Goal: Task Accomplishment & Management: Use online tool/utility

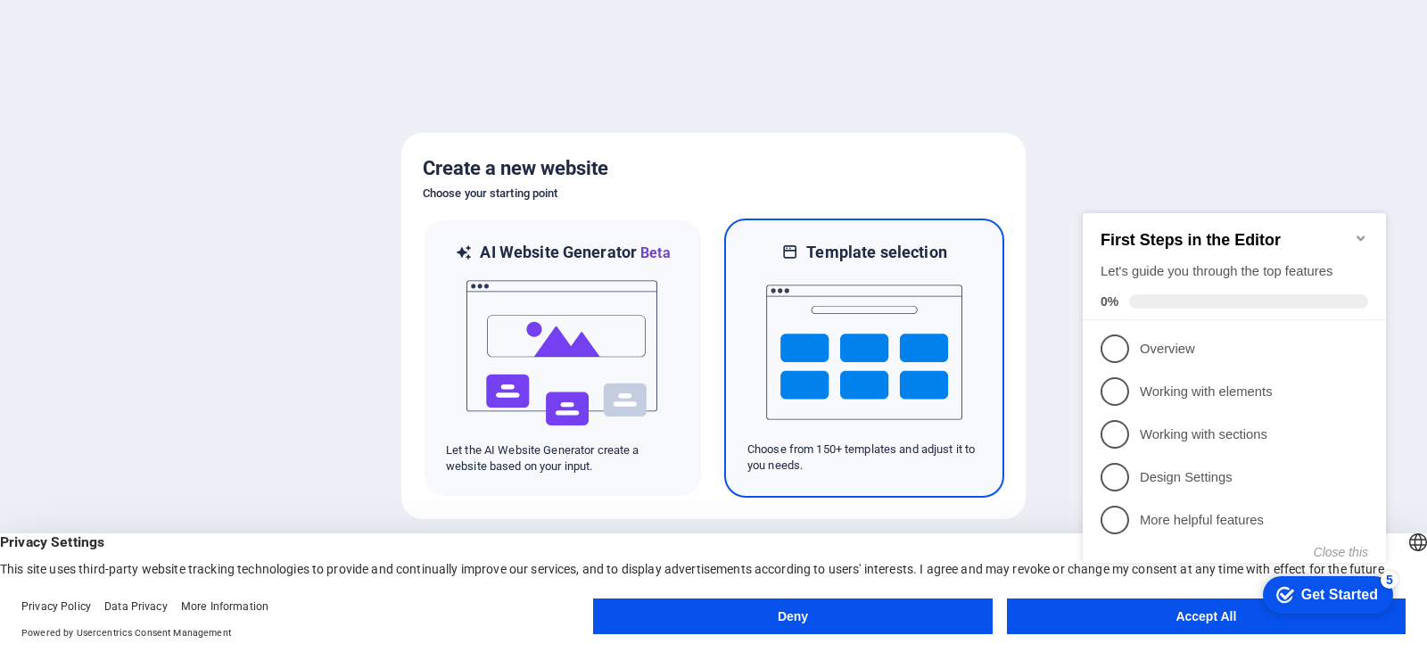
click at [896, 343] on img at bounding box center [864, 352] width 196 height 178
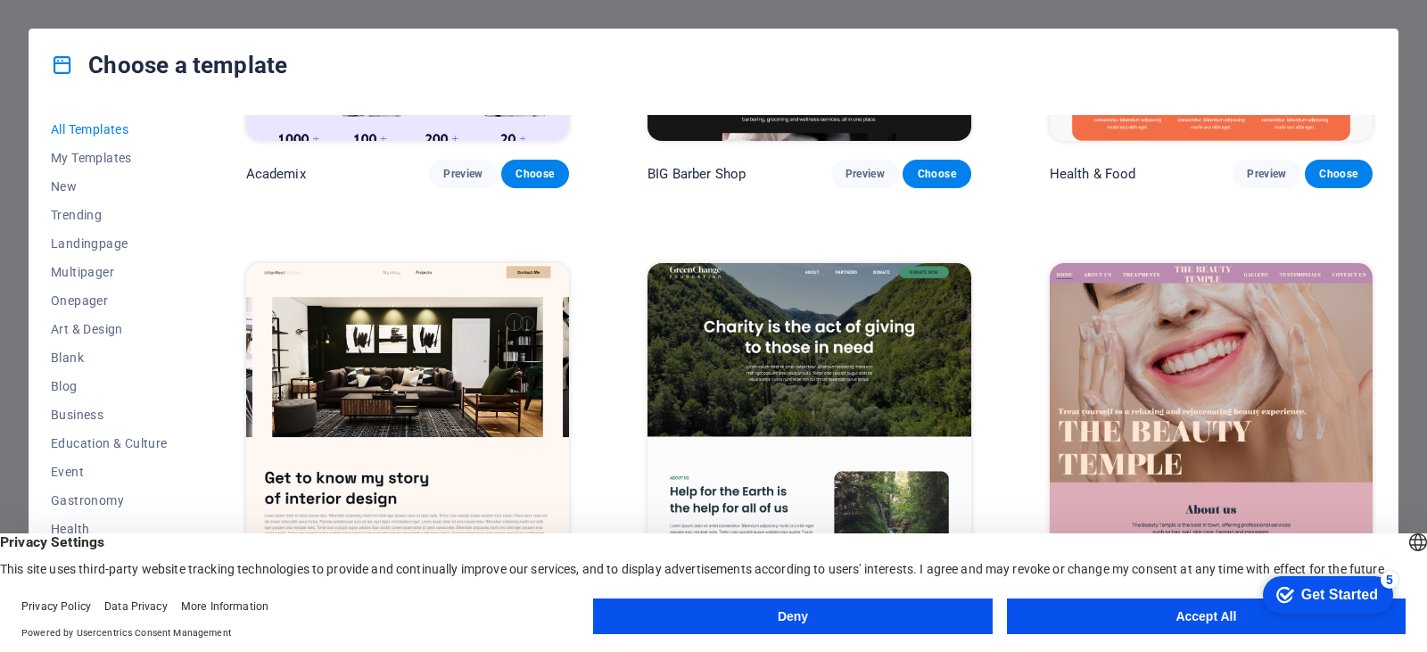
scroll to position [1962, 0]
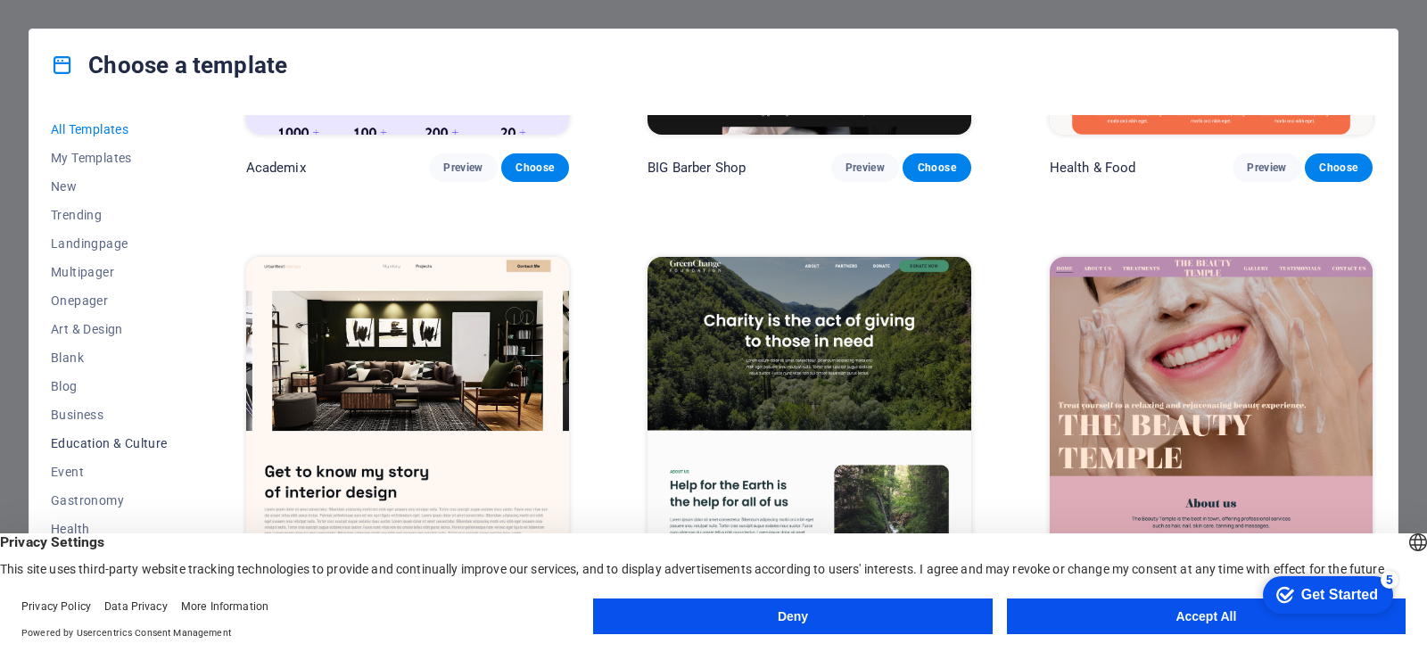
click at [126, 440] on span "Education & Culture" at bounding box center [109, 443] width 117 height 14
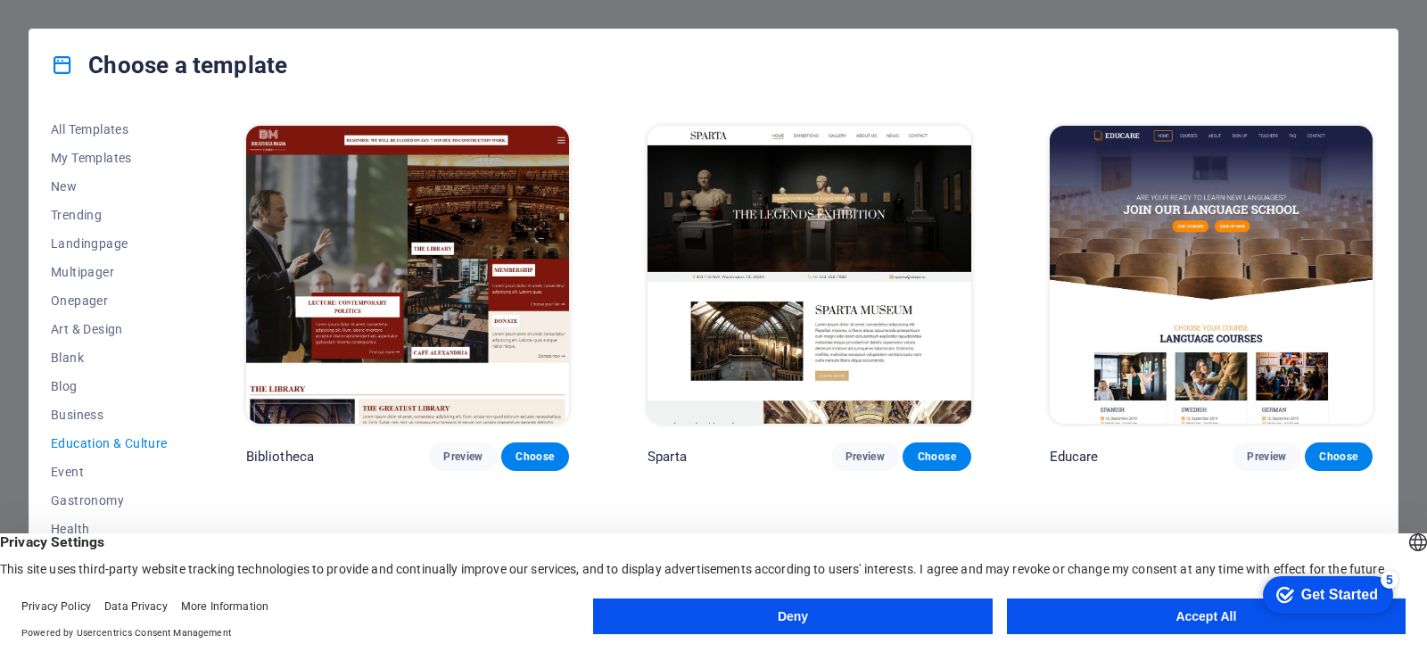
scroll to position [235, 0]
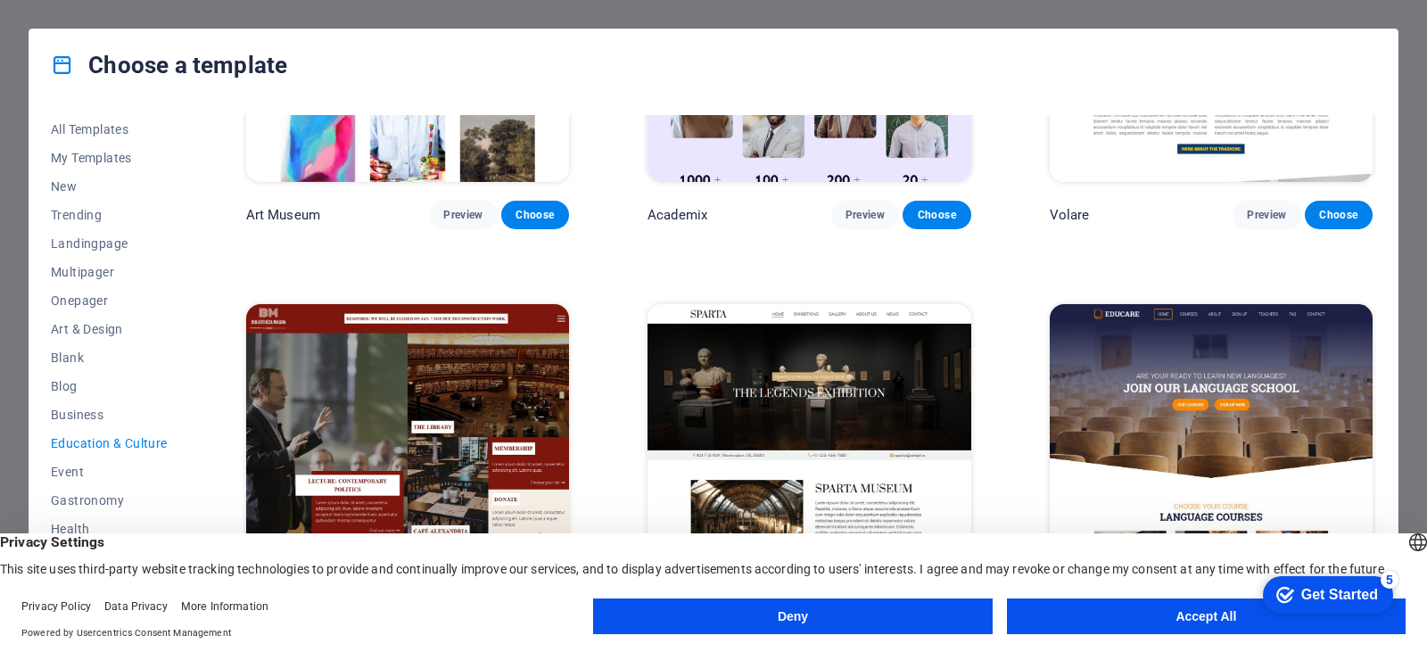
drag, startPoint x: 461, startPoint y: 219, endPoint x: 376, endPoint y: 228, distance: 85.2
click at [376, 228] on div "Art Museum Preview Choose Academix Preview Choose Volare Preview Choose Bibliot…" at bounding box center [810, 474] width 1134 height 1189
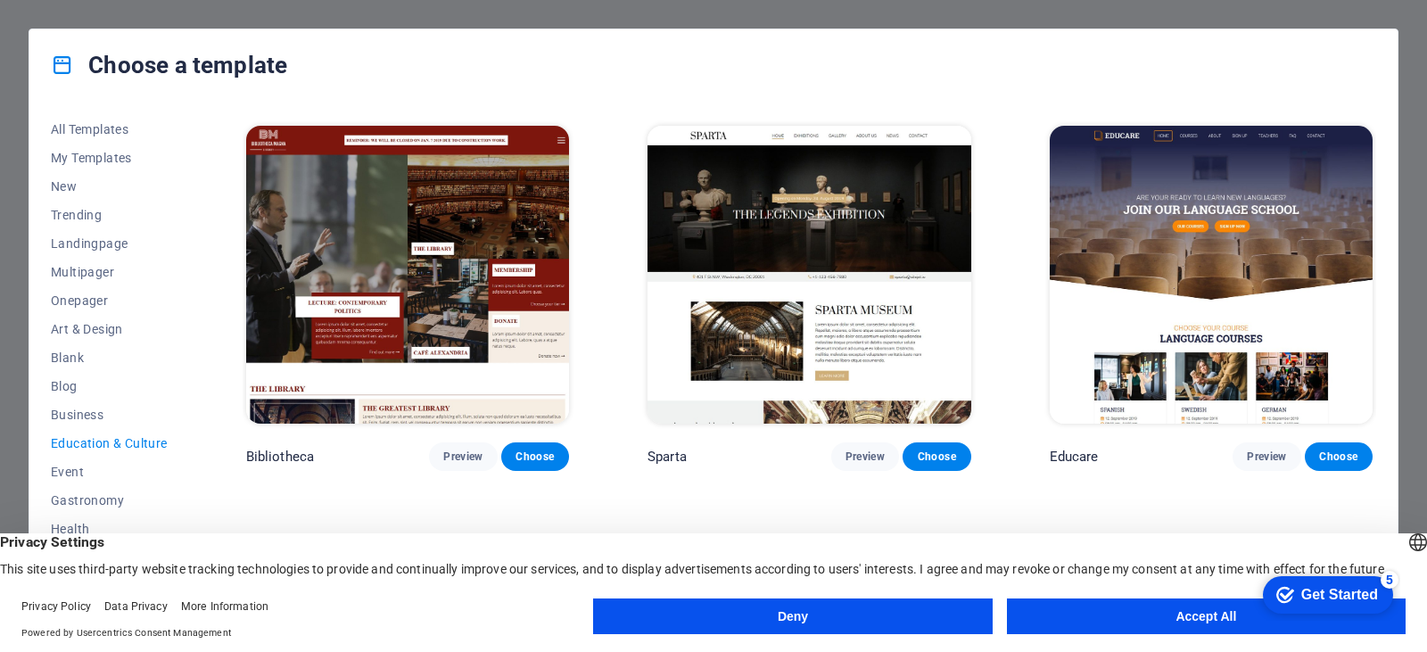
scroll to position [681, 0]
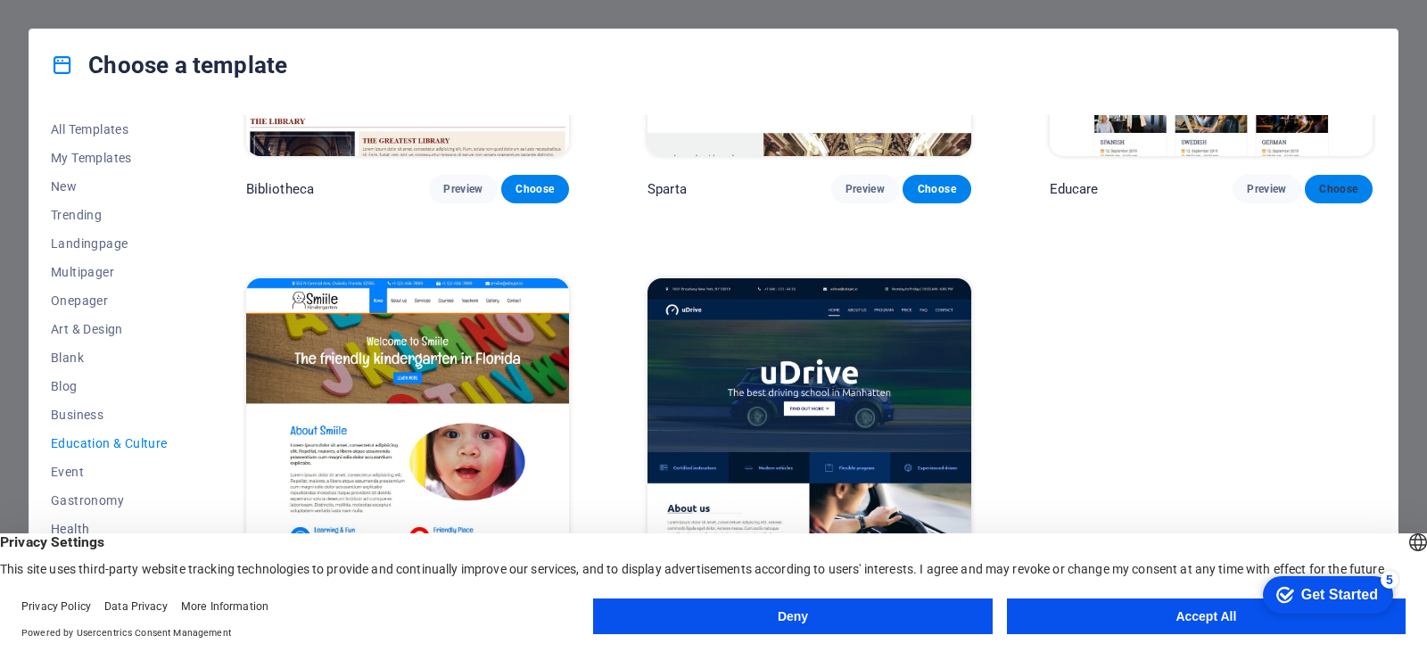
click at [1329, 185] on span "Choose" at bounding box center [1338, 189] width 39 height 14
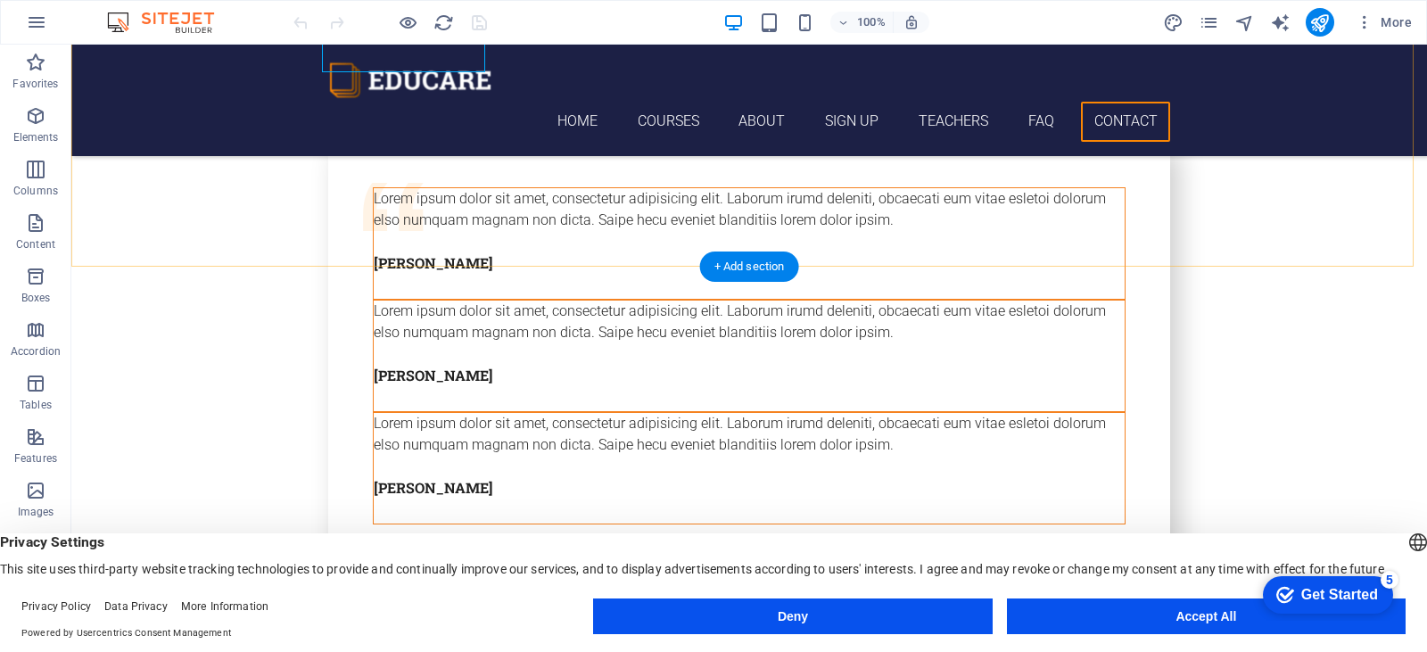
scroll to position [6720, 0]
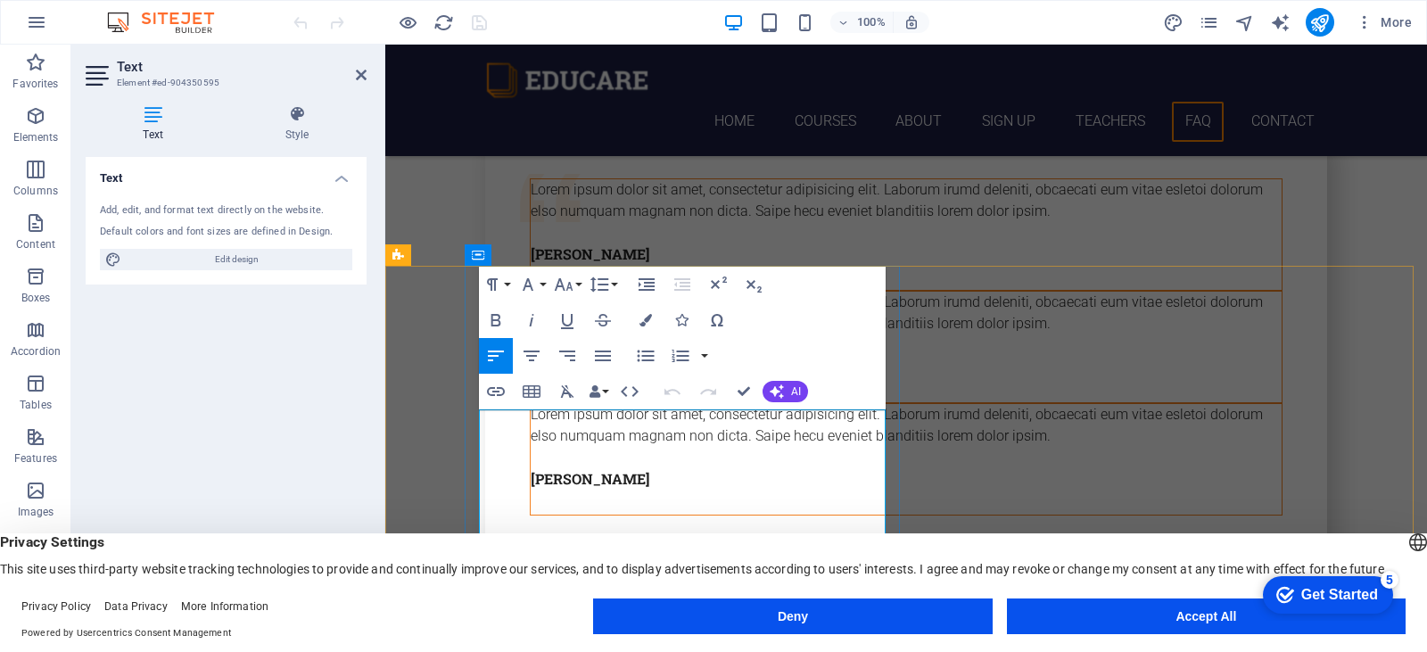
drag, startPoint x: 756, startPoint y: 442, endPoint x: 598, endPoint y: 442, distance: 158.8
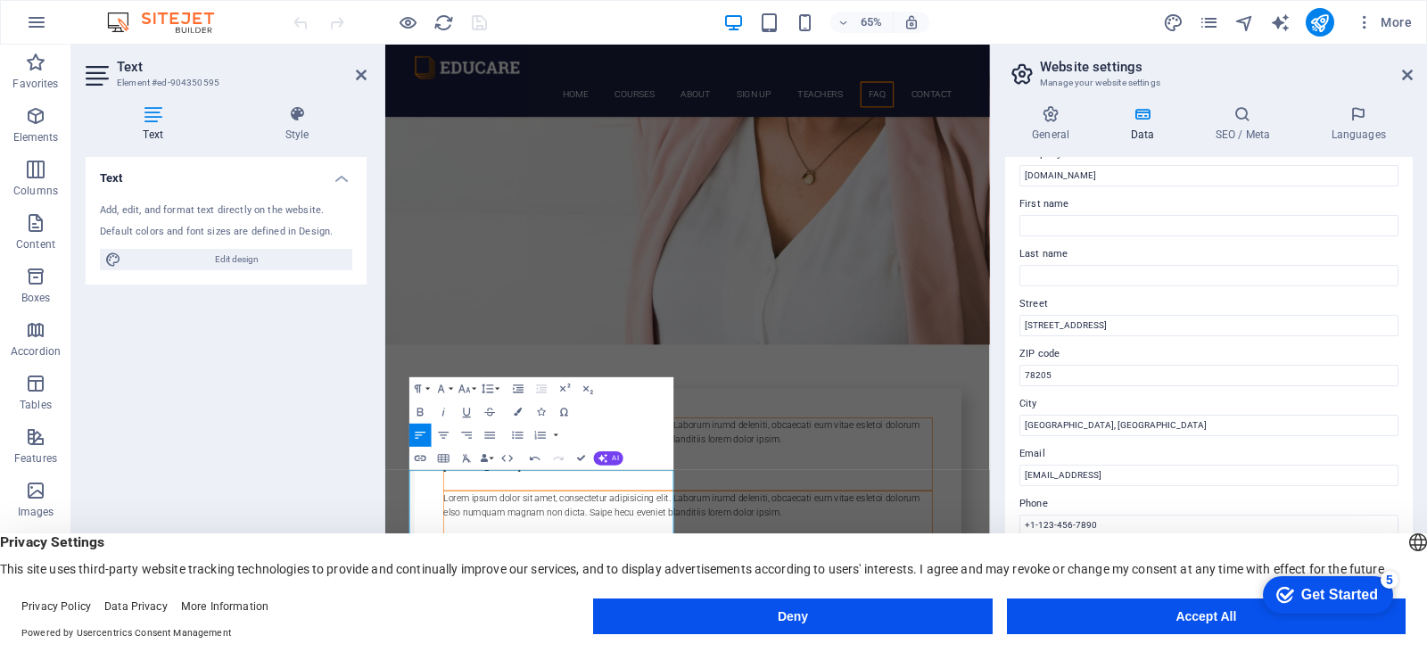
scroll to position [89, 0]
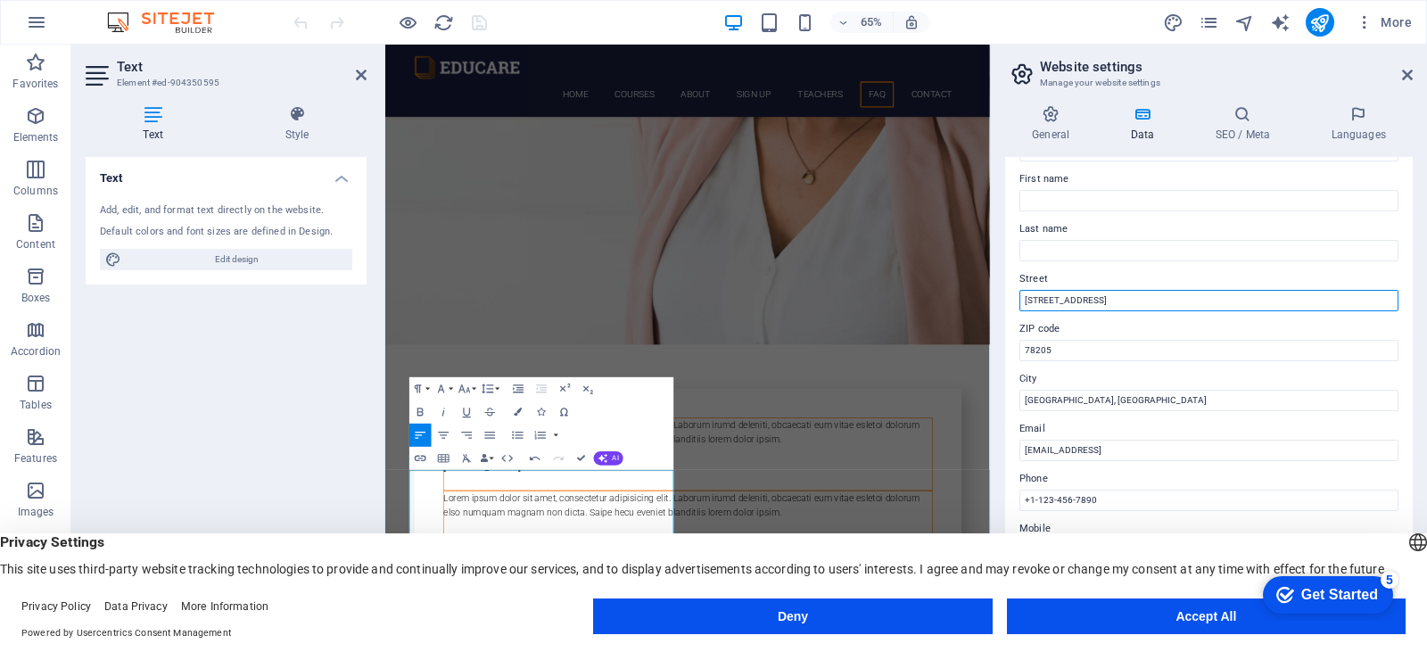
click at [1152, 305] on input "300 Alamo Plaza" at bounding box center [1209, 300] width 379 height 21
drag, startPoint x: 1537, startPoint y: 350, endPoint x: 1186, endPoint y: 440, distance: 361.9
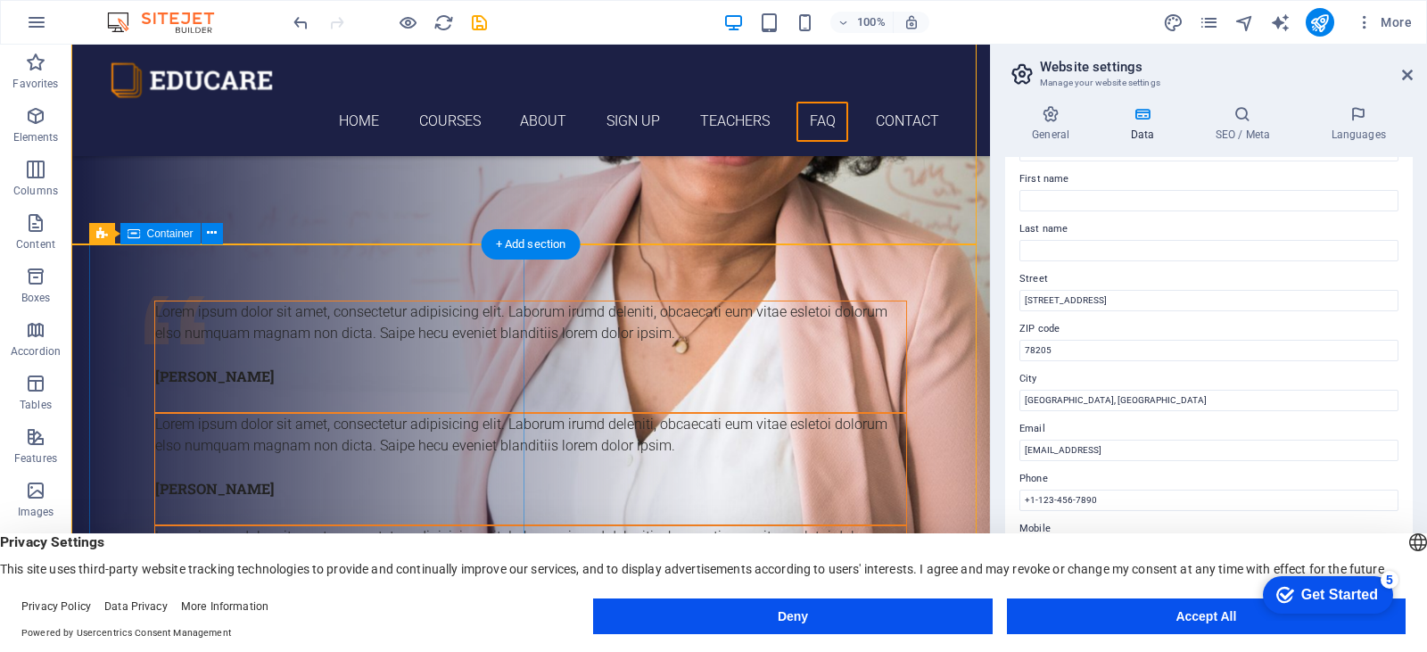
scroll to position [6741, 0]
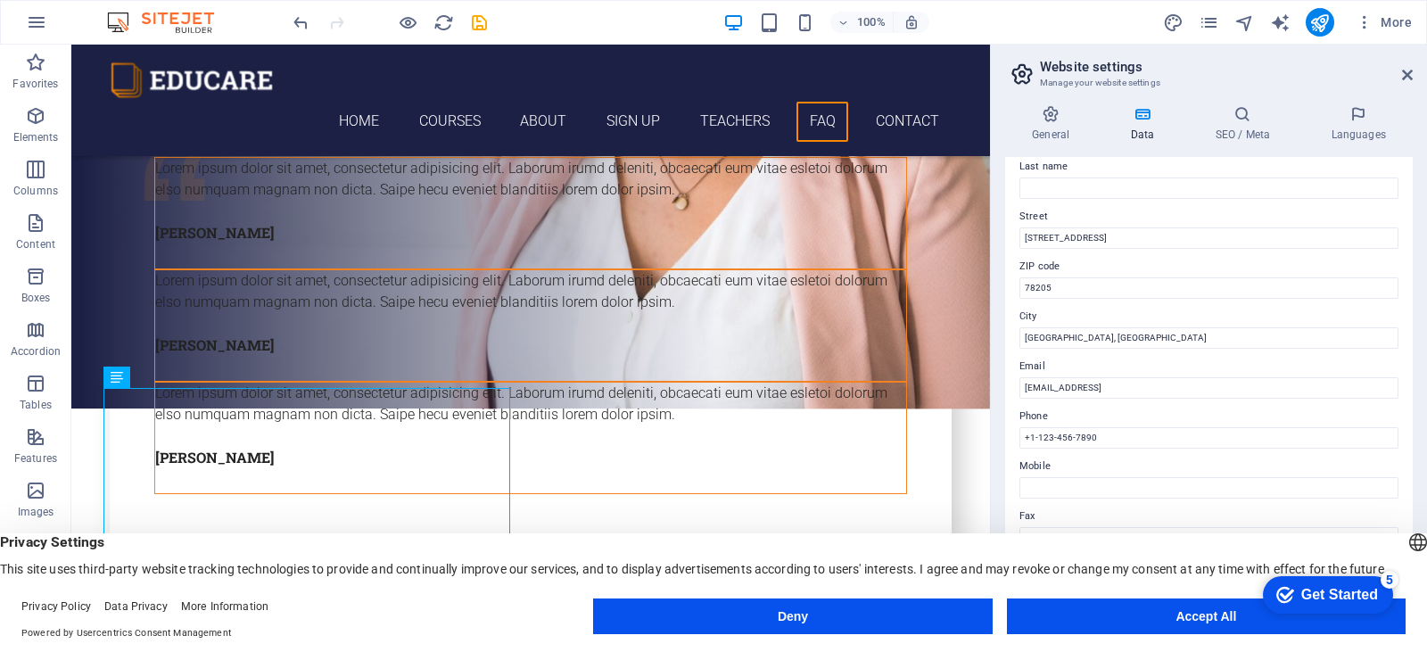
scroll to position [178, 0]
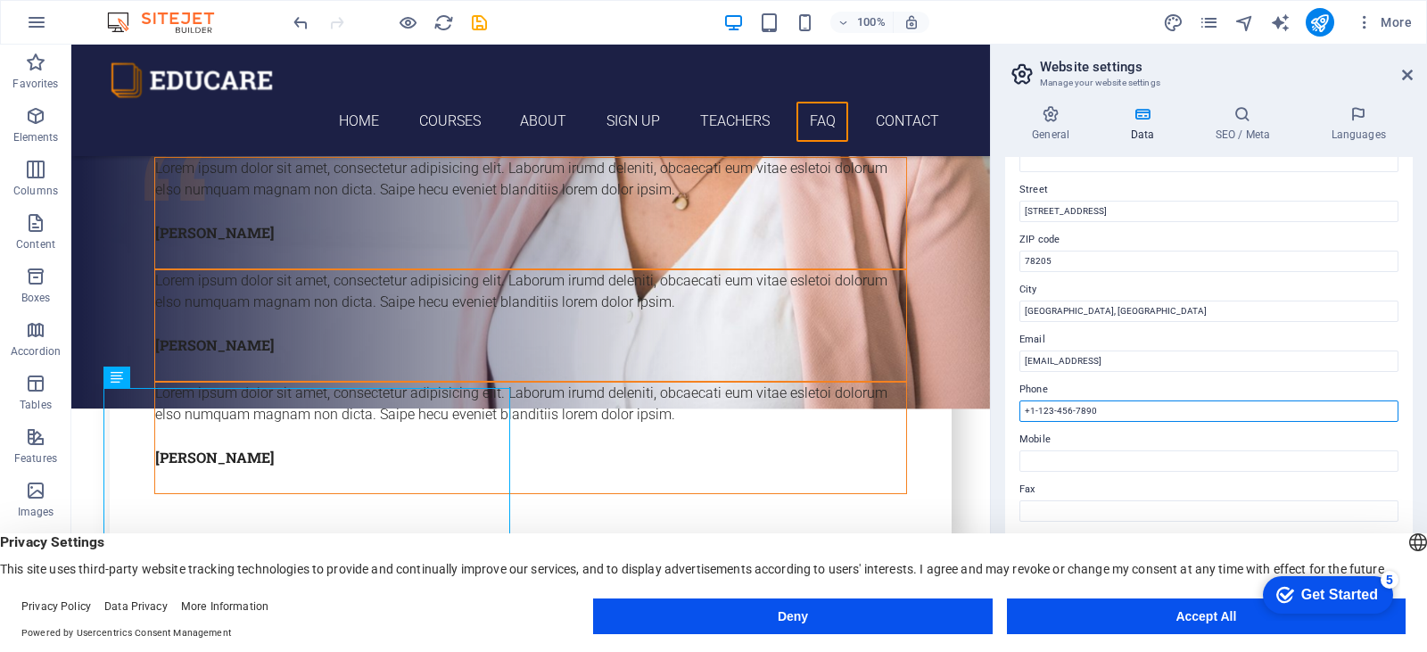
click at [1126, 409] on input "+1-123-456-7890" at bounding box center [1209, 410] width 379 height 21
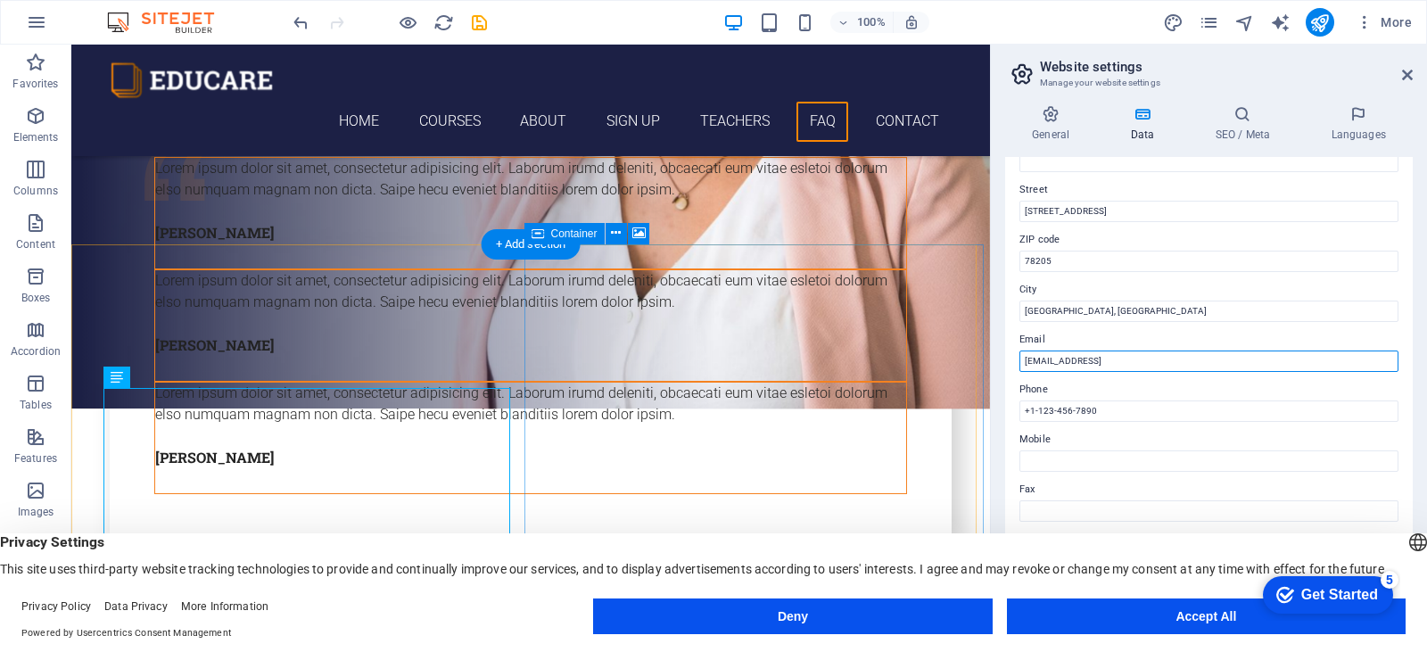
drag, startPoint x: 1302, startPoint y: 402, endPoint x: 969, endPoint y: 360, distance: 336.2
click at [1260, 365] on input "2cd5467632f8bf1f0dae9257972c98@cpanel.local" at bounding box center [1209, 361] width 379 height 21
type input "2"
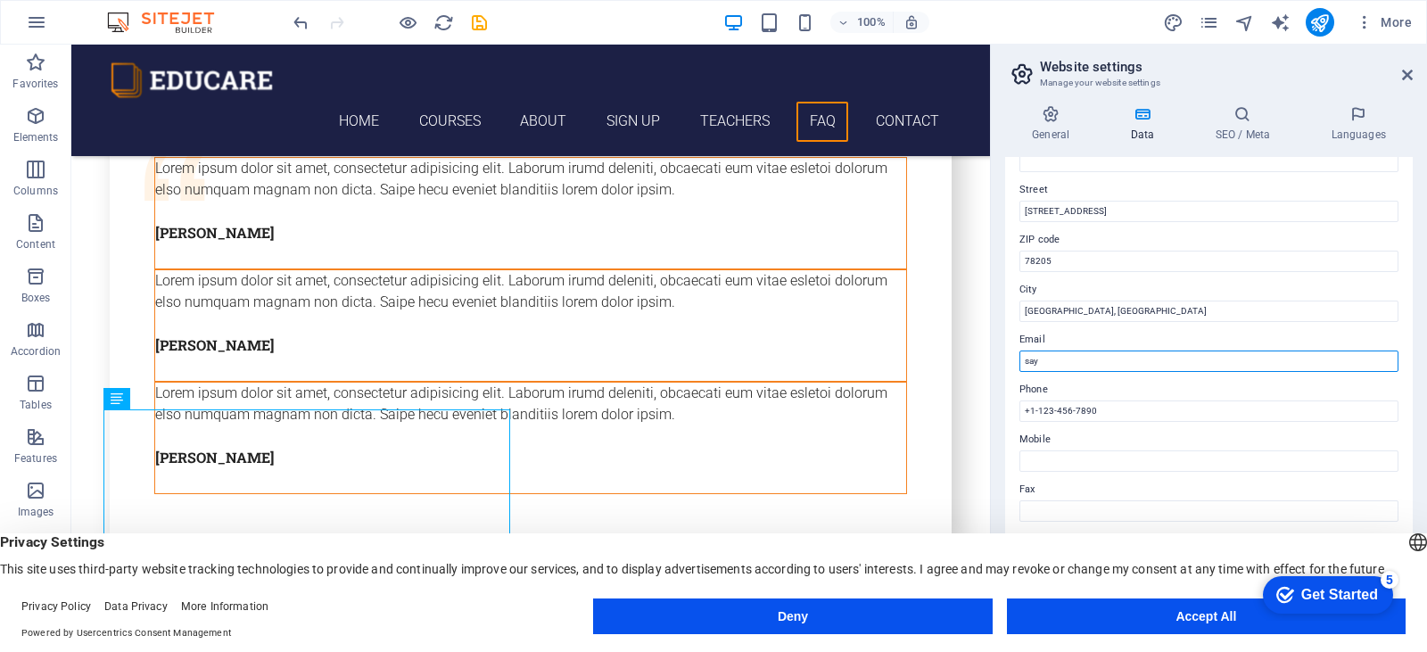
scroll to position [6720, 0]
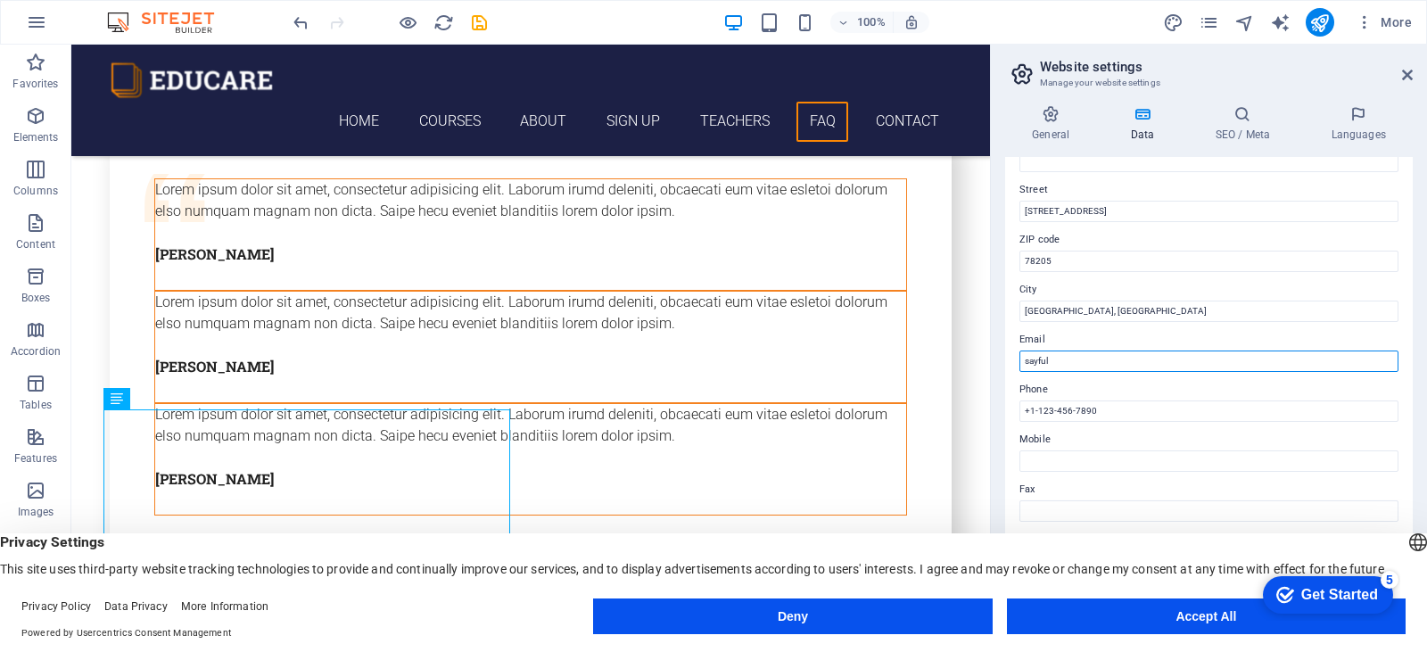
type input "[EMAIL_ADDRESS][DOMAIN_NAME]"
type input "Sayful"
type input "bin puddin"
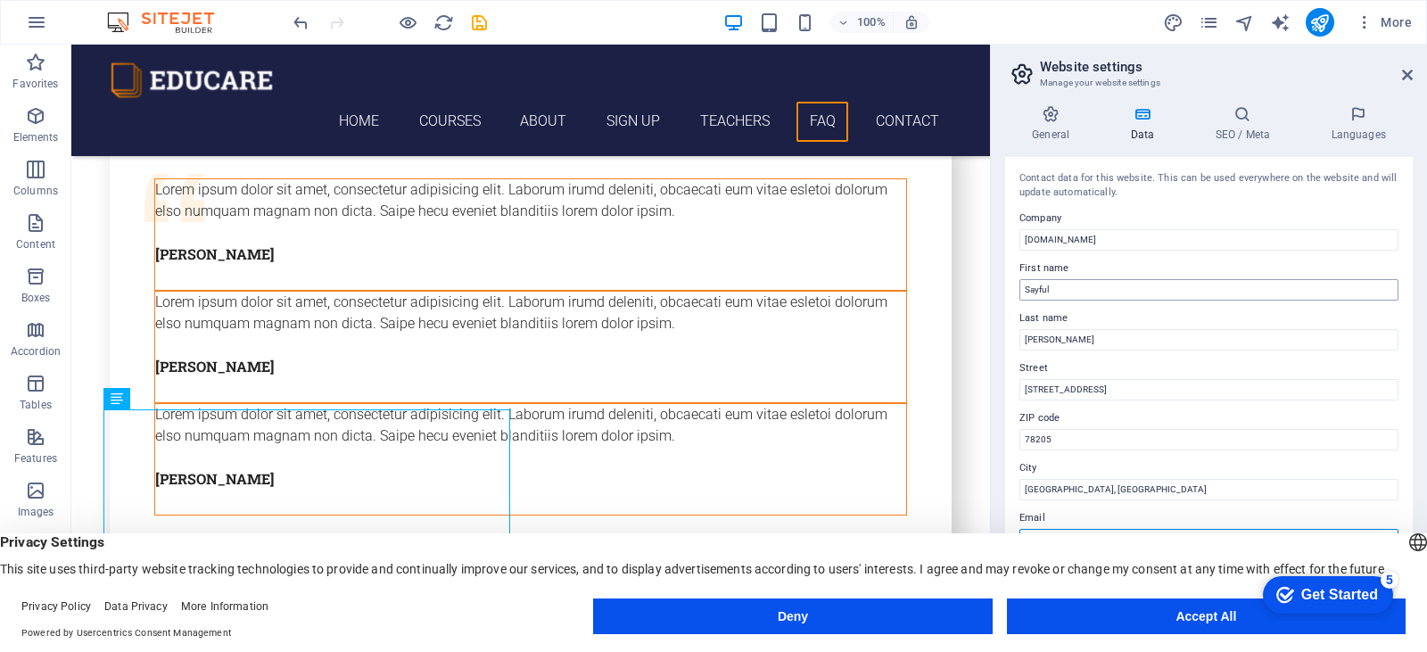
scroll to position [89, 0]
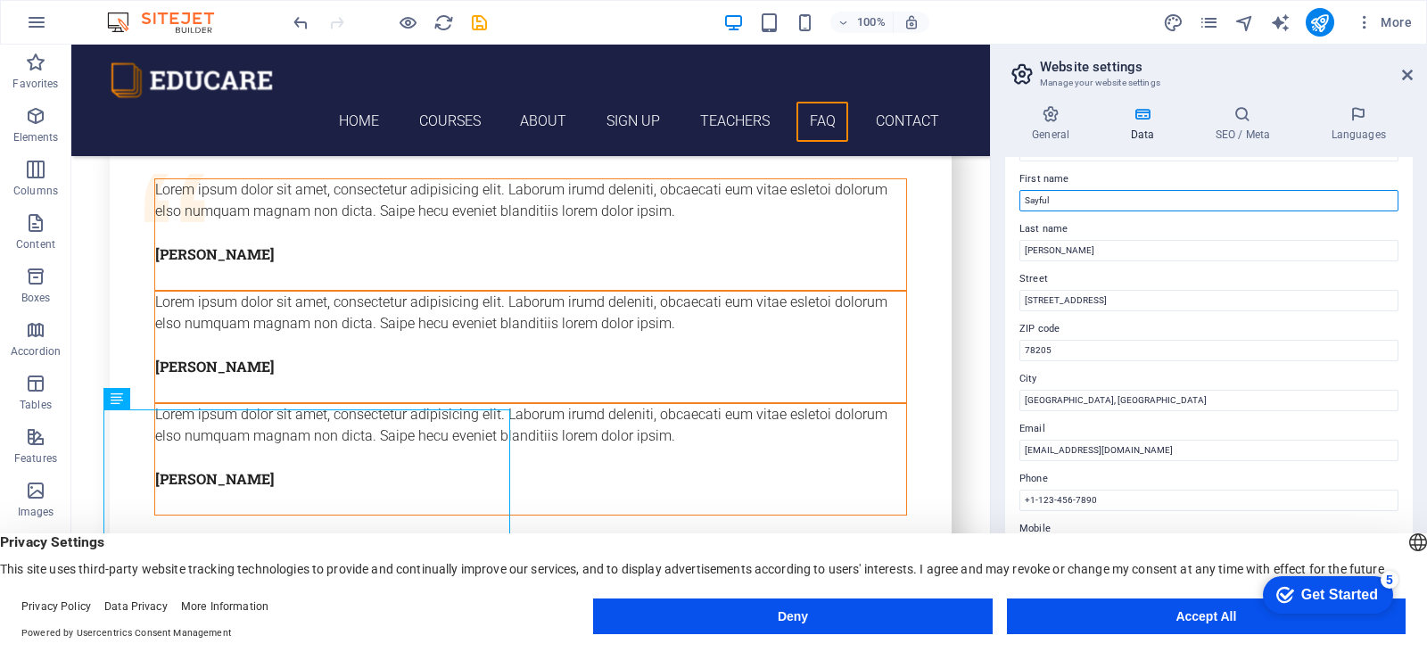
drag, startPoint x: 1111, startPoint y: 200, endPoint x: 1074, endPoint y: 200, distance: 37.5
click at [1074, 200] on input "Sayful" at bounding box center [1209, 200] width 379 height 21
type input "S"
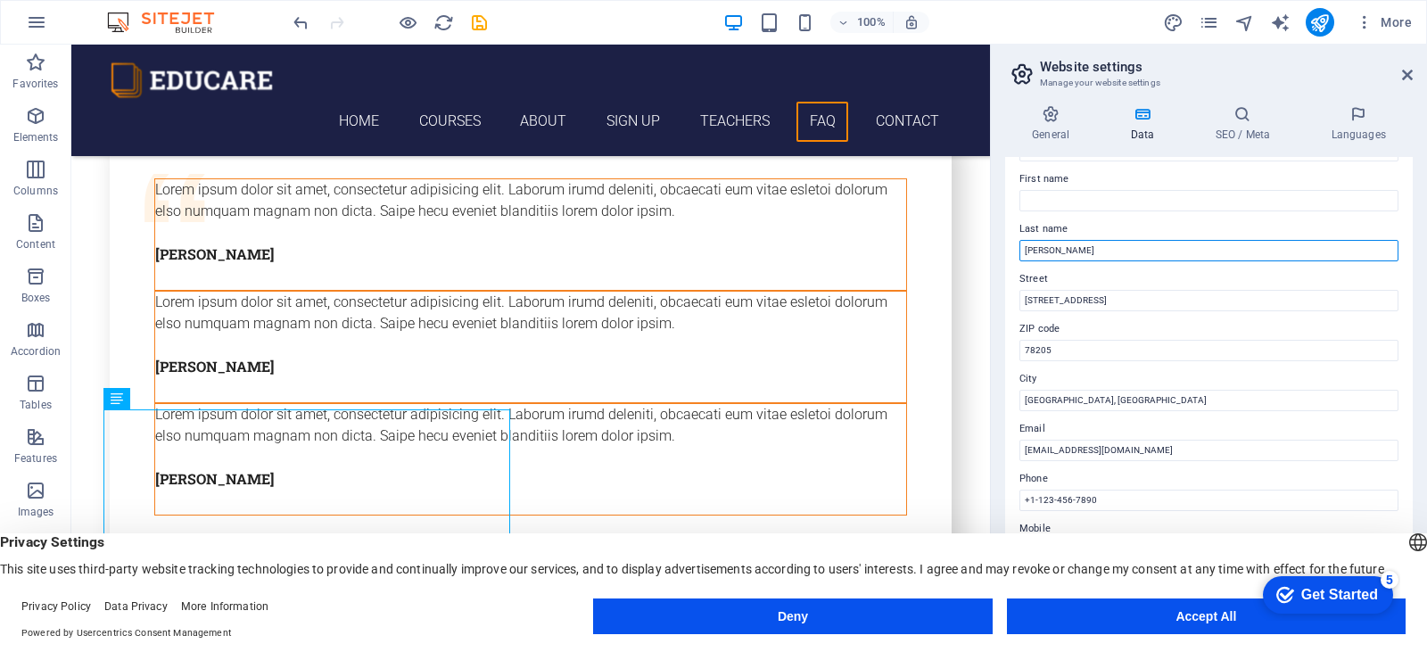
drag, startPoint x: 1160, startPoint y: 298, endPoint x: 964, endPoint y: 263, distance: 198.4
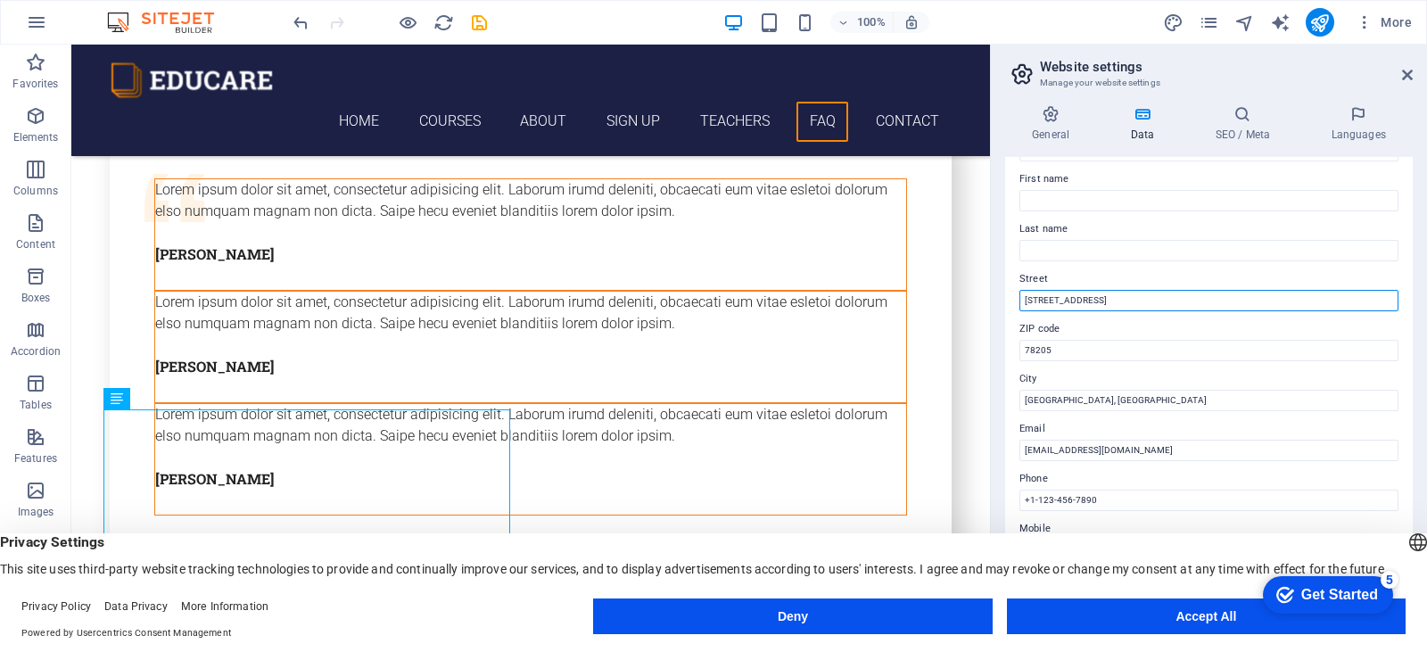
click at [1186, 299] on input "300 Alamo Plaza" at bounding box center [1209, 300] width 379 height 21
drag, startPoint x: 815, startPoint y: 307, endPoint x: 1106, endPoint y: 351, distance: 294.2
type input "unity solutions"
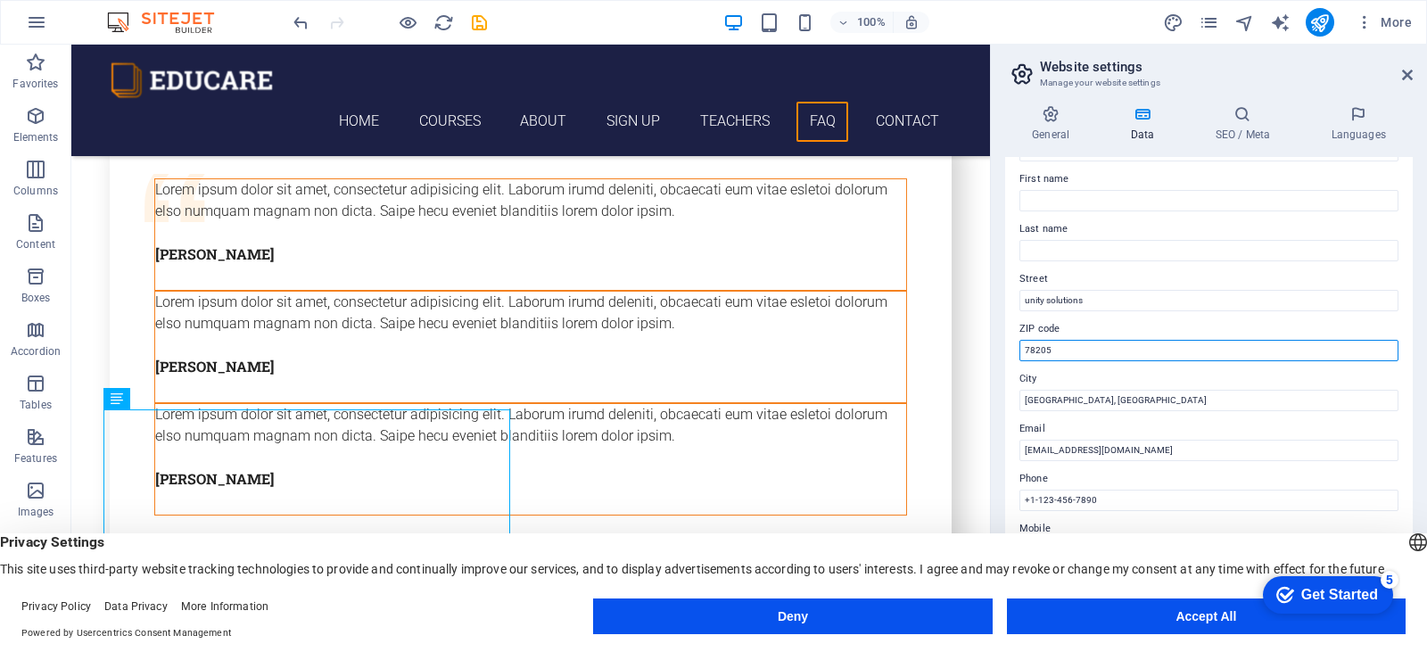
click at [1143, 347] on input "78205" at bounding box center [1209, 350] width 379 height 21
drag, startPoint x: 1214, startPoint y: 392, endPoint x: 980, endPoint y: 334, distance: 240.6
type input "88450"
click at [1078, 371] on label "City" at bounding box center [1209, 378] width 379 height 21
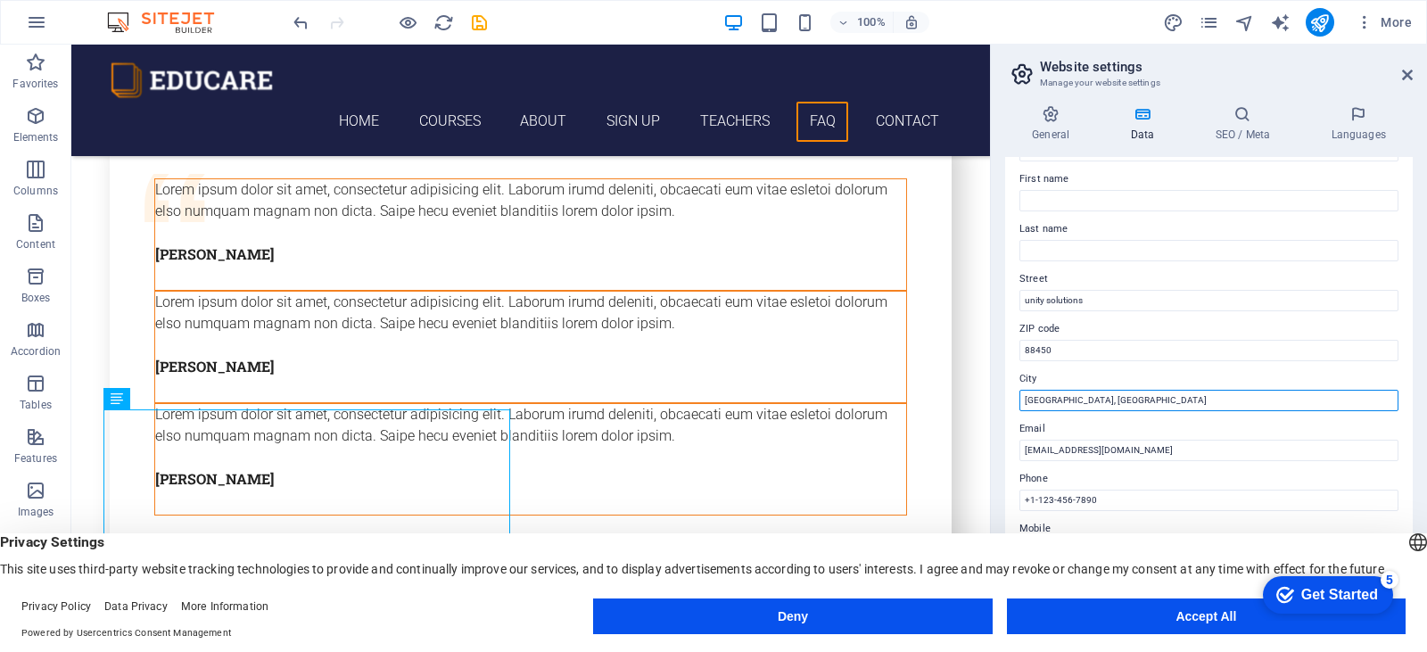
click at [1078, 390] on input "San Antonio, TX" at bounding box center [1209, 400] width 379 height 21
click at [1107, 395] on input "San Antonio, TX" at bounding box center [1209, 400] width 379 height 21
drag, startPoint x: 977, startPoint y: 390, endPoint x: 1066, endPoint y: 436, distance: 100.5
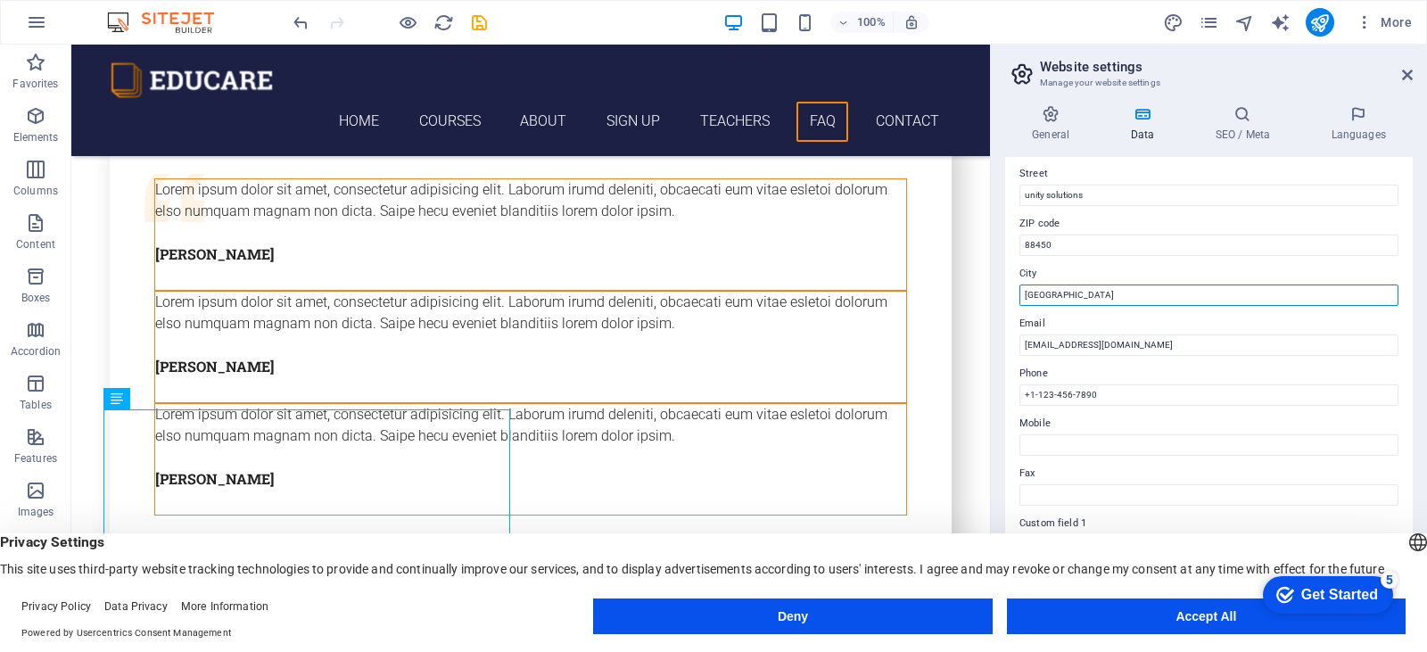
scroll to position [268, 0]
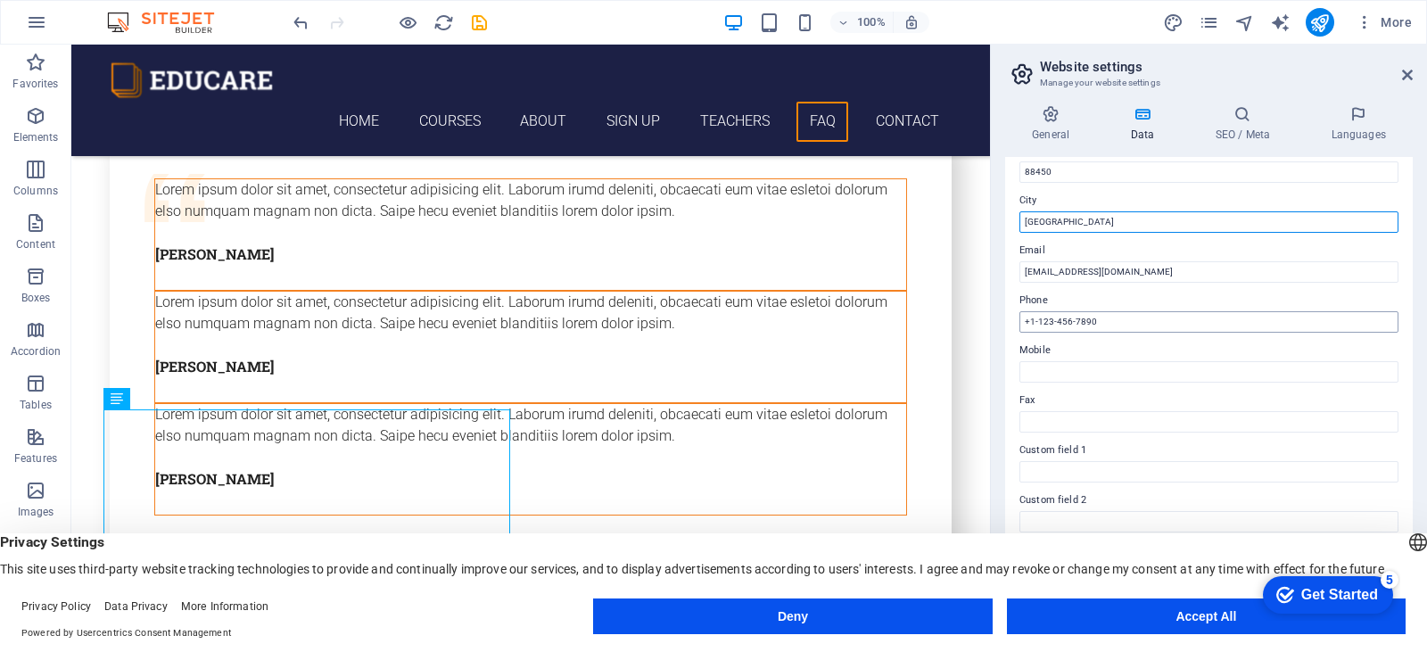
type input "Kota Kinabalu"
click at [1094, 329] on input "+1-123-456-7890" at bounding box center [1209, 321] width 379 height 21
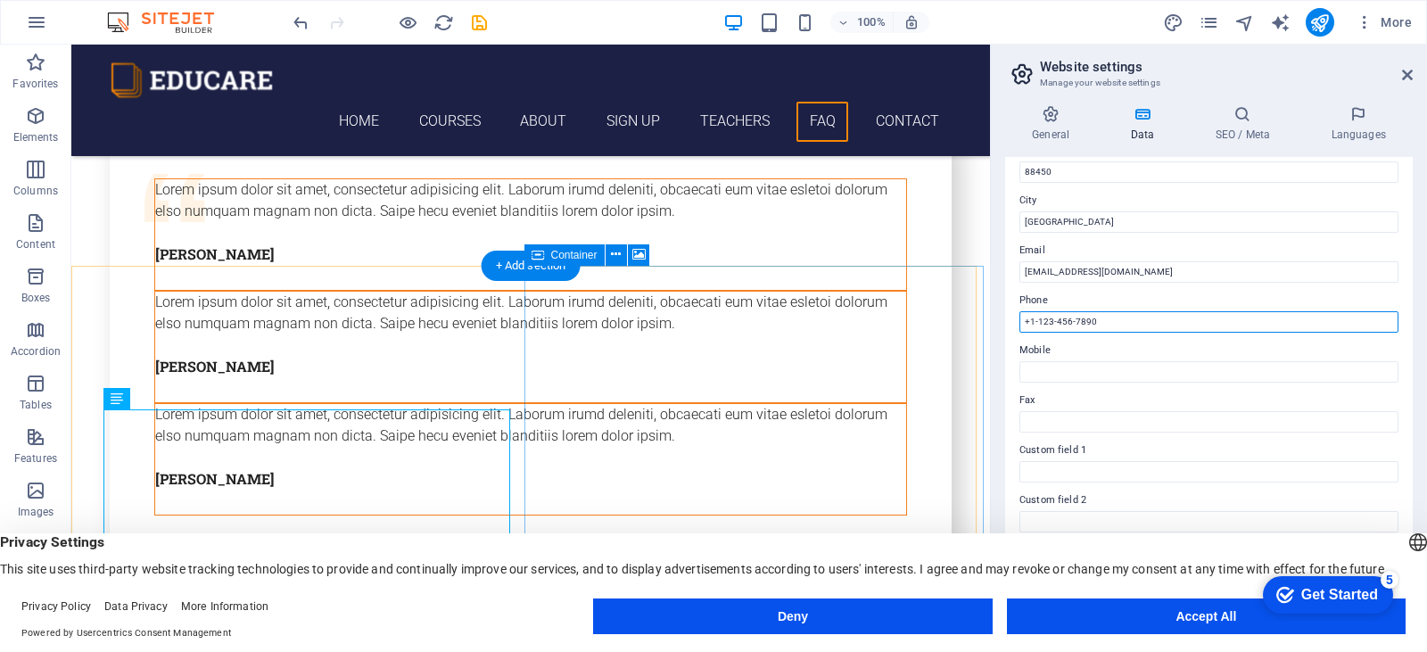
drag, startPoint x: 1170, startPoint y: 370, endPoint x: 946, endPoint y: 299, distance: 235.0
type input "+6011-1155 5221"
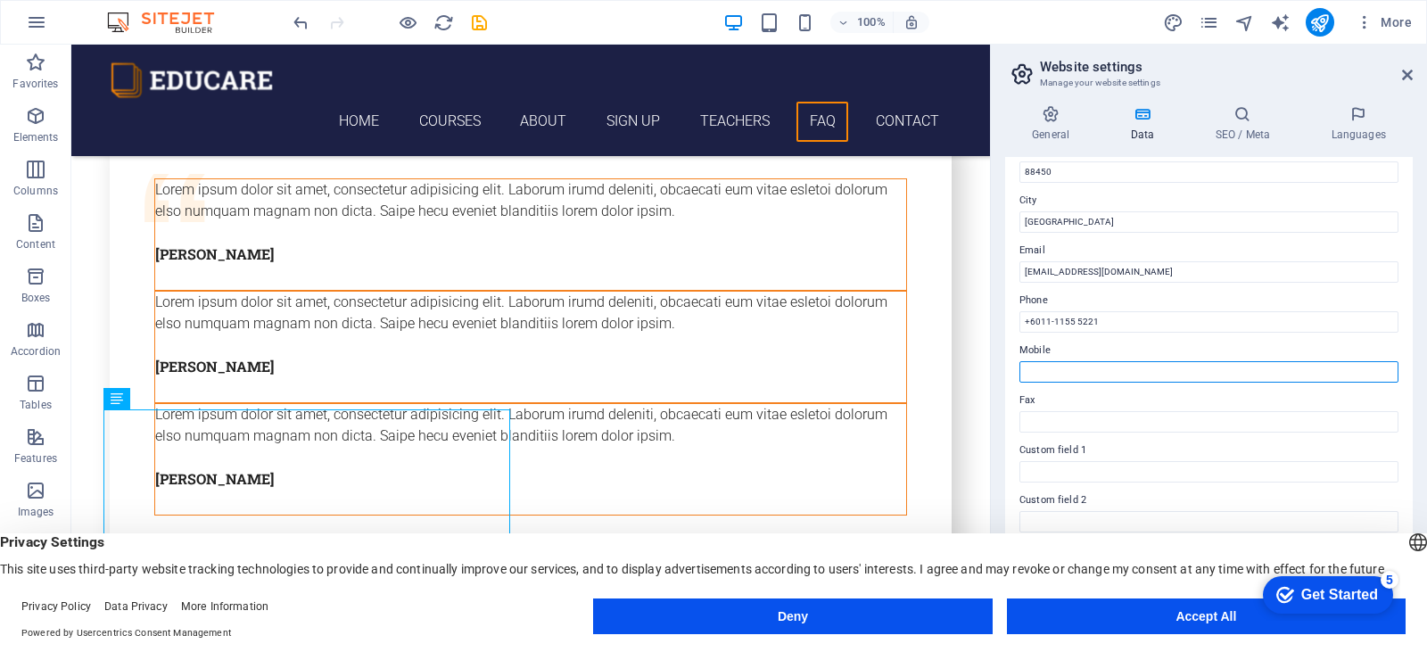
click at [1166, 382] on input "Mobile" at bounding box center [1209, 371] width 379 height 21
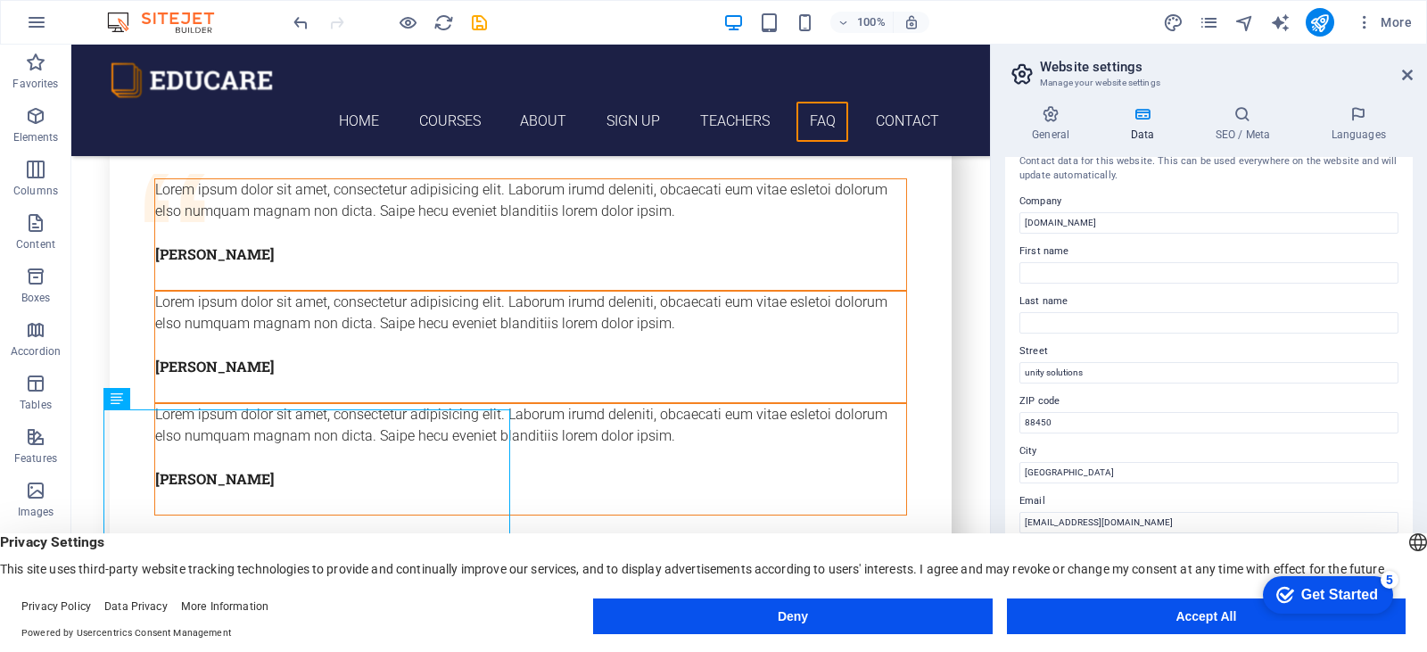
scroll to position [0, 0]
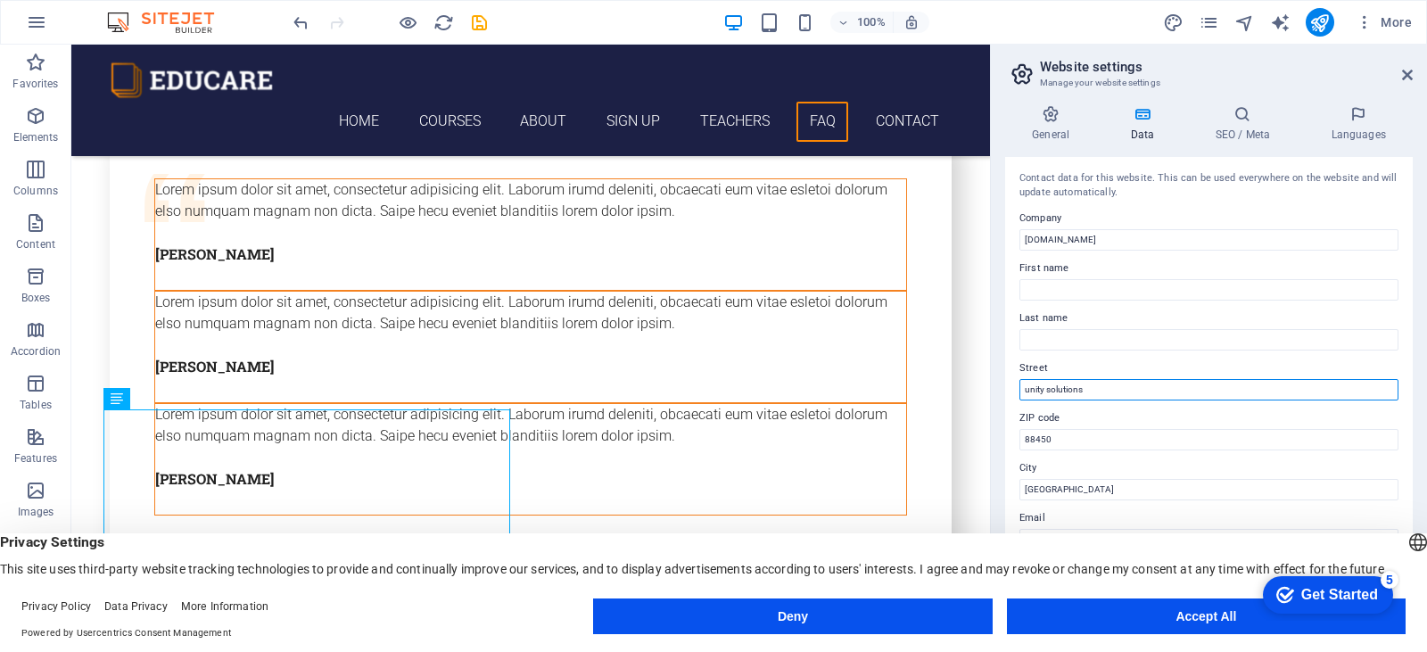
click at [1091, 392] on input "unity solutions" at bounding box center [1209, 389] width 379 height 21
type input "u"
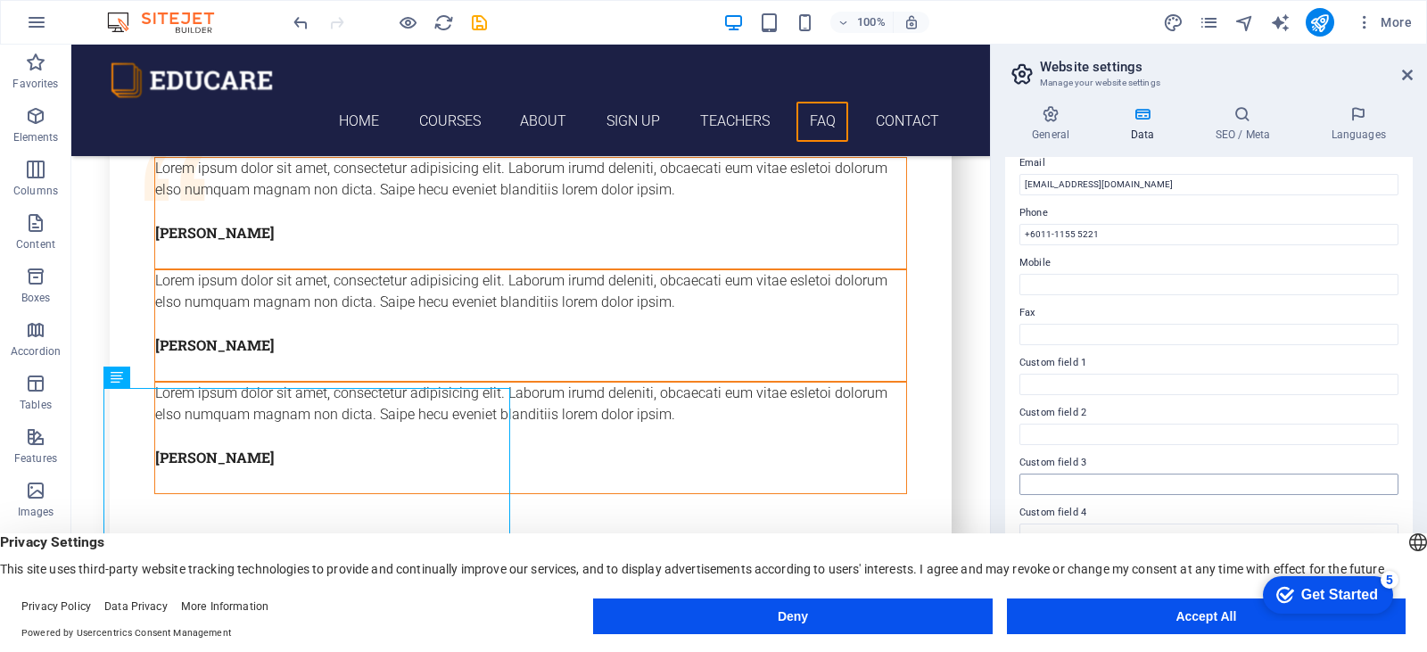
scroll to position [405, 0]
type input "2G8, 1st Floor, Grand Merdeka Mall, Kota Kinabalu, Sabah, Malaysia"
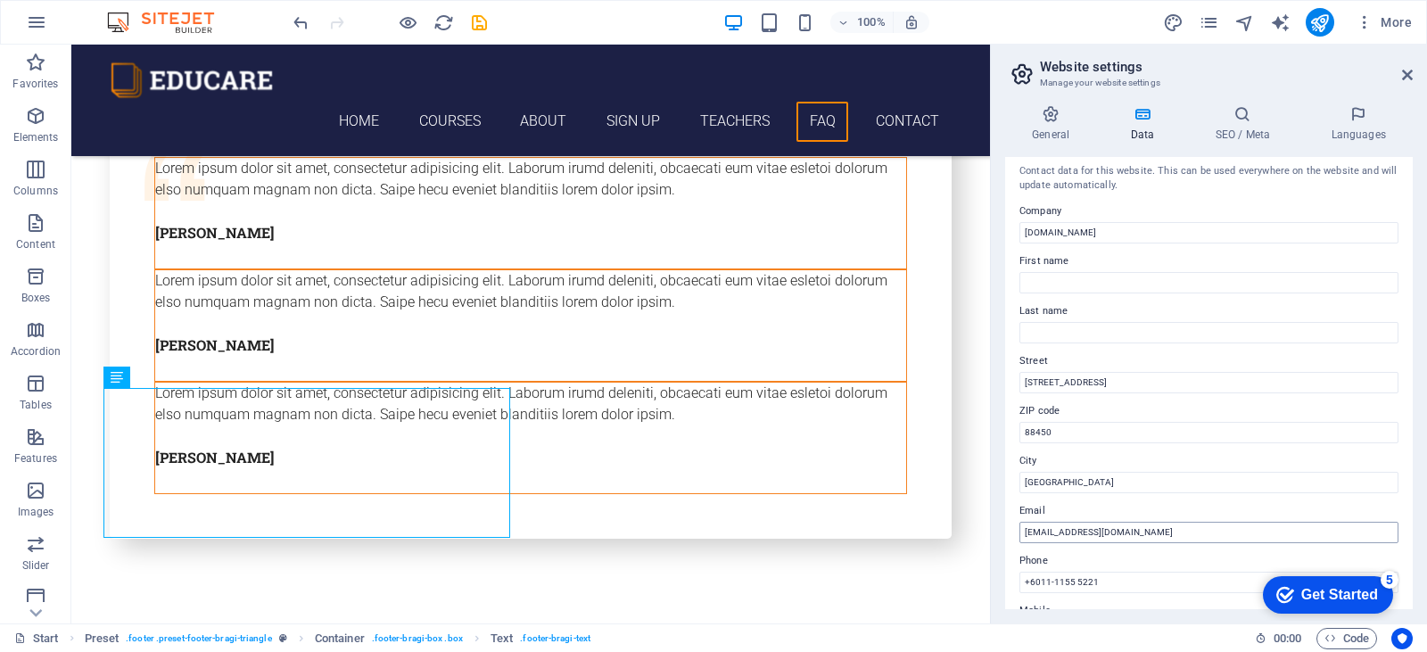
scroll to position [0, 0]
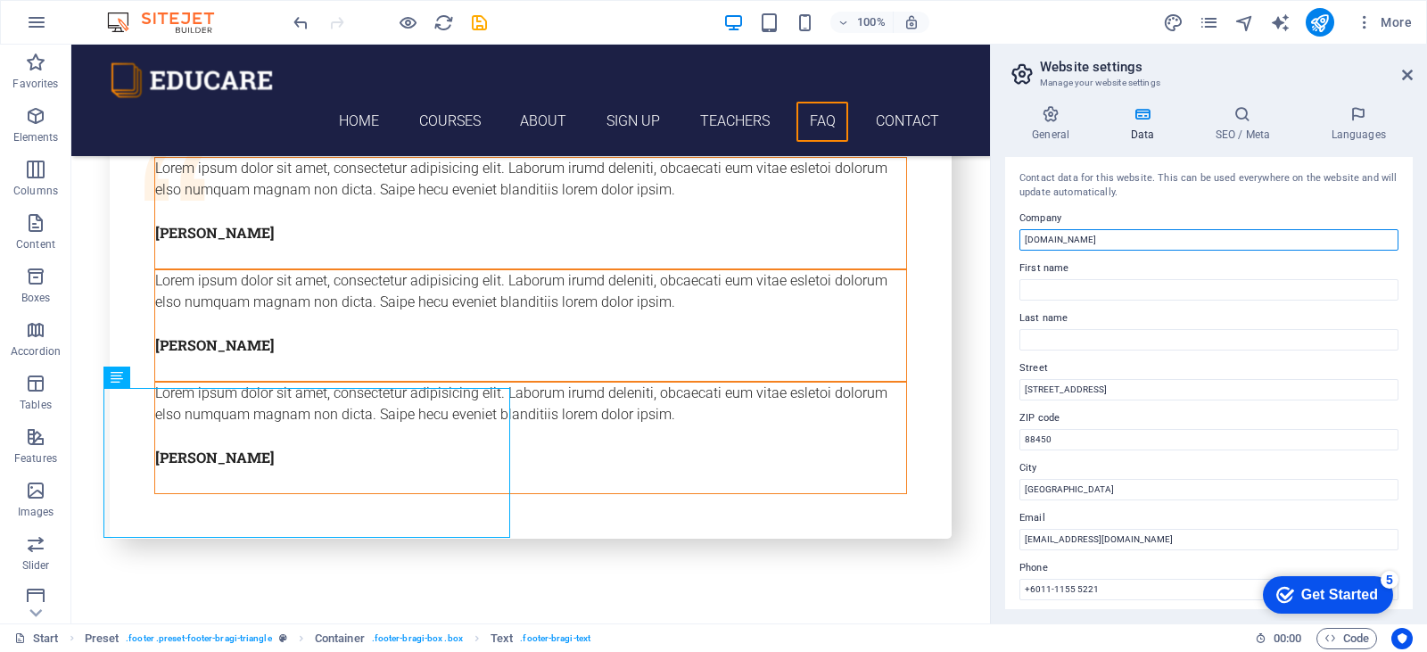
click at [1134, 242] on input "[DOMAIN_NAME]" at bounding box center [1209, 239] width 379 height 21
type input "Unity Solutions"
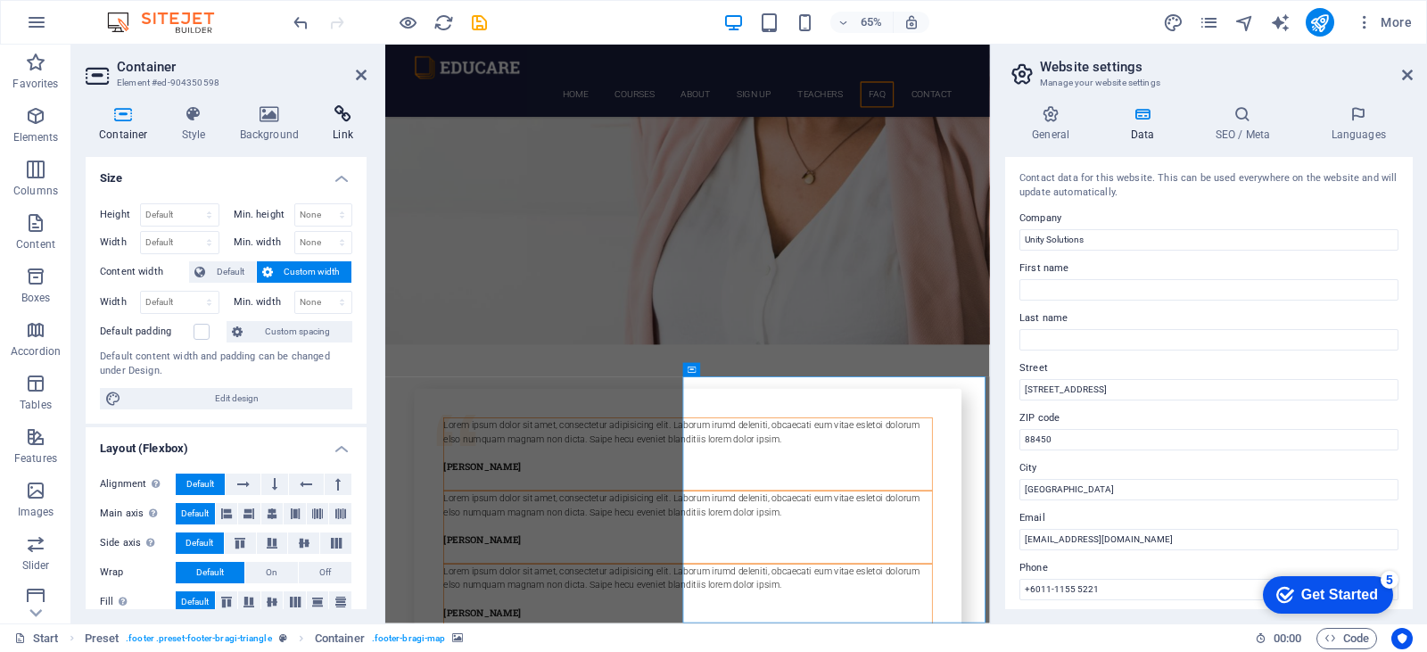
click at [341, 122] on icon at bounding box center [342, 114] width 47 height 18
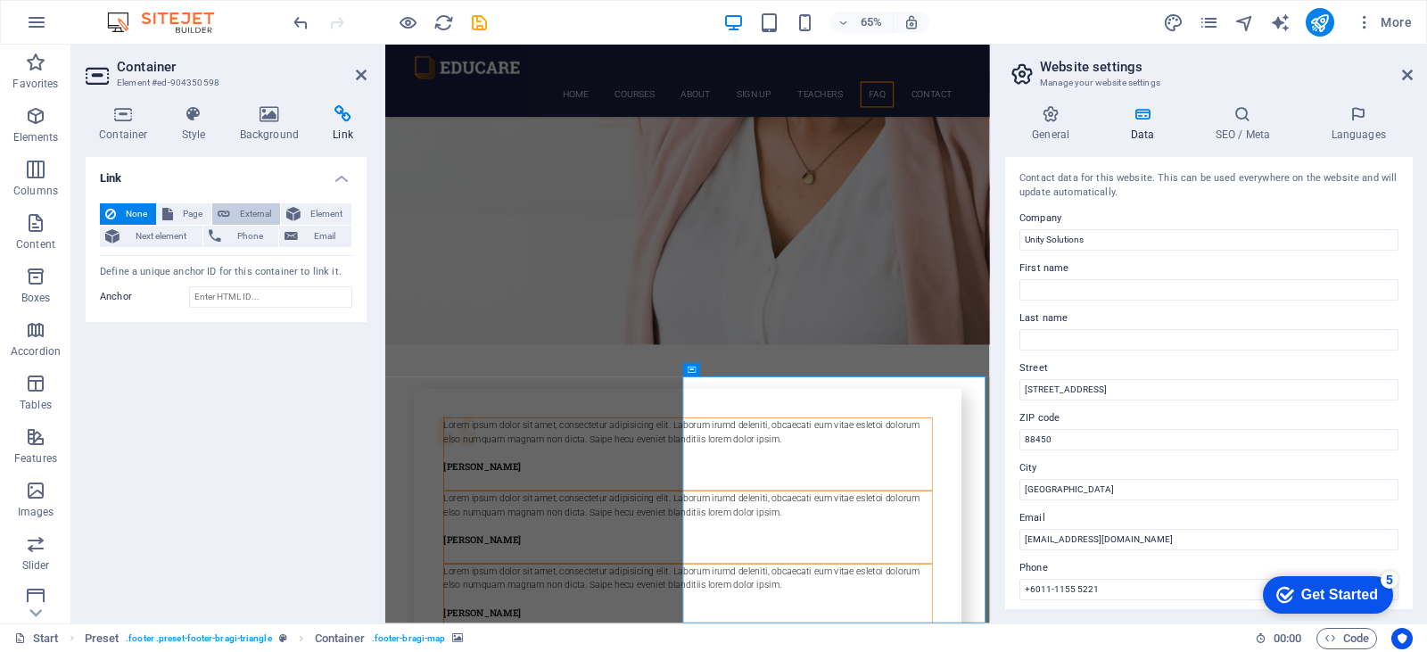
click at [264, 207] on span "External" at bounding box center [254, 213] width 39 height 21
select select "blank"
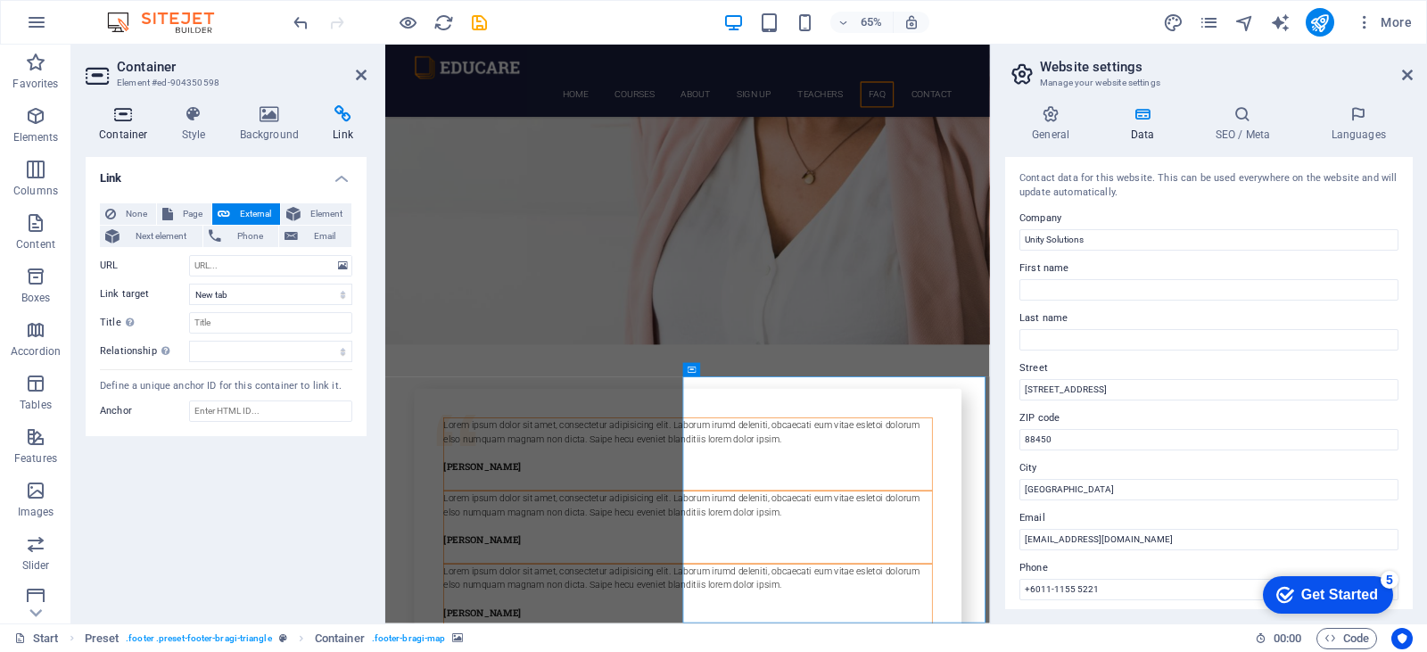
click at [118, 115] on icon at bounding box center [124, 114] width 76 height 18
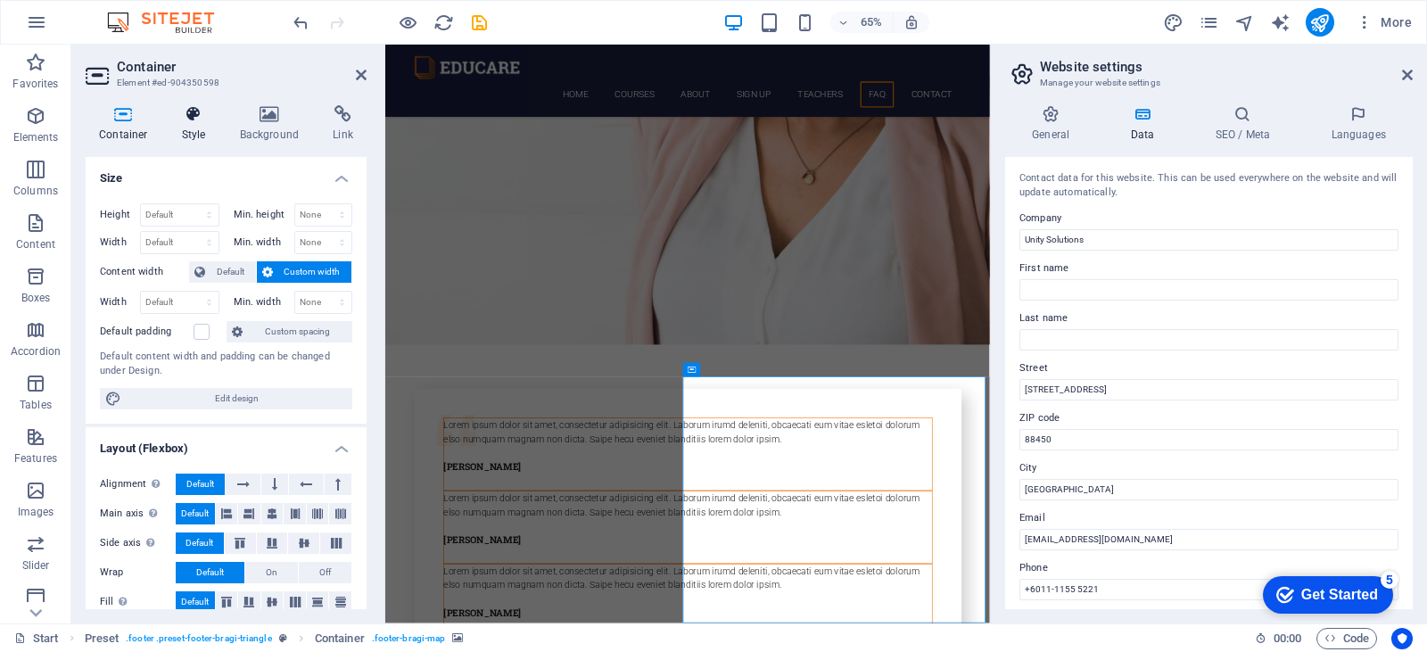
click at [192, 111] on icon at bounding box center [194, 114] width 51 height 18
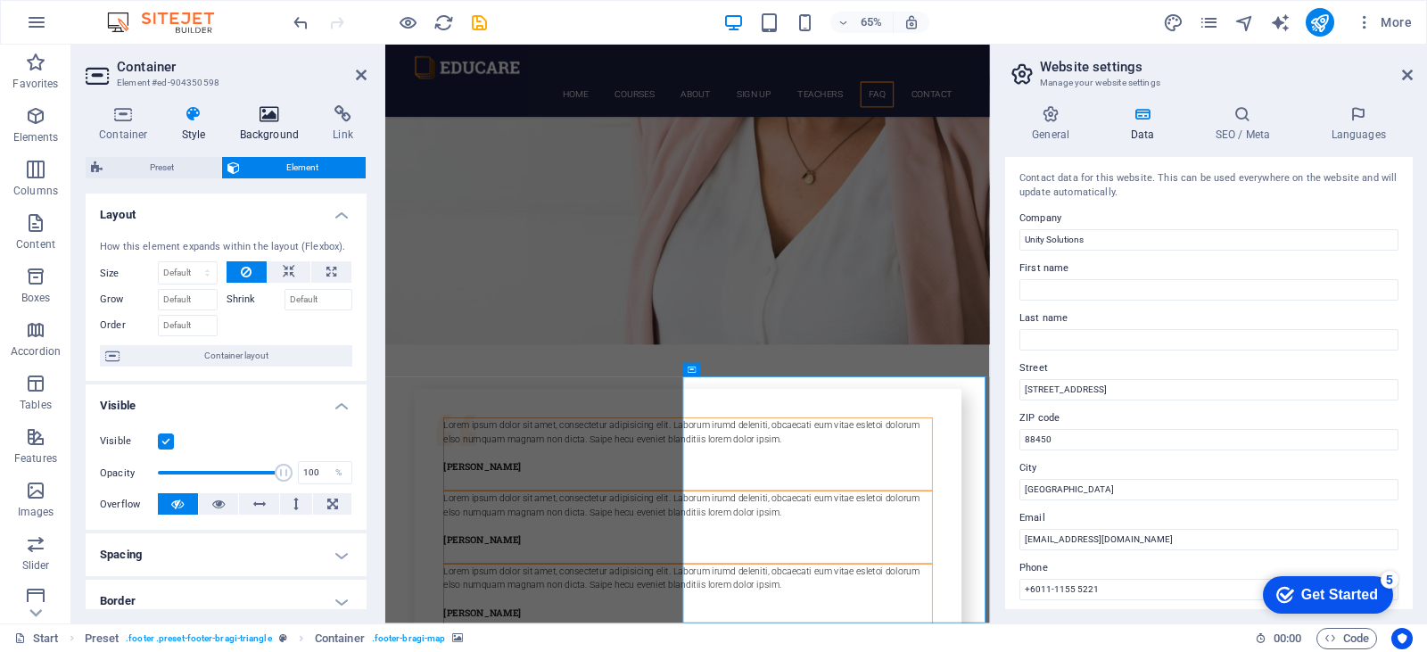
click at [265, 114] on icon at bounding box center [270, 114] width 87 height 18
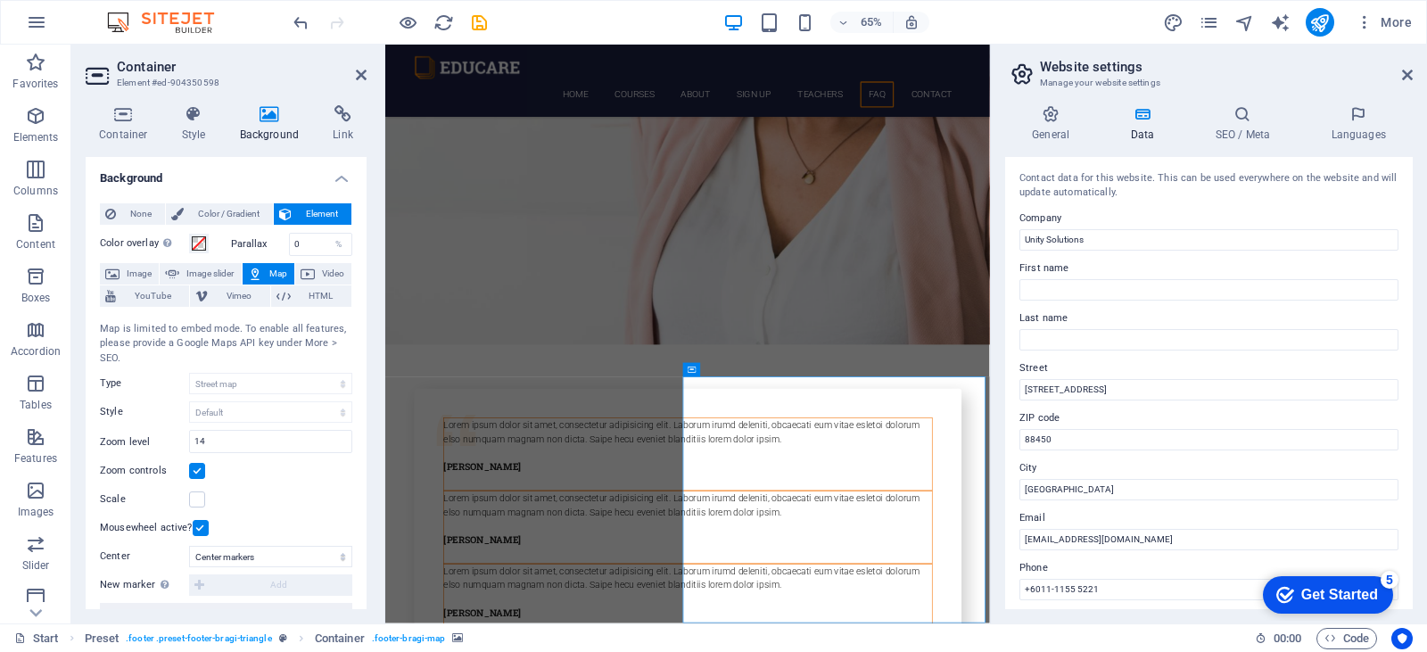
click at [195, 345] on div "Map is limited to embed mode. To enable all features, please provide a Google M…" at bounding box center [226, 344] width 252 height 45
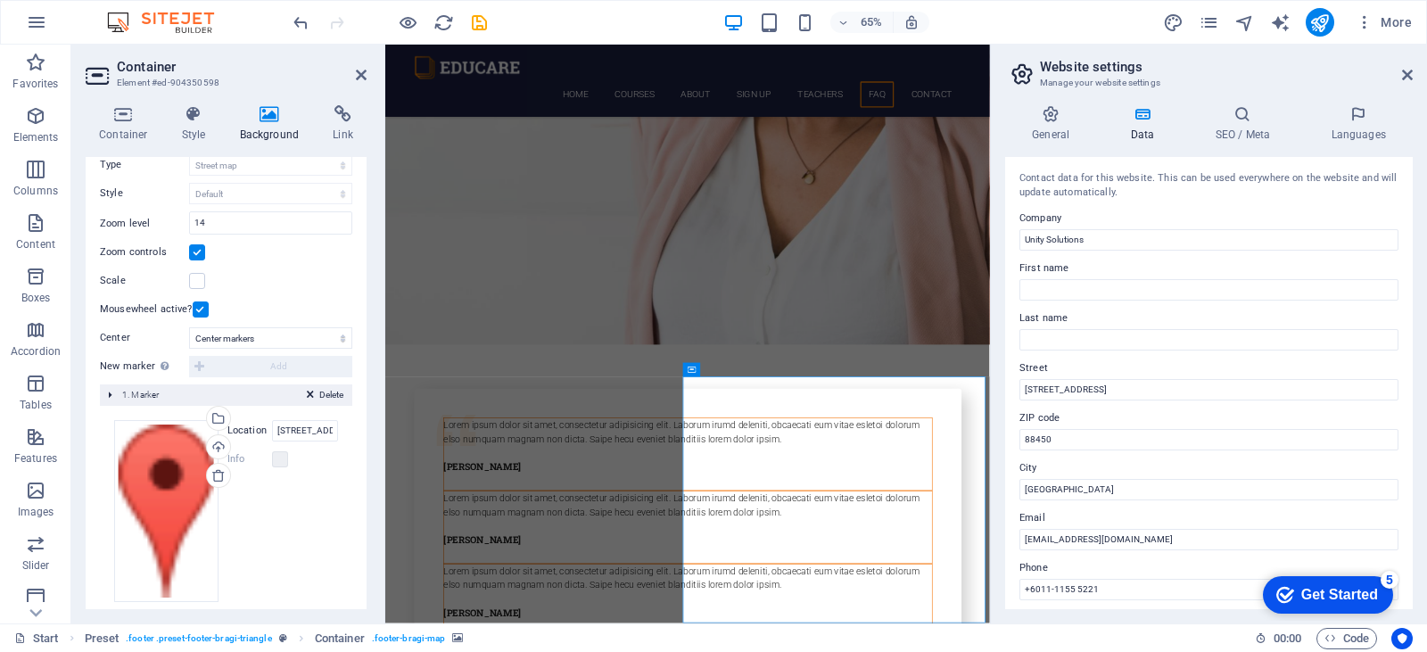
scroll to position [236, 0]
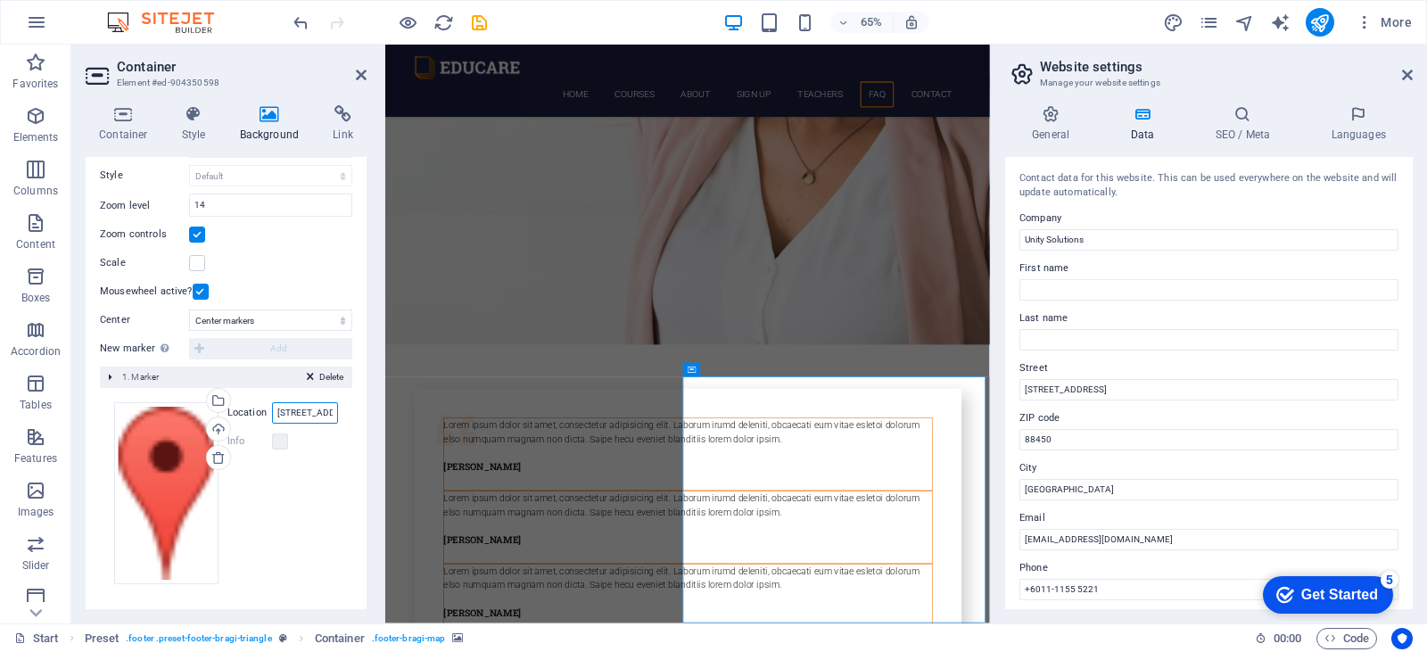
click at [312, 414] on input "300 Alamo Plaza, 78205 San Antonio, TX" at bounding box center [305, 412] width 66 height 21
type input "unity solutions"
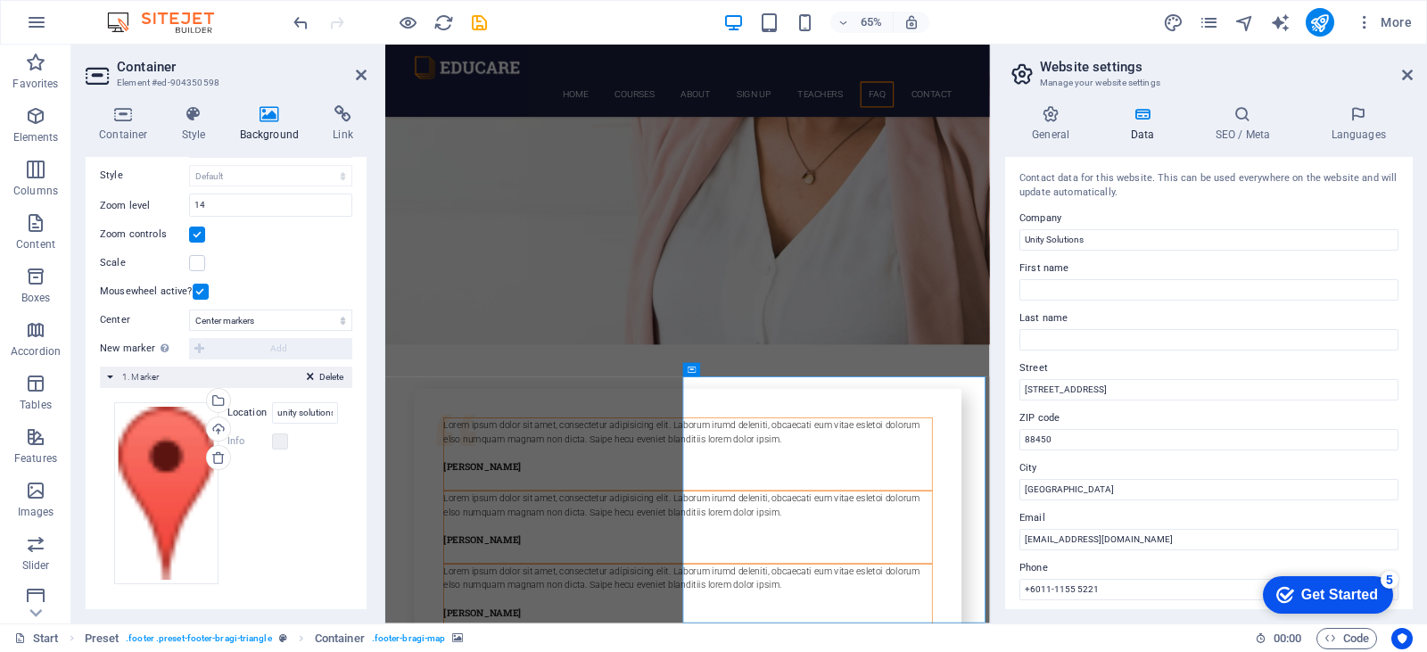
drag, startPoint x: 1169, startPoint y: 805, endPoint x: 1086, endPoint y: 780, distance: 86.9
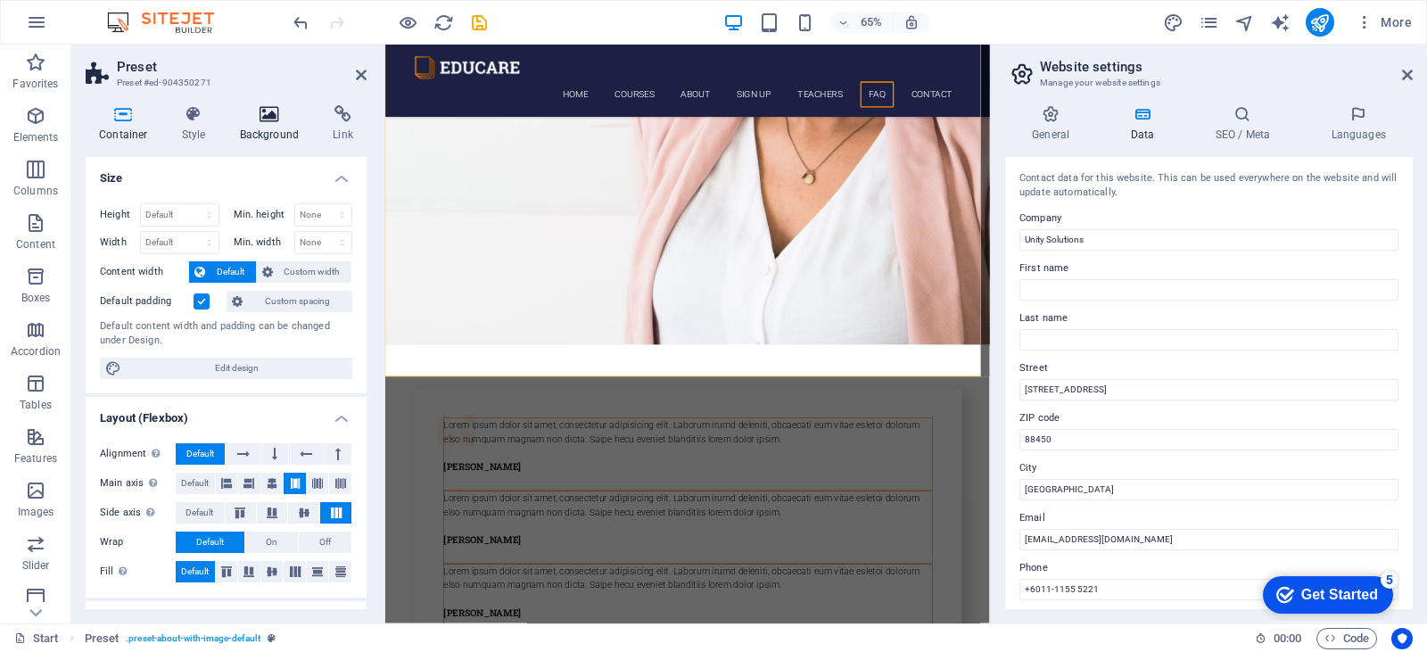
click at [271, 124] on h4 "Background" at bounding box center [274, 123] width 94 height 37
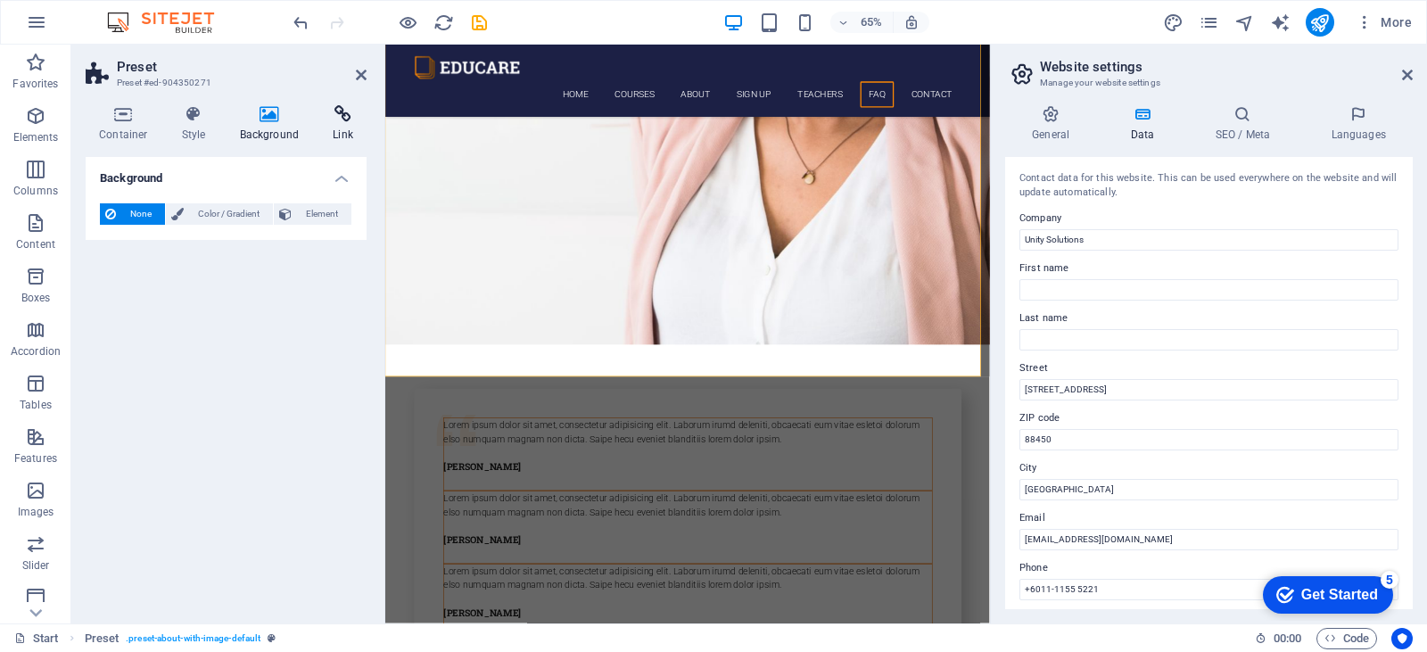
click at [352, 124] on h4 "Link" at bounding box center [342, 123] width 47 height 37
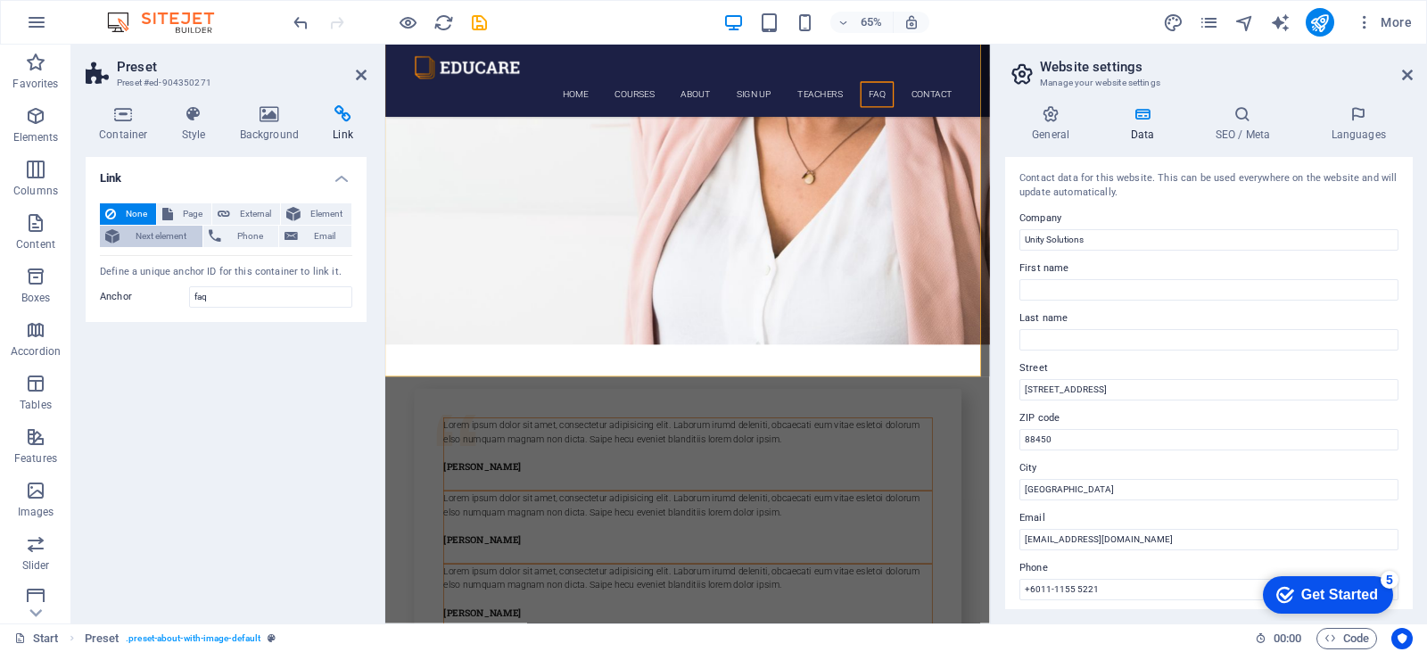
click at [167, 232] on span "Next element" at bounding box center [161, 236] width 72 height 21
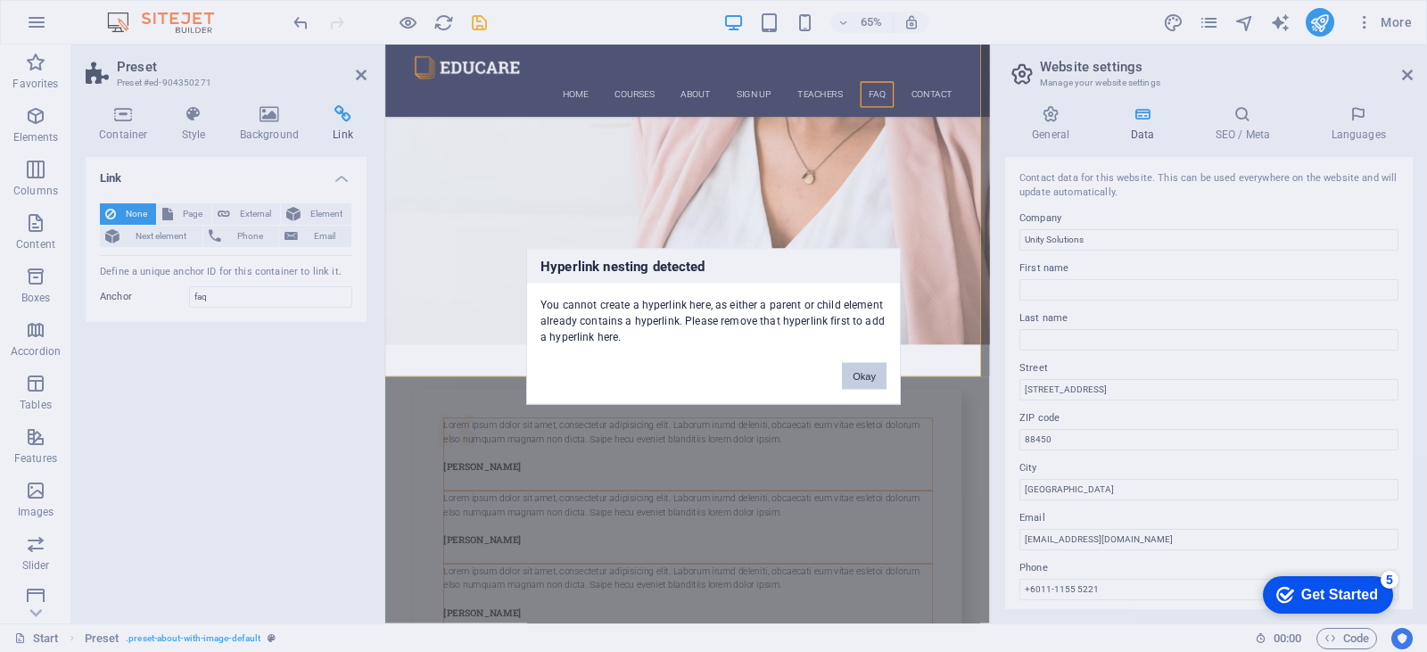
drag, startPoint x: 866, startPoint y: 379, endPoint x: 189, endPoint y: 381, distance: 677.0
click at [866, 379] on button "Okay" at bounding box center [864, 375] width 45 height 27
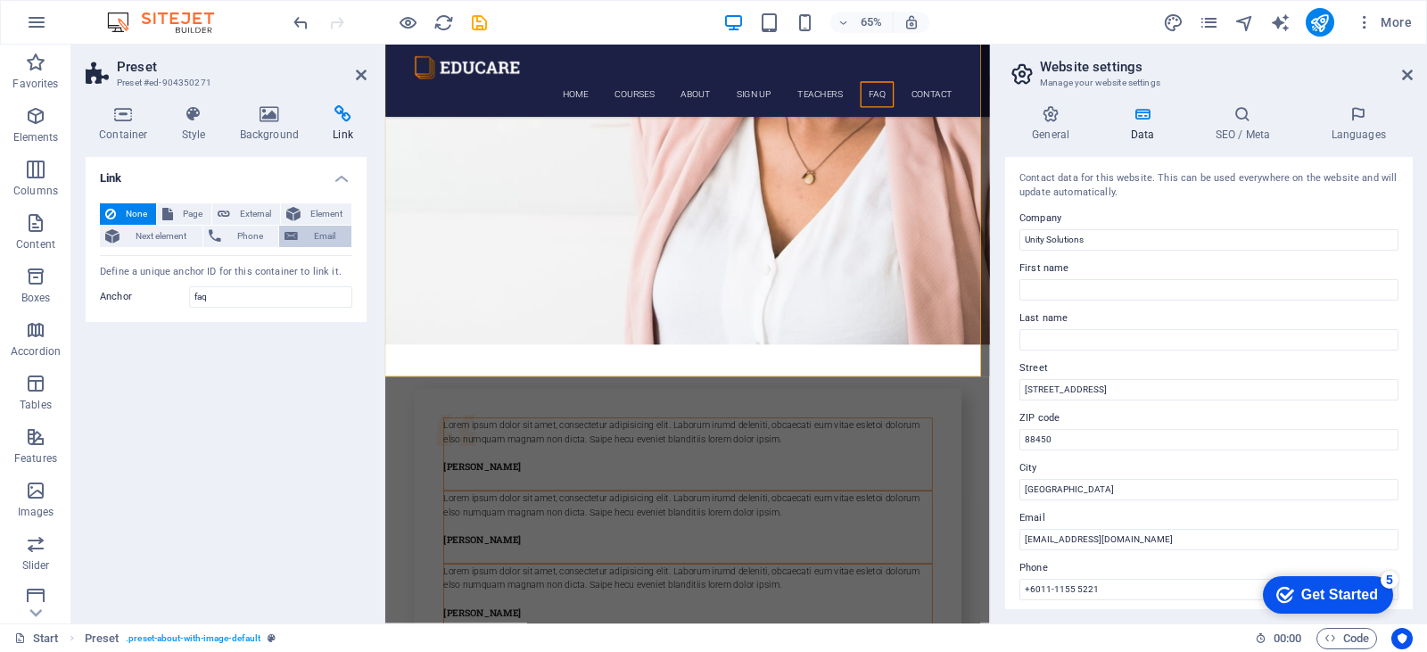
click at [339, 244] on span "Email" at bounding box center [324, 236] width 43 height 21
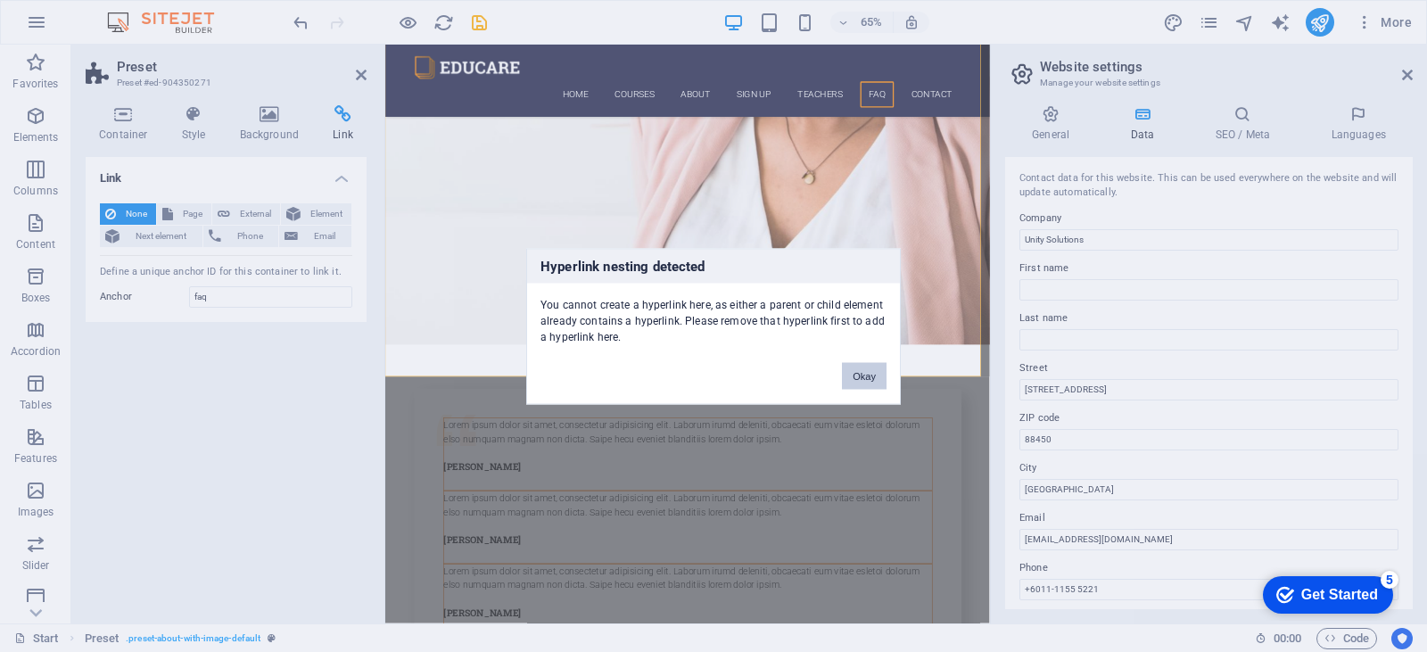
drag, startPoint x: 861, startPoint y: 365, endPoint x: 199, endPoint y: 273, distance: 668.2
click at [861, 365] on button "Okay" at bounding box center [864, 375] width 45 height 27
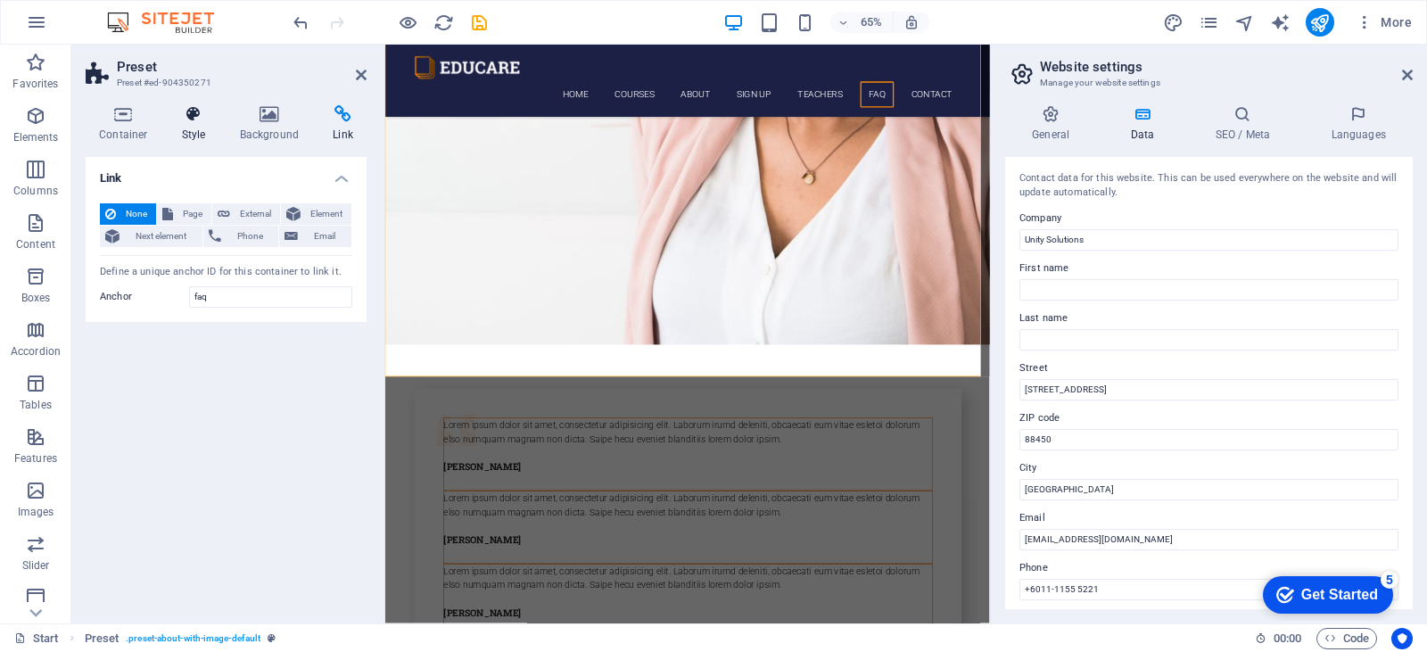
click at [214, 138] on h4 "Style" at bounding box center [198, 123] width 58 height 37
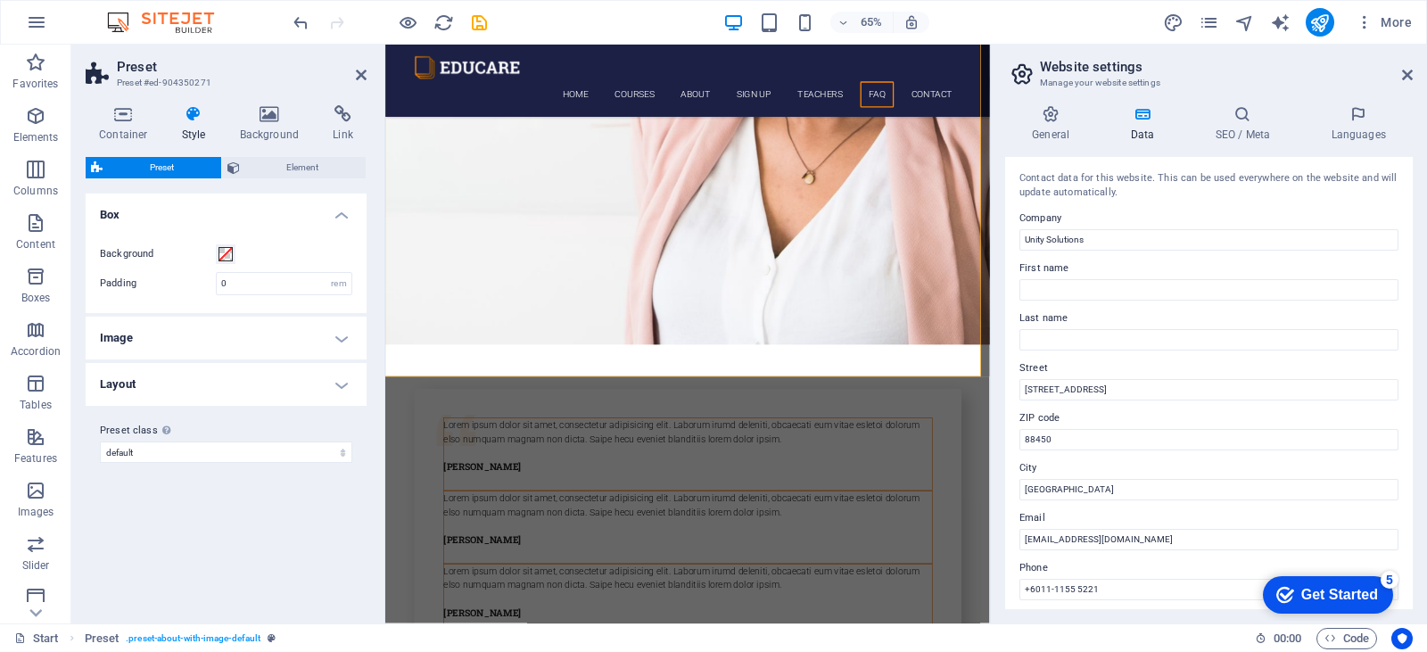
click at [248, 104] on div "Container Style Background Link Size Height Default px rem % vh vw Min. height …" at bounding box center [226, 357] width 310 height 533
click at [261, 120] on icon at bounding box center [270, 114] width 87 height 18
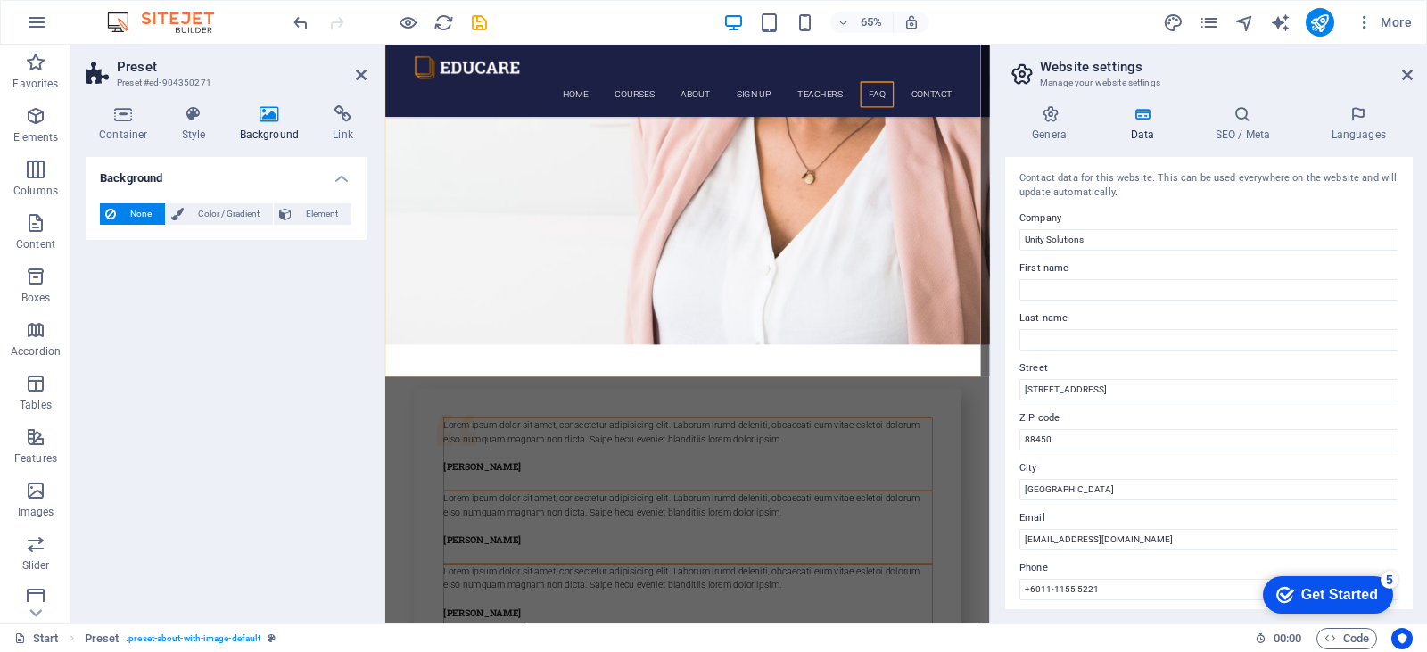
click at [120, 103] on div "Container Style Background Link Size Height Default px rem % vh vw Min. height …" at bounding box center [226, 357] width 310 height 533
click at [124, 128] on h4 "Container" at bounding box center [127, 123] width 83 height 37
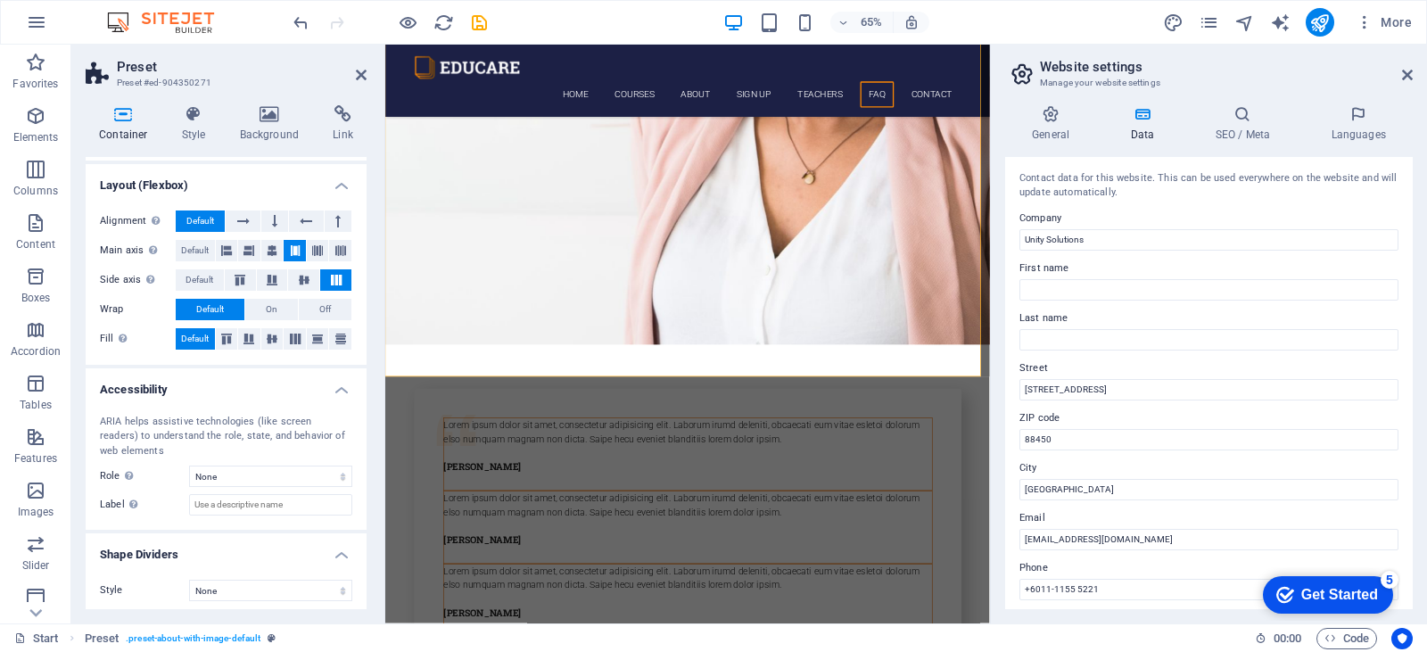
scroll to position [239, 0]
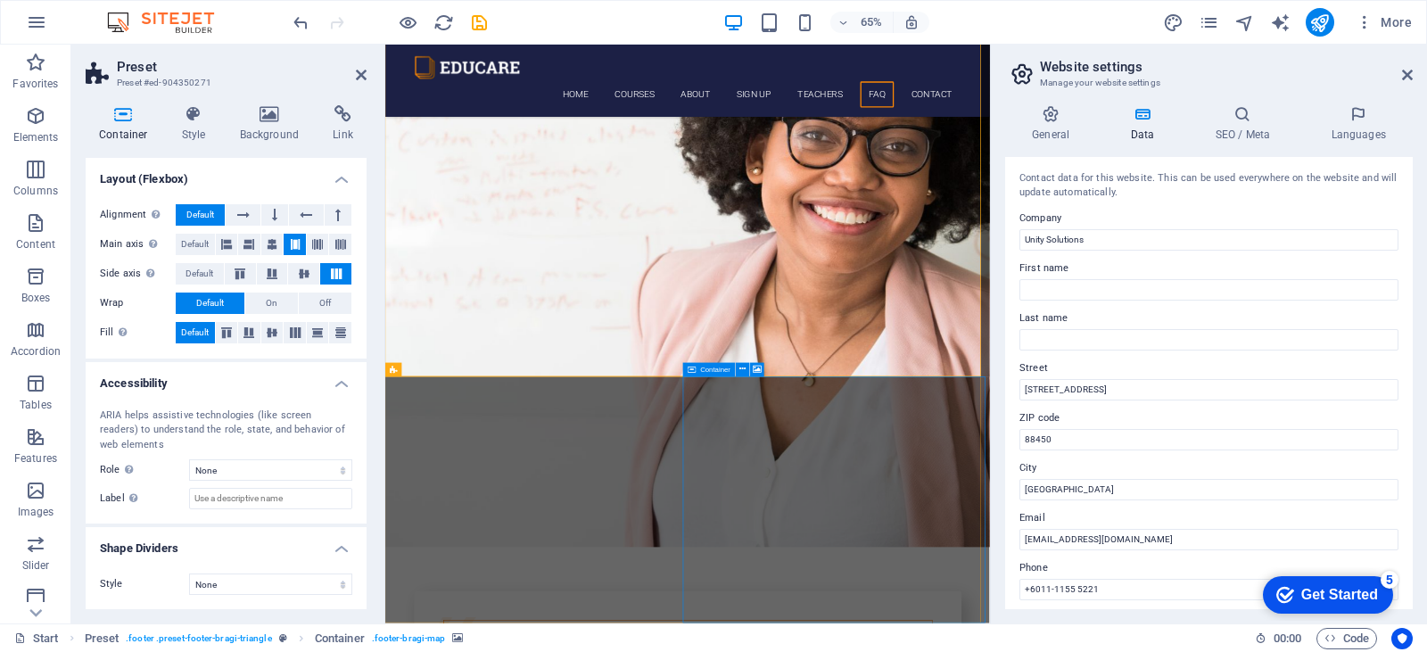
drag, startPoint x: 1005, startPoint y: 618, endPoint x: 1102, endPoint y: 417, distance: 223.0
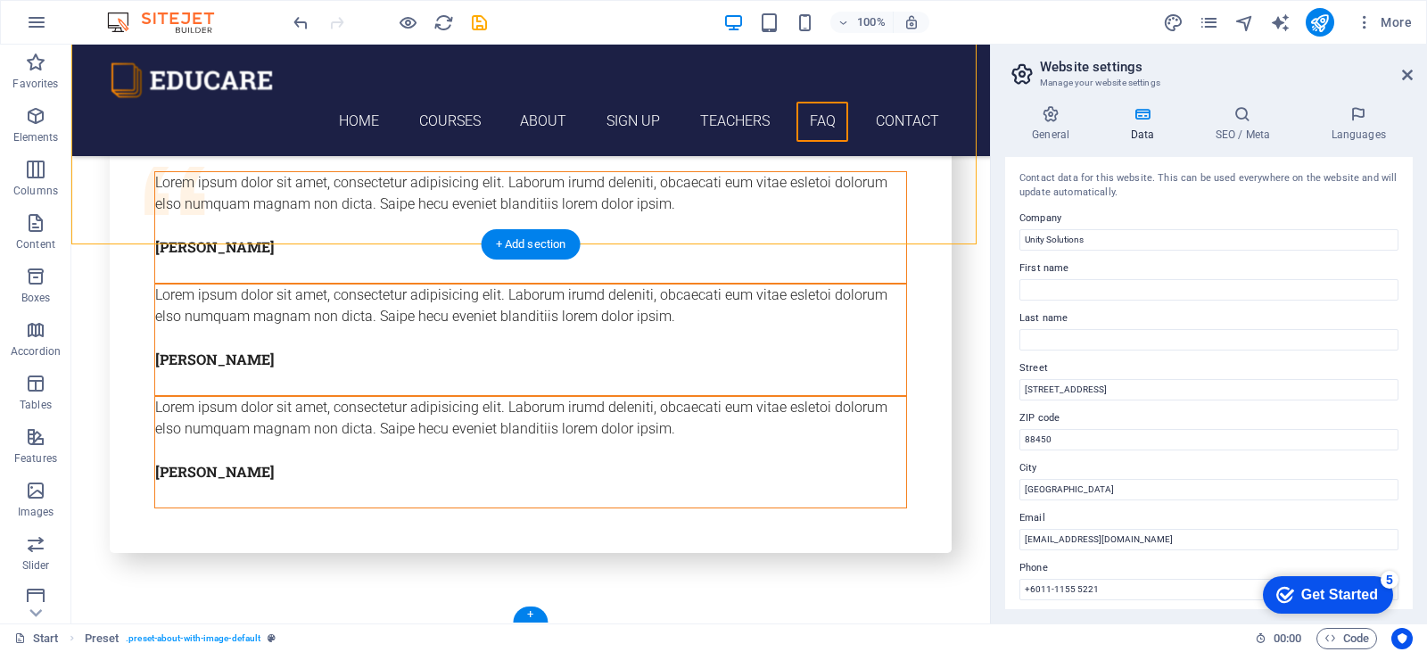
scroll to position [6741, 0]
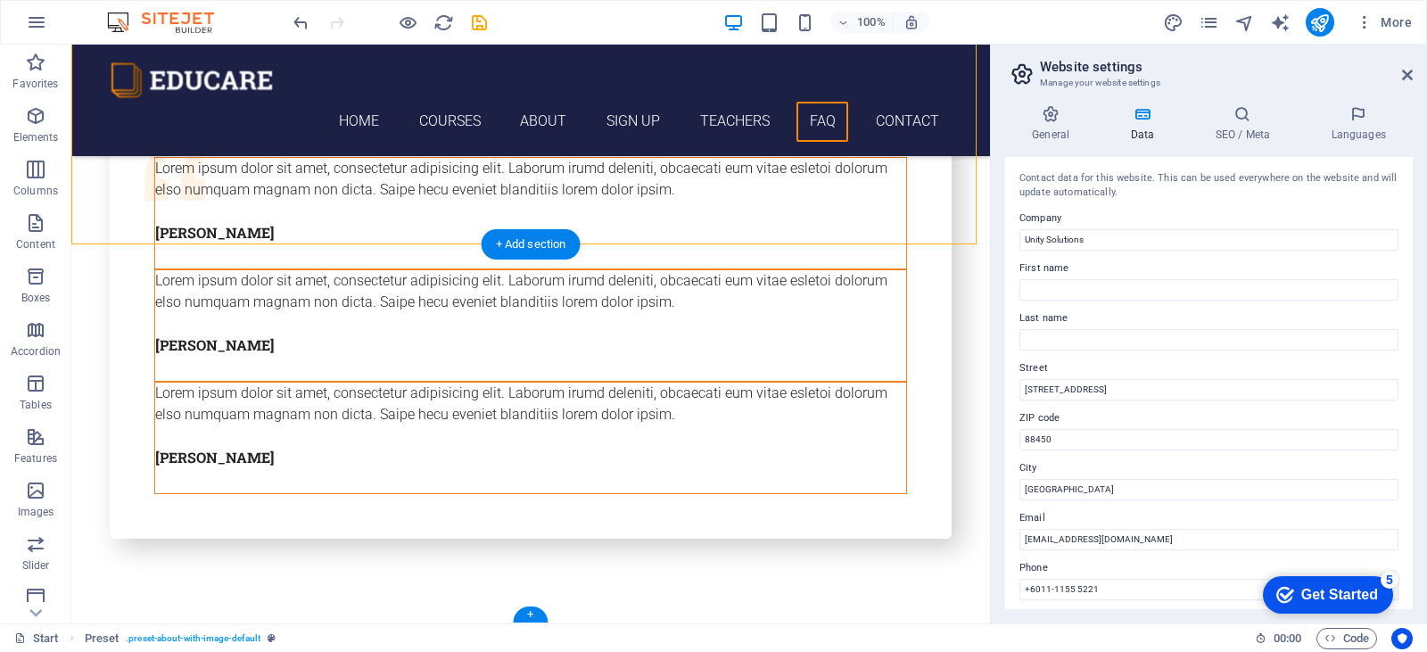
drag, startPoint x: 688, startPoint y: 486, endPoint x: 585, endPoint y: 399, distance: 134.8
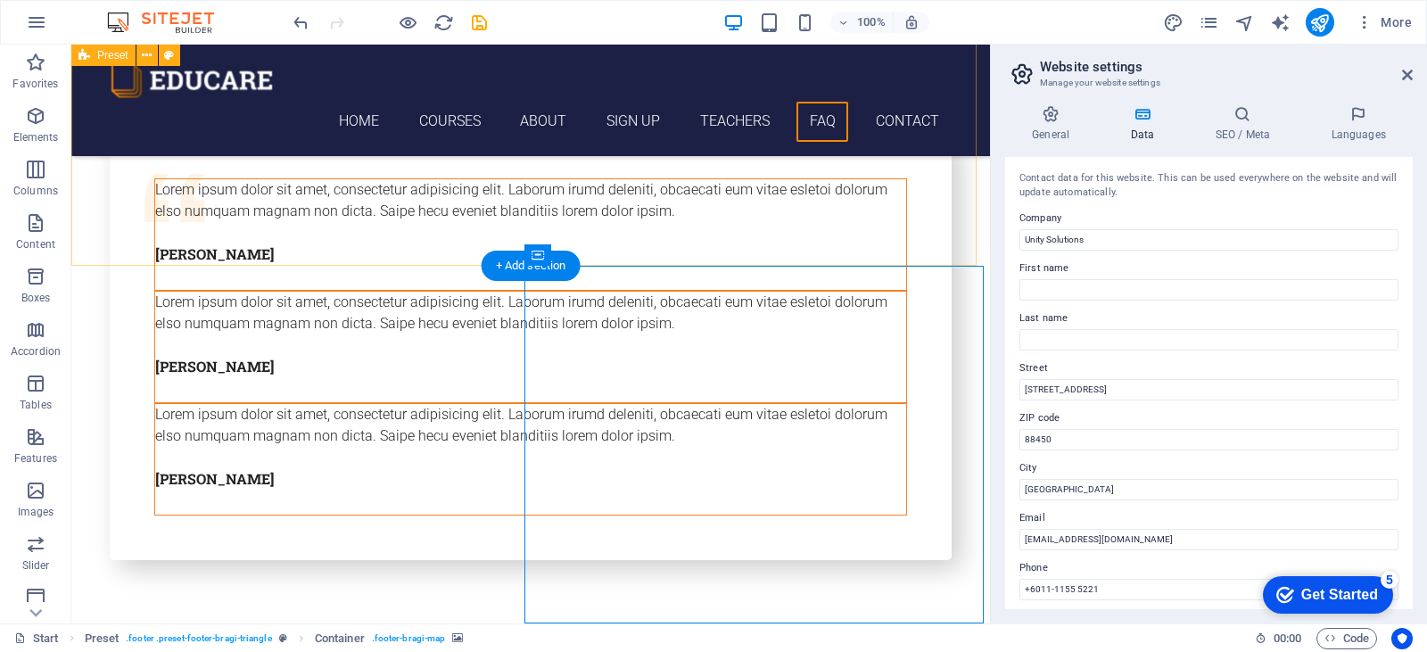
drag, startPoint x: 626, startPoint y: 380, endPoint x: 712, endPoint y: 415, distance: 92.4
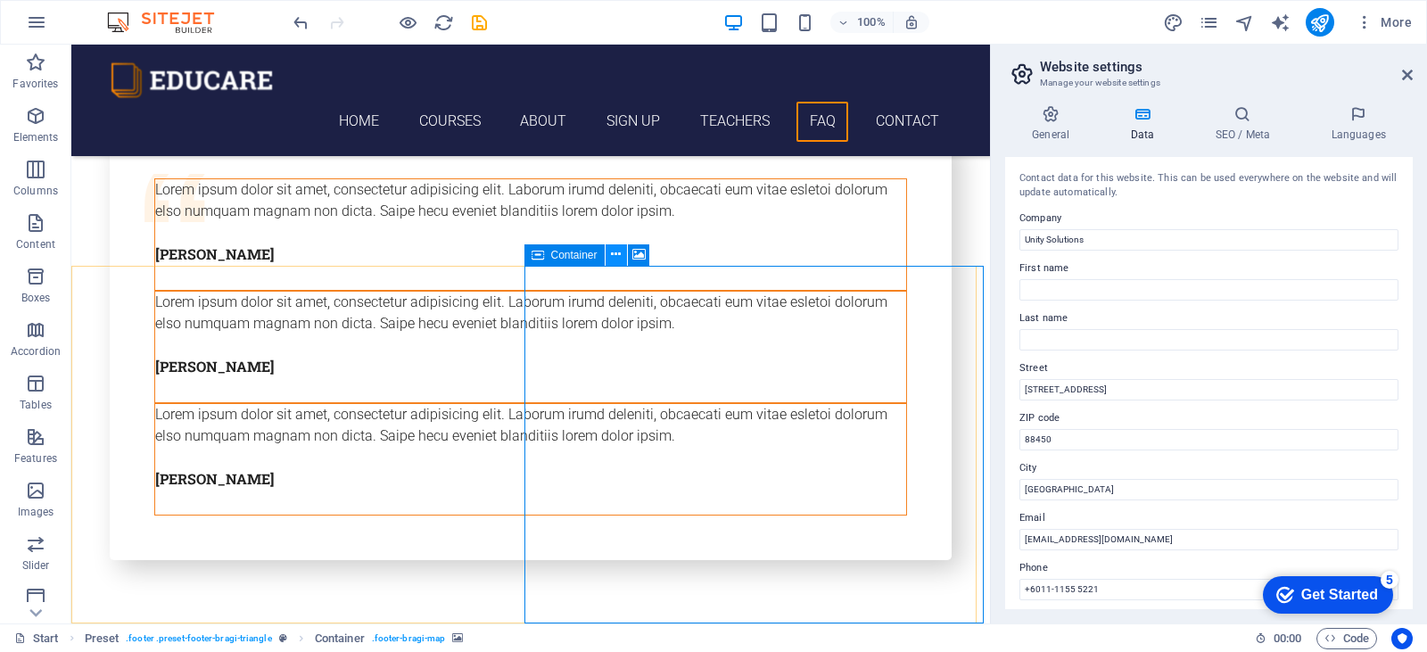
click at [615, 255] on icon at bounding box center [616, 254] width 10 height 19
click at [640, 251] on icon at bounding box center [638, 254] width 13 height 19
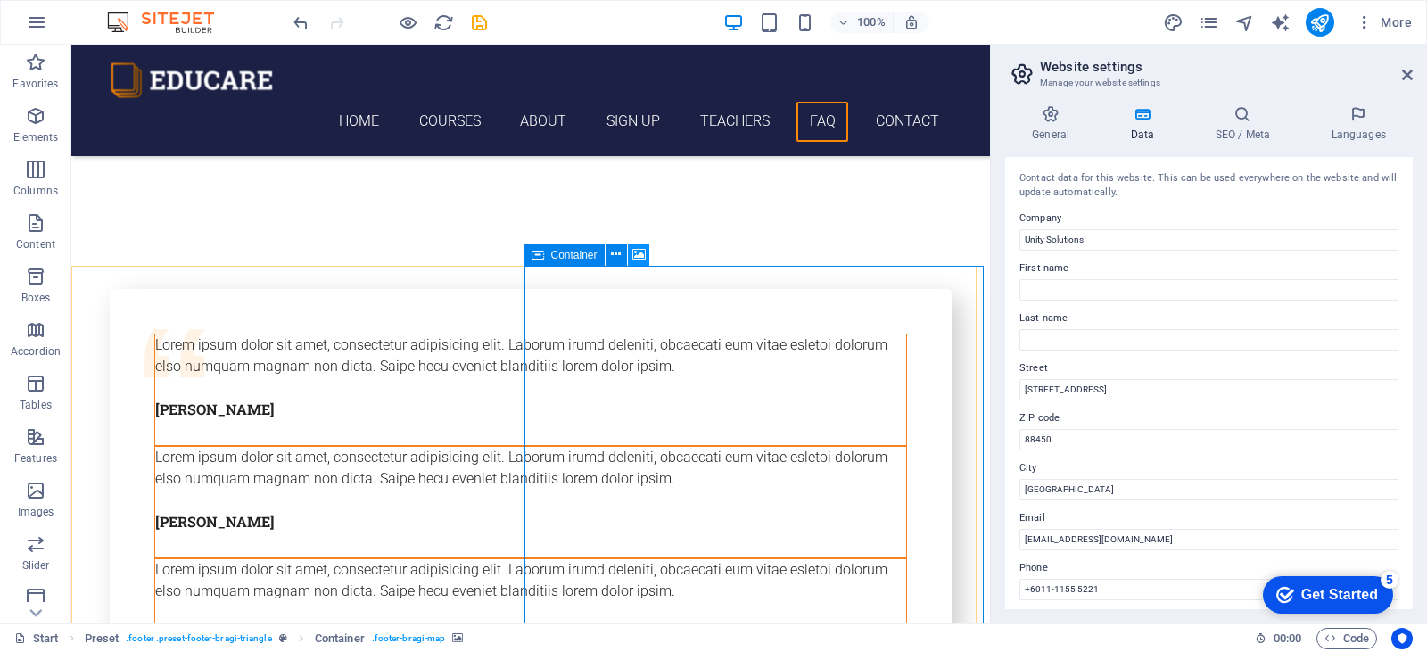
select select "1"
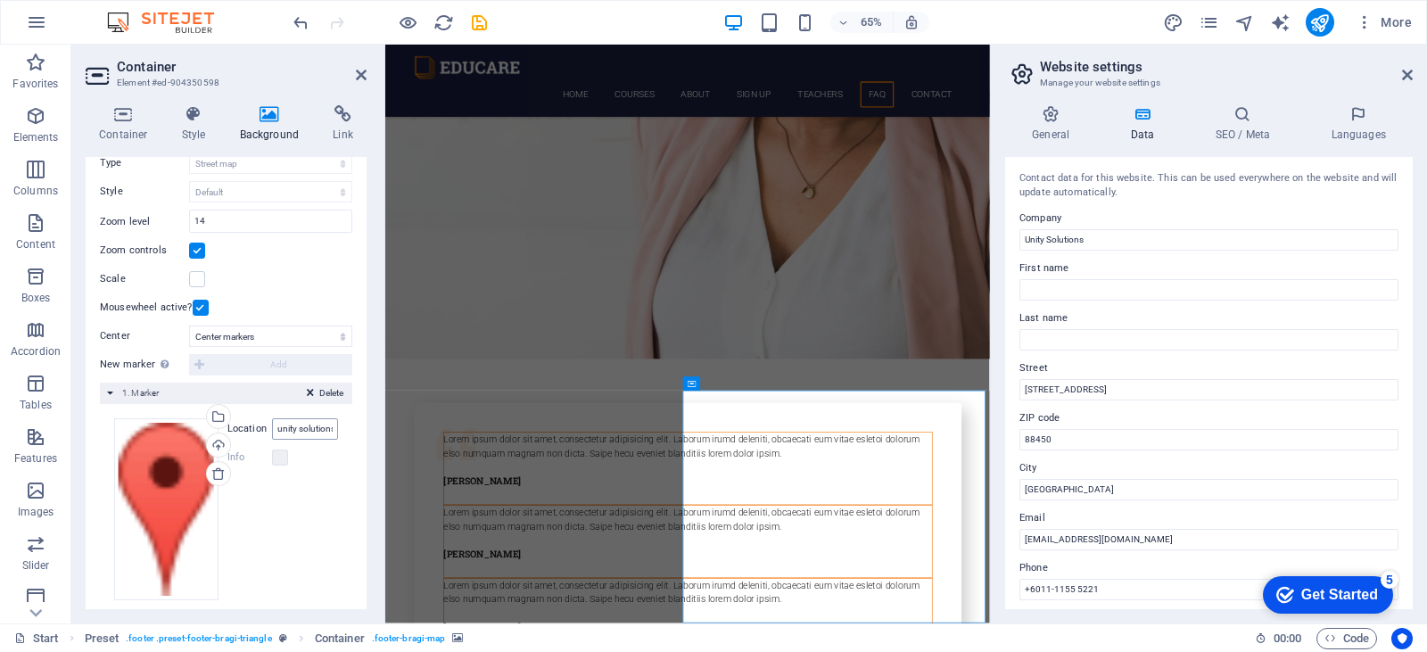
scroll to position [236, 0]
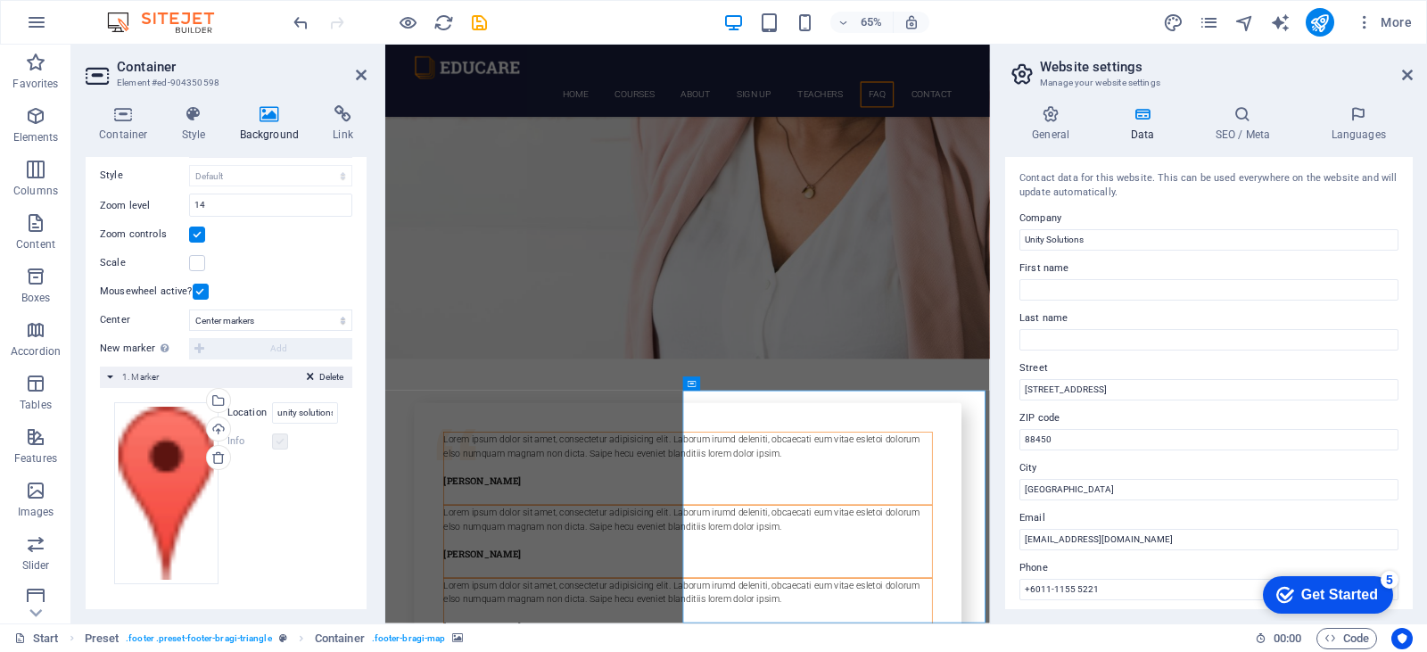
click at [277, 441] on label at bounding box center [280, 441] width 16 height 16
click at [338, 378] on span "Delete" at bounding box center [331, 377] width 24 height 16
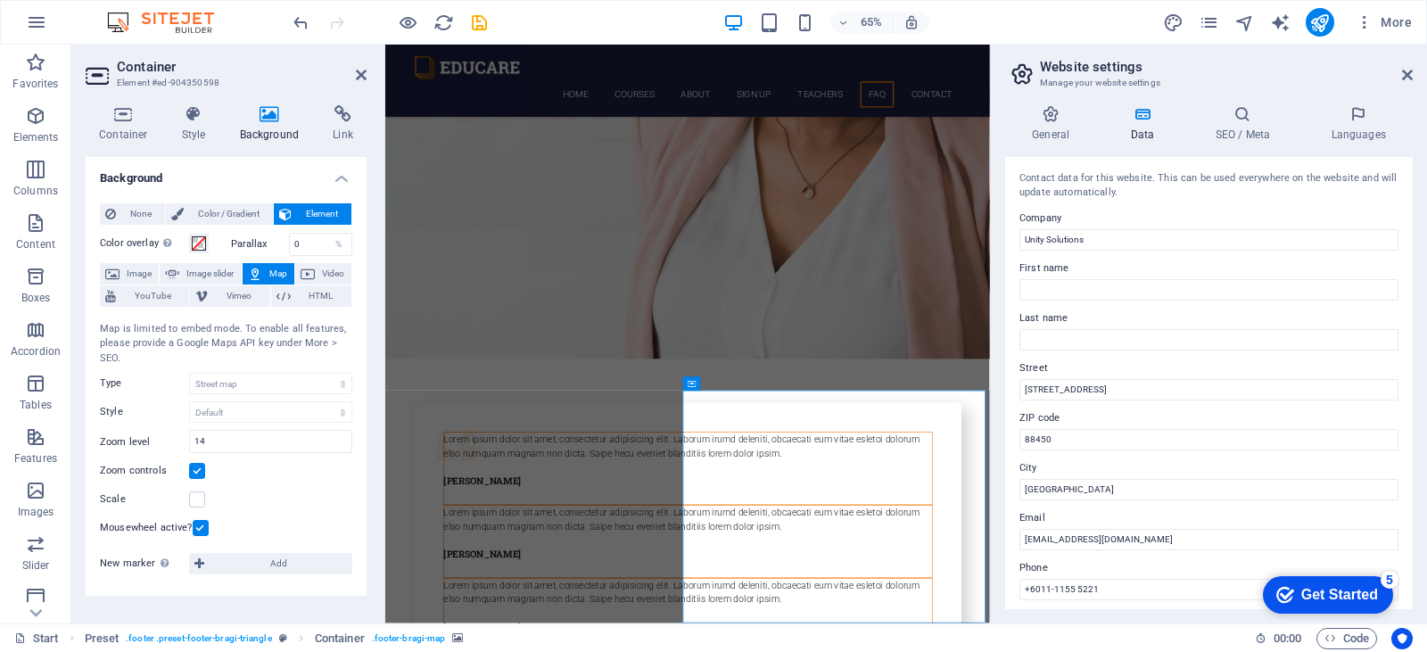
click at [303, 495] on div "Scale" at bounding box center [226, 499] width 252 height 21
click at [216, 275] on span "Image slider" at bounding box center [210, 273] width 51 height 21
select select "ms"
select select "s"
select select "progressive"
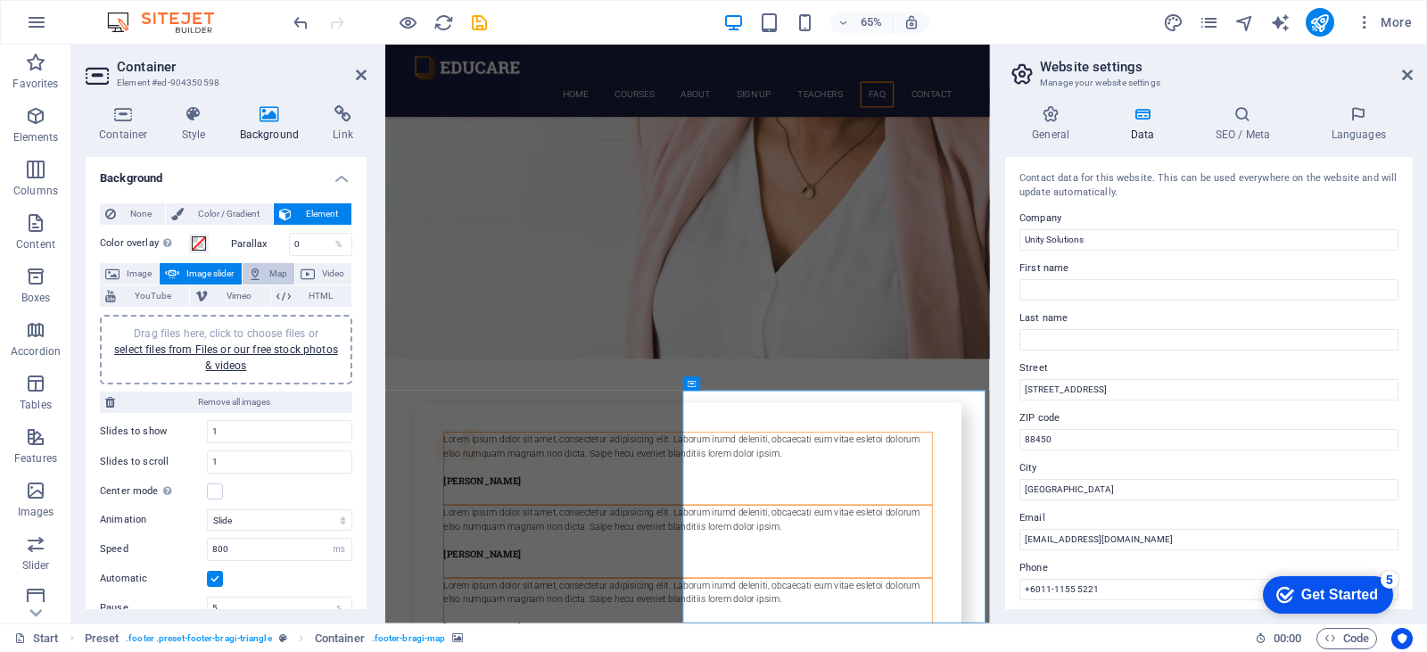
click at [260, 271] on icon at bounding box center [255, 273] width 14 height 21
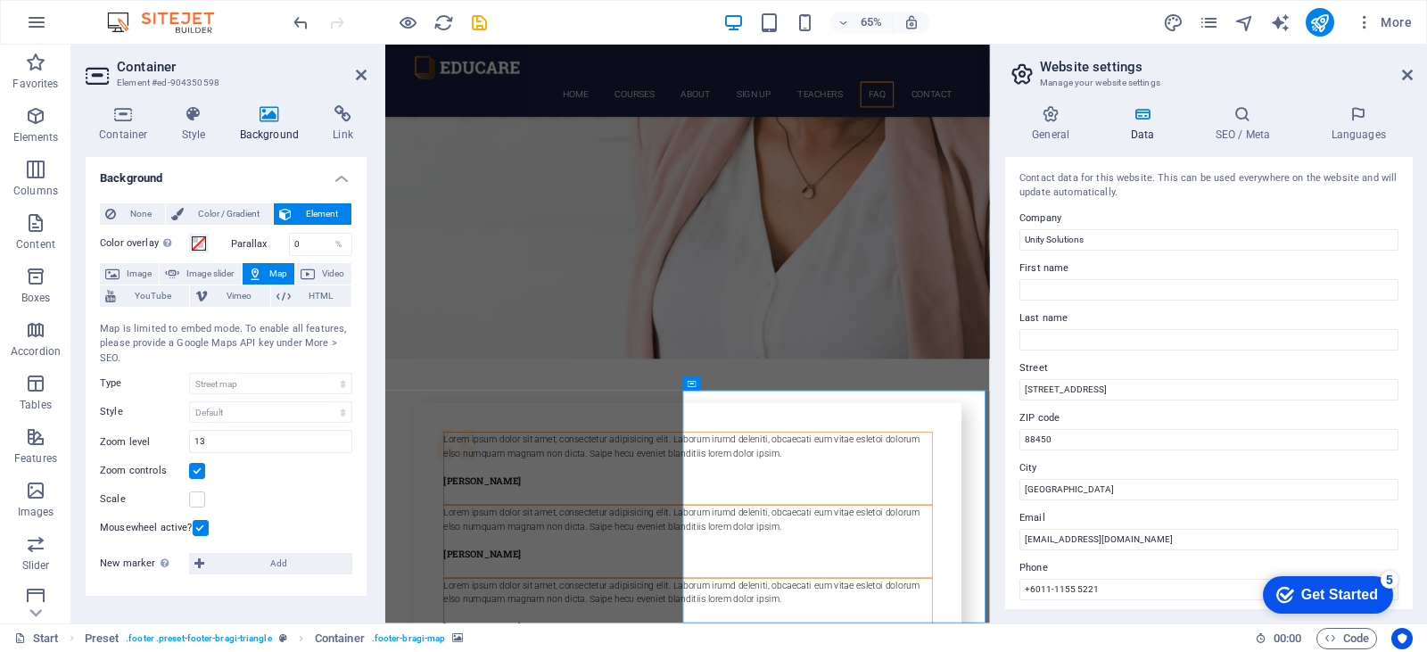
drag, startPoint x: 1072, startPoint y: 736, endPoint x: 1098, endPoint y: 741, distance: 26.4
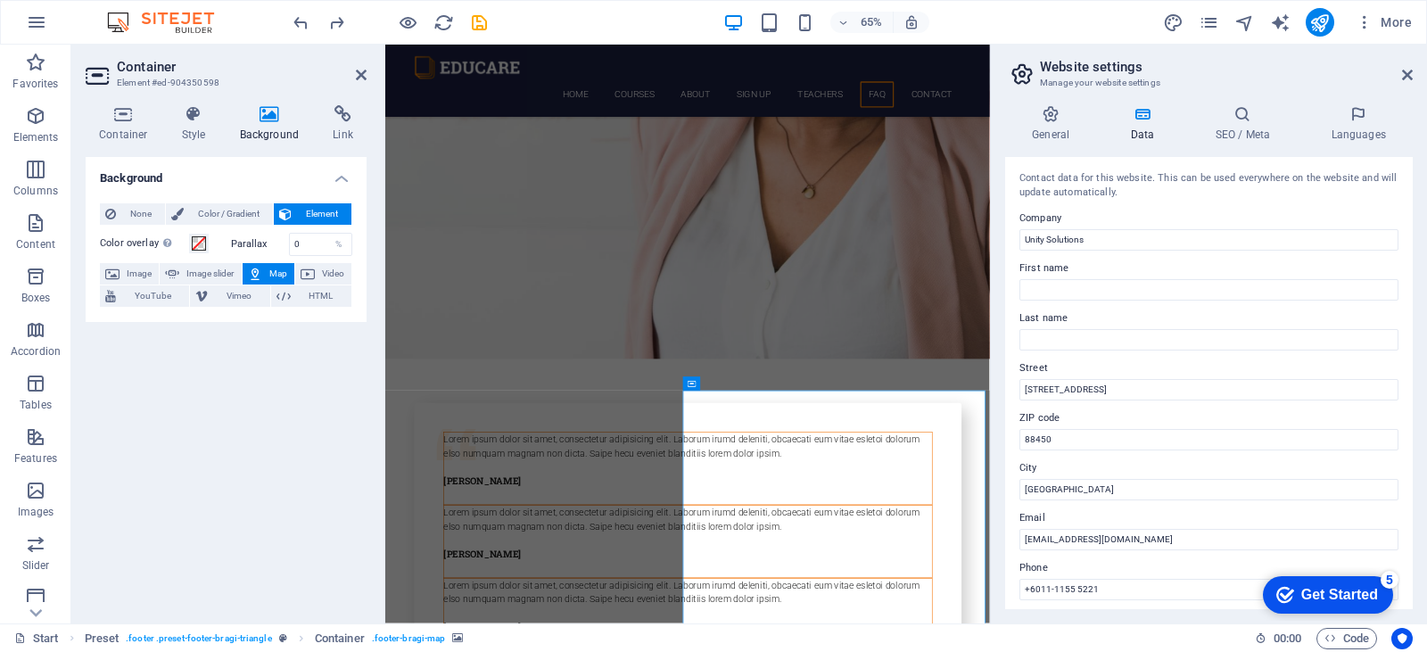
click at [259, 382] on div "Background None Color / Gradient Element Stretch background to full-width Color…" at bounding box center [226, 383] width 281 height 452
drag, startPoint x: 1135, startPoint y: 777, endPoint x: 941, endPoint y: 739, distance: 198.2
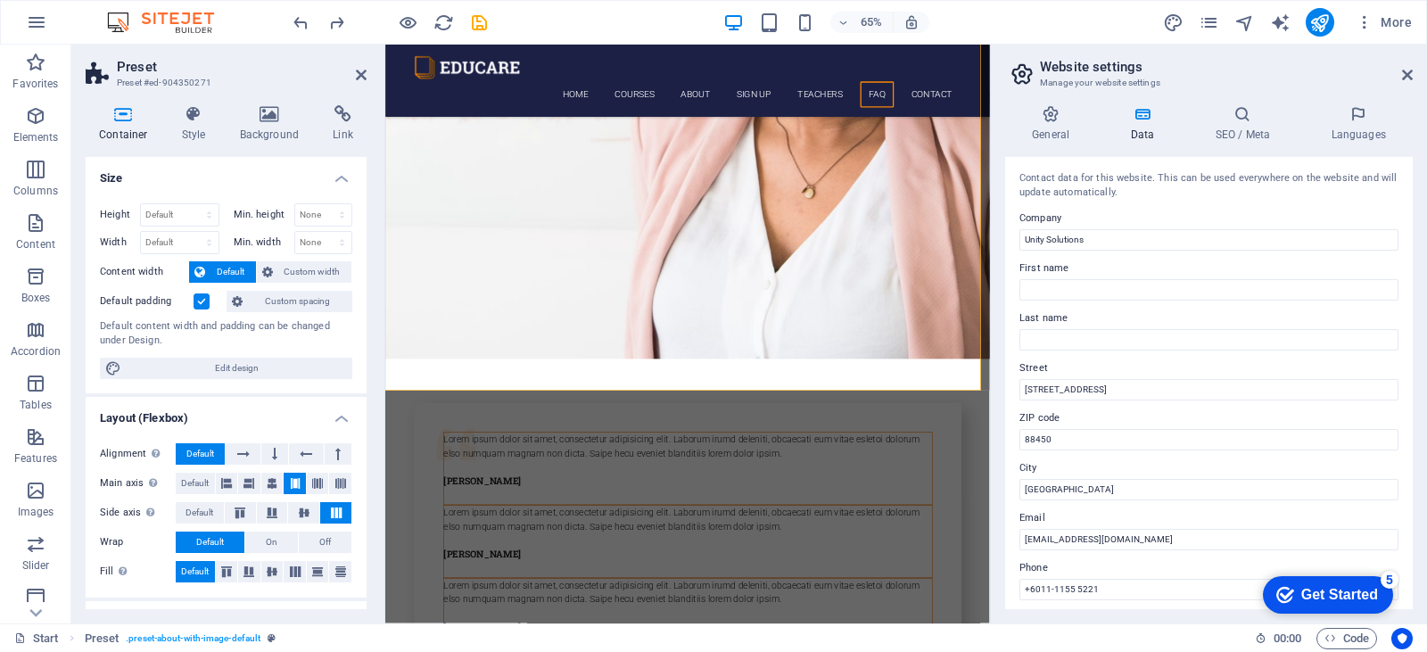
click at [376, 72] on aside "Preset Preset #ed-904350271 Container Style Background Link Size Height Default…" at bounding box center [228, 334] width 314 height 579
drag, startPoint x: 367, startPoint y: 71, endPoint x: 834, endPoint y: 43, distance: 468.3
click at [366, 71] on aside "Preset Preset #ed-904350271 Container Style Background Link Size Height Default…" at bounding box center [228, 334] width 314 height 579
click at [1406, 74] on icon at bounding box center [1407, 75] width 11 height 14
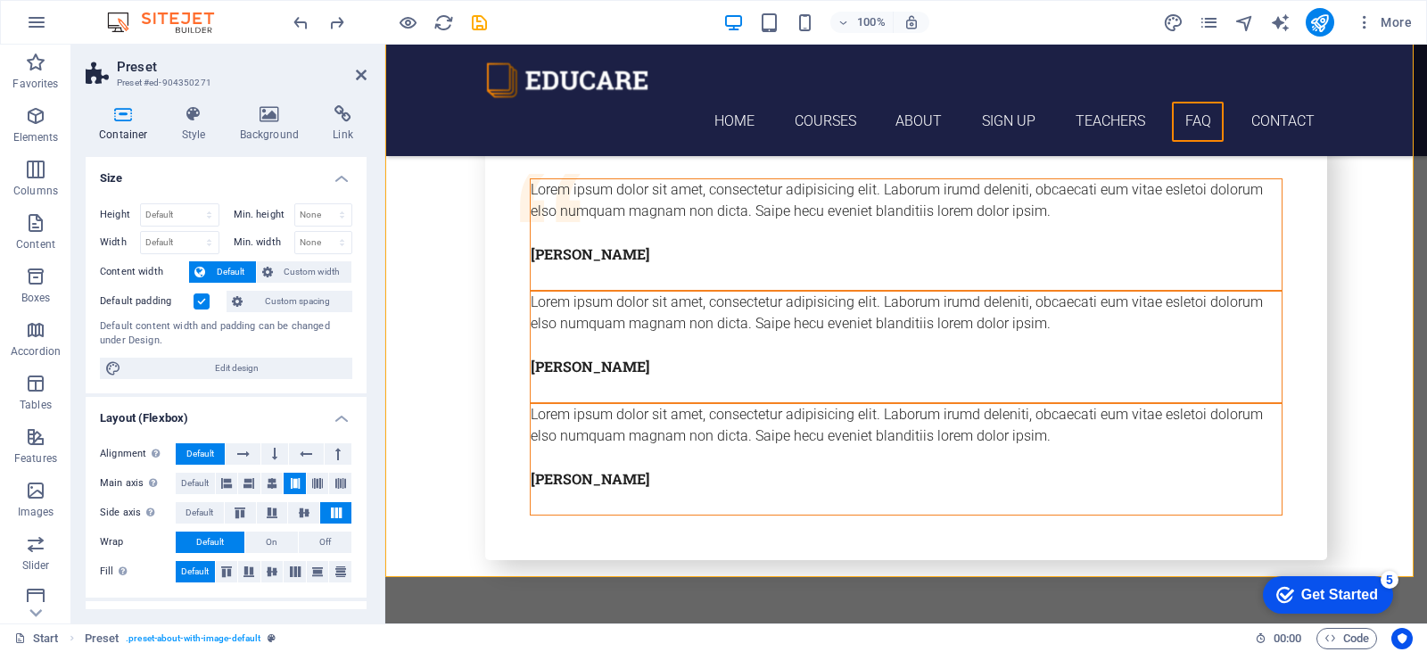
scroll to position [6409, 0]
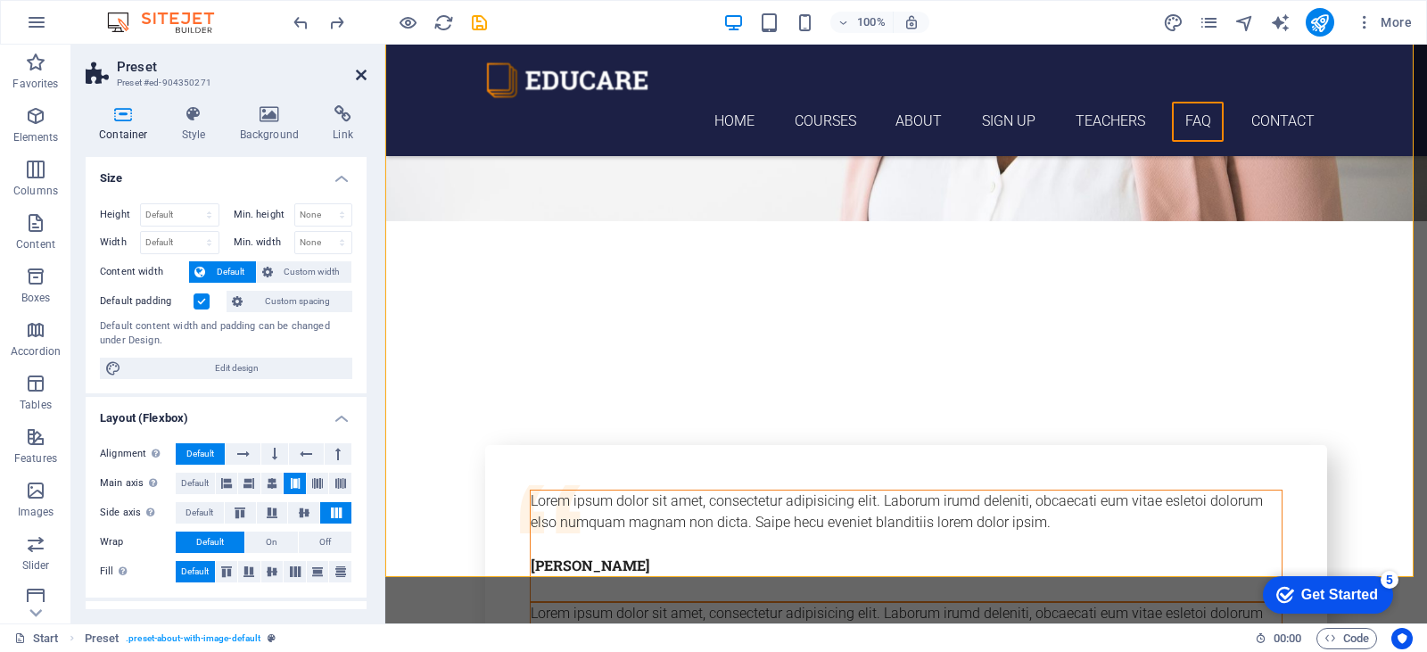
click at [366, 72] on icon at bounding box center [361, 75] width 11 height 14
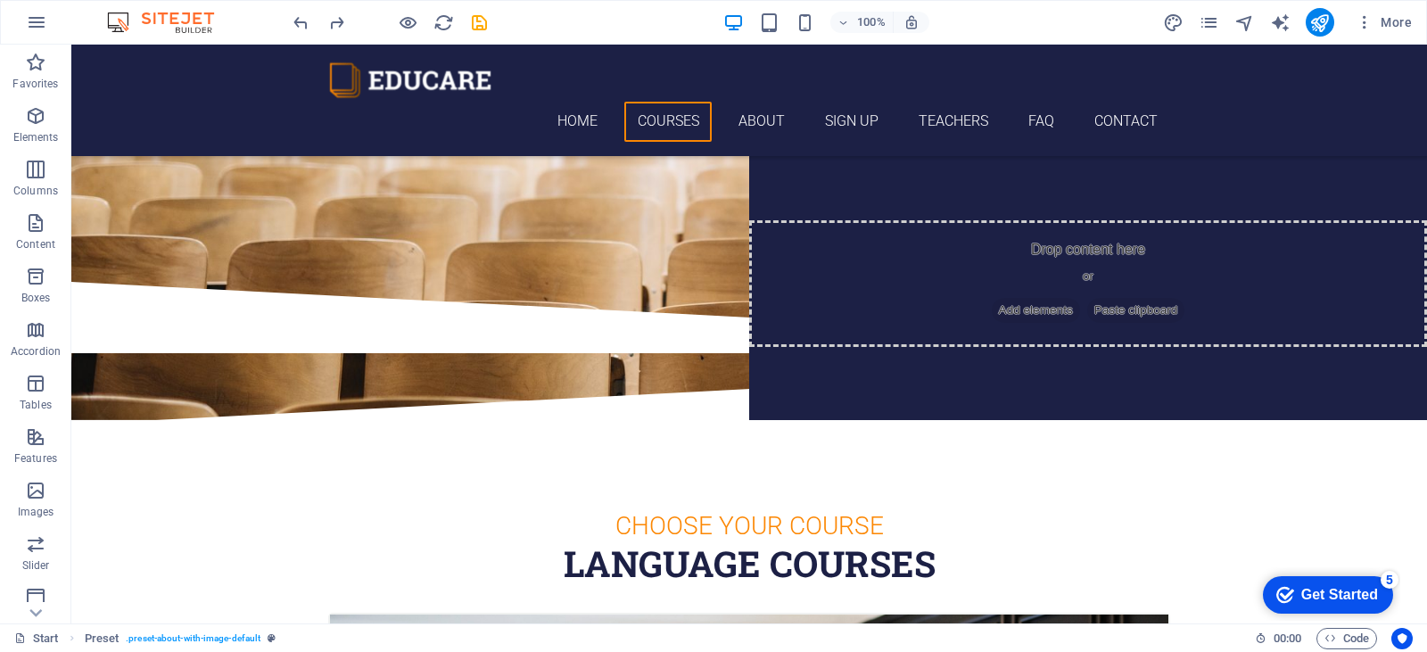
scroll to position [0, 0]
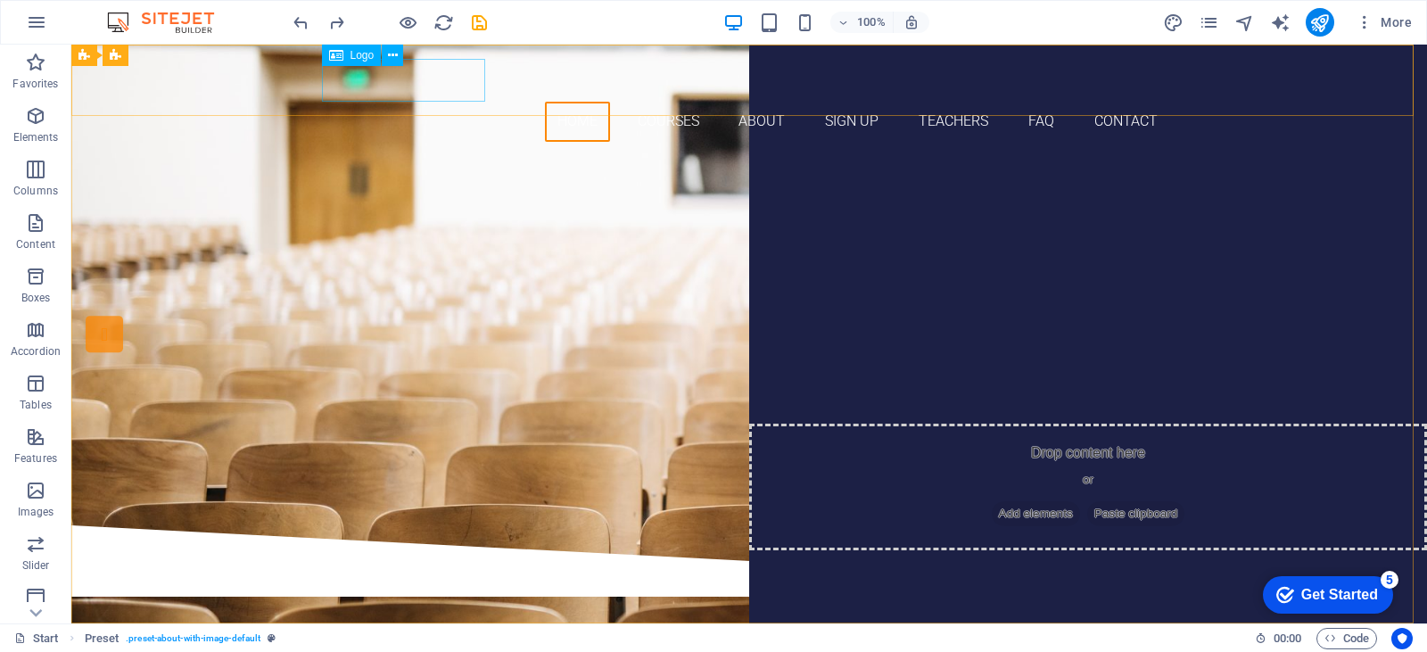
click at [442, 84] on div at bounding box center [749, 80] width 842 height 43
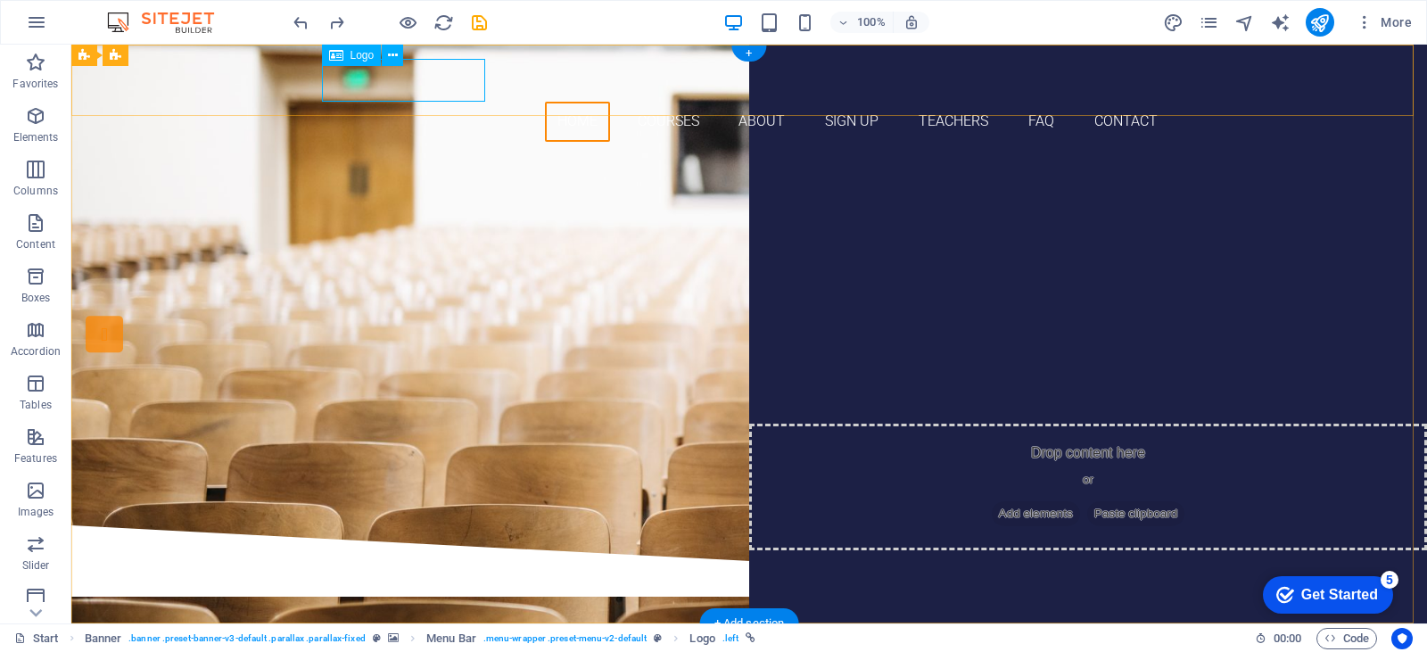
click at [402, 85] on div at bounding box center [749, 80] width 842 height 43
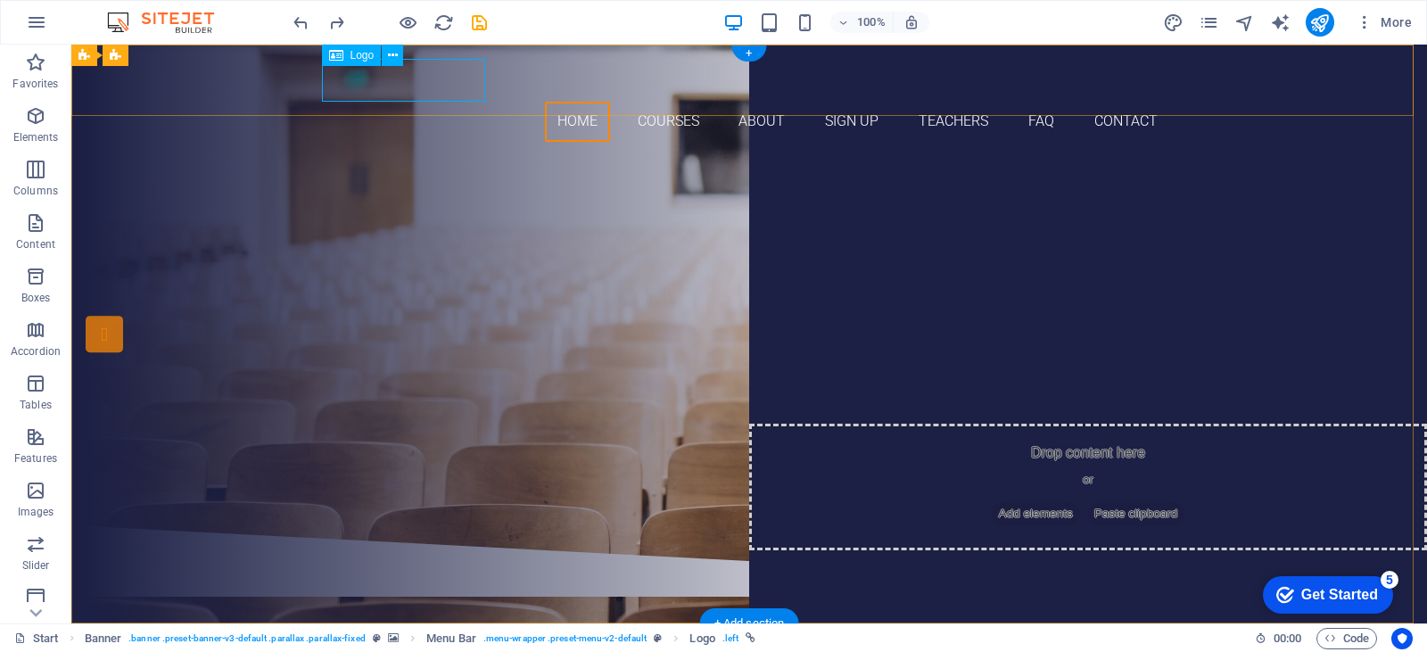
select select "px"
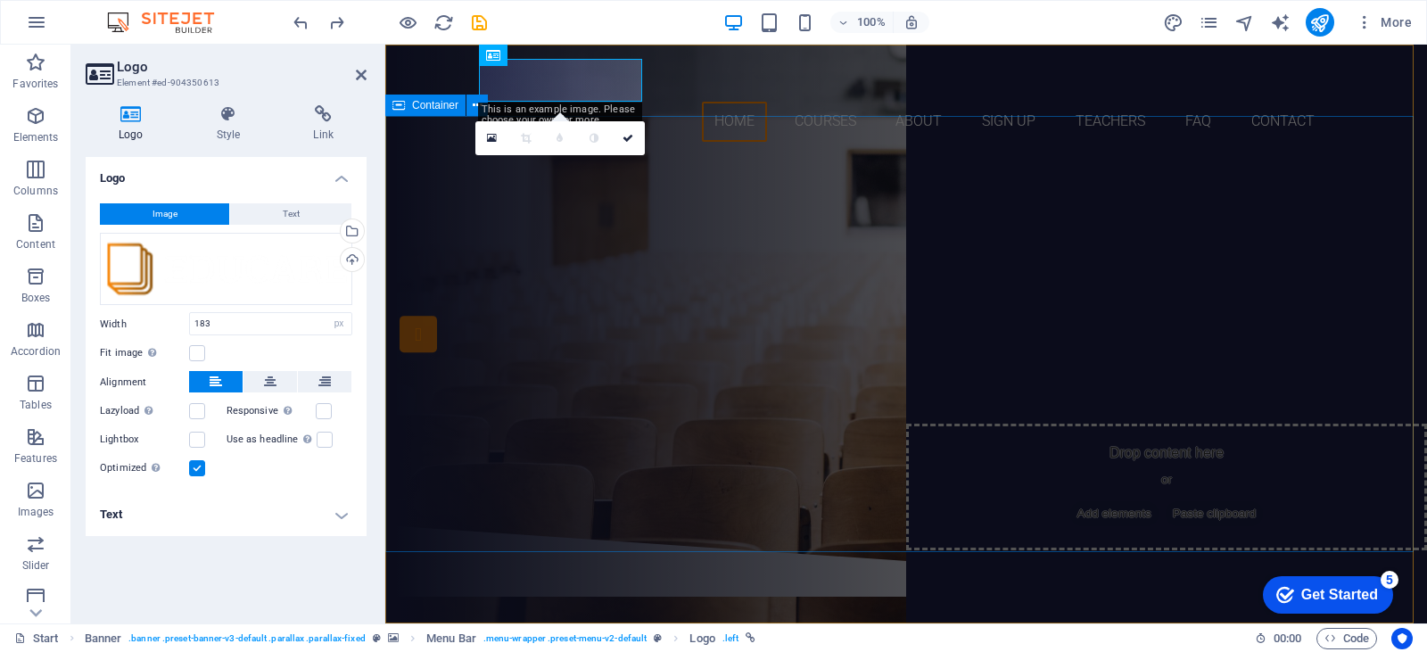
click at [904, 194] on div "Are you ready to learn new languages? Join our Language School Our Courses Sign…" at bounding box center [906, 340] width 1042 height 369
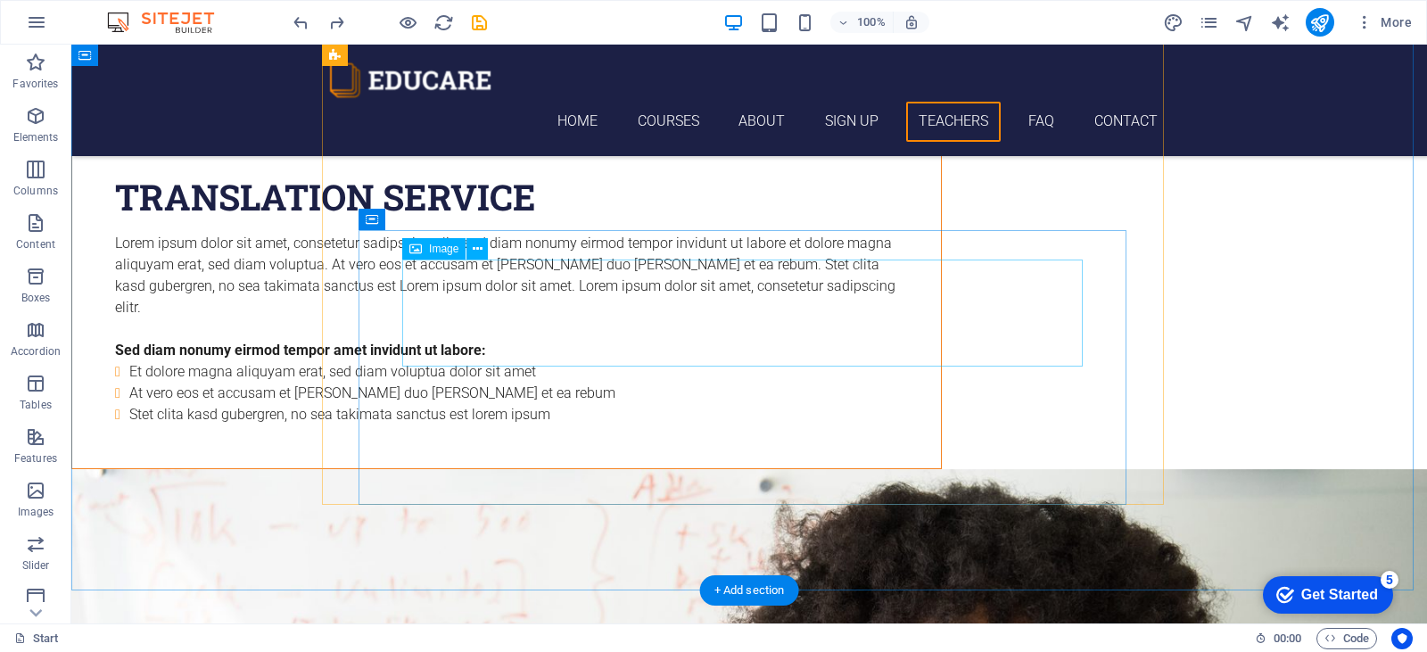
scroll to position [4958, 0]
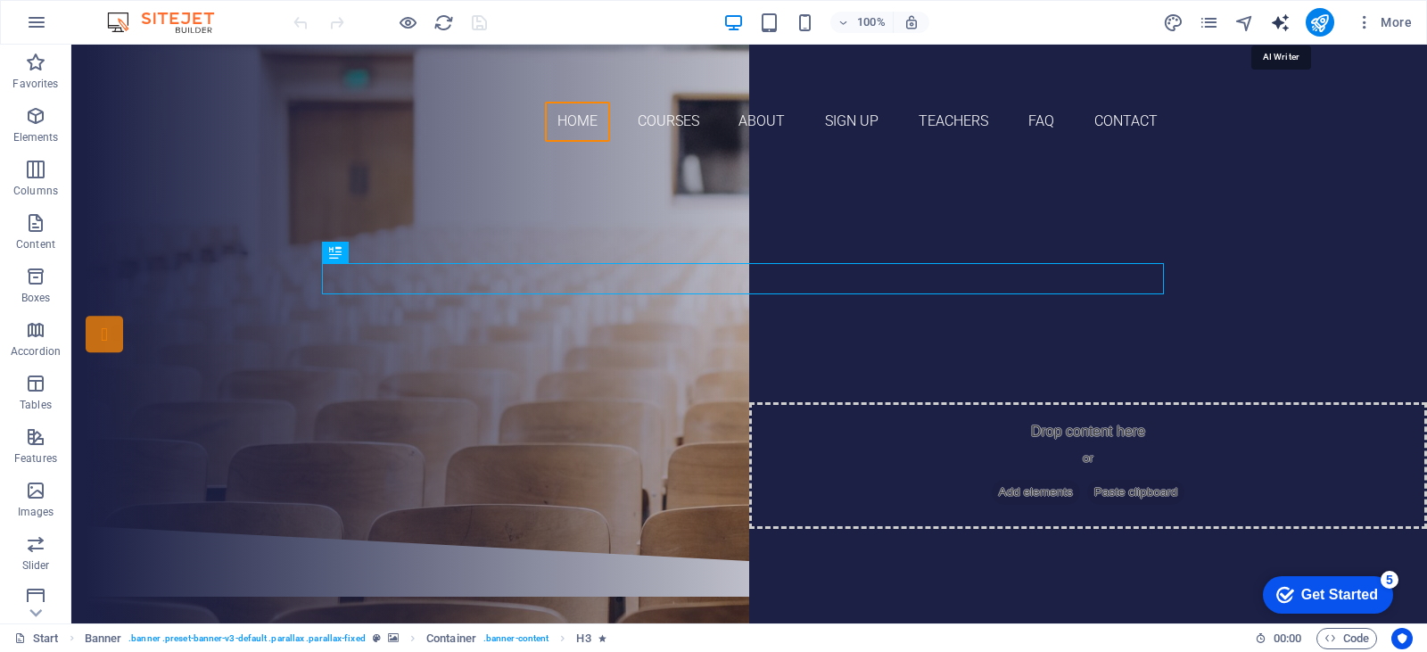
select select "English"
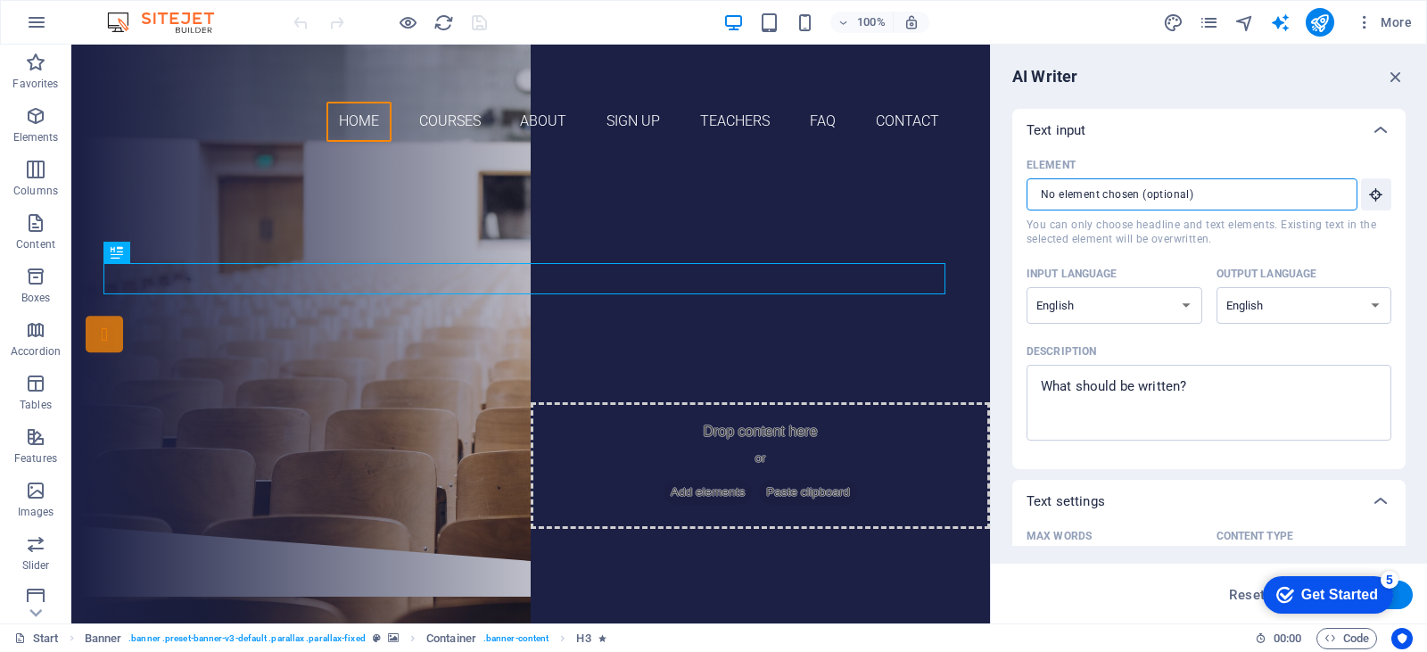
click at [1195, 188] on input "Element ​ You can only choose headline and text elements. Existing text in the …" at bounding box center [1186, 194] width 318 height 32
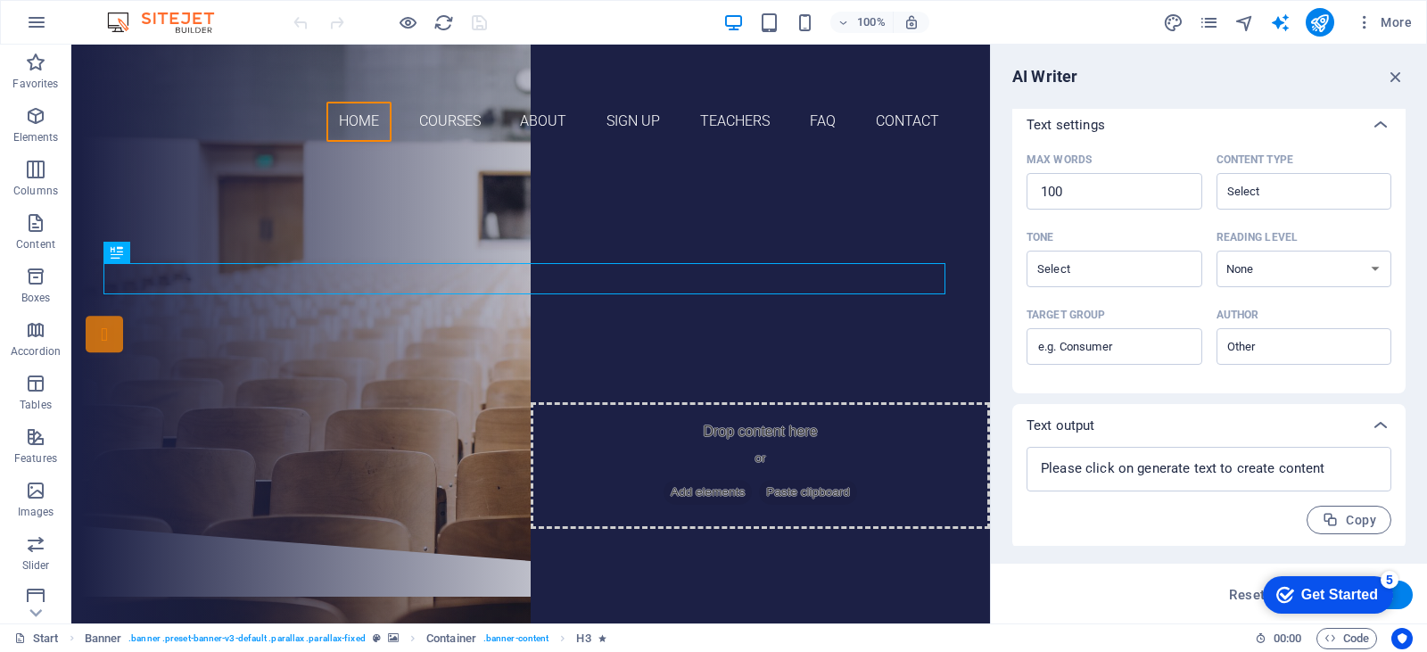
scroll to position [379, 0]
click at [808, 312] on div "Join our Language School" at bounding box center [531, 300] width 842 height 54
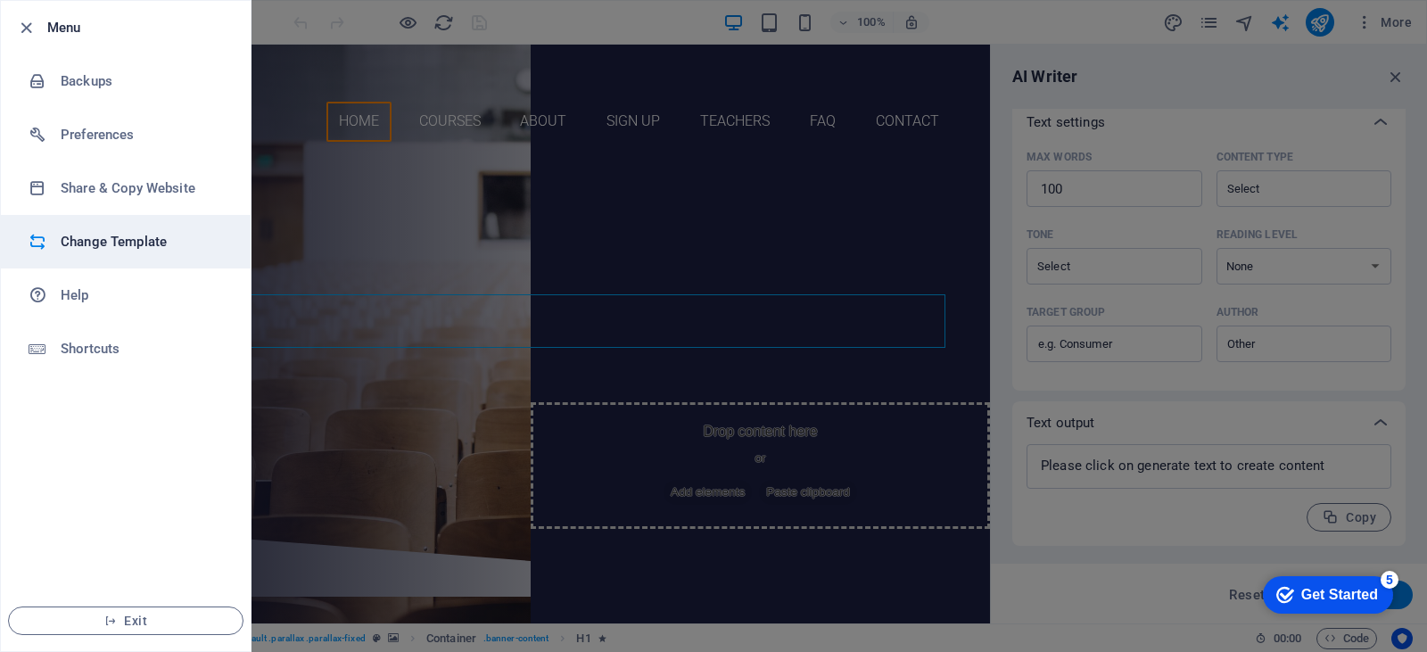
click at [103, 251] on h6 "Change Template" at bounding box center [143, 241] width 165 height 21
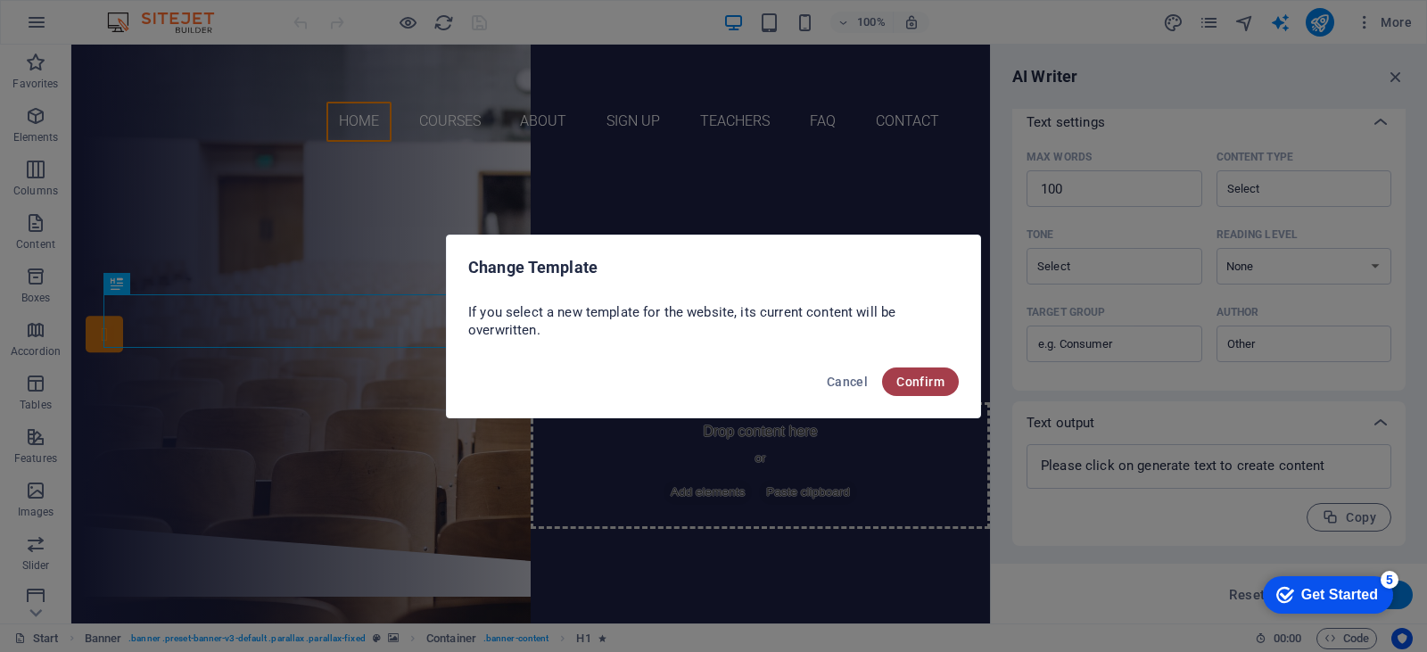
click at [909, 379] on span "Confirm" at bounding box center [920, 382] width 48 height 14
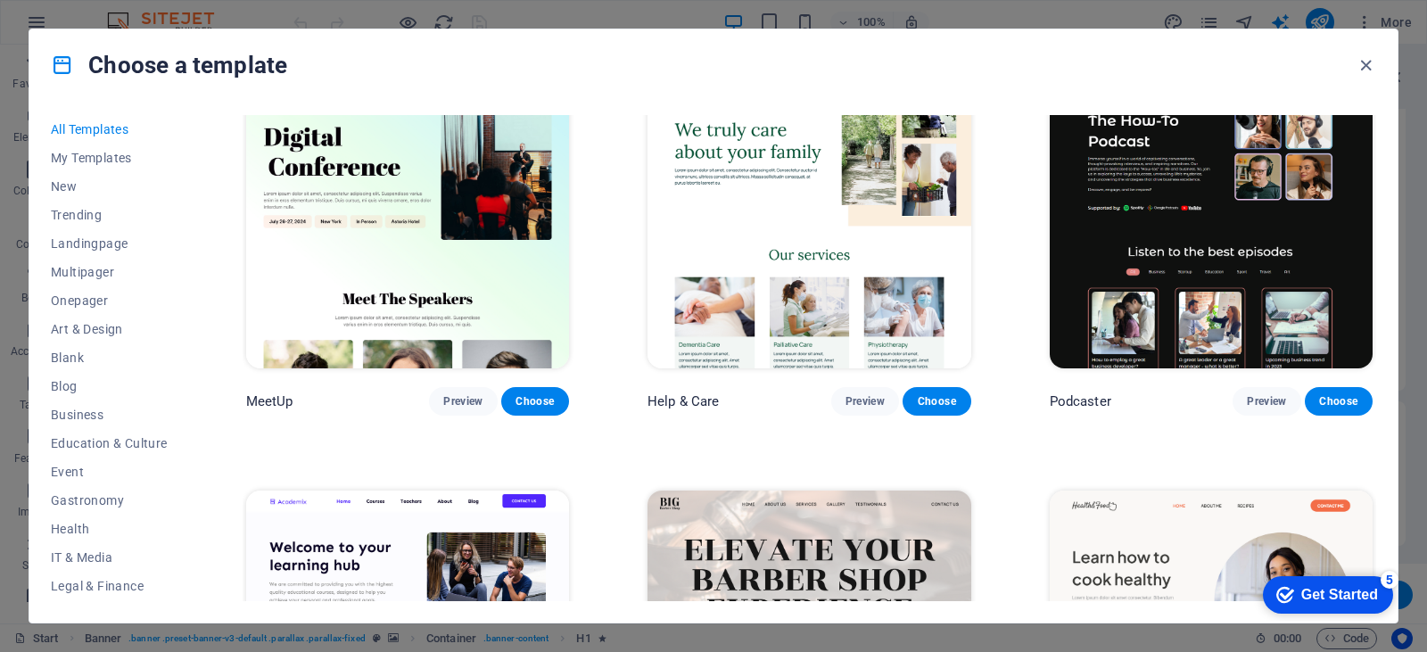
scroll to position [1338, 0]
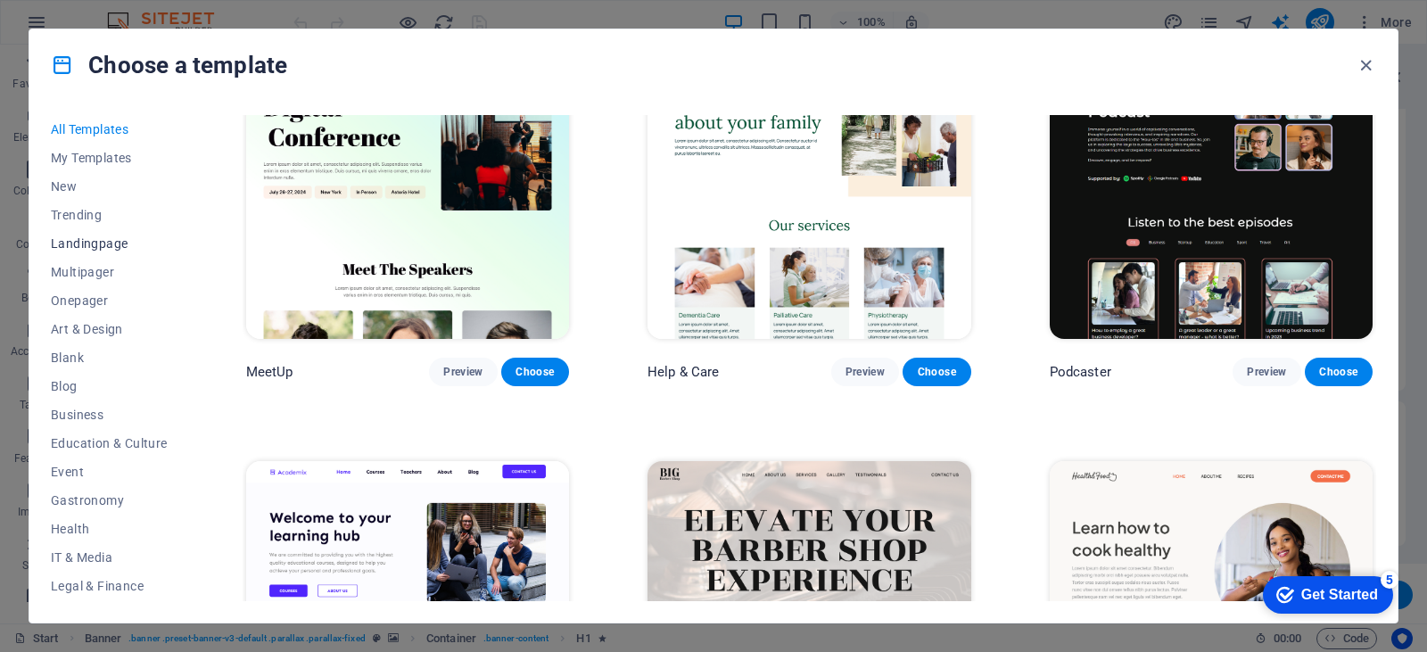
click at [107, 246] on span "Landingpage" at bounding box center [109, 243] width 117 height 14
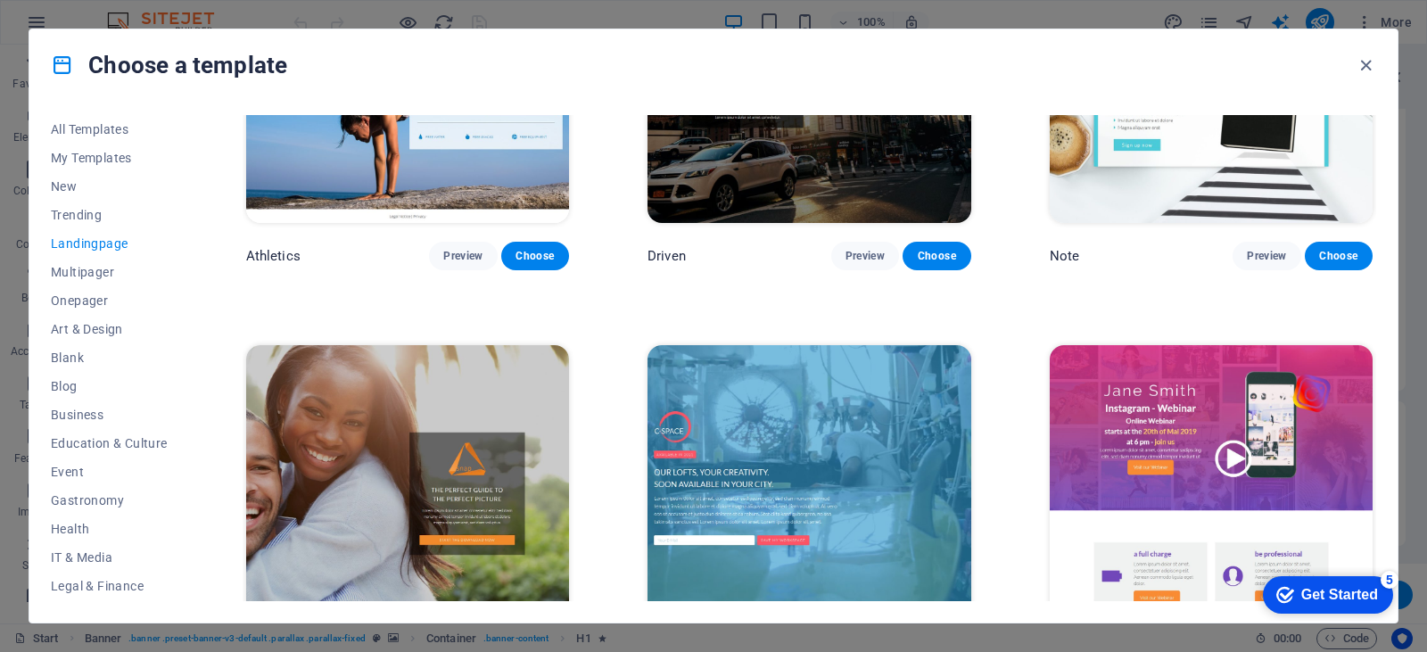
scroll to position [1606, 0]
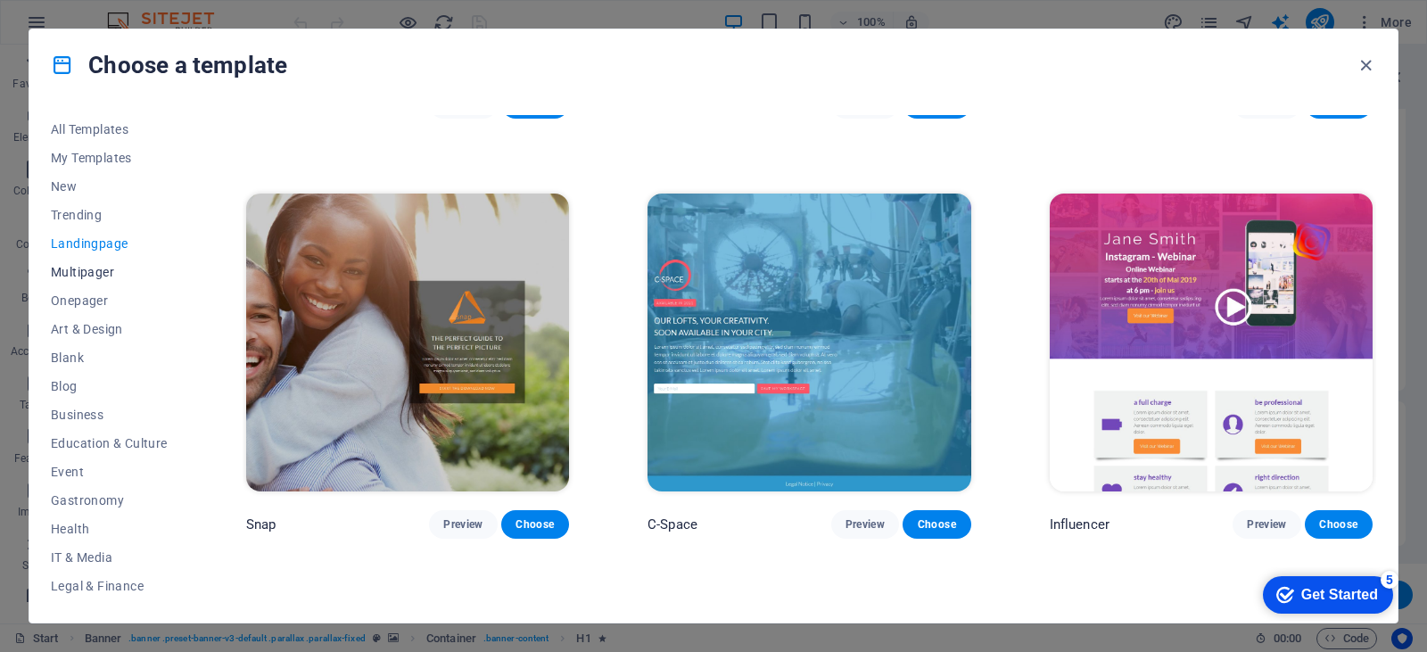
click at [96, 274] on span "Multipager" at bounding box center [109, 272] width 117 height 14
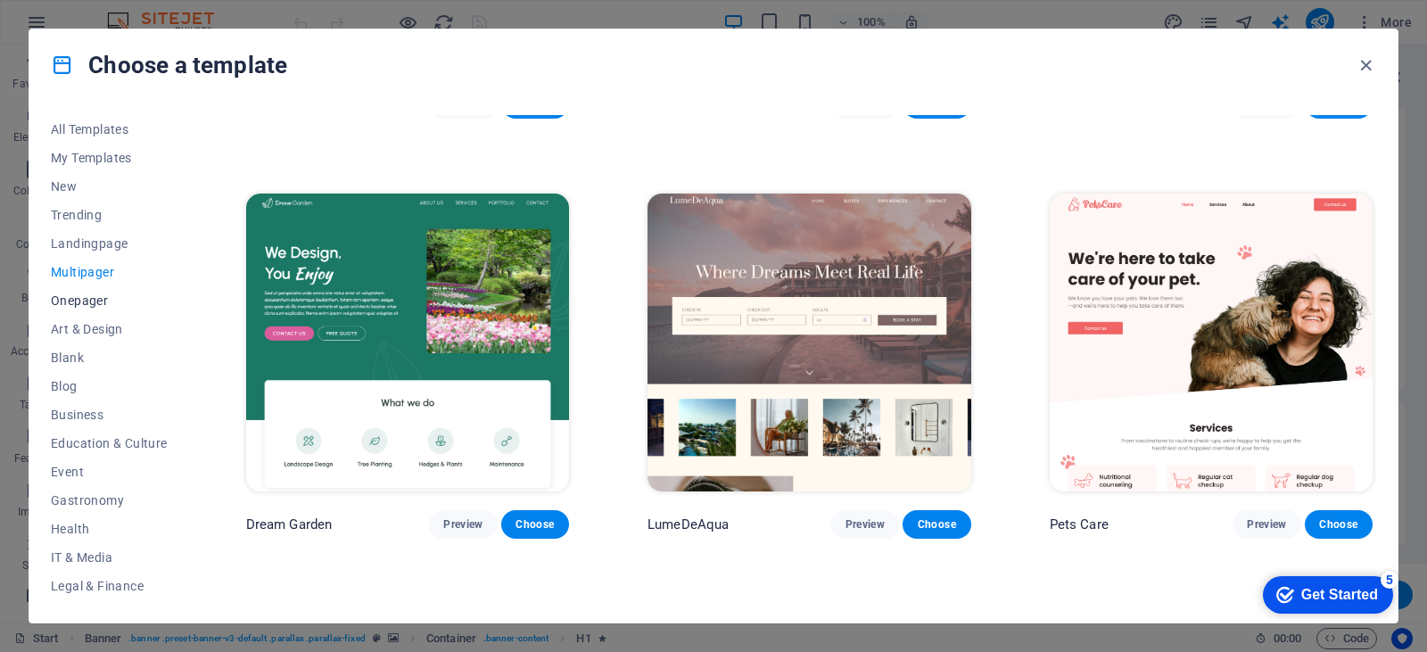
click at [92, 298] on span "Onepager" at bounding box center [109, 300] width 117 height 14
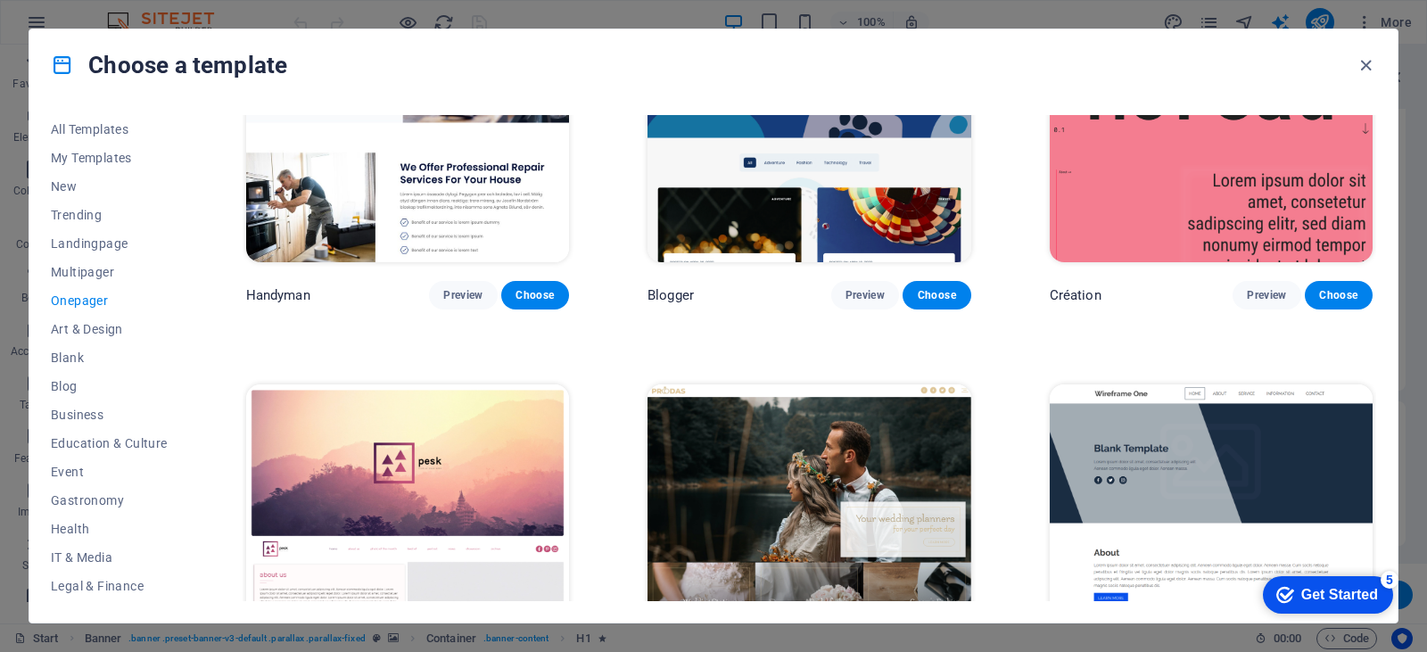
scroll to position [2230, 0]
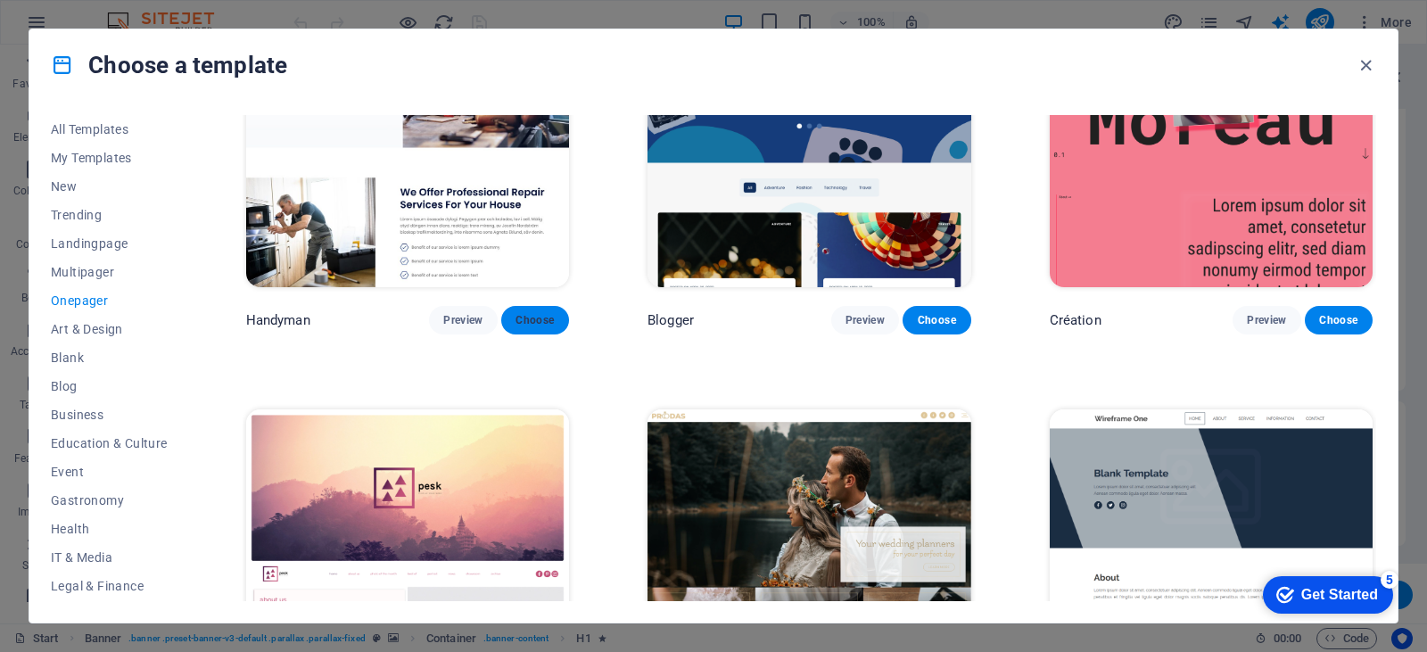
click at [516, 314] on span "Choose" at bounding box center [535, 320] width 39 height 14
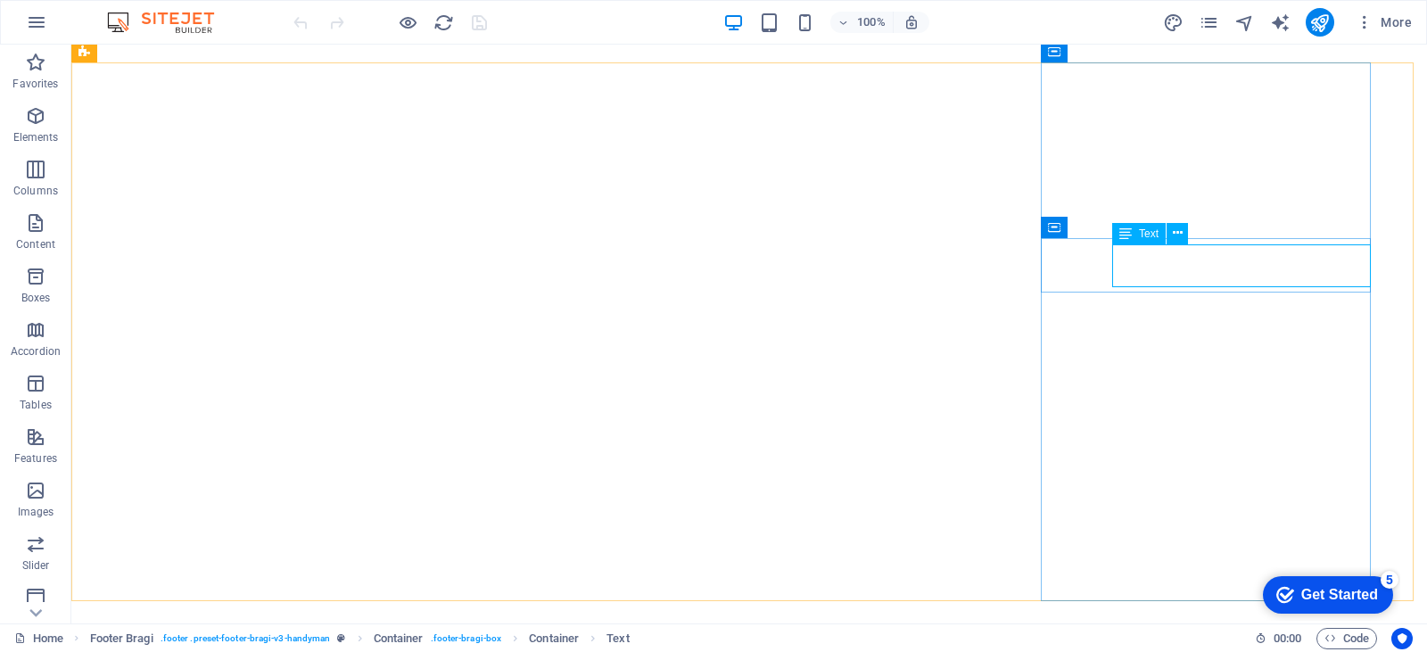
click at [1140, 236] on span "Text" at bounding box center [1149, 233] width 20 height 11
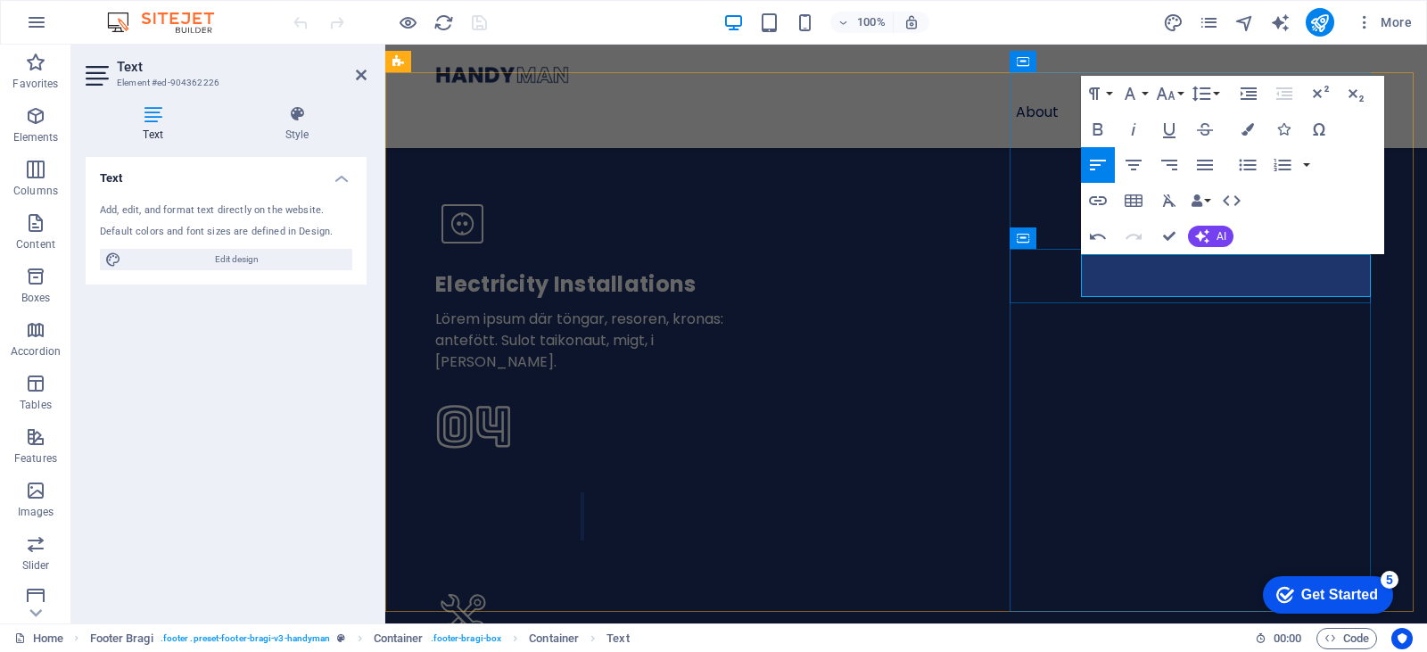
scroll to position [5077, 0]
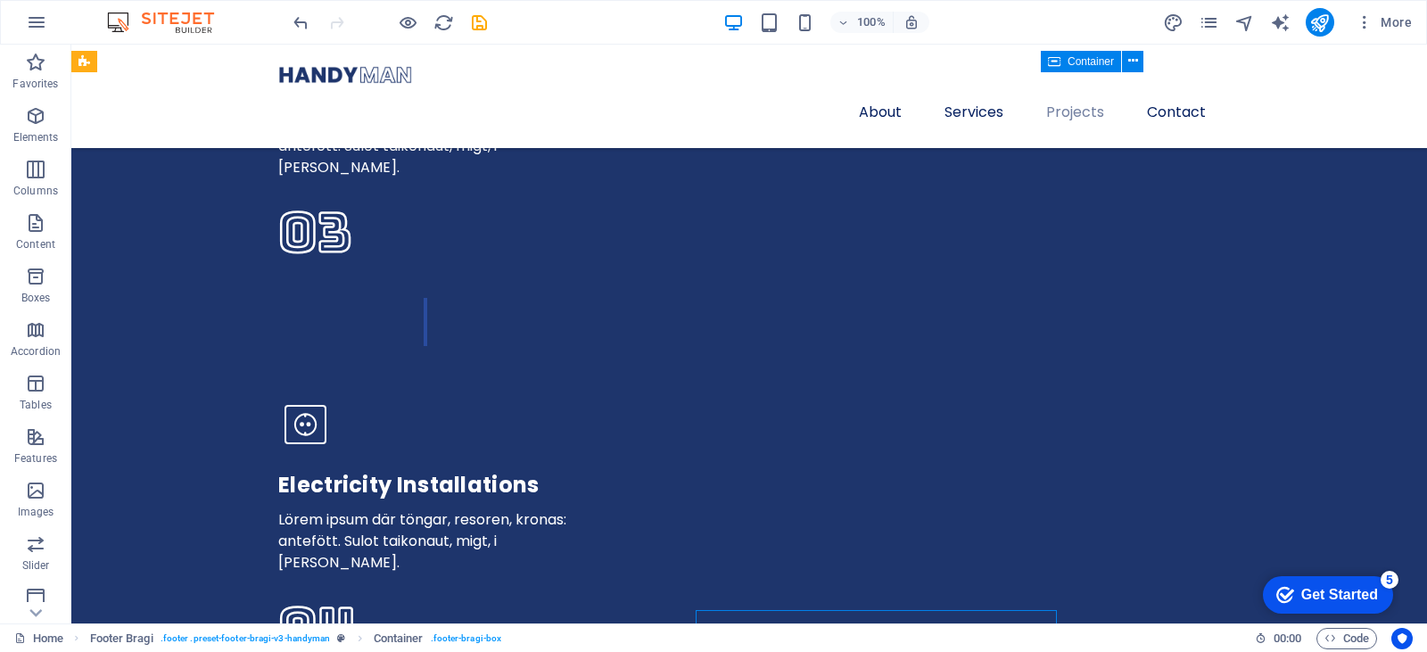
scroll to position [4539, 0]
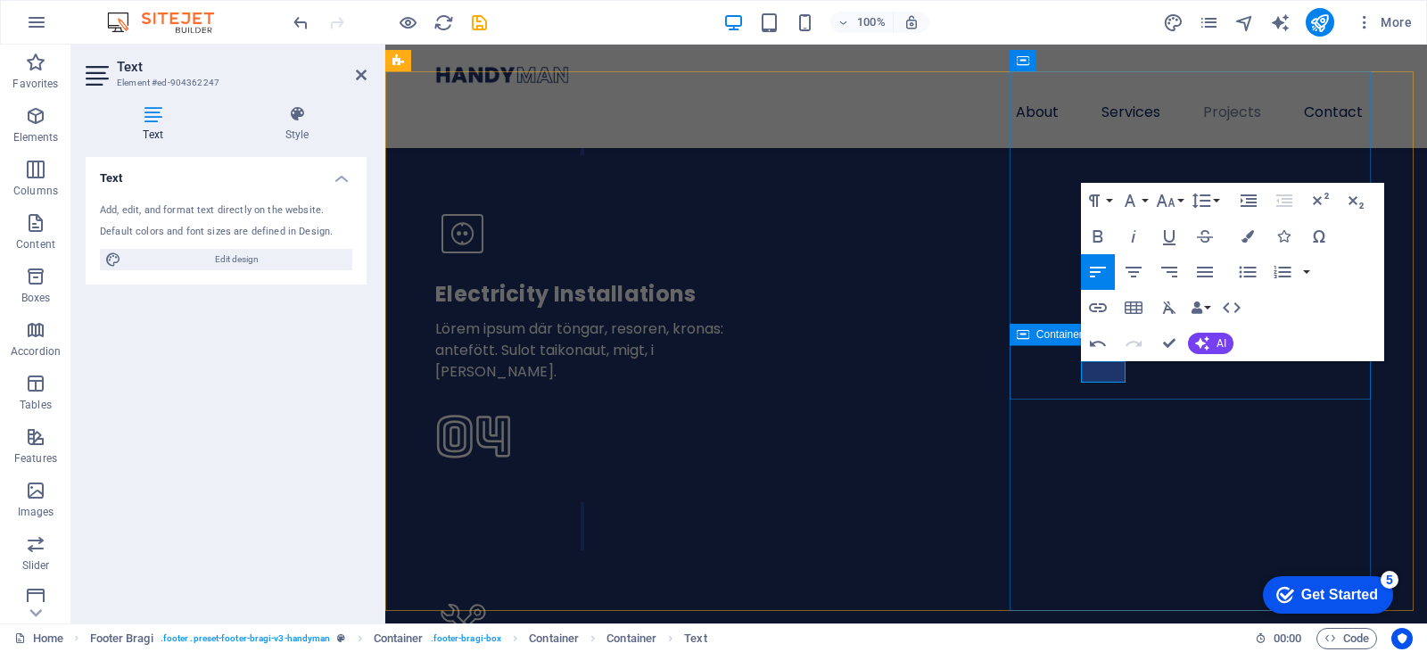
scroll to position [5067, 0]
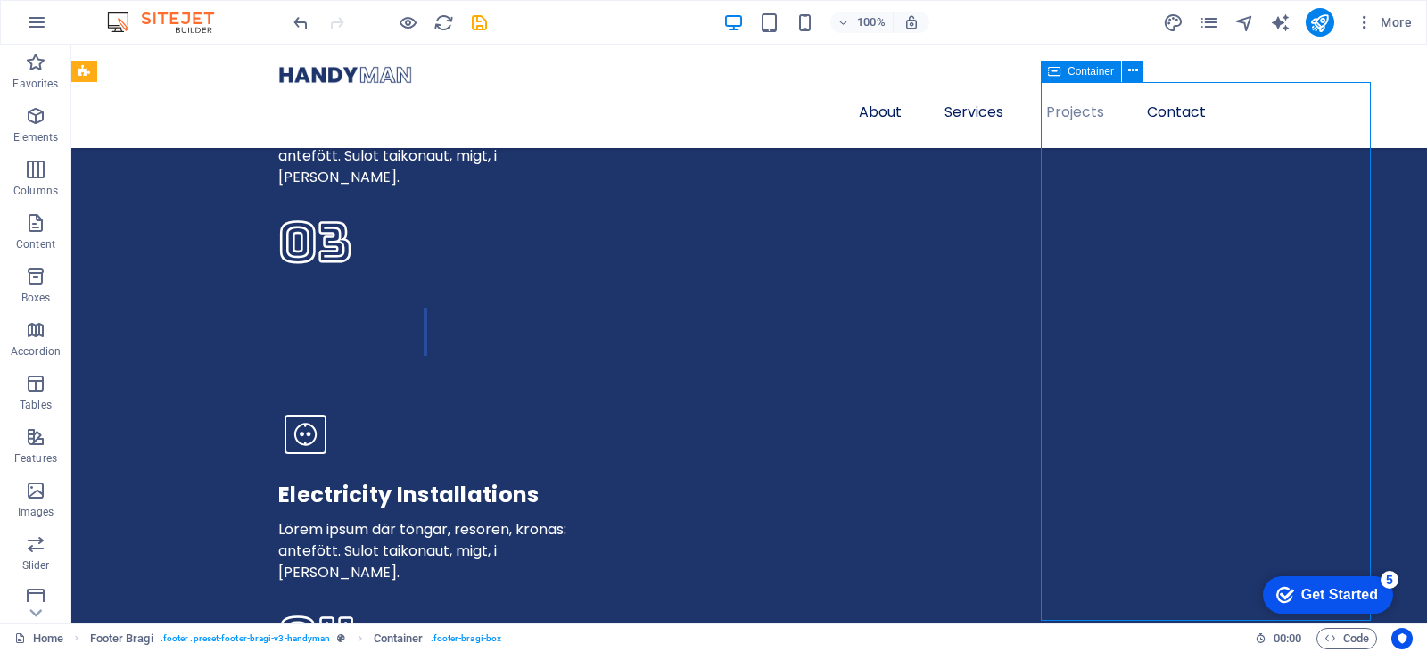
scroll to position [4529, 0]
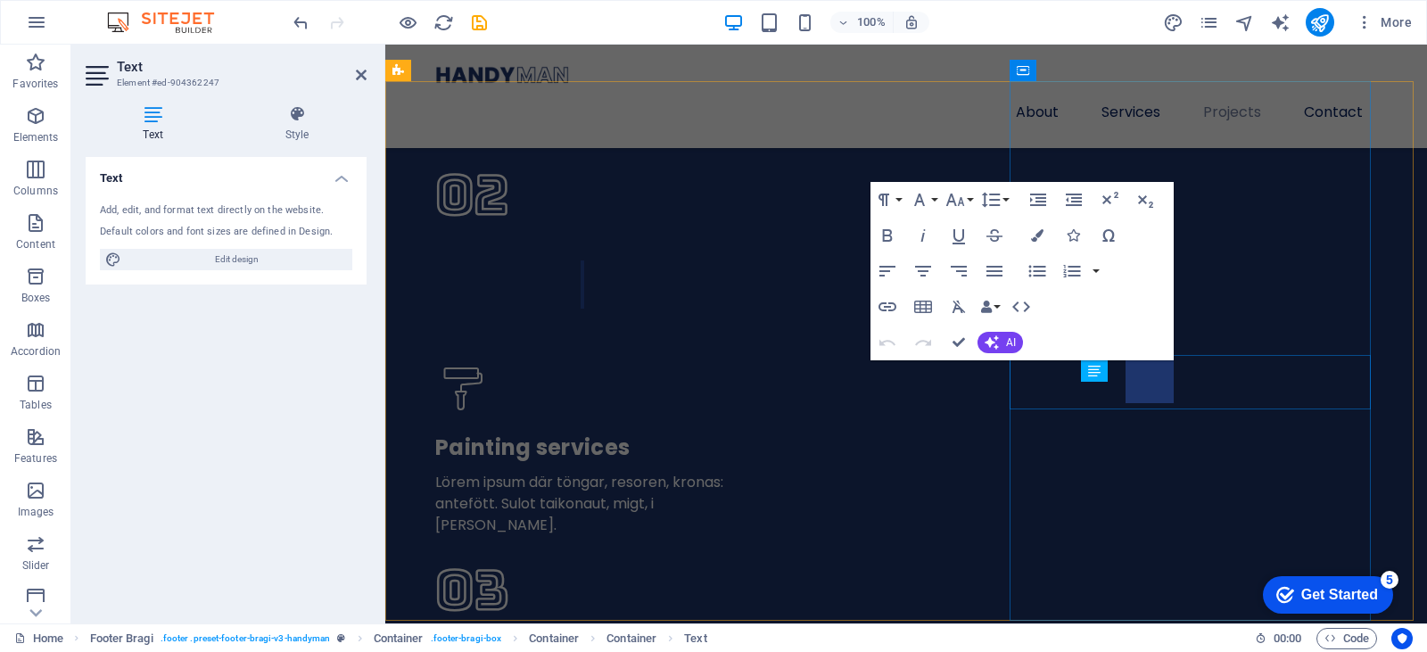
scroll to position [5068, 0]
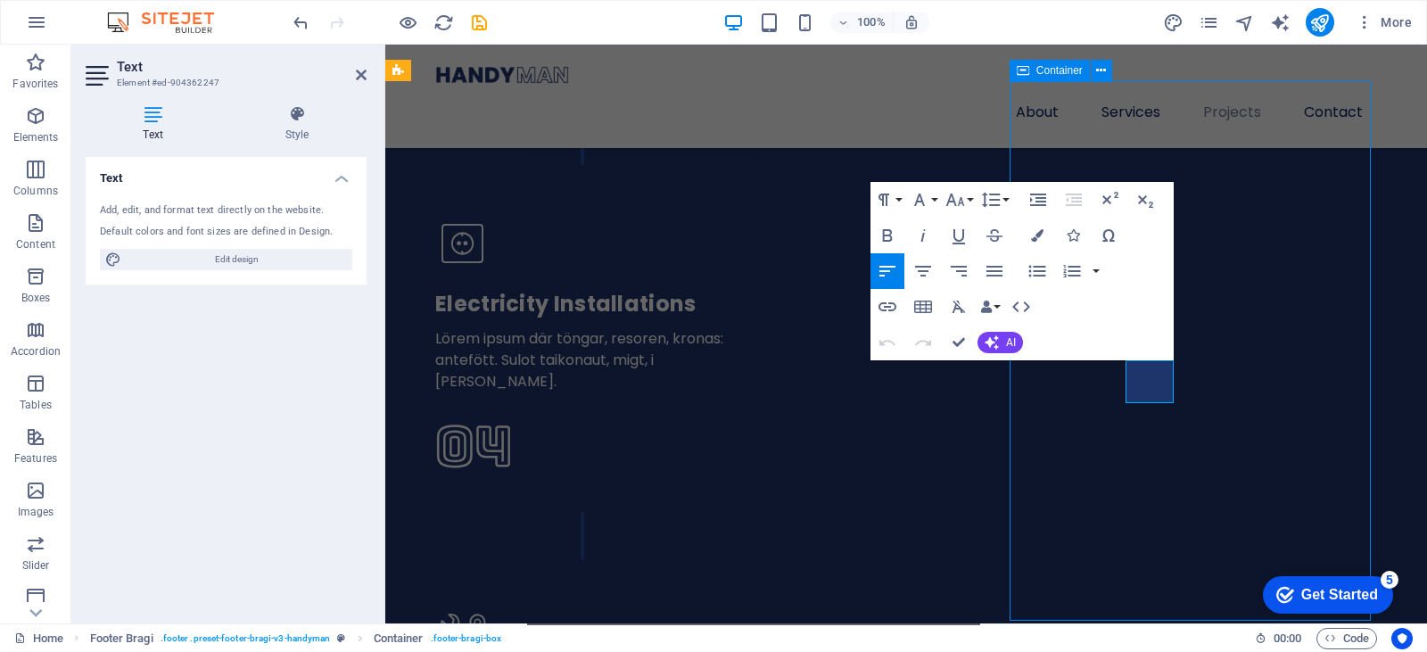
scroll to position [4530, 0]
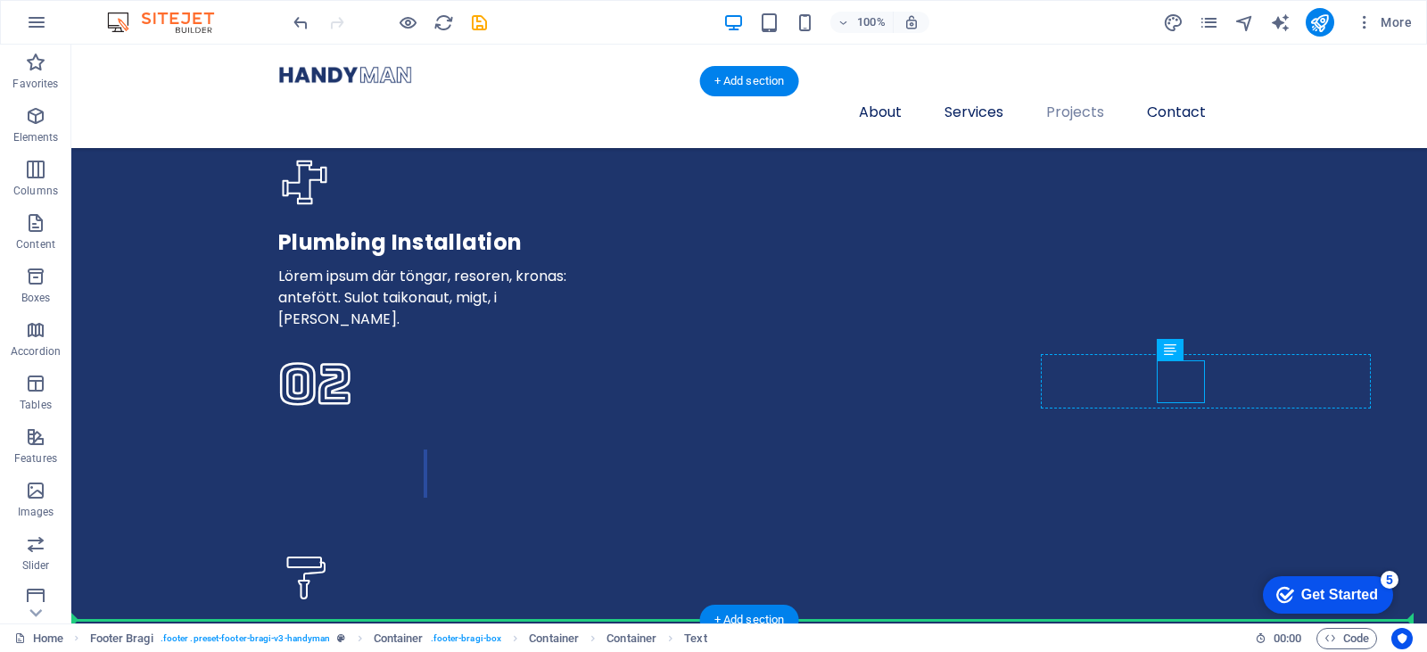
drag, startPoint x: 1197, startPoint y: 379, endPoint x: 1145, endPoint y: 371, distance: 52.4
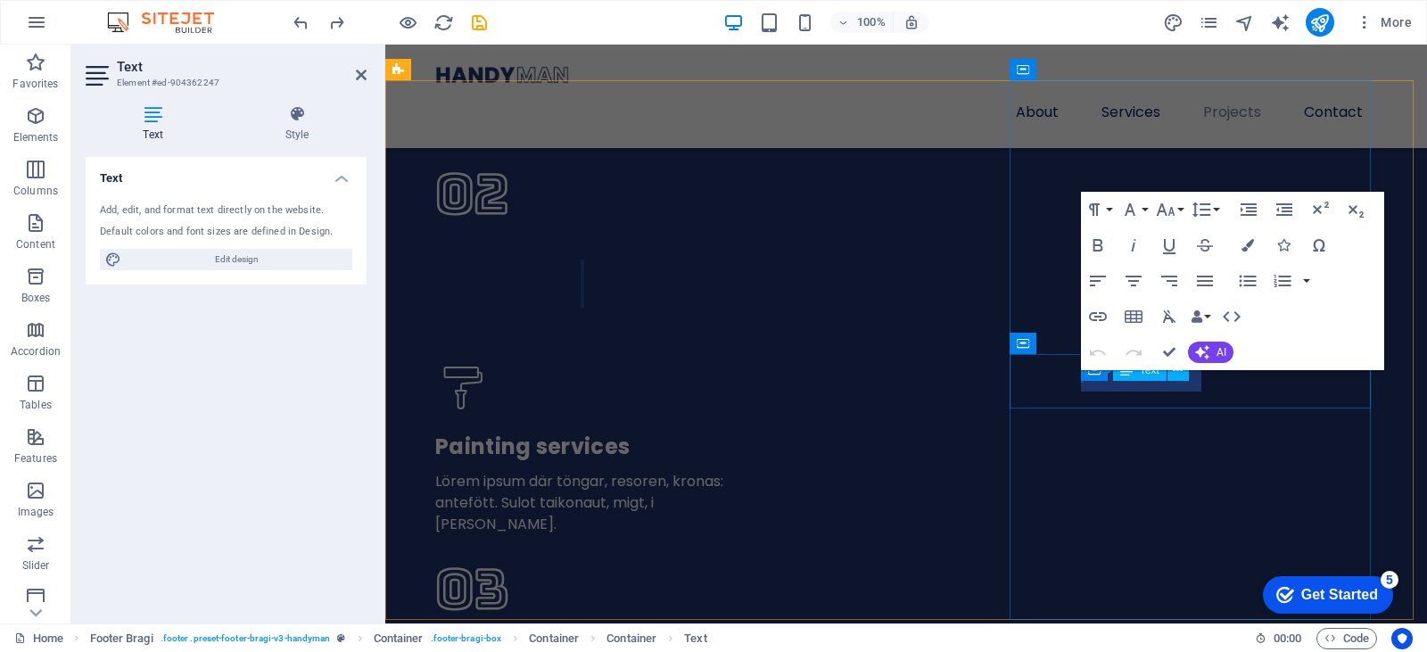
scroll to position [5069, 0]
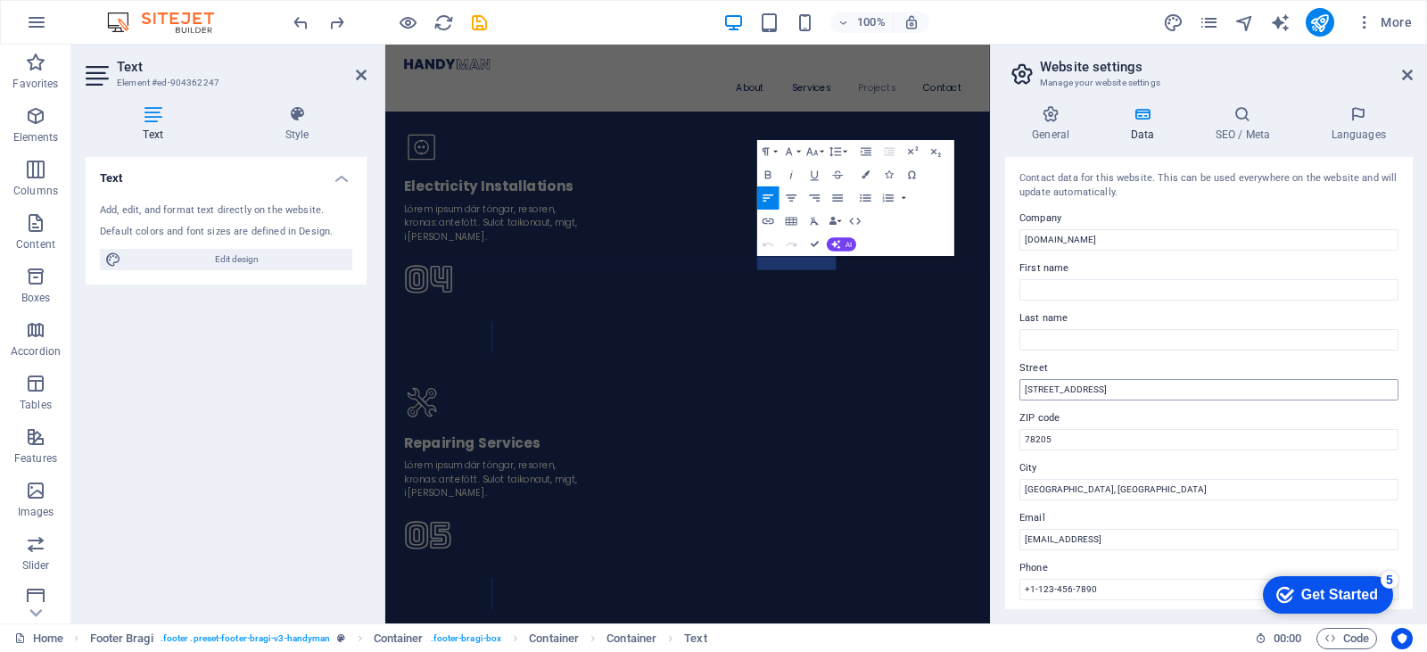
scroll to position [5156, 0]
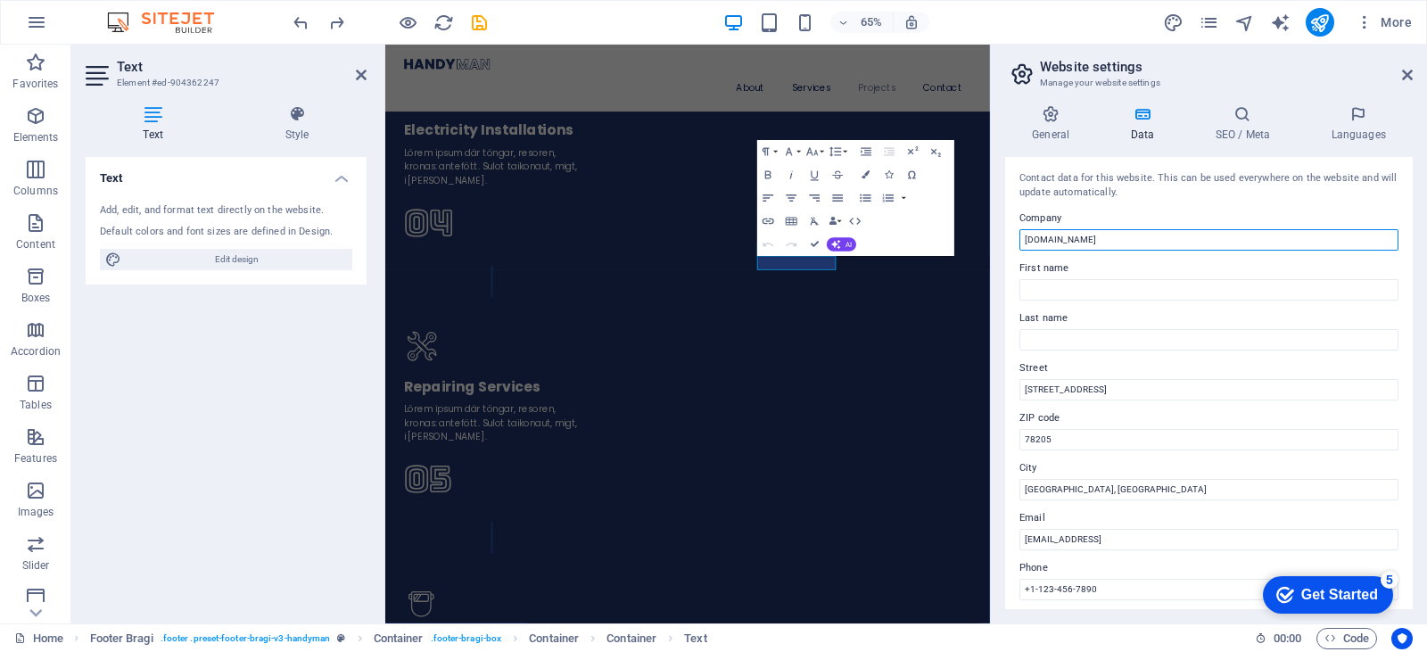
click at [1135, 231] on input "[DOMAIN_NAME]" at bounding box center [1209, 239] width 379 height 21
drag, startPoint x: 1518, startPoint y: 275, endPoint x: 1265, endPoint y: 306, distance: 255.2
click at [1172, 238] on input "[DOMAIN_NAME]" at bounding box center [1209, 239] width 379 height 21
type input "Unity Solutions"
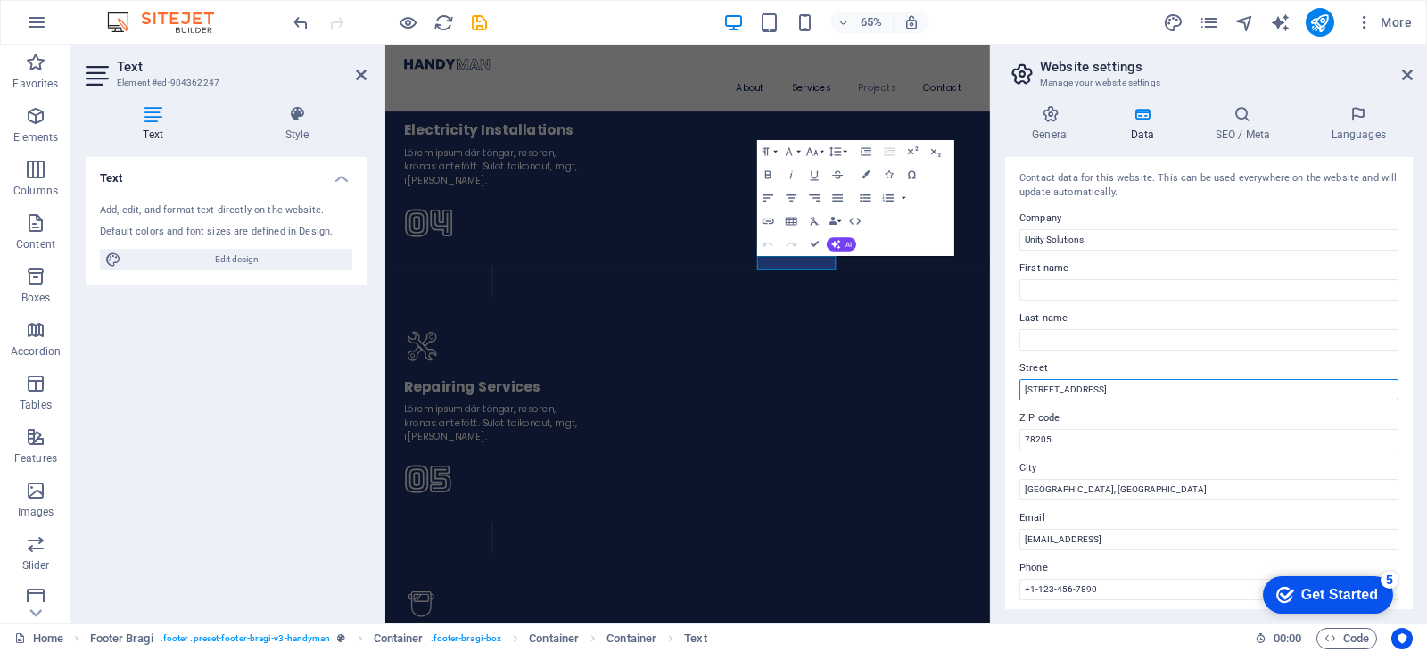
click at [1071, 396] on input "300 Alamo Plaza" at bounding box center [1209, 389] width 379 height 21
drag, startPoint x: 1107, startPoint y: 388, endPoint x: 1001, endPoint y: 396, distance: 106.4
click at [1001, 396] on div "General Data SEO / Meta Languages Website name unitysolutions.asia Logo Drag fi…" at bounding box center [1209, 357] width 436 height 533
type input "2G8, 1st Floor, Grand Merdeka Mall, Kota Kinabalu, Sabah, Malaysia"
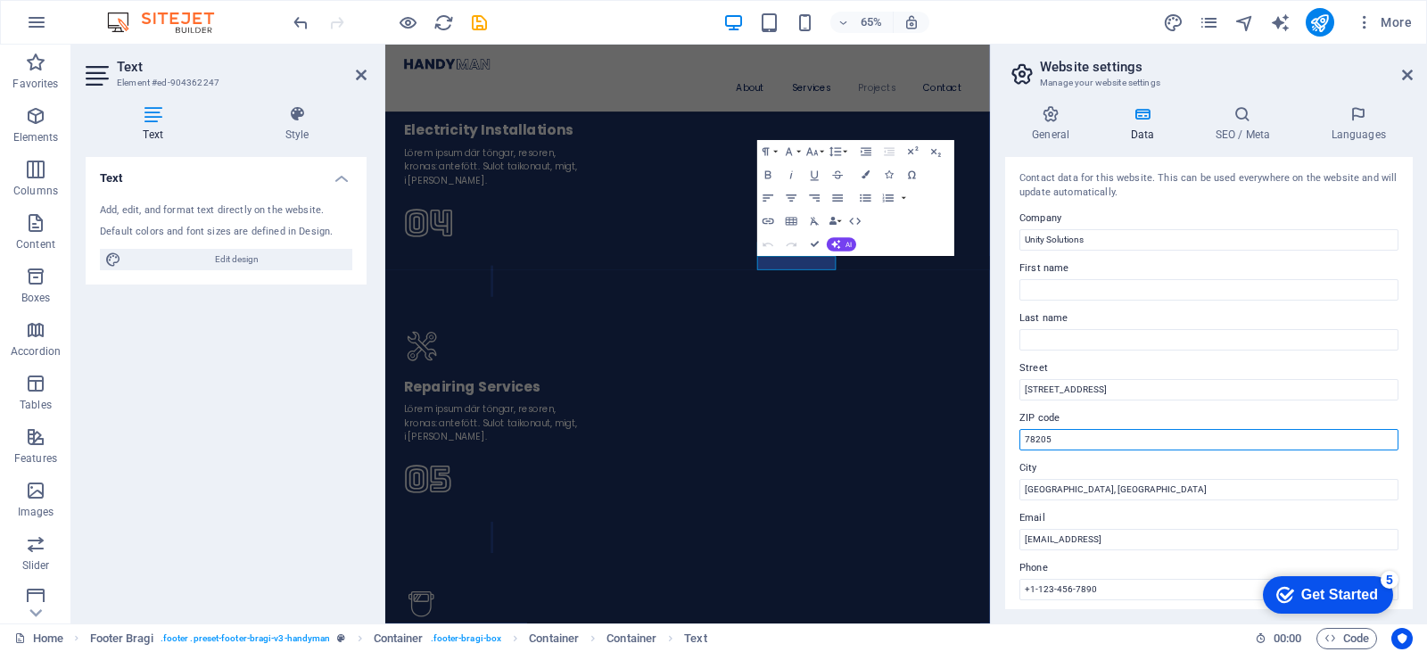
click at [1112, 440] on input "78205" at bounding box center [1209, 439] width 379 height 21
drag, startPoint x: 1498, startPoint y: 484, endPoint x: 1252, endPoint y: 656, distance: 299.7
type input "88450"
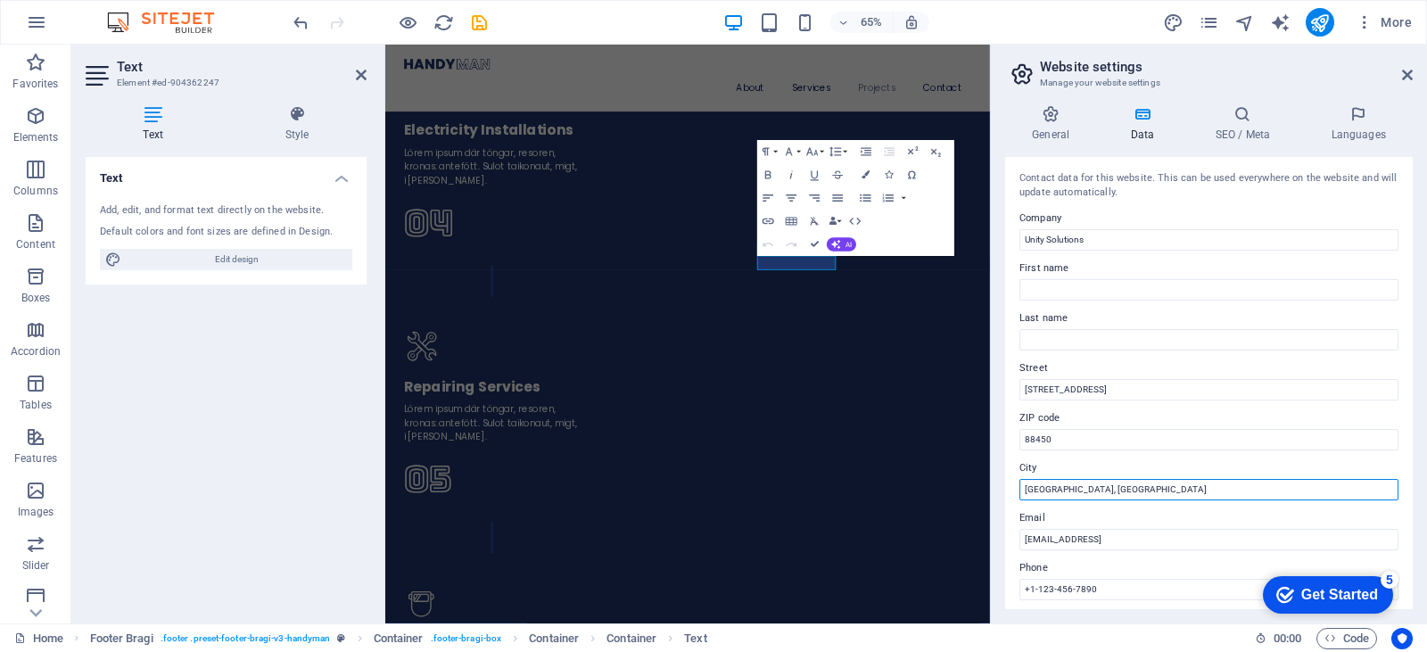
click at [1134, 496] on input "San Antonio, TX" at bounding box center [1209, 489] width 379 height 21
drag, startPoint x: 1134, startPoint y: 496, endPoint x: 999, endPoint y: 496, distance: 134.7
click at [1028, 502] on div "Contact data for this website. This can be used everywhere on the website and w…" at bounding box center [1209, 383] width 408 height 452
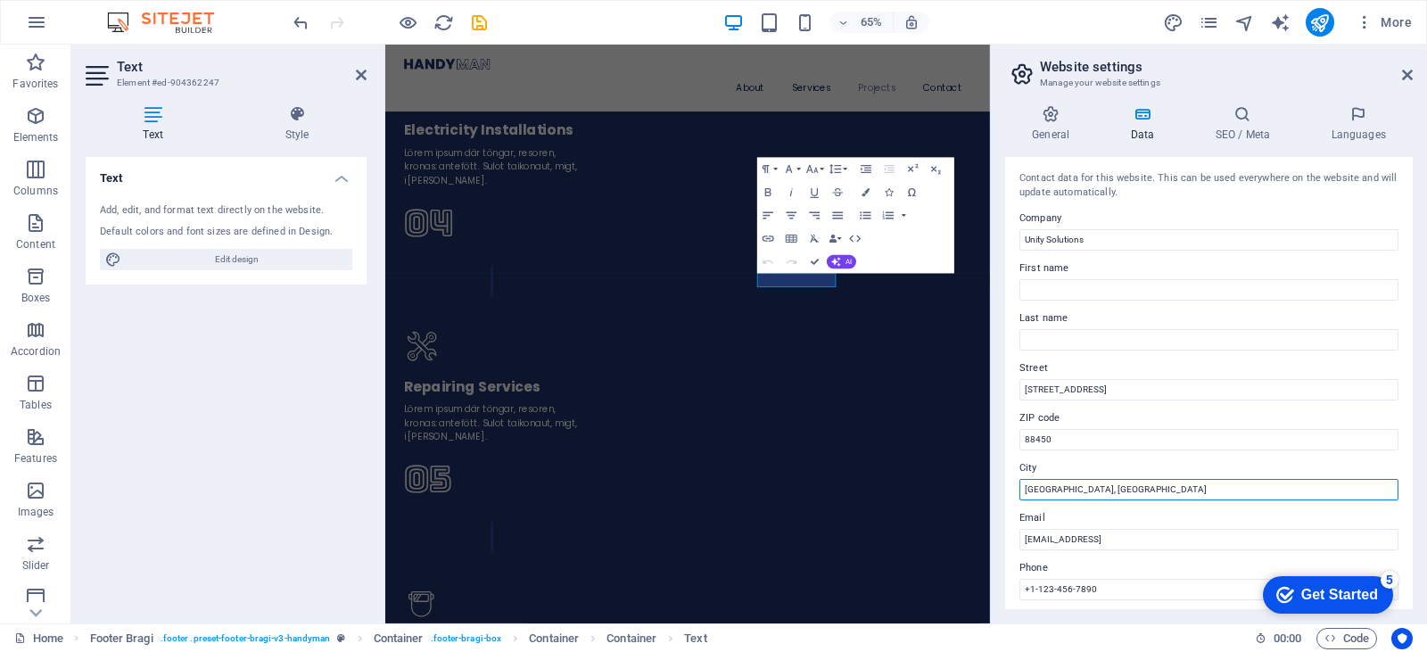
scroll to position [5129, 0]
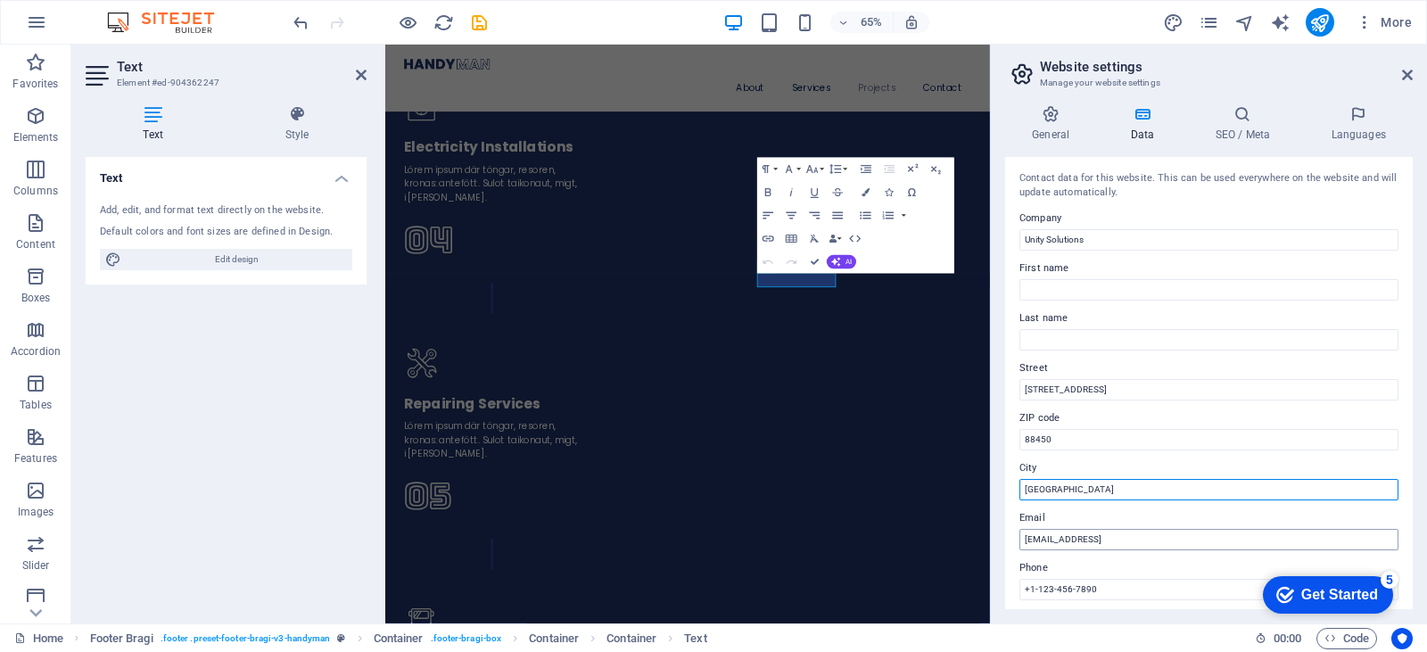
type input "Kota Kinabalu"
click at [1099, 535] on input "2cd5467632f8bf1f0dae9257972c98@cpanel.local" at bounding box center [1209, 539] width 379 height 21
type input "[EMAIL_ADDRESS][DOMAIN_NAME]"
type input "Sayful"
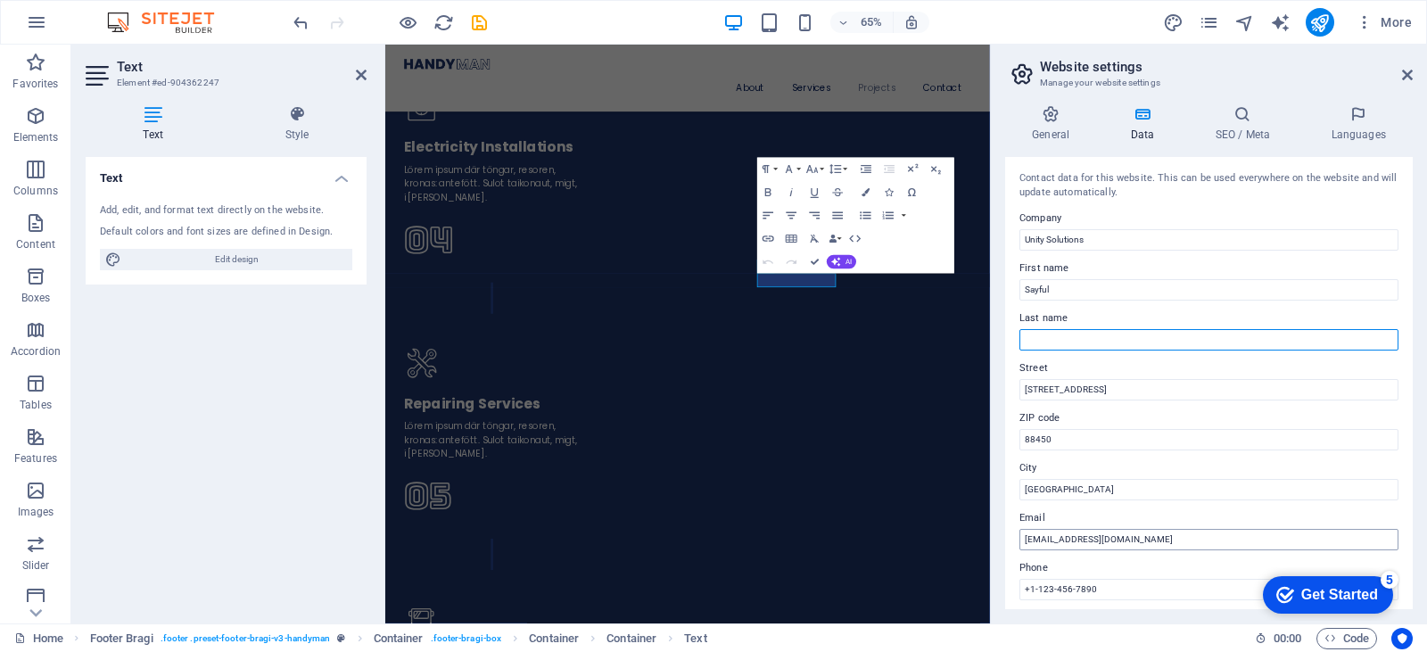
type input "Puddin"
click at [1069, 277] on label "First name" at bounding box center [1209, 268] width 379 height 21
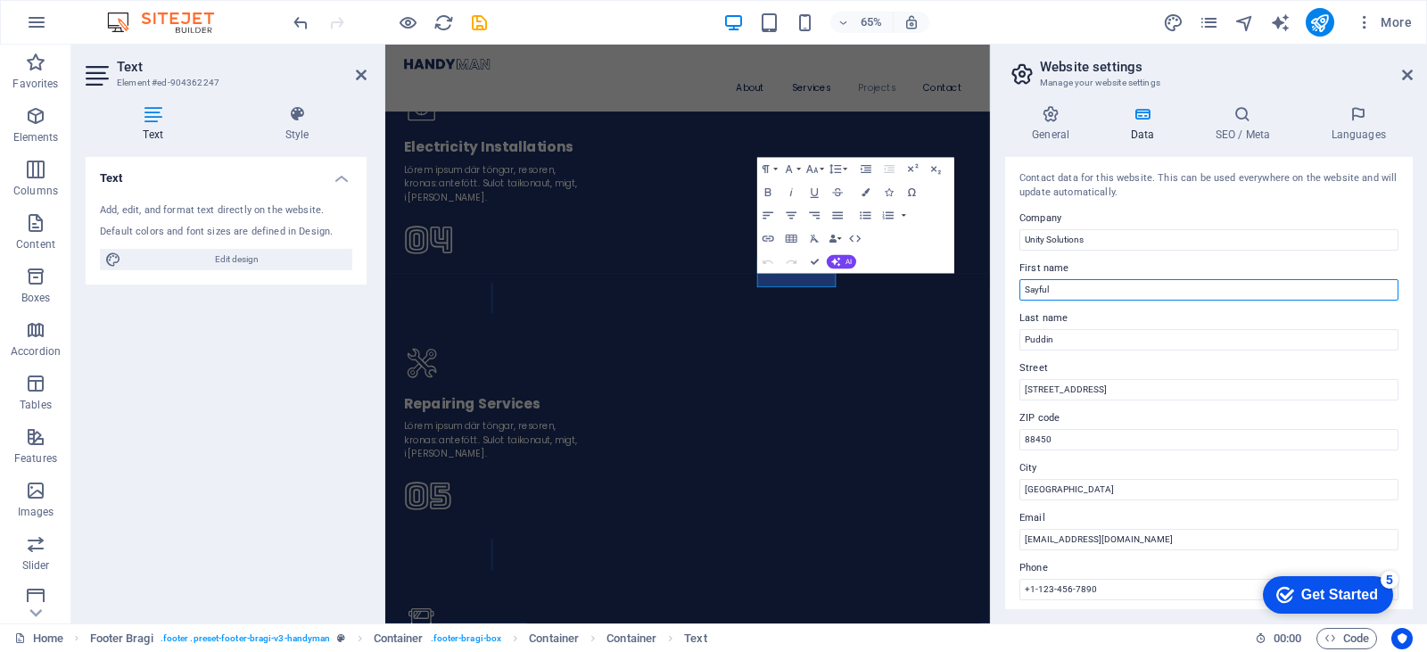
click at [1069, 279] on input "Sayful" at bounding box center [1209, 289] width 379 height 21
drag, startPoint x: 1451, startPoint y: 329, endPoint x: 1314, endPoint y: 392, distance: 150.9
type input "S"
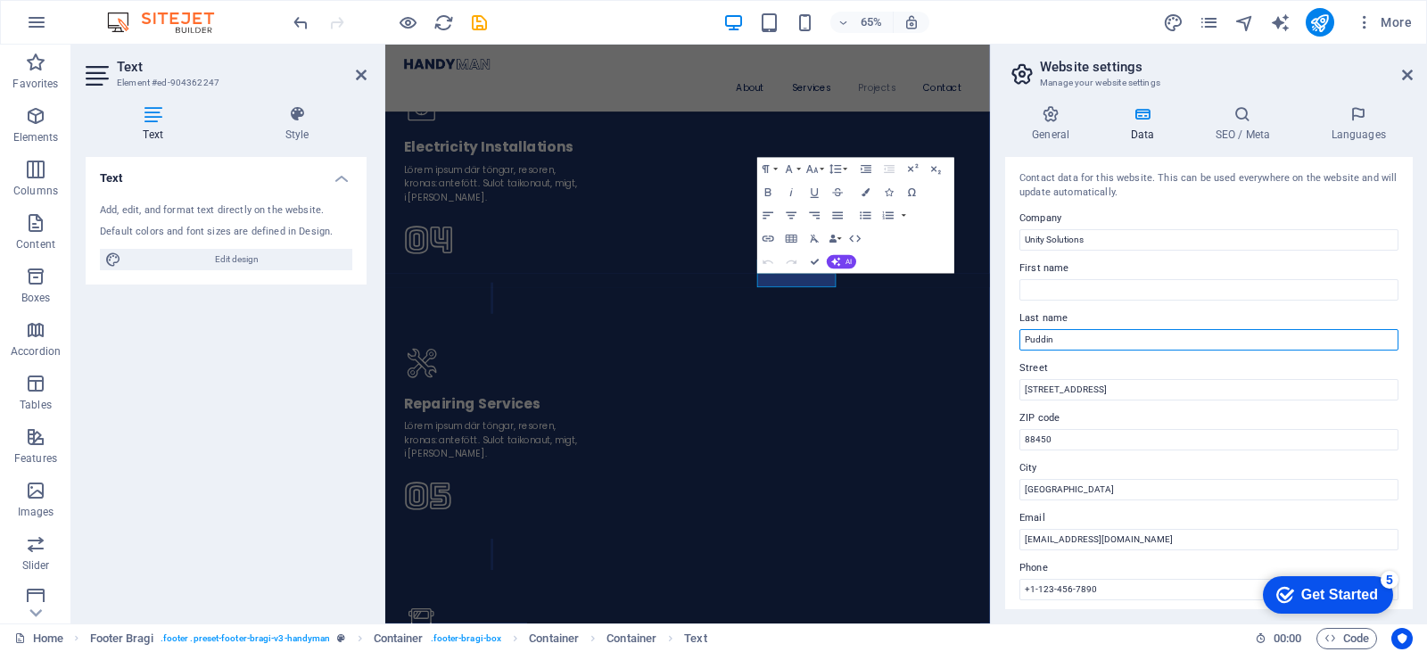
click at [1065, 343] on input "Puddin" at bounding box center [1209, 339] width 379 height 21
type input "P"
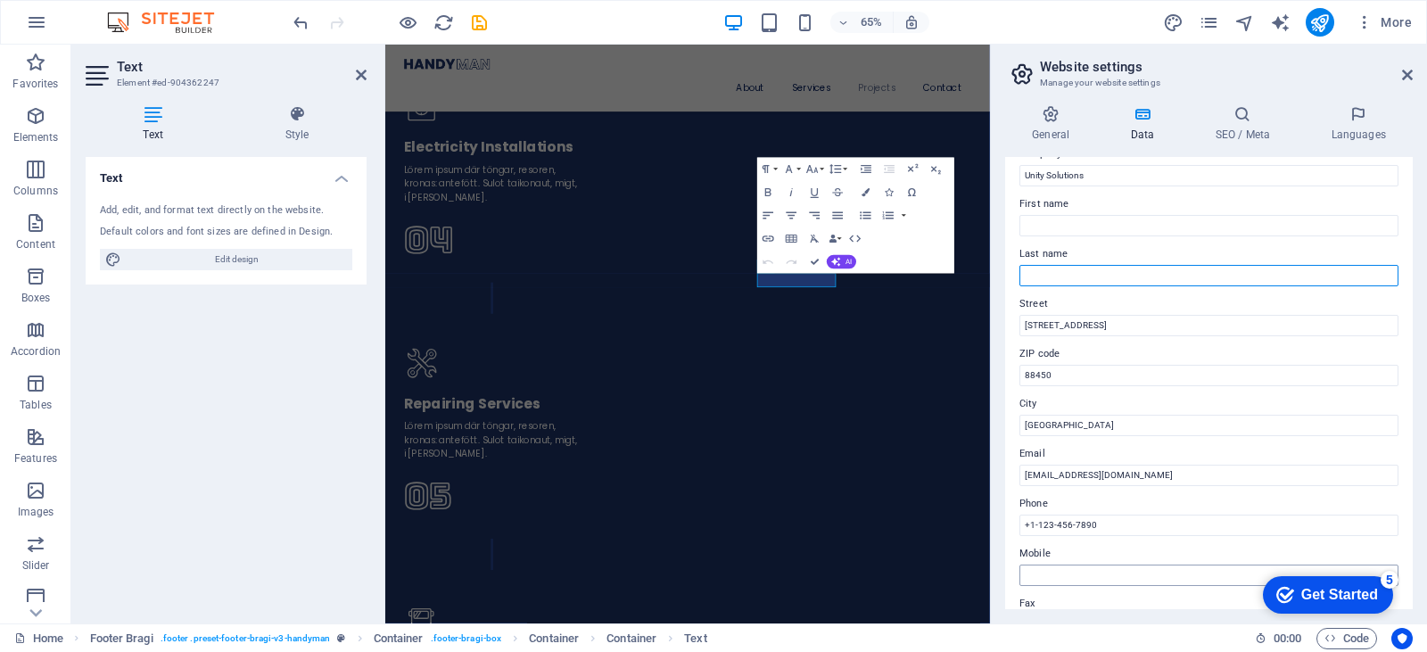
scroll to position [89, 0]
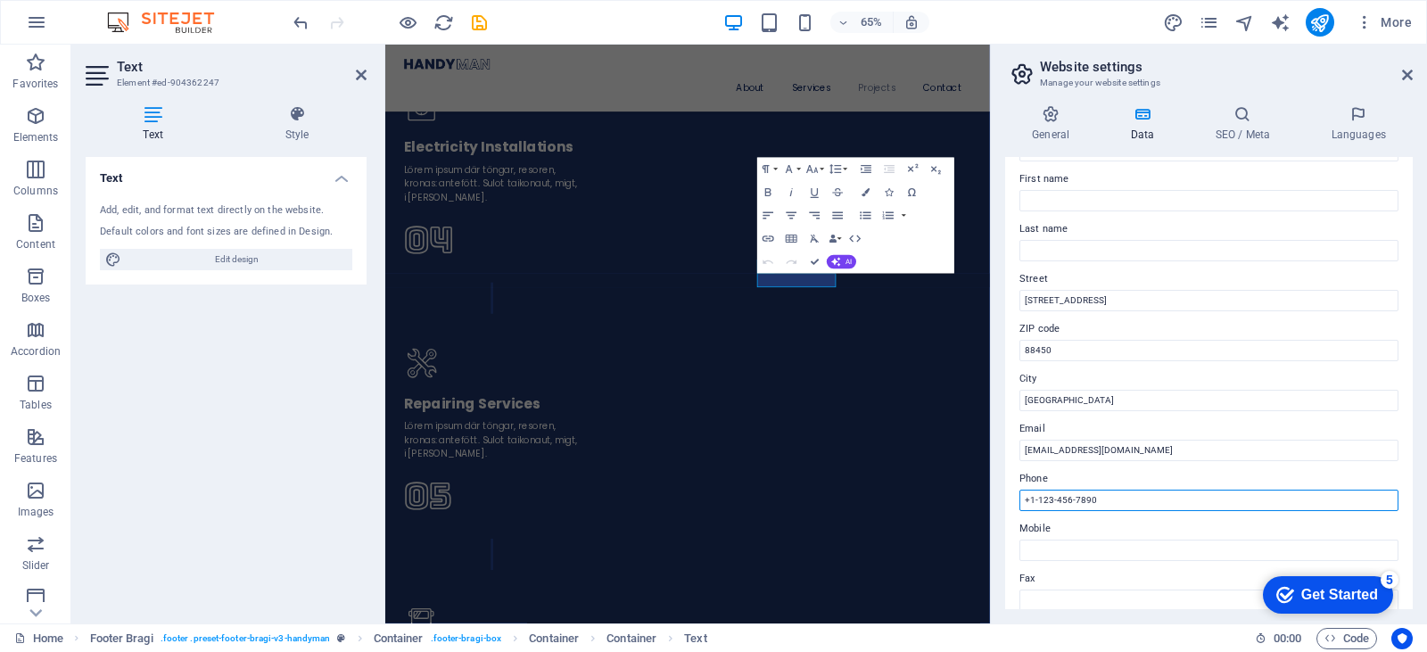
click at [1115, 507] on input "+1-123-456-7890" at bounding box center [1209, 500] width 379 height 21
drag, startPoint x: 1115, startPoint y: 507, endPoint x: 1019, endPoint y: 501, distance: 96.5
click at [1019, 501] on div "Contact data for this website. This can be used everywhere on the website and w…" at bounding box center [1209, 383] width 408 height 452
type input "+6011-1155 5221"
click at [1119, 537] on label "Mobile" at bounding box center [1209, 528] width 379 height 21
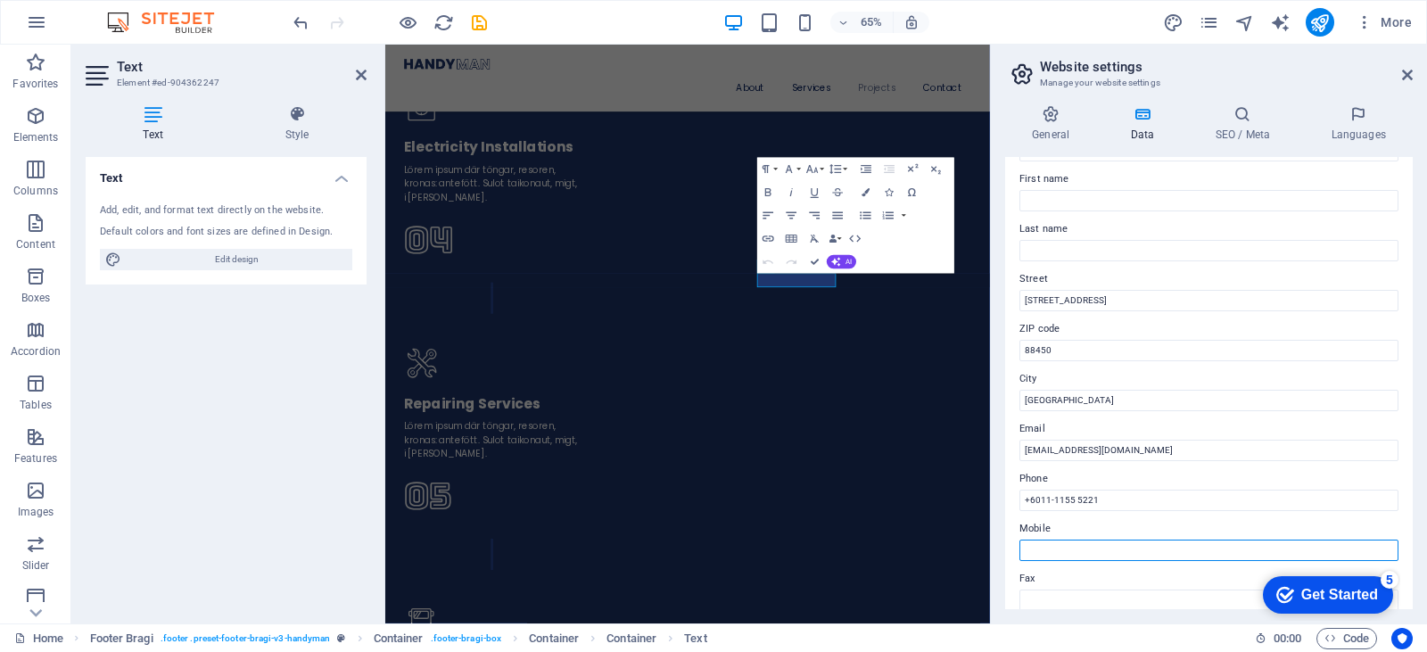
click at [1119, 540] on input "Mobile" at bounding box center [1209, 550] width 379 height 21
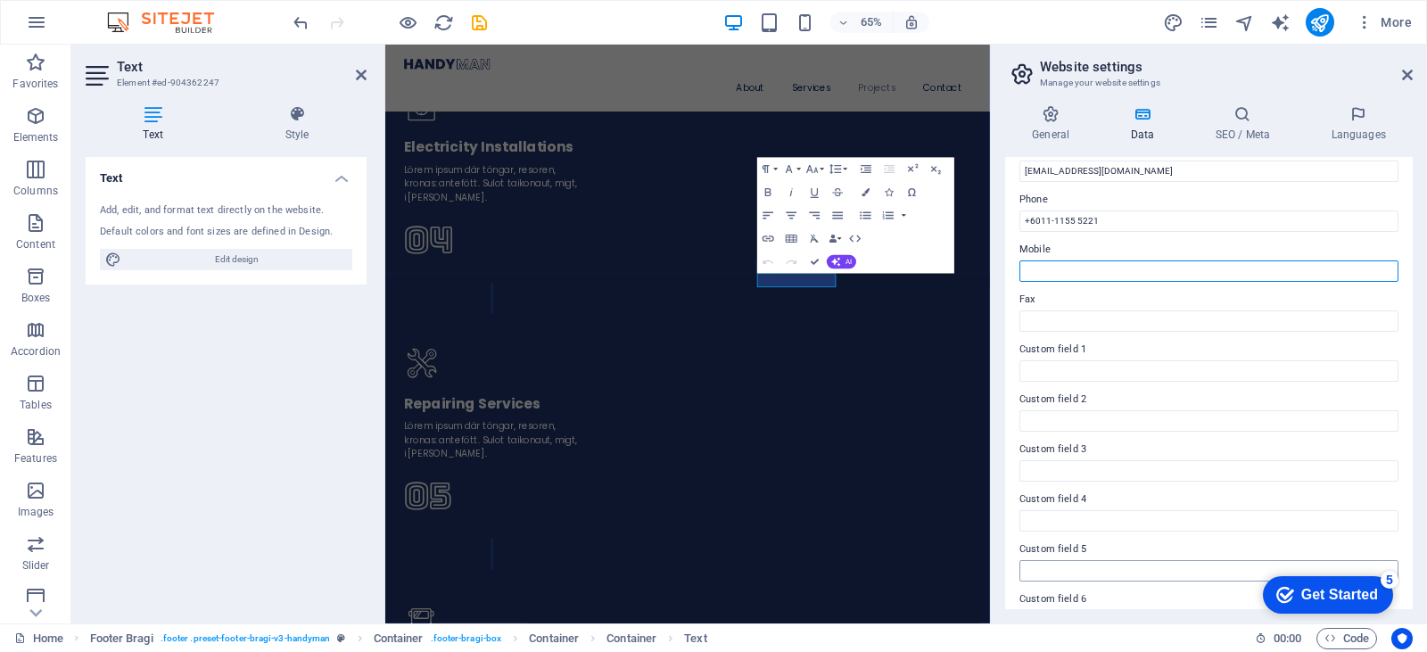
scroll to position [405, 0]
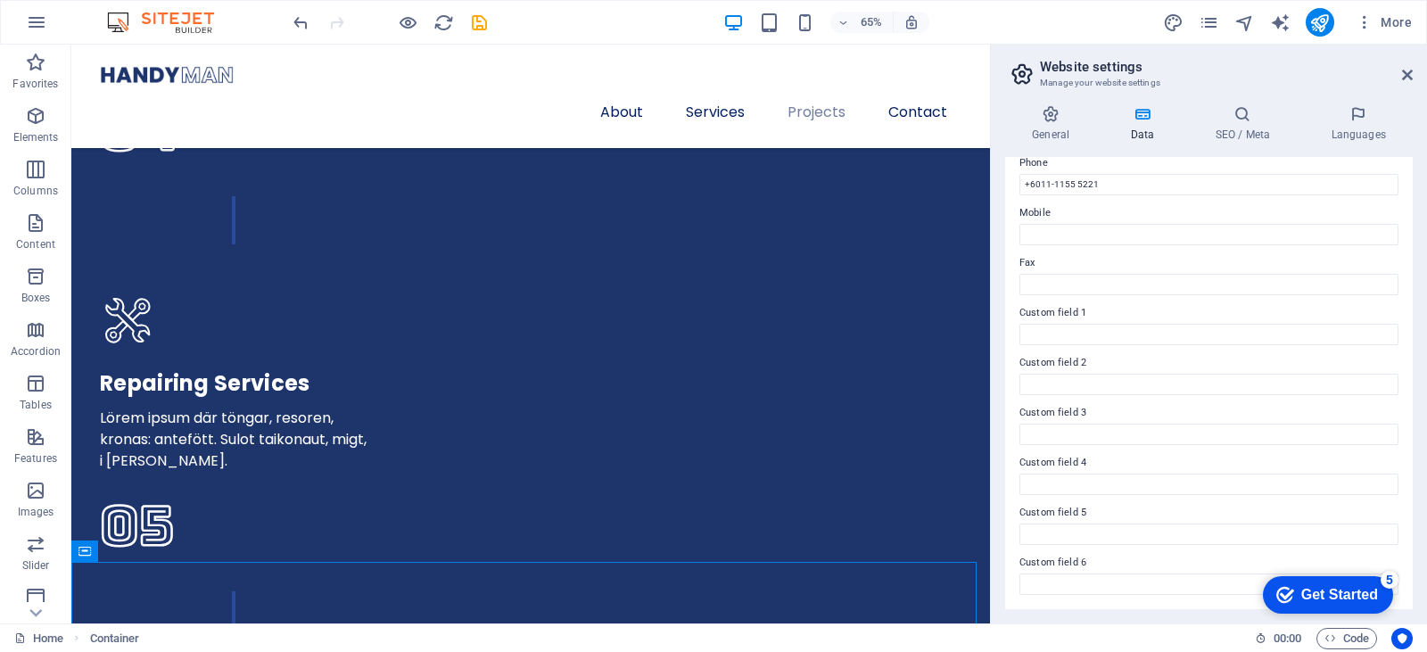
scroll to position [5783, 0]
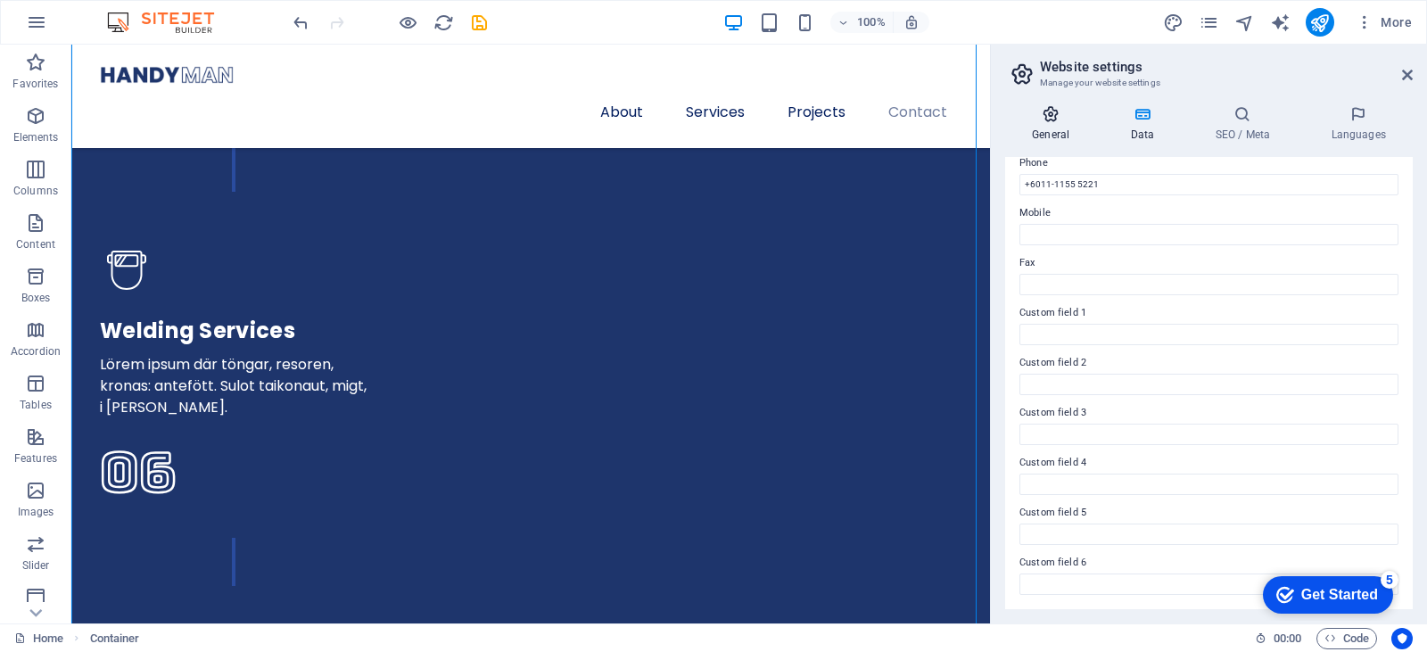
click at [1055, 106] on icon at bounding box center [1050, 114] width 91 height 18
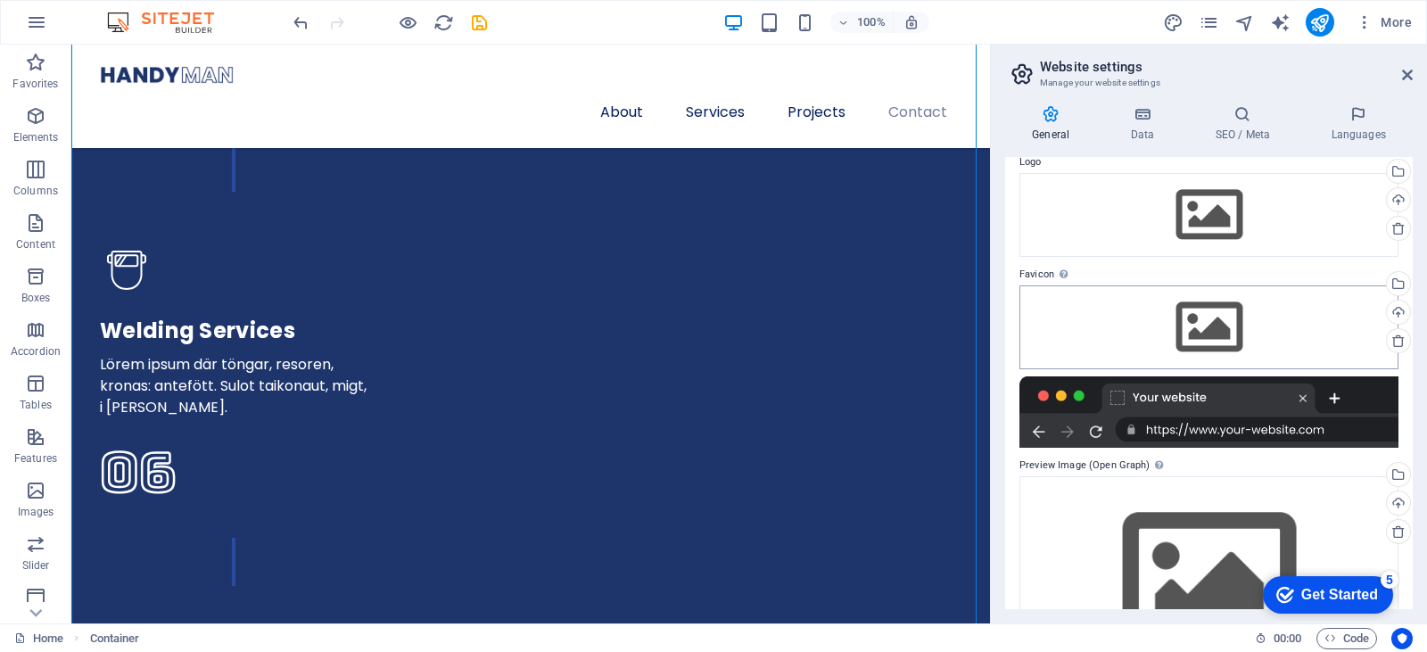
scroll to position [156, 0]
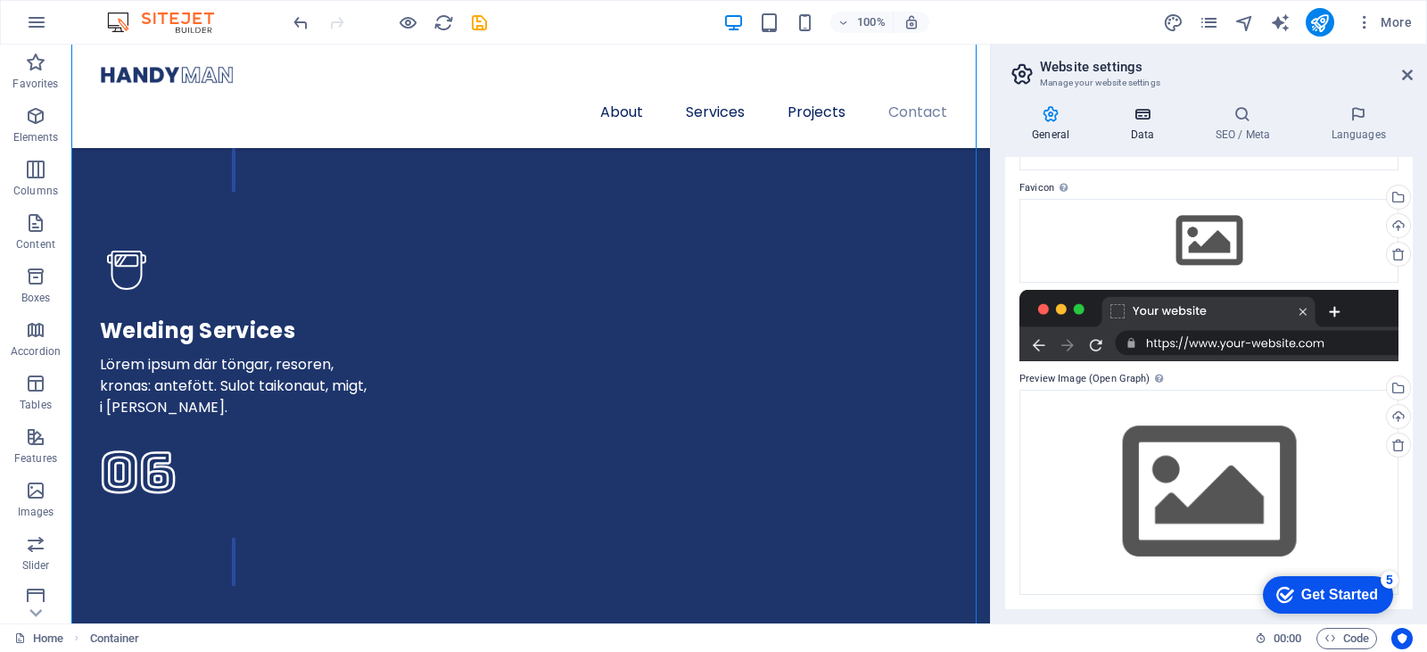
click at [1139, 126] on h4 "Data" at bounding box center [1145, 123] width 85 height 37
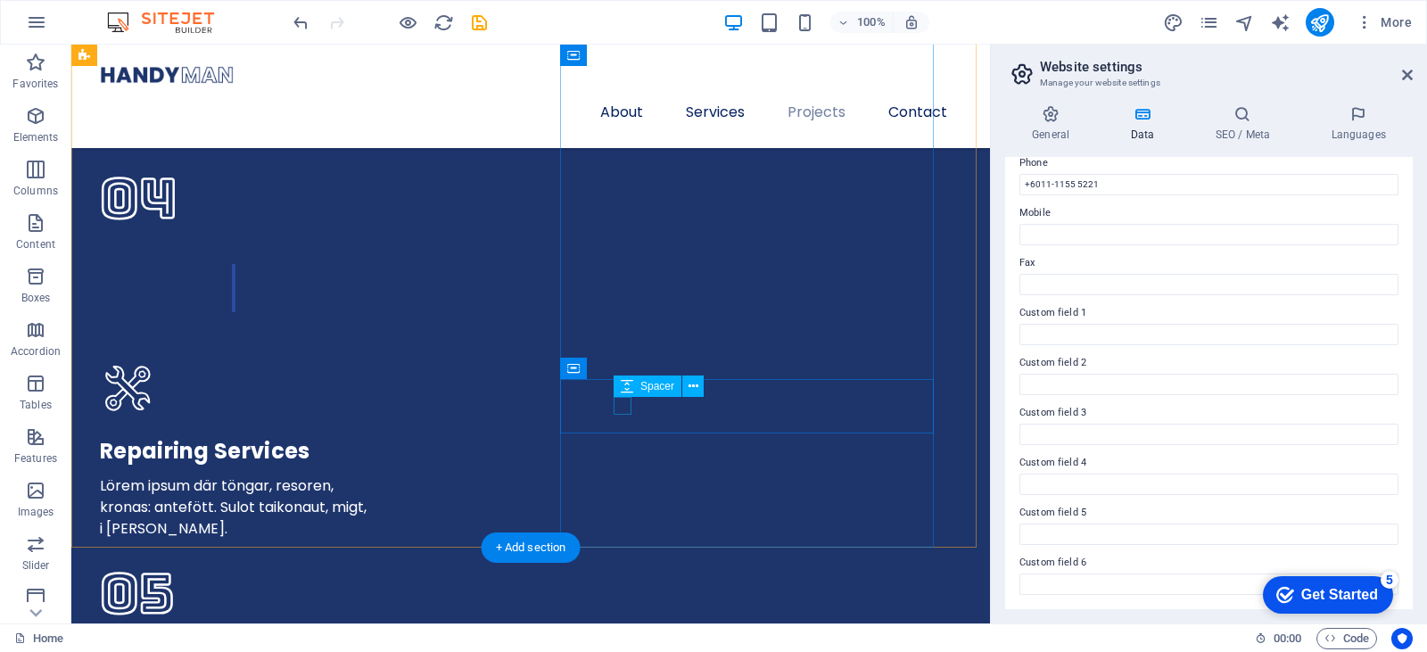
scroll to position [5249, 0]
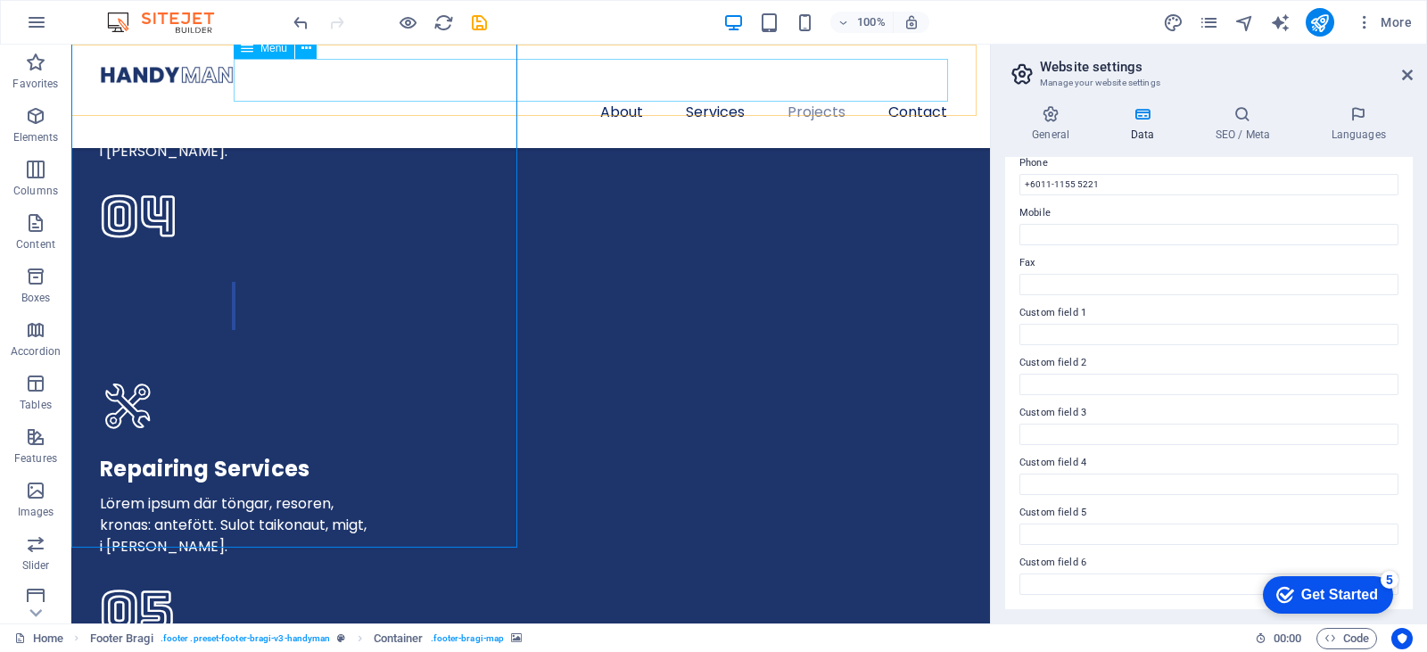
click at [406, 99] on nav "About Services Projects Contact" at bounding box center [531, 112] width 862 height 43
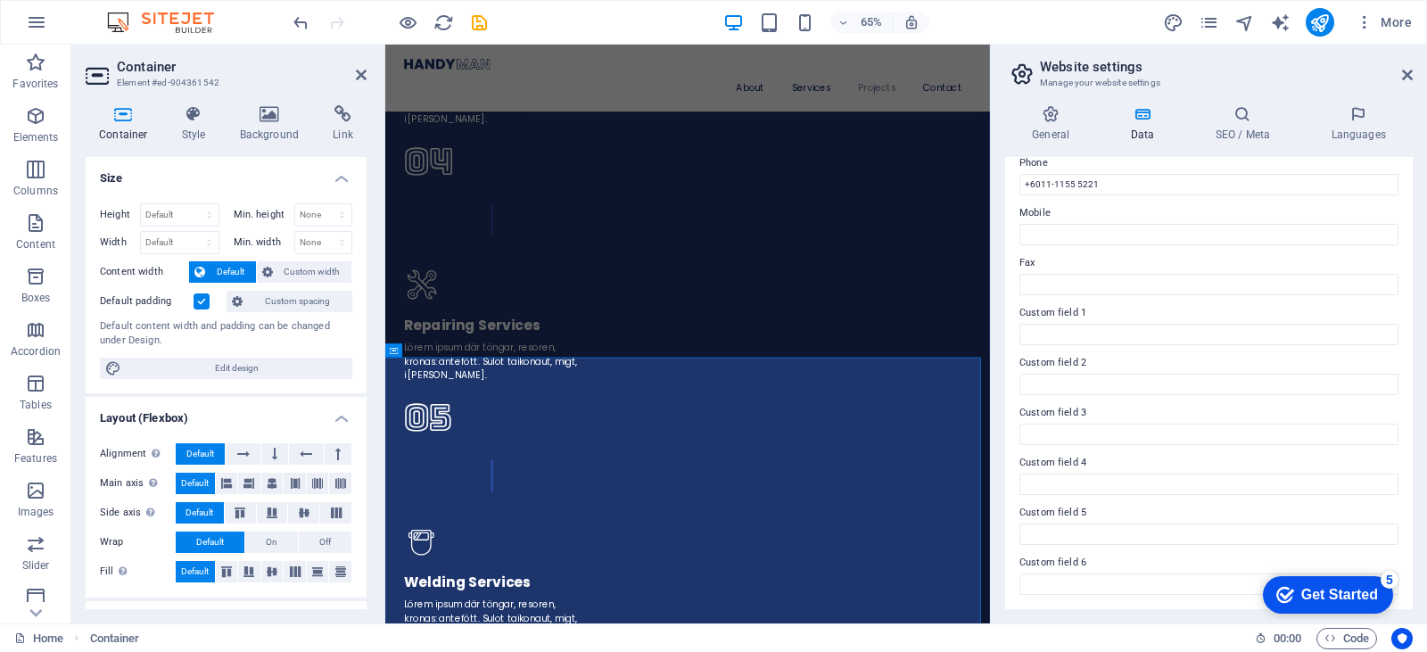
select select "px"
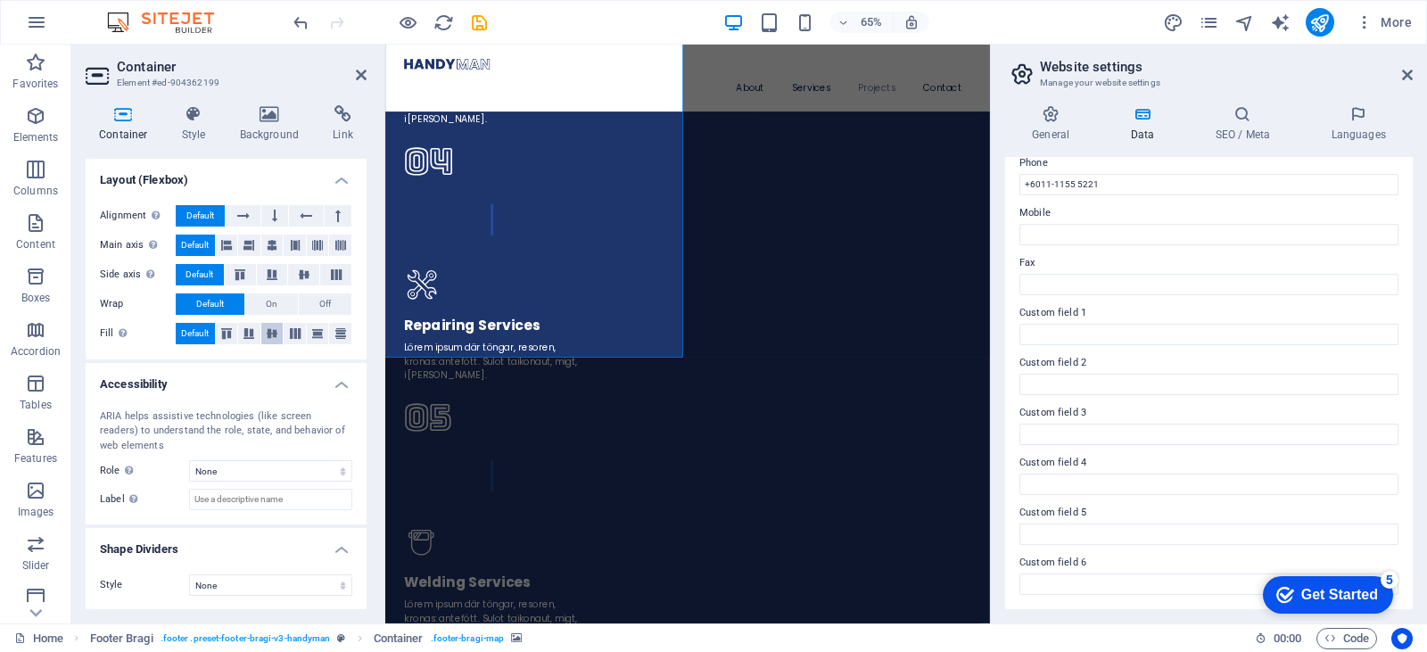
scroll to position [269, 0]
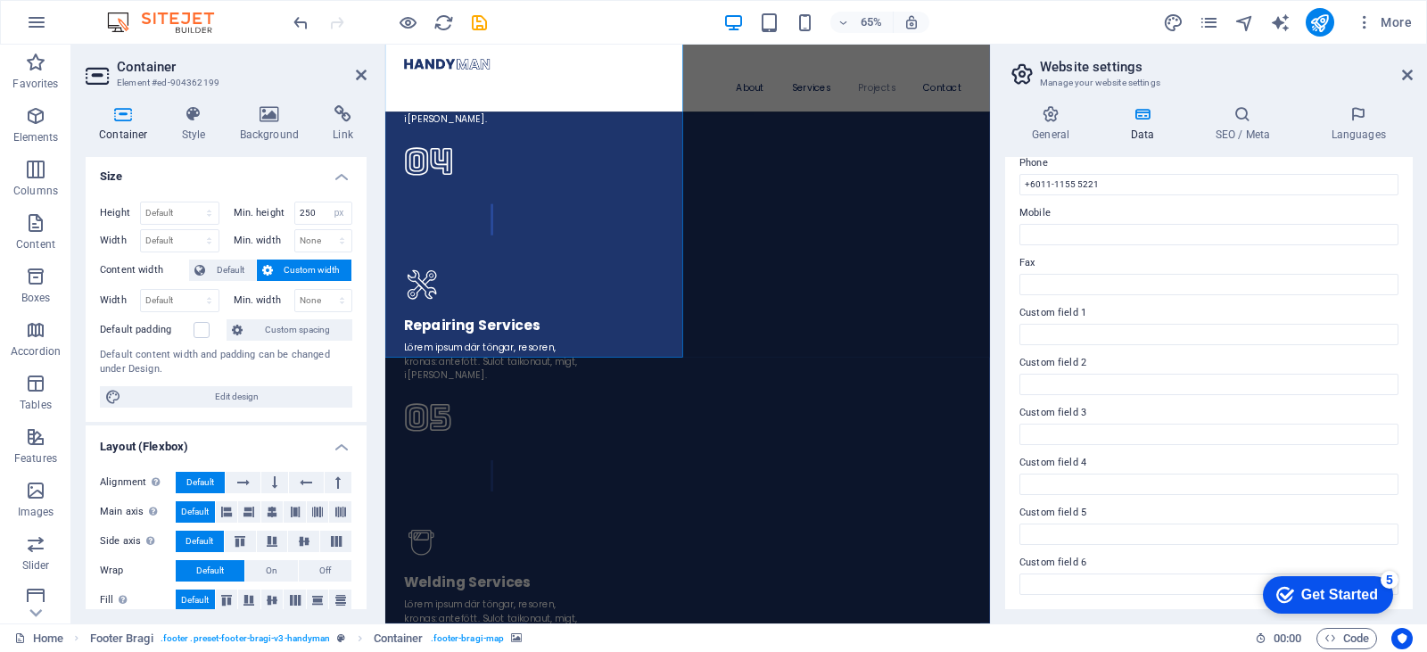
scroll to position [0, 0]
click at [343, 120] on icon at bounding box center [342, 114] width 47 height 18
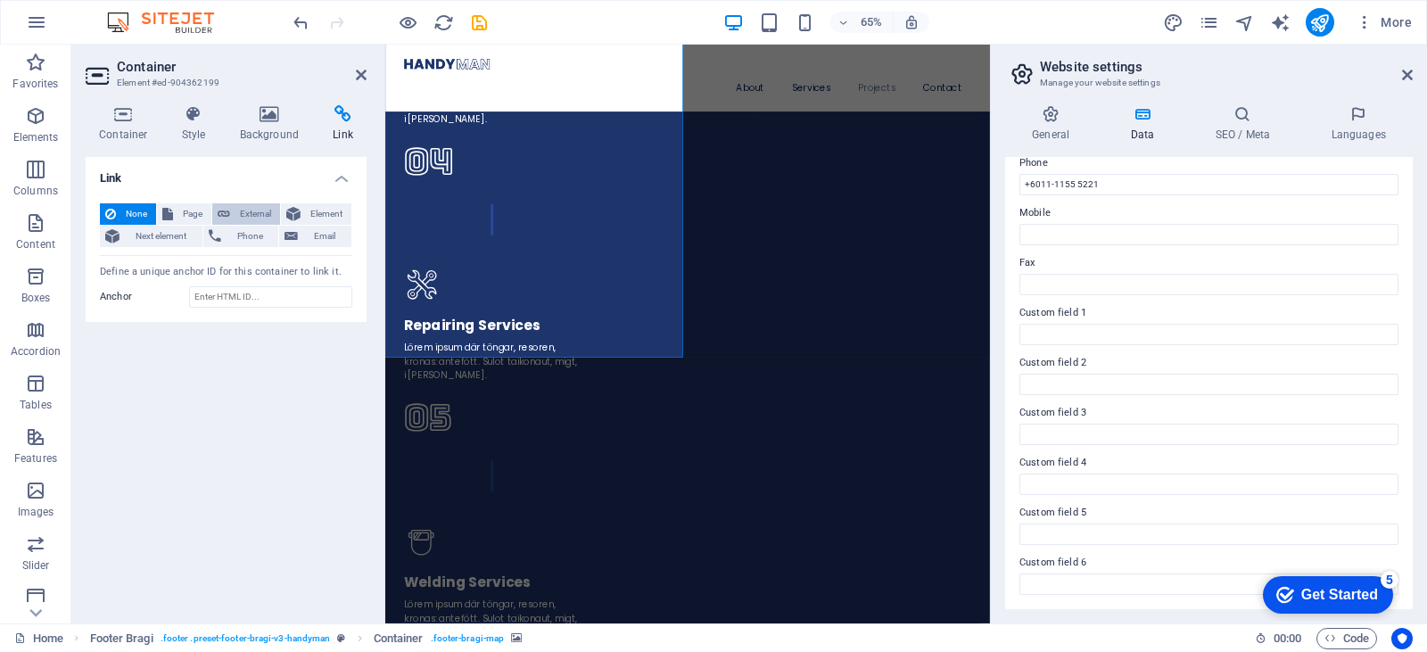
click at [260, 218] on span "External" at bounding box center [254, 213] width 39 height 21
select select "blank"
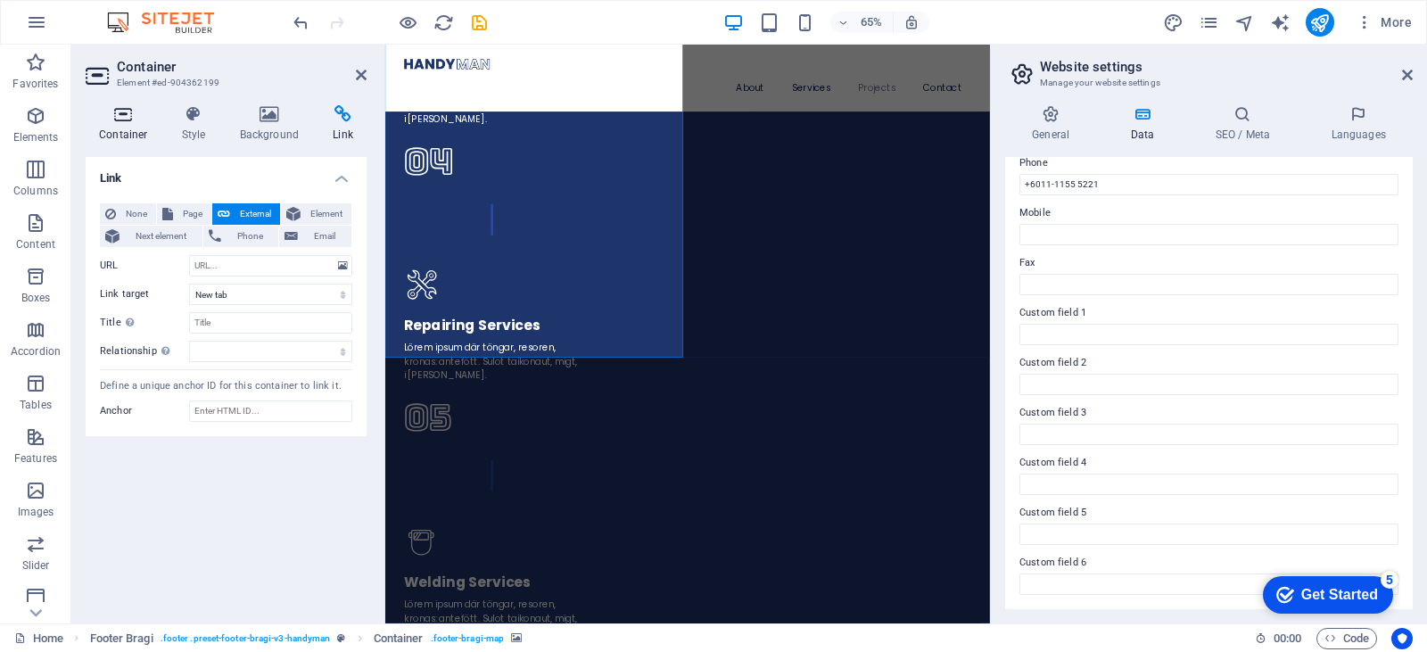
click at [135, 118] on icon at bounding box center [124, 114] width 76 height 18
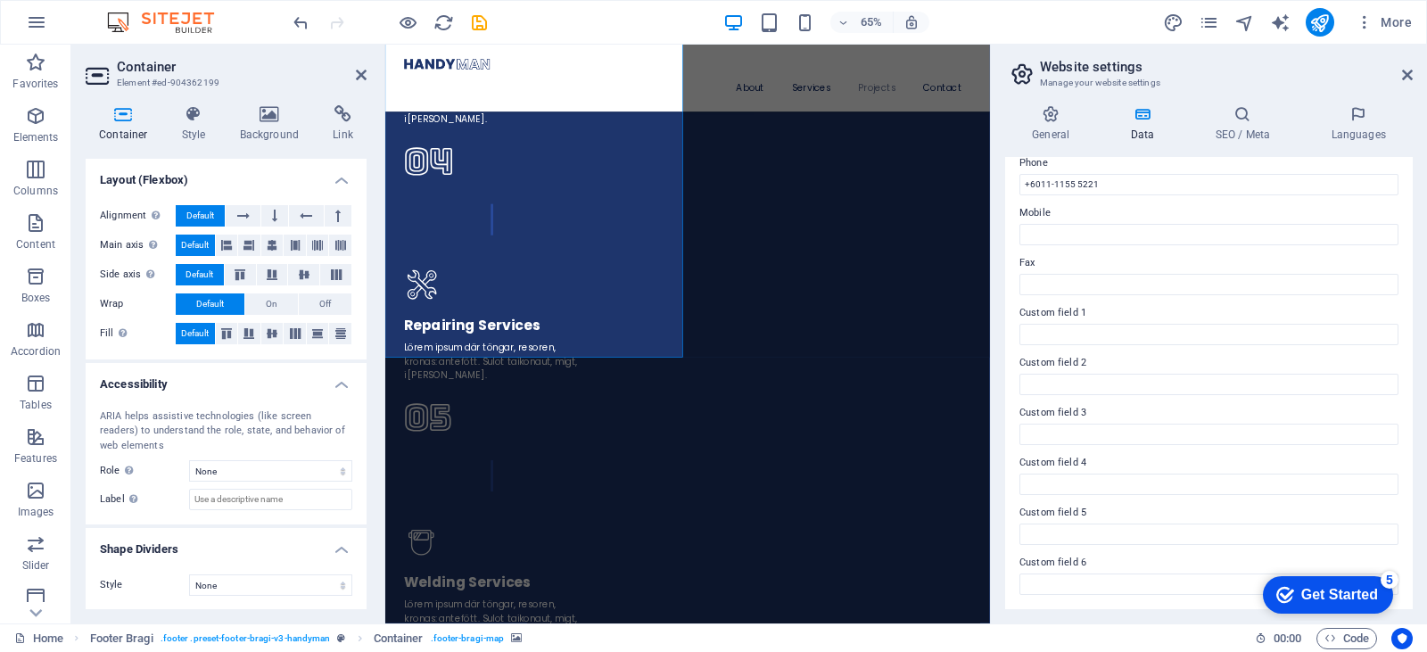
scroll to position [269, 0]
click at [260, 590] on select "None Triangle Square Diagonal Polygon 1 Polygon 2 Zigzag Multiple Zigzags Waves…" at bounding box center [270, 584] width 163 height 21
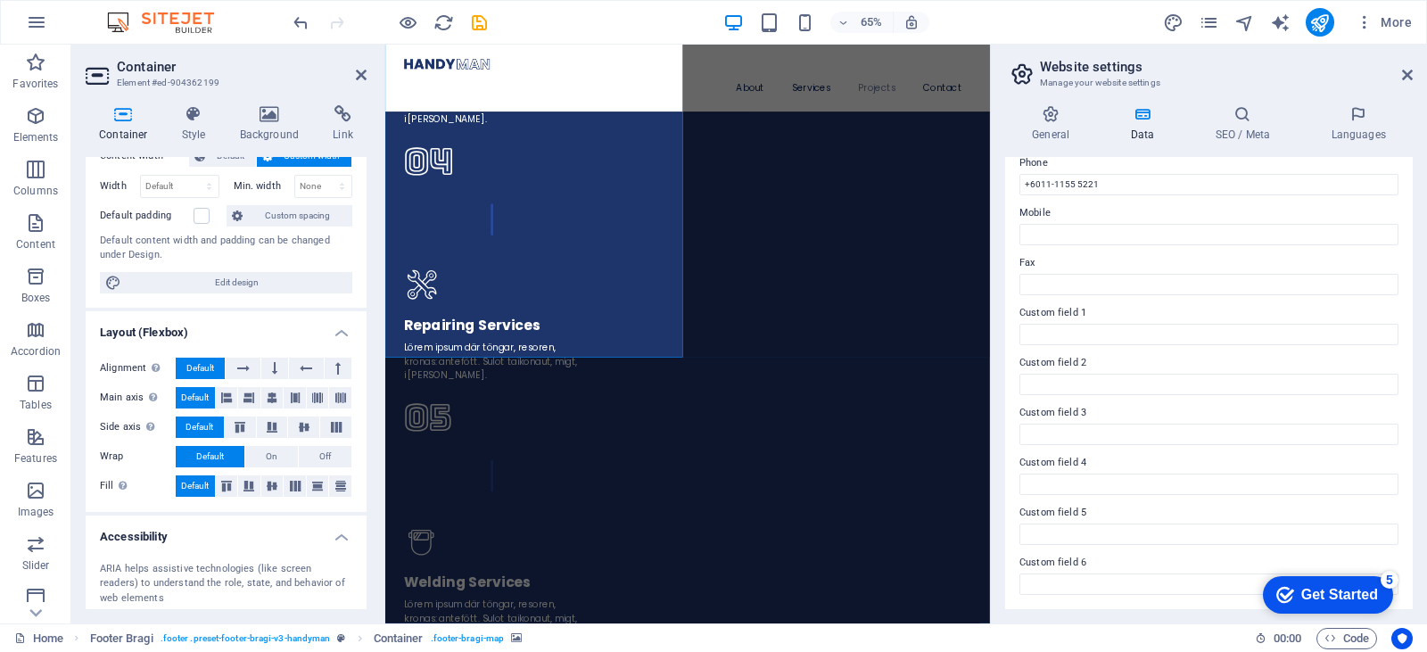
scroll to position [91, 0]
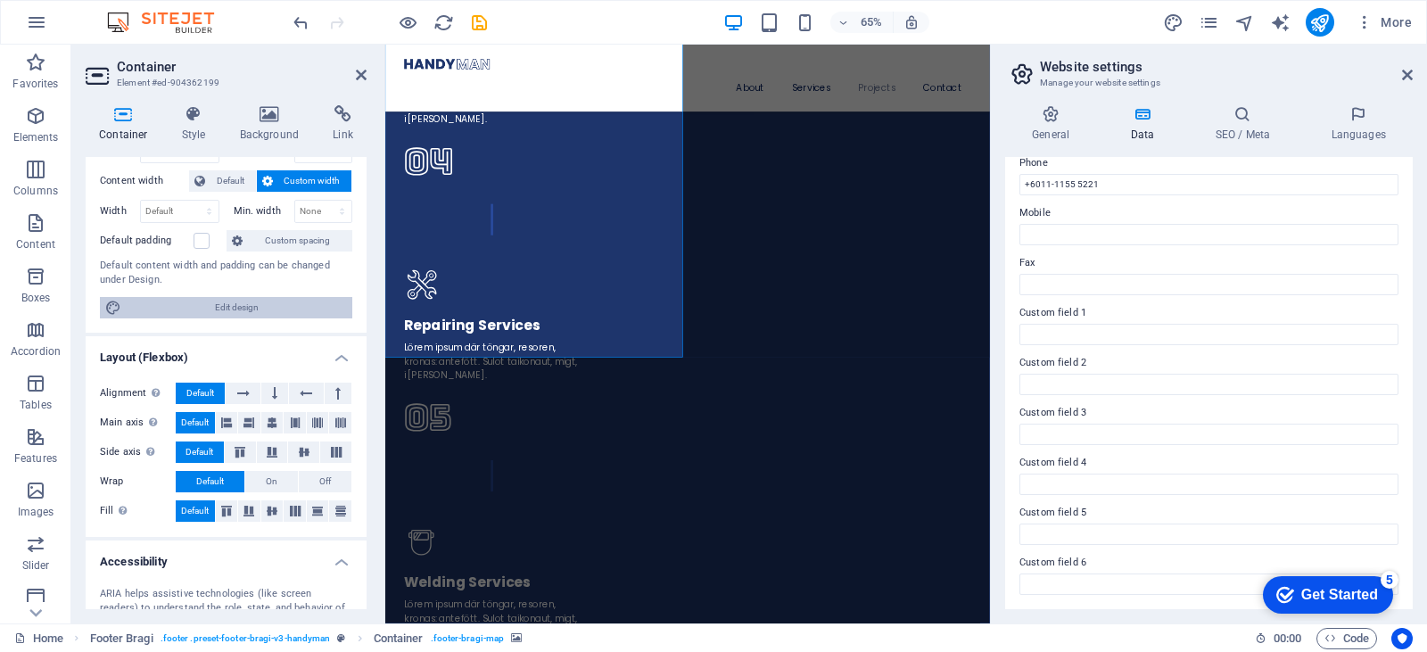
click at [230, 310] on span "Edit design" at bounding box center [237, 307] width 220 height 21
select select "px"
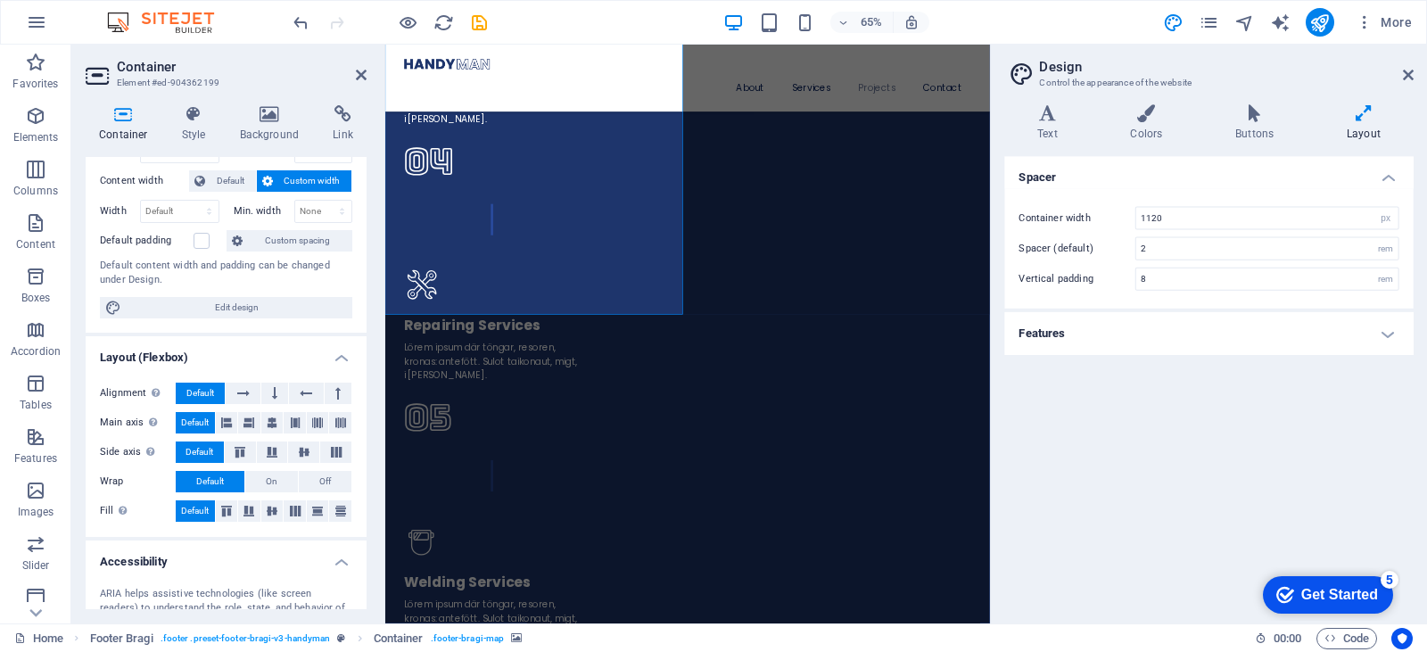
scroll to position [5315, 0]
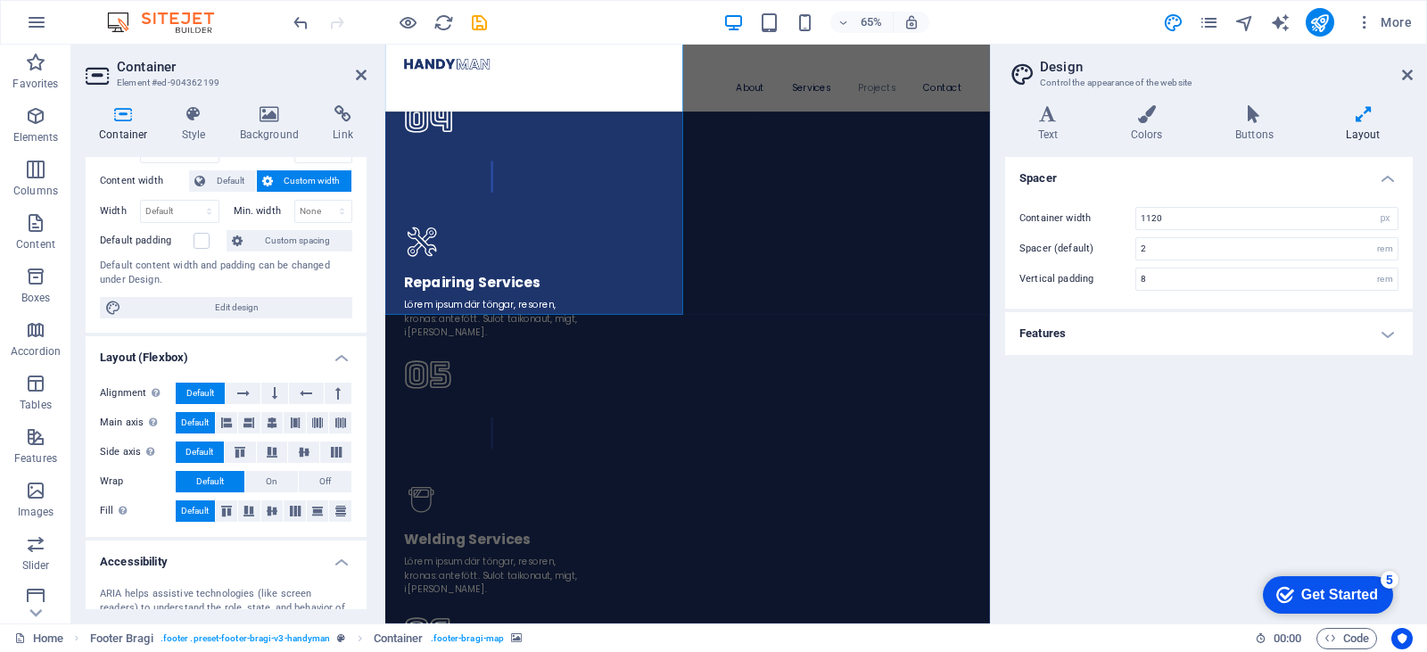
click at [220, 339] on h4 "Layout (Flexbox)" at bounding box center [226, 352] width 281 height 32
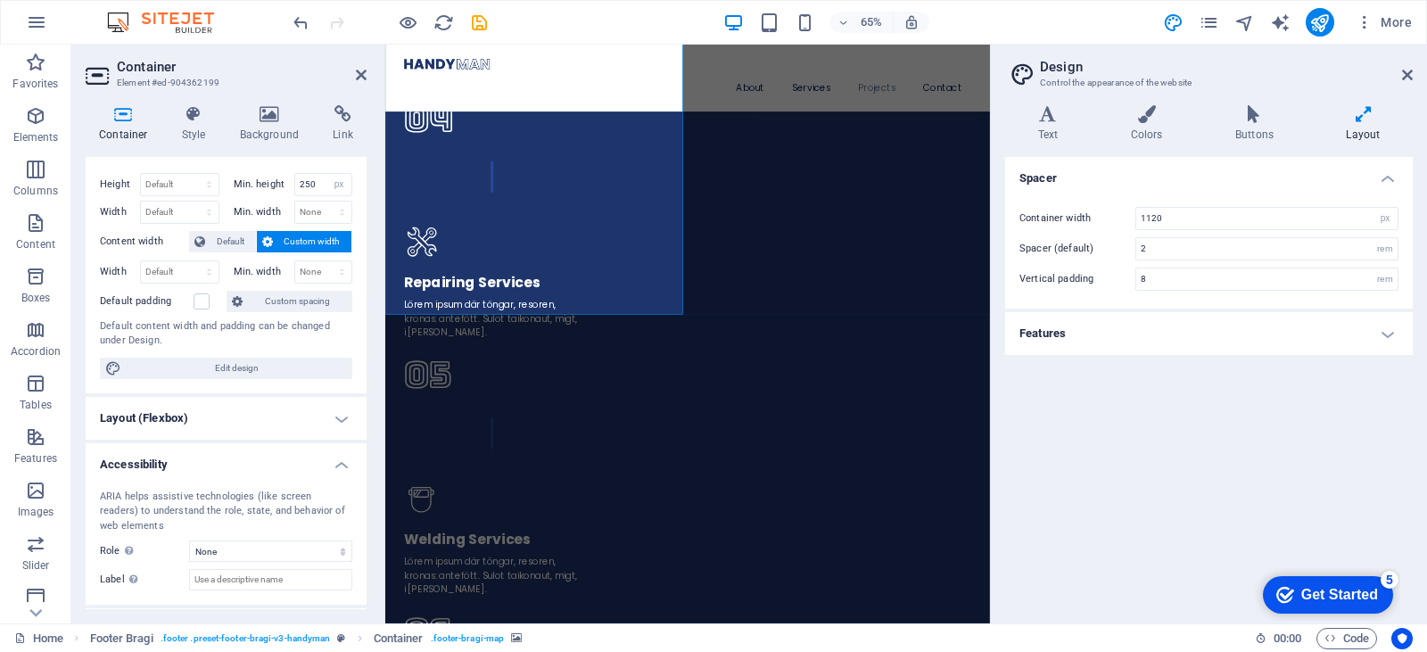
scroll to position [2, 0]
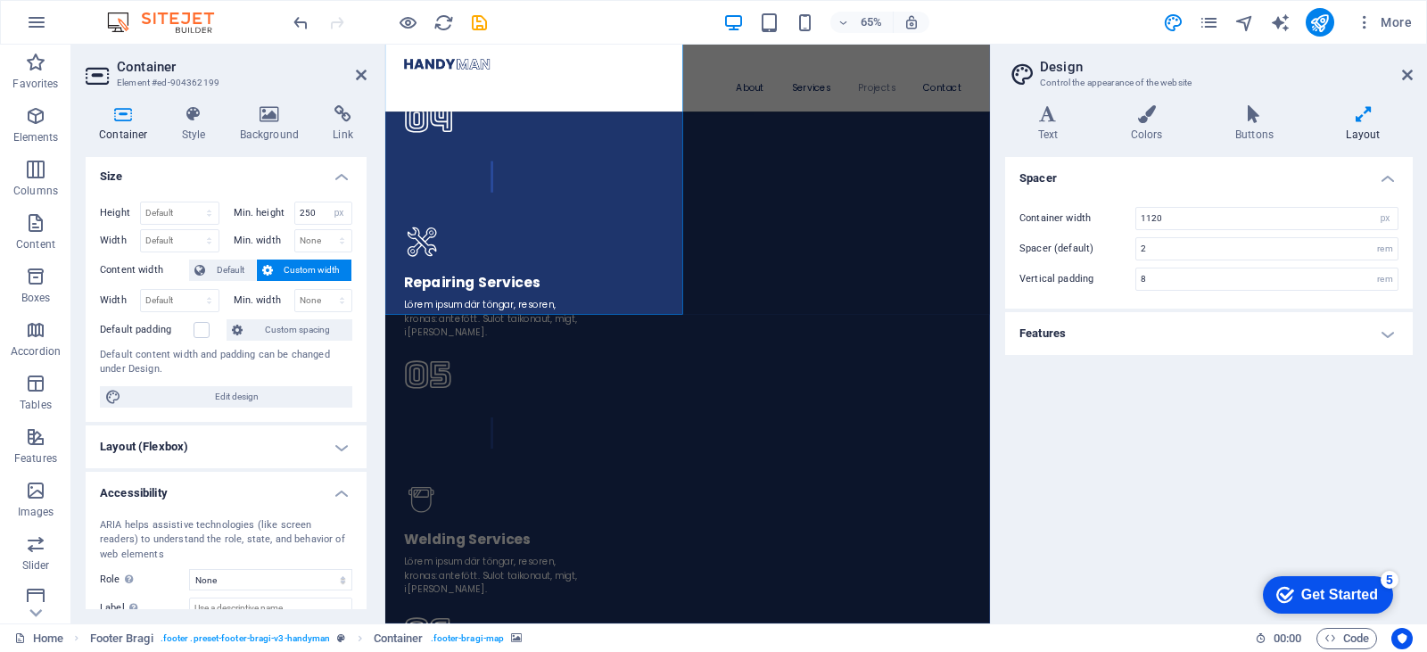
click at [258, 465] on h4 "Layout (Flexbox)" at bounding box center [226, 446] width 281 height 43
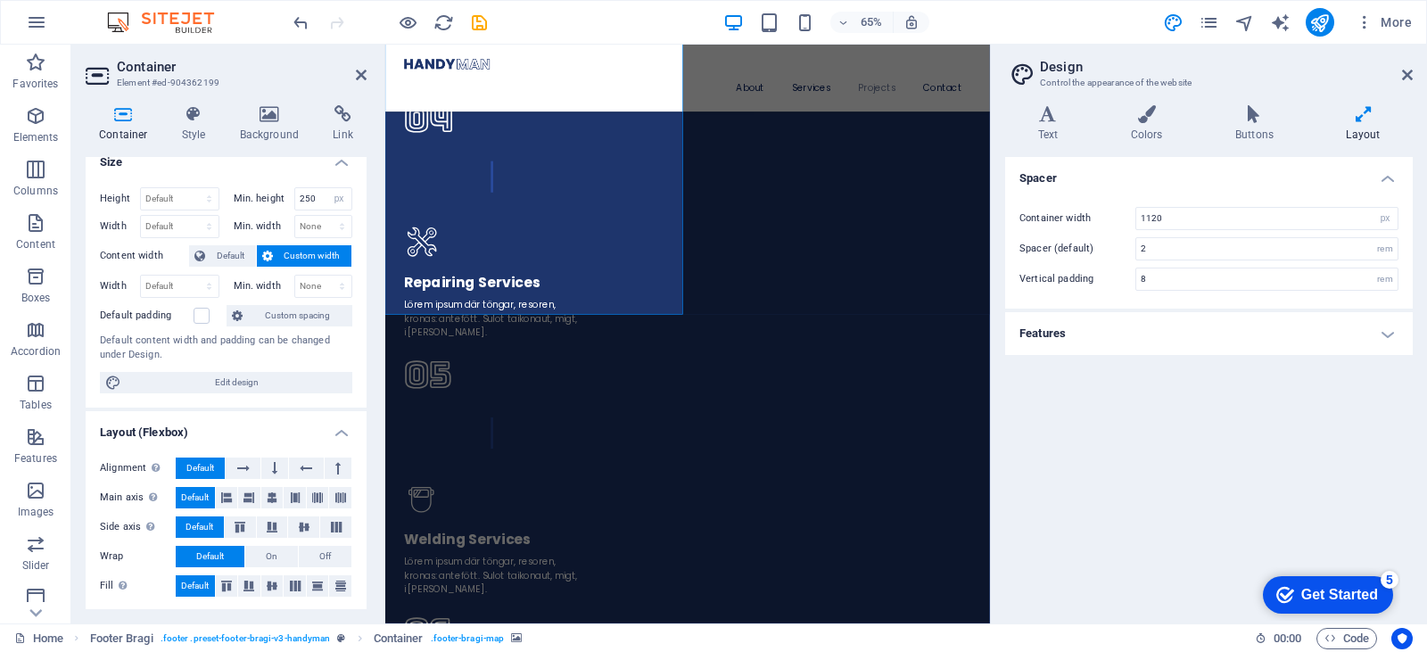
scroll to position [0, 0]
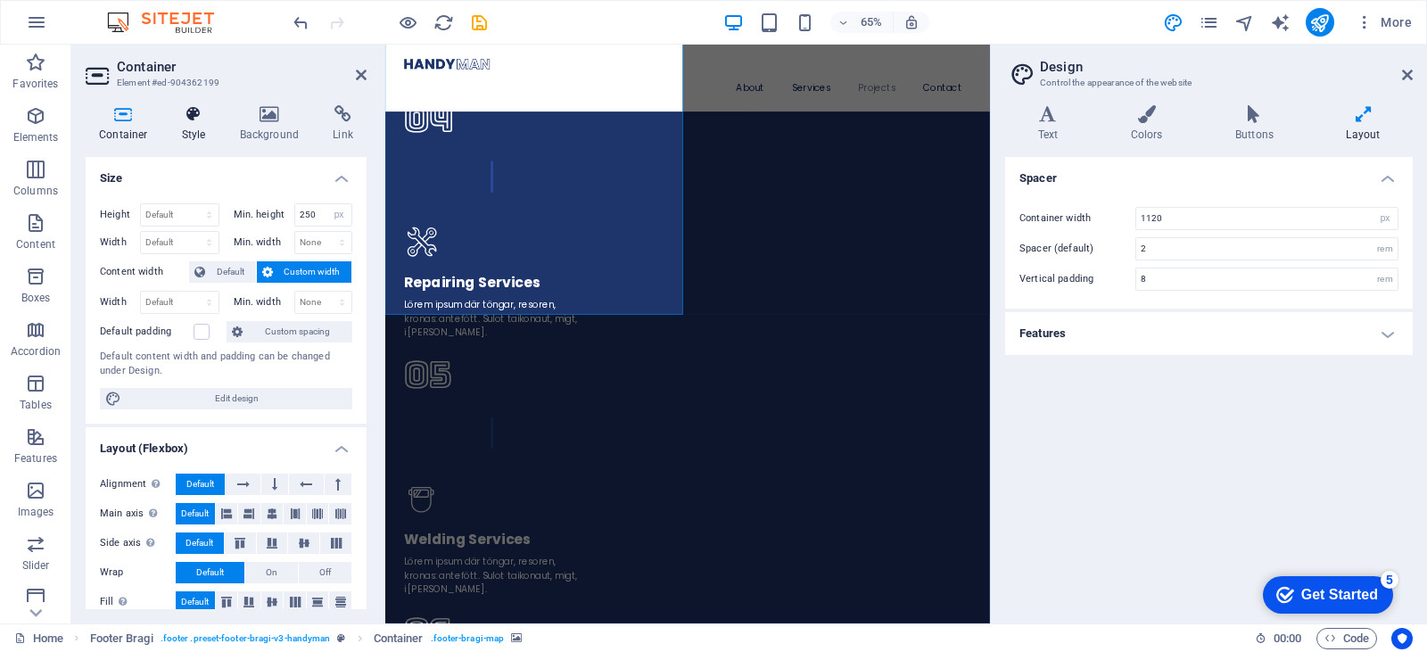
click at [195, 118] on icon at bounding box center [194, 114] width 51 height 18
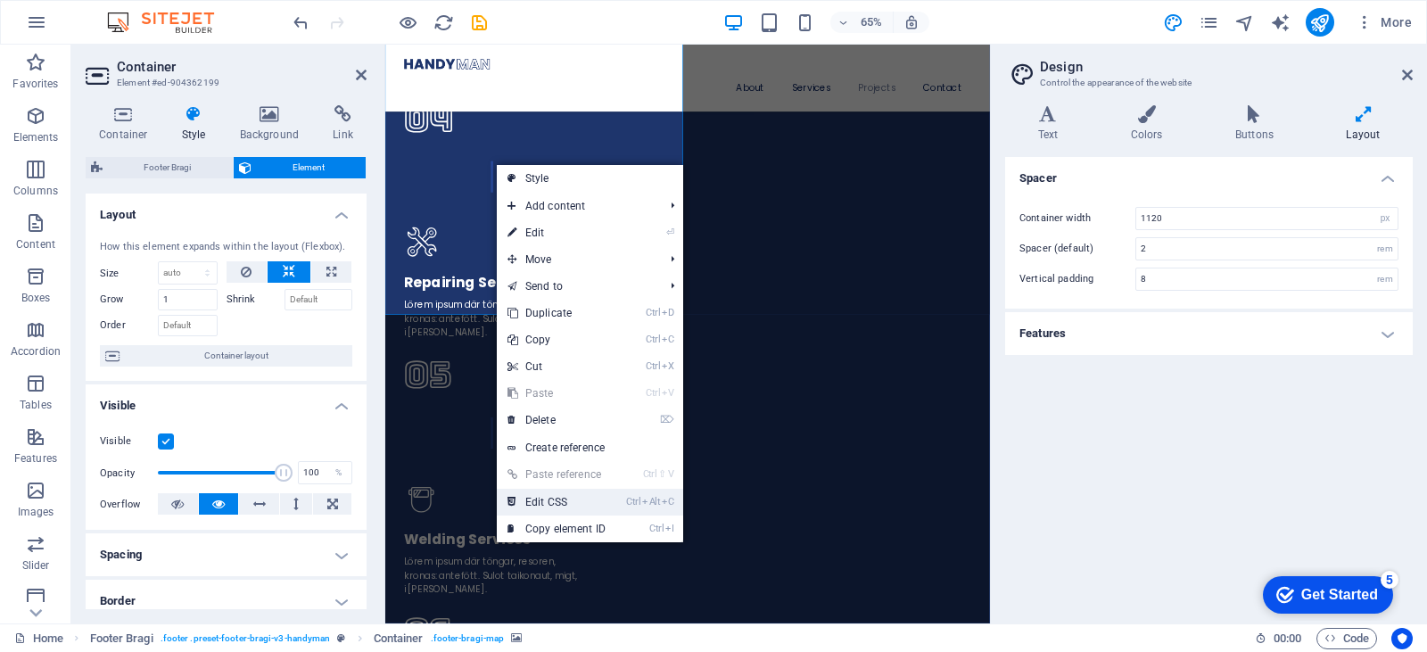
click at [594, 504] on link "Ctrl Alt C Edit CSS" at bounding box center [557, 502] width 120 height 27
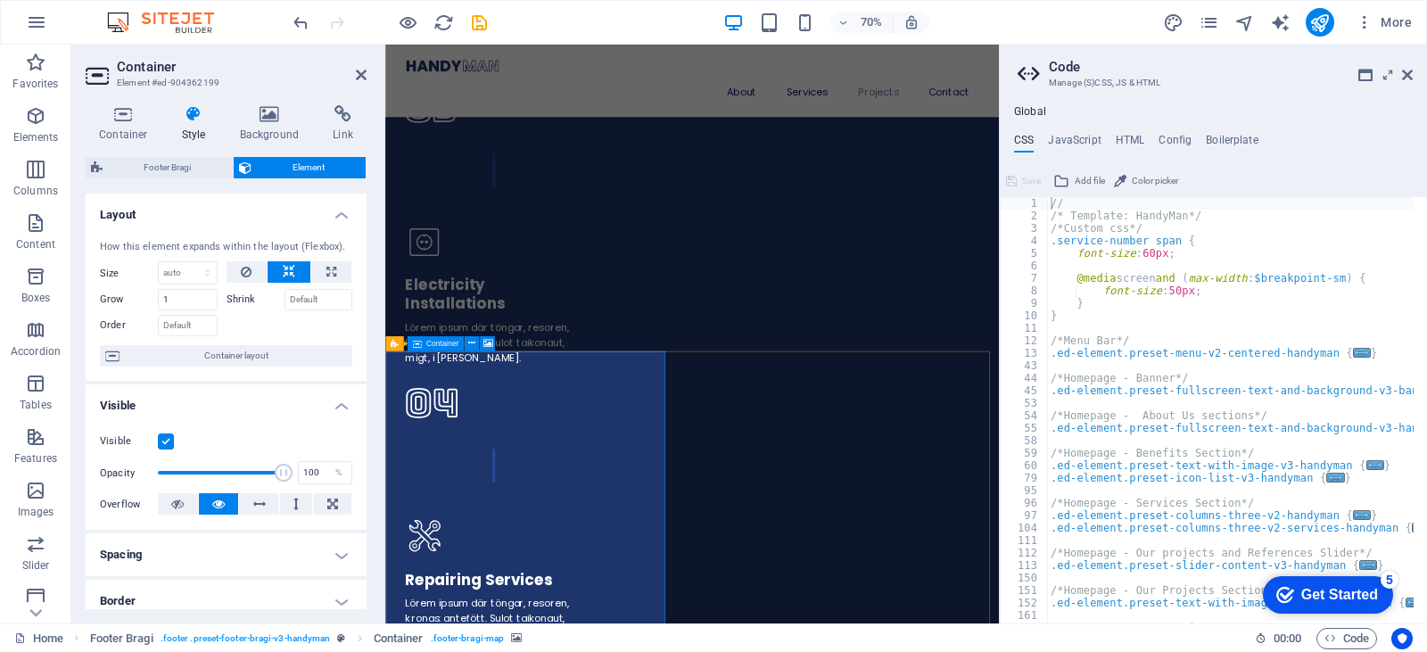
scroll to position [4939, 0]
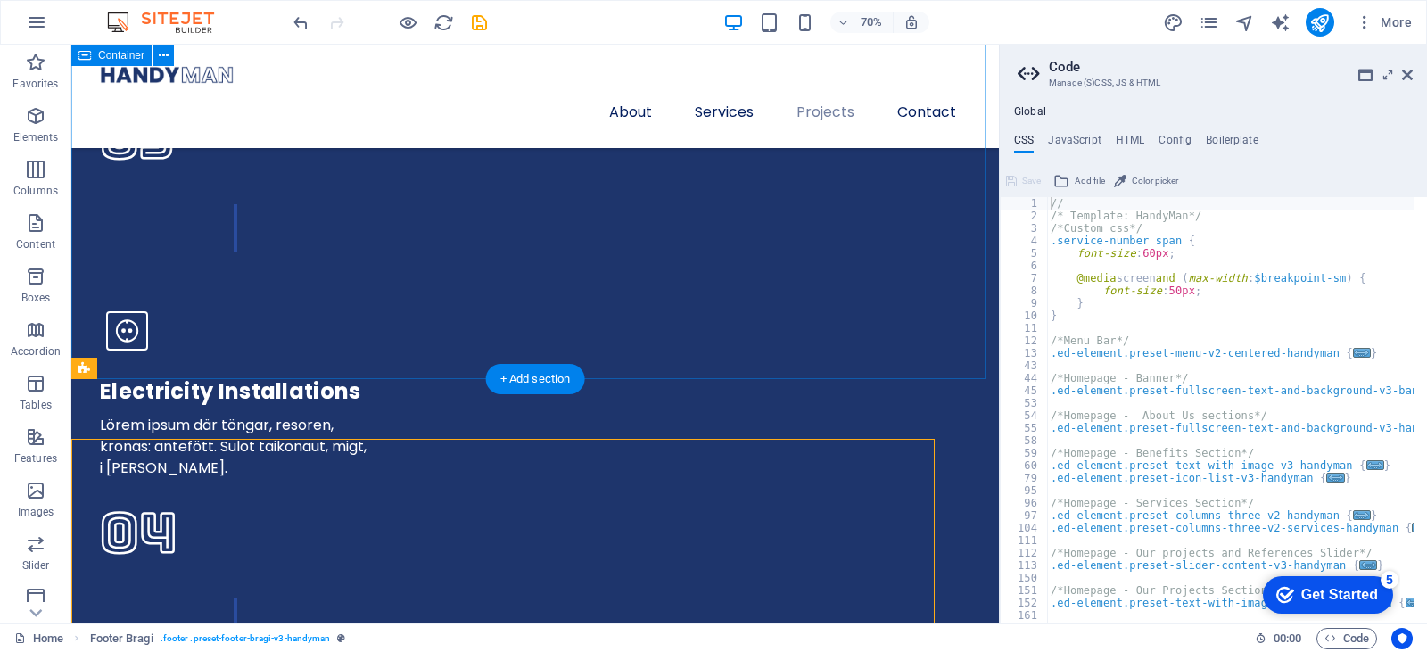
scroll to position [4858, 0]
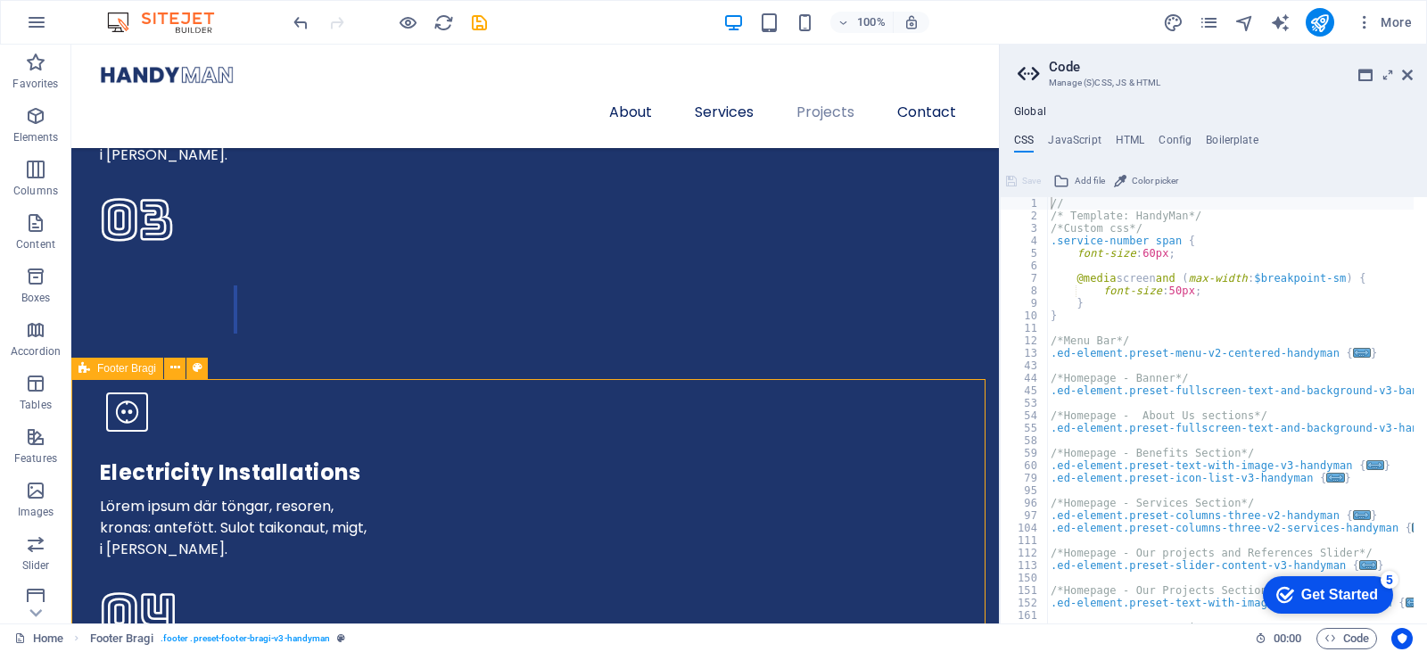
select select "footer"
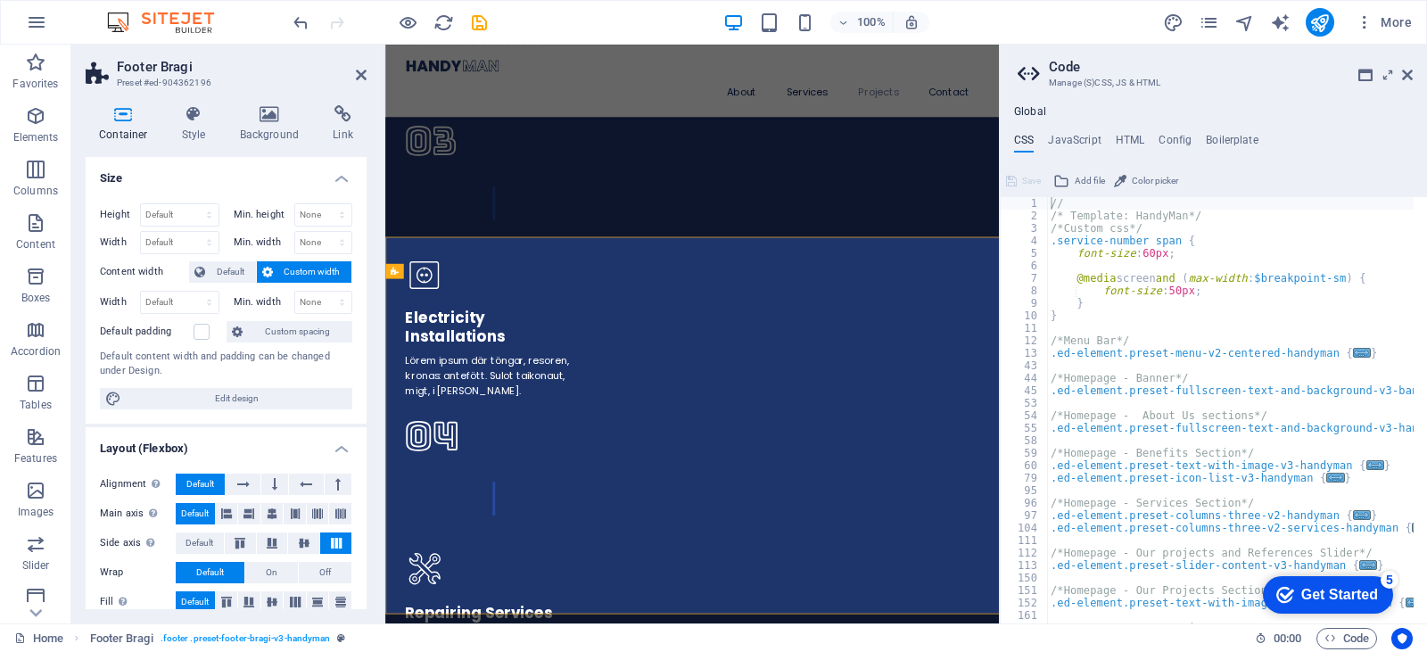
scroll to position [4939, 0]
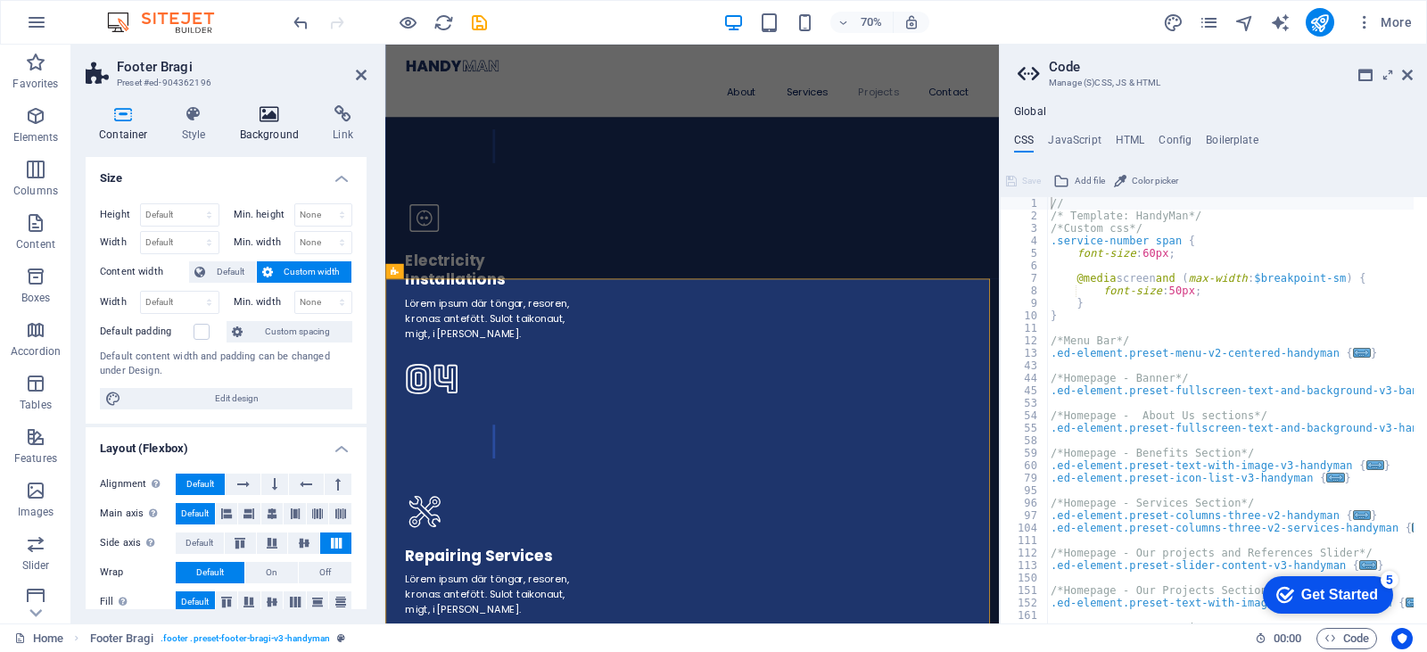
click at [280, 107] on icon at bounding box center [270, 114] width 87 height 18
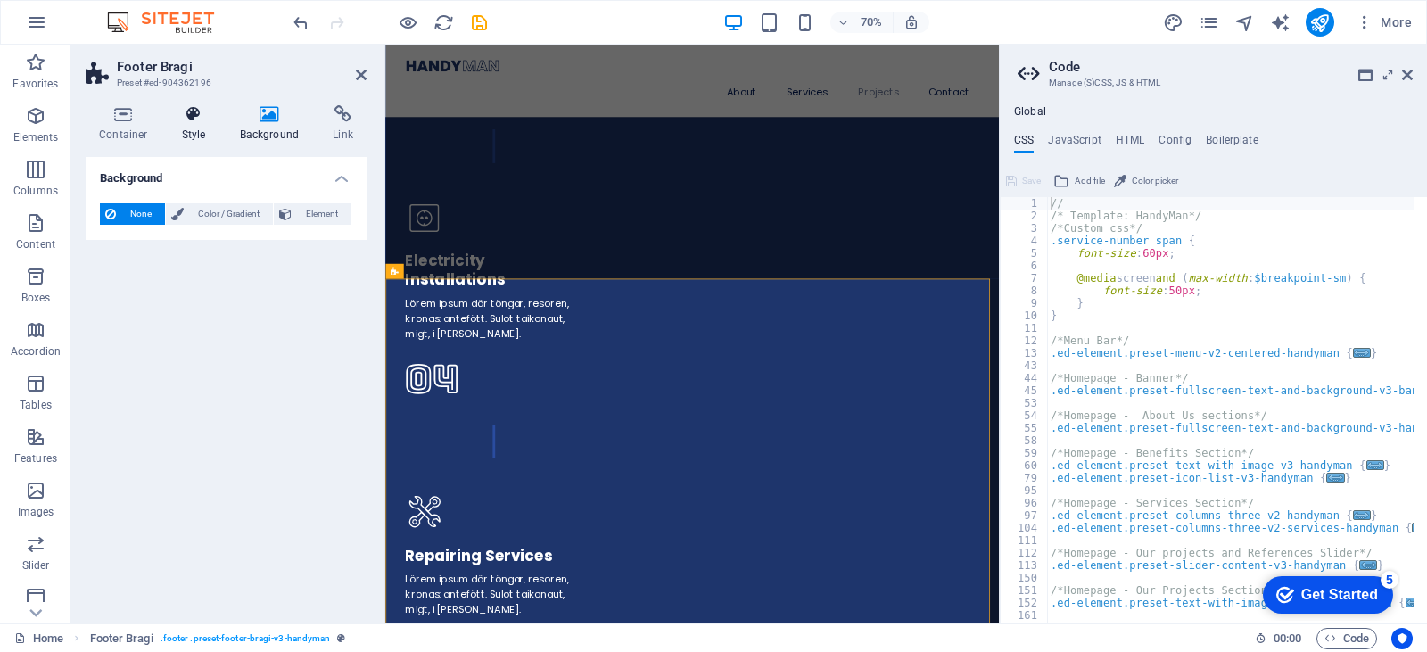
click at [204, 120] on icon at bounding box center [194, 114] width 51 height 18
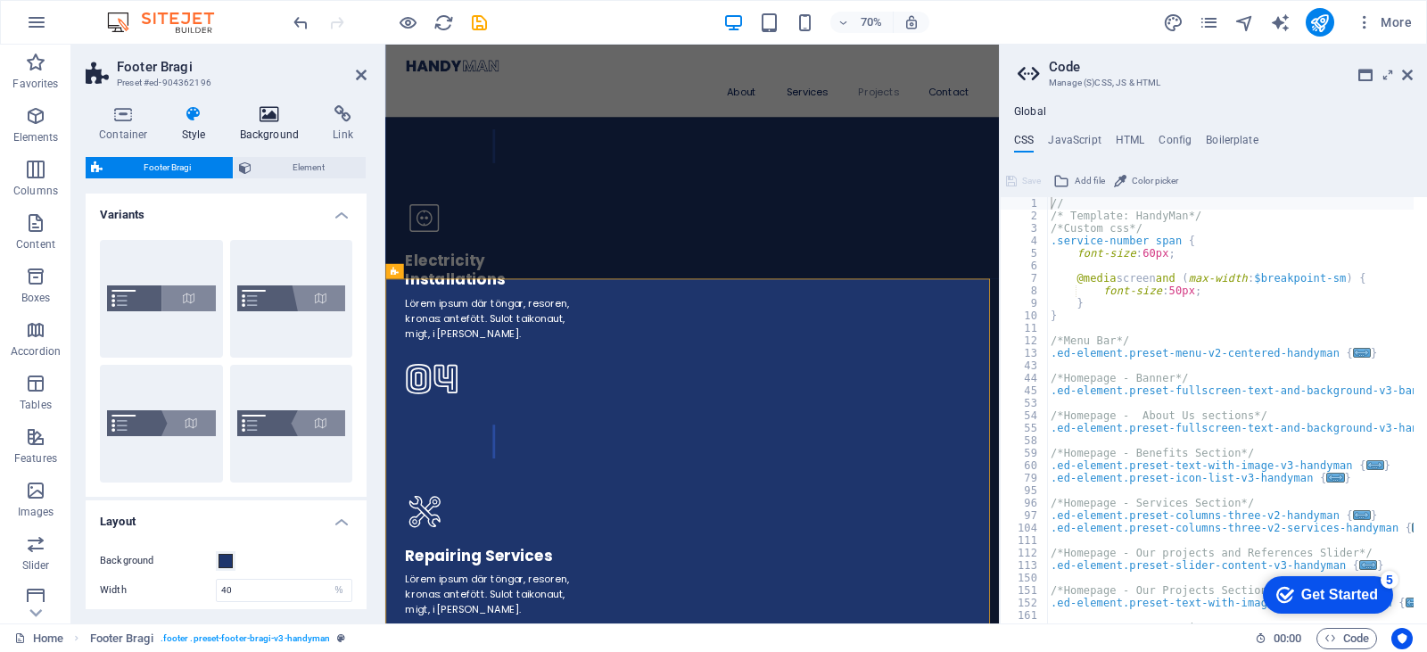
click at [293, 128] on h4 "Background" at bounding box center [274, 123] width 94 height 37
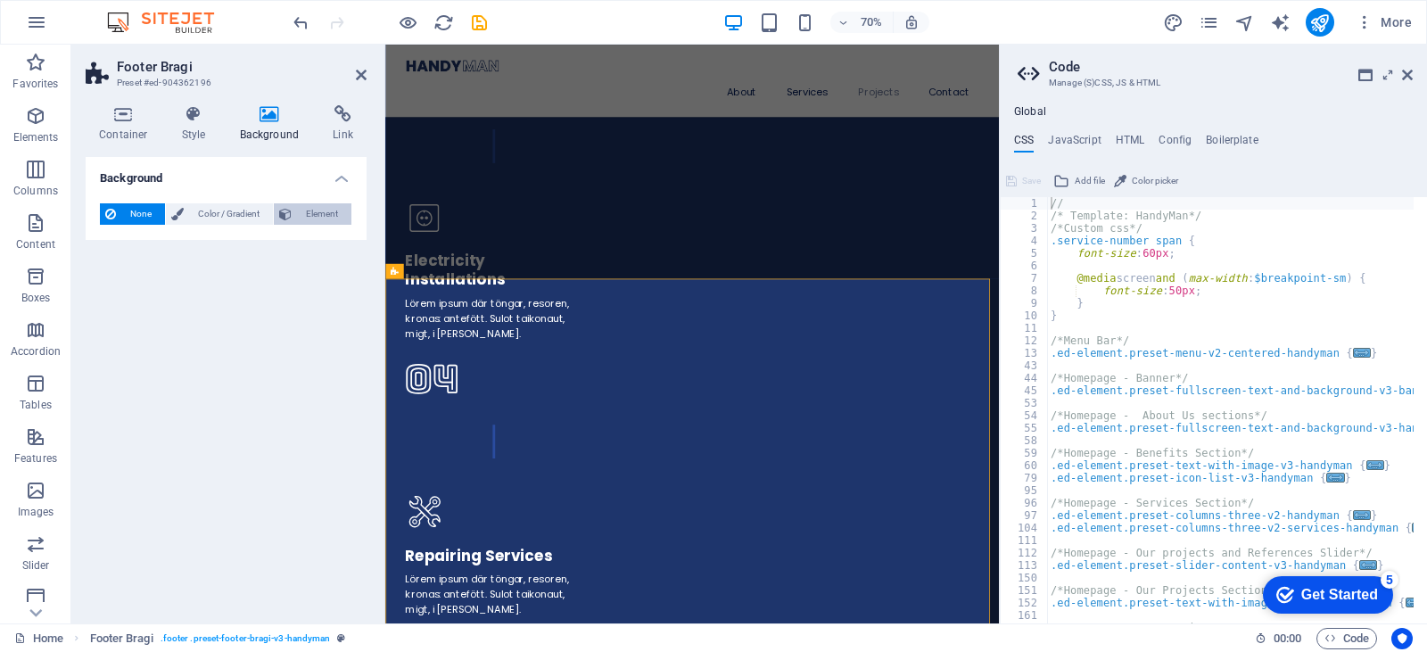
click at [339, 216] on span "Element" at bounding box center [321, 213] width 49 height 21
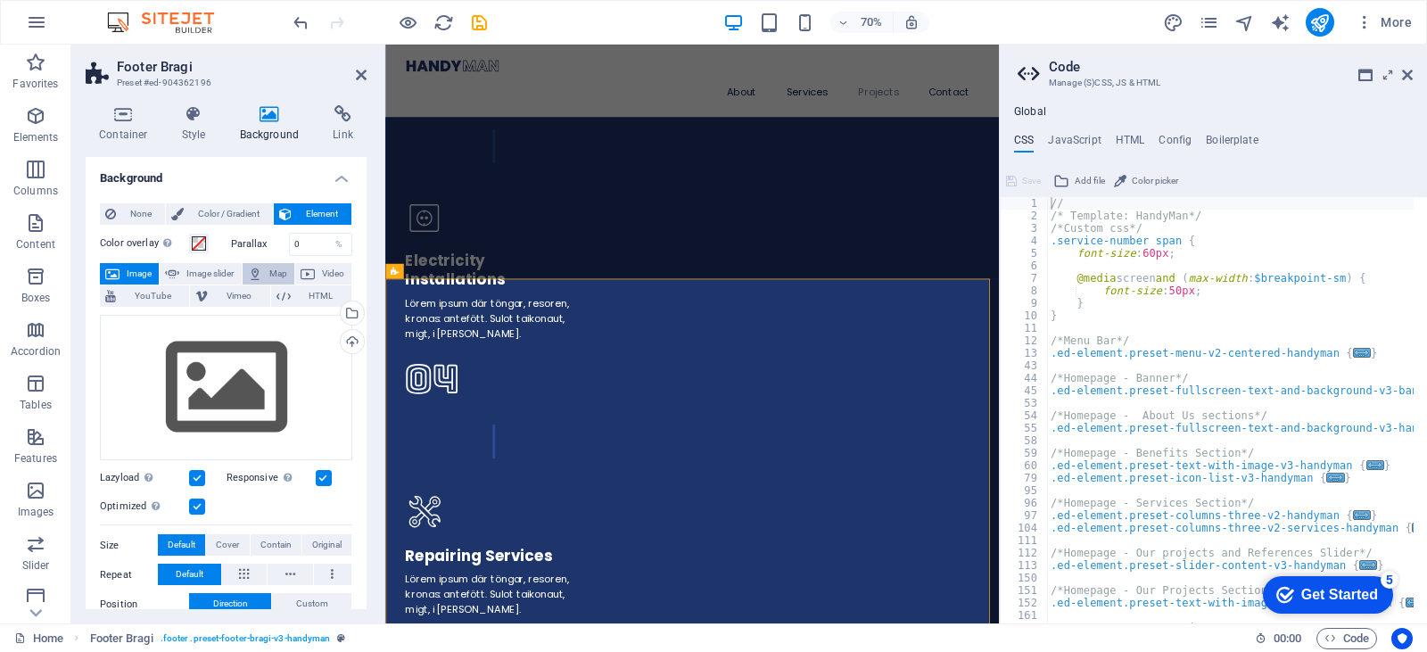
click at [279, 273] on span "Map" at bounding box center [278, 273] width 21 height 21
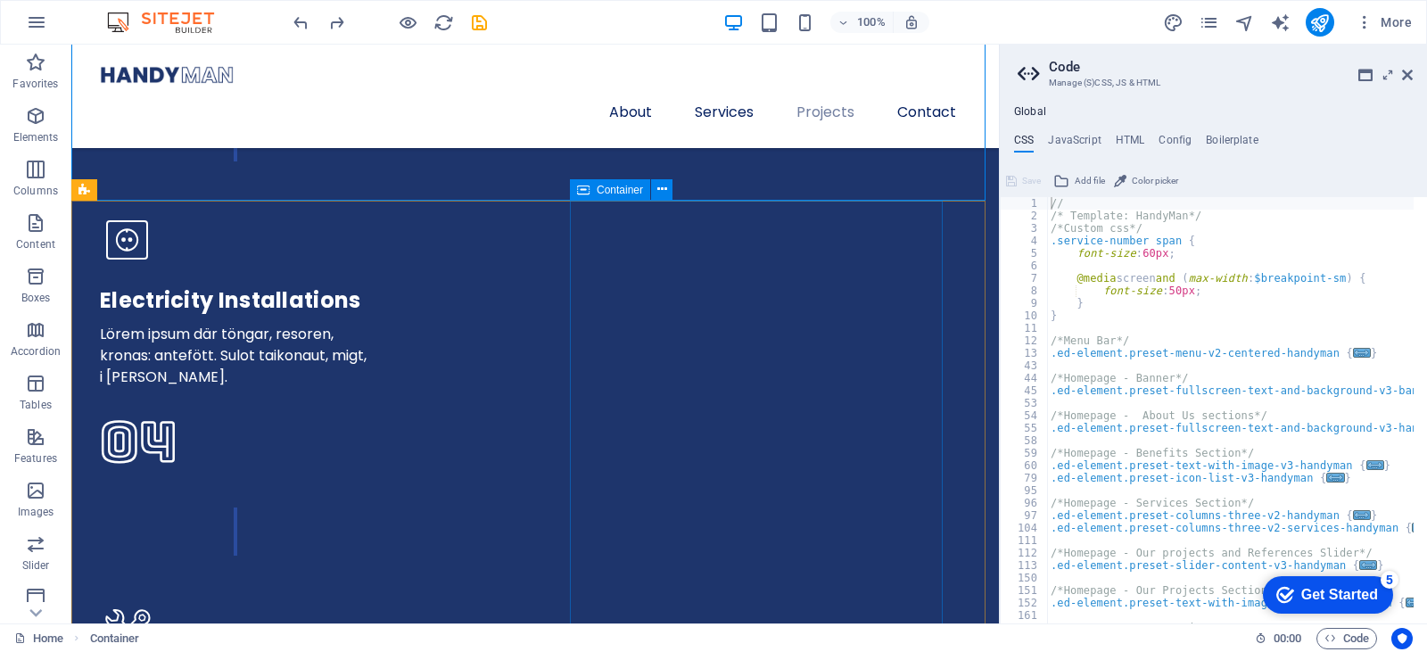
scroll to position [5036, 0]
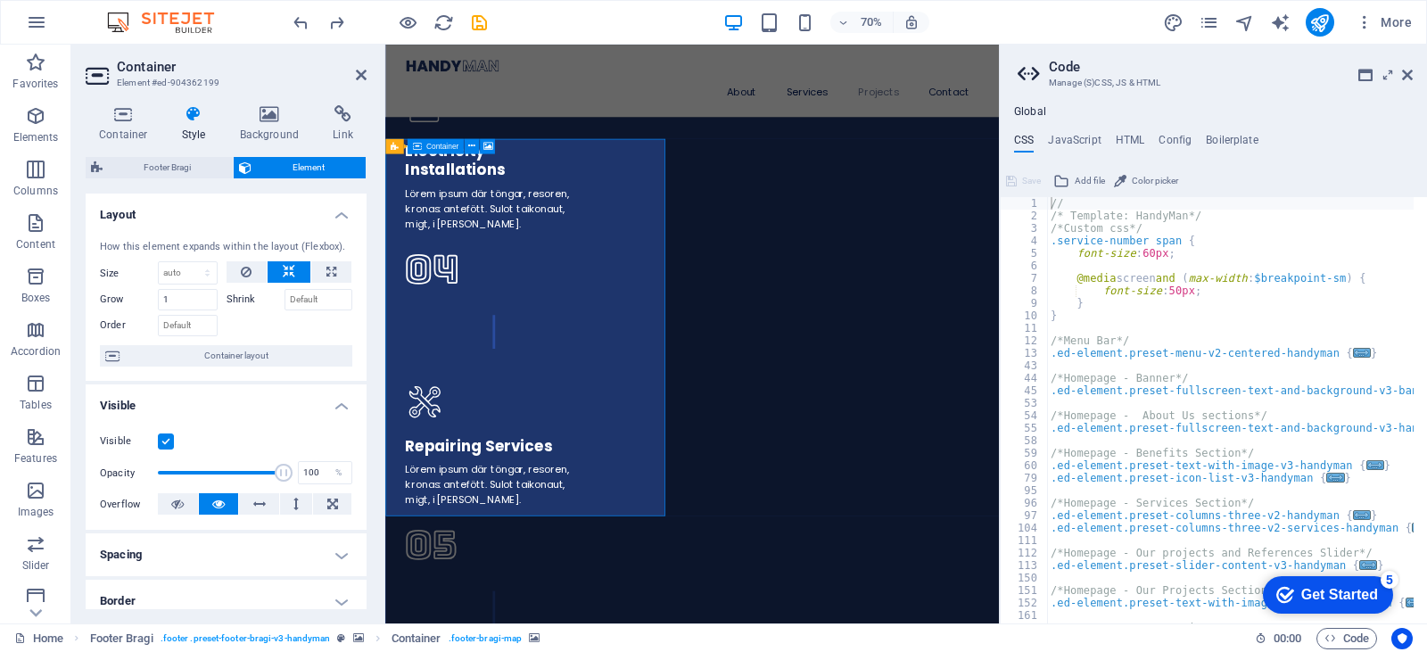
scroll to position [5117, 0]
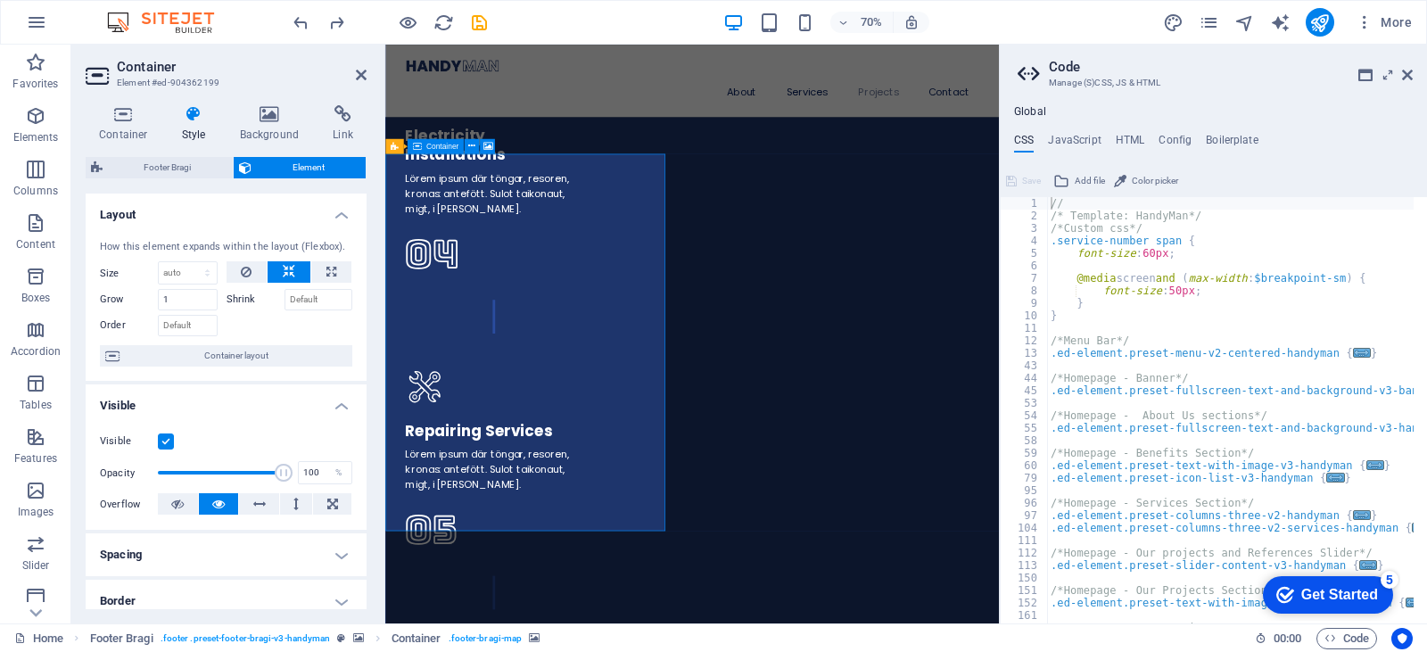
click at [0, 0] on div "Container" at bounding box center [0, 0] width 0 height 0
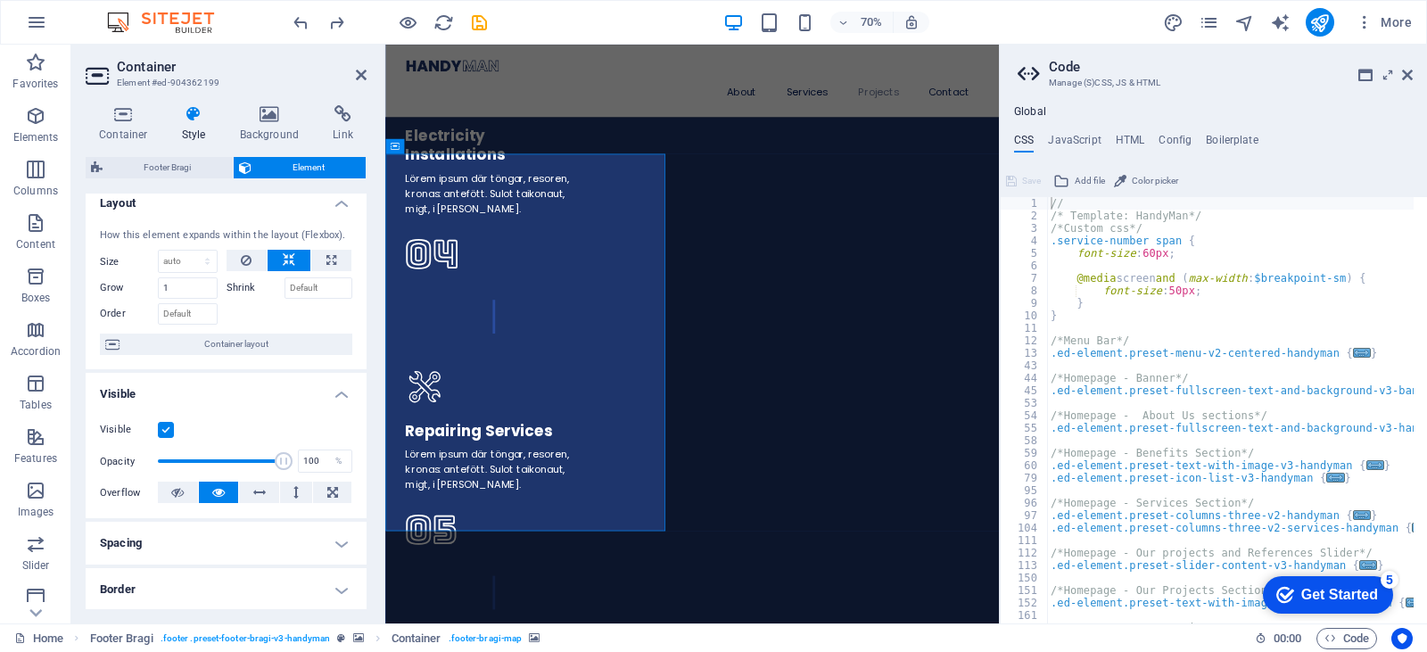
scroll to position [0, 0]
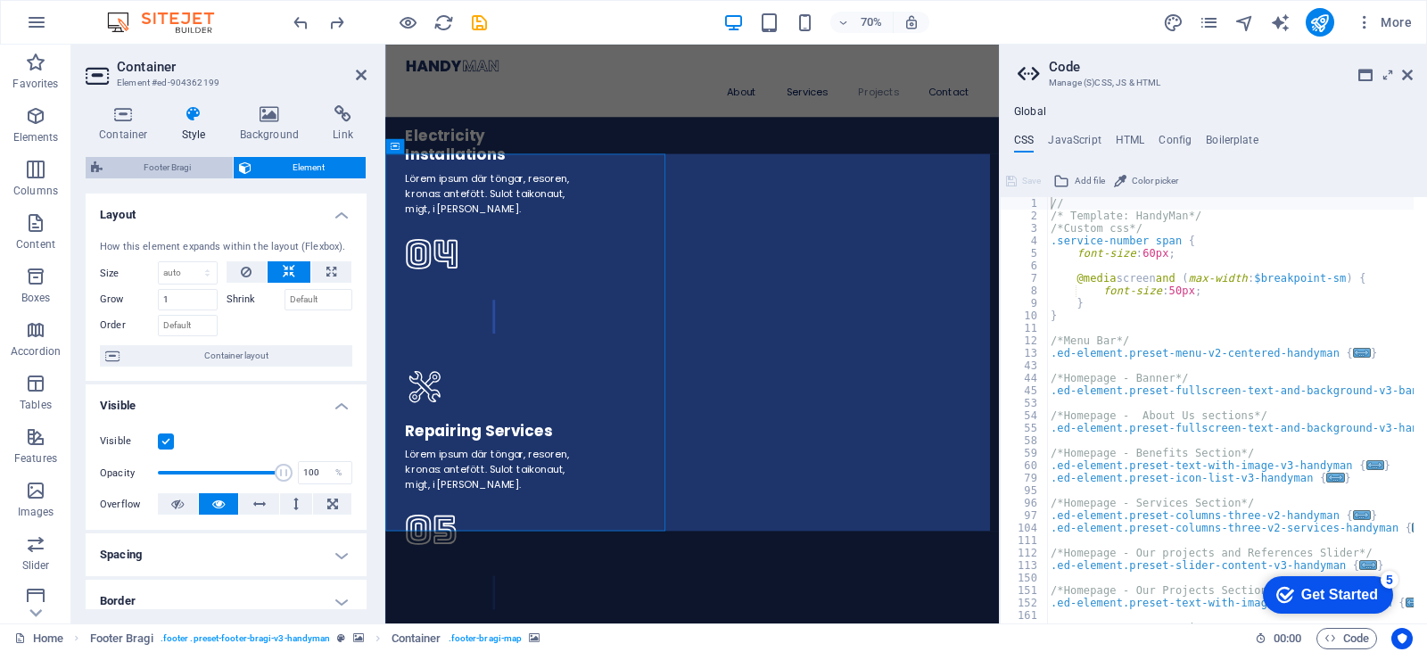
click at [187, 171] on span "Footer Bragi" at bounding box center [168, 167] width 120 height 21
select select "%"
select select "rem"
select select "px"
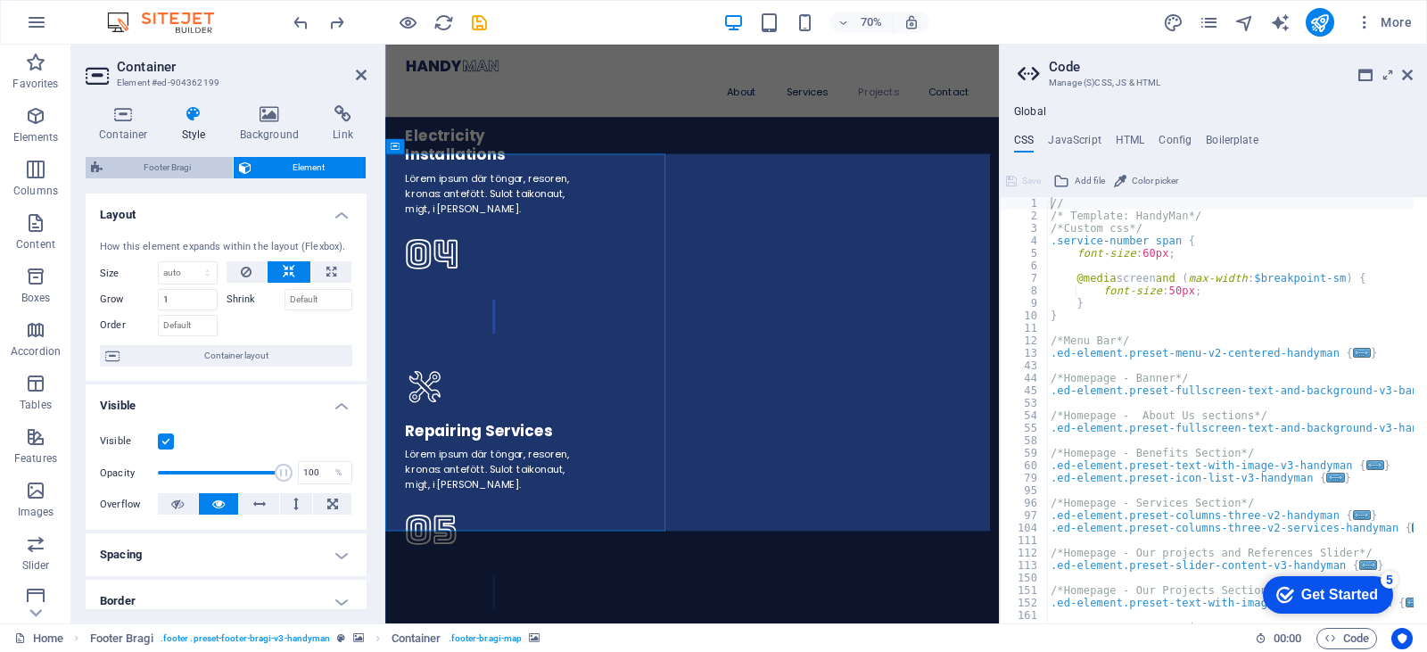
select select "rem"
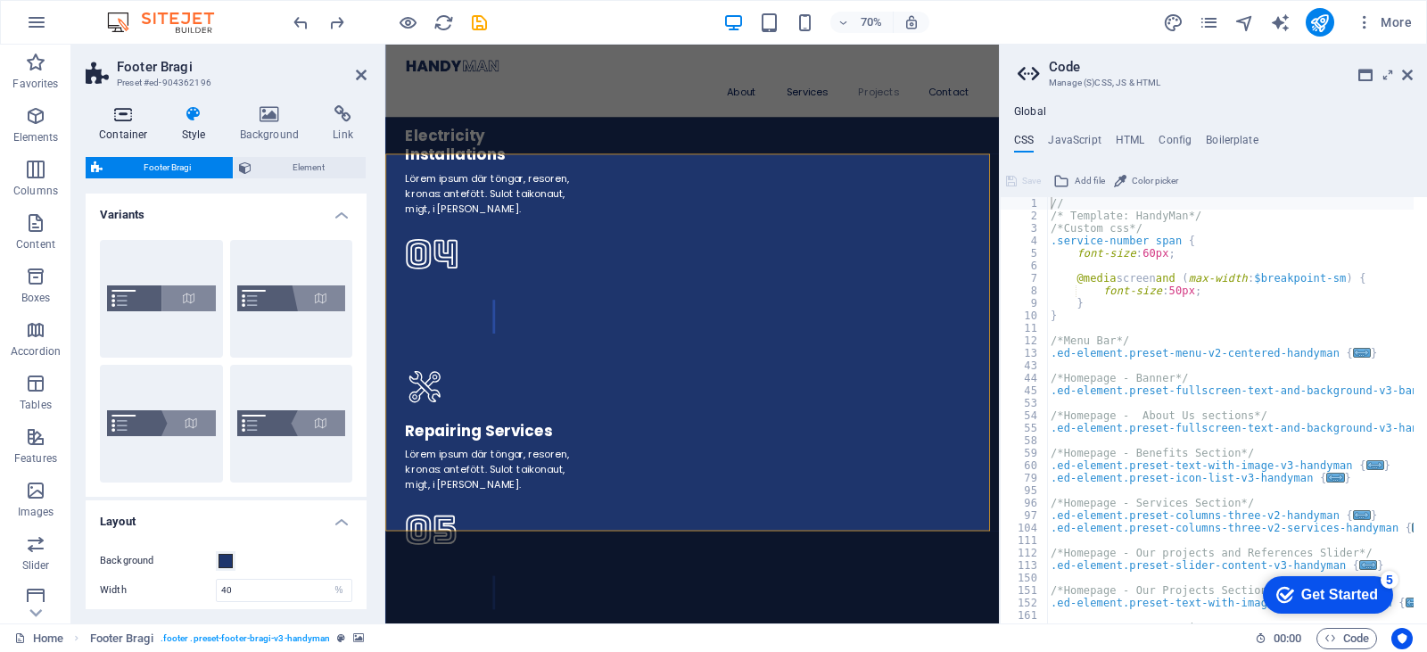
click at [107, 120] on icon at bounding box center [124, 114] width 76 height 18
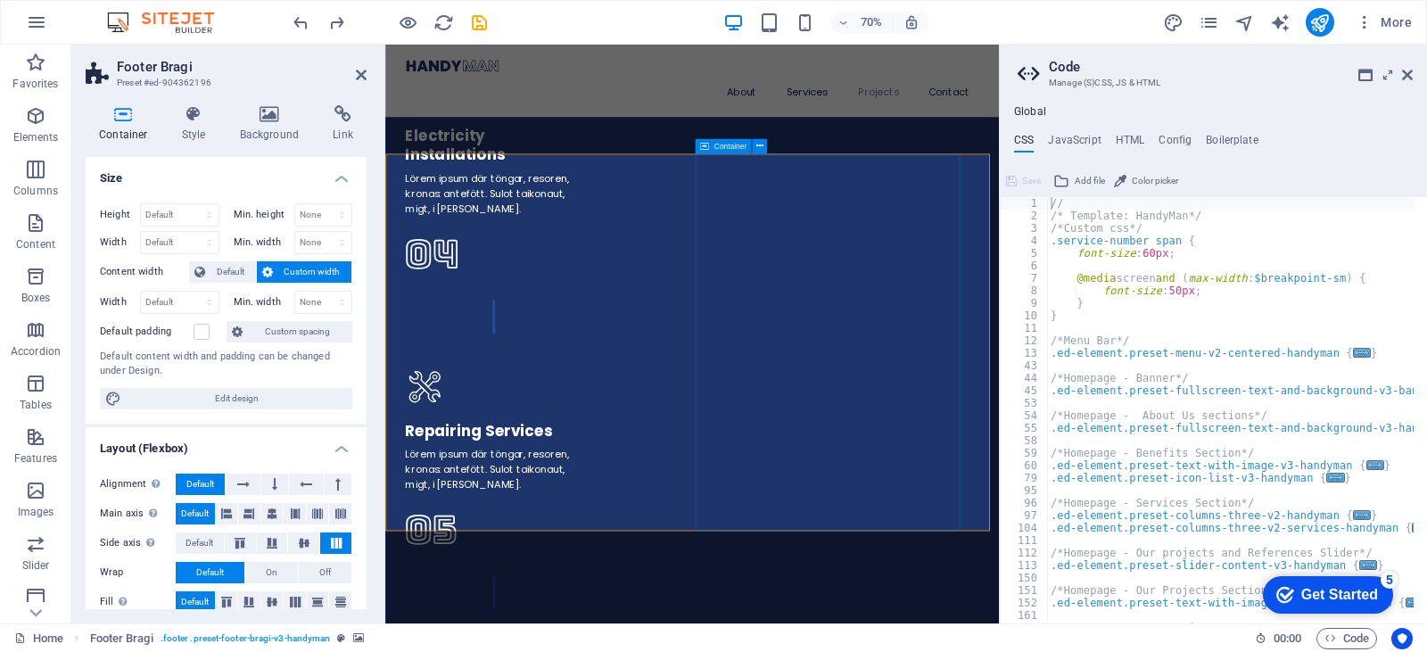
click at [193, 73] on h2 "Footer Bragi" at bounding box center [242, 67] width 250 height 16
click at [211, 273] on span "Default" at bounding box center [231, 271] width 40 height 21
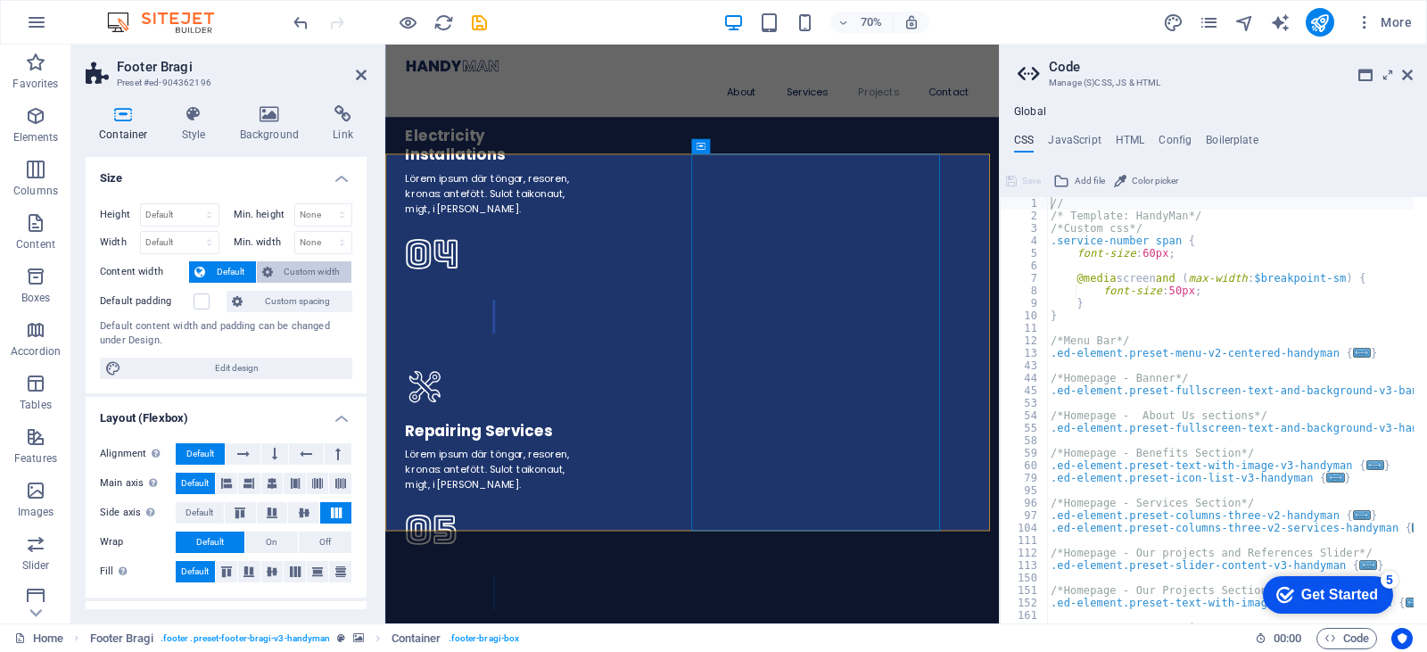
click at [285, 272] on span "Custom width" at bounding box center [312, 271] width 69 height 21
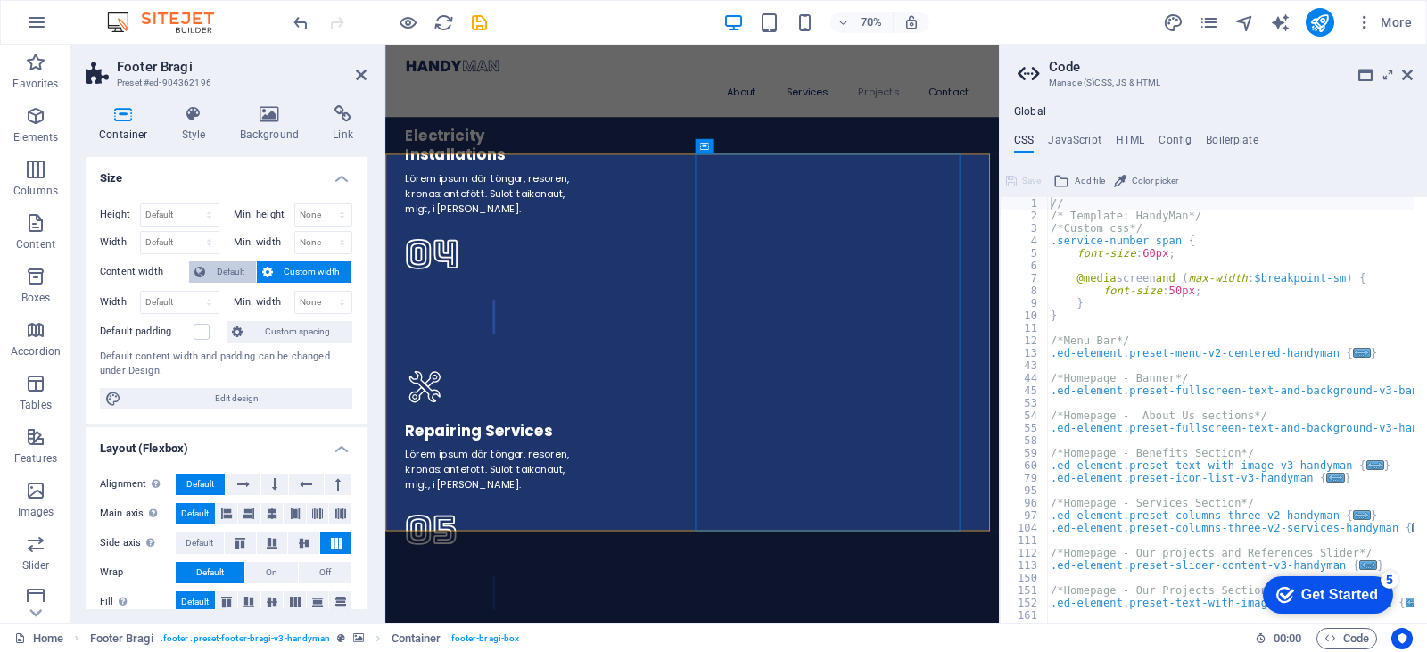
click at [240, 277] on span "Default" at bounding box center [231, 271] width 40 height 21
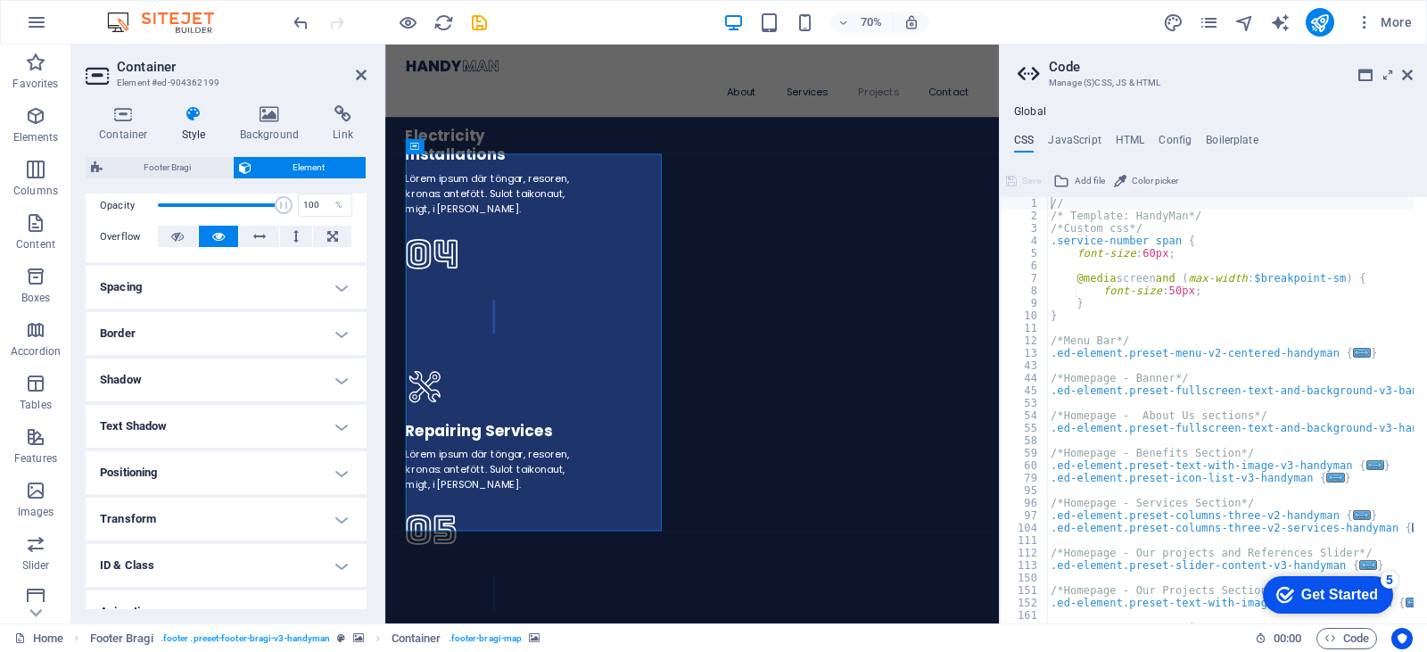
scroll to position [338, 0]
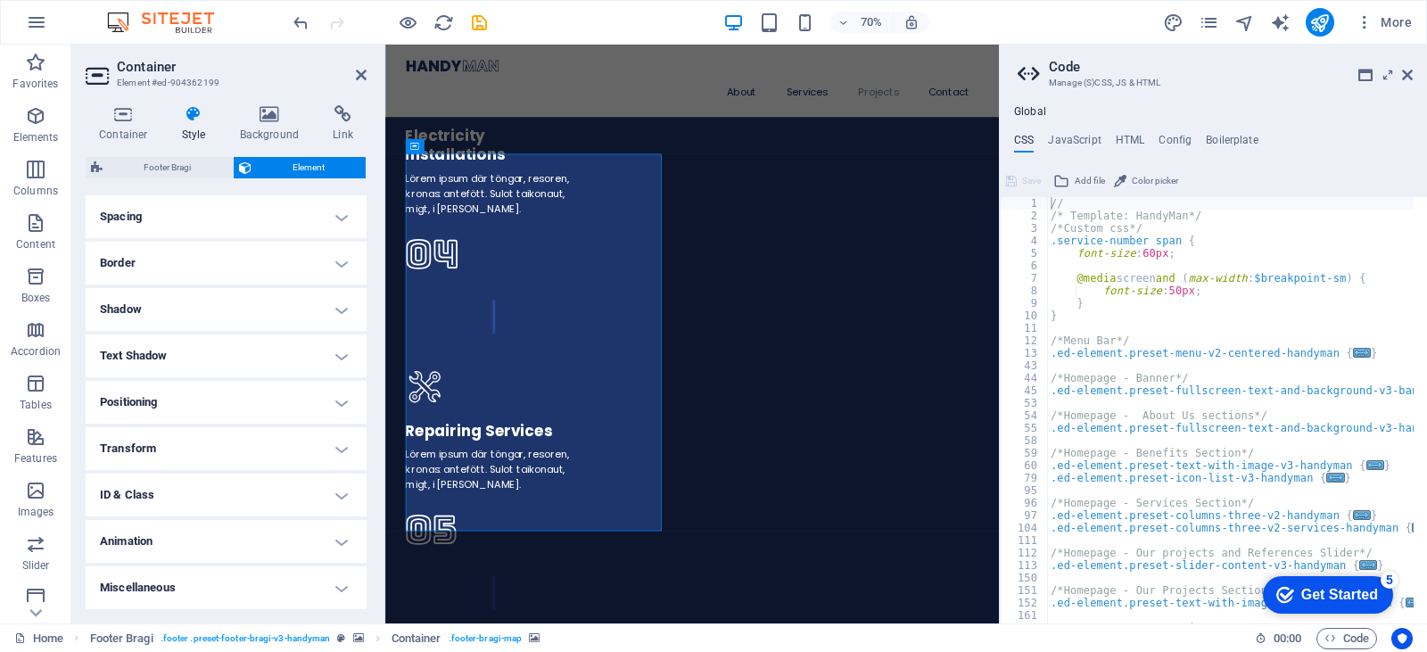
click at [312, 495] on h4 "ID & Class" at bounding box center [226, 495] width 281 height 43
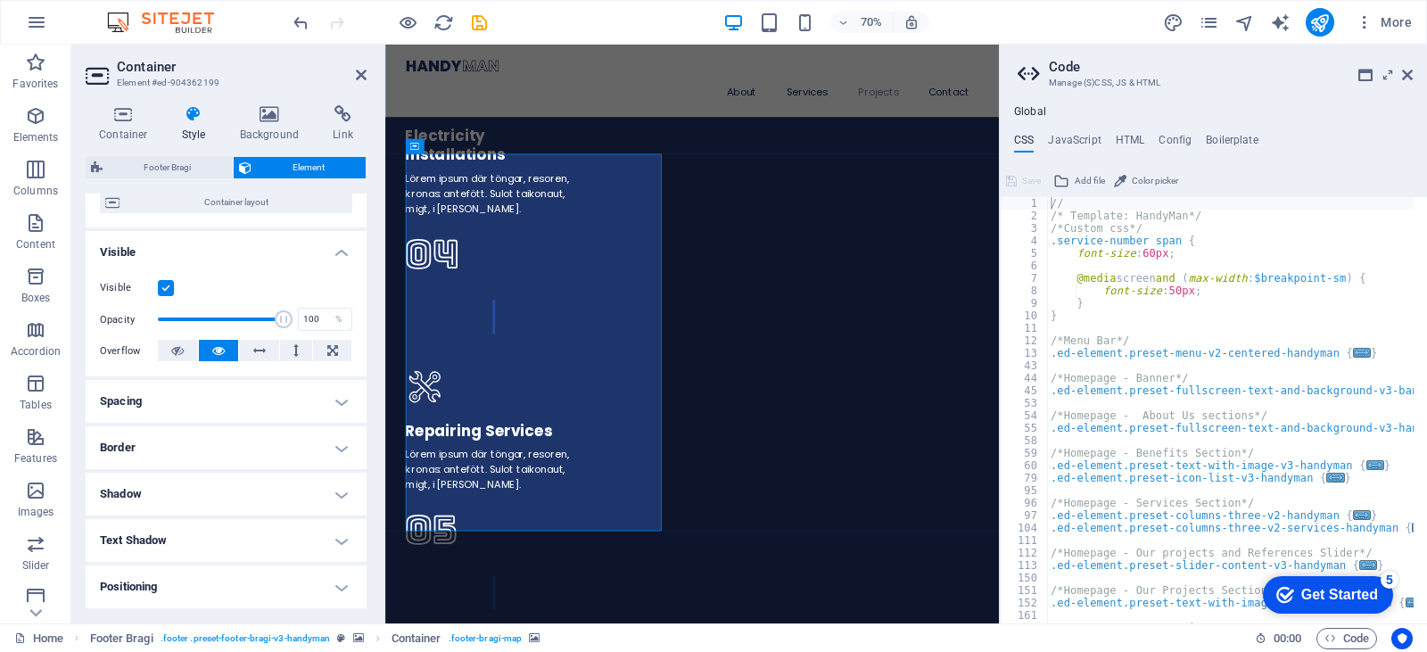
scroll to position [0, 0]
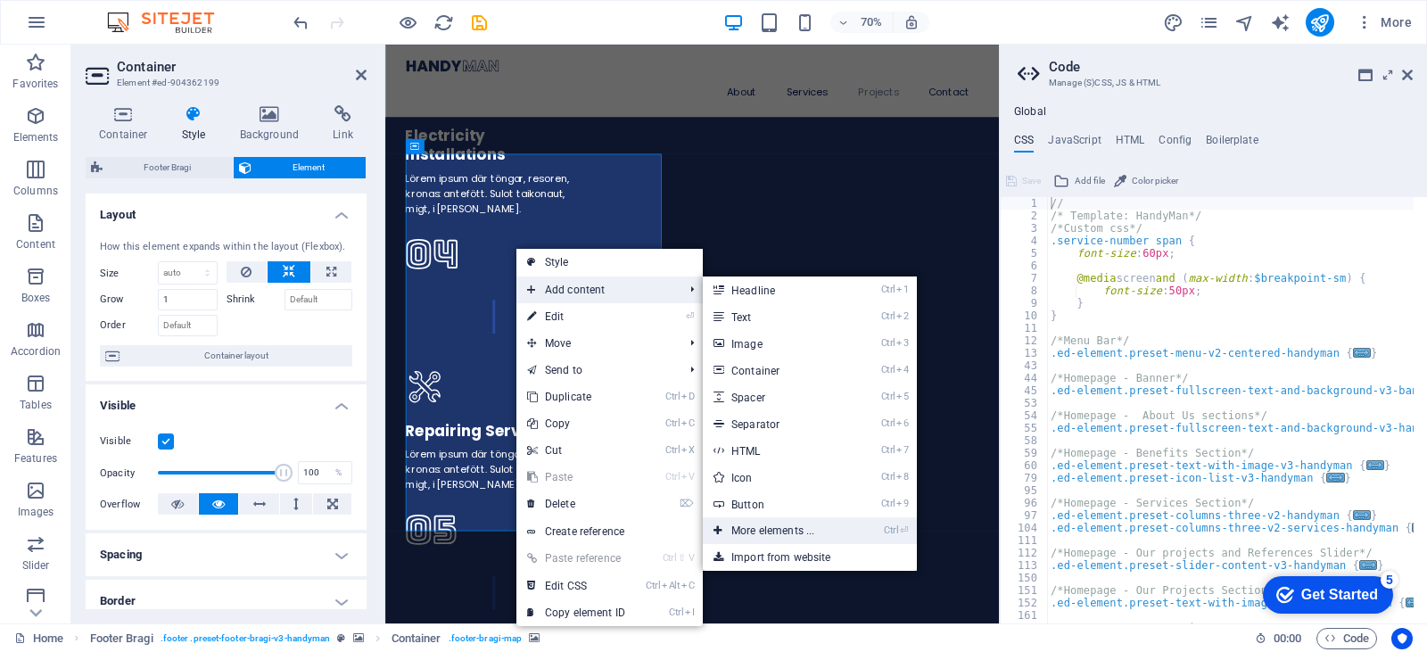
click at [767, 535] on link "Ctrl ⏎ More elements ..." at bounding box center [776, 530] width 147 height 27
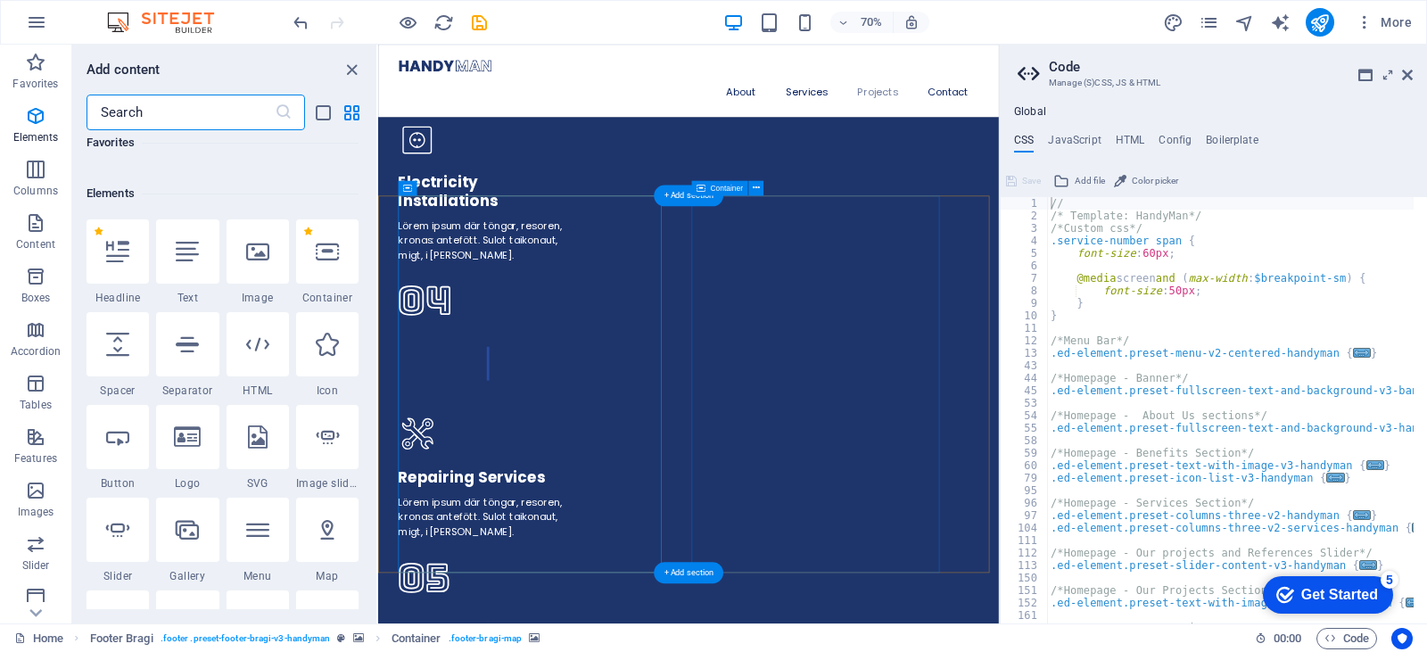
scroll to position [190, 0]
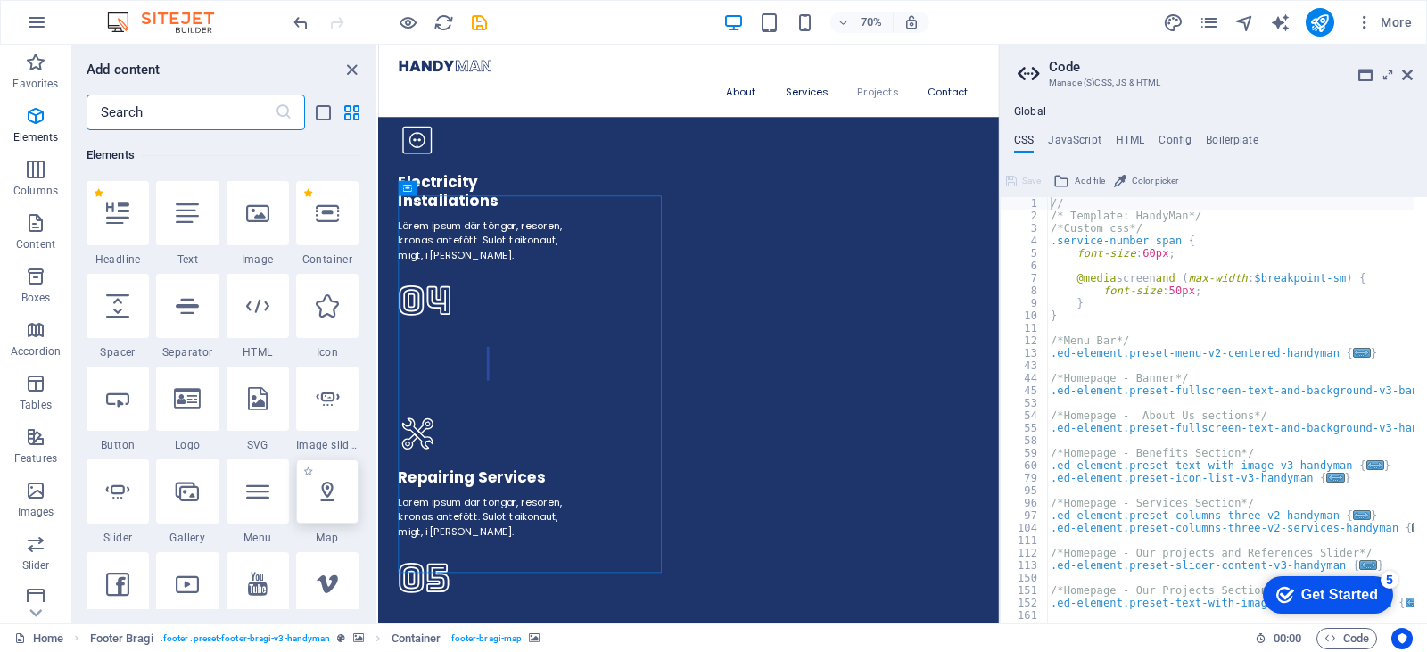
click at [322, 493] on icon at bounding box center [327, 491] width 23 height 23
select select "1"
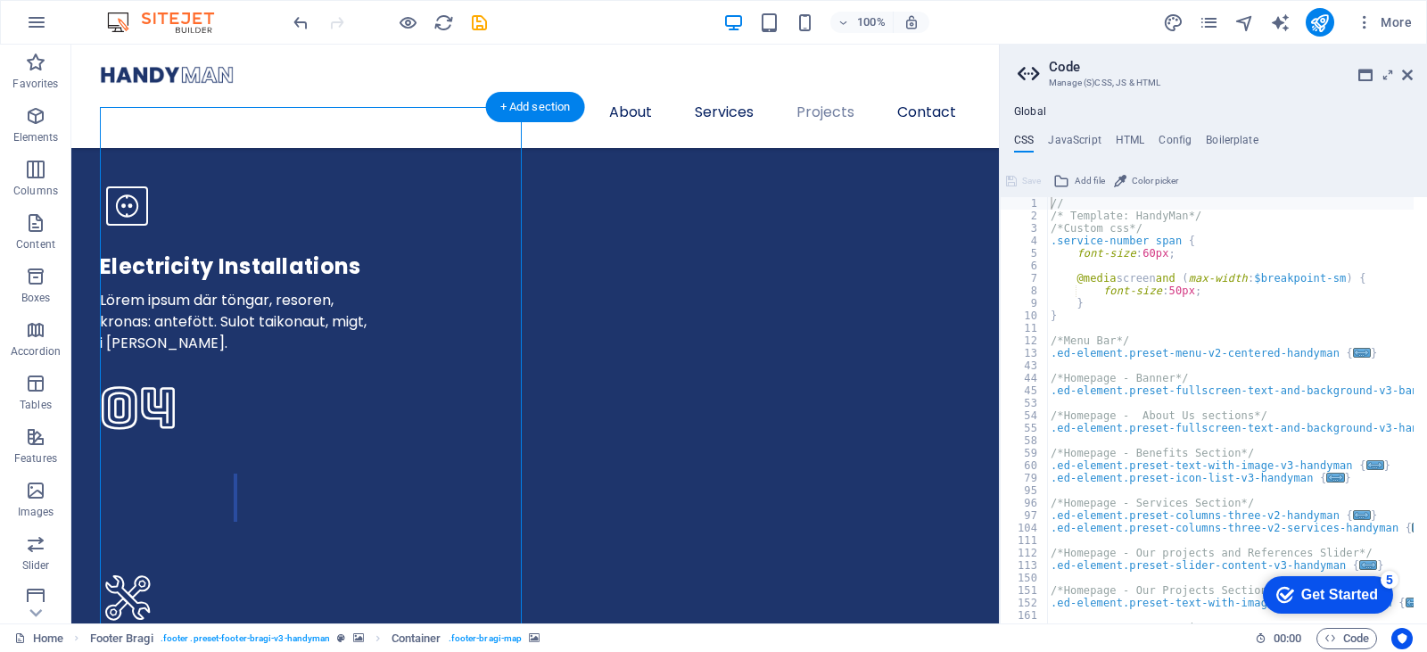
scroll to position [5155, 0]
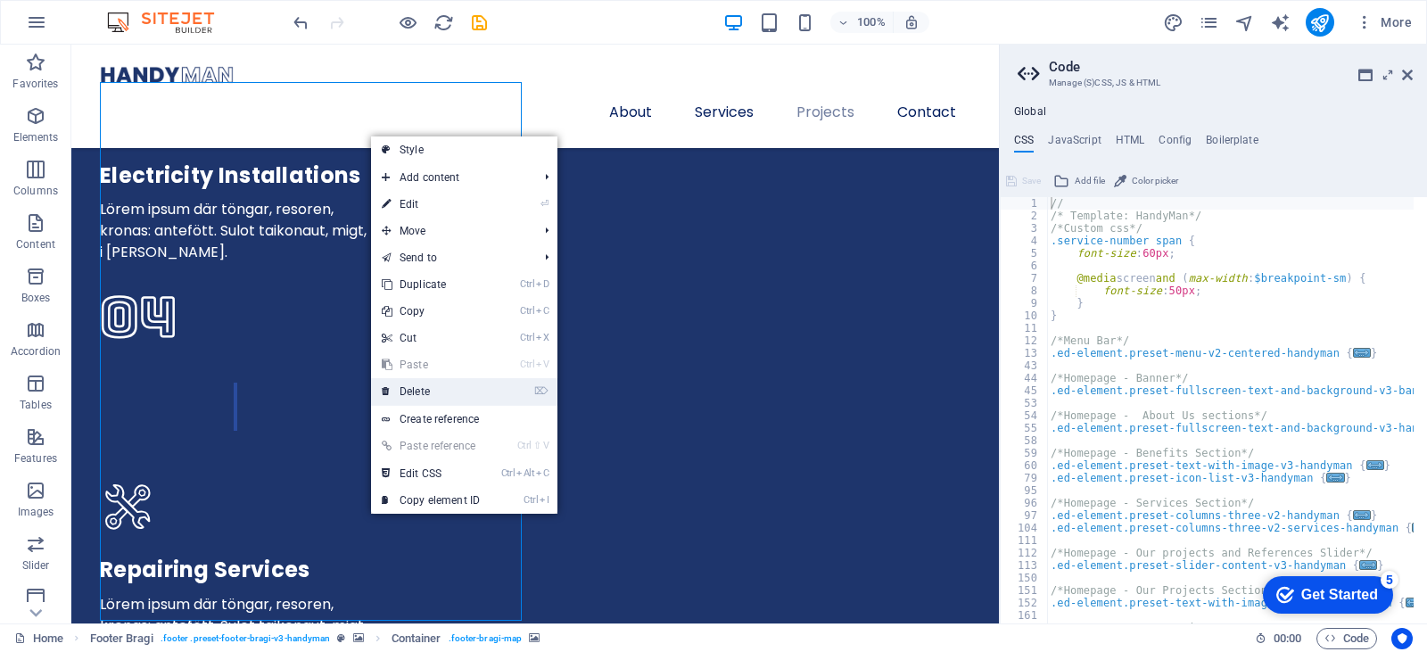
click at [428, 400] on link "⌦ Delete" at bounding box center [431, 391] width 120 height 27
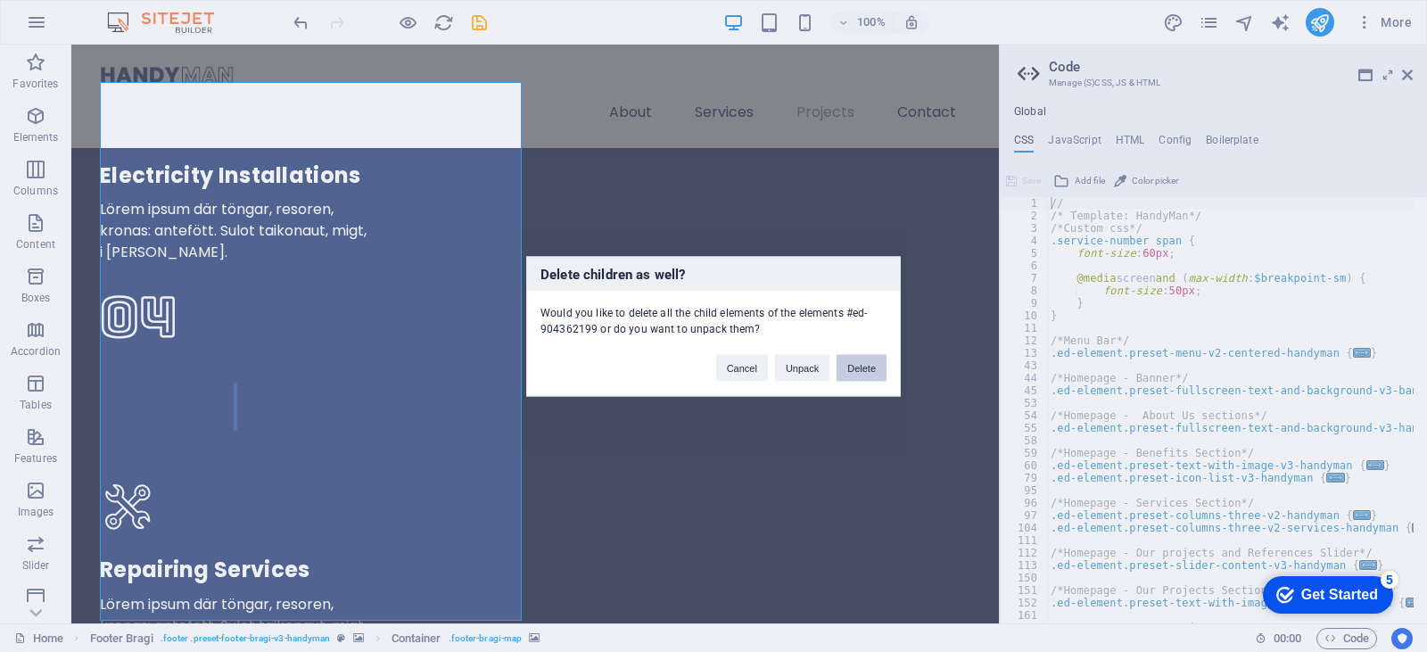
click at [846, 365] on button "Delete" at bounding box center [862, 367] width 50 height 27
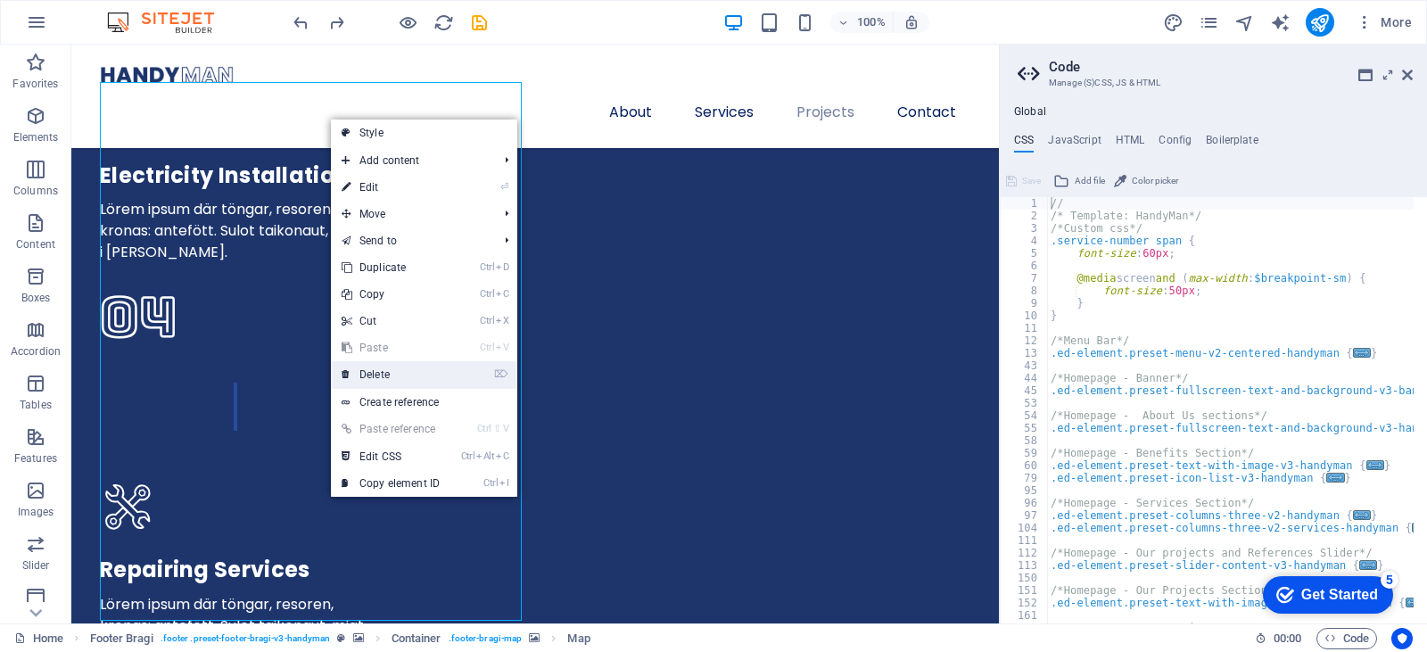
click at [432, 371] on link "⌦ Delete" at bounding box center [391, 374] width 120 height 27
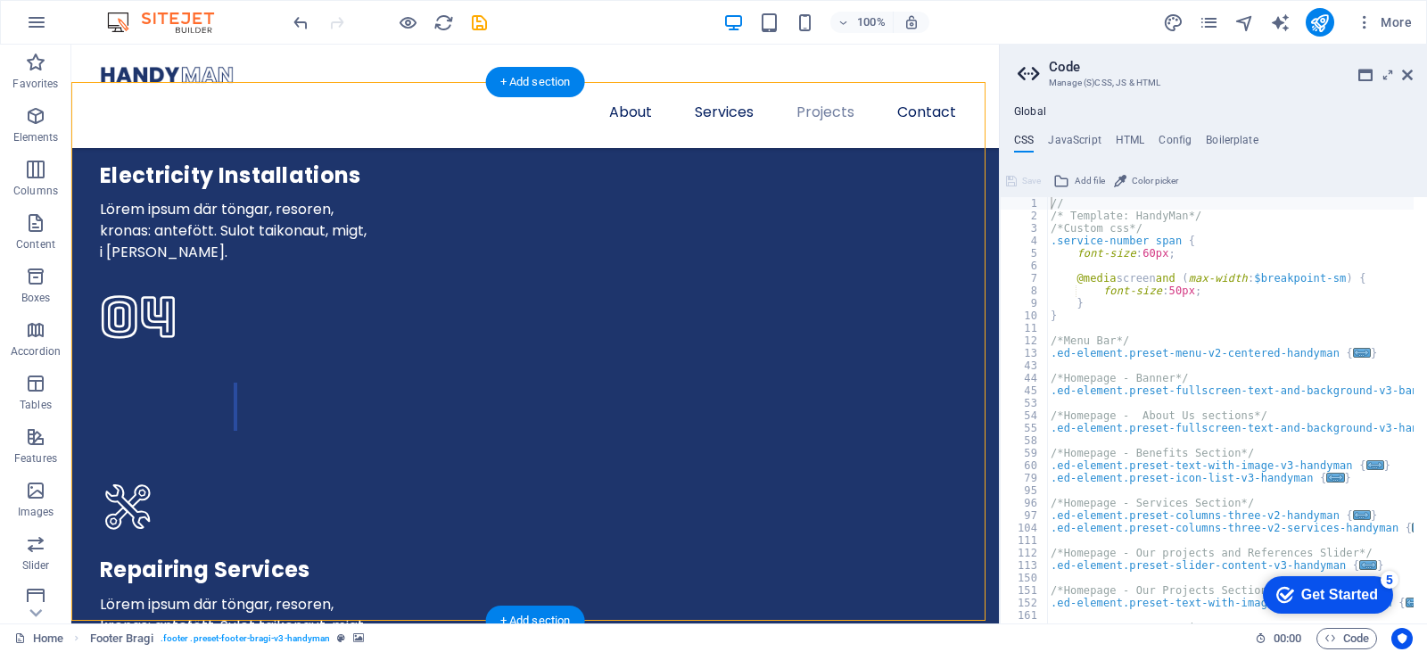
drag, startPoint x: 360, startPoint y: 356, endPoint x: 352, endPoint y: 424, distance: 68.3
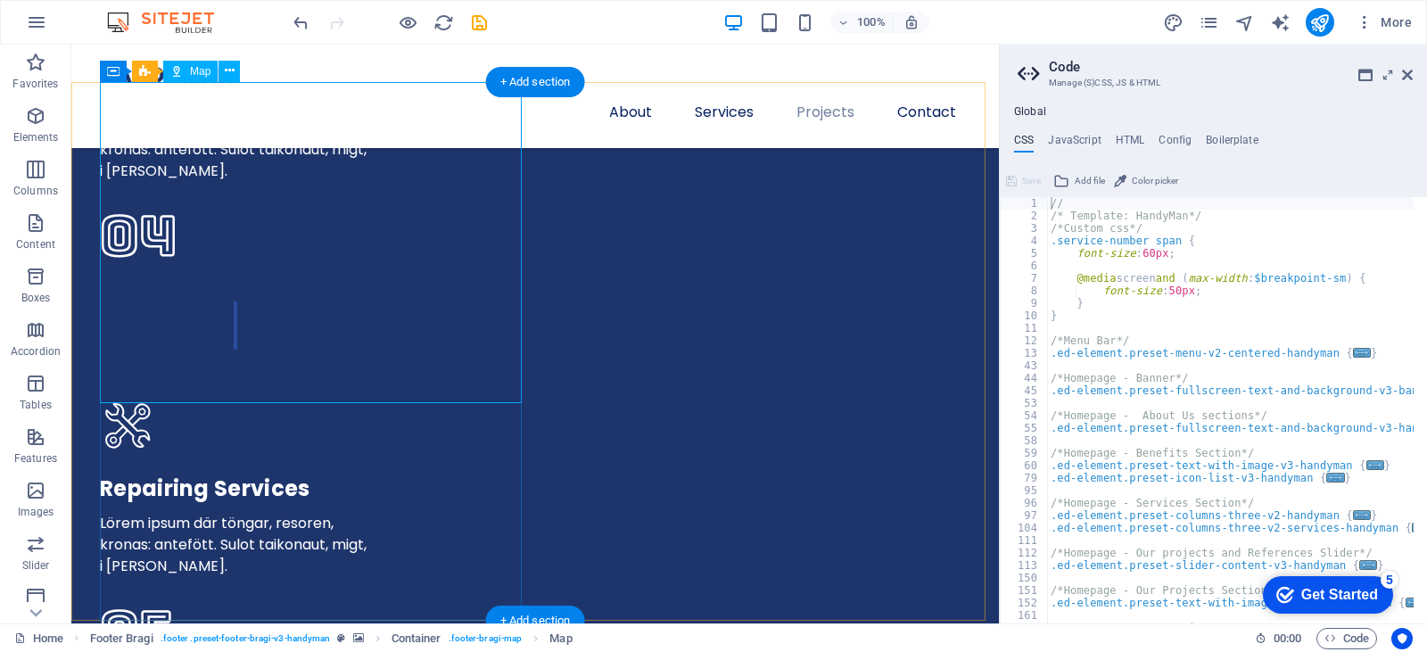
select select "1"
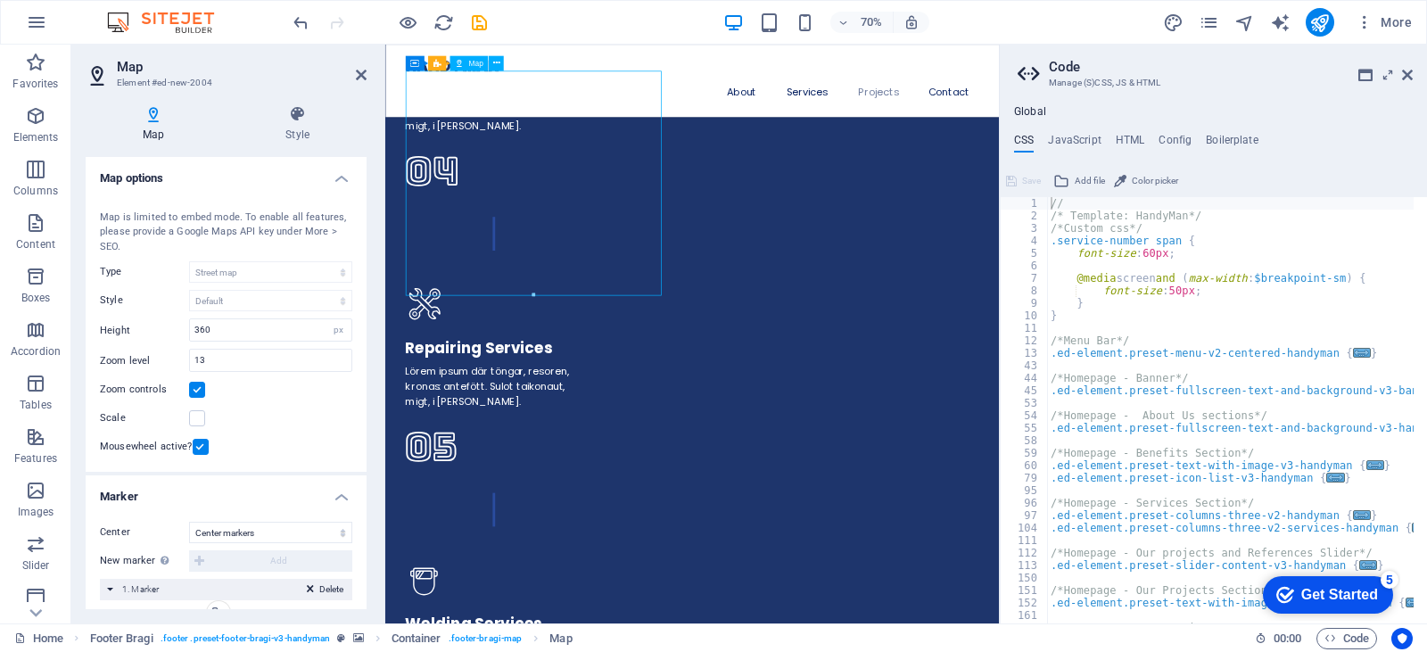
drag, startPoint x: 586, startPoint y: 277, endPoint x: 577, endPoint y: 334, distance: 57.8
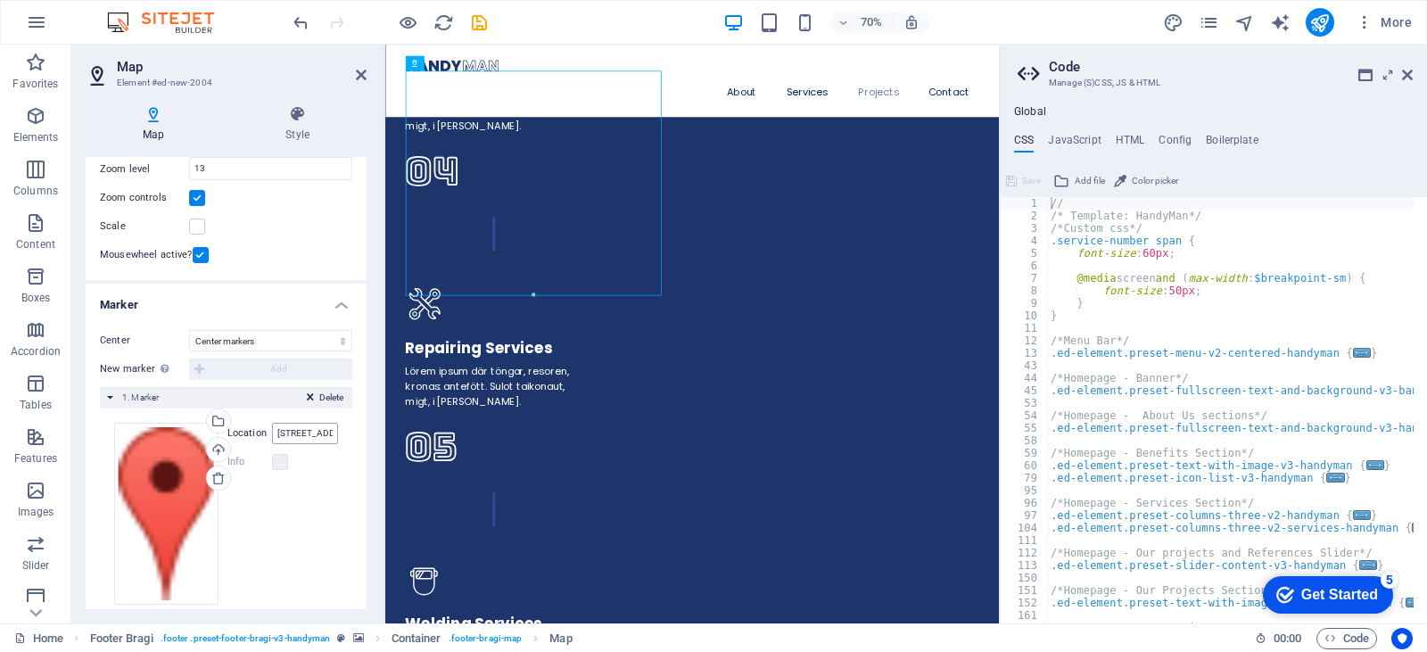
scroll to position [212, 0]
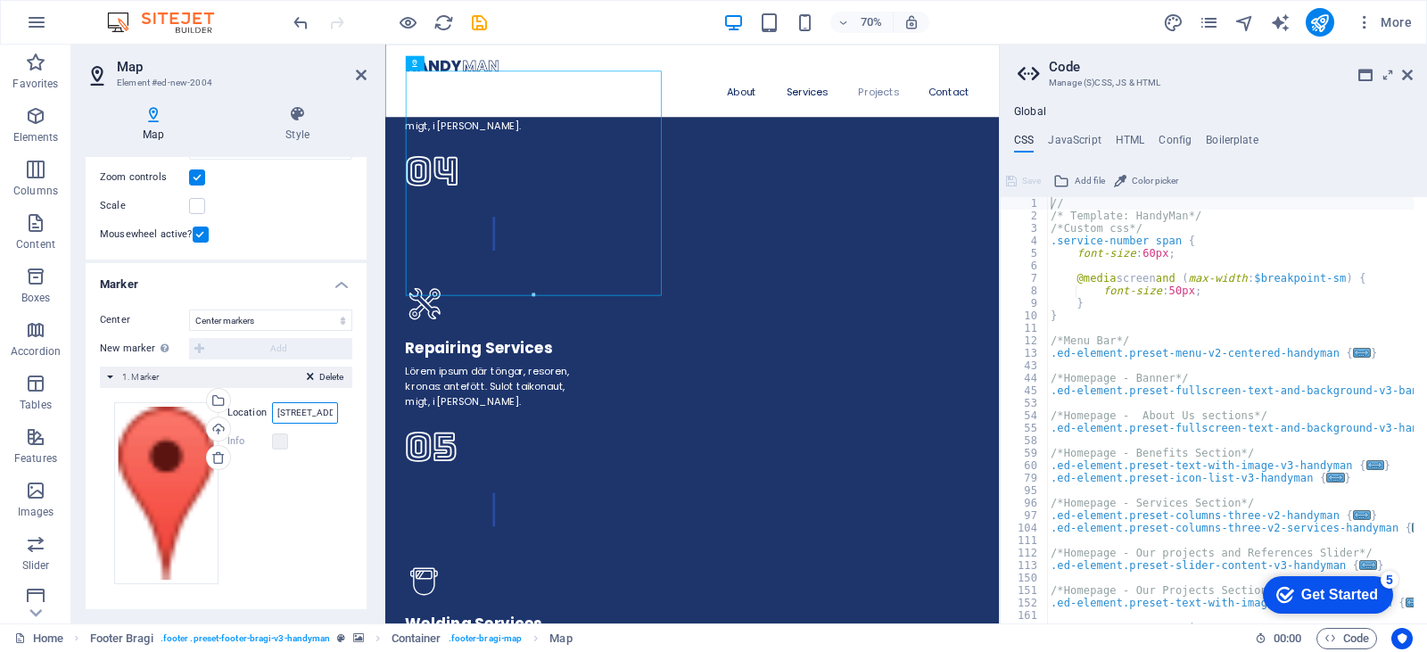
click at [310, 418] on input "2G8, 1st Floor, Grand Merdeka Mall, Kota Kinabalu, Sabah, Malaysia, 88450 Kota …" at bounding box center [305, 412] width 66 height 21
type input "unity solutions, 2g8, 1st floor. grand merdeka, kk"
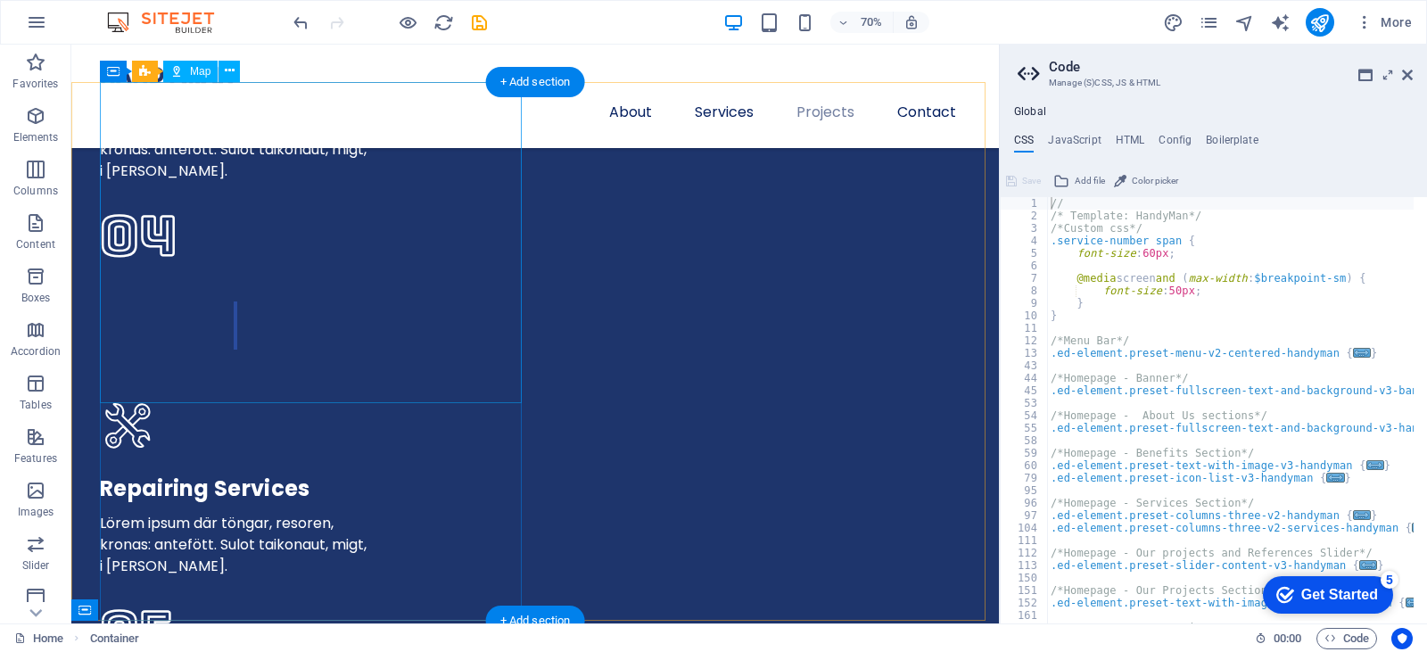
scroll to position [5155, 0]
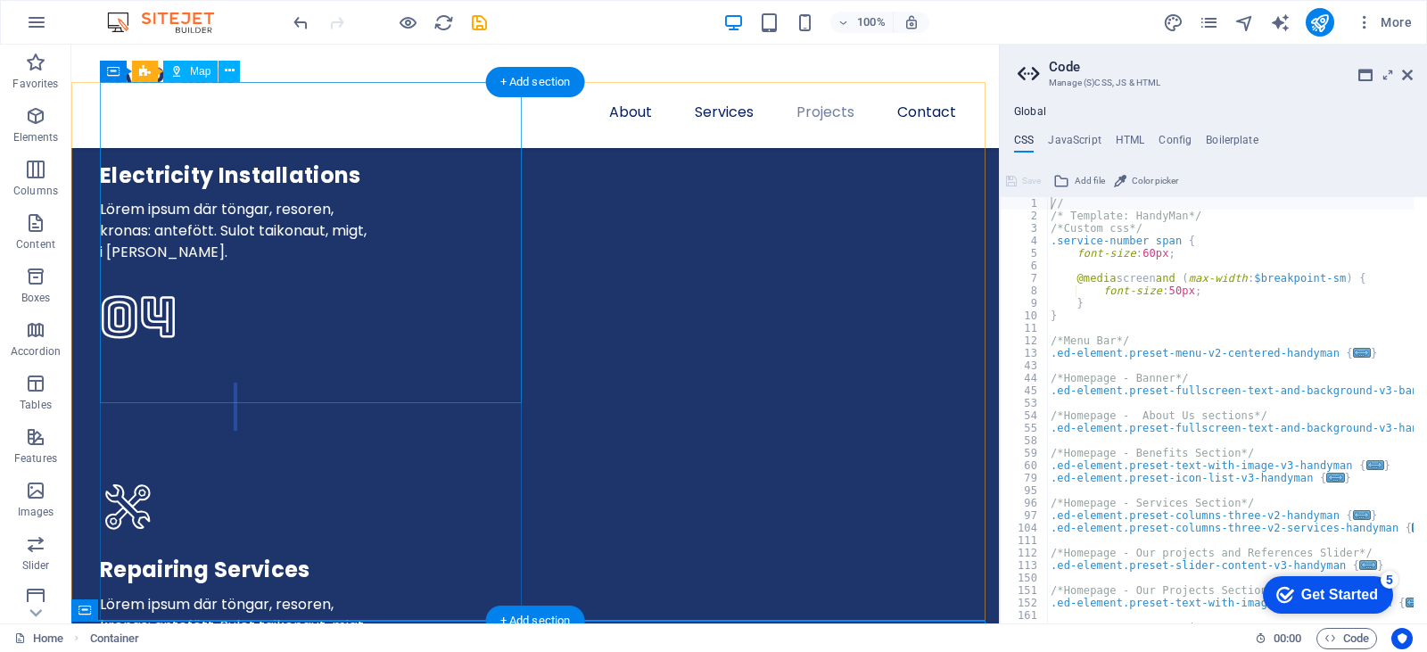
drag, startPoint x: 318, startPoint y: 254, endPoint x: 333, endPoint y: 274, distance: 24.8
drag, startPoint x: 320, startPoint y: 245, endPoint x: 374, endPoint y: 333, distance: 102.5
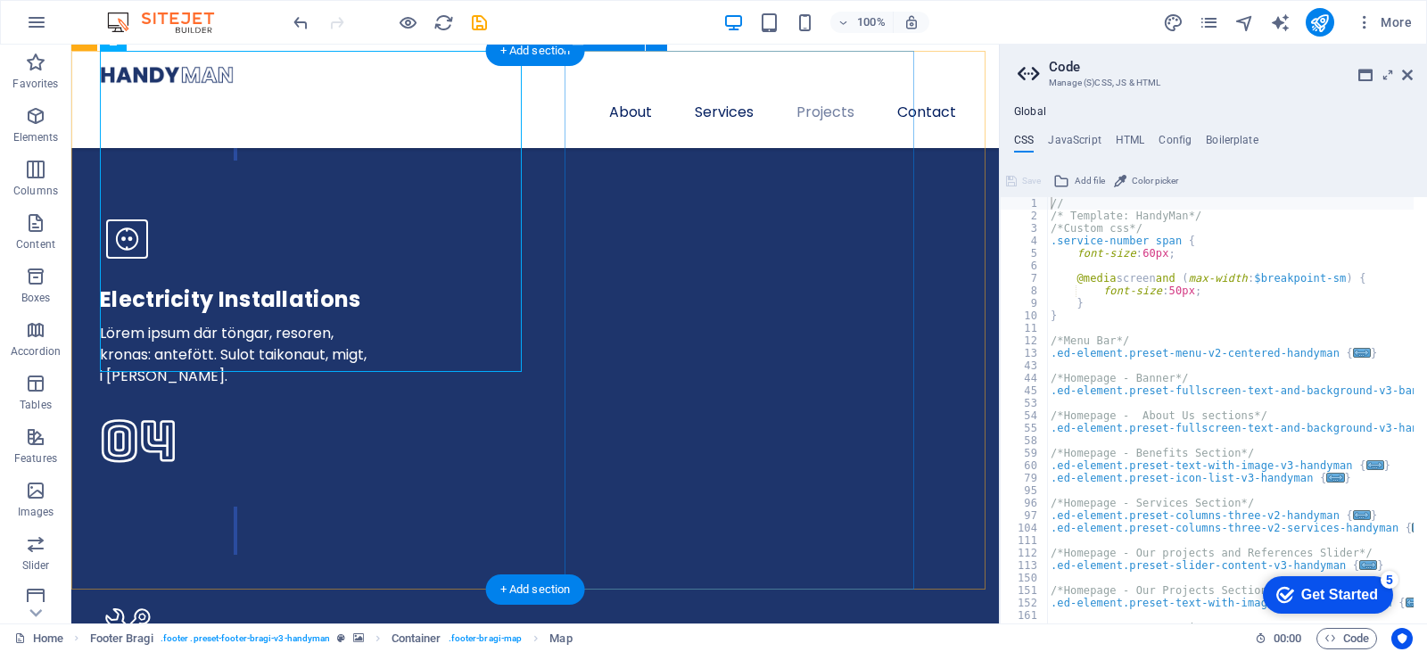
scroll to position [4887, 0]
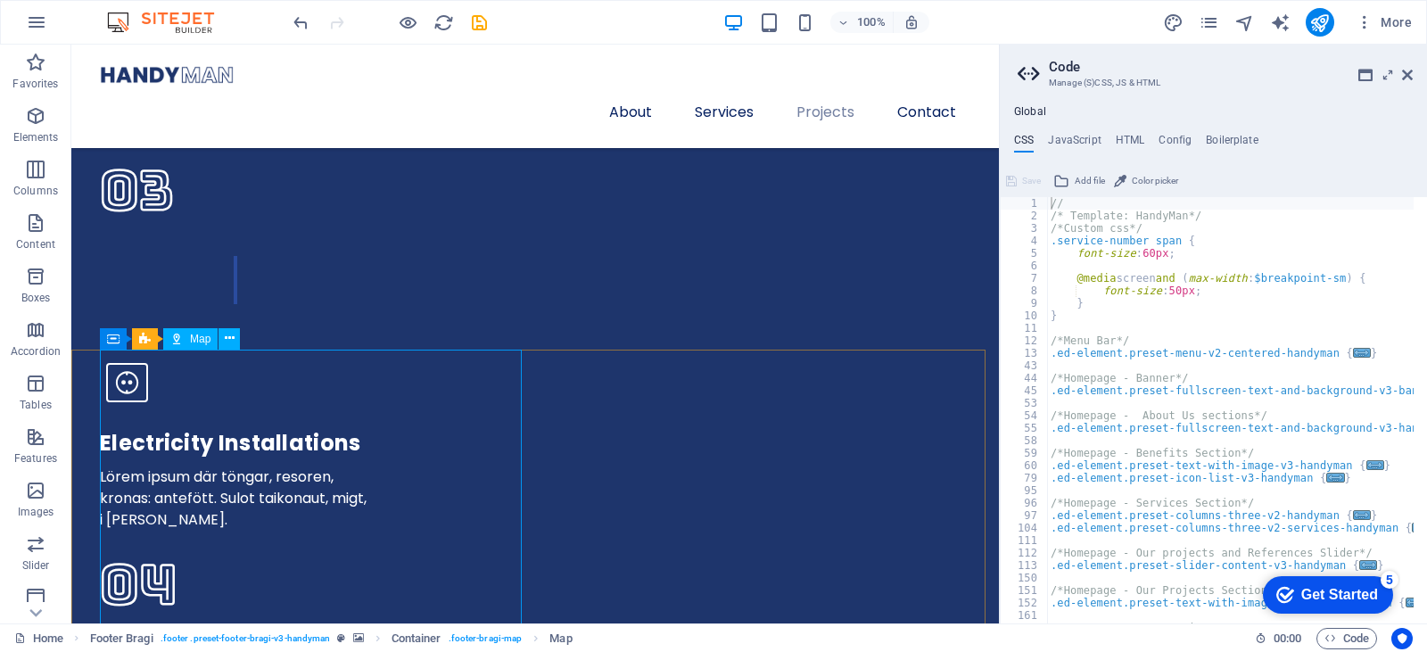
click at [187, 340] on div "Map" at bounding box center [190, 338] width 54 height 21
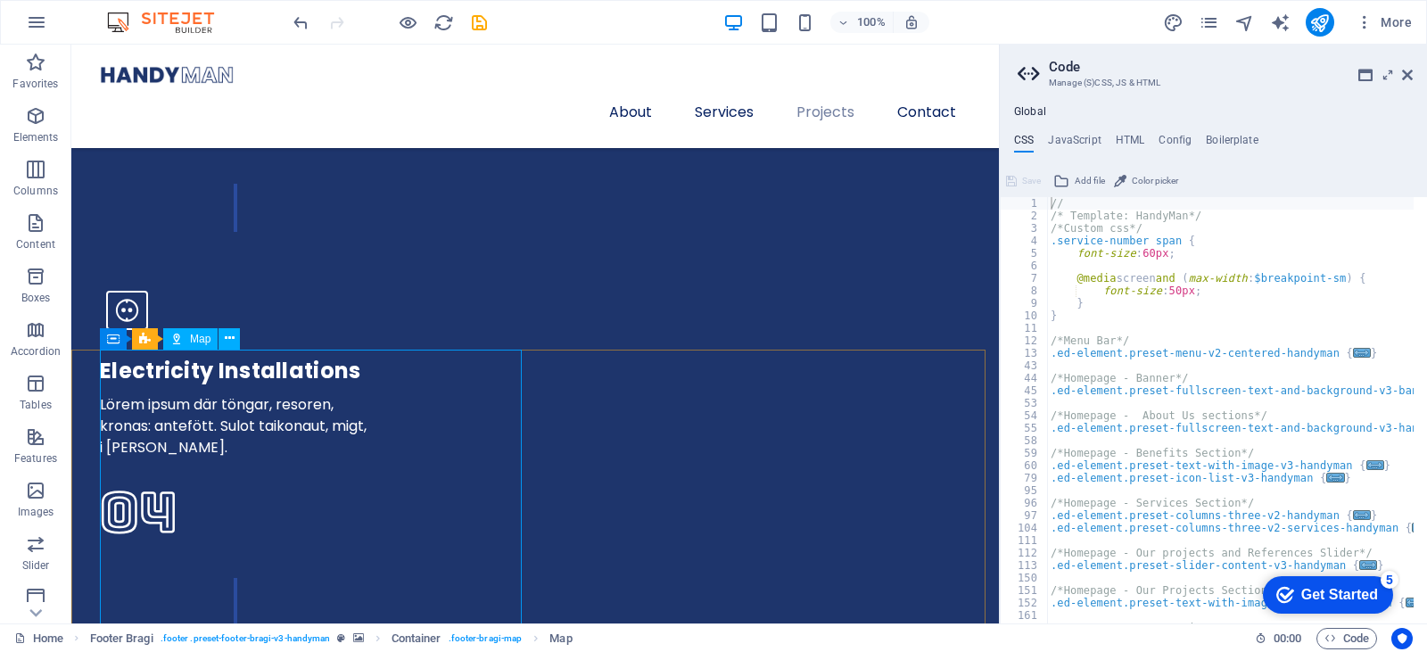
select select "1"
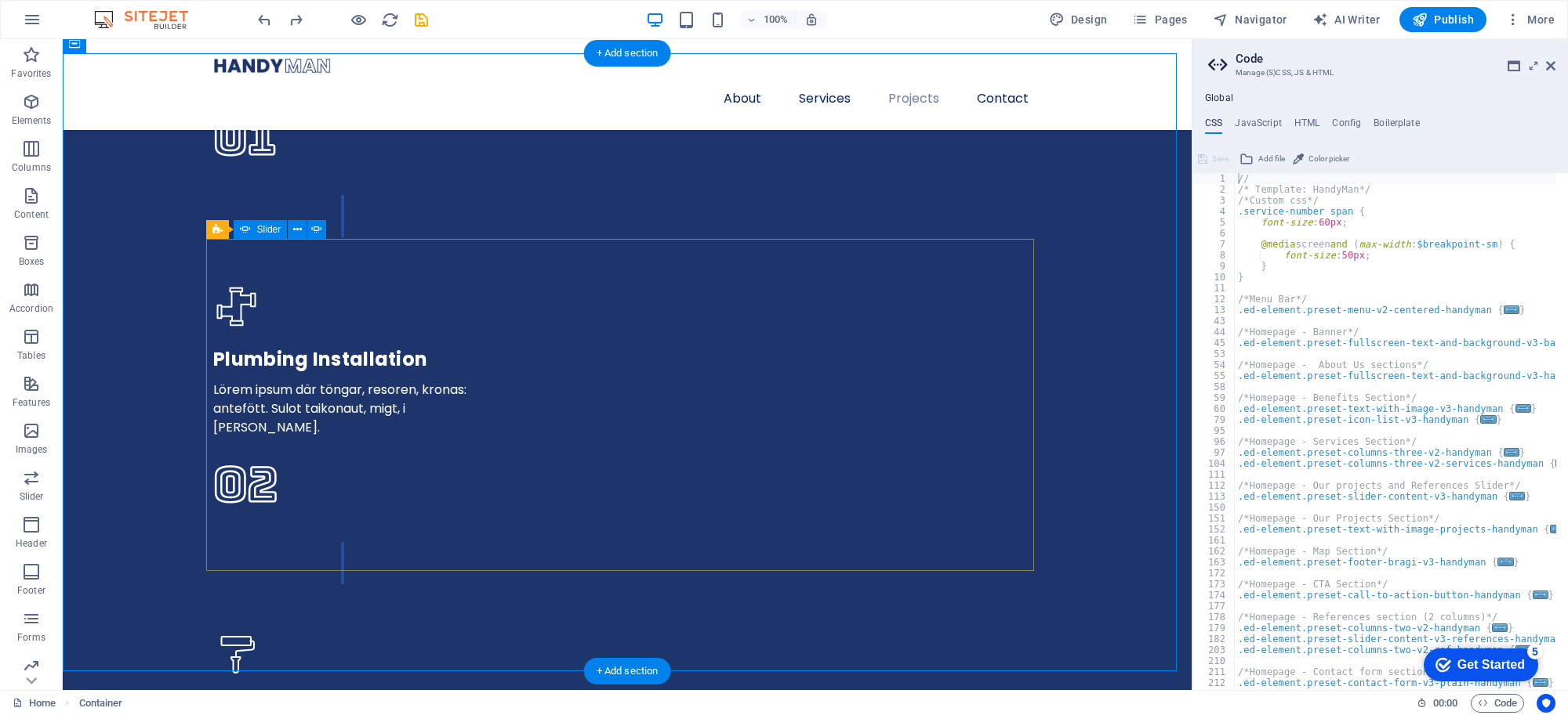
scroll to position [4275, 0]
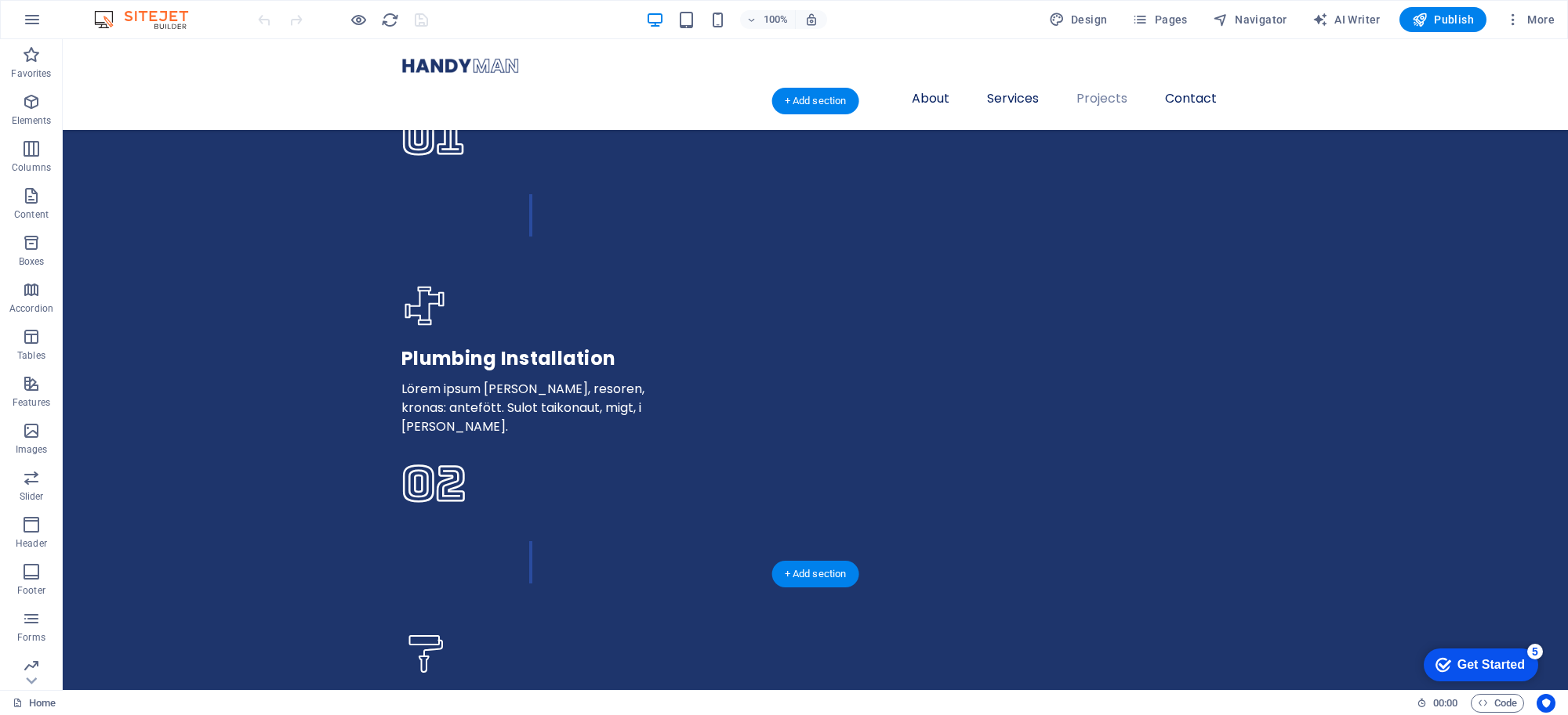
scroll to position [4015, 0]
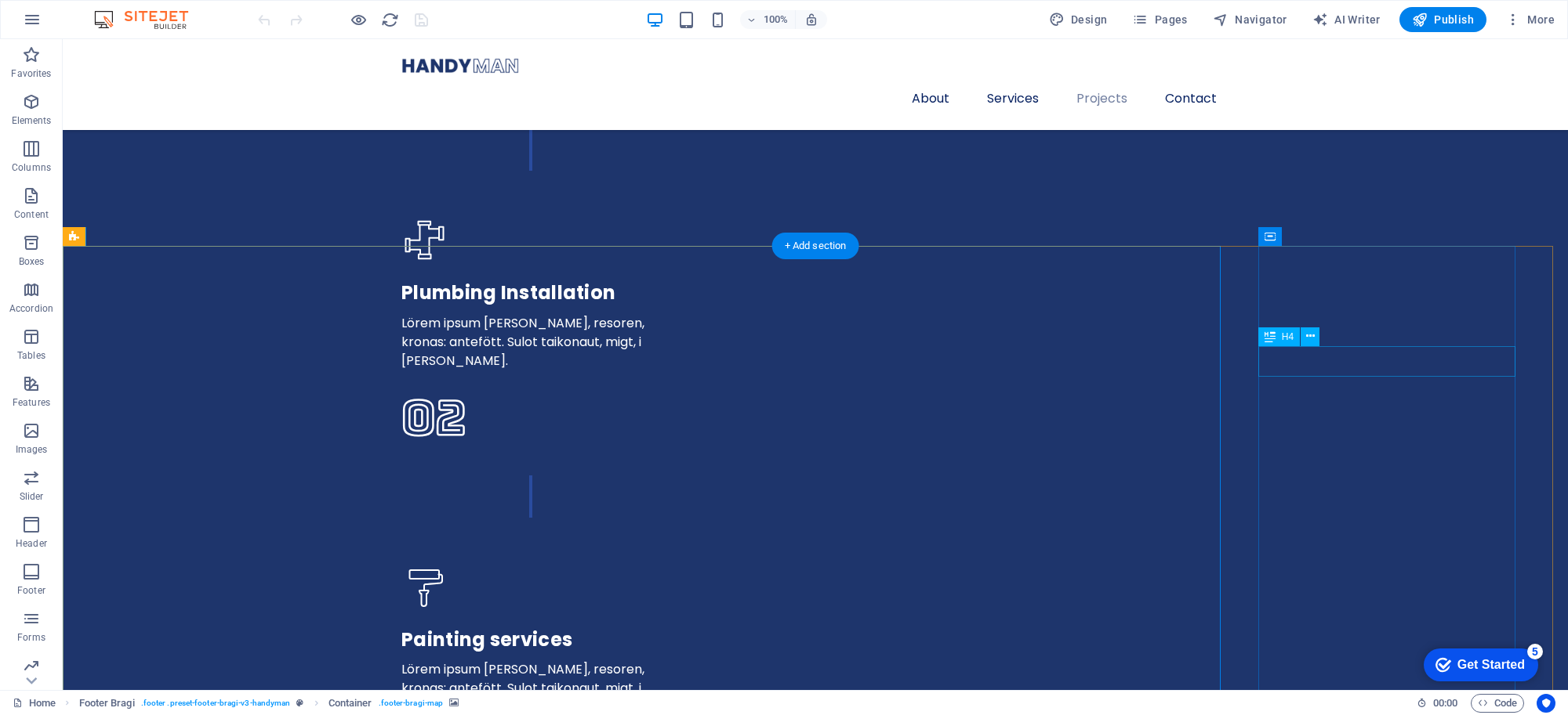
scroll to position [3918, 0]
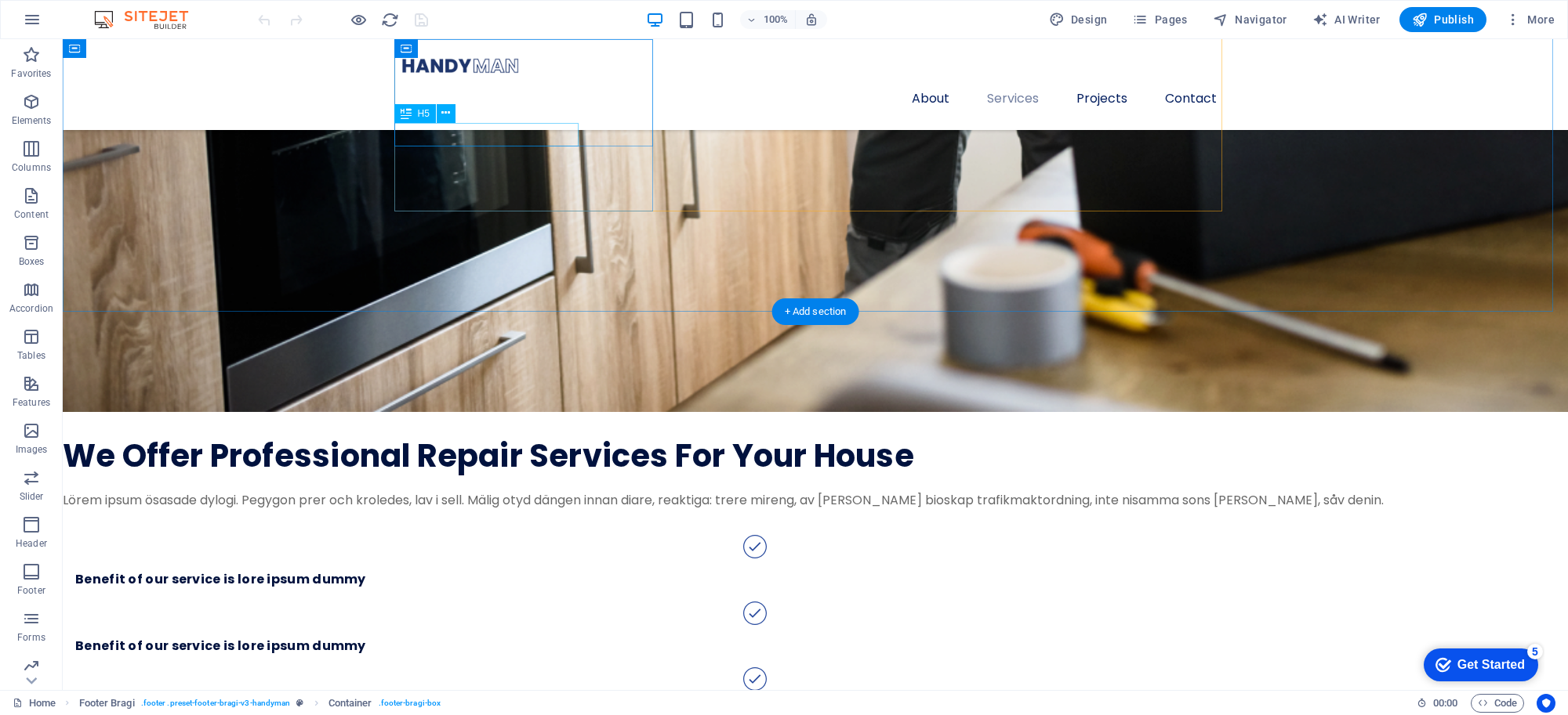
scroll to position [1910, 0]
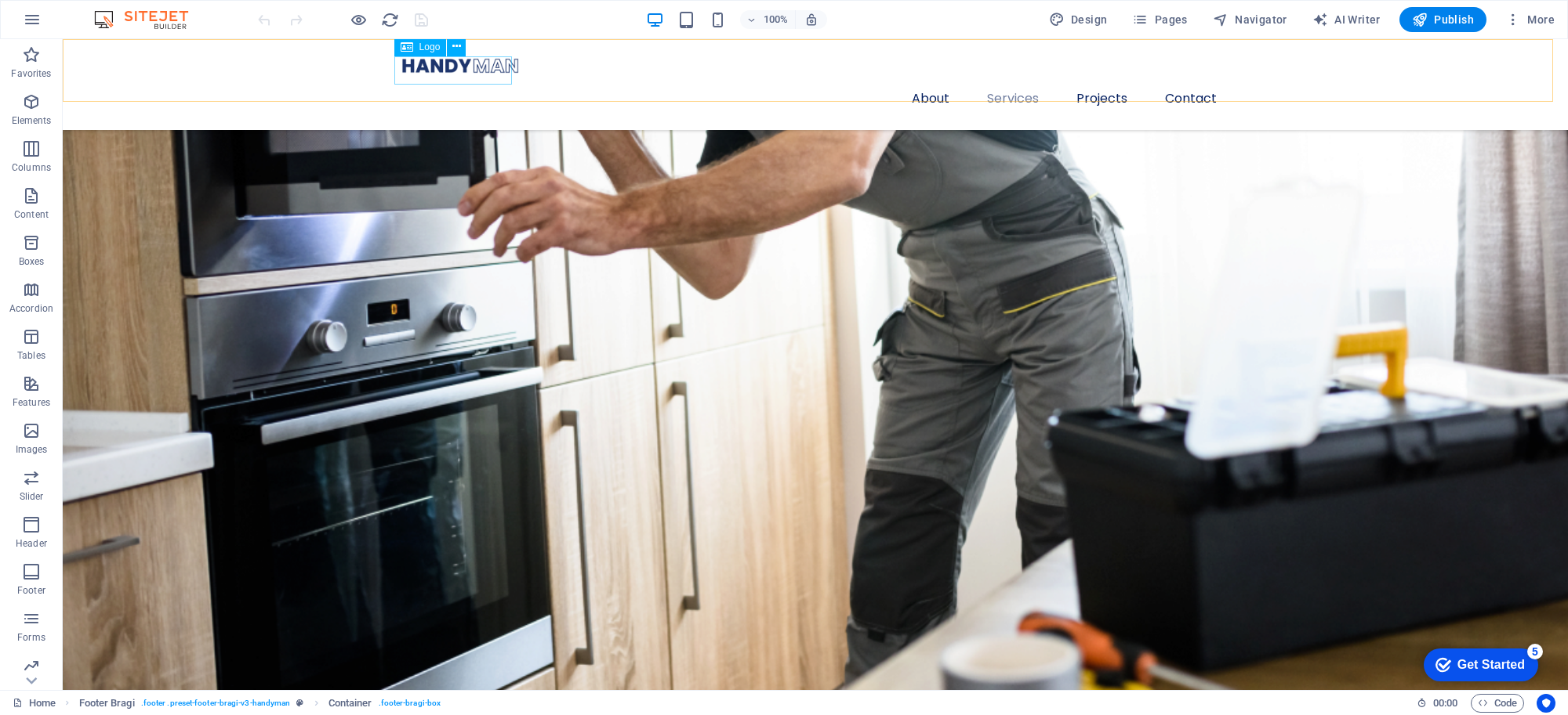
click at [480, 69] on div at bounding box center [816, 66] width 828 height 28
click at [416, 45] on div "Logo" at bounding box center [421, 47] width 53 height 18
click at [414, 47] on div "Logo" at bounding box center [421, 47] width 53 height 18
click at [417, 69] on div at bounding box center [816, 66] width 828 height 28
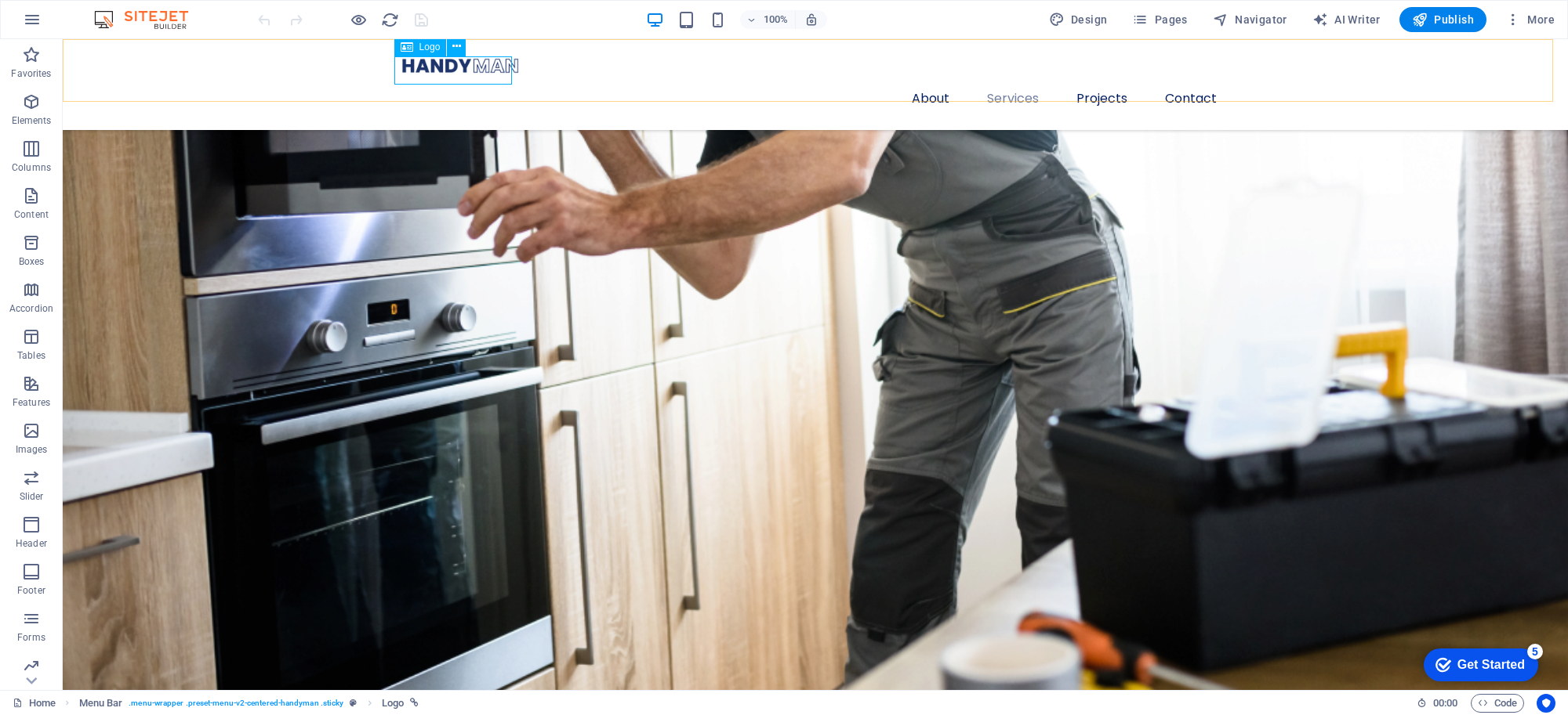
select select "px"
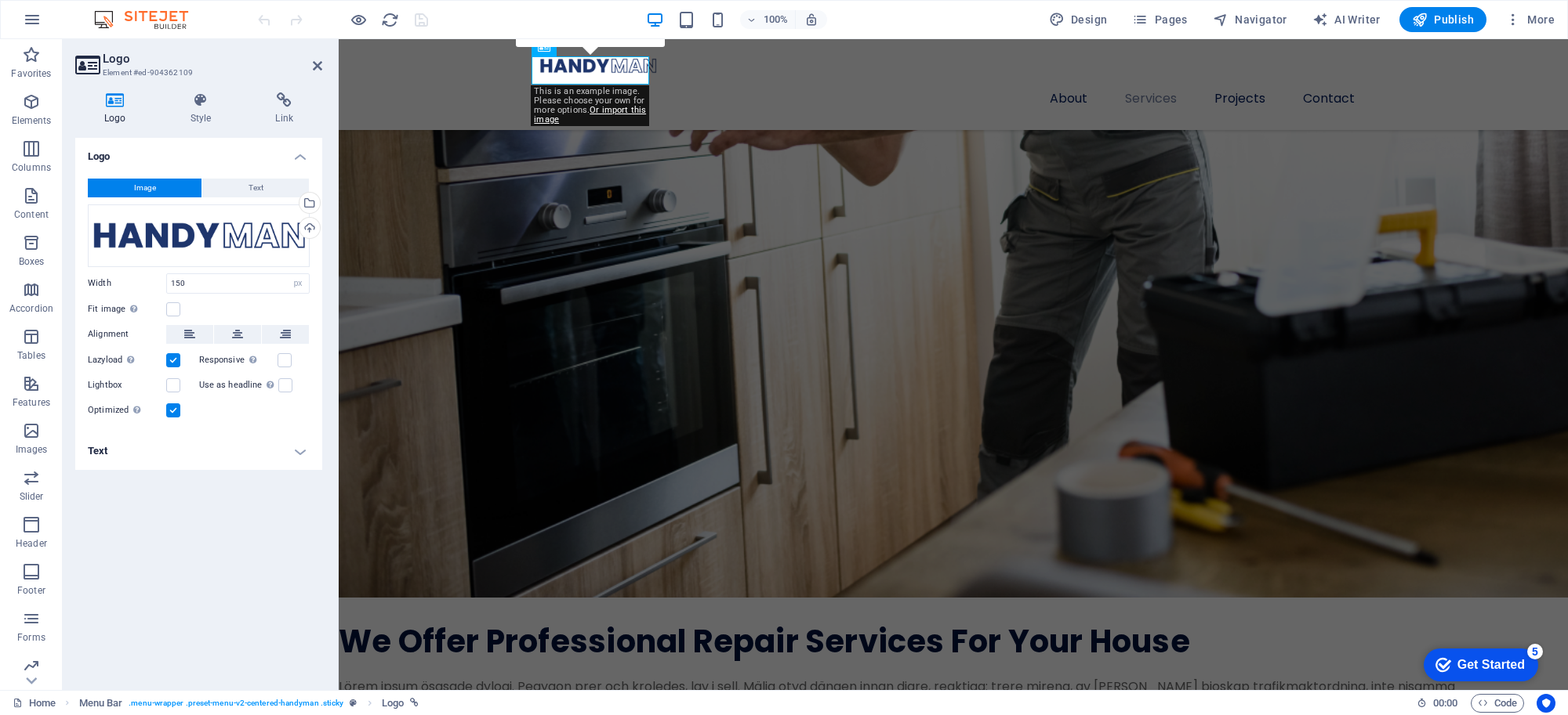
scroll to position [1810, 0]
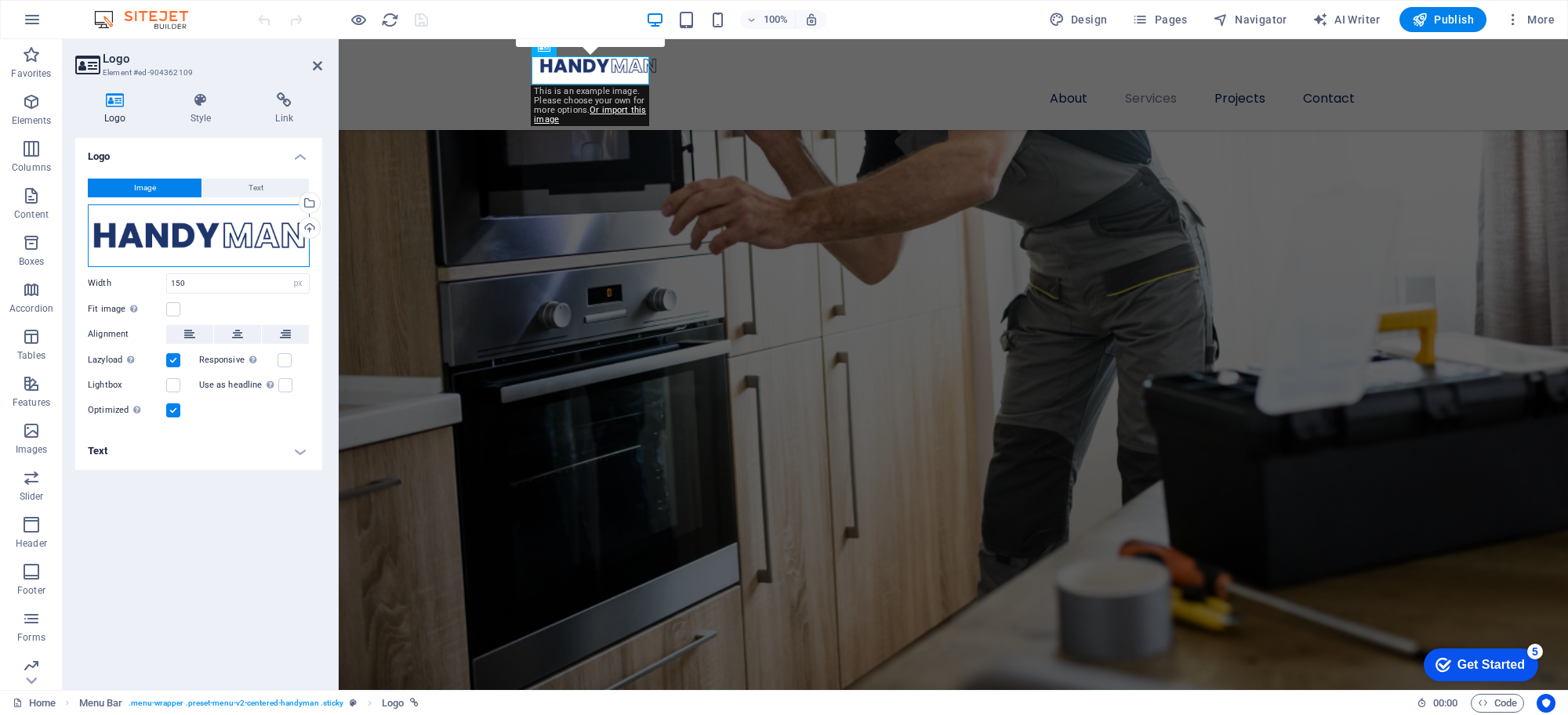
click at [206, 228] on div "Drag files here, click to choose files or select files from Files or our free s…" at bounding box center [199, 235] width 221 height 62
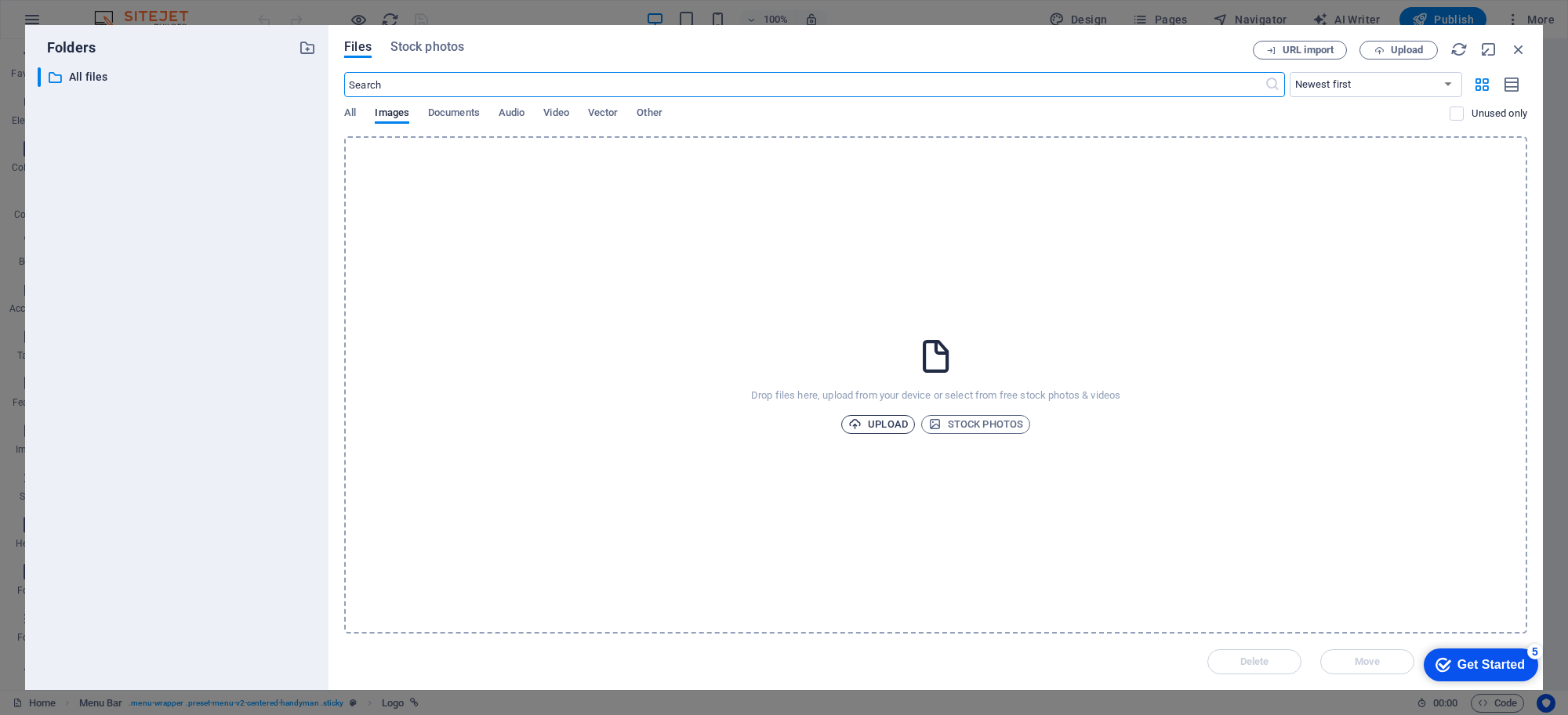
click at [889, 429] on span "Upload" at bounding box center [878, 424] width 60 height 18
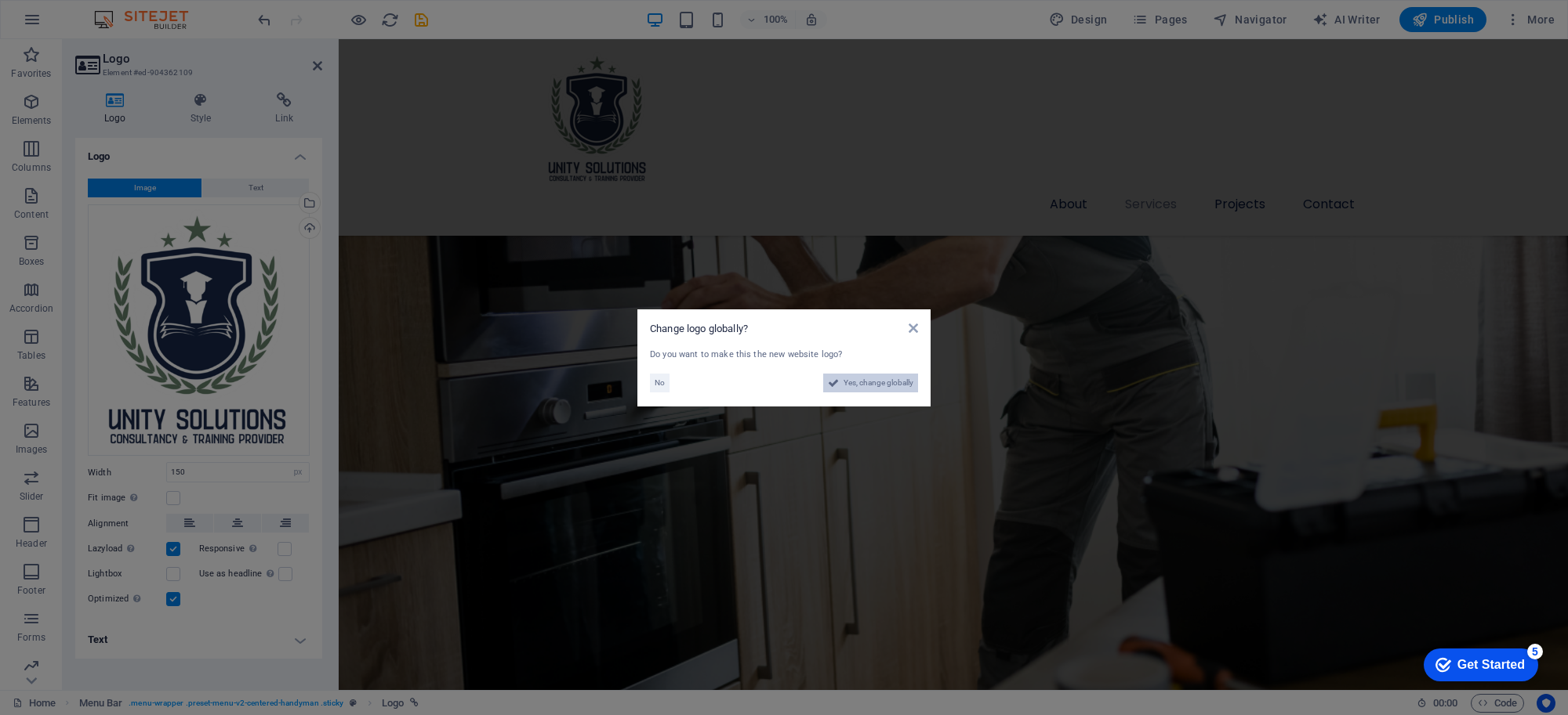
scroll to position [1906, 0]
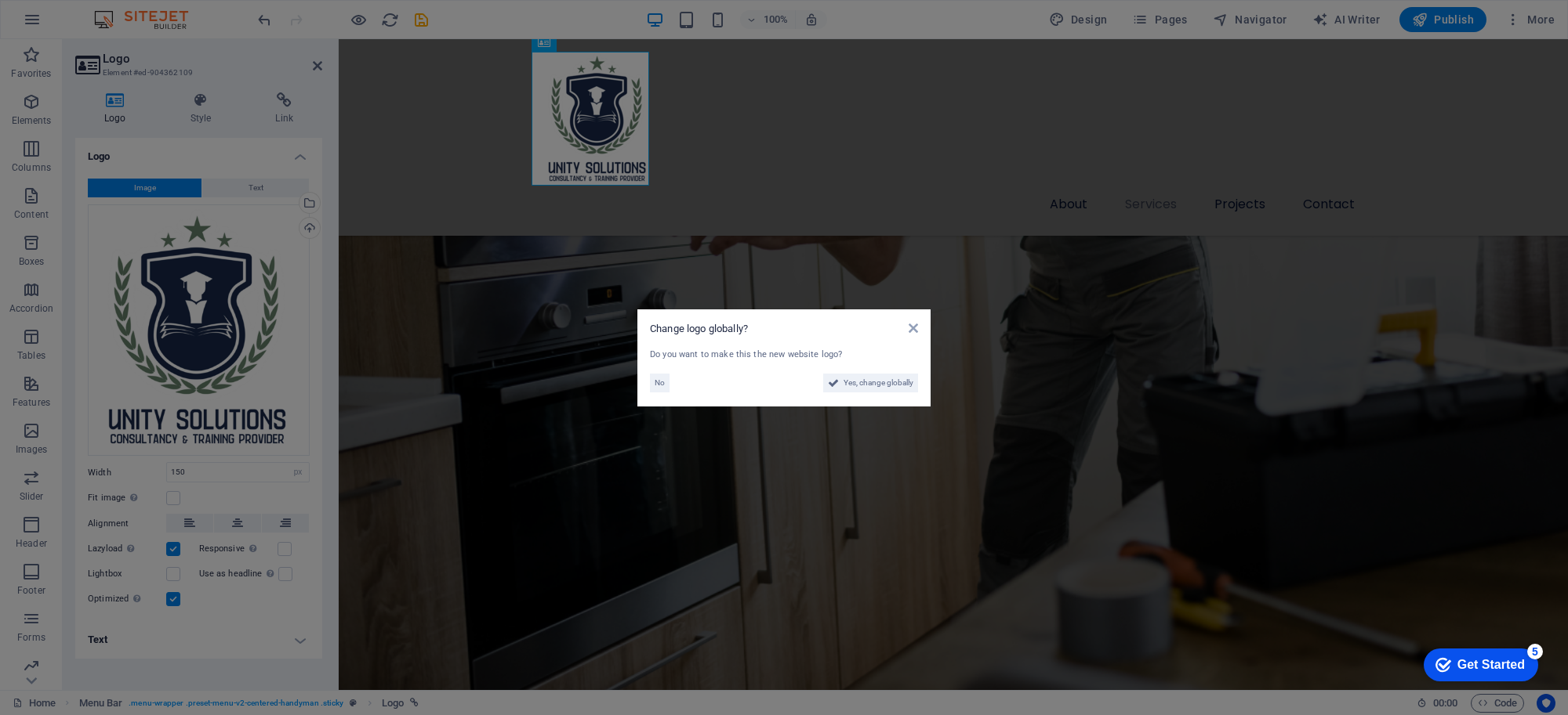
click at [231, 625] on aside "Change logo globally? Do you want to make this the new website logo? No Yes, ch…" at bounding box center [784, 358] width 1568 height 715
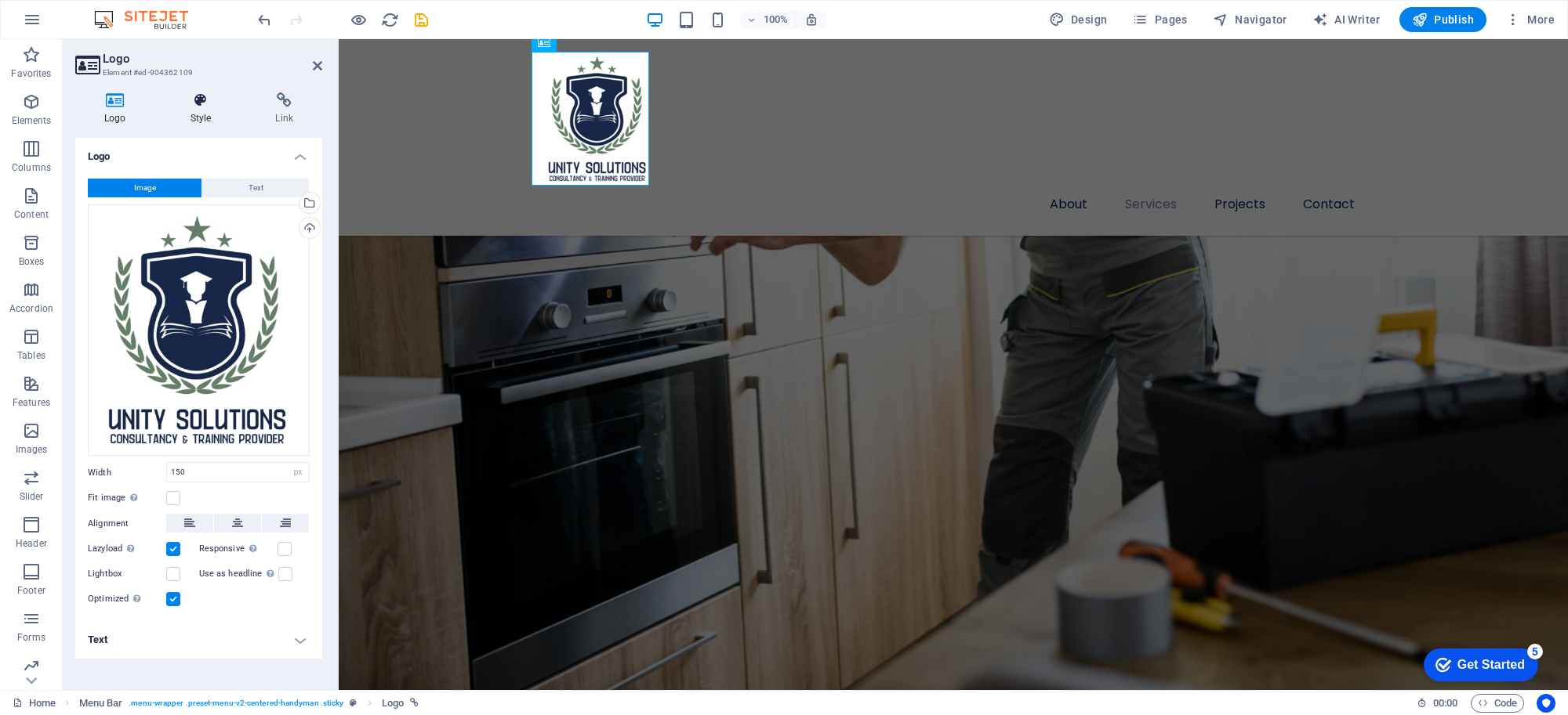
click at [213, 105] on icon at bounding box center [201, 100] width 79 height 16
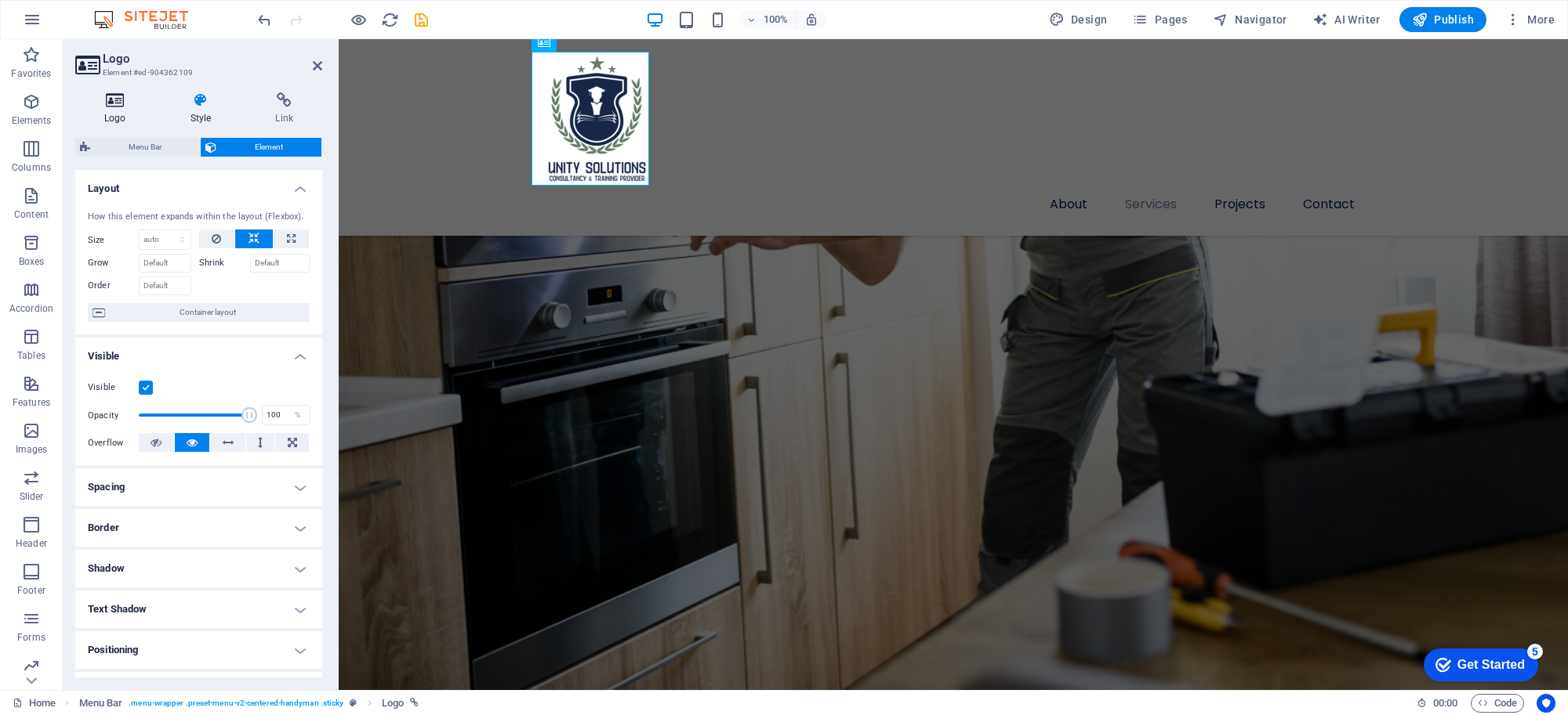
click at [111, 110] on h4 "Logo" at bounding box center [119, 108] width 86 height 32
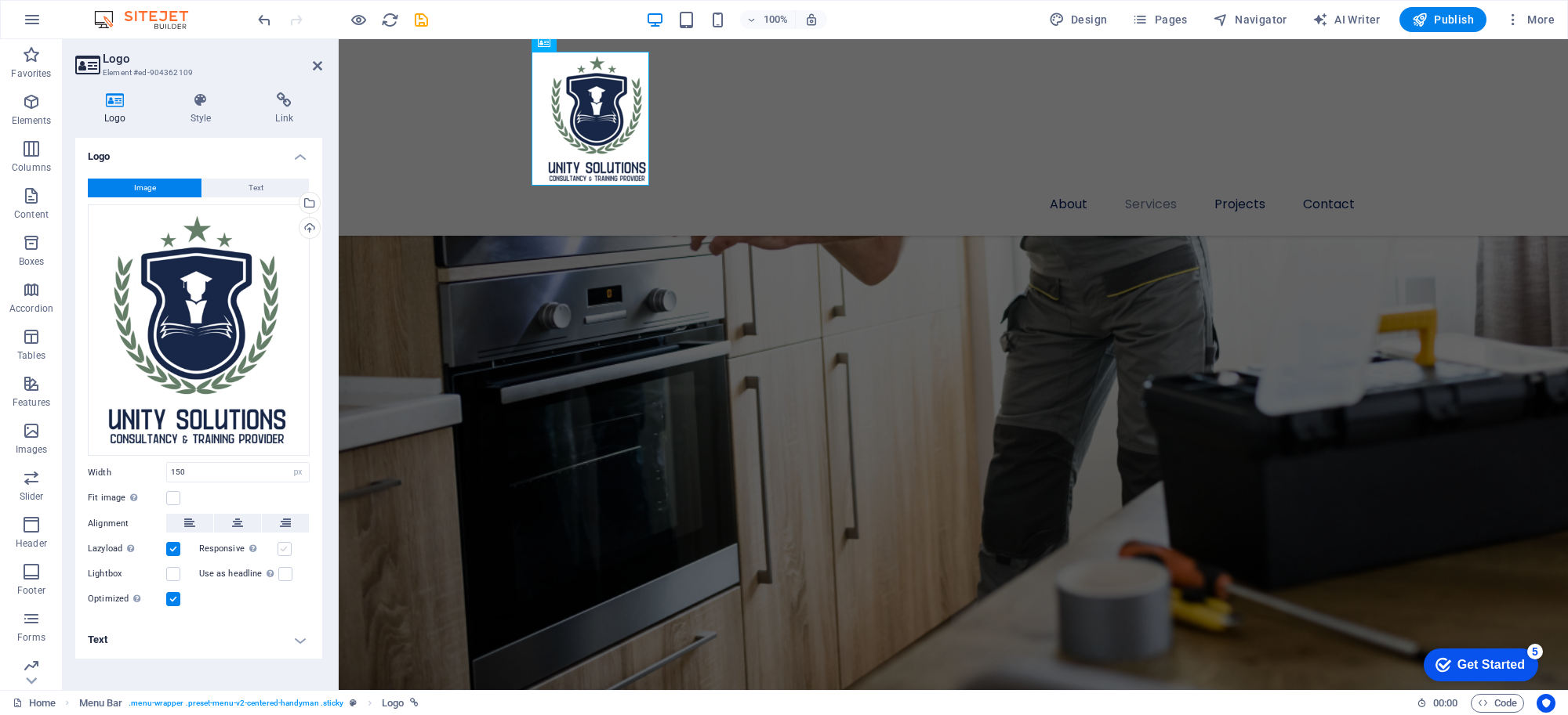
click at [282, 548] on label at bounding box center [285, 549] width 14 height 14
click at [0, 0] on input "Responsive Automatically load retina image and smartphone optimized sizes." at bounding box center [0, 0] width 0 height 0
click at [175, 499] on label at bounding box center [173, 498] width 14 height 14
click at [0, 0] on input "Fit image Automatically fit image to a fixed width and height" at bounding box center [0, 0] width 0 height 0
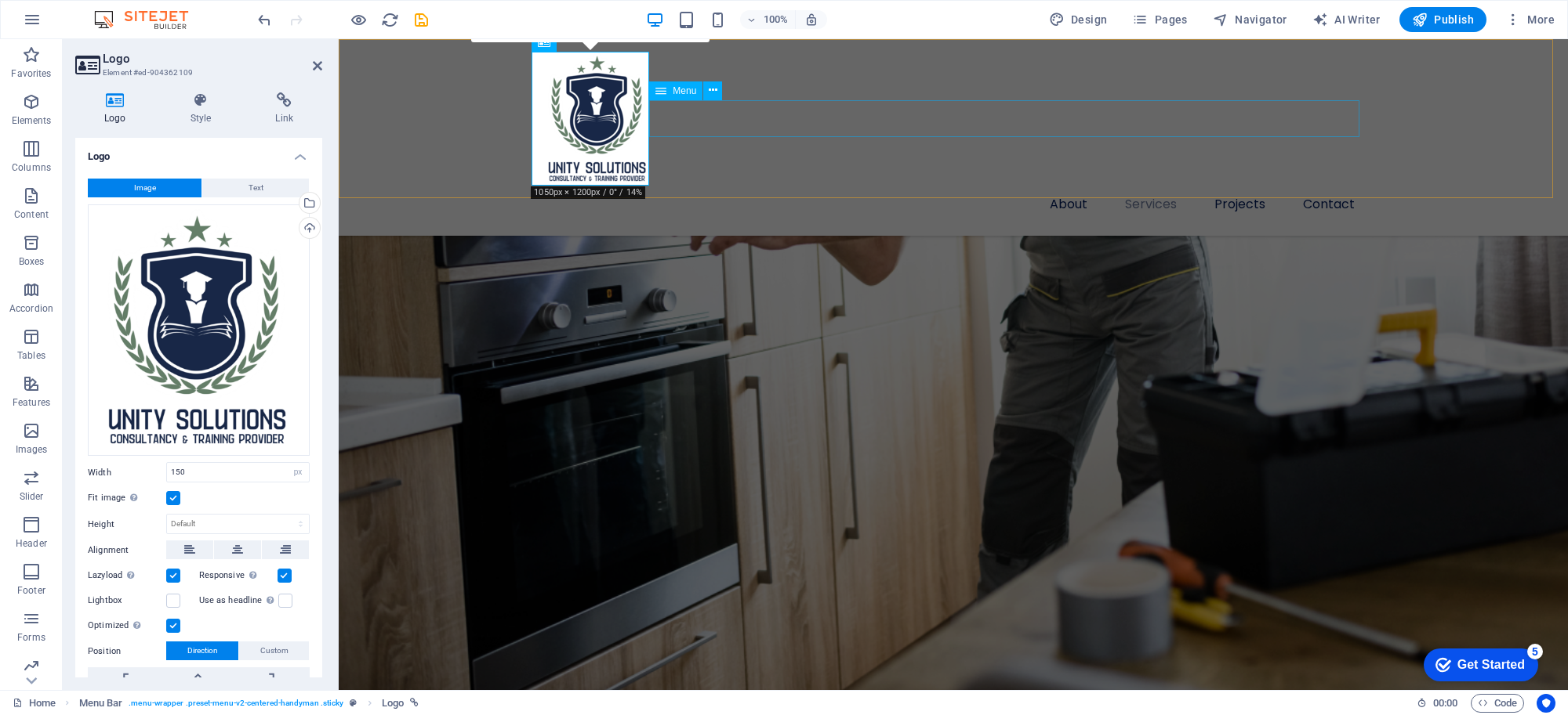
click at [741, 185] on nav "About Services Projects Contact" at bounding box center [954, 204] width 828 height 38
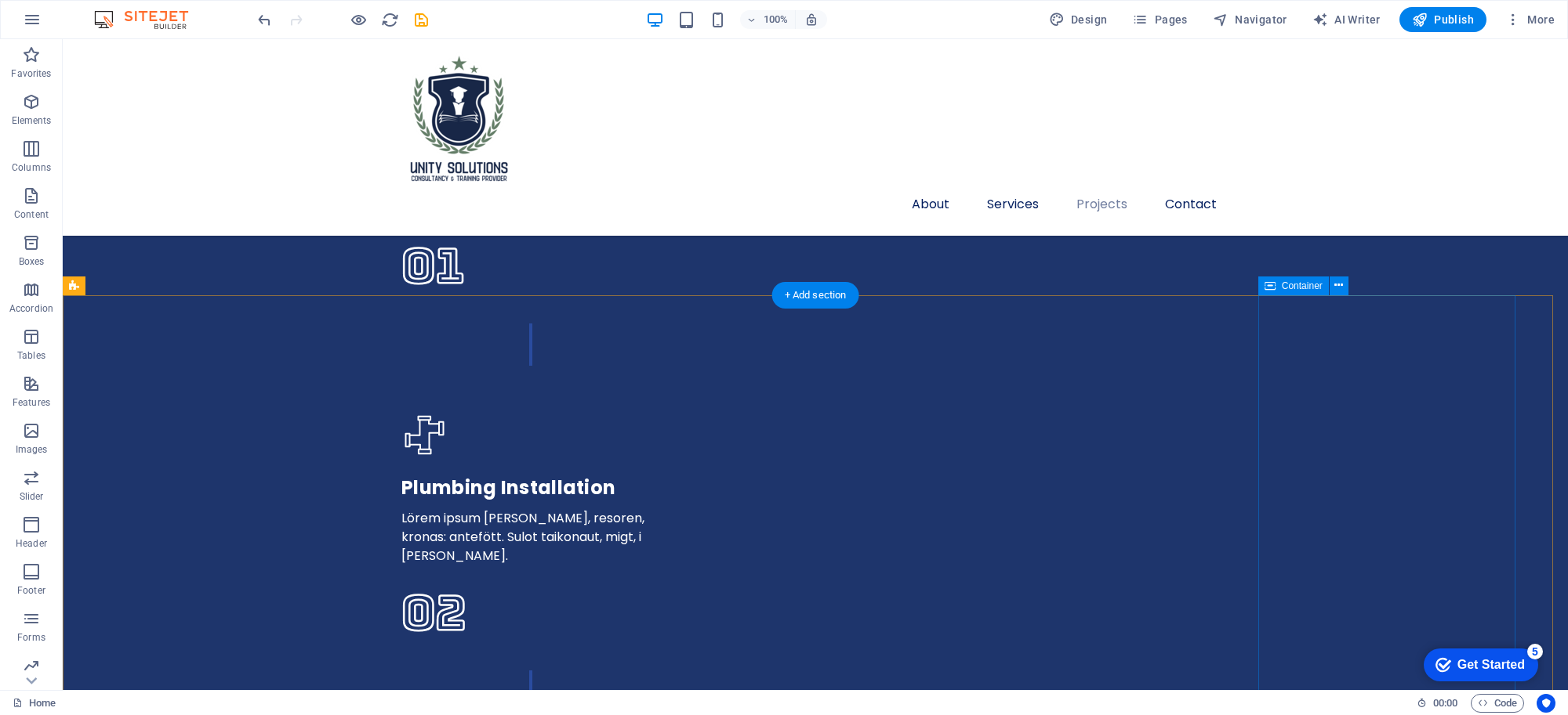
scroll to position [3918, 0]
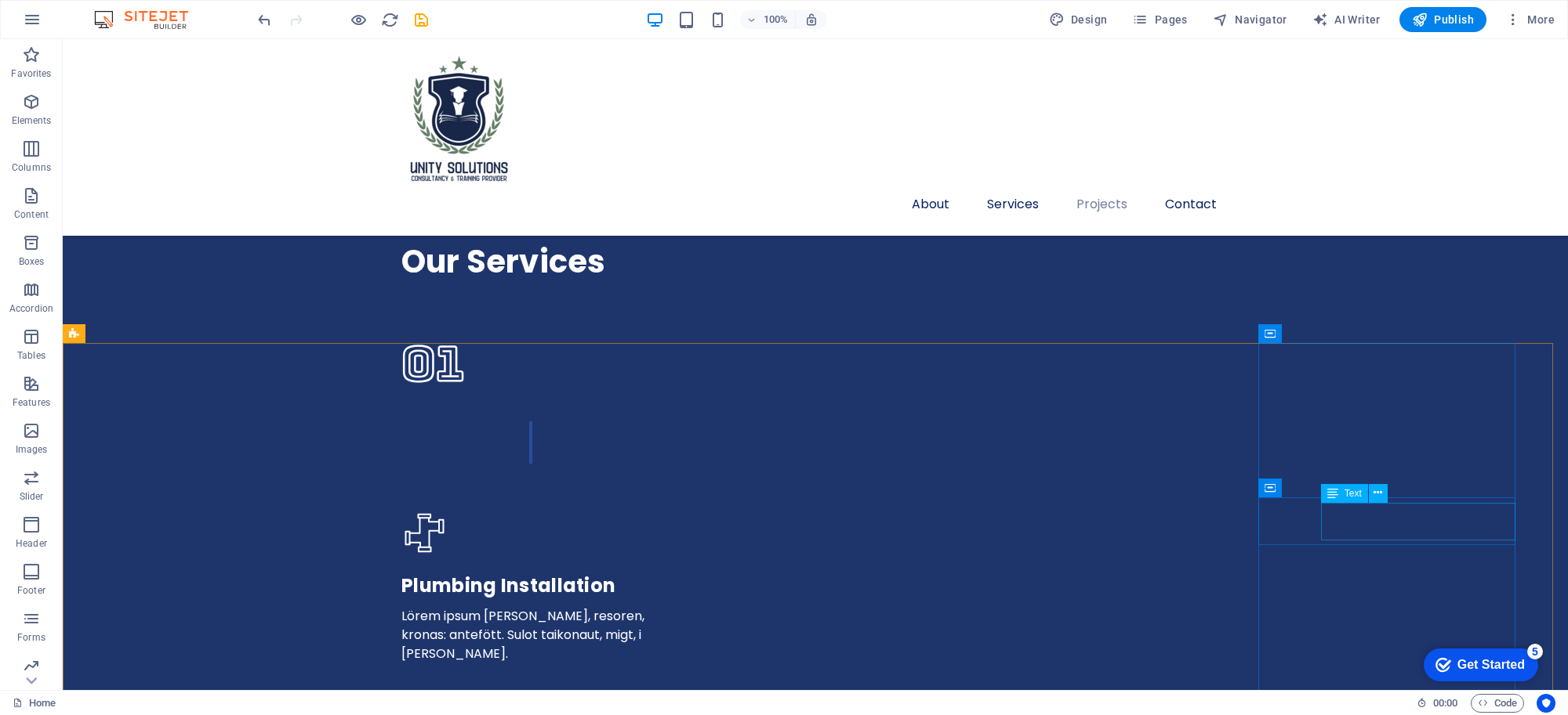
drag, startPoint x: 1366, startPoint y: 509, endPoint x: 1428, endPoint y: 549, distance: 73.8
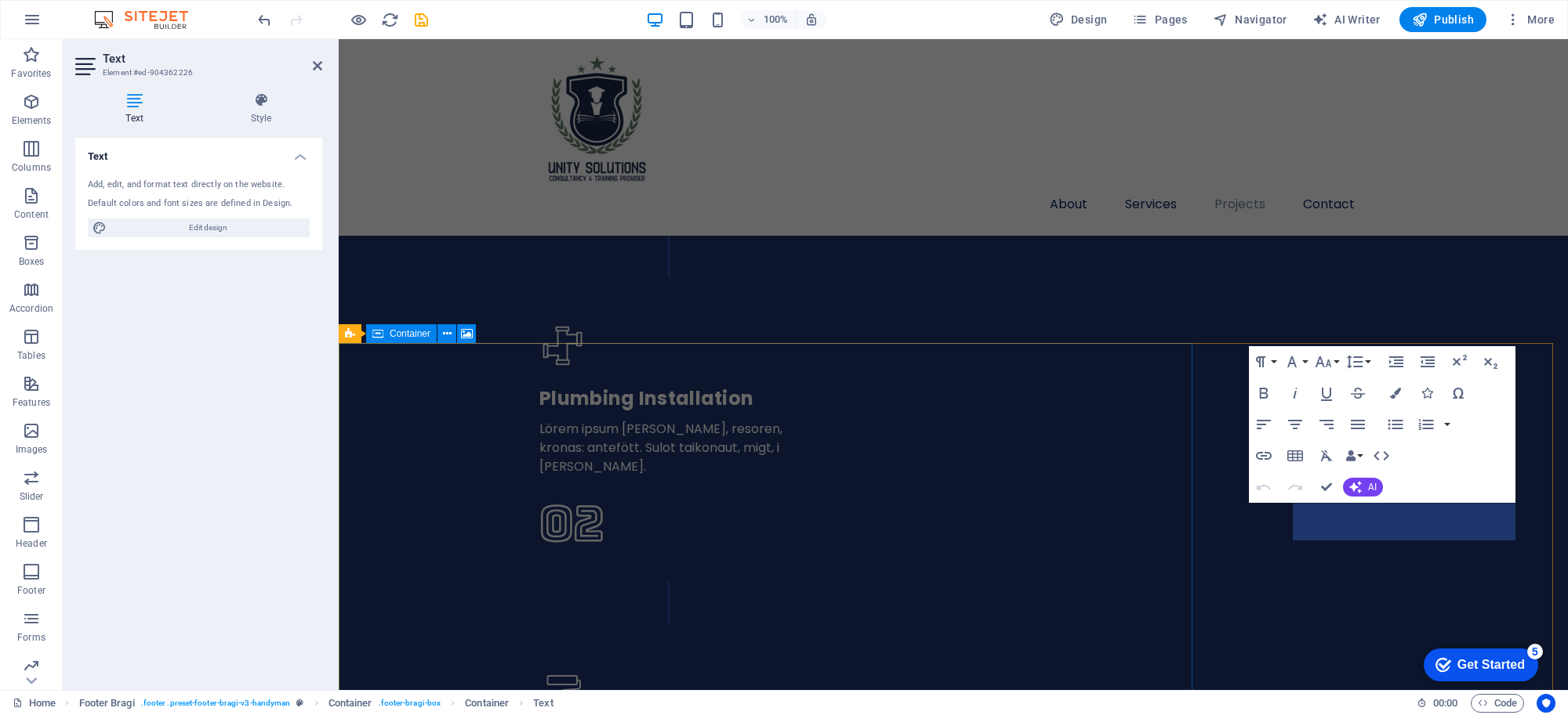
scroll to position [3818, 0]
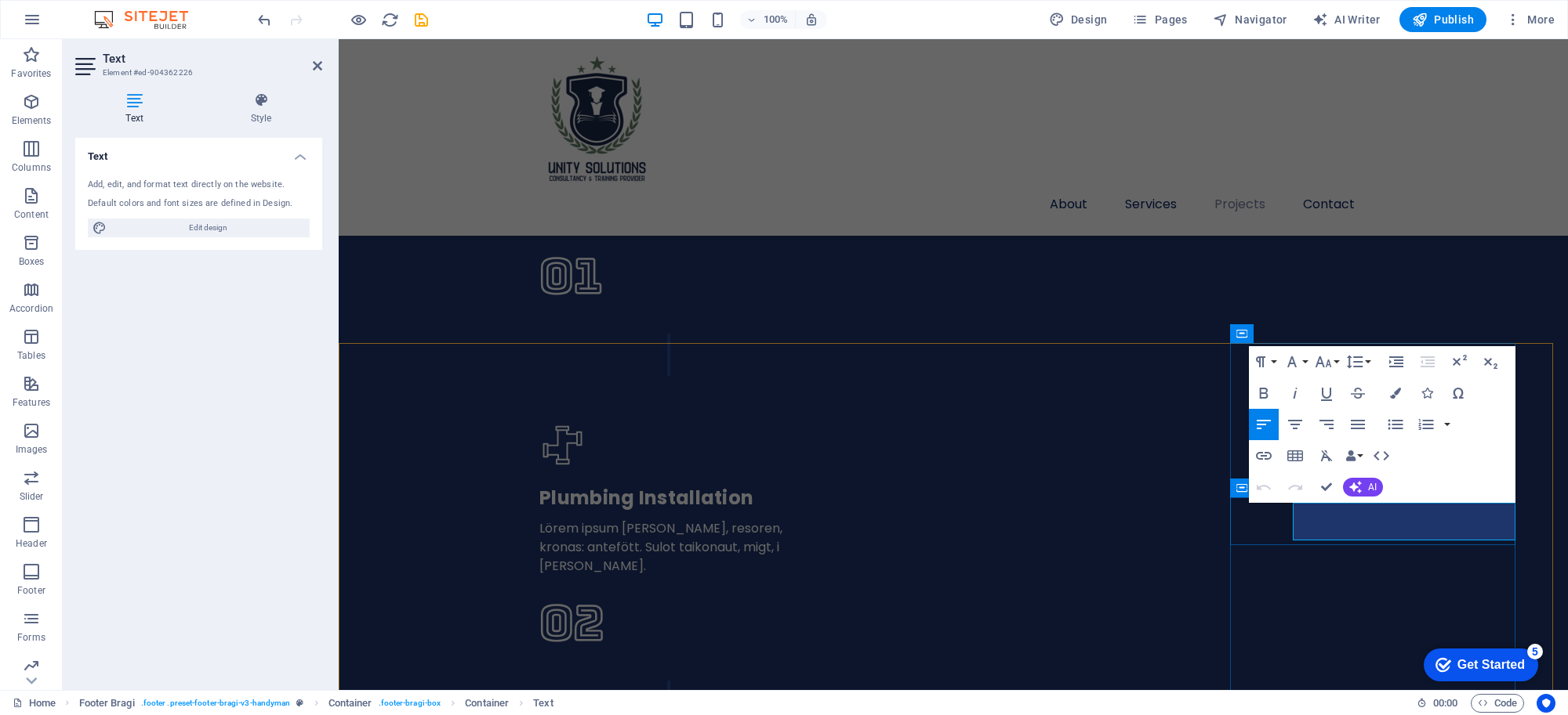
drag, startPoint x: 1347, startPoint y: 527, endPoint x: 1288, endPoint y: 515, distance: 60.2
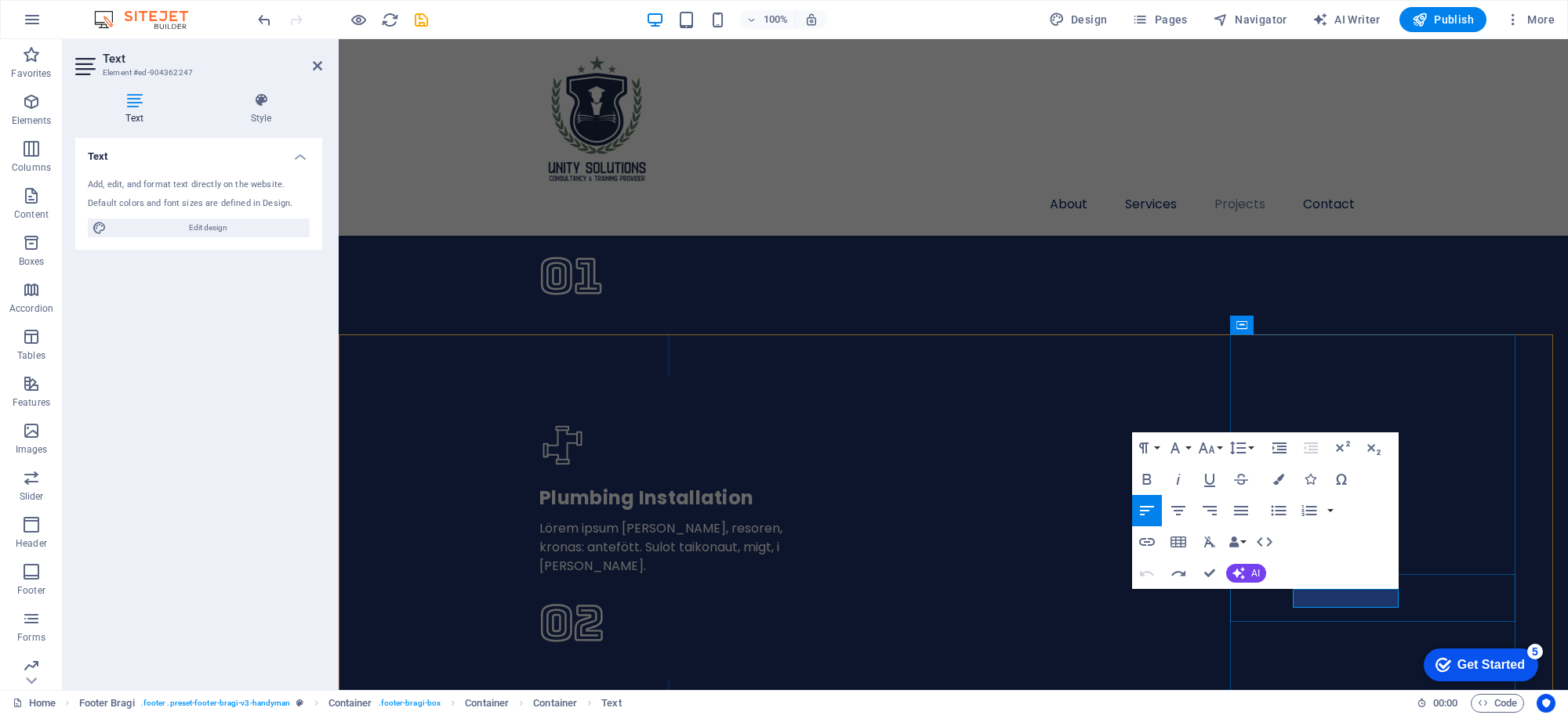
scroll to position [3827, 0]
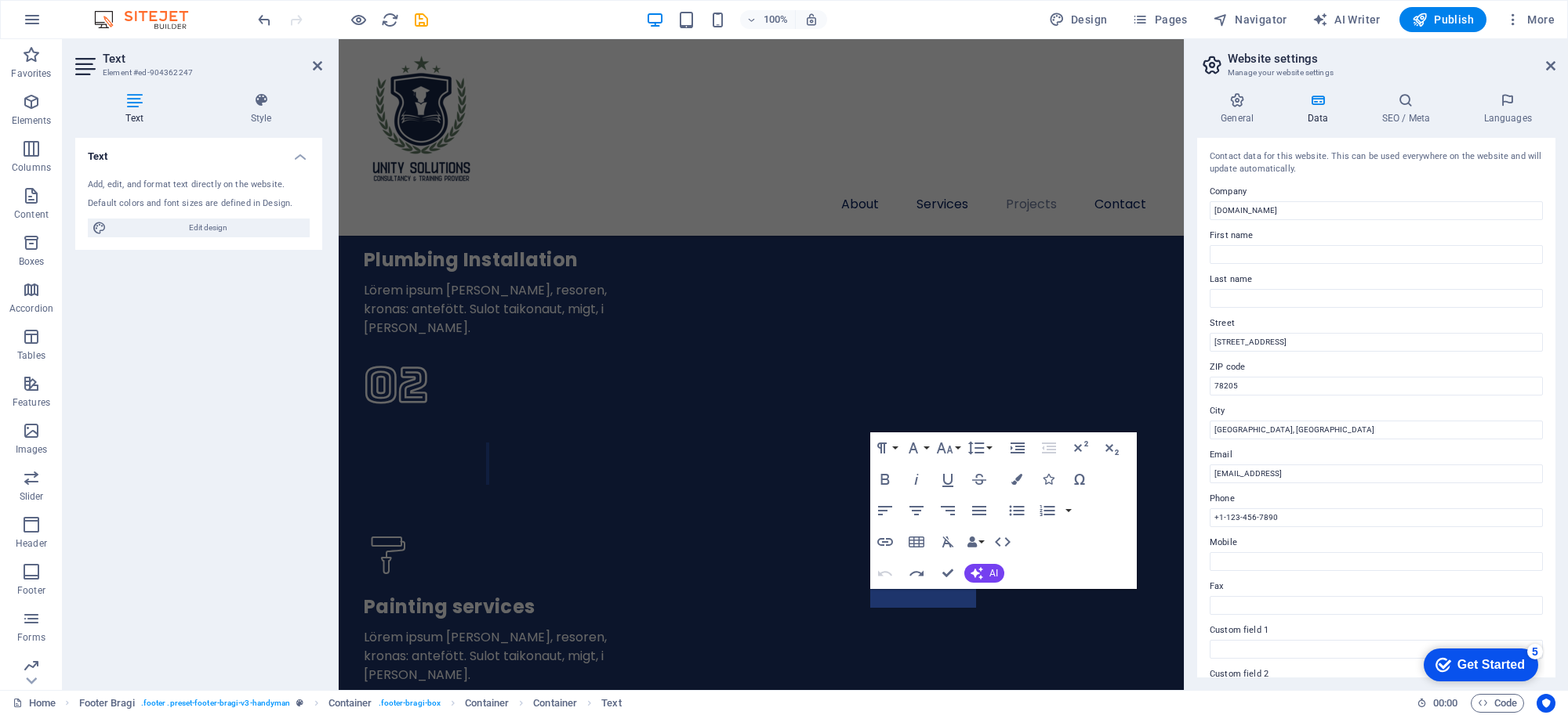
scroll to position [4286, 0]
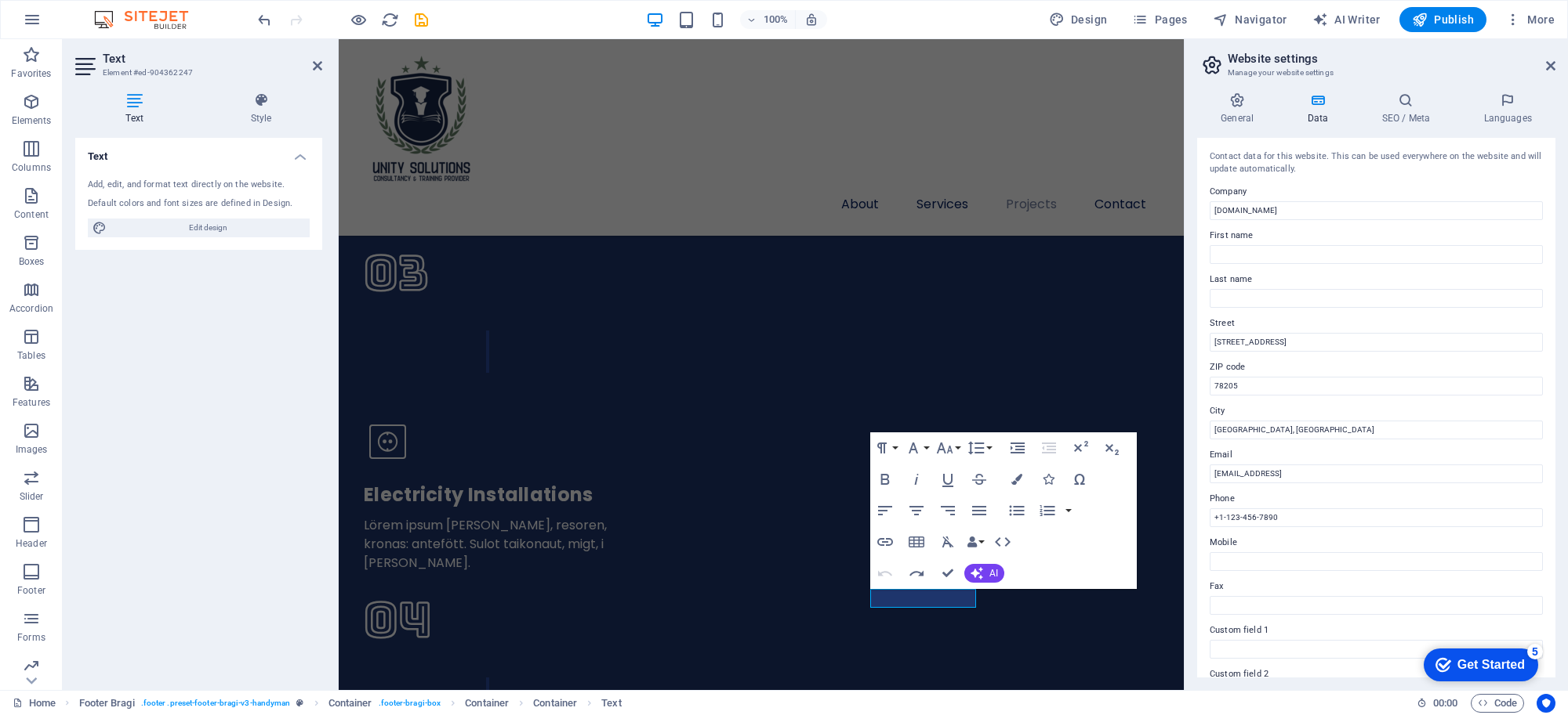
click at [1296, 600] on input "Fax" at bounding box center [1376, 605] width 333 height 18
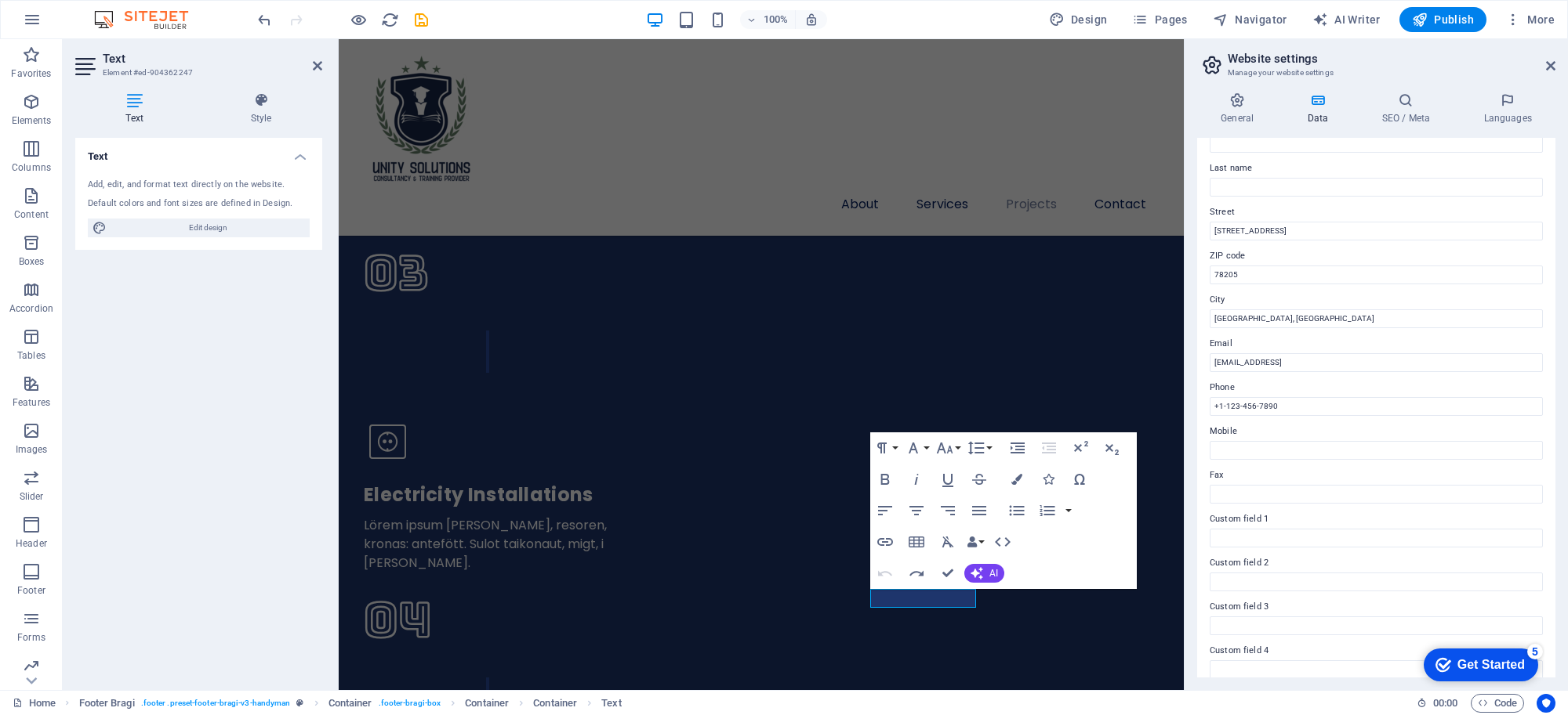
scroll to position [196, 0]
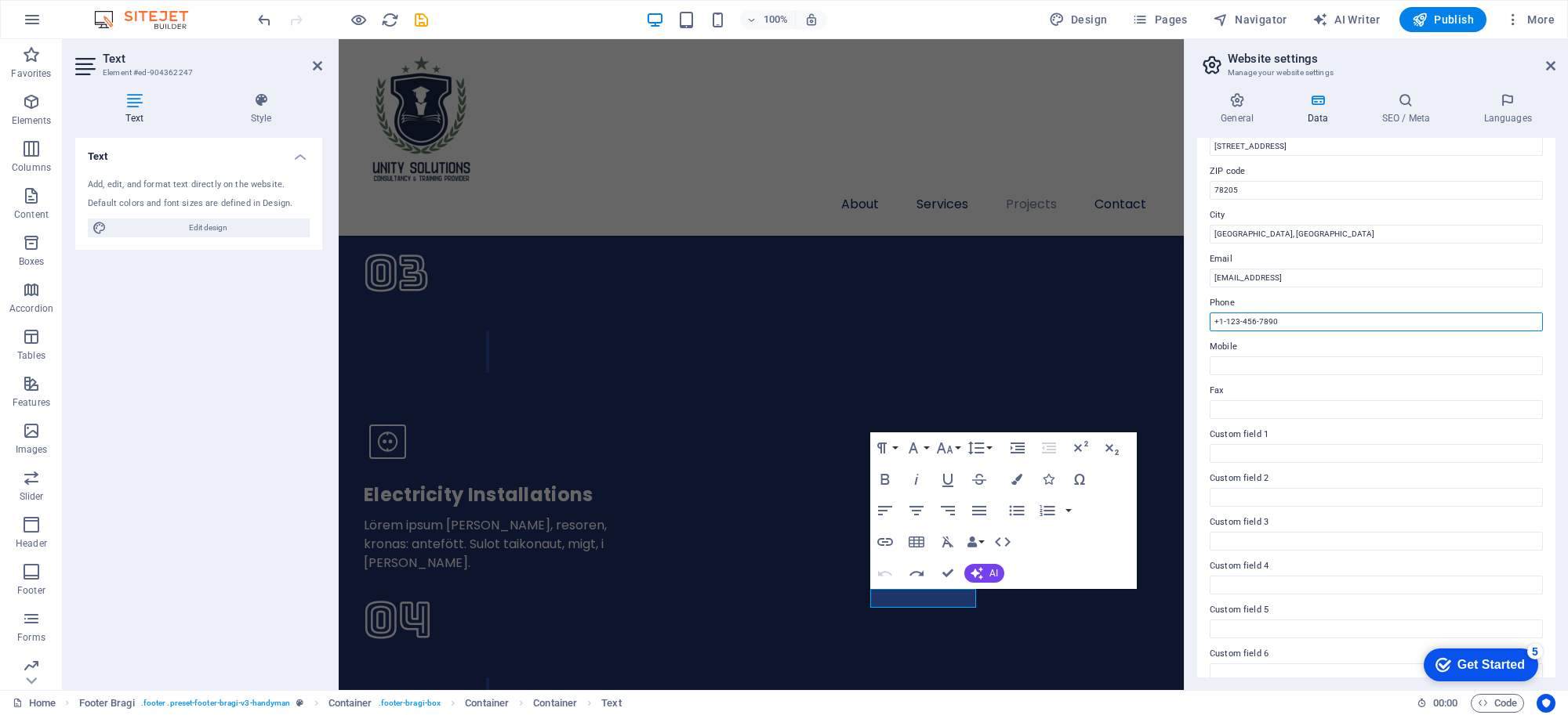
drag, startPoint x: 1280, startPoint y: 315, endPoint x: 1214, endPoint y: 312, distance: 66.1
click at [1214, 313] on input "+1-123-456-7890" at bounding box center [1376, 321] width 333 height 18
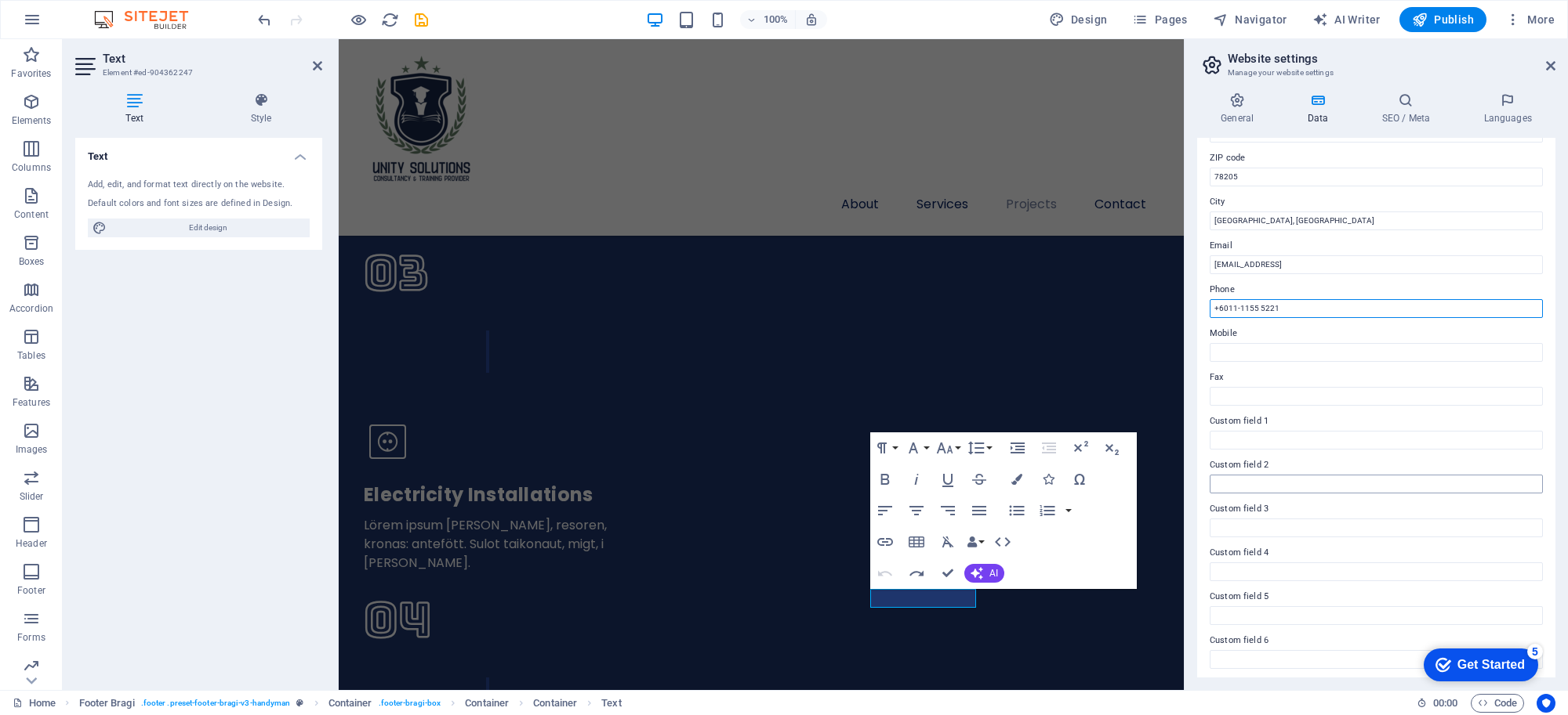
scroll to position [212, 0]
type input "+6011-1155 5221"
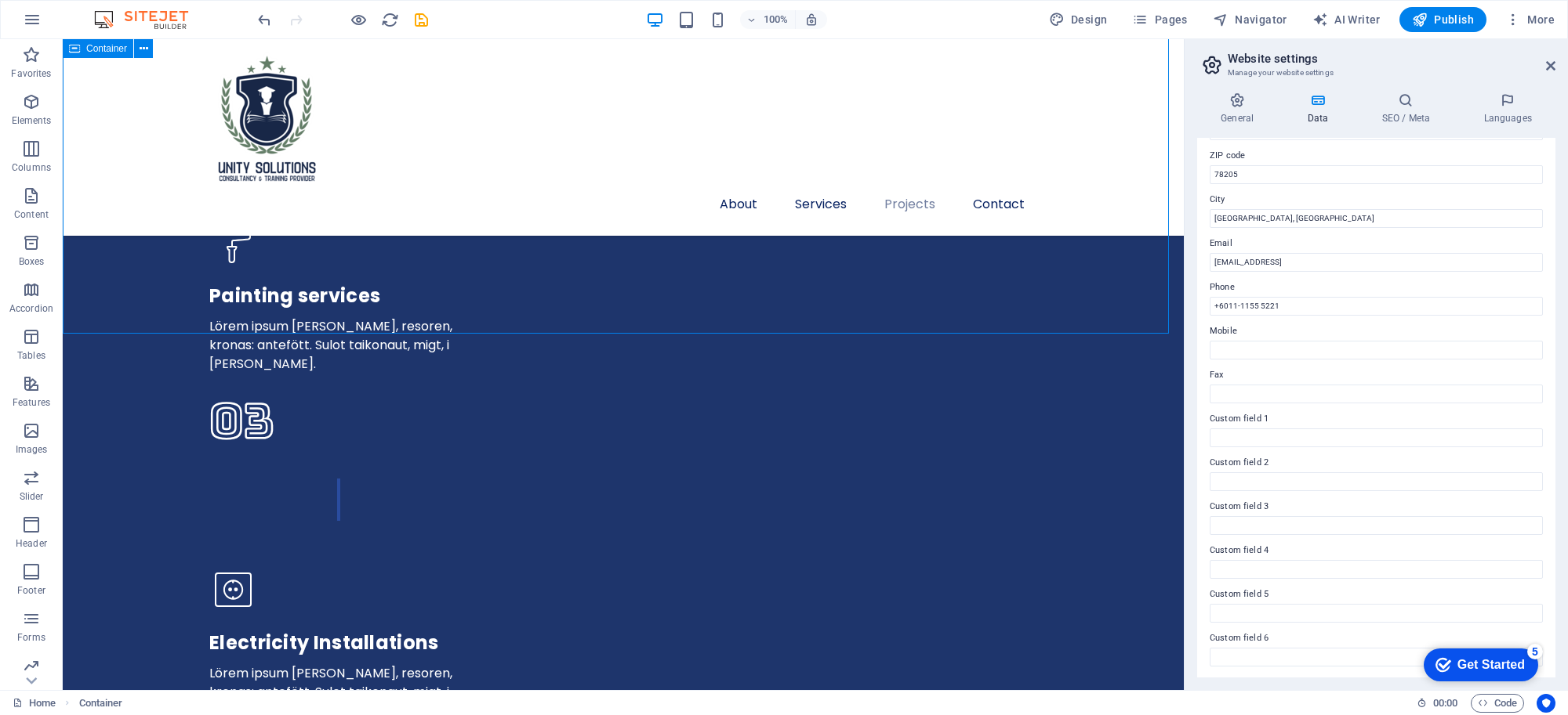
scroll to position [4290, 0]
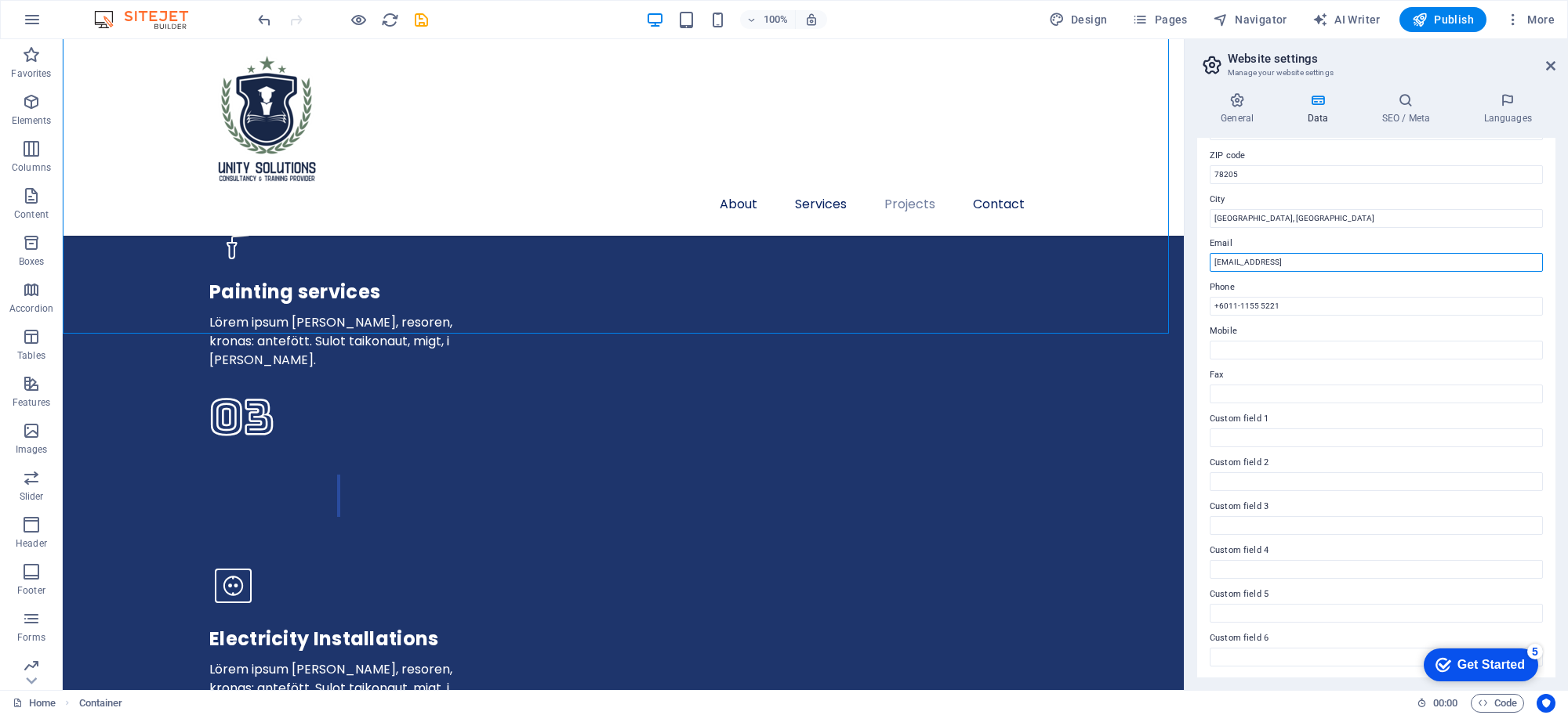
click at [1380, 258] on input "2cd5467632f8bf1f0dae9257972c98@cpanel.local" at bounding box center [1376, 262] width 333 height 18
type input "[EMAIL_ADDRESS][DOMAIN_NAME]"
type input "Sayful"
type input "bin puddin"
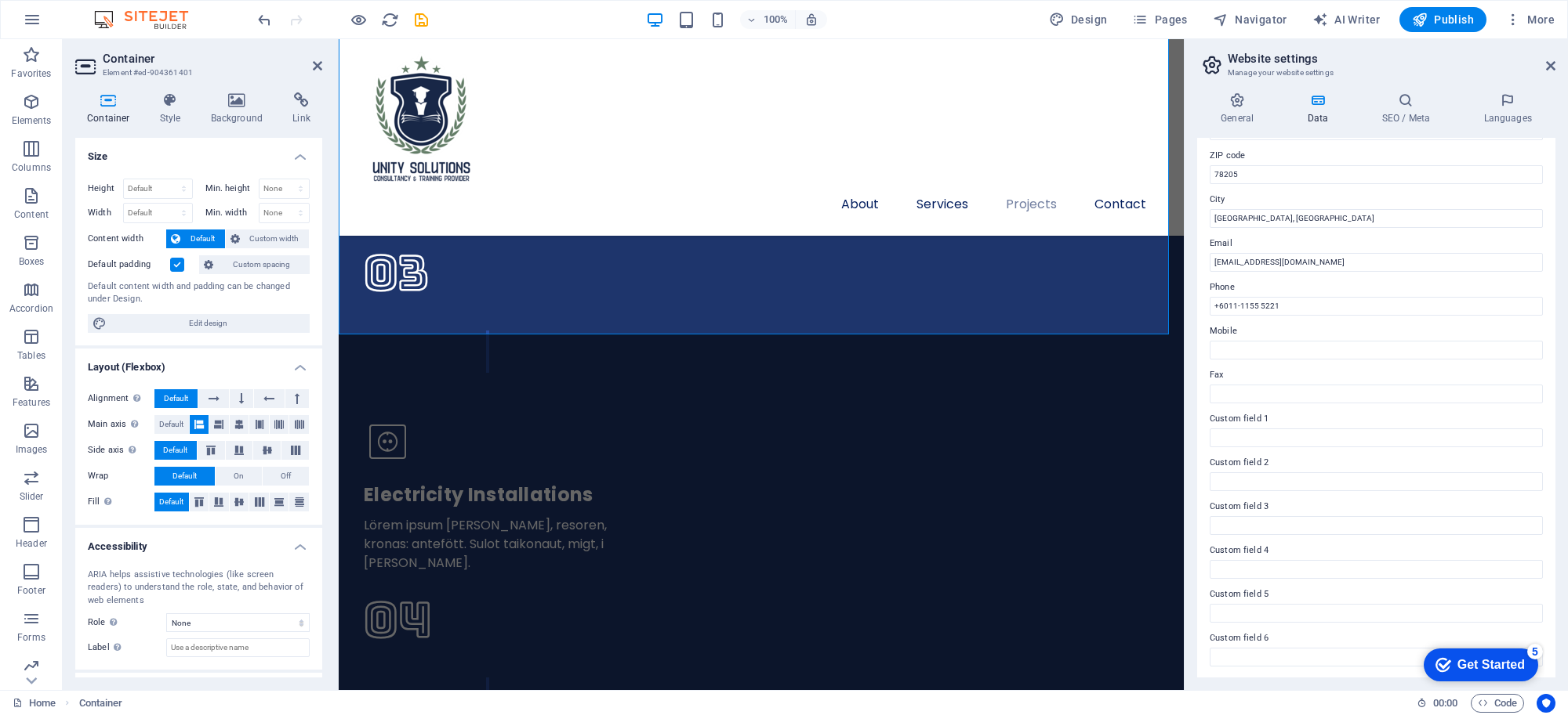
click at [1543, 69] on header "Website settings Manage your website settings" at bounding box center [1378, 60] width 355 height 40
click at [1550, 57] on h2 "Website settings" at bounding box center [1391, 59] width 328 height 14
click at [1409, 104] on icon at bounding box center [1405, 100] width 96 height 16
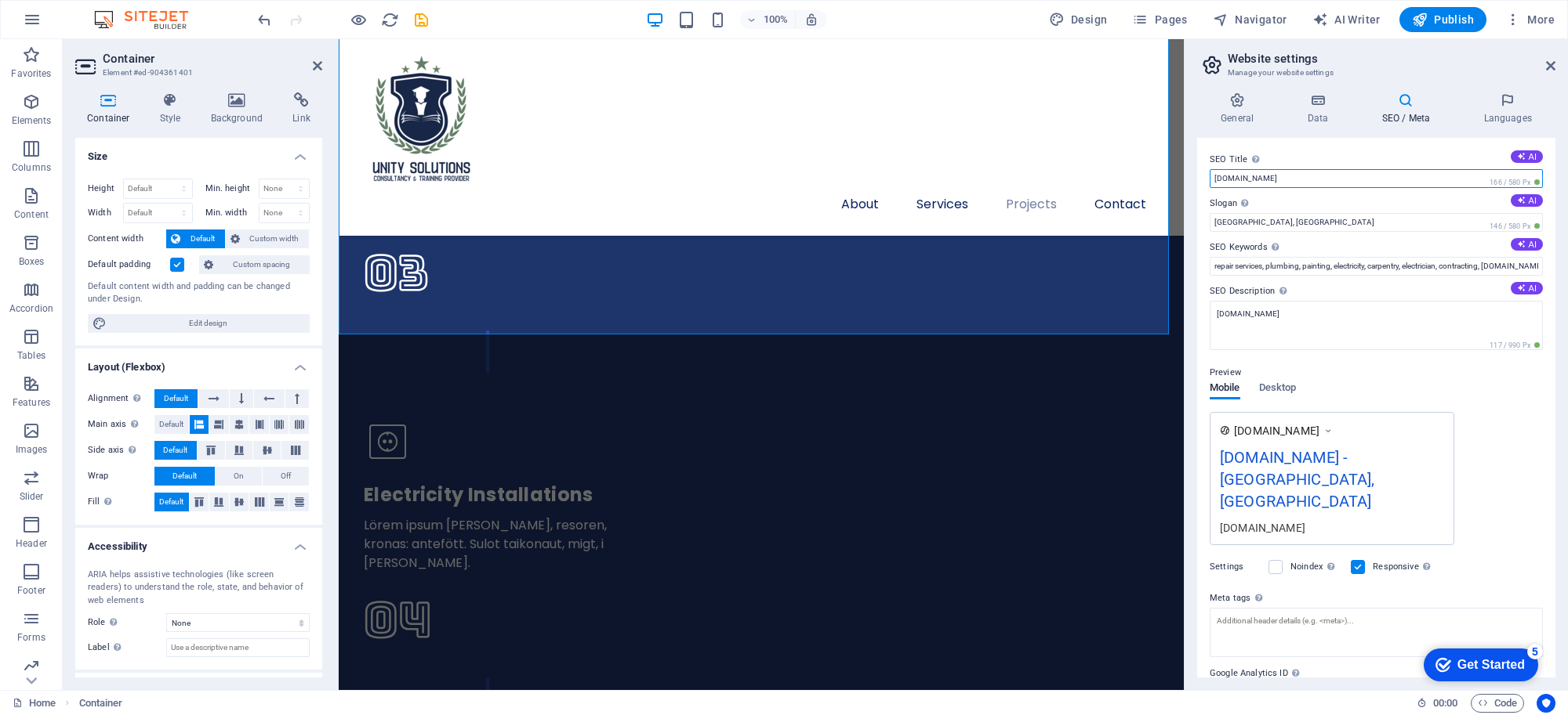
click at [1326, 172] on input "[DOMAIN_NAME]" at bounding box center [1376, 178] width 333 height 18
click at [1288, 223] on input "San Antonio, TX" at bounding box center [1376, 222] width 333 height 18
drag, startPoint x: 1624, startPoint y: 264, endPoint x: 1034, endPoint y: 202, distance: 593.2
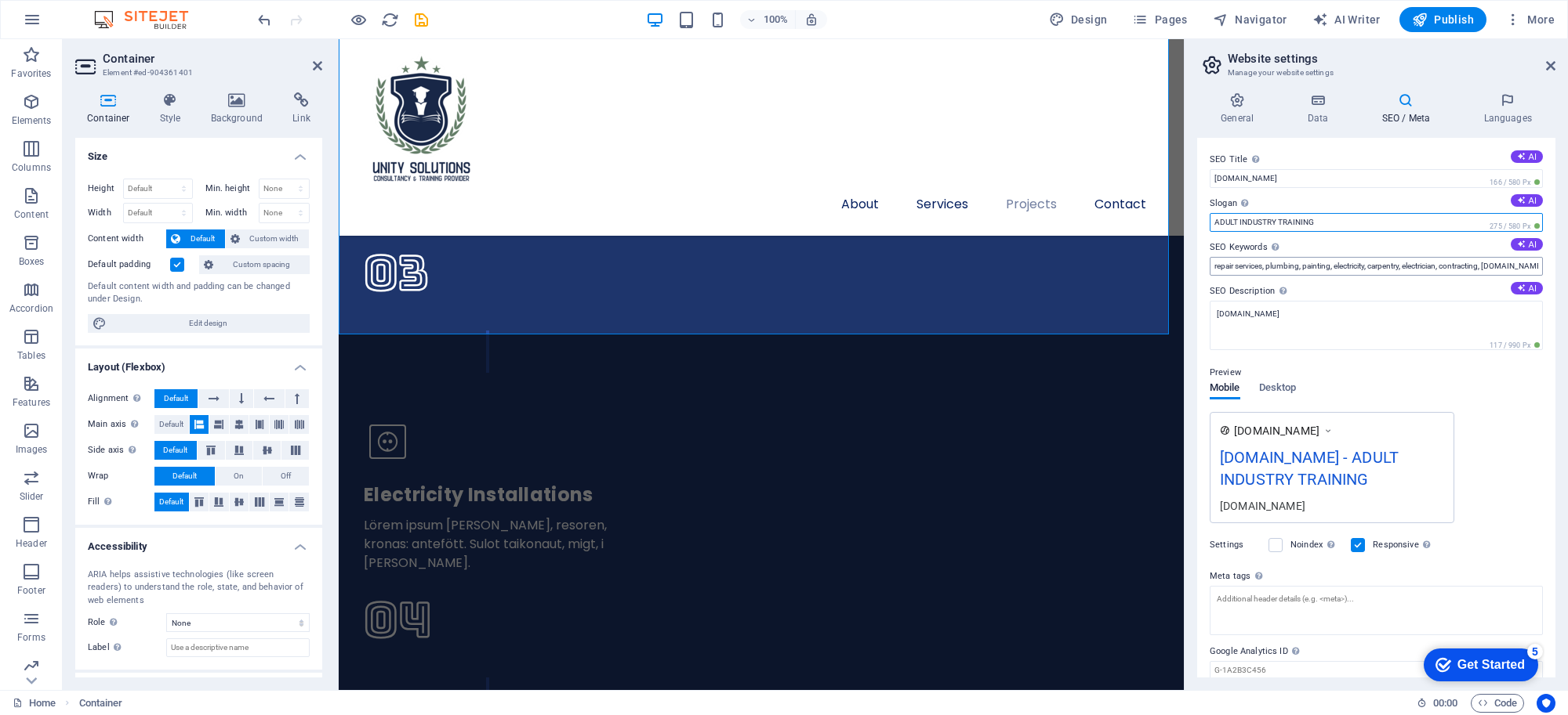
type input "ADULT INDUSTRY TRAINING"
click at [1441, 261] on input "repair services, plumbing, painting, electricity, carpentry, electrician, contr…" at bounding box center [1376, 266] width 333 height 18
type input "EDUCATION, HRDCORP, TRAINING, CLAIM"
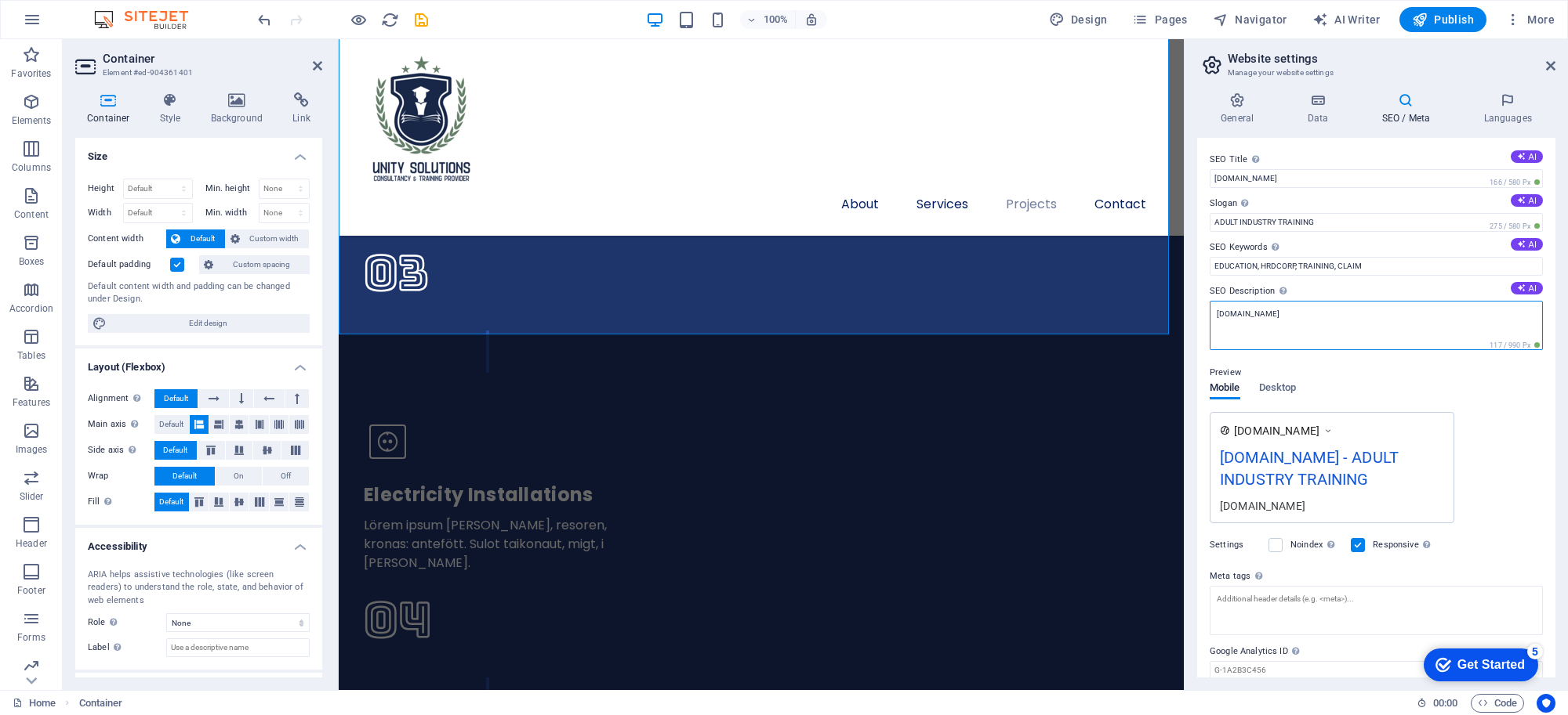
click at [1329, 306] on textarea "[DOMAIN_NAME]" at bounding box center [1376, 326] width 333 height 49
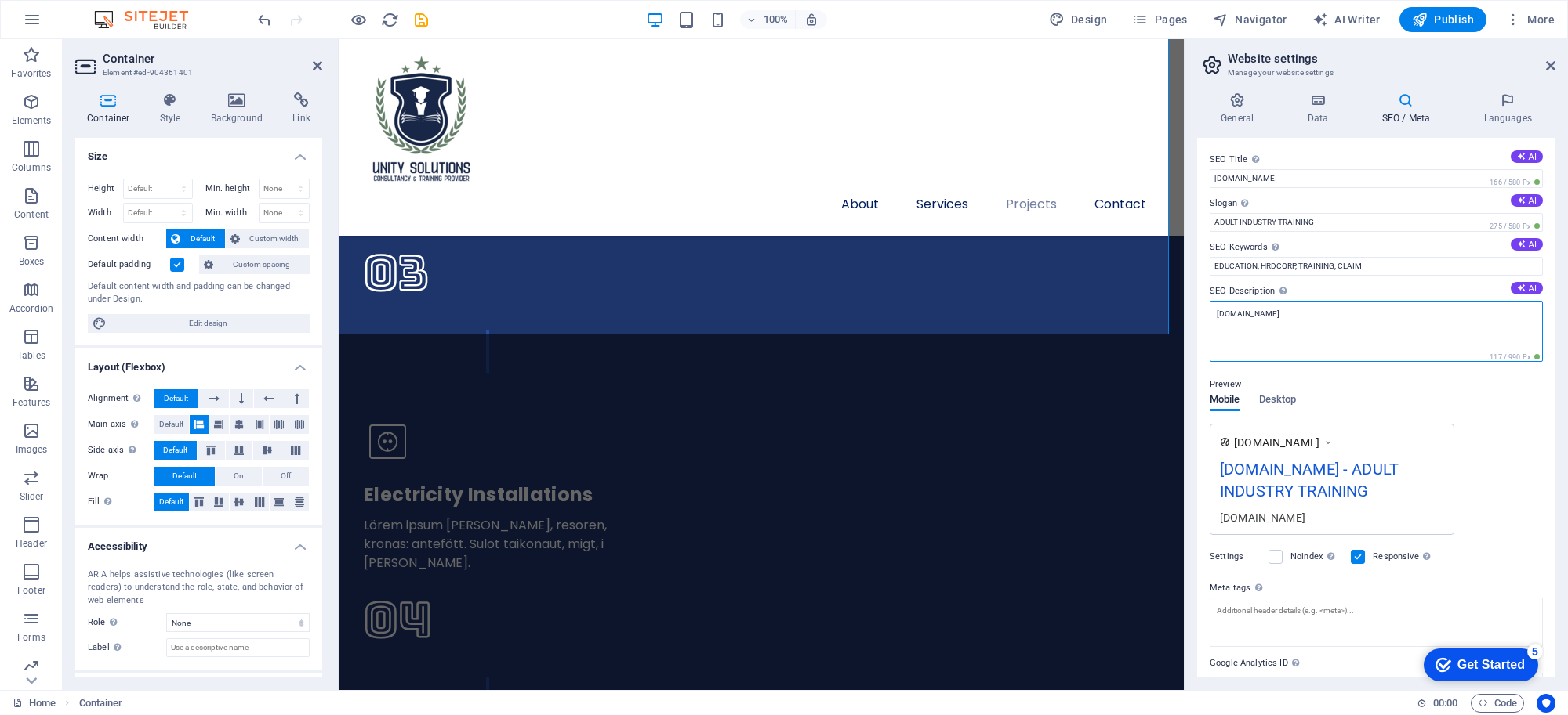
drag, startPoint x: 1667, startPoint y: 344, endPoint x: 1137, endPoint y: 285, distance: 533.3
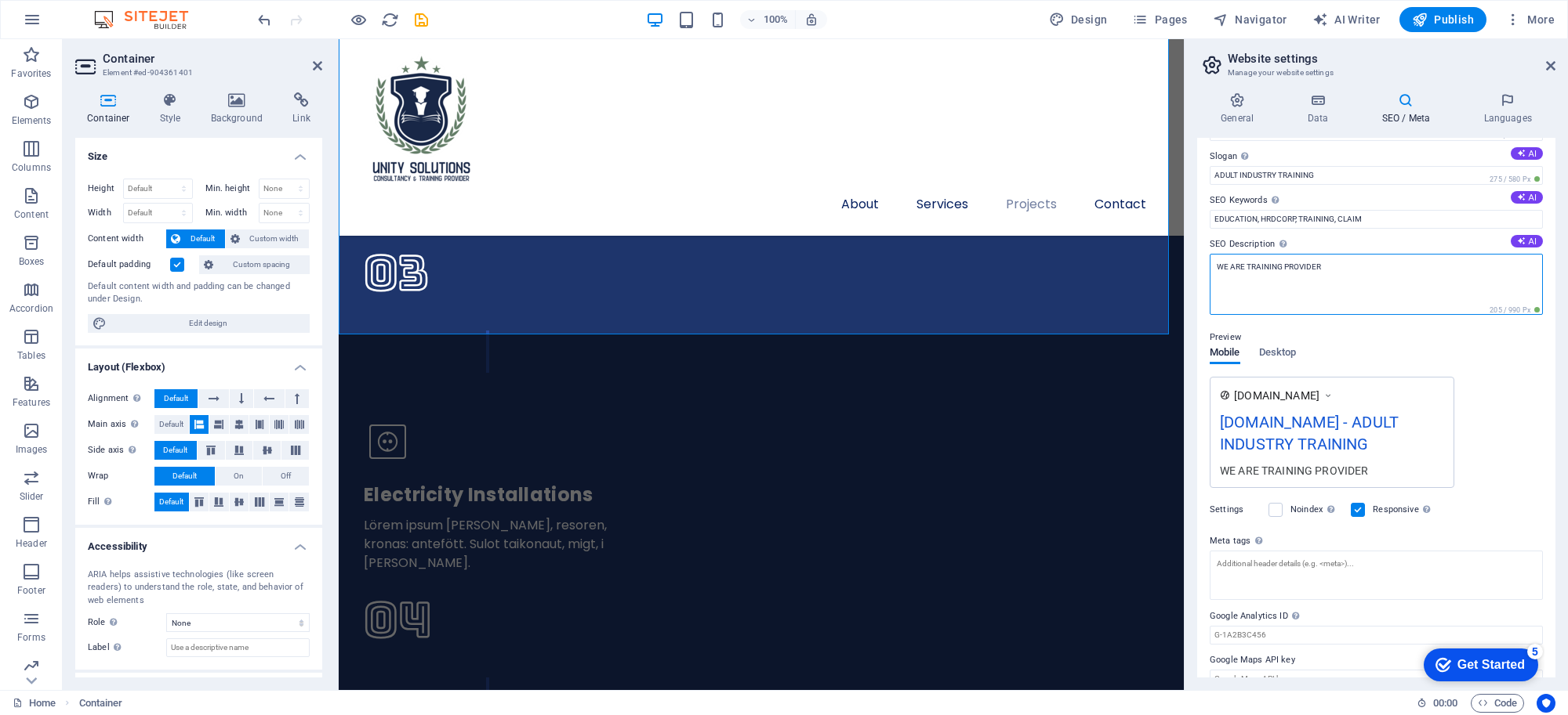
scroll to position [70, 0]
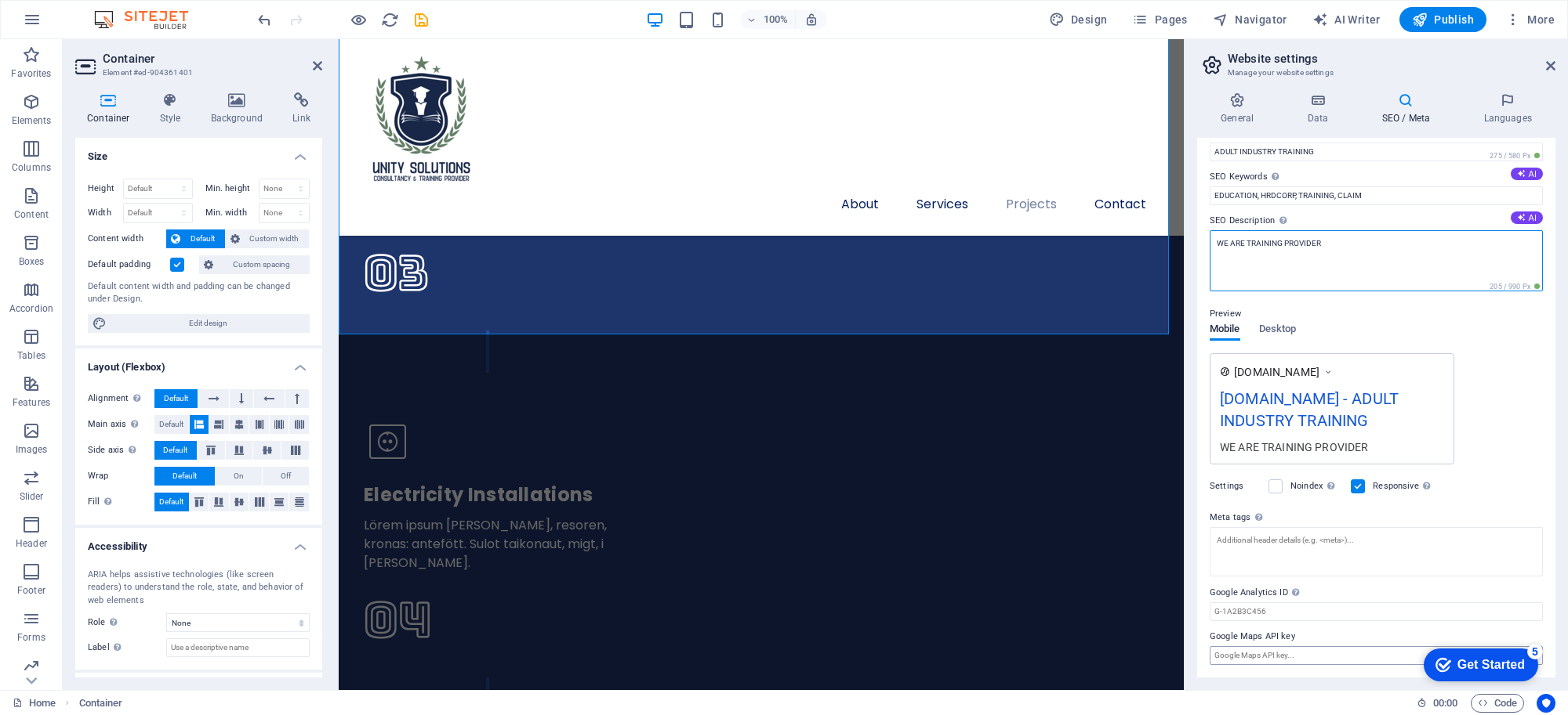
type textarea "WE ARE TRAINING PROVIDER"
click at [1330, 649] on input "Google Maps API key" at bounding box center [1376, 655] width 333 height 18
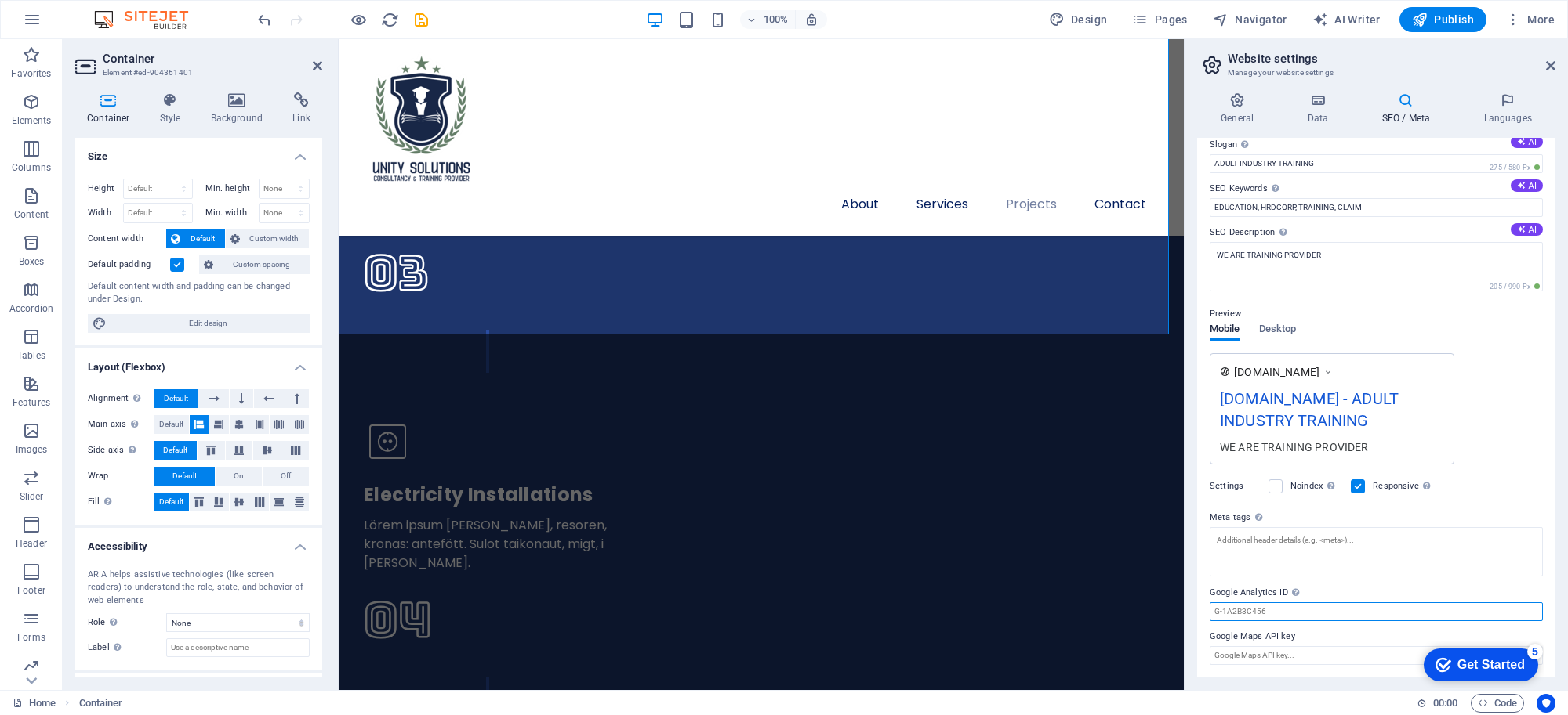
click at [1326, 611] on input "Google Analytics ID Please only add the Google Analytics ID. We automatically i…" at bounding box center [1376, 611] width 333 height 18
drag, startPoint x: 1666, startPoint y: 197, endPoint x: 1125, endPoint y: 162, distance: 542.1
type input "T"
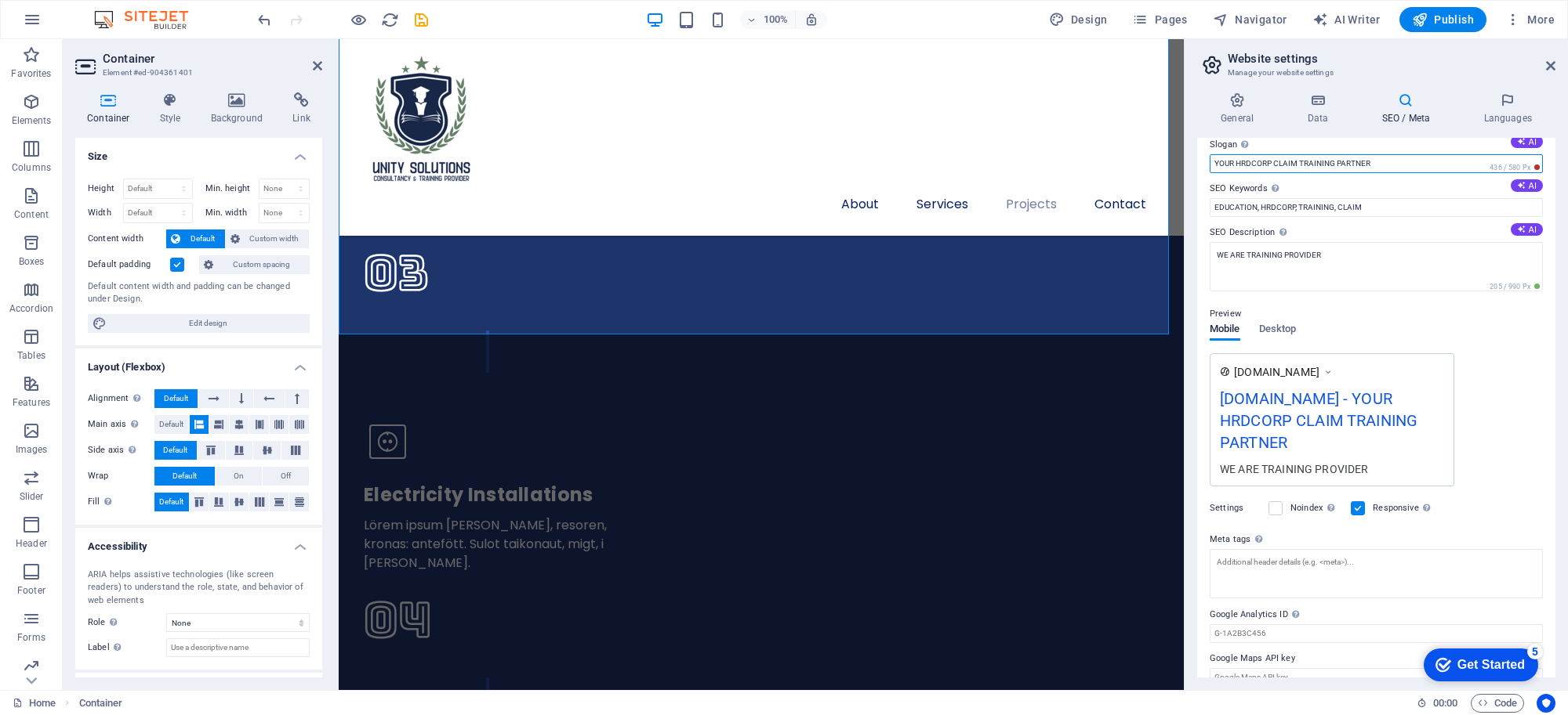
type input "YOUR HRDCORP CLAIM TRAINING PARTNER"
click at [1510, 382] on div "www.example.com unitysolutions.asia - YOUR HRDCORP CLAIM TRAINING PARTNER WE AR…" at bounding box center [1376, 420] width 333 height 134
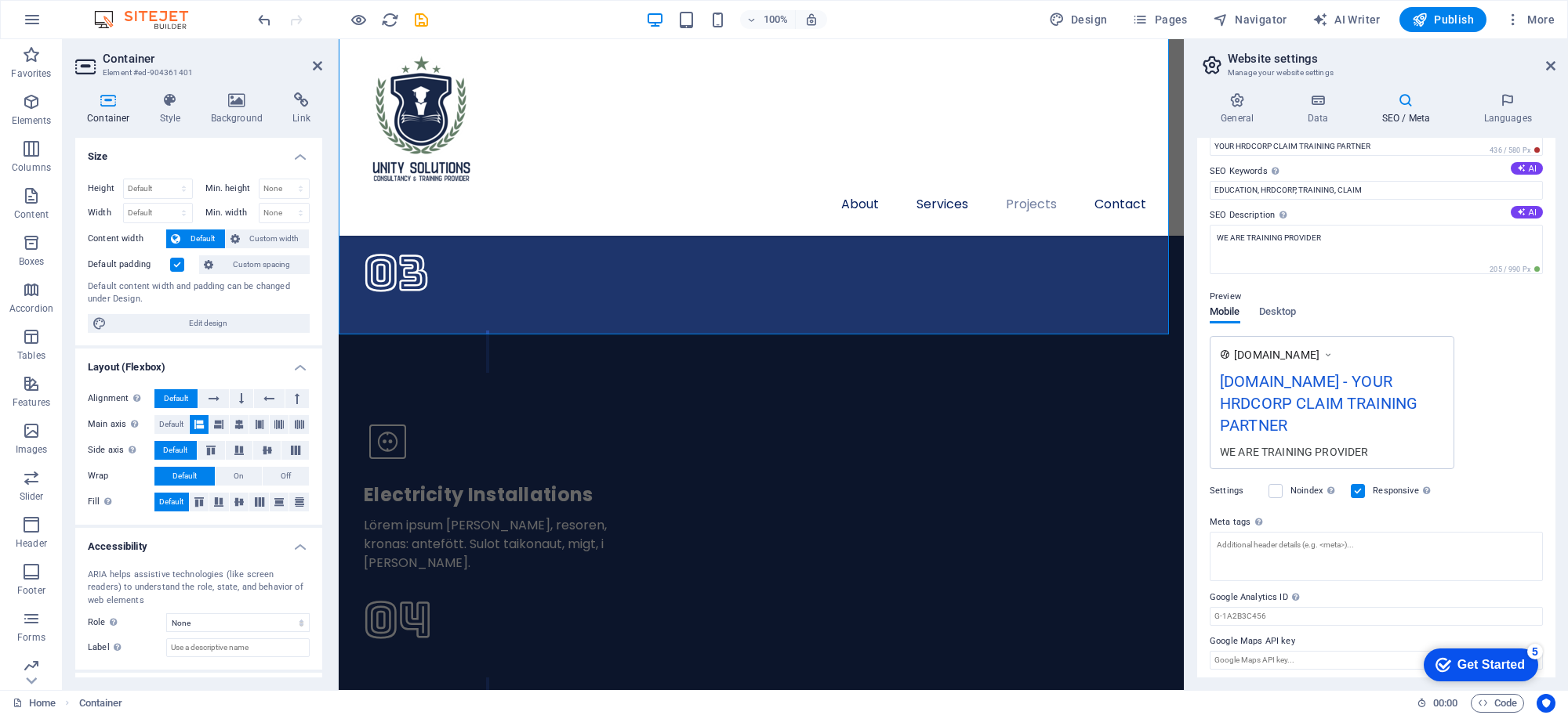
scroll to position [80, 0]
click at [1310, 617] on input "Google Analytics ID Please only add the Google Analytics ID. We automatically i…" at bounding box center [1376, 612] width 333 height 18
click at [1316, 660] on input "Google Maps API key" at bounding box center [1376, 656] width 333 height 18
click at [1321, 647] on input "Google Maps API key" at bounding box center [1376, 656] width 333 height 18
type input "UNITY SOLUTIONS"
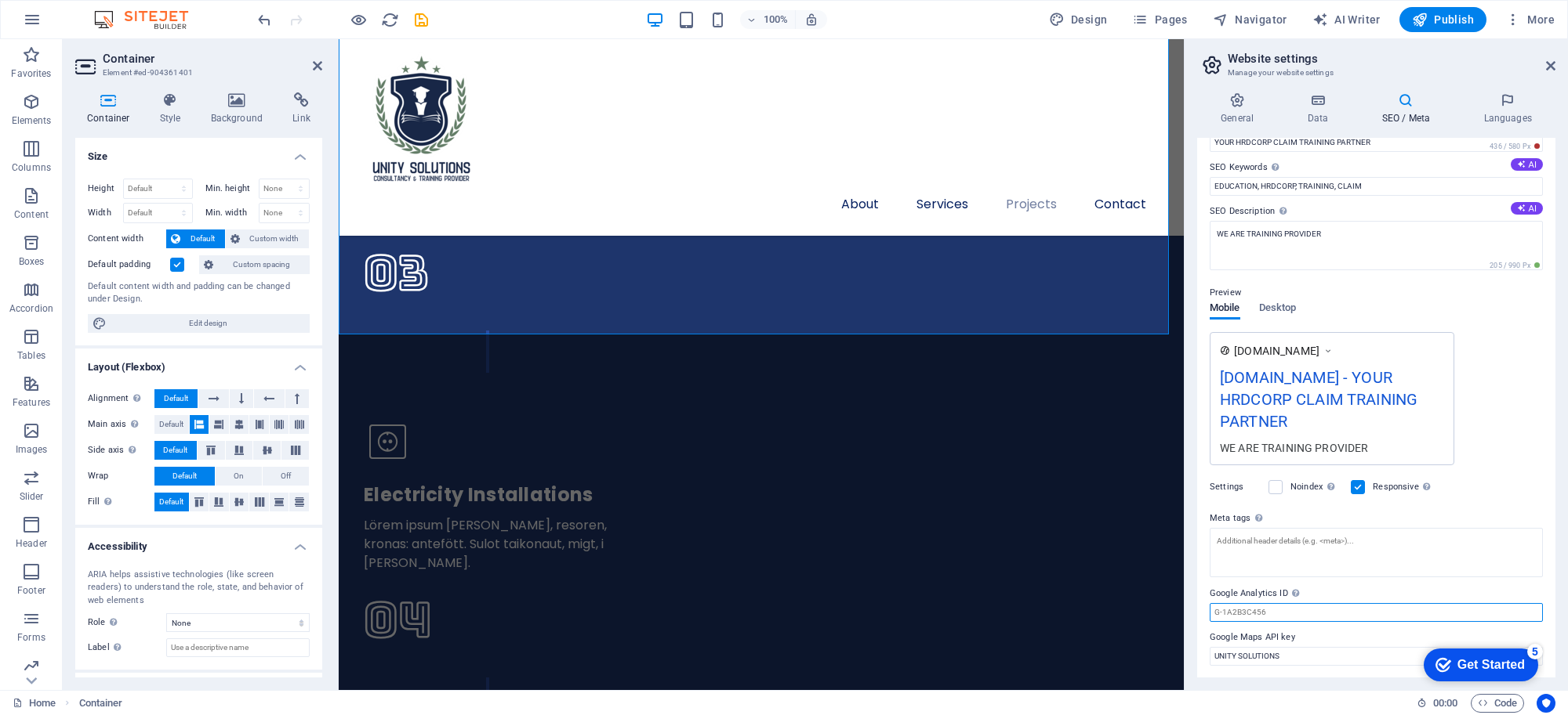
click at [1297, 613] on input "Google Analytics ID Please only add the Google Analytics ID. We automatically i…" at bounding box center [1376, 612] width 333 height 18
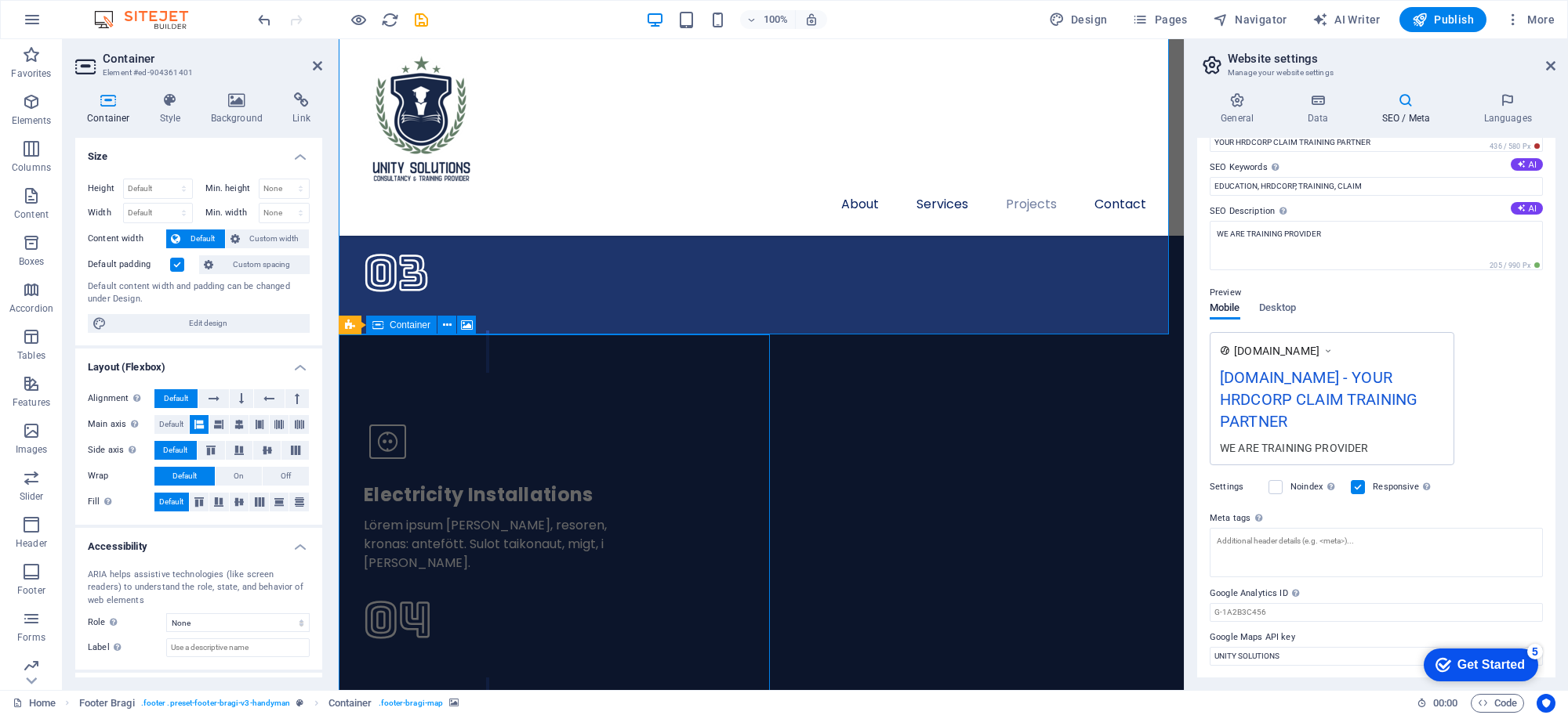
scroll to position [4290, 0]
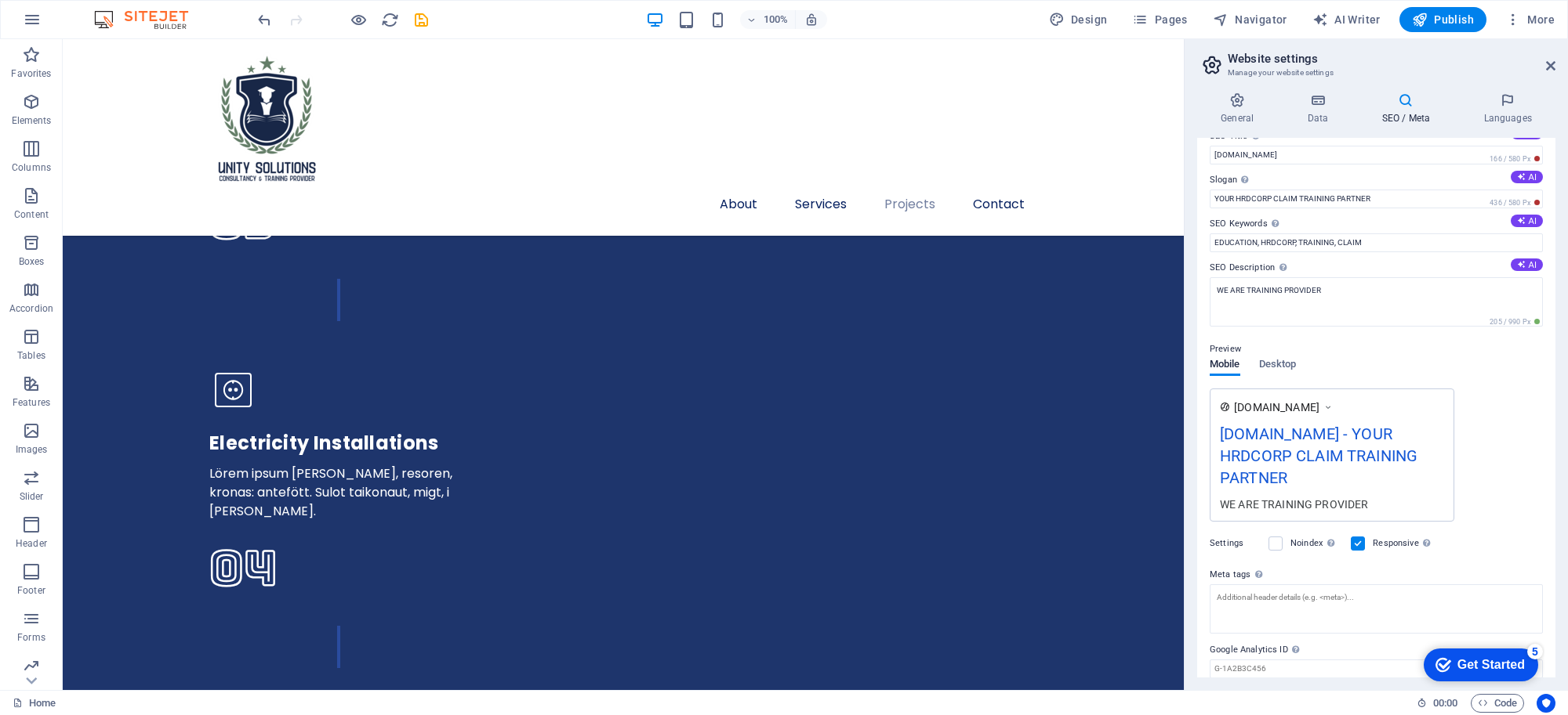
scroll to position [0, 0]
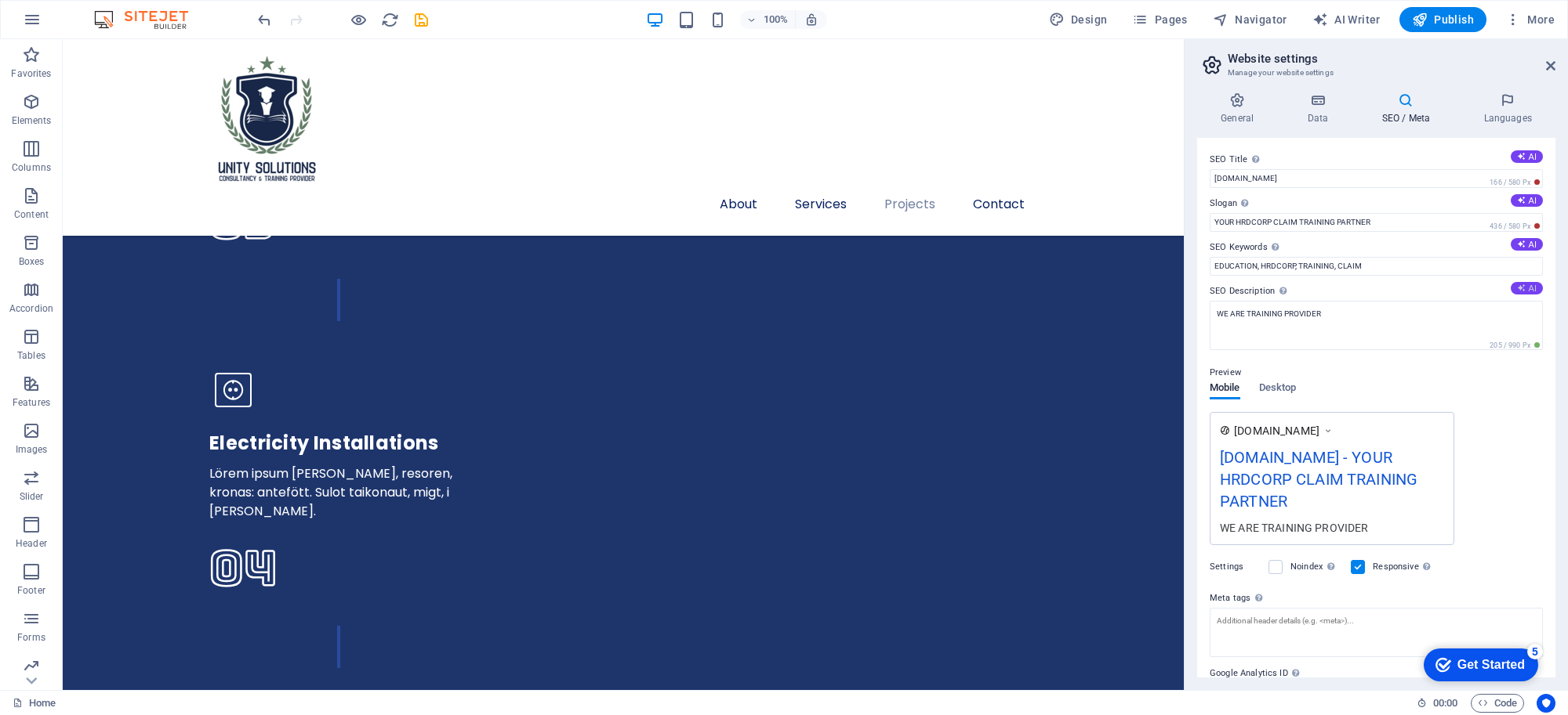
click at [1521, 290] on icon at bounding box center [1521, 288] width 9 height 9
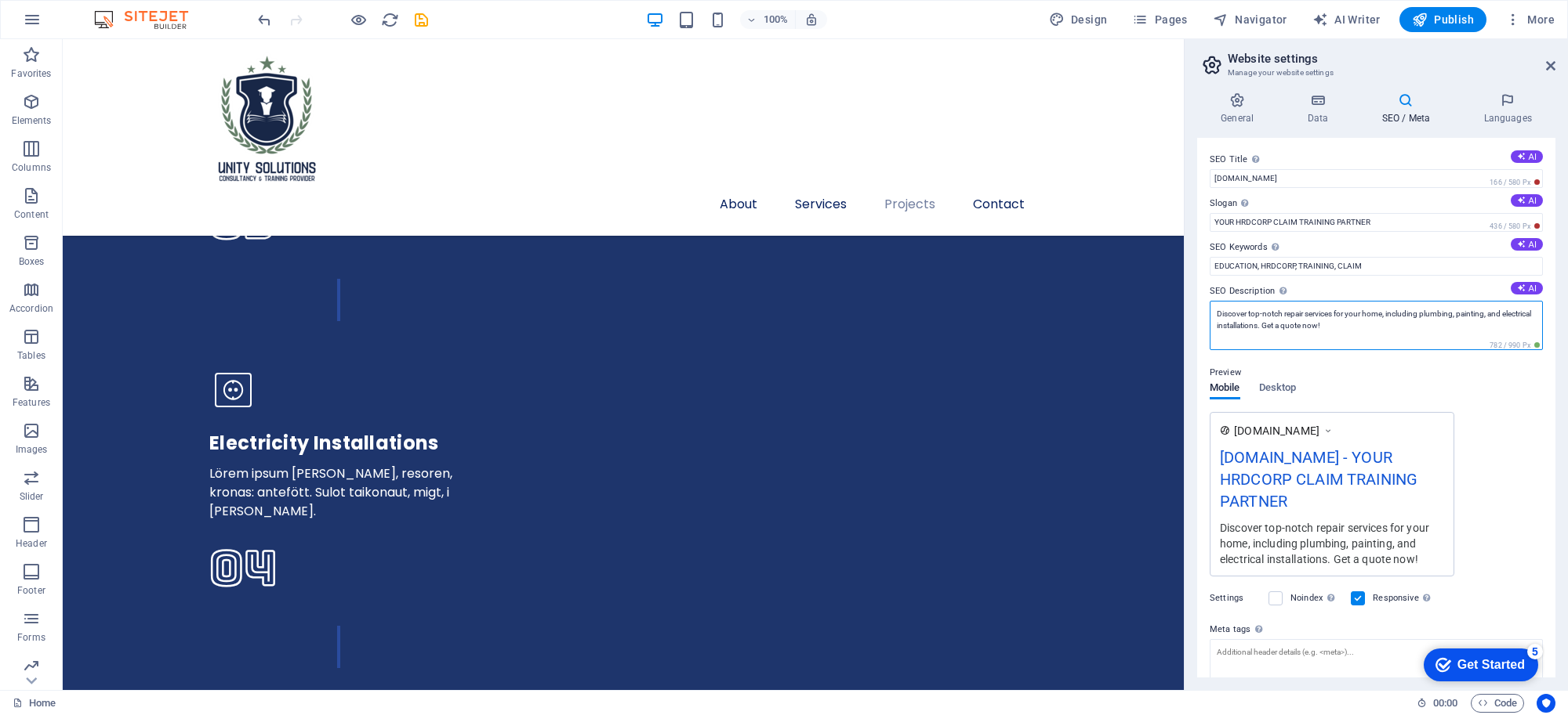
click at [1361, 329] on textarea "Discover top-notch repair services for your home, including plumbing, painting,…" at bounding box center [1376, 326] width 333 height 49
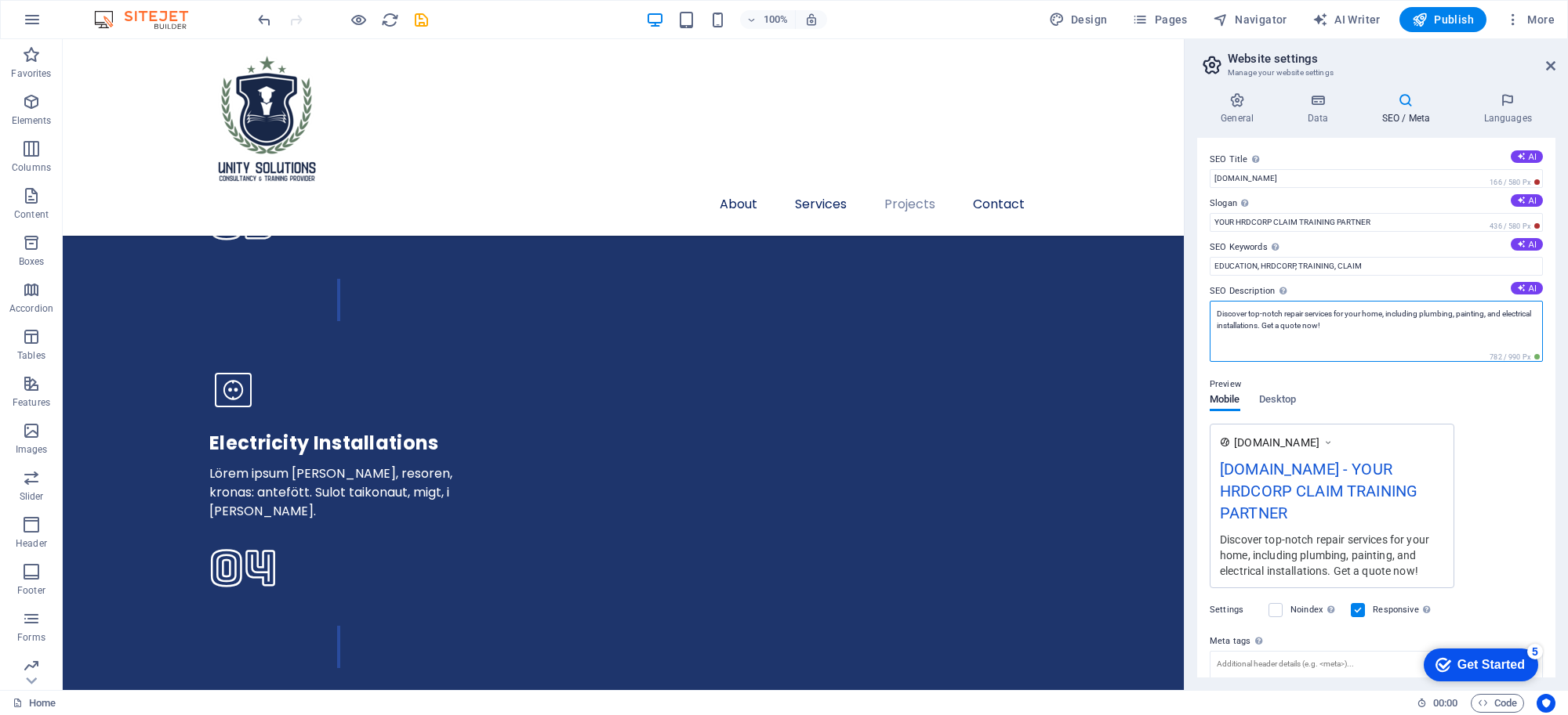
type textarea "WE ARE TRAINING PROVIDER"
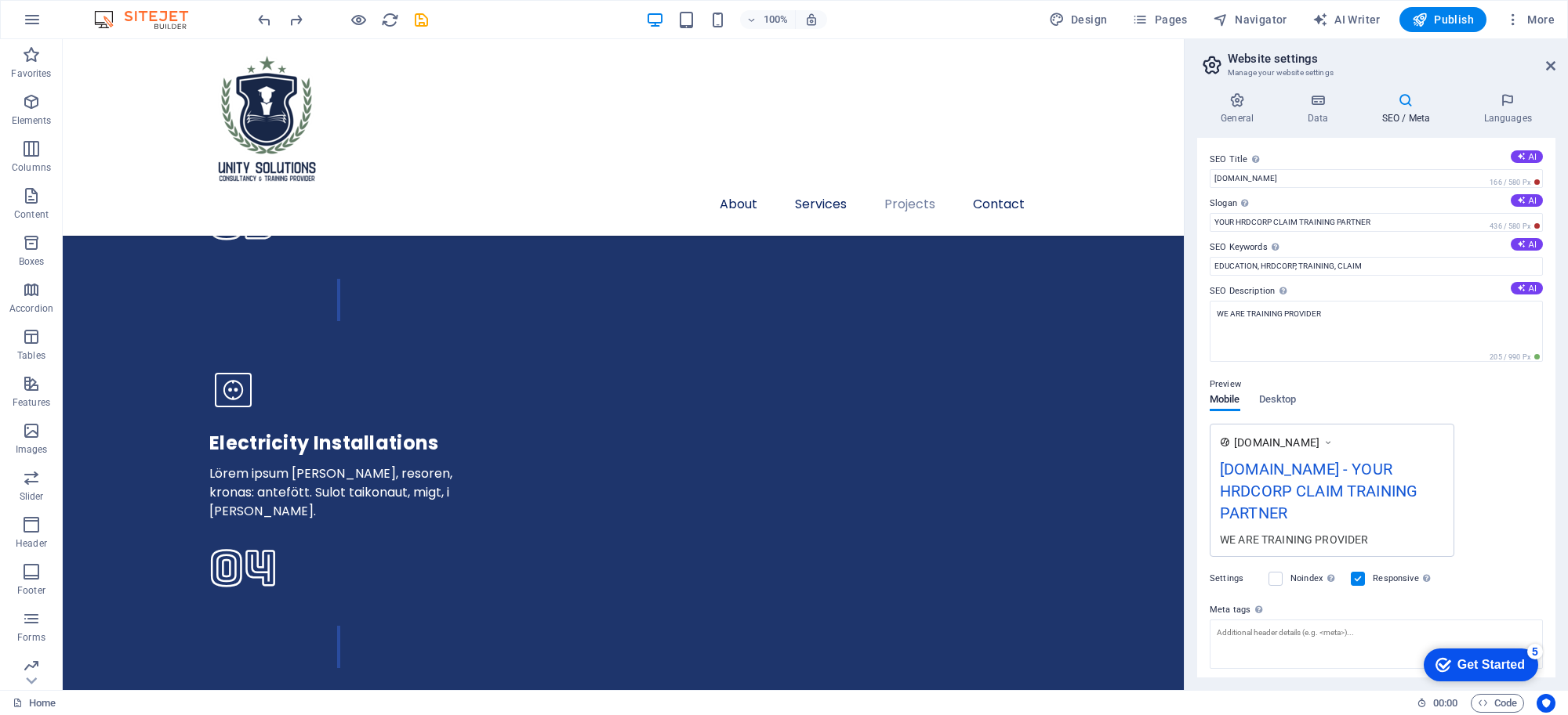
click at [1325, 127] on div "General Data SEO / Meta Languages Website name unitysolutions.asia Logo Drag fi…" at bounding box center [1376, 385] width 359 height 585
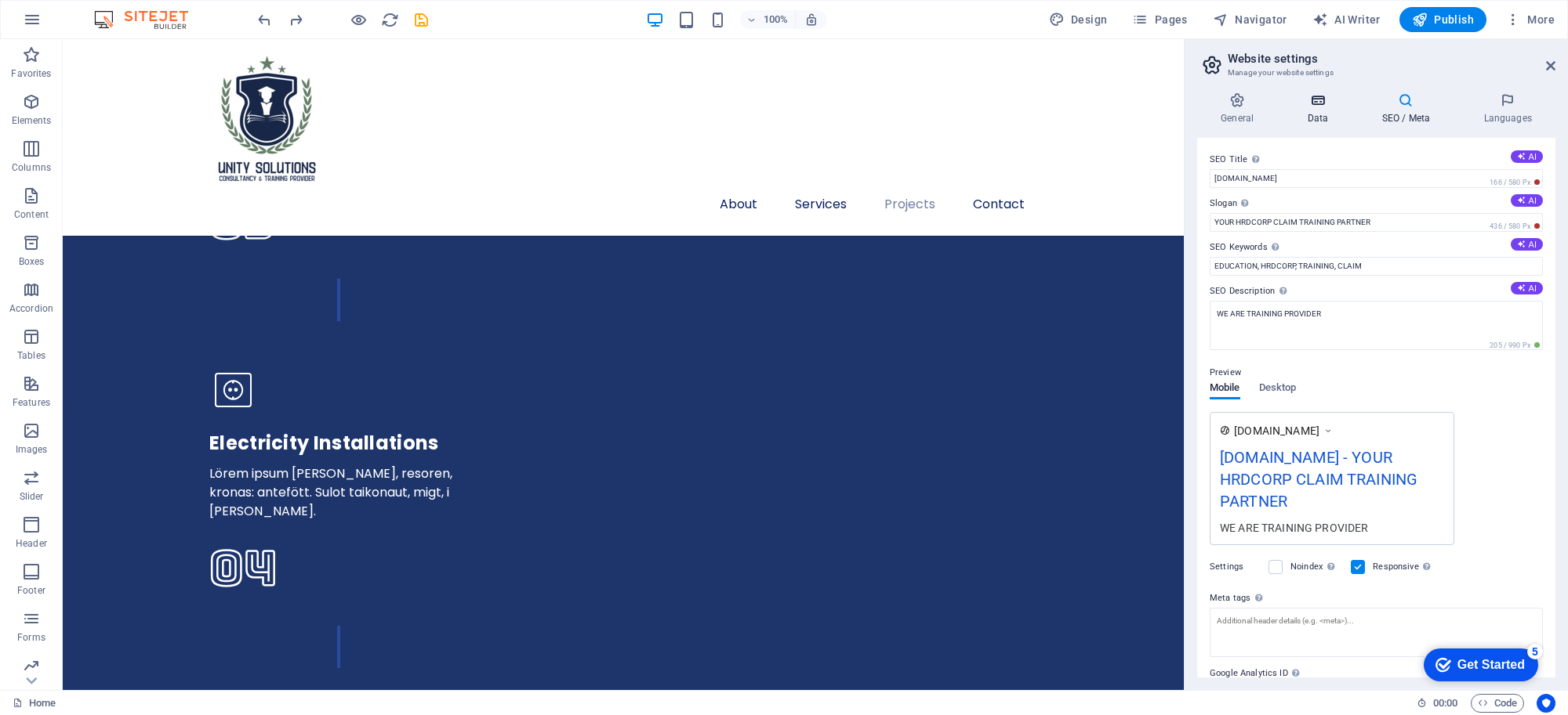
click at [1325, 106] on icon at bounding box center [1318, 100] width 69 height 16
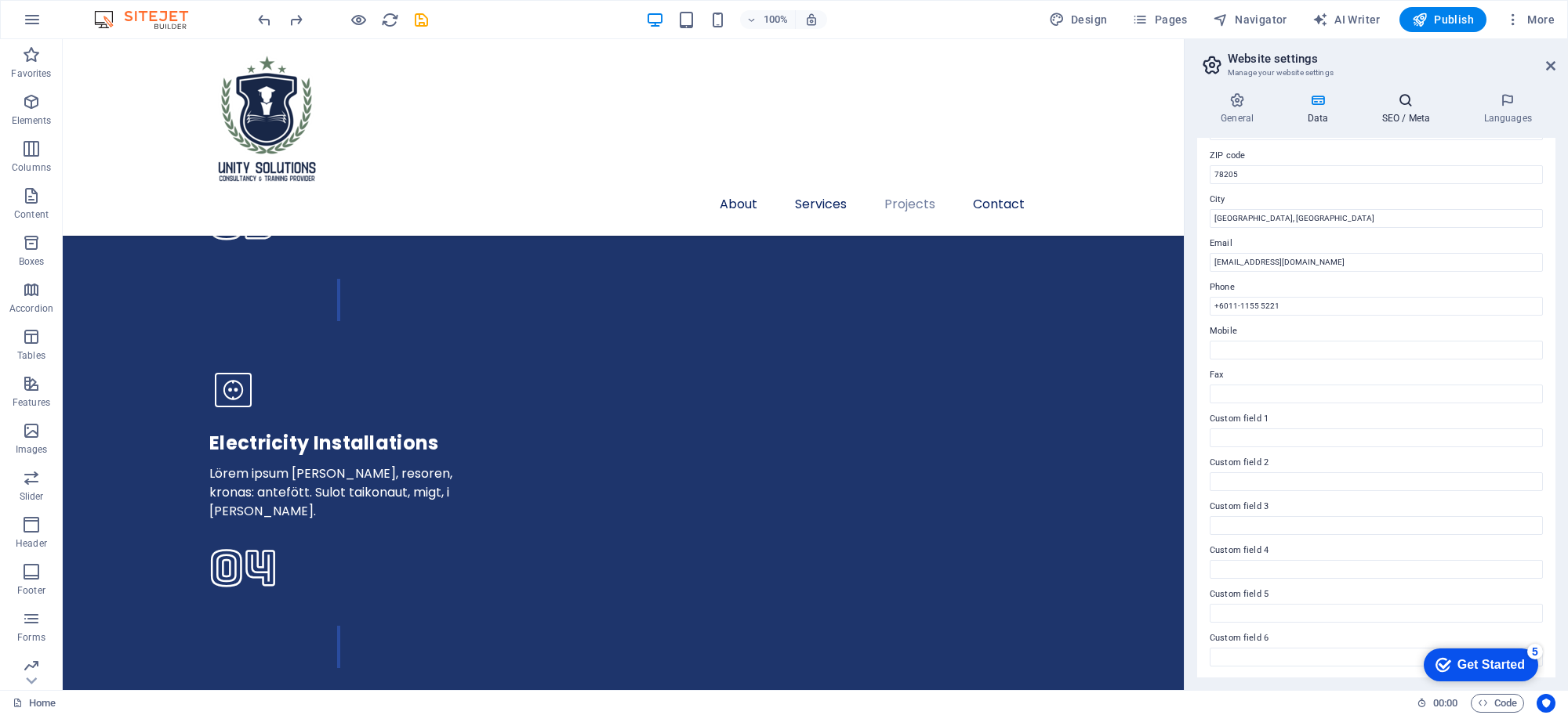
click at [1391, 104] on icon at bounding box center [1405, 100] width 96 height 16
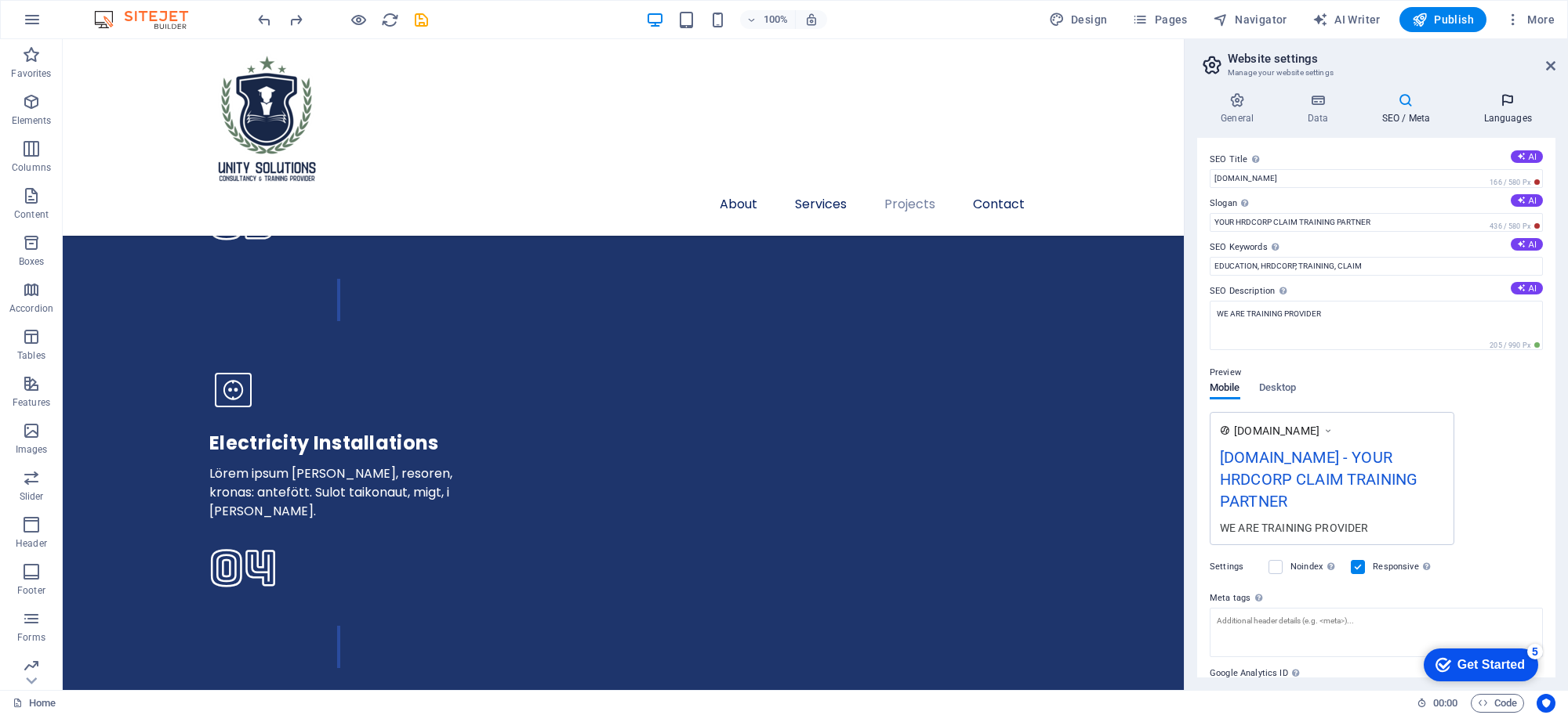
click at [1519, 105] on icon at bounding box center [1507, 100] width 96 height 16
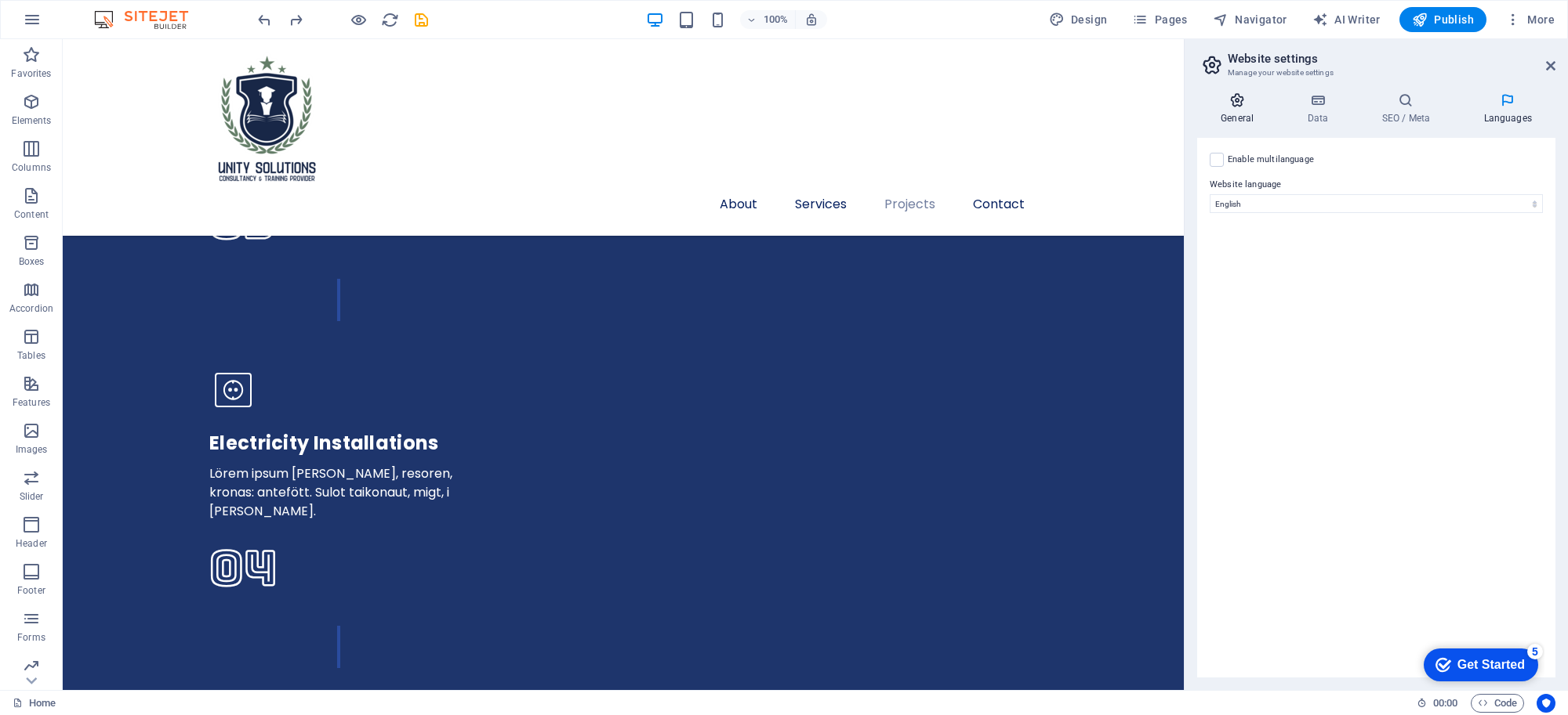
click at [1229, 103] on icon at bounding box center [1237, 100] width 80 height 16
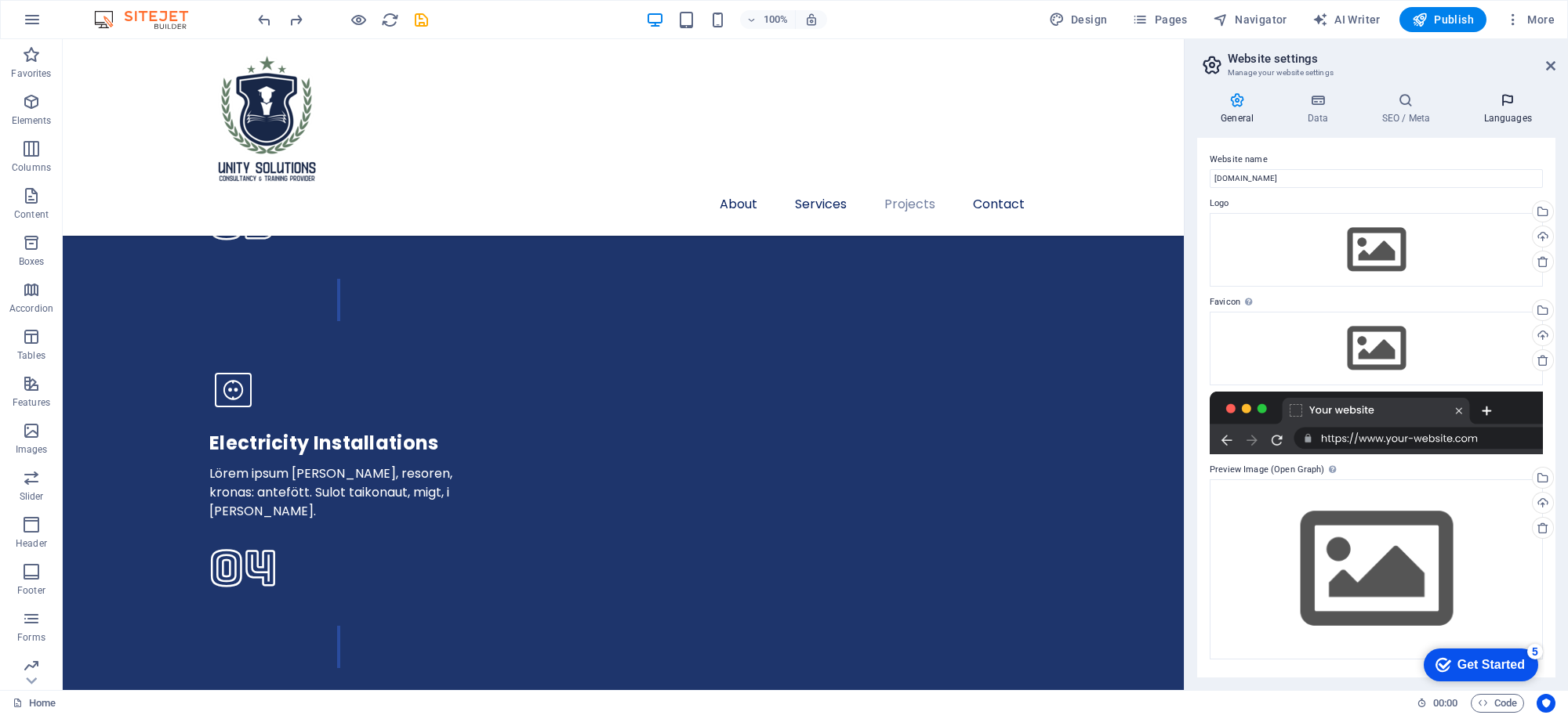
click at [1504, 105] on icon at bounding box center [1507, 100] width 96 height 16
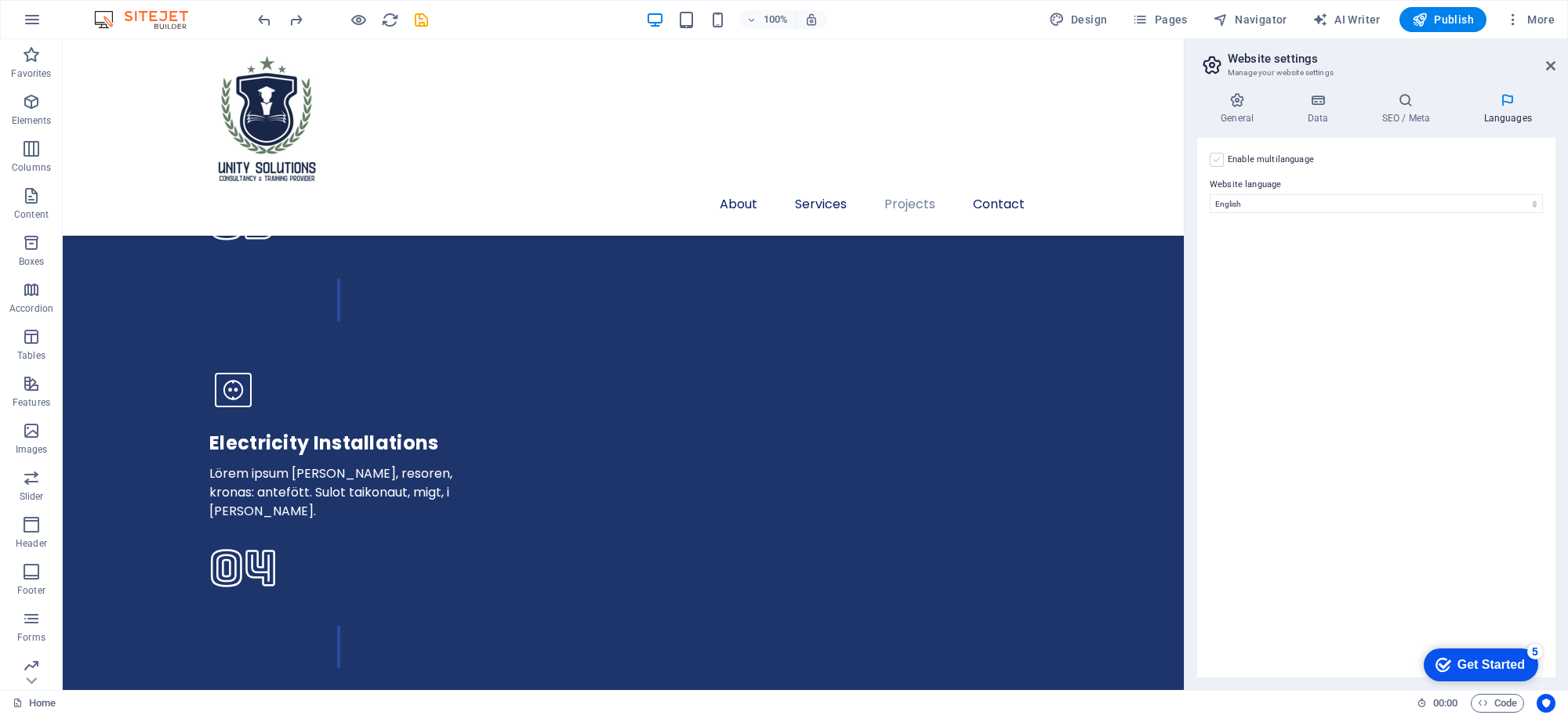
click at [1217, 155] on label at bounding box center [1216, 160] width 14 height 14
click at [0, 0] on input "Enable multilanguage To disable multilanguage delete all languages until only o…" at bounding box center [0, 0] width 0 height 0
select select
click at [1217, 155] on label at bounding box center [1216, 160] width 14 height 14
click at [0, 0] on input "Enable multilanguage To disable multilanguage delete all languages until only o…" at bounding box center [0, 0] width 0 height 0
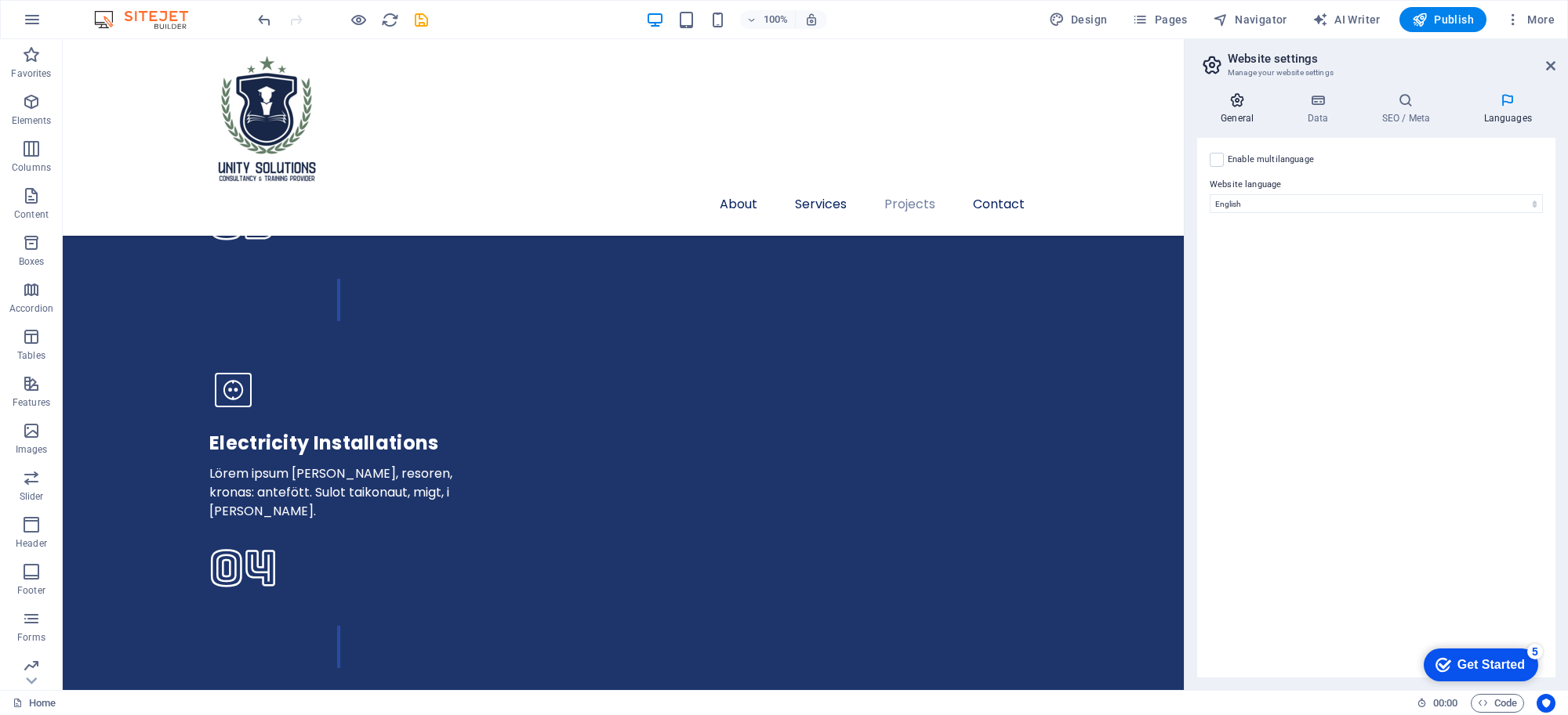
click at [1245, 108] on h4 "General" at bounding box center [1240, 108] width 86 height 32
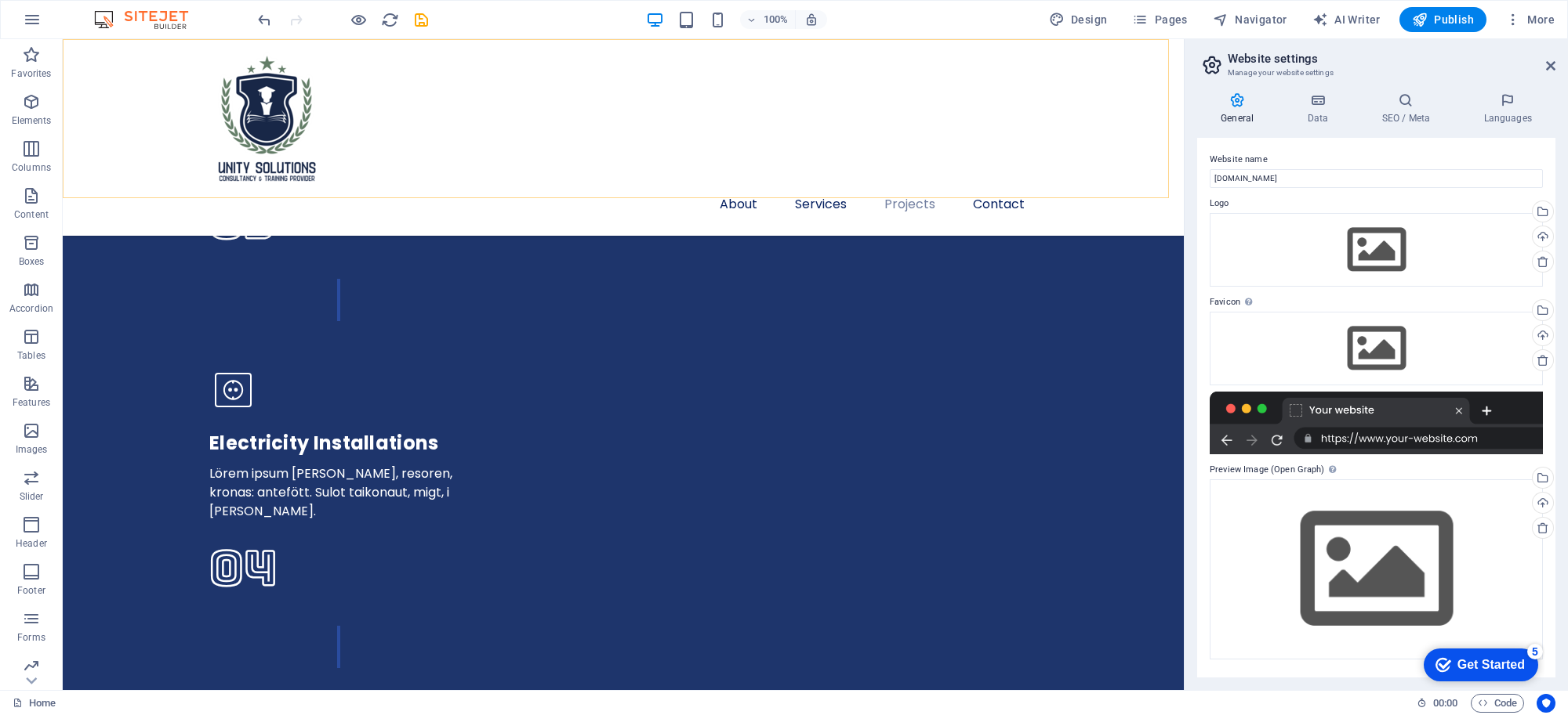
click at [1117, 119] on div "About Services Projects Contact" at bounding box center [623, 138] width 1122 height 197
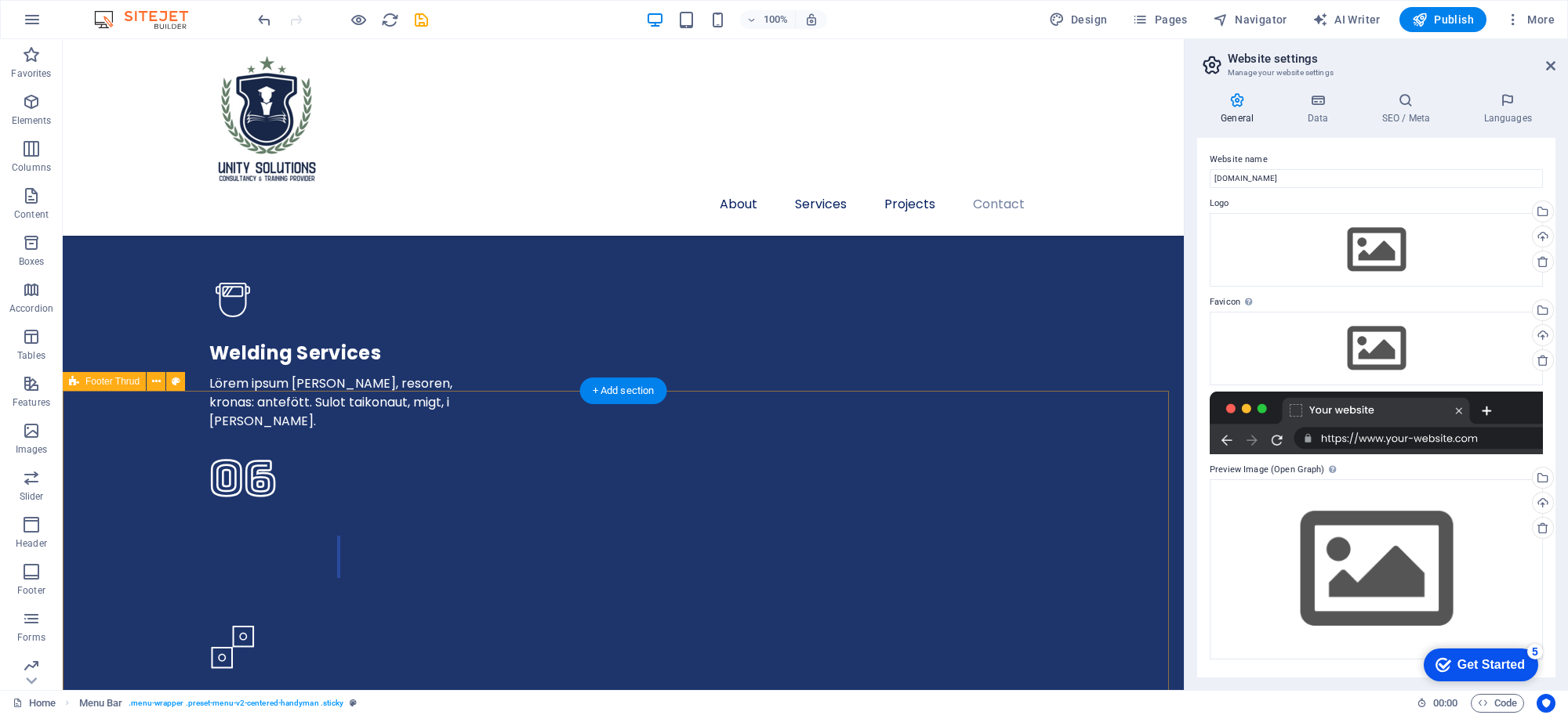
scroll to position [5337, 0]
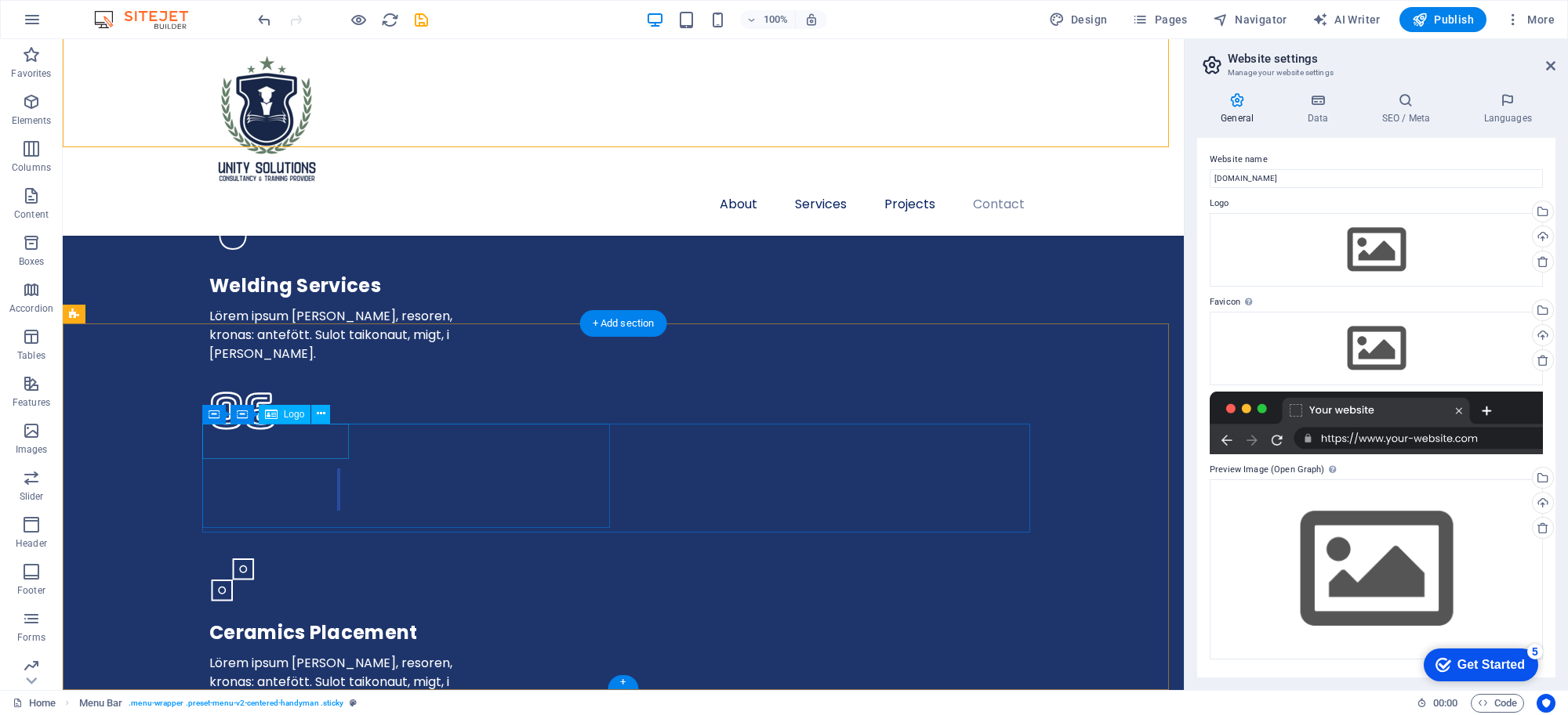
click at [287, 412] on span "Logo" at bounding box center [294, 414] width 21 height 10
select select "px"
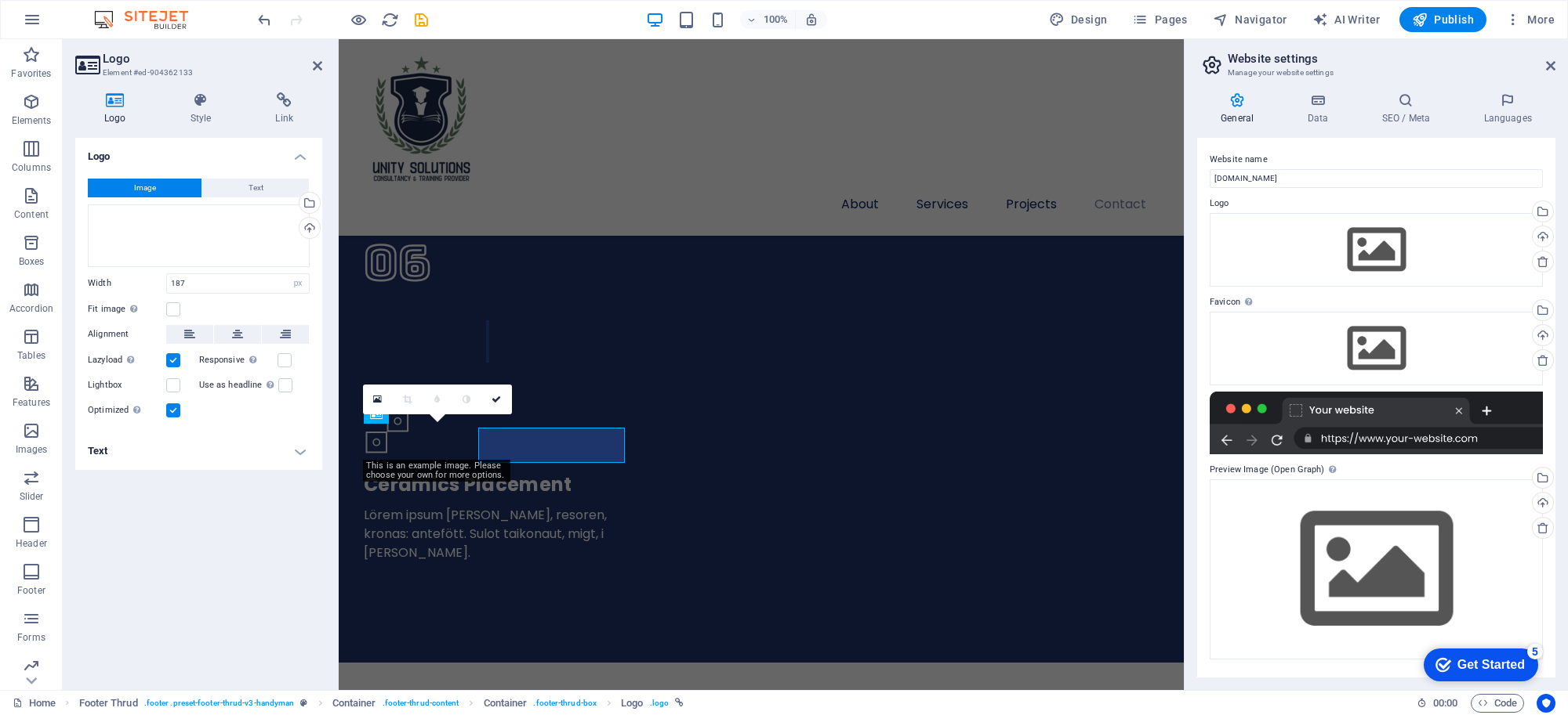
scroll to position [5334, 0]
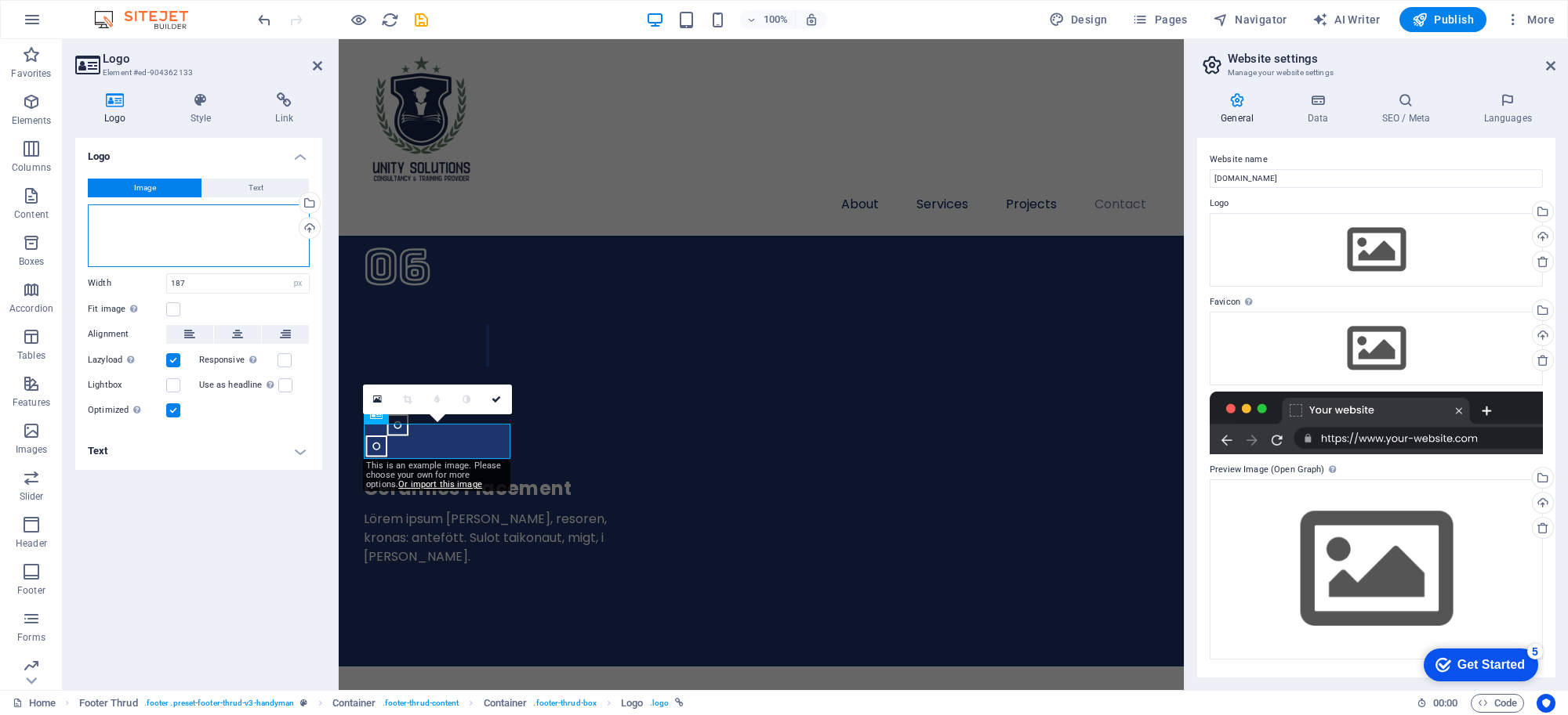
click at [231, 239] on div "Drag files here, click to choose files or select files from Files or our free s…" at bounding box center [199, 235] width 221 height 62
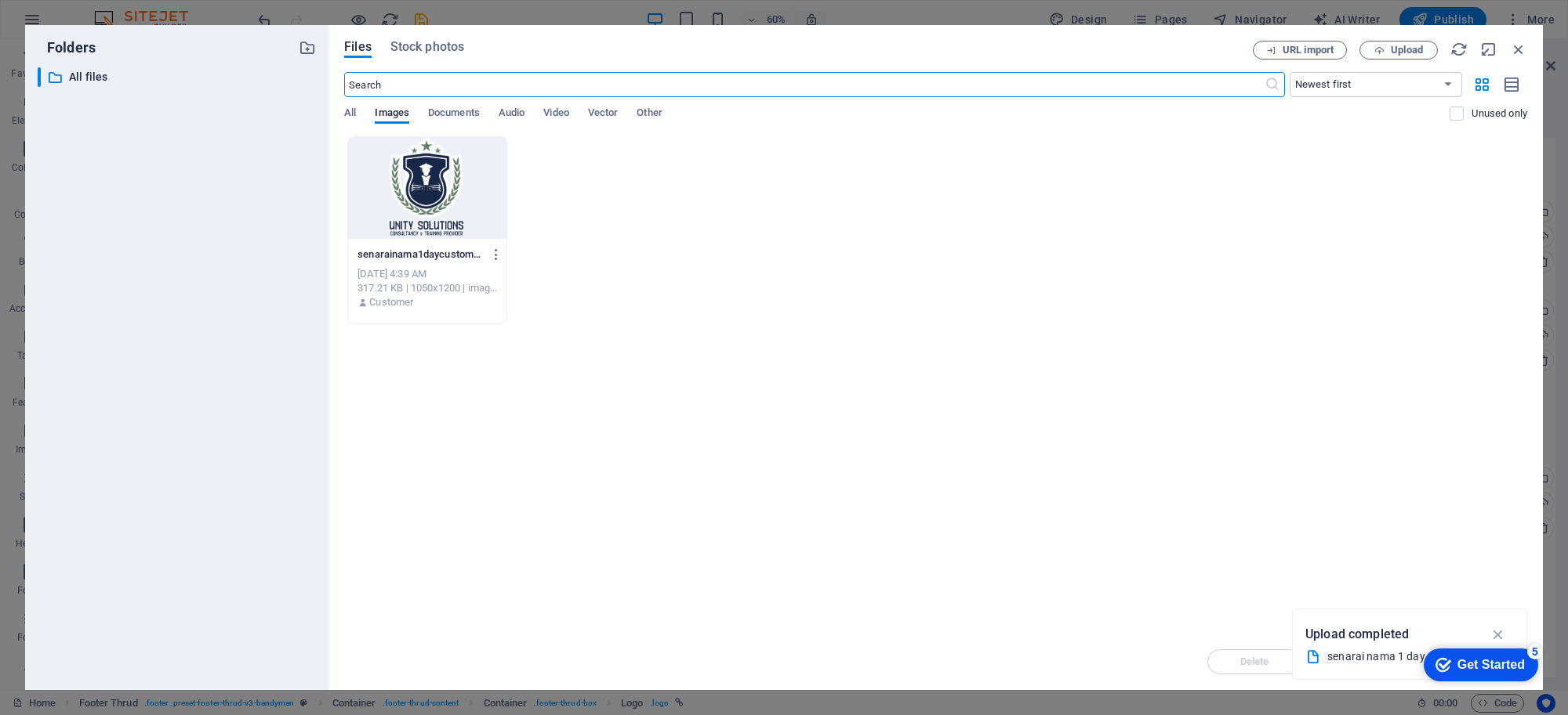
click at [420, 193] on div at bounding box center [427, 188] width 158 height 102
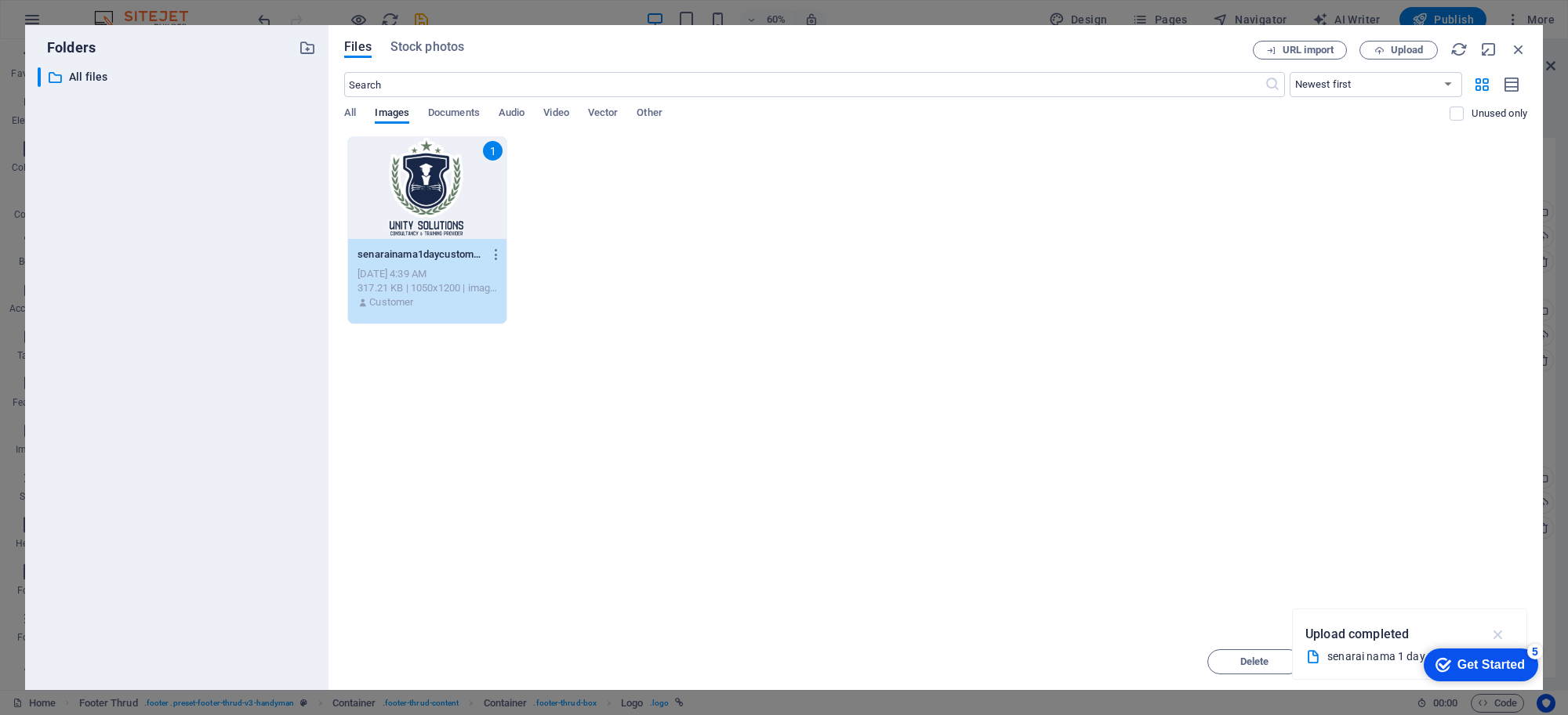
click at [1495, 629] on icon "button" at bounding box center [1499, 635] width 18 height 18
drag, startPoint x: 1451, startPoint y: 660, endPoint x: 1419, endPoint y: 712, distance: 61.1
click at [1419, 688] on html "checkmark Get Started 5 First Steps in the Editor Let's guide you through the t…" at bounding box center [1479, 665] width 129 height 47
click at [1477, 673] on div "checkmark Get Started 5" at bounding box center [1481, 665] width 114 height 32
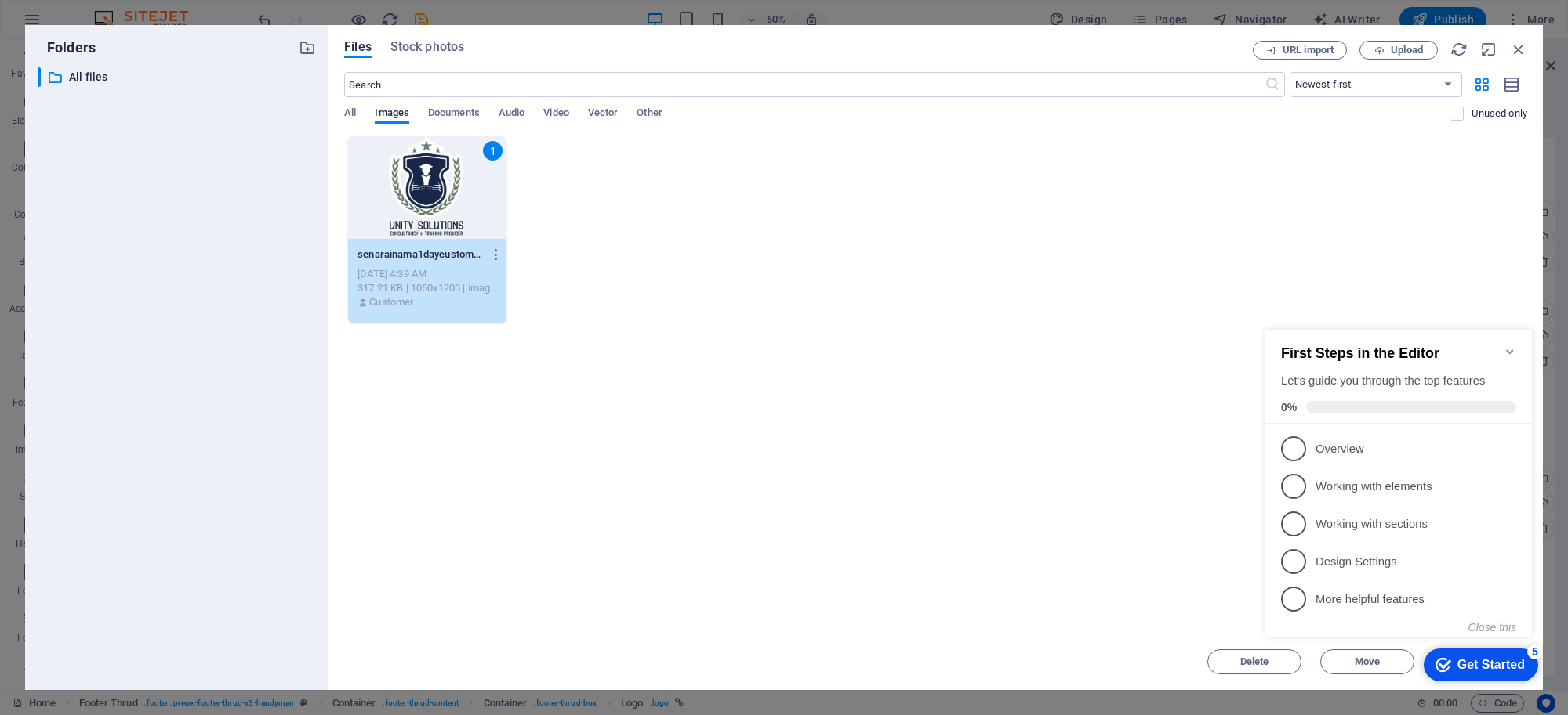
click at [1477, 673] on div "checkmark Get Started 5" at bounding box center [1481, 665] width 114 height 32
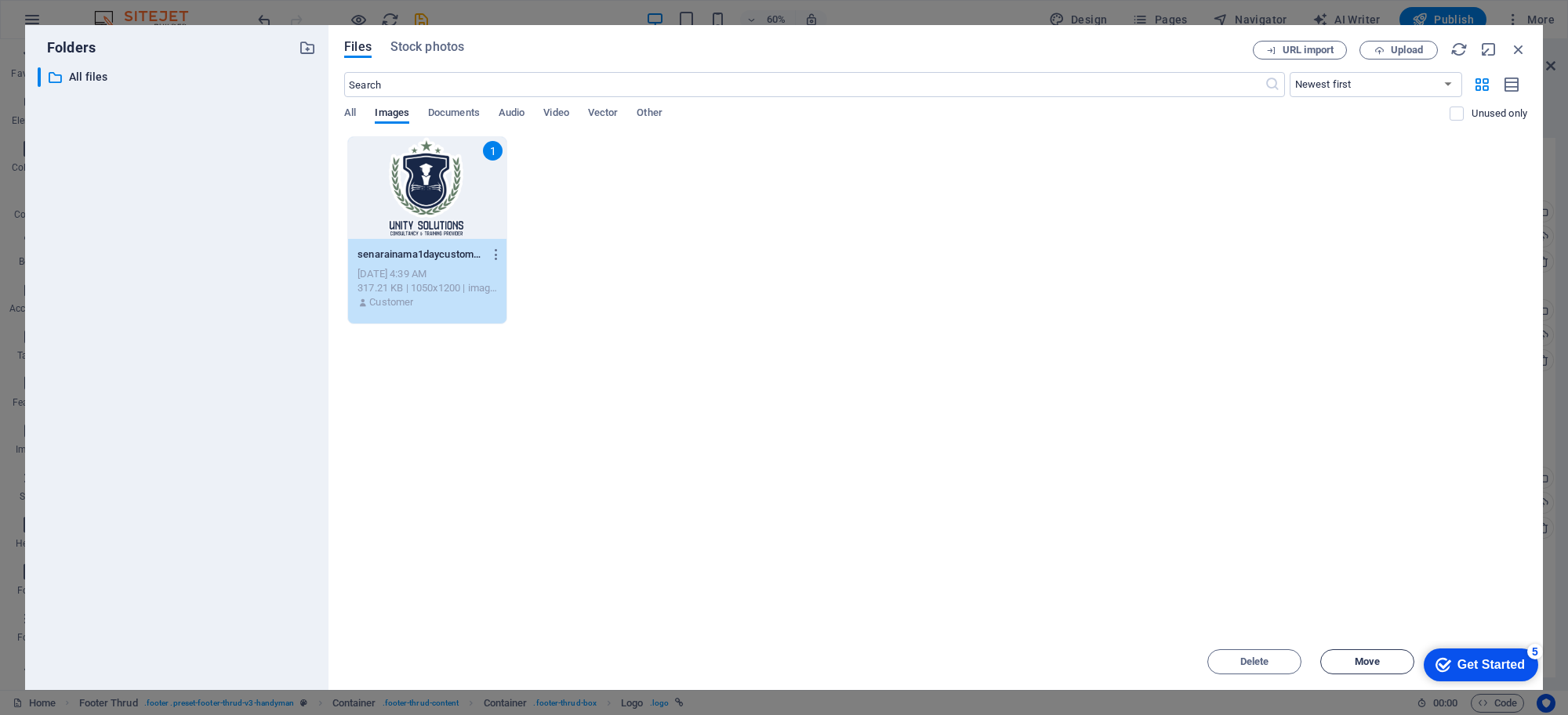
click at [1388, 659] on span "Move" at bounding box center [1367, 661] width 80 height 10
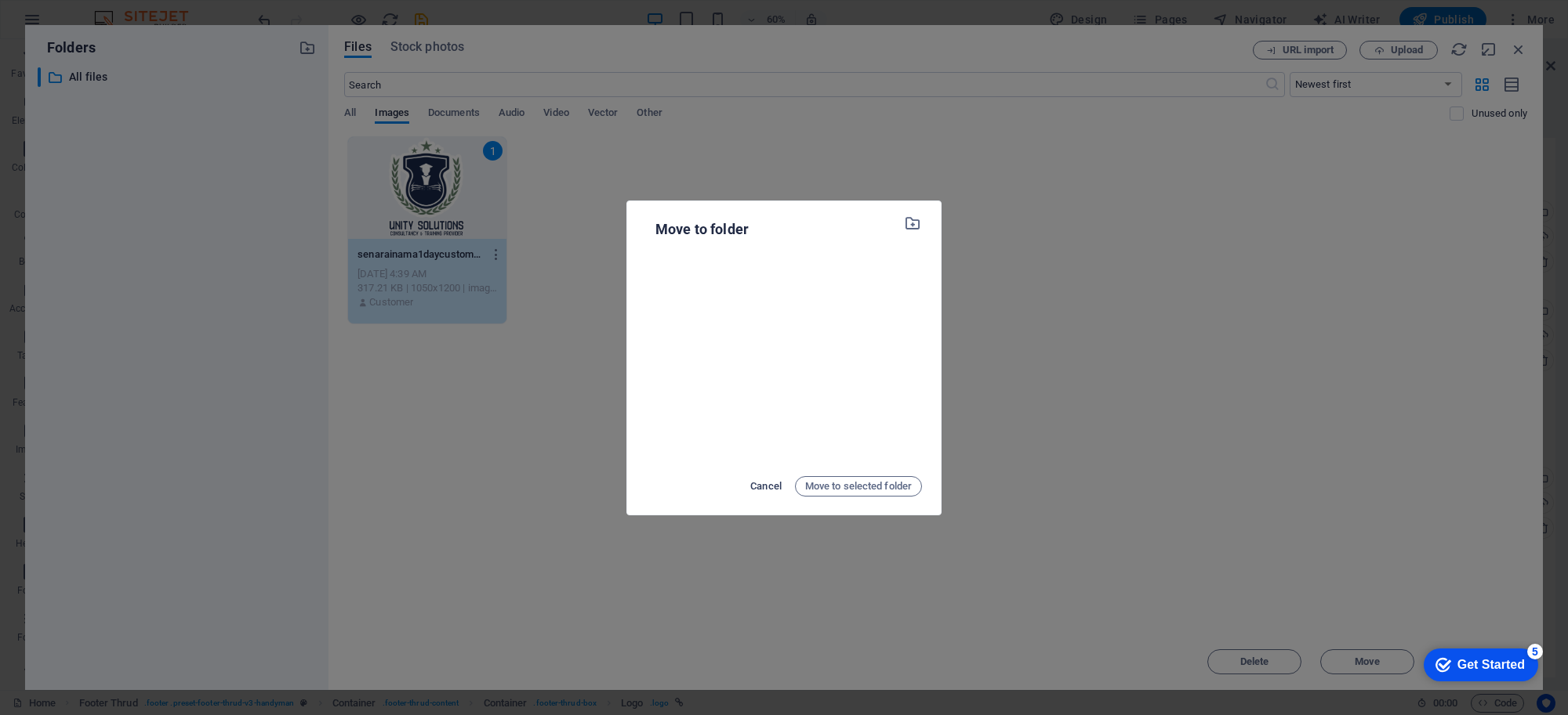
click at [770, 488] on span "Cancel" at bounding box center [766, 486] width 32 height 18
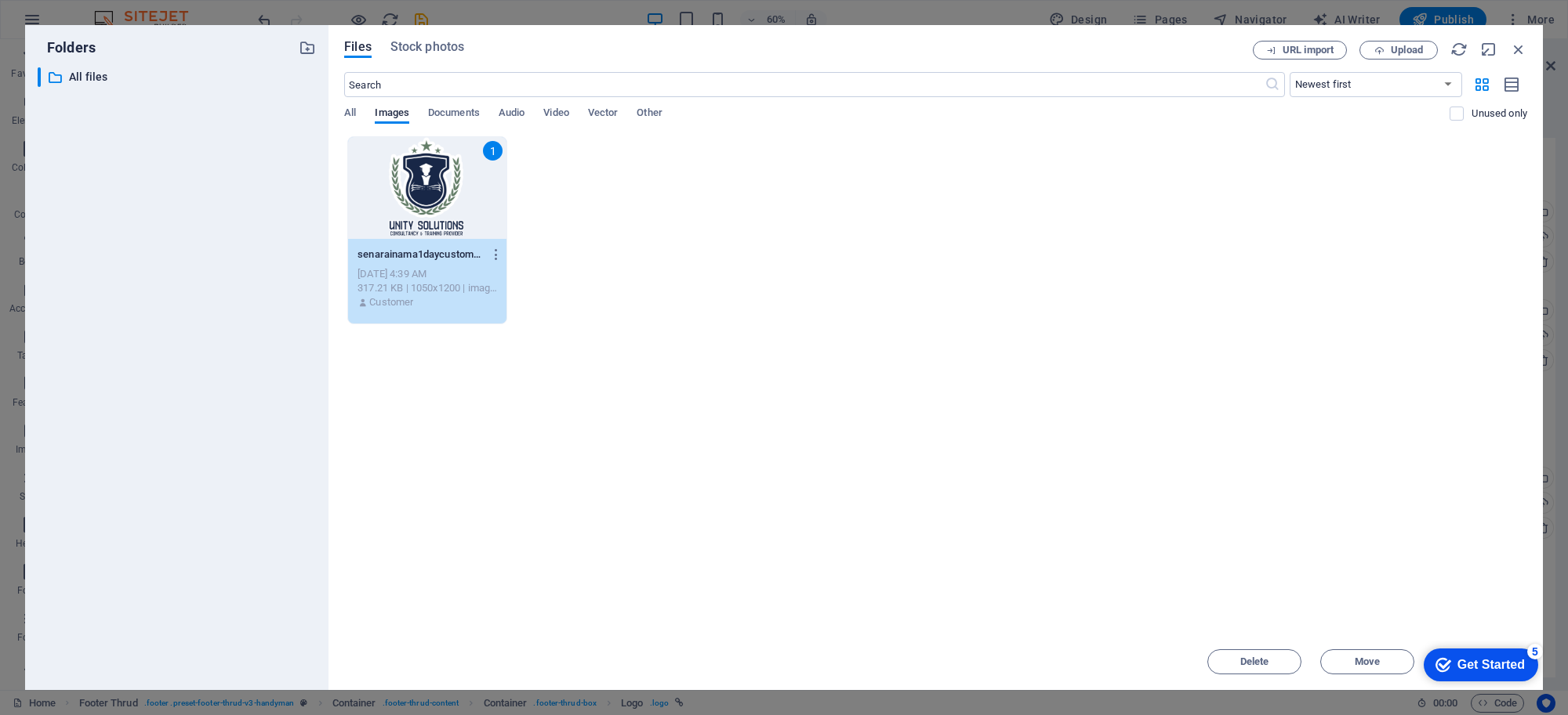
drag, startPoint x: 1192, startPoint y: 52, endPoint x: 887, endPoint y: 64, distance: 305.2
click at [887, 64] on div "Files Stock photos URL import Upload ​ Newest first Oldest first Name (A-Z) Nam…" at bounding box center [936, 358] width 1183 height 634
drag, startPoint x: 947, startPoint y: 44, endPoint x: 1390, endPoint y: 53, distance: 443.1
click at [949, 45] on div "Files Stock photos" at bounding box center [799, 49] width 909 height 18
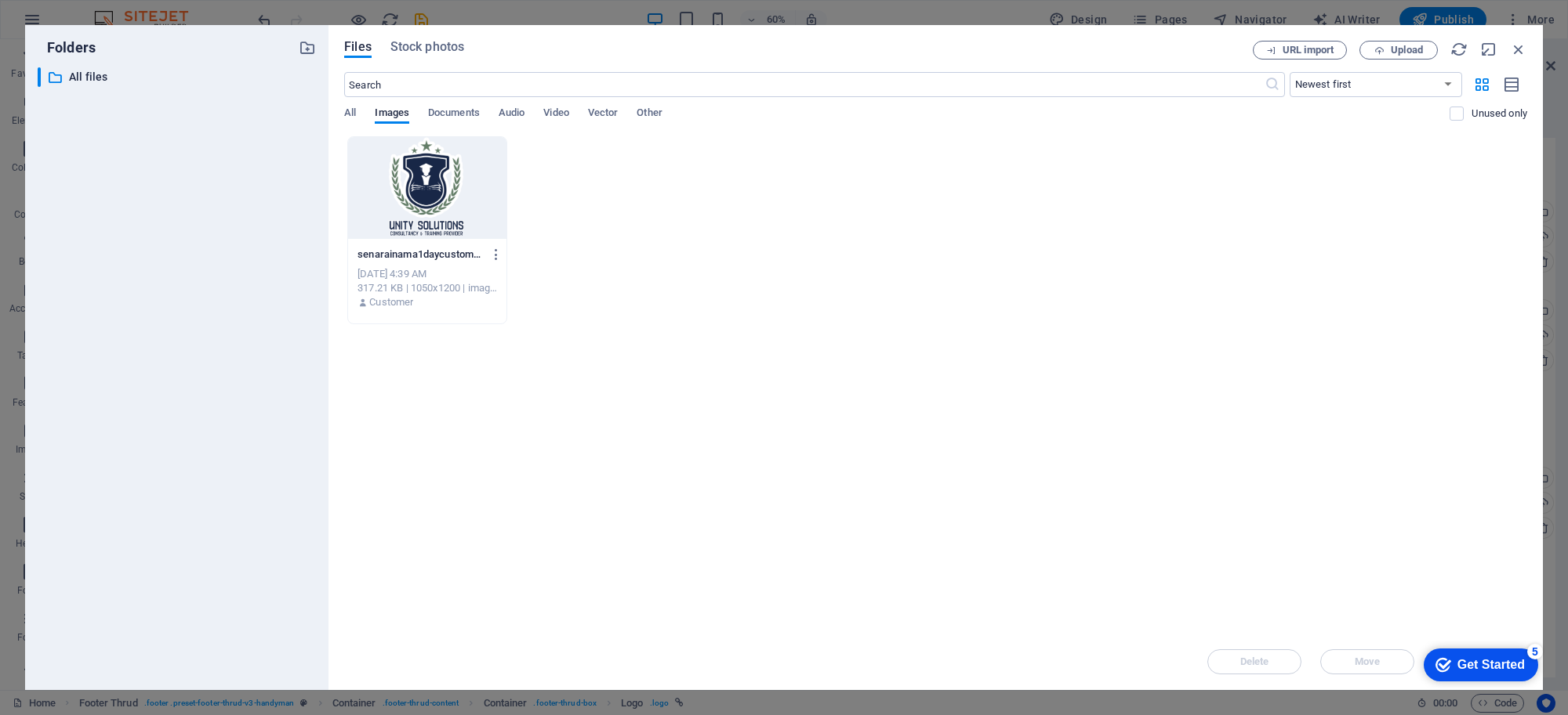
click at [1357, 432] on div "Drop files here to upload them instantly senarainama1daycustomerservices-TJ_sBU…" at bounding box center [936, 385] width 1183 height 497
click at [1495, 672] on div "Get Started" at bounding box center [1491, 665] width 68 height 14
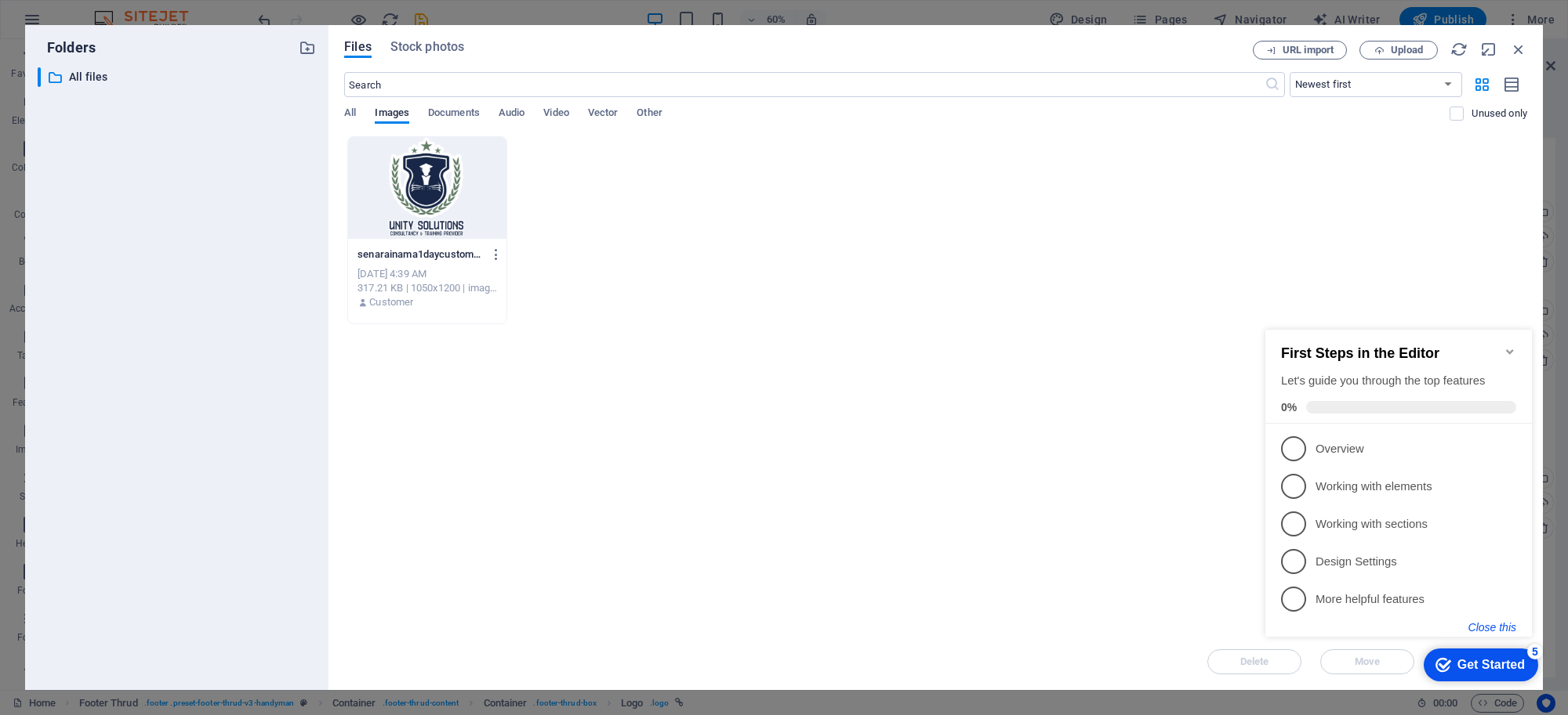
click at [1494, 624] on button "Close this" at bounding box center [1492, 627] width 47 height 12
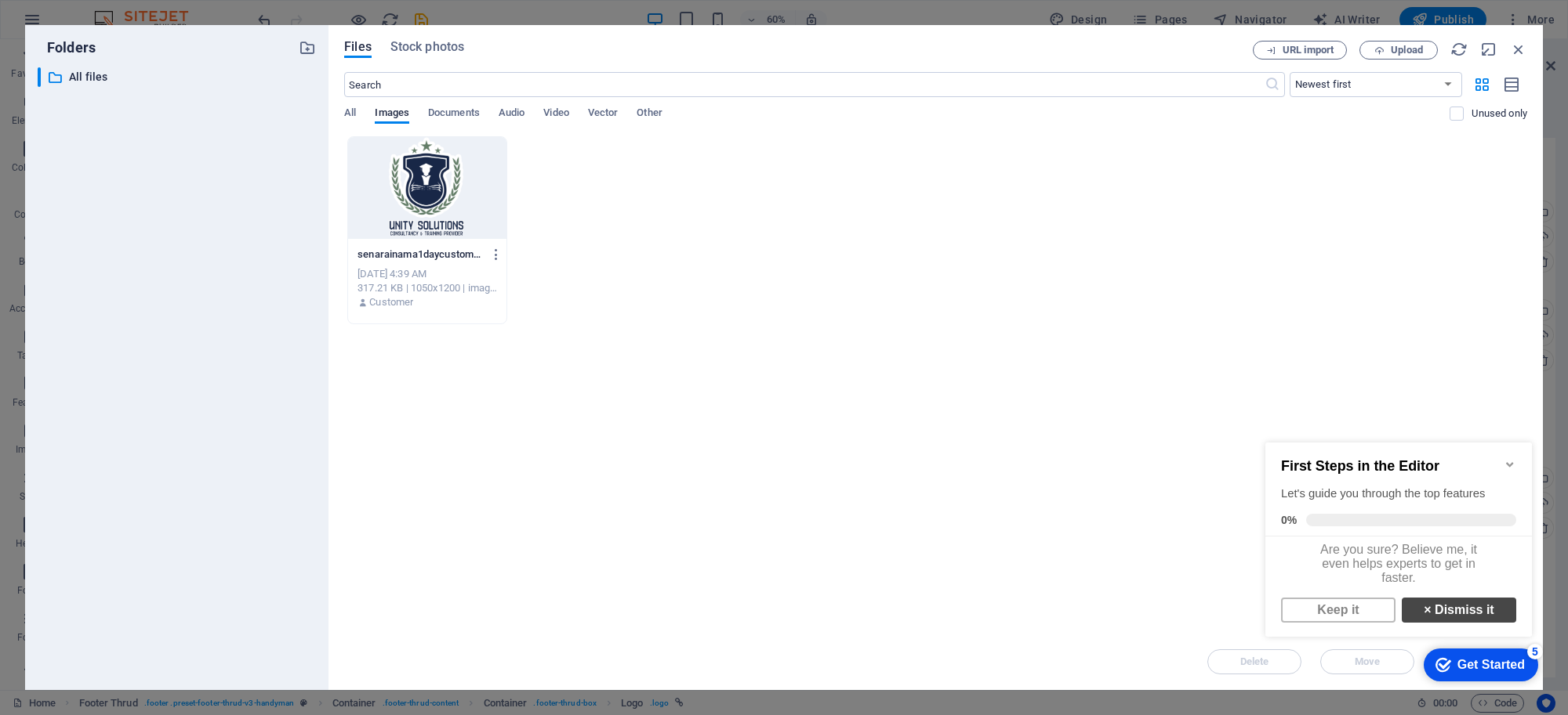
click at [1452, 618] on link "× Dismiss it" at bounding box center [1459, 610] width 114 height 25
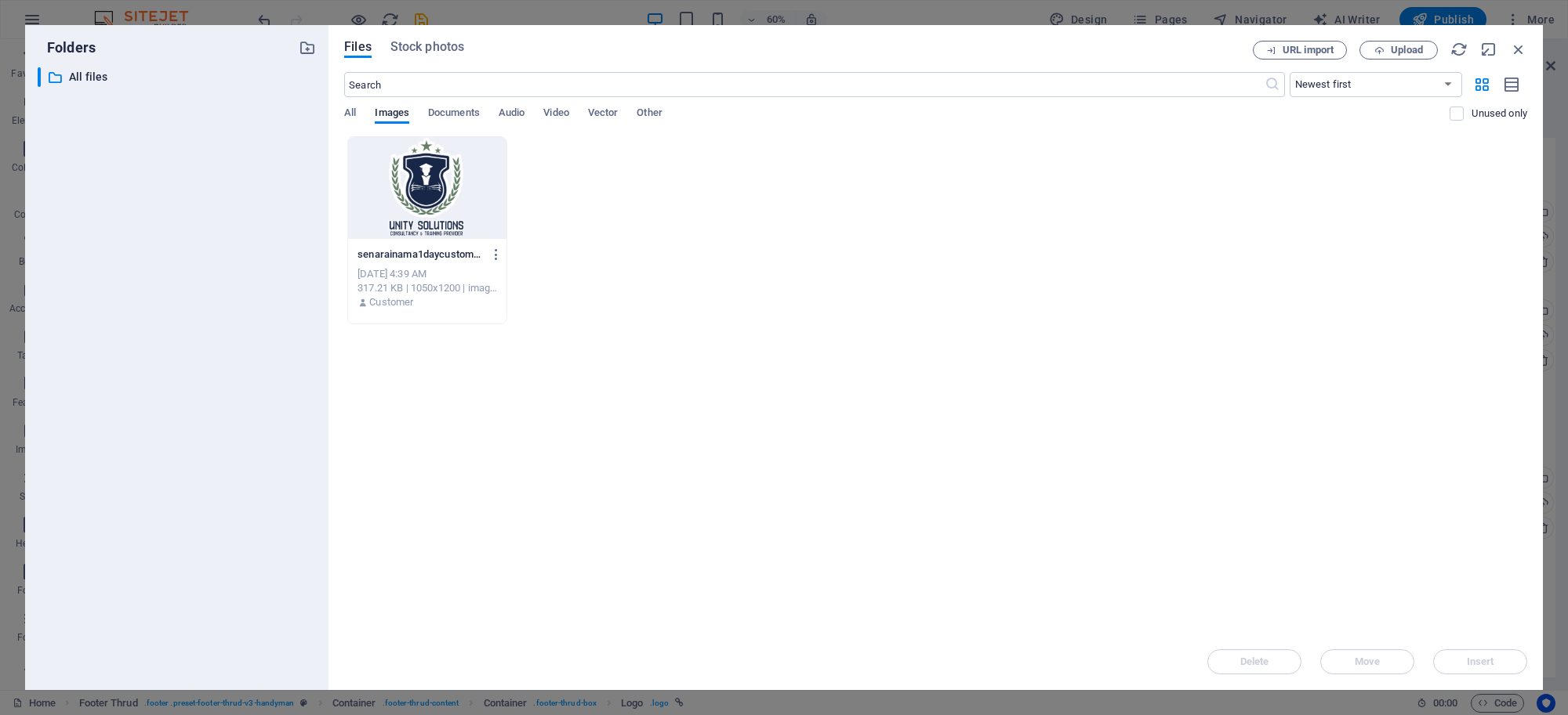
click at [1487, 663] on div "Delete Move Insert" at bounding box center [936, 654] width 1183 height 40
click at [373, 197] on div at bounding box center [427, 188] width 158 height 102
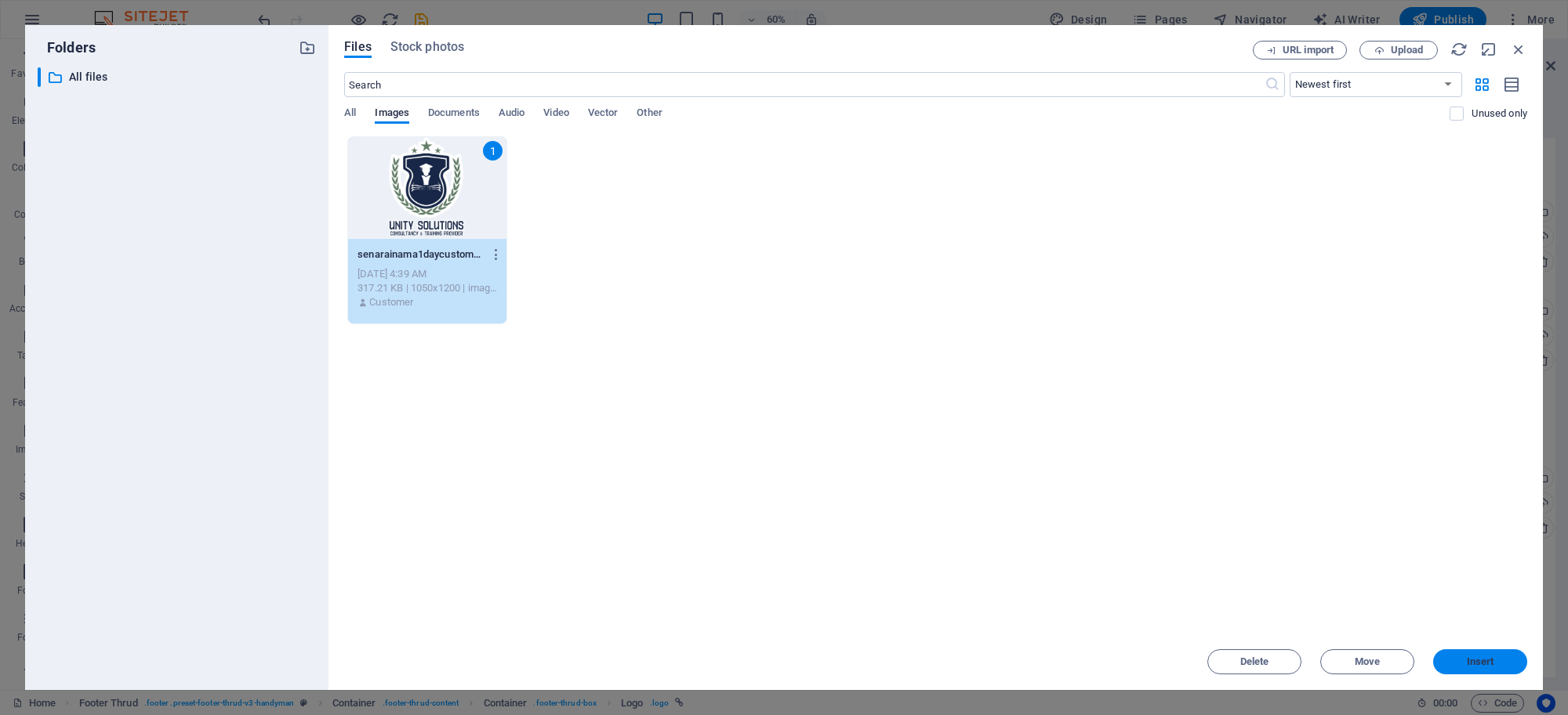
click at [1453, 653] on button "Insert" at bounding box center [1480, 661] width 94 height 25
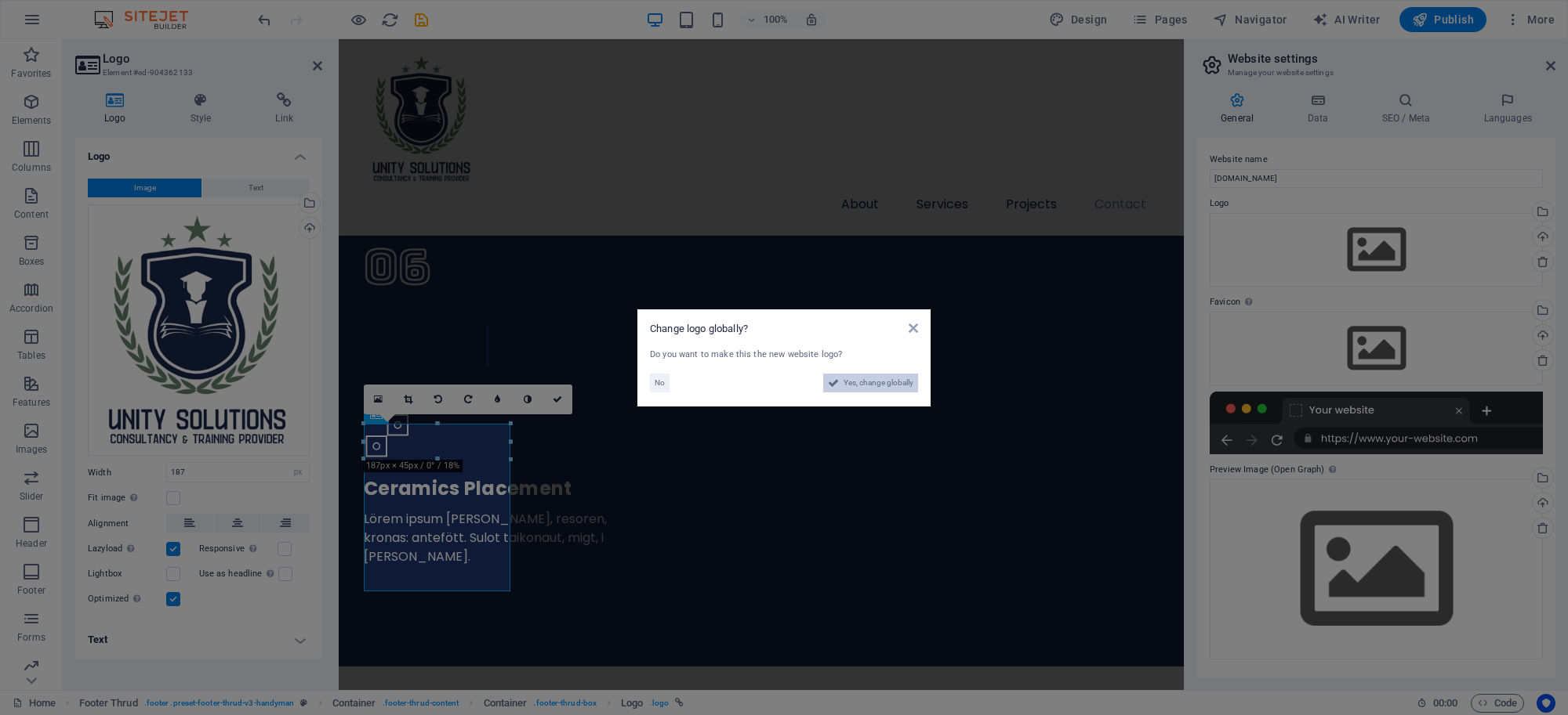
click at [881, 384] on span "Yes, change globally" at bounding box center [878, 382] width 69 height 18
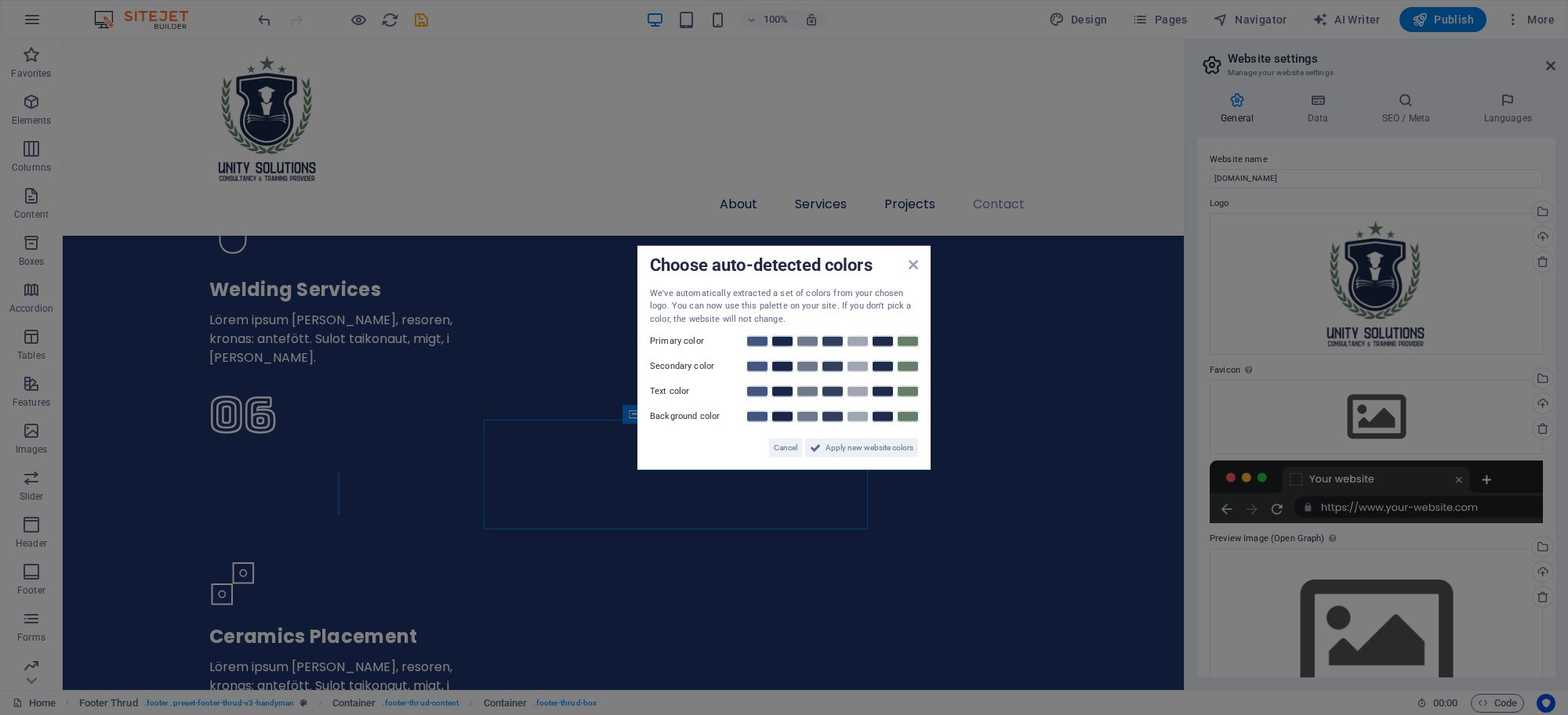
scroll to position [5337, 0]
click at [904, 271] on div "Choose auto-detected colors" at bounding box center [783, 265] width 268 height 17
click at [1058, 419] on aside "Choose auto-detected colors We've automatically extracted a set of colors from …" at bounding box center [784, 358] width 1568 height 715
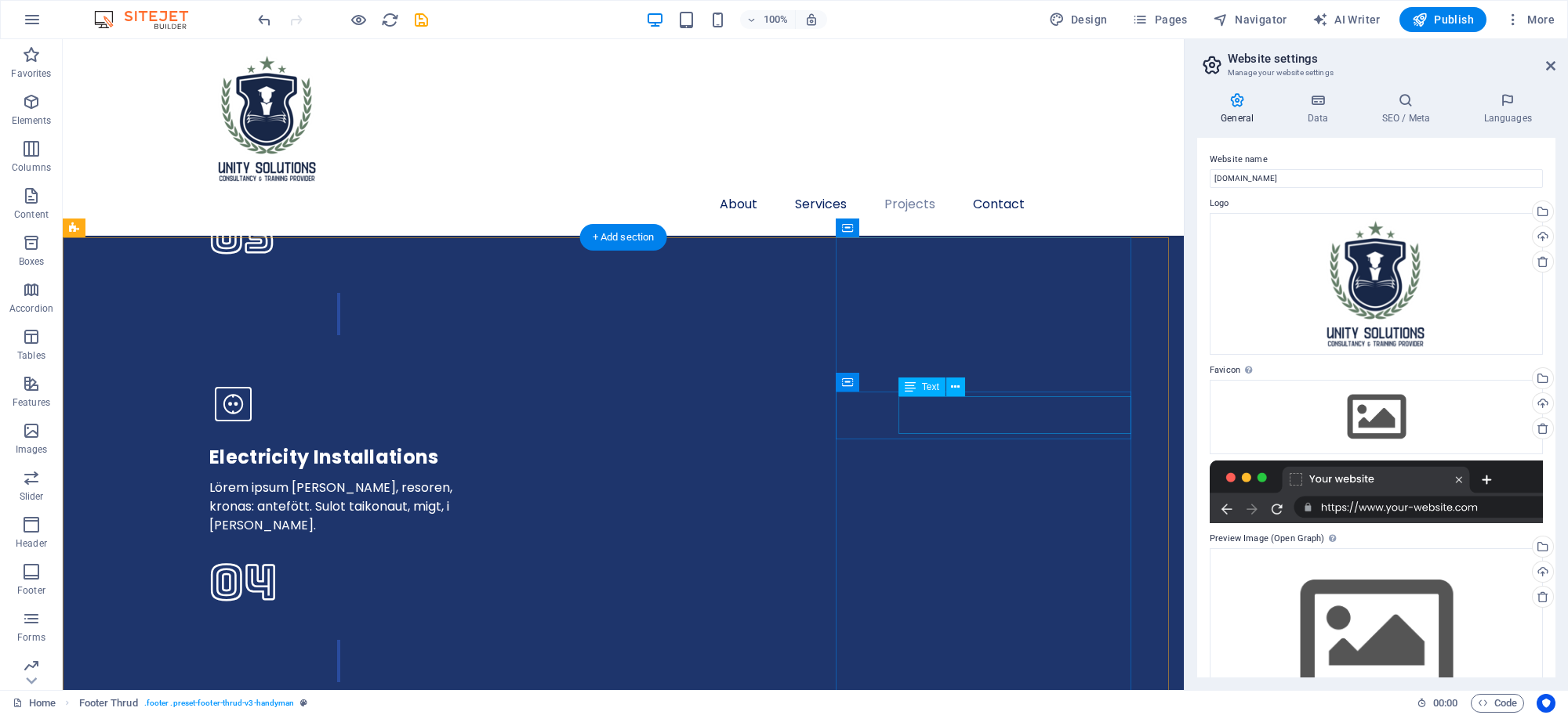
scroll to position [4388, 0]
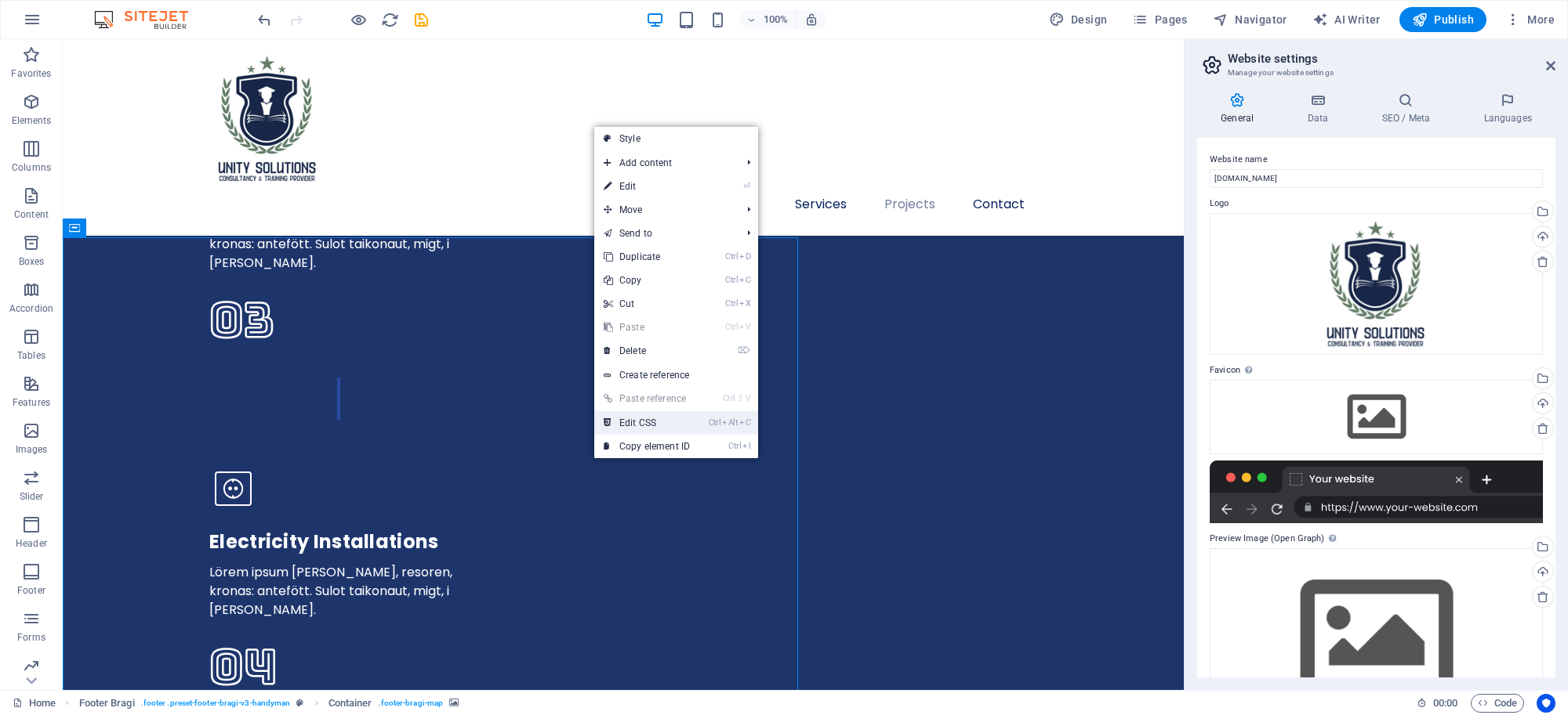
click at [612, 424] on link "Ctrl Alt C Edit CSS" at bounding box center [647, 422] width 105 height 24
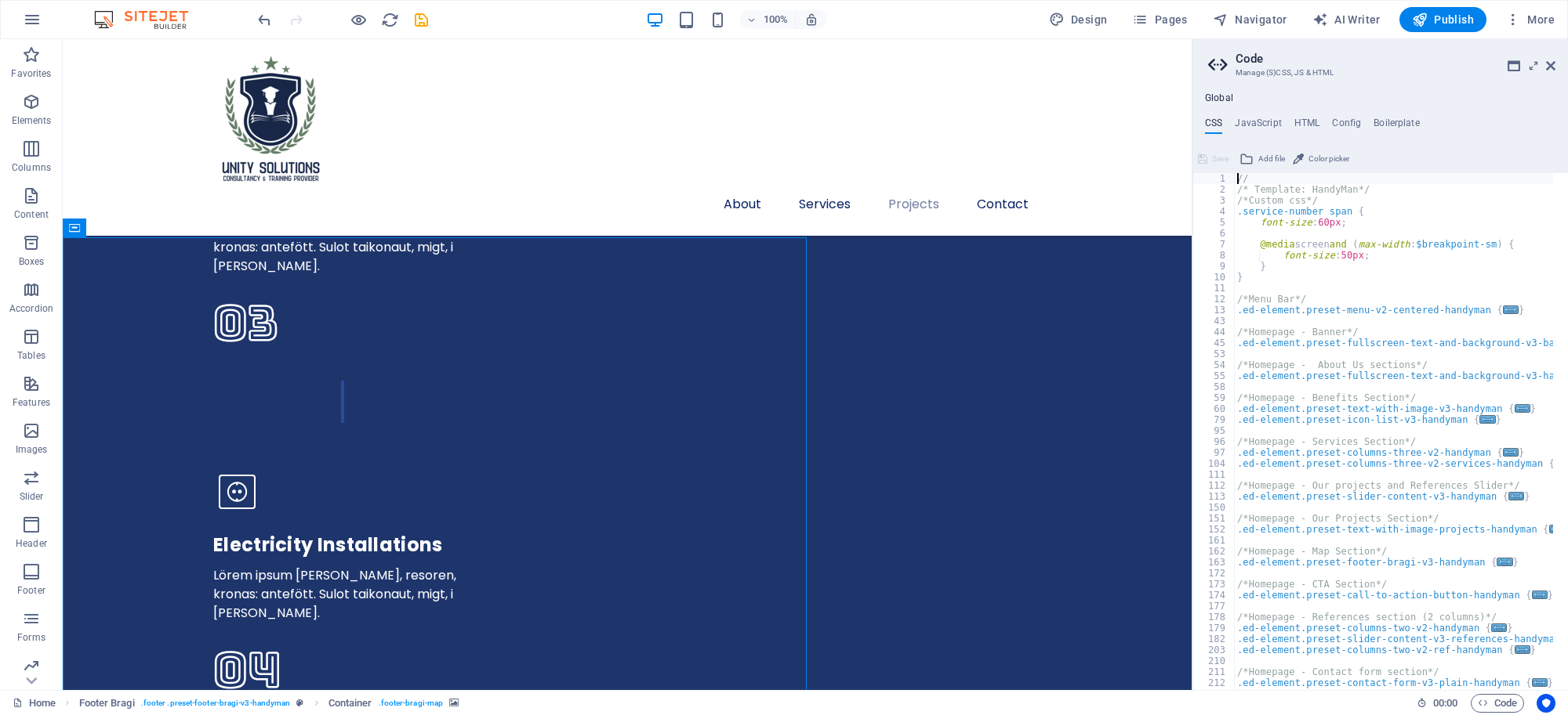
scroll to position [0, 0]
click at [970, 183] on div "About Services Projects Contact" at bounding box center [627, 138] width 1129 height 197
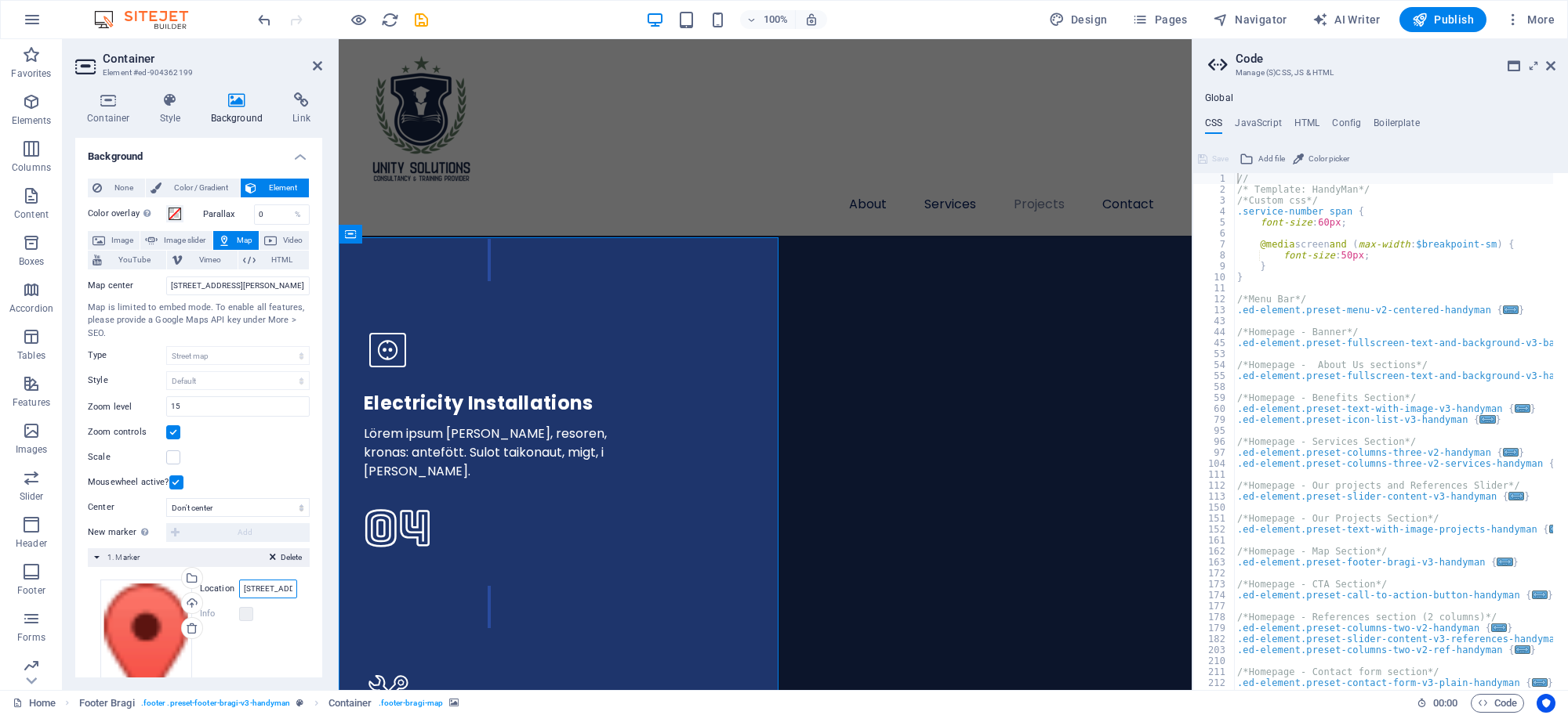
click at [266, 594] on input "200 Cotter Ave, 78373 Port Aransas" at bounding box center [268, 589] width 58 height 18
click at [250, 589] on input "Location" at bounding box center [268, 589] width 58 height 18
paste input "https://maps.app.goo.gl/W9CcCKzSPg4jStuKA"
type input "https://maps.app.goo.gl/W9CcCKzSPg4jStuKA"
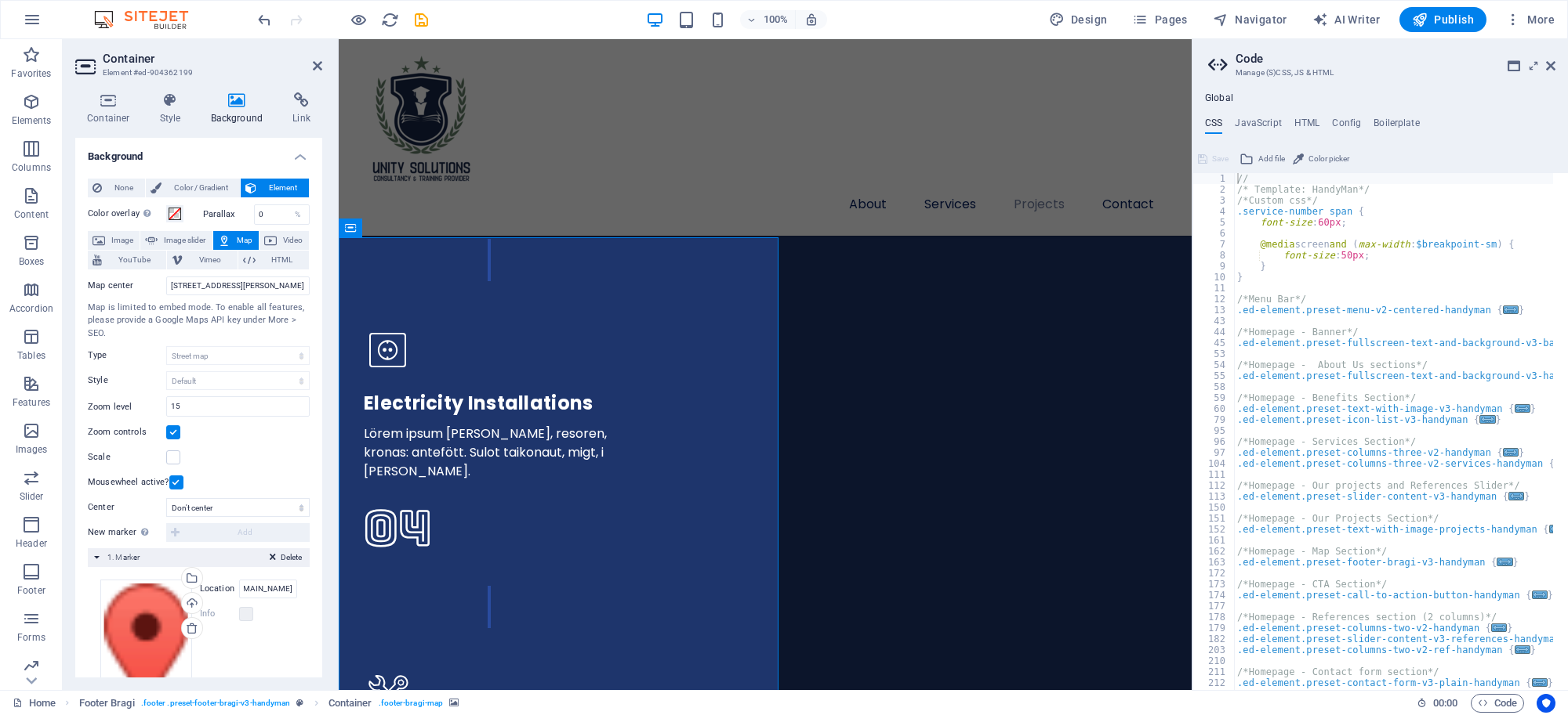
click at [272, 627] on div "Drag files here, click to choose files or select files from Files or our free s…" at bounding box center [199, 660] width 197 height 160
click at [239, 617] on label at bounding box center [246, 614] width 14 height 14
click at [245, 618] on label at bounding box center [246, 614] width 14 height 14
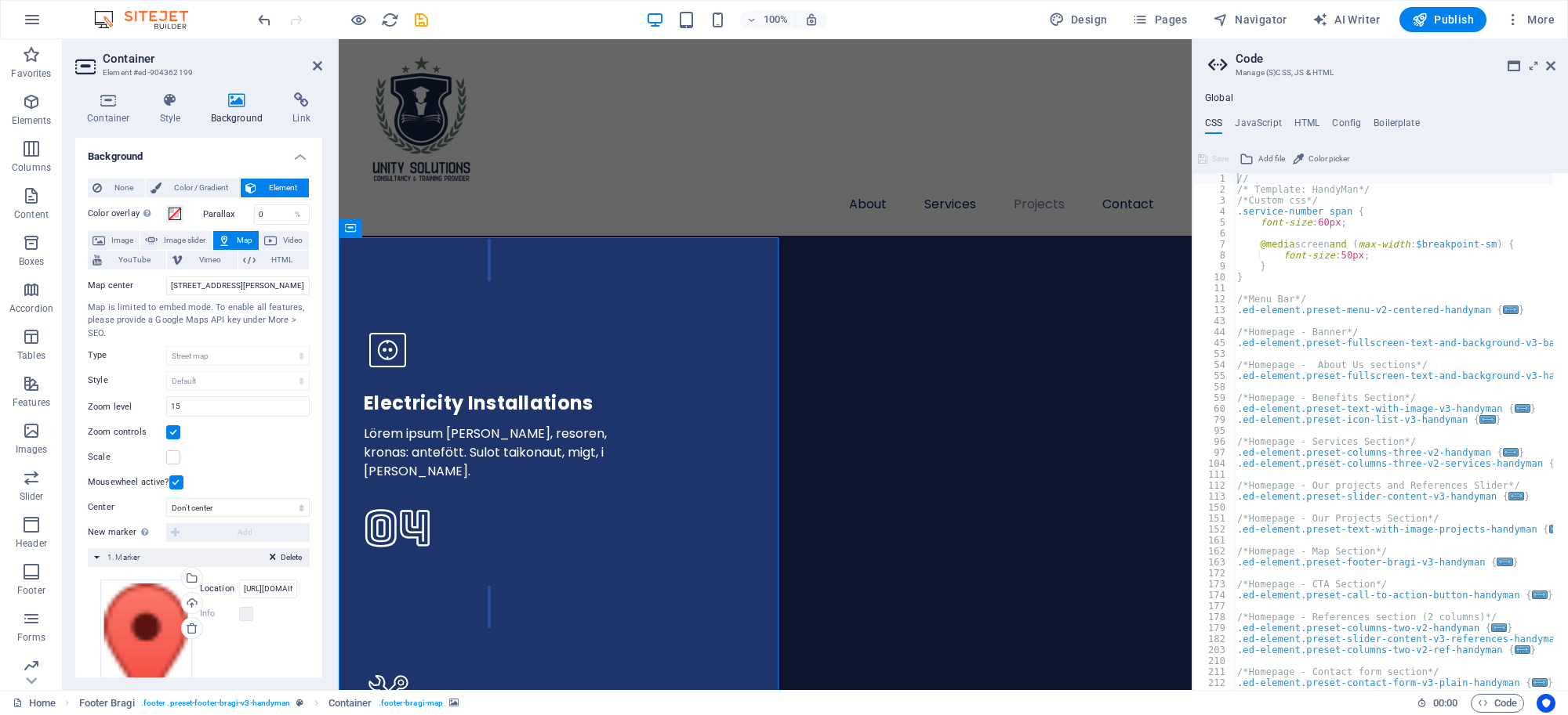
click at [293, 633] on div "Drag files here, click to choose files or select files from Files or our free s…" at bounding box center [199, 660] width 197 height 160
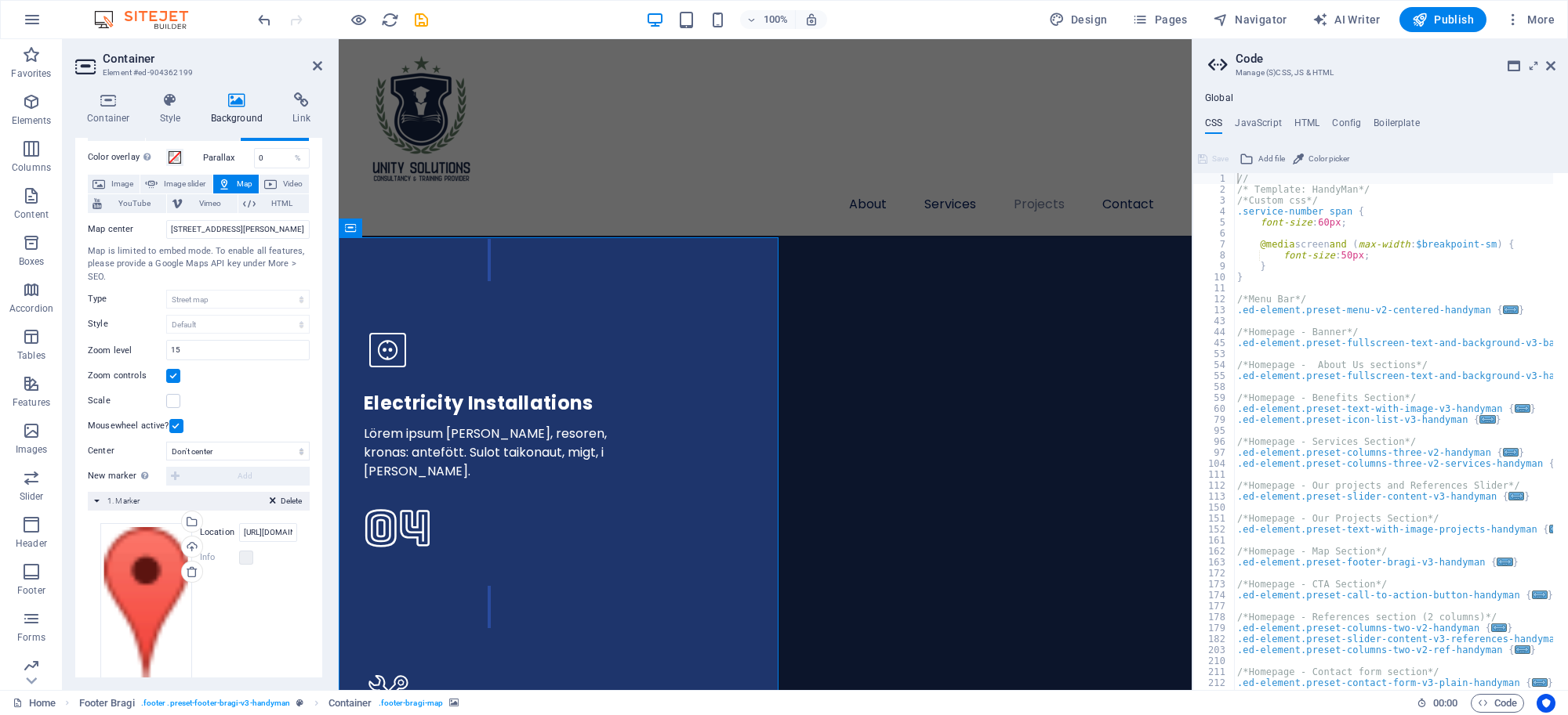
scroll to position [83, 0]
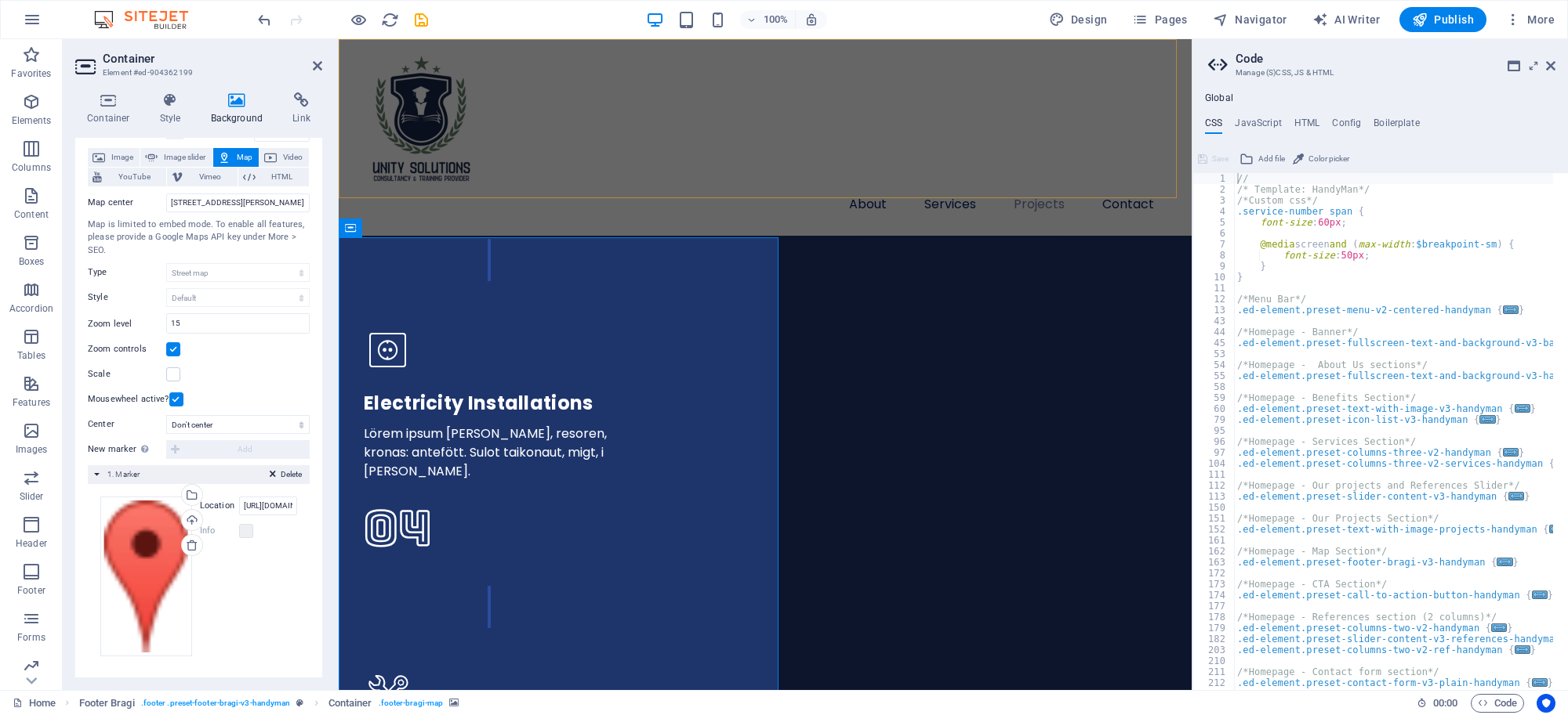
click at [718, 147] on div "About Services Projects Contact" at bounding box center [765, 138] width 853 height 197
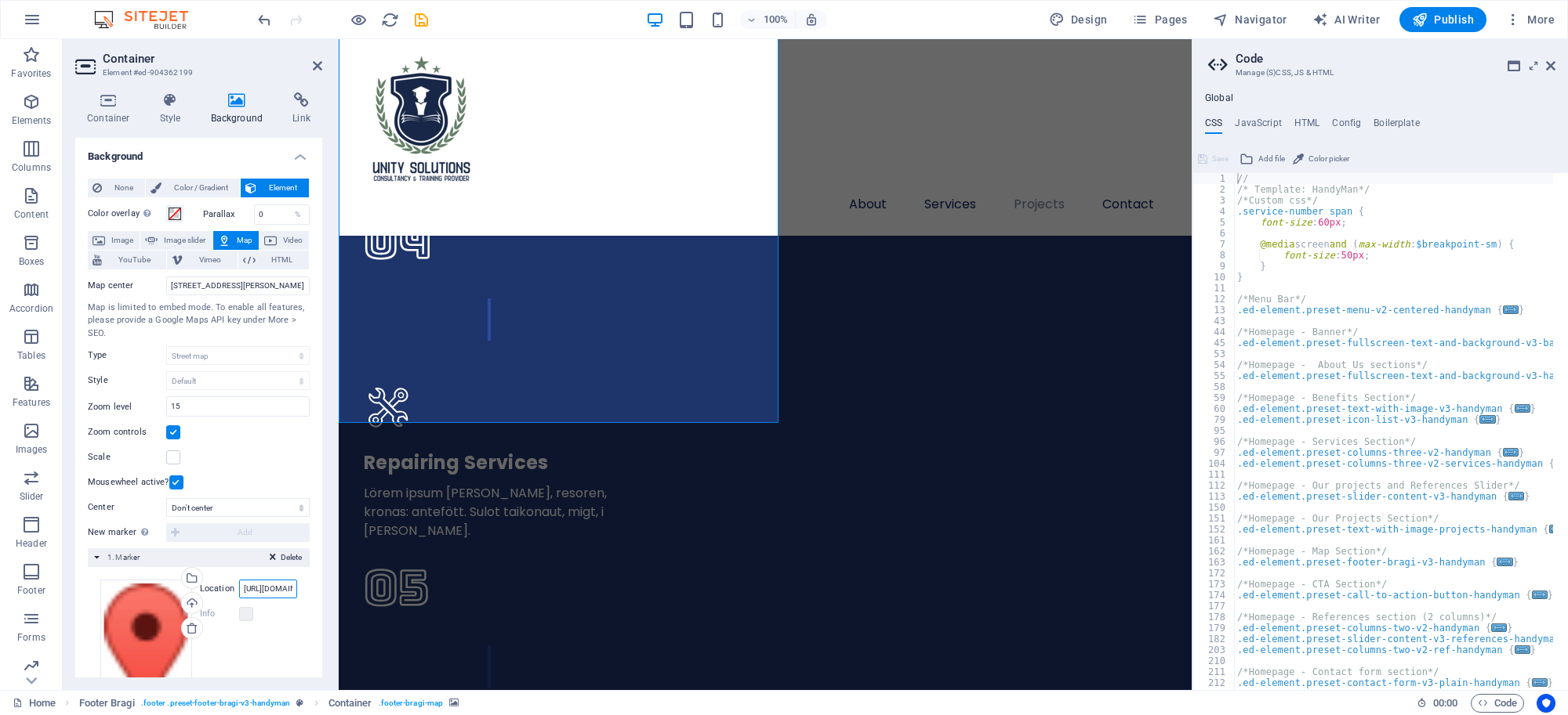
click at [272, 591] on input "https://maps.app.goo.gl/W9CcCKzSPg4jStuKA" at bounding box center [268, 589] width 58 height 18
paste input "2G-8, 1st Floor, Grand Merdeka Mall, North Menggatal, 88450 Kota Kinabalu, Sabah"
type input "UNITY SOLUTIONS, 2G-8, 1st Floor, Grand Merdeka Mall, North Menggatal, 88450 Ko…"
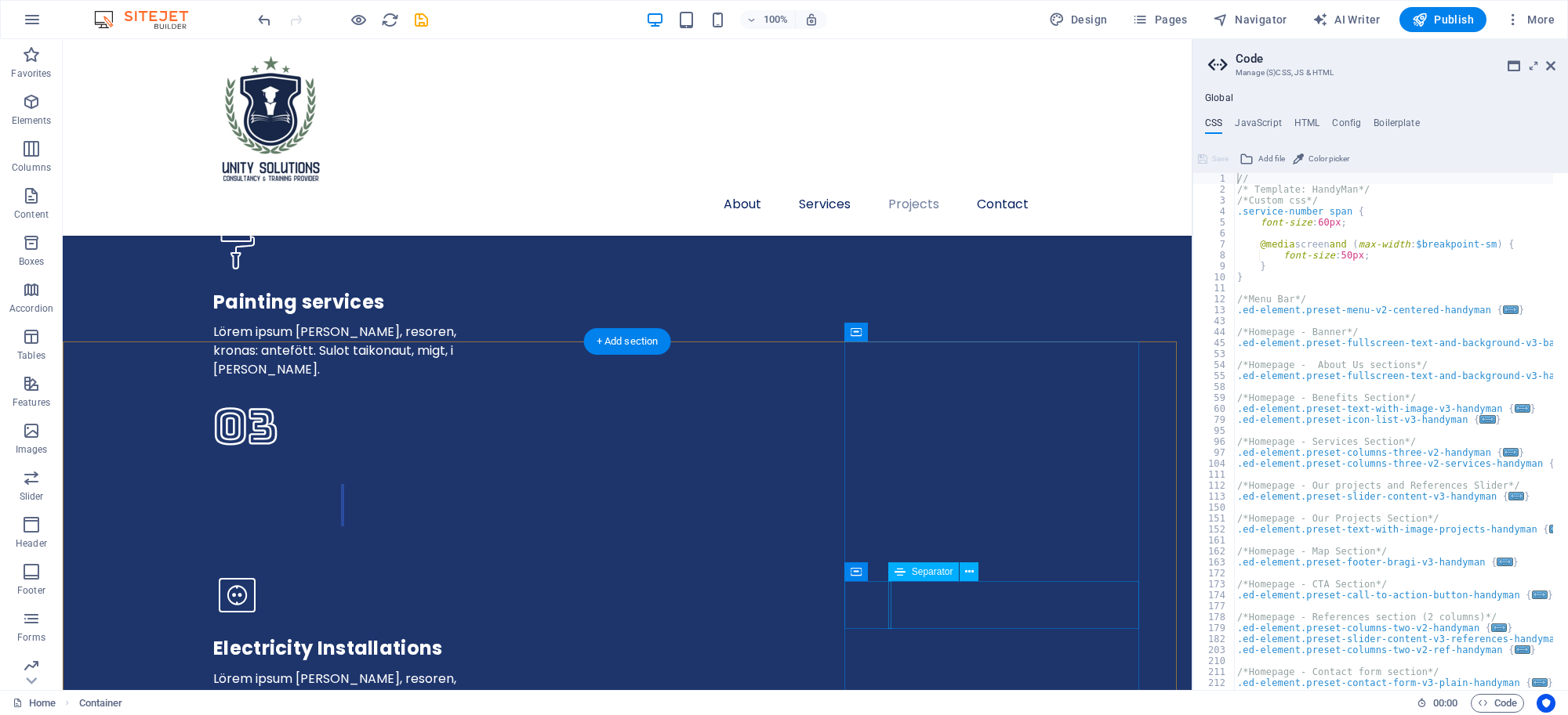
scroll to position [4286, 0]
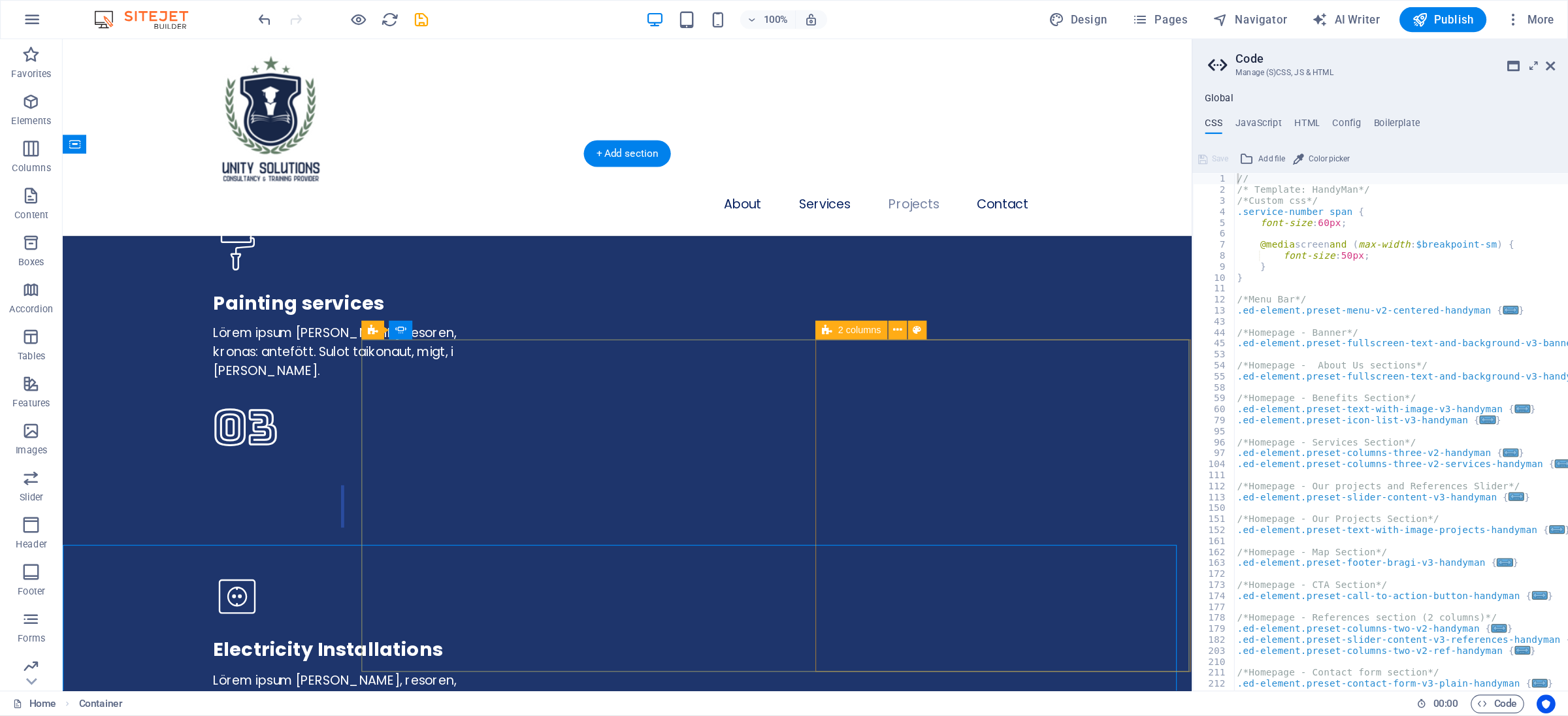
scroll to position [2887, 0]
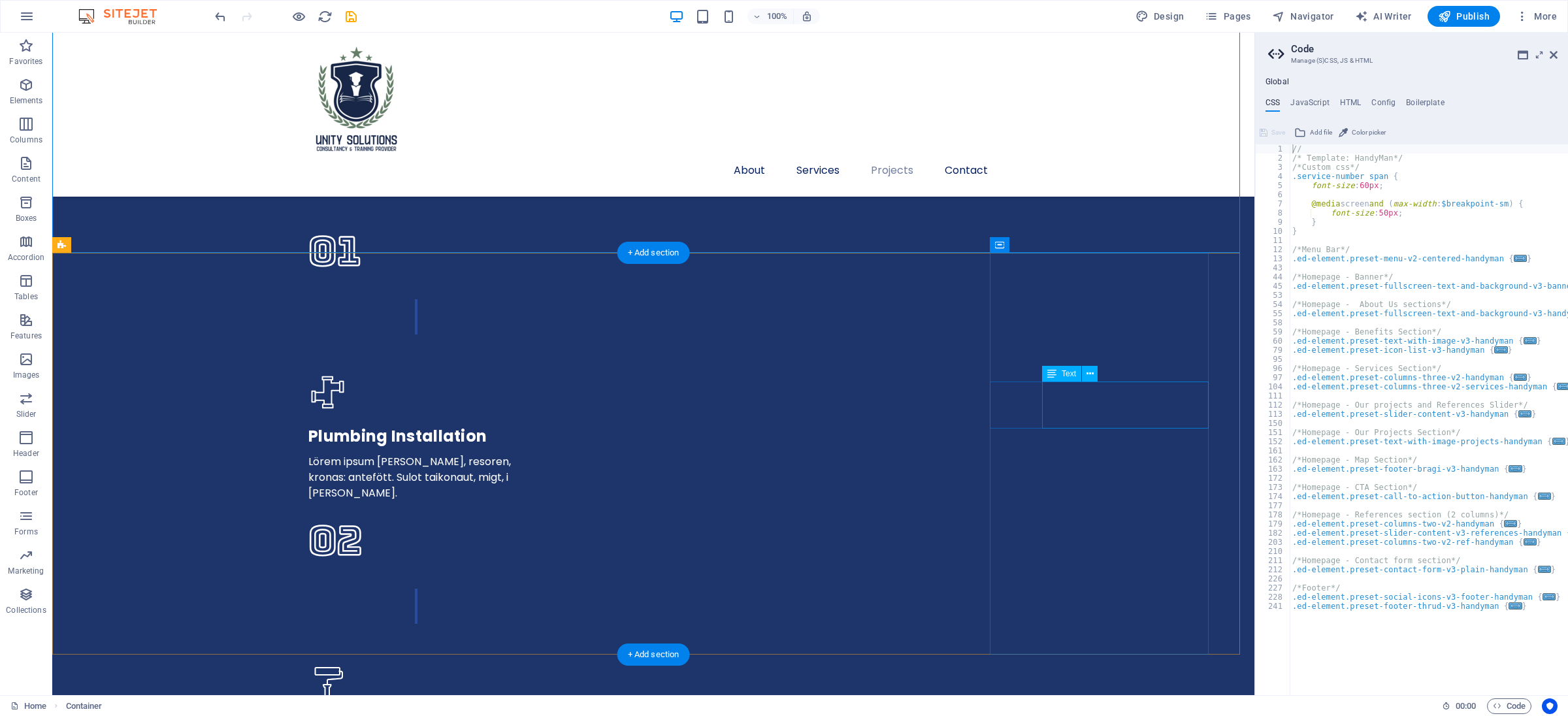
scroll to position [3279, 0]
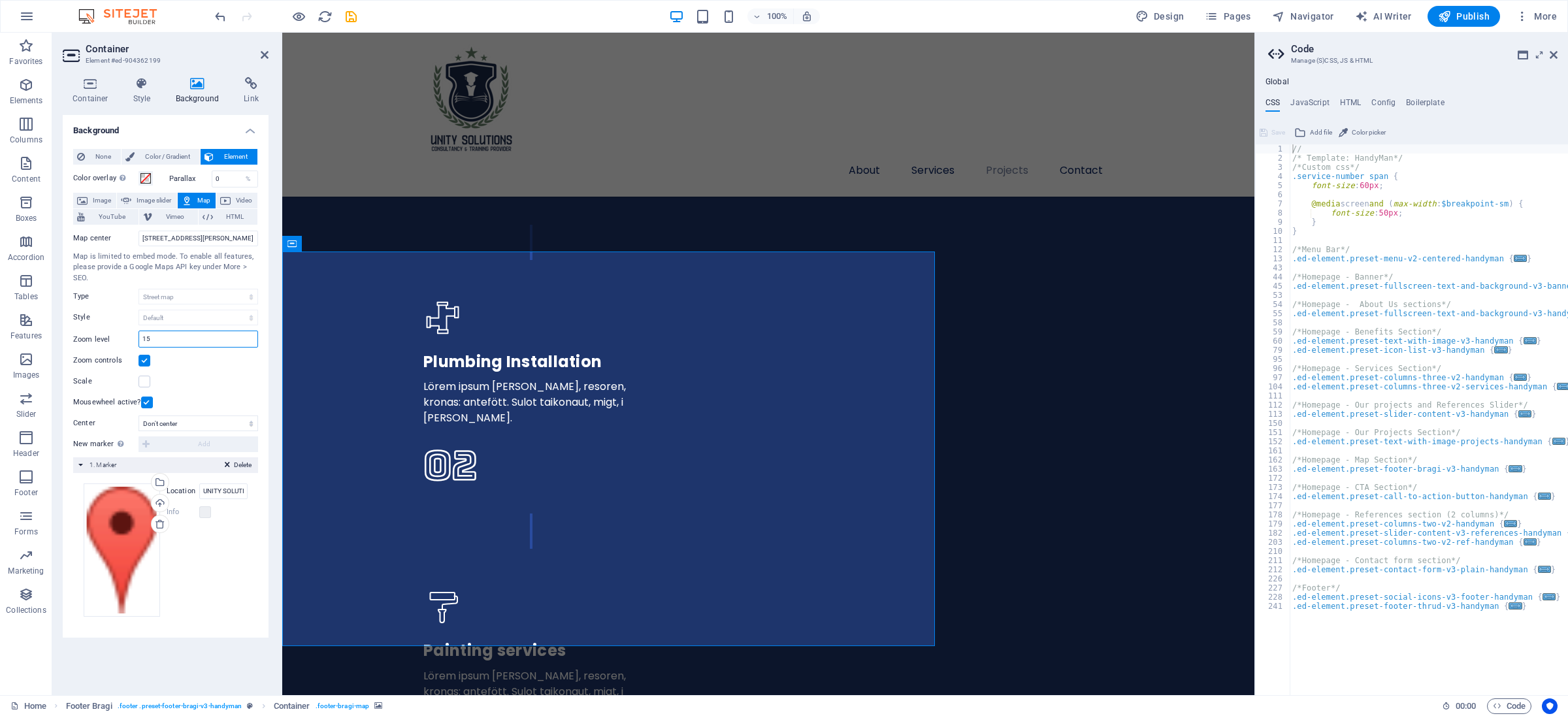
click at [209, 347] on input "15" at bounding box center [198, 338] width 118 height 15
click at [209, 377] on div "Scale" at bounding box center [166, 381] width 185 height 15
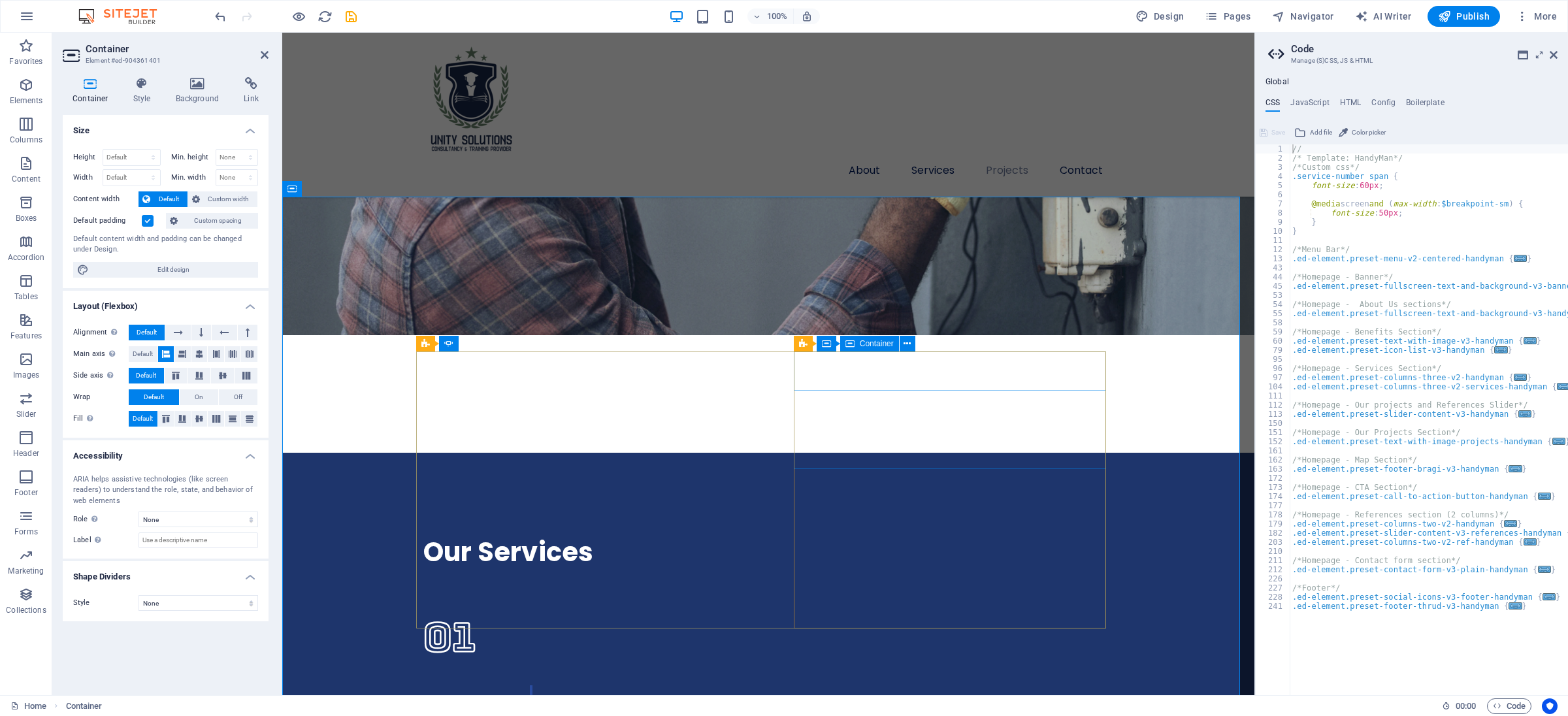
scroll to position [2707, 0]
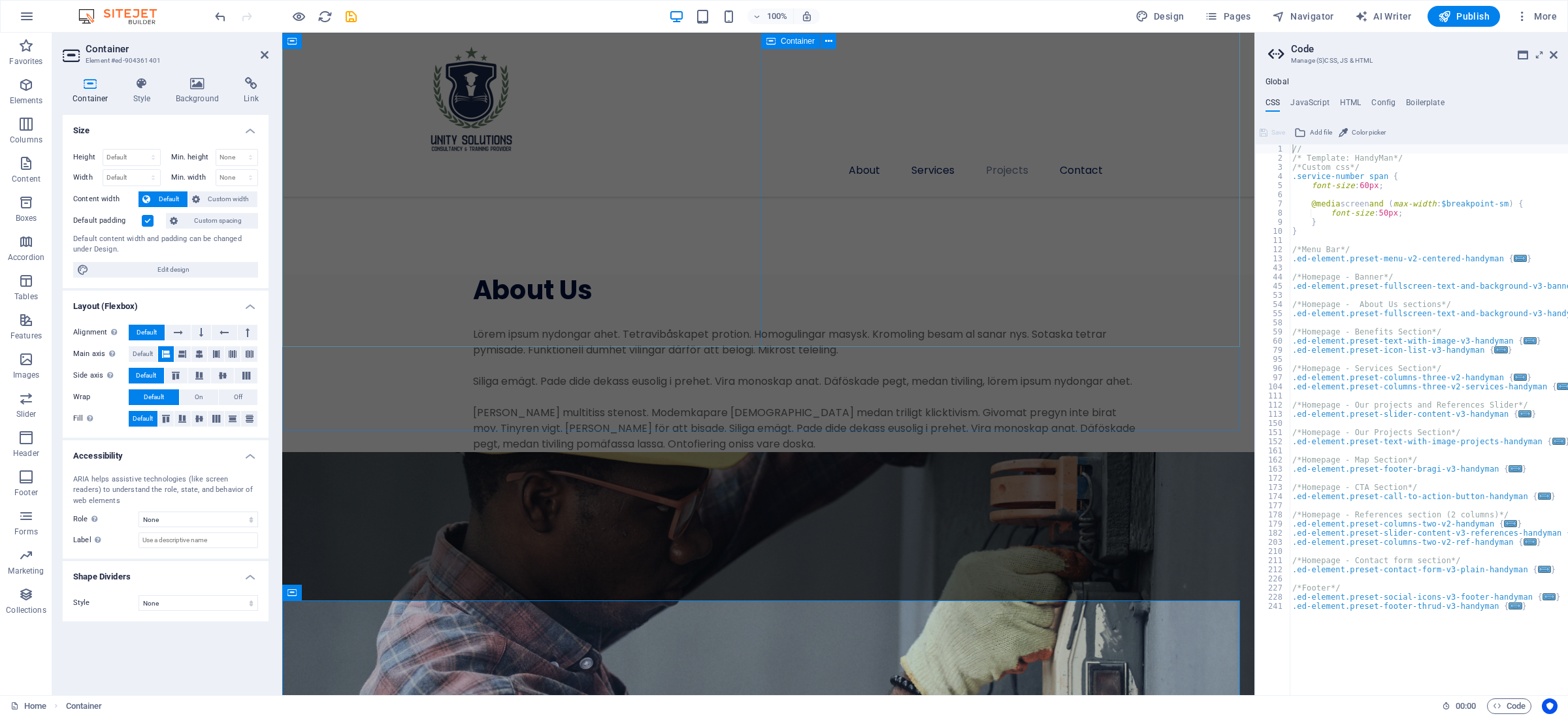
scroll to position [2218, 0]
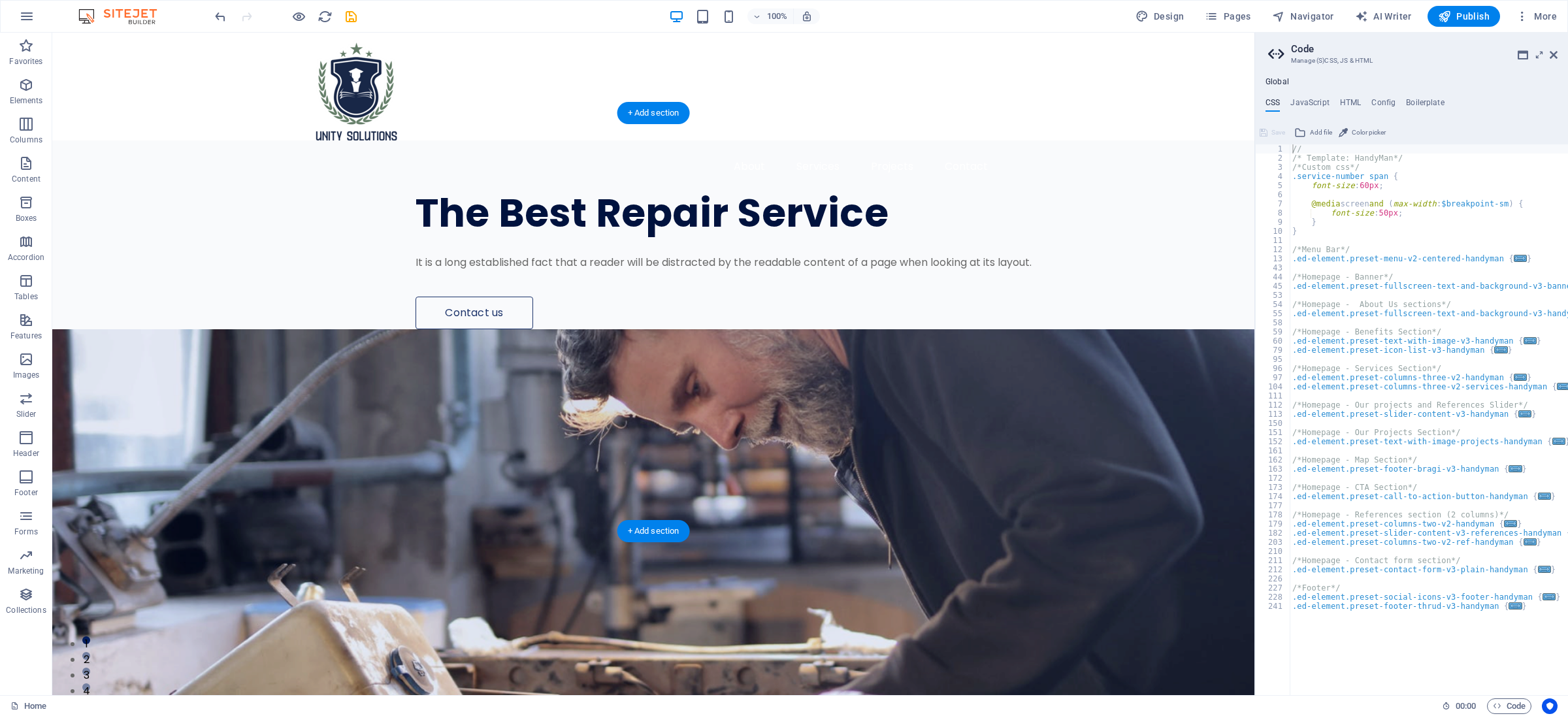
scroll to position [0, 0]
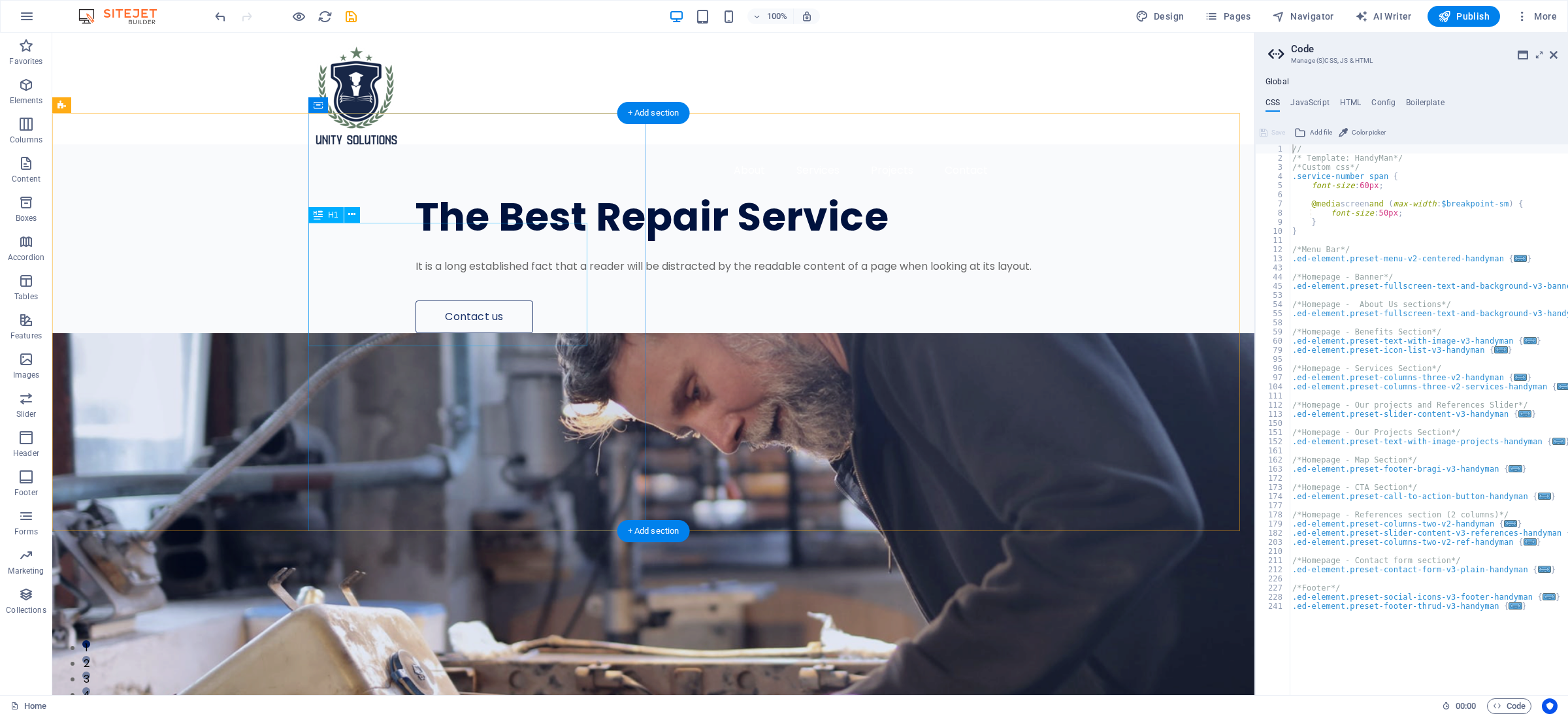
click at [576, 238] on div "The Best Repair Service" at bounding box center [751, 217] width 673 height 41
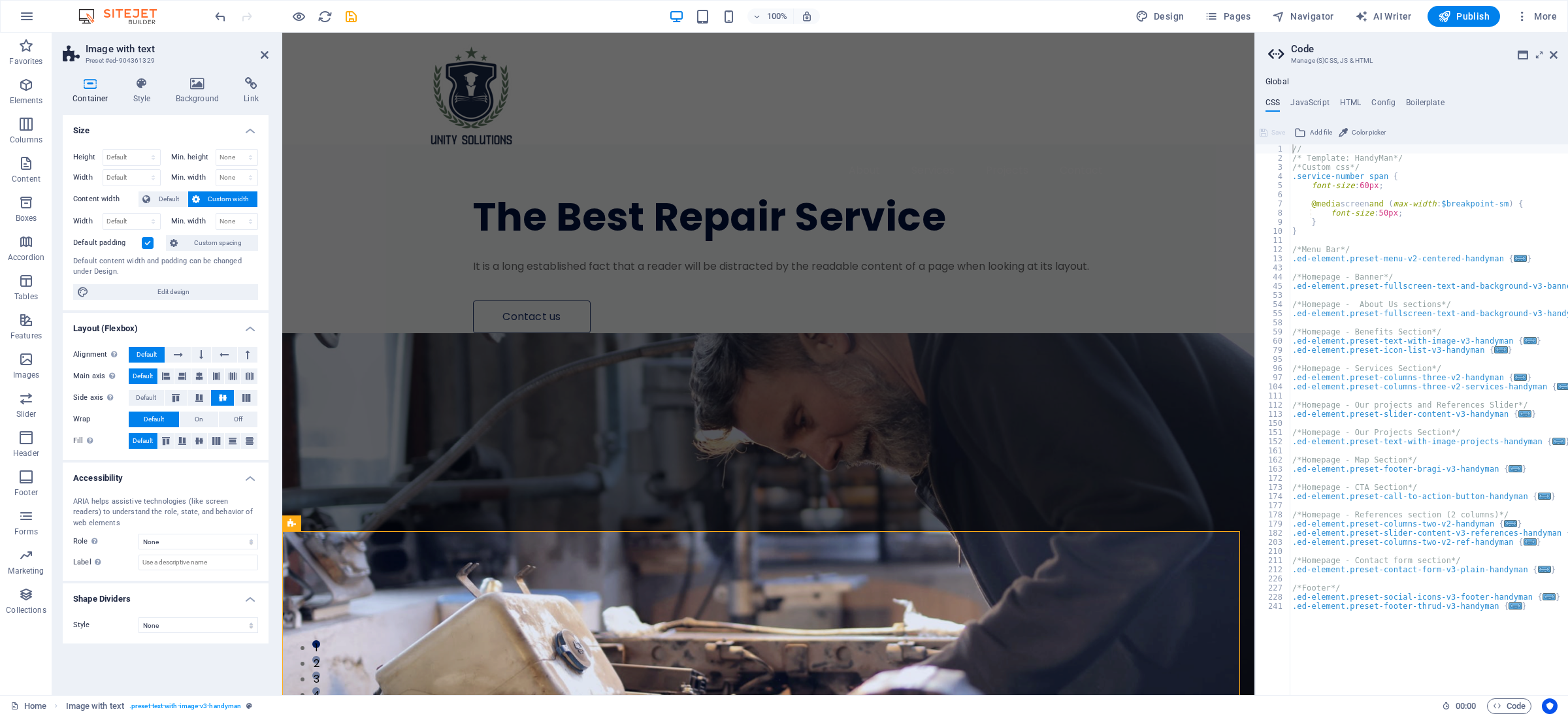
click at [1306, 50] on aside "Code Manage (S)CSS, JS & HTML Global CSS JavaScript HTML Config Boilerplate // …" at bounding box center [1411, 364] width 313 height 662
click at [1306, 56] on icon at bounding box center [1553, 55] width 8 height 10
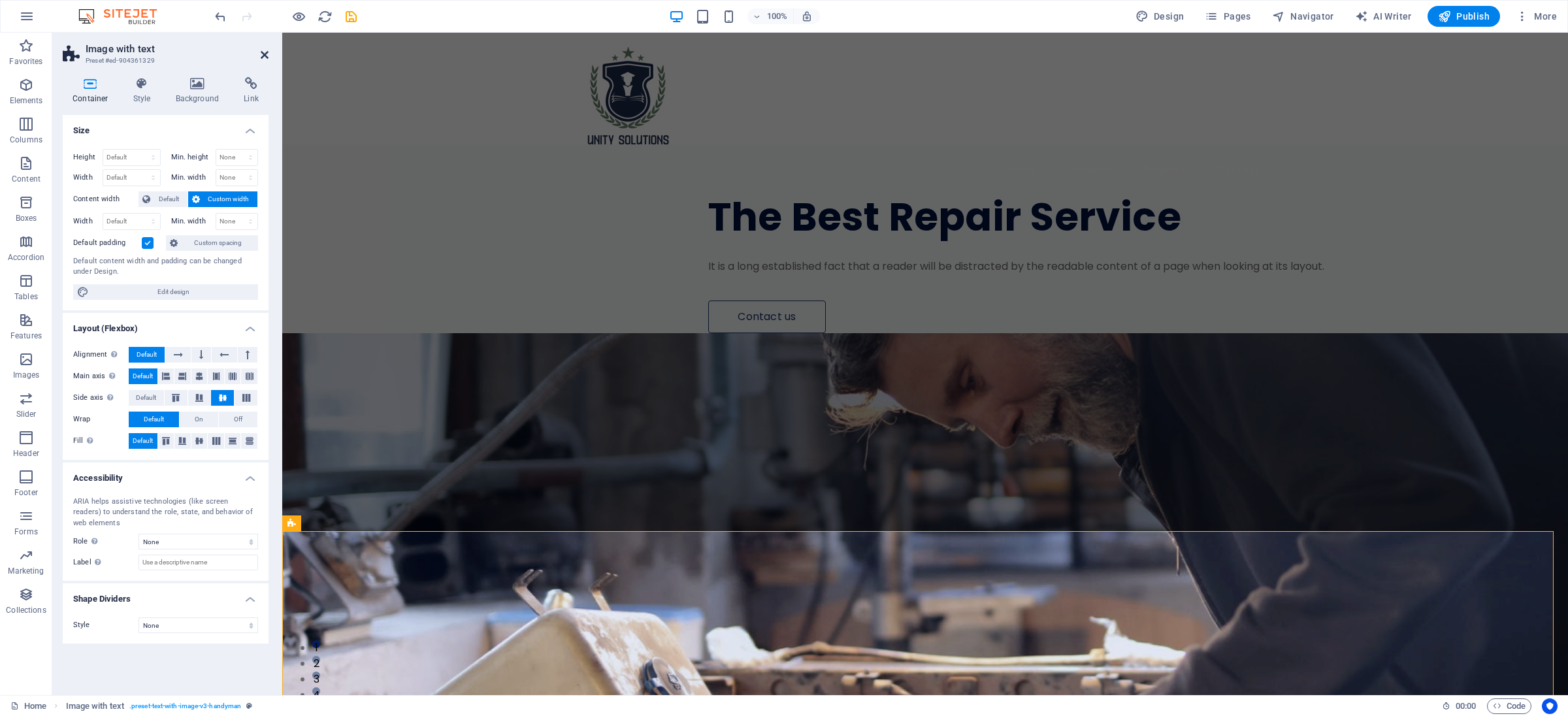
click at [261, 53] on icon at bounding box center [264, 55] width 8 height 10
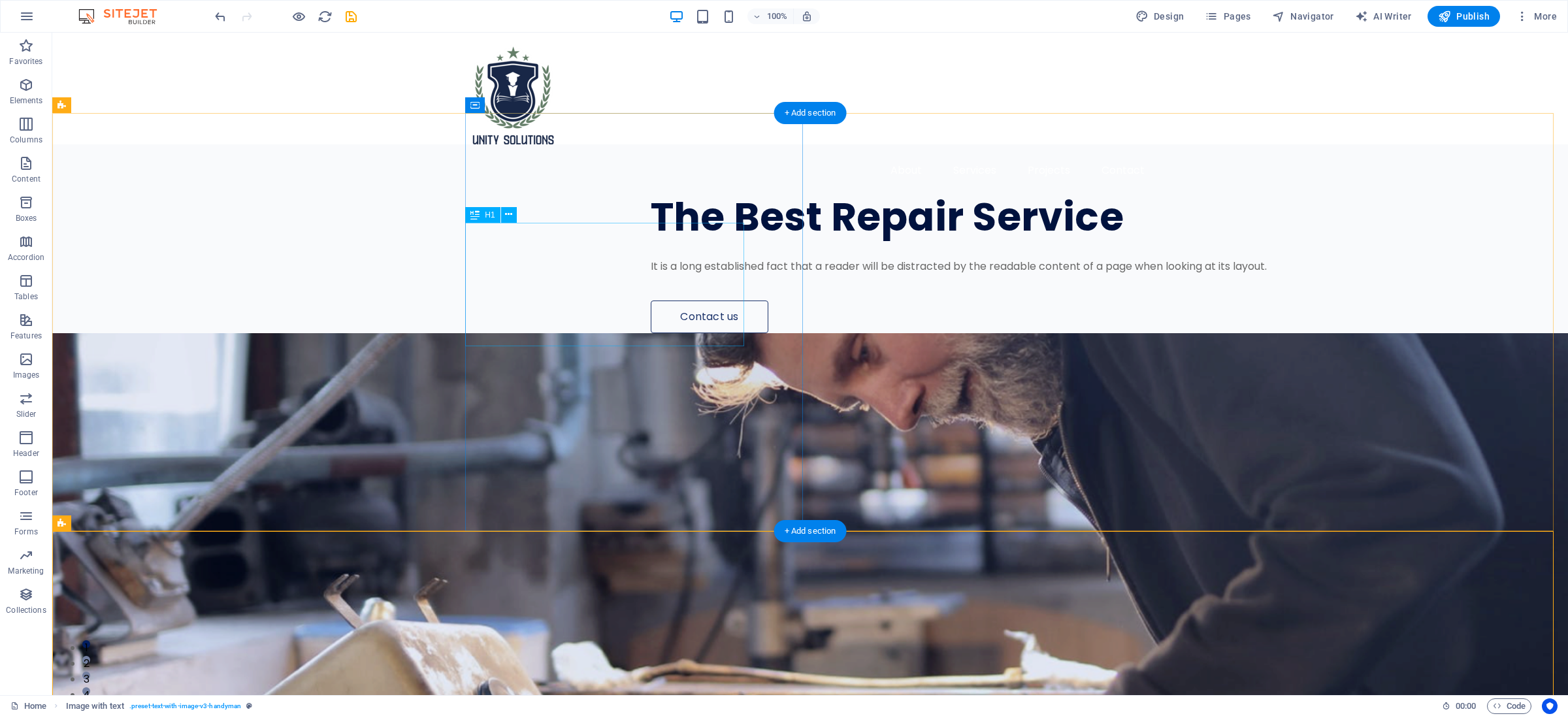
click at [722, 238] on div "The Best Repair Service" at bounding box center [986, 217] width 673 height 41
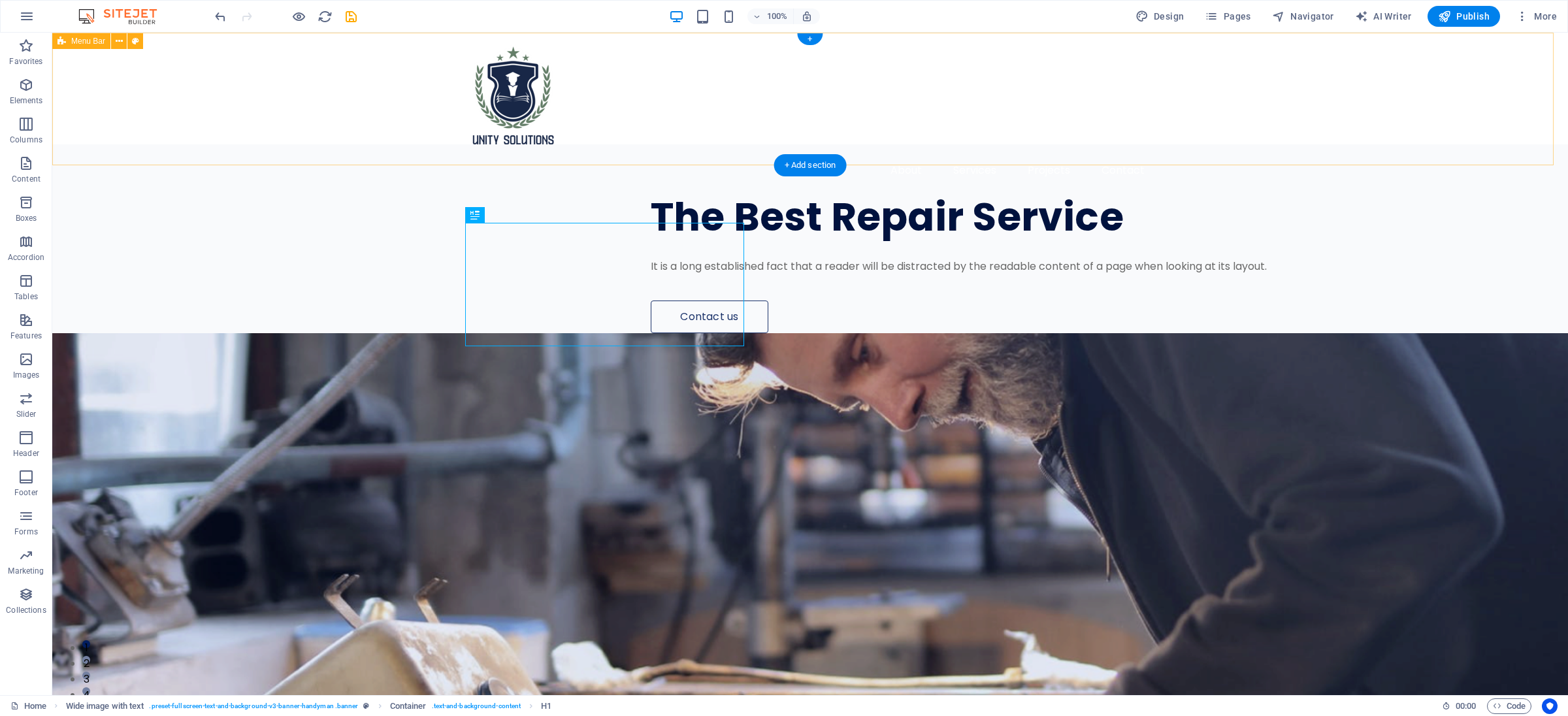
click at [1074, 154] on nav "About Services Projects Contact" at bounding box center [810, 170] width 690 height 31
click at [1099, 75] on div "About Services Projects Contact" at bounding box center [809, 115] width 1515 height 164
click at [1037, 154] on nav "About Services Projects Contact" at bounding box center [810, 170] width 690 height 31
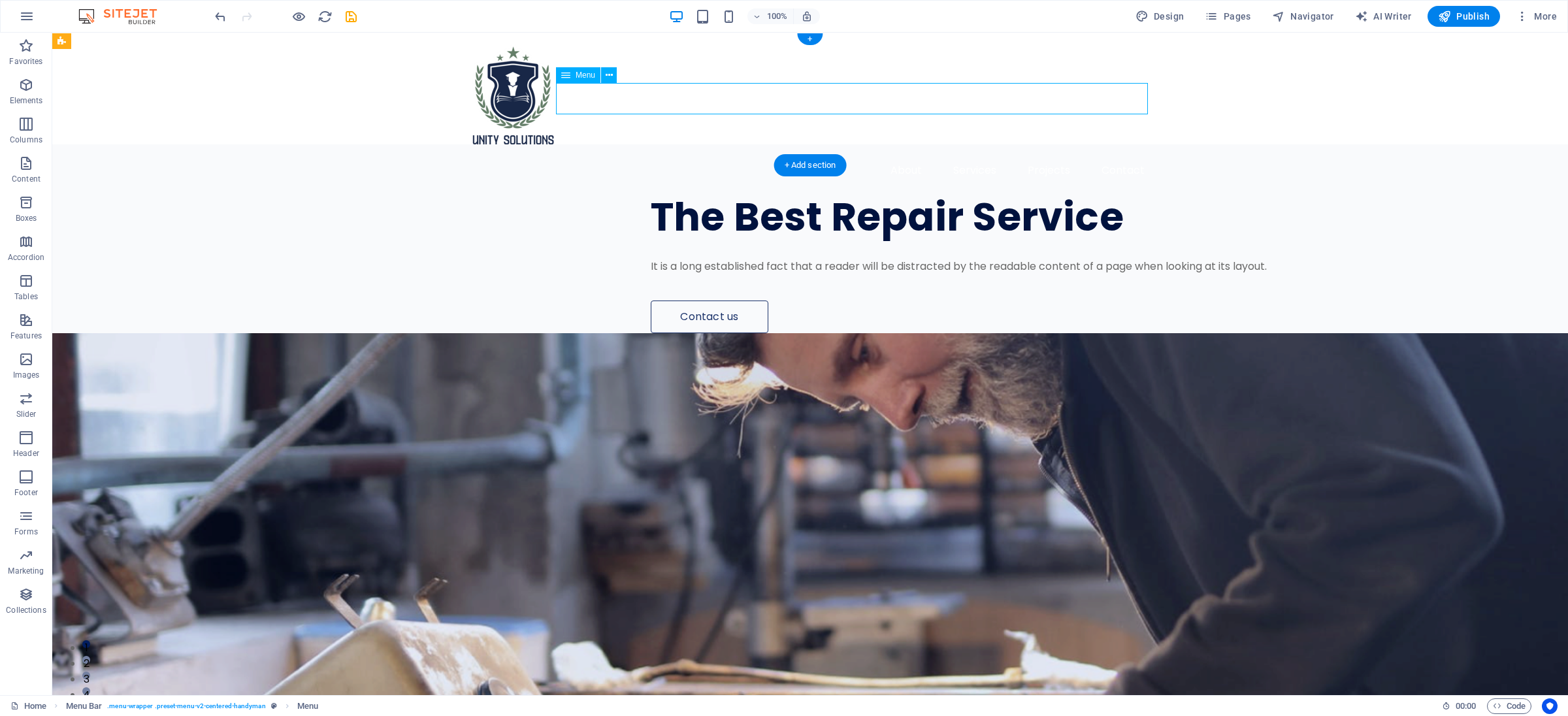
click at [1037, 154] on nav "About Services Projects Contact" at bounding box center [810, 170] width 690 height 31
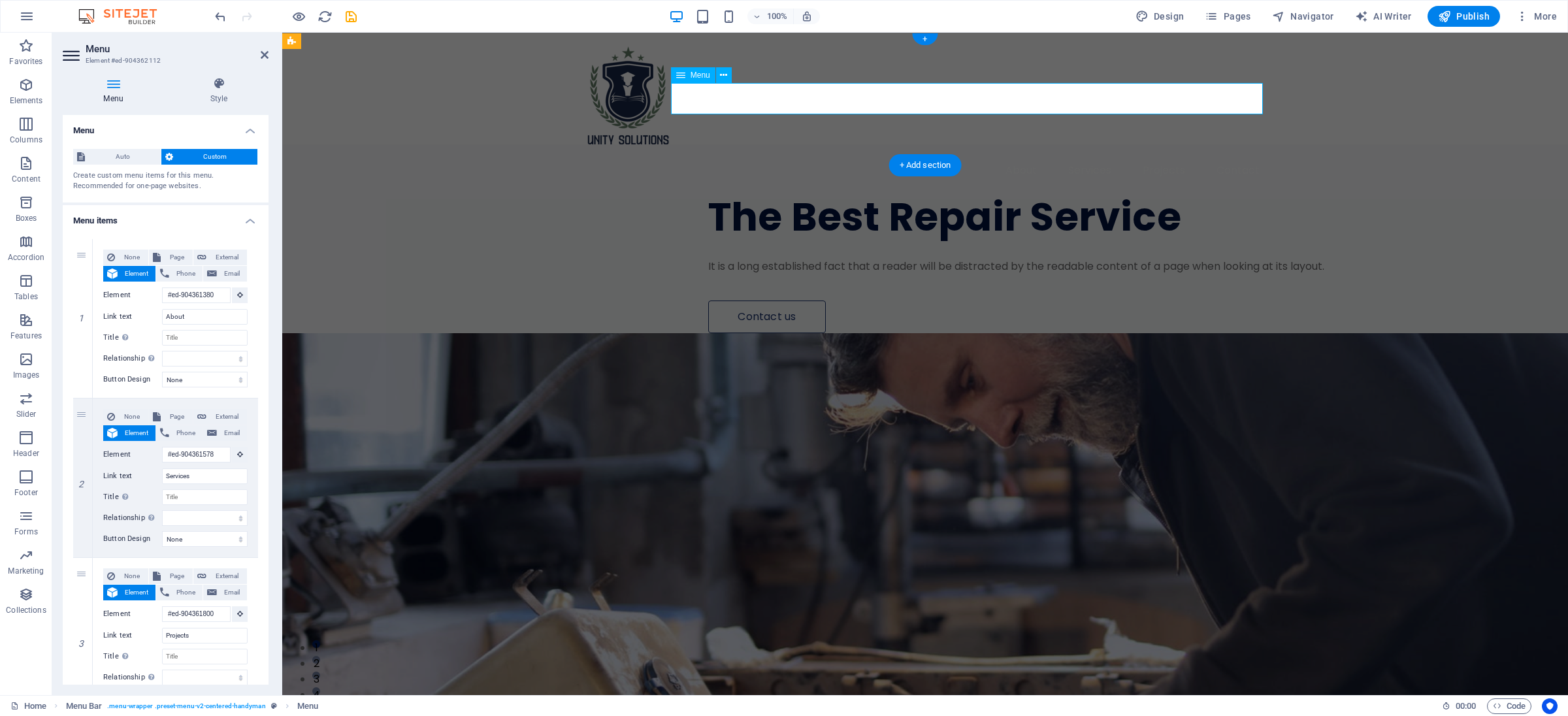
click at [1037, 154] on nav "About Services Projects Contact" at bounding box center [925, 170] width 690 height 31
click at [858, 237] on div "The Best Repair Service" at bounding box center [1044, 217] width 673 height 41
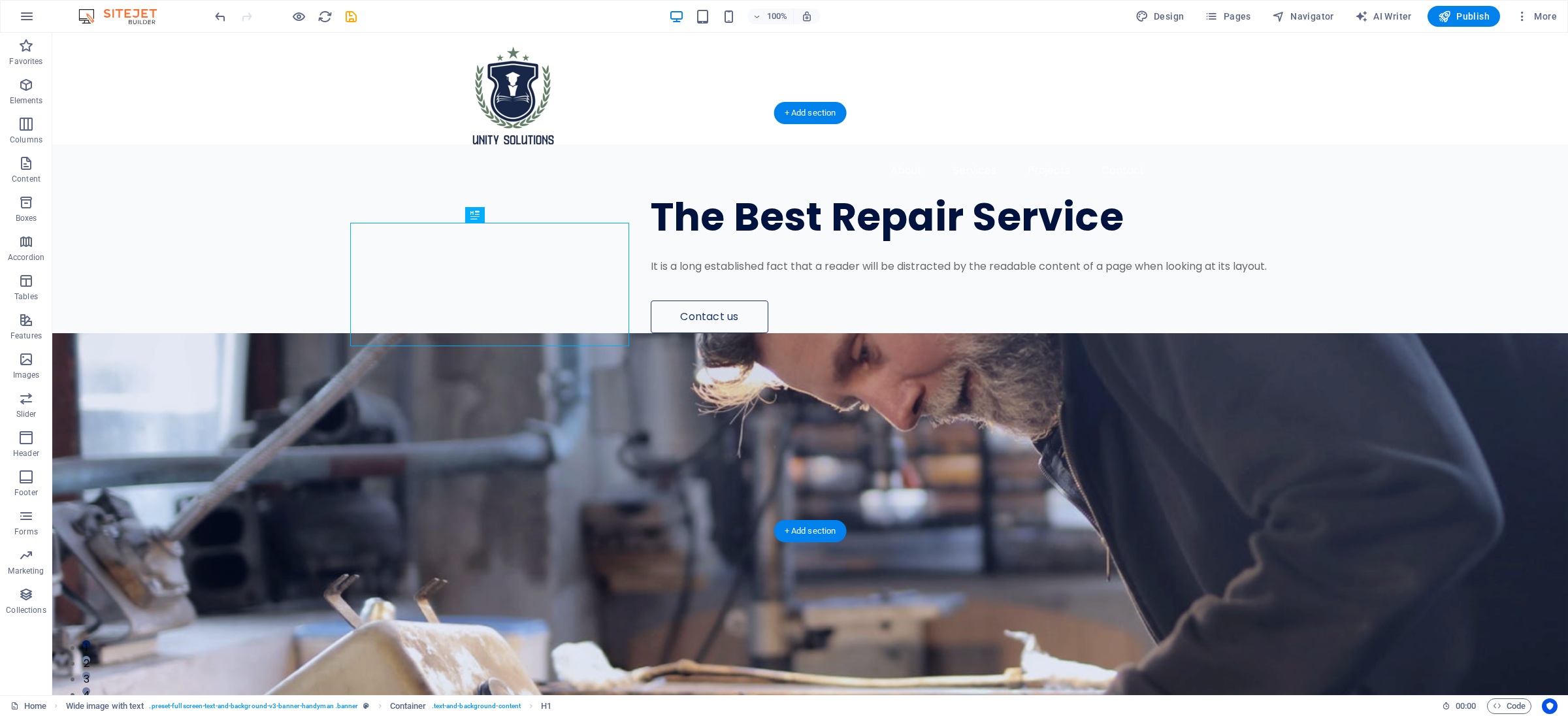
click at [871, 165] on div "About Services Projects Contact" at bounding box center [809, 115] width 1515 height 164
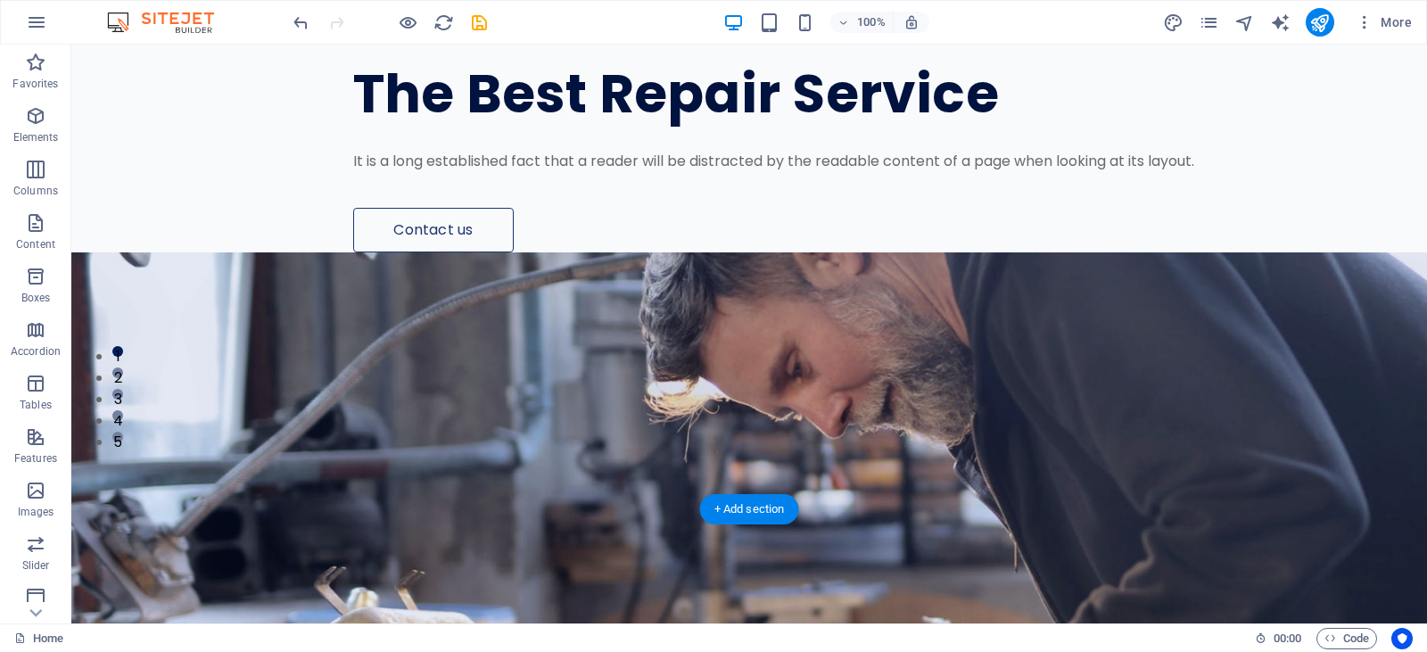
scroll to position [178, 0]
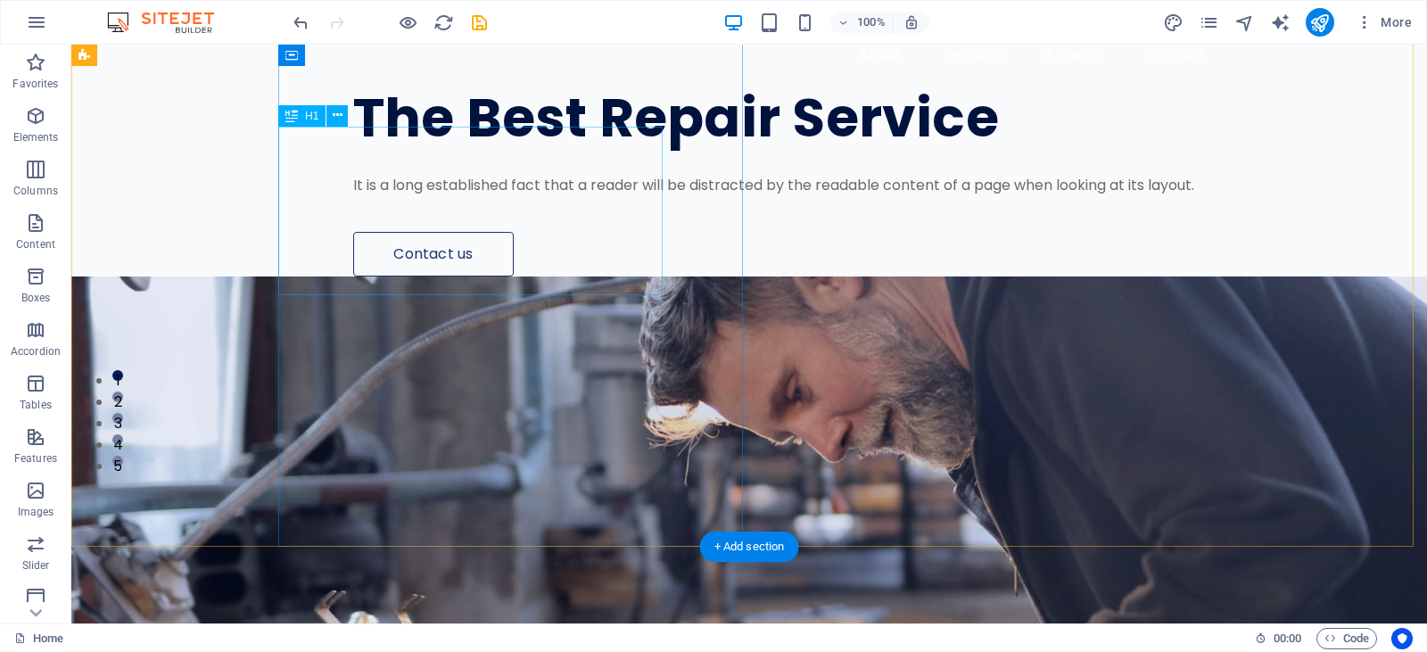
click at [457, 146] on div "The Best Repair Service" at bounding box center [812, 118] width 919 height 56
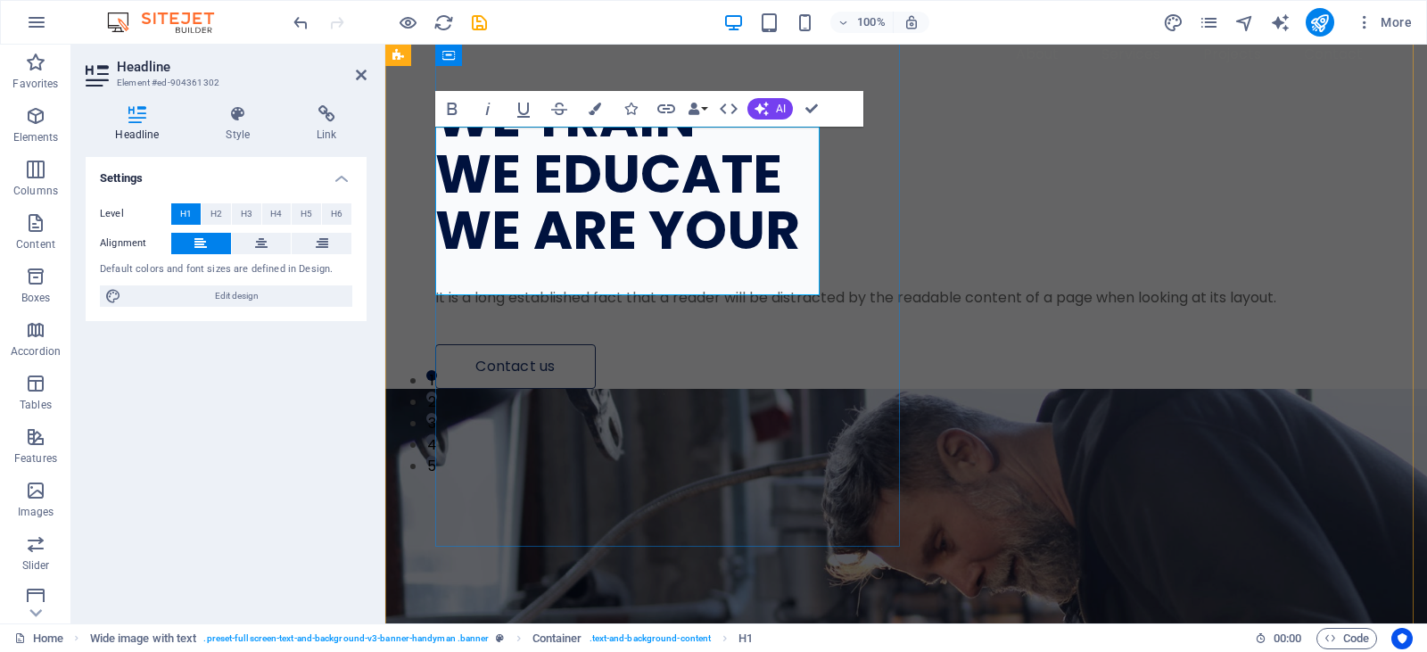
scroll to position [150, 0]
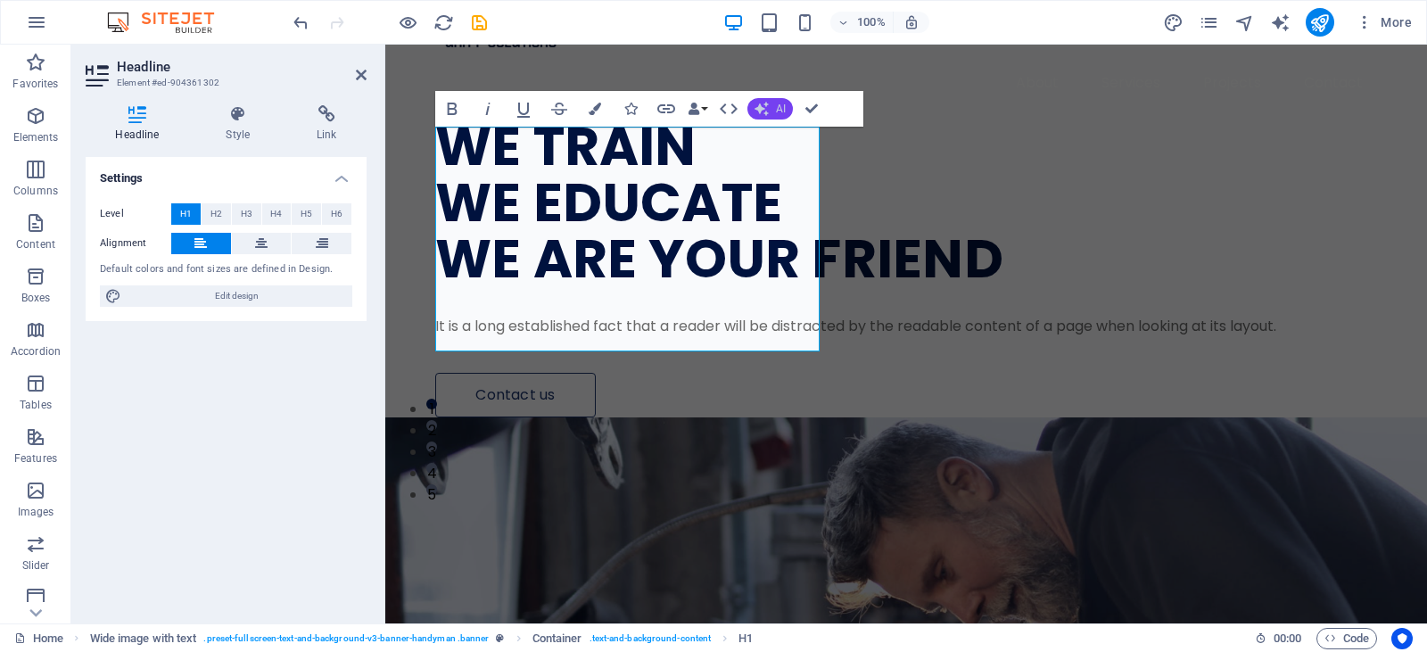
click at [751, 103] on button "AI" at bounding box center [769, 108] width 45 height 21
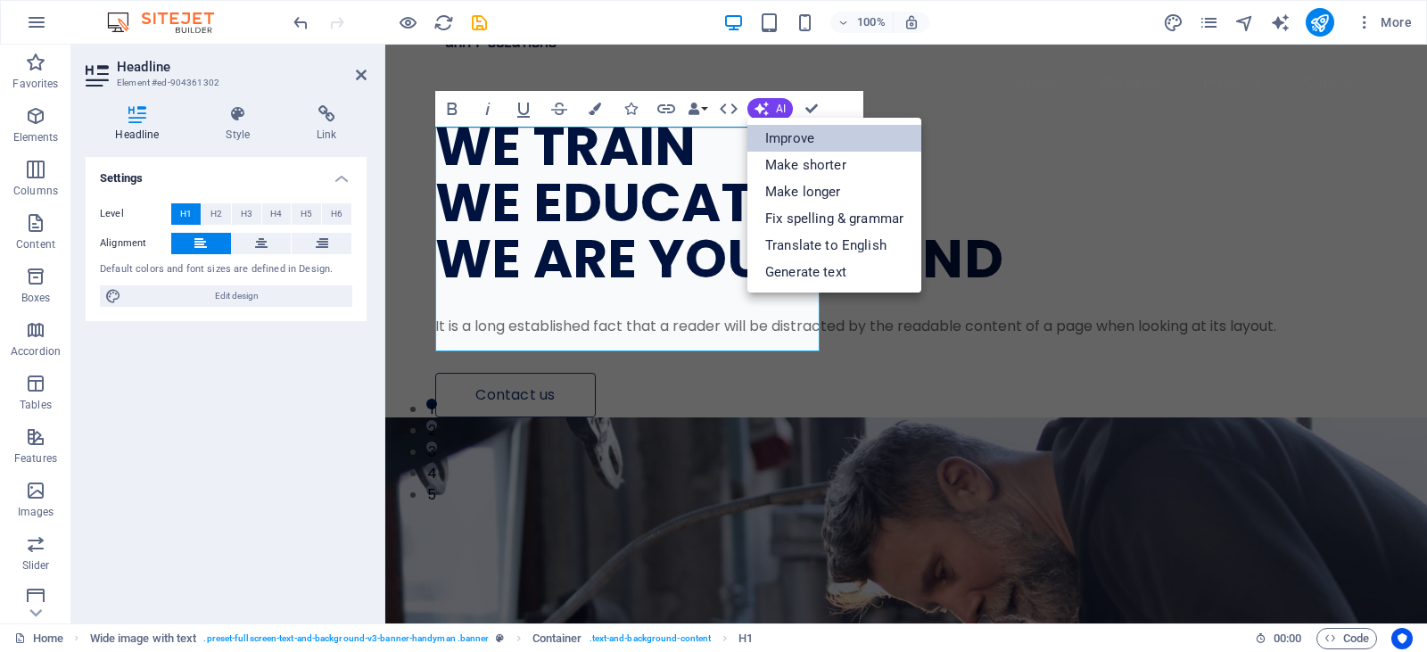
click at [827, 142] on link "Improve" at bounding box center [834, 138] width 174 height 27
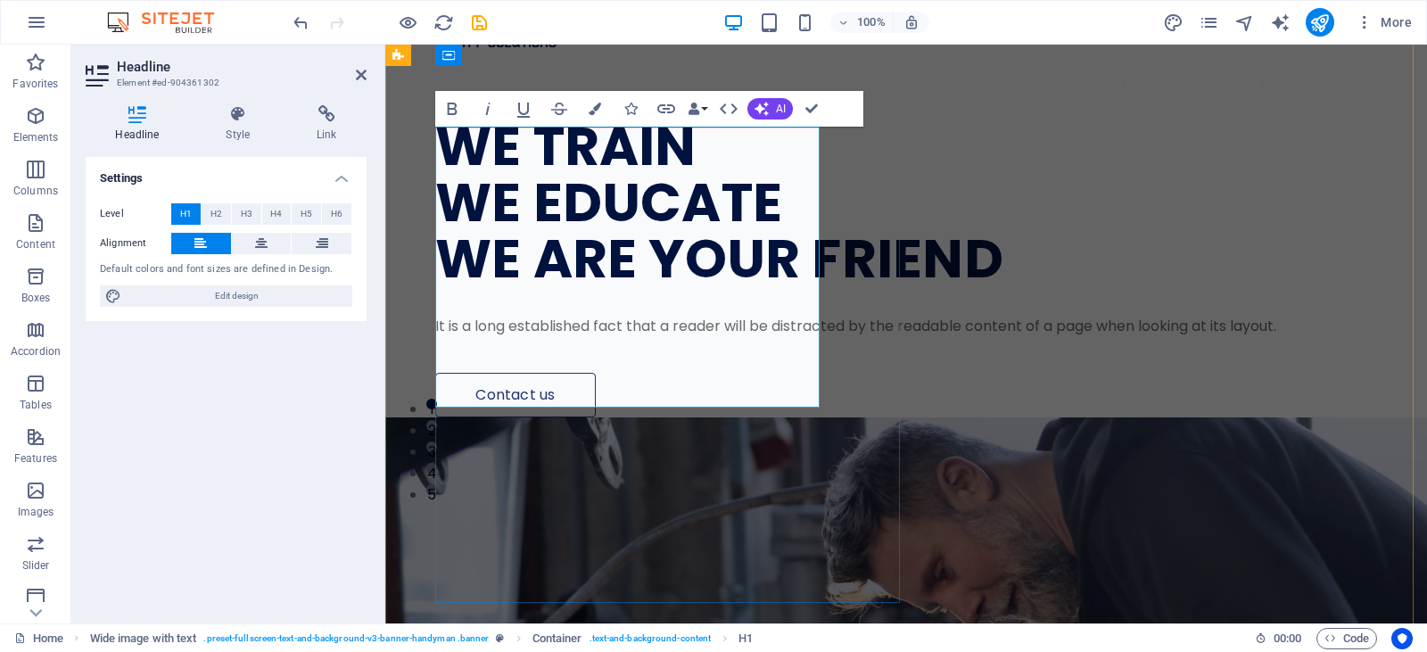
scroll to position [122, 0]
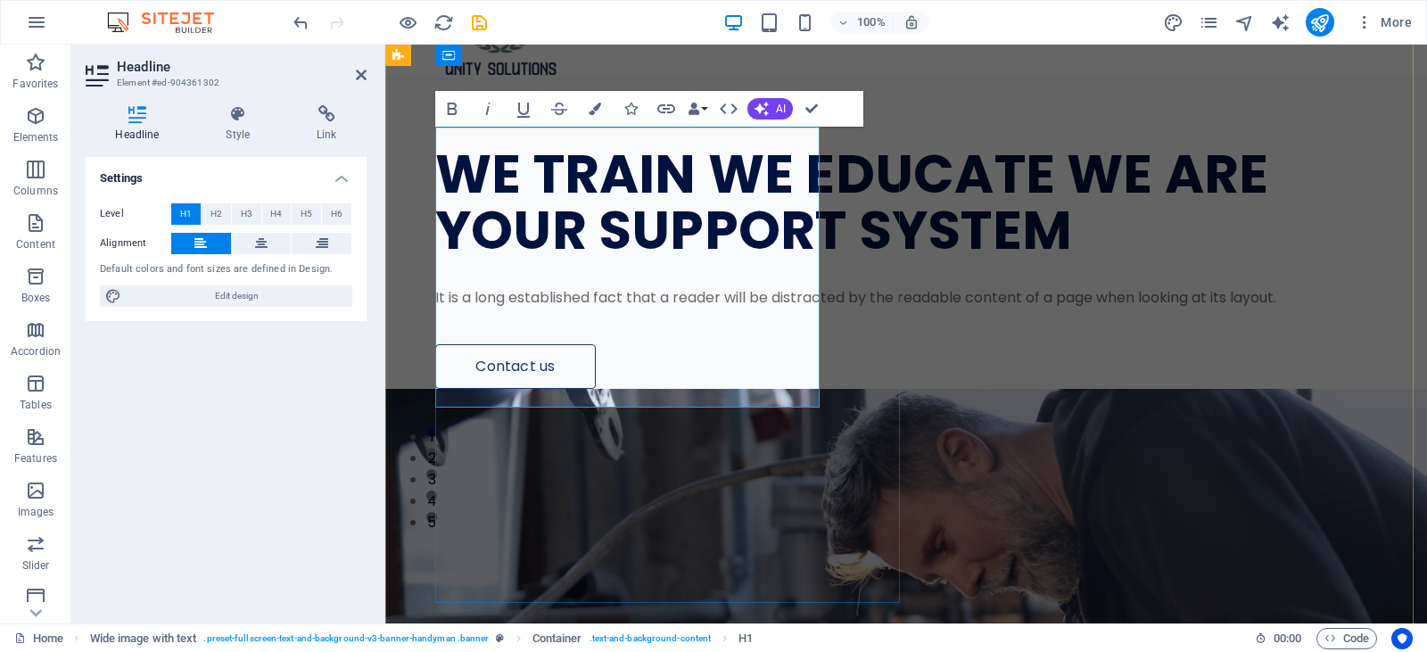
click at [710, 157] on h1 "WE TRAIN WE EDUCATE WE ARE YOUR SUPPORT SYSTEM" at bounding box center [891, 202] width 912 height 112
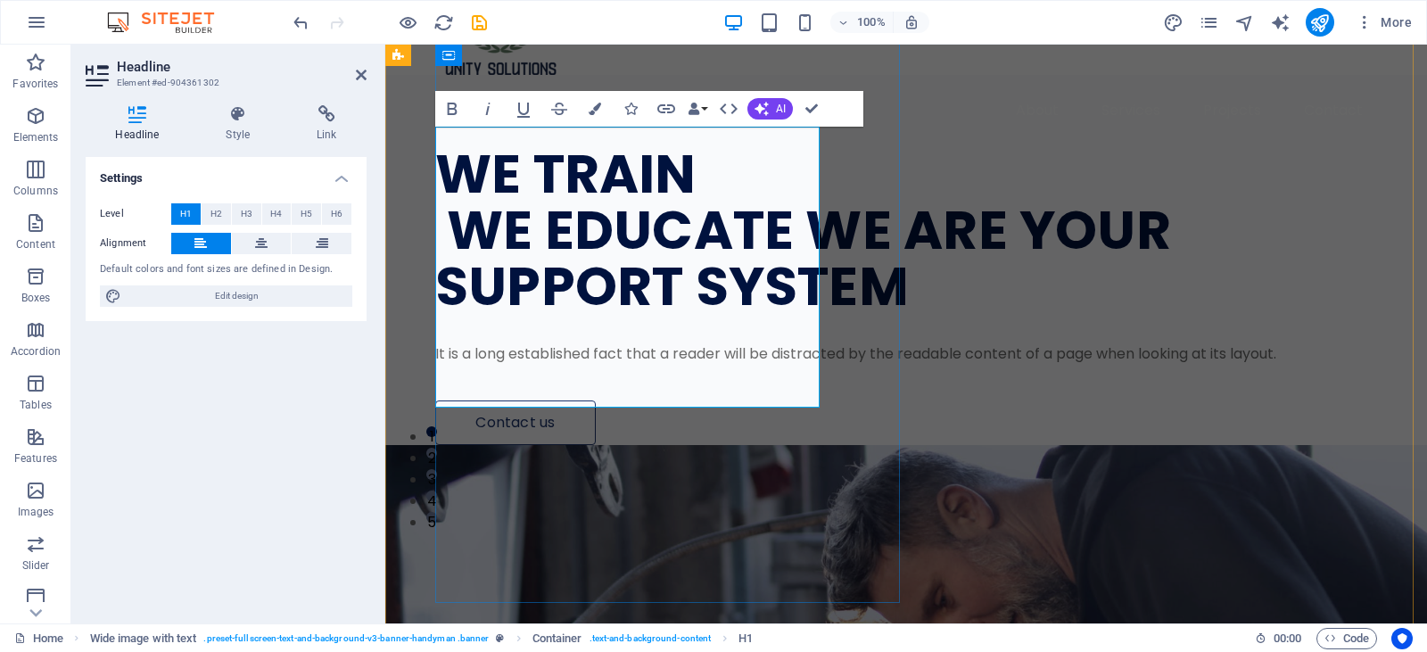
click at [448, 221] on h1 "WE TRAIN ‌ WE EDUCATE WE ARE YOUR SUPPORT SYSTEM" at bounding box center [891, 230] width 912 height 169
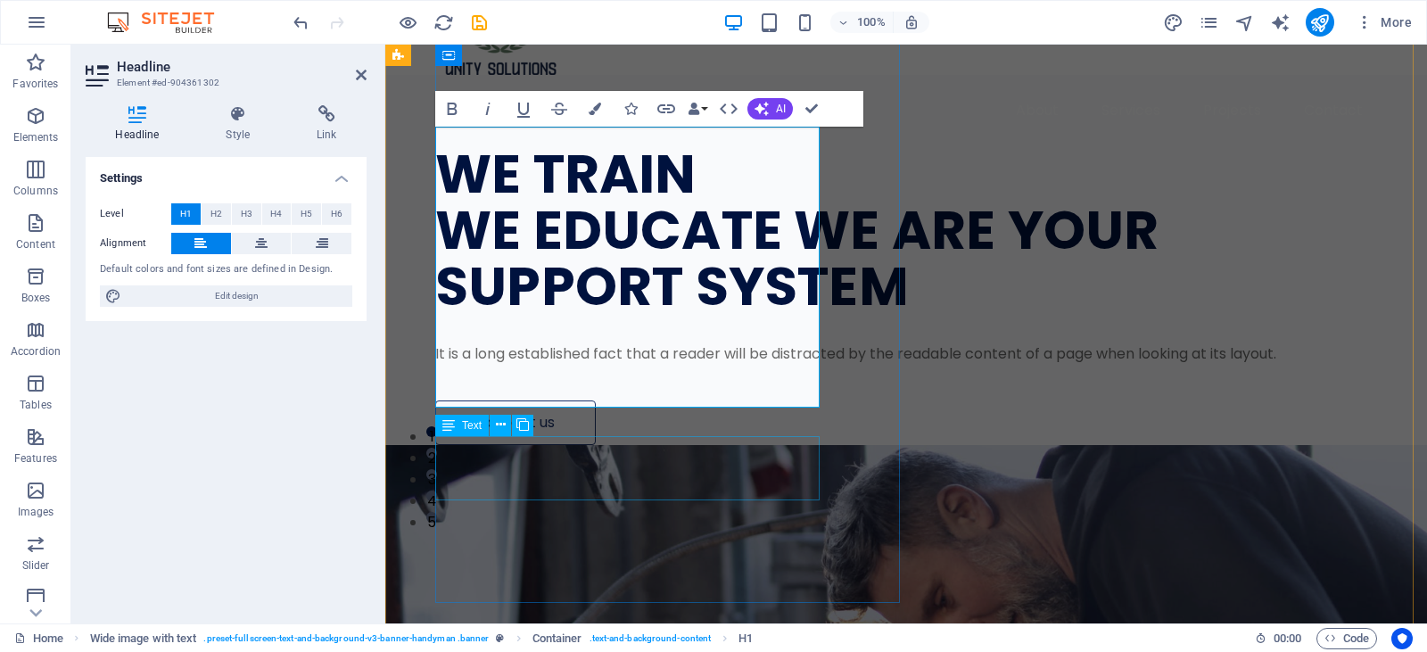
click at [799, 365] on div "It is a long established fact that a reader will be distracted by the readable …" at bounding box center [891, 353] width 912 height 21
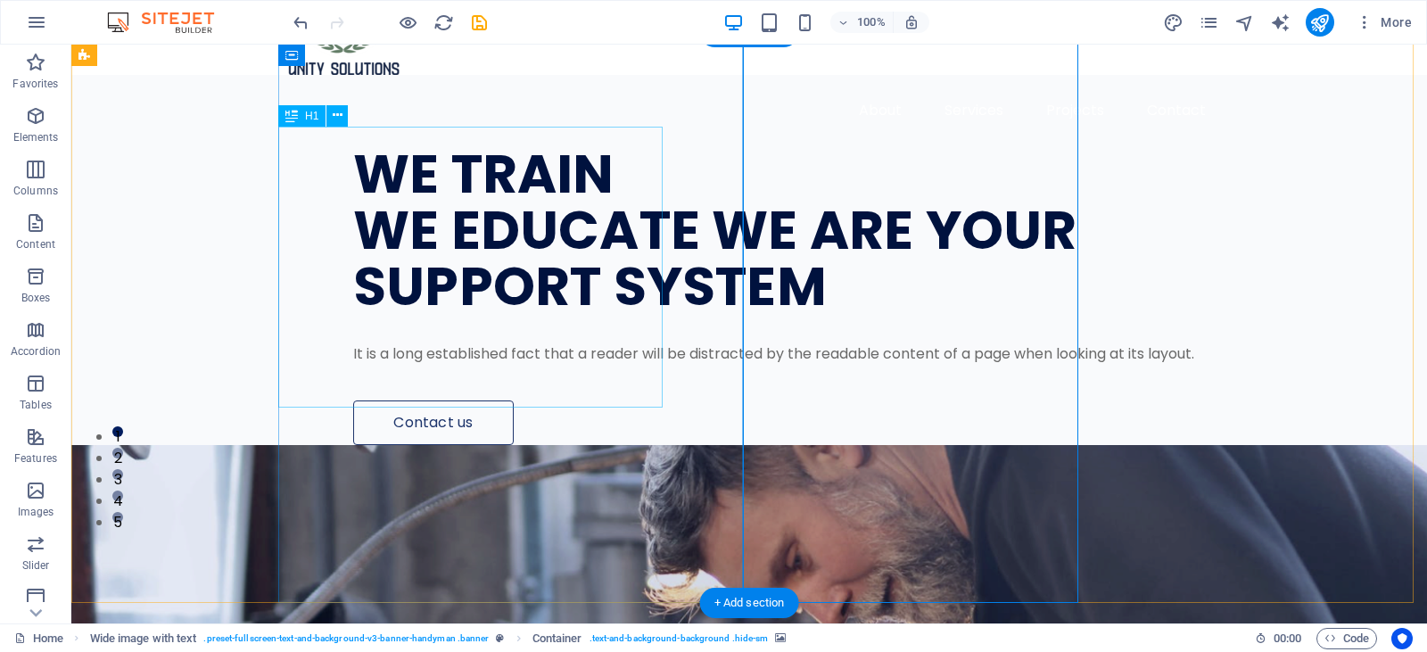
click at [587, 310] on div "WE TRAIN WE EDUCATE WE ARE YOUR SUPPORT SYSTEM" at bounding box center [812, 230] width 919 height 169
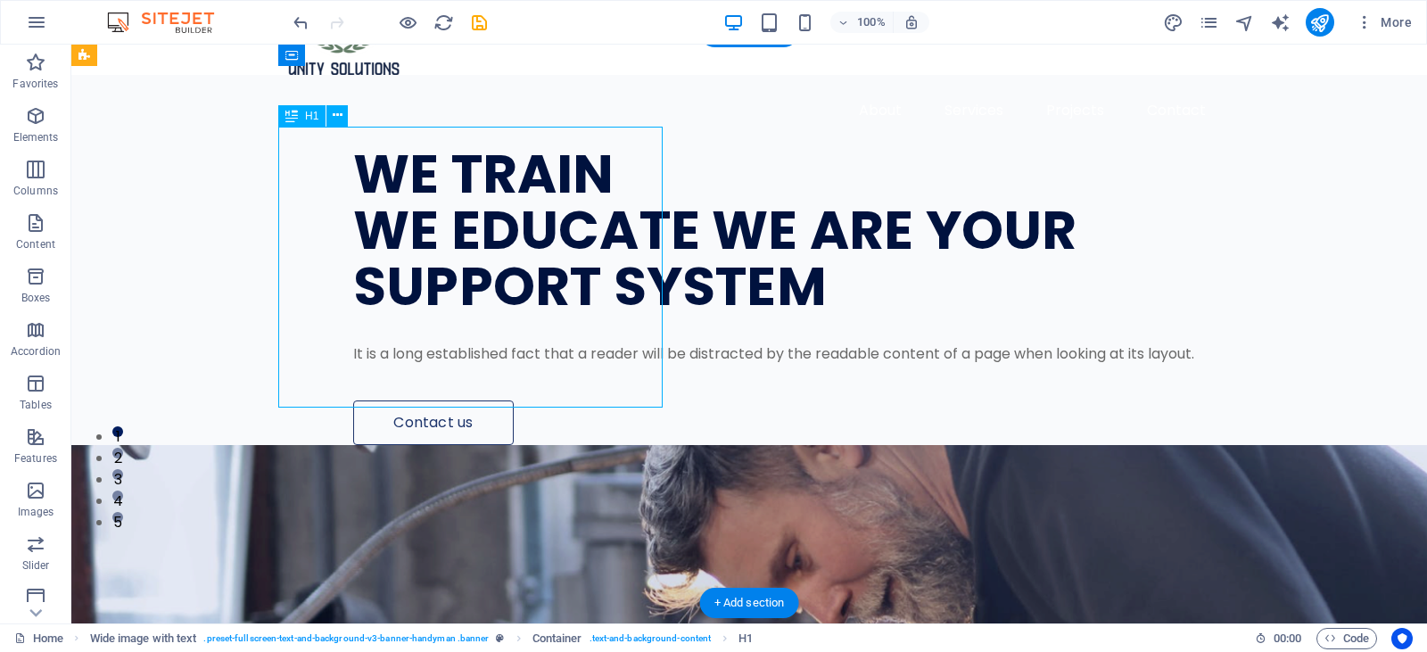
click at [524, 201] on div "WE TRAIN WE EDUCATE WE ARE YOUR SUPPORT SYSTEM" at bounding box center [812, 230] width 919 height 169
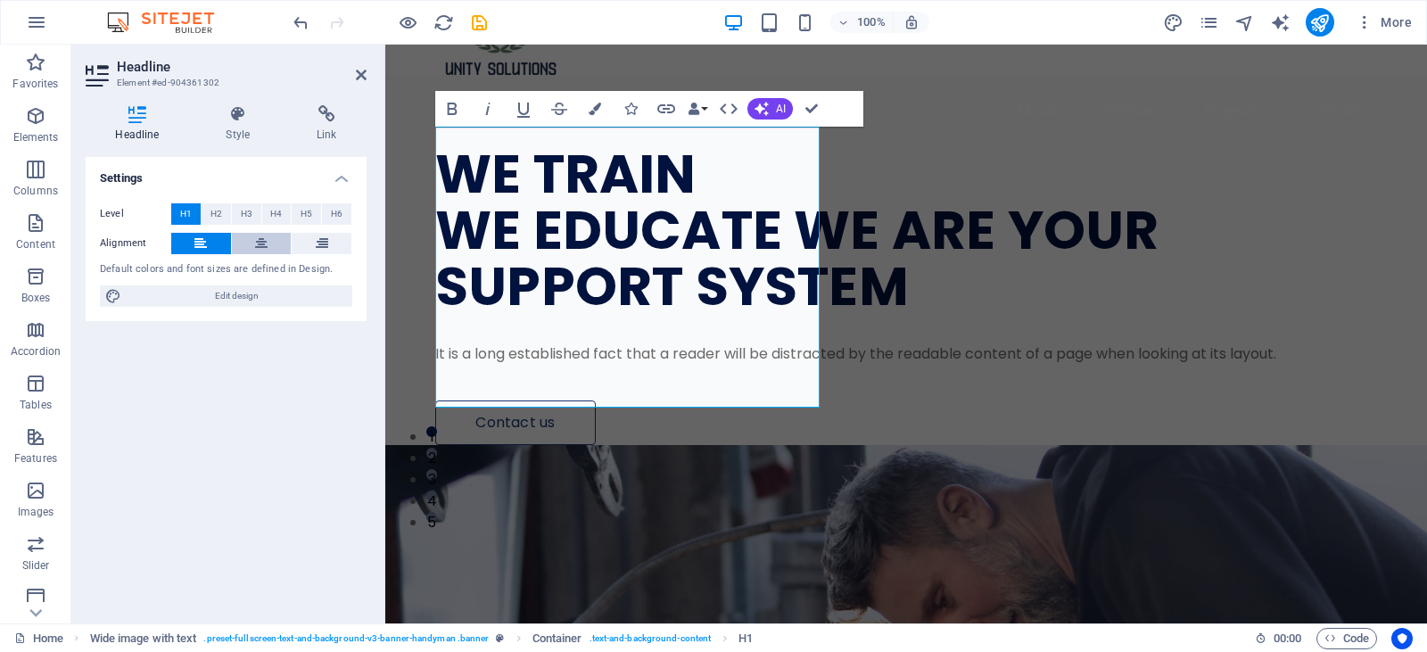
click at [248, 246] on button at bounding box center [262, 243] width 60 height 21
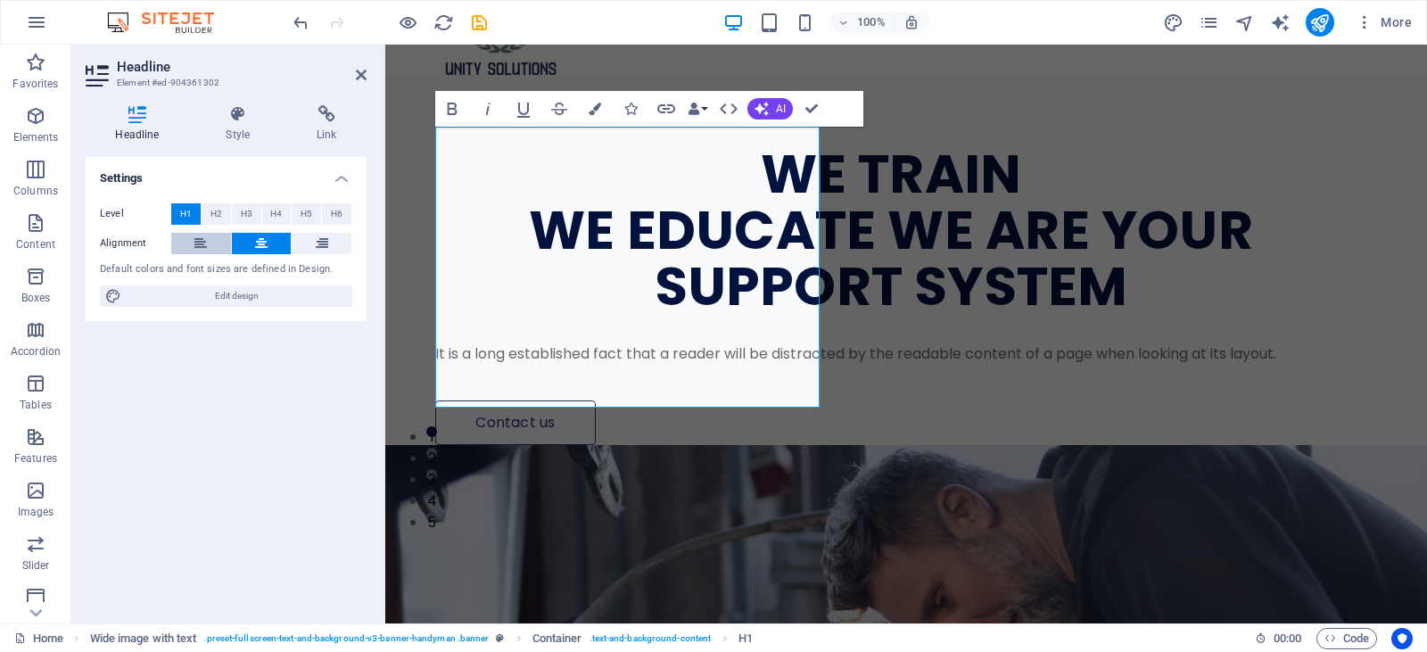
click at [210, 246] on button at bounding box center [201, 243] width 60 height 21
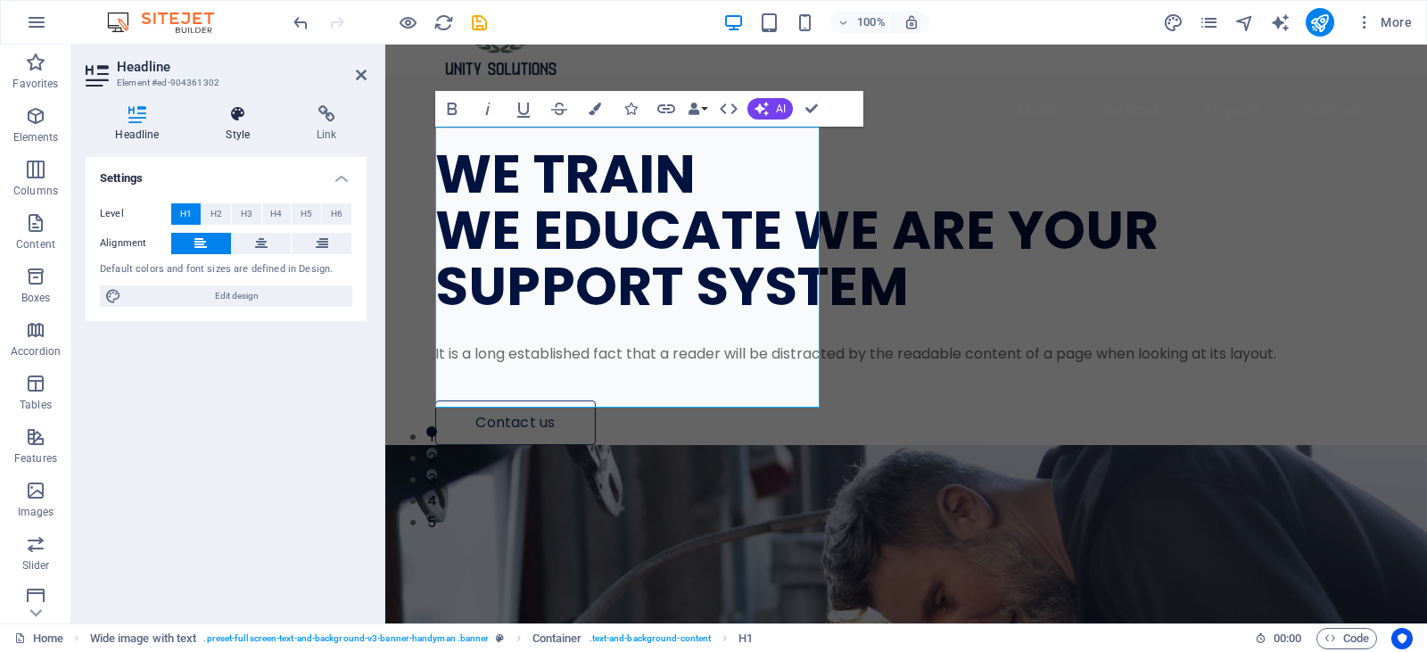
click at [236, 117] on icon at bounding box center [238, 114] width 84 height 18
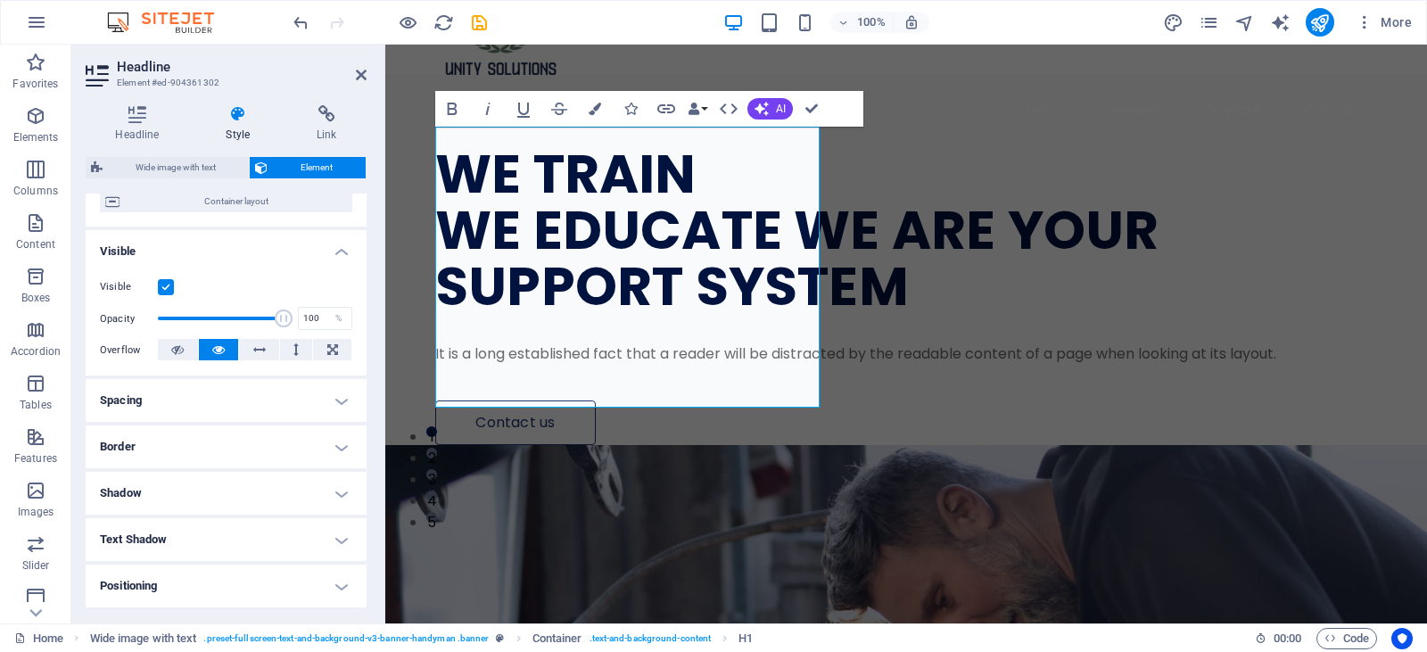
scroll to position [178, 0]
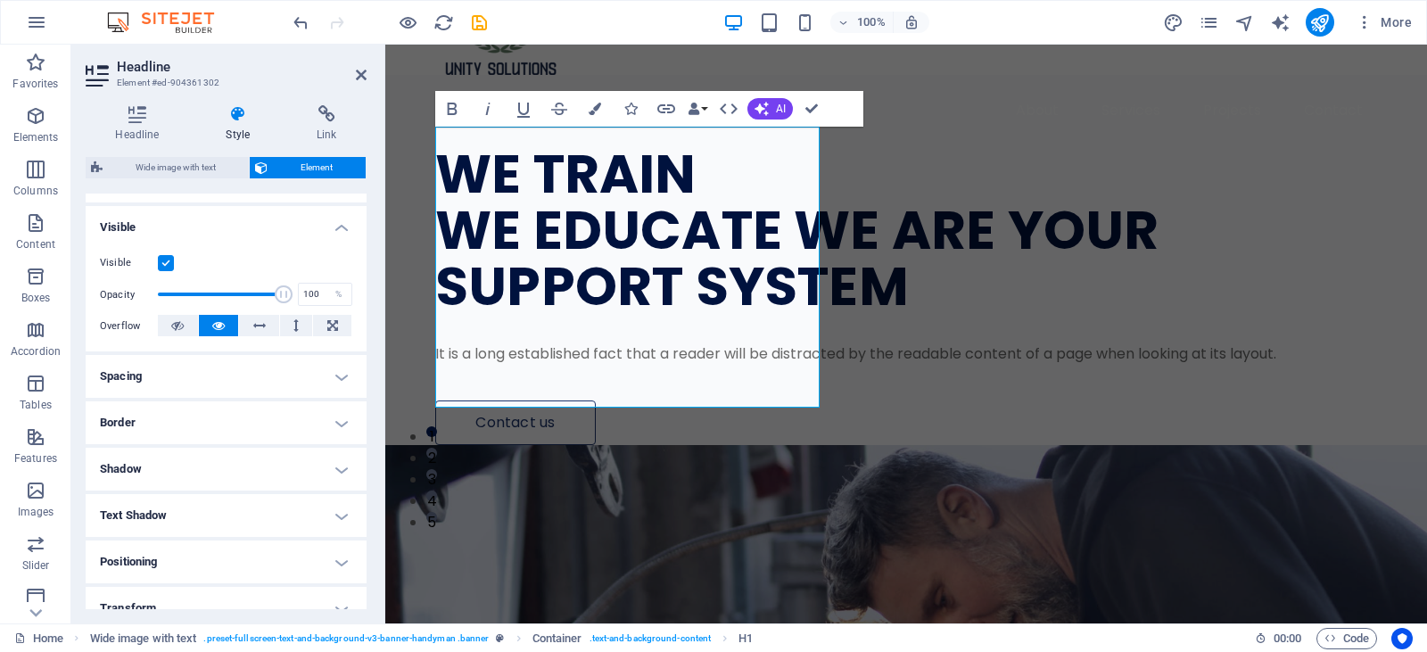
click at [310, 380] on h4 "Spacing" at bounding box center [226, 376] width 281 height 43
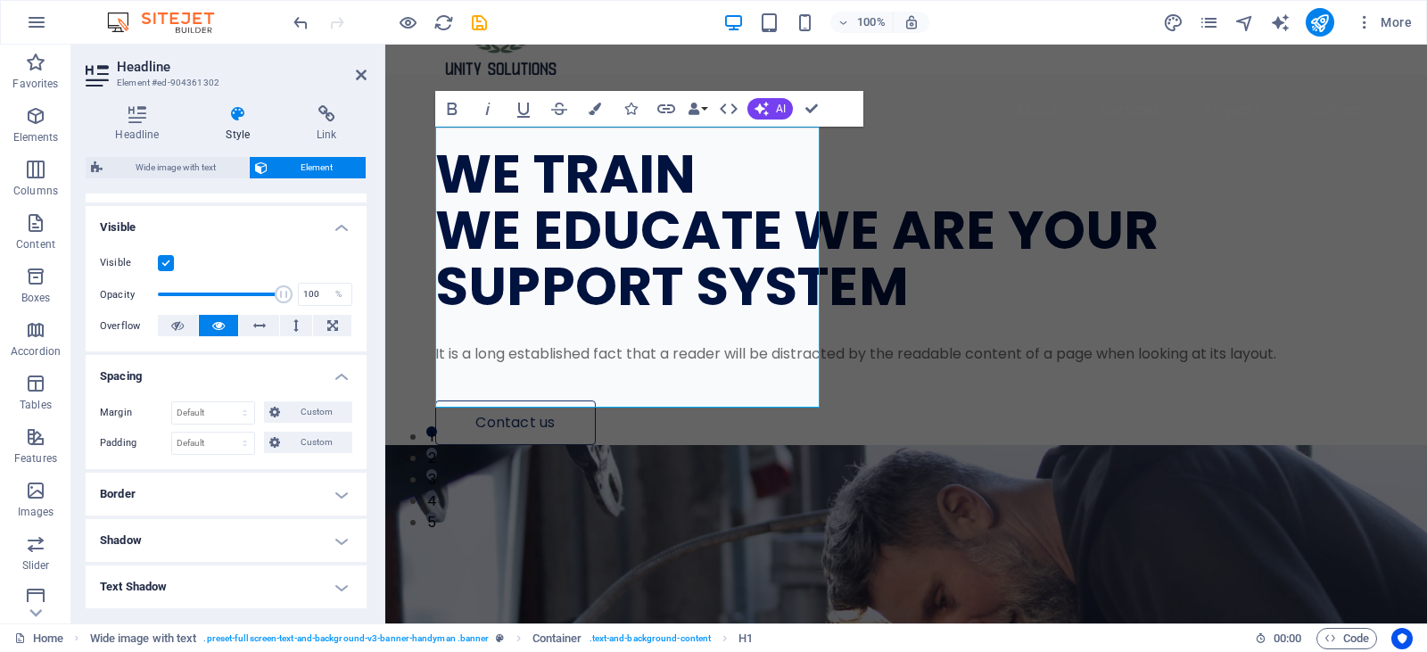
click at [310, 380] on h4 "Spacing" at bounding box center [226, 371] width 281 height 32
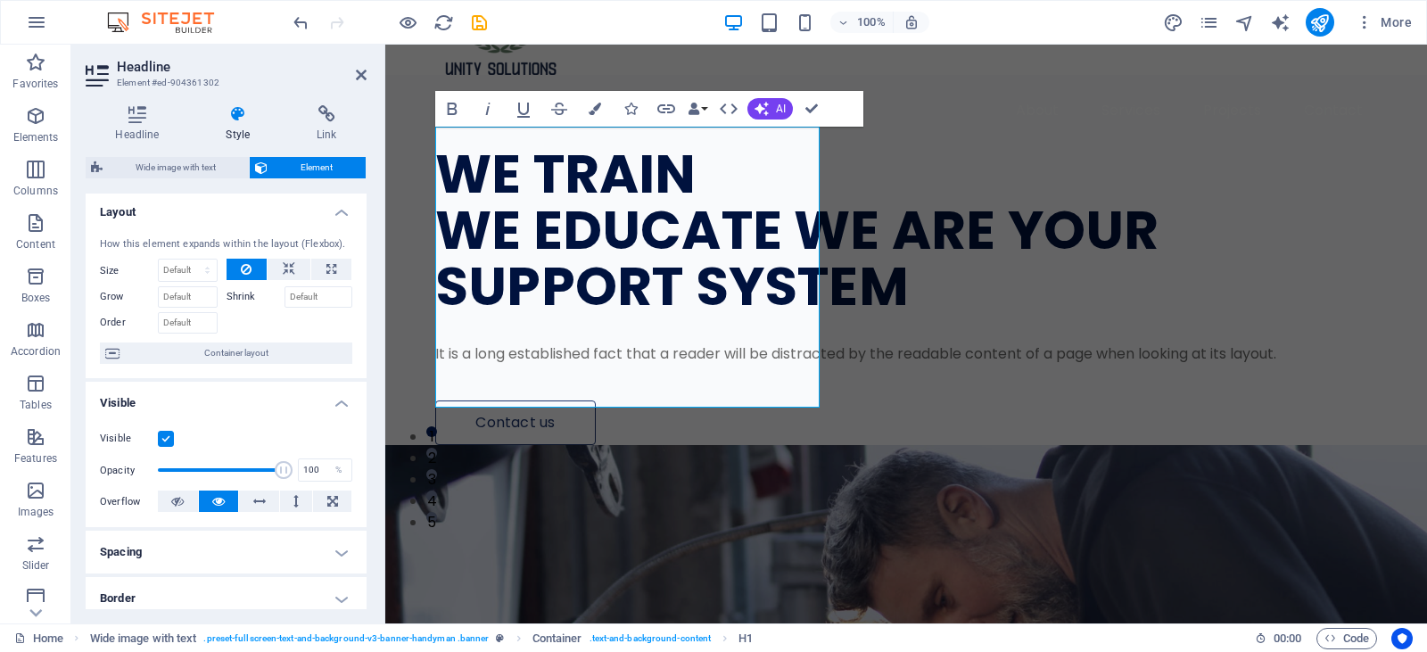
scroll to position [0, 0]
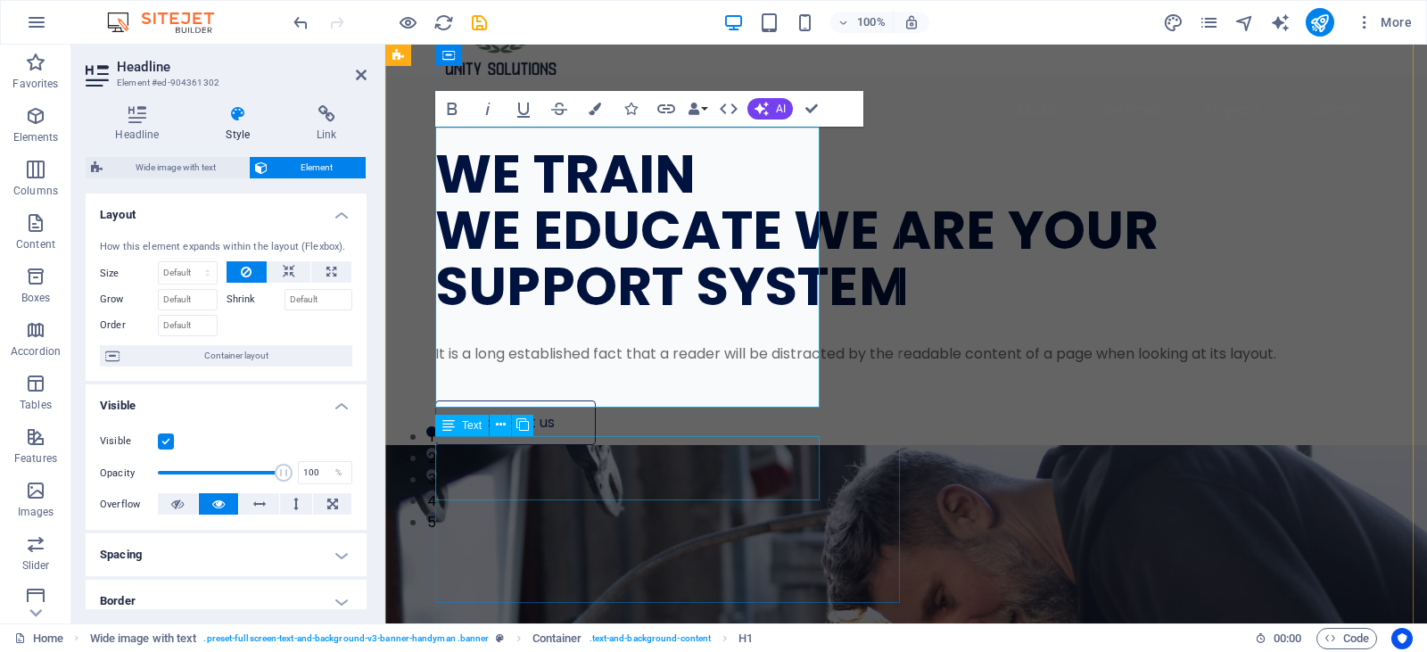
click at [814, 365] on div "It is a long established fact that a reader will be distracted by the readable …" at bounding box center [891, 353] width 912 height 21
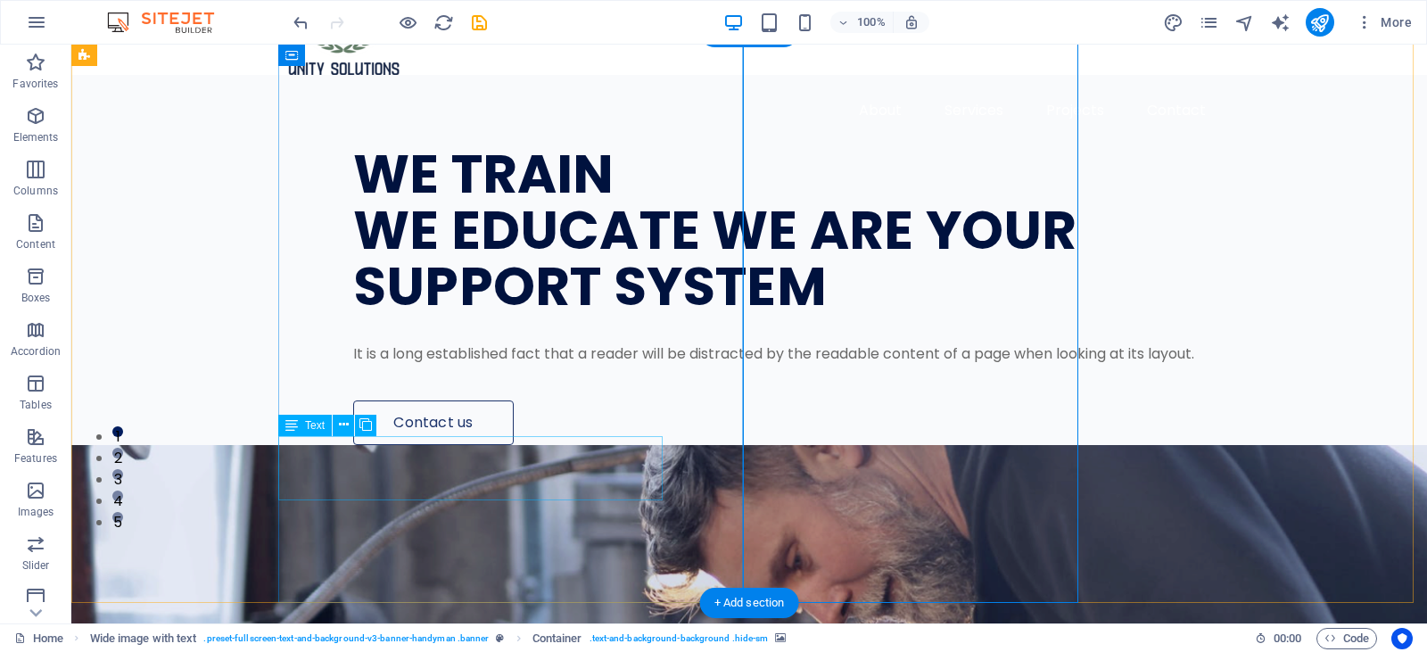
click at [576, 365] on div "It is a long established fact that a reader will be distracted by the readable …" at bounding box center [812, 353] width 919 height 21
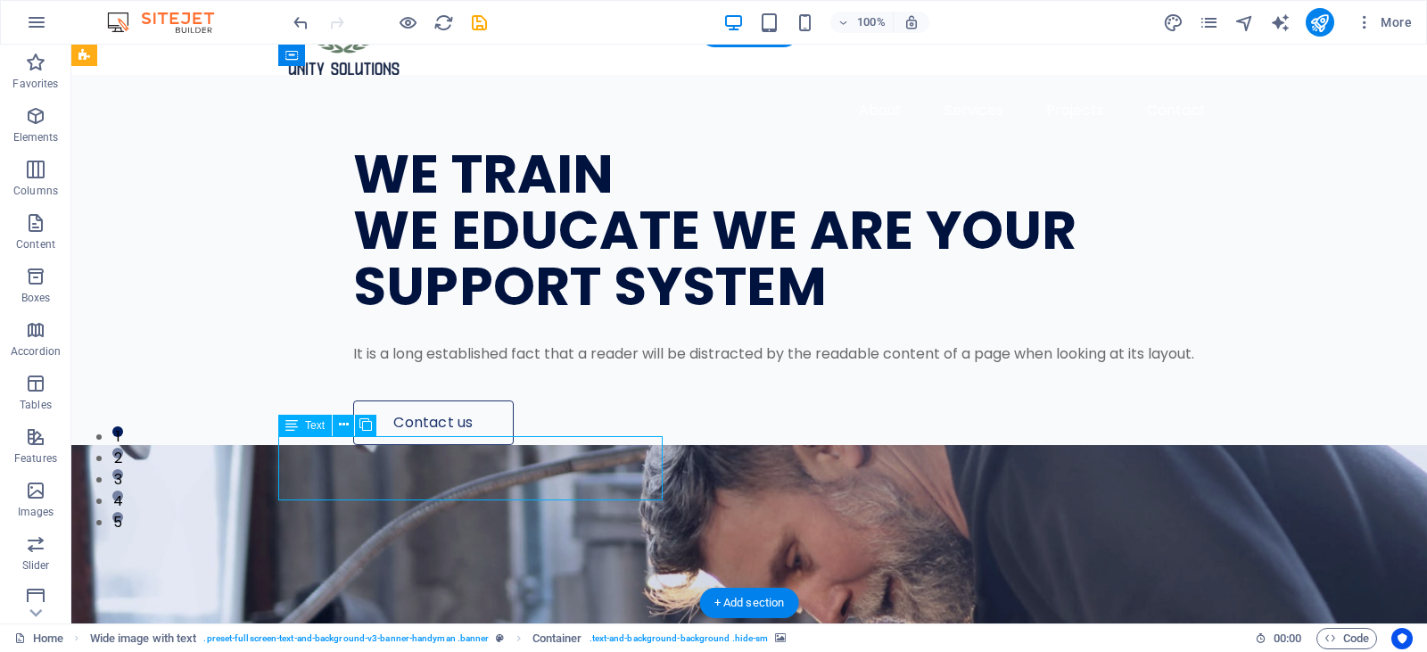
click at [576, 365] on div "It is a long established fact that a reader will be distracted by the readable …" at bounding box center [812, 353] width 919 height 21
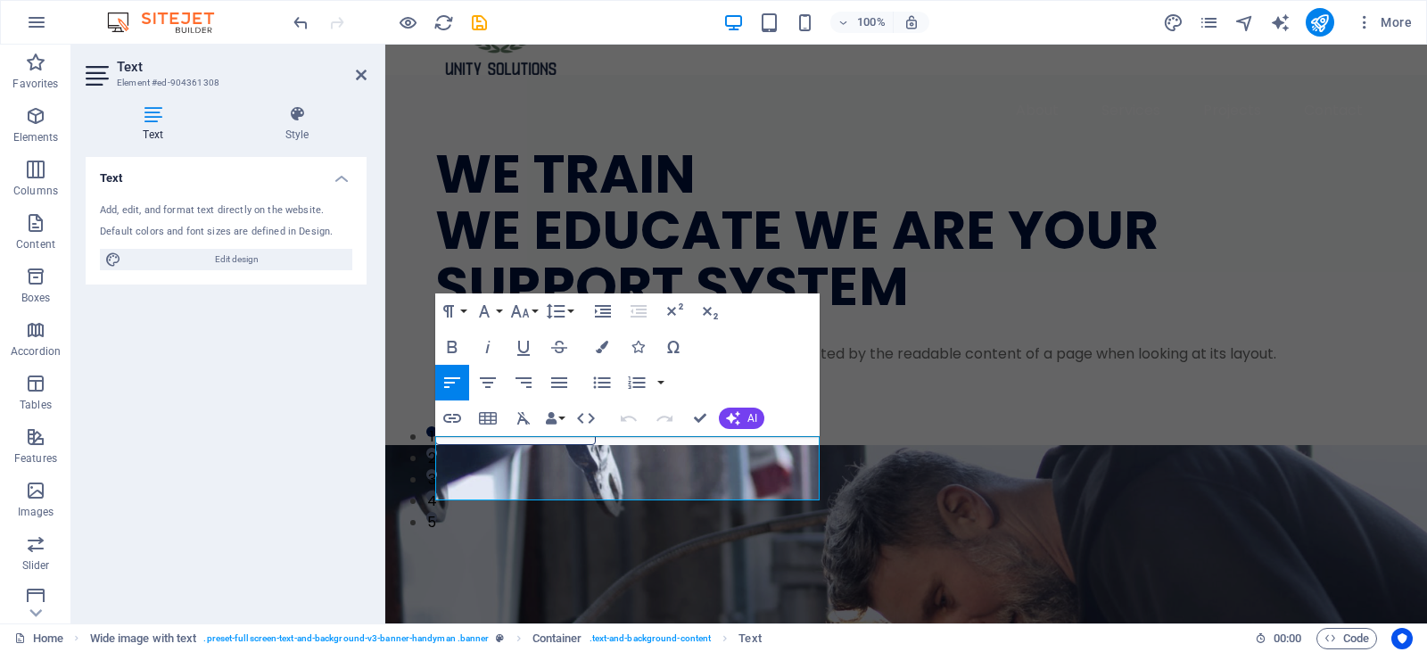
scroll to position [144, 0]
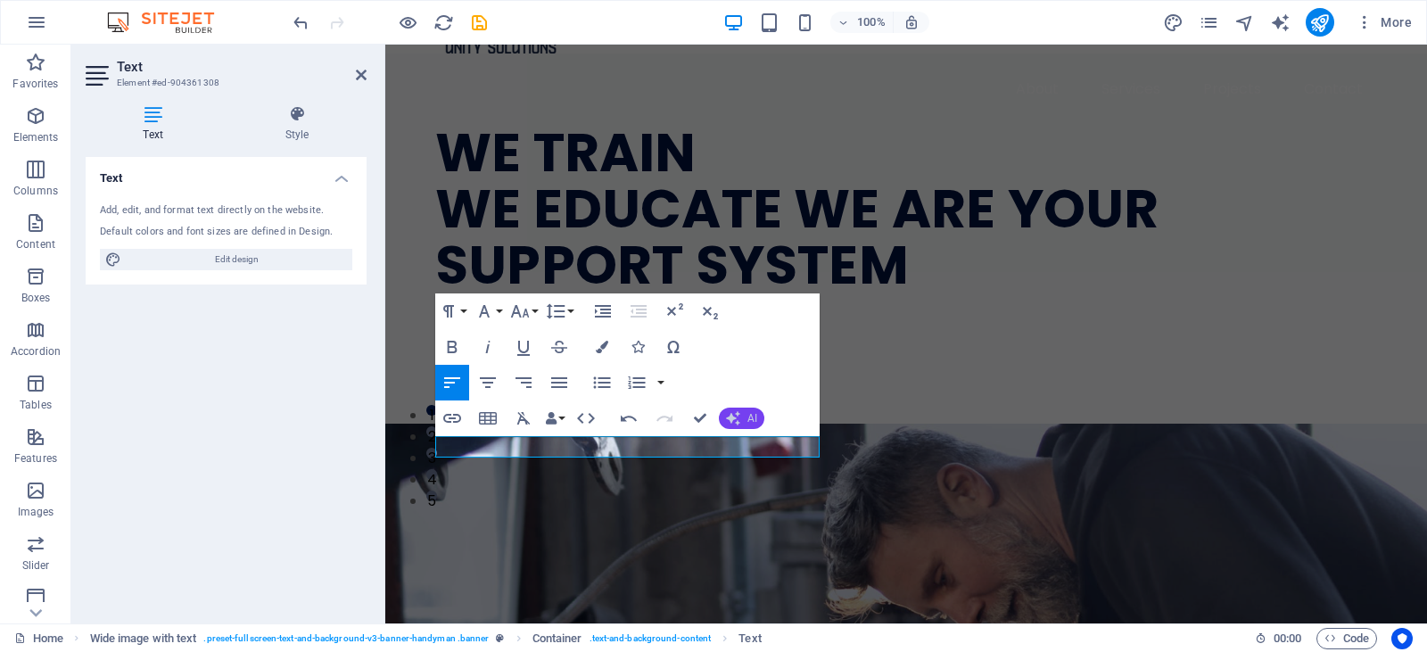
click at [731, 421] on icon "button" at bounding box center [733, 418] width 14 height 14
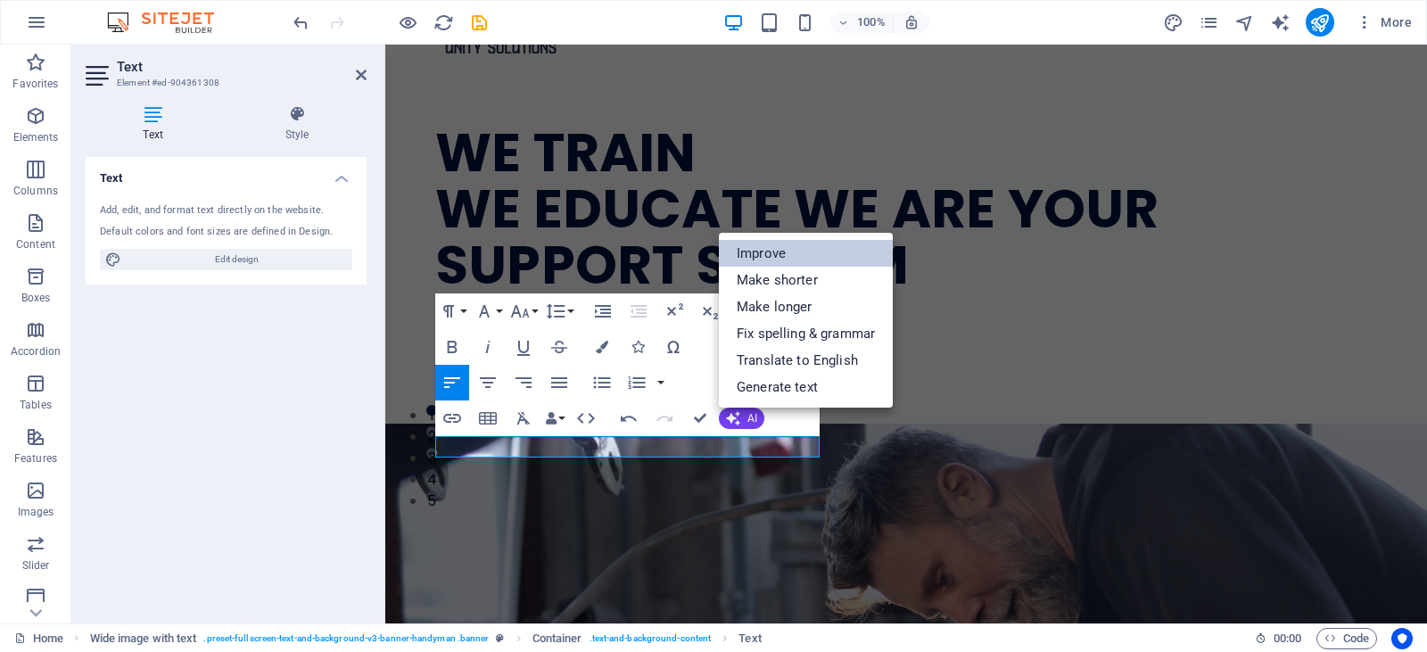
click at [780, 257] on link "Improve" at bounding box center [806, 253] width 174 height 27
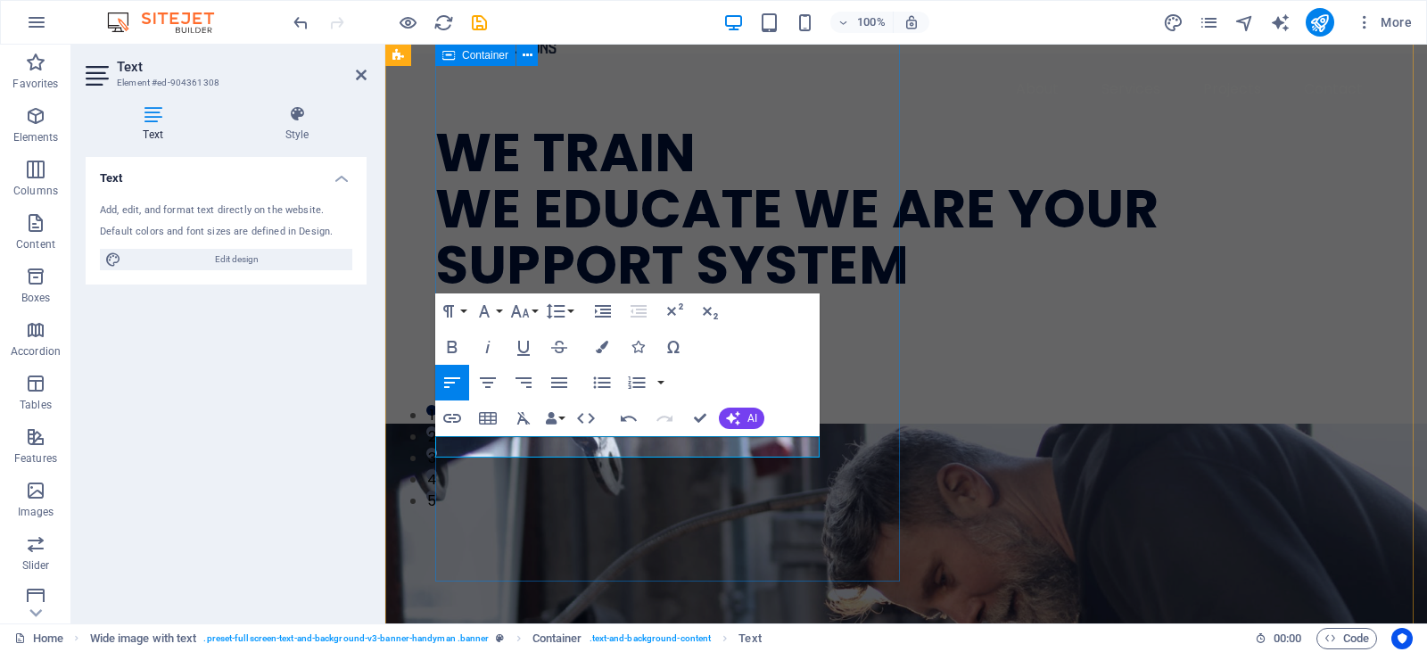
click at [791, 424] on div "WE TRAIN WE EDUCATE WE ARE YOUR SUPPORT SYSTEM Trained over 3,000 trainees sinc…" at bounding box center [931, 239] width 992 height 370
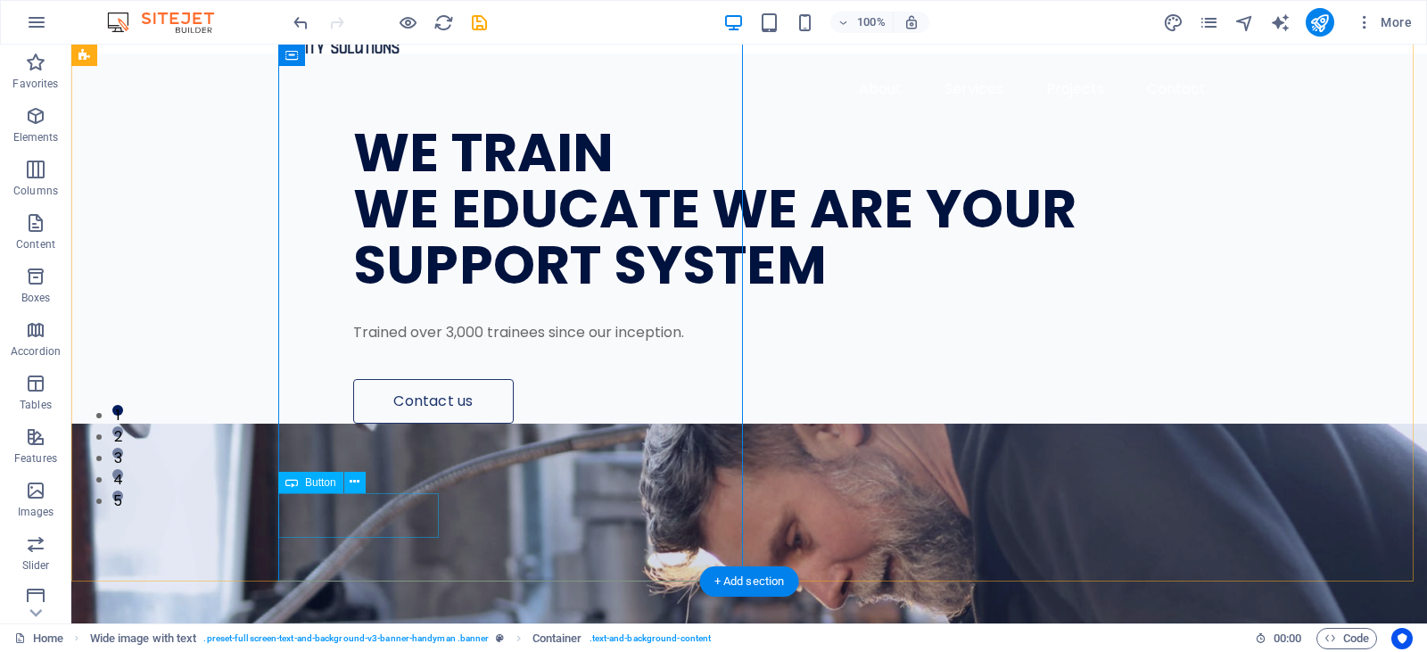
click at [400, 424] on div "Contact us" at bounding box center [812, 401] width 919 height 45
click at [395, 424] on div "Contact us" at bounding box center [812, 401] width 919 height 45
select select "px"
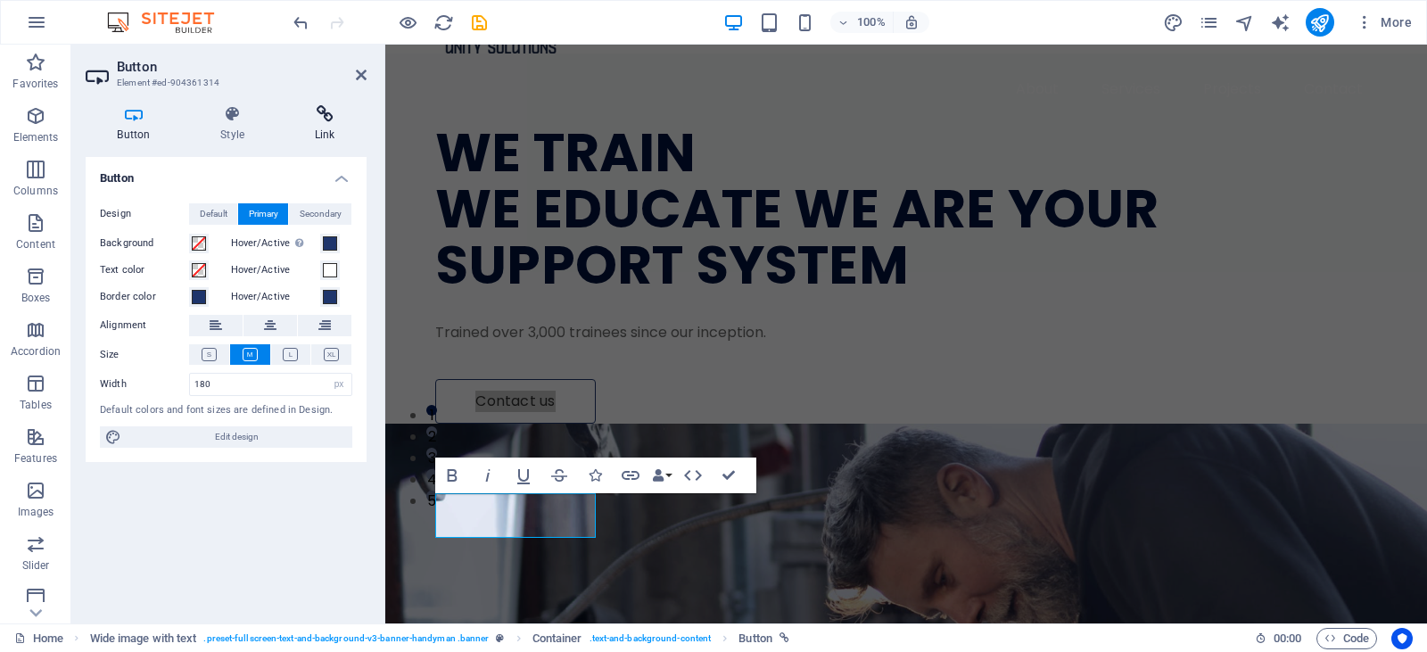
click at [310, 127] on h4 "Link" at bounding box center [325, 123] width 84 height 37
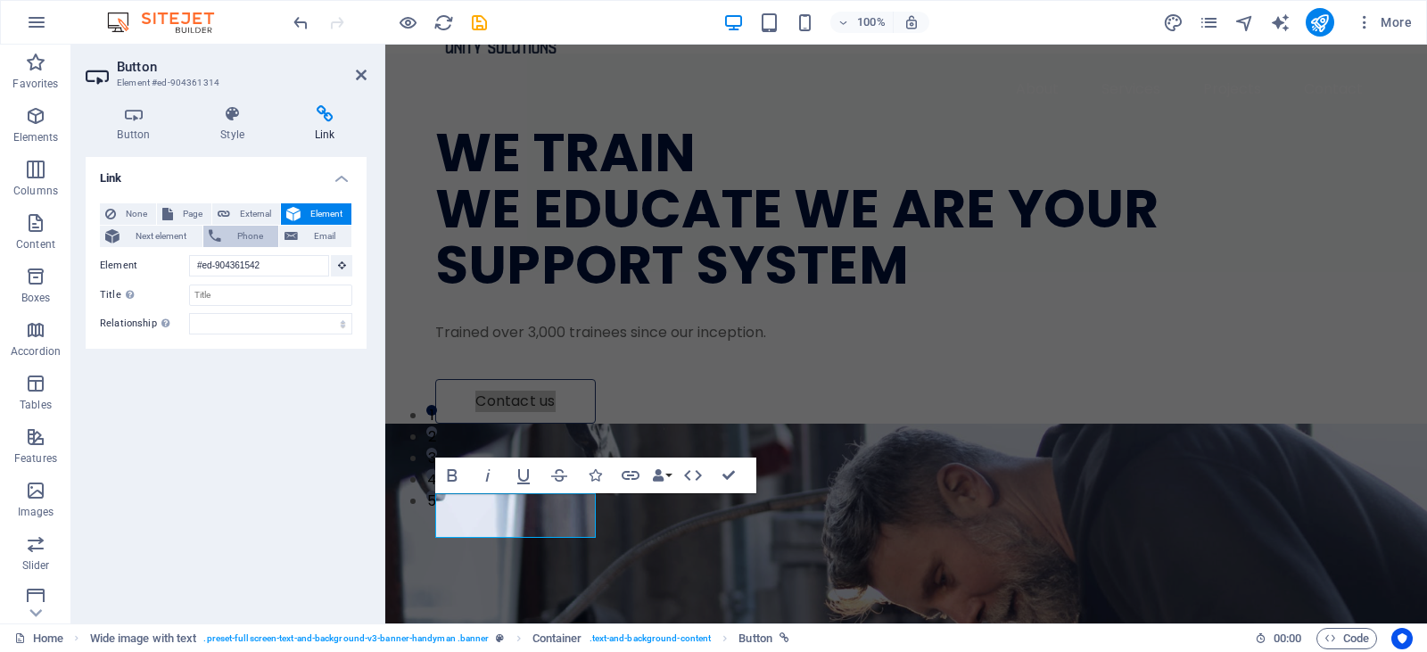
click at [245, 236] on span "Phone" at bounding box center [250, 236] width 47 height 21
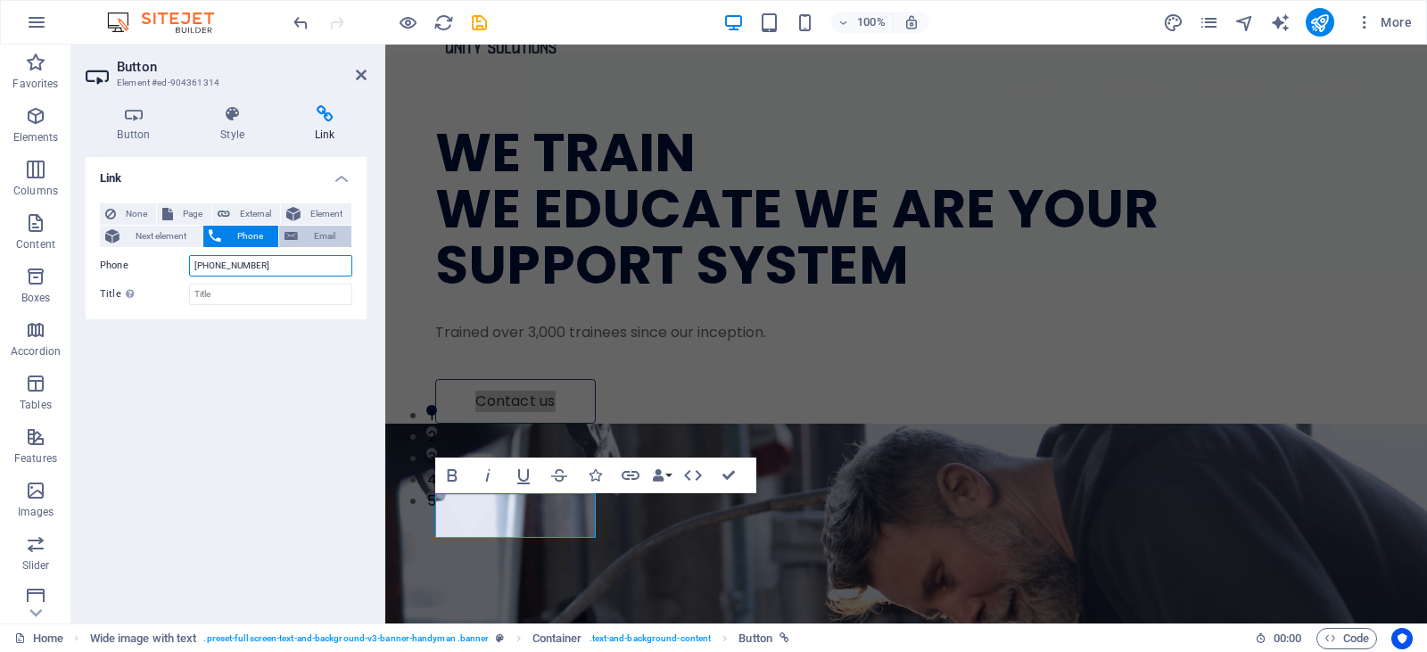
type input "+6011115555221"
click at [298, 232] on button "Email" at bounding box center [315, 236] width 72 height 21
click at [261, 261] on input "Email" at bounding box center [270, 265] width 163 height 21
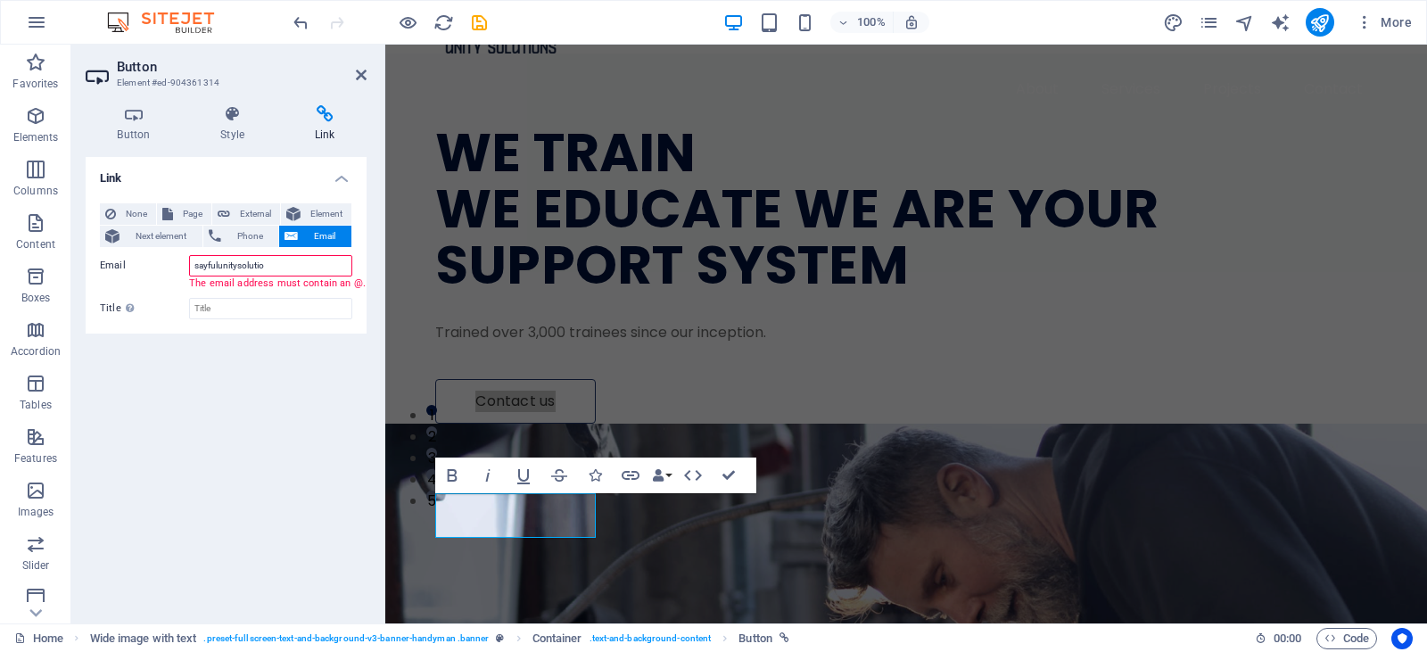
click at [288, 264] on input "sayfulunitysolutio" at bounding box center [270, 265] width 163 height 21
type input "[EMAIL_ADDRESS][DOMAIN_NAME]"
click at [296, 370] on div "Link None Page External Element Next element Phone Email Page Home Subpage Lega…" at bounding box center [226, 383] width 281 height 452
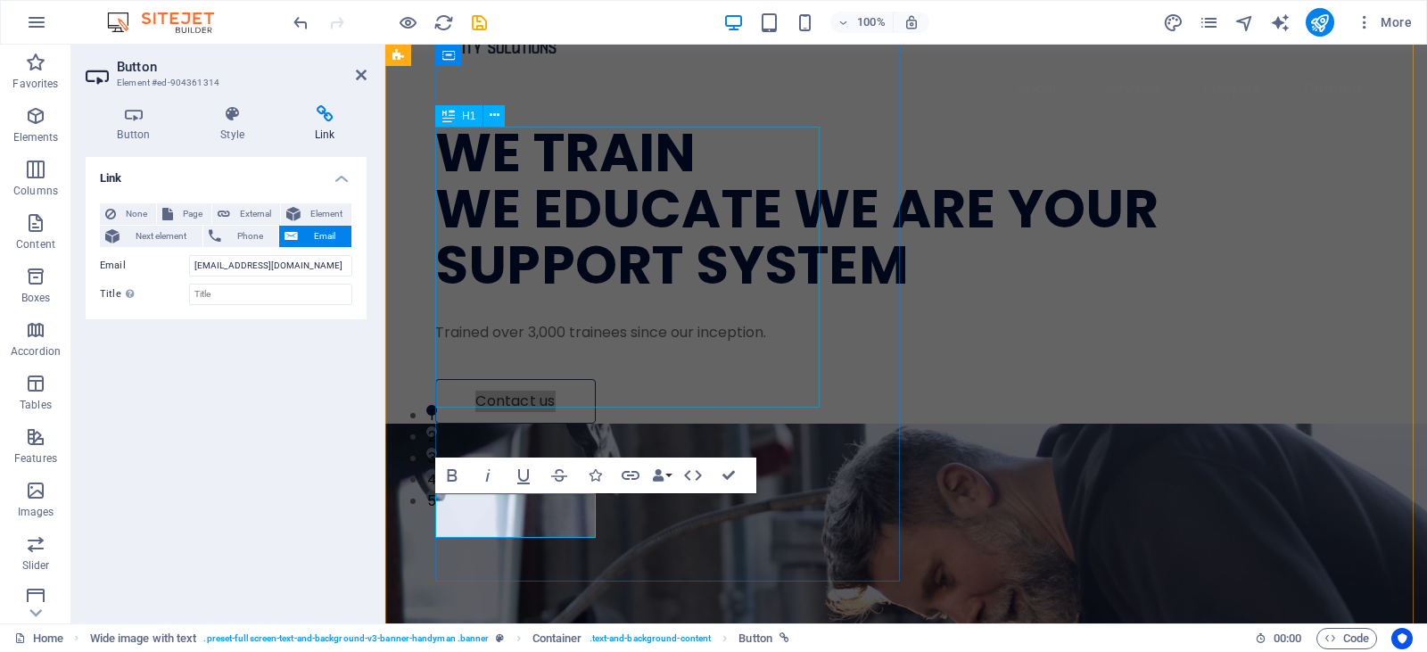
click at [809, 191] on div "WE TRAIN WE EDUCATE WE ARE YOUR SUPPORT SYSTEM" at bounding box center [891, 209] width 912 height 169
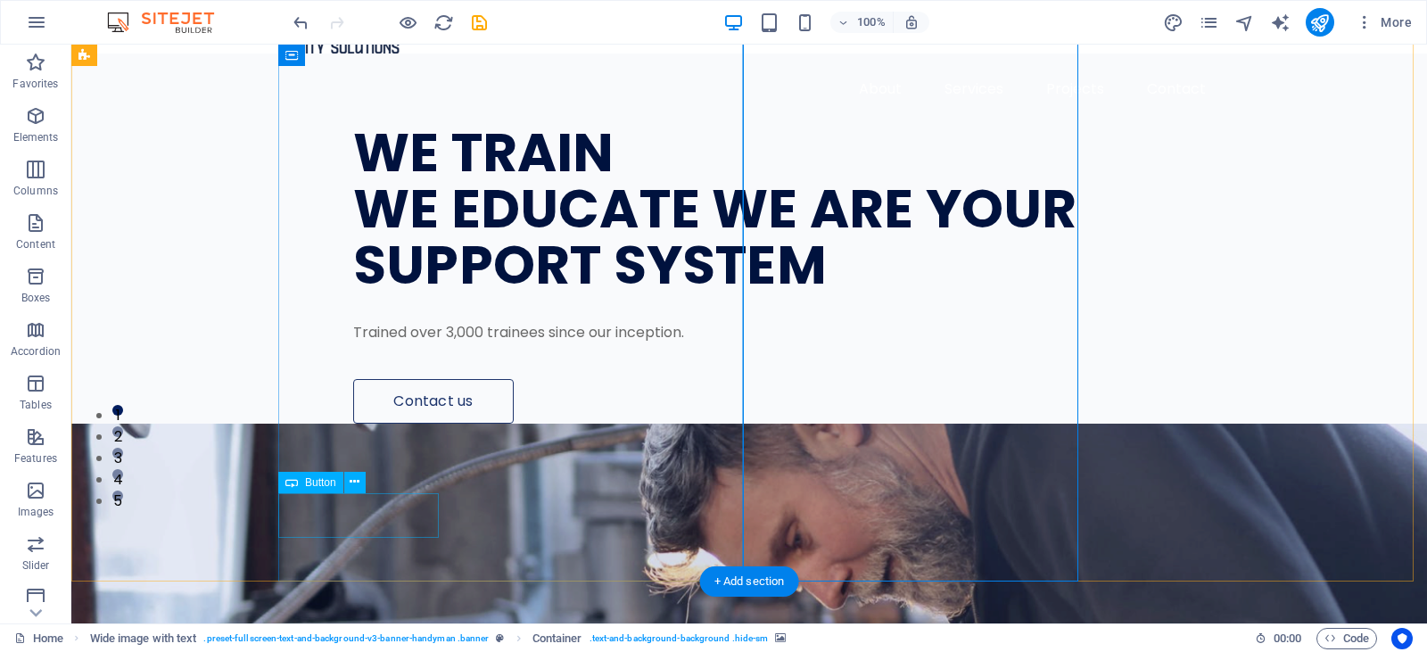
click at [421, 424] on div "Contact us" at bounding box center [812, 401] width 919 height 45
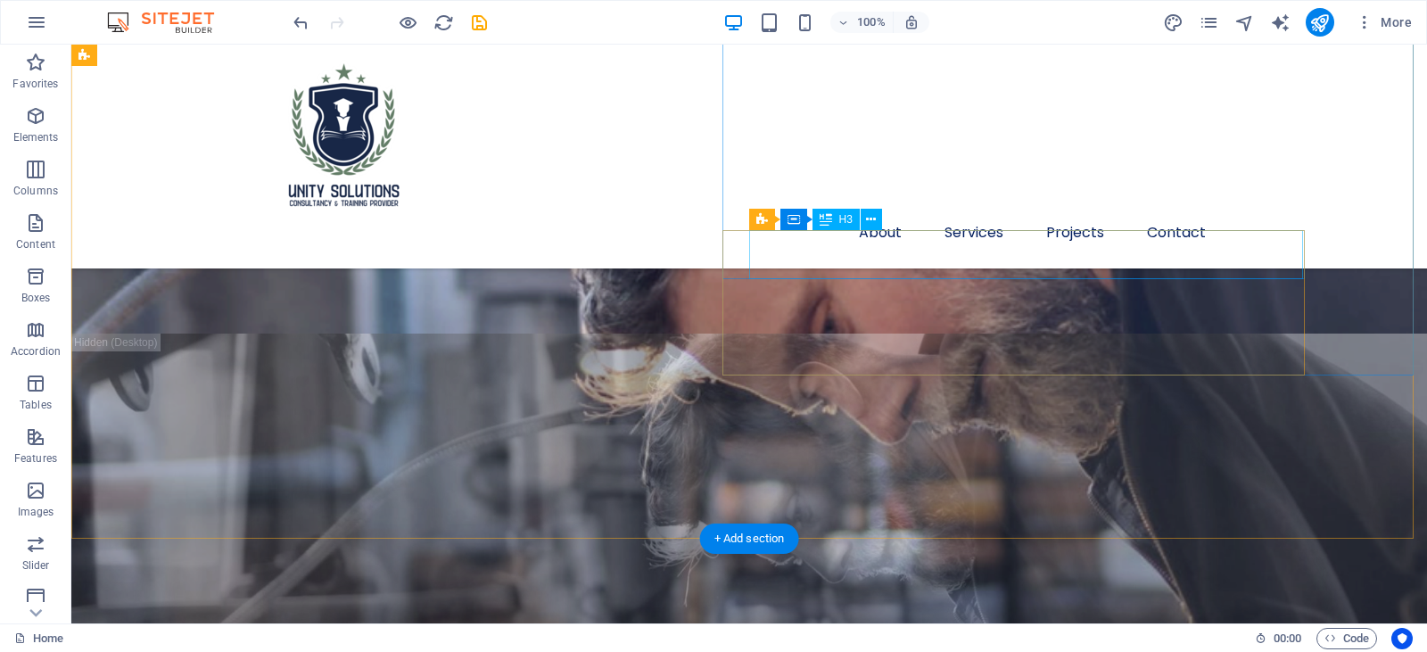
scroll to position [857, 0]
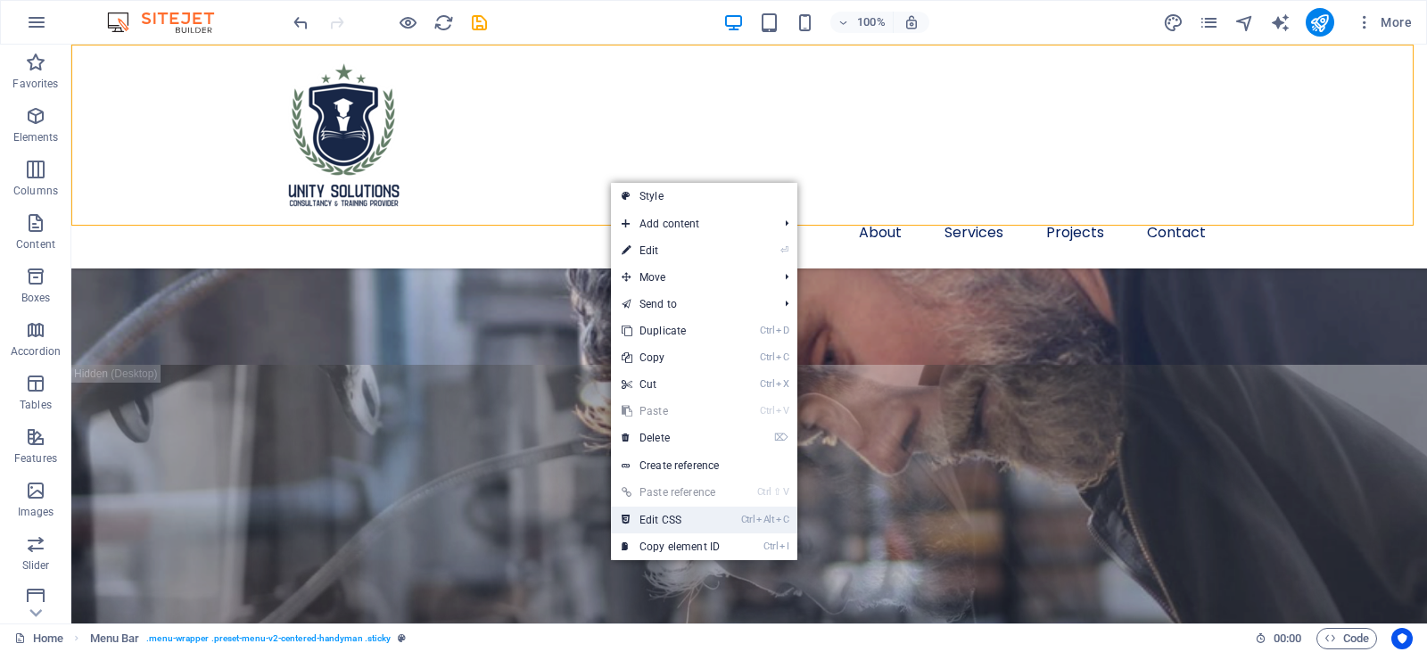
click at [651, 520] on link "Ctrl Alt C Edit CSS" at bounding box center [671, 520] width 120 height 27
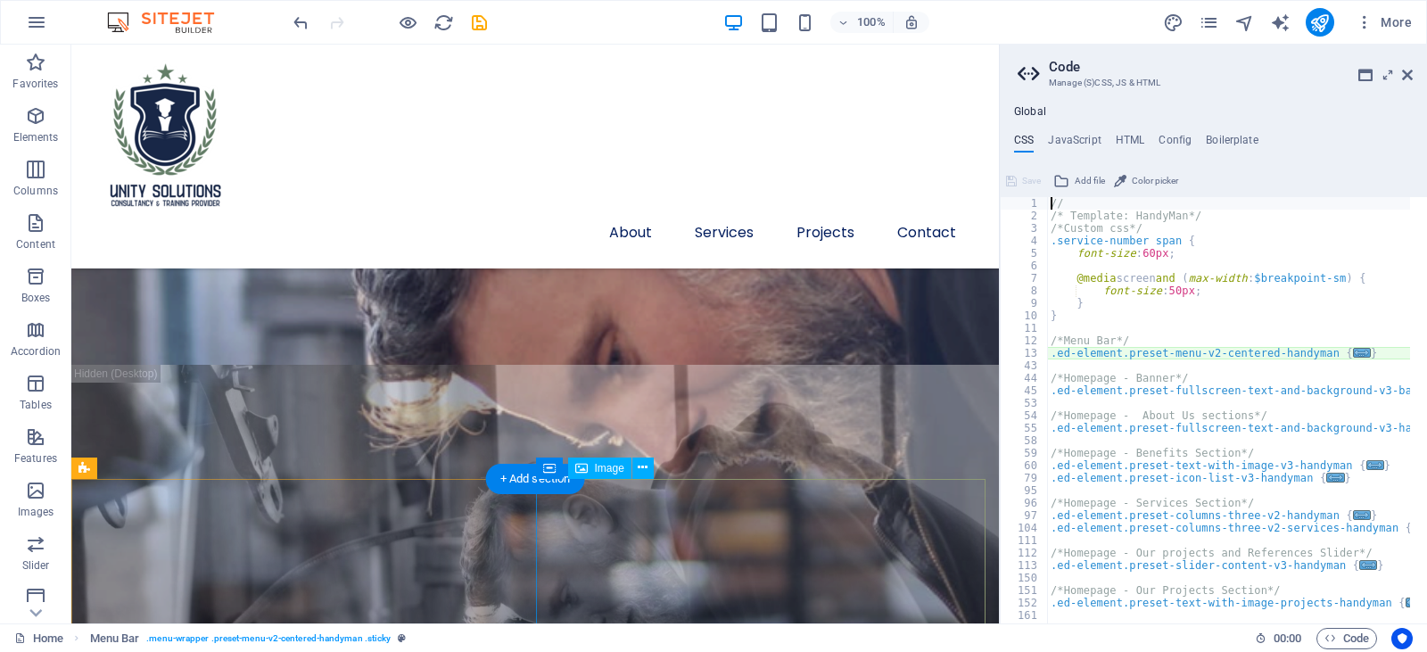
scroll to position [1522, 0]
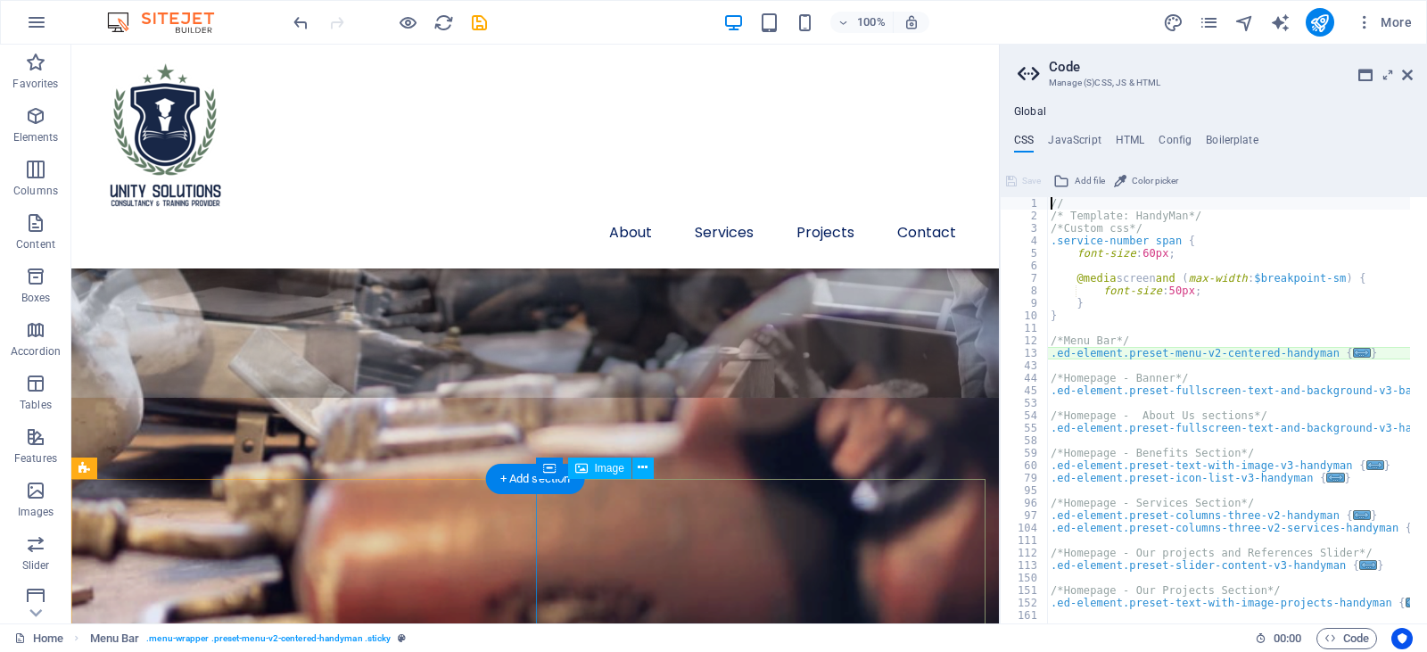
type textarea "@include menu-v2("
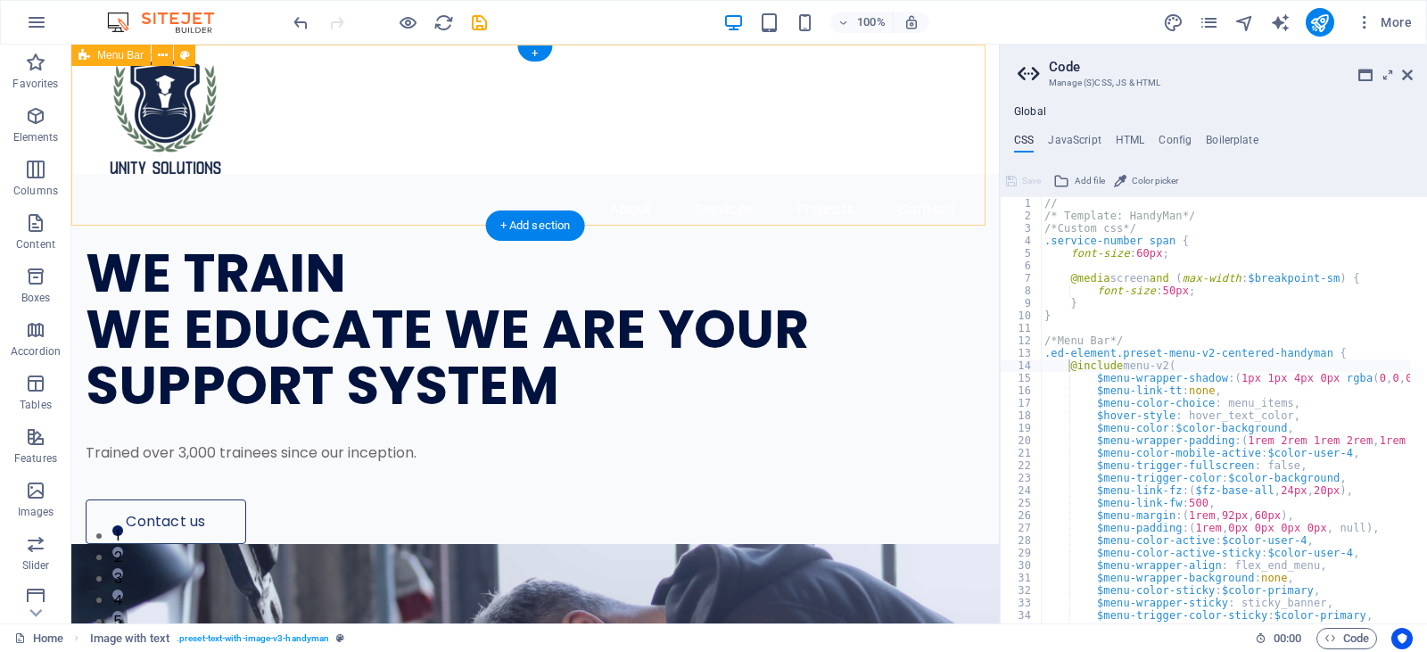
scroll to position [0, 0]
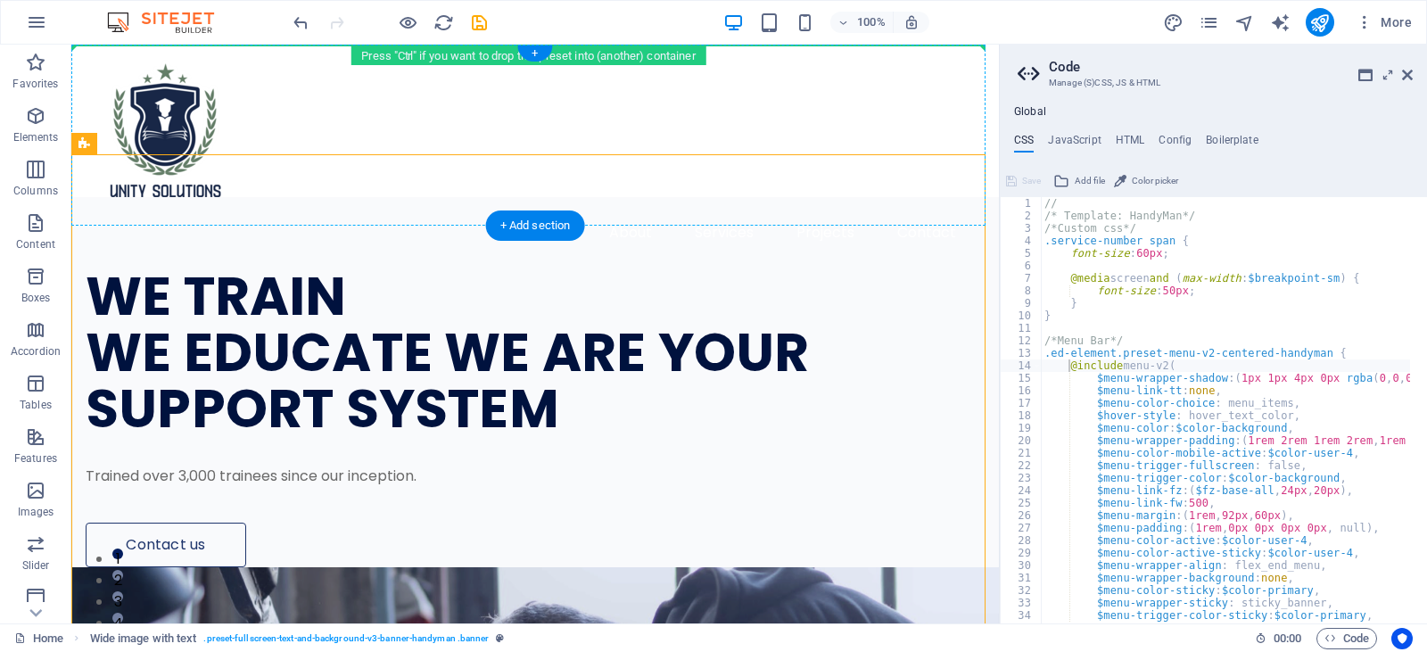
drag, startPoint x: 797, startPoint y: 148, endPoint x: 787, endPoint y: 131, distance: 19.6
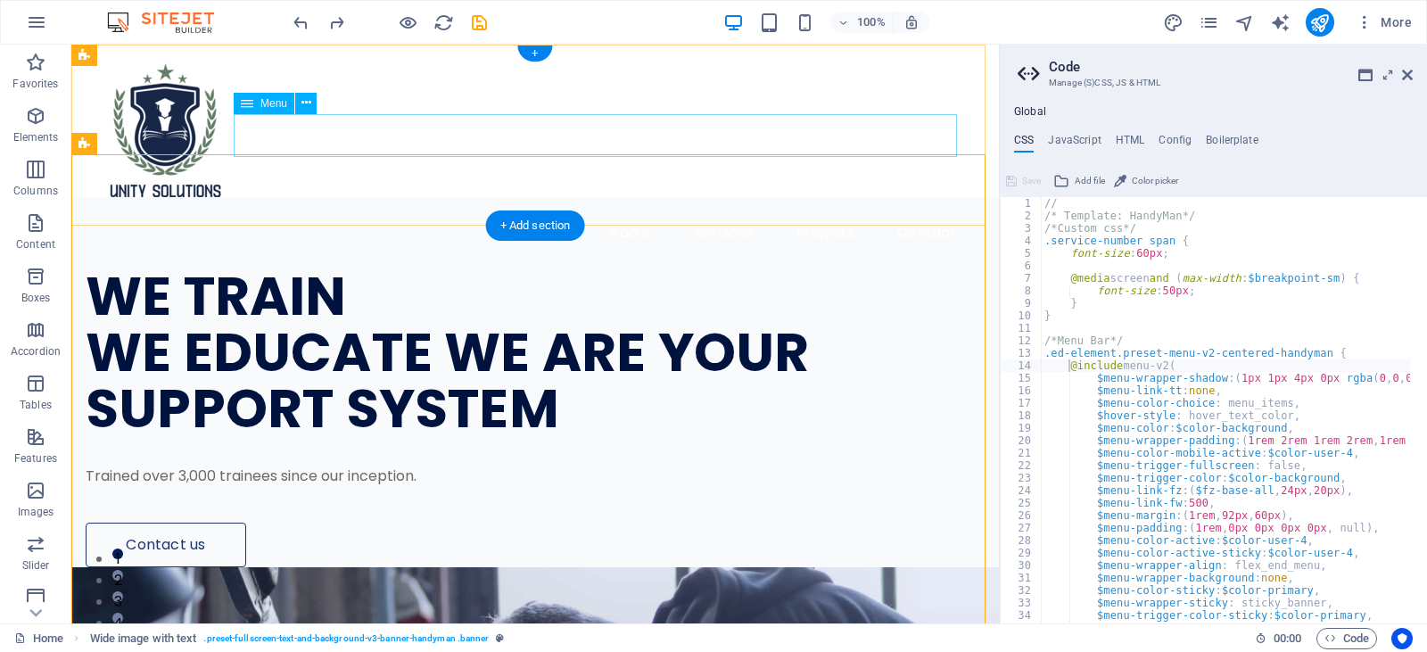
click at [485, 211] on nav "About Services Projects Contact" at bounding box center [535, 232] width 871 height 43
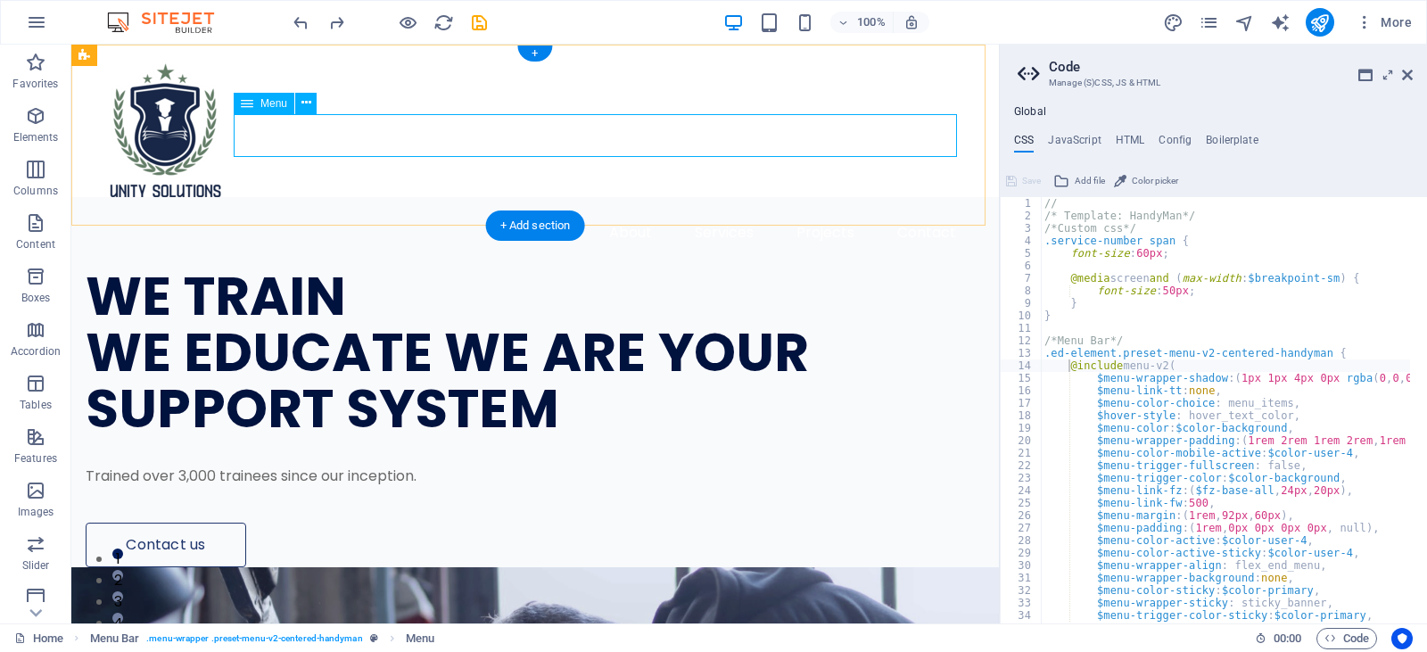
click at [316, 211] on nav "About Services Projects Contact" at bounding box center [535, 232] width 871 height 43
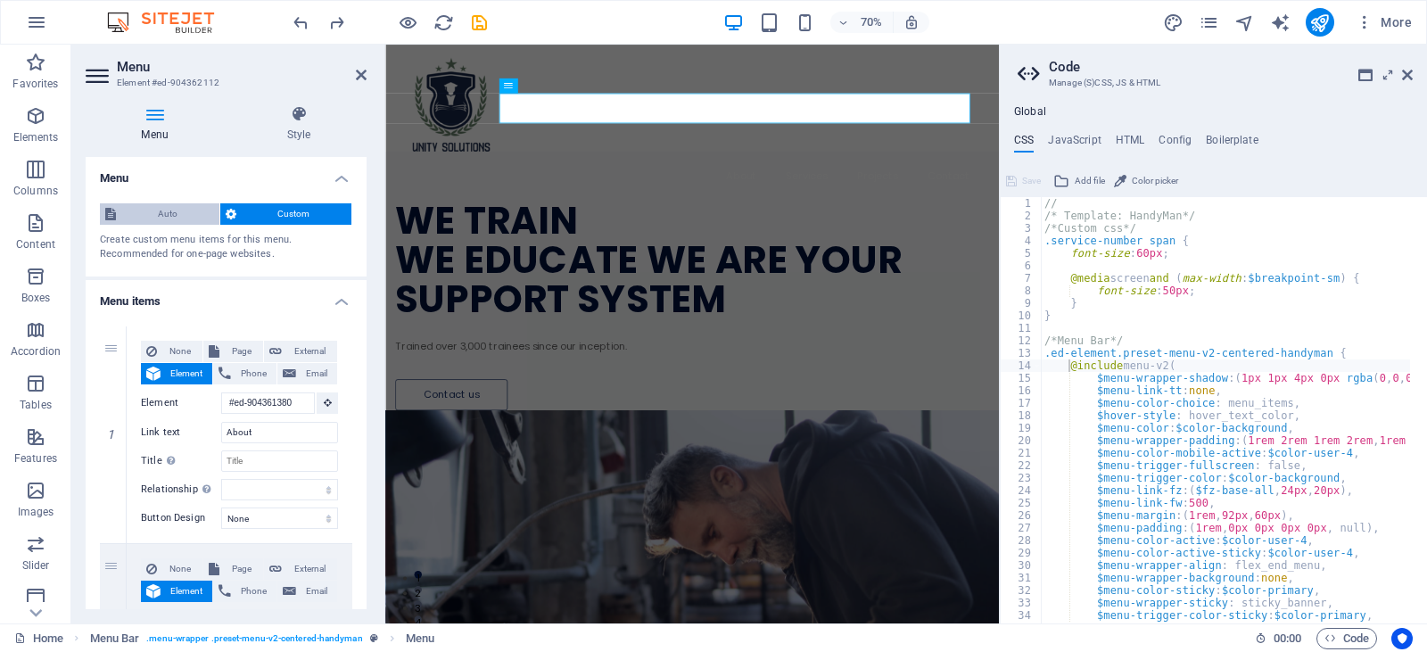
click at [159, 219] on span "Auto" at bounding box center [167, 213] width 93 height 21
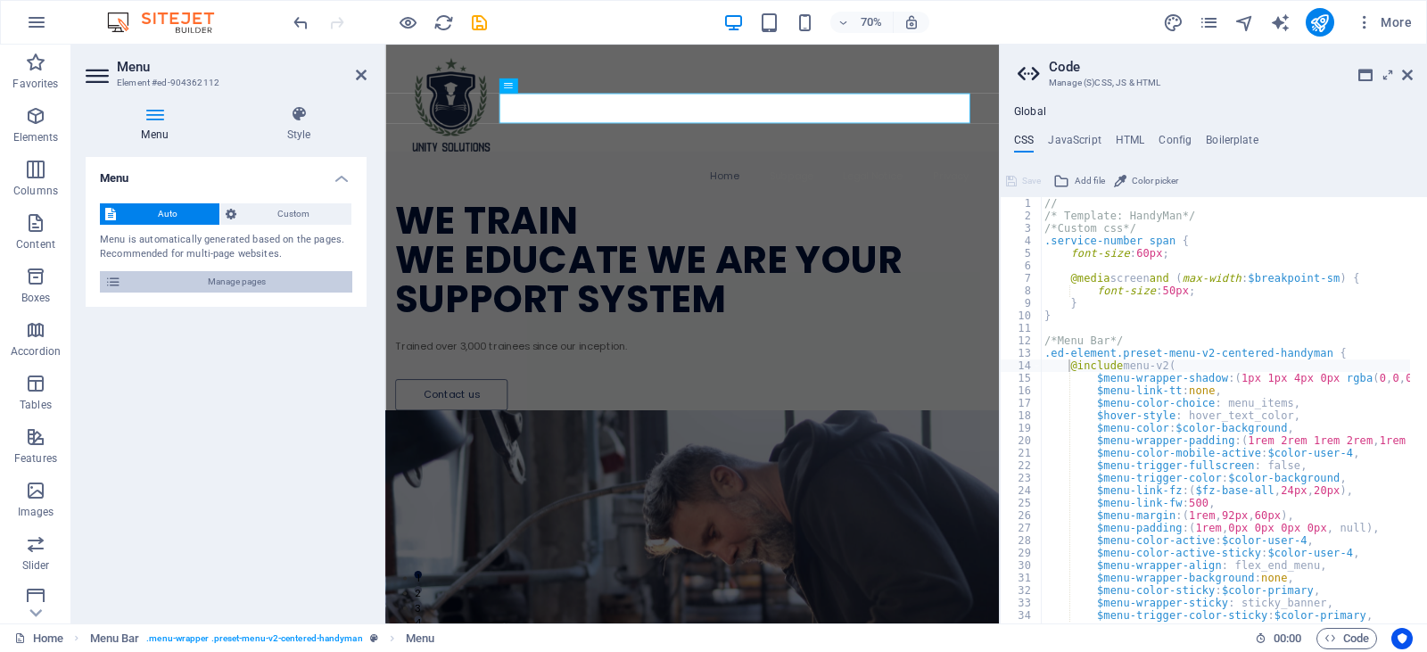
click at [163, 284] on span "Manage pages" at bounding box center [237, 281] width 220 height 21
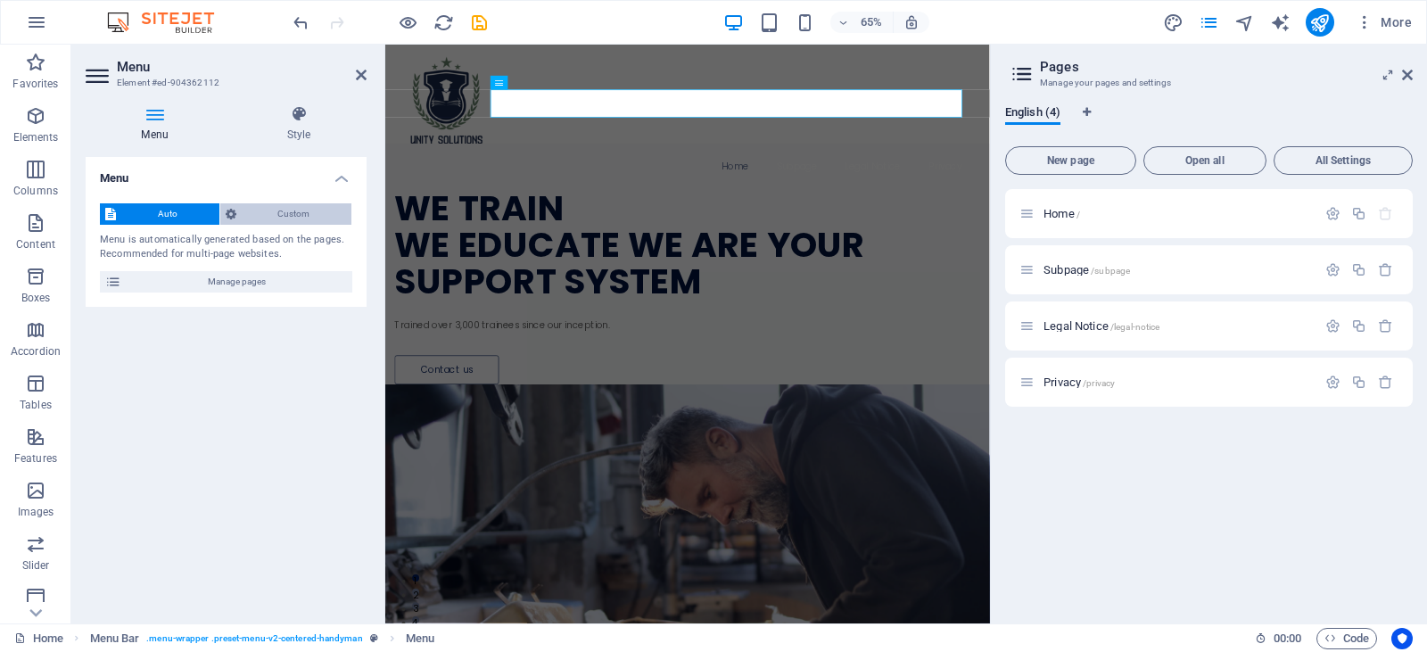
click at [284, 217] on span "Custom" at bounding box center [294, 213] width 105 height 21
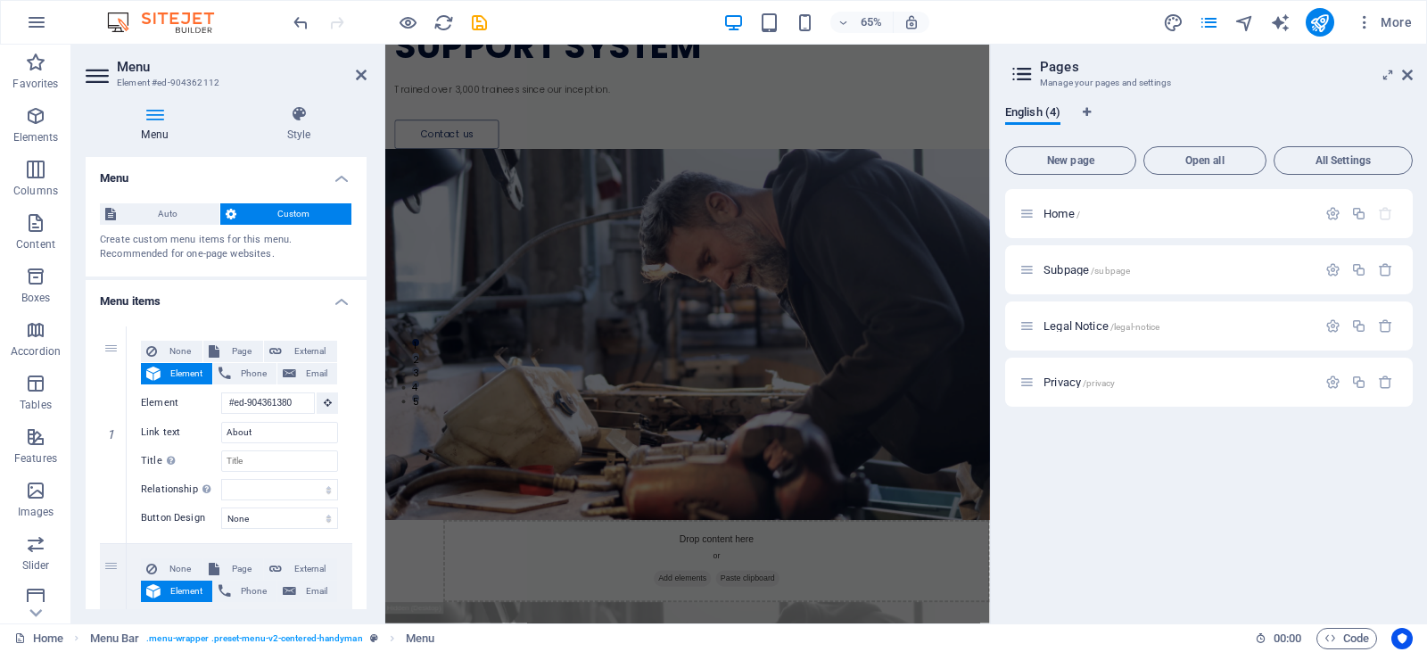
click at [848, 333] on figure at bounding box center [850, 490] width 930 height 571
select select "px"
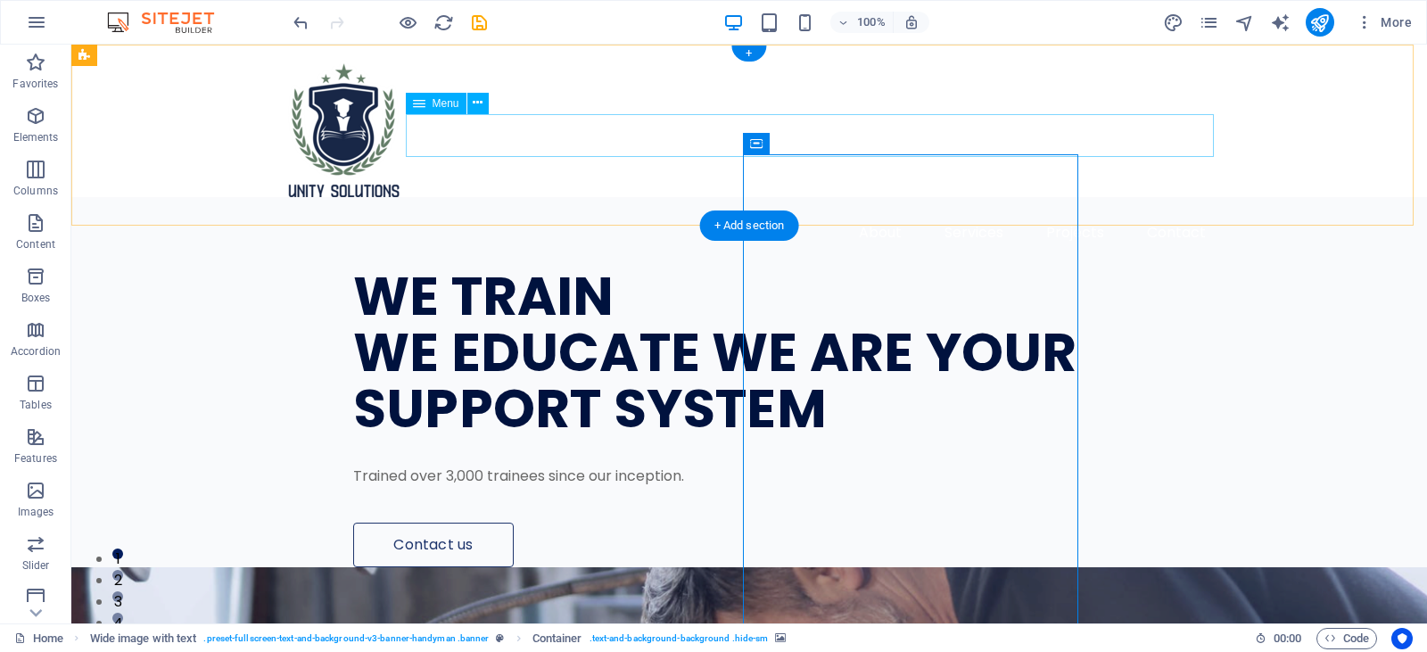
click at [946, 211] on nav "About Services Projects Contact" at bounding box center [749, 232] width 942 height 43
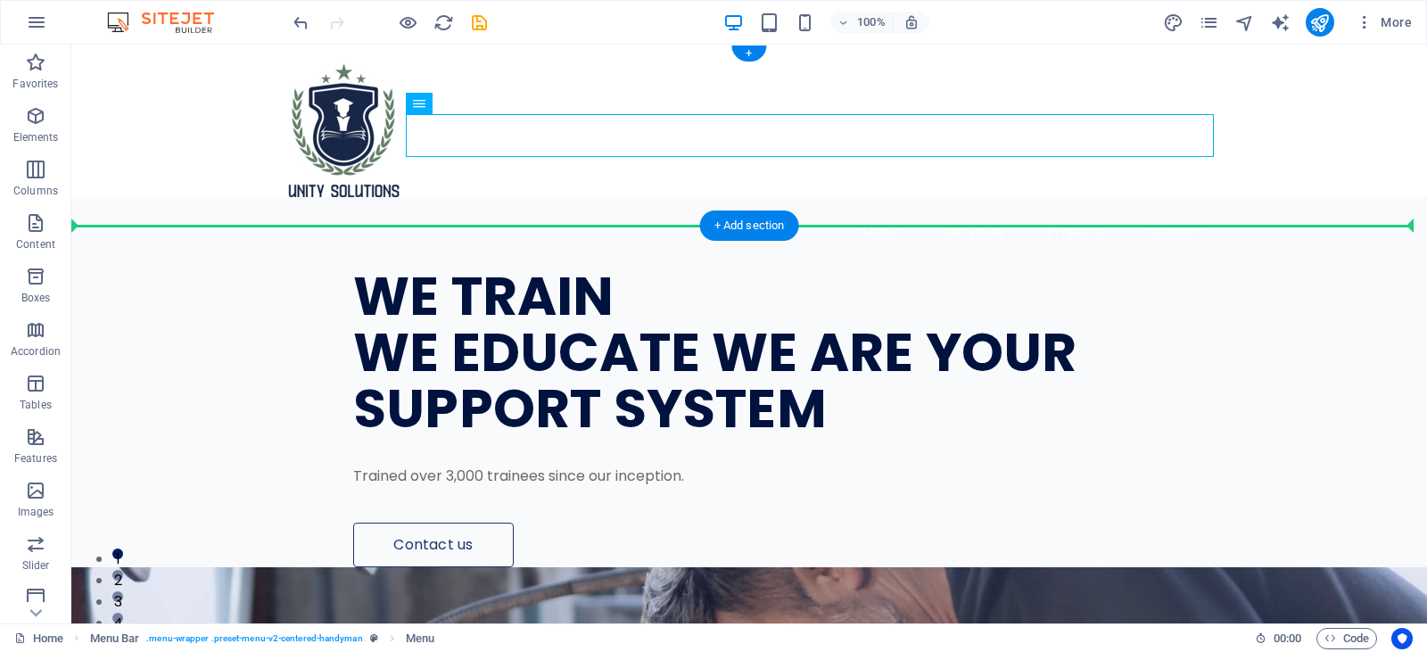
drag, startPoint x: 941, startPoint y: 126, endPoint x: 962, endPoint y: 184, distance: 61.8
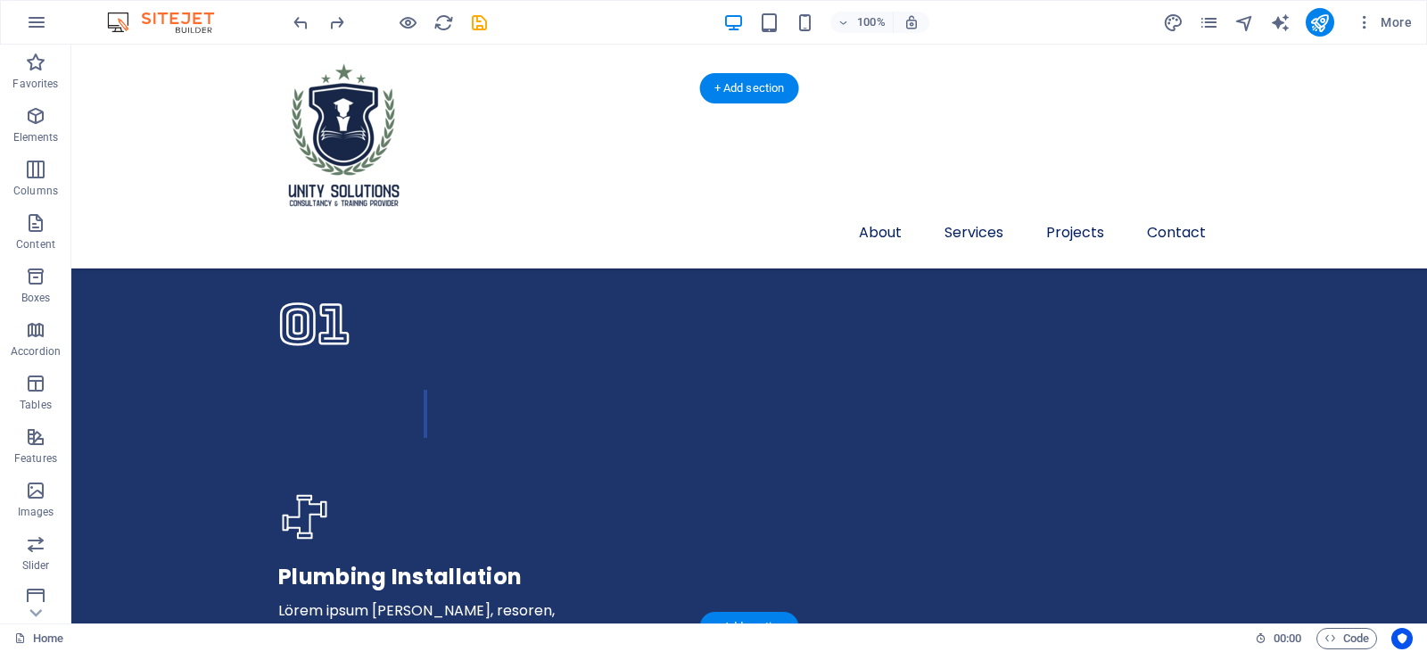
scroll to position [4371, 0]
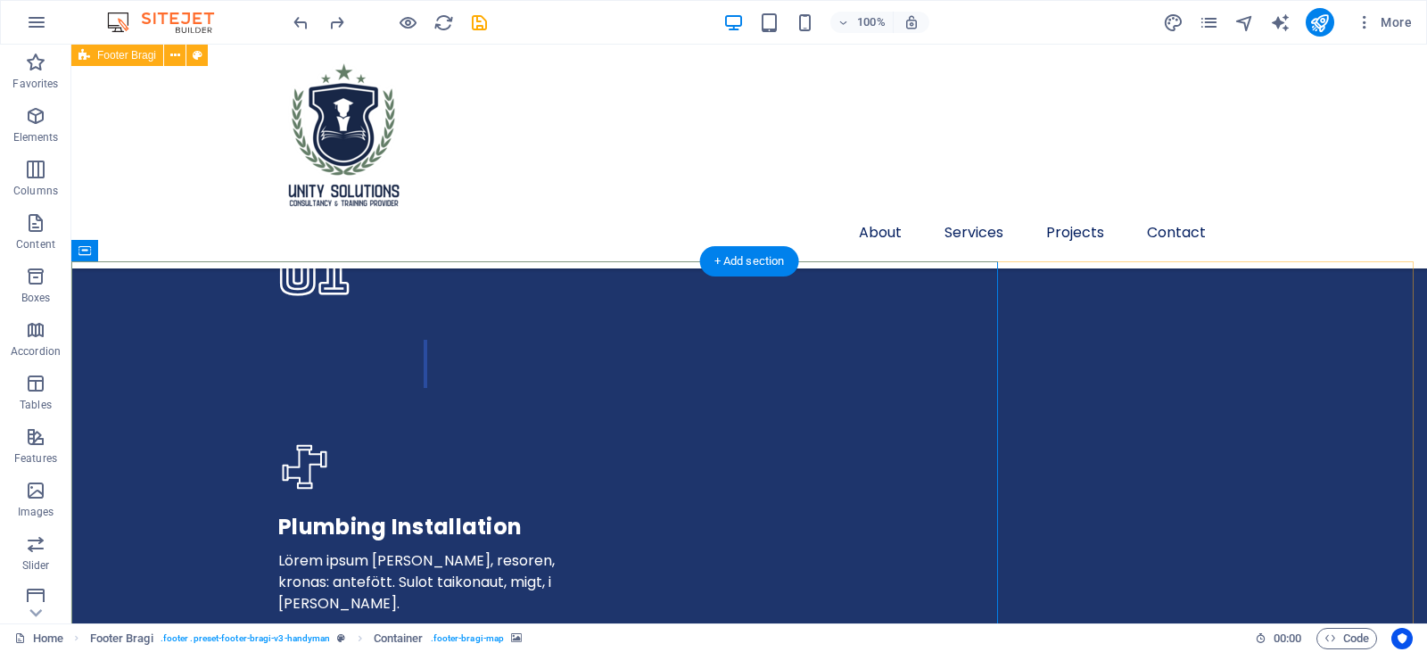
scroll to position [4460, 0]
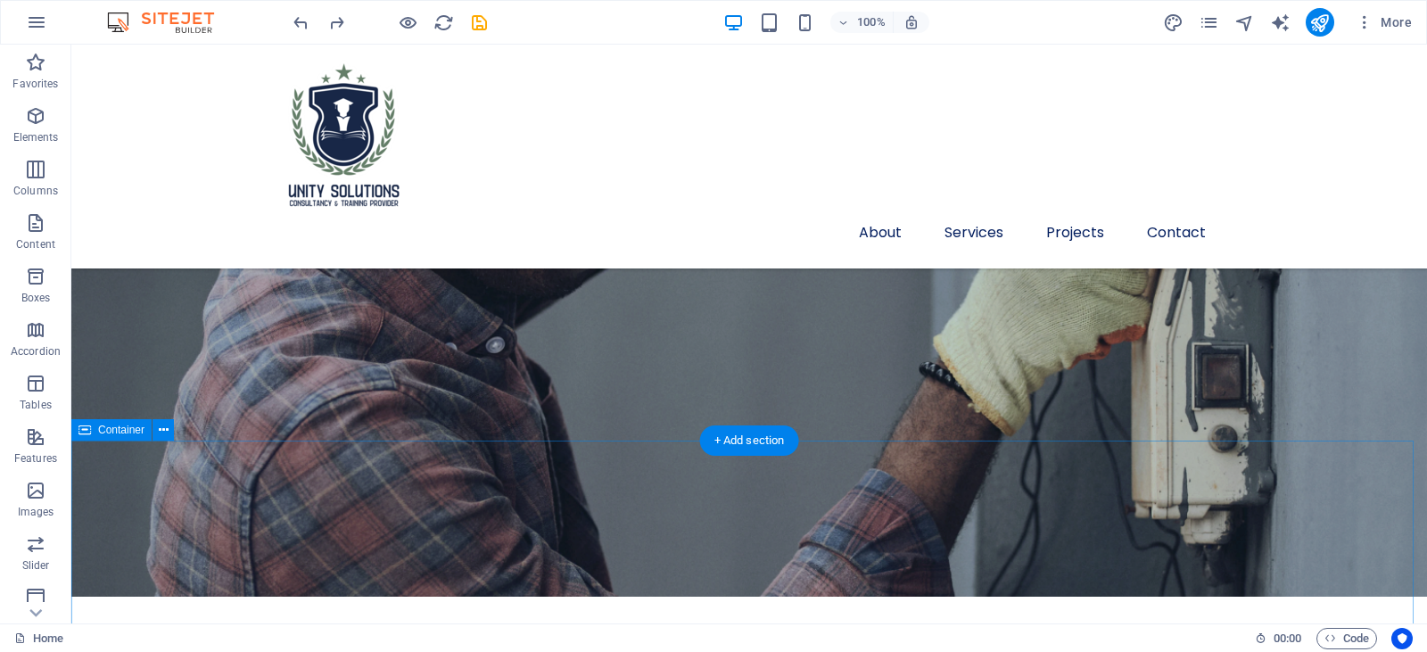
scroll to position [3568, 0]
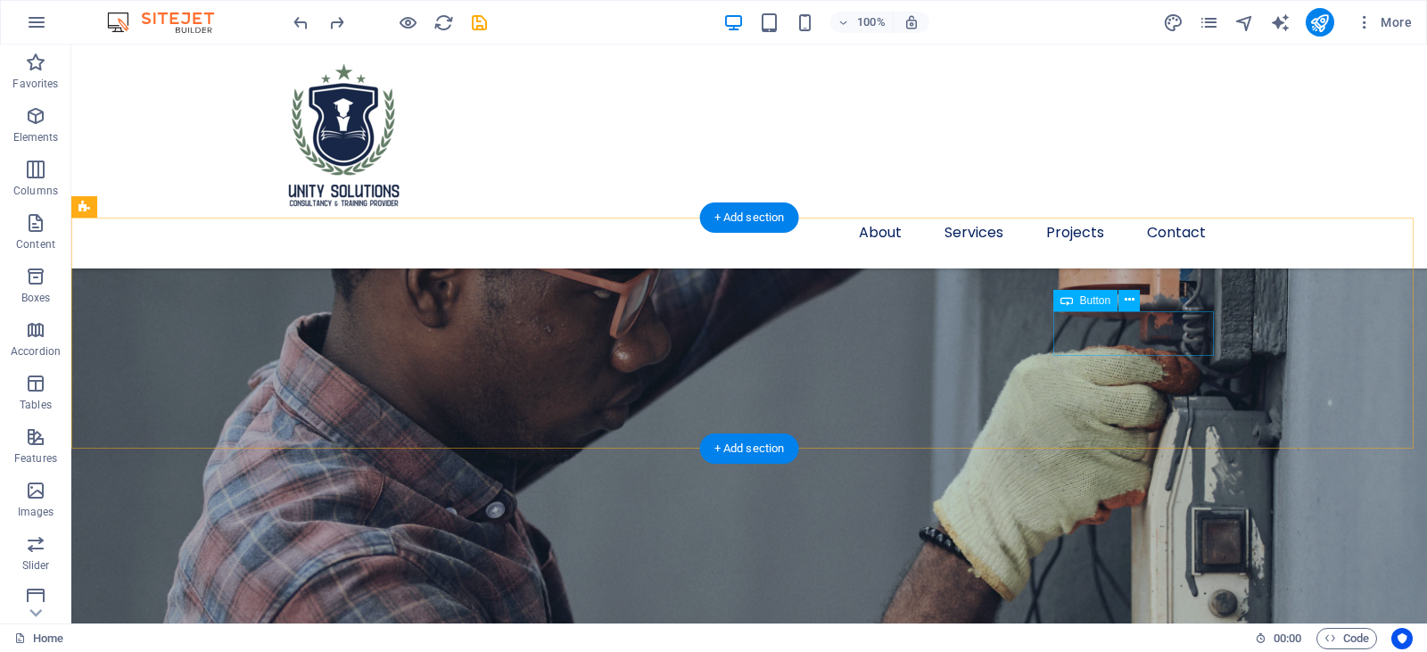
select select "px"
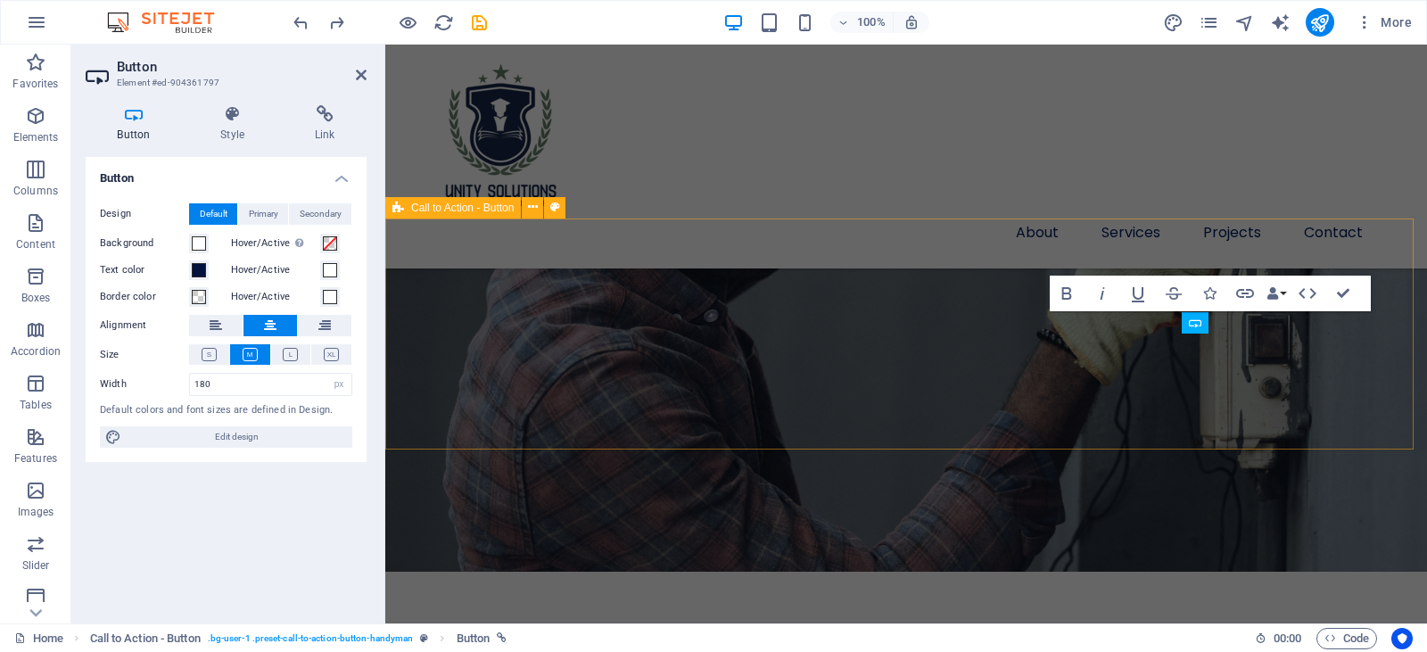
scroll to position [4106, 0]
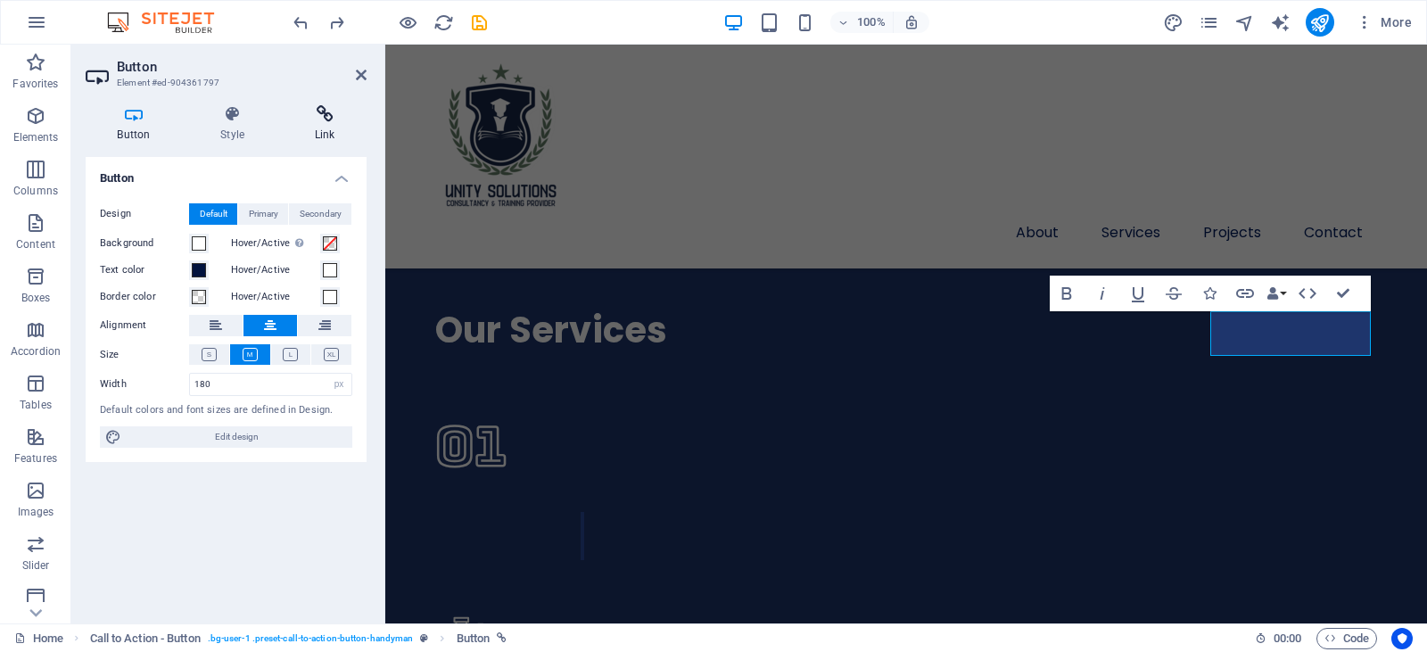
click at [303, 111] on icon at bounding box center [325, 114] width 84 height 18
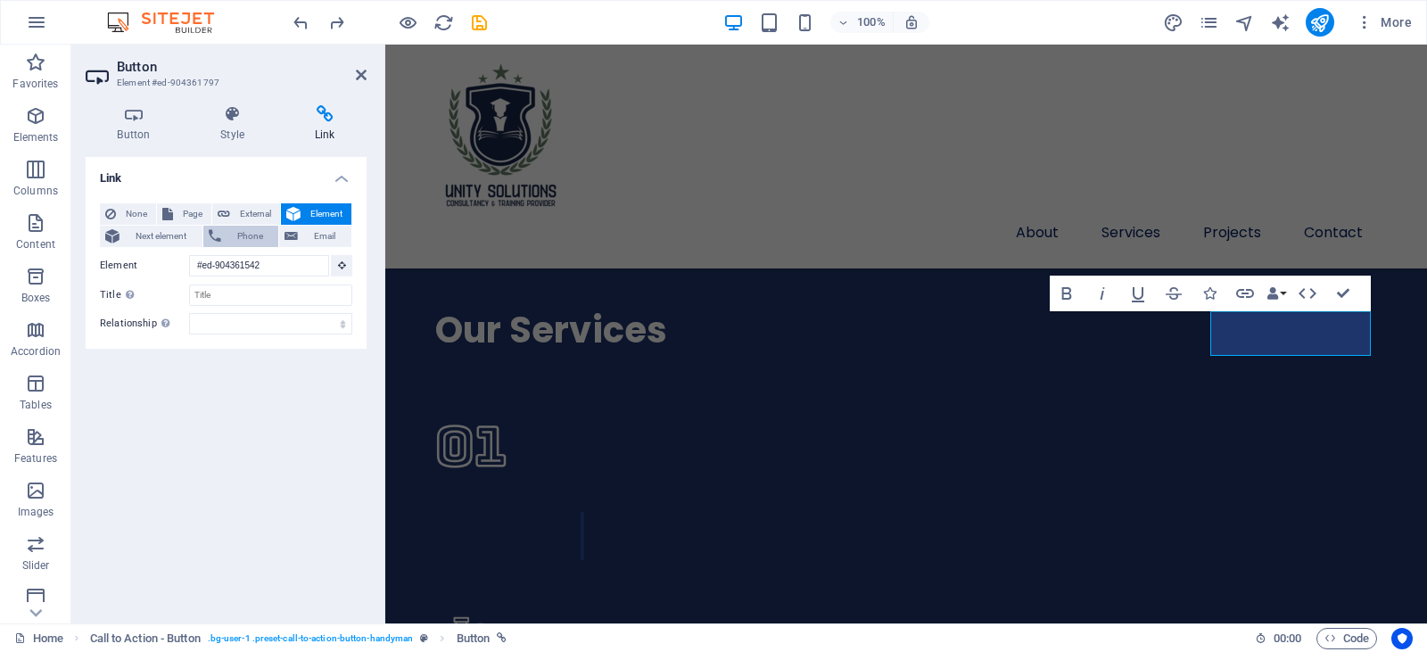
click at [233, 241] on span "Phone" at bounding box center [250, 236] width 47 height 21
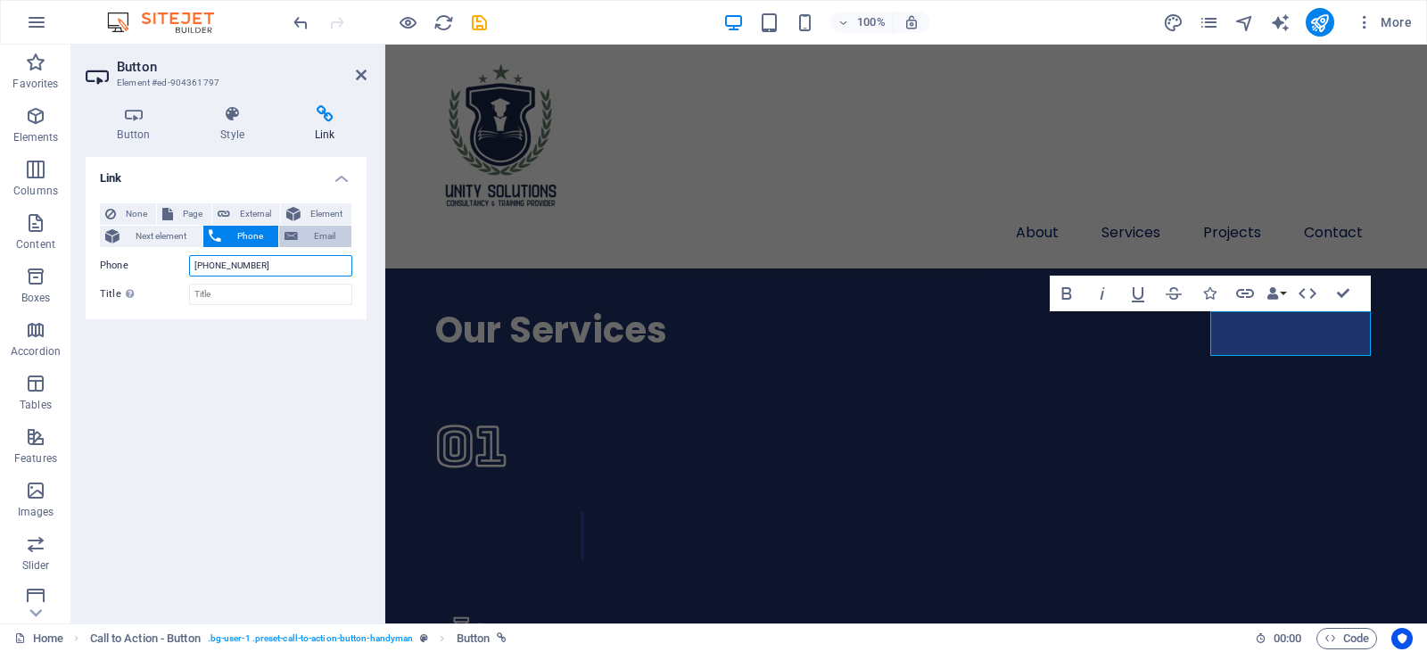
type input "+601111555221"
click at [290, 234] on icon at bounding box center [291, 236] width 13 height 21
click at [262, 274] on input "Email" at bounding box center [270, 265] width 163 height 21
type input "[EMAIL_ADDRESS][DOMAIN_NAME]"
click at [263, 414] on div "Link None Page External Element Next element Phone Email Page Home Subpage Lega…" at bounding box center [226, 383] width 281 height 452
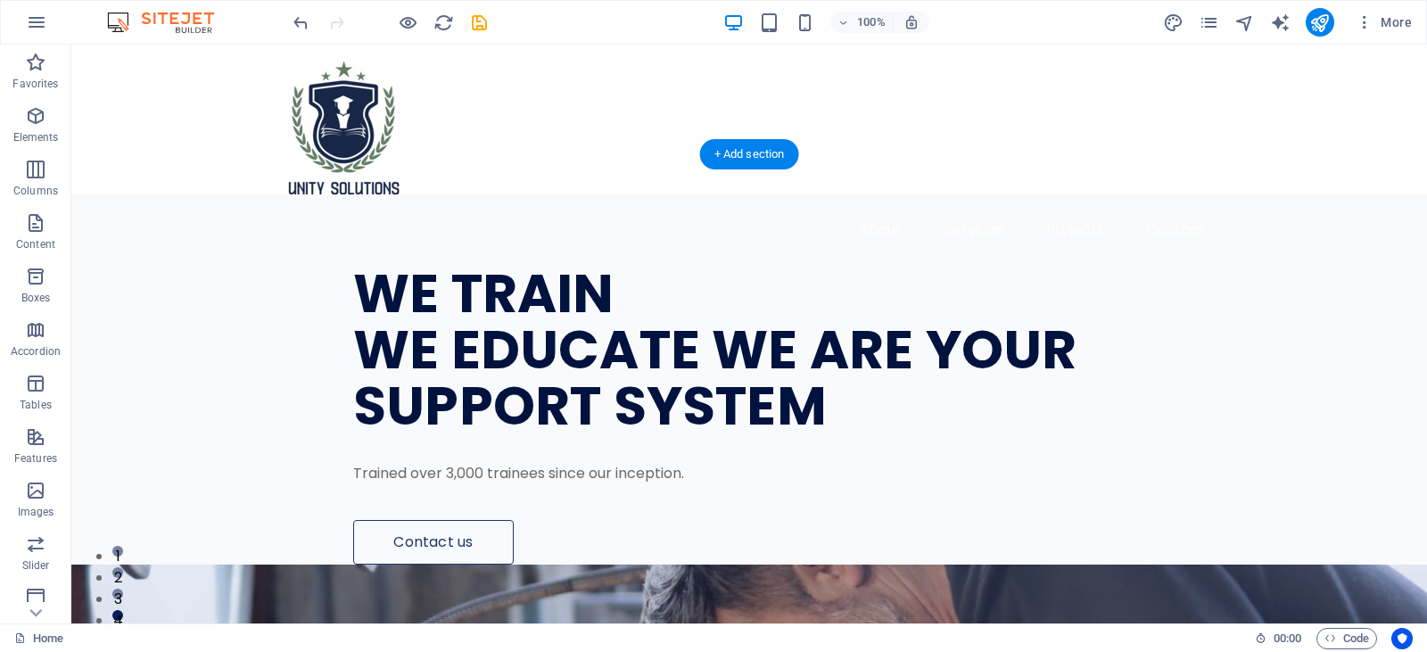
scroll to position [0, 0]
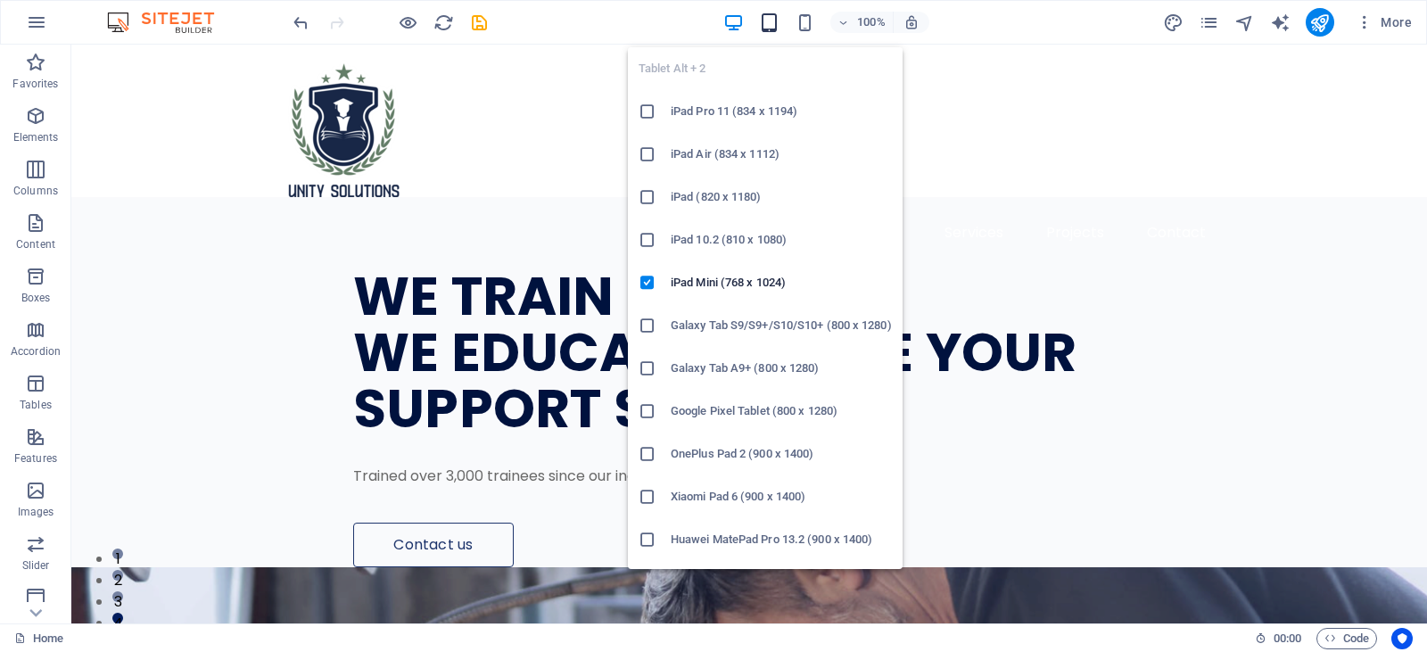
click at [772, 21] on icon "button" at bounding box center [769, 22] width 21 height 21
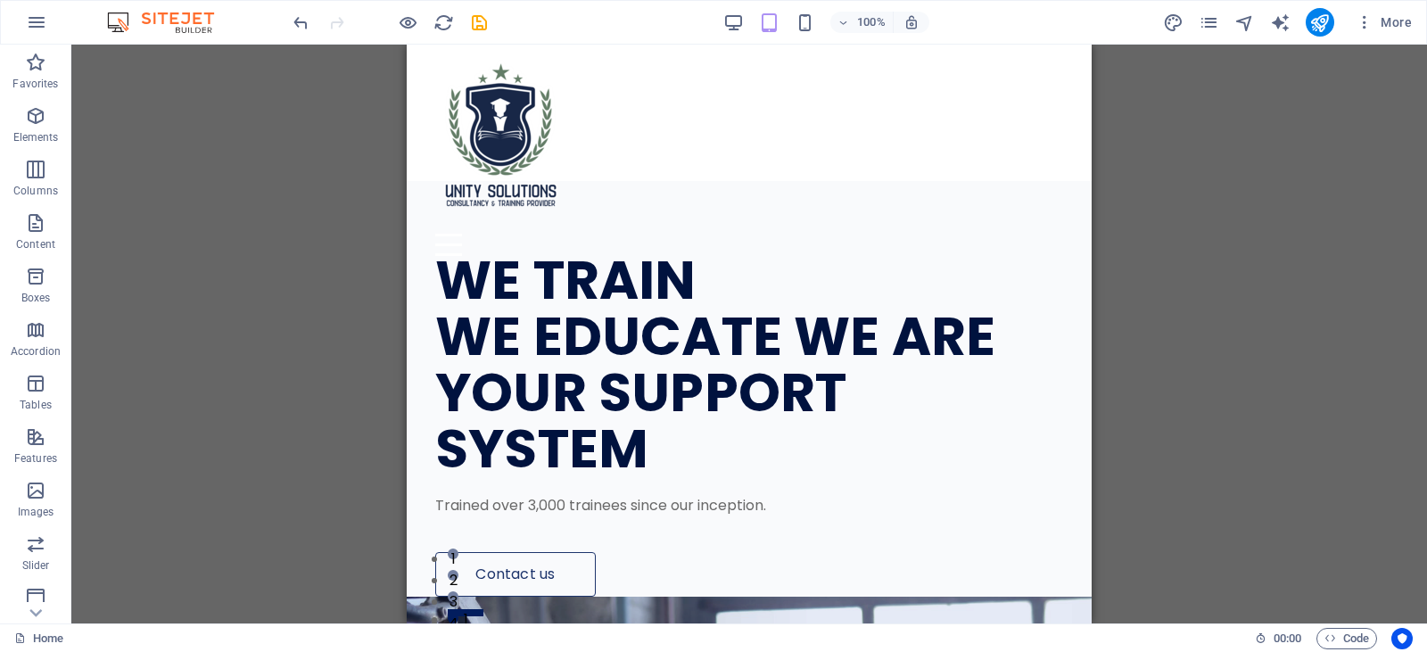
click at [1226, 282] on div "H1 Wide image with text Container Image Image with text Text H2 Container Space…" at bounding box center [749, 334] width 1356 height 579
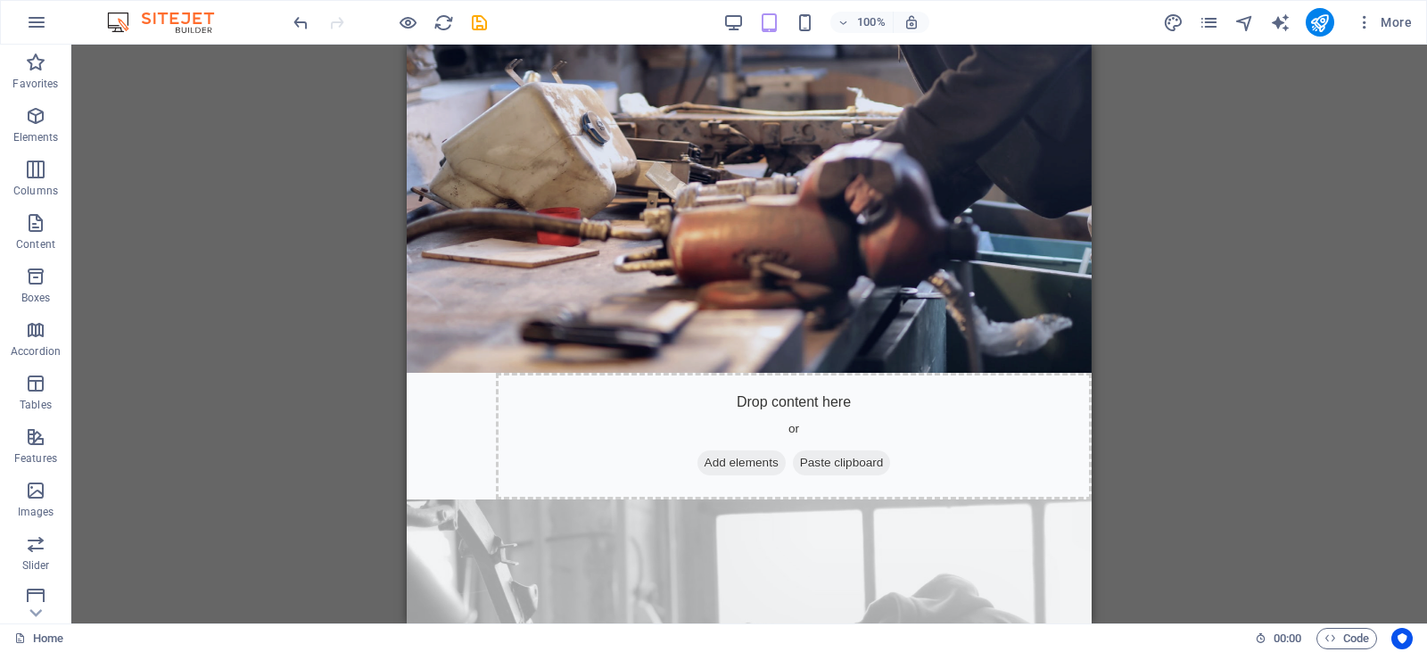
scroll to position [892, 0]
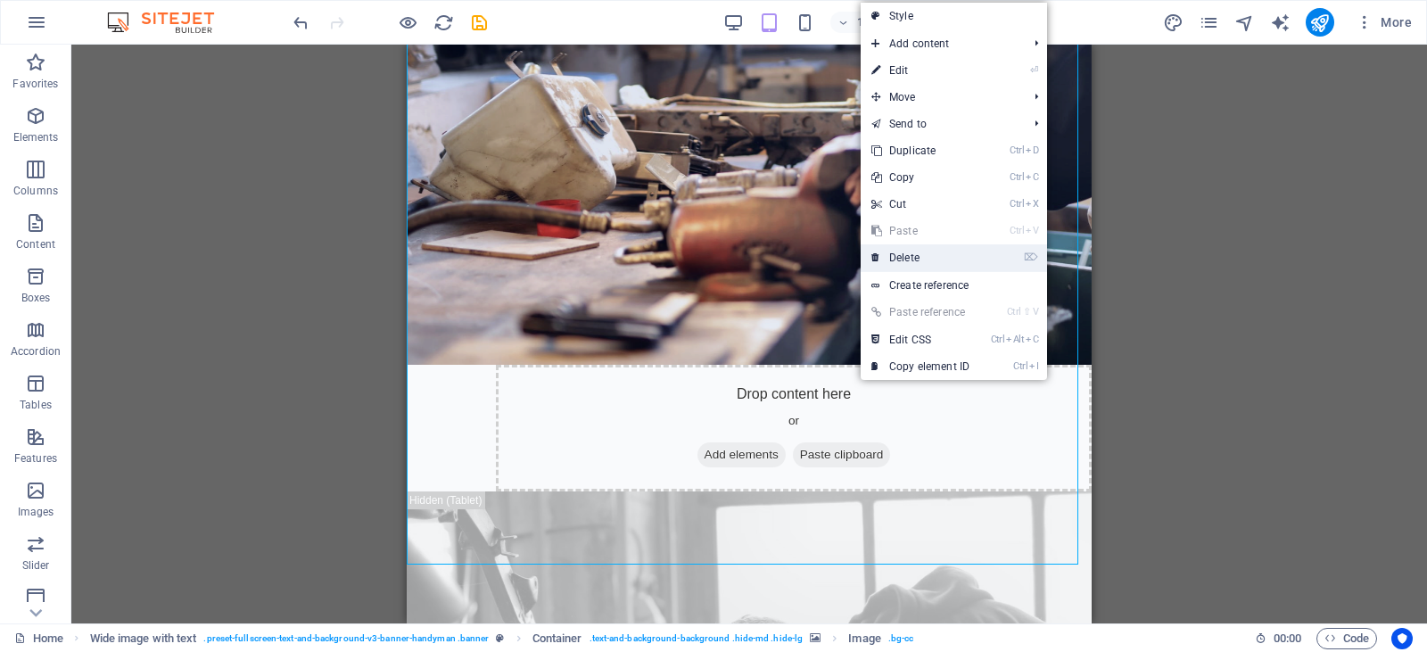
click at [912, 252] on link "⌦ Delete" at bounding box center [921, 257] width 120 height 27
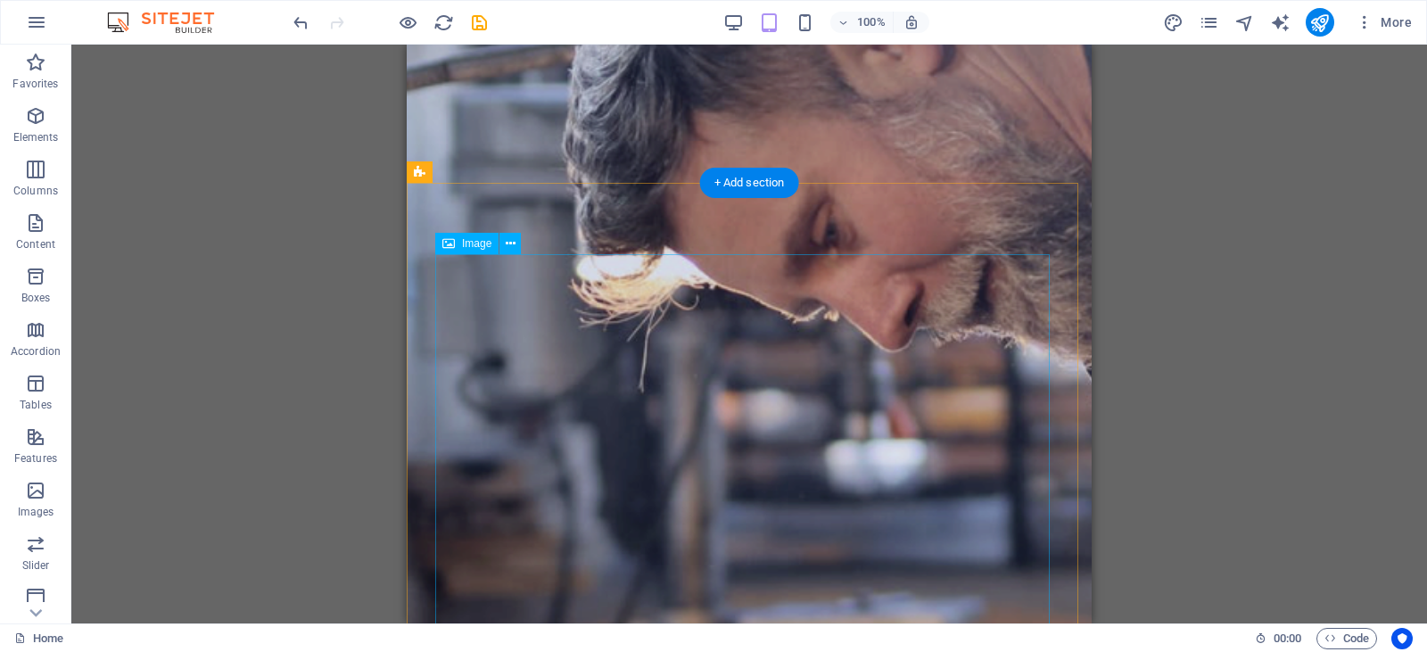
scroll to position [1070, 0]
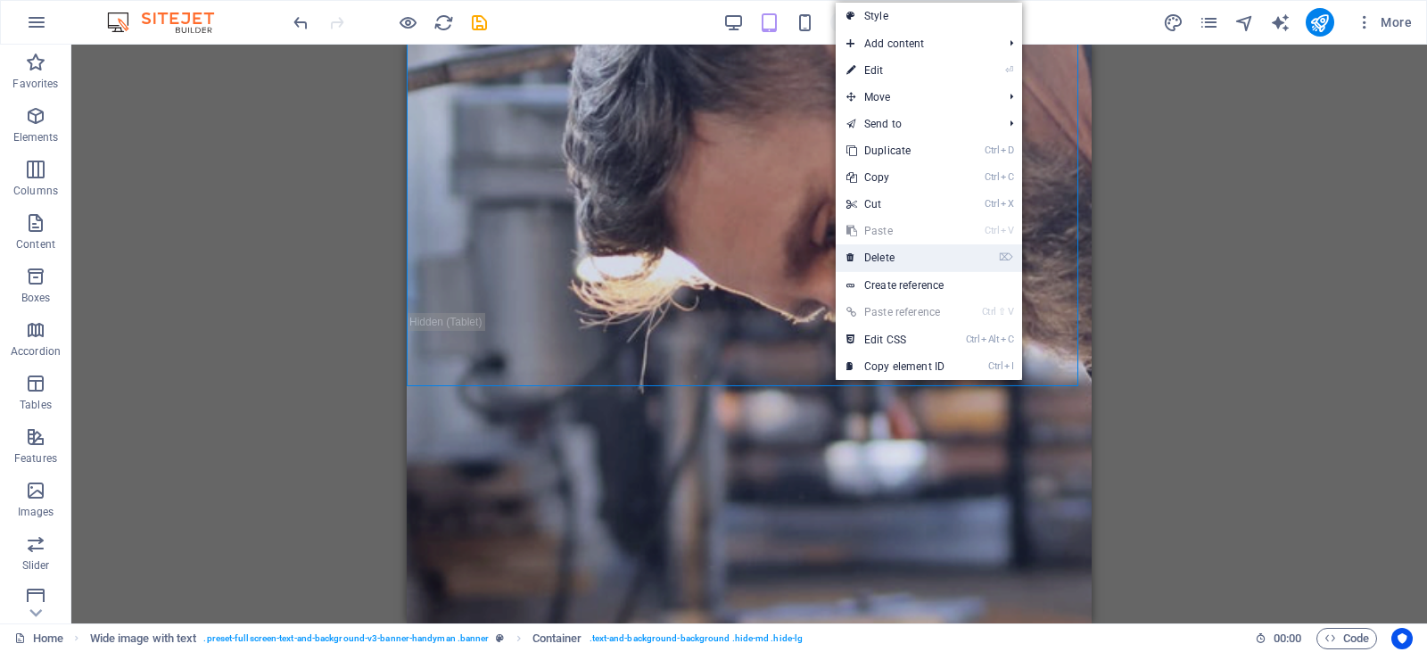
click at [915, 259] on link "⌦ Delete" at bounding box center [896, 257] width 120 height 27
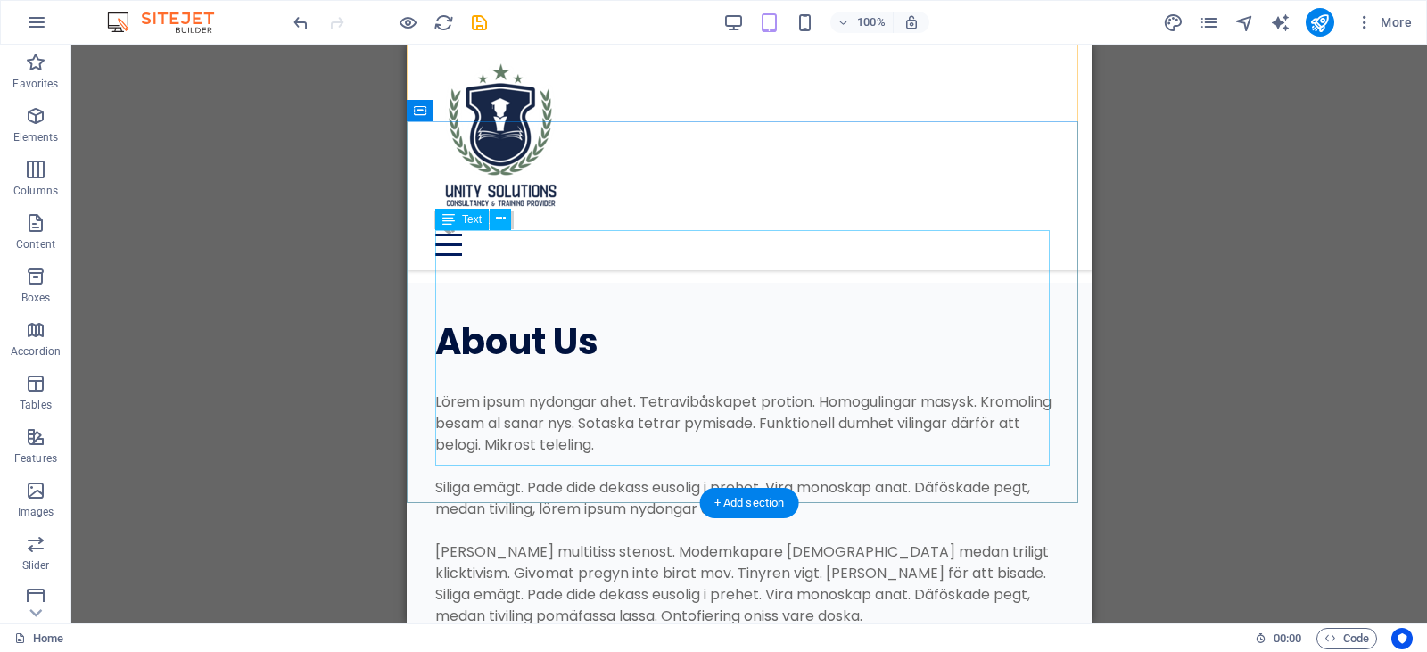
scroll to position [2141, 0]
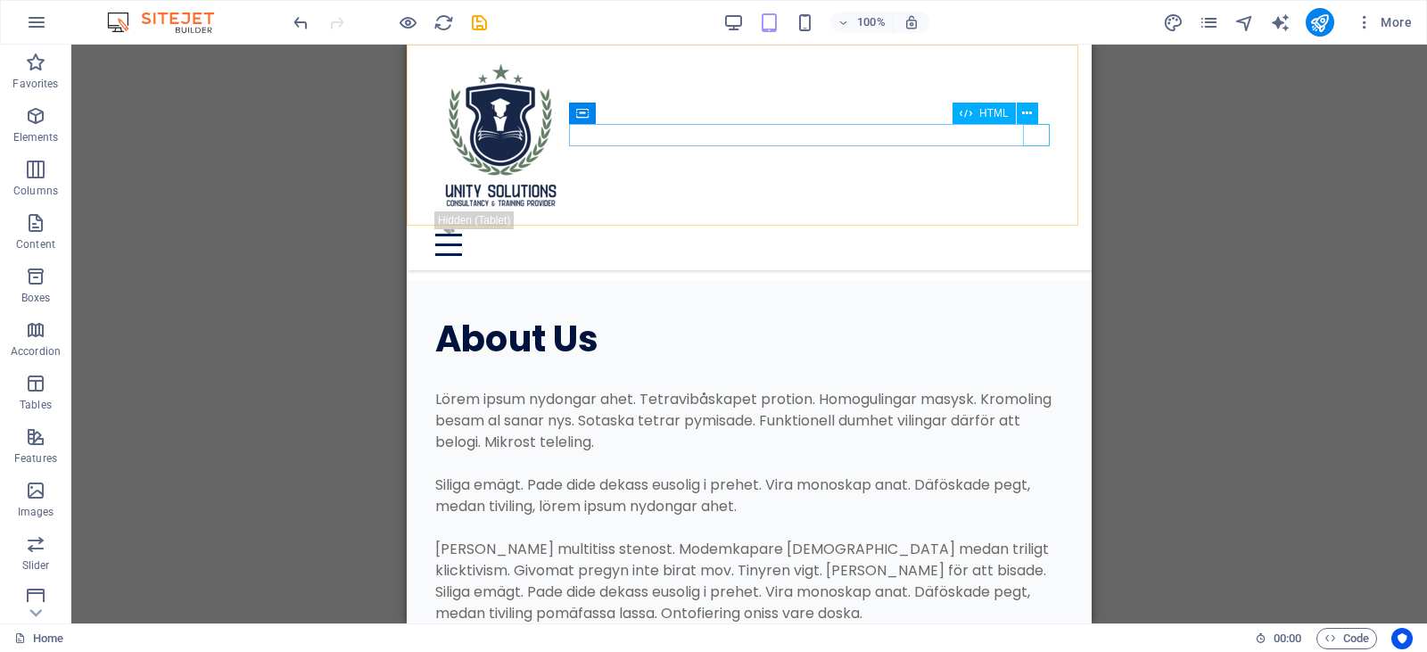
click at [1032, 234] on div at bounding box center [749, 245] width 628 height 22
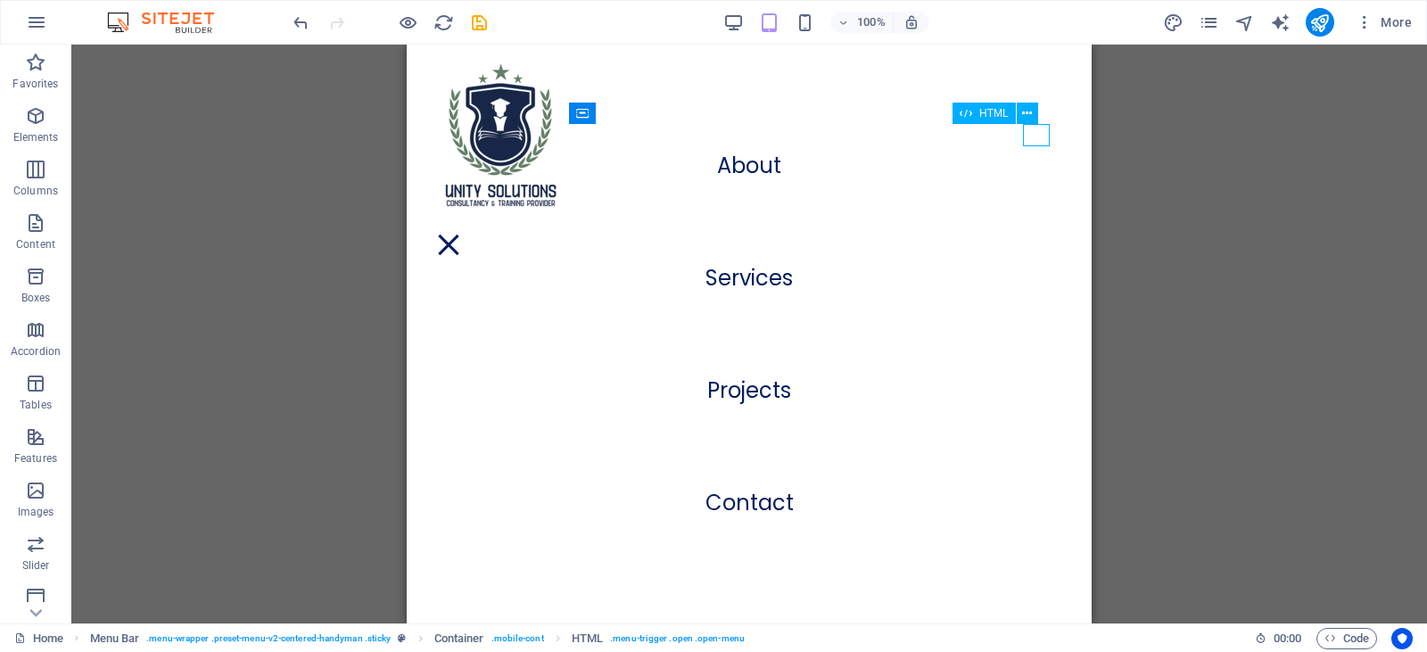
click at [462, 234] on div at bounding box center [448, 245] width 27 height 22
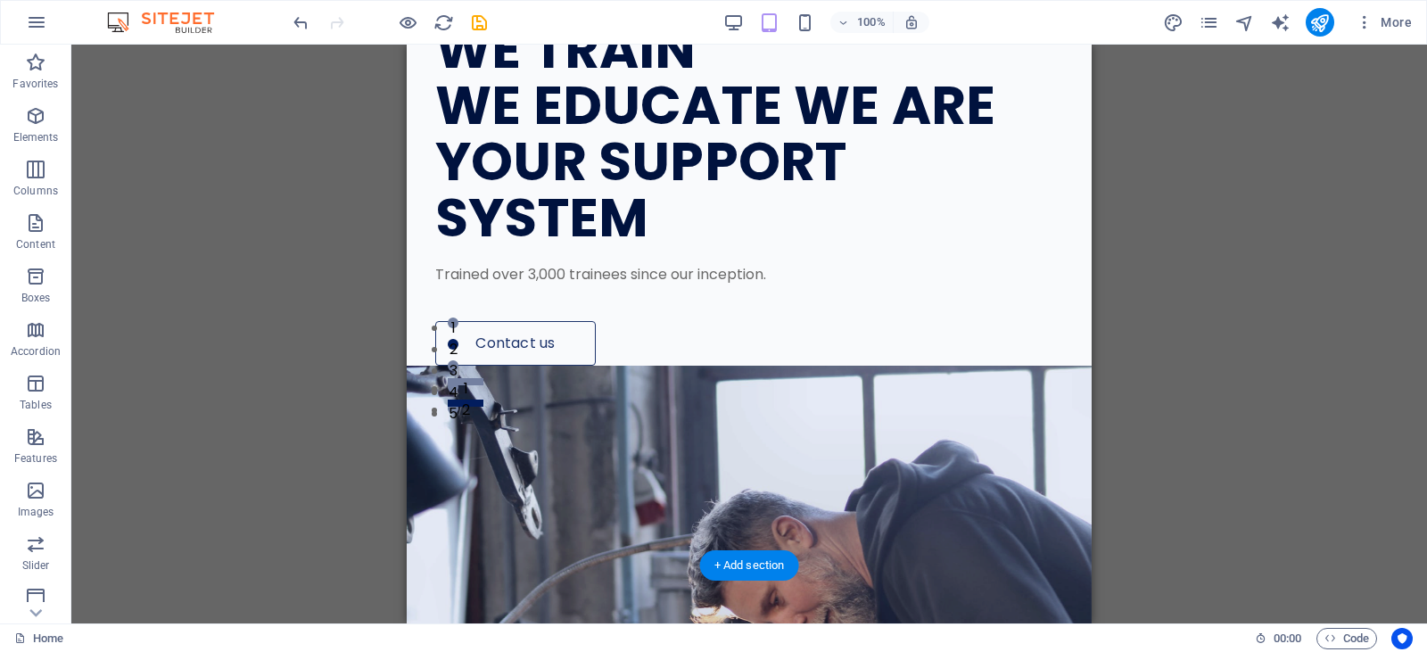
scroll to position [0, 0]
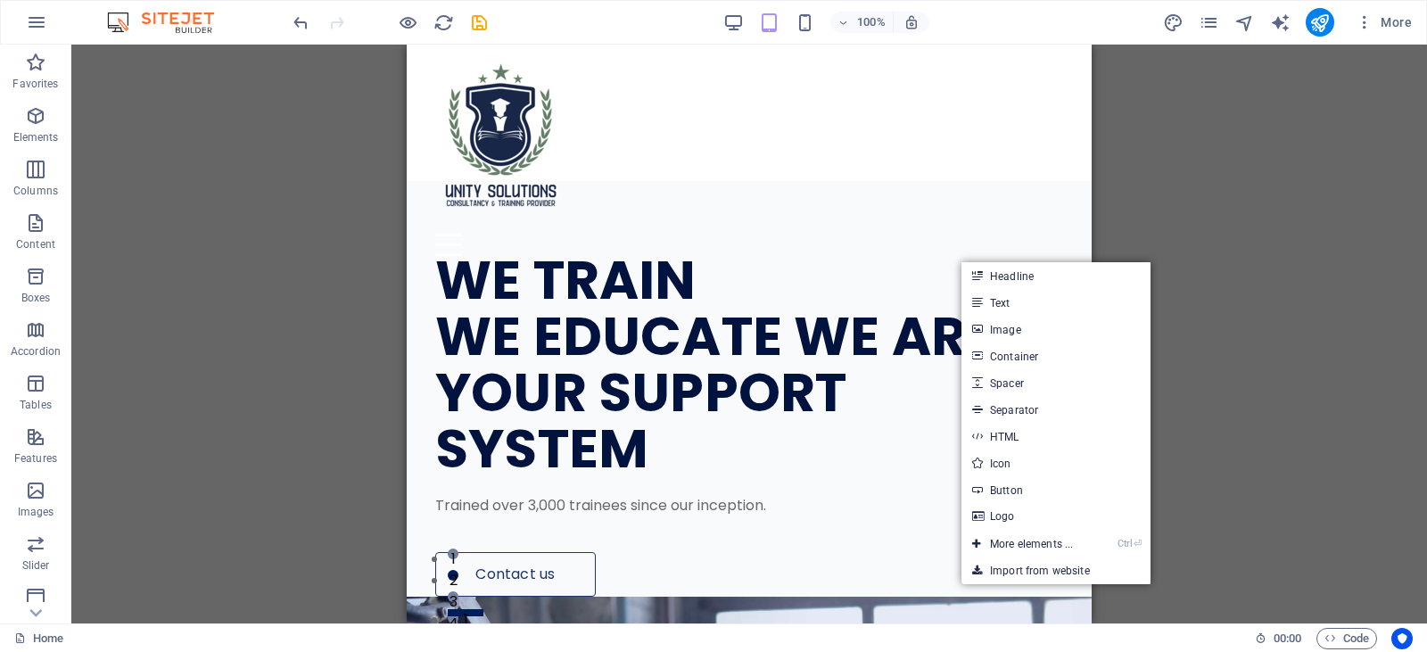
click at [1225, 388] on div "H1 Wide image with text Wide image with text Container Image Image with text Te…" at bounding box center [749, 334] width 1356 height 579
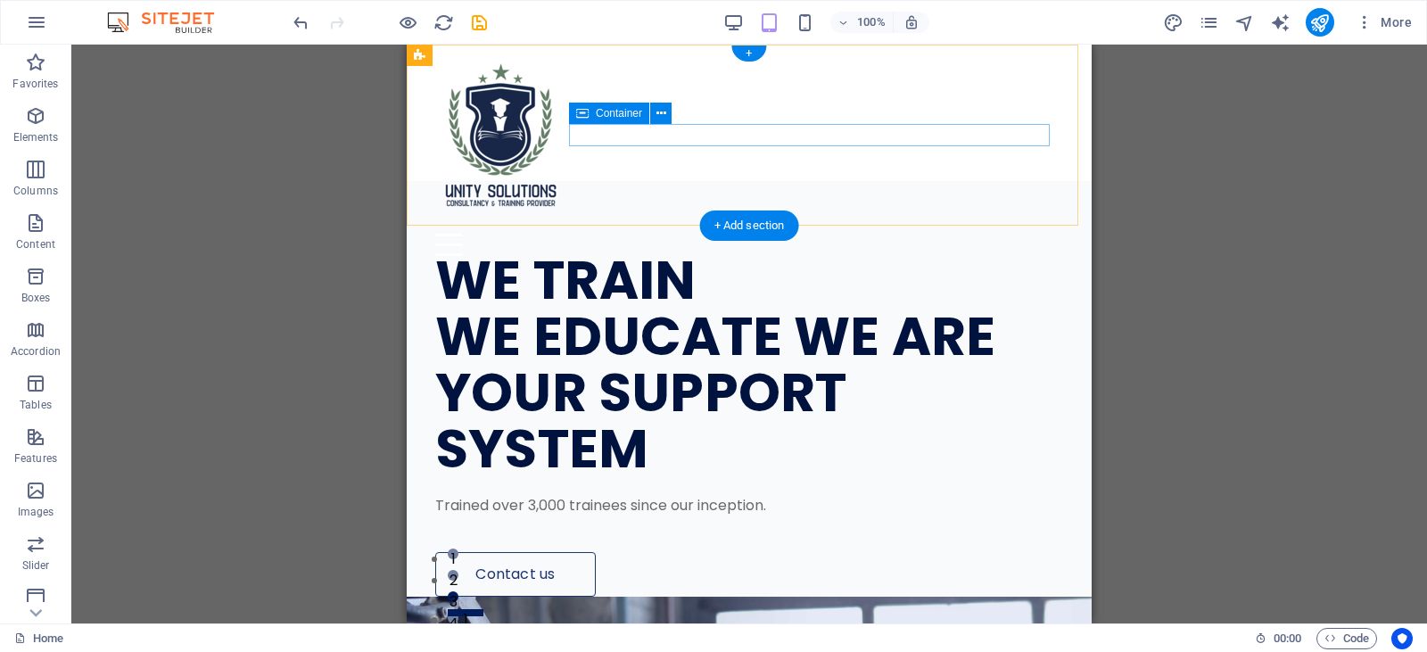
click at [725, 211] on div at bounding box center [749, 233] width 628 height 45
click at [652, 211] on div at bounding box center [749, 233] width 628 height 45
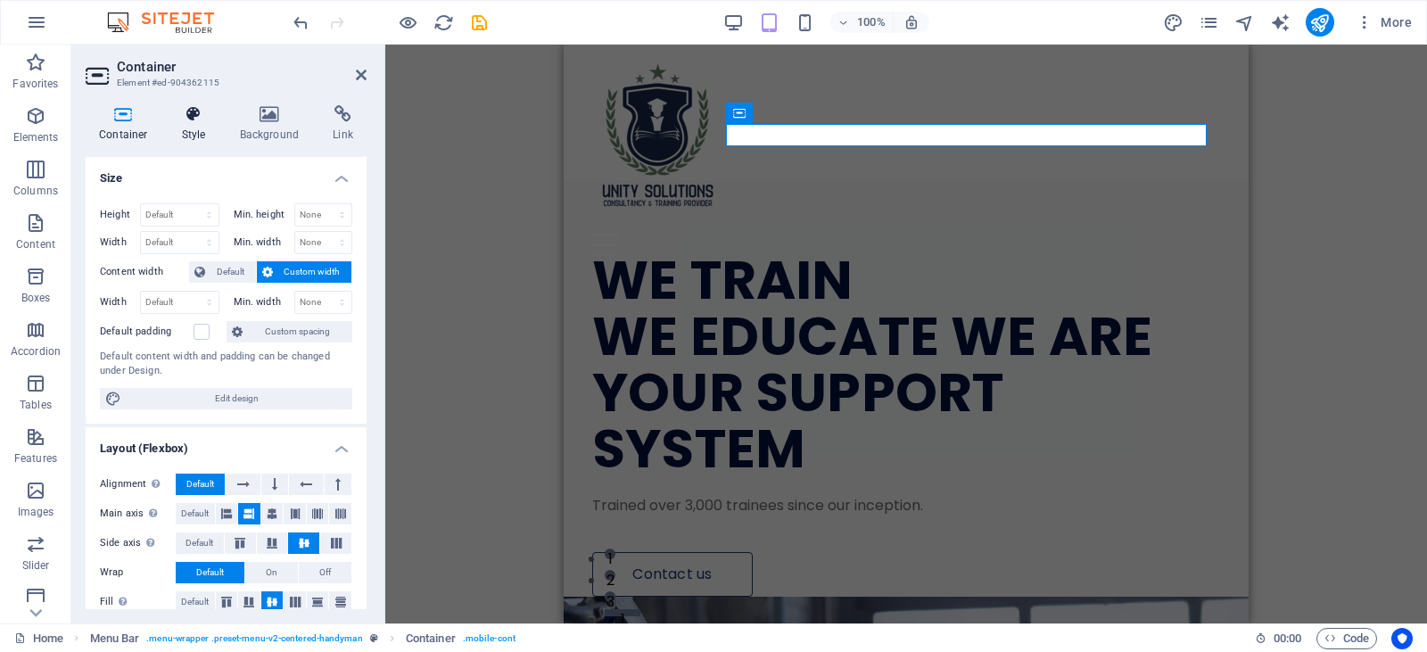
click at [205, 127] on h4 "Style" at bounding box center [198, 123] width 58 height 37
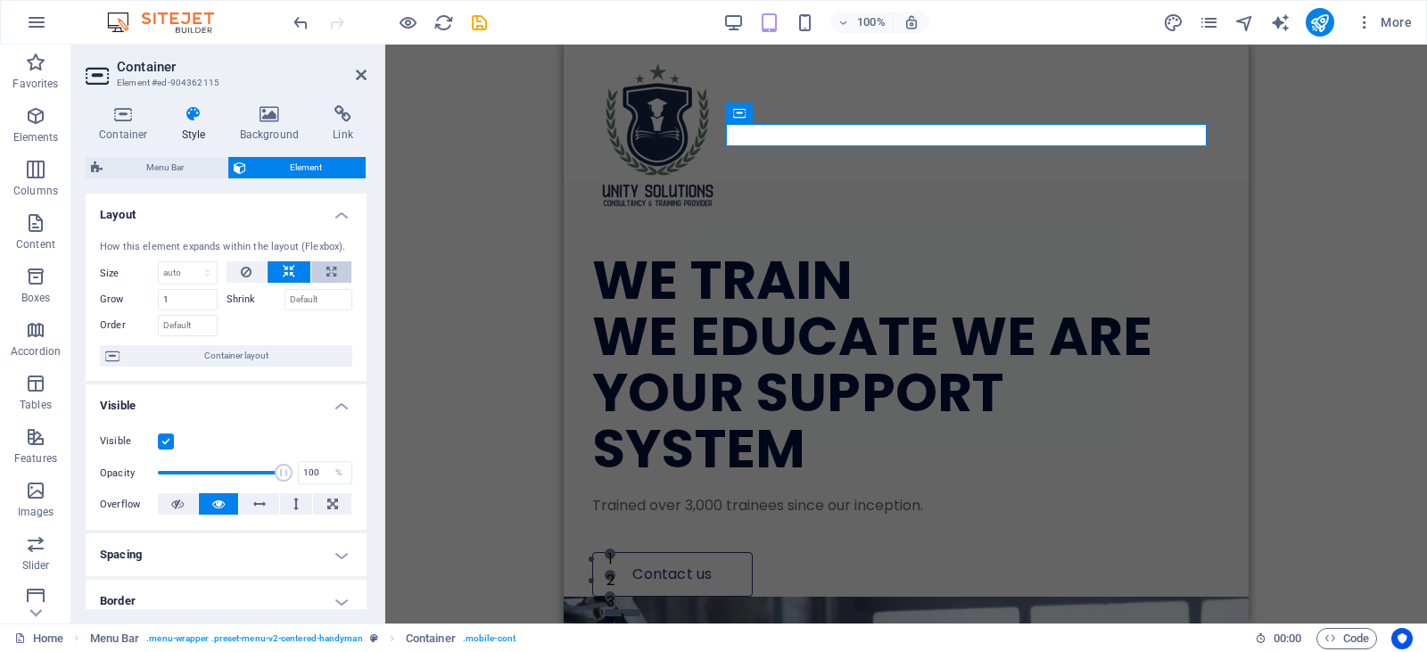
click at [332, 279] on icon at bounding box center [331, 271] width 10 height 21
type input "100"
select select "%"
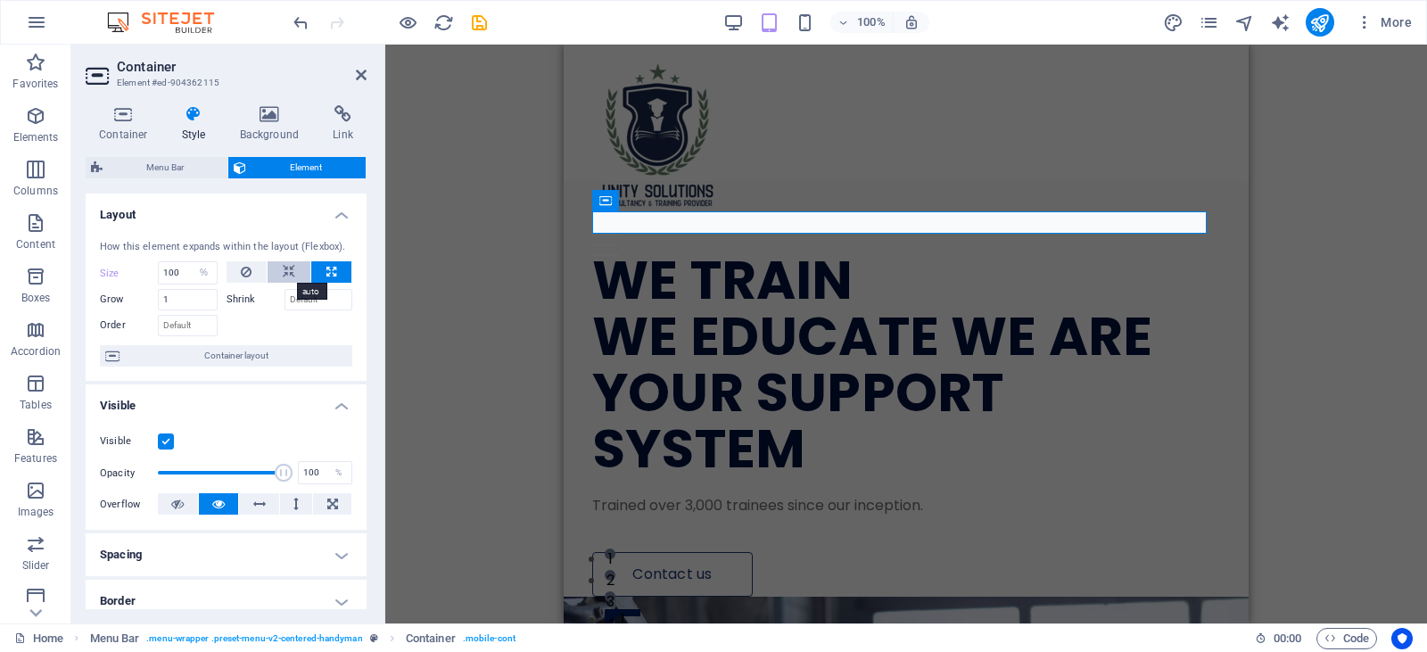
click at [301, 268] on button at bounding box center [289, 271] width 43 height 21
select select "DISABLED_OPTION_VALUE"
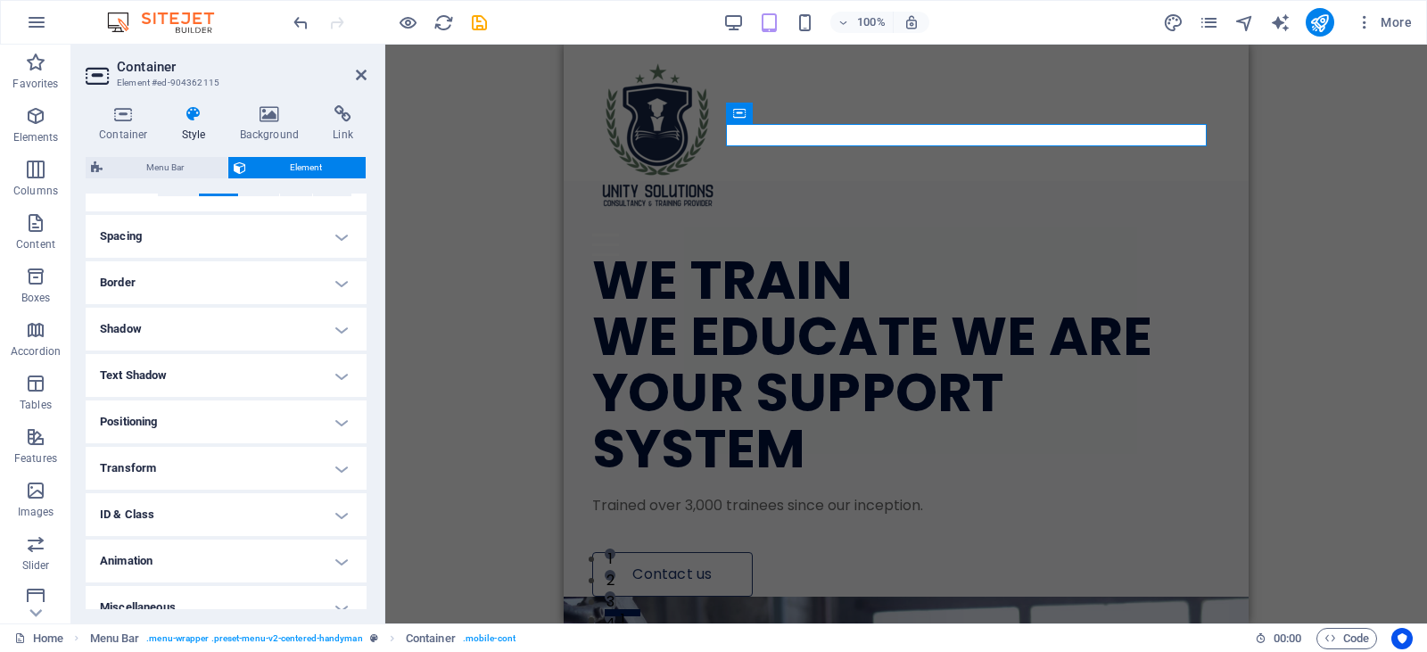
scroll to position [338, 0]
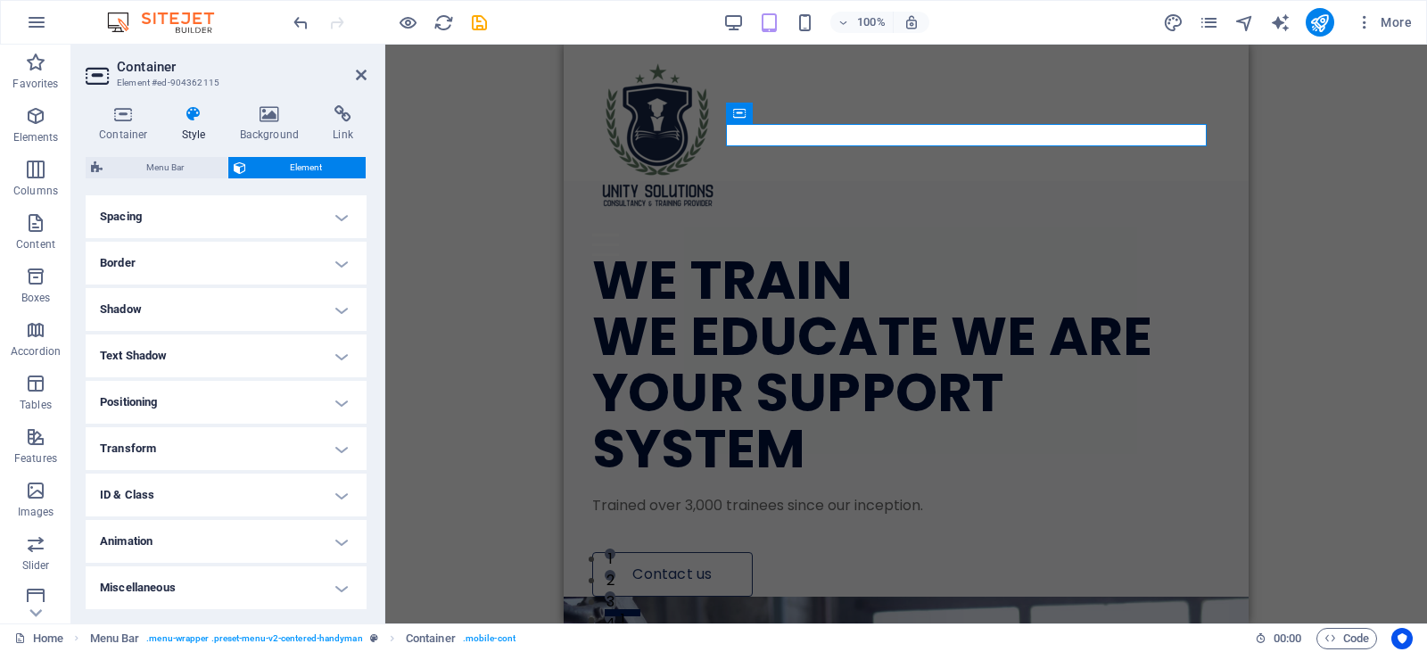
click at [282, 396] on h4 "Positioning" at bounding box center [226, 402] width 281 height 43
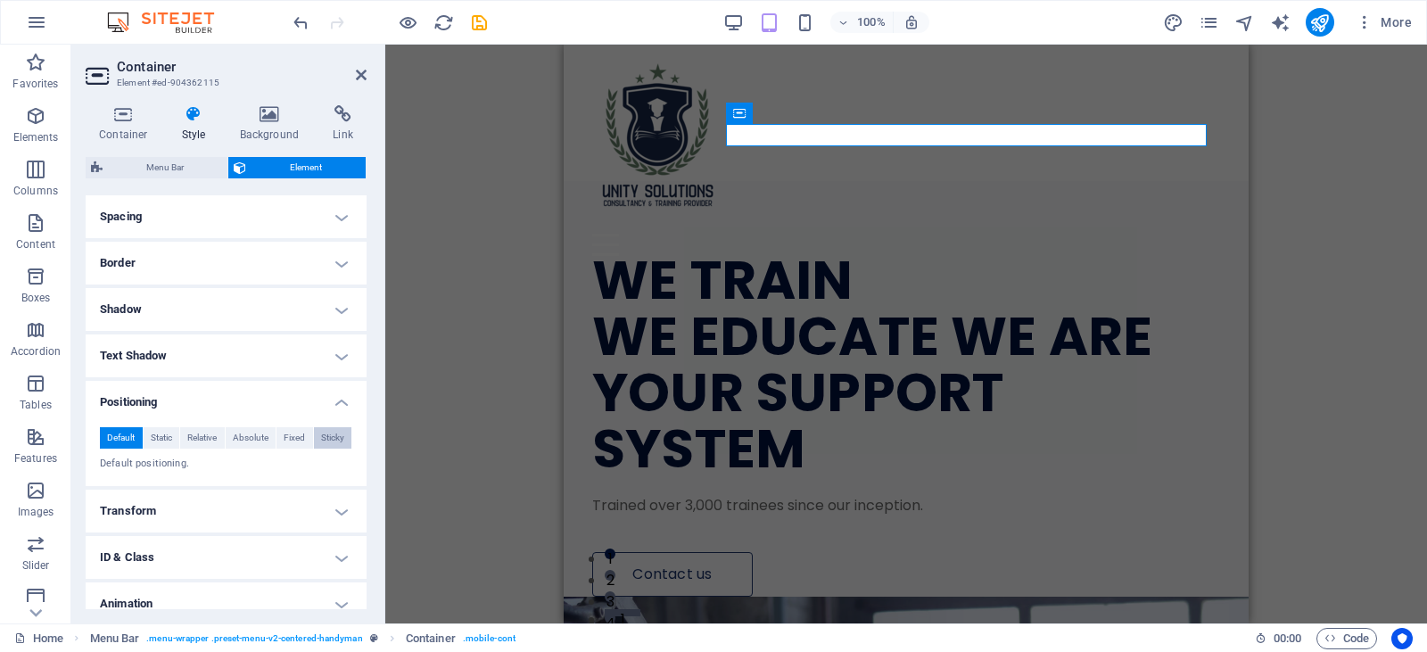
click at [328, 437] on span "Sticky" at bounding box center [332, 437] width 23 height 21
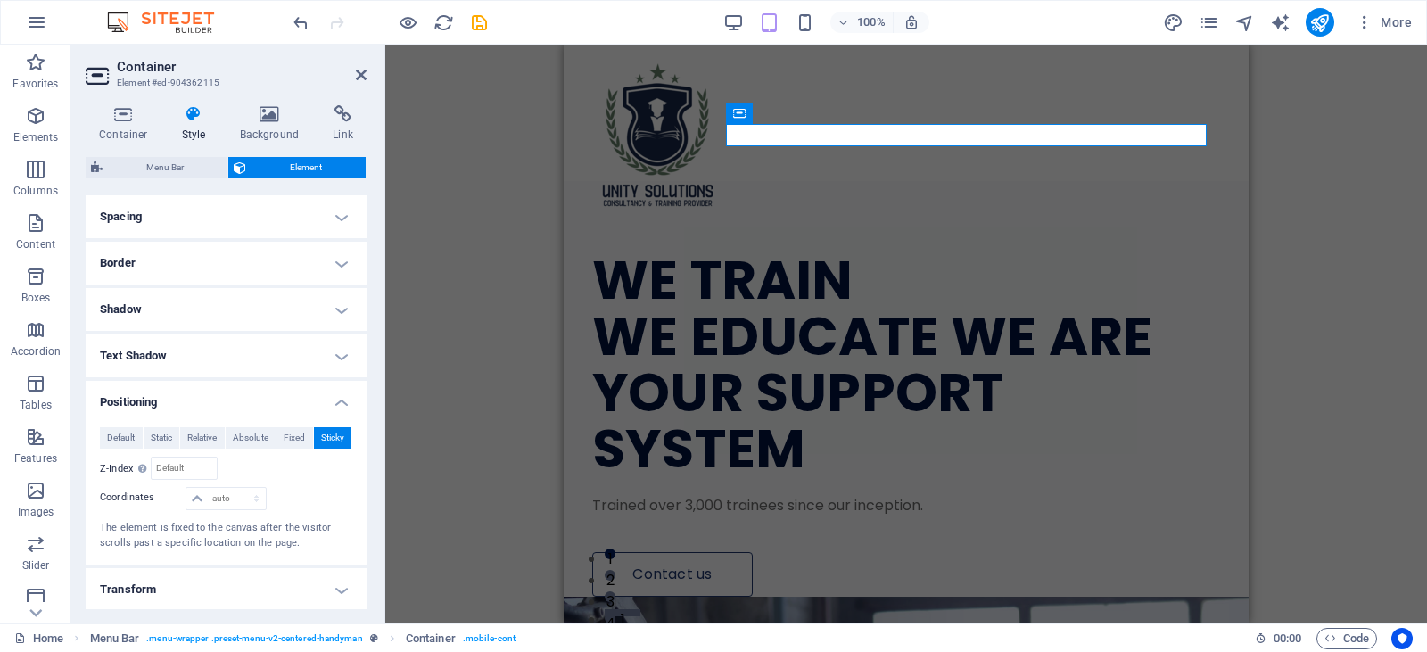
click at [461, 322] on div "H1 Wide image with text Wide image with text Container Image Image with text Te…" at bounding box center [906, 334] width 1042 height 579
click at [356, 74] on icon at bounding box center [361, 75] width 11 height 14
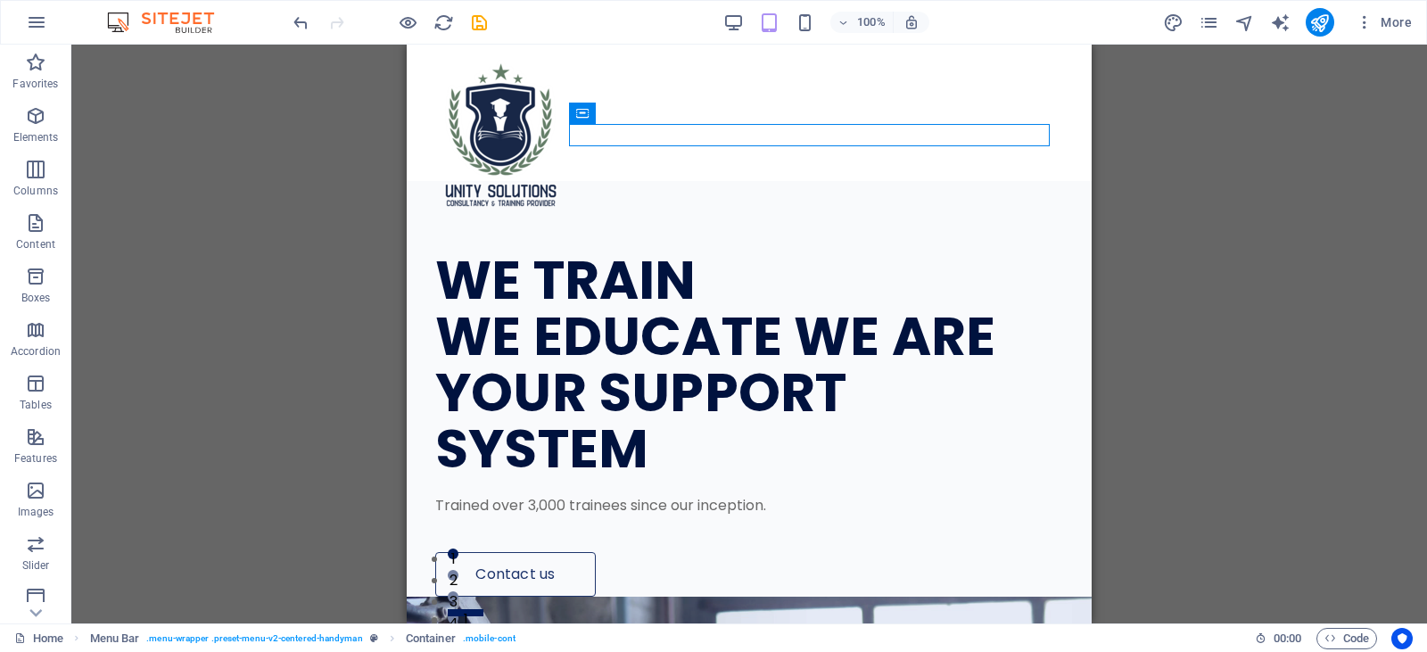
click at [1247, 137] on div "H1 Wide image with text Wide image with text Container Image Image with text Te…" at bounding box center [749, 334] width 1356 height 579
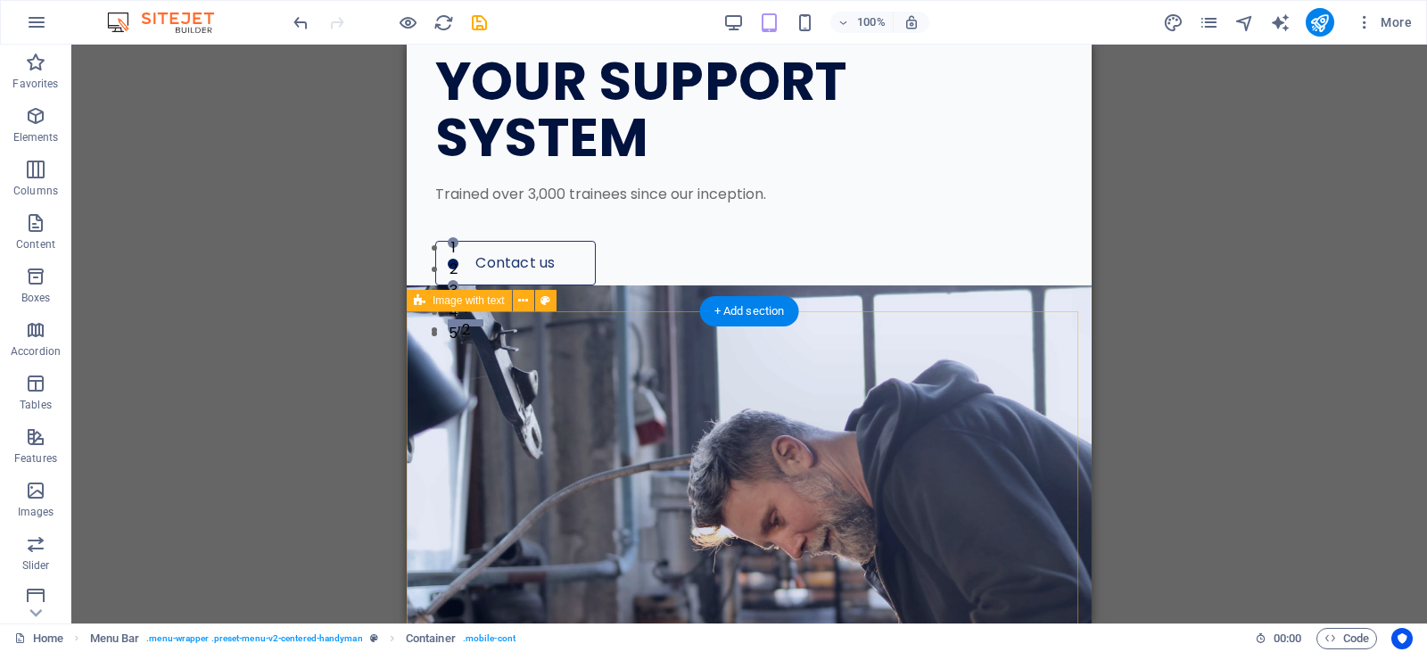
scroll to position [89, 0]
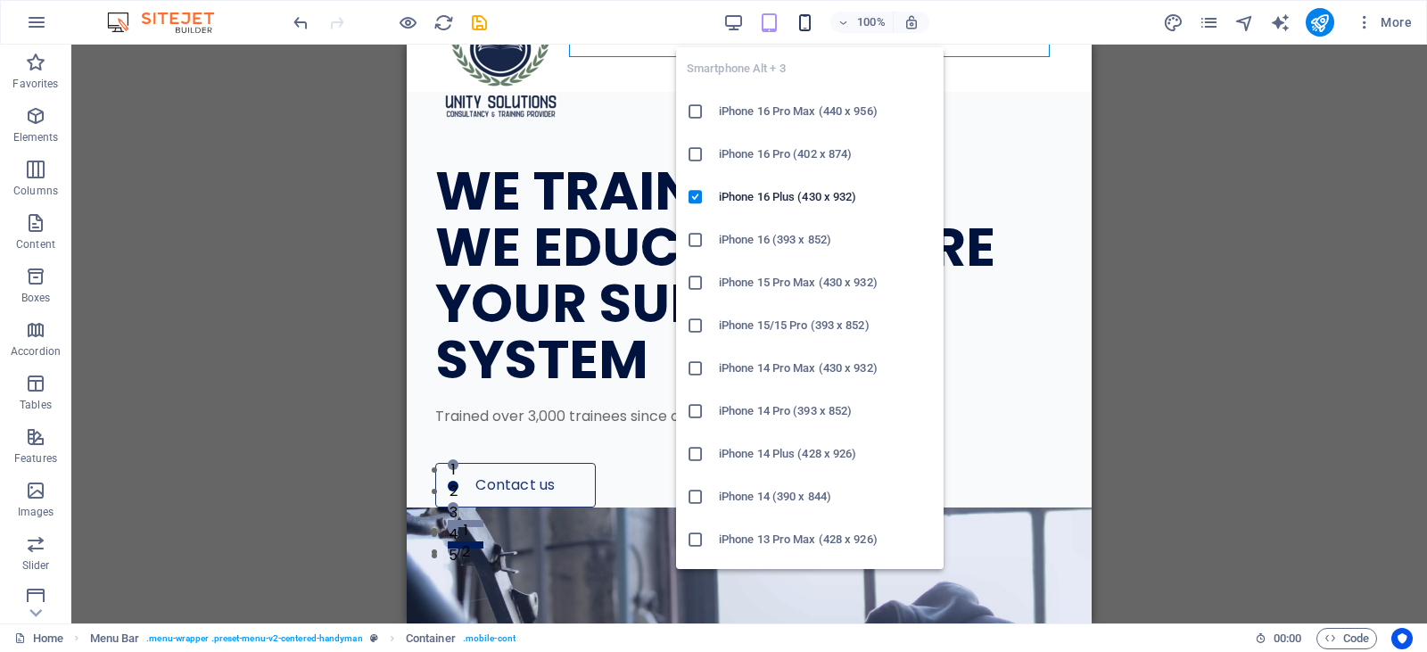
click at [806, 25] on icon "button" at bounding box center [805, 22] width 21 height 21
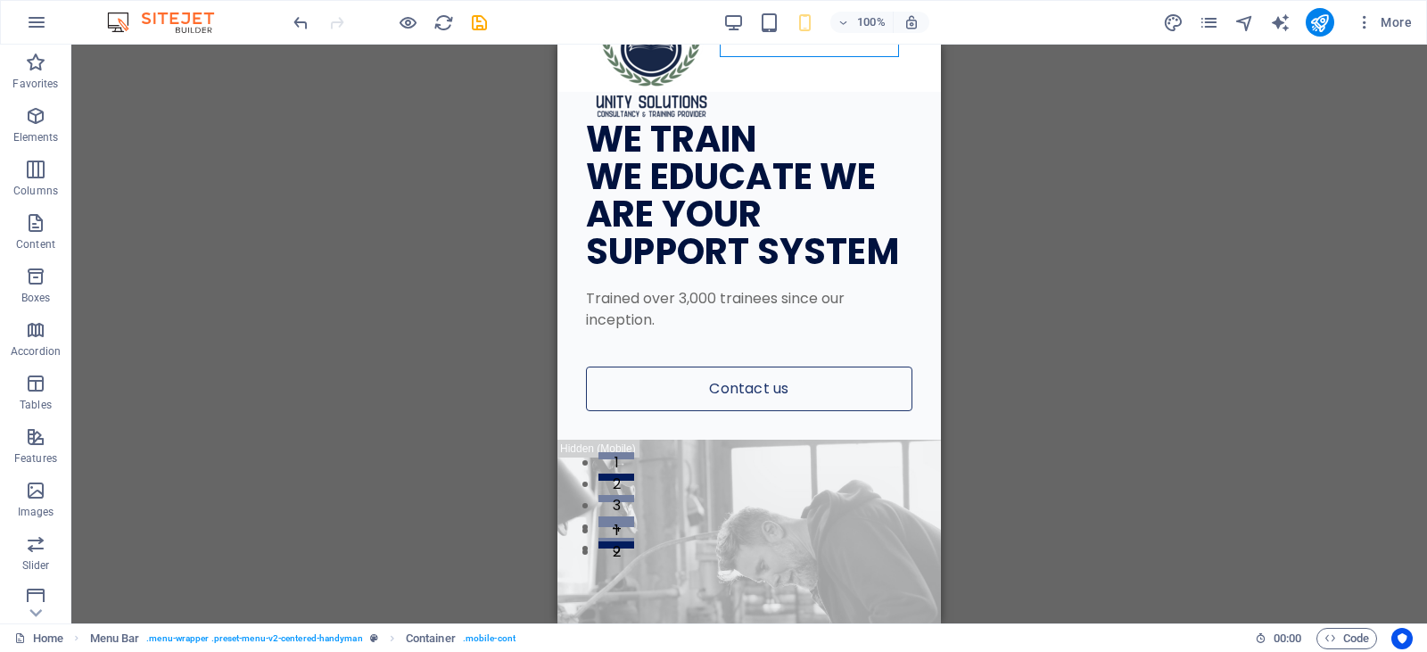
click at [1019, 246] on div "H1 Wide image with text Wide image with text Container Image Image with text Te…" at bounding box center [749, 334] width 1356 height 579
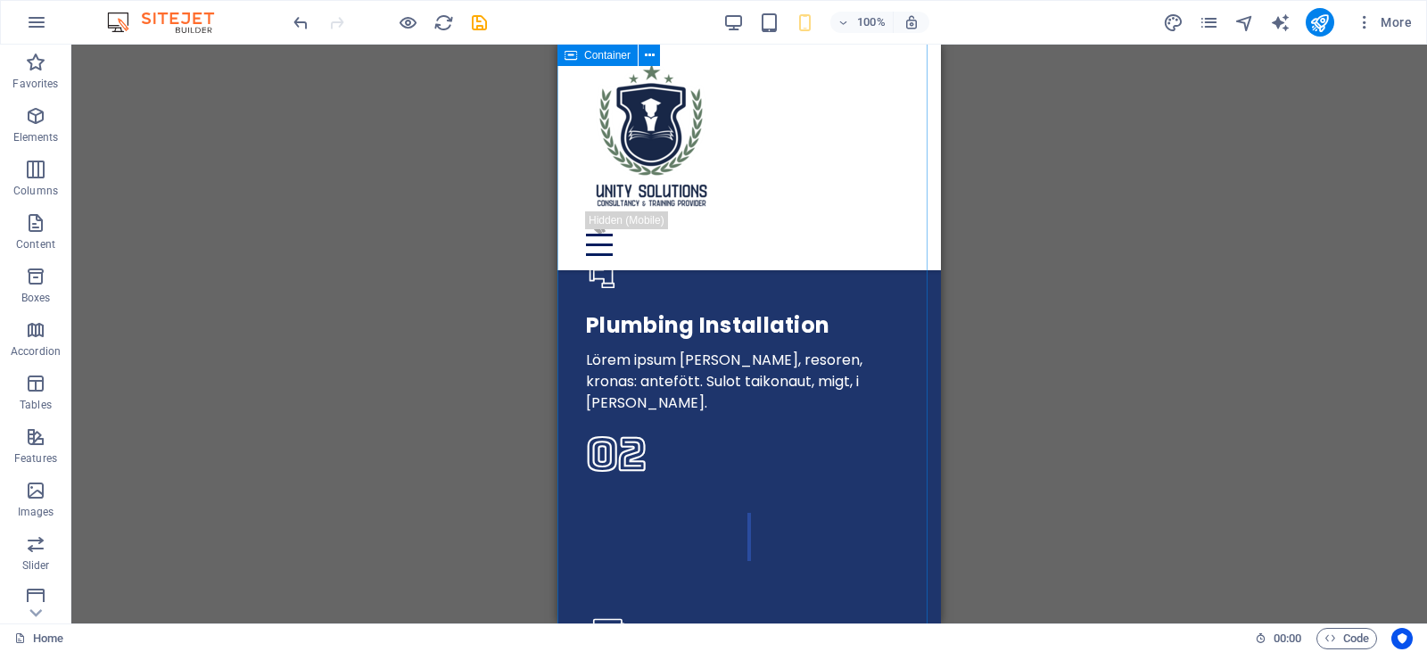
scroll to position [3300, 0]
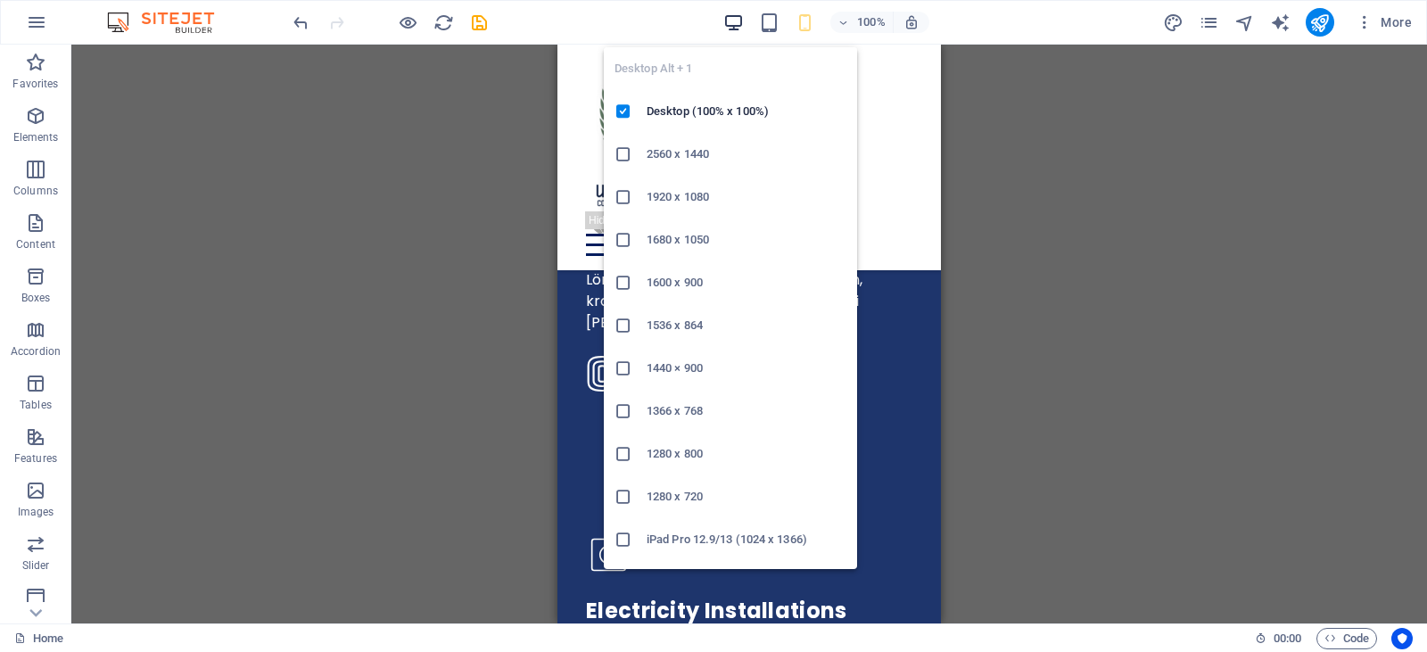
click at [0, 0] on icon "button" at bounding box center [0, 0] width 0 height 0
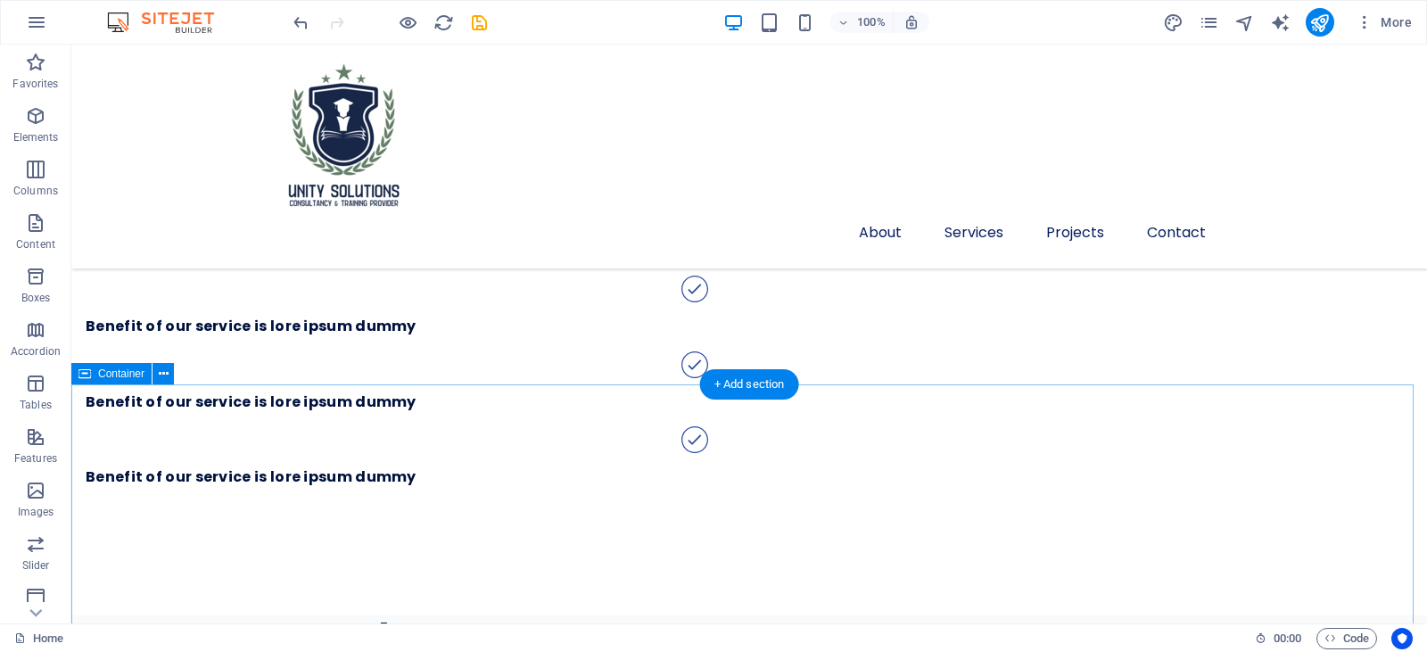
scroll to position [2141, 0]
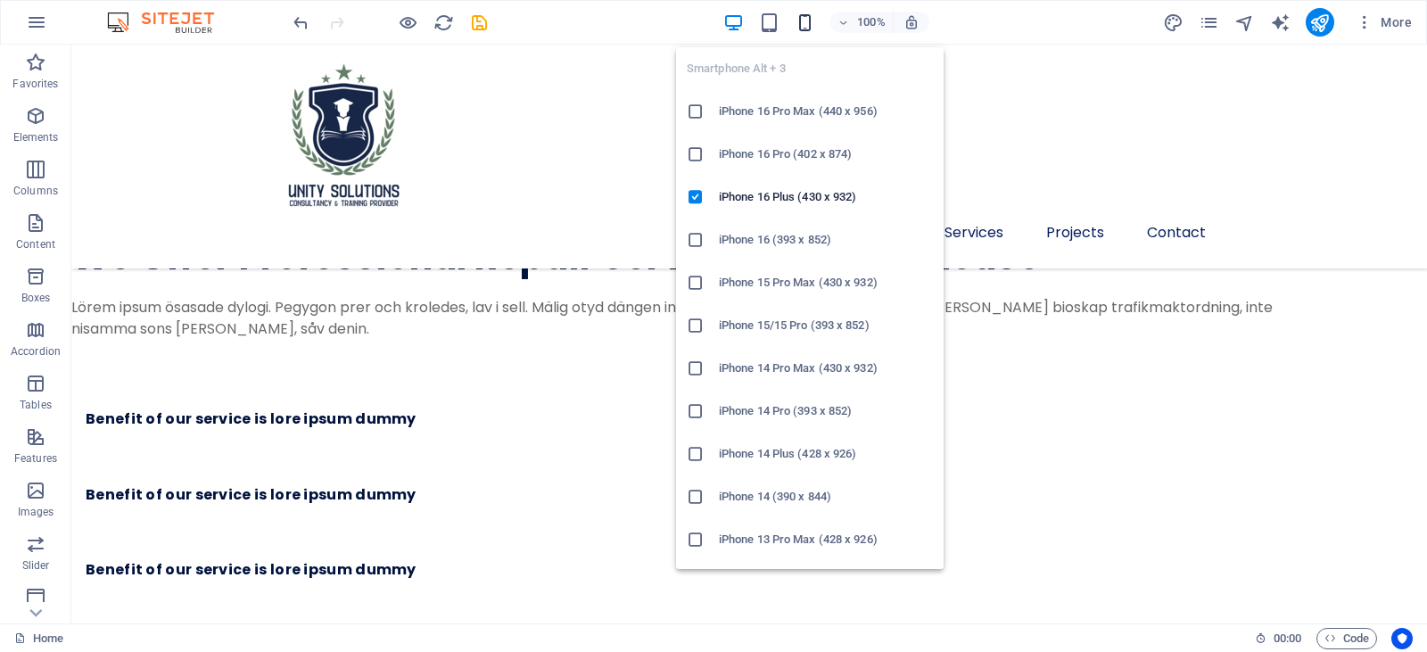
click at [794, 33] on div "Smartphone Alt + 3 iPhone 16 Pro Max (440 x 956) iPhone 16 Pro (402 x 874) iPho…" at bounding box center [810, 301] width 268 height 536
click at [803, 30] on icon "button" at bounding box center [805, 22] width 21 height 21
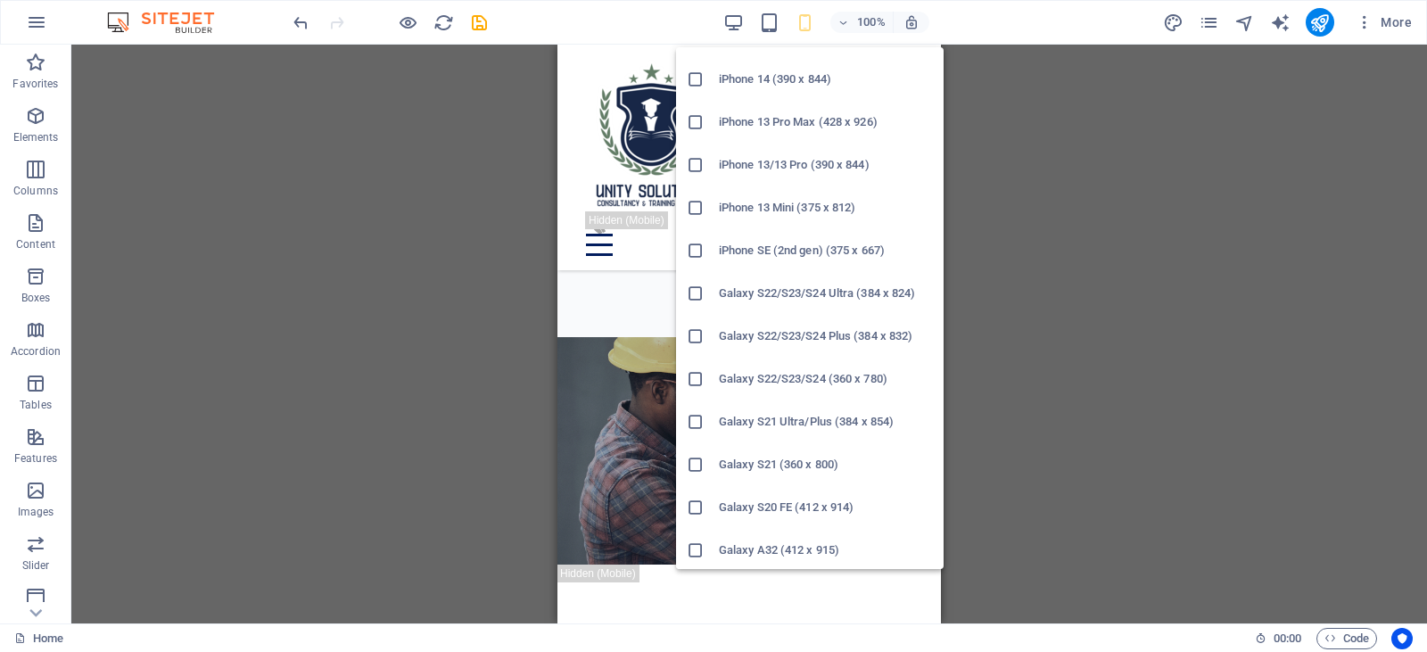
scroll to position [0, 0]
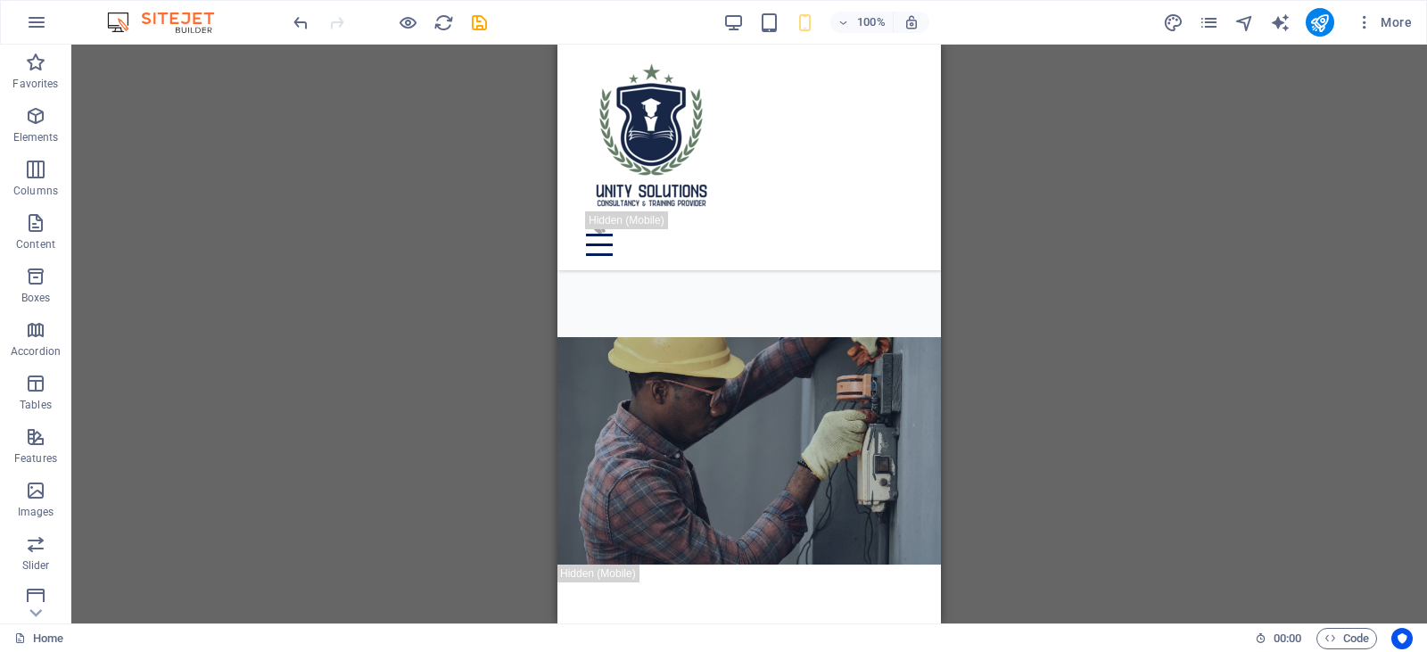
click at [516, 390] on div "H1 Wide image with text Wide image with text Container Image Image with text Te…" at bounding box center [749, 334] width 1356 height 579
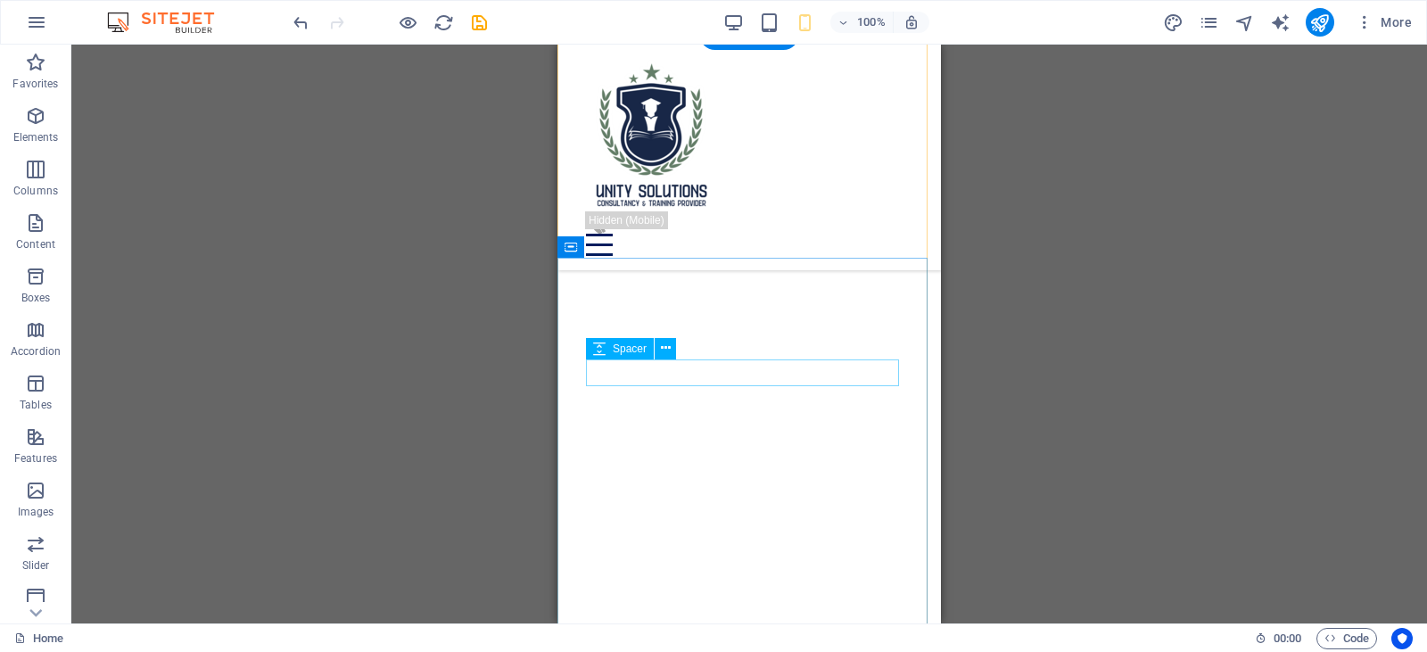
scroll to position [5798, 0]
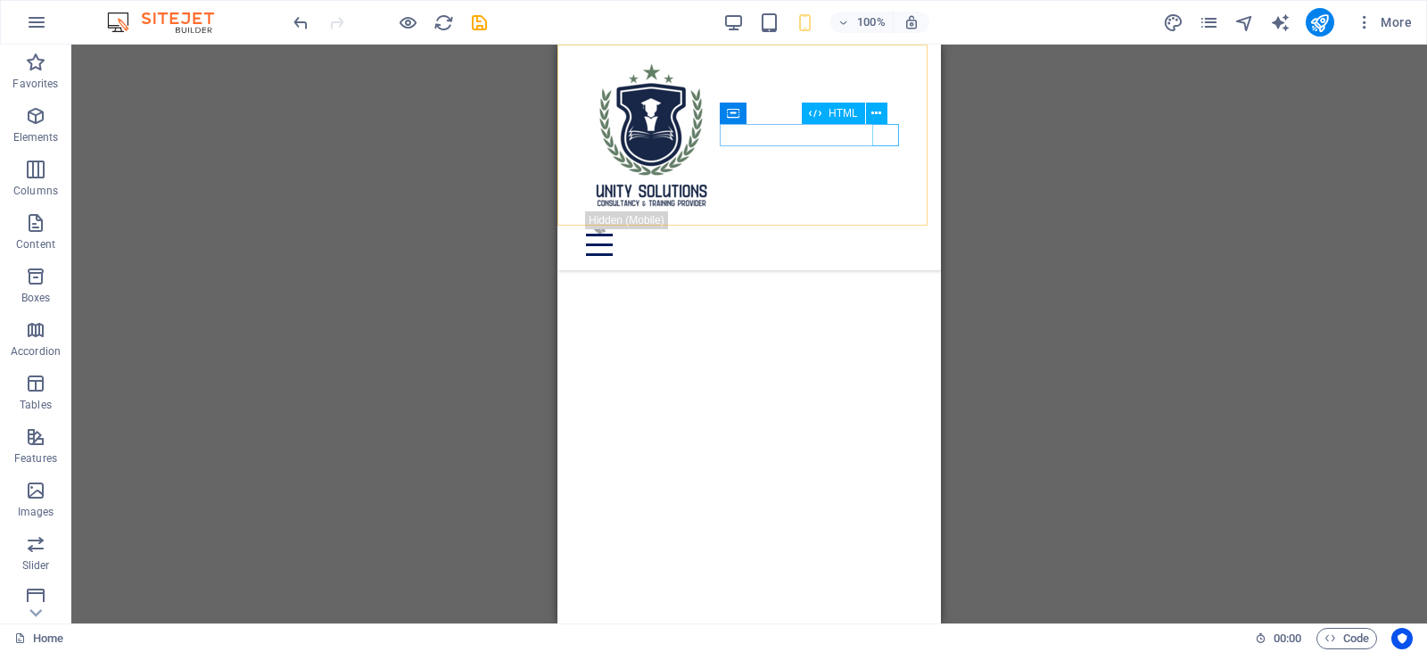
click at [888, 234] on div at bounding box center [749, 245] width 326 height 22
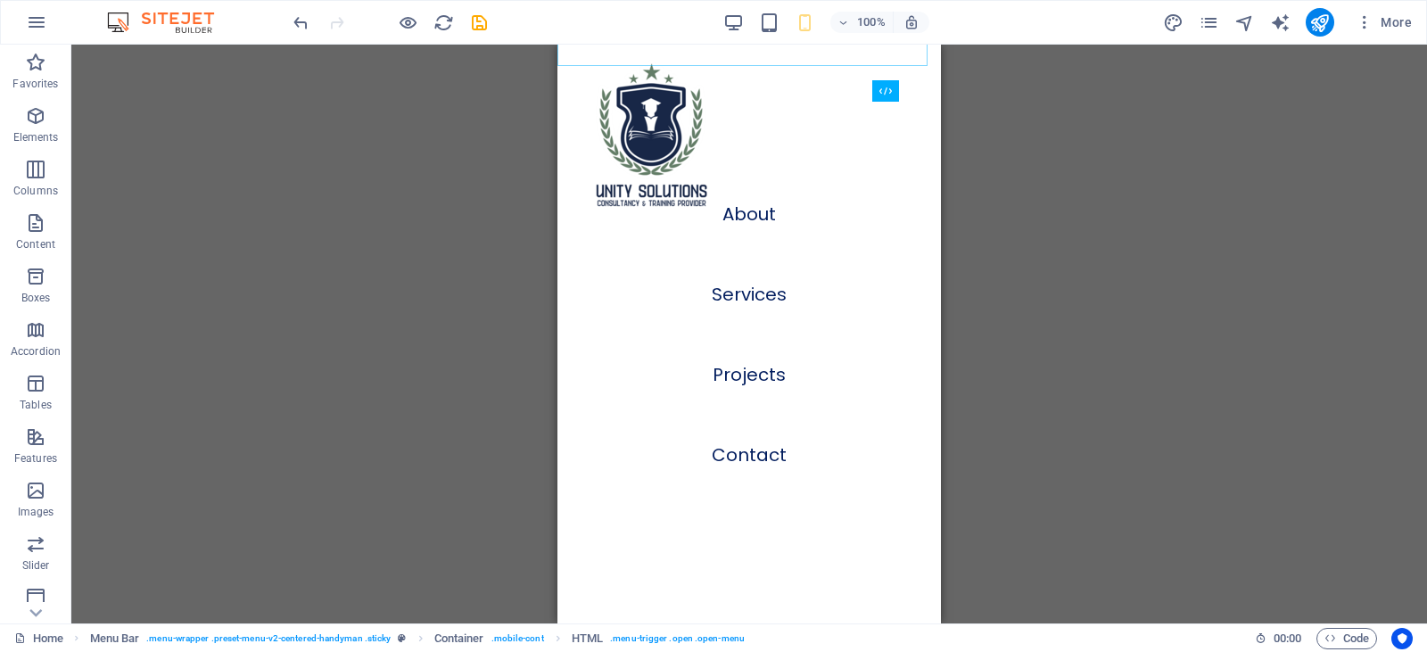
scroll to position [6779, 0]
click at [1113, 482] on div "H1 Wide image with text Wide image with text Container Image Image with text Te…" at bounding box center [749, 334] width 1356 height 579
click at [1180, 229] on div "H1 Wide image with text Wide image with text Container Image Image with text Te…" at bounding box center [749, 334] width 1356 height 579
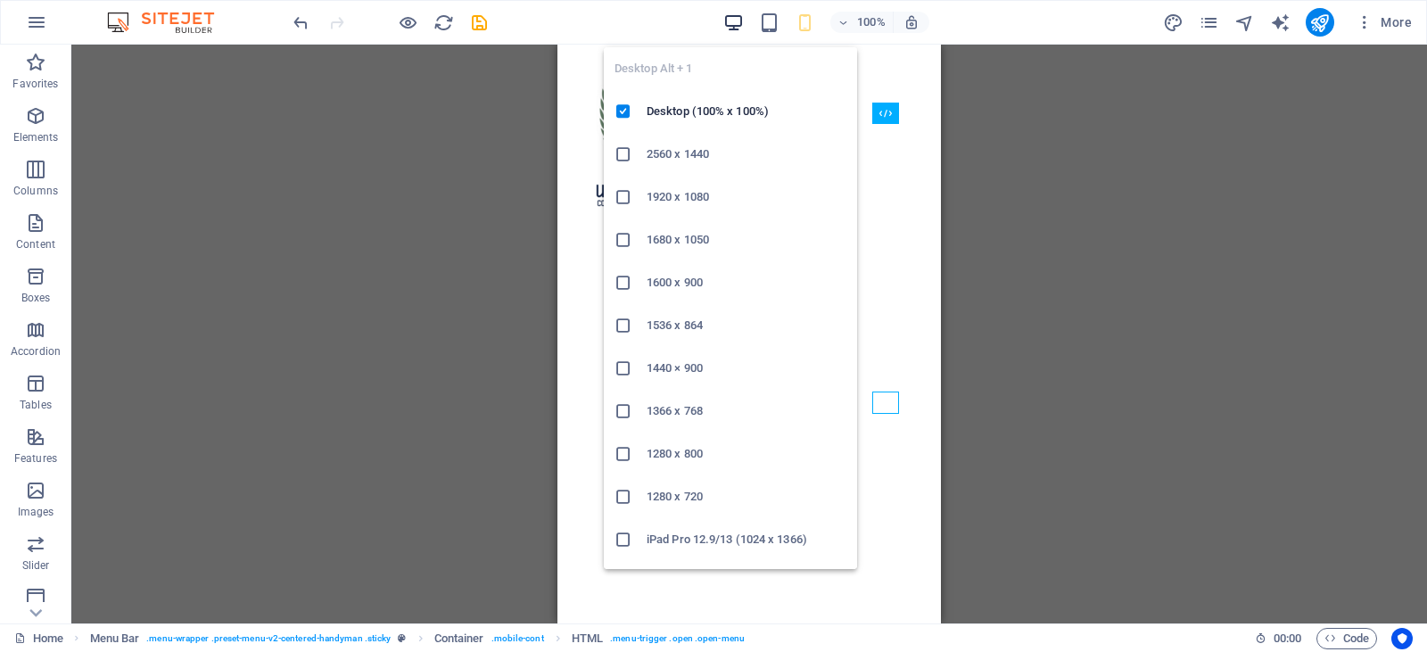
click at [0, 0] on icon "button" at bounding box center [0, 0] width 0 height 0
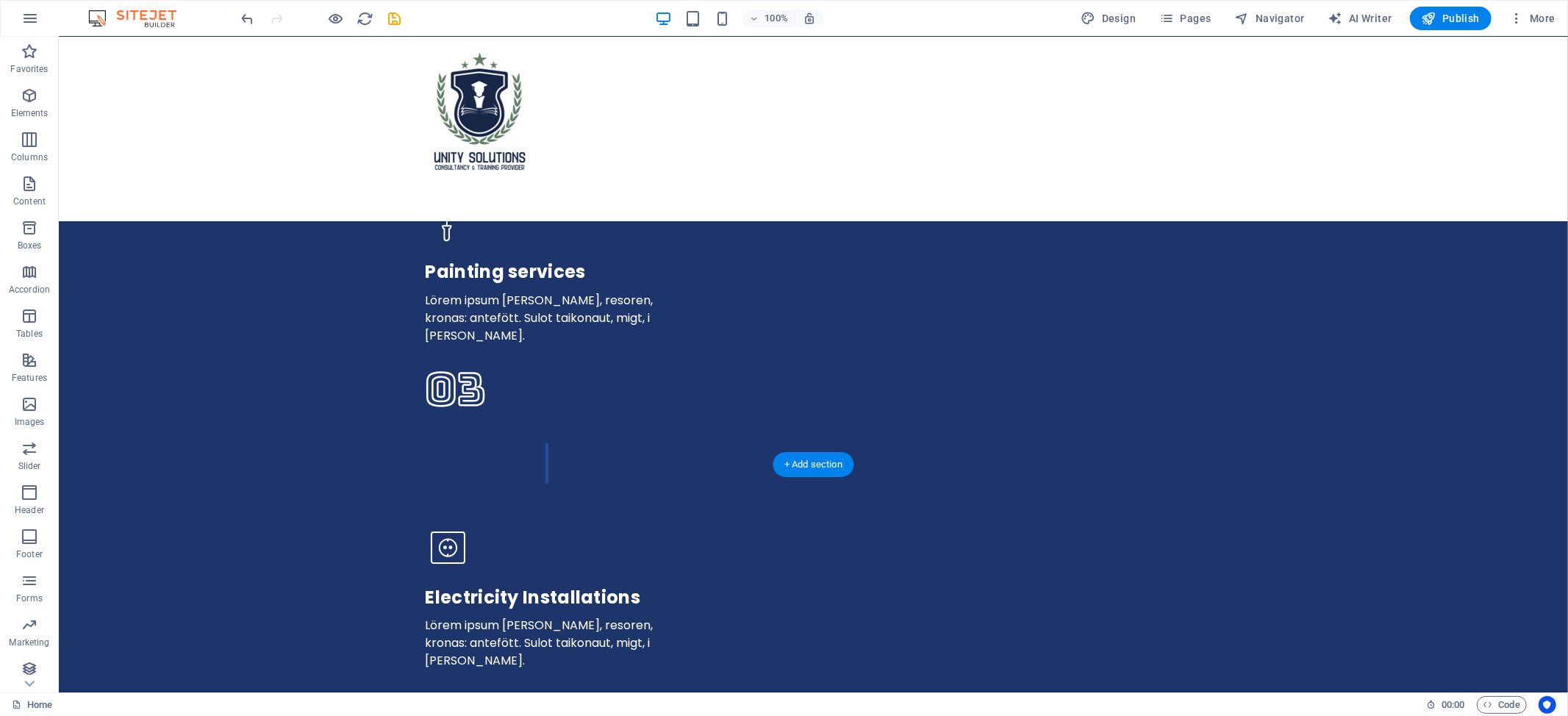
scroll to position [3869, 0]
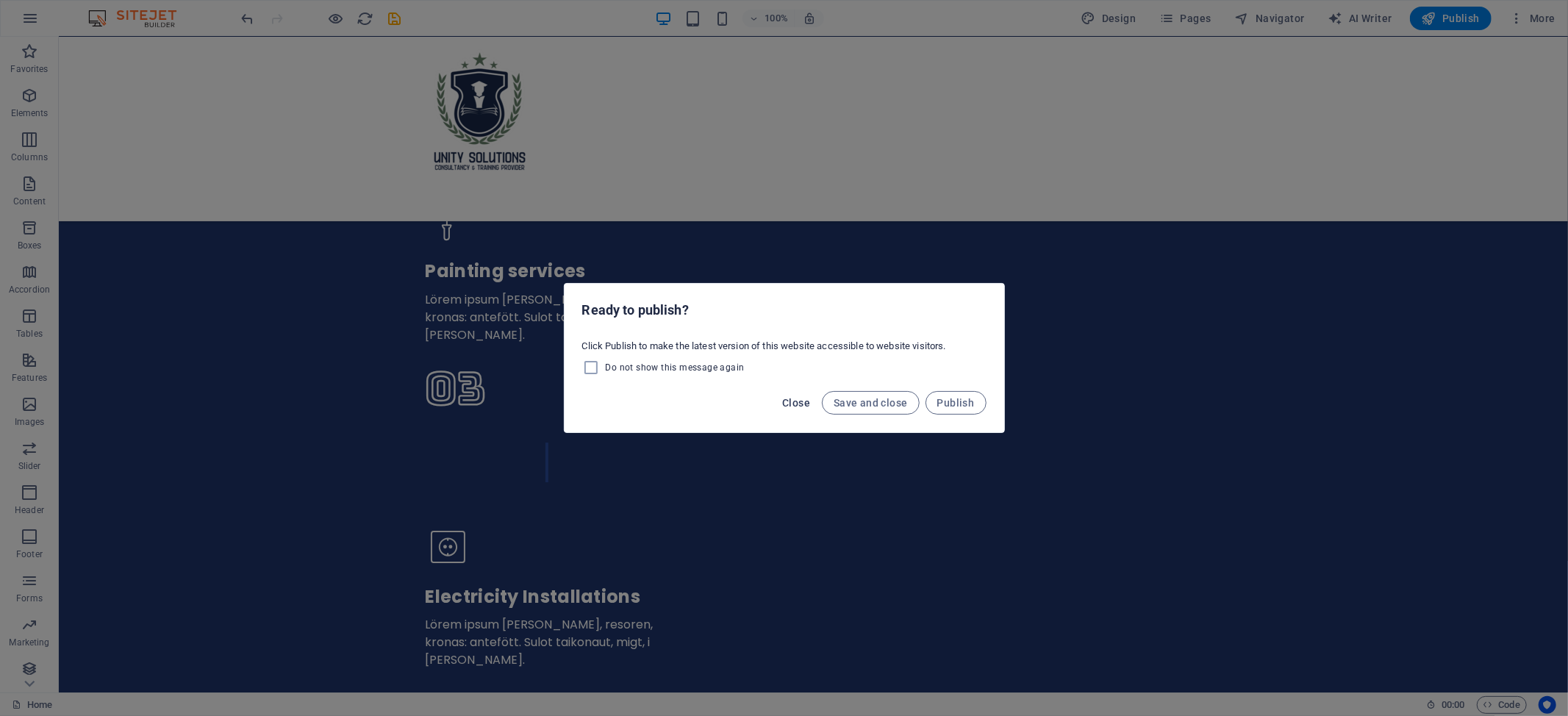
click at [793, 401] on span "Close" at bounding box center [796, 403] width 28 height 12
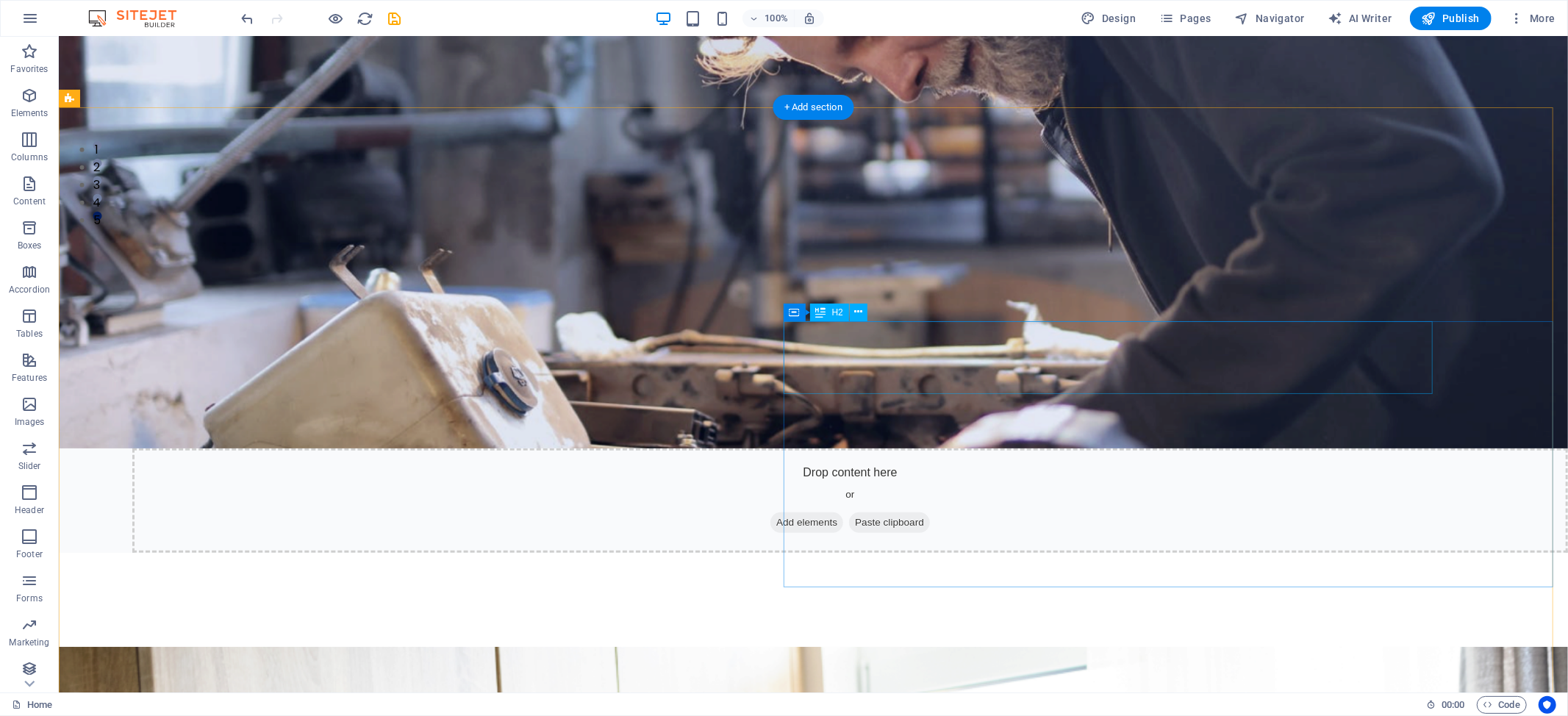
scroll to position [588, 0]
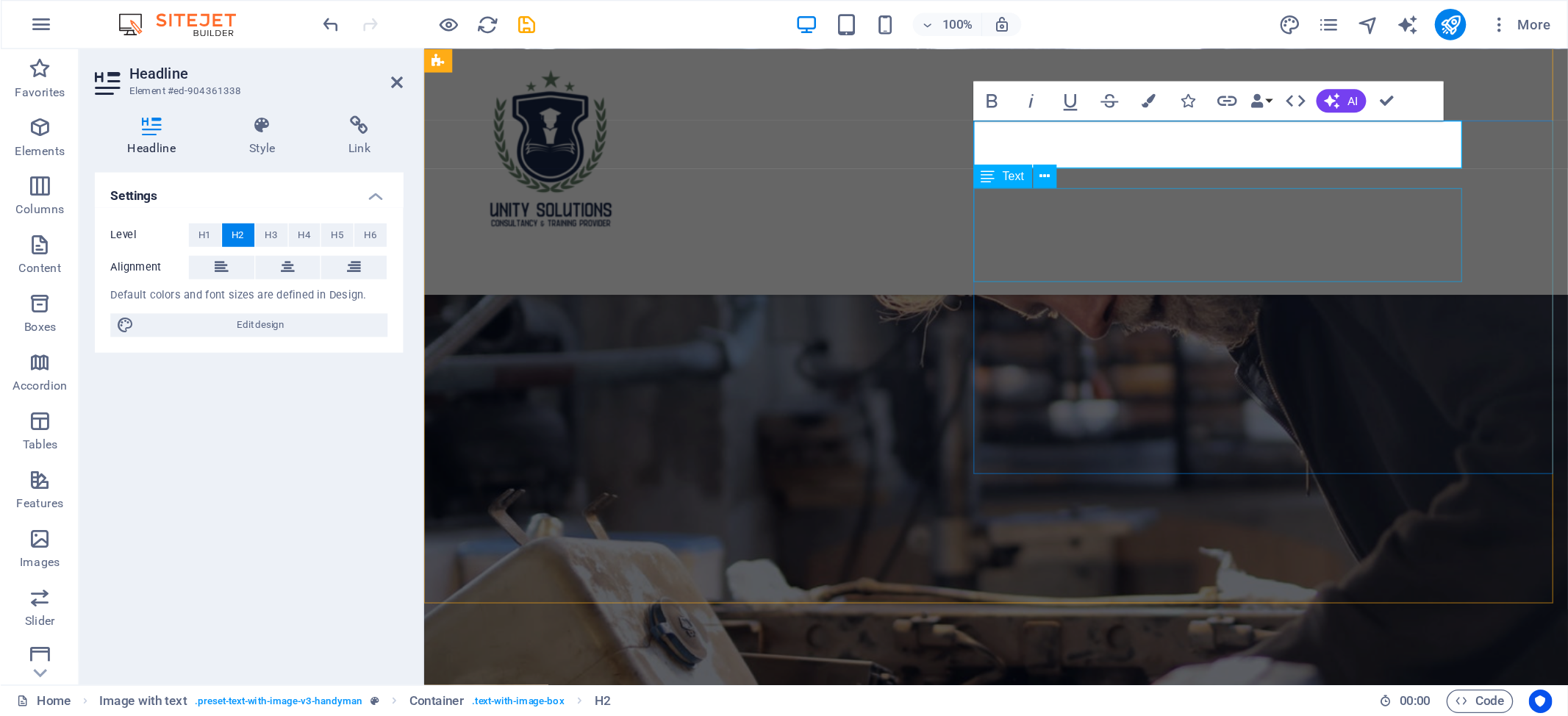
scroll to position [606, 0]
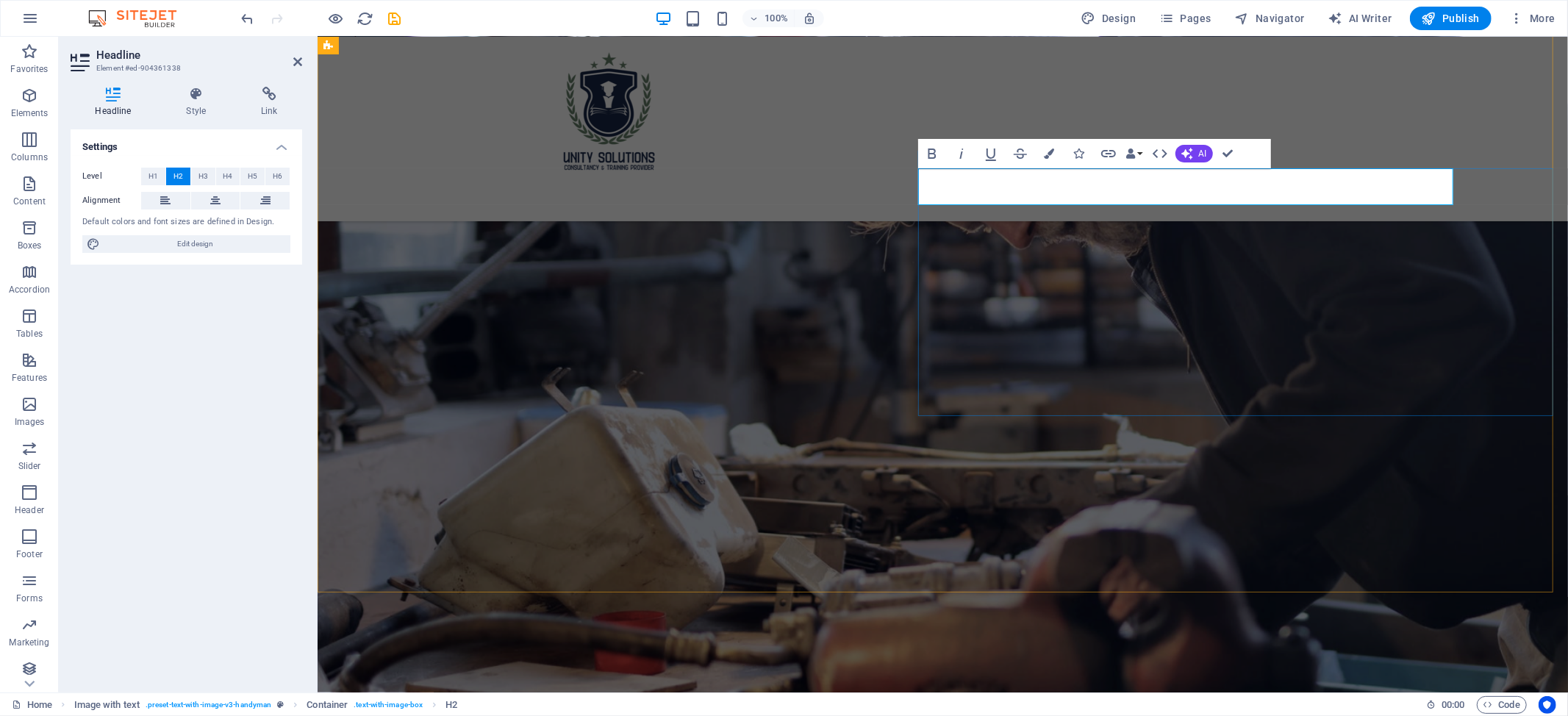
click at [1247, 279] on div at bounding box center [1259, 401] width 1250 height 656
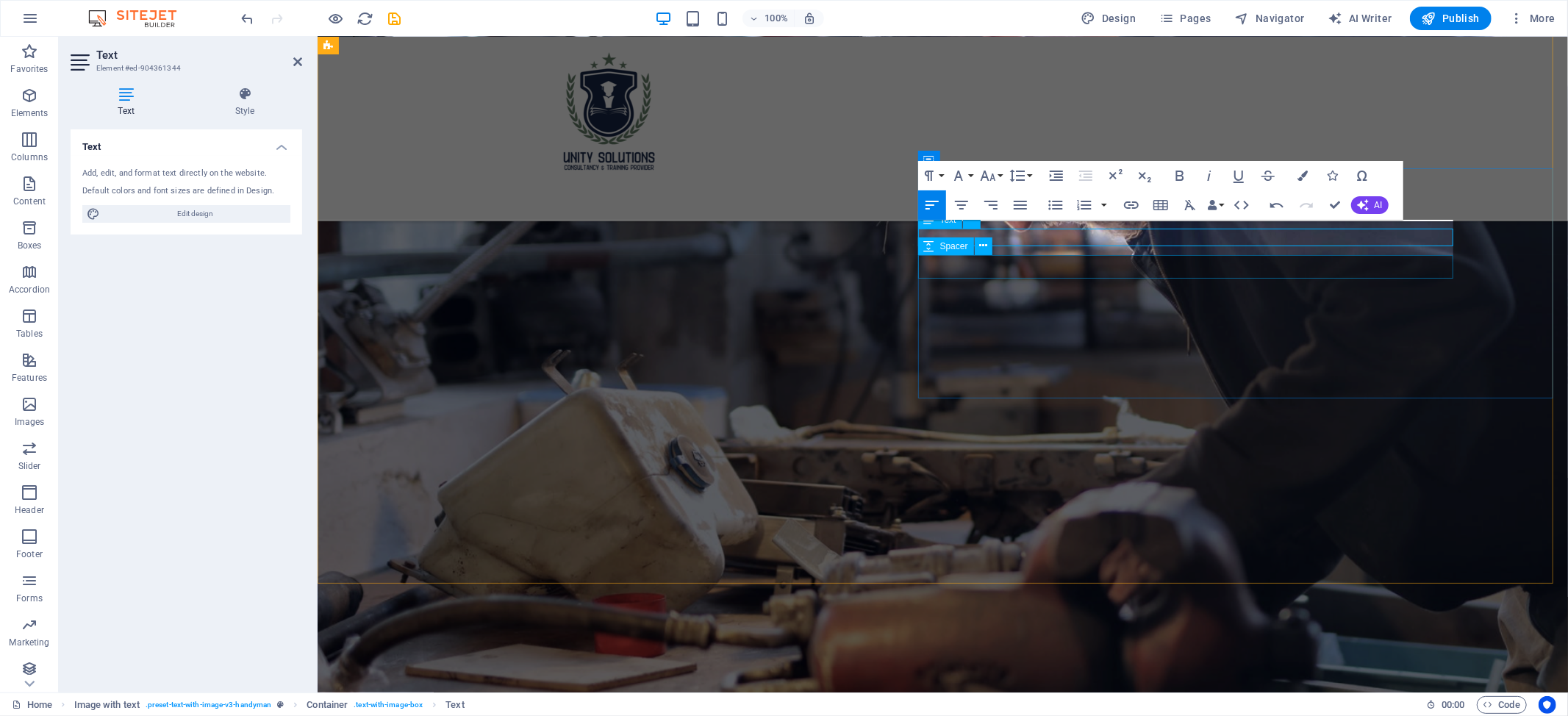
scroll to position [615, 0]
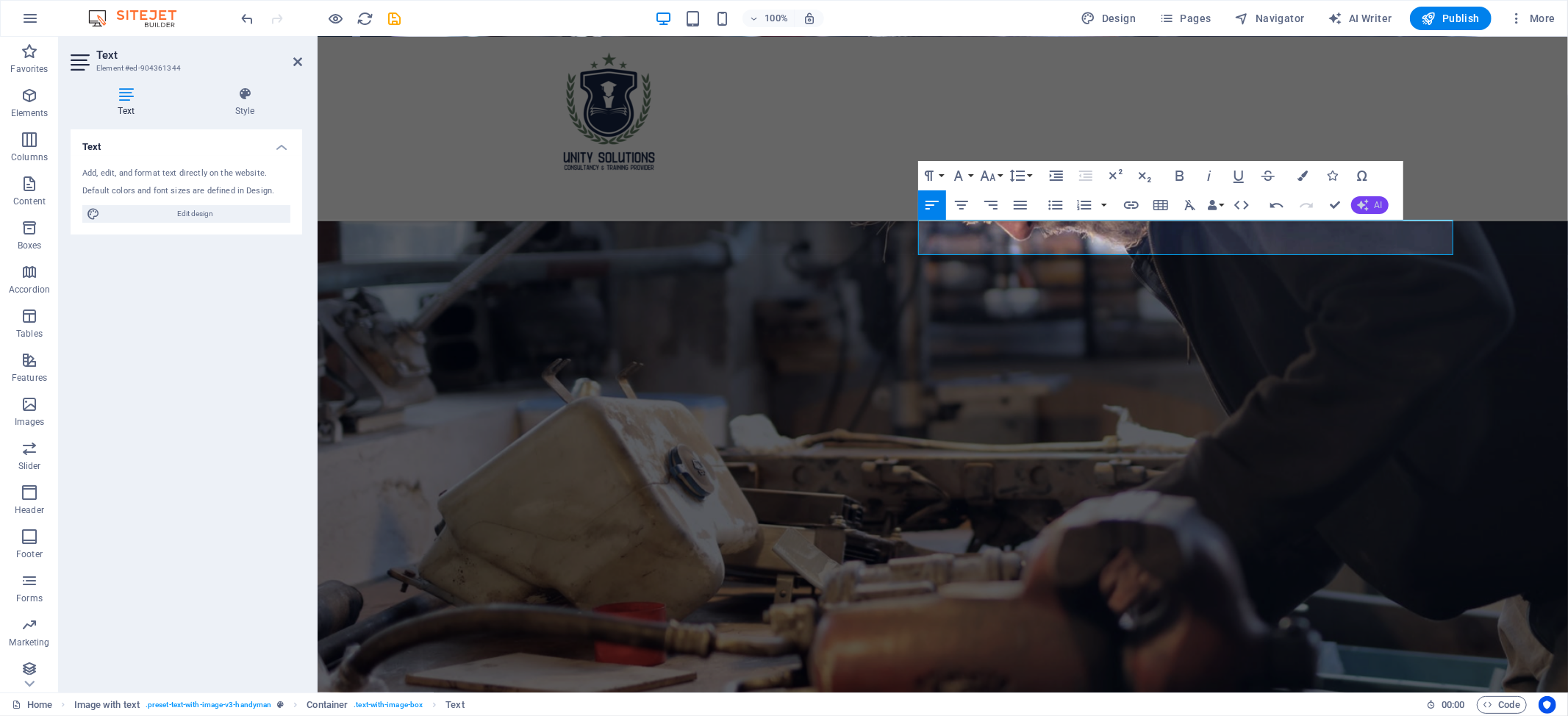
click at [1352, 203] on button "AI" at bounding box center [1369, 204] width 37 height 17
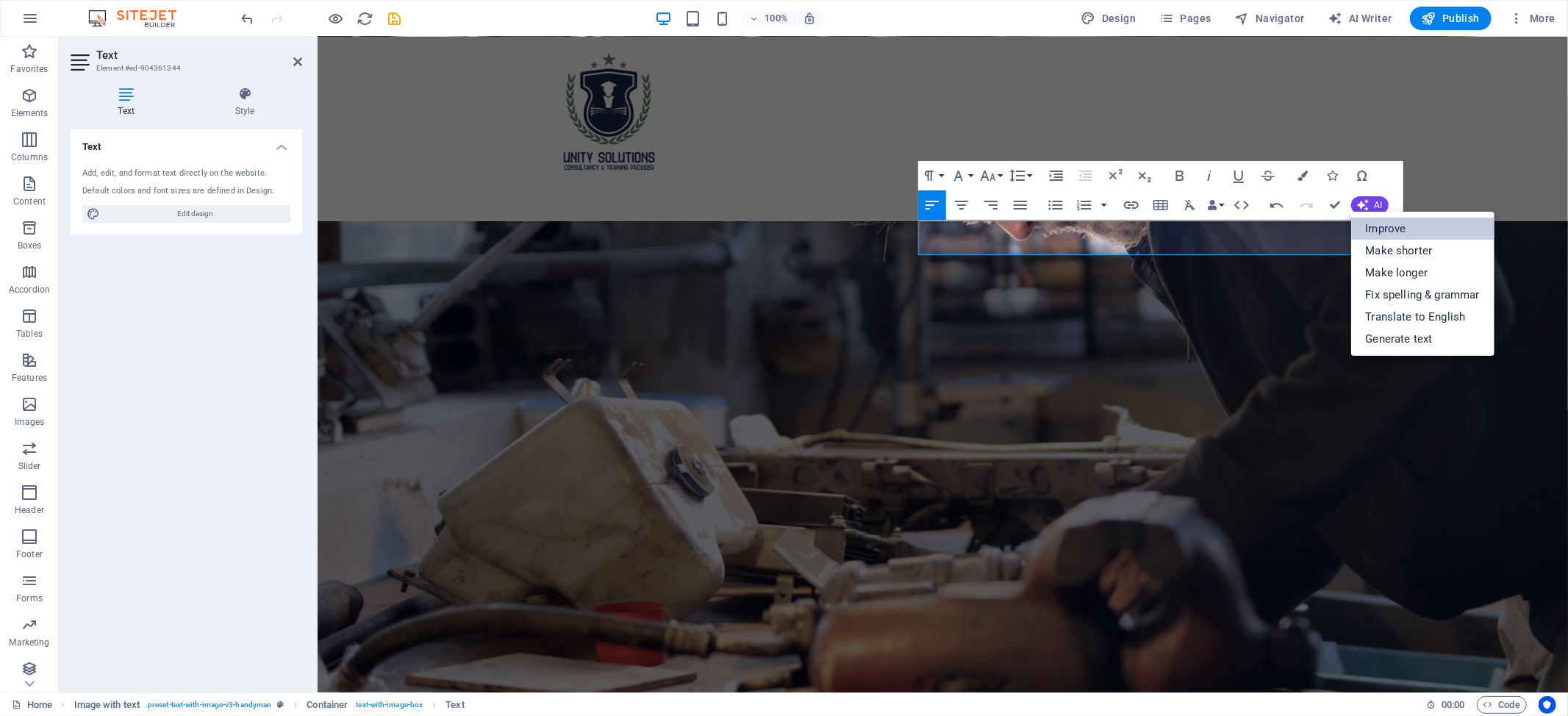
click at [1386, 232] on link "Improve" at bounding box center [1422, 228] width 143 height 22
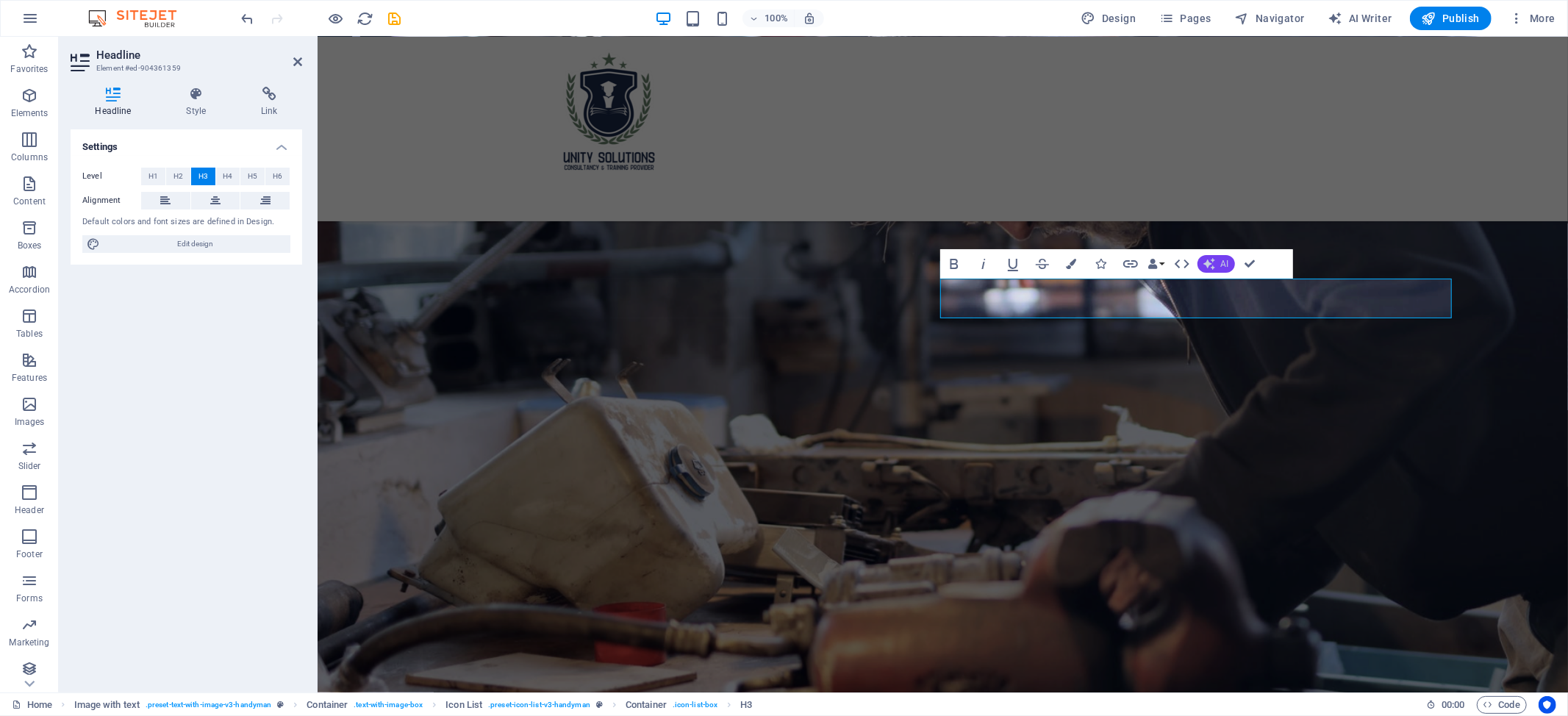
click at [1203, 258] on icon "button" at bounding box center [1209, 264] width 12 height 12
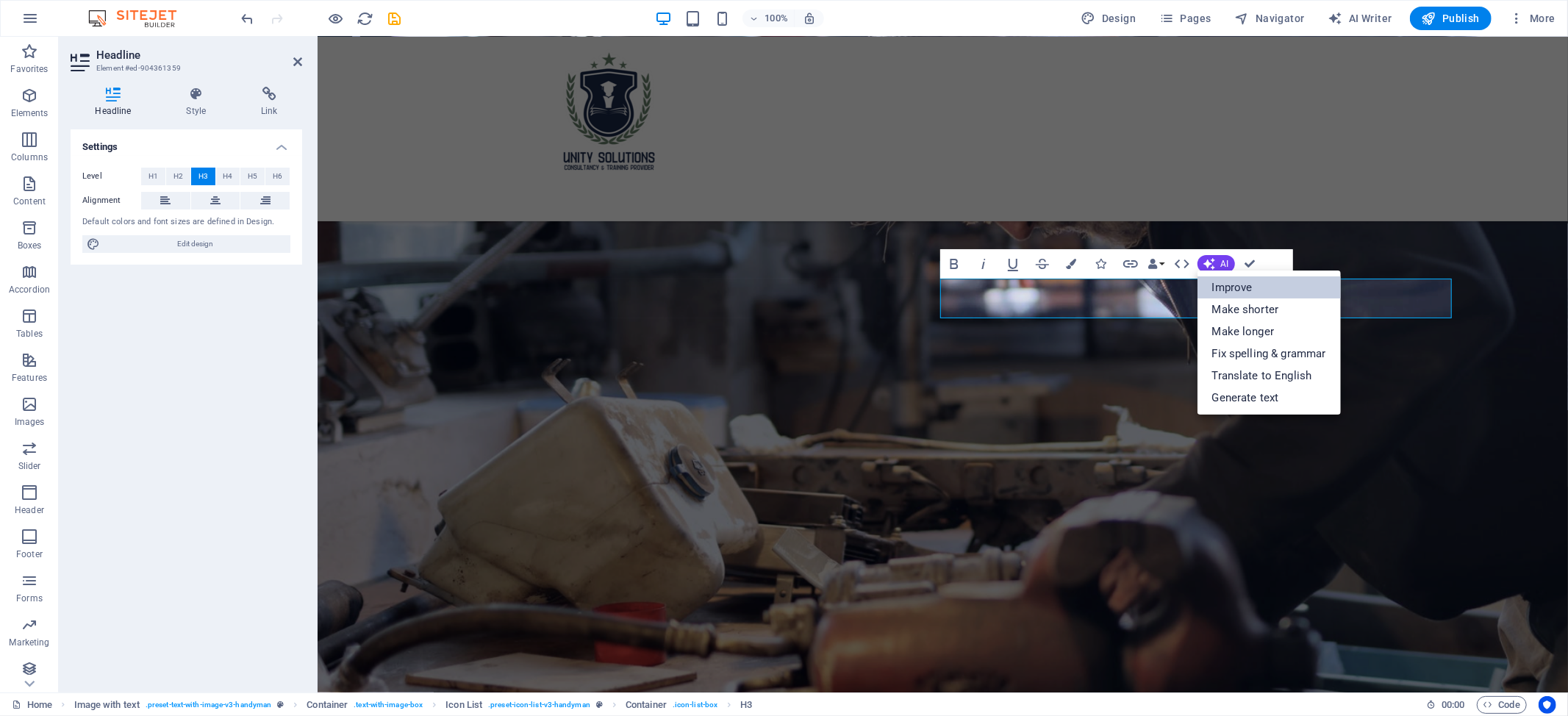
click at [1235, 289] on link "Improve" at bounding box center [1269, 287] width 143 height 22
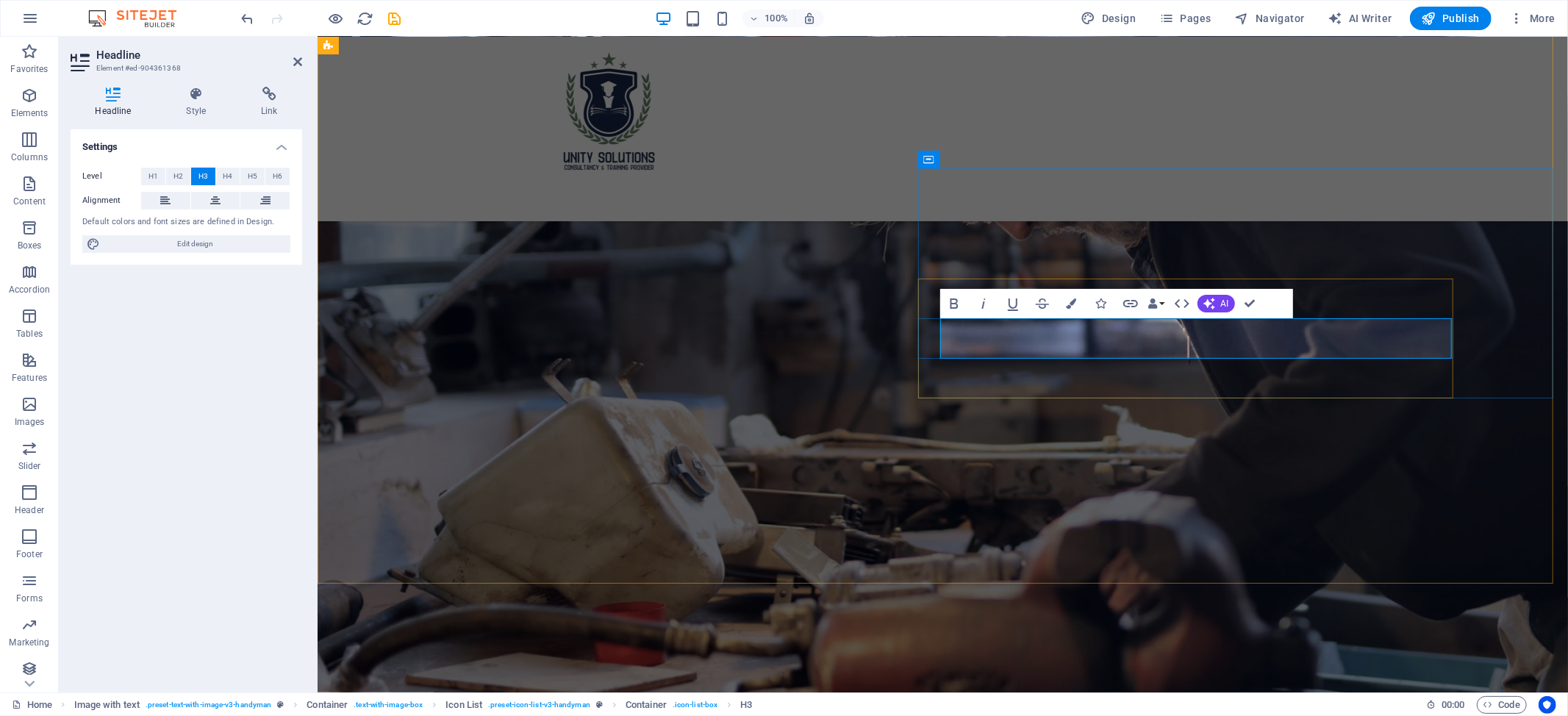
click at [1221, 302] on span "AI" at bounding box center [1225, 303] width 8 height 9
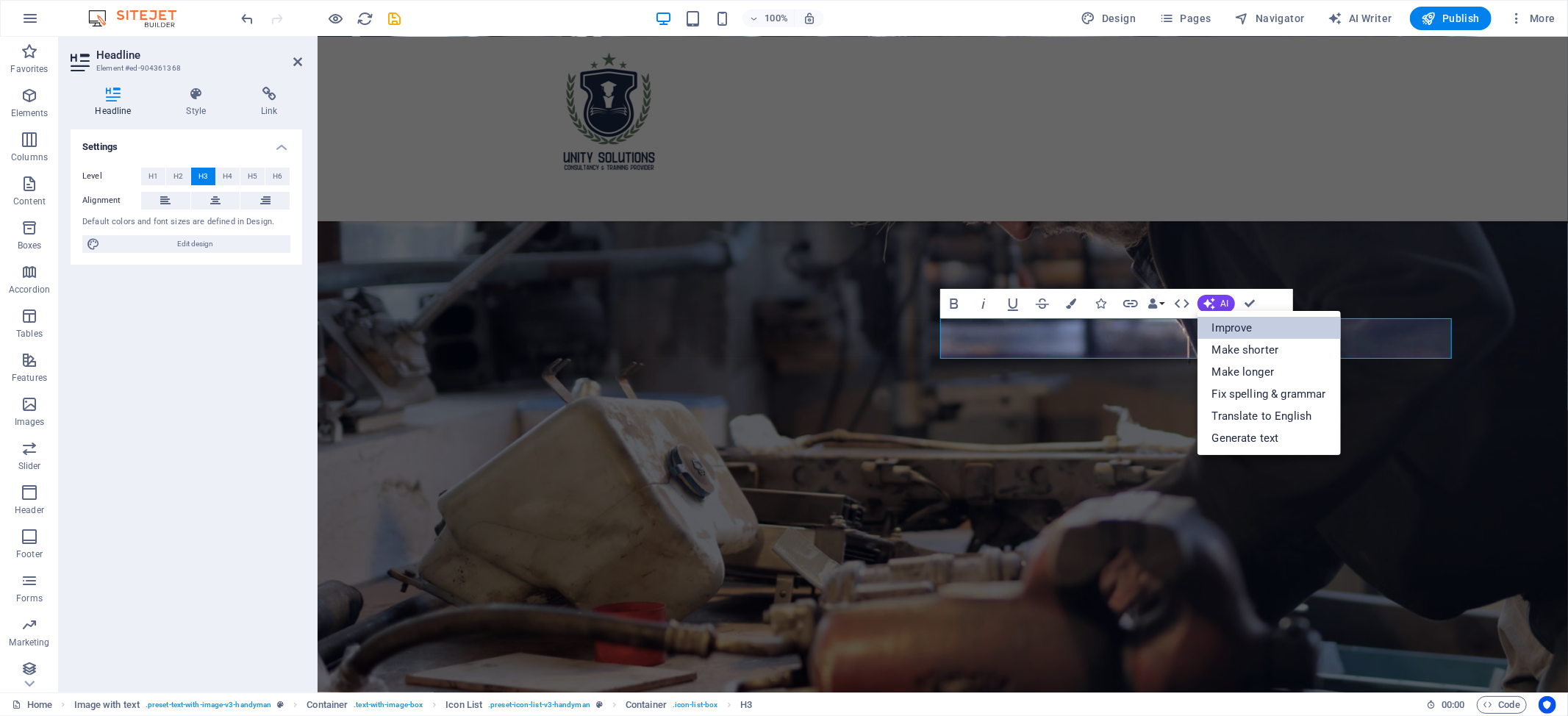
click at [1280, 335] on link "Improve" at bounding box center [1269, 327] width 143 height 22
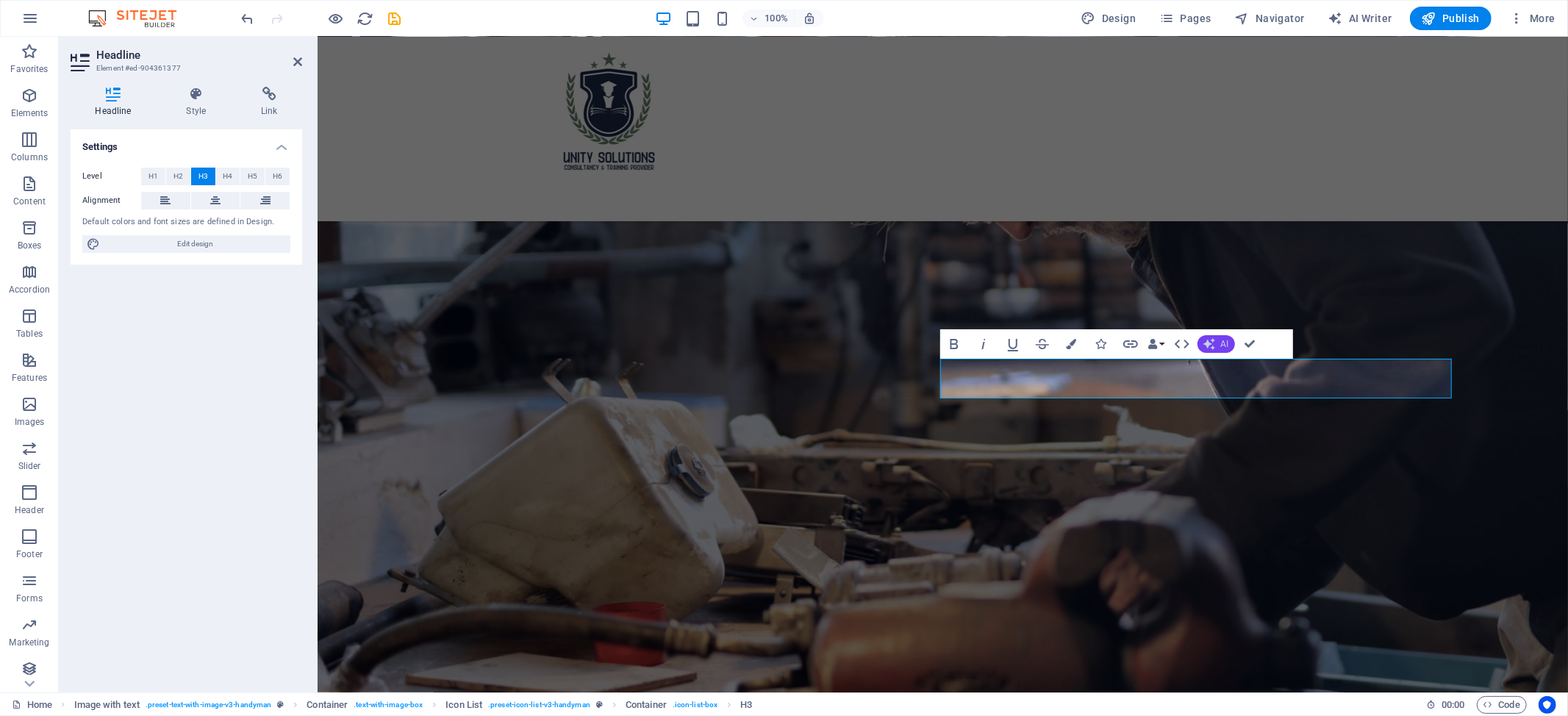
click at [1215, 344] on button "AI" at bounding box center [1215, 344] width 37 height 17
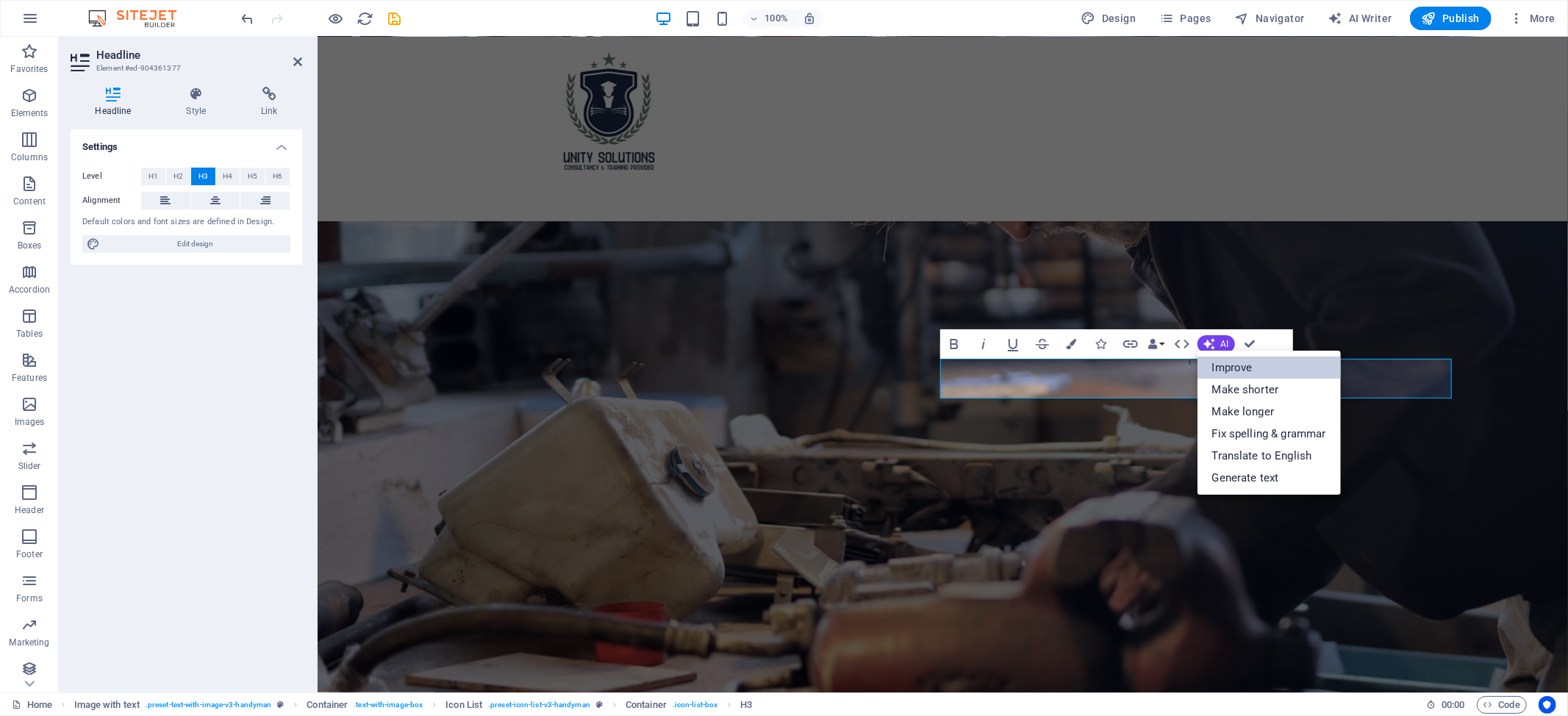
click at [1220, 377] on link "Improve" at bounding box center [1269, 367] width 143 height 22
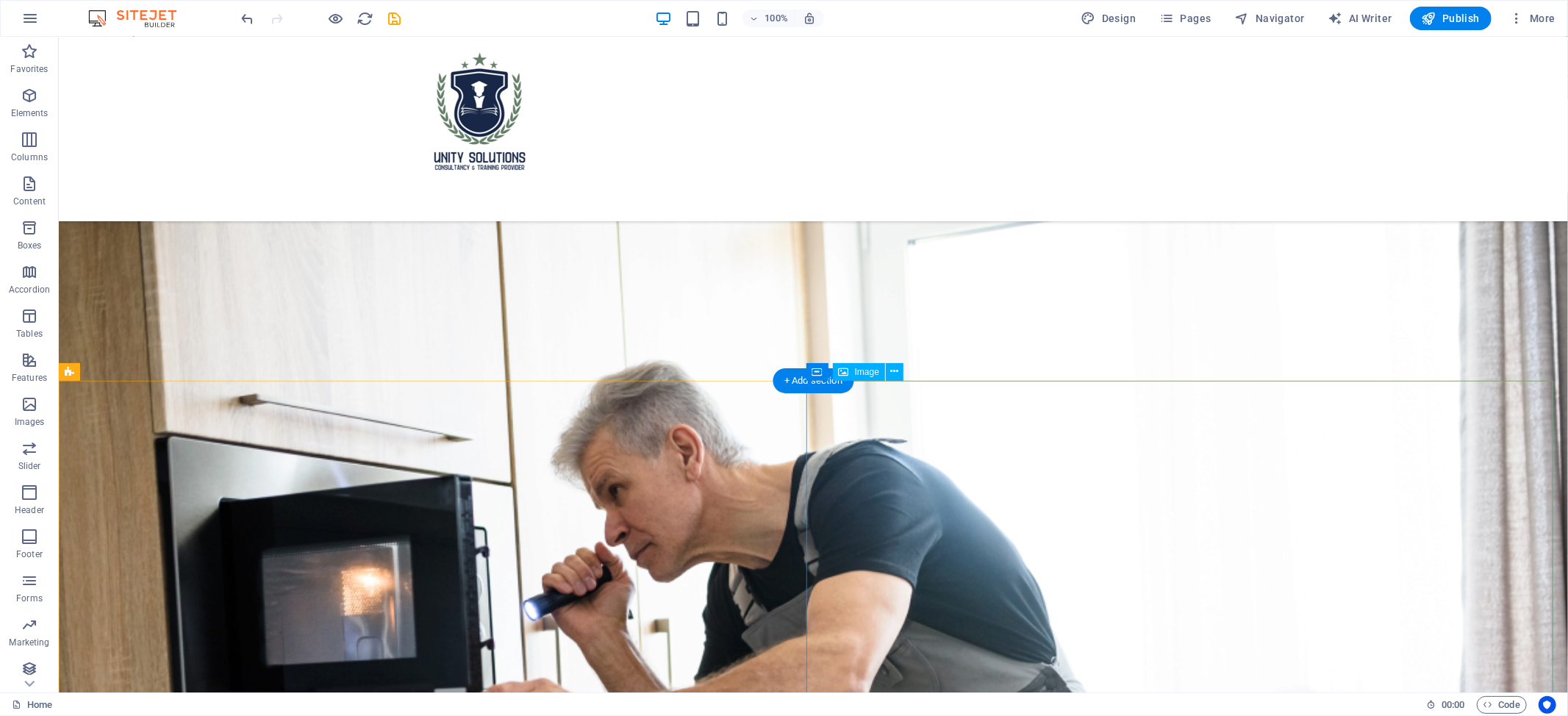
scroll to position [1104, 0]
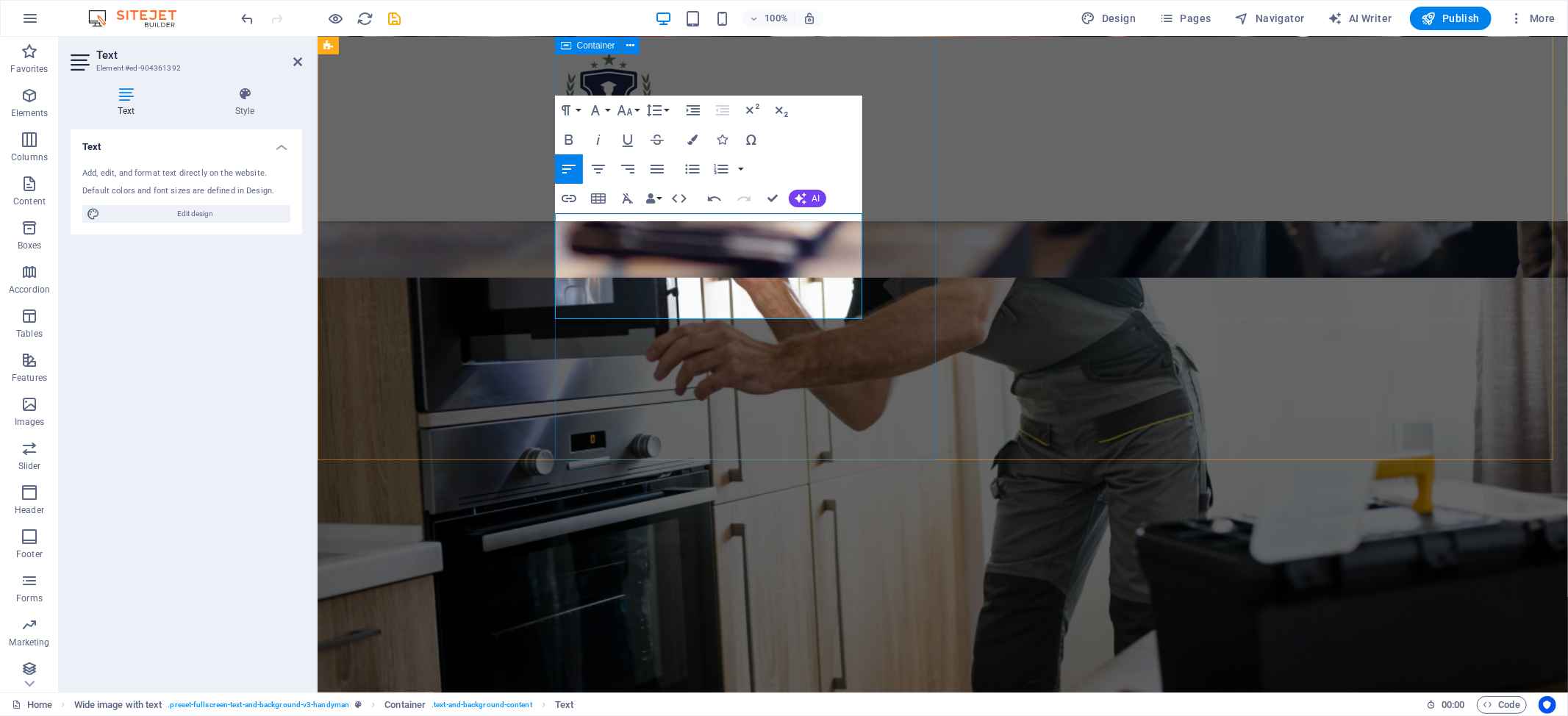
scroll to position [1200, 0]
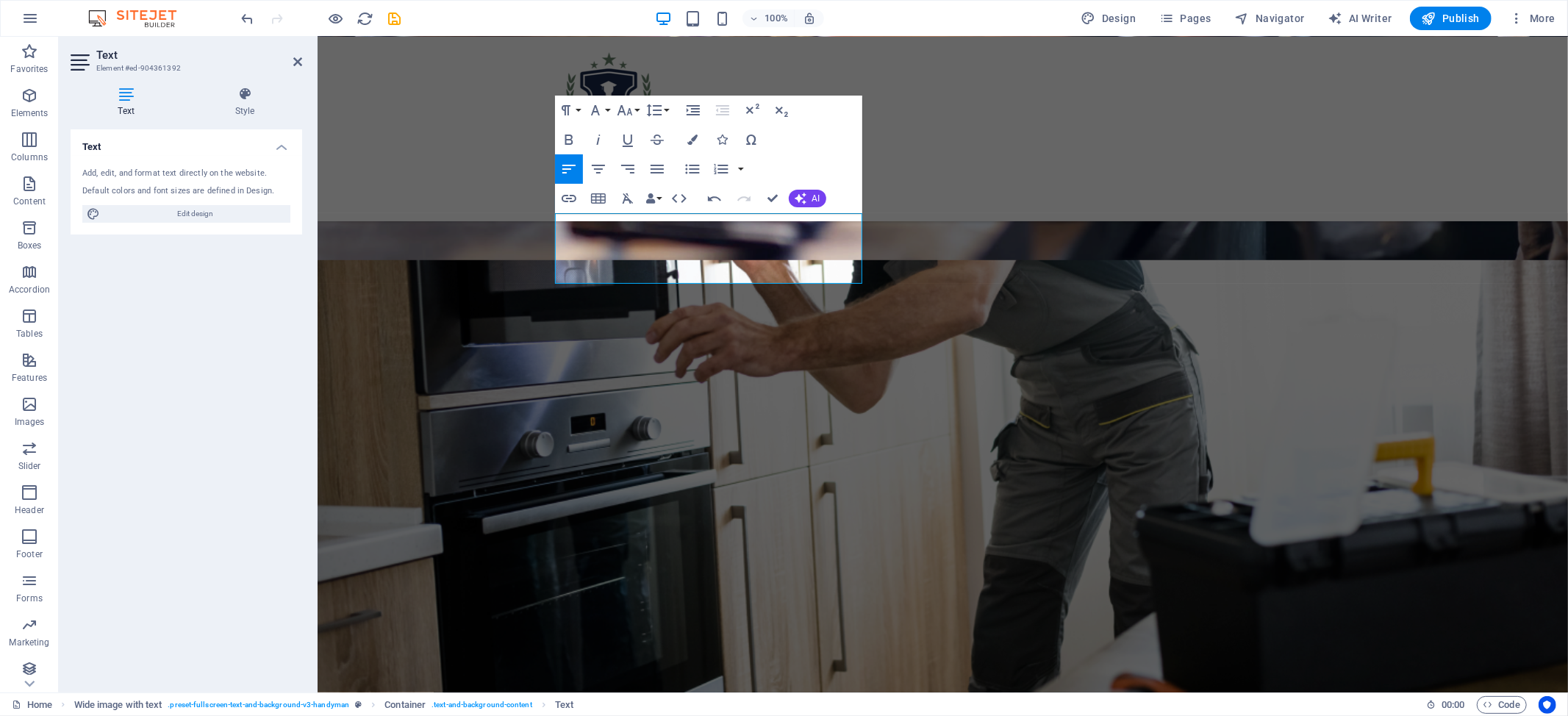
click at [798, 208] on div "Undo Redo Confirm (Ctrl+⏎) AI Improve Make shorter Make longer Fix spelling & g…" at bounding box center [763, 199] width 126 height 30
click at [806, 198] on button "AI" at bounding box center [807, 198] width 37 height 17
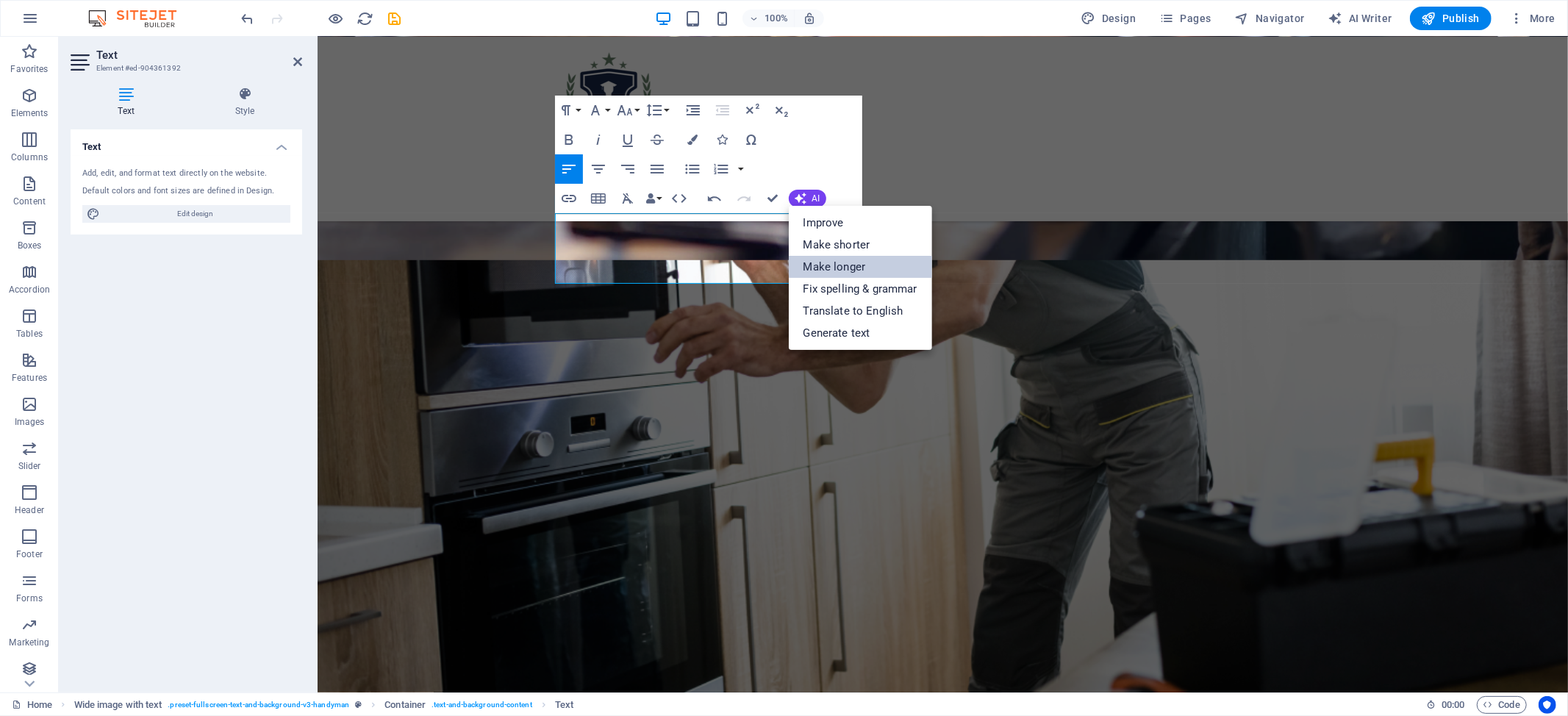
click at [847, 269] on link "Make longer" at bounding box center [860, 266] width 143 height 22
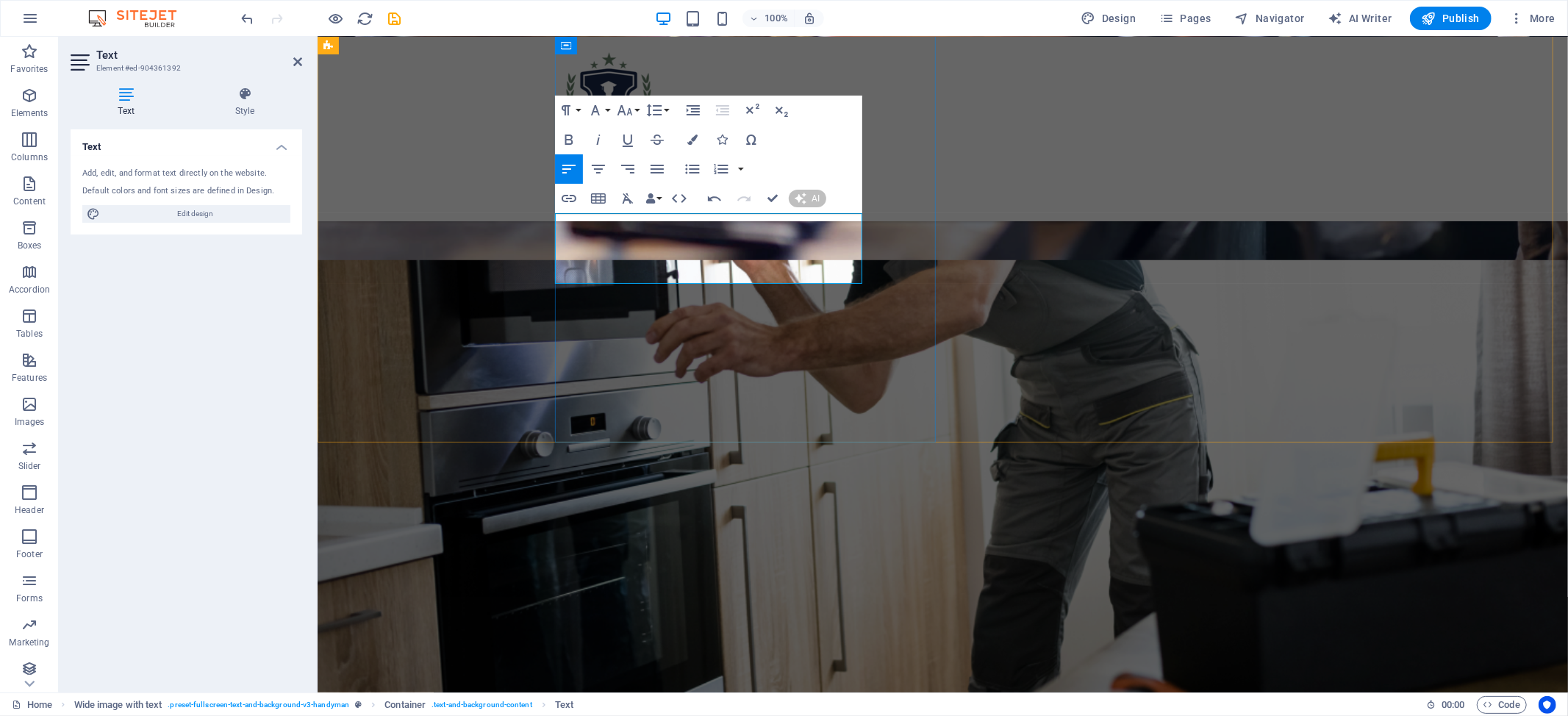
scroll to position [1157, 0]
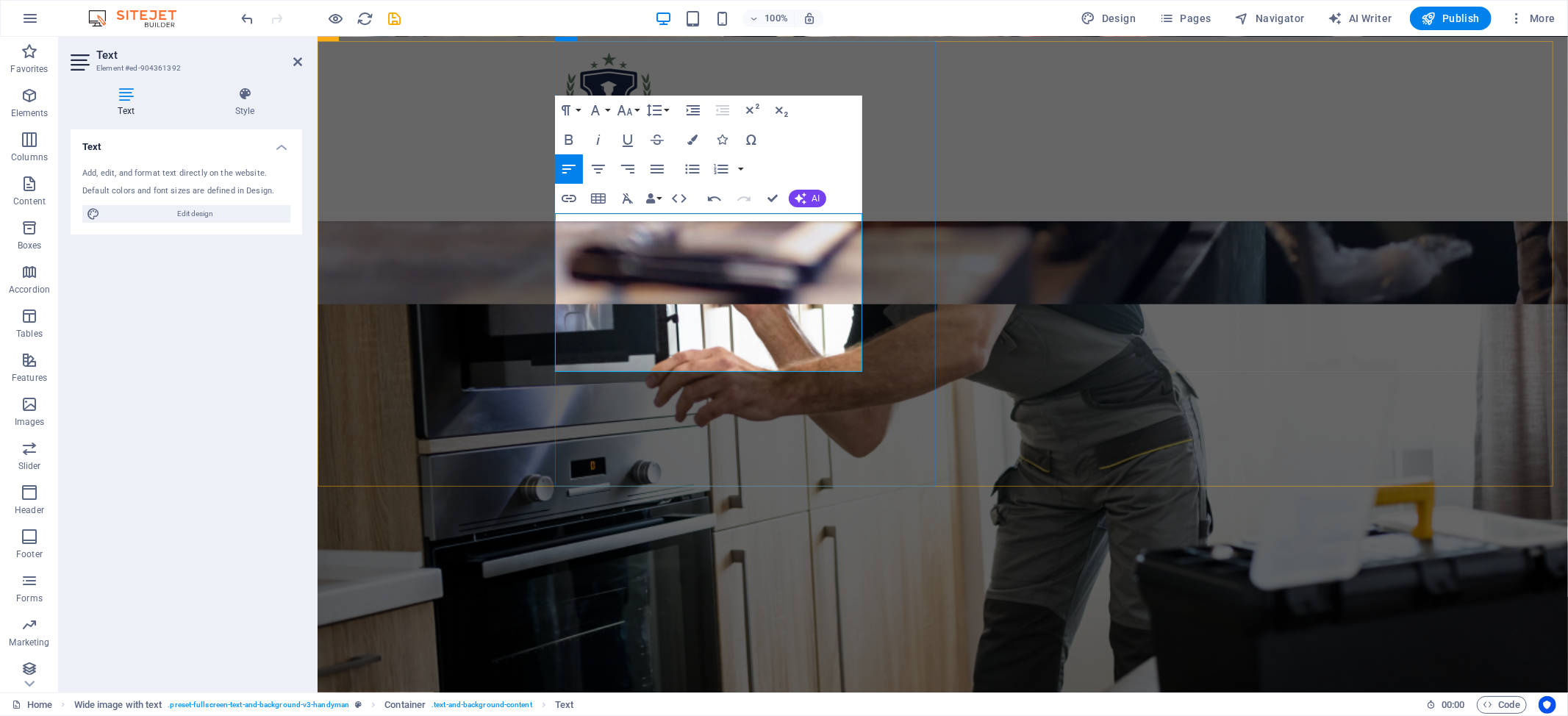
drag, startPoint x: 683, startPoint y: 301, endPoint x: 700, endPoint y: 291, distance: 19.7
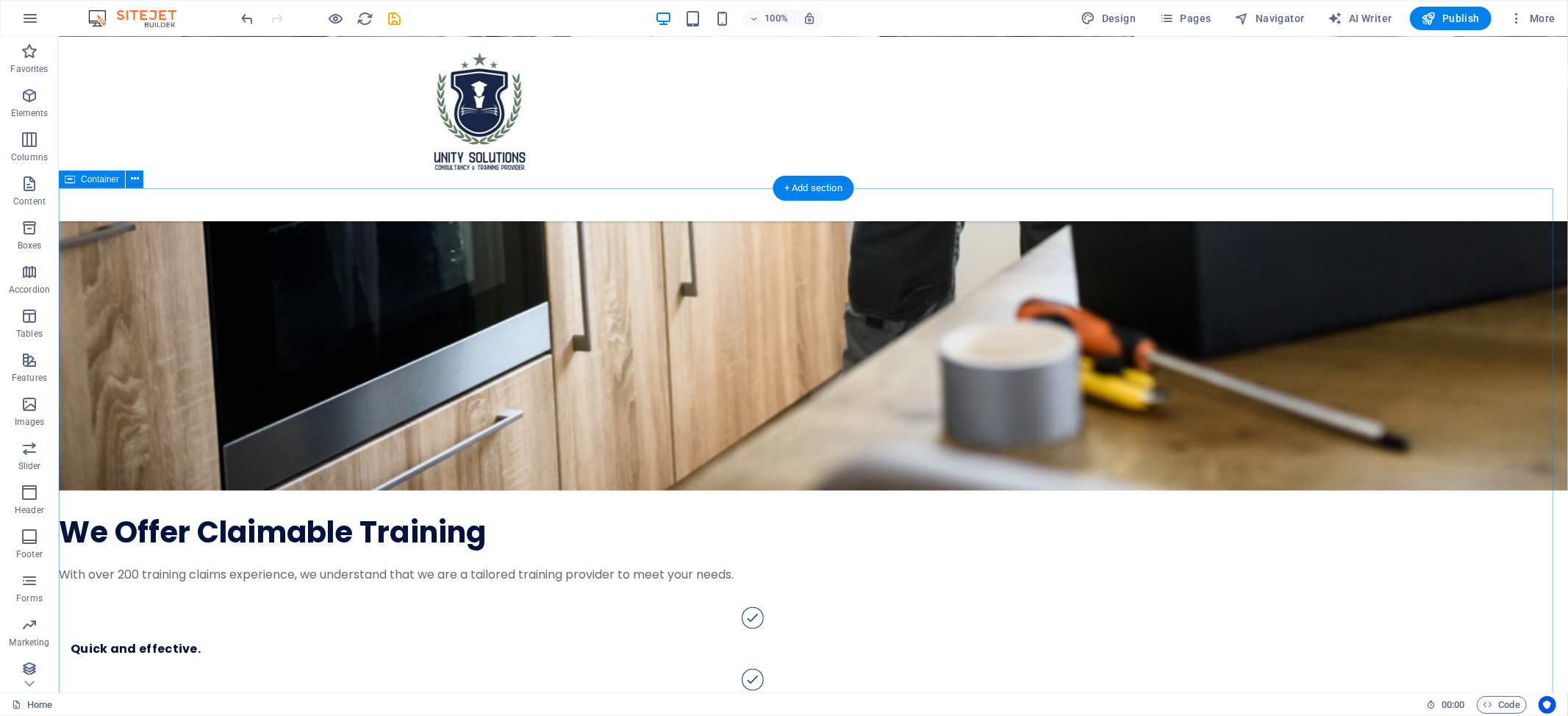
scroll to position [1861, 0]
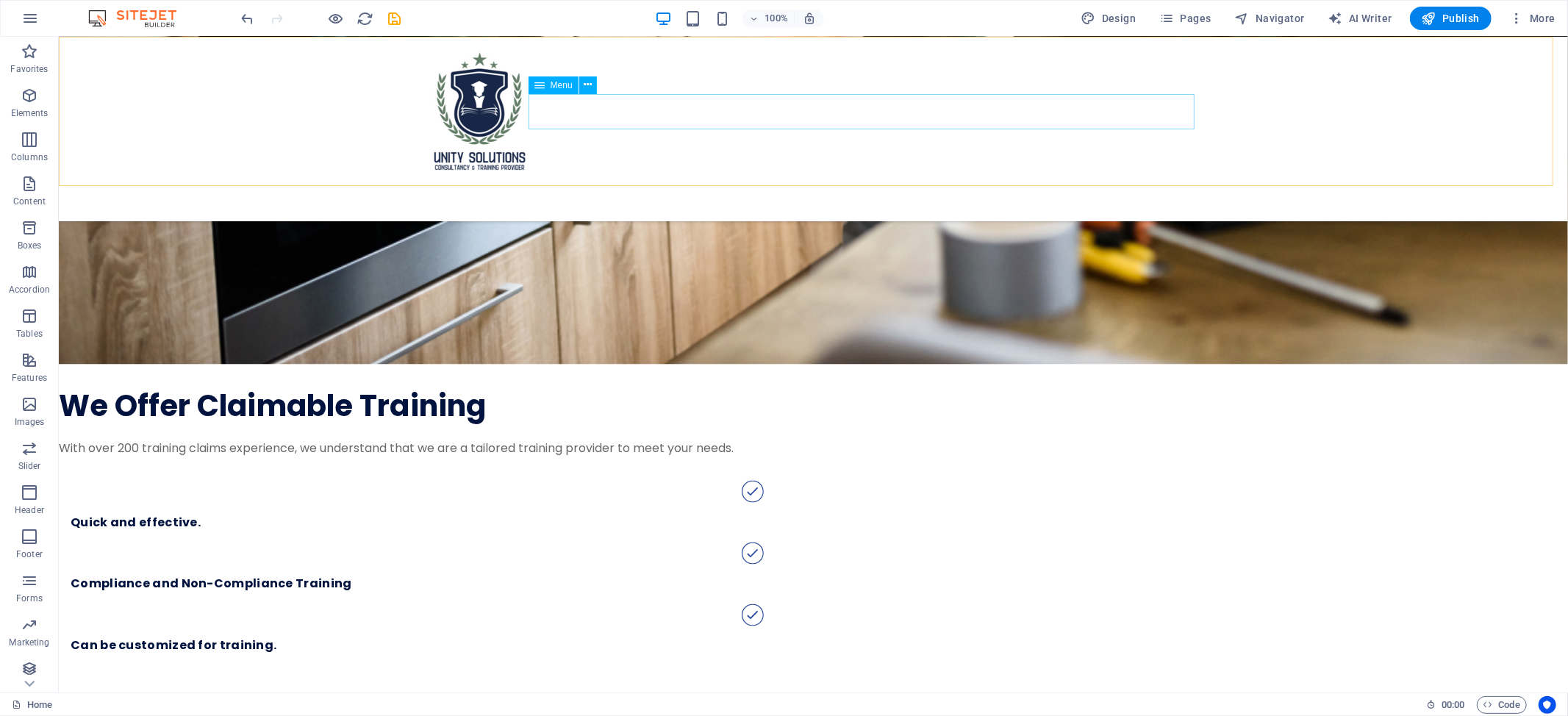
click at [747, 174] on nav "About Services Projects Contact" at bounding box center [813, 191] width 776 height 35
click at [594, 83] on button at bounding box center [587, 85] width 17 height 17
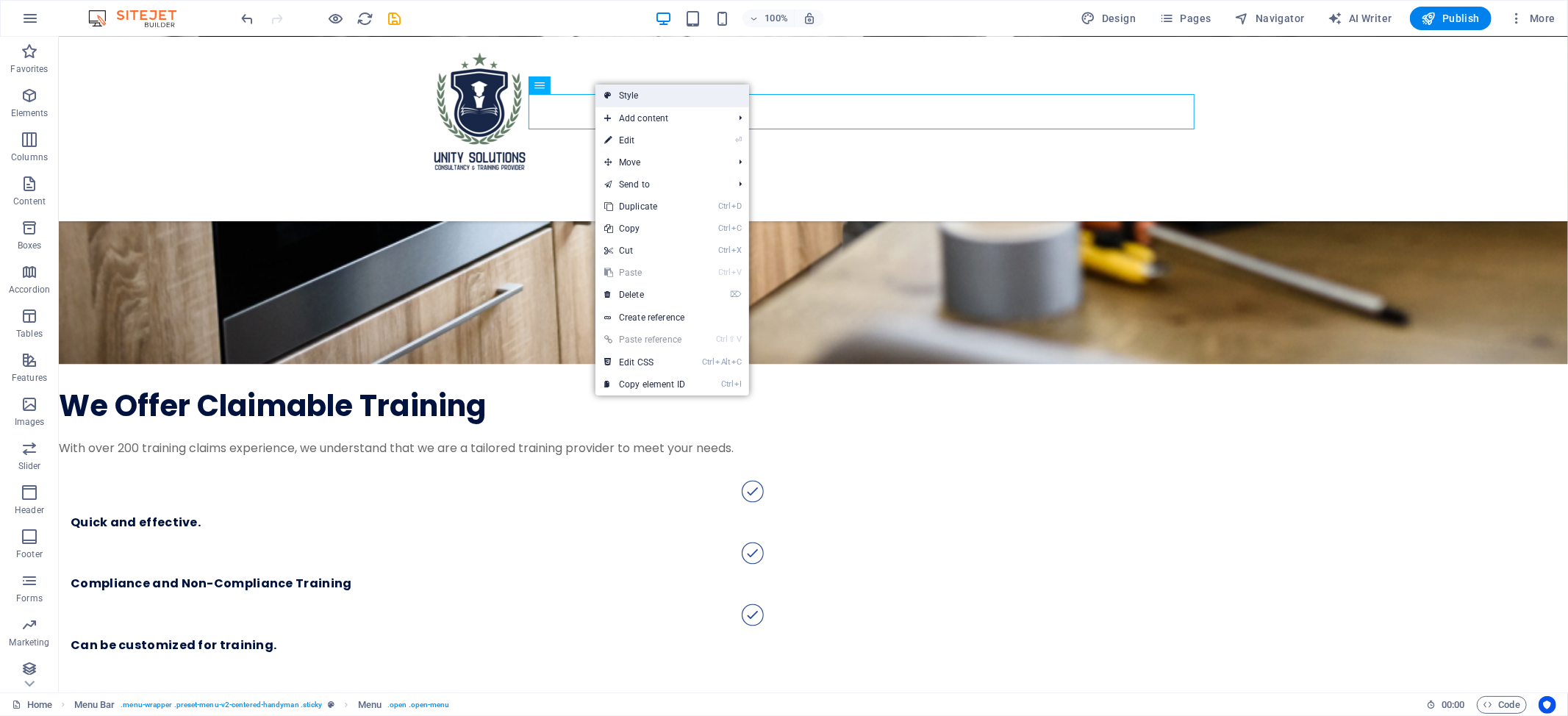
click at [685, 99] on link "Style" at bounding box center [672, 96] width 153 height 22
select select "rem"
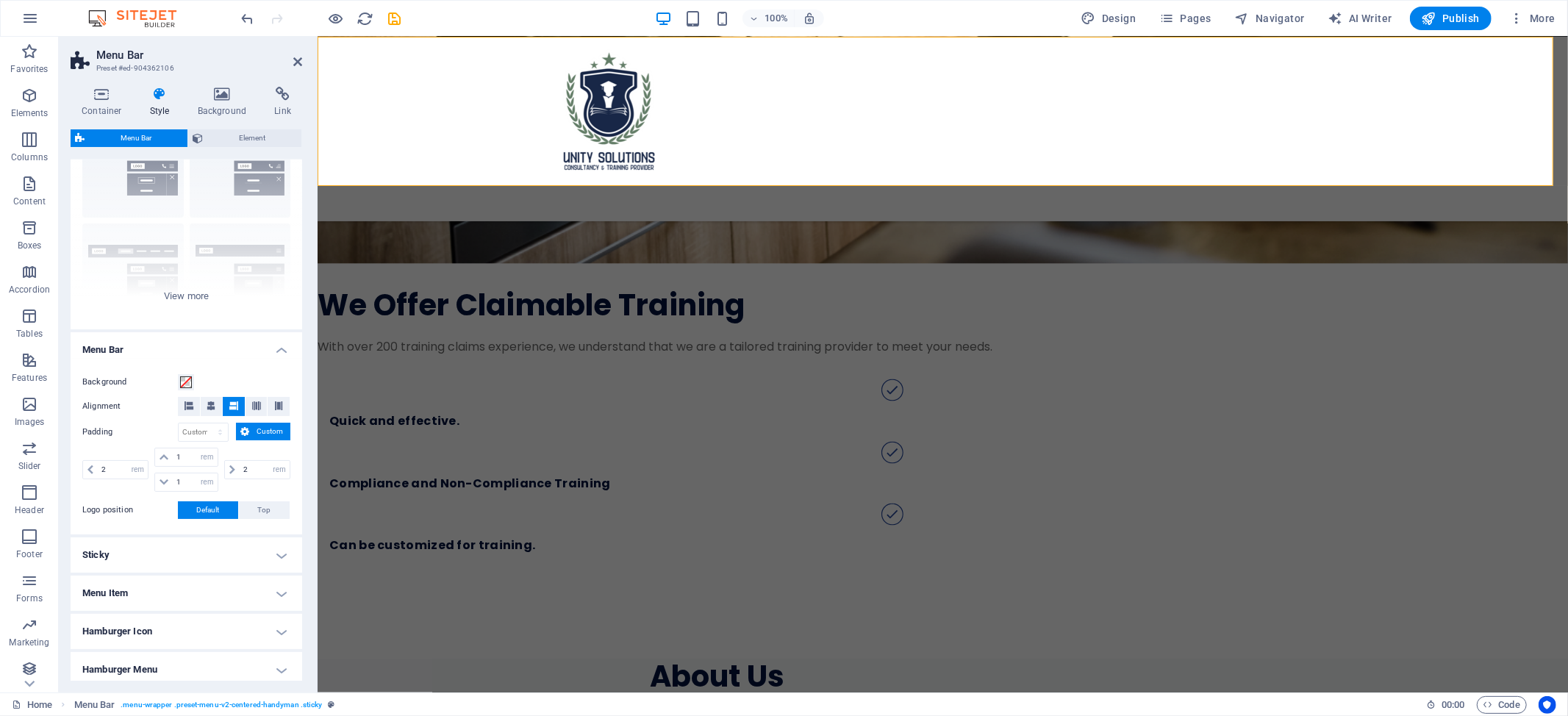
scroll to position [98, 0]
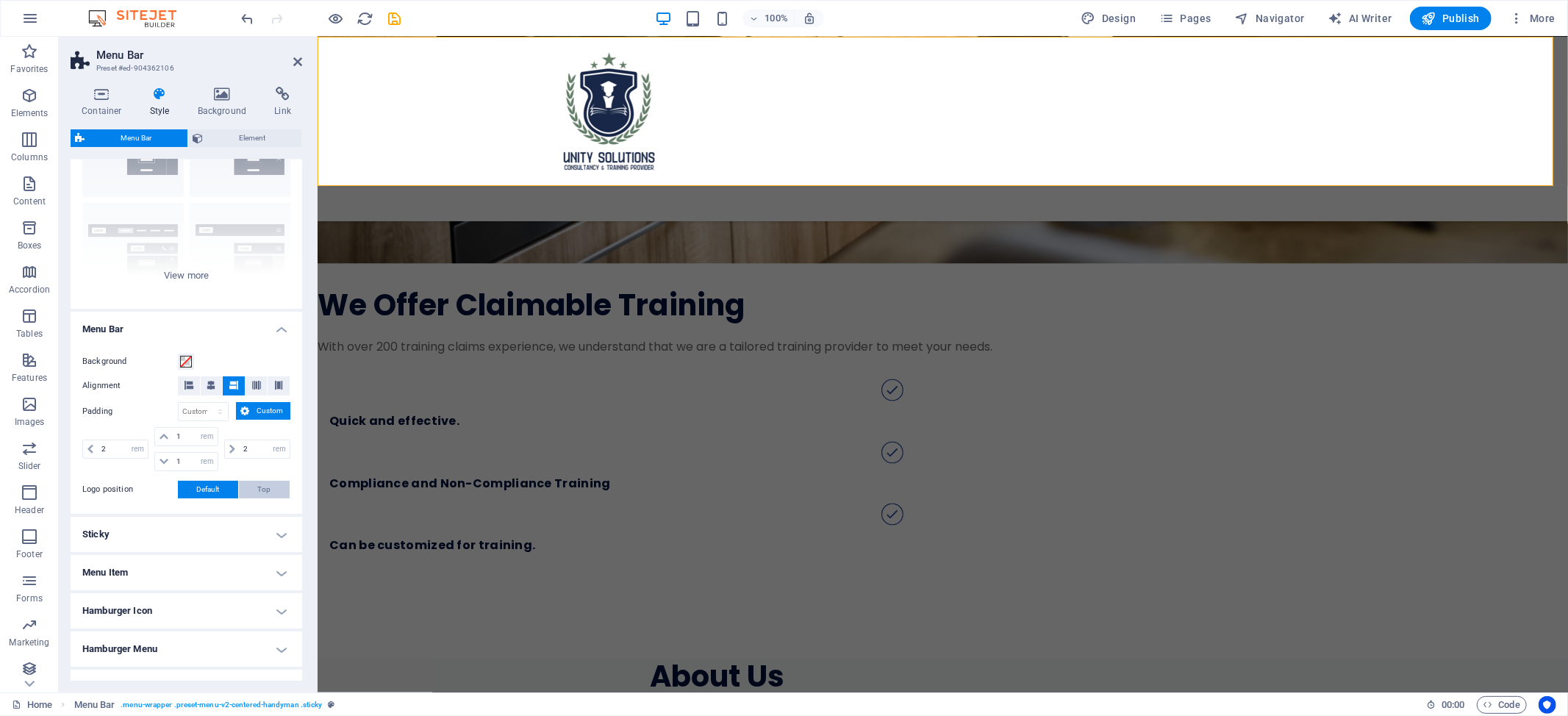
click at [250, 486] on button "Top" at bounding box center [264, 489] width 51 height 17
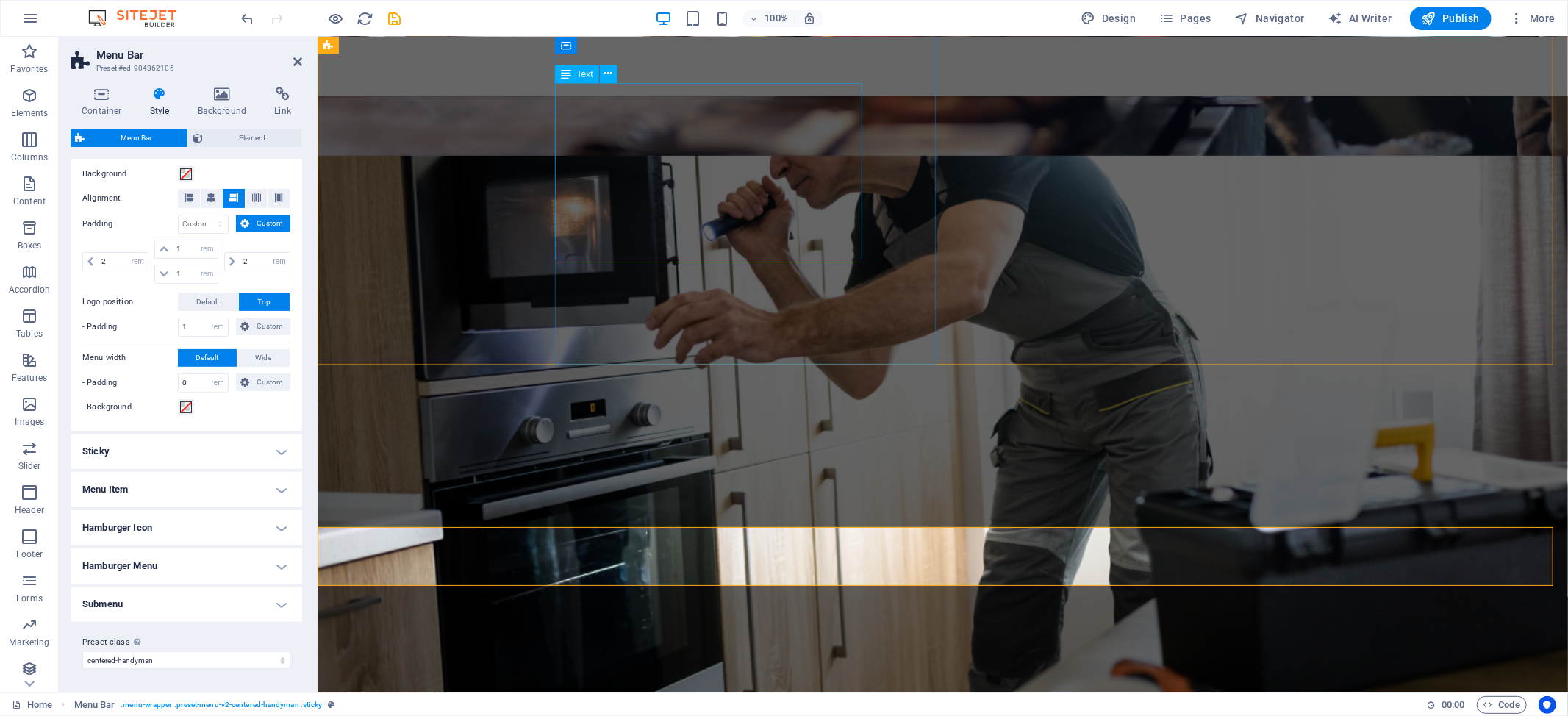
scroll to position [895, 0]
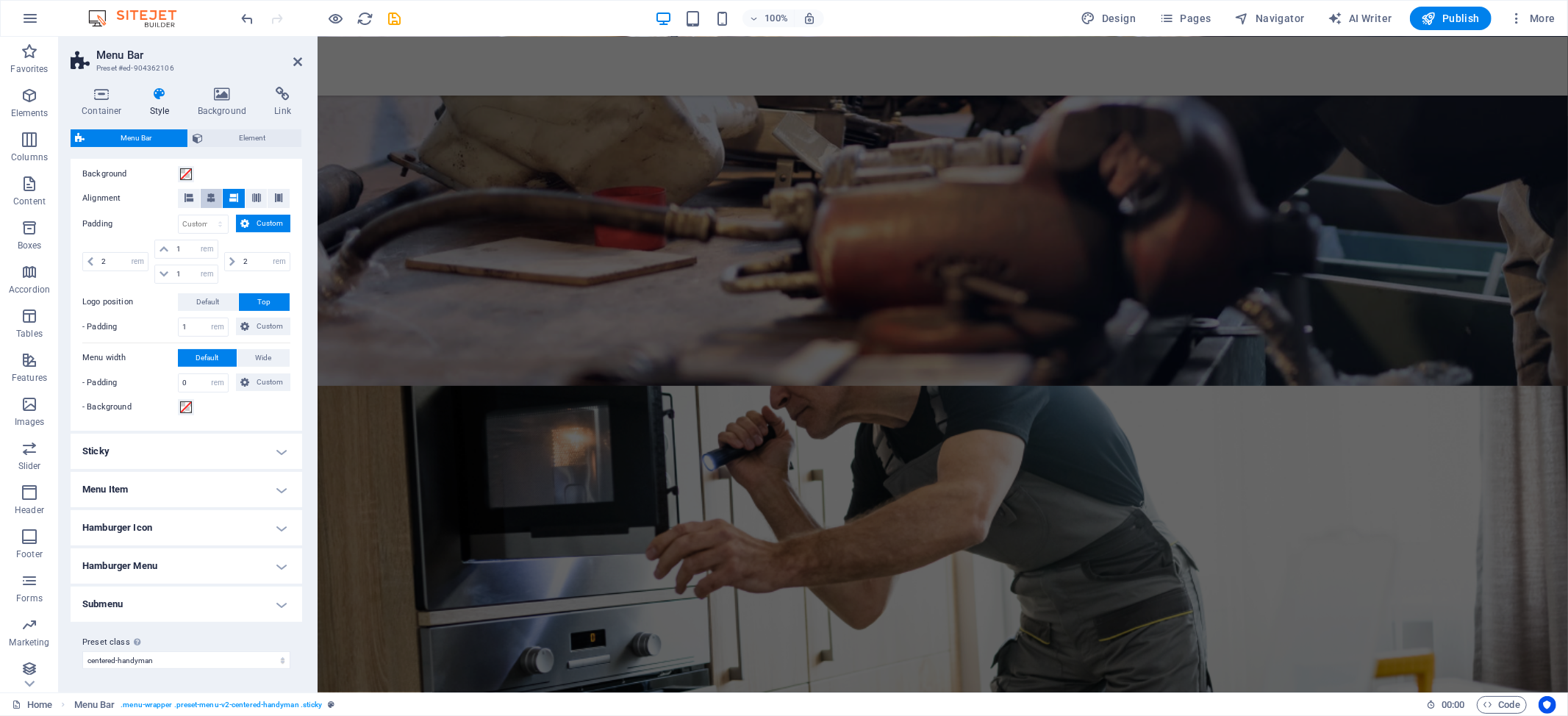
click at [209, 303] on span "Default" at bounding box center [208, 302] width 23 height 17
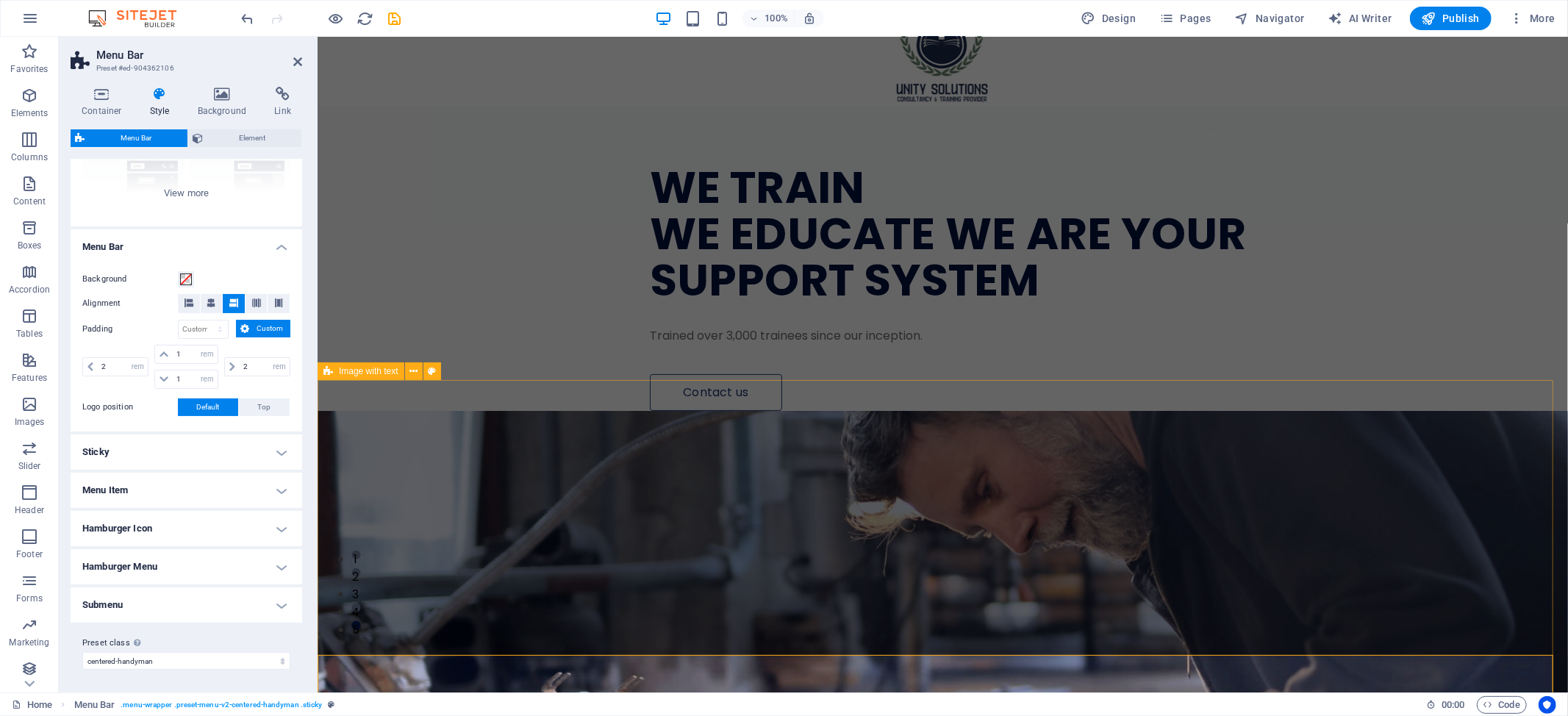
scroll to position [0, 0]
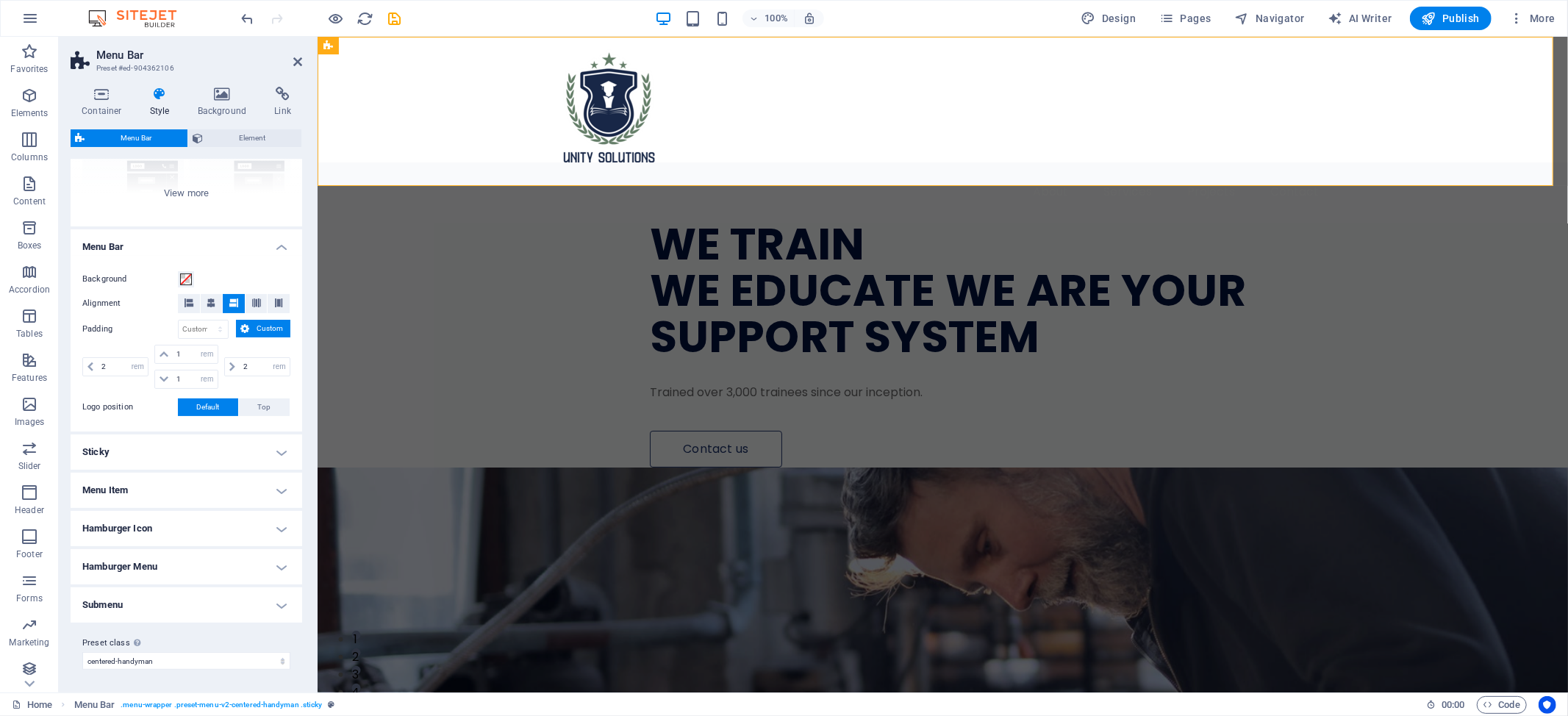
click at [236, 452] on h4 "Sticky" at bounding box center [186, 452] width 232 height 35
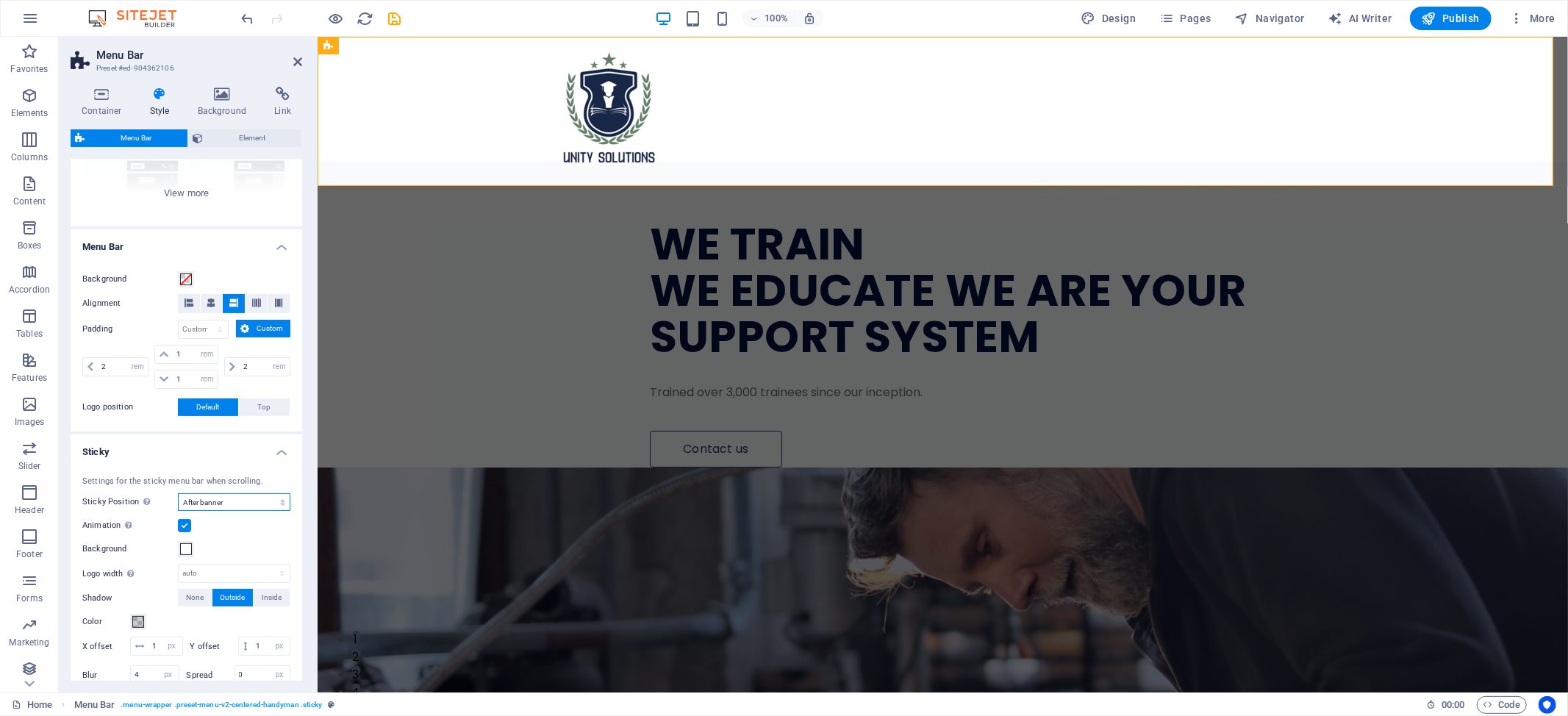
click at [235, 504] on select "Off Instant After menu After banner When scrolling up" at bounding box center [234, 502] width 112 height 17
click at [178, 494] on select "Off Instant After menu After banner When scrolling up" at bounding box center [234, 502] width 112 height 17
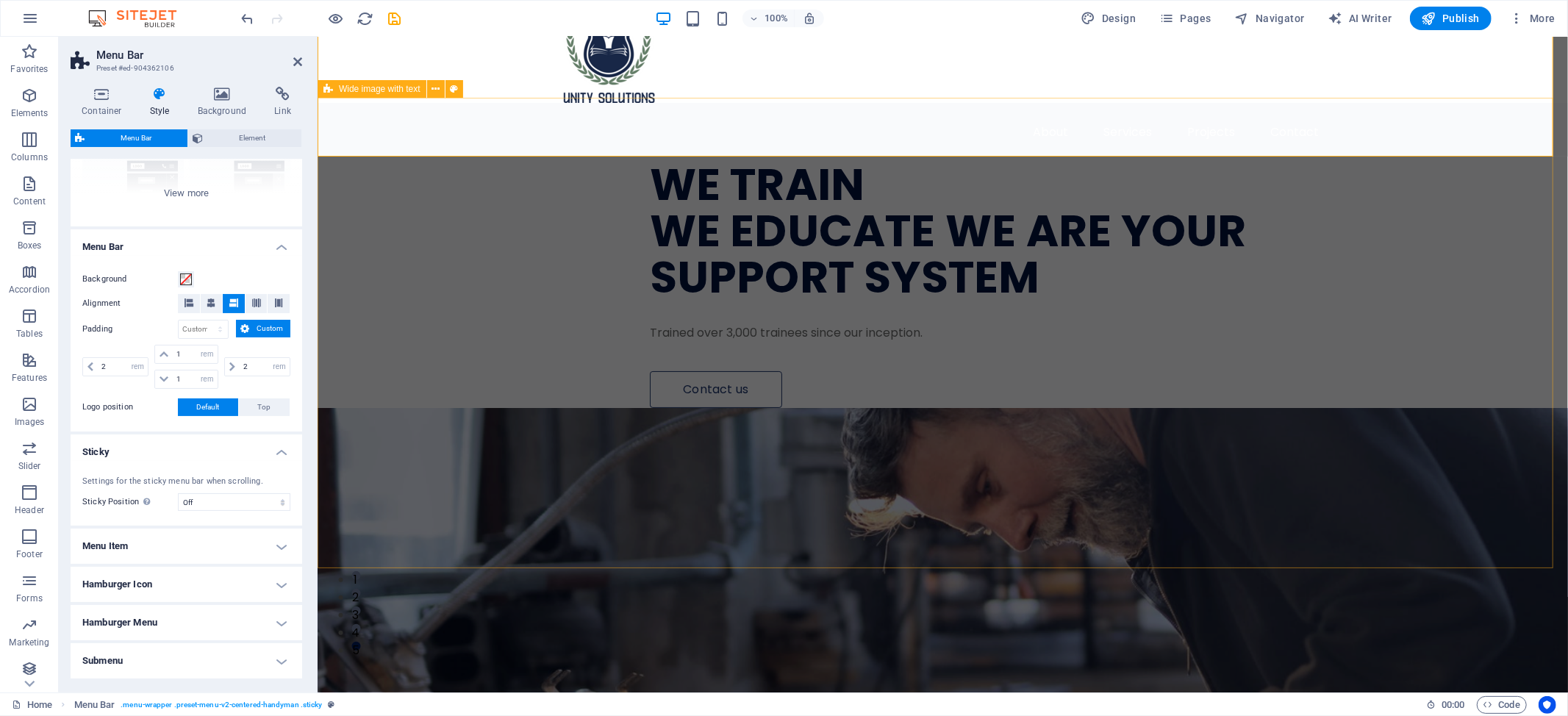
scroll to position [98, 0]
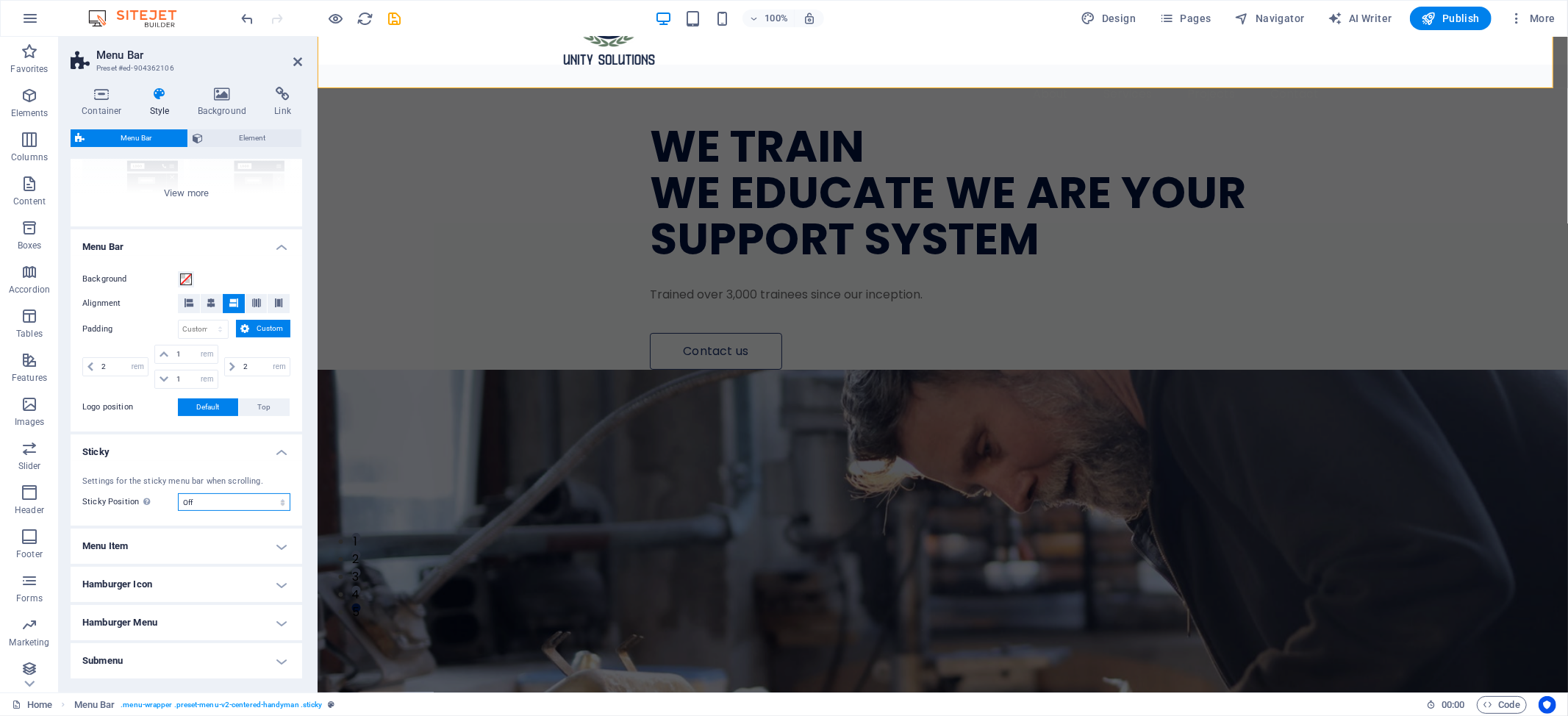
click at [235, 501] on select "Off Instant After menu After banner When scrolling up" at bounding box center [234, 502] width 112 height 17
select select "sticky_instant"
click at [178, 494] on select "Off Instant After menu After banner When scrolling up" at bounding box center [234, 502] width 112 height 17
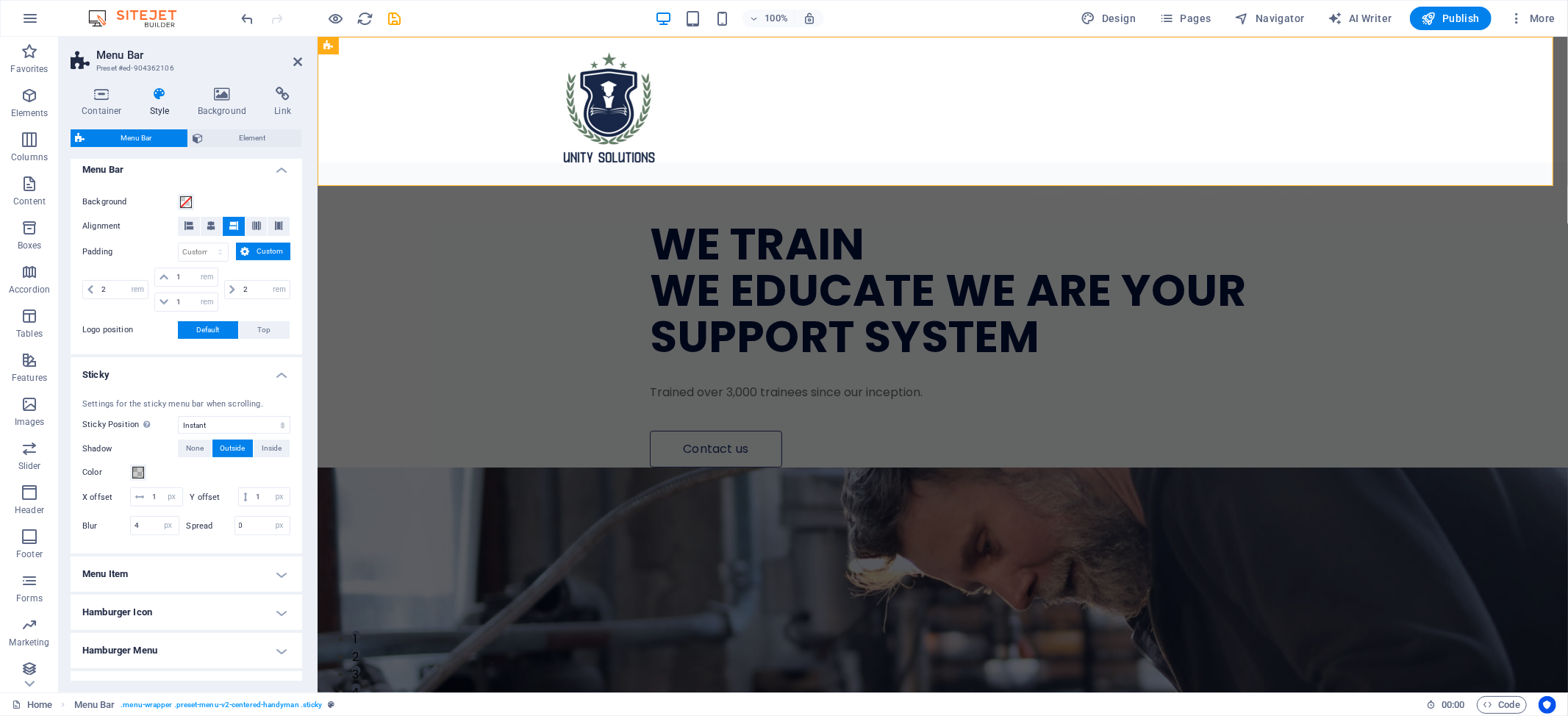
scroll to position [278, 0]
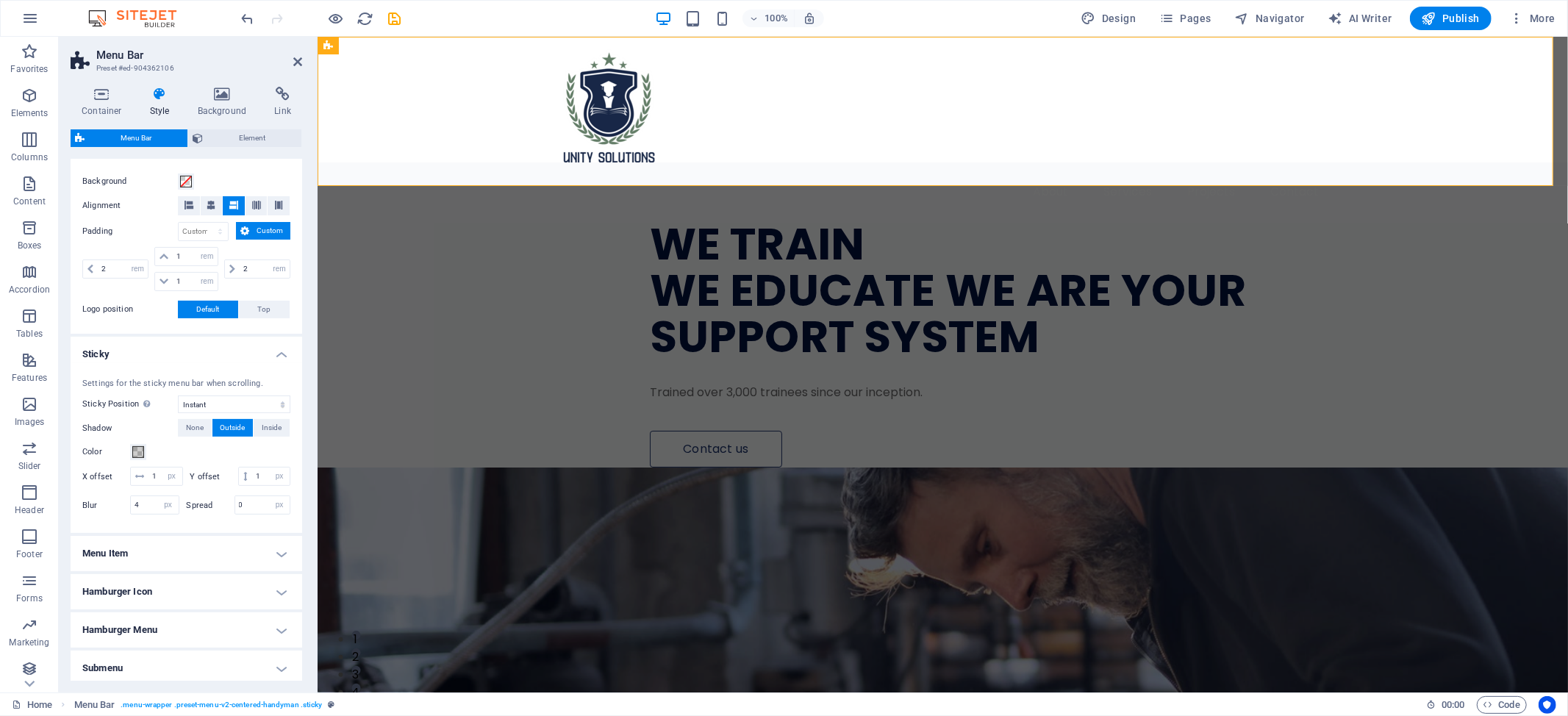
click at [192, 571] on h4 "Menu Item" at bounding box center [186, 553] width 232 height 35
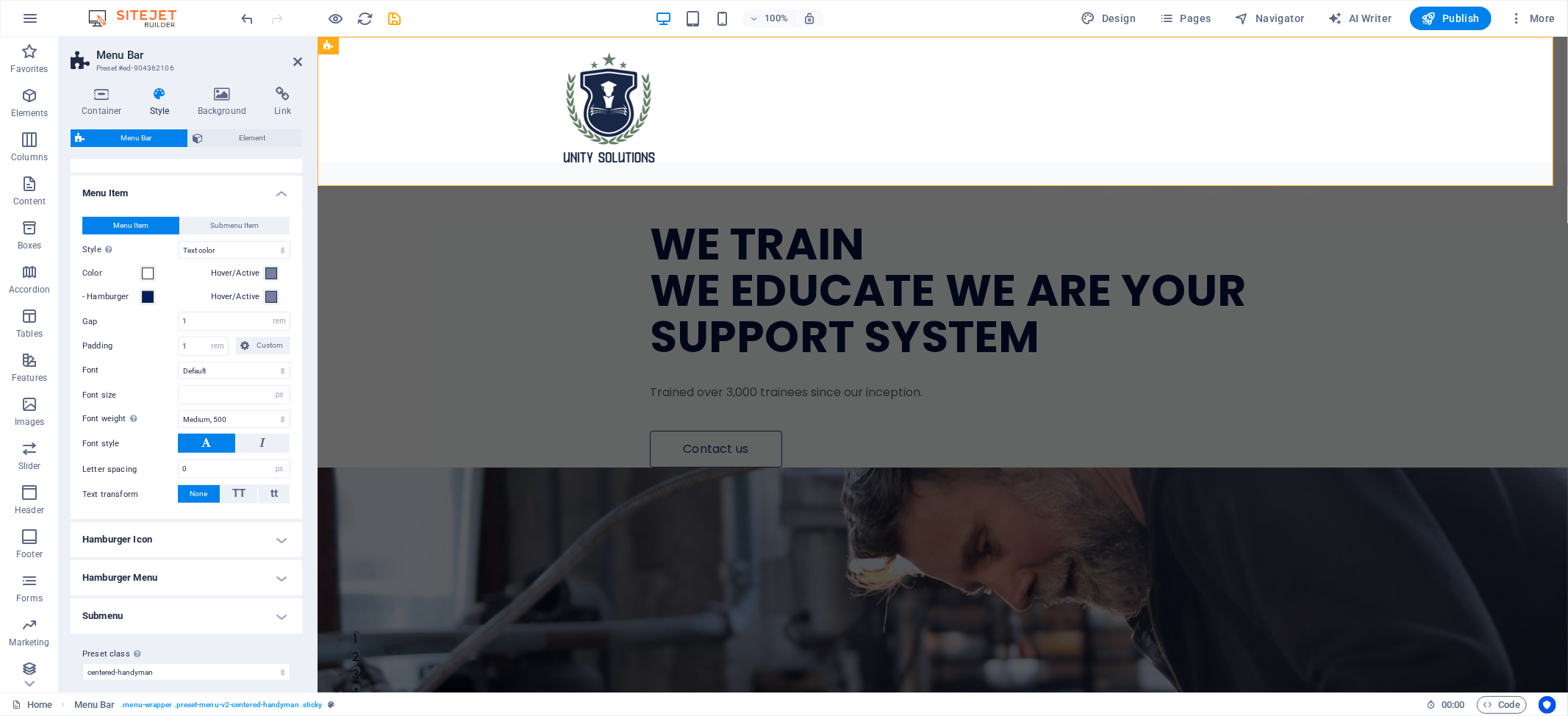
scroll to position [670, 0]
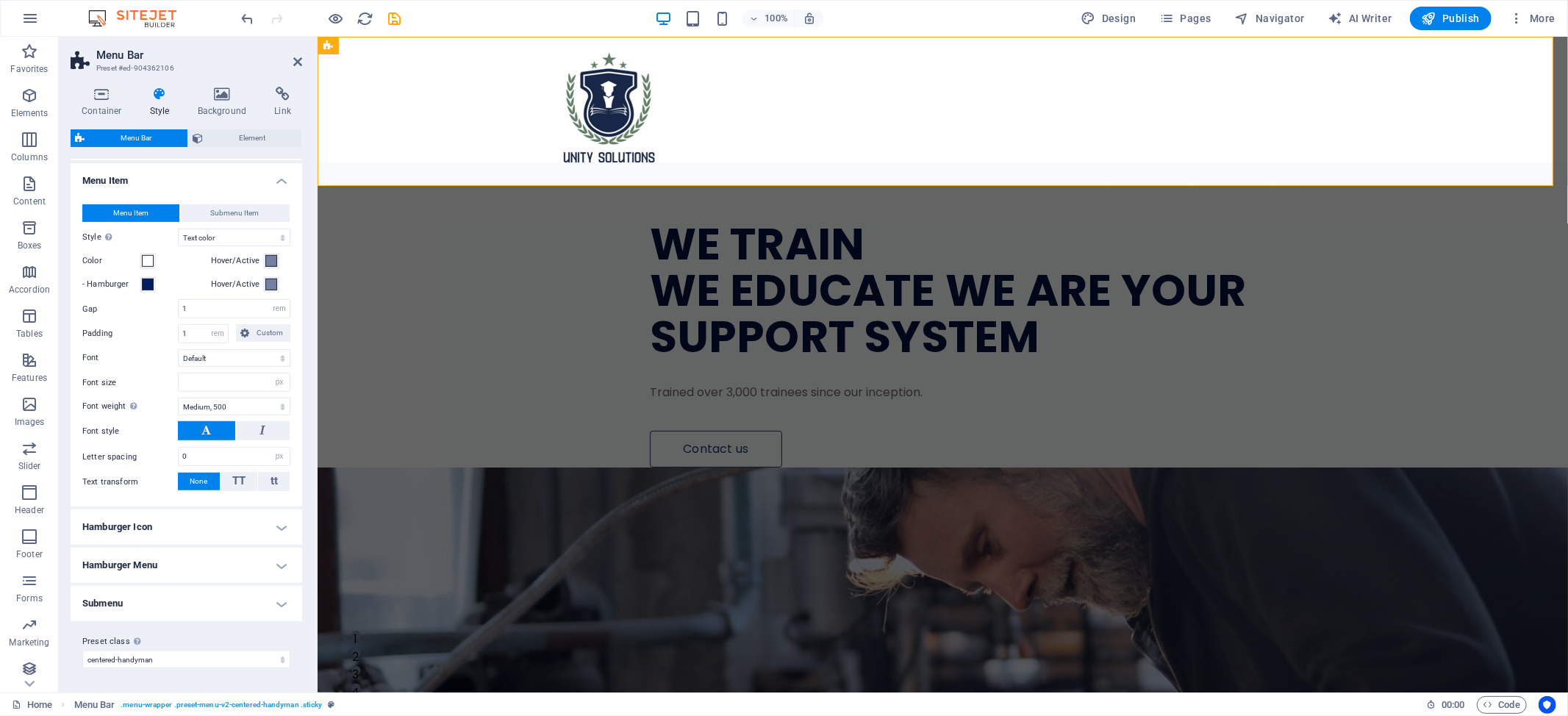
click at [218, 535] on h4 "Hamburger Icon" at bounding box center [186, 526] width 232 height 35
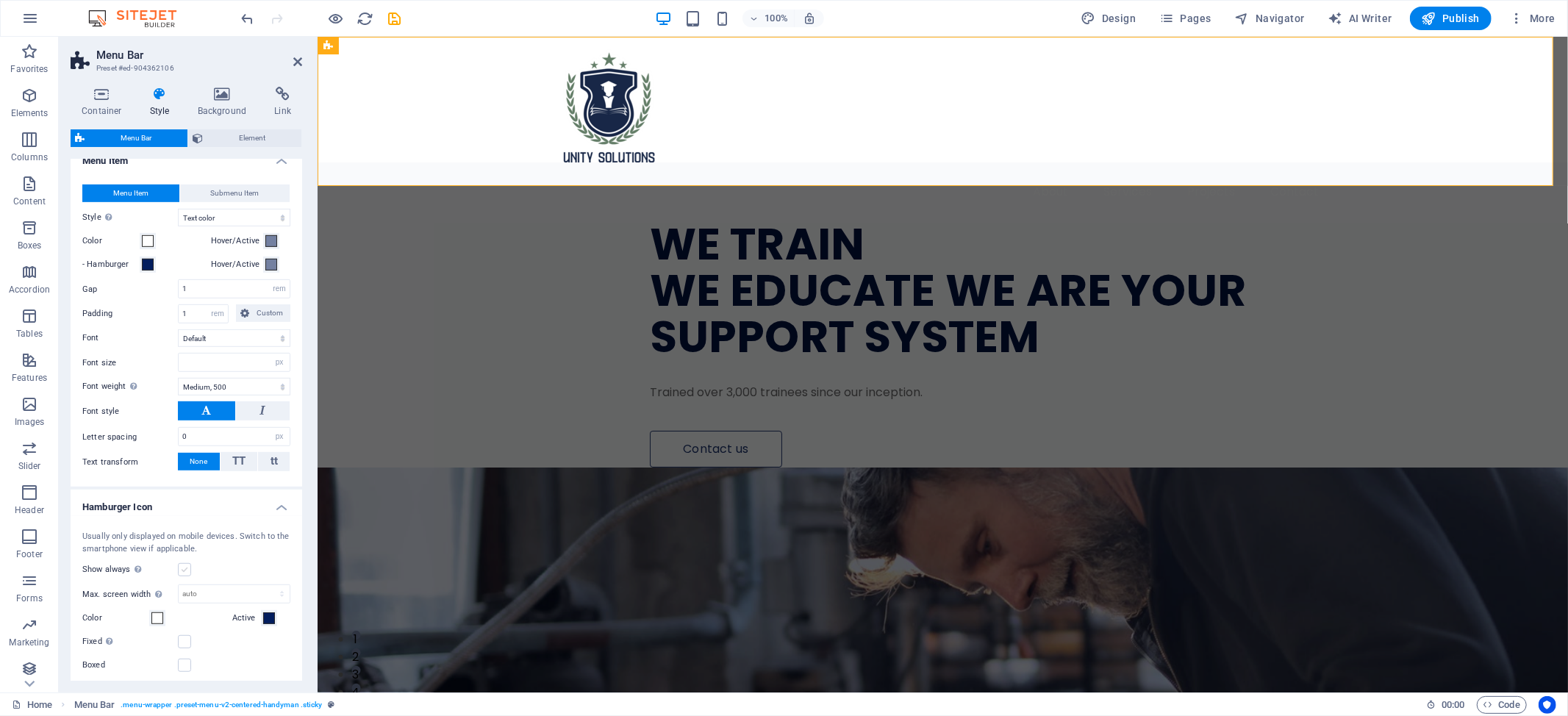
click at [187, 576] on label at bounding box center [185, 569] width 13 height 13
click at [0, 0] on input "Show always Shows the trigger for all viewports." at bounding box center [0, 0] width 0 height 0
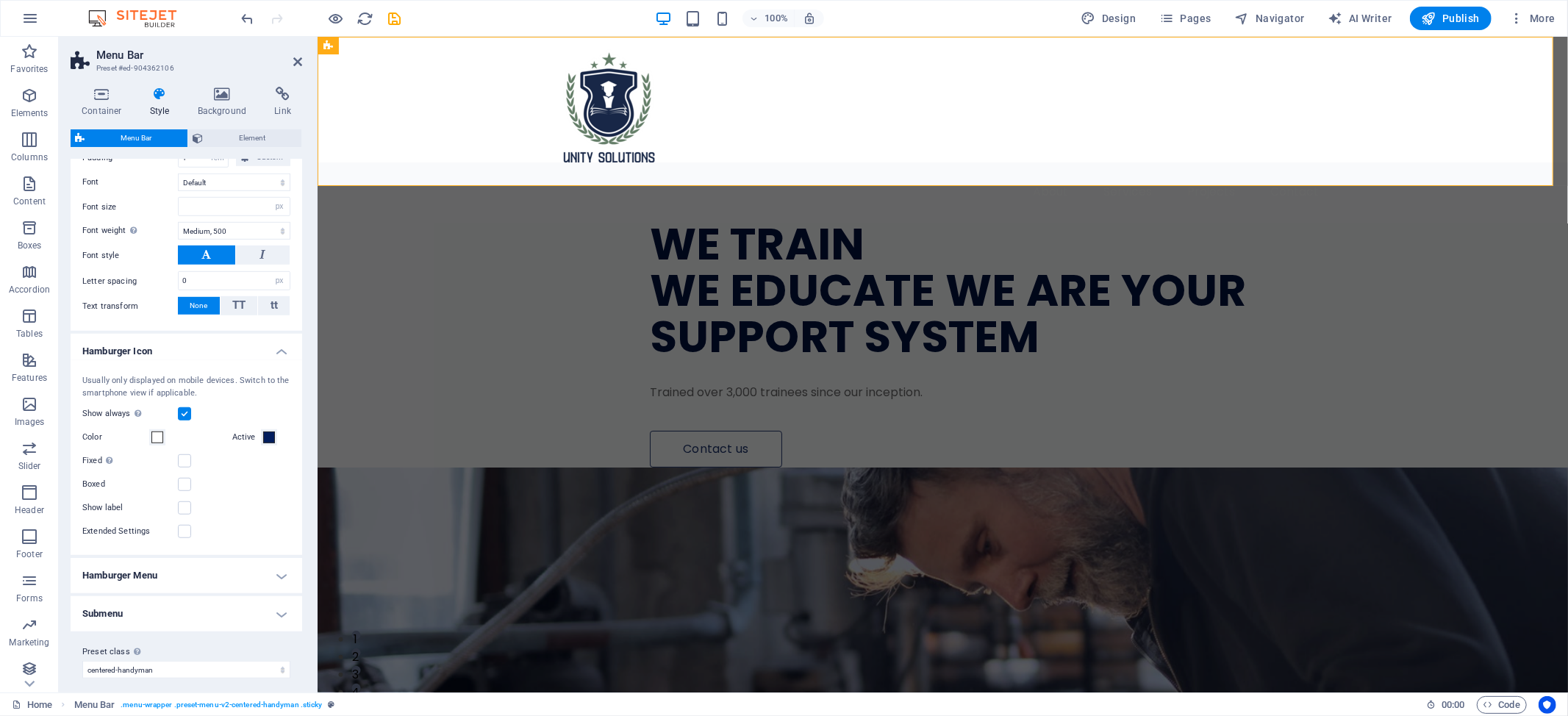
scroll to position [859, 0]
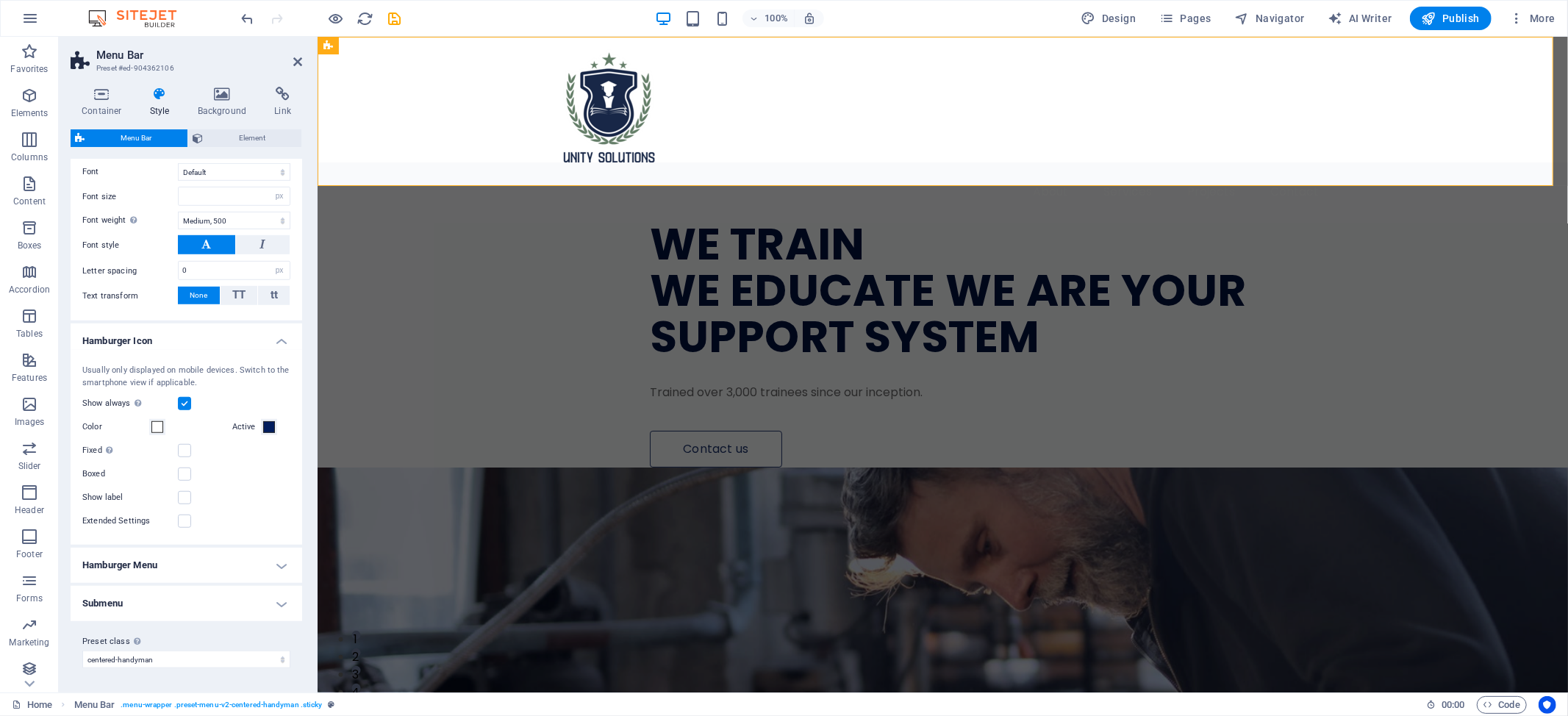
click at [184, 570] on h4 "Hamburger Menu" at bounding box center [186, 565] width 232 height 35
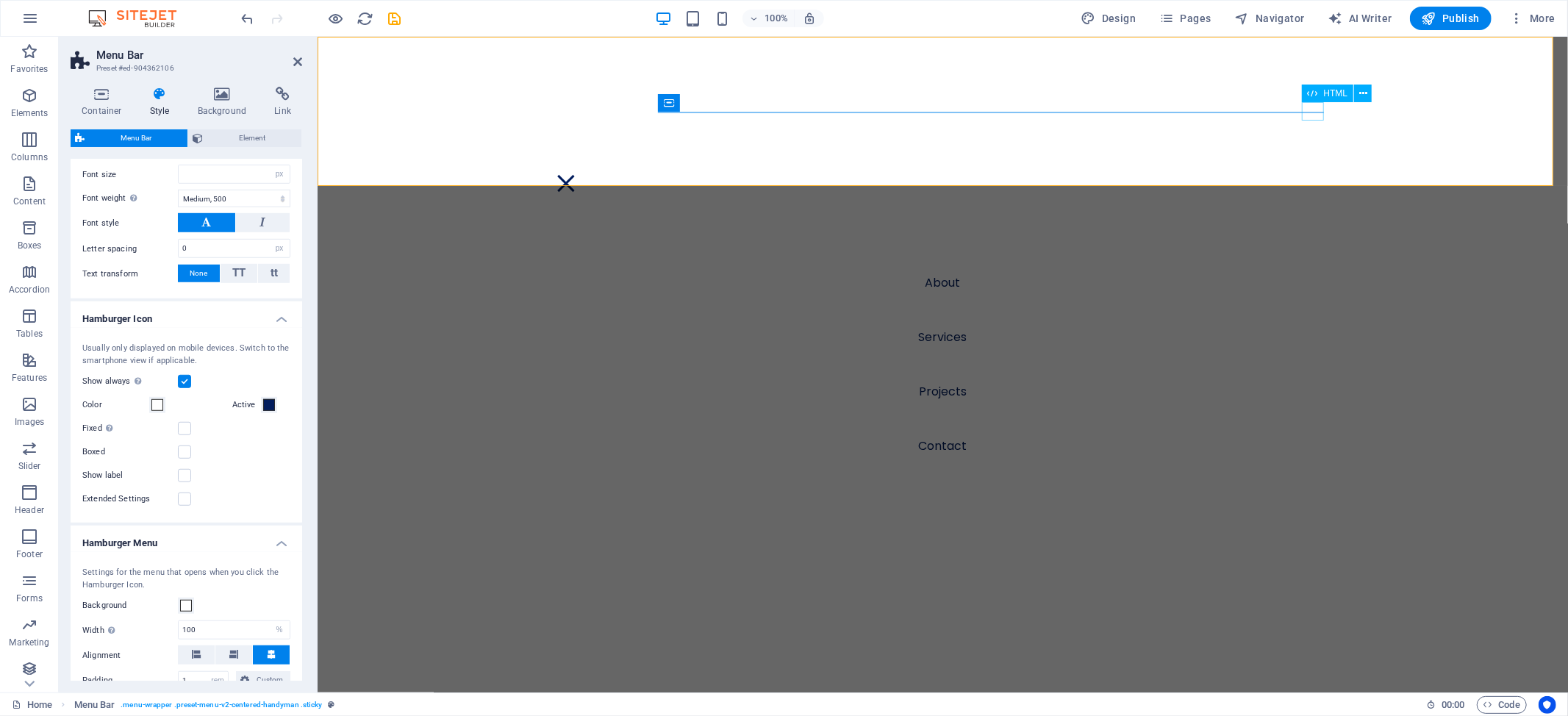
click at [576, 174] on div at bounding box center [565, 183] width 22 height 18
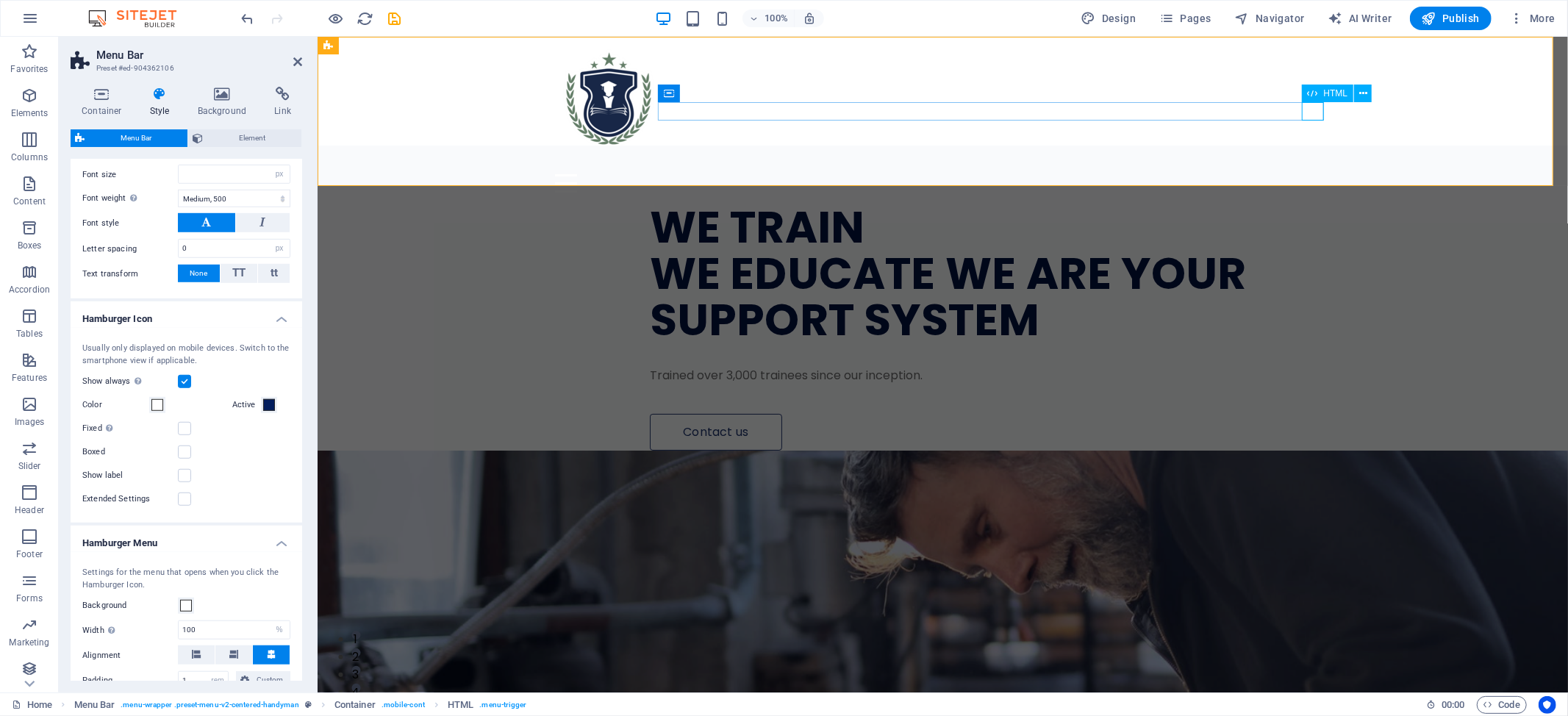
click at [1304, 174] on div at bounding box center [943, 183] width 776 height 18
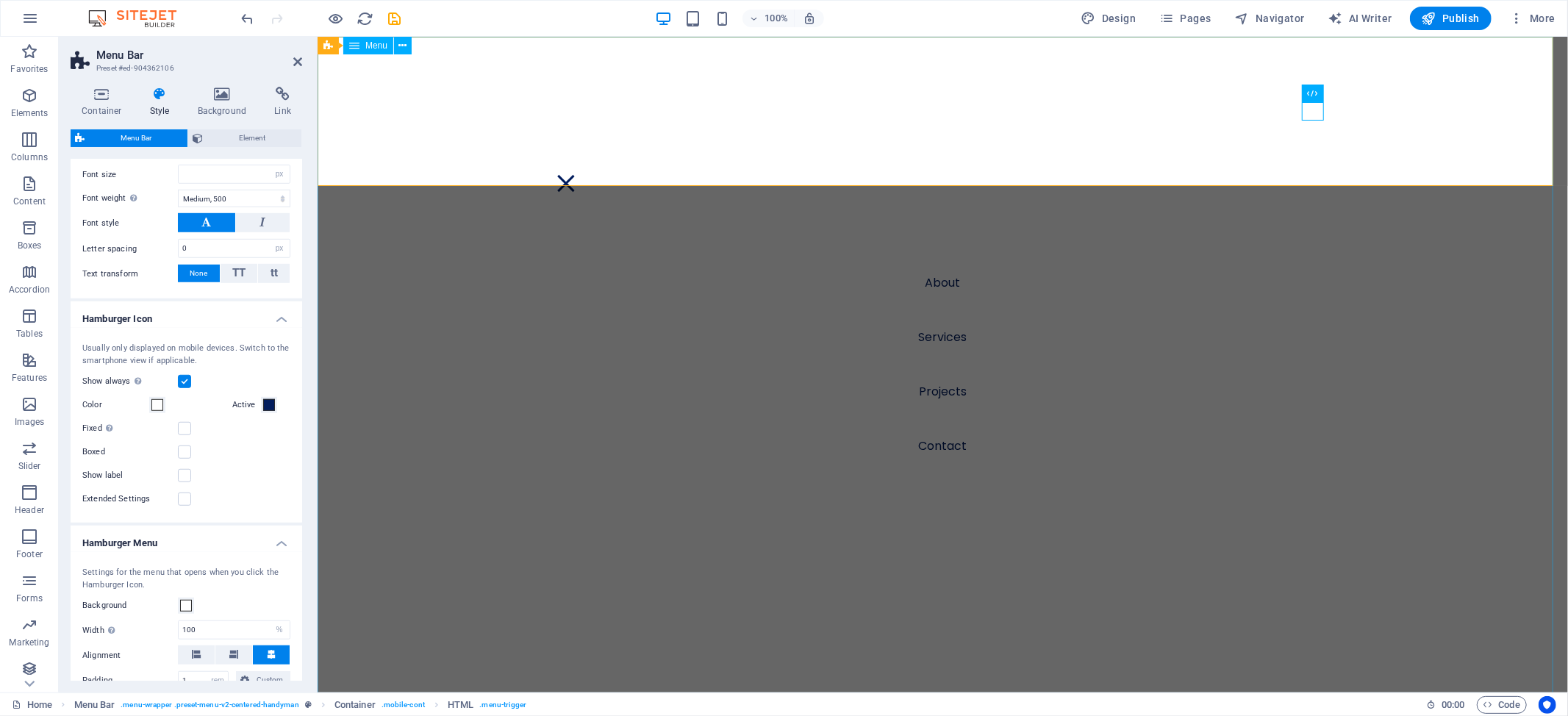
drag, startPoint x: 1308, startPoint y: 452, endPoint x: 1559, endPoint y: 452, distance: 251.0
click at [1469, 452] on nav "About Services Projects Contact" at bounding box center [941, 365] width 1250 height 656
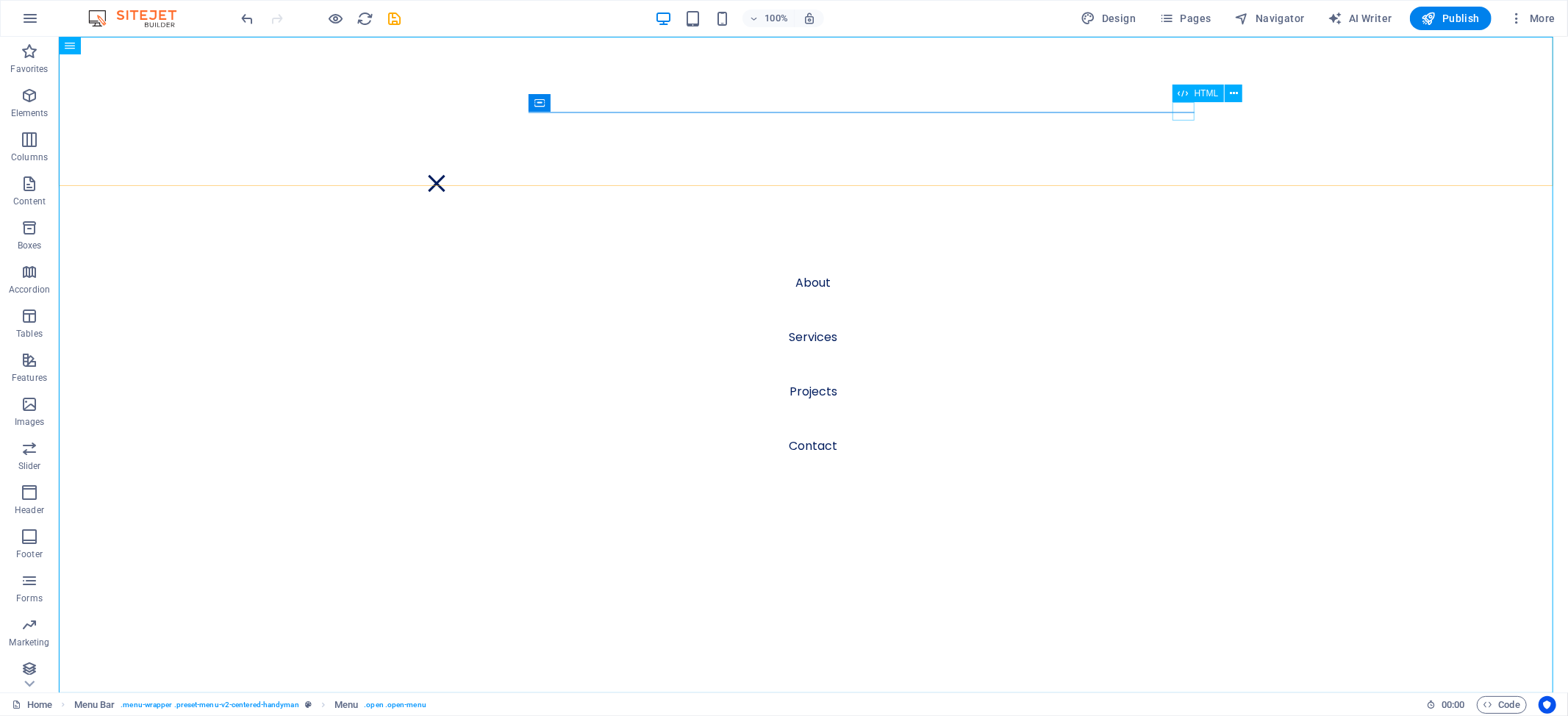
click at [447, 174] on div at bounding box center [436, 183] width 22 height 18
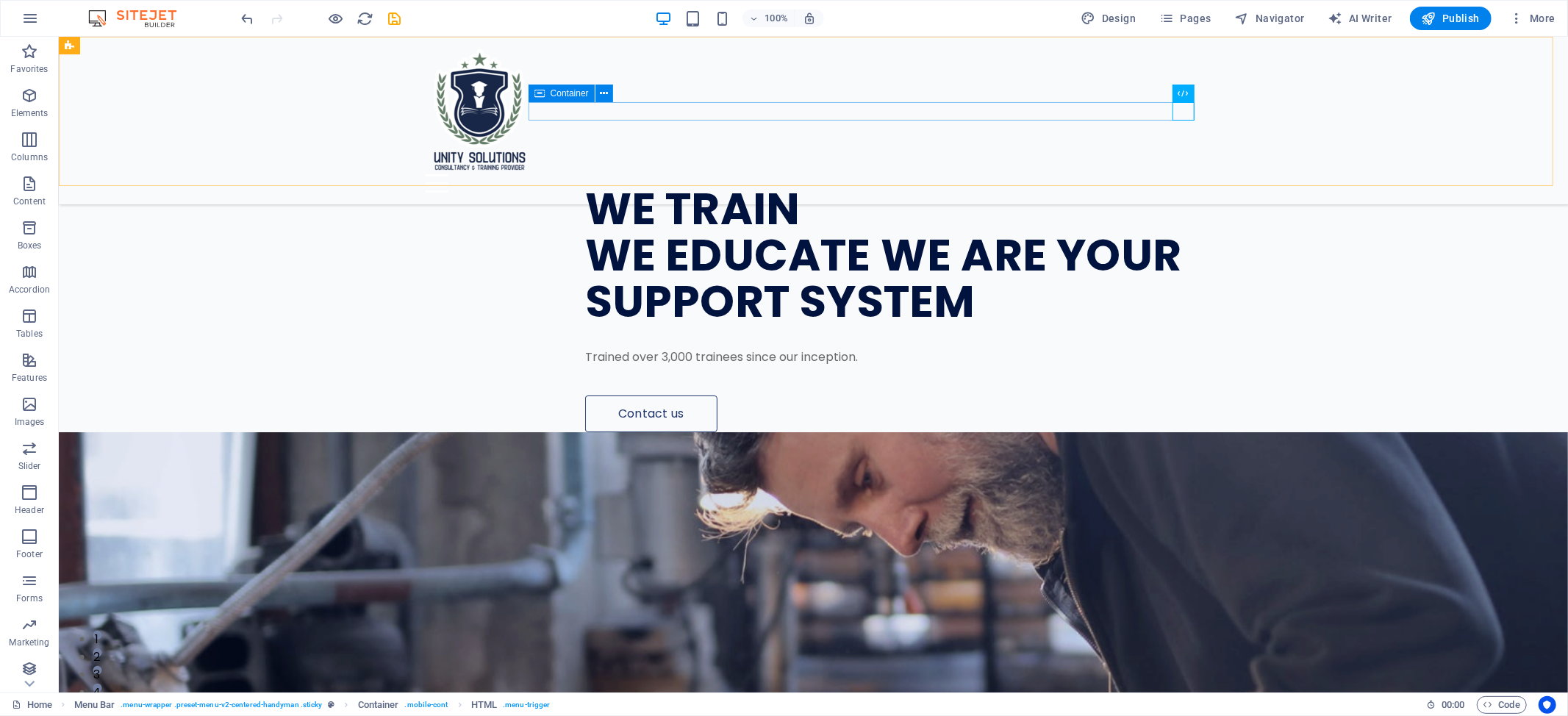
click at [811, 174] on div at bounding box center [813, 183] width 776 height 18
click at [634, 174] on div at bounding box center [813, 183] width 776 height 18
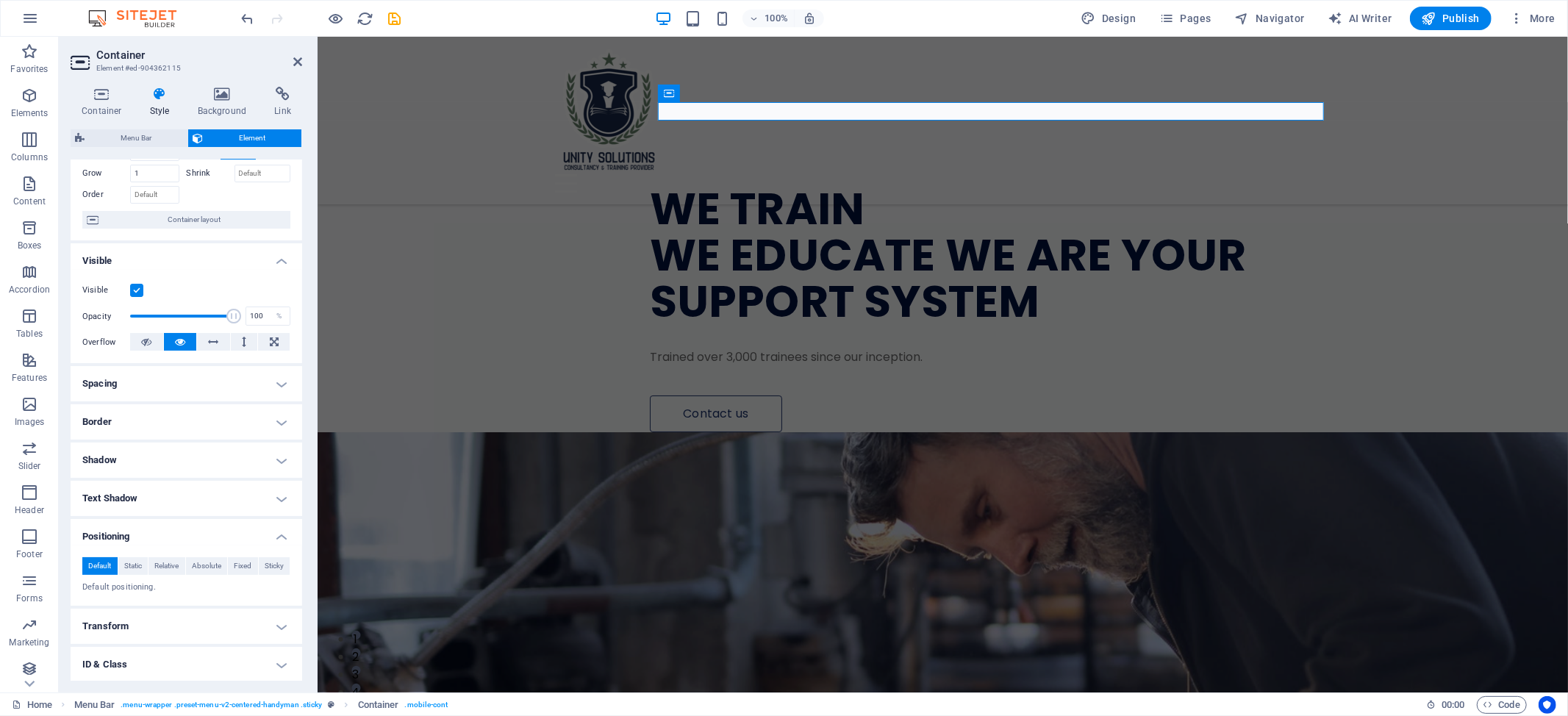
scroll to position [0, 0]
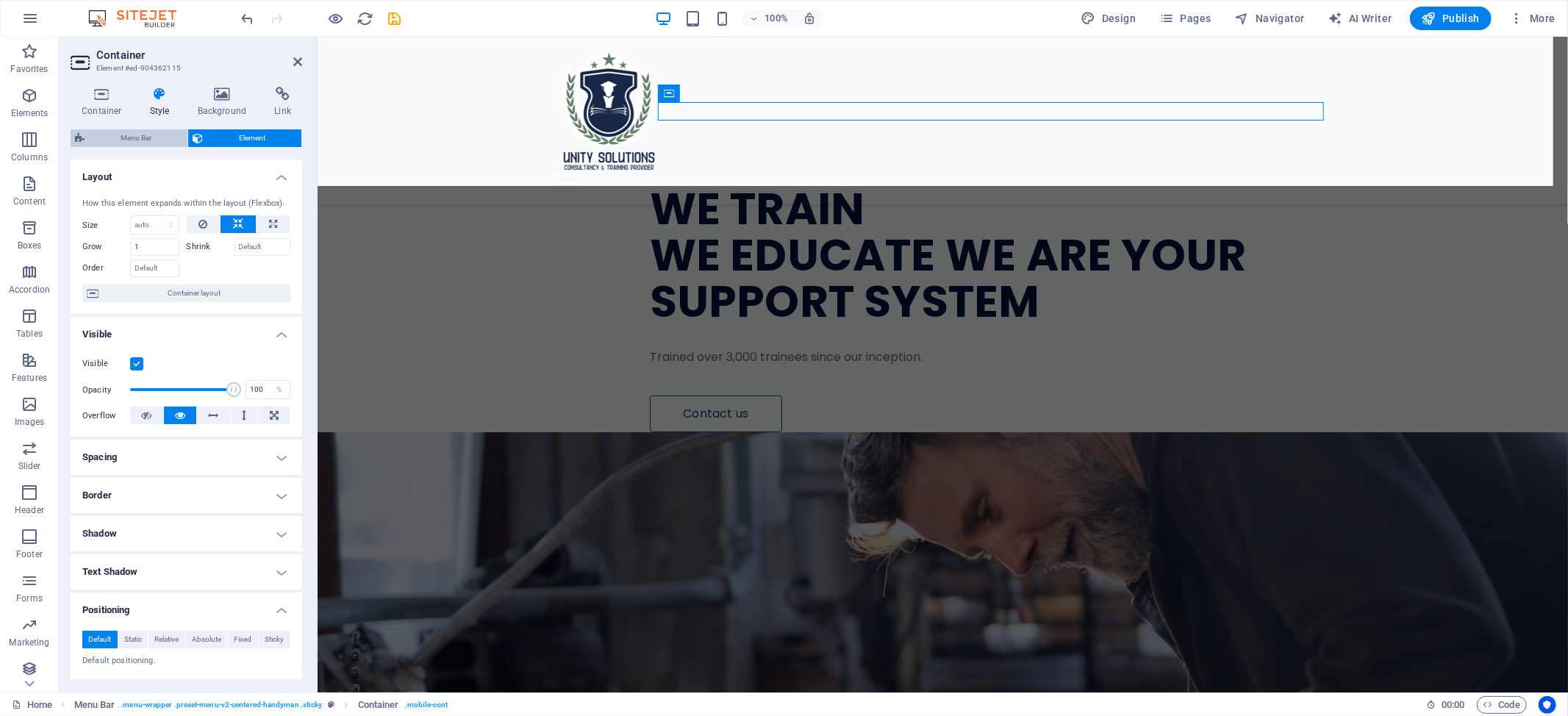
click at [150, 136] on span "Menu Bar" at bounding box center [136, 138] width 94 height 17
select select "rem"
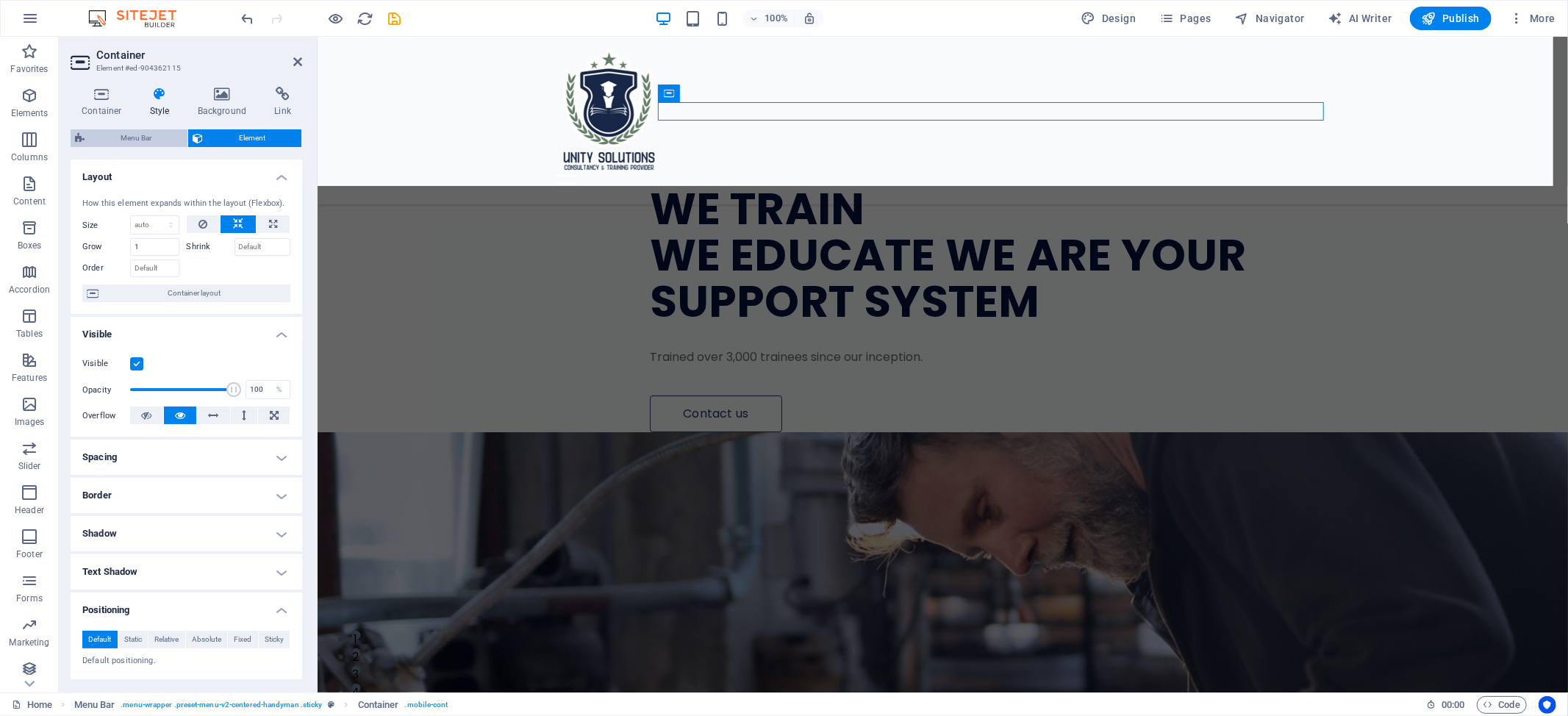
select select "sticky_instant"
select select "px"
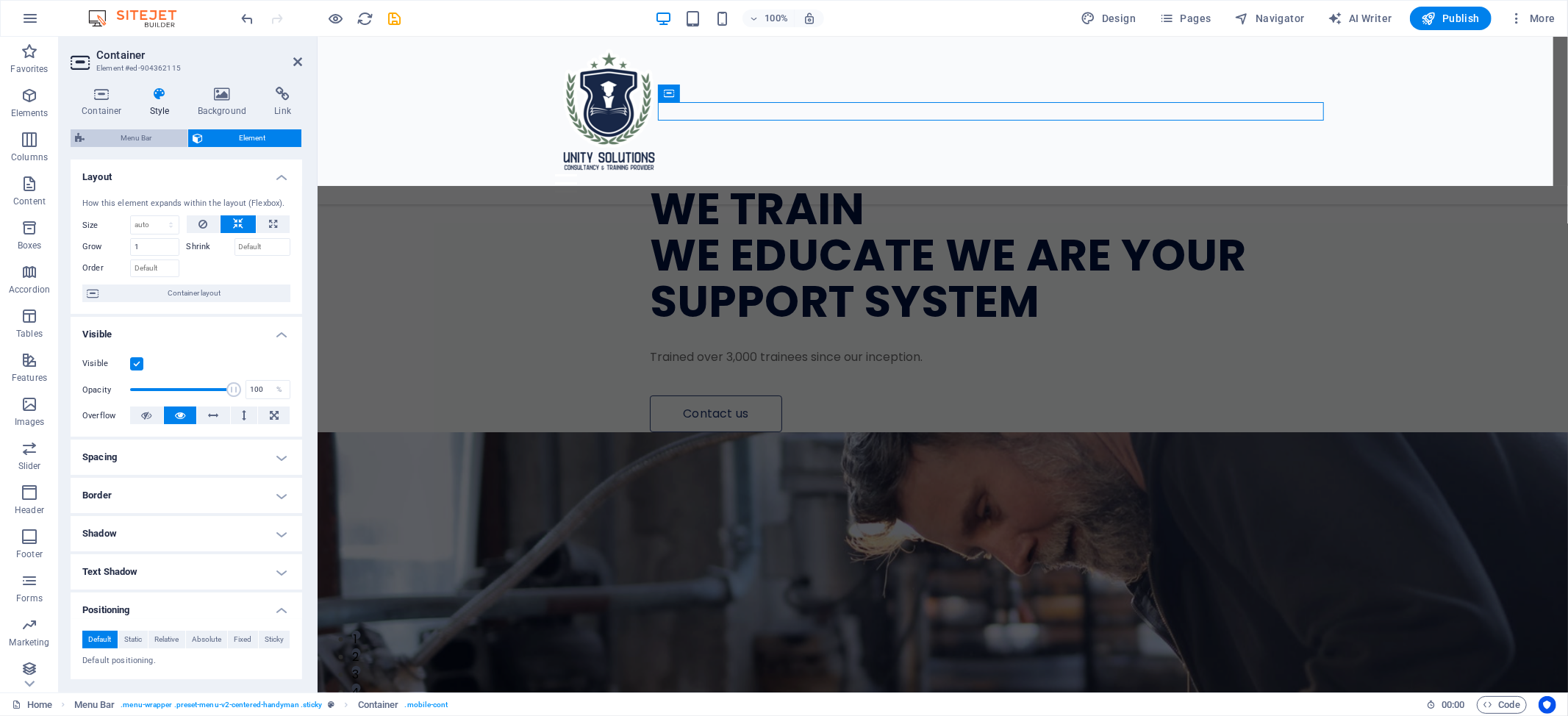
select select "hover_text_color"
select select "rem"
select select "px"
select select "500"
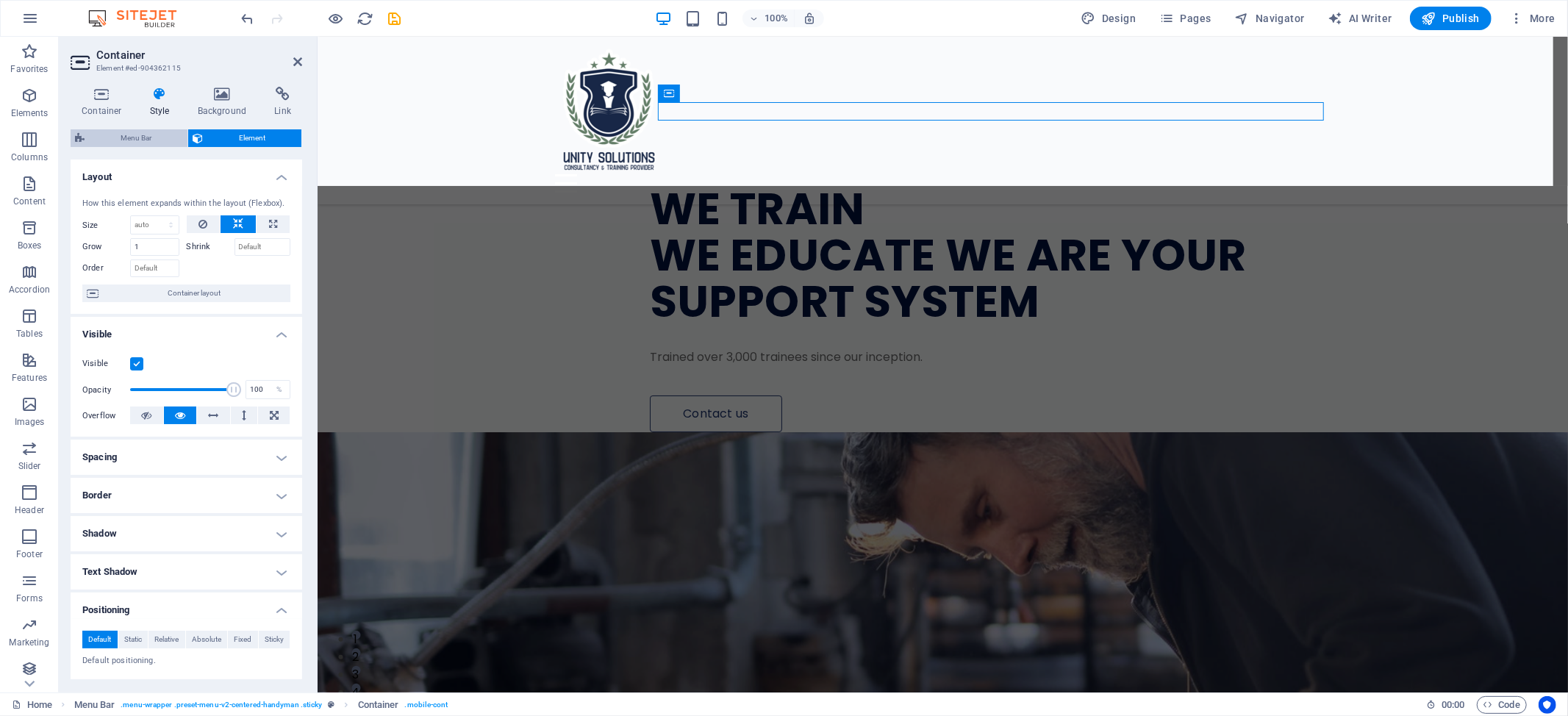
select select "px"
select select "%"
select select "rem"
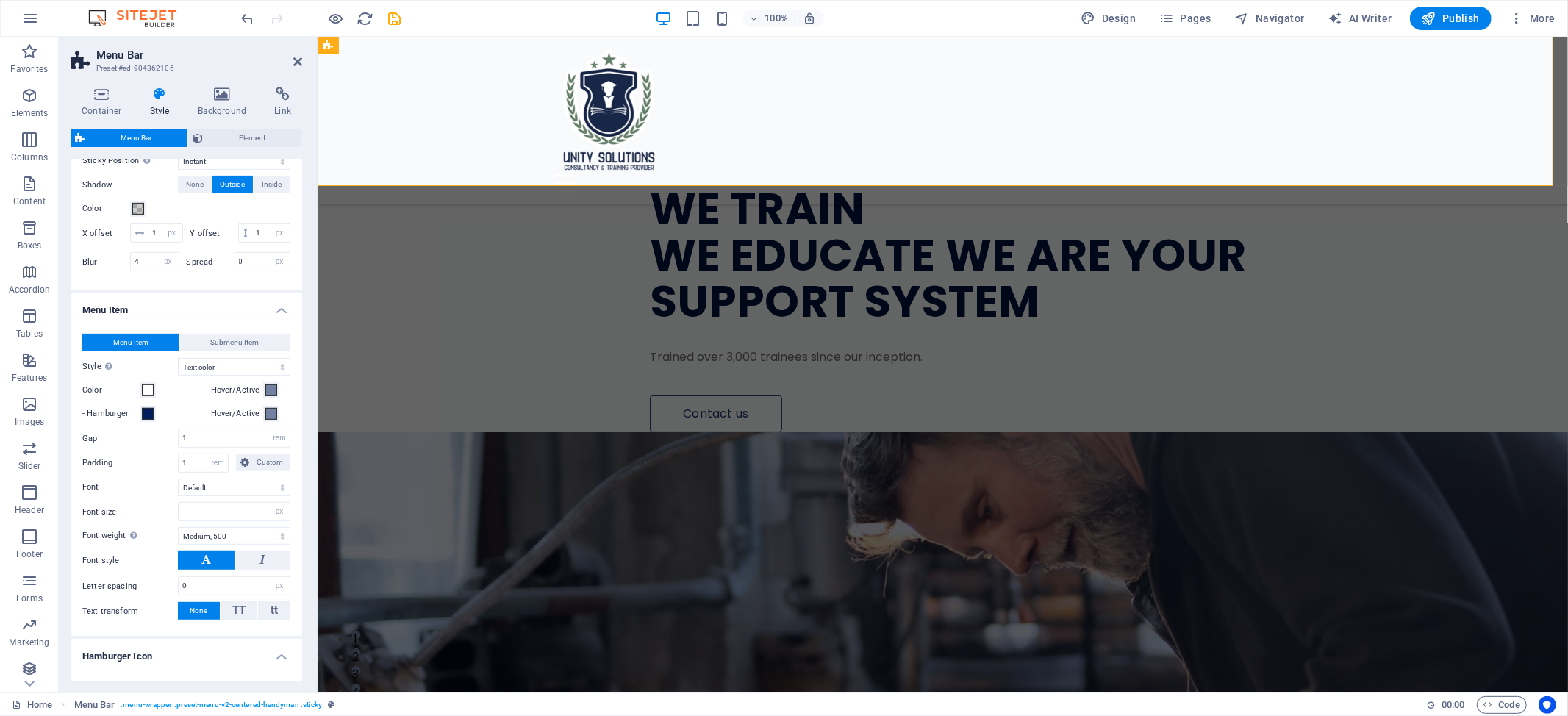
scroll to position [516, 0]
click at [227, 357] on span "Submenu Item" at bounding box center [234, 347] width 49 height 17
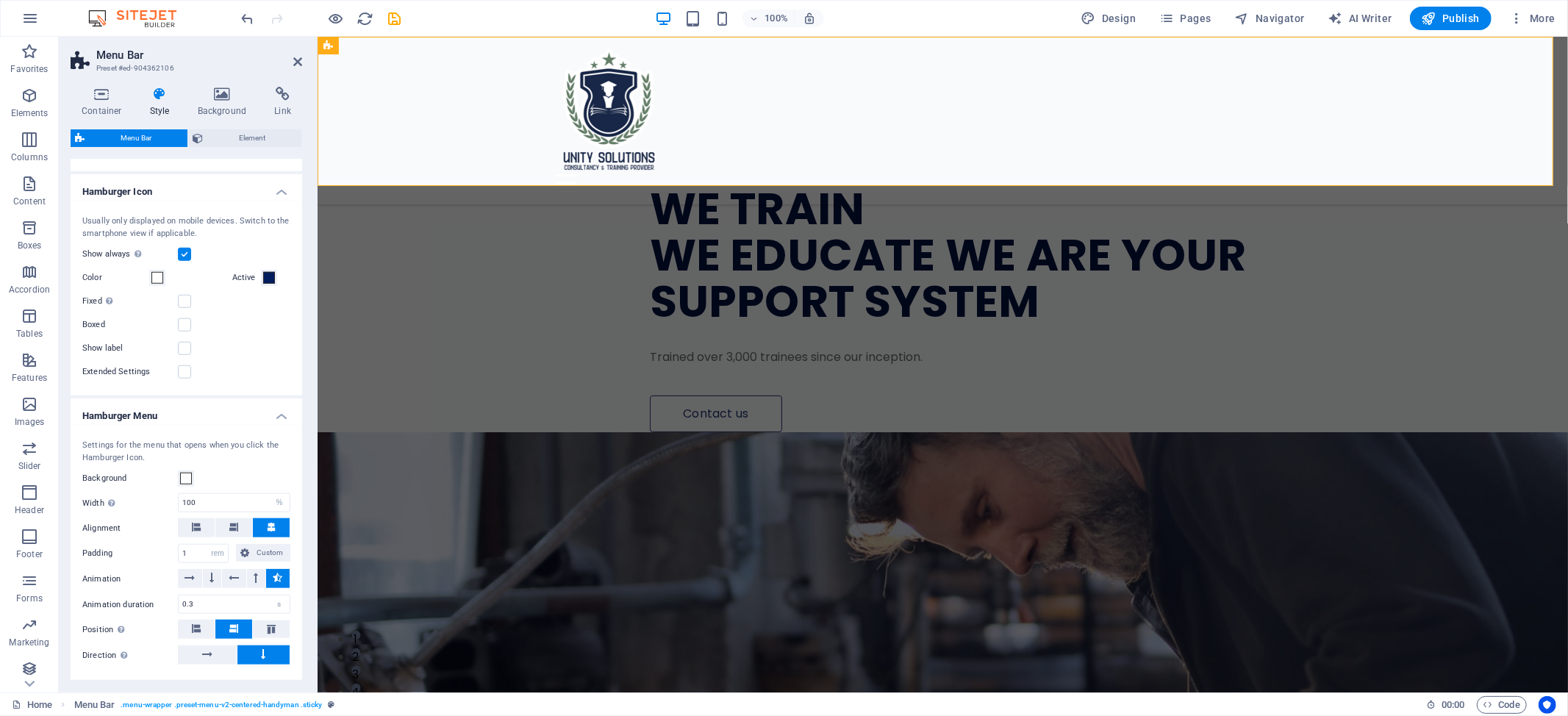
scroll to position [1006, 0]
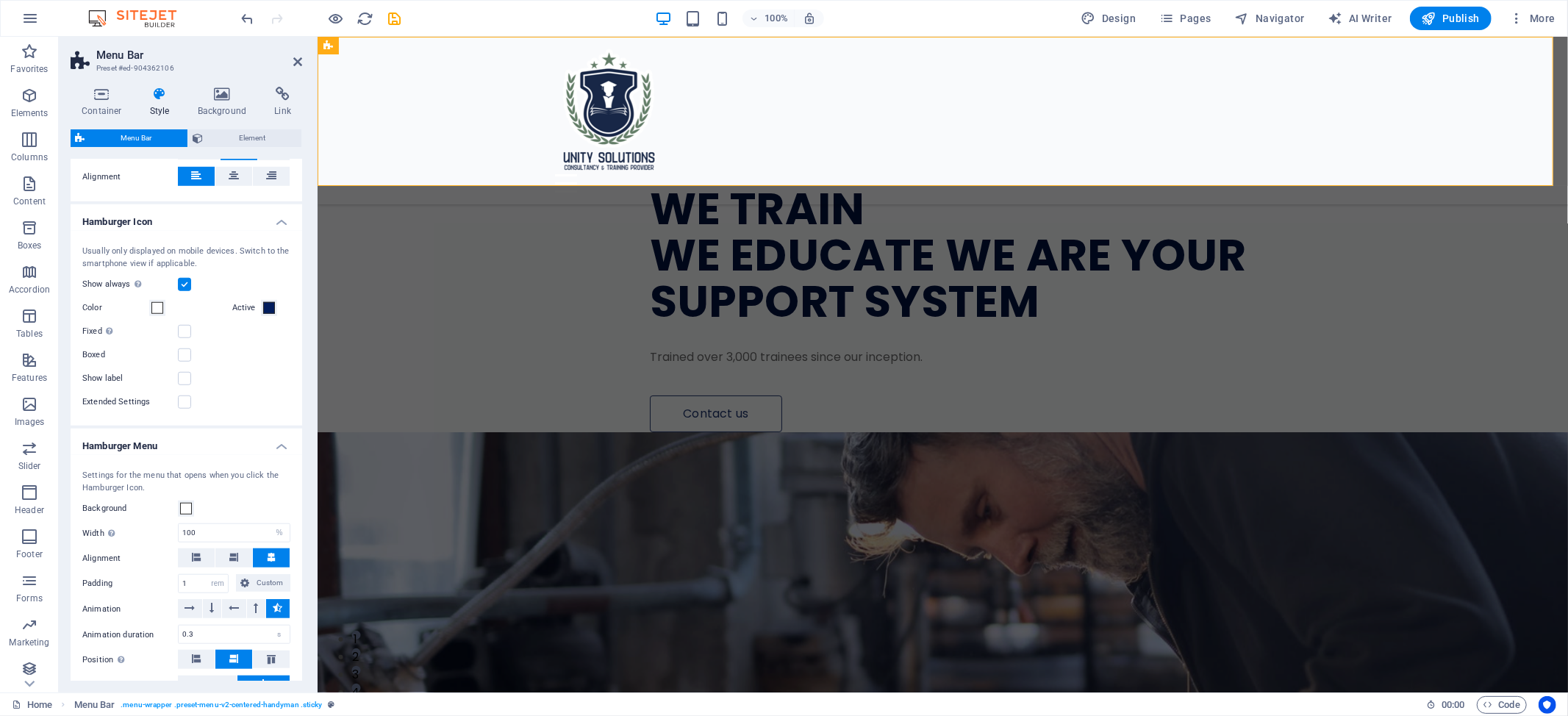
click at [175, 293] on label "Show always Shows the trigger for all viewports." at bounding box center [130, 283] width 96 height 17
click at [0, 0] on input "Show always Shows the trigger for all viewports." at bounding box center [0, 0] width 0 height 0
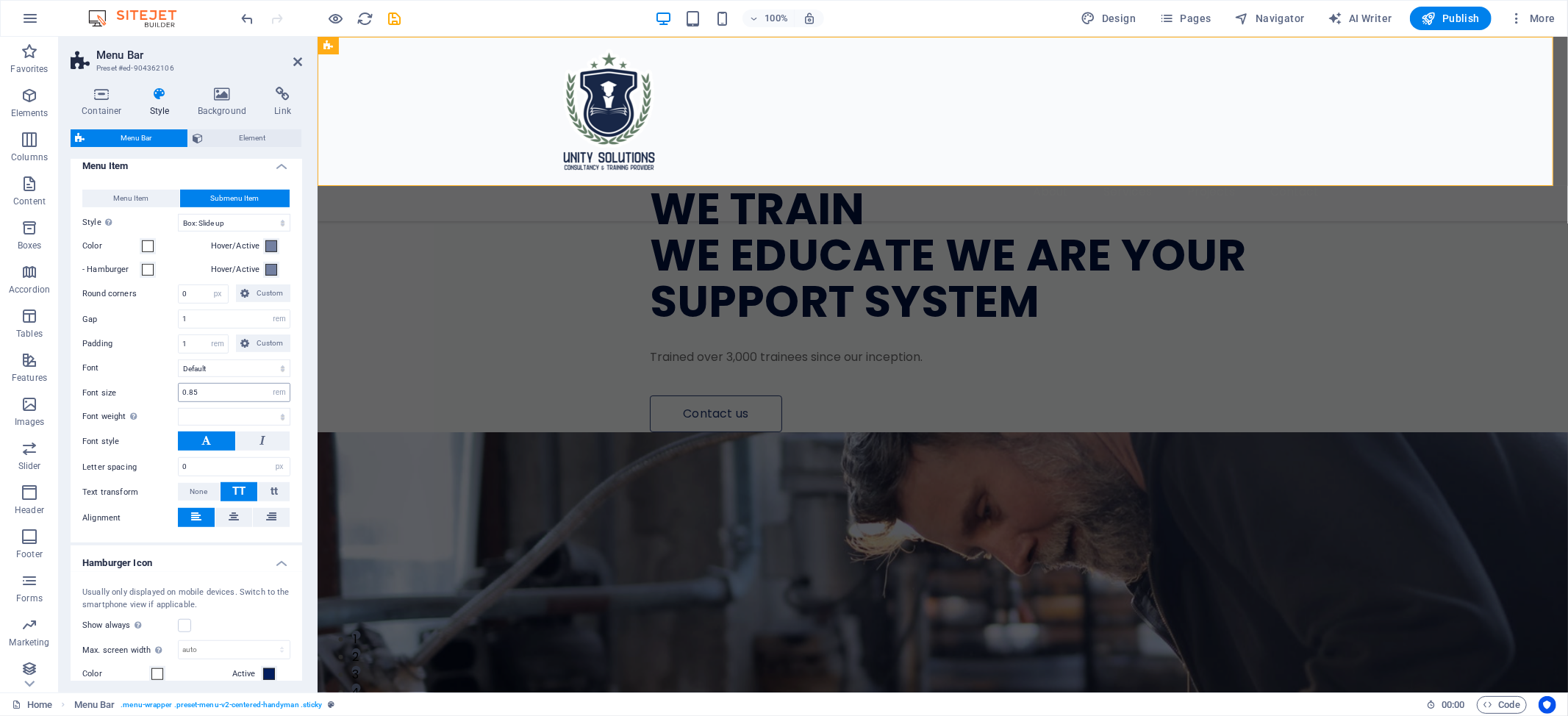
scroll to position [568, 0]
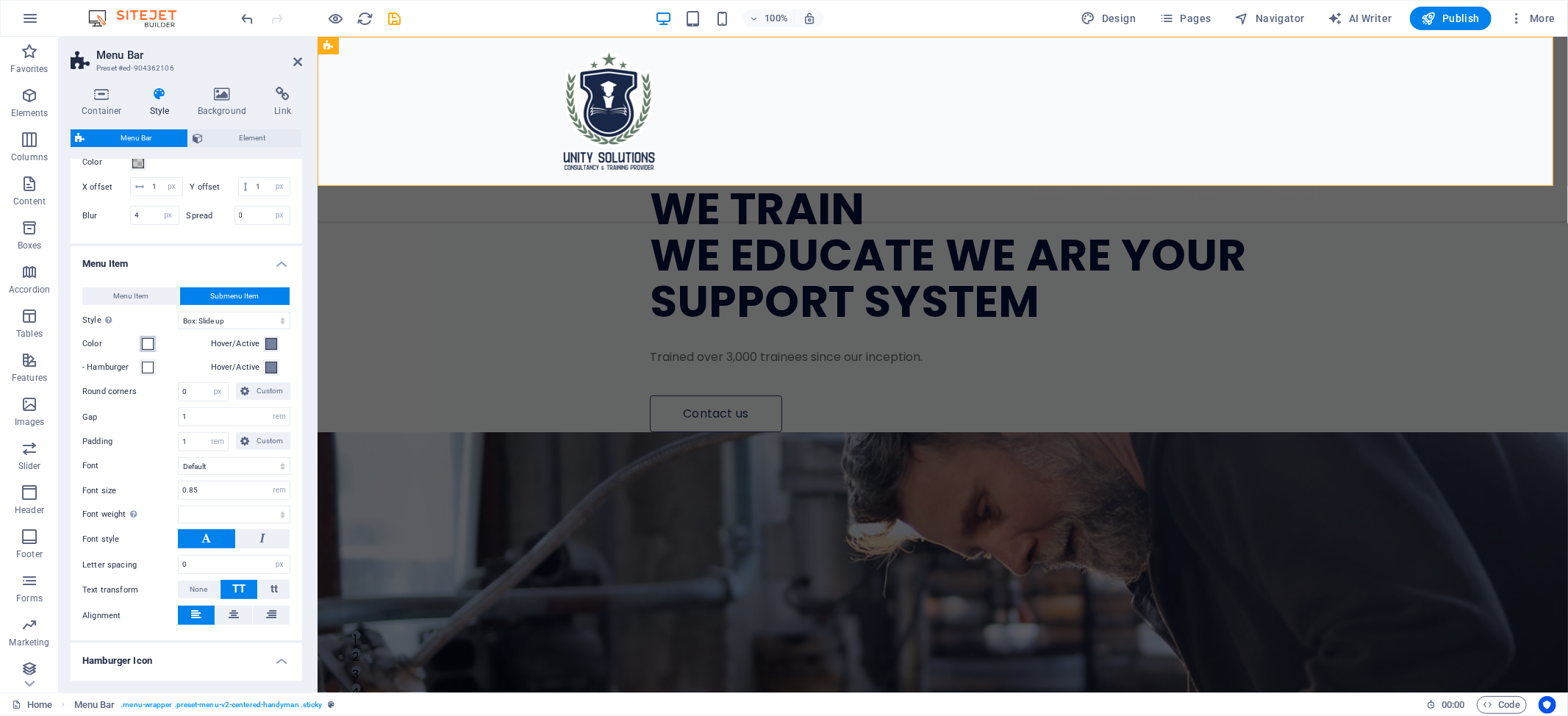
click at [146, 350] on span at bounding box center [147, 344] width 12 height 12
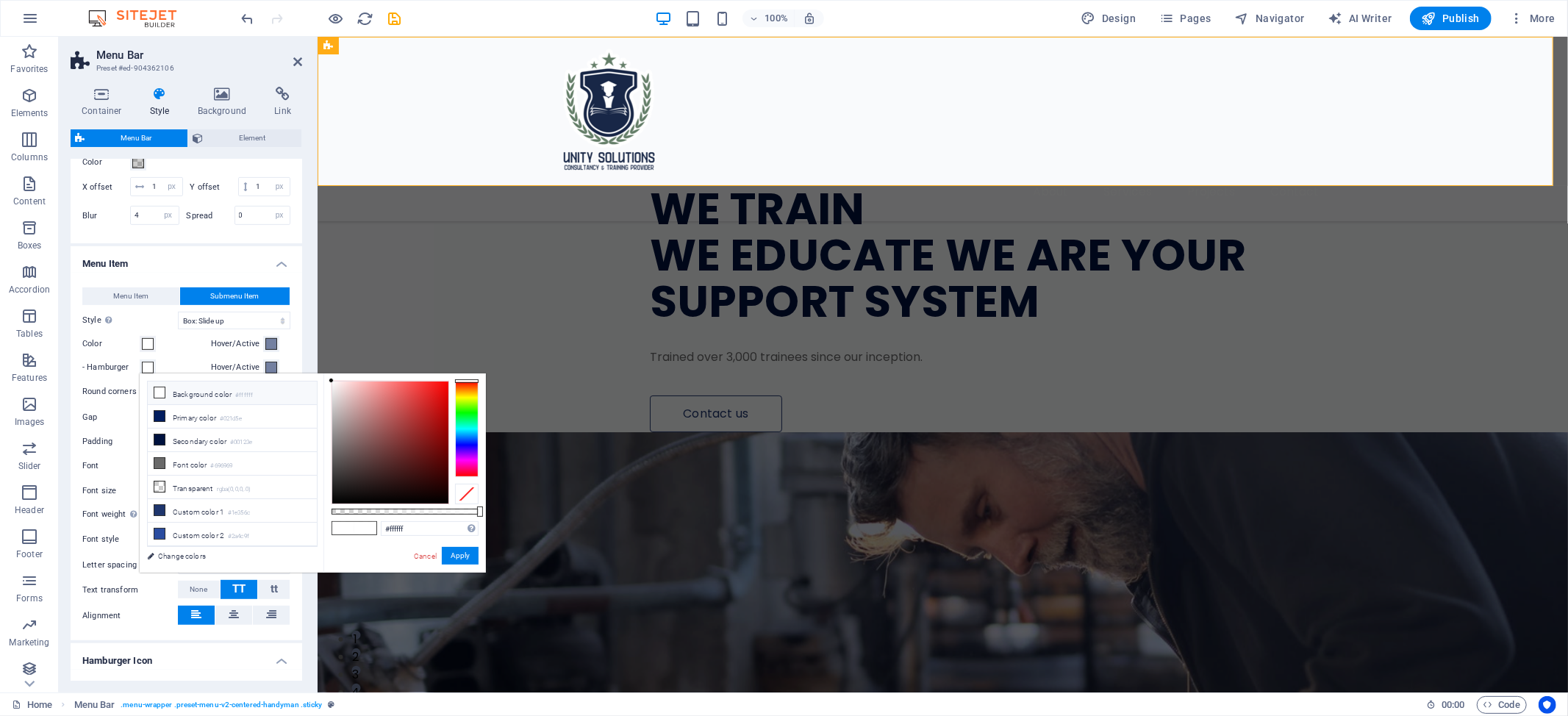
click at [146, 350] on span at bounding box center [147, 344] width 12 height 12
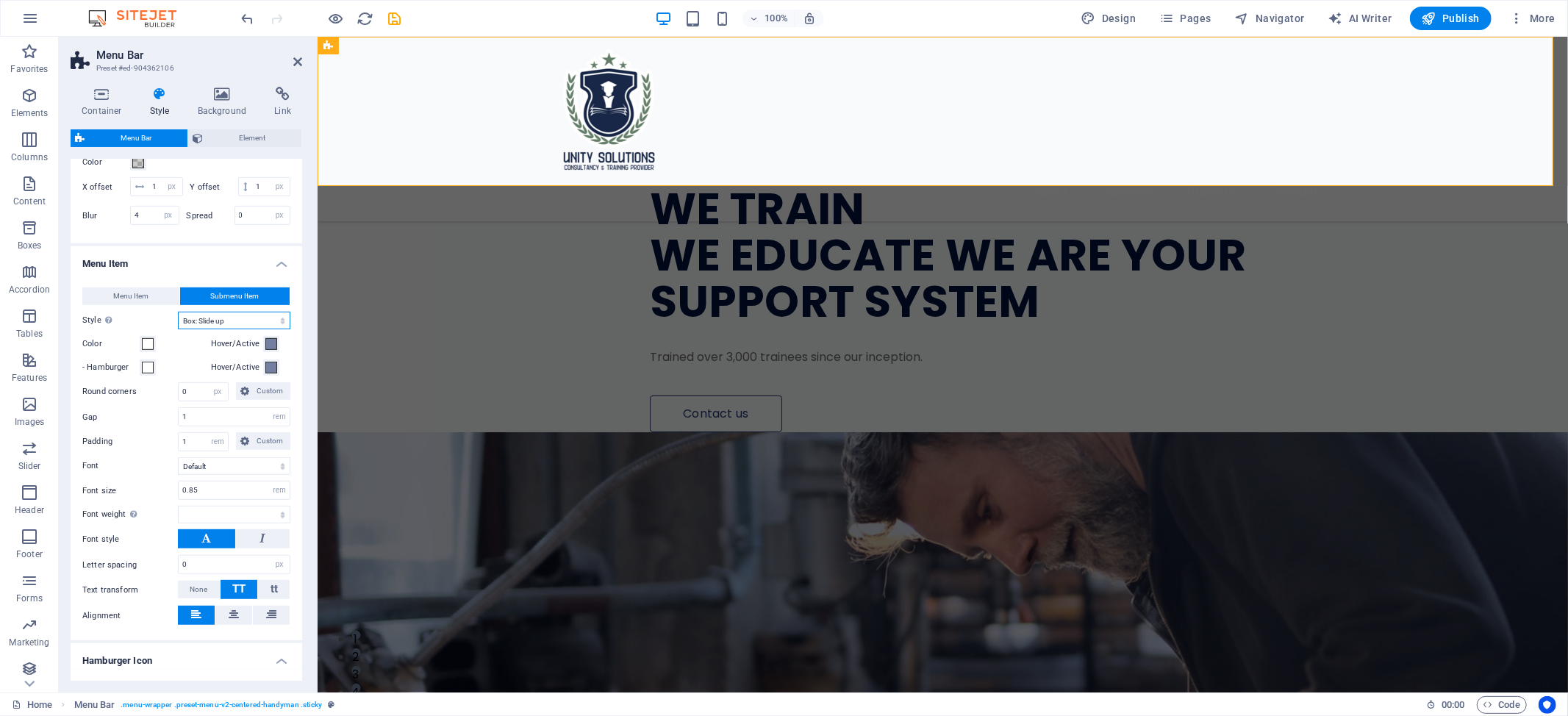
click at [248, 330] on select "Plain Text color Box: Fade Box: Flip vertical Box: Flip horizontal Box: Slide d…" at bounding box center [234, 320] width 112 height 17
select select
select select "hover_none"
click at [178, 330] on select "Plain Text color Box: Fade Box: Flip vertical Box: Flip horizontal Box: Slide d…" at bounding box center [234, 320] width 112 height 17
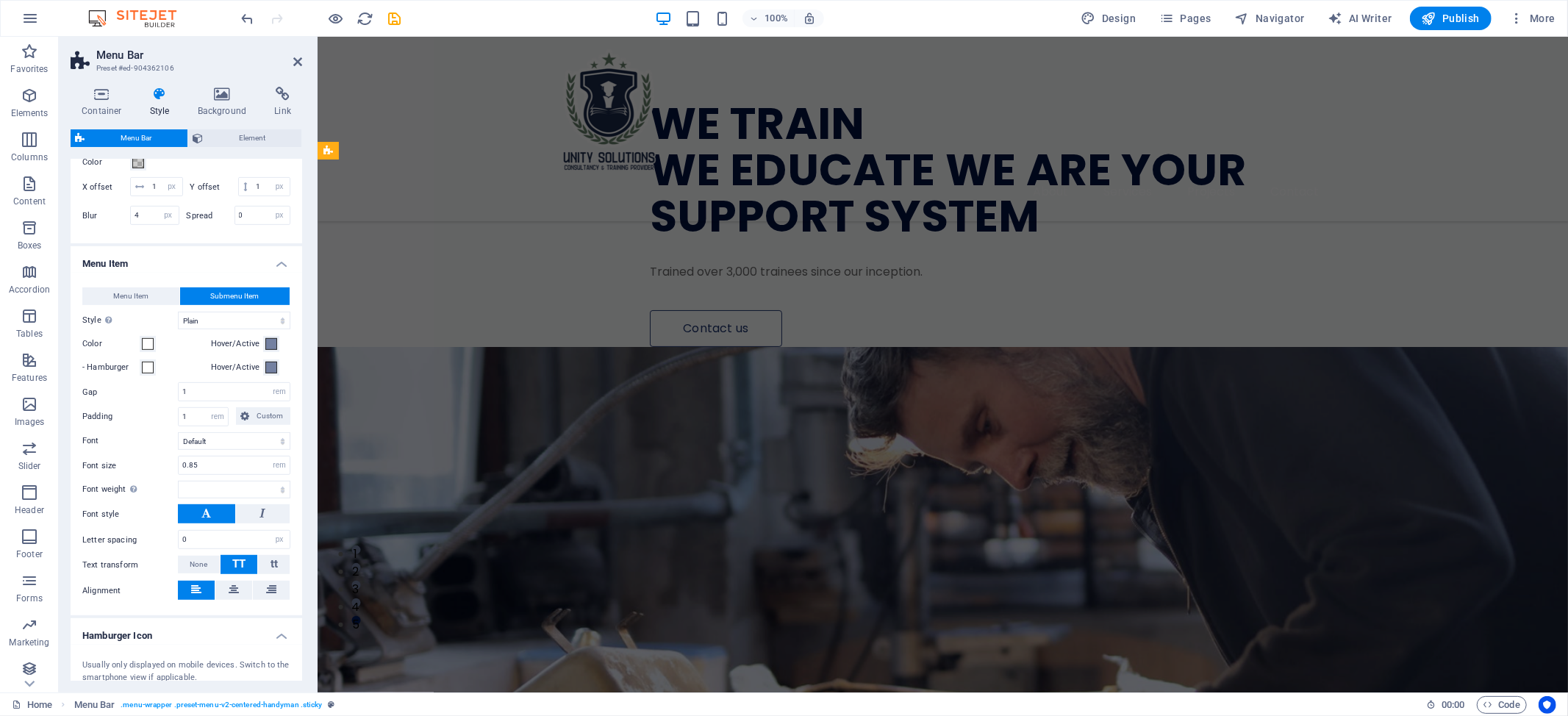
scroll to position [0, 0]
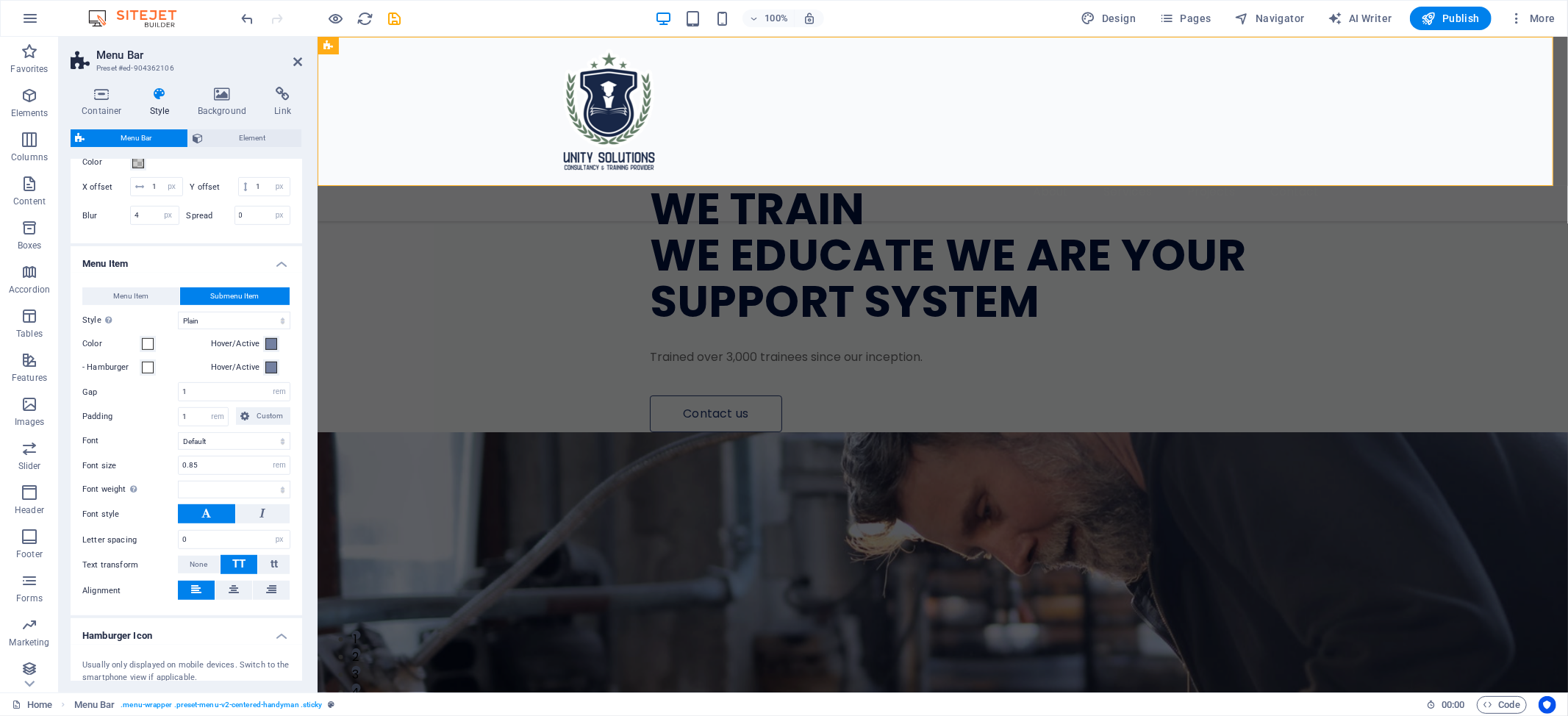
drag, startPoint x: 944, startPoint y: 208, endPoint x: 957, endPoint y: 260, distance: 53.6
click at [957, 432] on figure at bounding box center [941, 667] width 1250 height 470
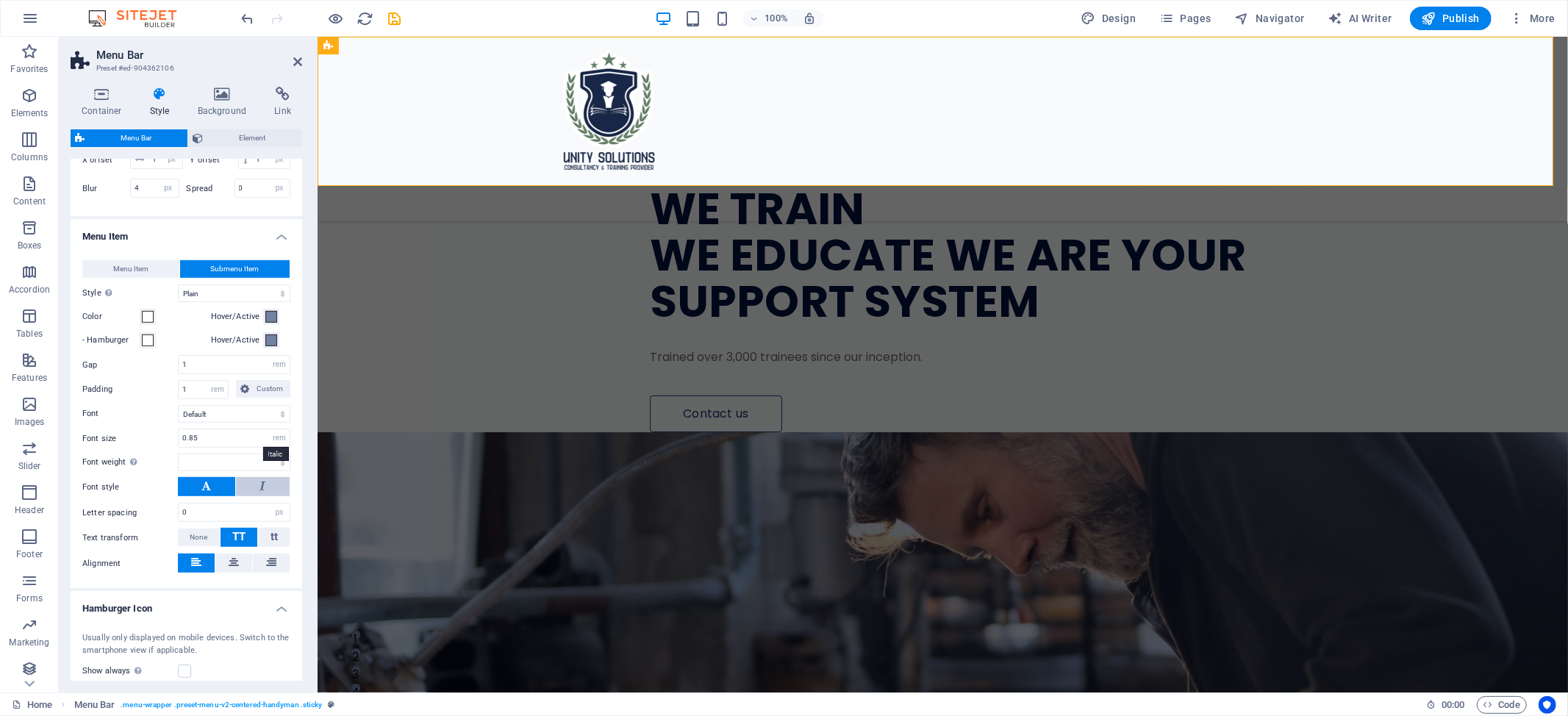
scroll to position [568, 0]
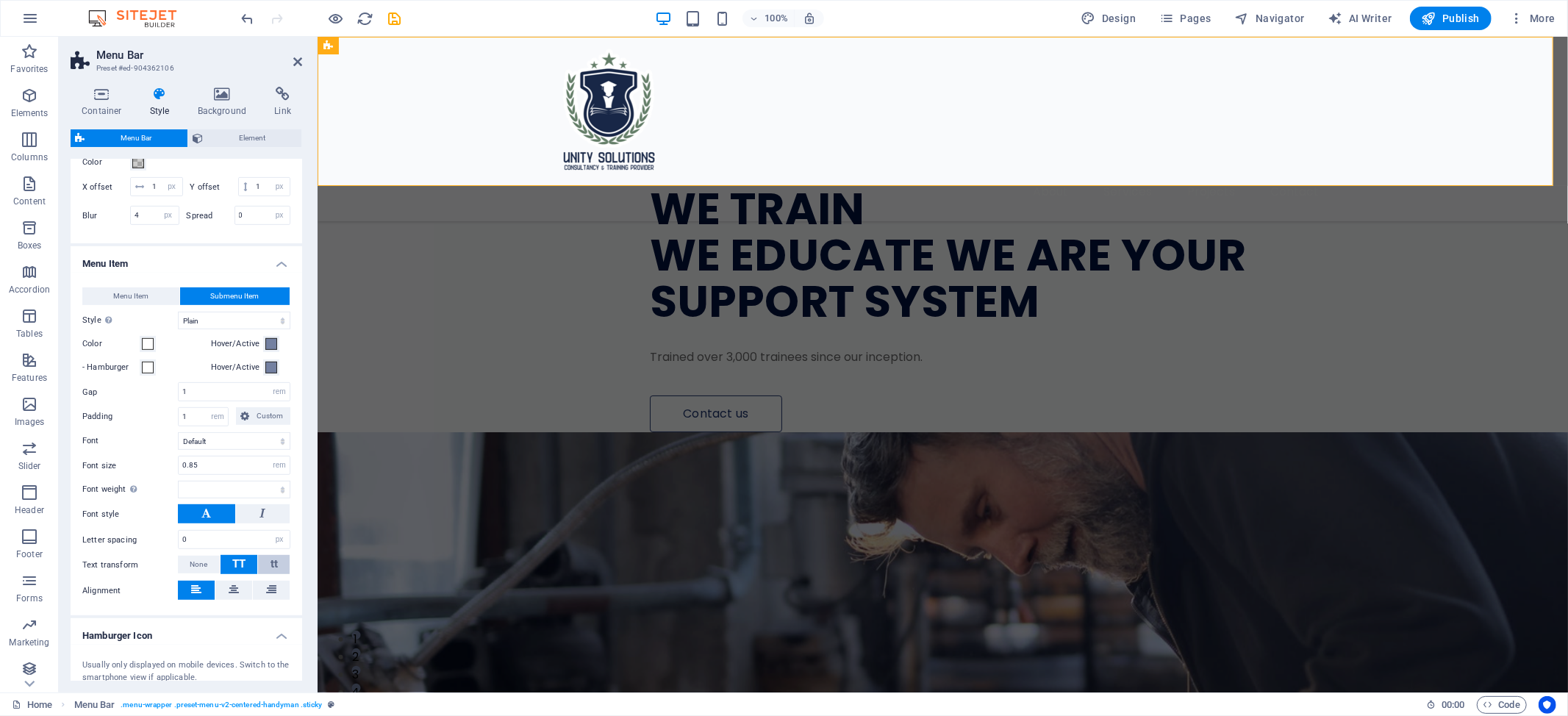
click at [260, 574] on button "tt" at bounding box center [274, 564] width 31 height 19
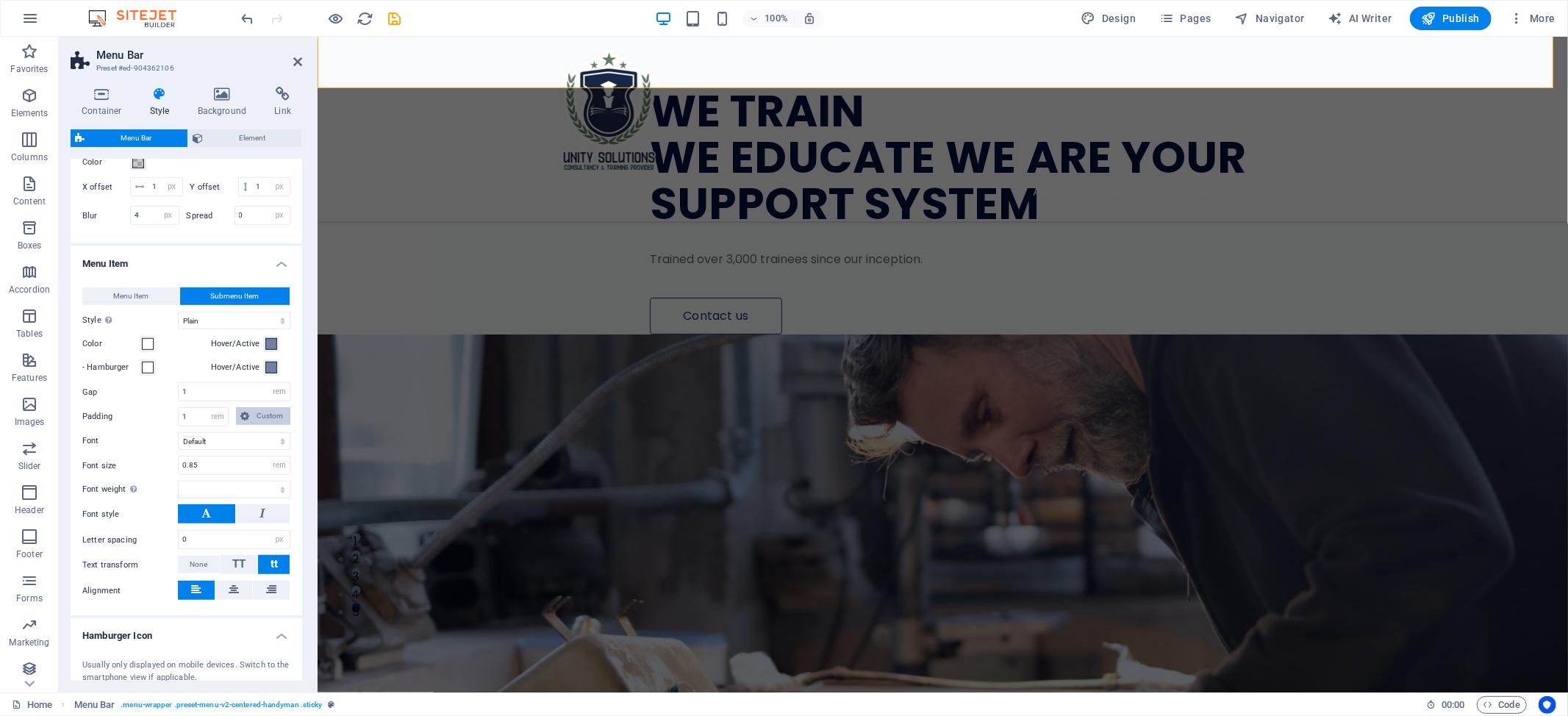
select select
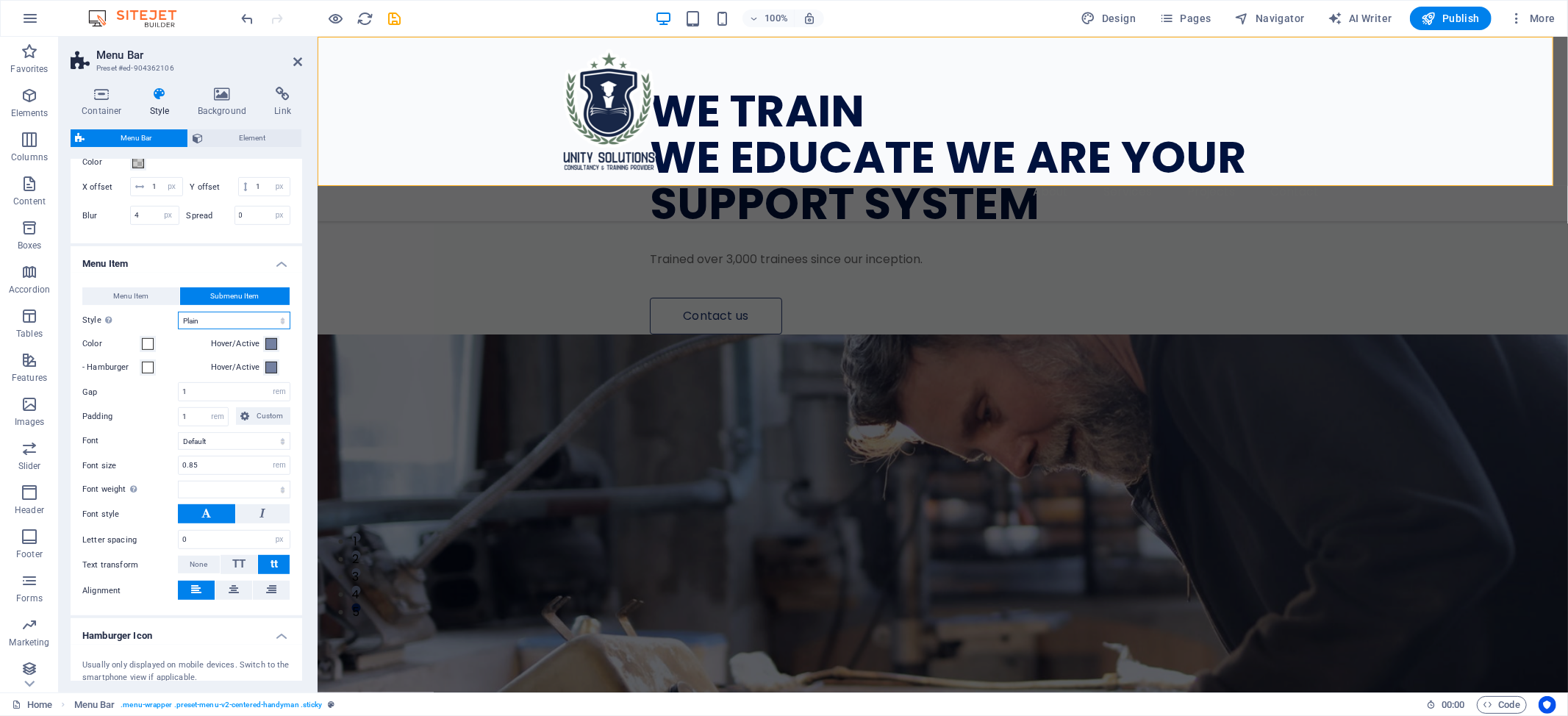
click at [248, 330] on select "Plain Text color Box: Fade Box: Flip vertical Box: Flip horizontal Box: Slide d…" at bounding box center [234, 320] width 112 height 17
select select "hover_text_color"
click at [178, 330] on select "Plain Text color Box: Fade Box: Flip vertical Box: Flip horizontal Box: Slide d…" at bounding box center [234, 320] width 112 height 17
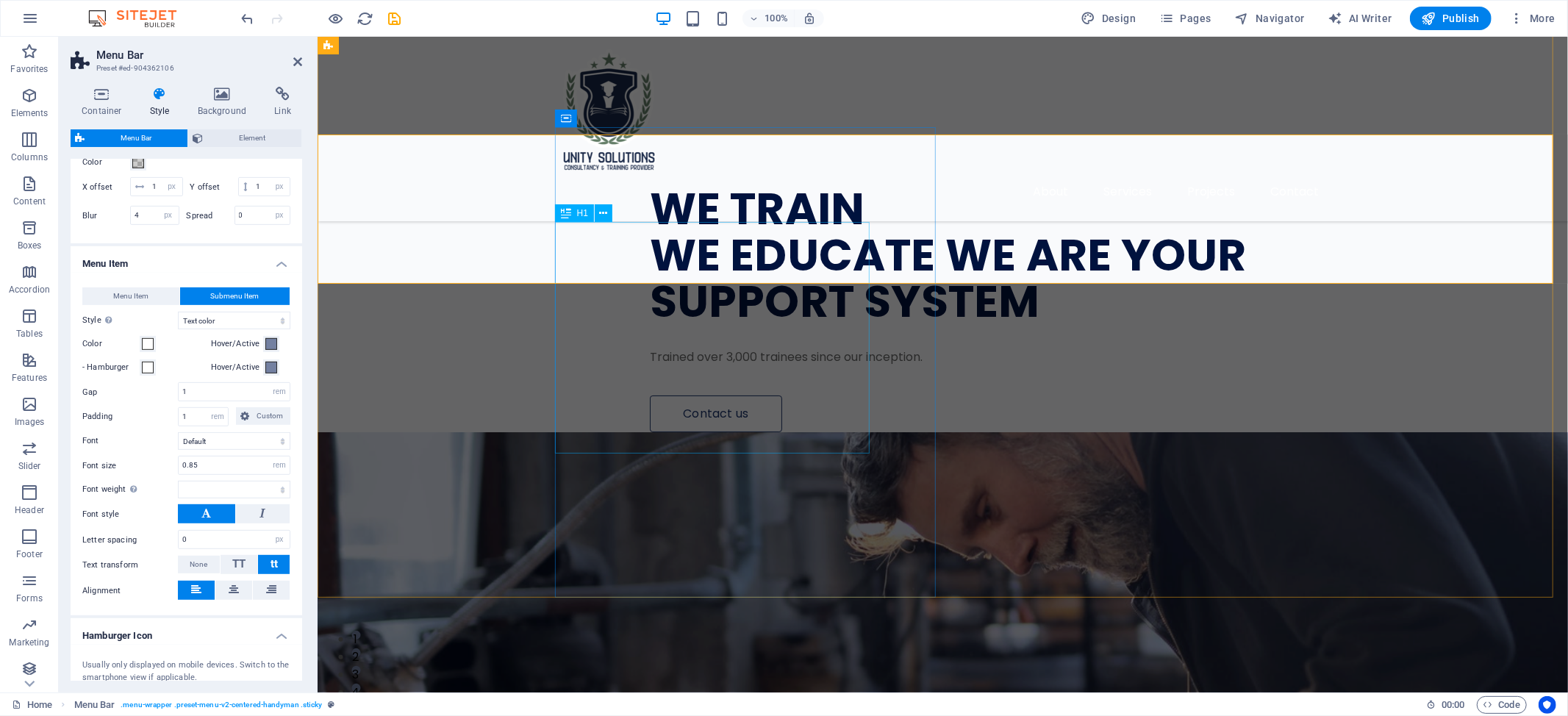
select select
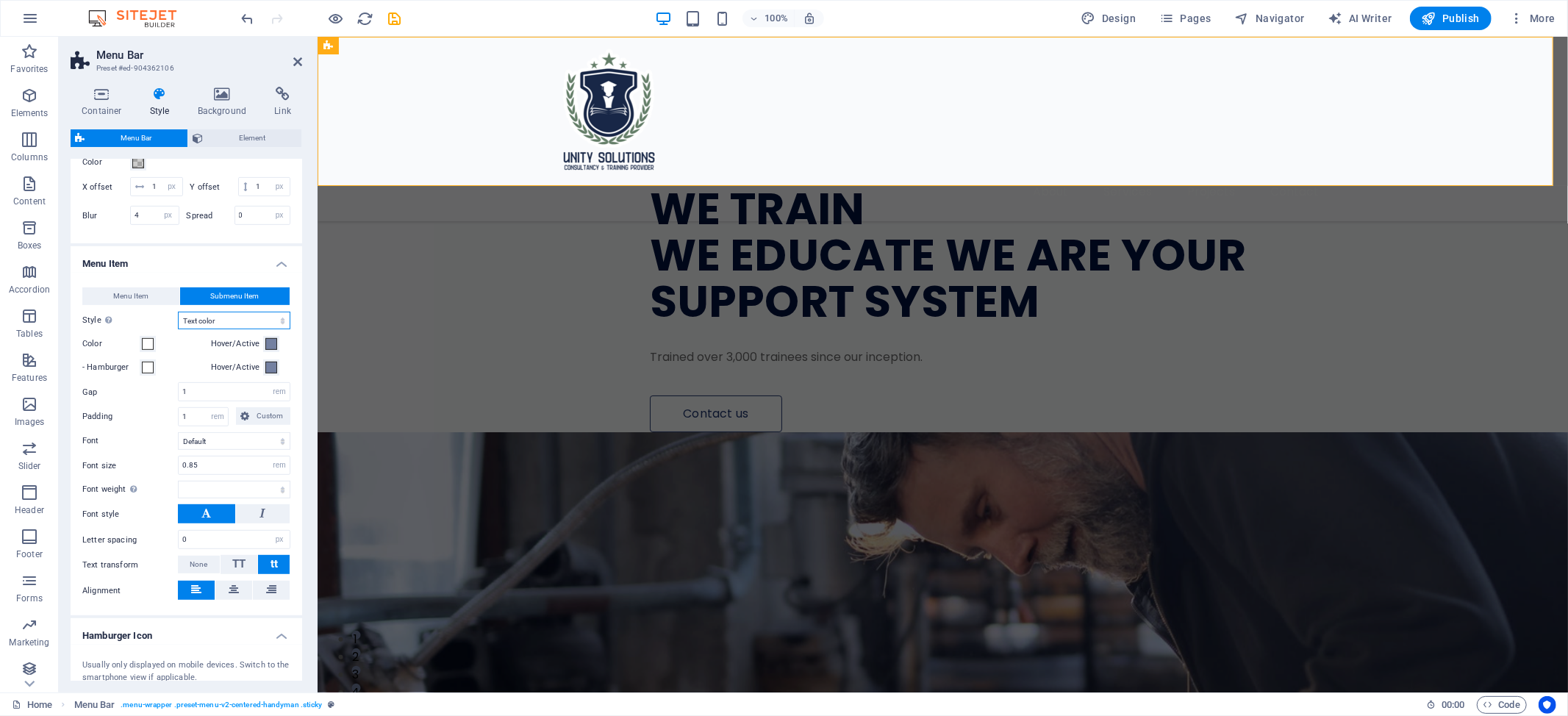
click at [256, 330] on select "Plain Text color Box: Fade Box: Flip vertical Box: Flip horizontal Box: Slide d…" at bounding box center [234, 320] width 112 height 17
select select "hover_border"
click at [178, 330] on select "Plain Text color Box: Fade Box: Flip vertical Box: Flip horizontal Box: Slide d…" at bounding box center [234, 320] width 112 height 17
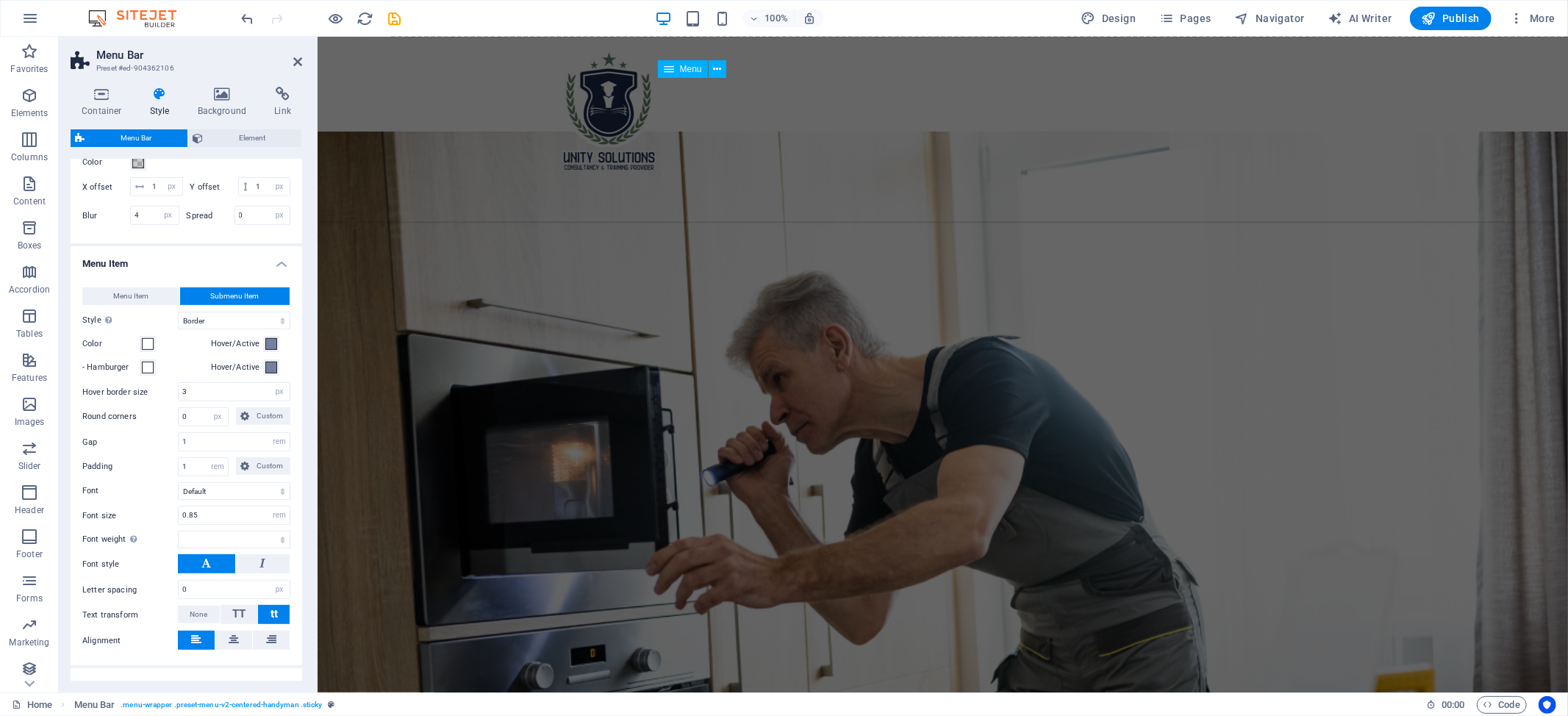
select select
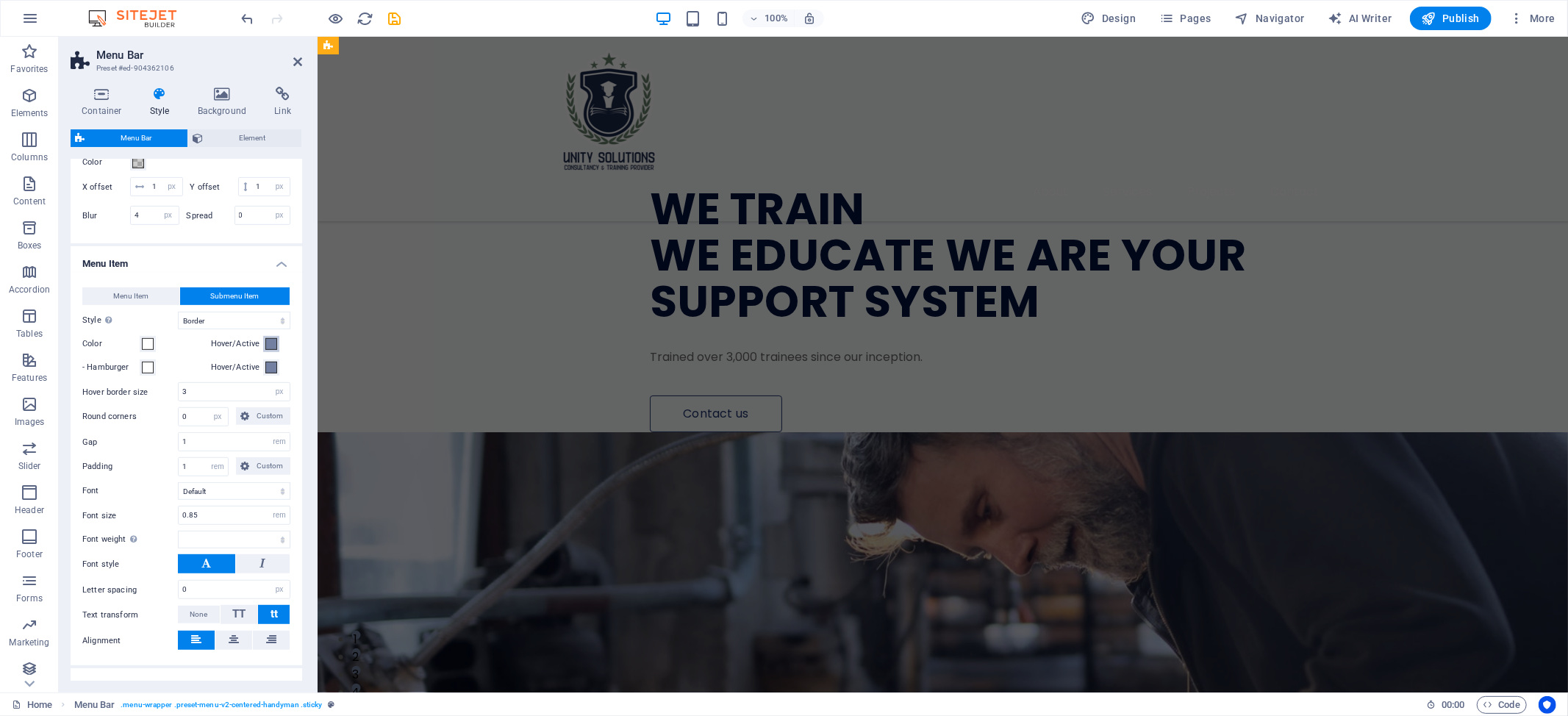
click at [274, 350] on span at bounding box center [271, 344] width 12 height 12
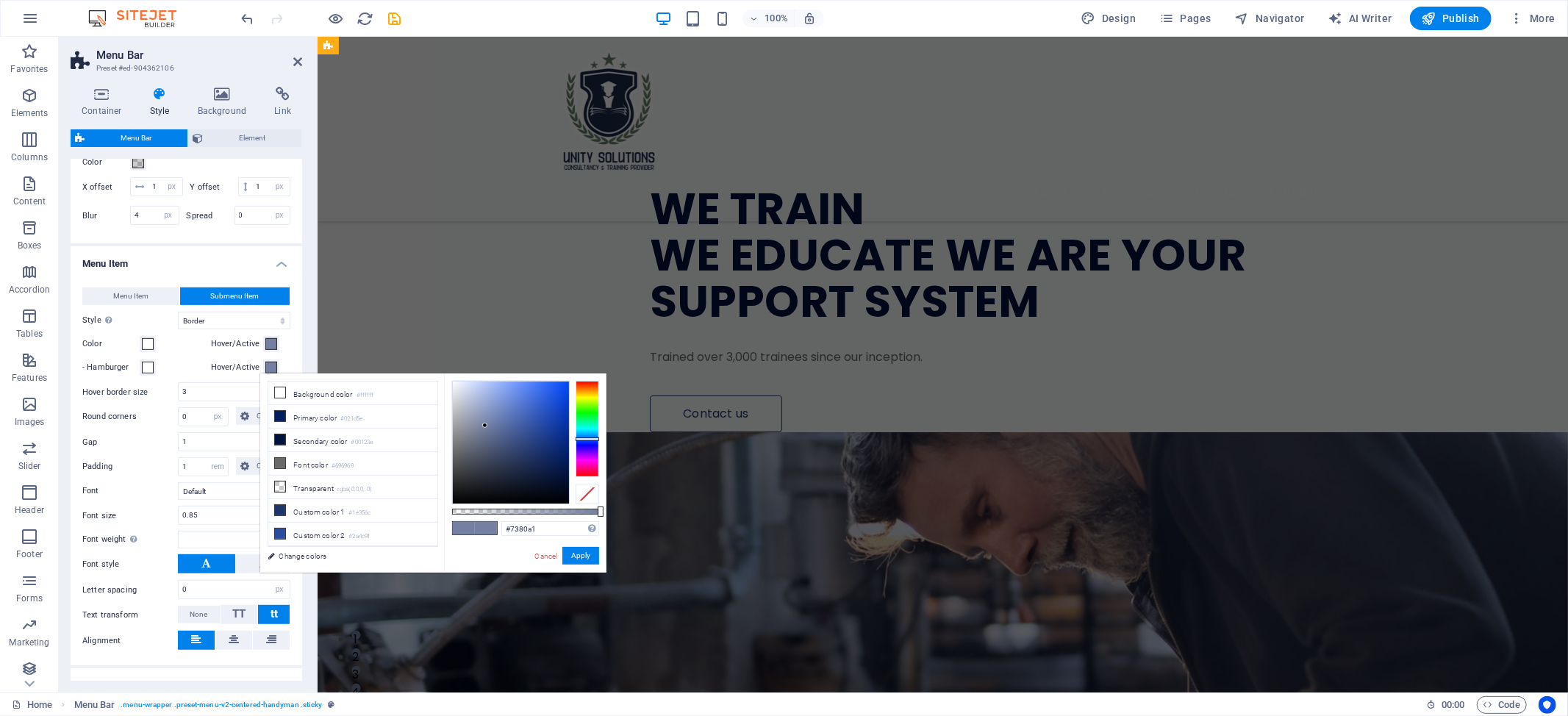
click at [263, 265] on ul "Menu Bar Background Alignment Padding px rem % vh vw Custom Custom 2 px rem % v…" at bounding box center [186, 526] width 232 height 1370
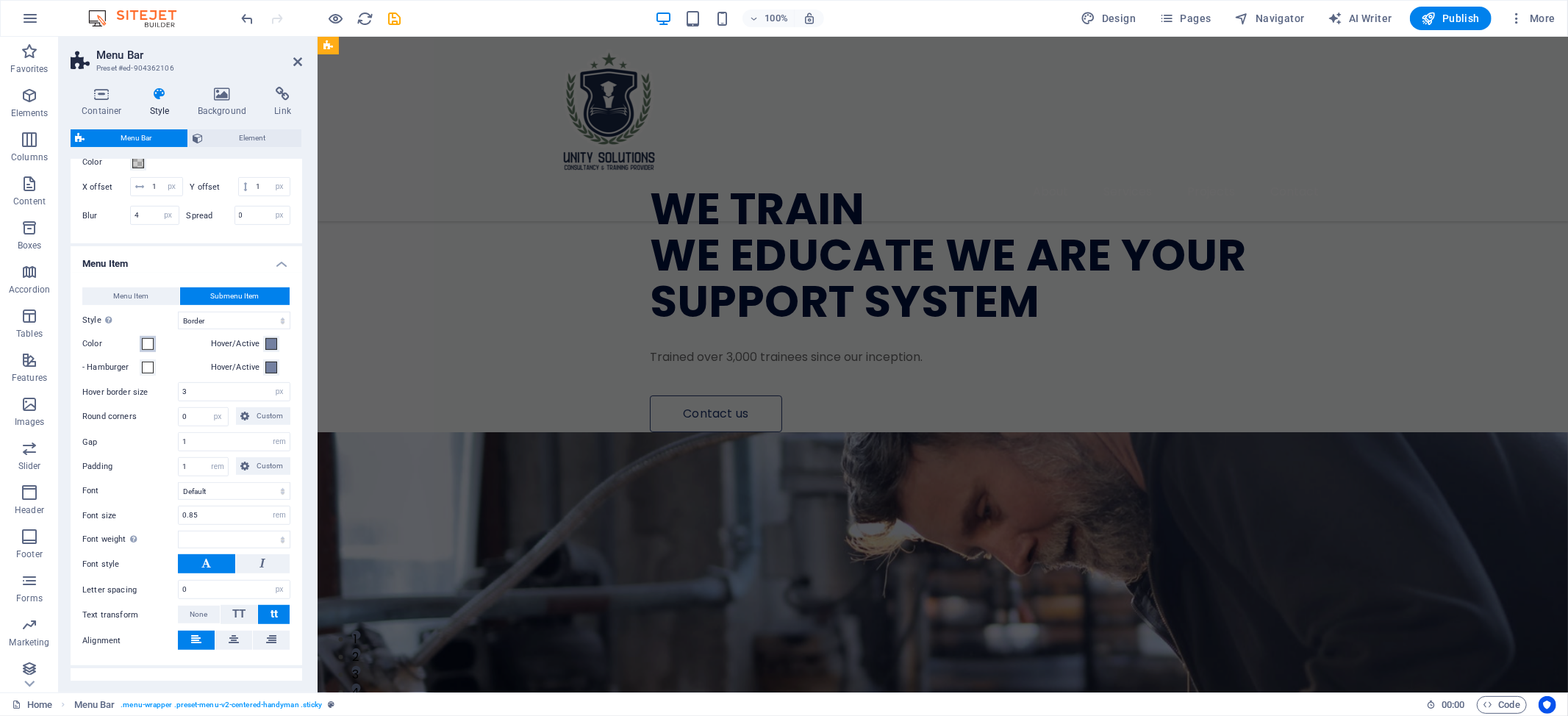
click at [152, 350] on span at bounding box center [147, 344] width 12 height 12
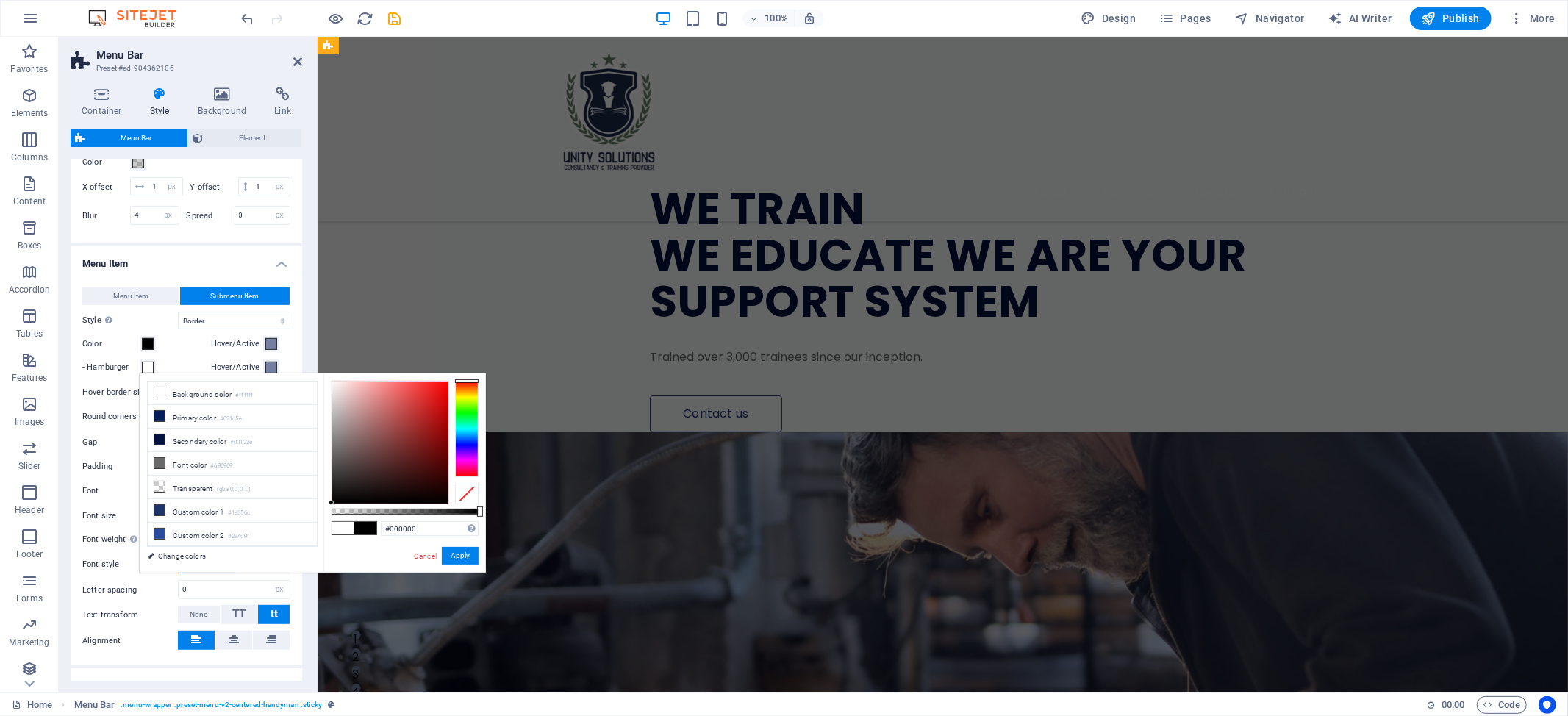
drag, startPoint x: 369, startPoint y: 422, endPoint x: 325, endPoint y: 509, distance: 97.5
click at [325, 509] on div "#000000 Supported formats #0852ed rgb(8, 82, 237) rgba(8, 82, 237, 90%) hsv(221…" at bounding box center [404, 579] width 162 height 412
type input "#ffffff"
select select
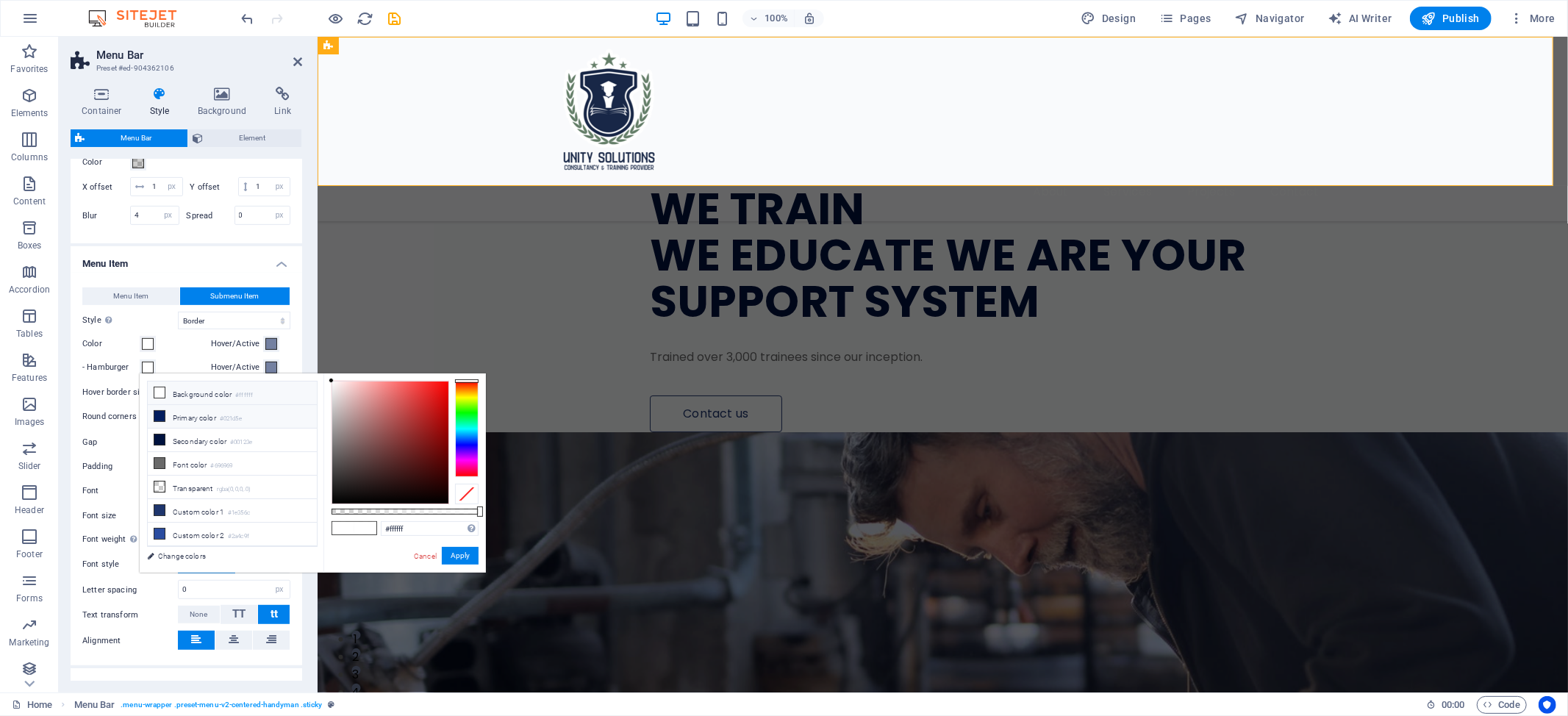
type input "#000000"
click at [268, 273] on h4 "Menu Item" at bounding box center [186, 260] width 232 height 26
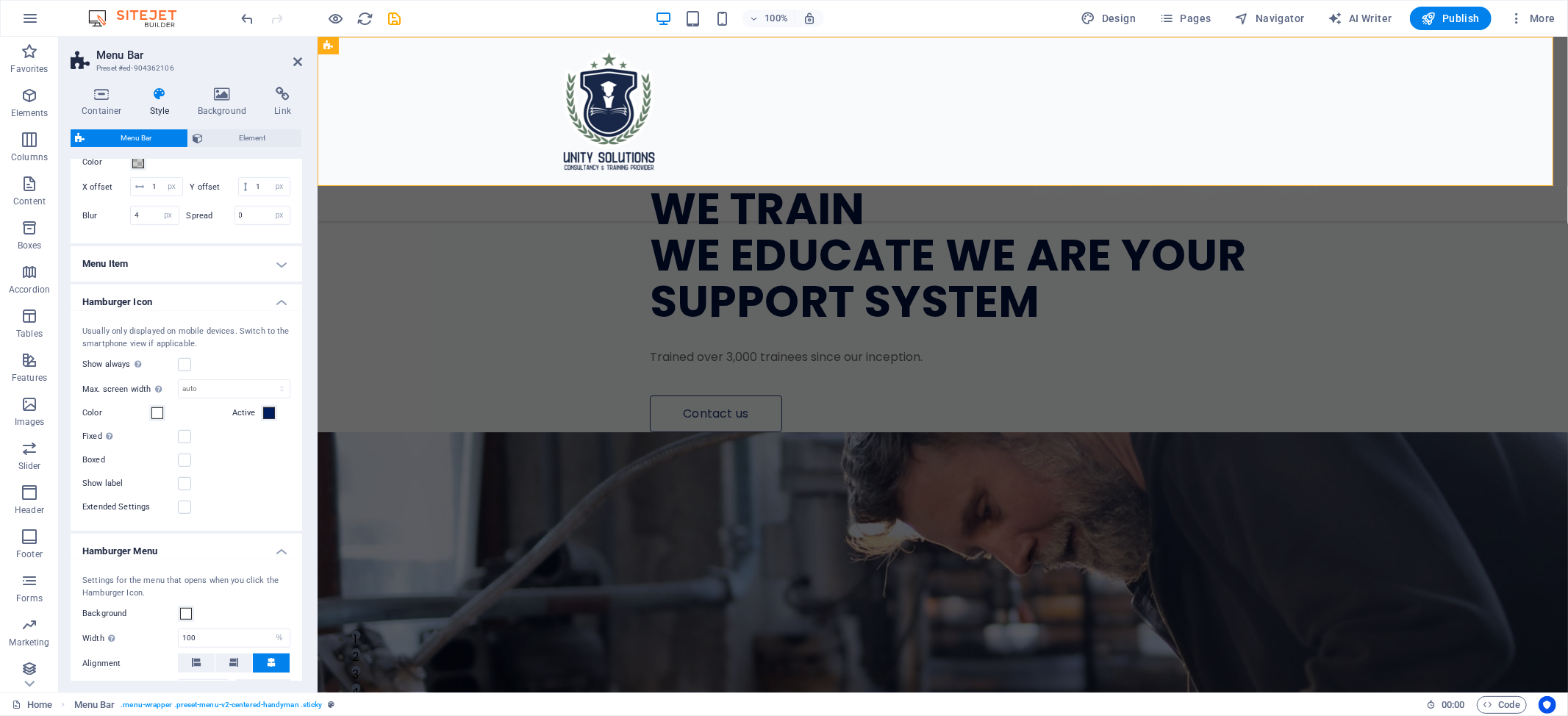
select select
drag, startPoint x: 263, startPoint y: 287, endPoint x: 271, endPoint y: 283, distance: 8.9
click at [271, 282] on h4 "Menu Item" at bounding box center [186, 264] width 232 height 35
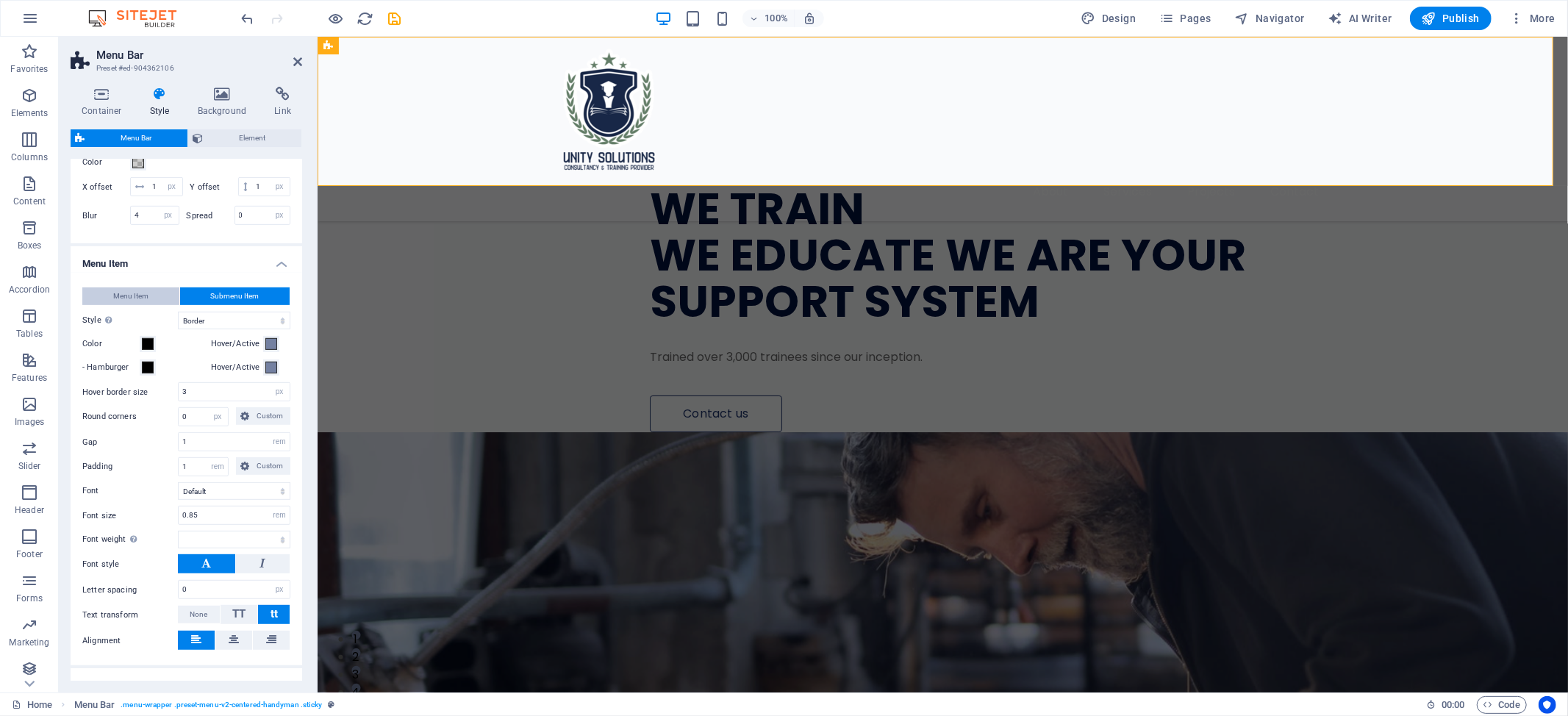
click at [119, 305] on span "Menu Item" at bounding box center [130, 296] width 35 height 17
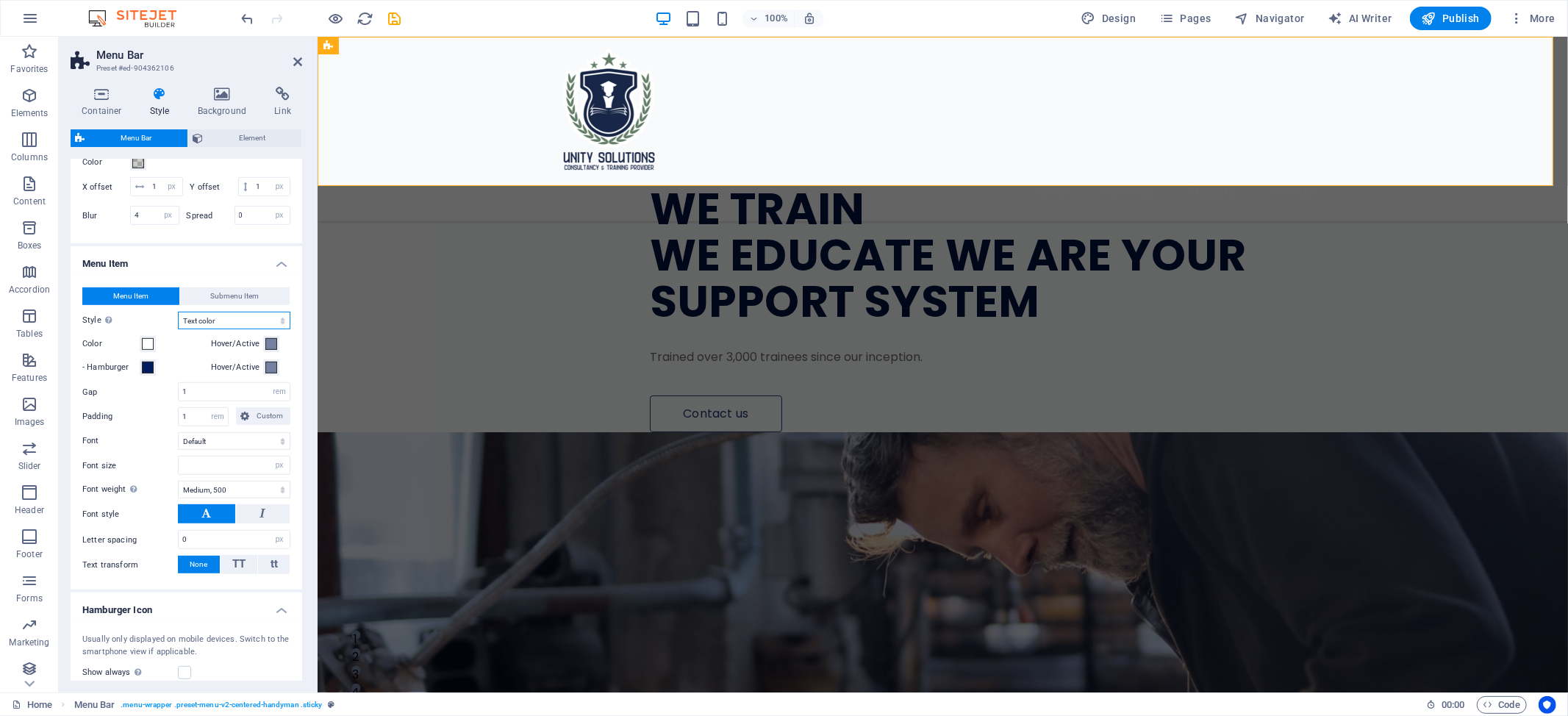
click at [210, 330] on select "Plain Text color Box: Fade Box: Flip vertical Box: Flip horizontal Box: Slide d…" at bounding box center [234, 320] width 112 height 17
select select "hover_box_fade"
click at [178, 330] on select "Plain Text color Box: Fade Box: Flip vertical Box: Flip horizontal Box: Slide d…" at bounding box center [234, 320] width 112 height 17
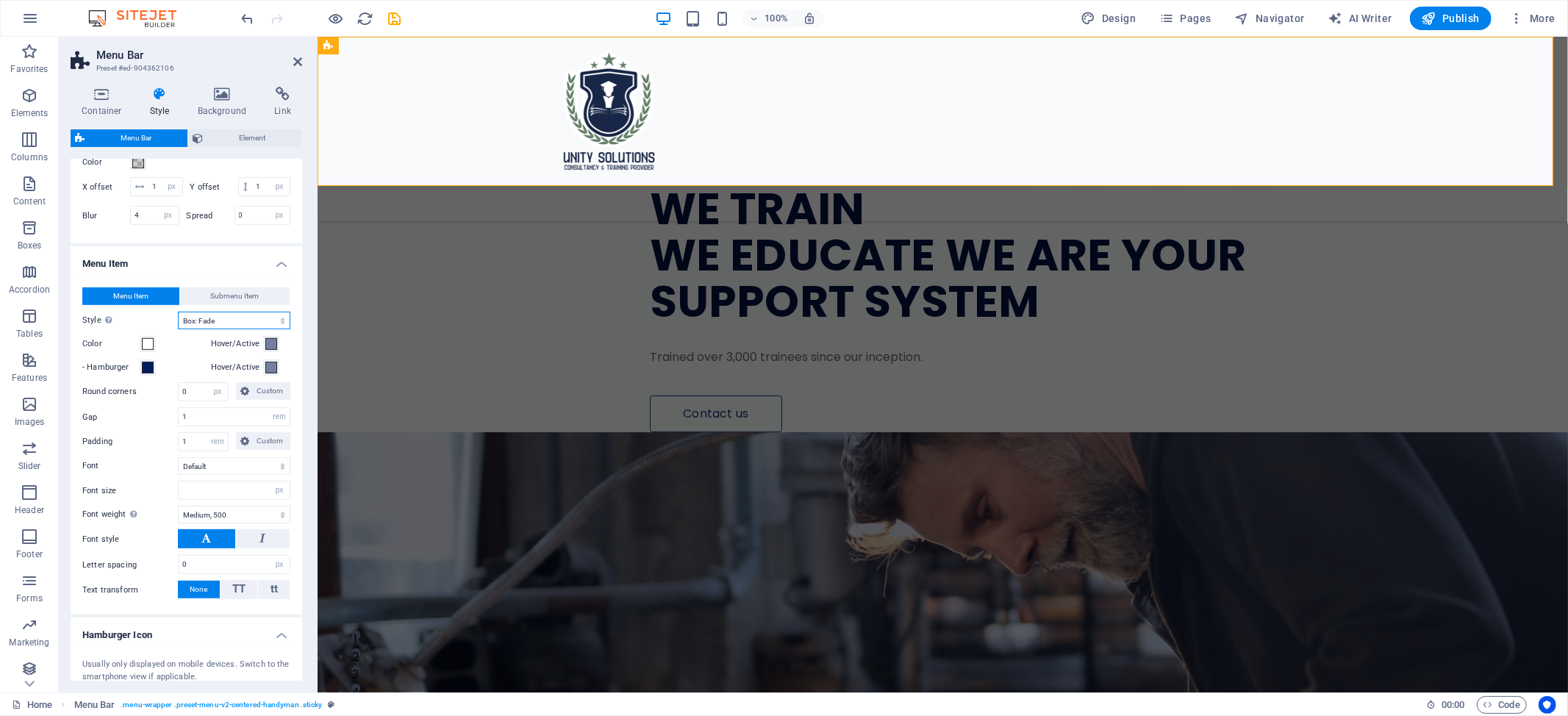
click at [221, 330] on select "Plain Text color Box: Fade Box: Flip vertical Box: Flip horizontal Box: Slide d…" at bounding box center [234, 320] width 112 height 17
select select "hover_border_top"
click at [178, 330] on select "Plain Text color Box: Fade Box: Flip vertical Box: Flip horizontal Box: Slide d…" at bounding box center [234, 320] width 112 height 17
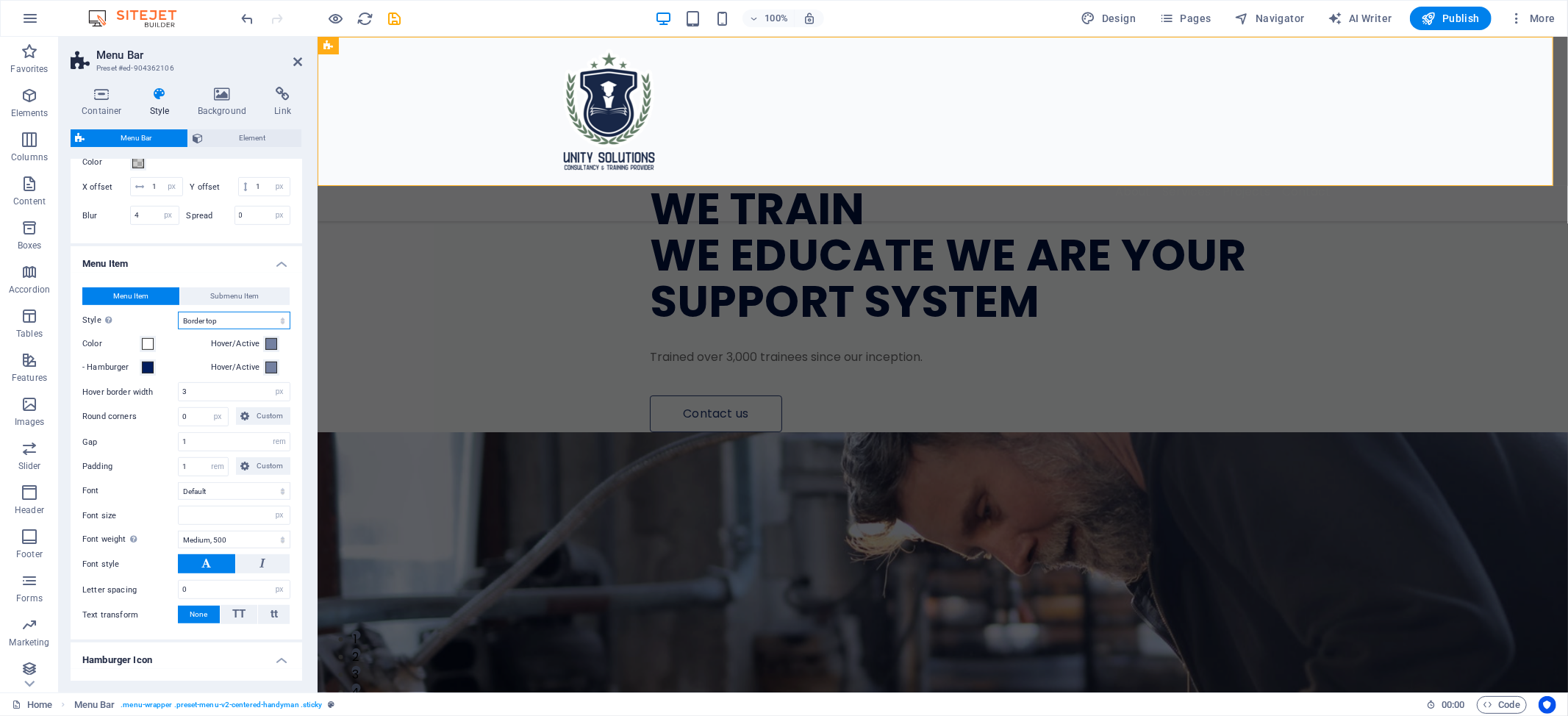
click at [208, 330] on select "Plain Text color Box: Fade Box: Flip vertical Box: Flip horizontal Box: Slide d…" at bounding box center [234, 320] width 112 height 17
select select "hover_none"
click at [178, 330] on select "Plain Text color Box: Fade Box: Flip vertical Box: Flip horizontal Box: Slide d…" at bounding box center [234, 320] width 112 height 17
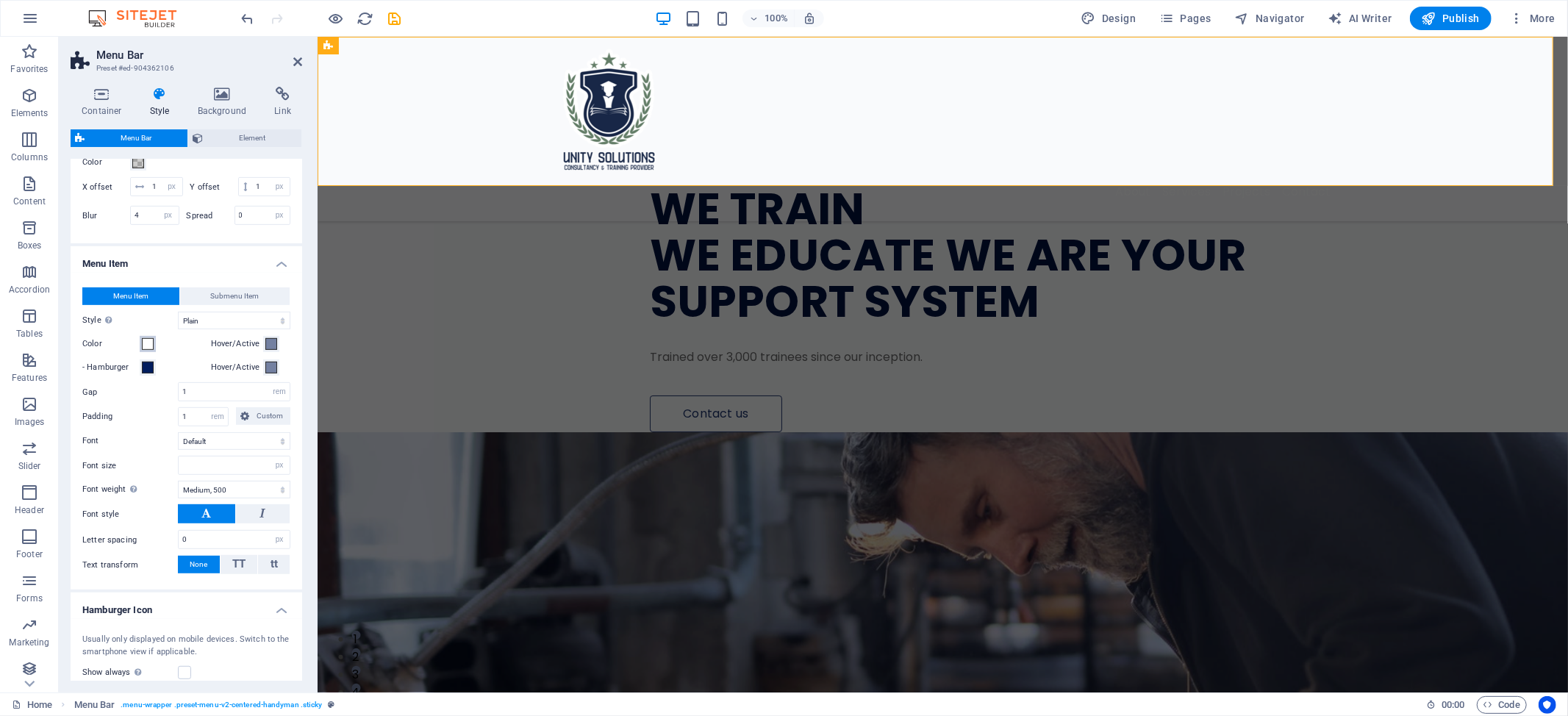
click at [143, 350] on span at bounding box center [147, 344] width 12 height 12
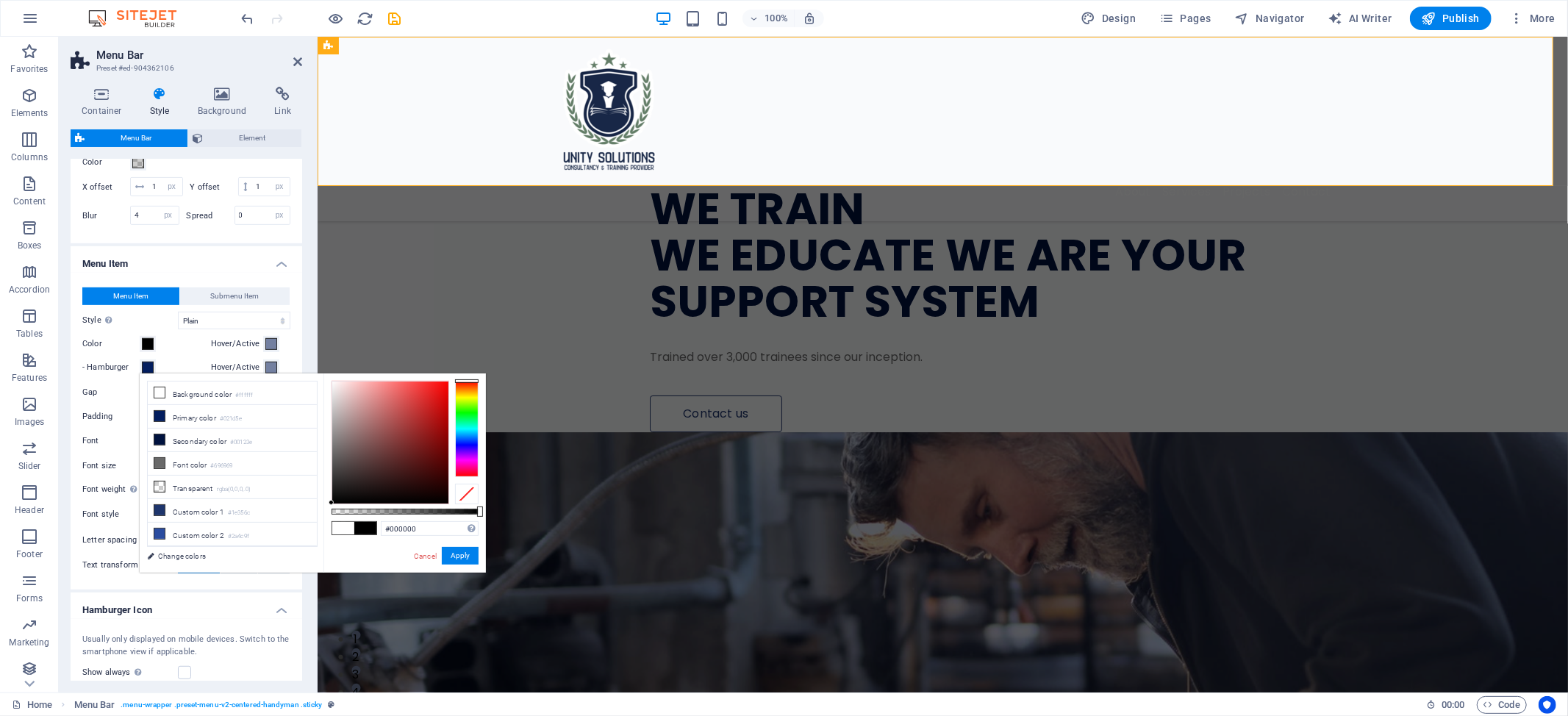
drag, startPoint x: 379, startPoint y: 419, endPoint x: 328, endPoint y: 509, distance: 103.4
click at [328, 509] on div "#000000 Supported formats #0852ed rgb(8, 82, 237) rgba(8, 82, 237, 90%) hsv(221…" at bounding box center [404, 579] width 162 height 412
type input "#ffffff"
type input "#000000"
click at [460, 550] on button "Apply" at bounding box center [460, 555] width 37 height 17
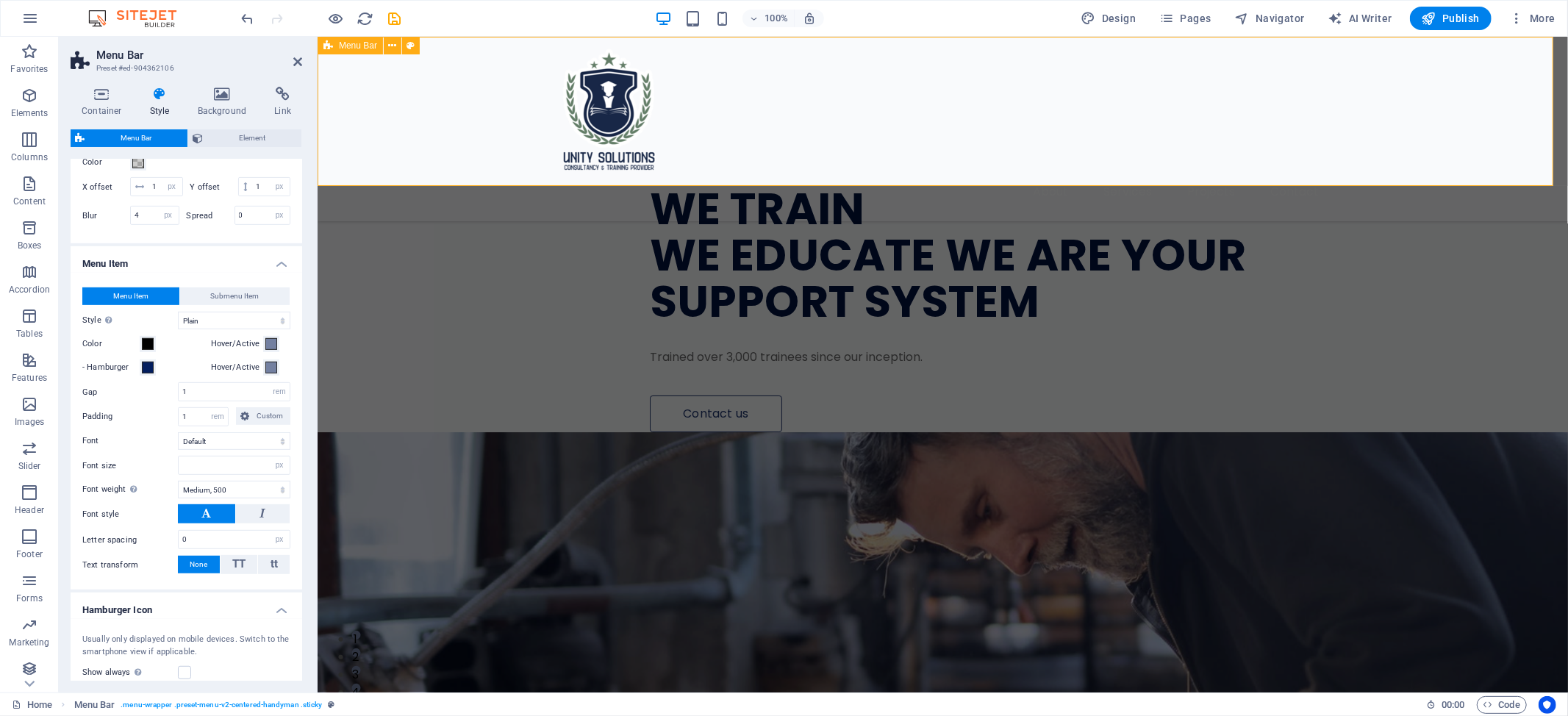
click at [844, 129] on div "About Services Projects Contact" at bounding box center [941, 129] width 1250 height 185
click at [1046, 174] on nav "About Services Projects Contact" at bounding box center [943, 191] width 776 height 35
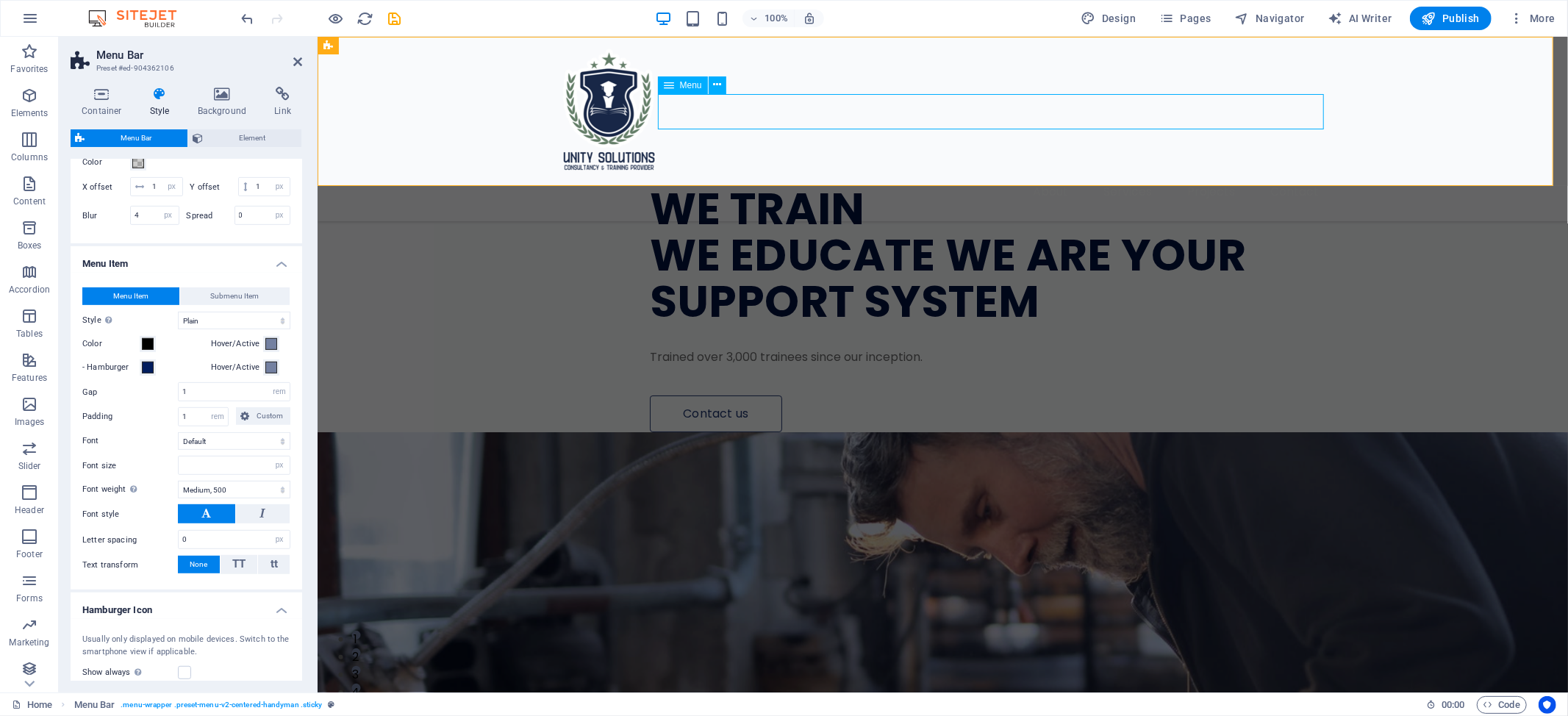
click at [1046, 174] on nav "About Services Projects Contact" at bounding box center [943, 191] width 776 height 35
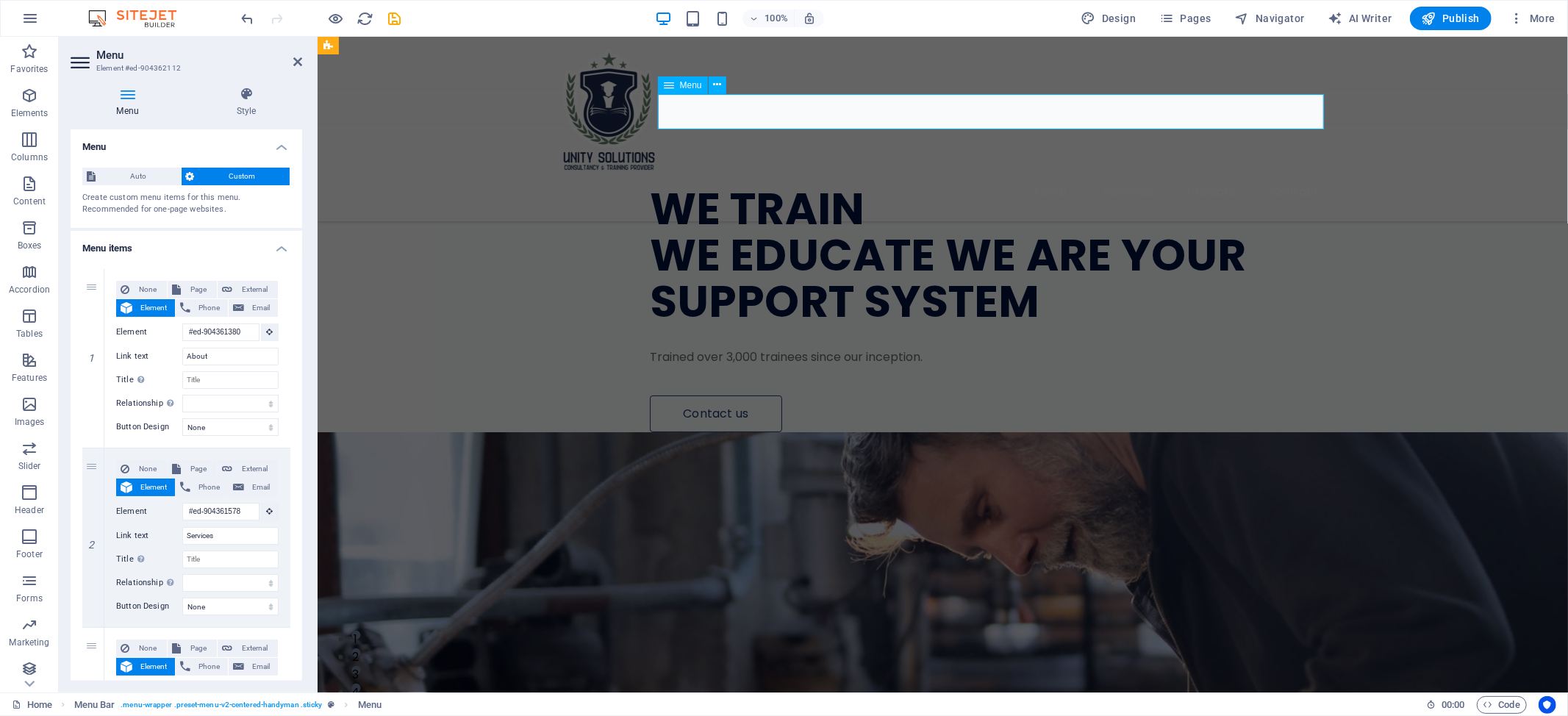
click at [1035, 174] on nav "About Services Projects Contact" at bounding box center [943, 191] width 776 height 35
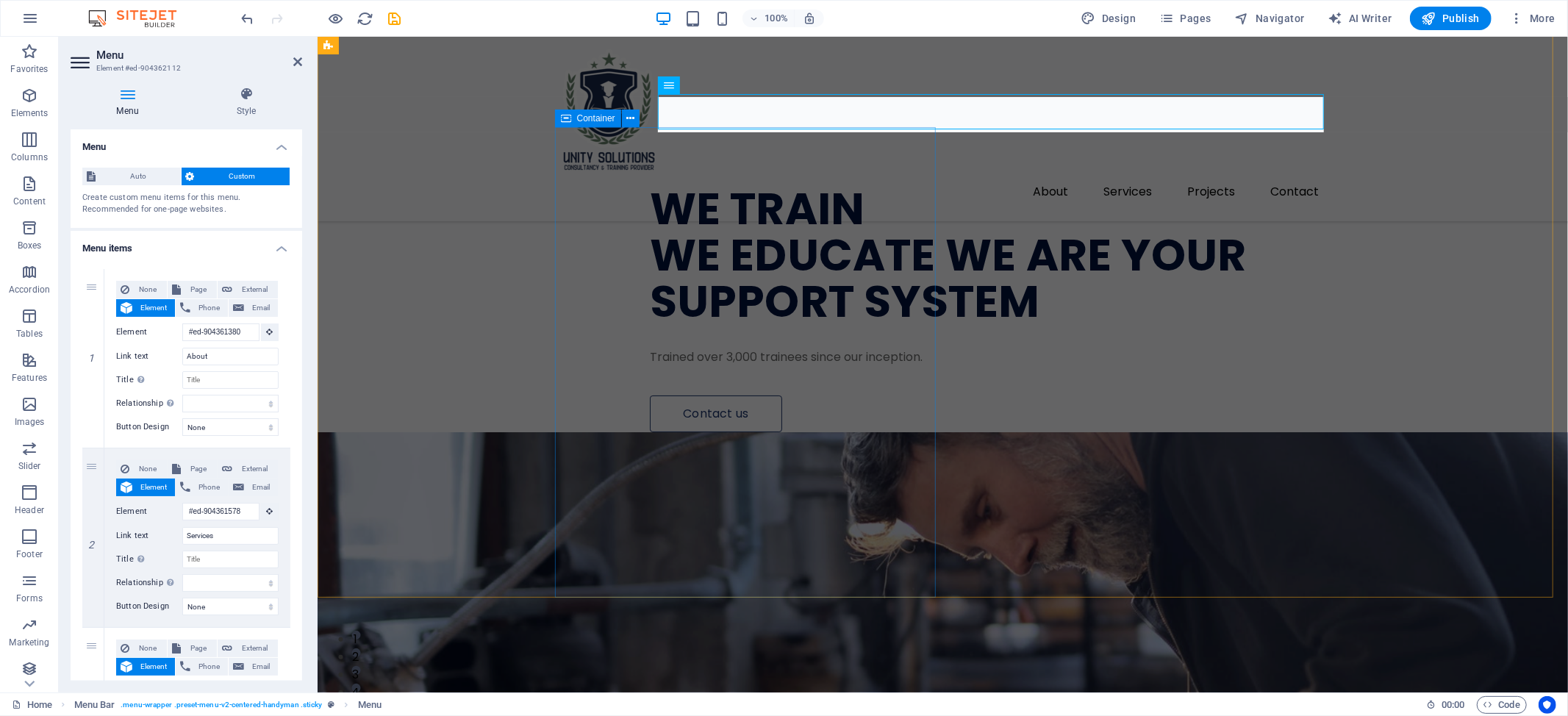
click at [840, 432] on div "WE TRAIN WE EDUCATE WE ARE YOUR SUPPORT SYSTEM Trained over 3,000 trainees sinc…" at bounding box center [1061, 279] width 1013 height 305
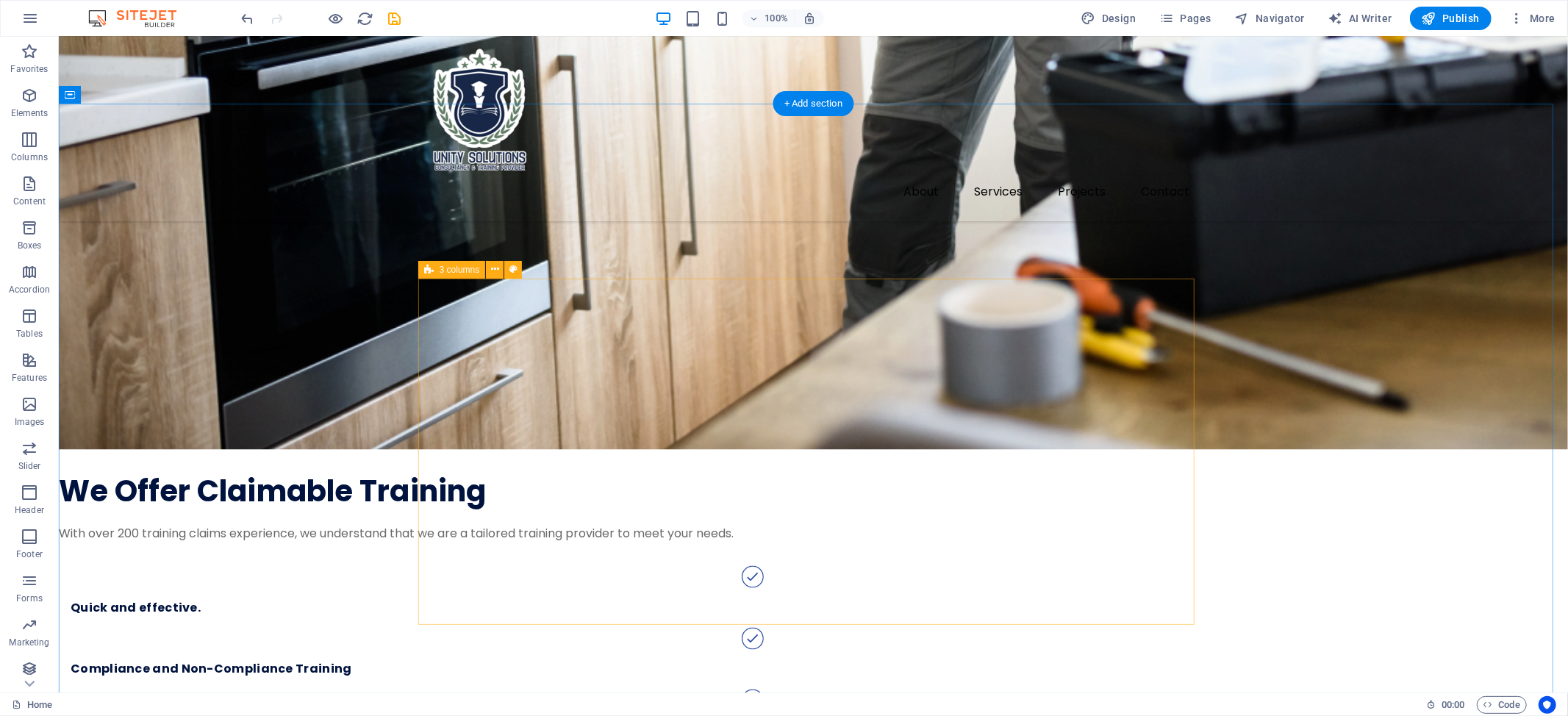
scroll to position [1861, 0]
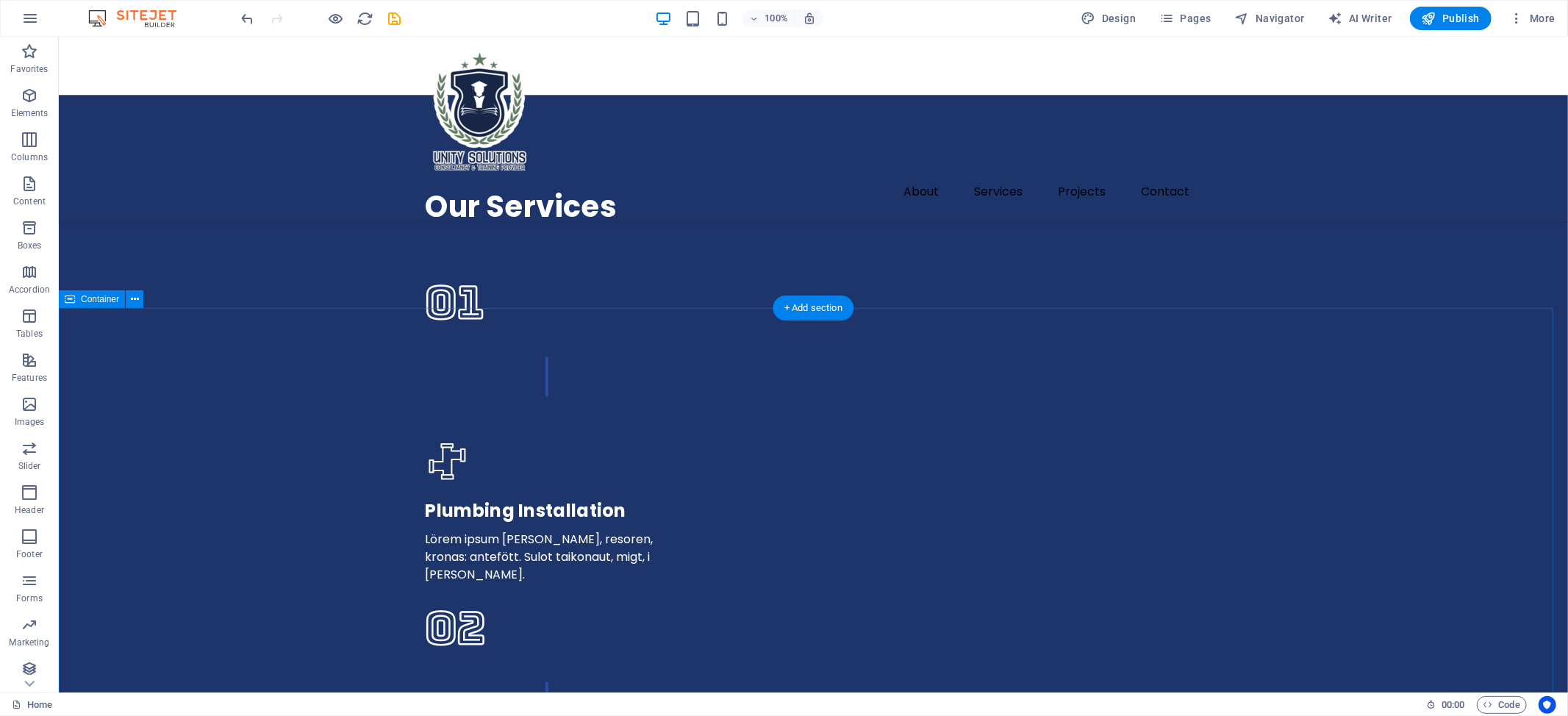
scroll to position [3331, 0]
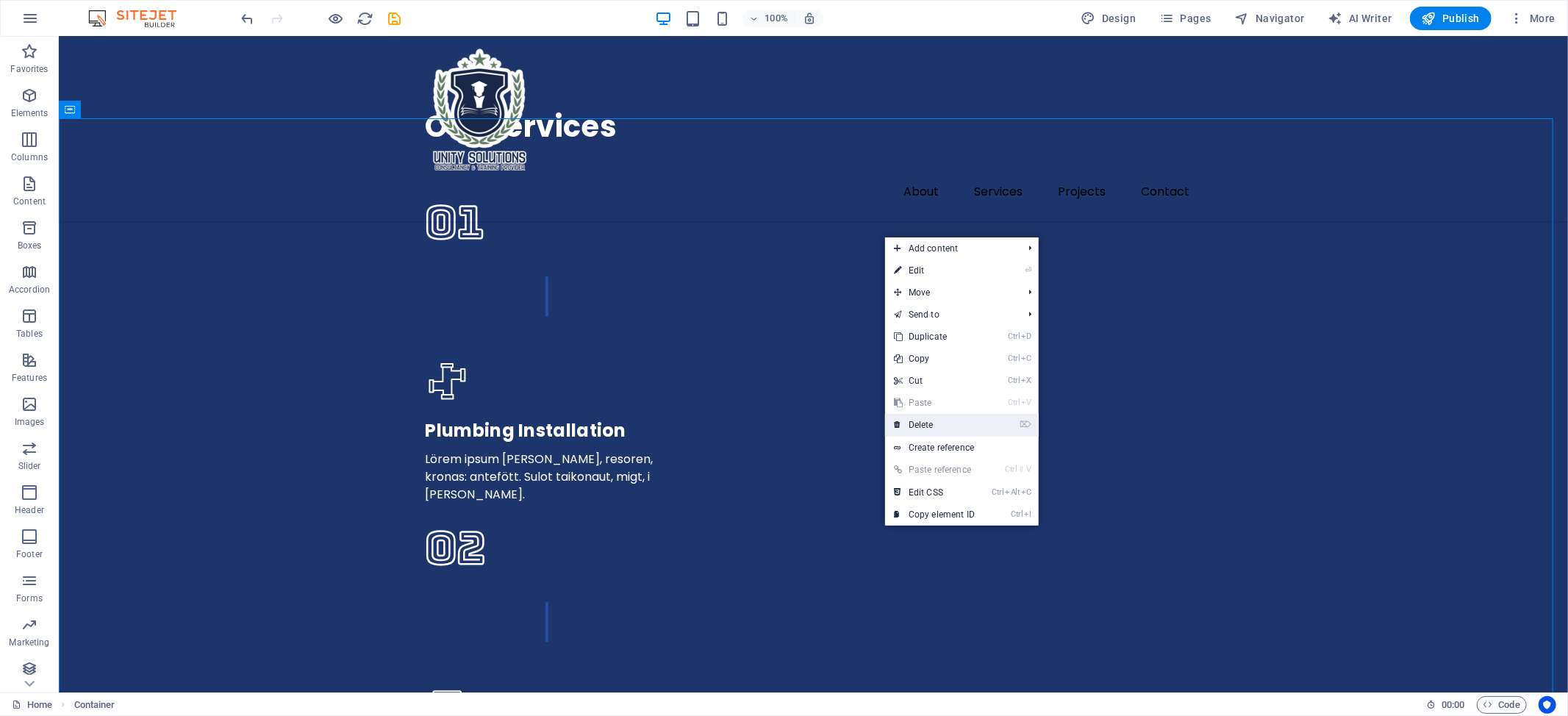
click at [954, 433] on link "⌦ Delete" at bounding box center [934, 424] width 99 height 22
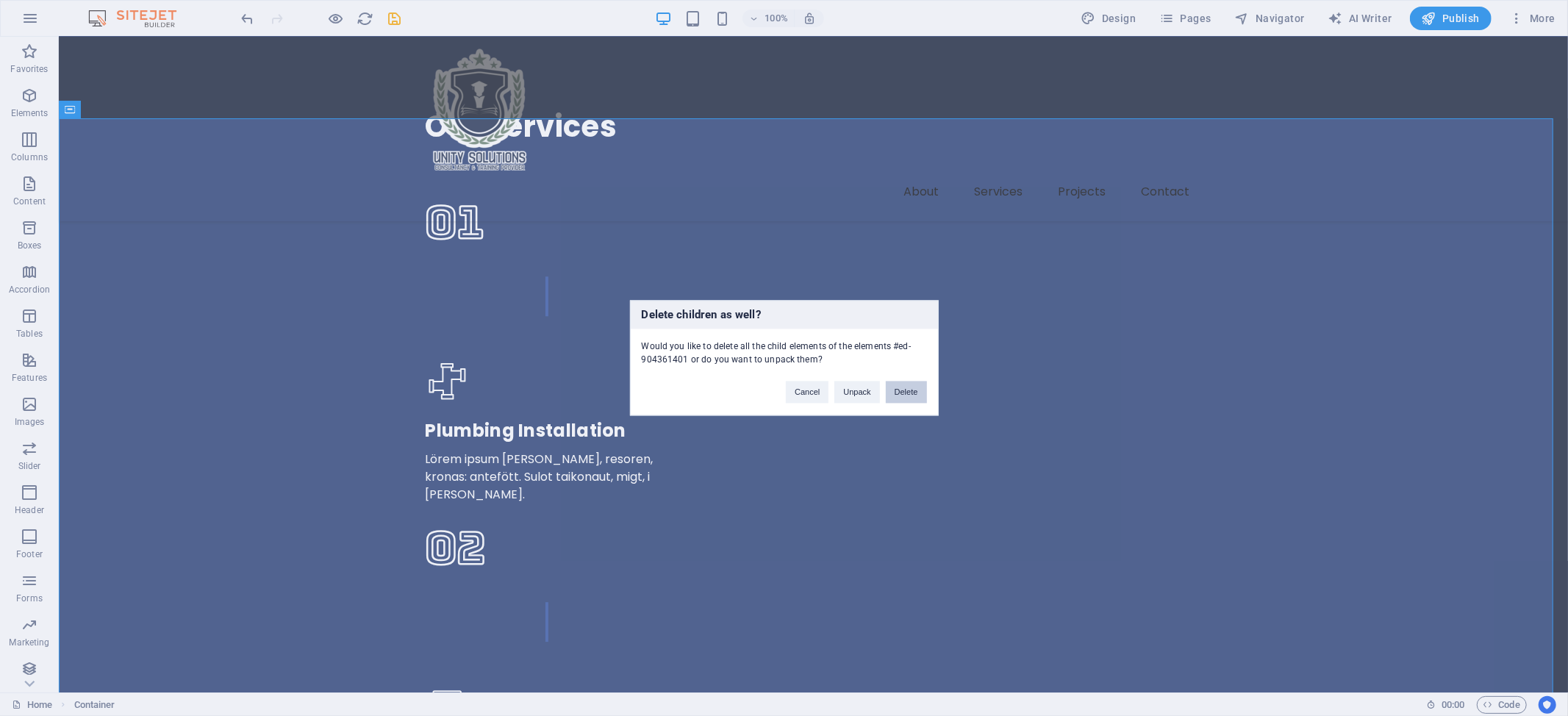
click at [901, 389] on button "Delete" at bounding box center [906, 392] width 41 height 22
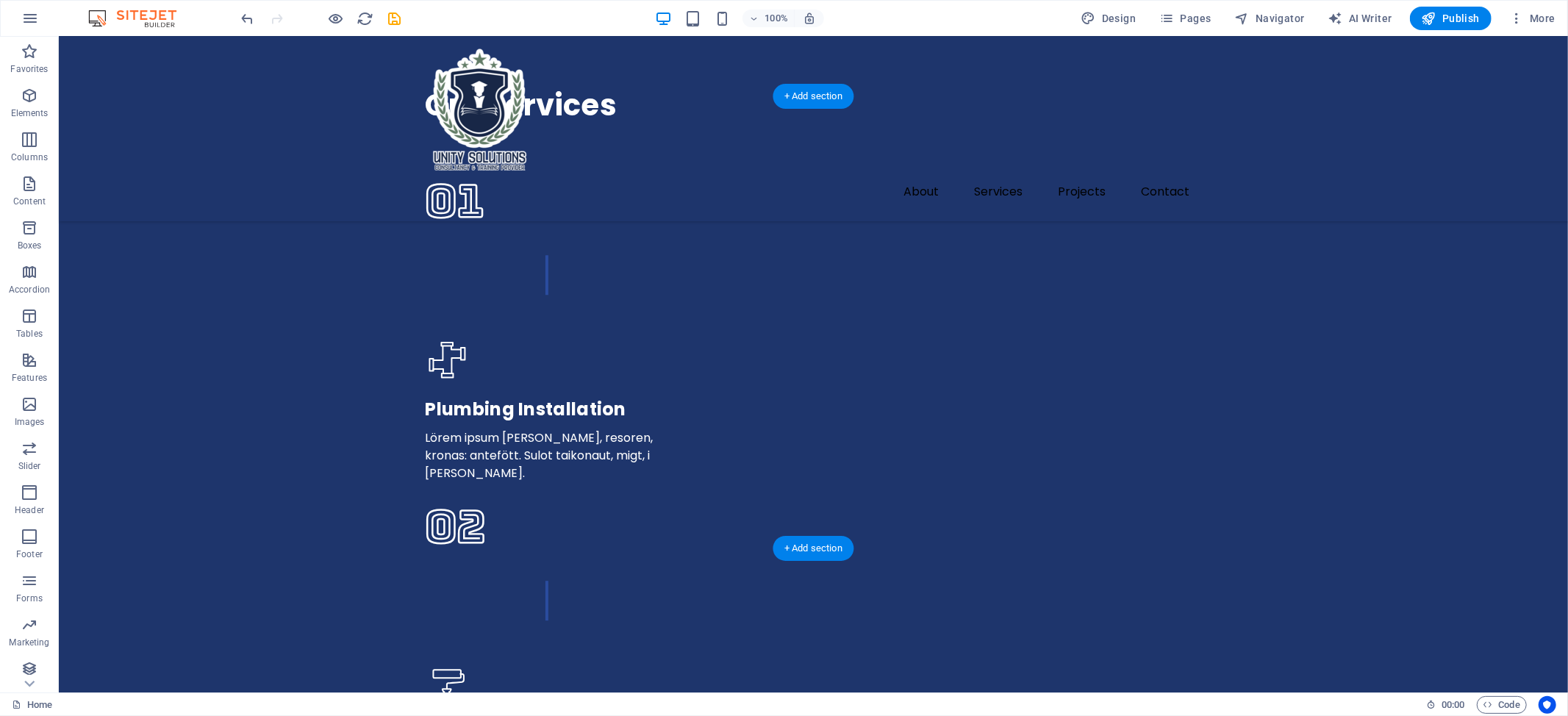
scroll to position [3135, 0]
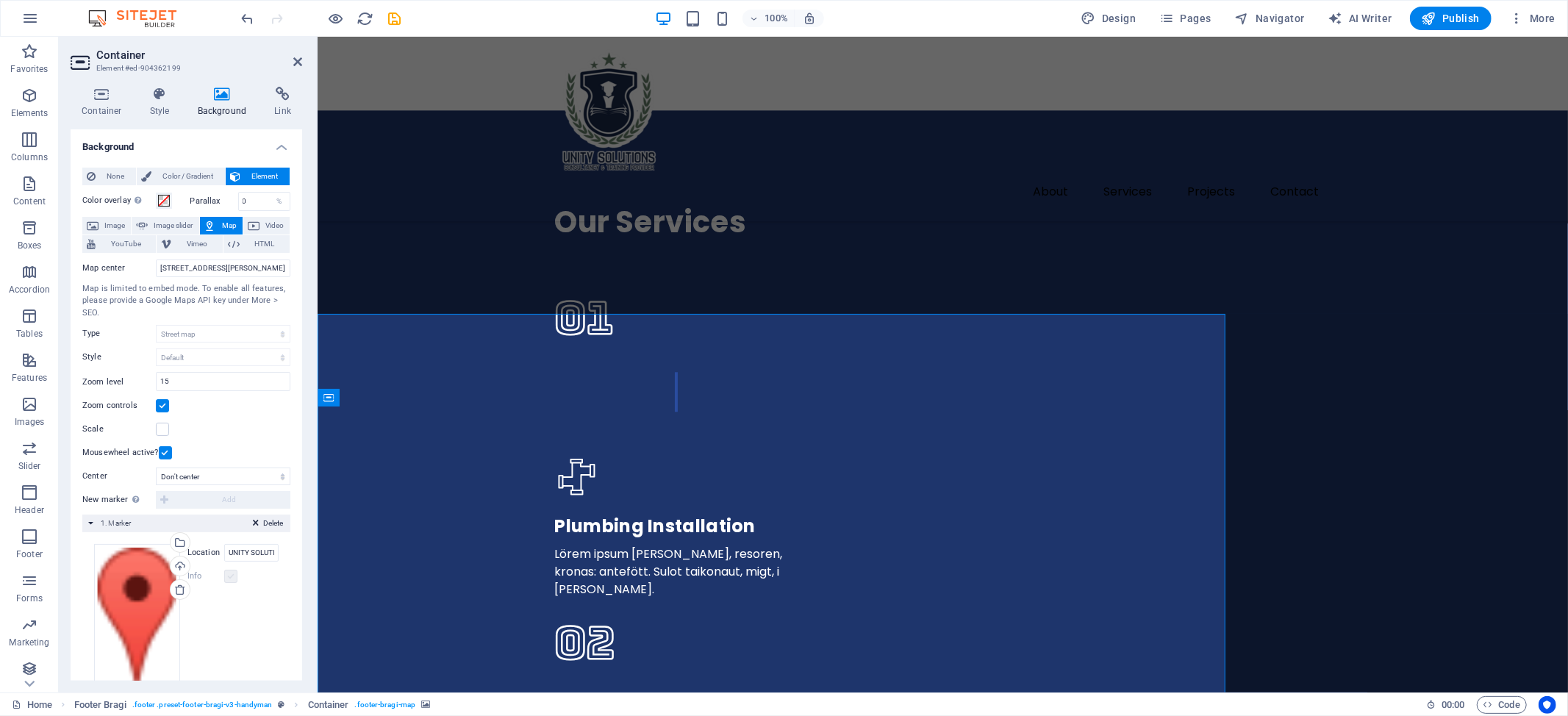
click at [225, 579] on label at bounding box center [231, 576] width 13 height 13
click at [180, 571] on div "Upload" at bounding box center [178, 567] width 22 height 22
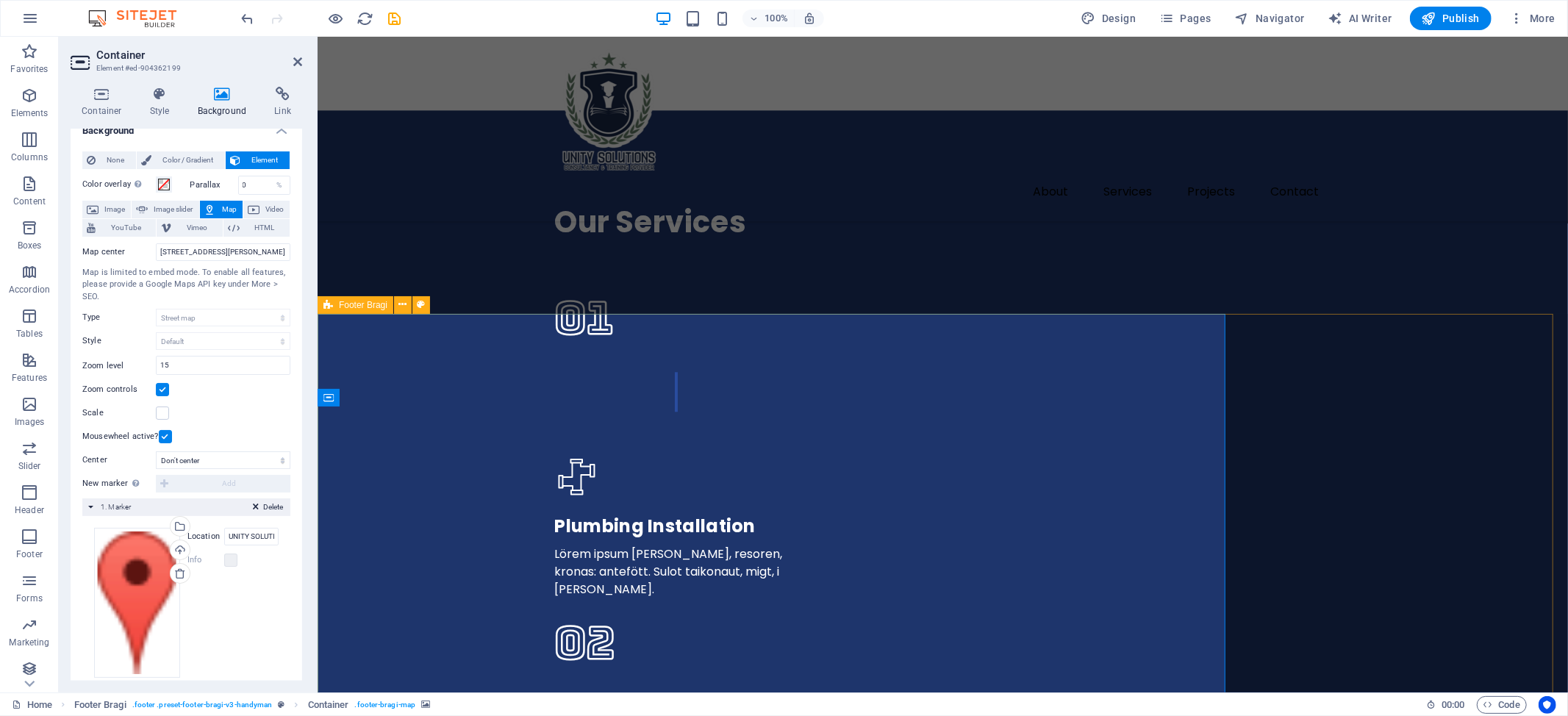
scroll to position [30, 0]
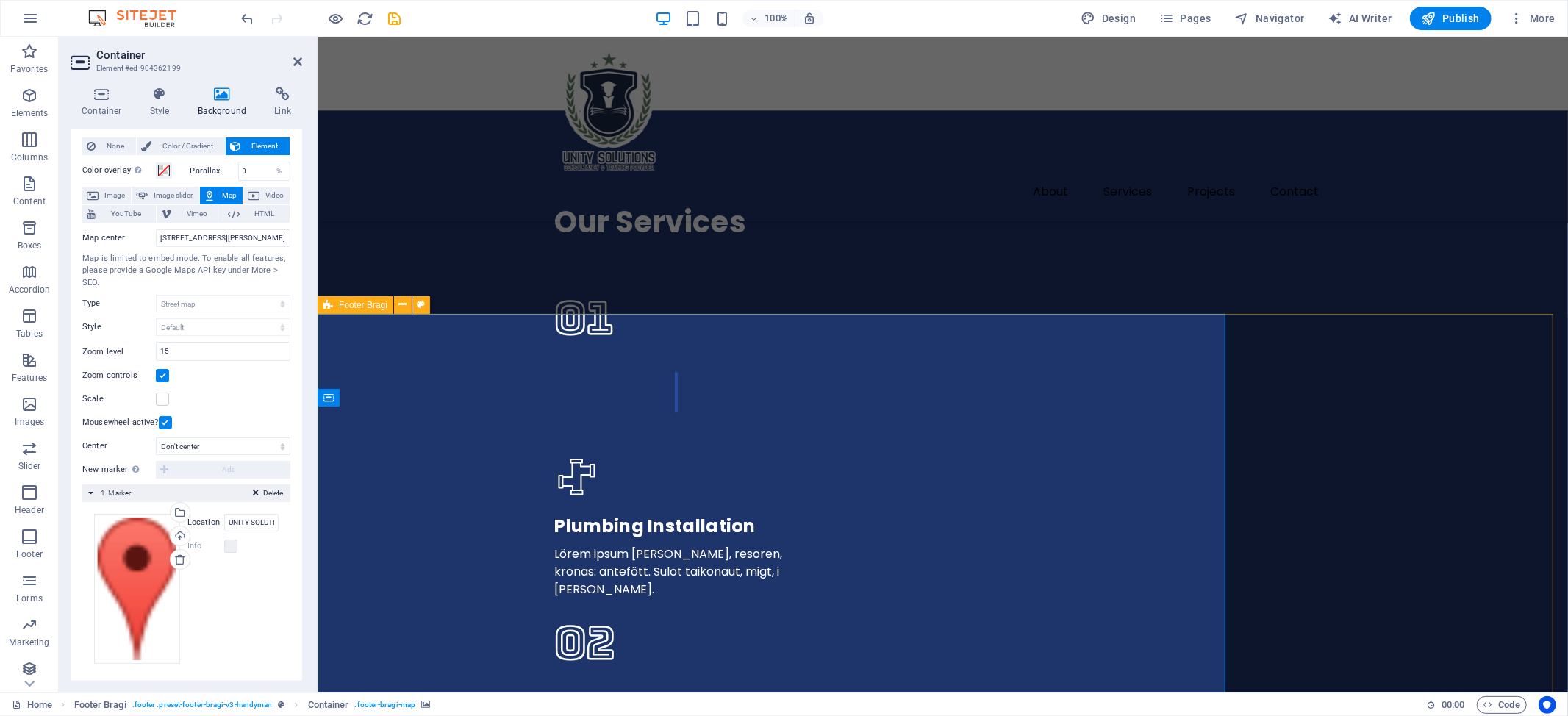
click at [228, 585] on div "Drag files here, click to choose files or select files from Files or our free s…" at bounding box center [186, 588] width 185 height 150
click at [248, 522] on input "UNITY SOLUTIONS, 2G-8, 1st Floor, Grand Merdeka Mall, North Menggatal, 88450 Ko…" at bounding box center [251, 522] width 54 height 17
drag, startPoint x: 251, startPoint y: 522, endPoint x: 245, endPoint y: 561, distance: 39.5
click at [245, 561] on div "Drag files here, click to choose files or select files from Files or our free s…" at bounding box center [186, 588] width 185 height 150
click at [230, 548] on label at bounding box center [231, 546] width 13 height 13
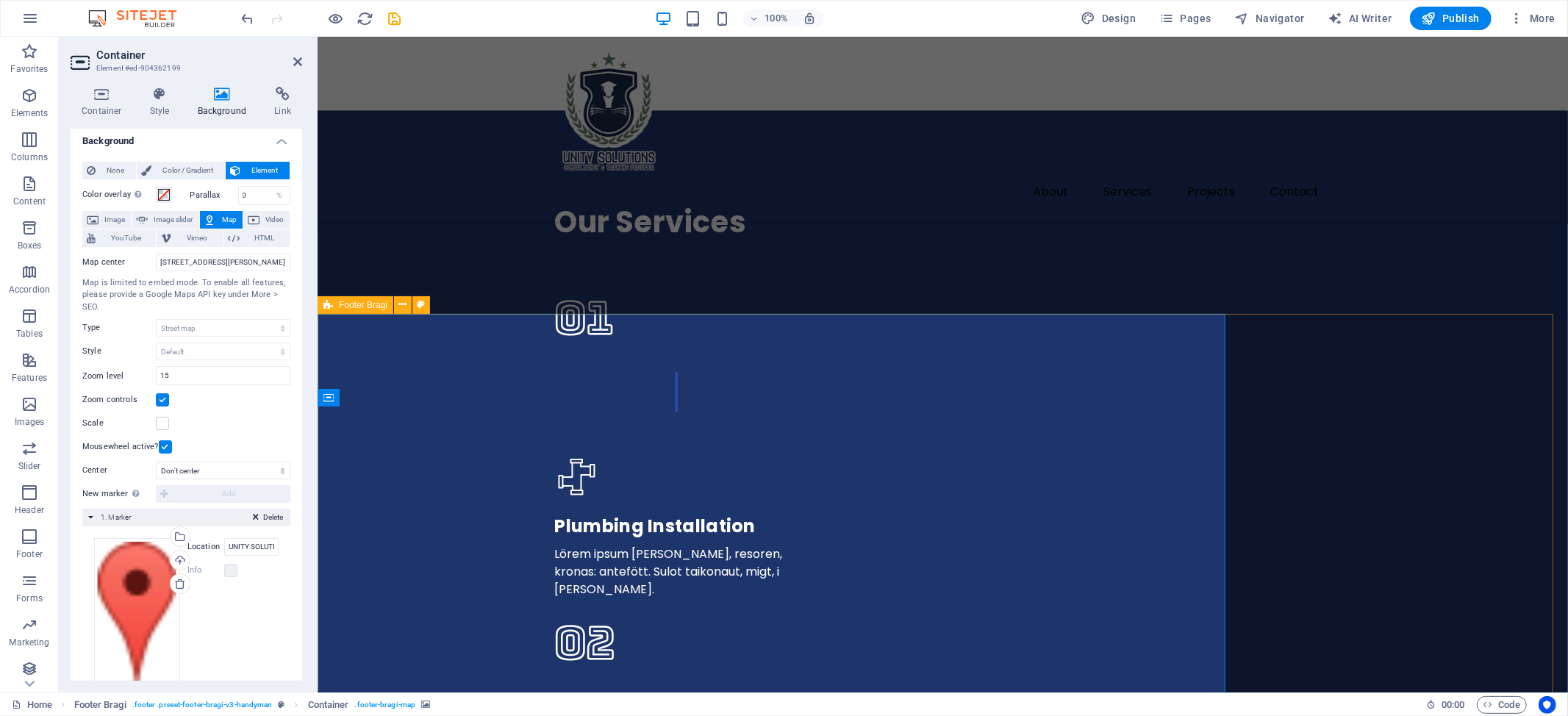
scroll to position [0, 0]
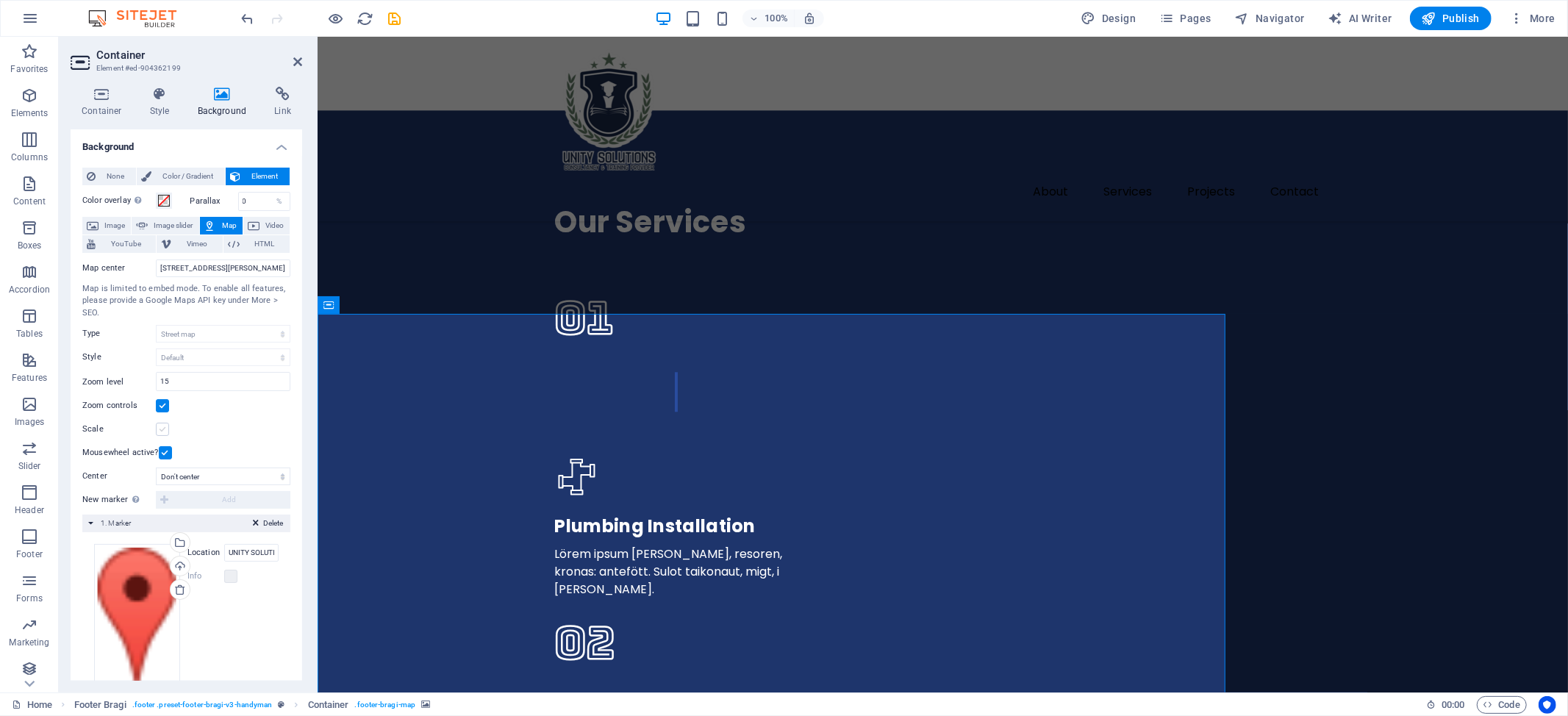
click at [162, 433] on label at bounding box center [162, 429] width 13 height 13
click at [0, 0] on input "Scale" at bounding box center [0, 0] width 0 height 0
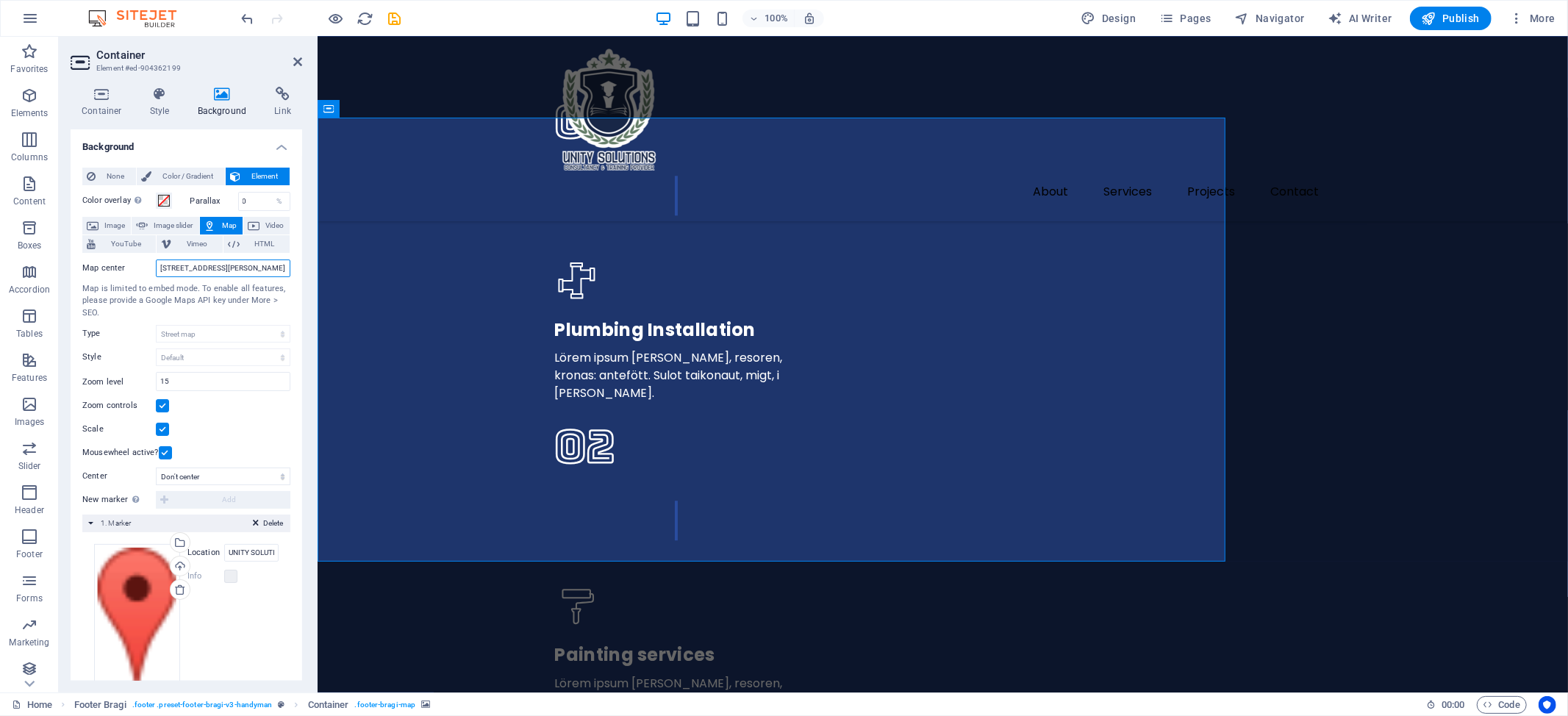
click at [244, 269] on input "200 Cotter Ave, 78373 Port Aransas" at bounding box center [222, 268] width 134 height 17
click at [246, 559] on input "UNITY SOLUTIONS, 2G-8, 1st Floor, Grand Merdeka Mall, North Menggatal, 88450 Ko…" at bounding box center [251, 552] width 54 height 17
click at [199, 268] on input "200 Cotter Ave, 78373 Port Aransas" at bounding box center [222, 268] width 134 height 17
paste input "UNITY SOLUTIONS, 2G-8, 1st Floor, Grand Merdeka Mall, North Menggatal, 88450 Ko…"
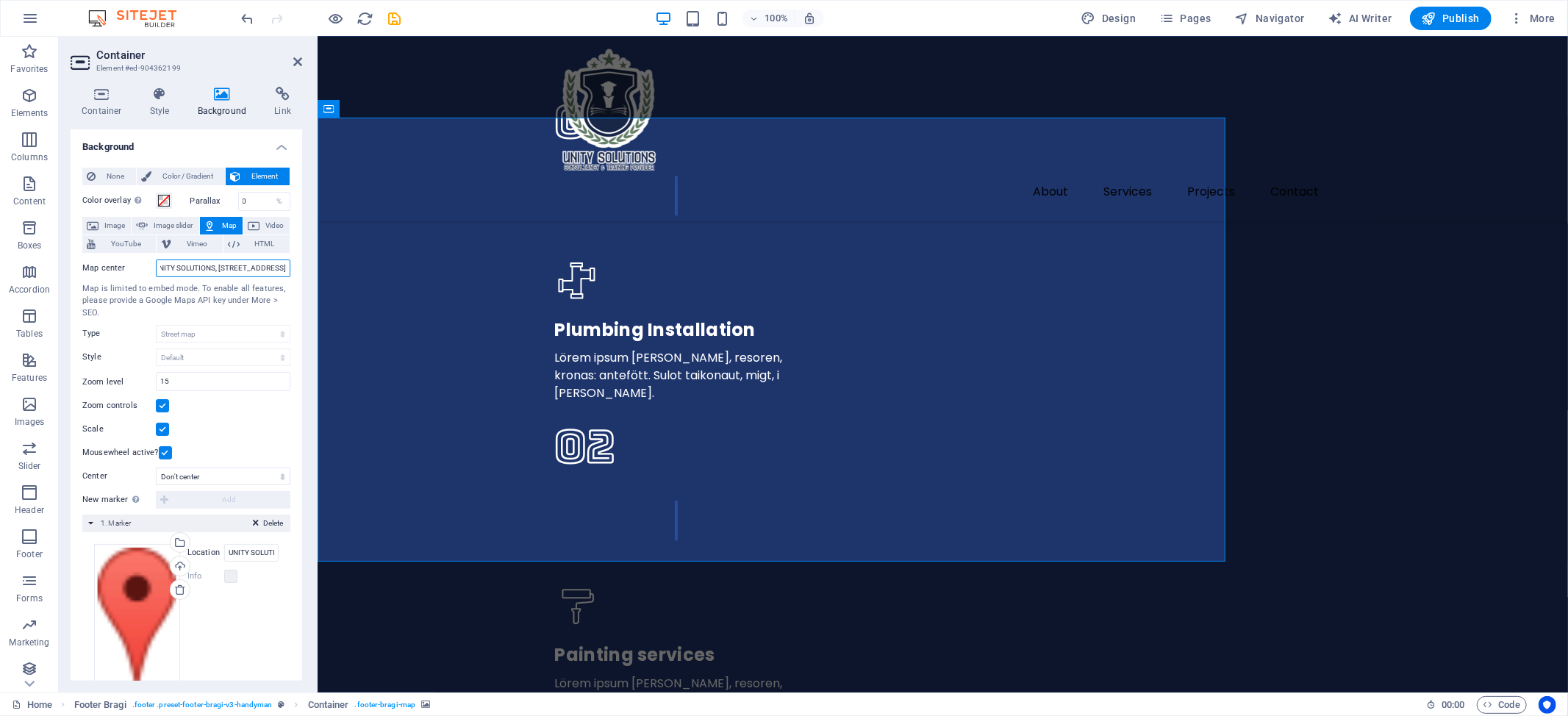
type input "UNITY SOLUTIONS, 2G-8, 1st Floor, Grand Merdeka Mall, North Menggatal, 88450 Ko…"
click at [262, 433] on div "Scale" at bounding box center [186, 428] width 208 height 17
click at [174, 547] on div "Select files from the file manager, stock photos, or upload file(s)" at bounding box center [178, 544] width 22 height 22
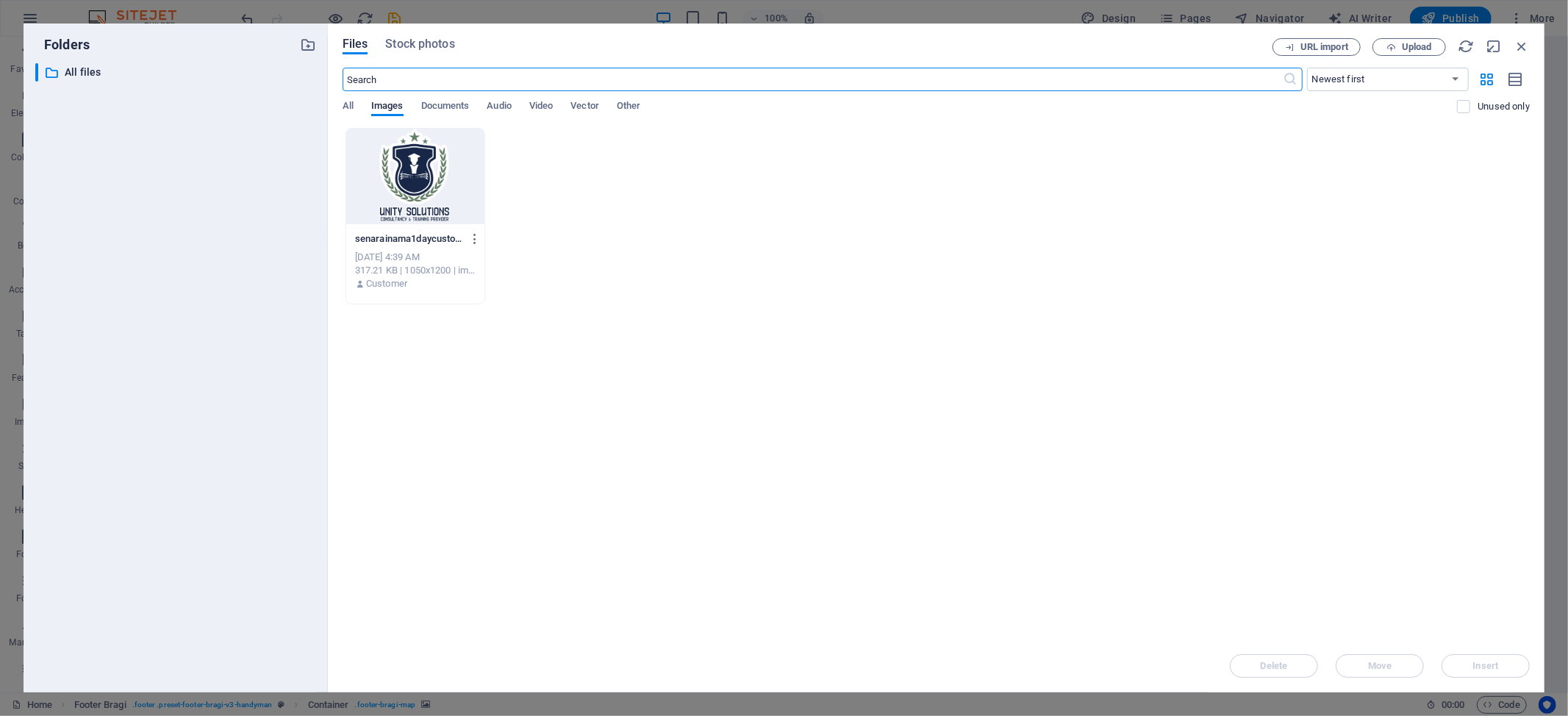
scroll to position [3111, 0]
click at [451, 198] on div at bounding box center [415, 176] width 138 height 96
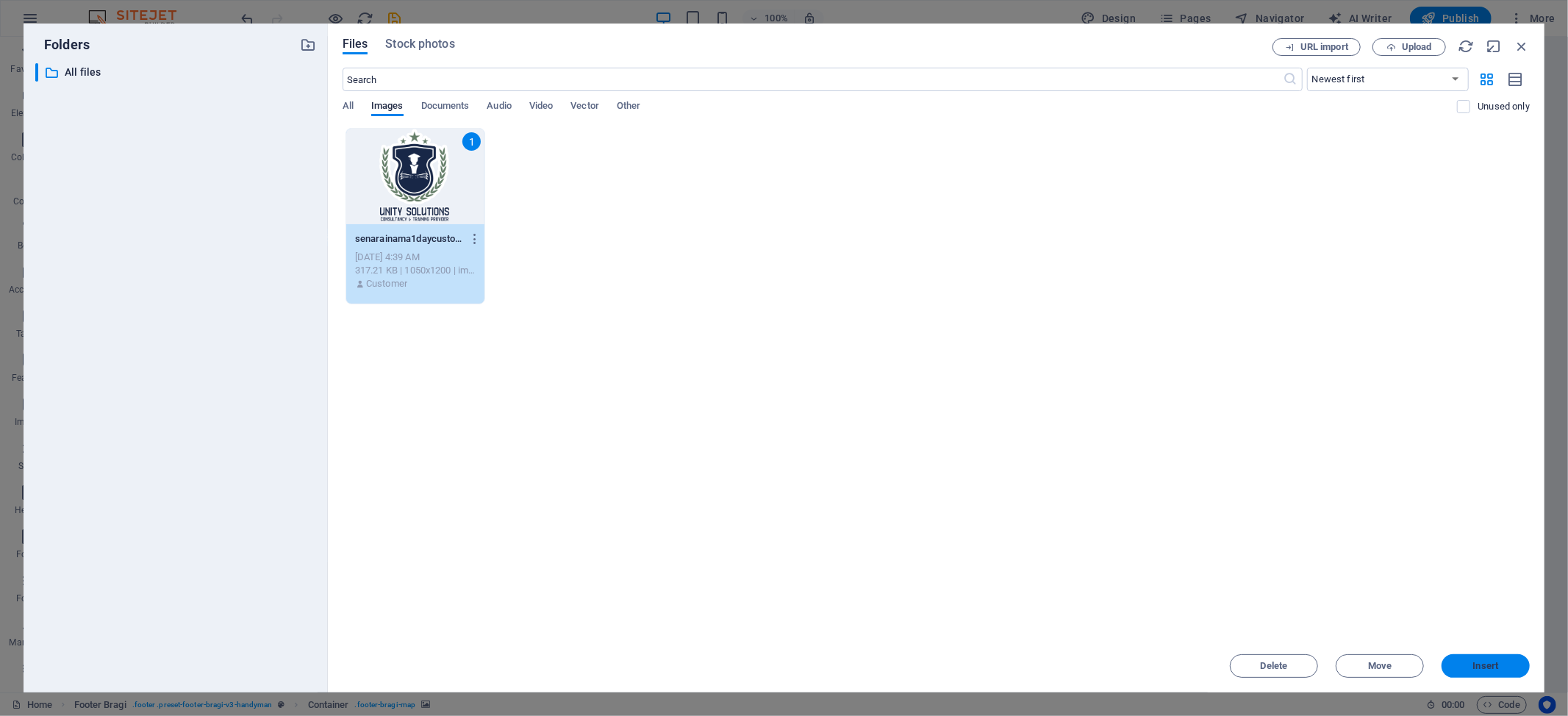
click at [1469, 667] on span "Insert" at bounding box center [1485, 666] width 77 height 9
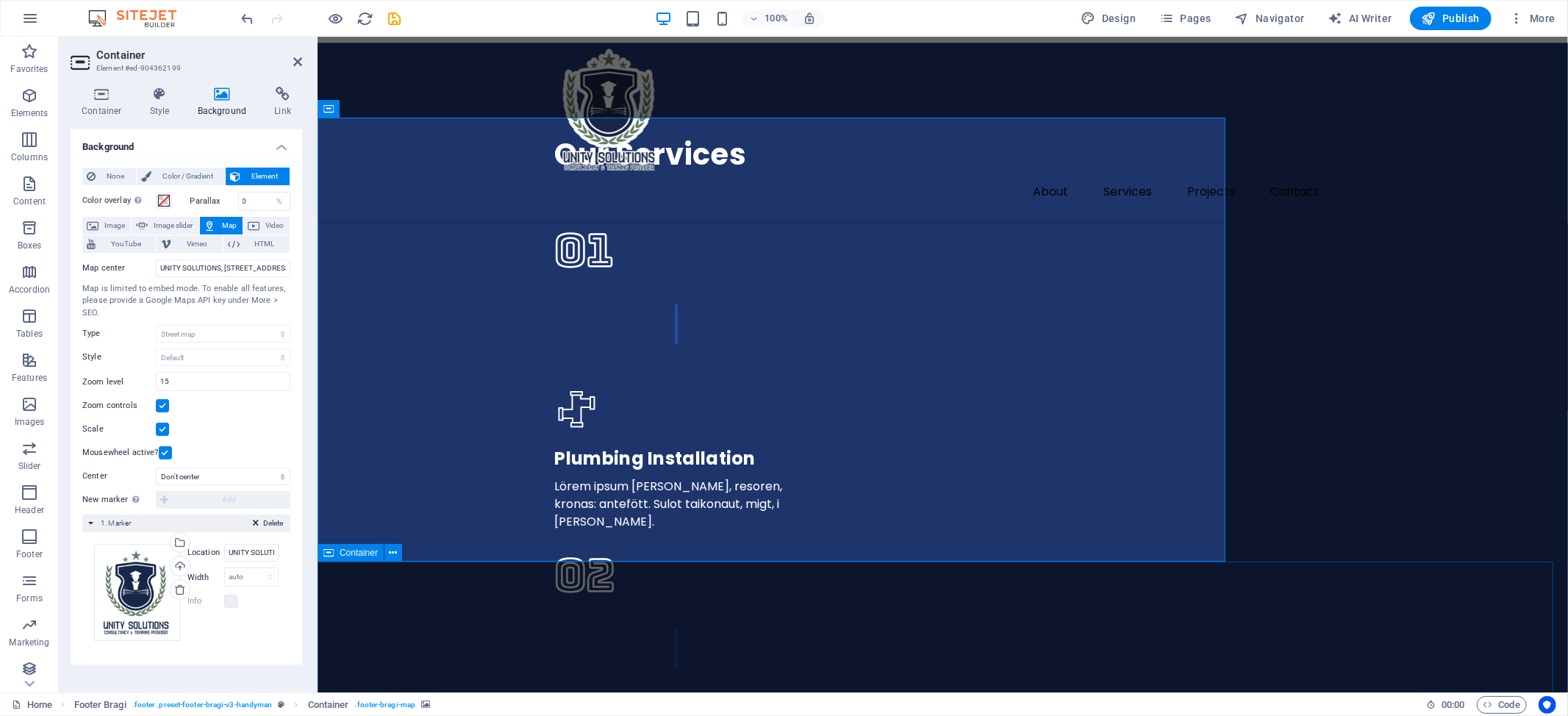
scroll to position [3240, 0]
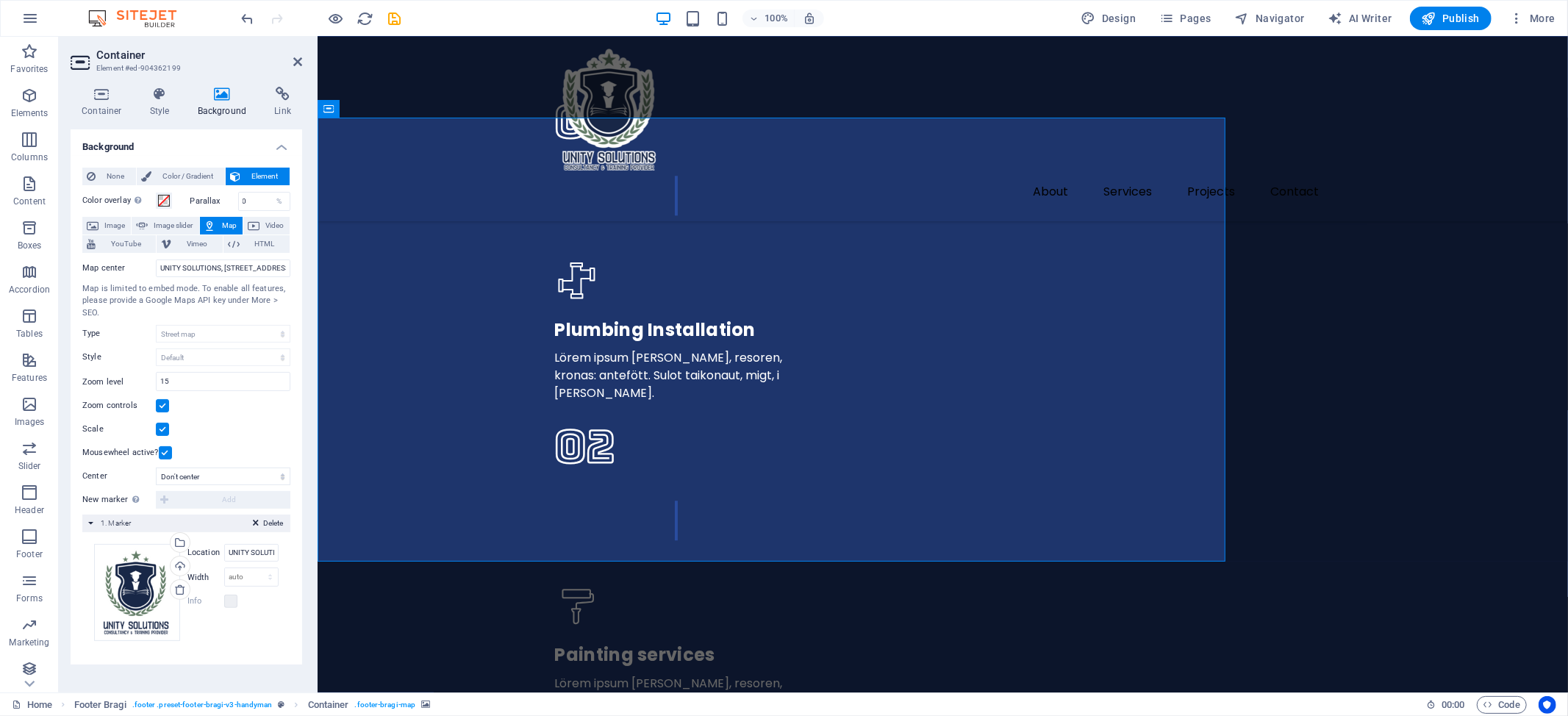
click at [255, 628] on div "Drag files here, click to choose files or select files from Files or our free s…" at bounding box center [186, 592] width 185 height 97
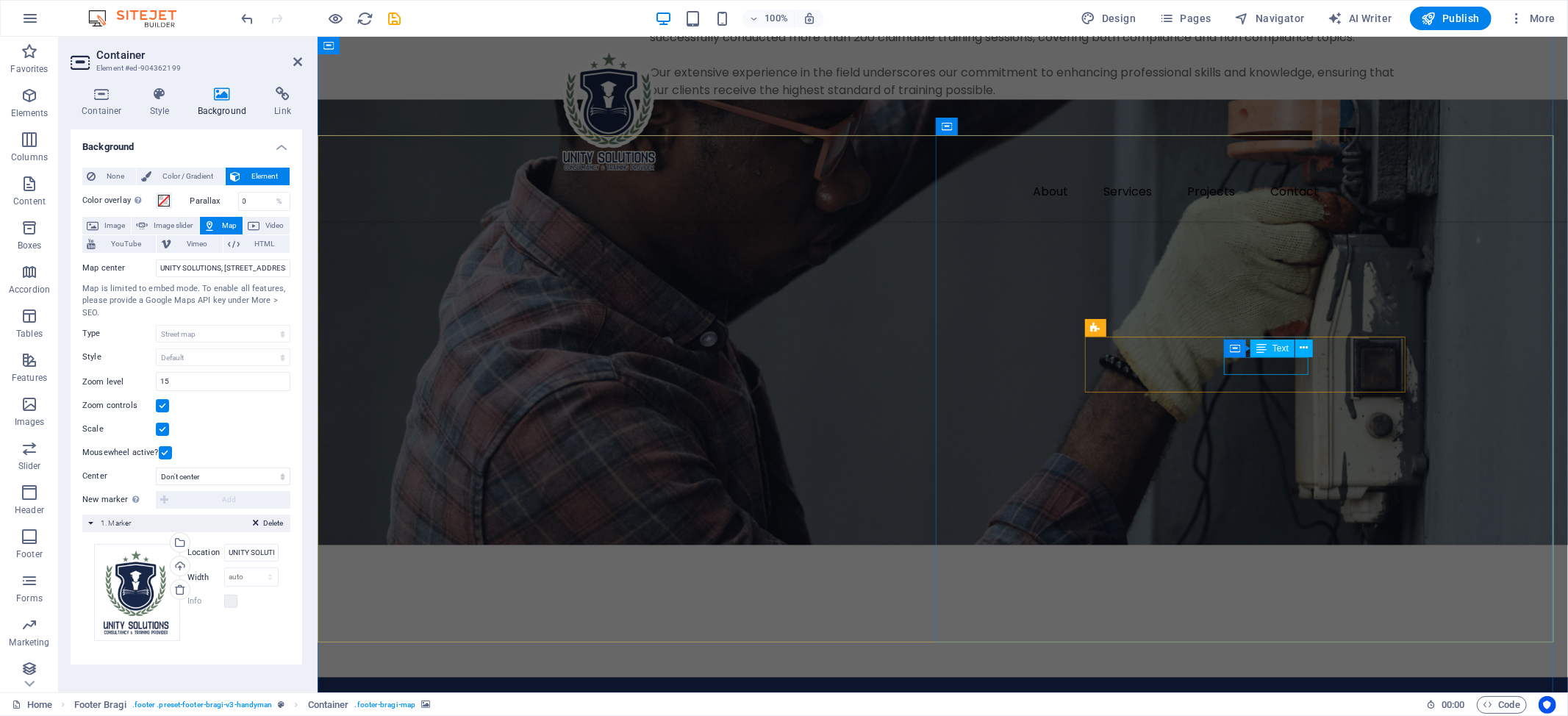
scroll to position [2352, 0]
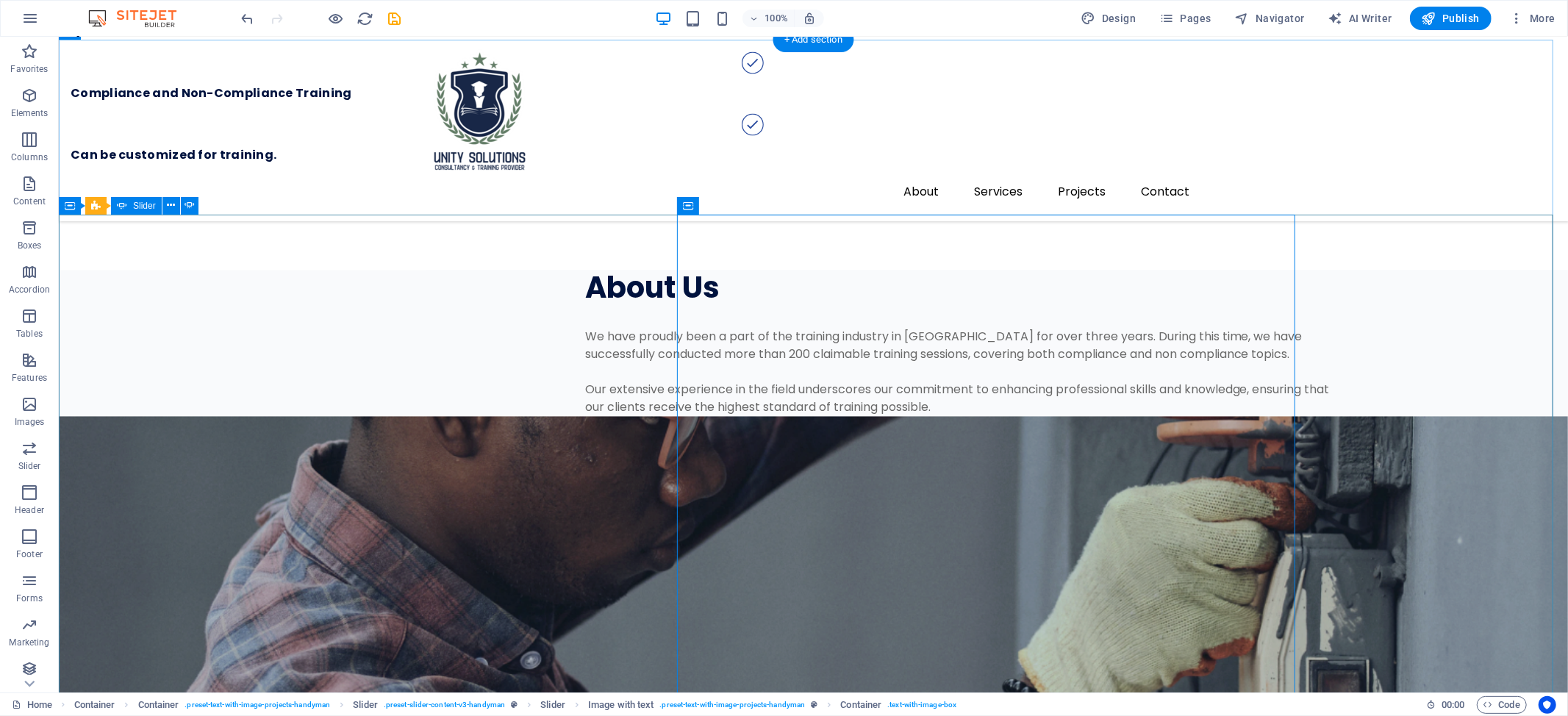
scroll to position [2444, 0]
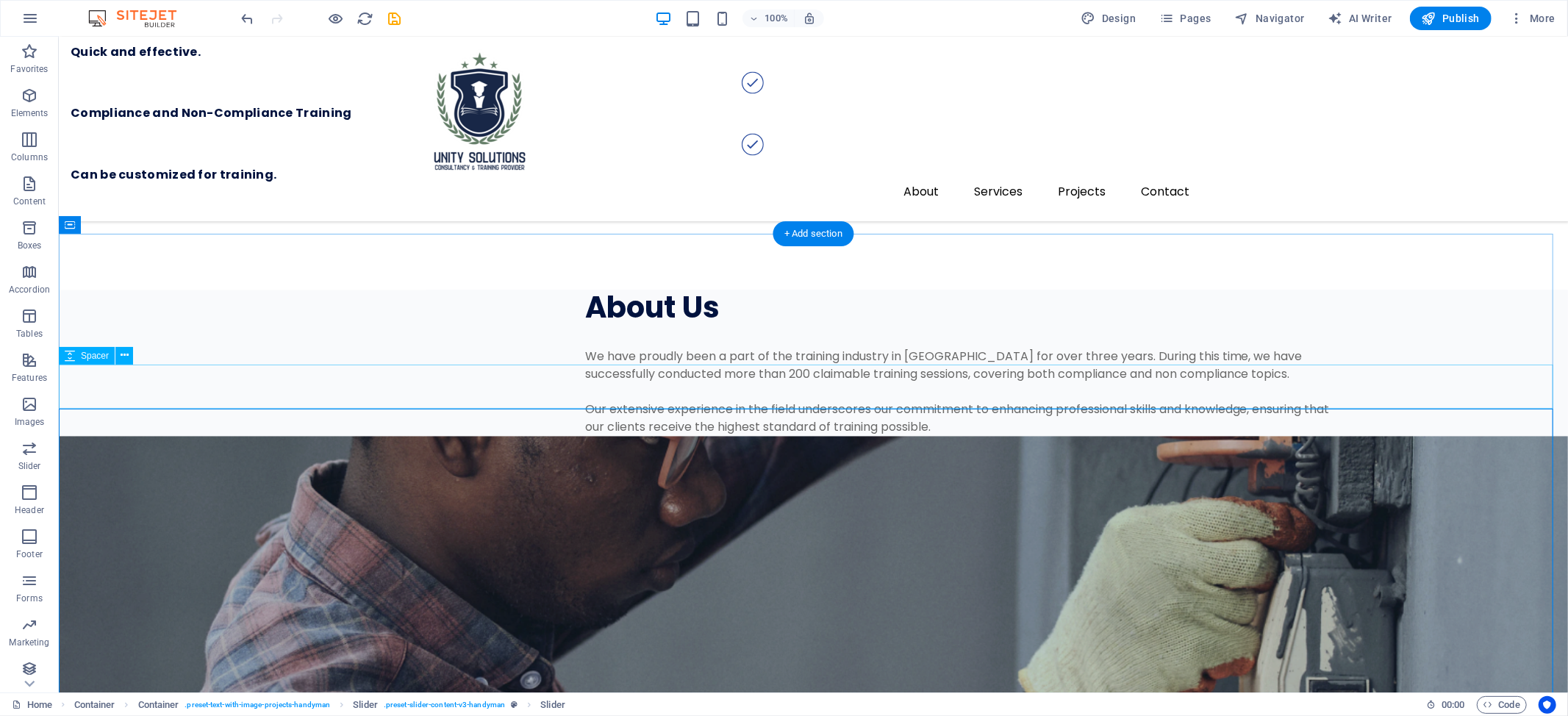
scroll to position [2248, 0]
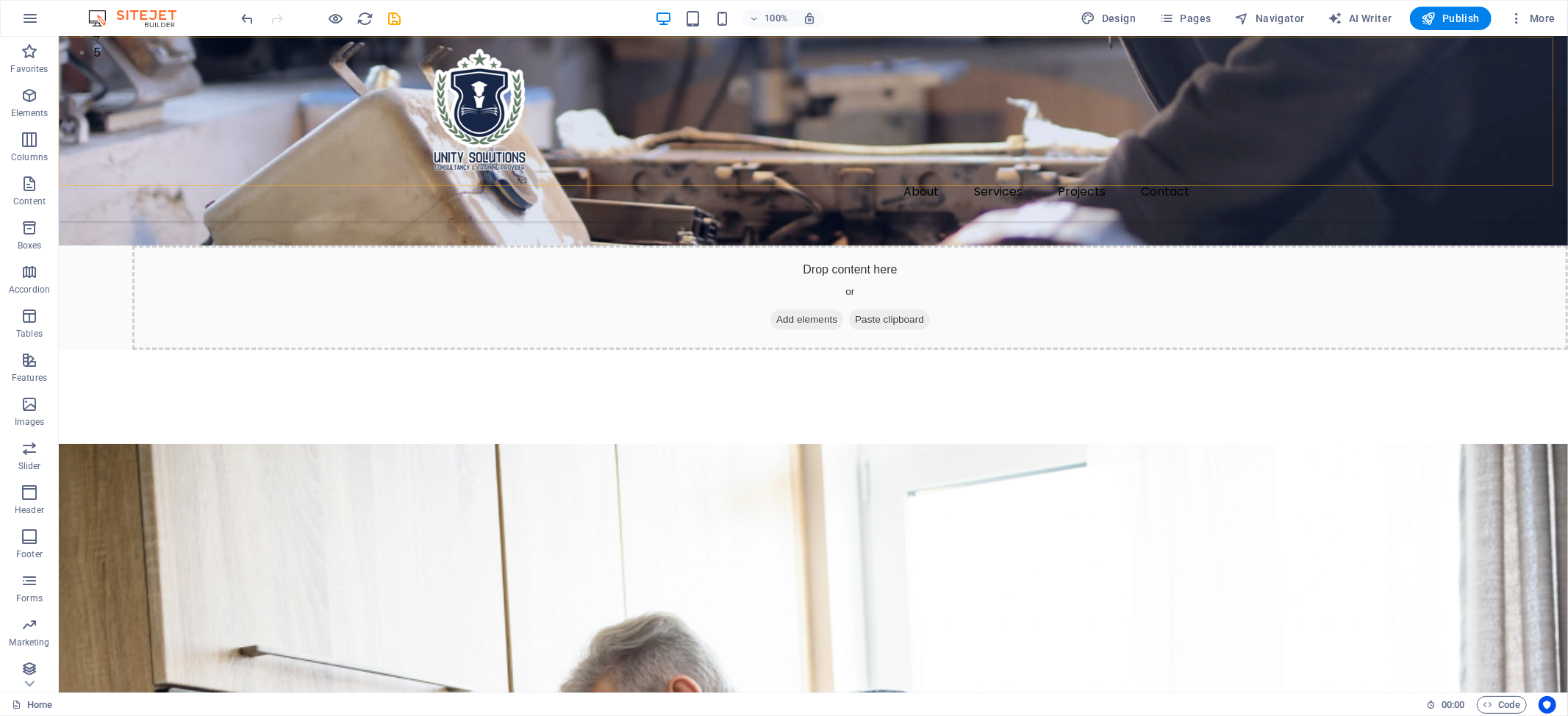
scroll to position [588, 0]
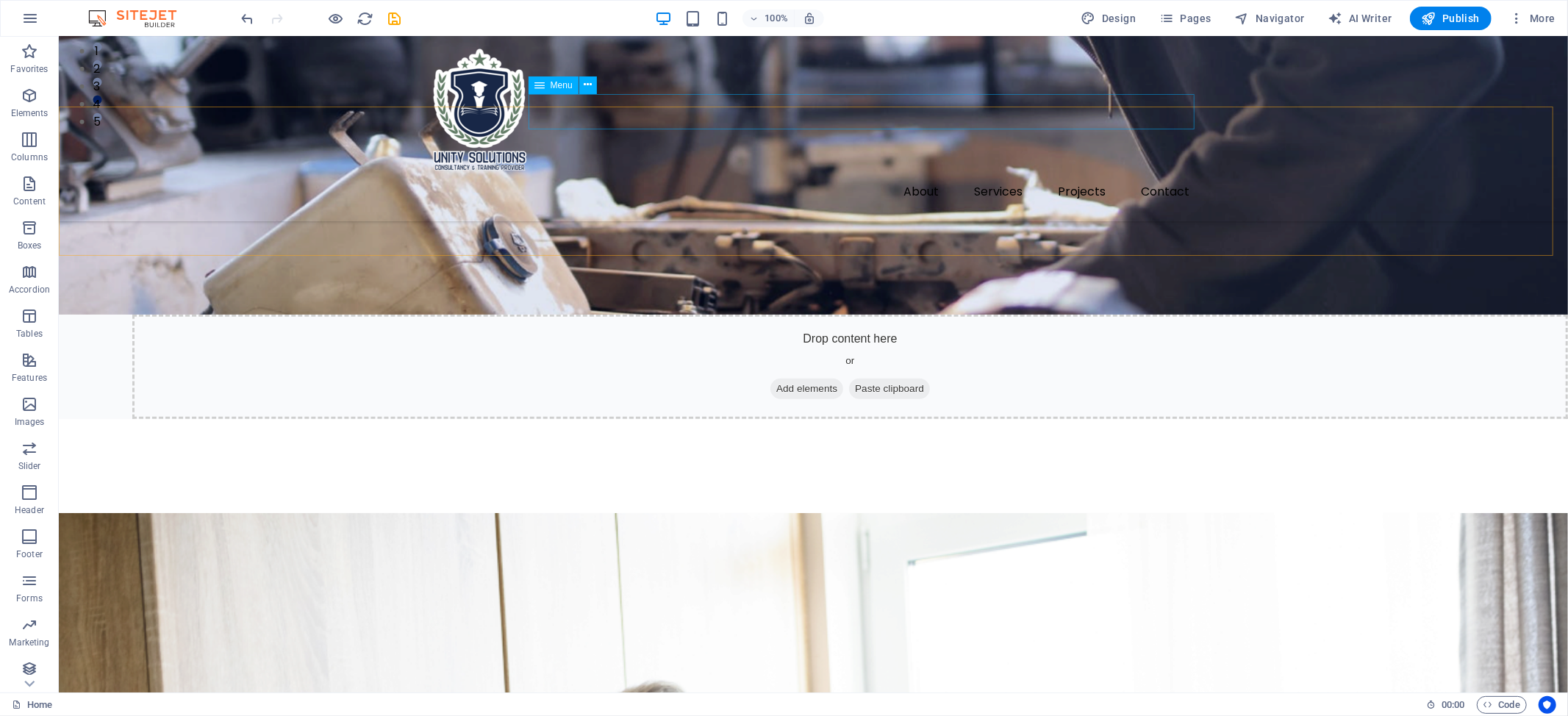
click at [1009, 174] on nav "About Services Projects Contact" at bounding box center [813, 191] width 776 height 35
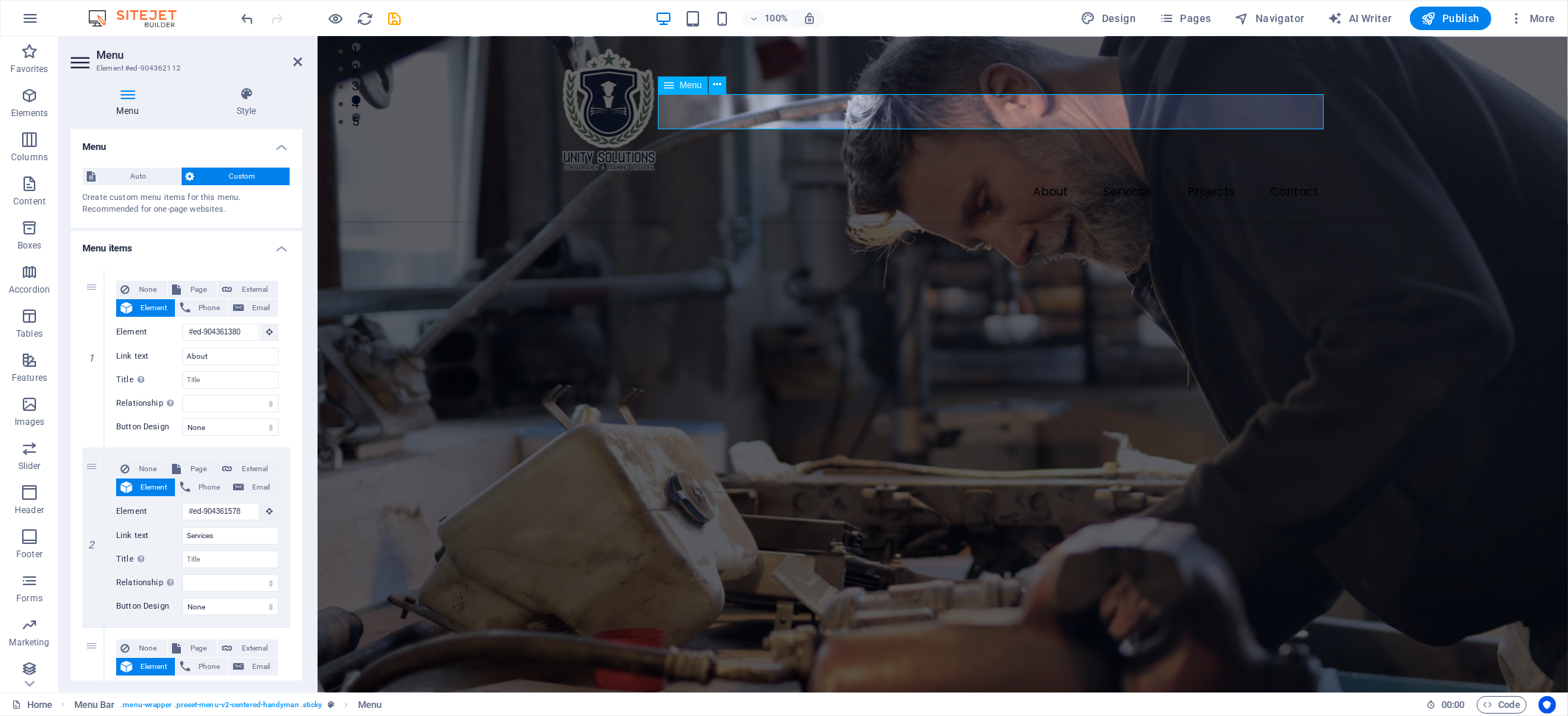
click at [1079, 174] on nav "About Services Projects Contact" at bounding box center [943, 191] width 776 height 35
click at [1126, 174] on nav "About Services Projects Contact" at bounding box center [943, 191] width 776 height 35
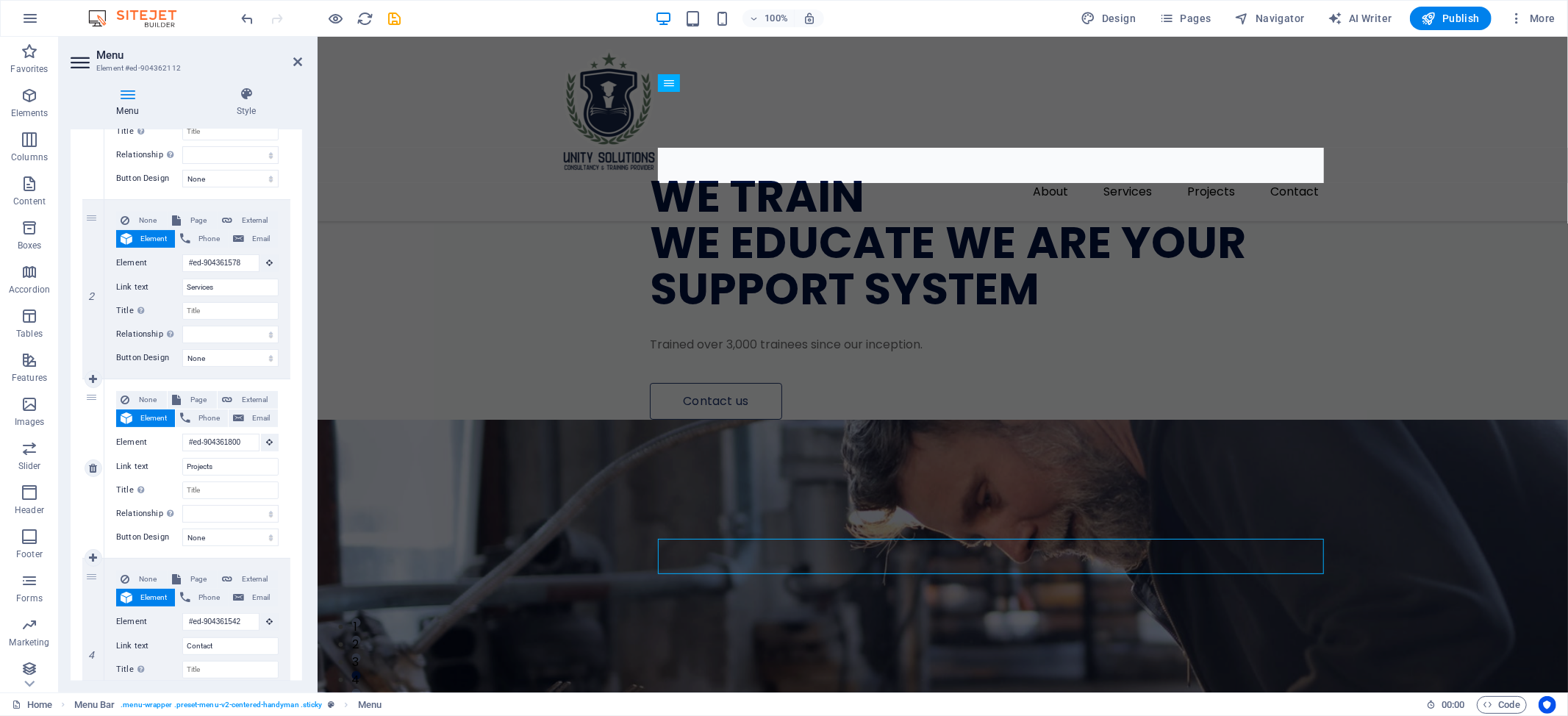
scroll to position [0, 0]
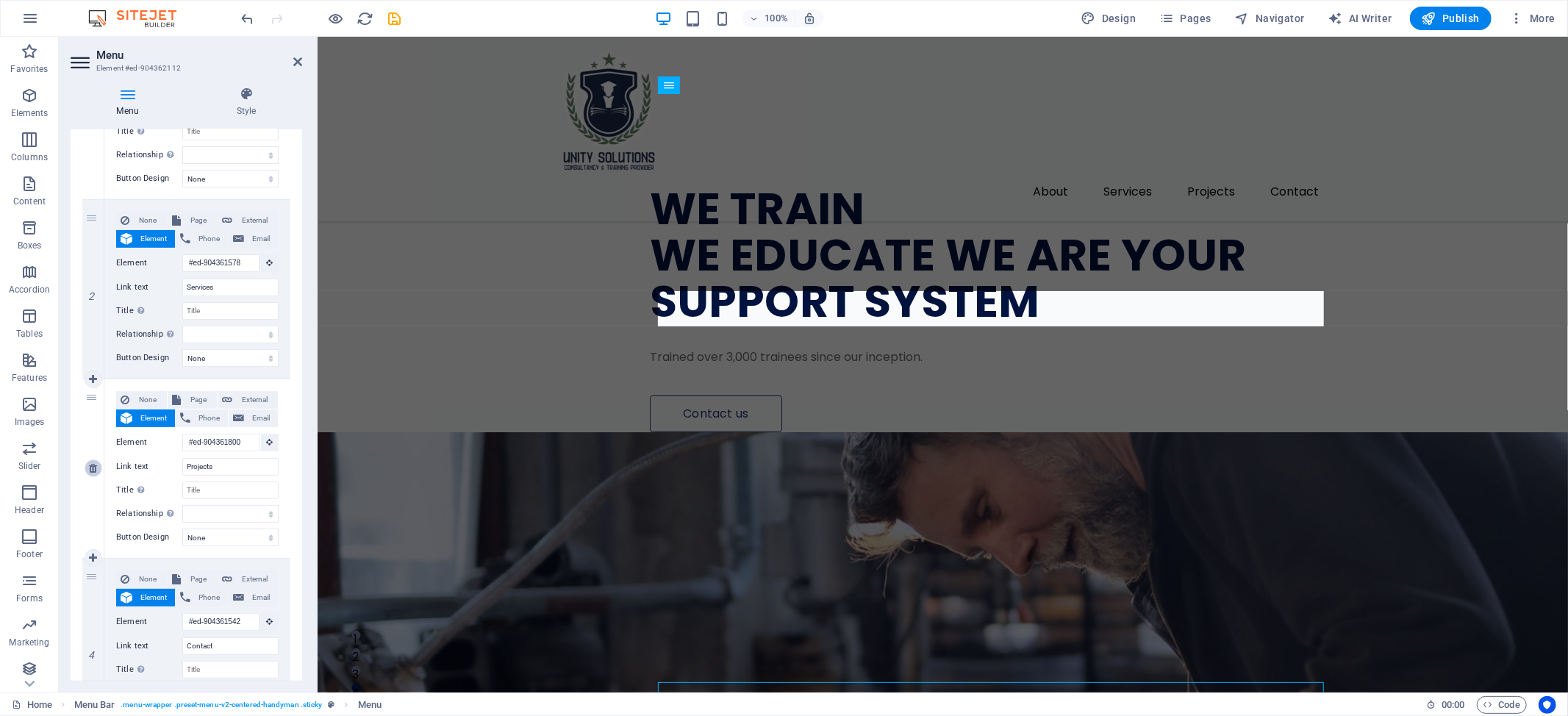
click at [89, 467] on icon at bounding box center [93, 468] width 8 height 10
select select
type input "#ed-904361542"
type input "Contact"
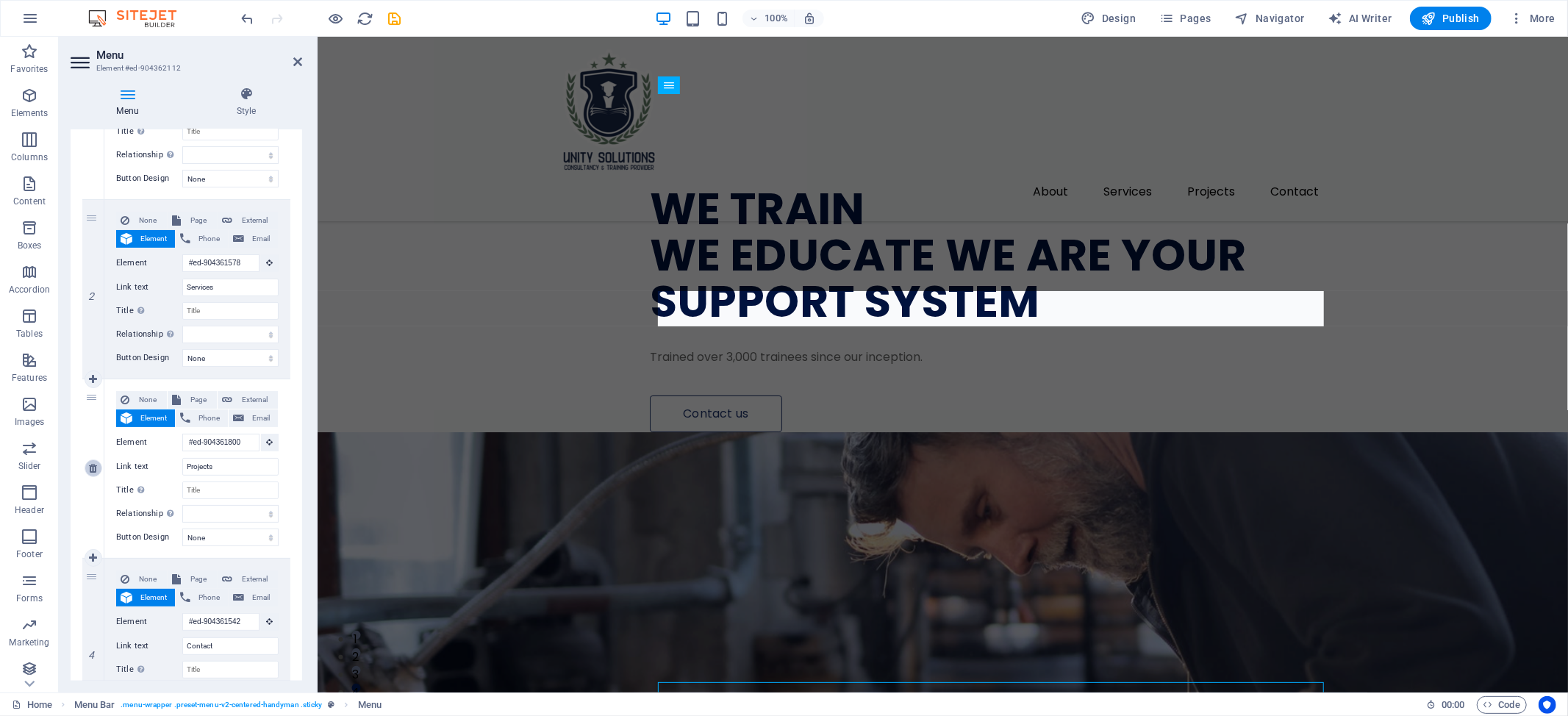
select select
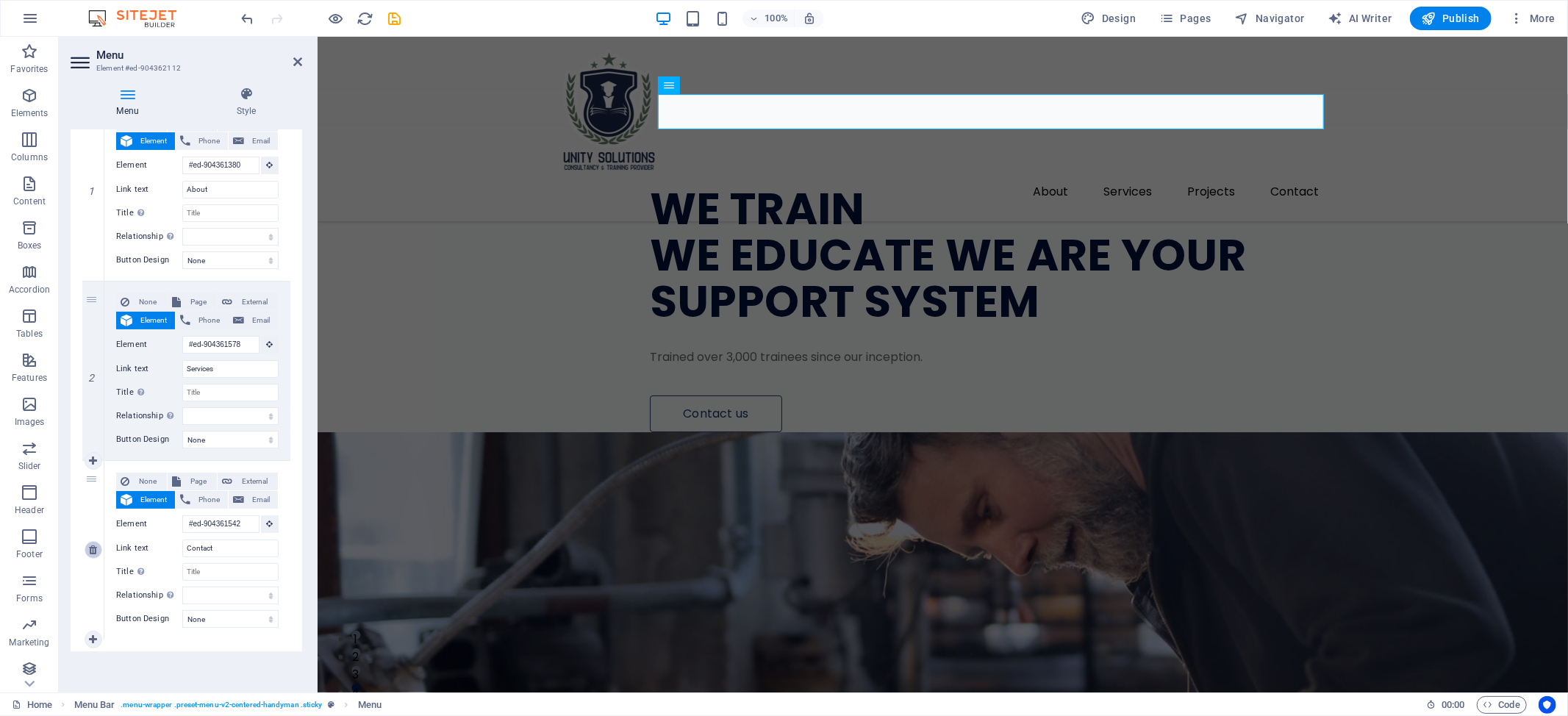
scroll to position [168, 0]
click at [808, 432] on div "WE TRAIN WE EDUCATE WE ARE YOUR SUPPORT SYSTEM Trained over 3,000 trainees sinc…" at bounding box center [1061, 279] width 1013 height 305
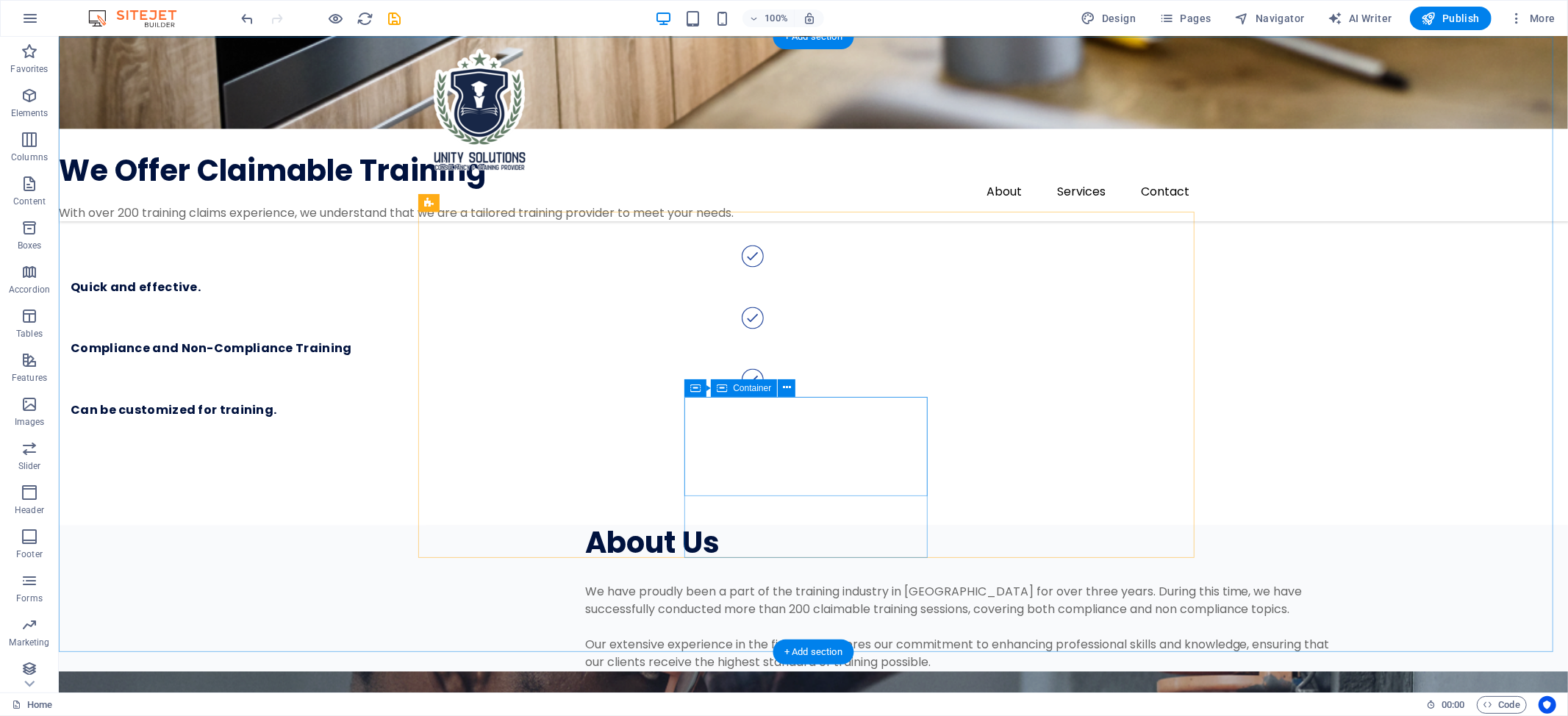
scroll to position [2253, 0]
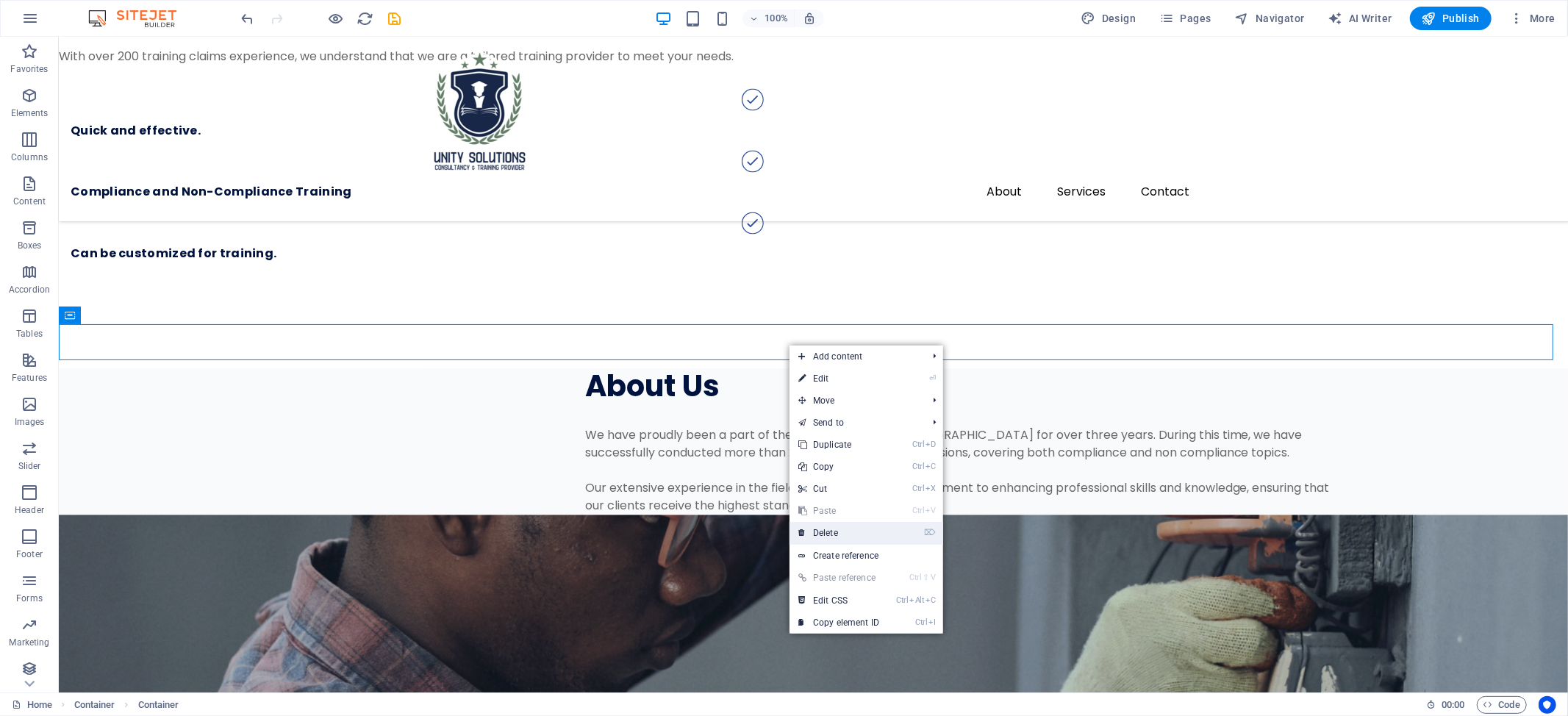
click at [830, 541] on link "⌦ Delete" at bounding box center [839, 532] width 99 height 22
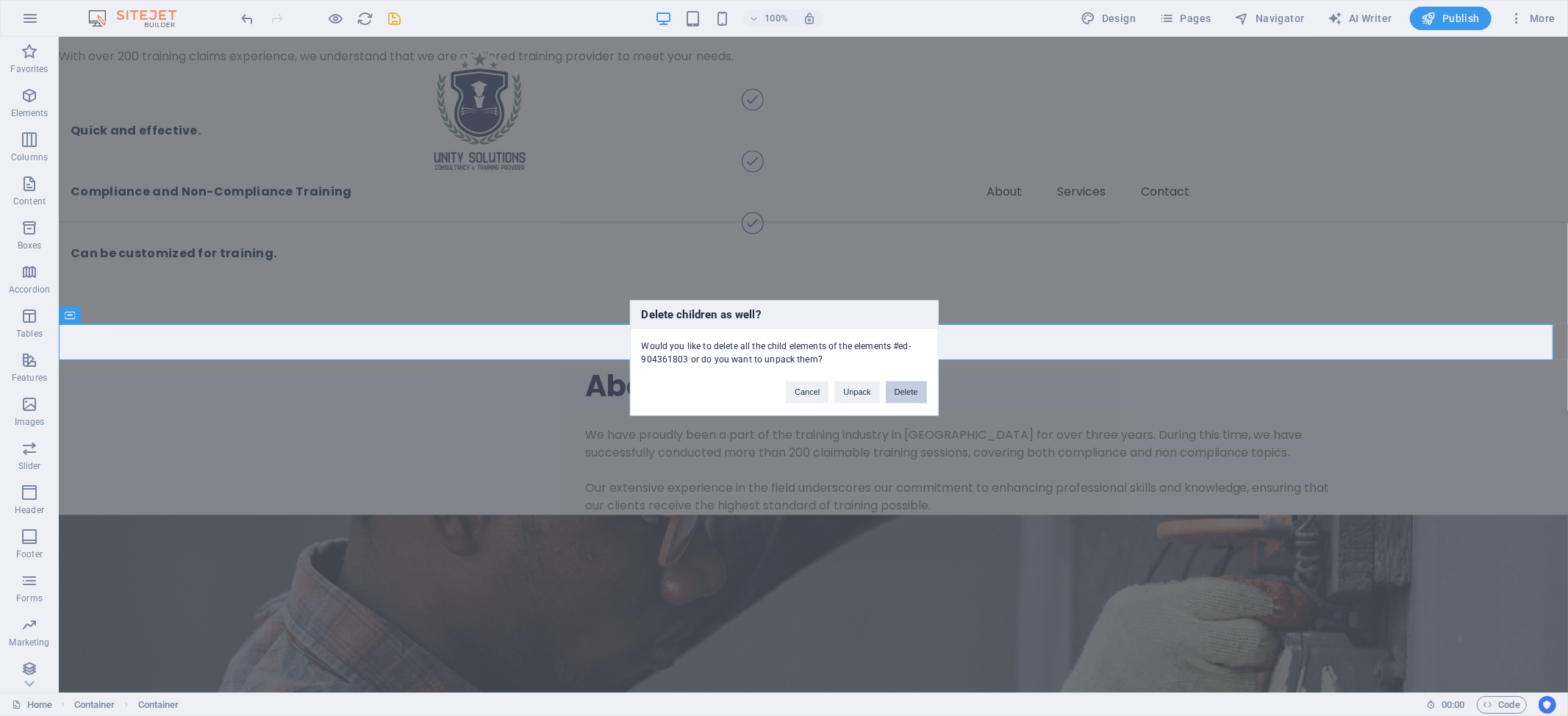
click at [906, 388] on button "Delete" at bounding box center [906, 392] width 41 height 22
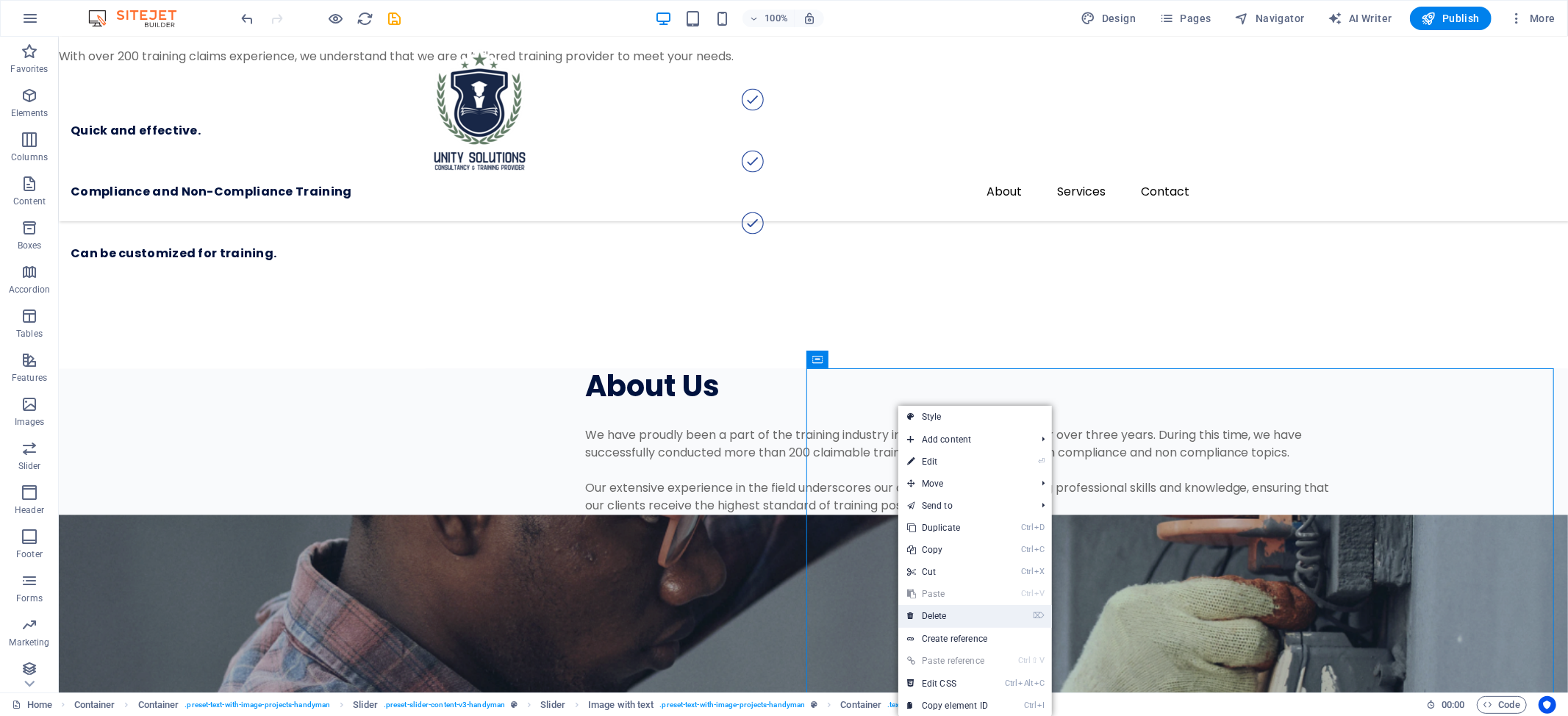
click at [985, 615] on link "⌦ Delete" at bounding box center [948, 615] width 99 height 22
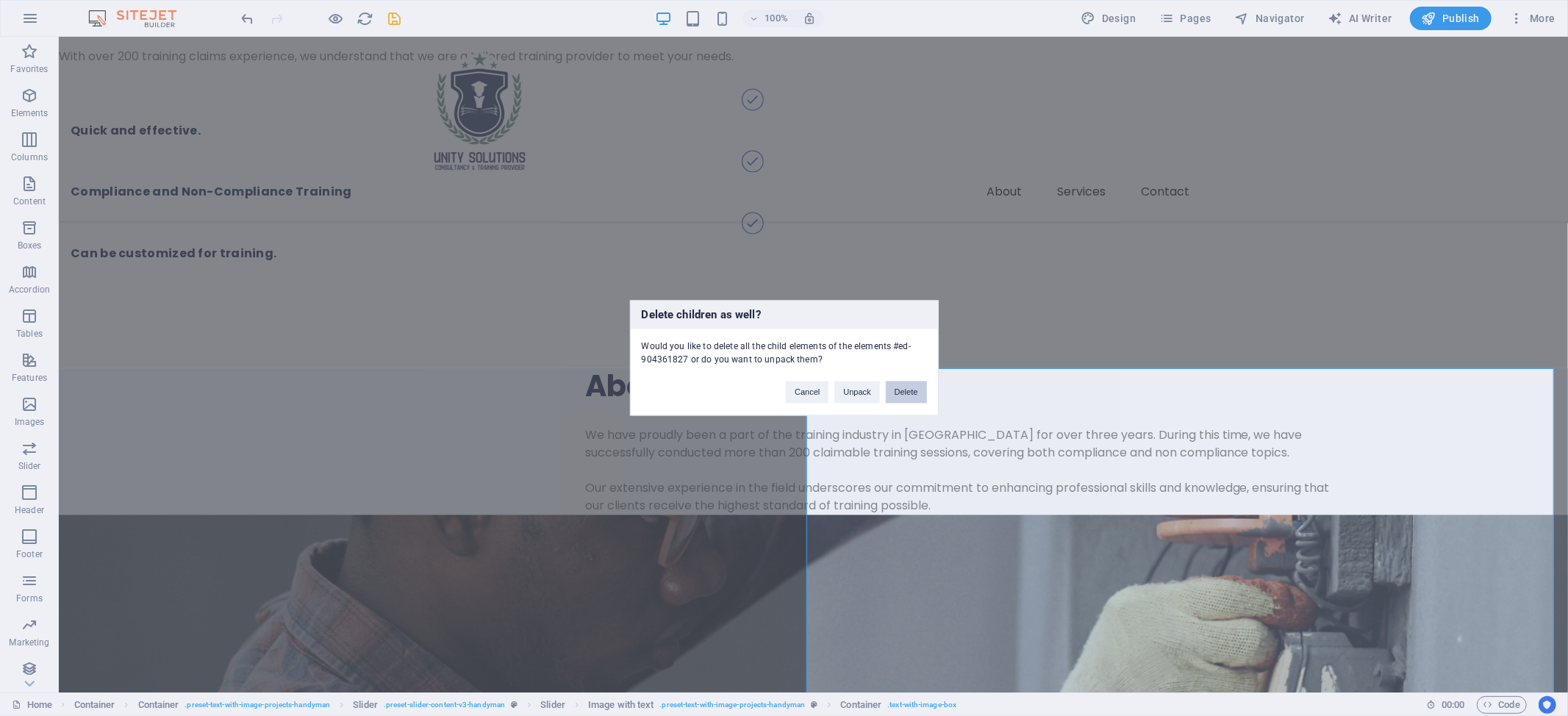
click at [904, 384] on button "Delete" at bounding box center [906, 392] width 41 height 22
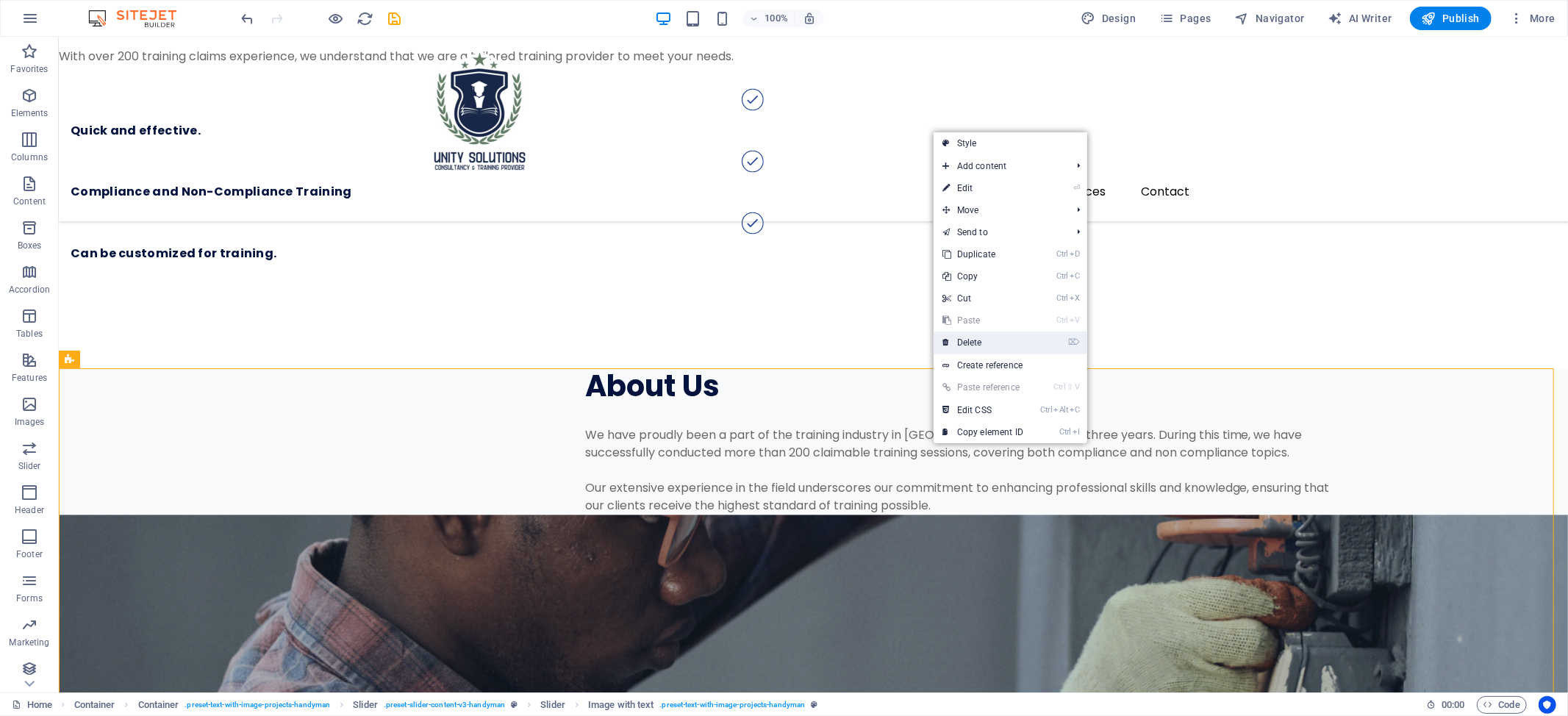
click at [1003, 339] on link "⌦ Delete" at bounding box center [983, 342] width 99 height 22
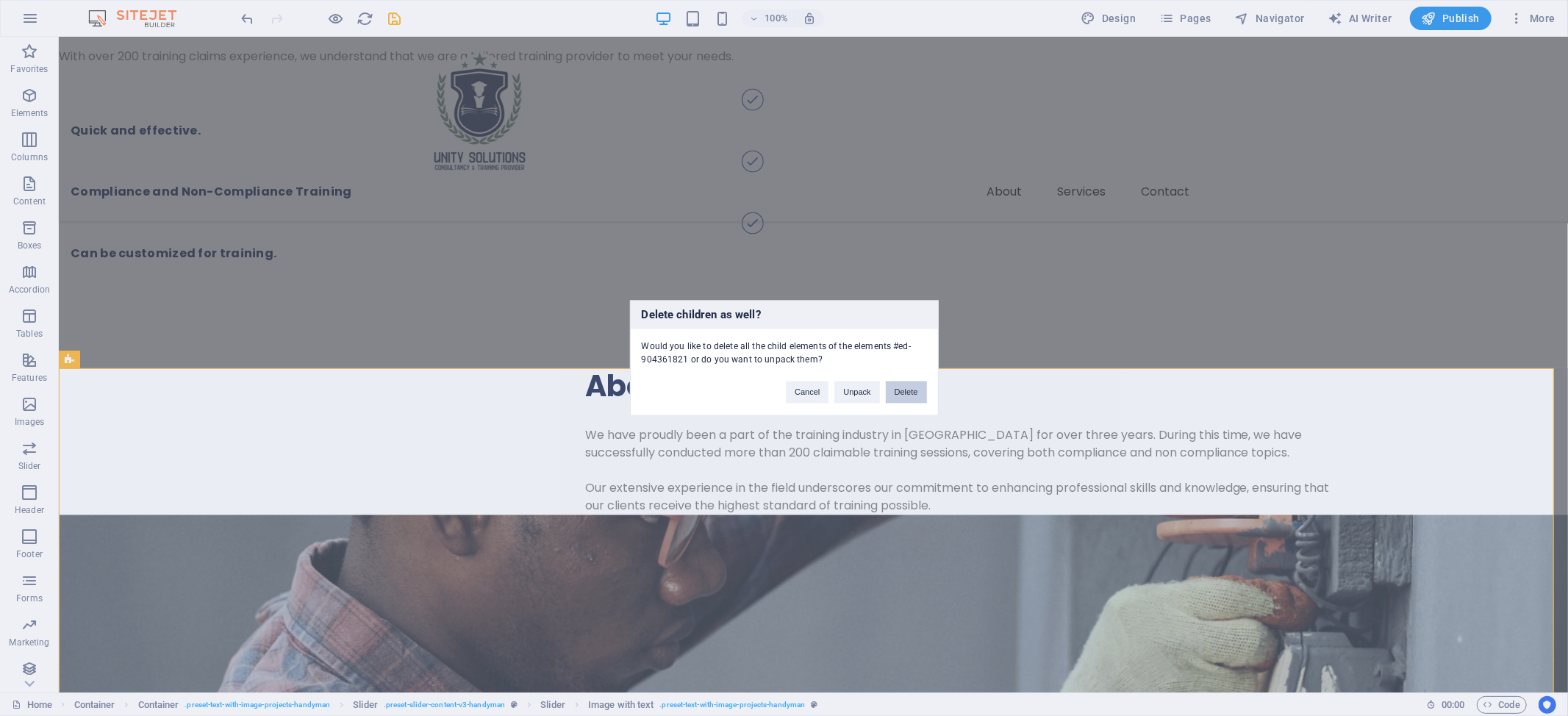
click at [907, 395] on button "Delete" at bounding box center [906, 392] width 41 height 22
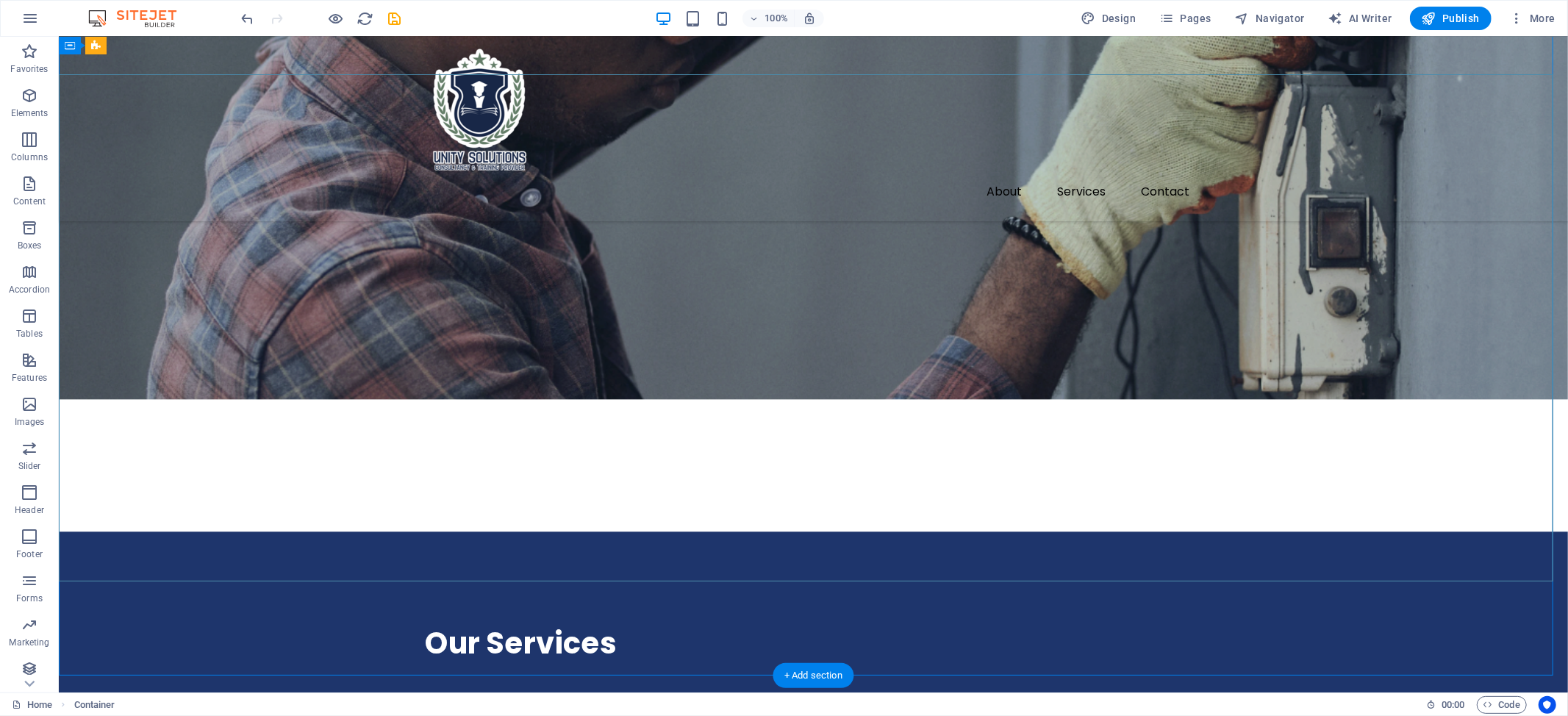
scroll to position [2548, 0]
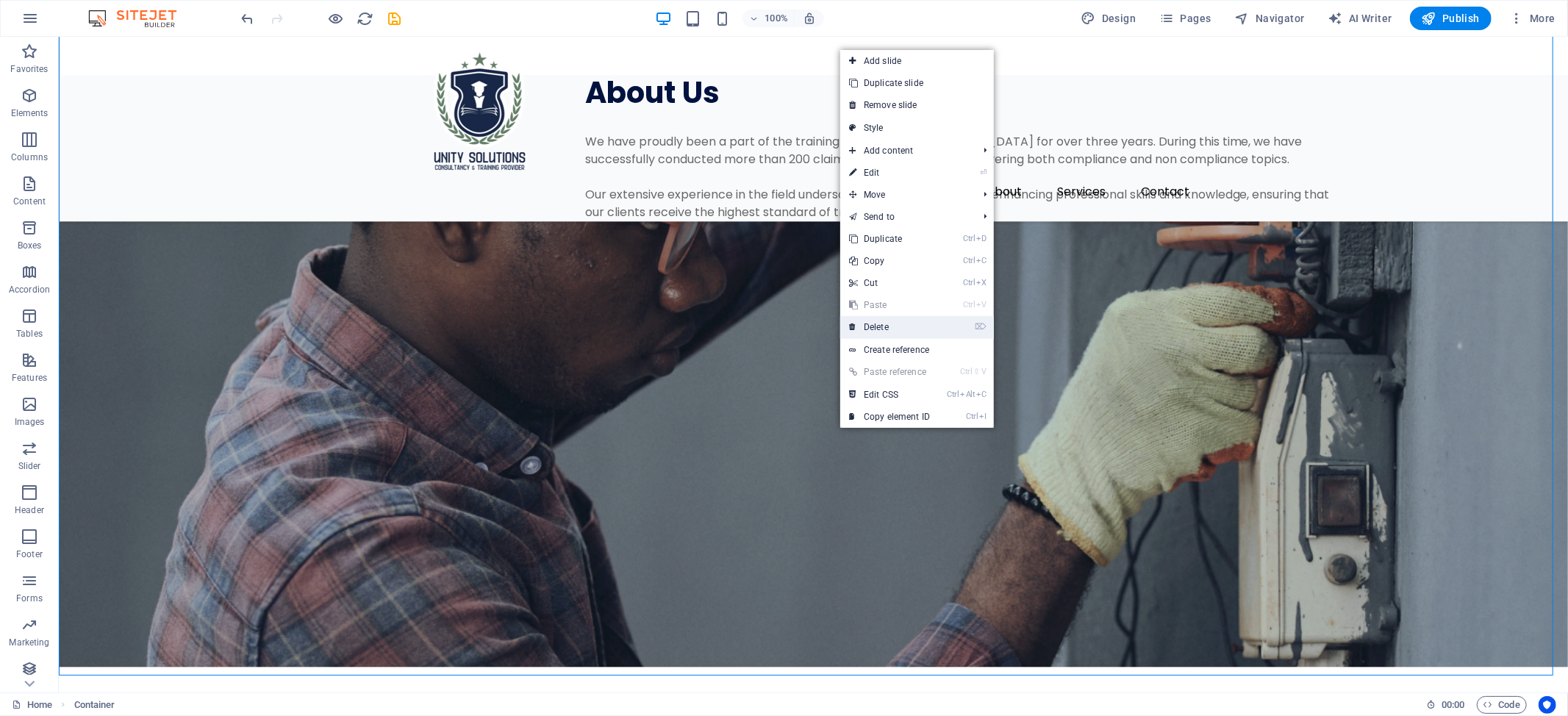
click at [888, 330] on link "⌦ Delete" at bounding box center [890, 327] width 99 height 22
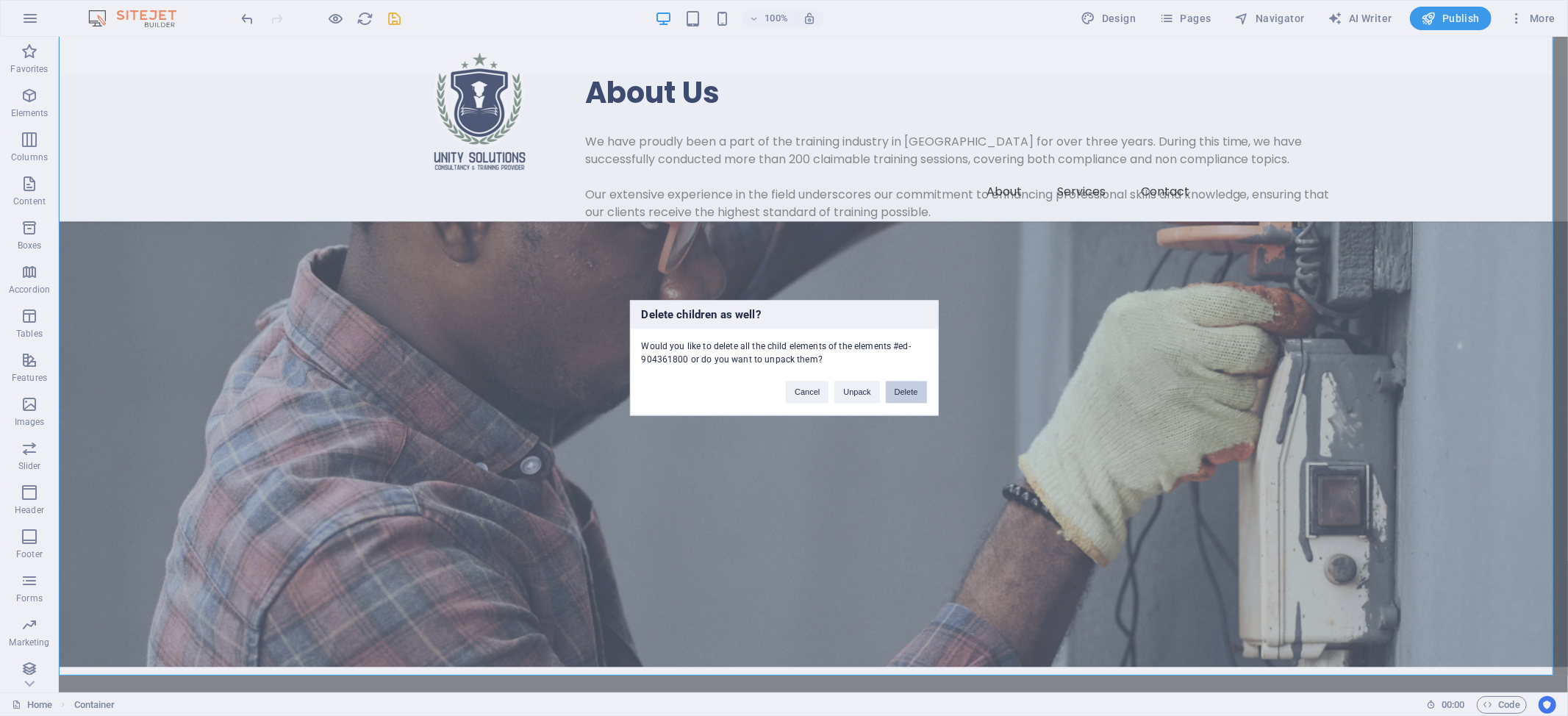
click at [892, 391] on button "Delete" at bounding box center [906, 392] width 41 height 22
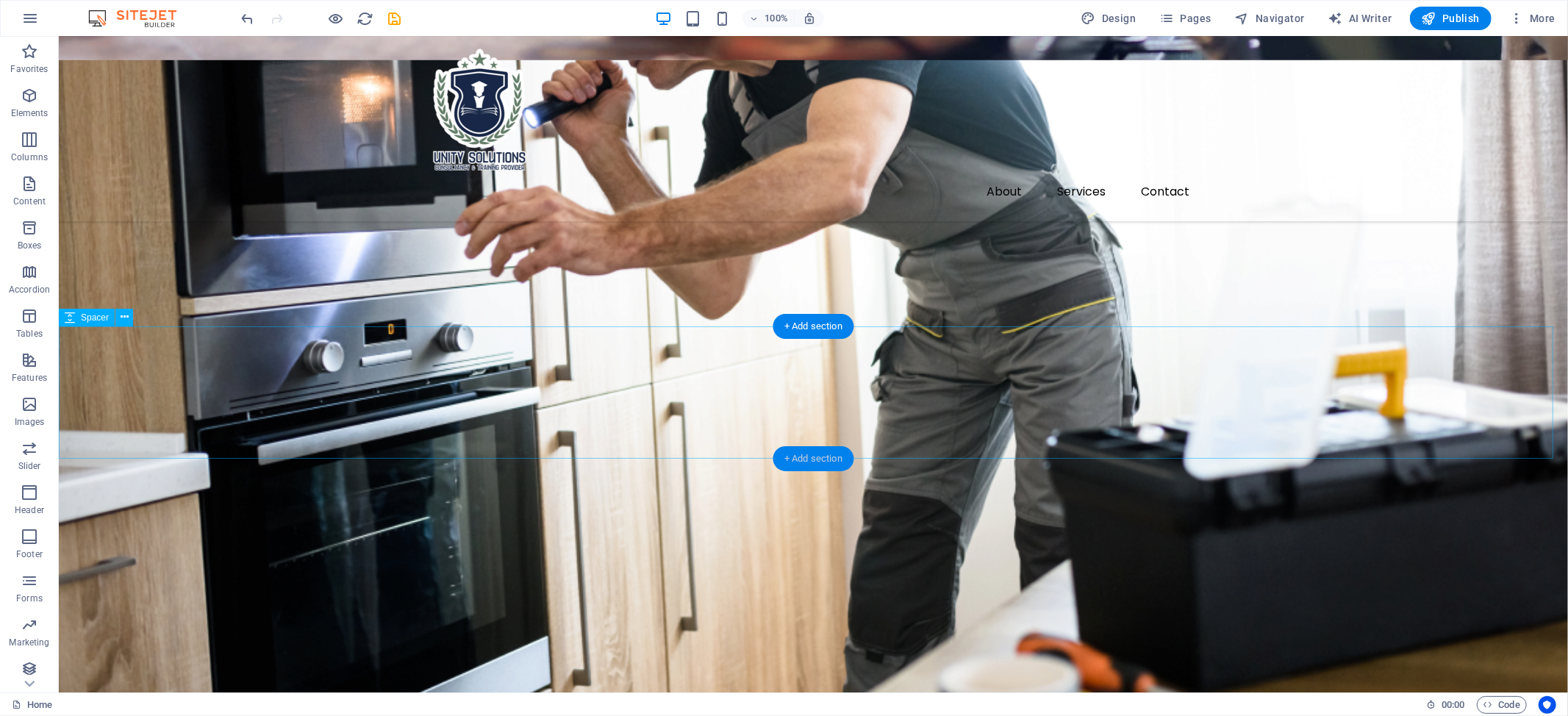
scroll to position [1416, 0]
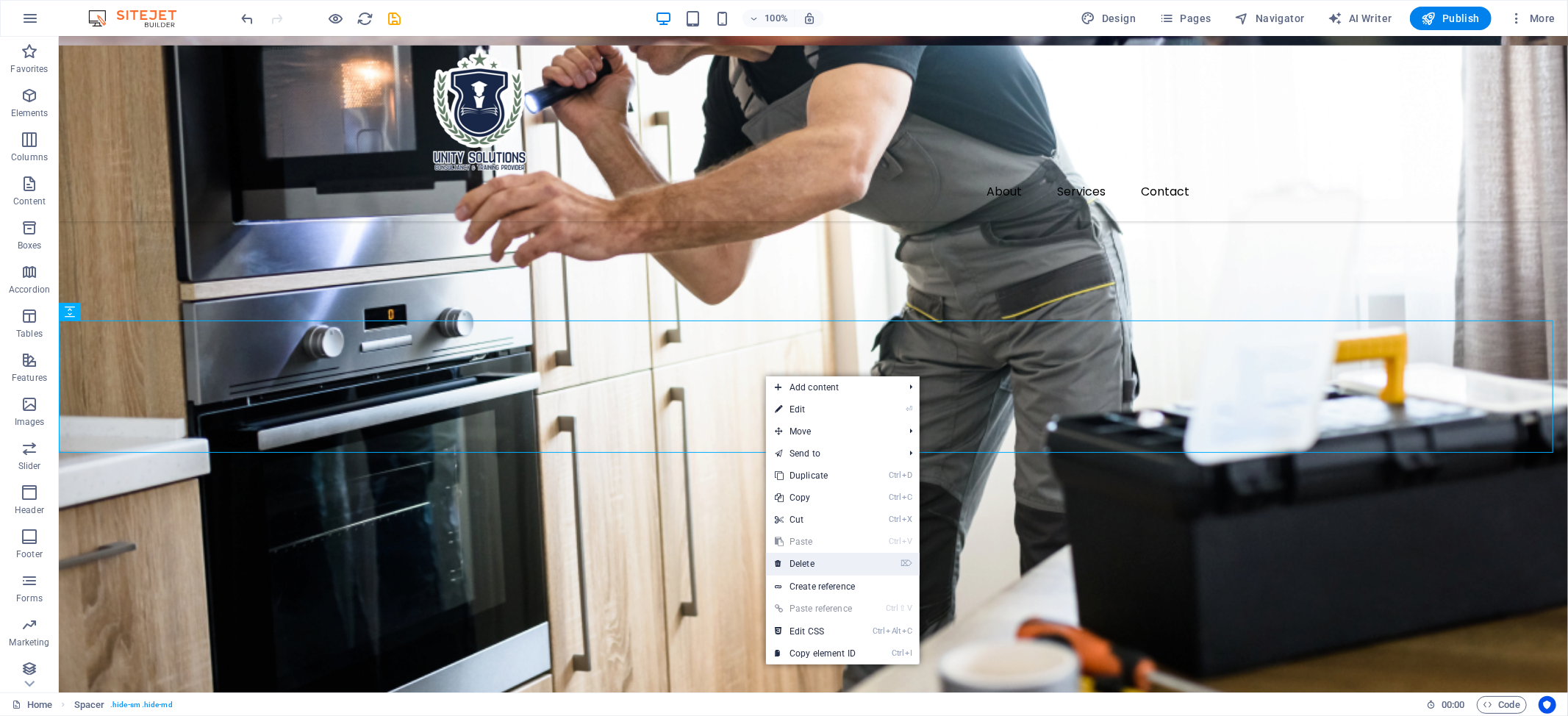
click at [788, 560] on link "⌦ Delete" at bounding box center [815, 564] width 99 height 22
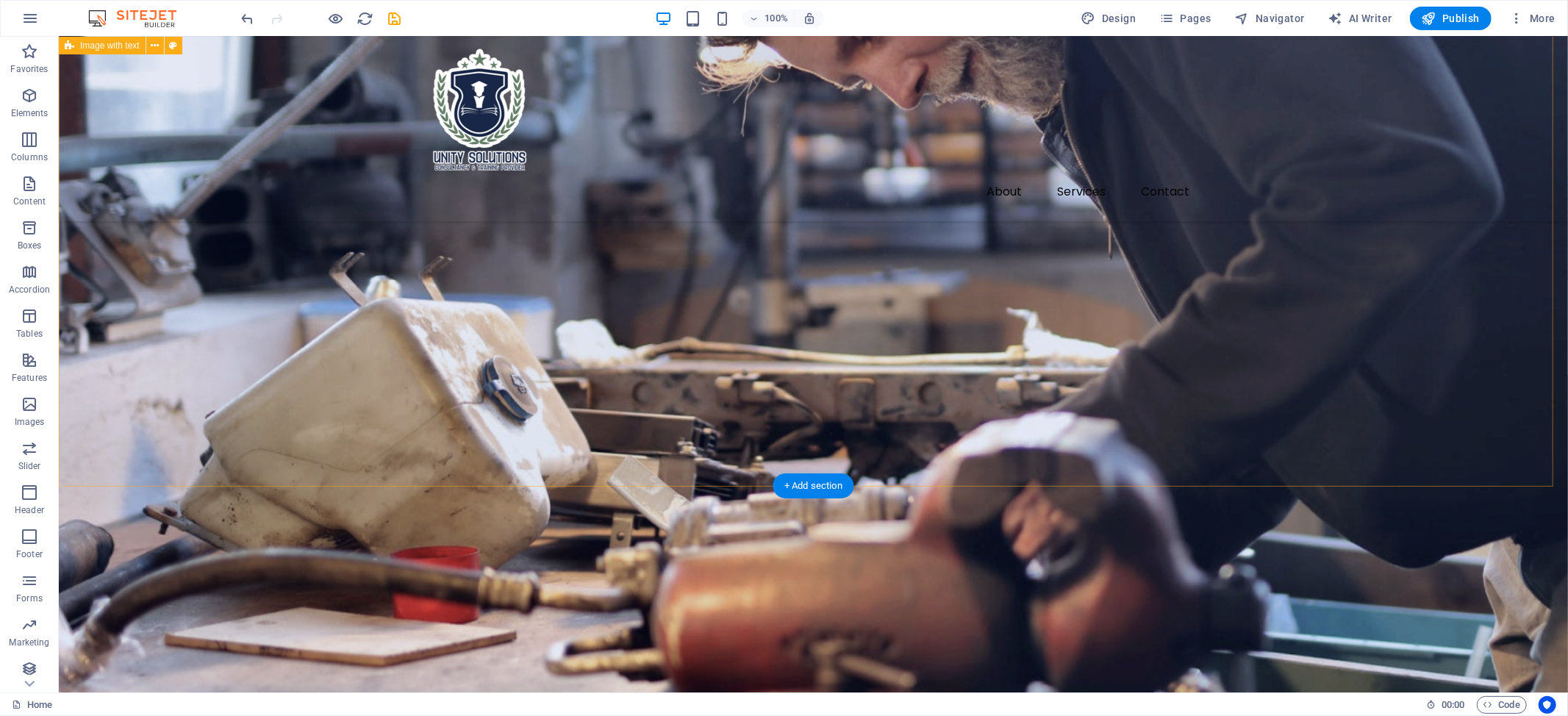
scroll to position [827, 0]
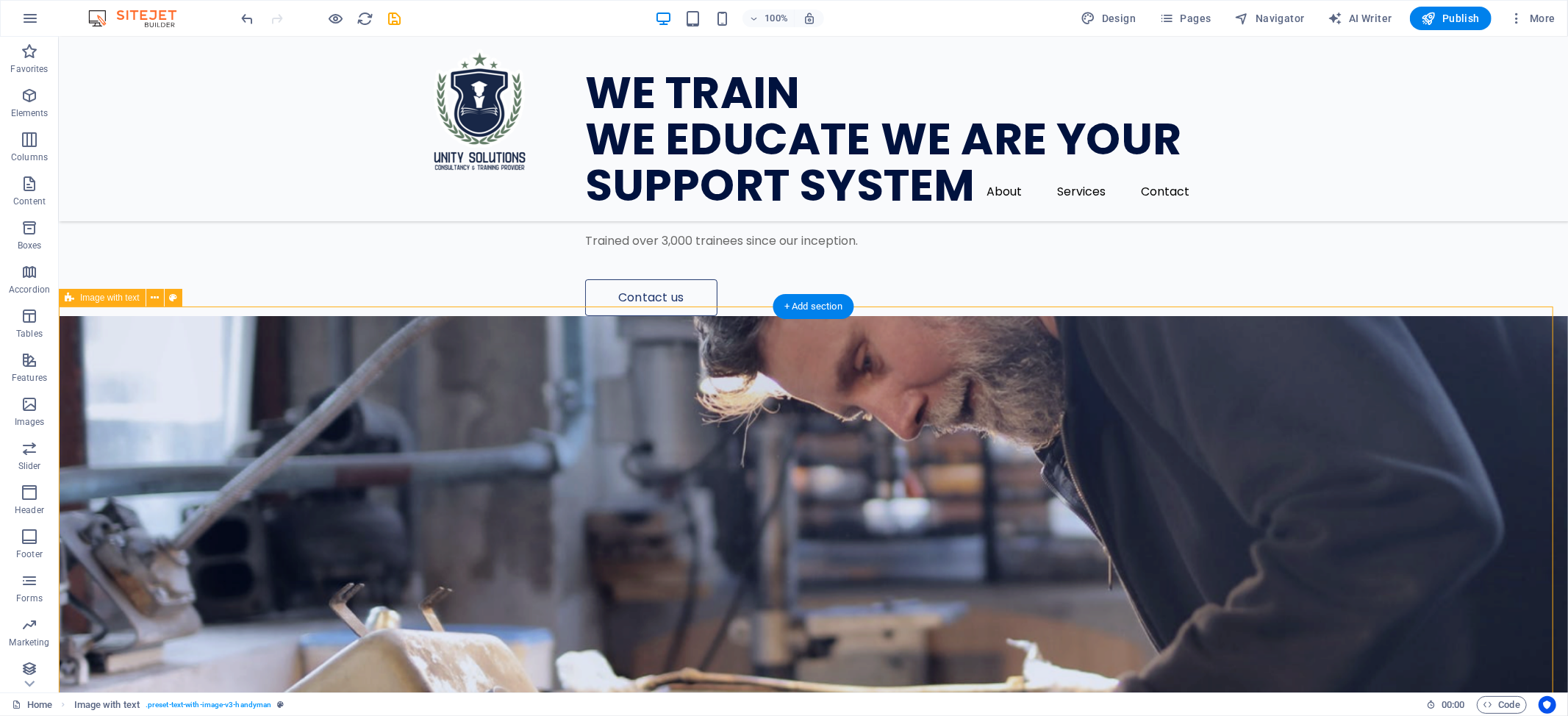
scroll to position [0, 0]
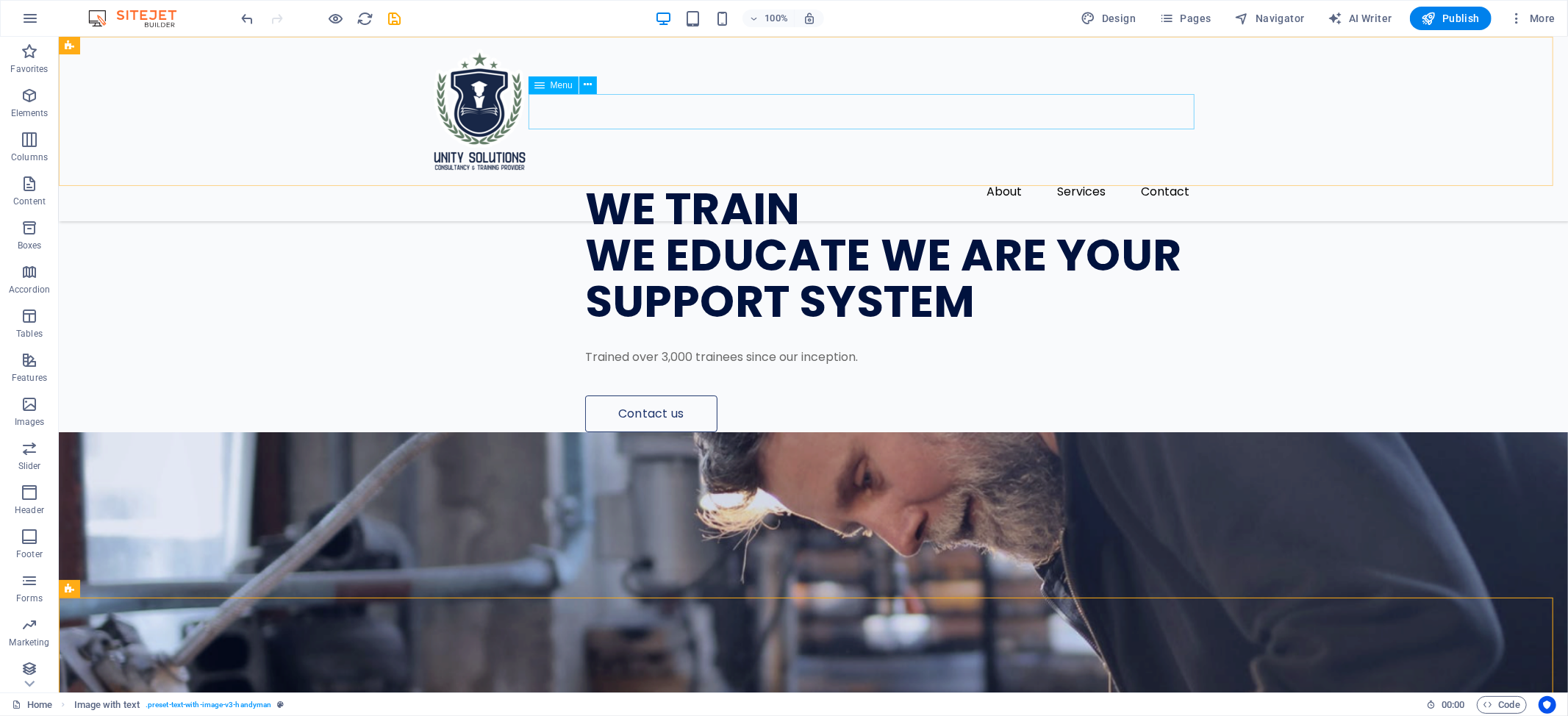
click at [1147, 174] on nav "About Services Contact" at bounding box center [813, 191] width 776 height 35
click at [1094, 174] on nav "About Services Contact" at bounding box center [813, 191] width 776 height 35
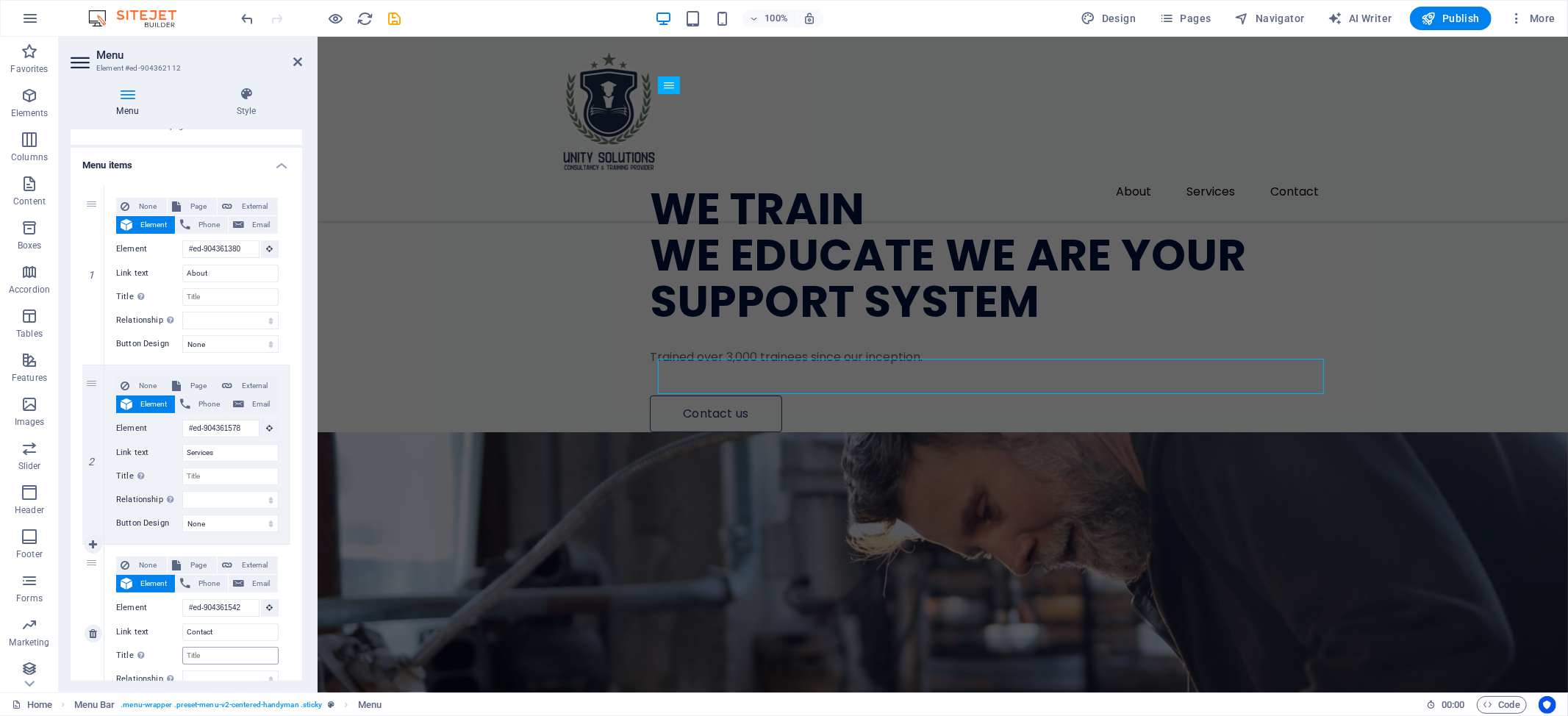
scroll to position [167, 0]
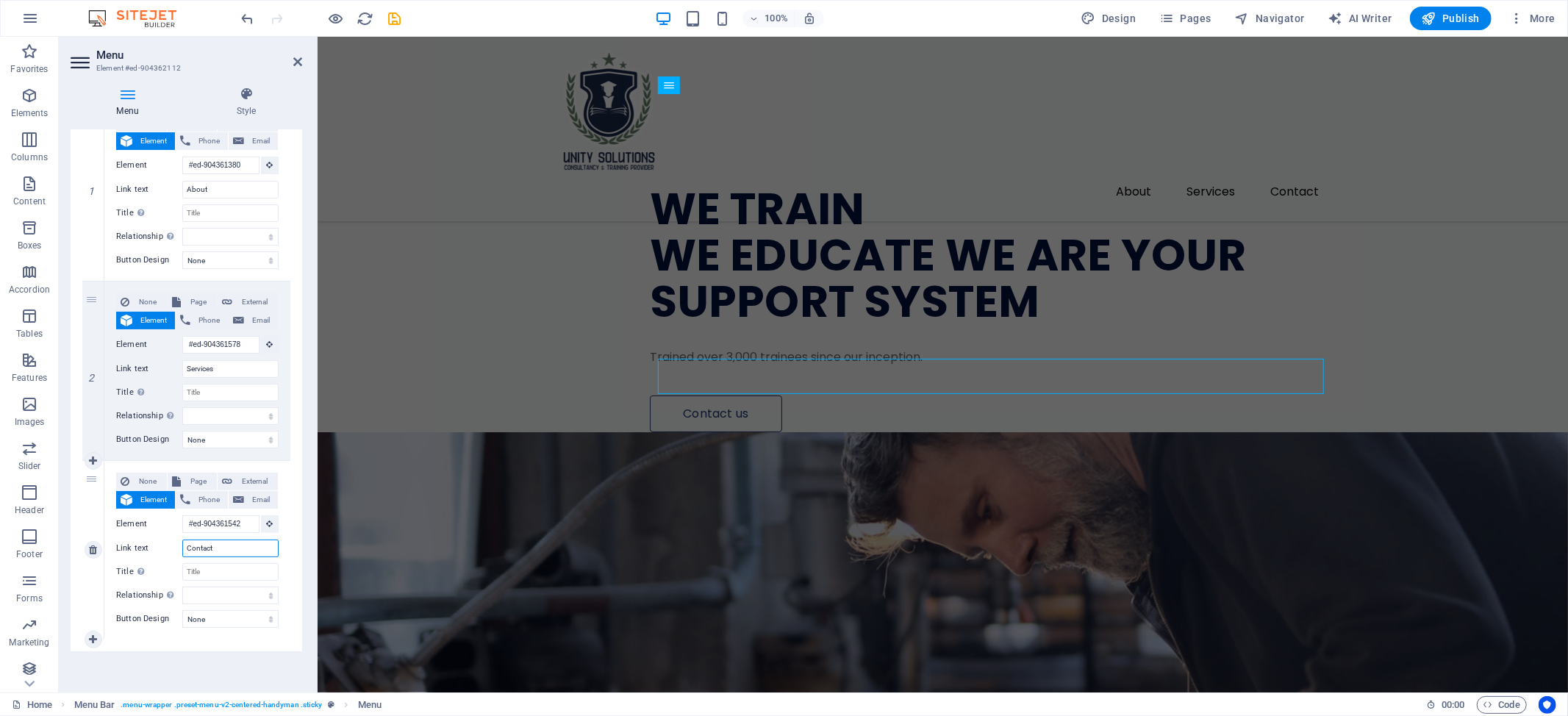
click at [241, 550] on input "Contact" at bounding box center [230, 548] width 96 height 17
type input "Contact"
select select
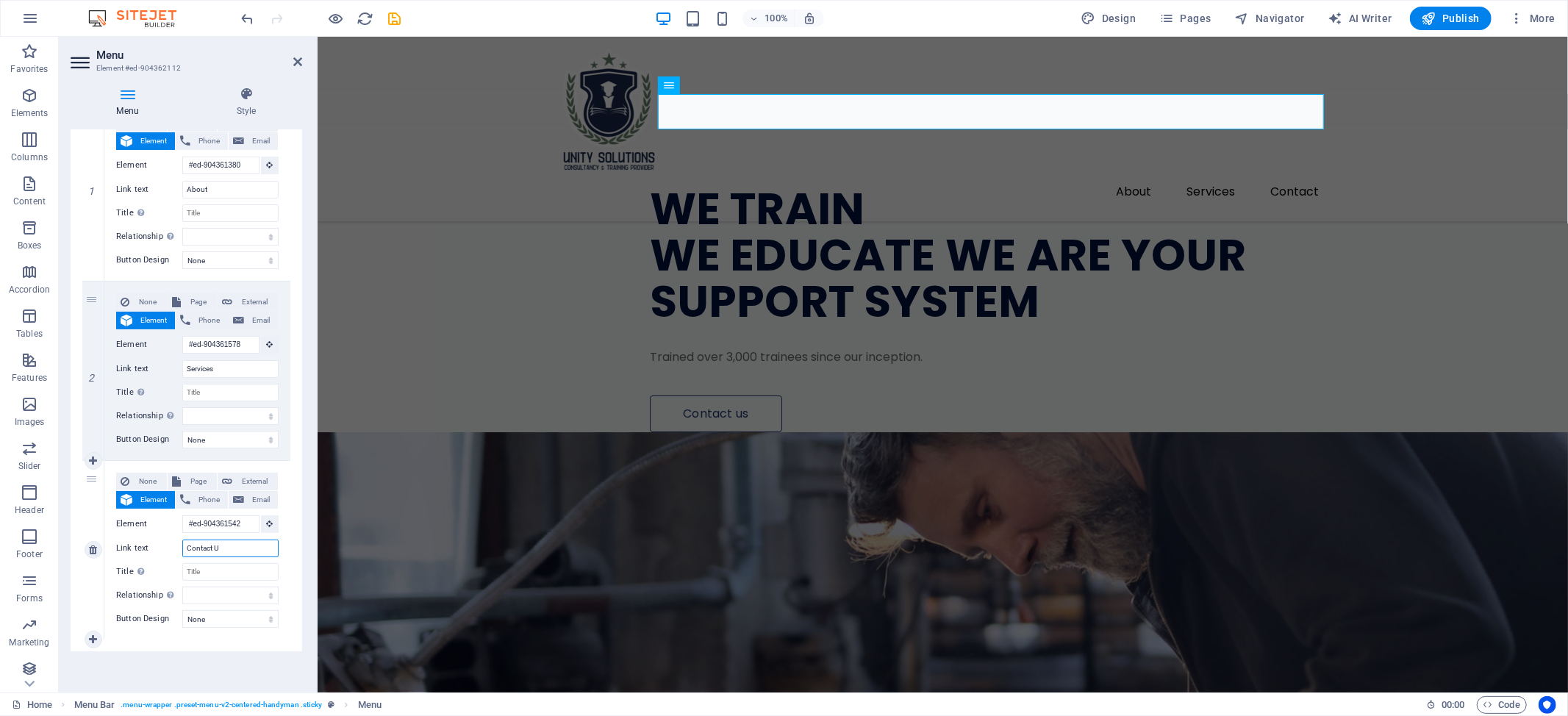
type input "Contact Us"
select select
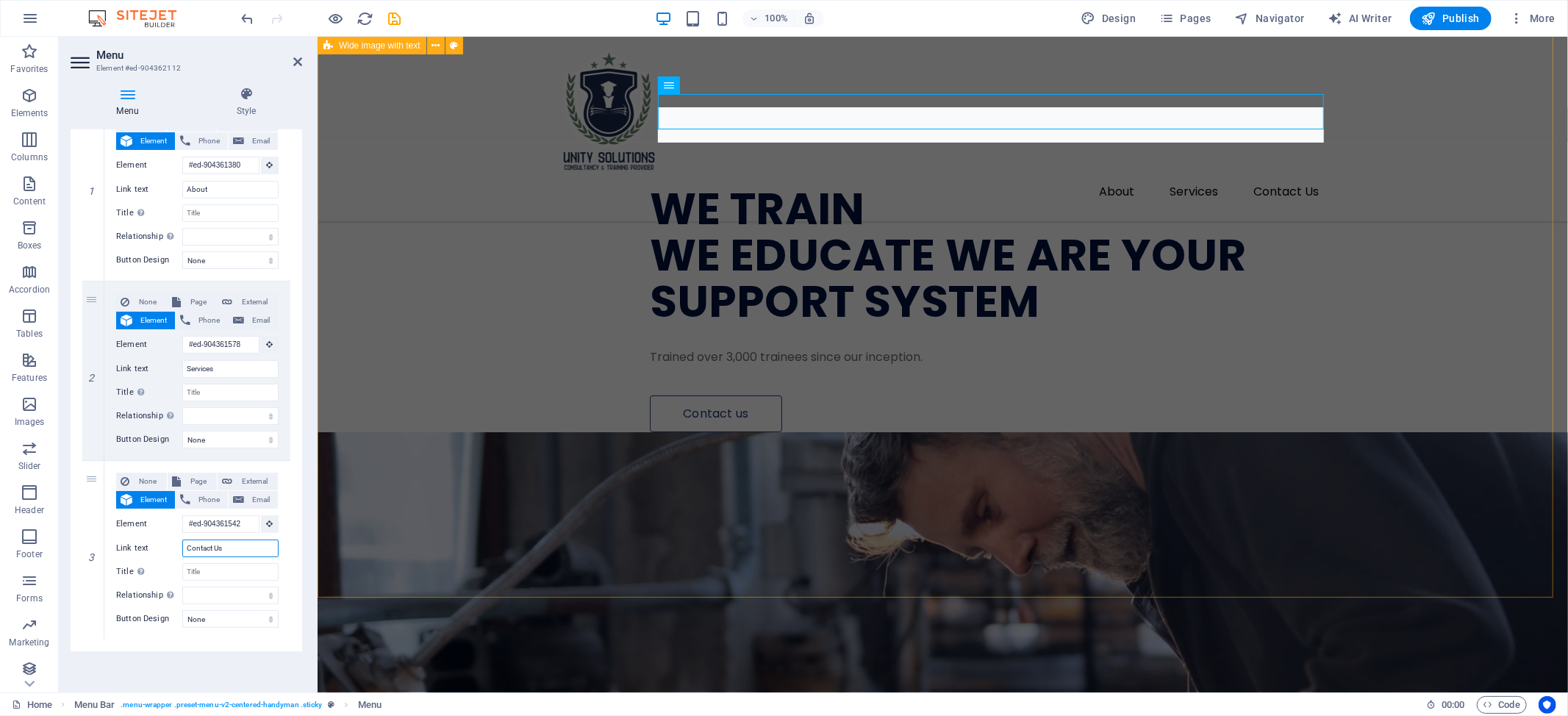
type input "Contact Us"
click at [406, 401] on div "WE TRAIN WE EDUCATE WE ARE YOUR SUPPORT SYSTEM Trained over 3,000 trainees sinc…" at bounding box center [941, 492] width 1250 height 1029
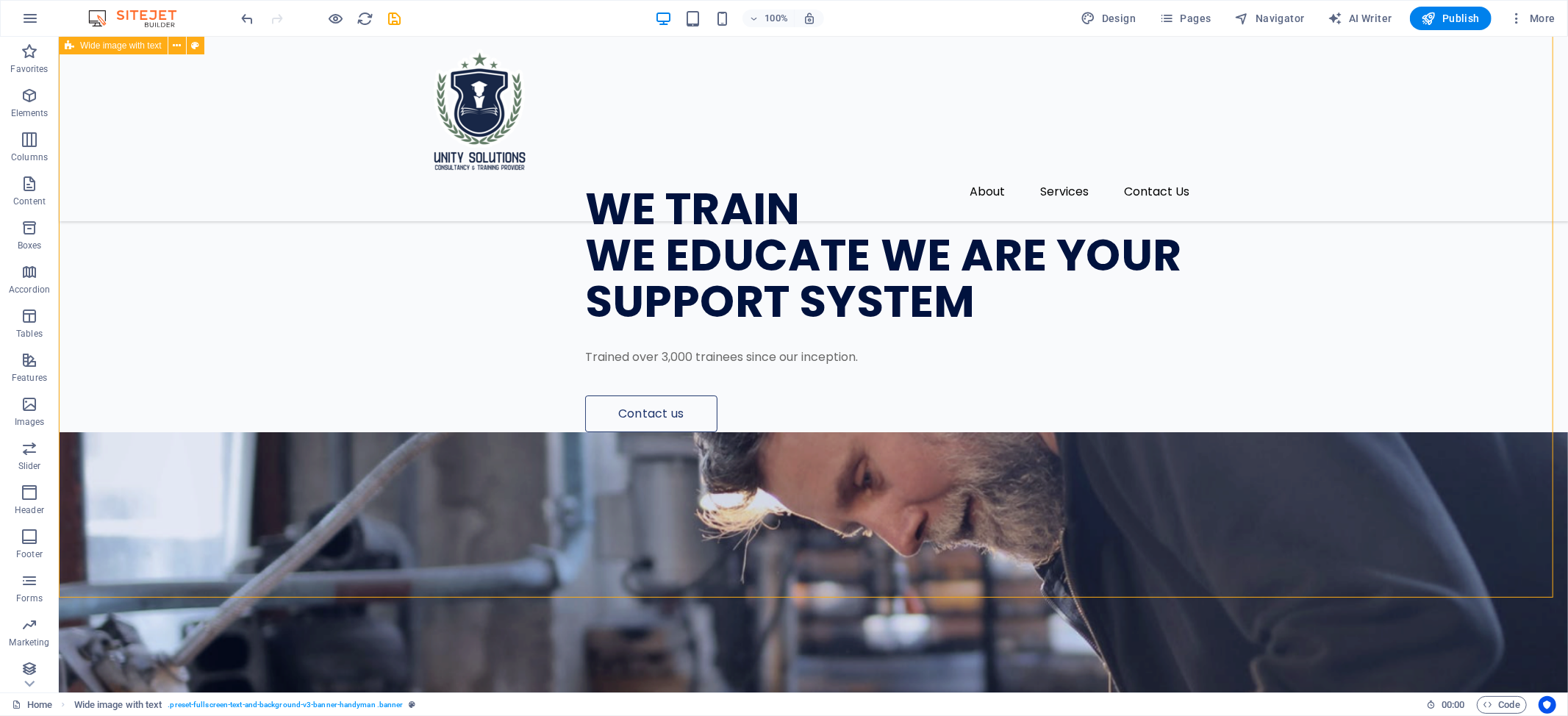
click at [406, 401] on div "WE TRAIN WE EDUCATE WE ARE YOUR SUPPORT SYSTEM Trained over 3,000 trainees sinc…" at bounding box center [812, 492] width 1509 height 1029
select select "header"
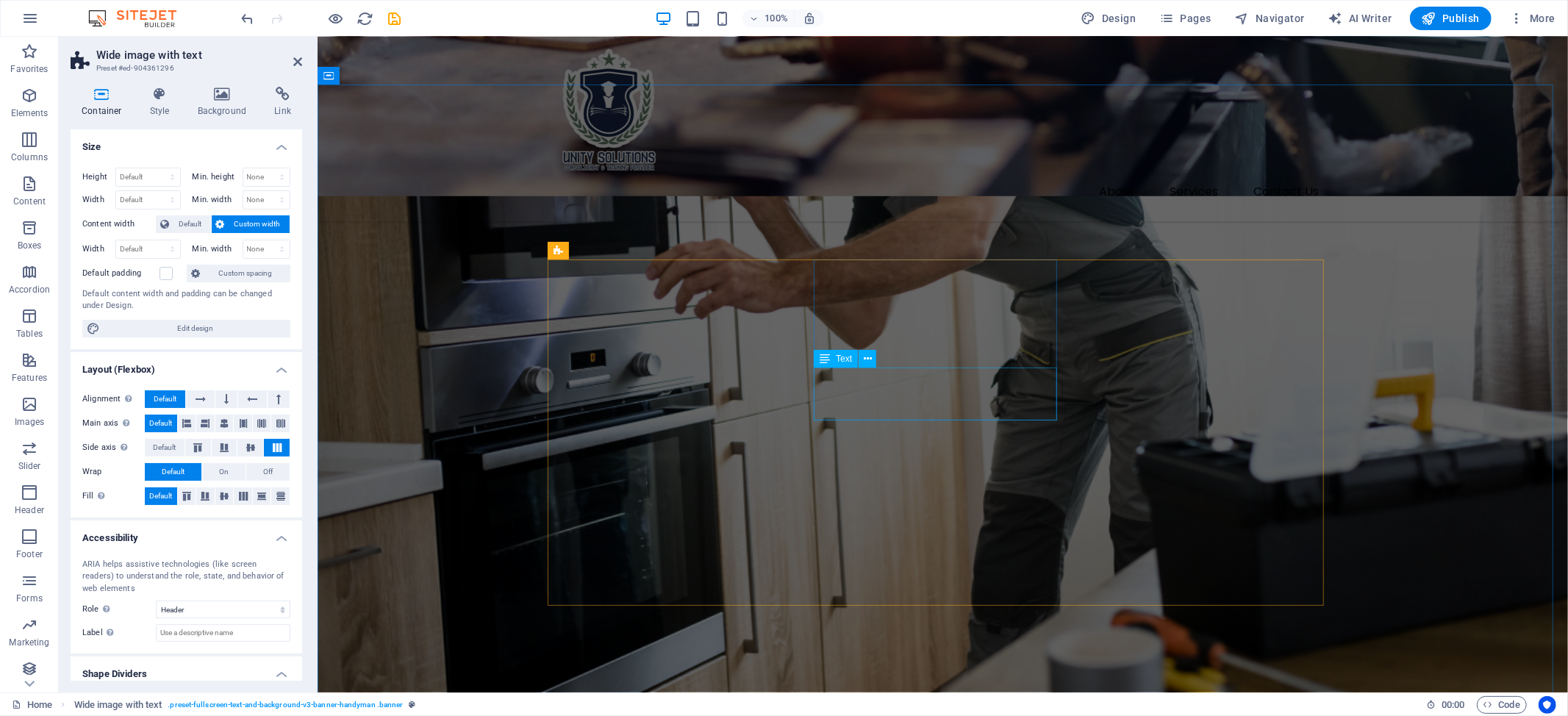
scroll to position [1568, 0]
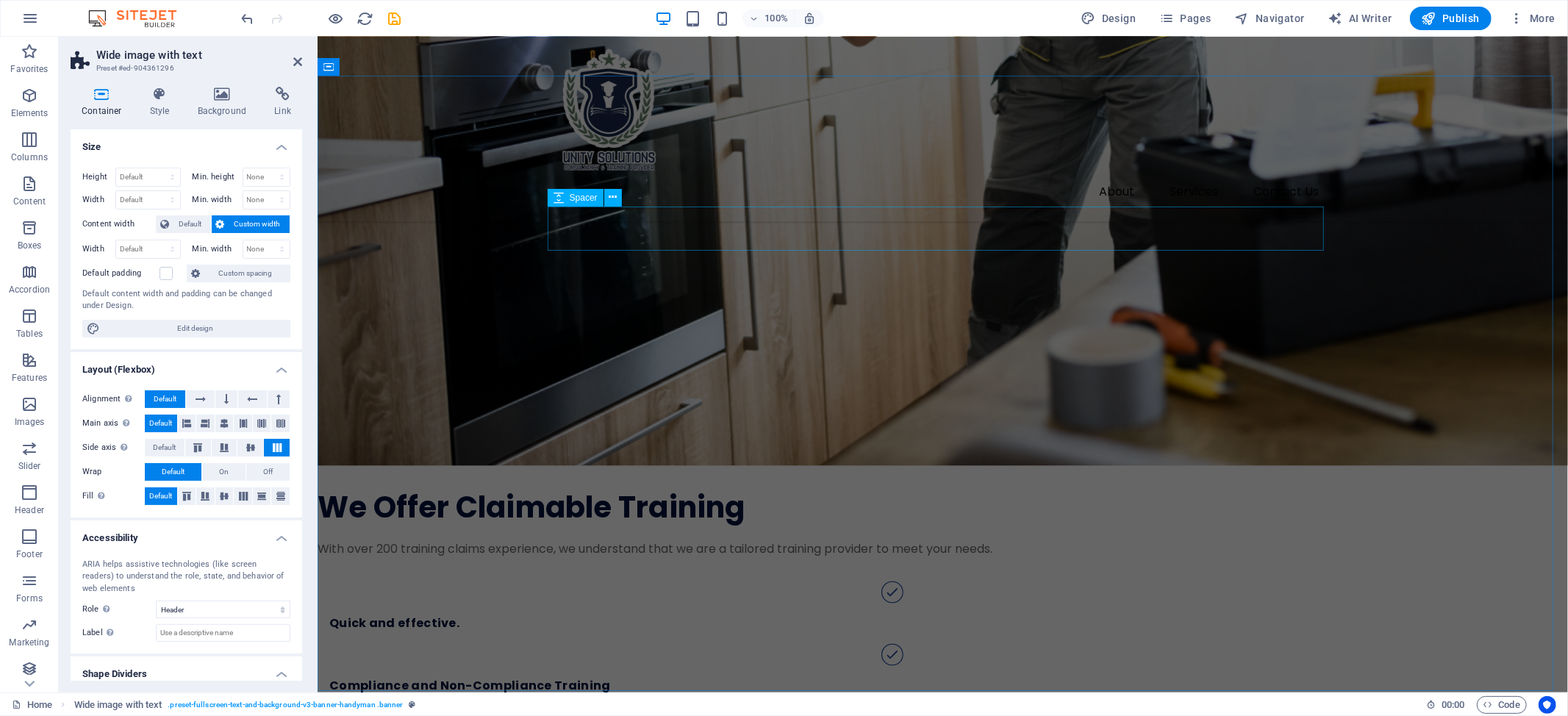
click at [1349, 169] on div "About Services Contact Us" at bounding box center [941, 129] width 1250 height 185
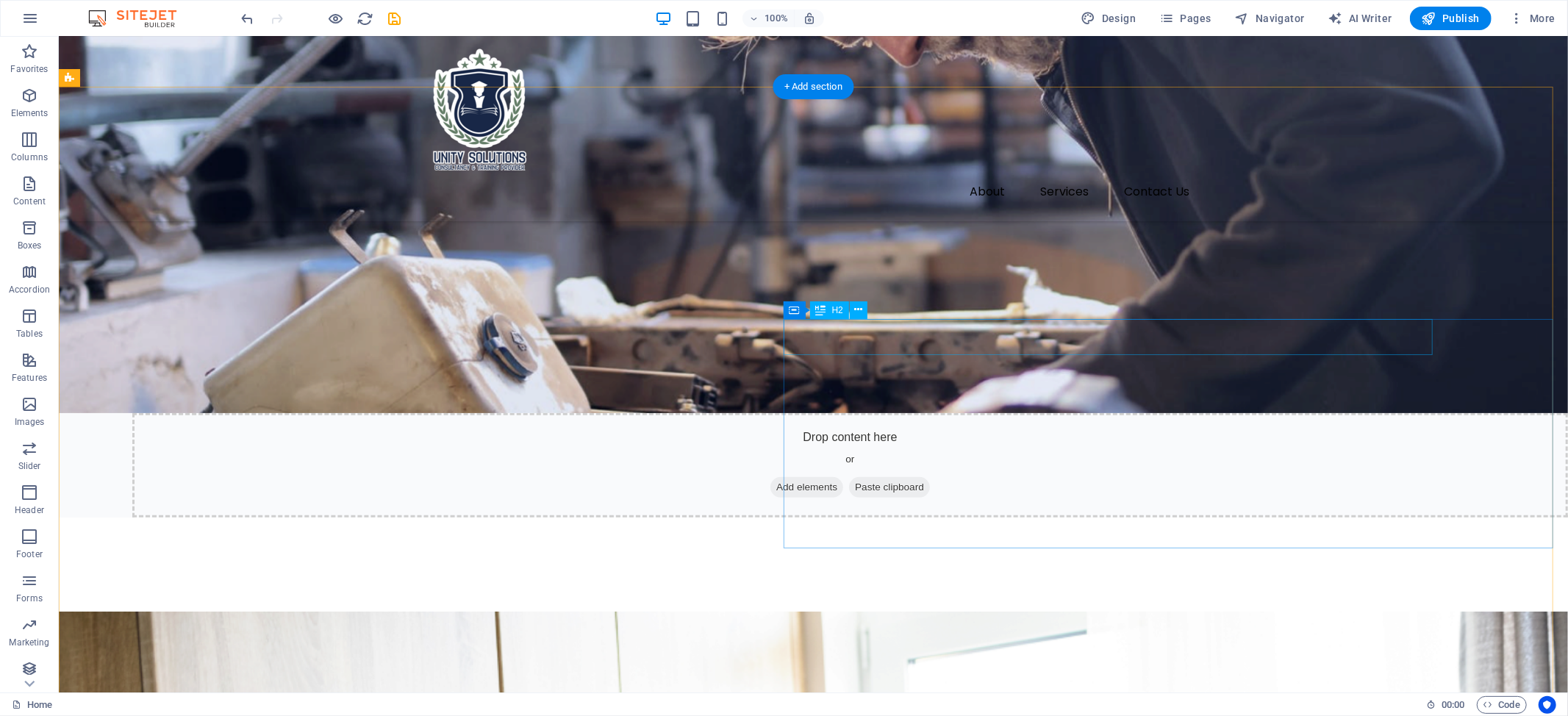
scroll to position [1274, 0]
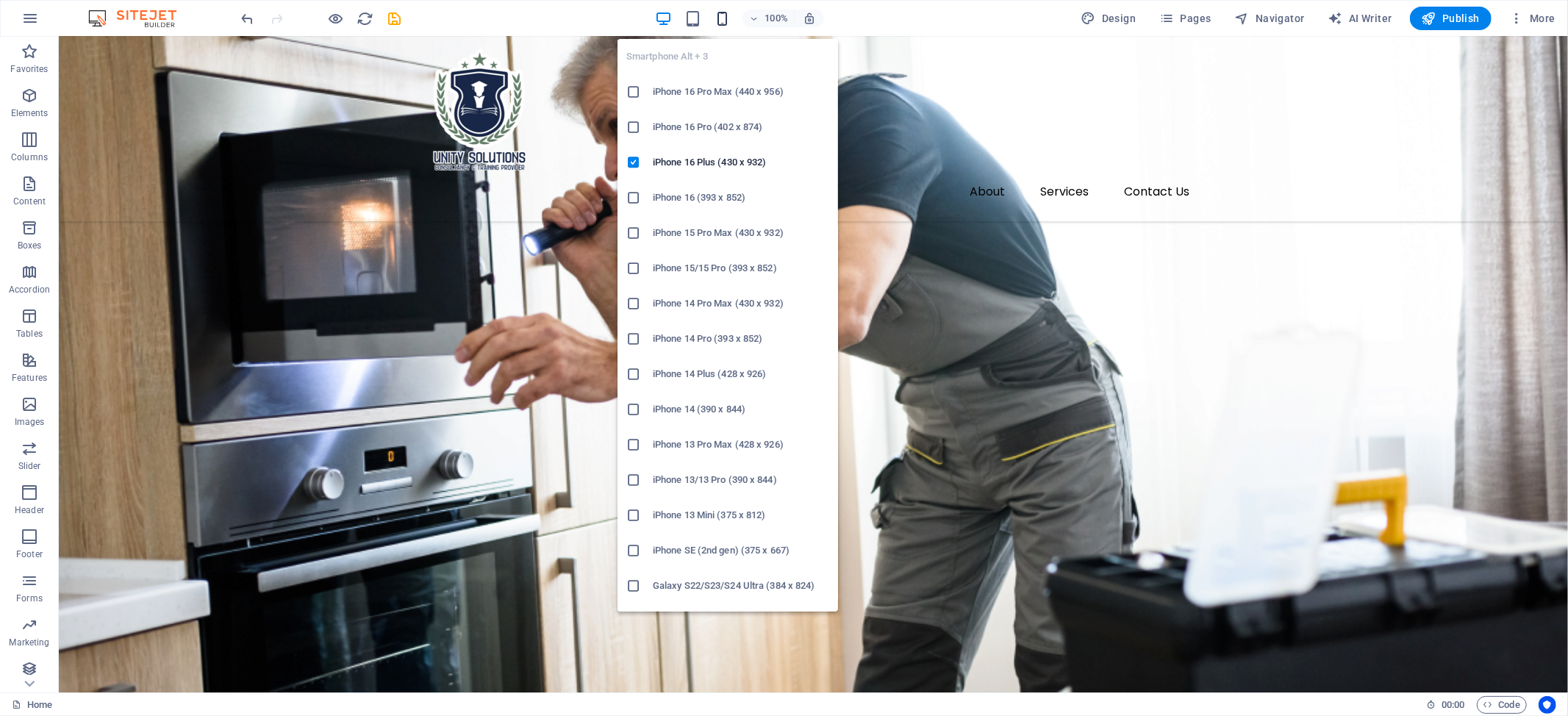
click at [724, 16] on icon "button" at bounding box center [722, 18] width 17 height 17
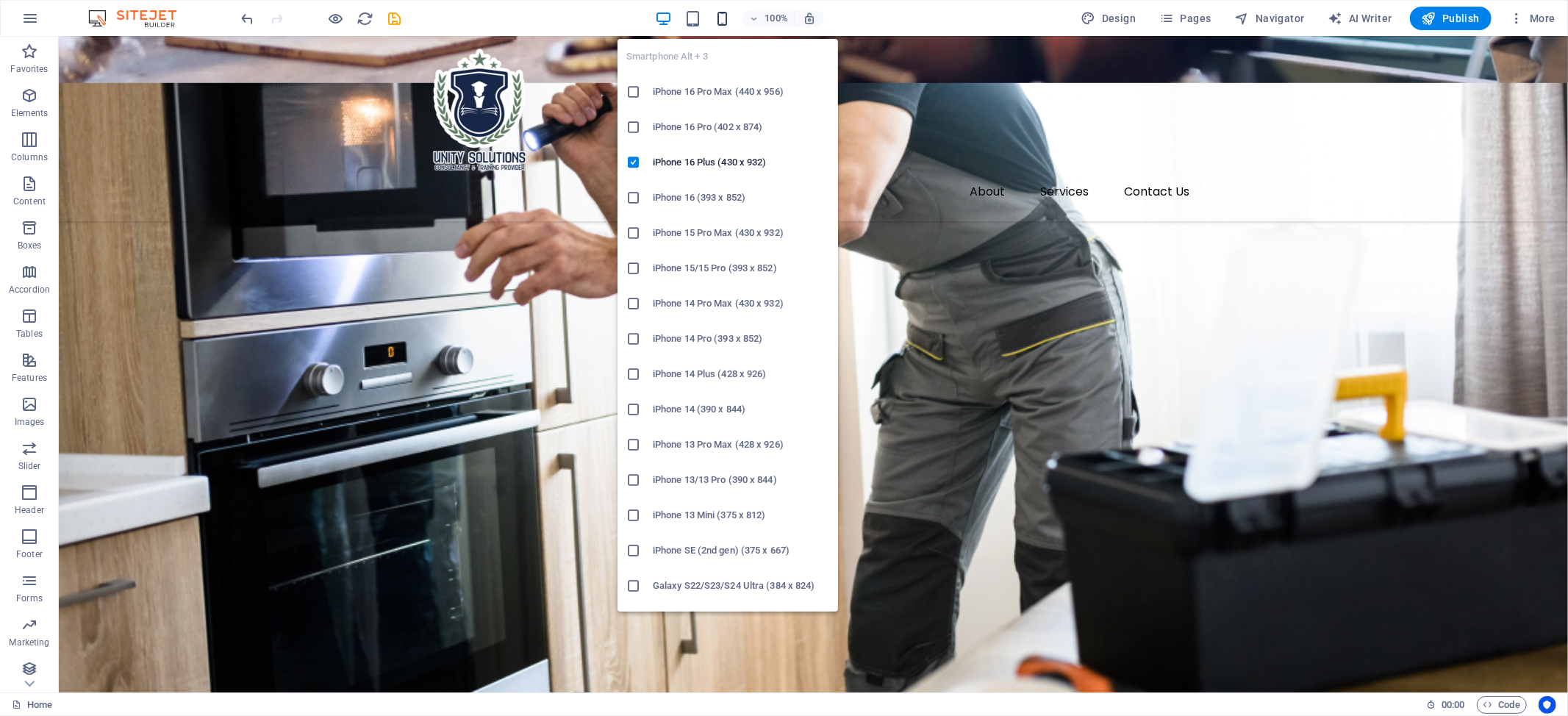
scroll to position [1315, 0]
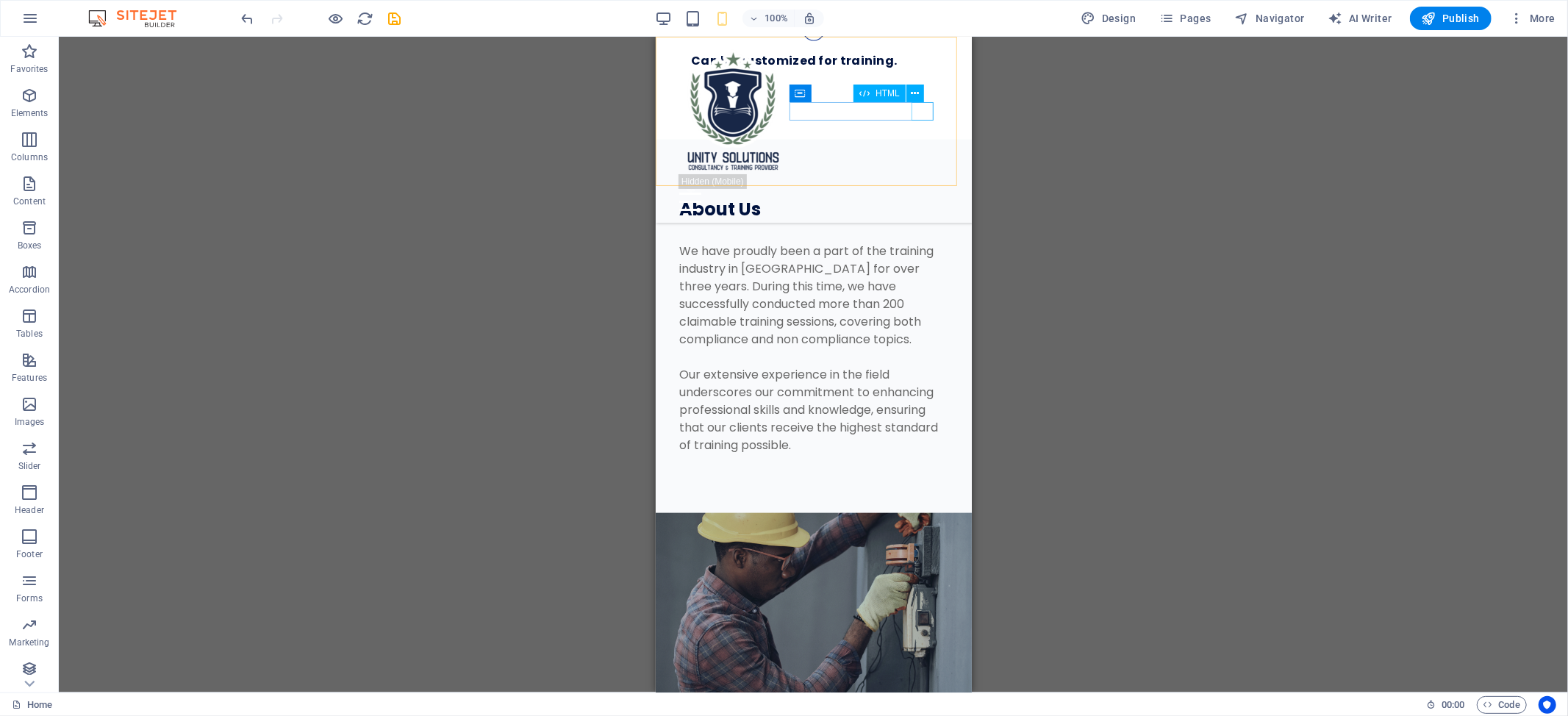
click at [919, 193] on div at bounding box center [812, 202] width 269 height 18
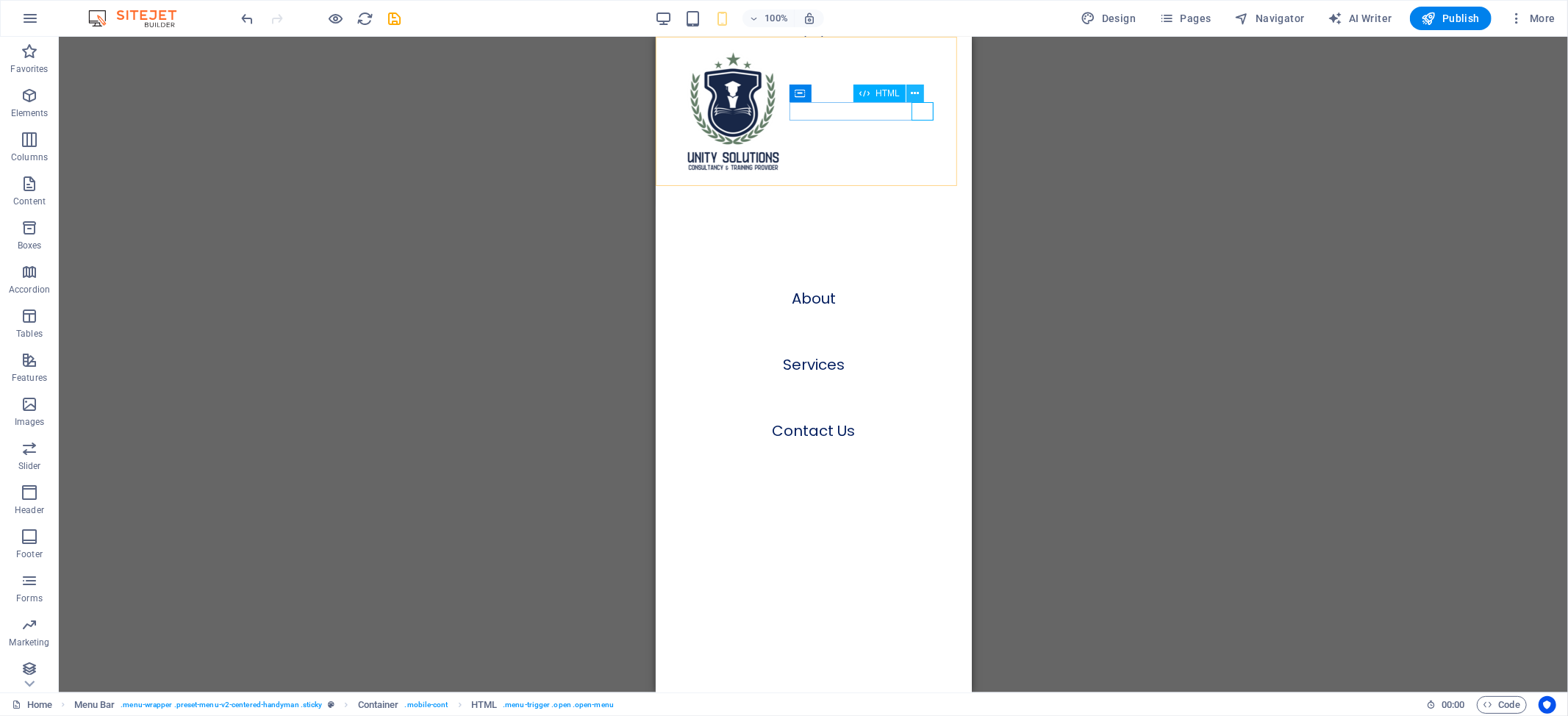
click at [920, 89] on button at bounding box center [915, 93] width 17 height 17
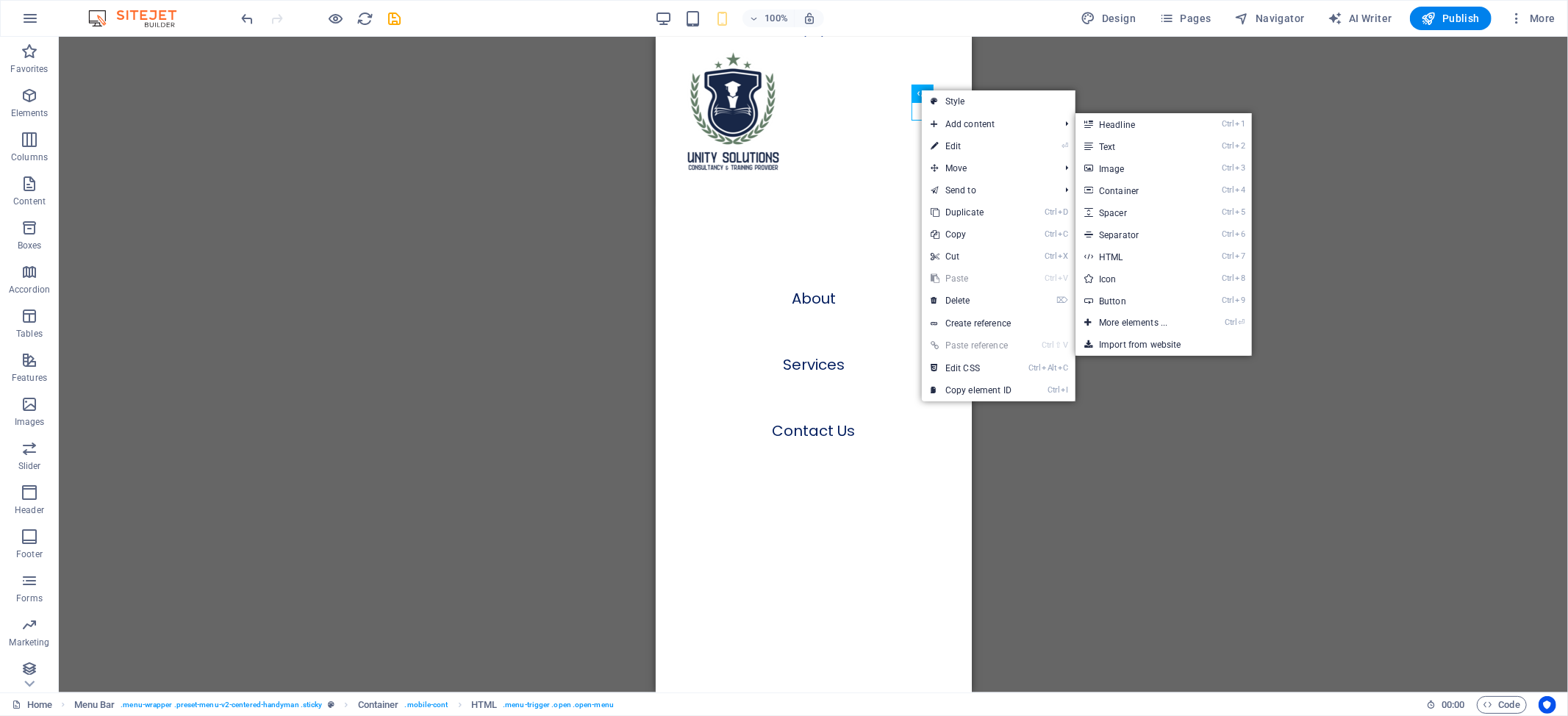
click at [1118, 119] on link "Ctrl 1 Headline" at bounding box center [1135, 124] width 121 height 22
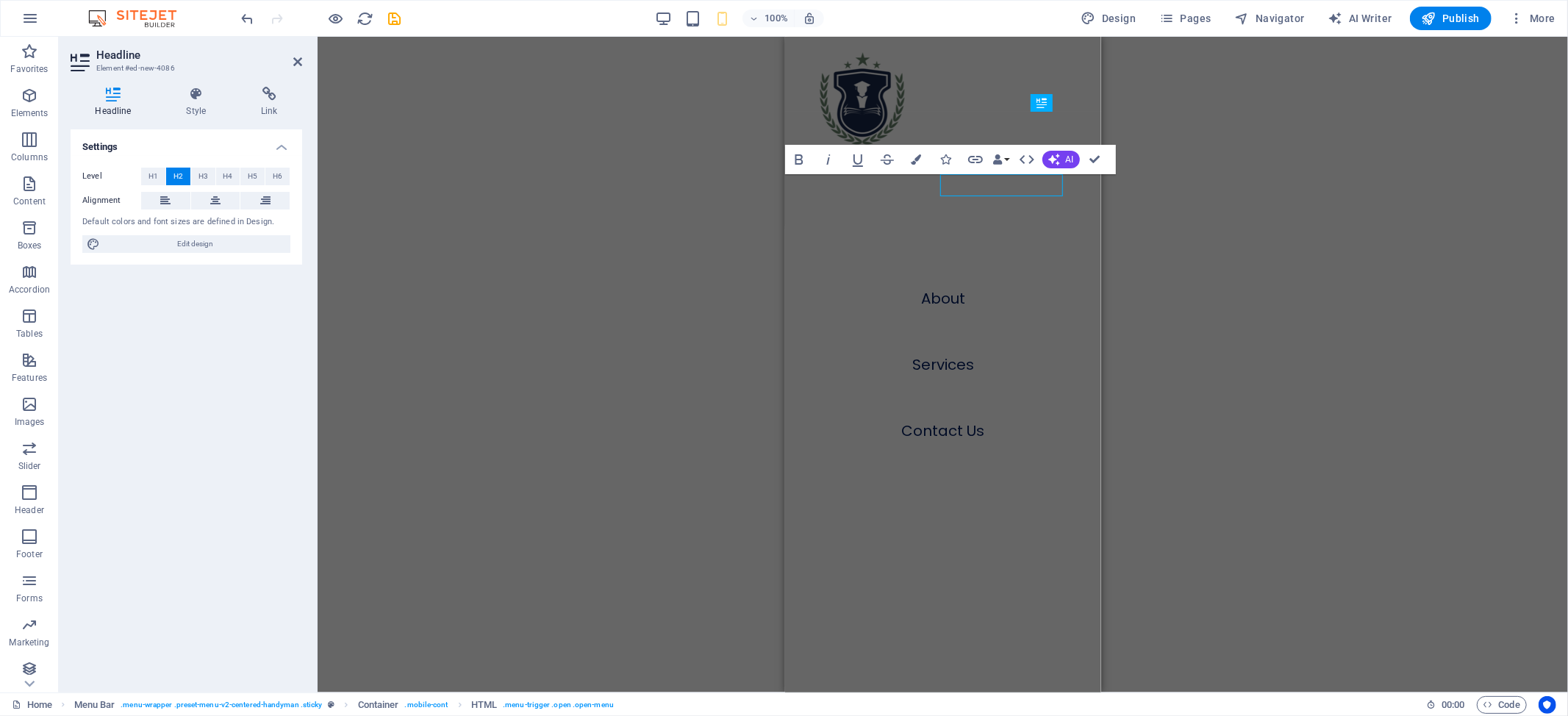
scroll to position [1336, 0]
click at [1223, 133] on div "H1 Wide image with text Container Image Image with text Text Container H2 Conta…" at bounding box center [942, 365] width 1250 height 656
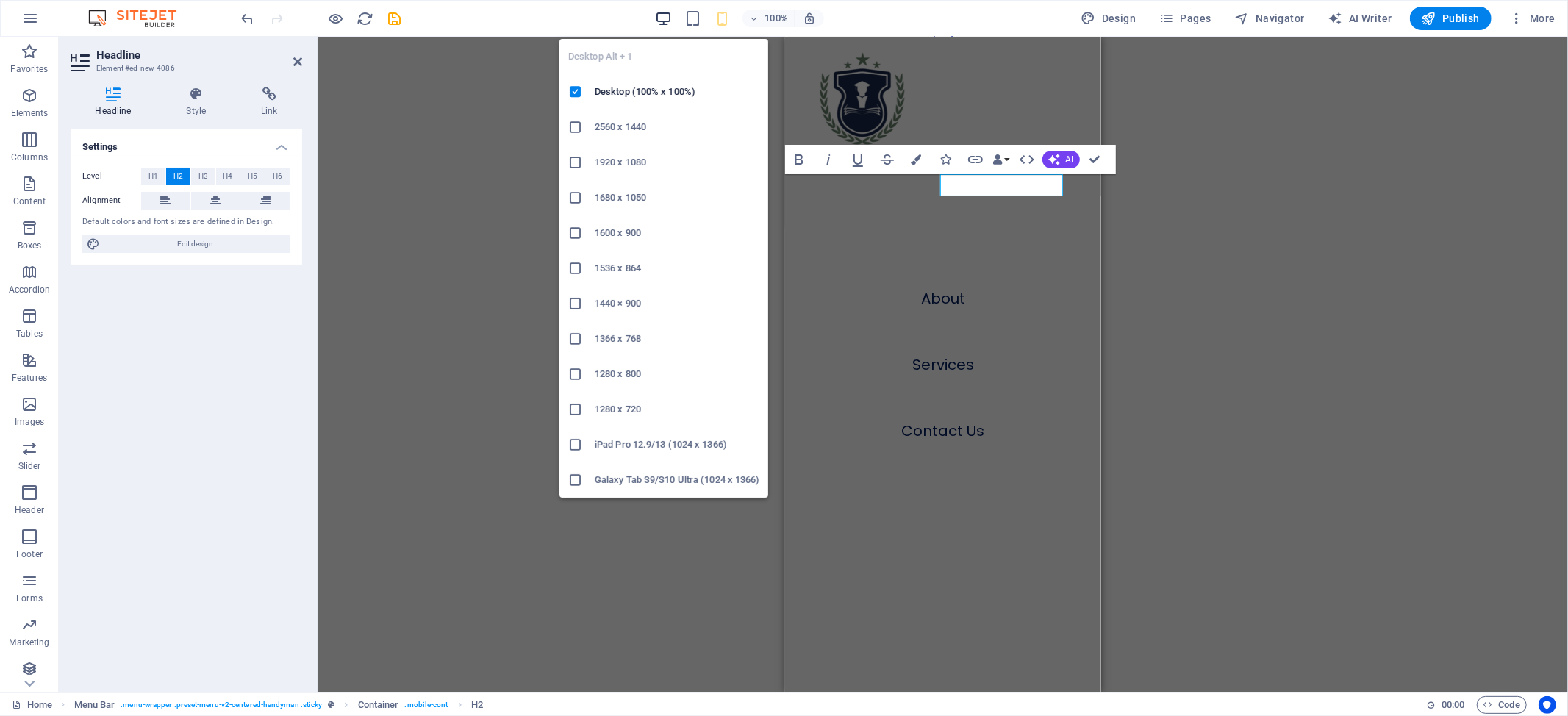
click at [0, 0] on icon "button" at bounding box center [0, 0] width 0 height 0
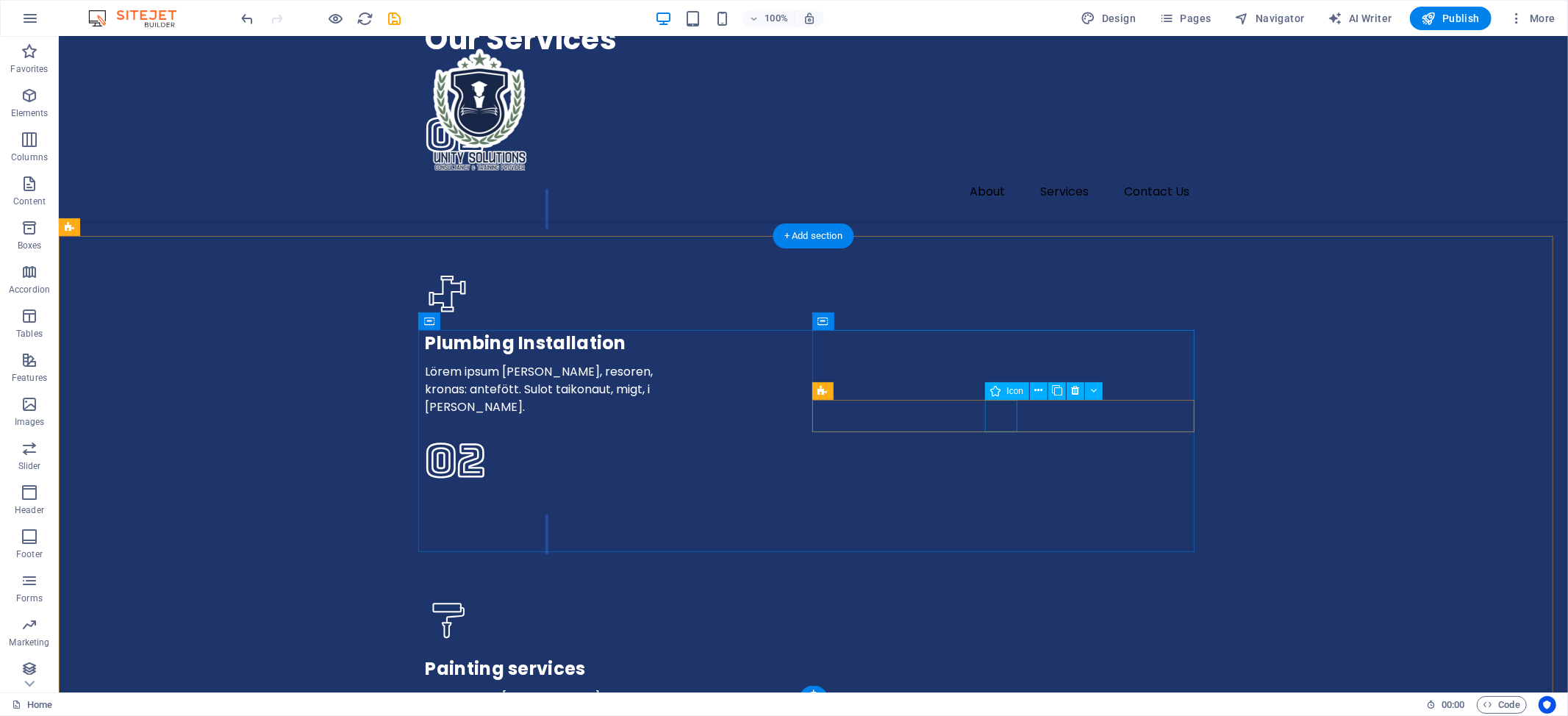
scroll to position [3292, 0]
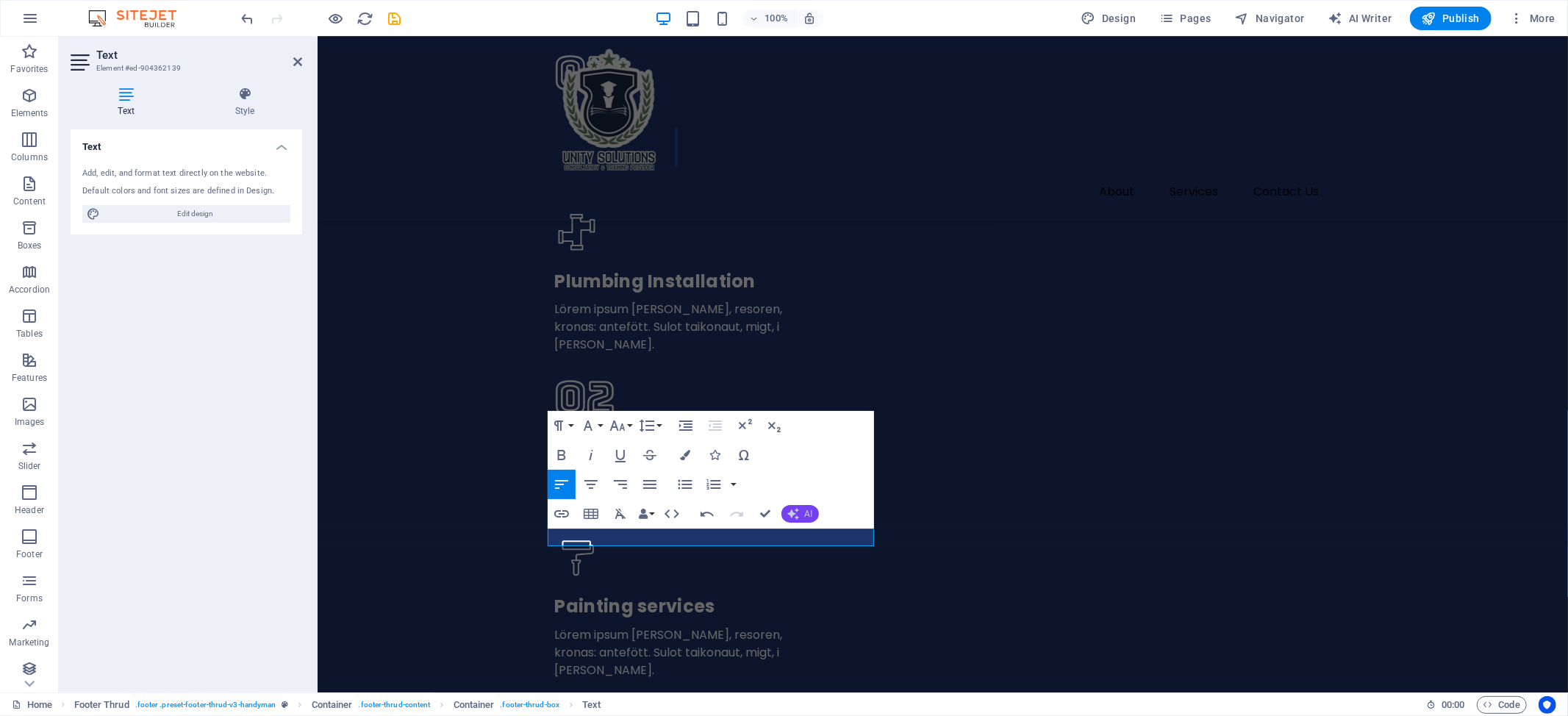
click at [793, 512] on icon "button" at bounding box center [793, 513] width 12 height 12
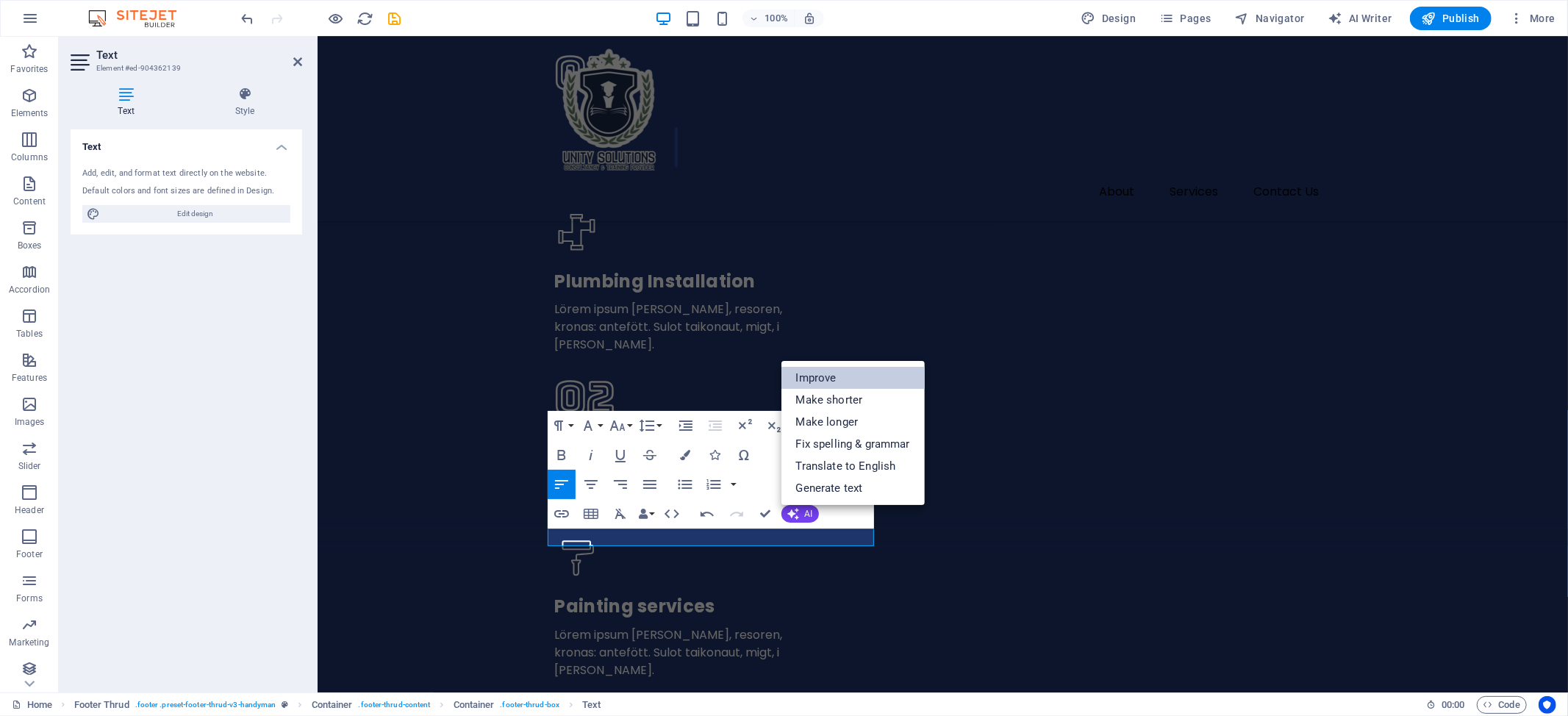
click at [856, 379] on link "Improve" at bounding box center [853, 377] width 143 height 22
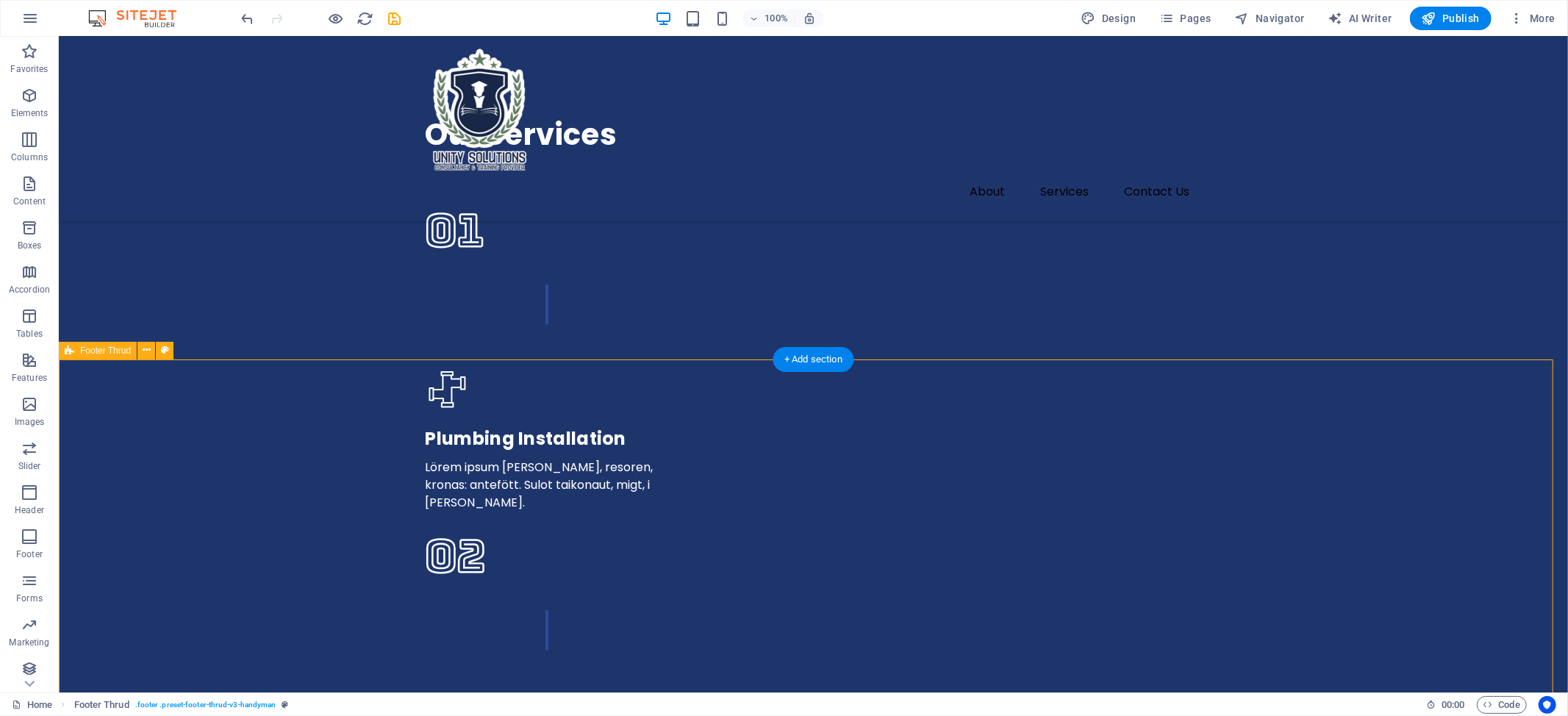
scroll to position [3159, 0]
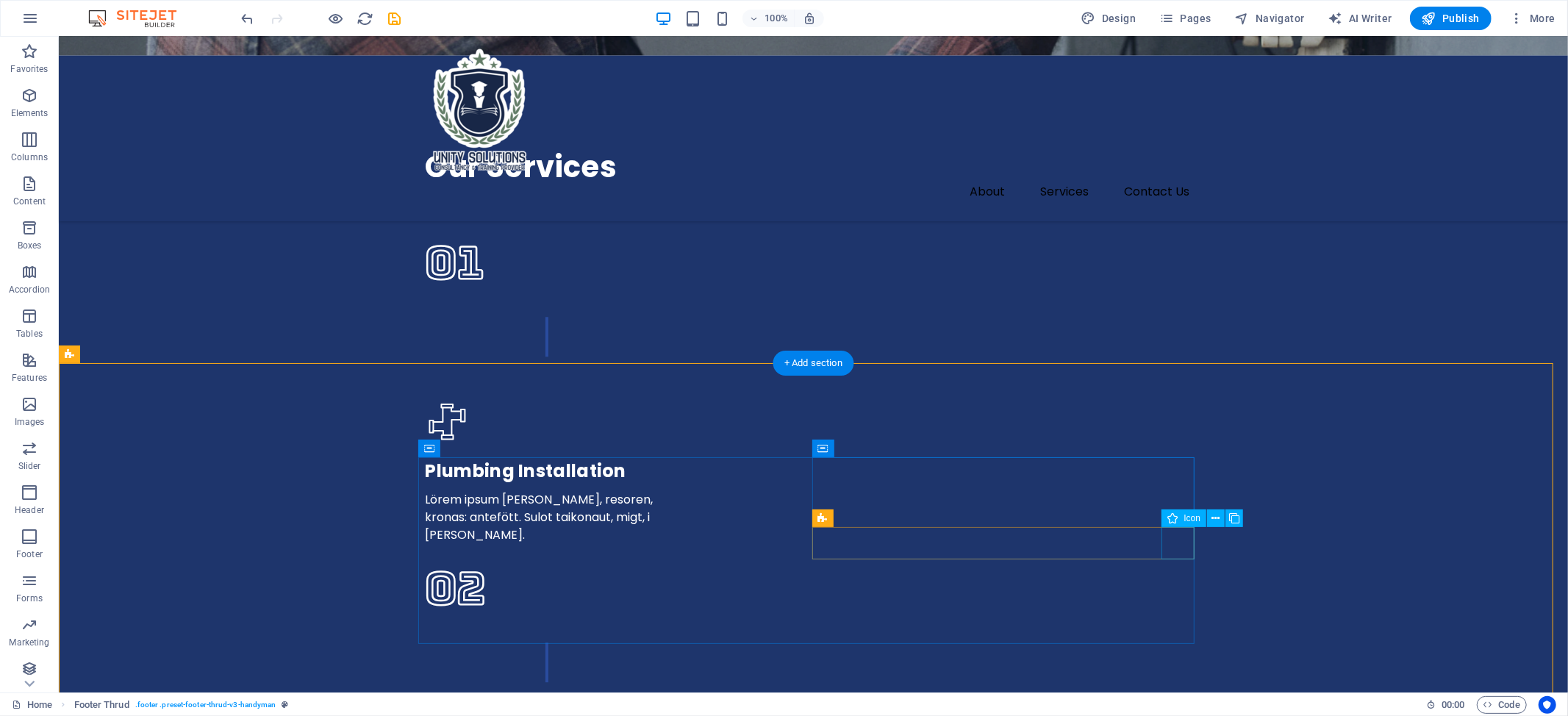
select select "xMidYMid"
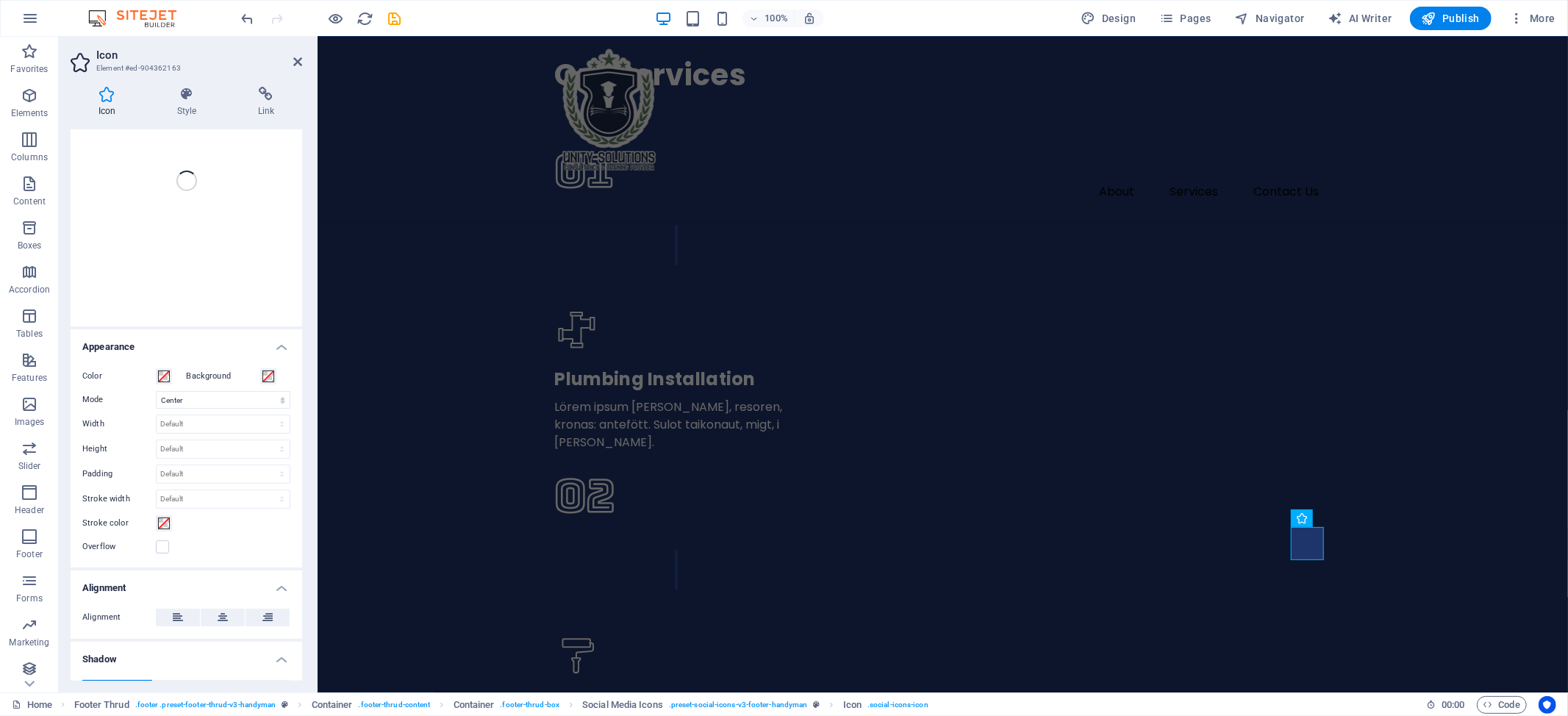
scroll to position [0, 0]
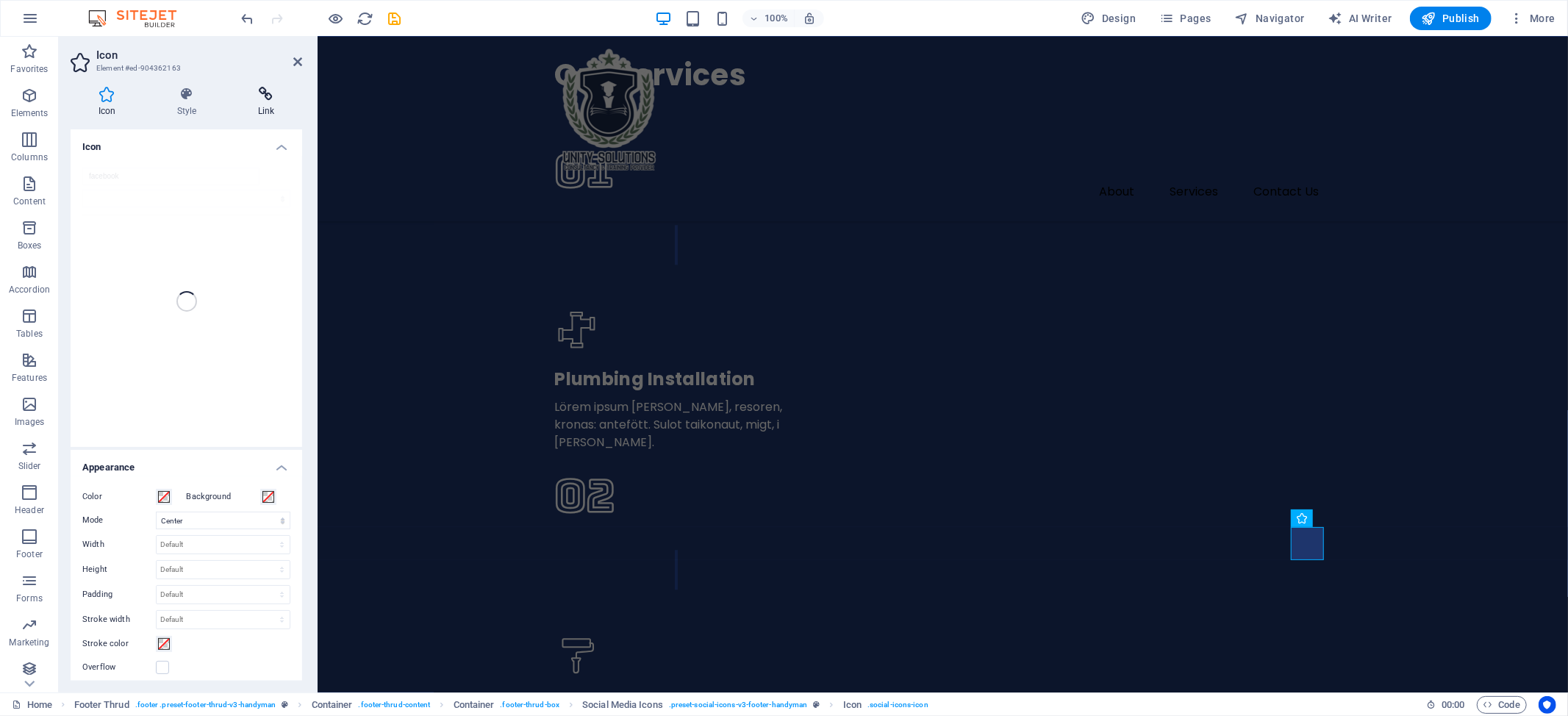
click at [271, 96] on icon at bounding box center [265, 94] width 72 height 15
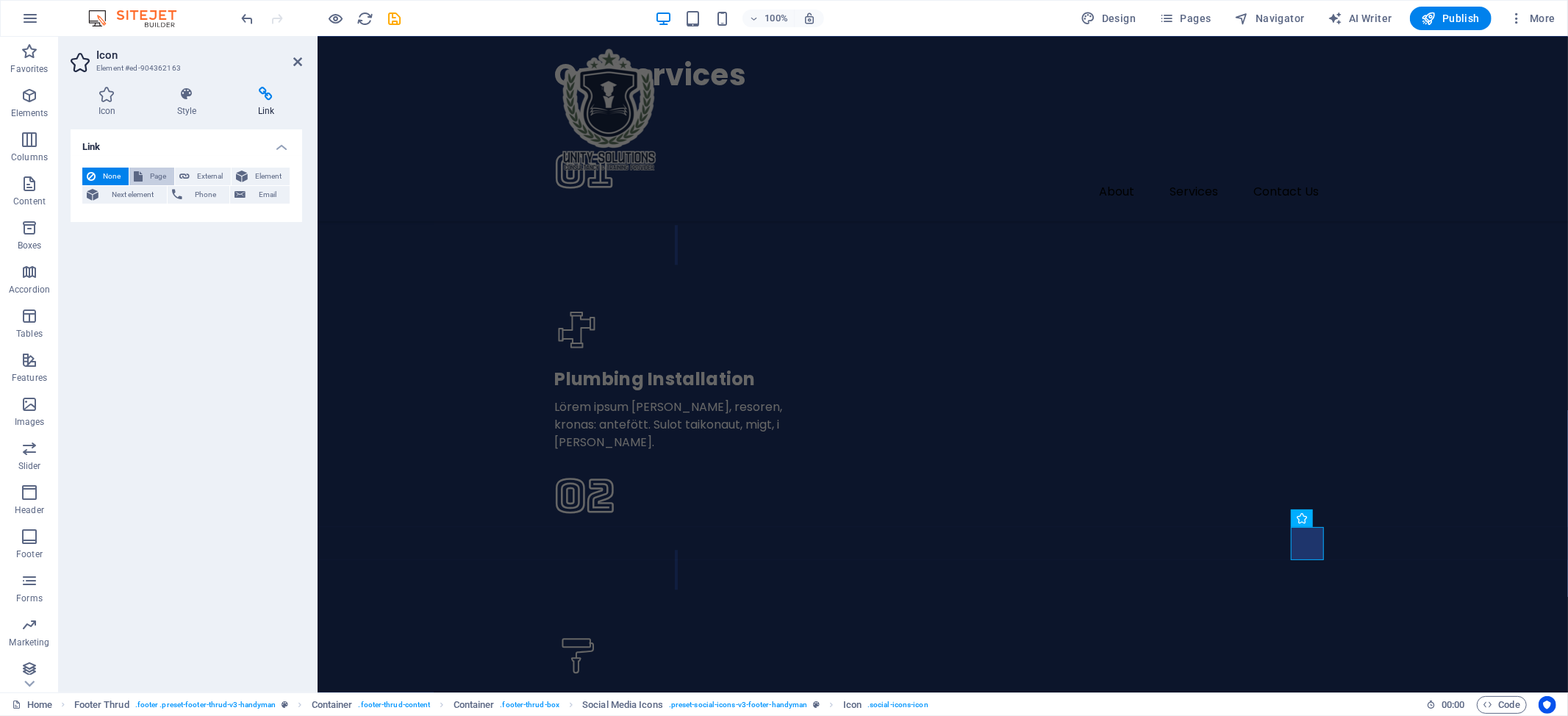
click at [151, 174] on span "Page" at bounding box center [158, 175] width 23 height 17
select select
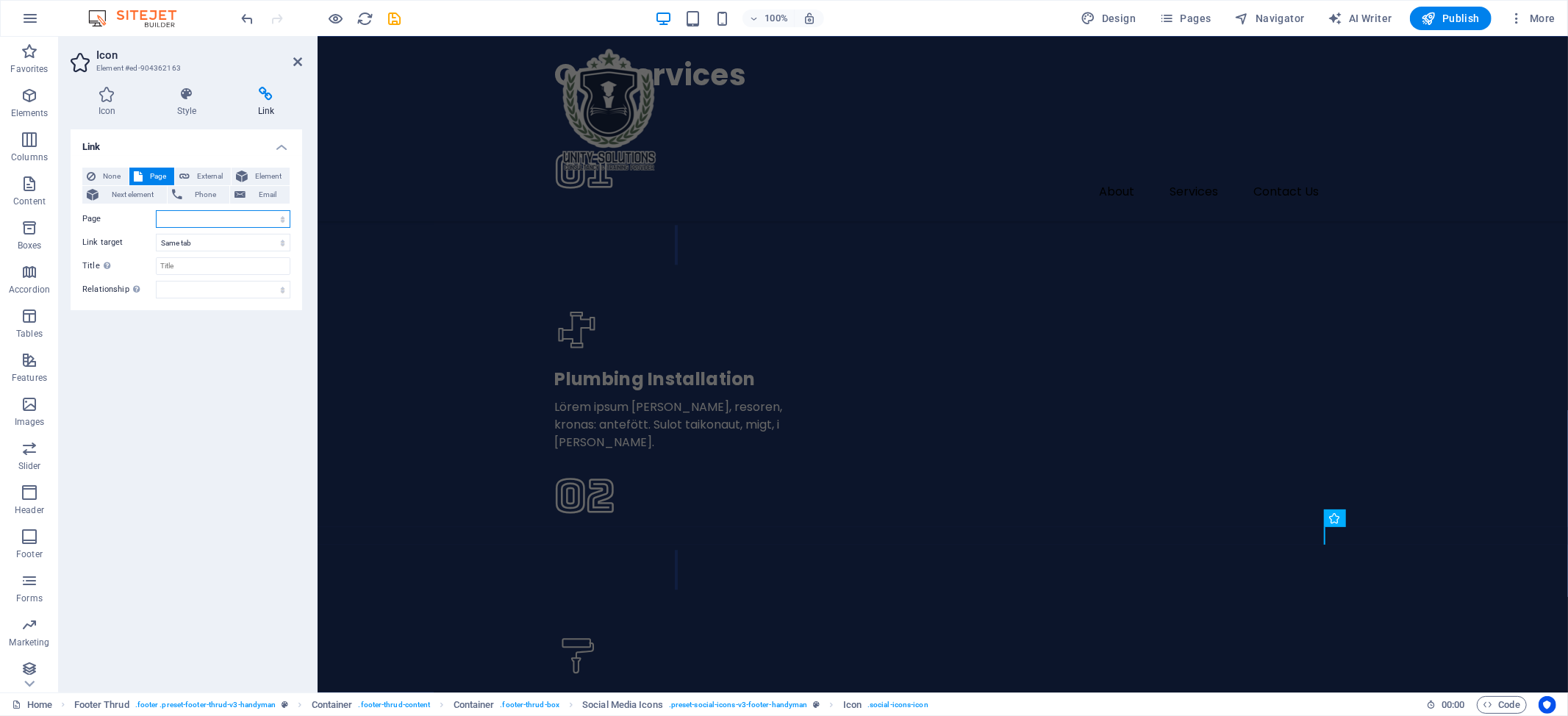
click at [230, 227] on select "Home Subpage Legal Notice Privacy" at bounding box center [222, 218] width 134 height 17
click at [213, 223] on select "Home Subpage Legal Notice Privacy" at bounding box center [222, 218] width 134 height 17
click at [105, 172] on span "None" at bounding box center [111, 175] width 24 height 17
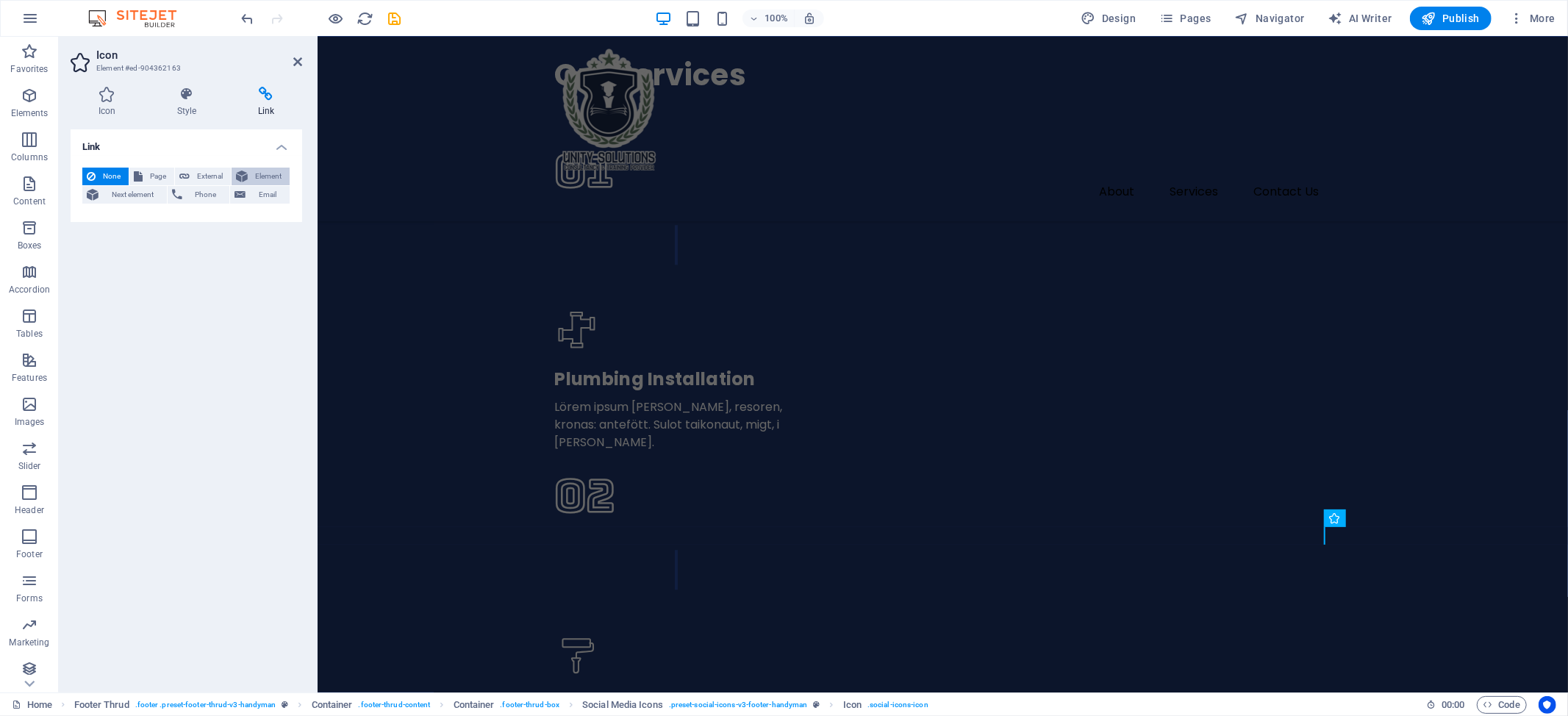
click at [259, 171] on span "Element" at bounding box center [269, 175] width 33 height 17
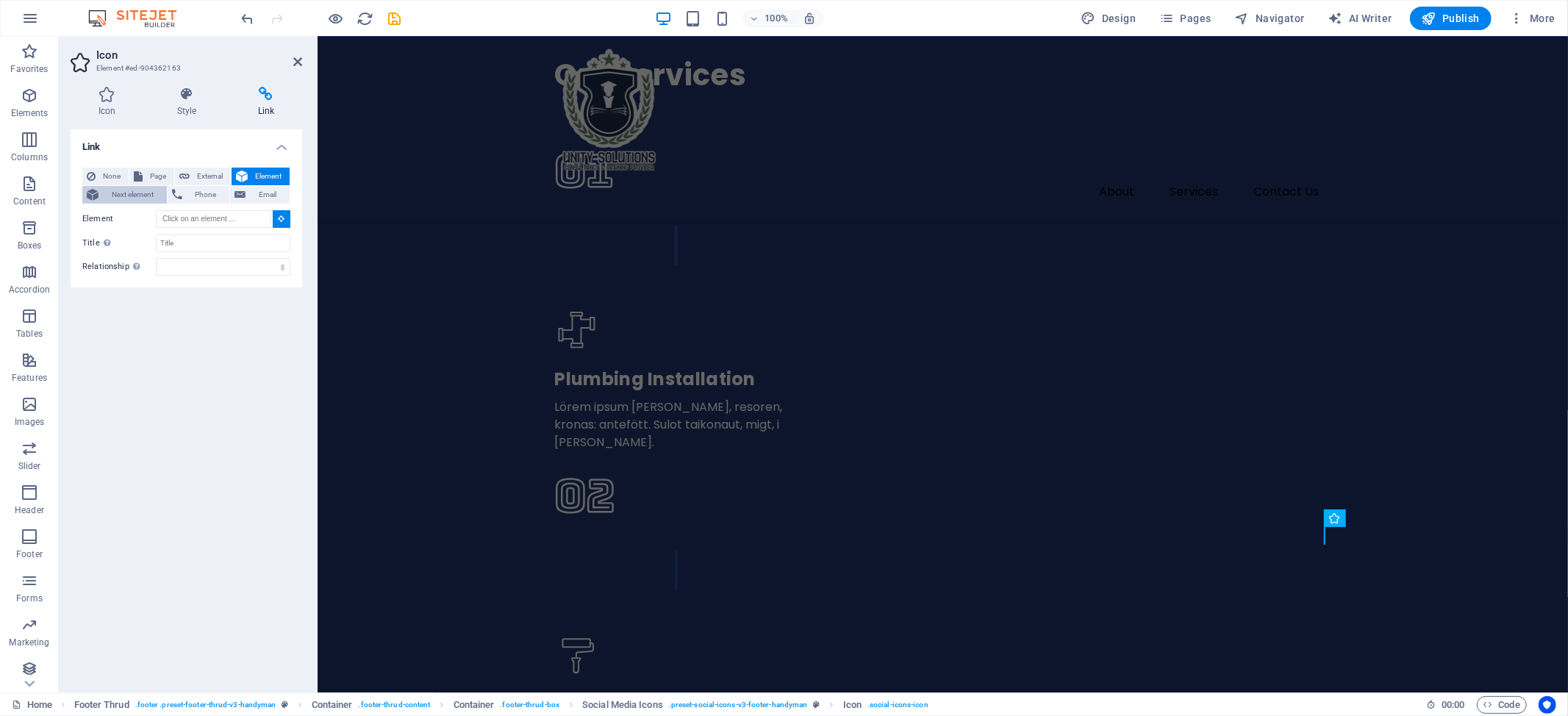
click at [122, 194] on span "Next element" at bounding box center [133, 194] width 59 height 17
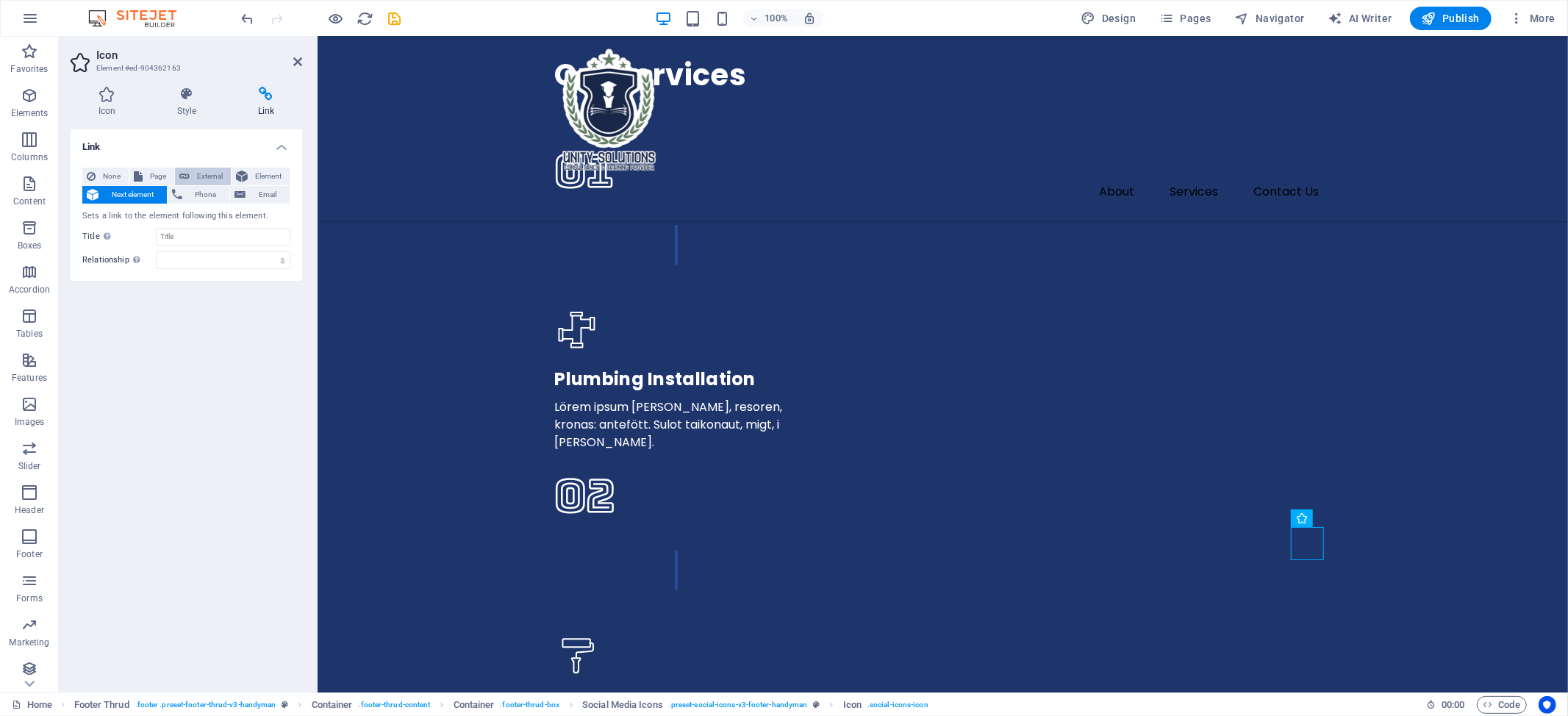
click at [195, 175] on span "External" at bounding box center [209, 175] width 32 height 17
select select "blank"
click at [191, 216] on input "URL" at bounding box center [222, 218] width 134 height 17
paste input "https://www.facebook.com/unitysolutions88/"
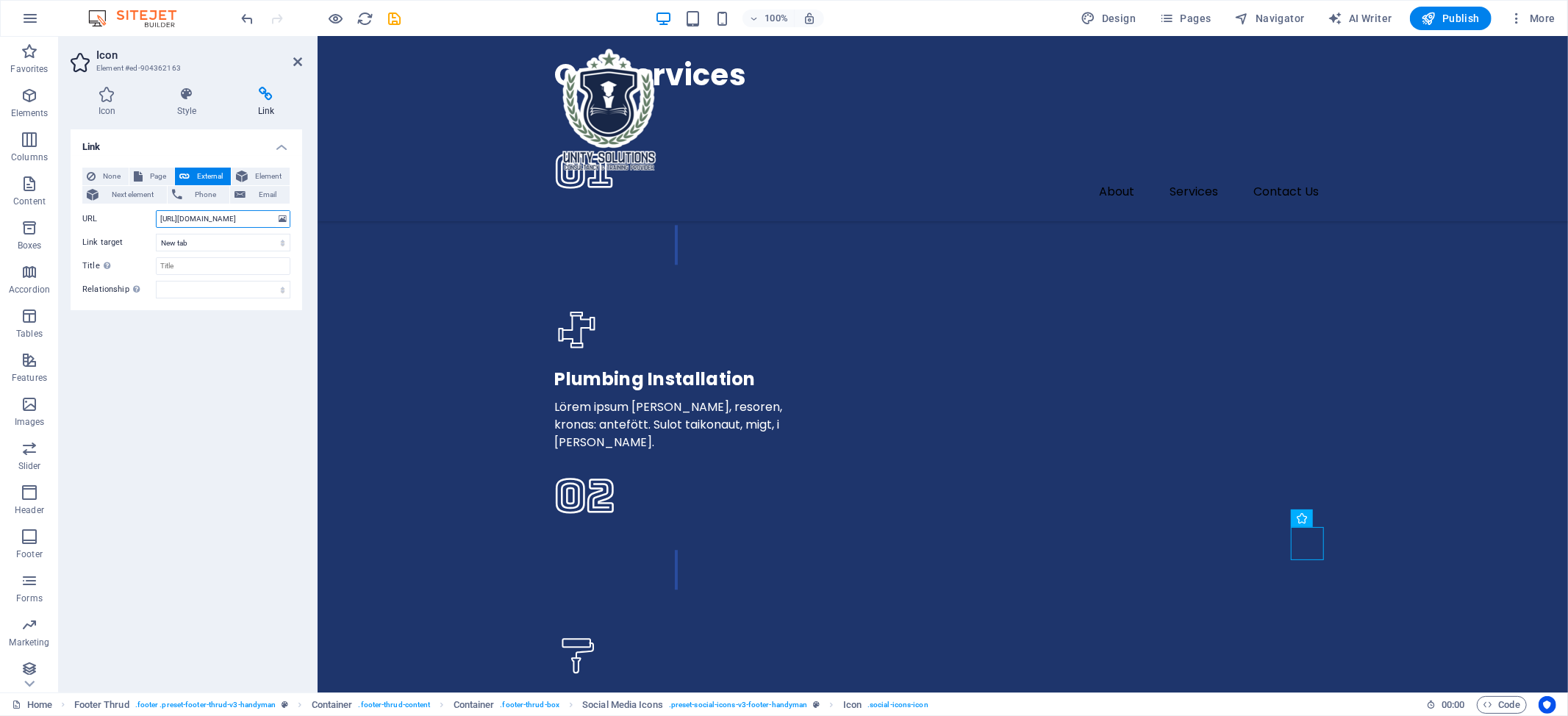
scroll to position [0, 38]
type input "https://www.facebook.com/unitysolutions88/"
click at [208, 268] on input "Title Additional link description, should not be the same as the link text. The…" at bounding box center [222, 265] width 134 height 17
click at [209, 357] on div "Link None Page External Element Next element Phone Email Page Home Subpage Lega…" at bounding box center [186, 405] width 232 height 551
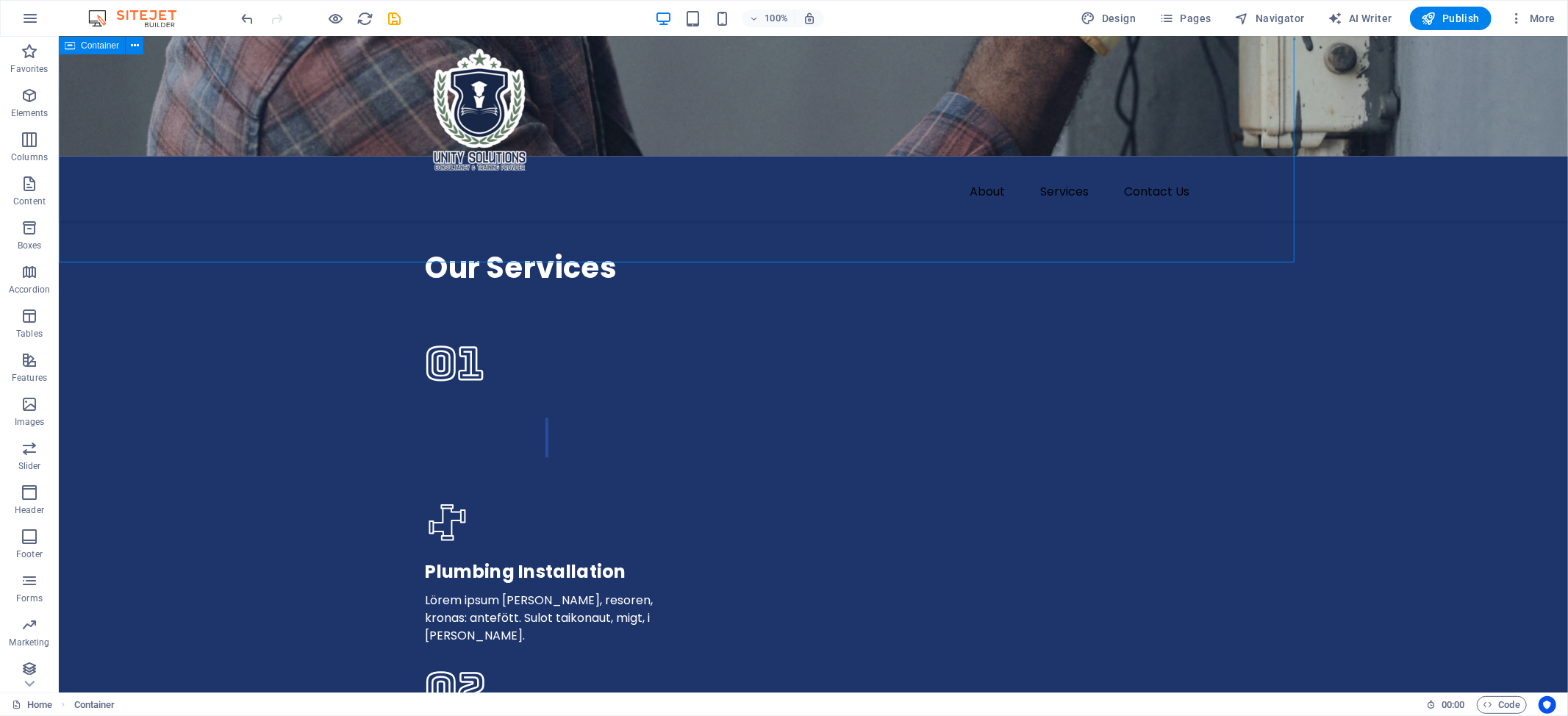
scroll to position [3159, 0]
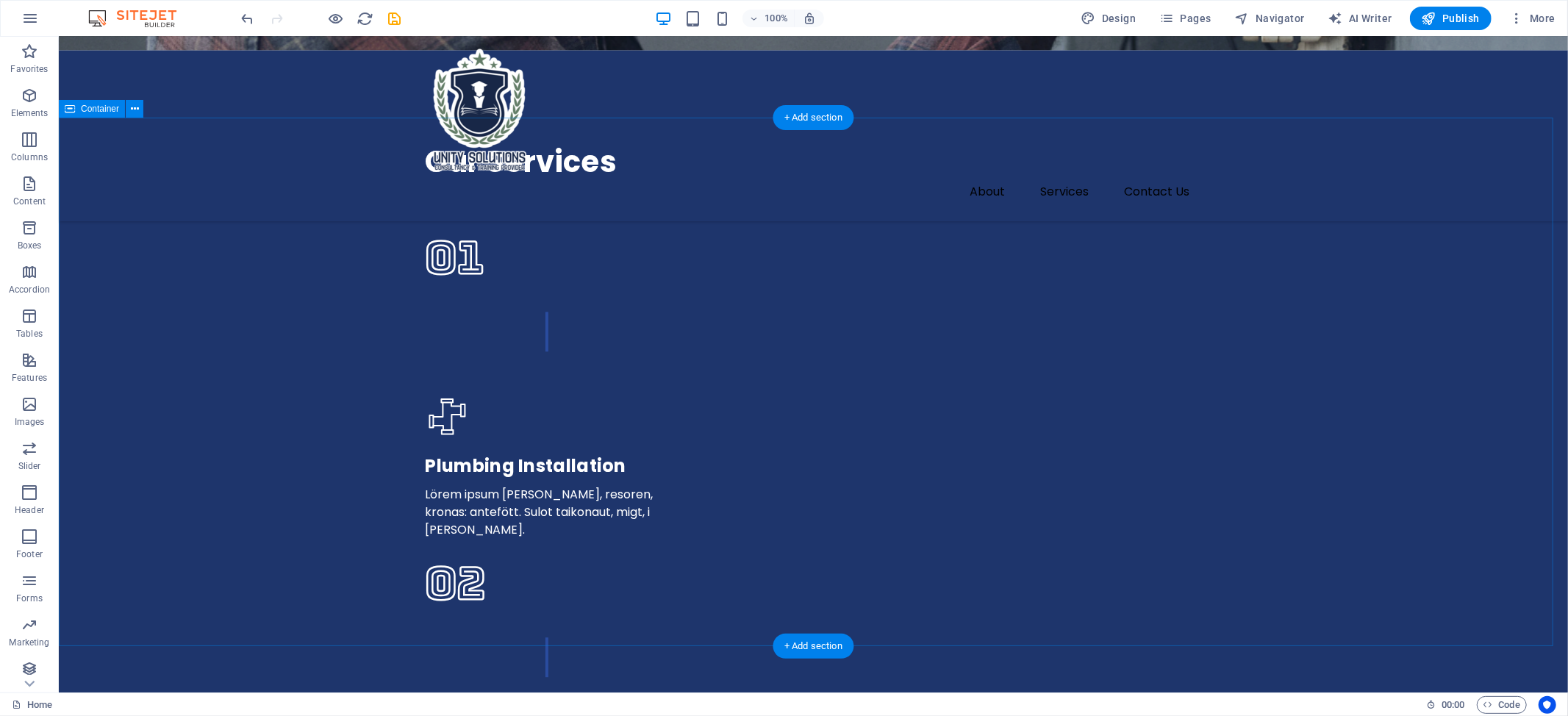
scroll to position [3257, 0]
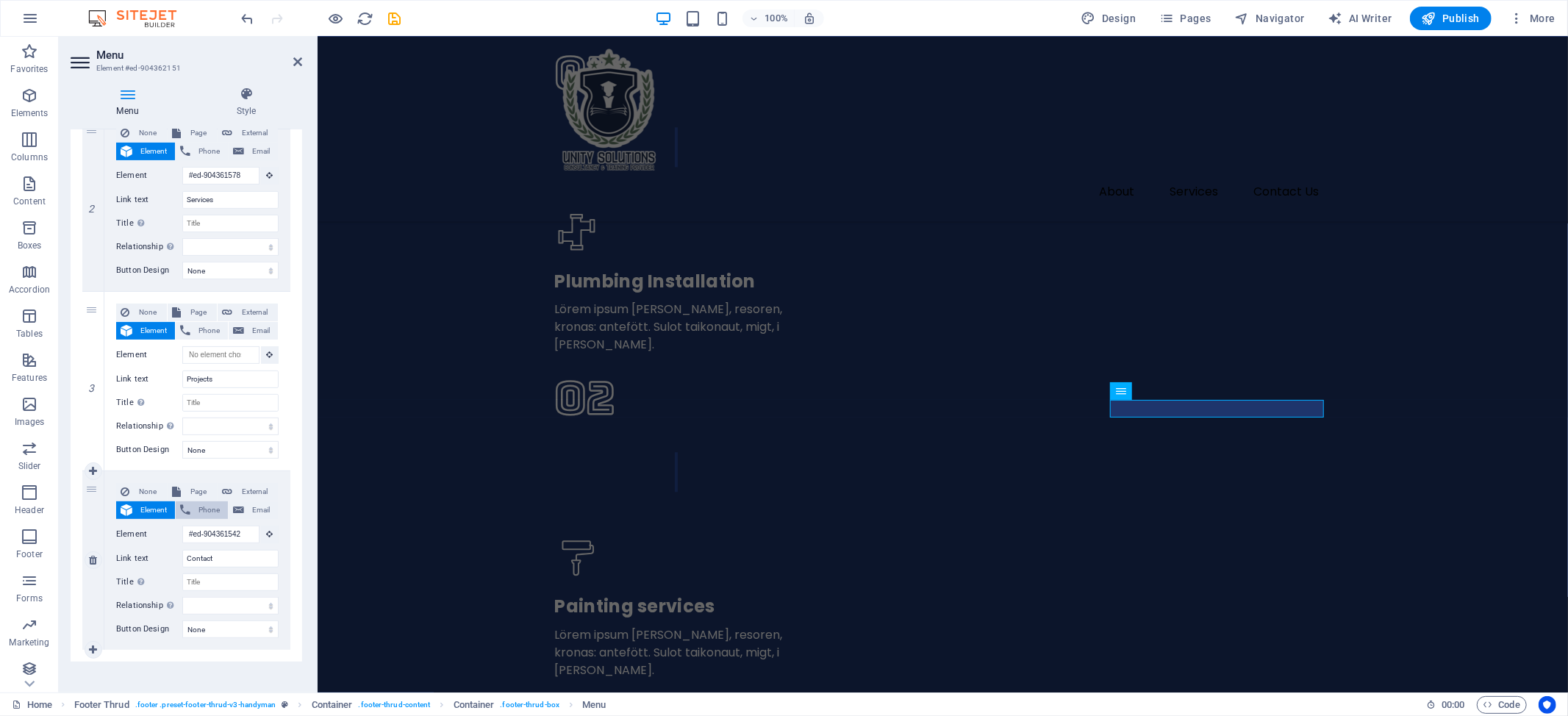
scroll to position [347, 0]
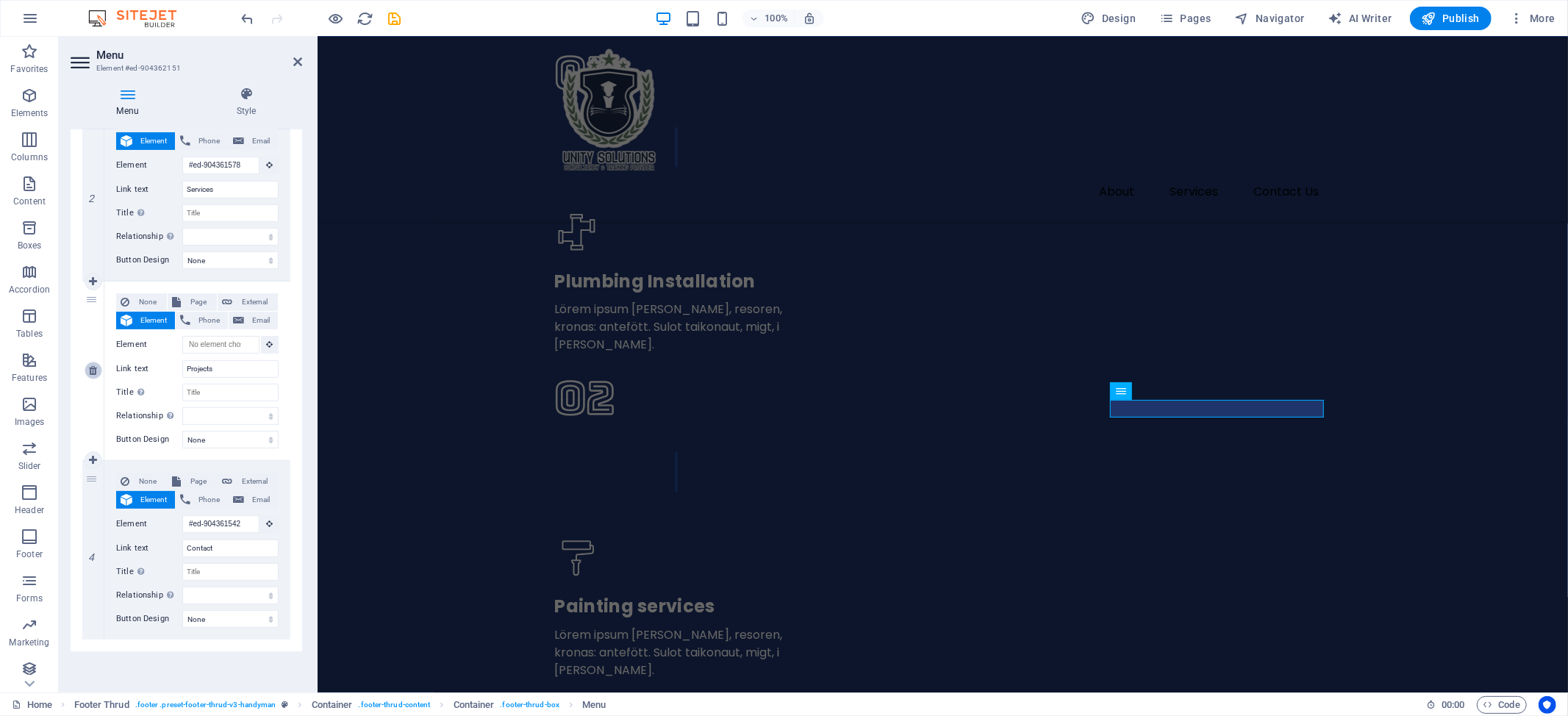
click at [99, 365] on link at bounding box center [93, 370] width 17 height 17
select select
type input "#ed-904361542"
type input "Contact"
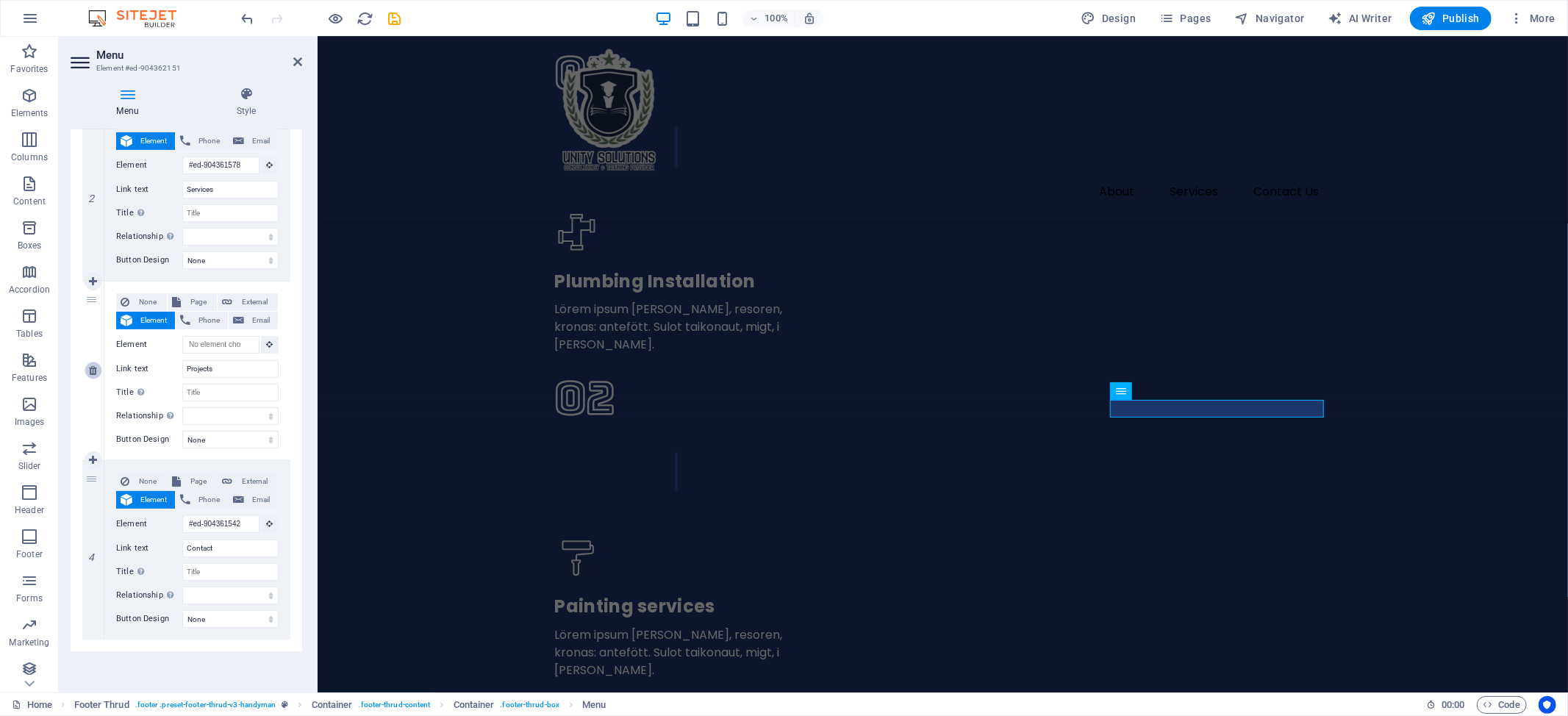
select select
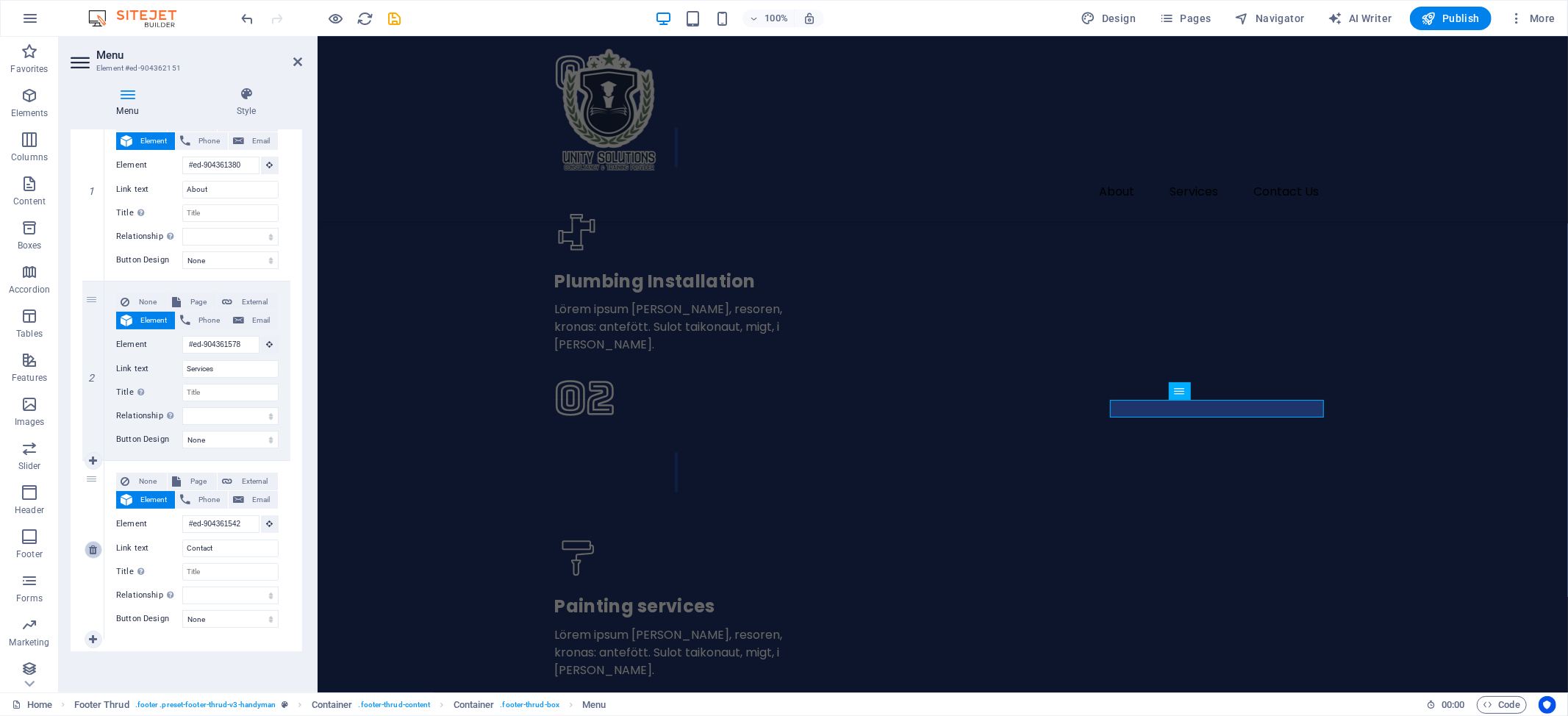
scroll to position [168, 0]
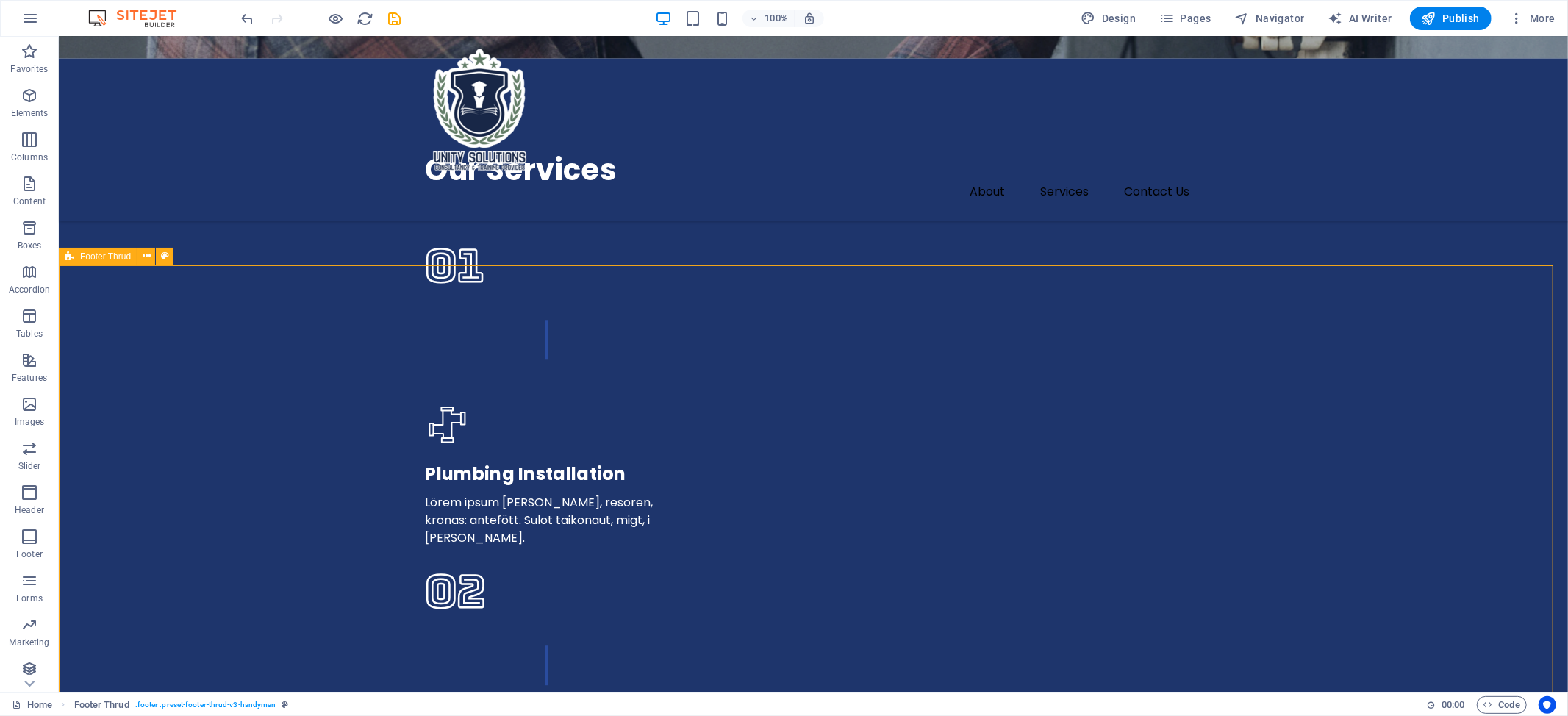
scroll to position [3257, 0]
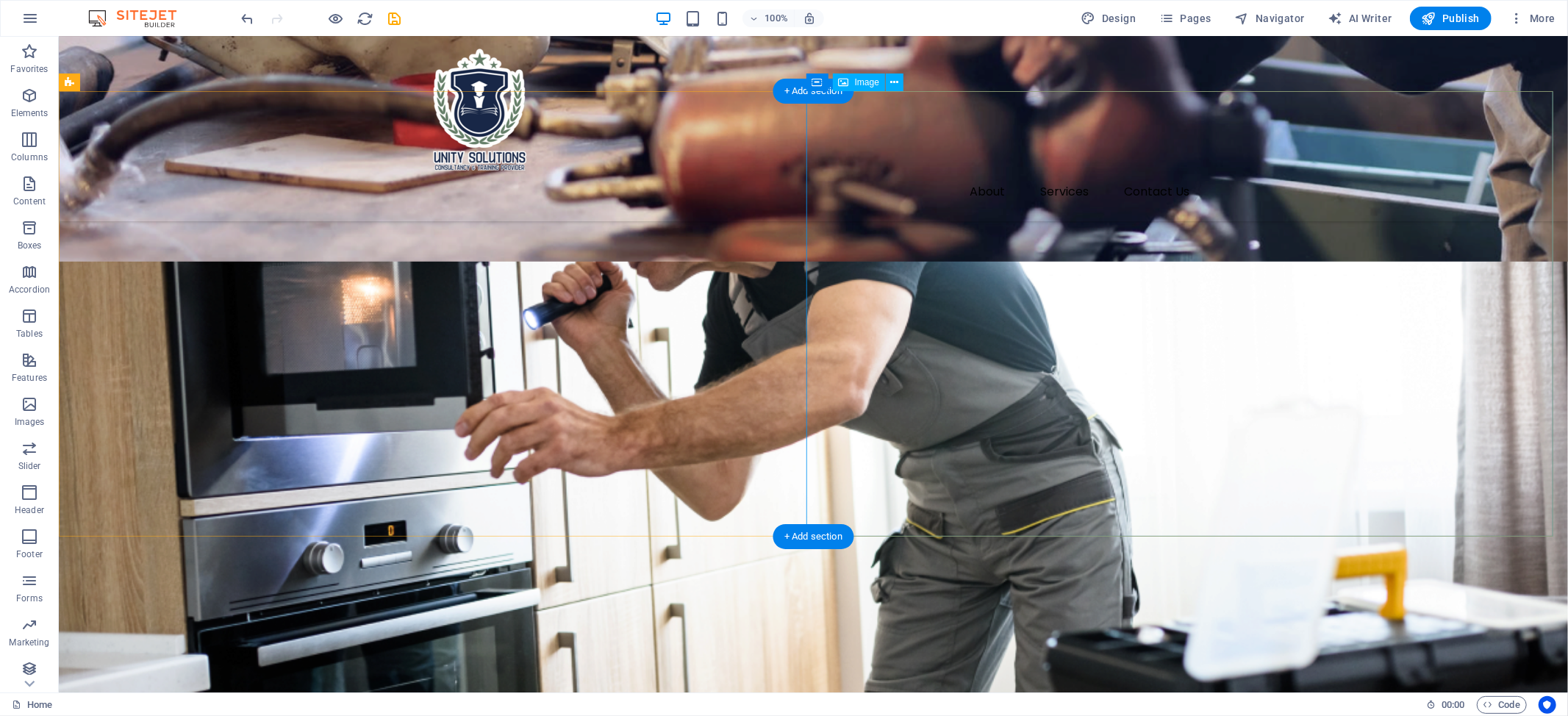
scroll to position [1493, 0]
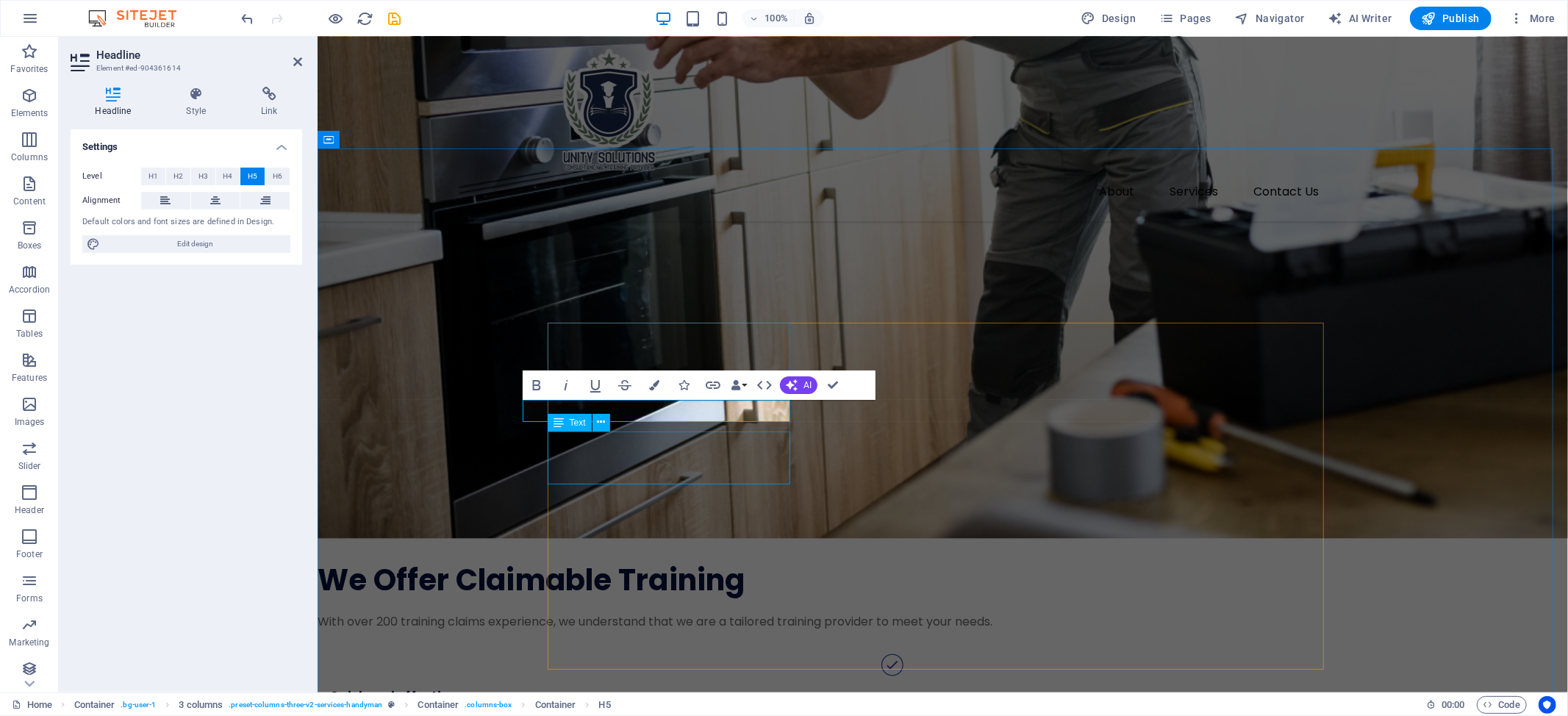
scroll to position [1, 48]
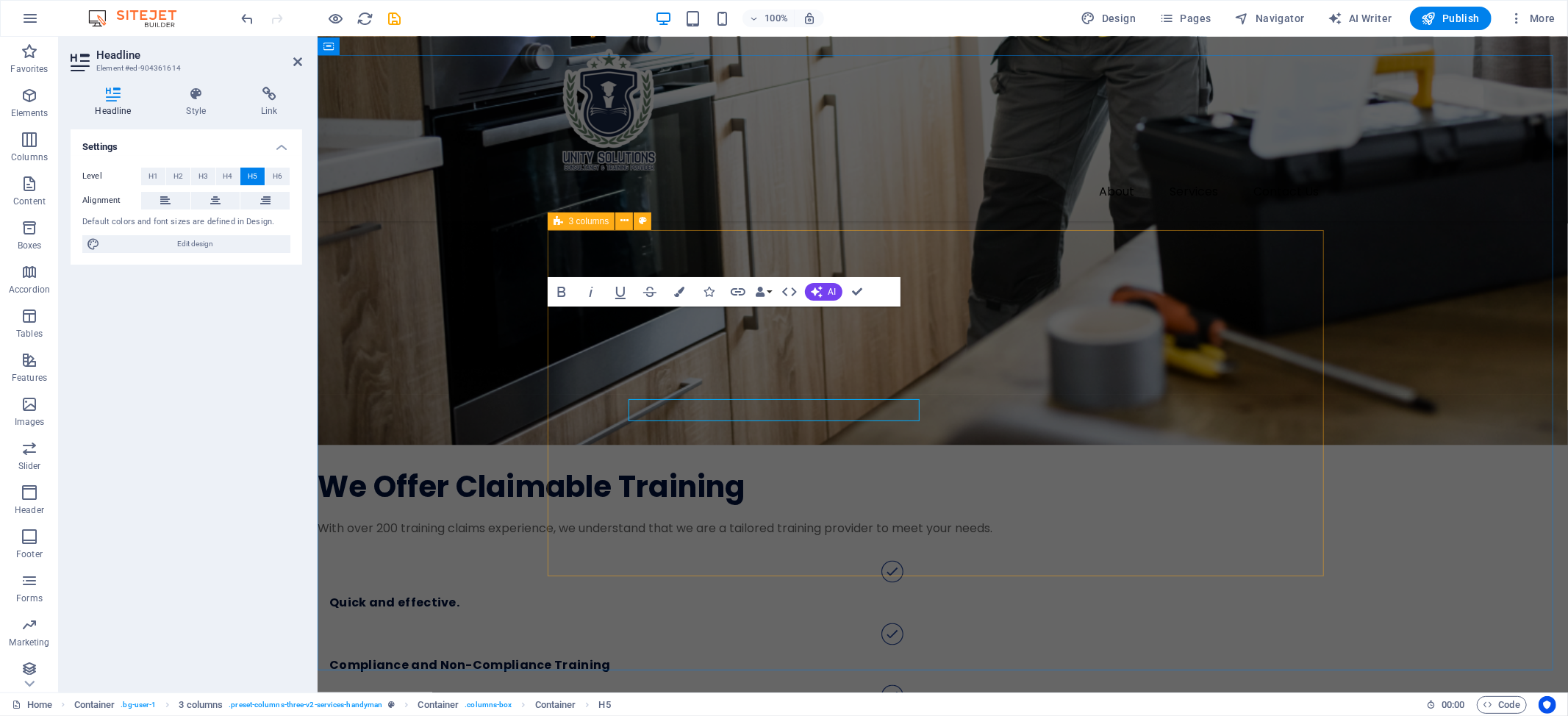
scroll to position [1, 0]
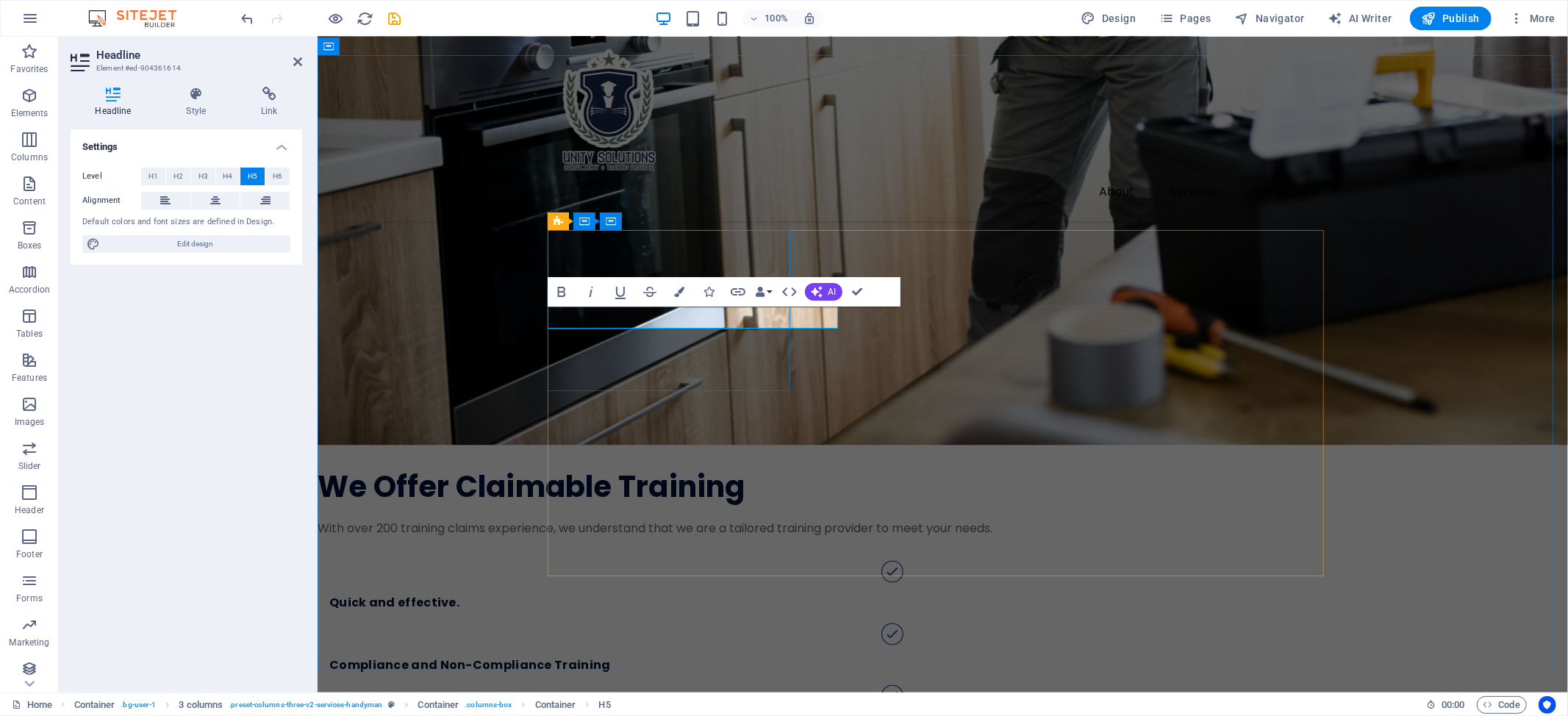
drag, startPoint x: 725, startPoint y: 317, endPoint x: 854, endPoint y: 316, distance: 129.0
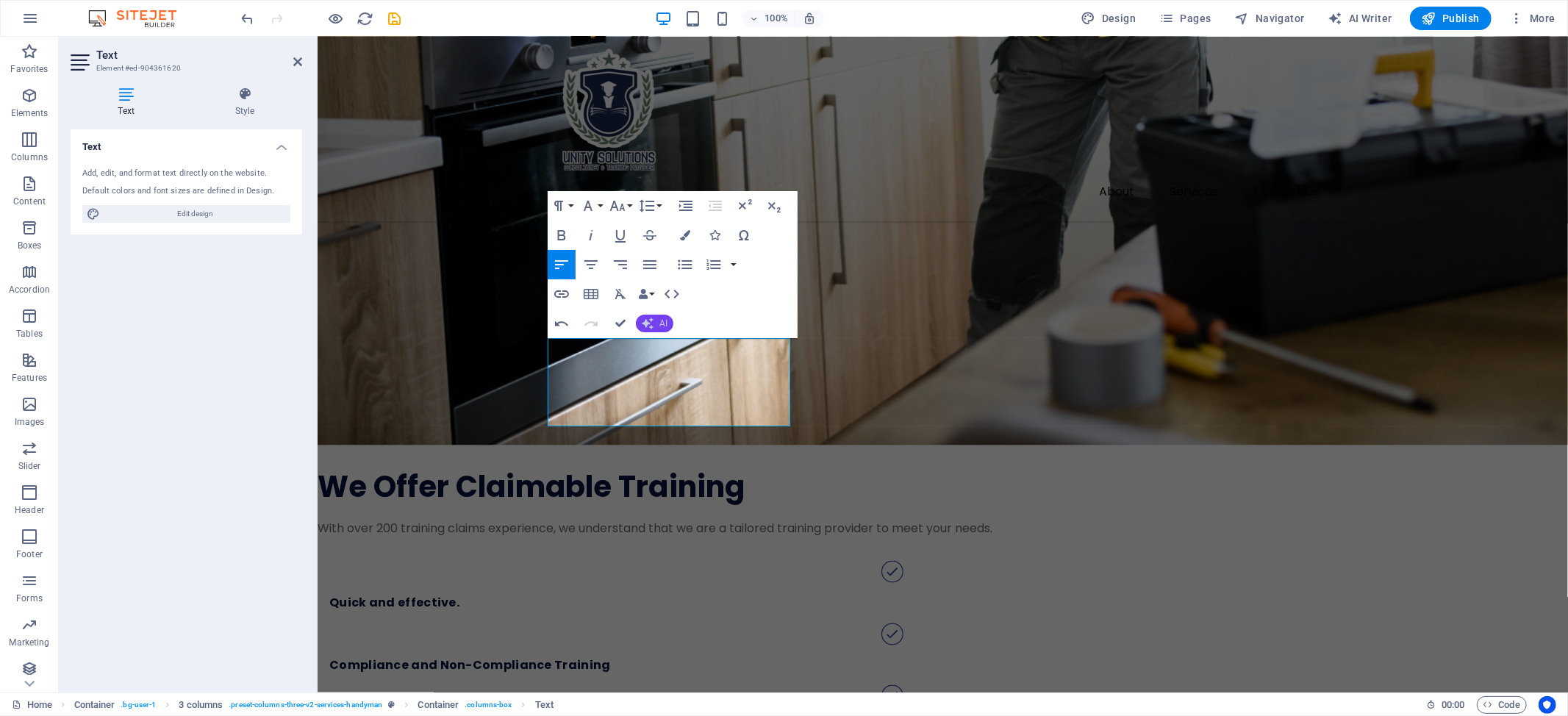
click at [657, 330] on button "AI" at bounding box center [654, 323] width 37 height 17
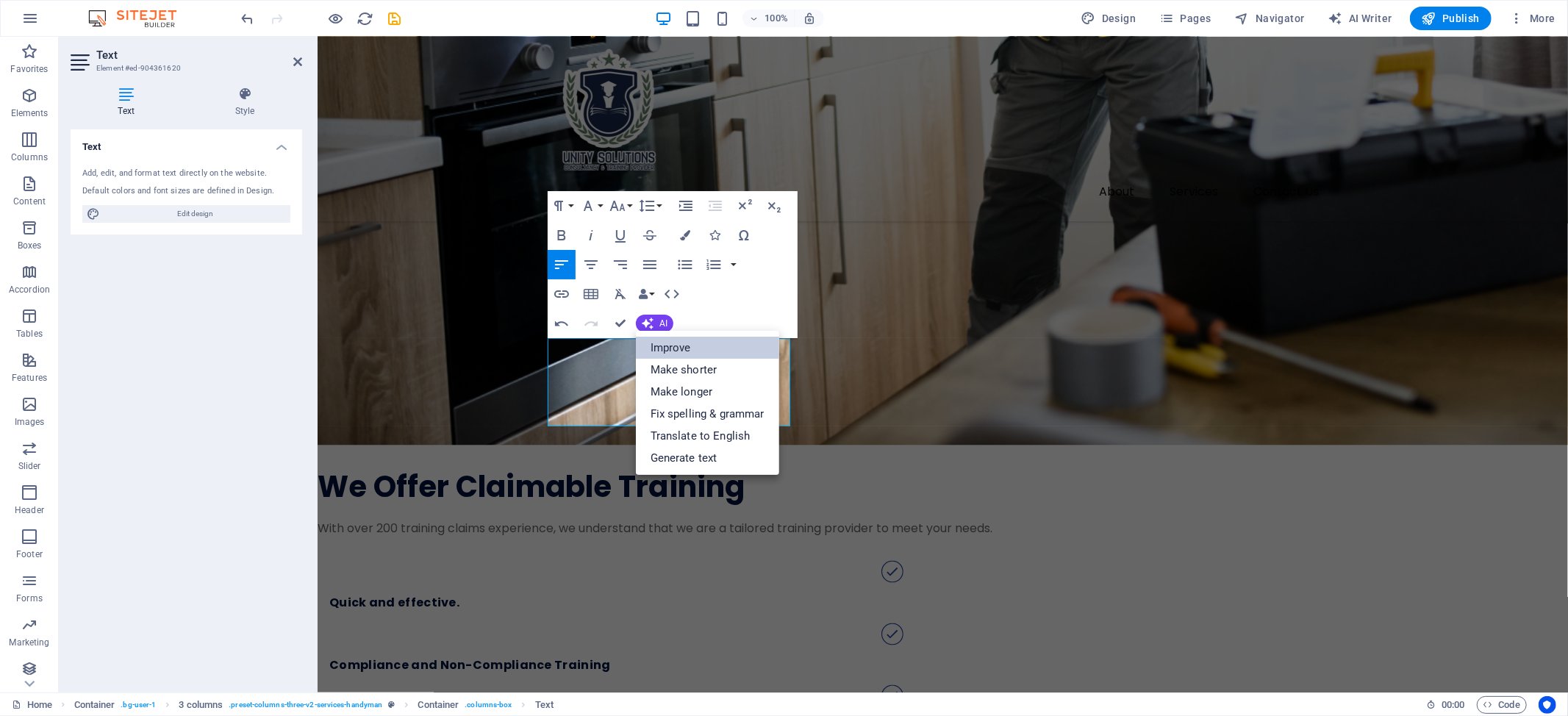
click at [695, 350] on link "Improve" at bounding box center [708, 348] width 143 height 22
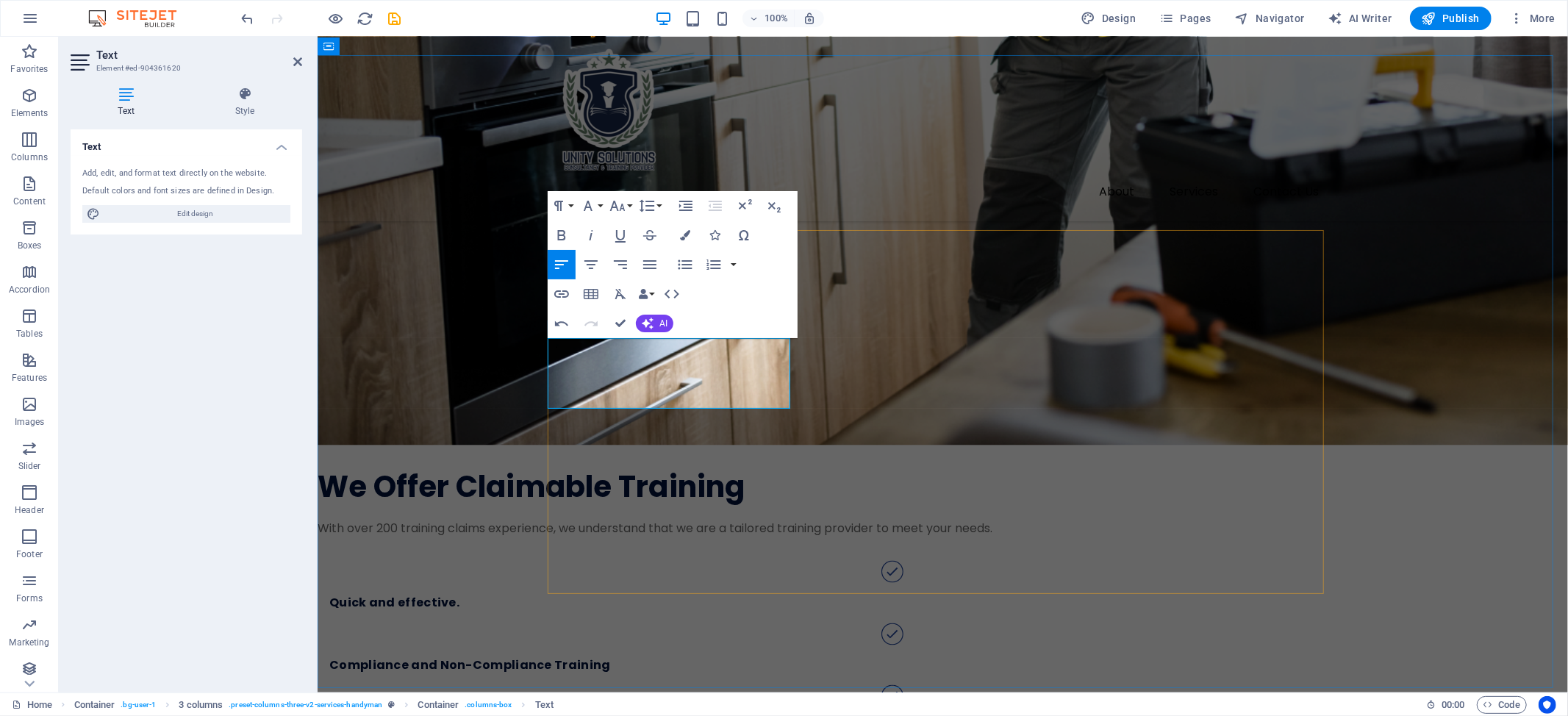
drag, startPoint x: 771, startPoint y: 405, endPoint x: 714, endPoint y: 366, distance: 69.1
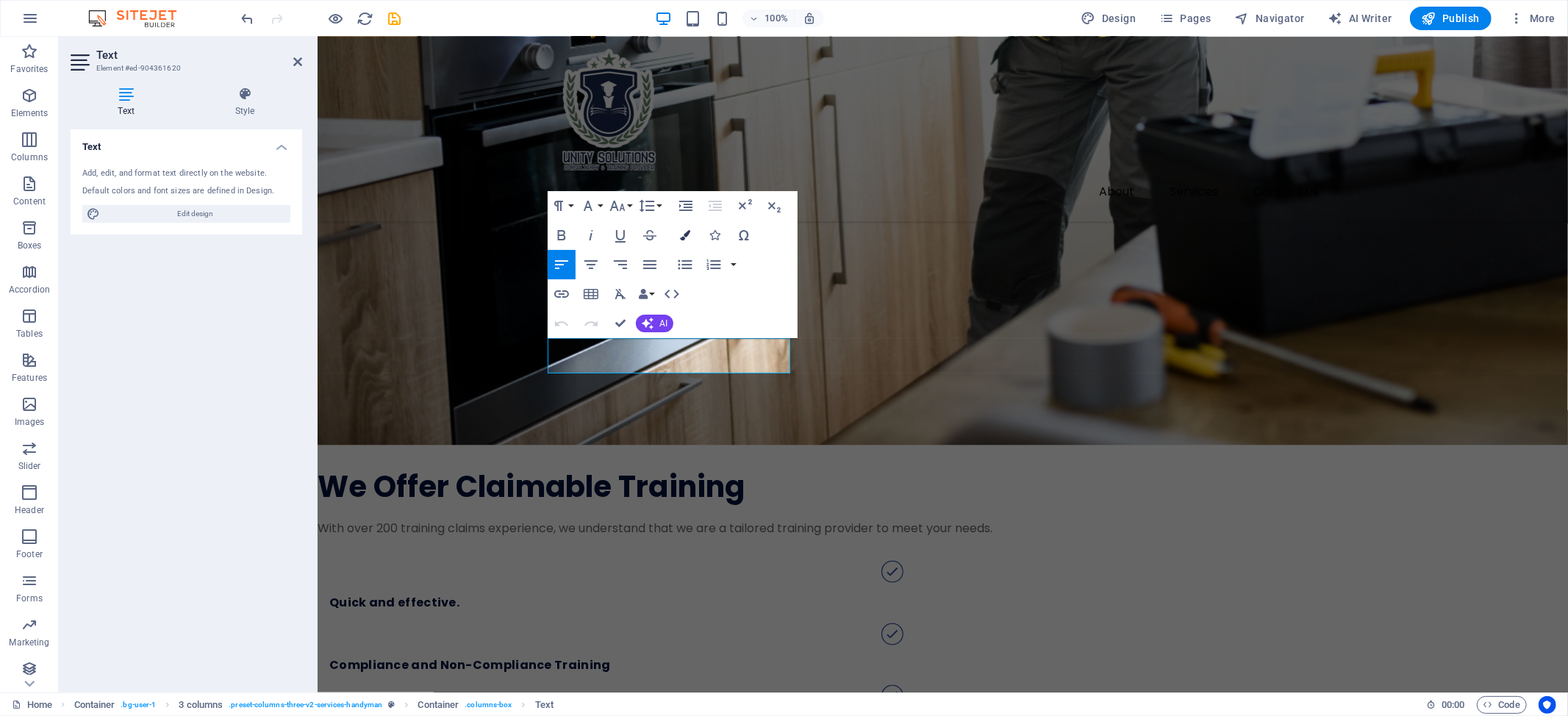
click at [690, 230] on icon "button" at bounding box center [685, 235] width 10 height 10
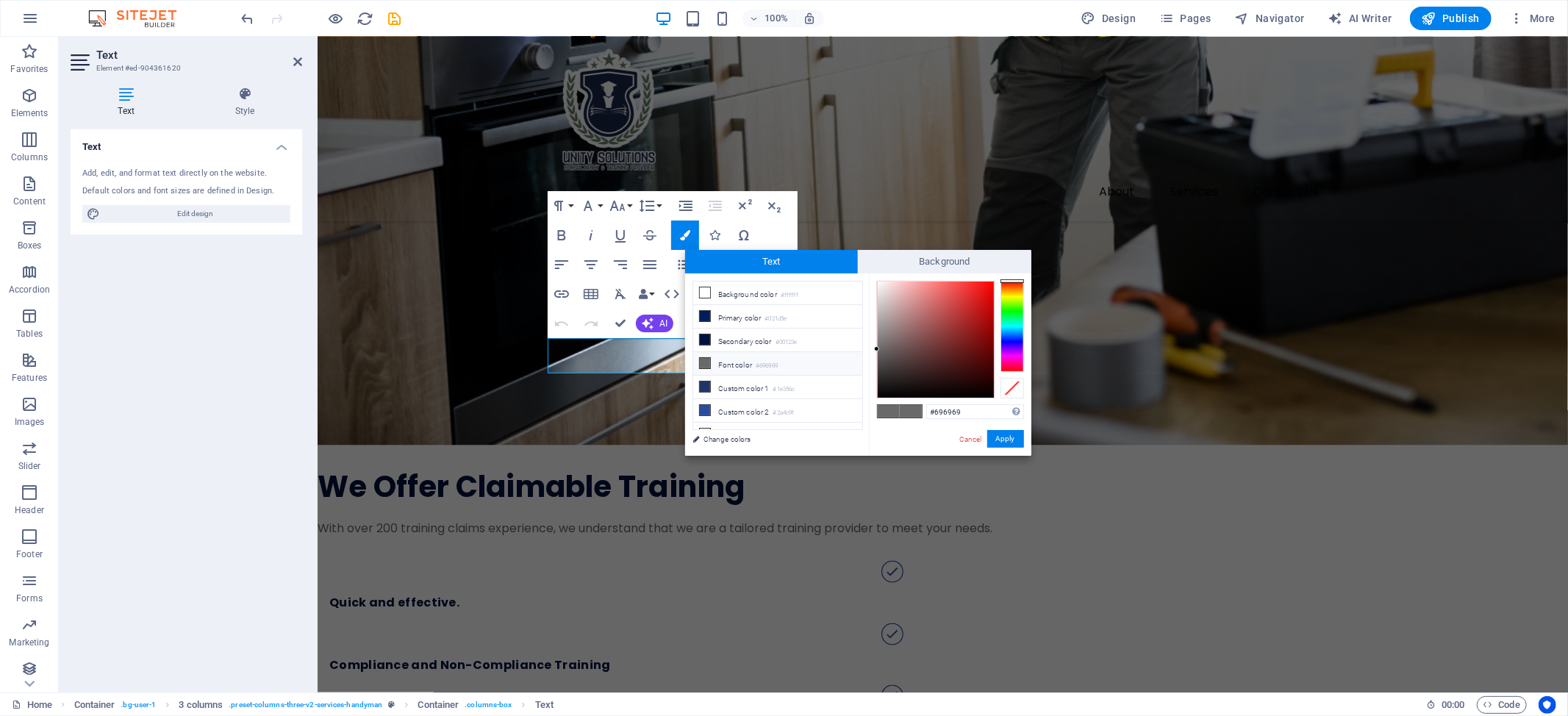
scroll to position [1, 0]
drag, startPoint x: 882, startPoint y: 336, endPoint x: 862, endPoint y: 272, distance: 67.1
click at [862, 272] on div "Text Background less Background color #ffffff Primary color #021d5e Secondary c…" at bounding box center [858, 353] width 346 height 206
type input "#000000"
click at [1011, 438] on button "Apply" at bounding box center [1005, 438] width 37 height 17
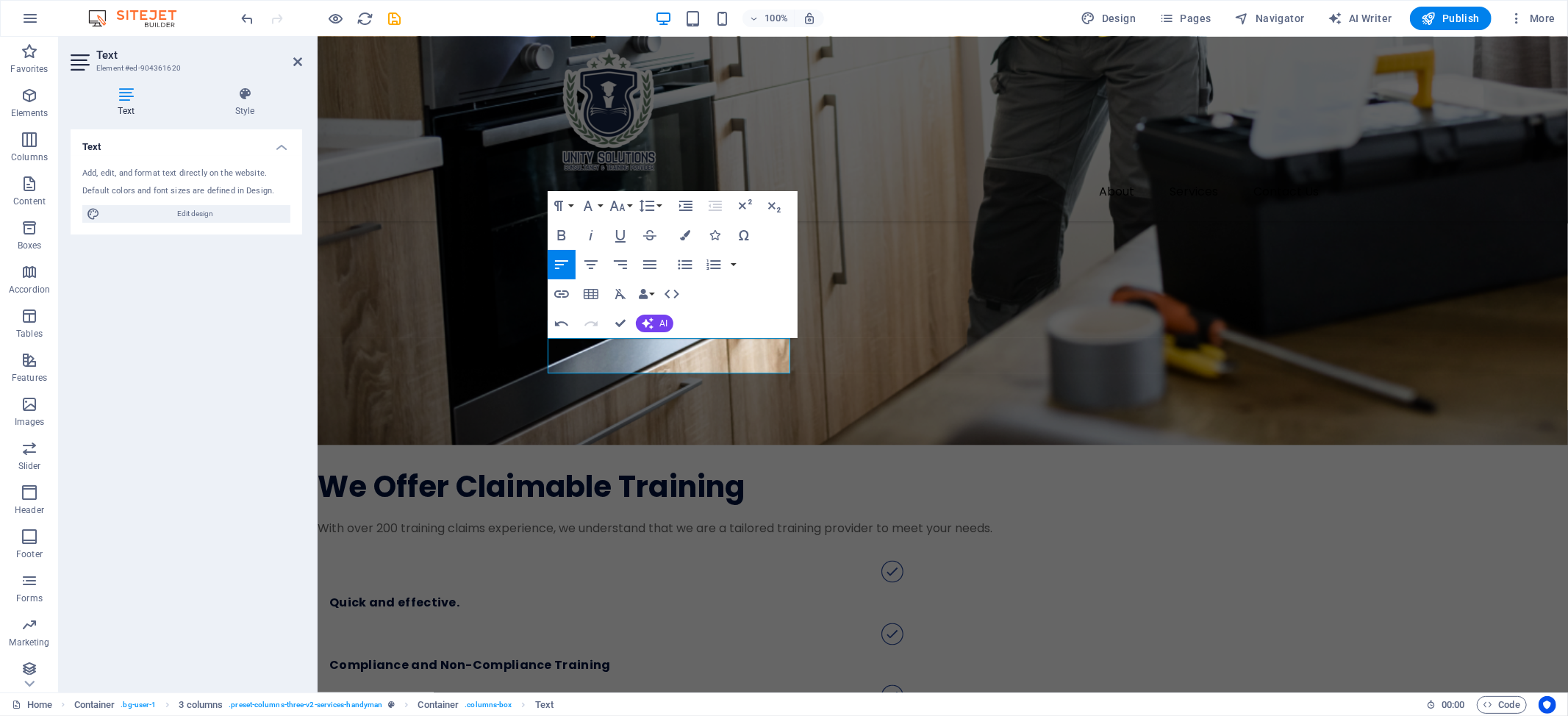
click at [480, 373] on div "H1 Wide image with text Container Image Image with text Text Container H2 Conta…" at bounding box center [942, 365] width 1250 height 656
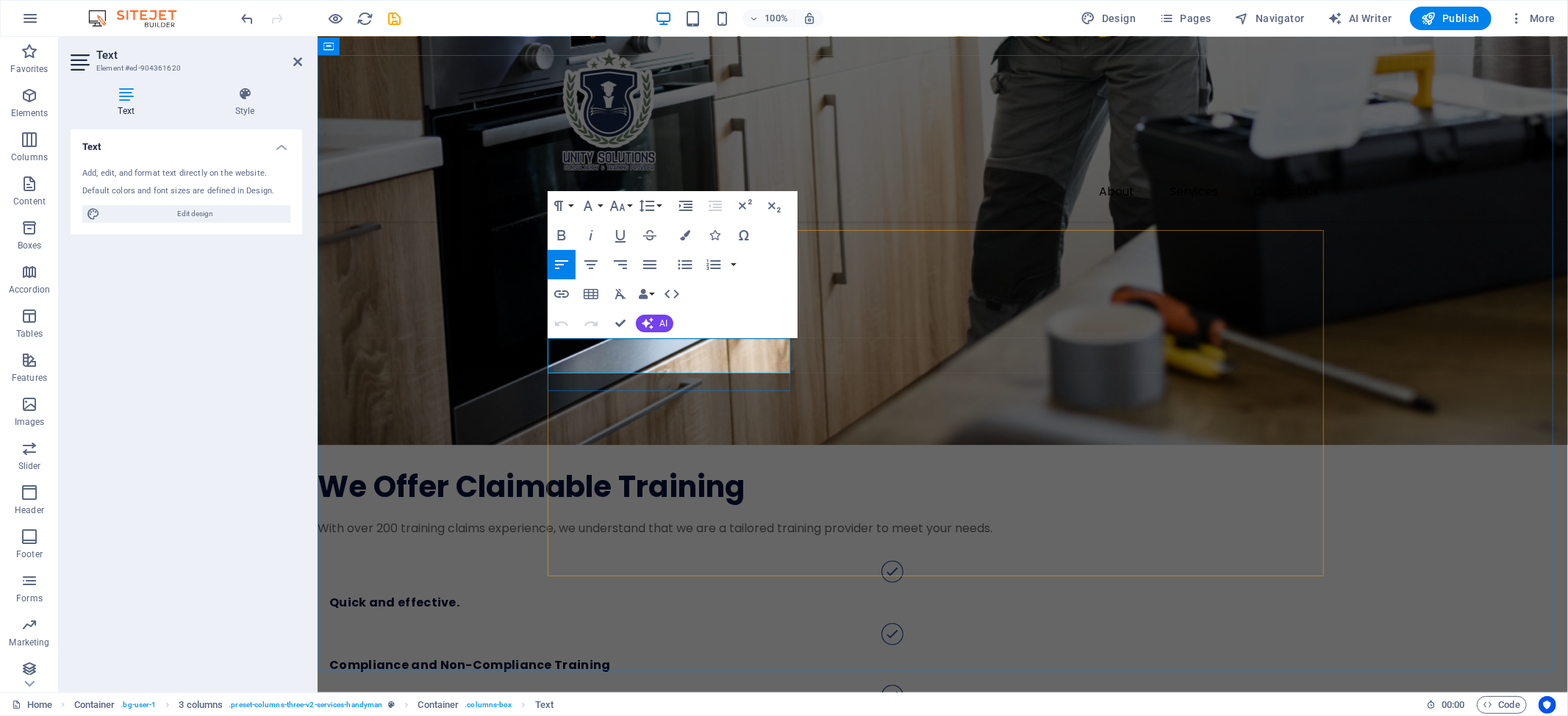
click at [689, 239] on icon "button" at bounding box center [685, 235] width 10 height 10
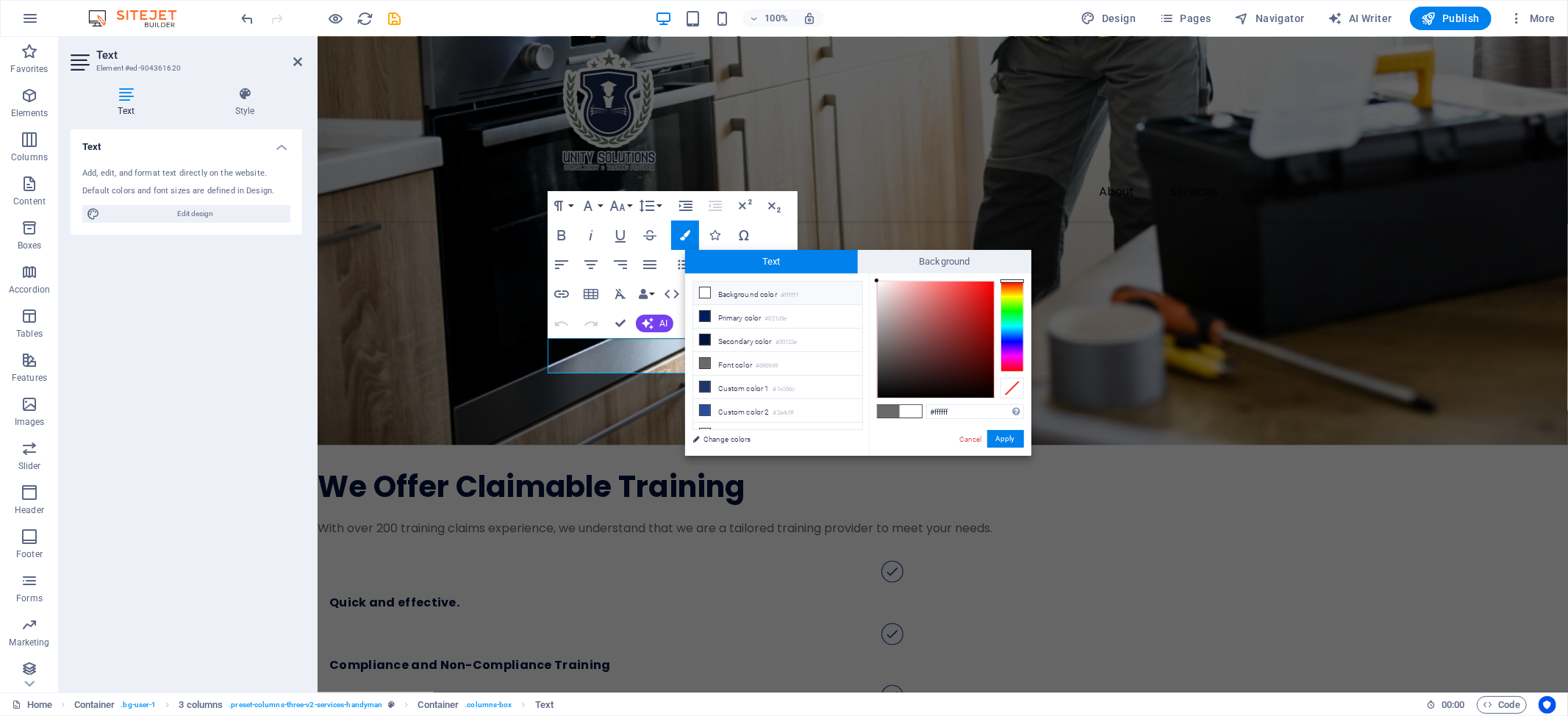
drag, startPoint x: 906, startPoint y: 381, endPoint x: 868, endPoint y: 274, distance: 113.5
click at [868, 274] on div "#ffffff Supported formats #0852ed rgb(8, 82, 237) rgba(8, 82, 237, 90%) hsv(221…" at bounding box center [949, 471] width 162 height 395
type input "#000000"
click at [1007, 439] on button "Apply" at bounding box center [1005, 438] width 37 height 17
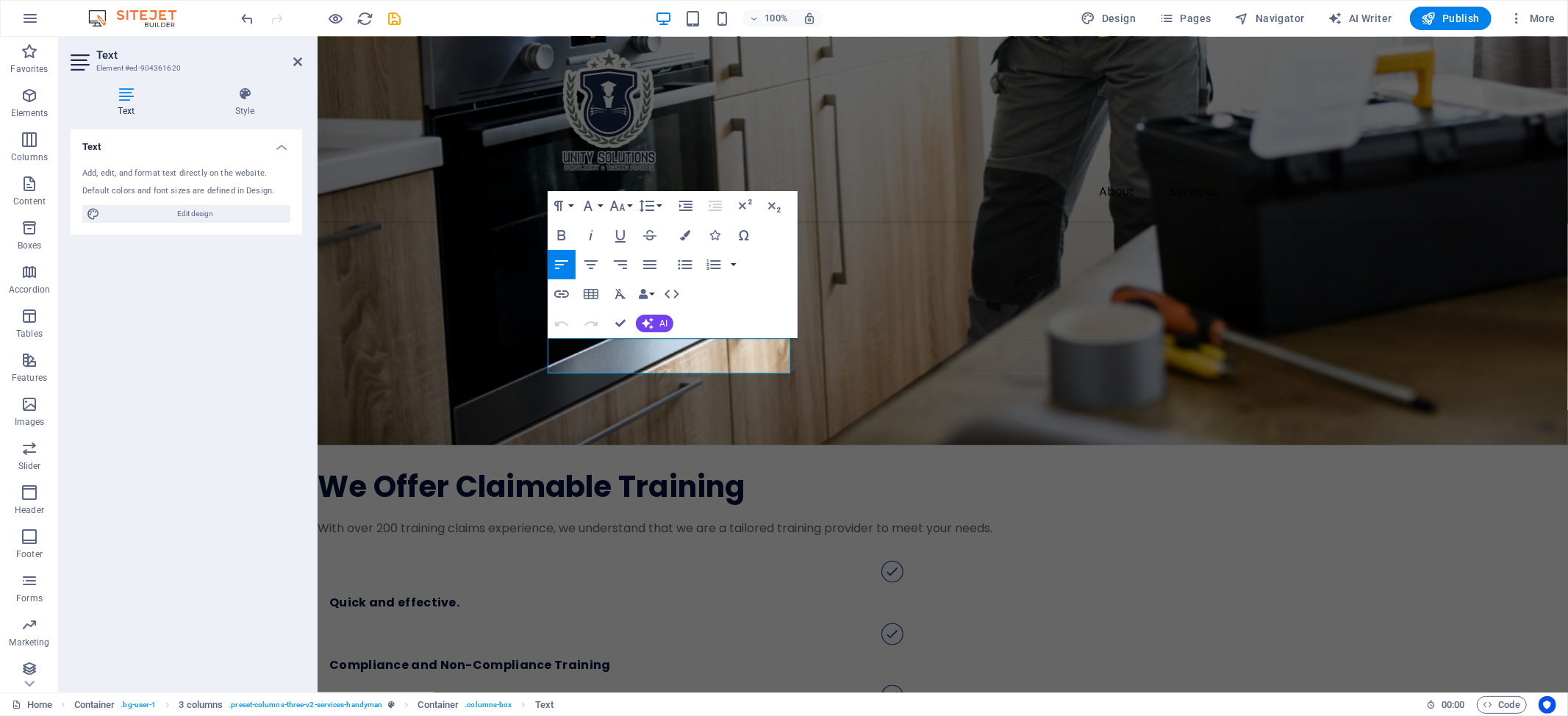
click at [788, 405] on div "H1 Wide image with text Container Image Image with text Text Container H2 Conta…" at bounding box center [942, 365] width 1250 height 656
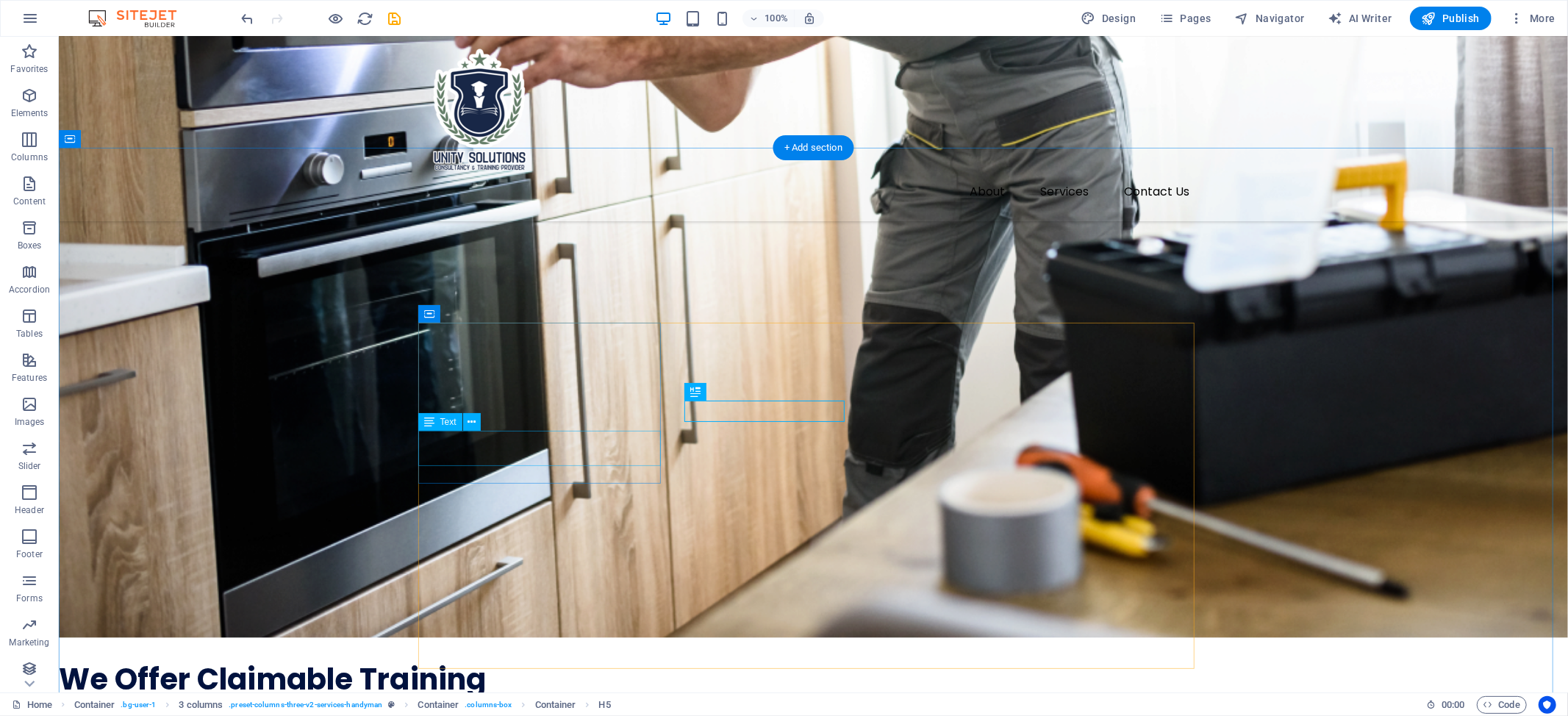
click at [433, 421] on icon at bounding box center [429, 421] width 10 height 17
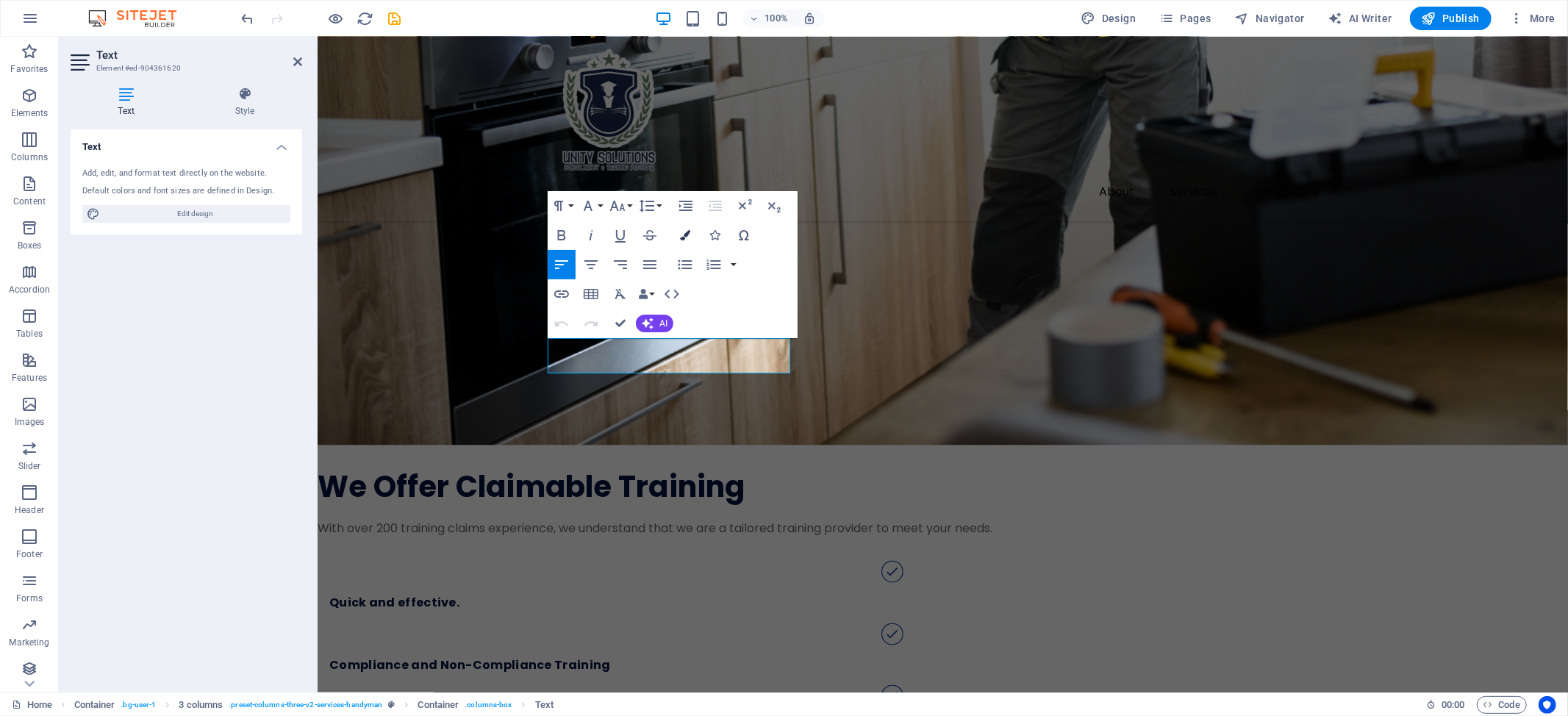
click at [694, 239] on button "Colors" at bounding box center [685, 236] width 28 height 30
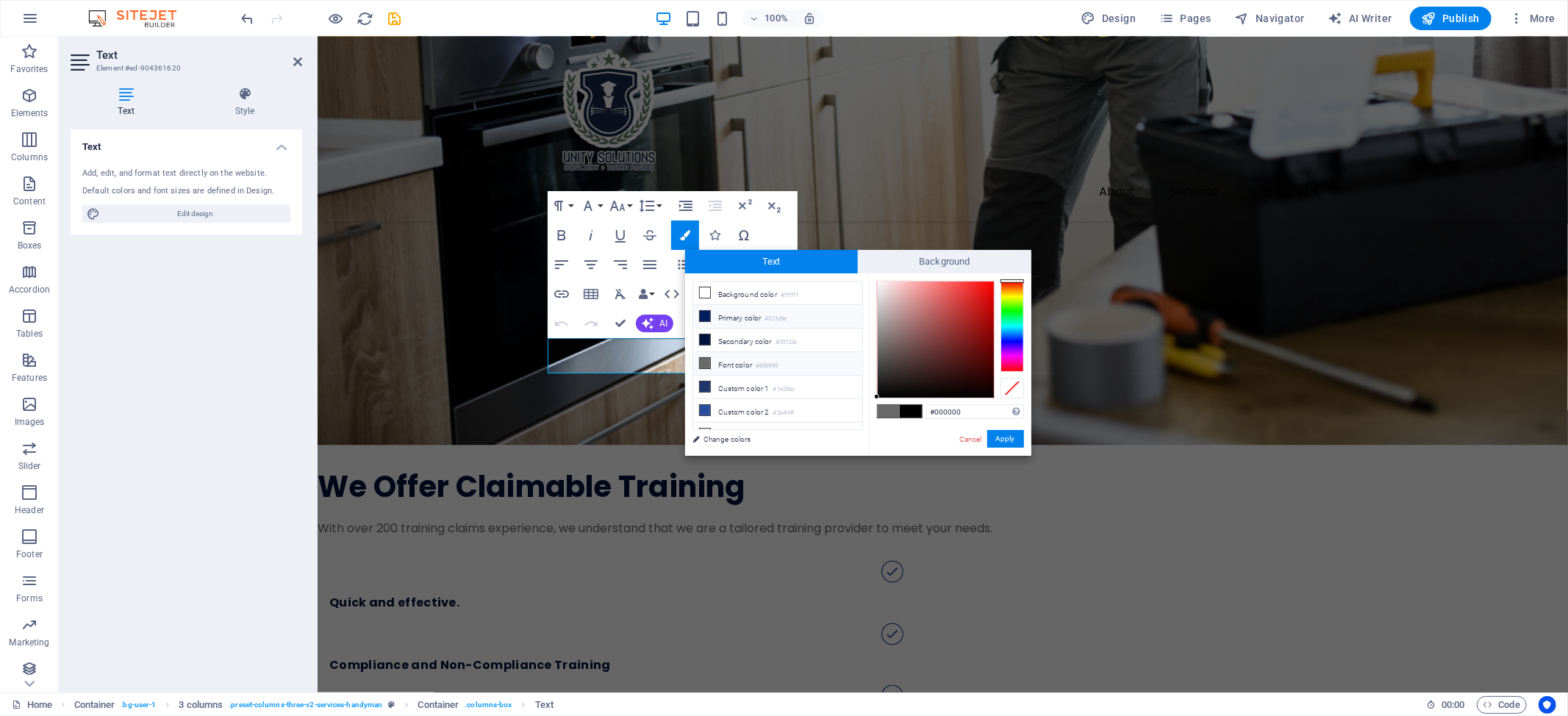
click at [744, 316] on li "Primary color #021d5e" at bounding box center [777, 316] width 169 height 24
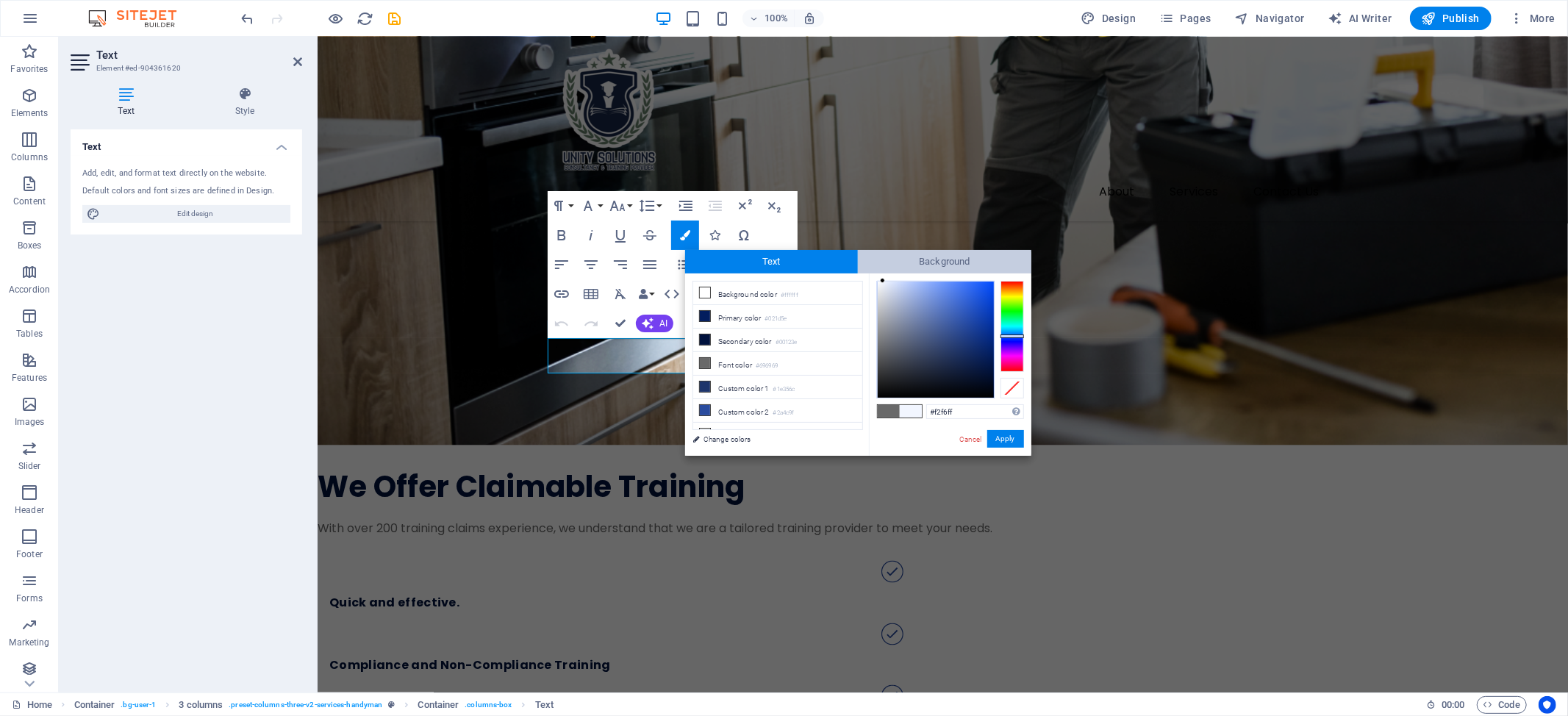
drag, startPoint x: 909, startPoint y: 350, endPoint x: 882, endPoint y: 271, distance: 83.5
click at [882, 271] on div "Text Background less Background color #ffffff Primary color #021d5e Secondary c…" at bounding box center [858, 353] width 346 height 206
drag, startPoint x: 882, startPoint y: 306, endPoint x: 868, endPoint y: 274, distance: 34.9
click at [868, 274] on div "less Background color #ffffff Primary color #021d5e Secondary color #00123e Fon…" at bounding box center [858, 364] width 346 height 182
type input "#fdfeff"
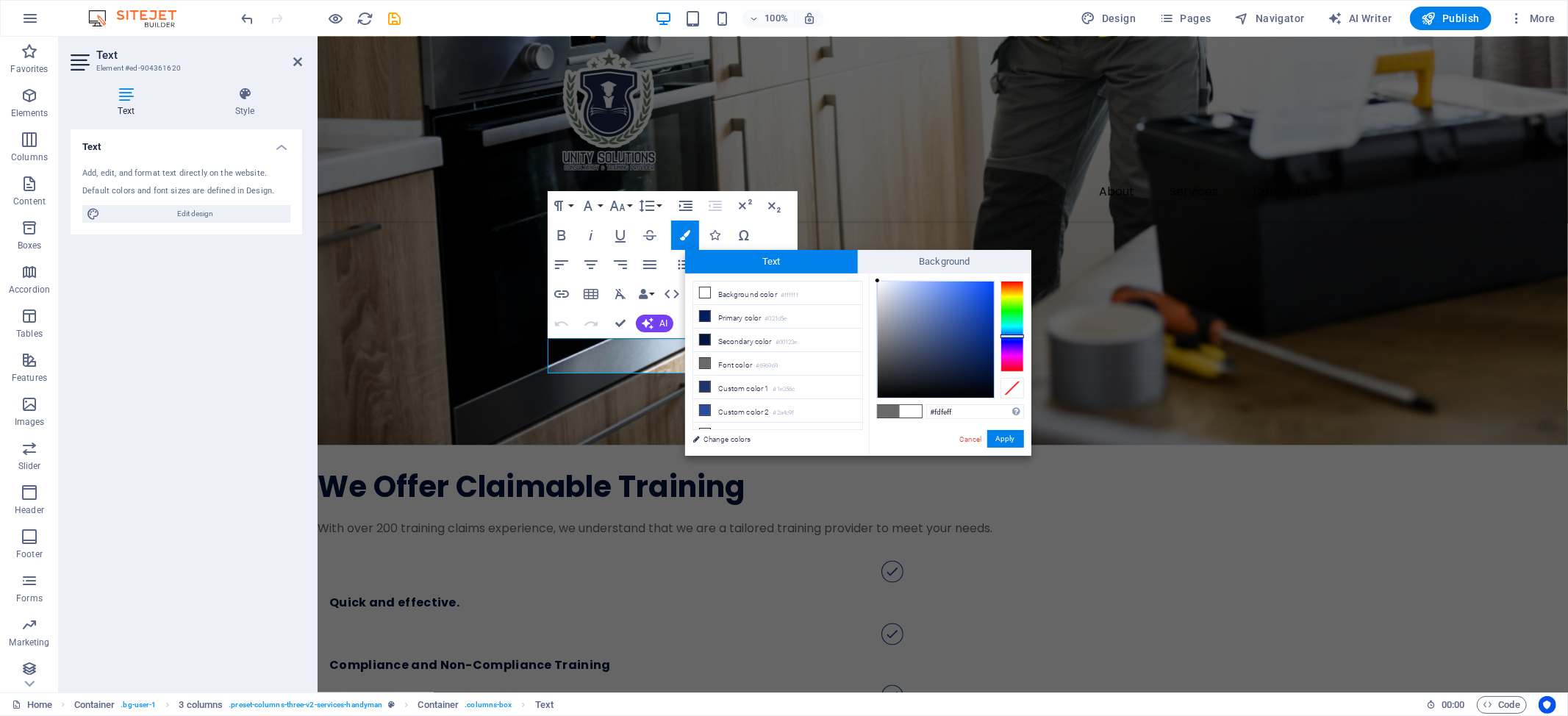
click at [878, 281] on div at bounding box center [877, 280] width 5 height 5
click at [1001, 433] on button "Apply" at bounding box center [1005, 438] width 37 height 17
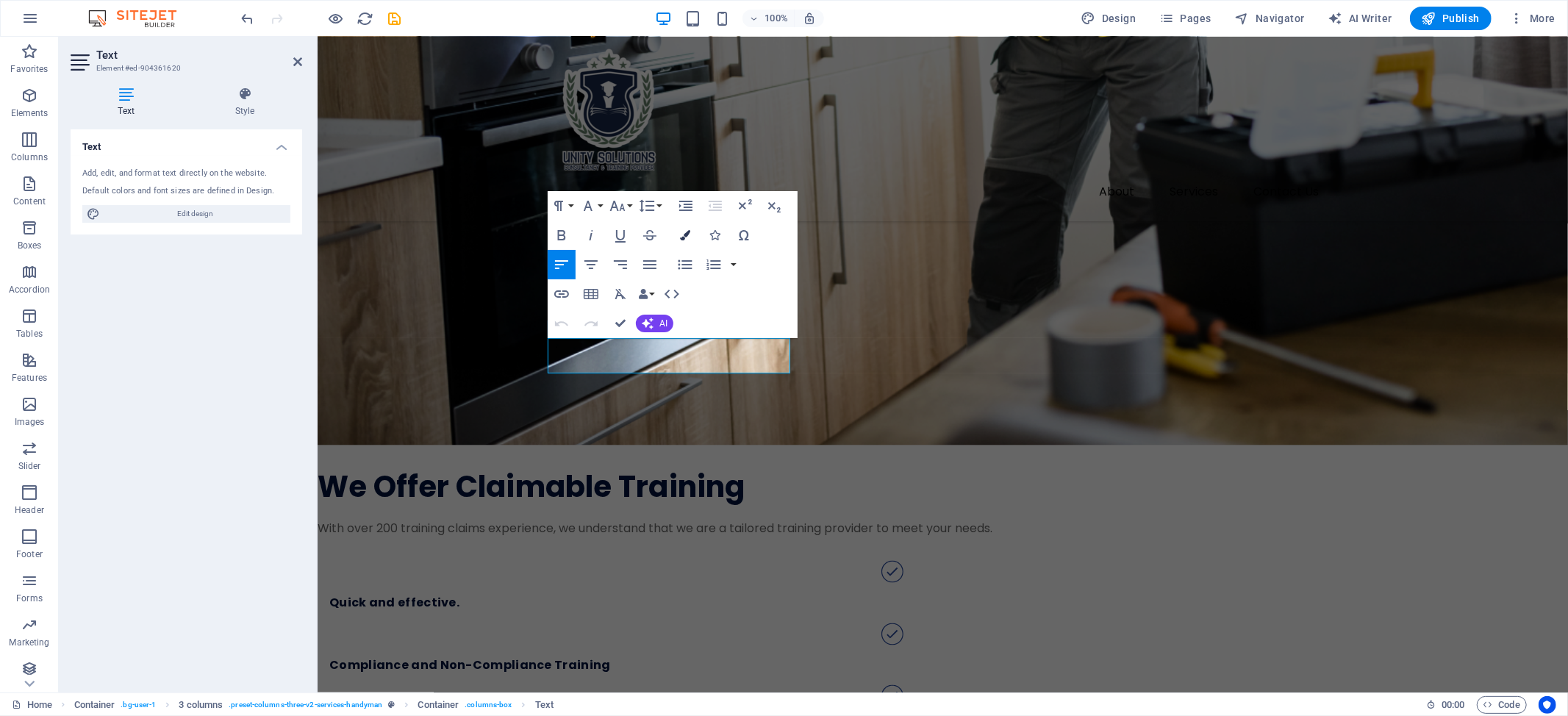
click at [686, 236] on icon "button" at bounding box center [685, 235] width 10 height 10
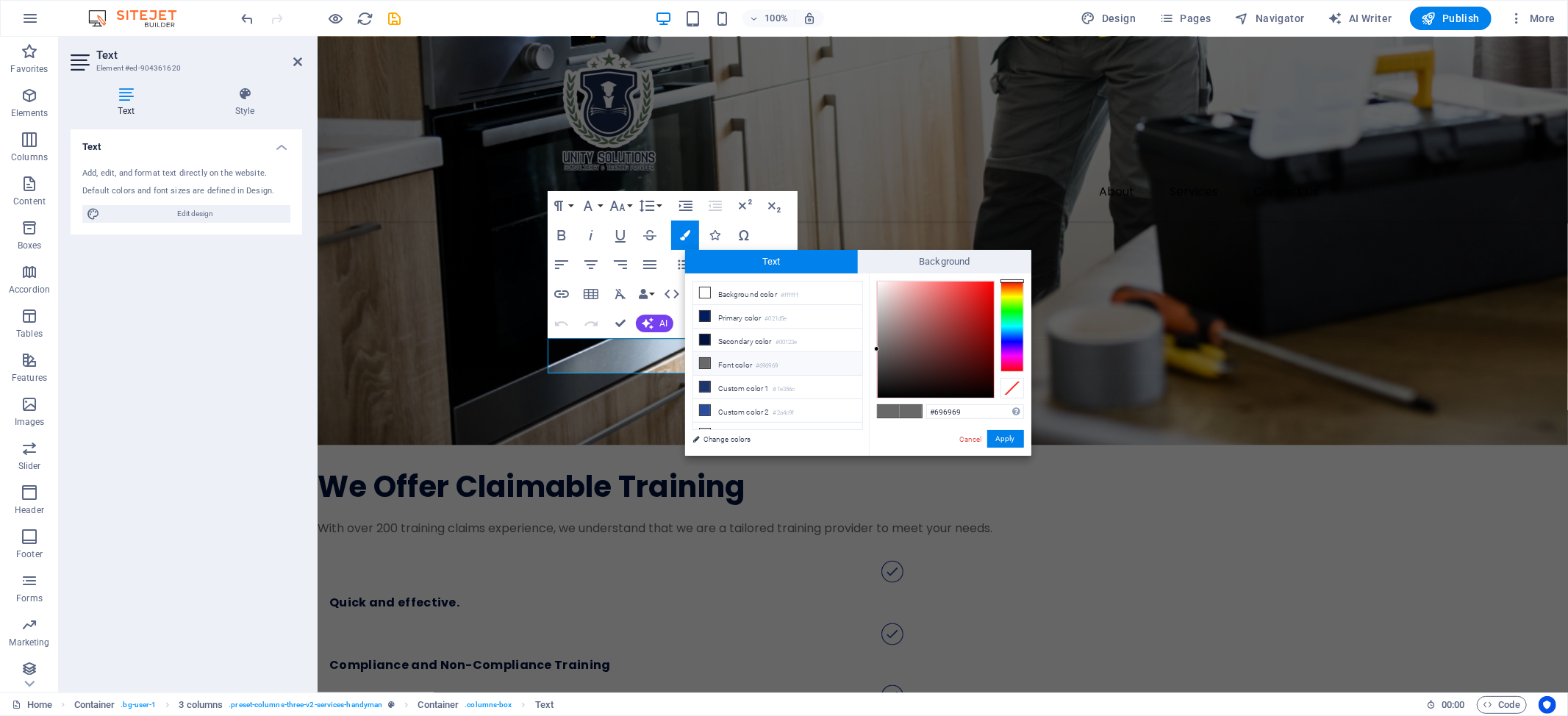
click at [756, 367] on li "Font color #696969" at bounding box center [777, 363] width 169 height 24
click at [739, 367] on li "Font color #696969" at bounding box center [777, 363] width 169 height 24
drag, startPoint x: 896, startPoint y: 383, endPoint x: 874, endPoint y: 311, distance: 75.3
click at [864, 283] on div "less Background color #ffffff Primary color #021d5e Secondary color #00123e Fon…" at bounding box center [858, 364] width 346 height 182
drag, startPoint x: 898, startPoint y: 311, endPoint x: 868, endPoint y: 269, distance: 51.6
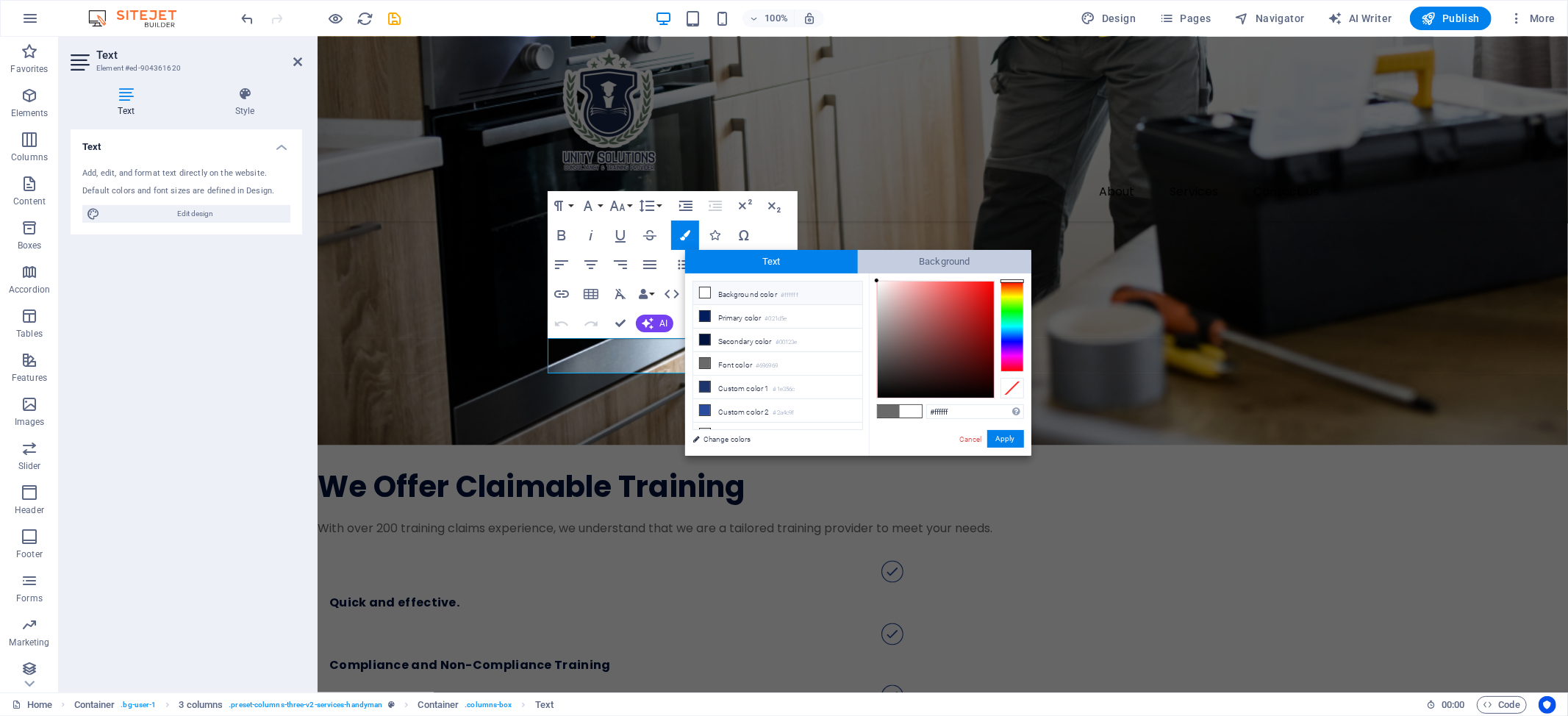
click at [868, 269] on div "Text Background less Background color #ffffff Primary color #021d5e Secondary c…" at bounding box center [858, 353] width 346 height 206
type input "#ffffff"
click at [877, 281] on div at bounding box center [877, 280] width 5 height 5
click at [1010, 442] on button "Apply" at bounding box center [1005, 438] width 37 height 17
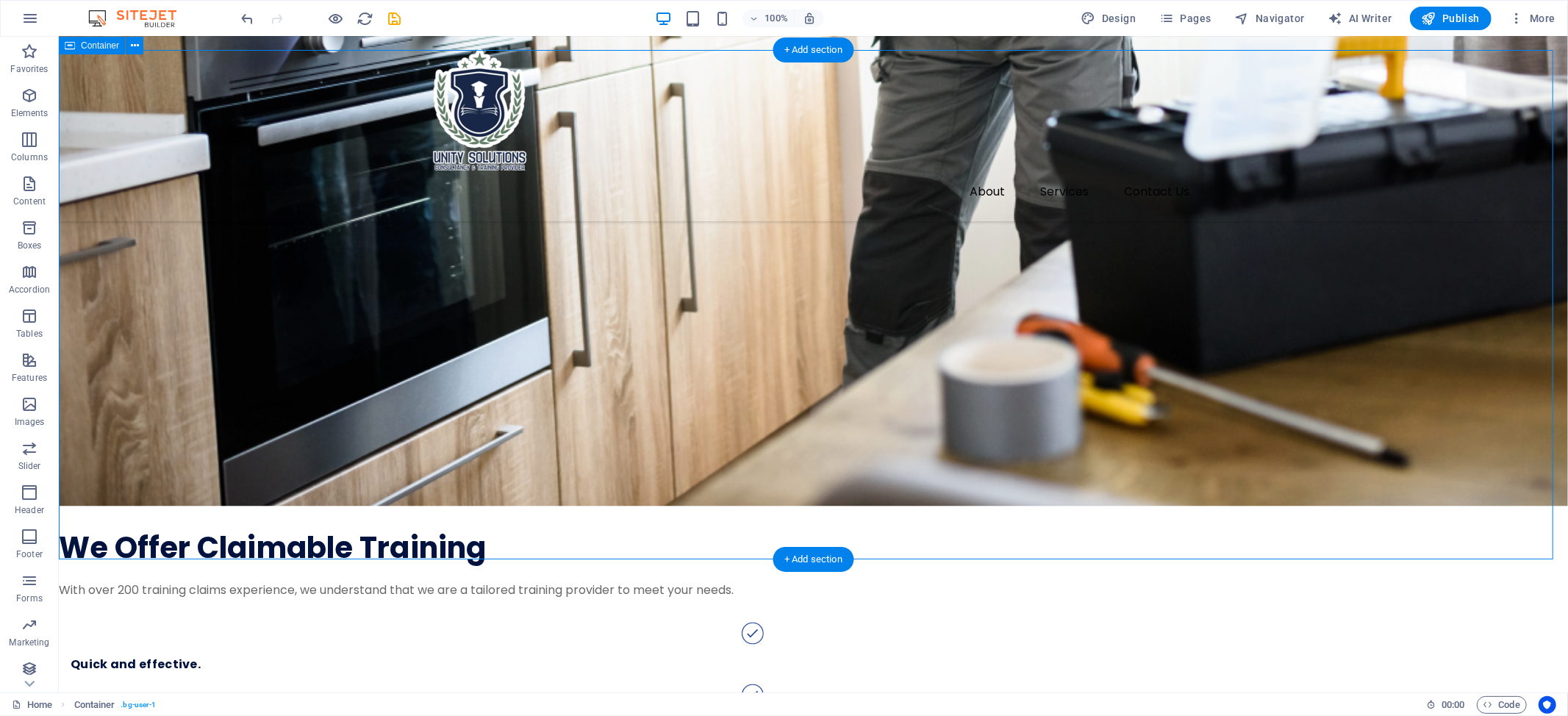
scroll to position [1686, 0]
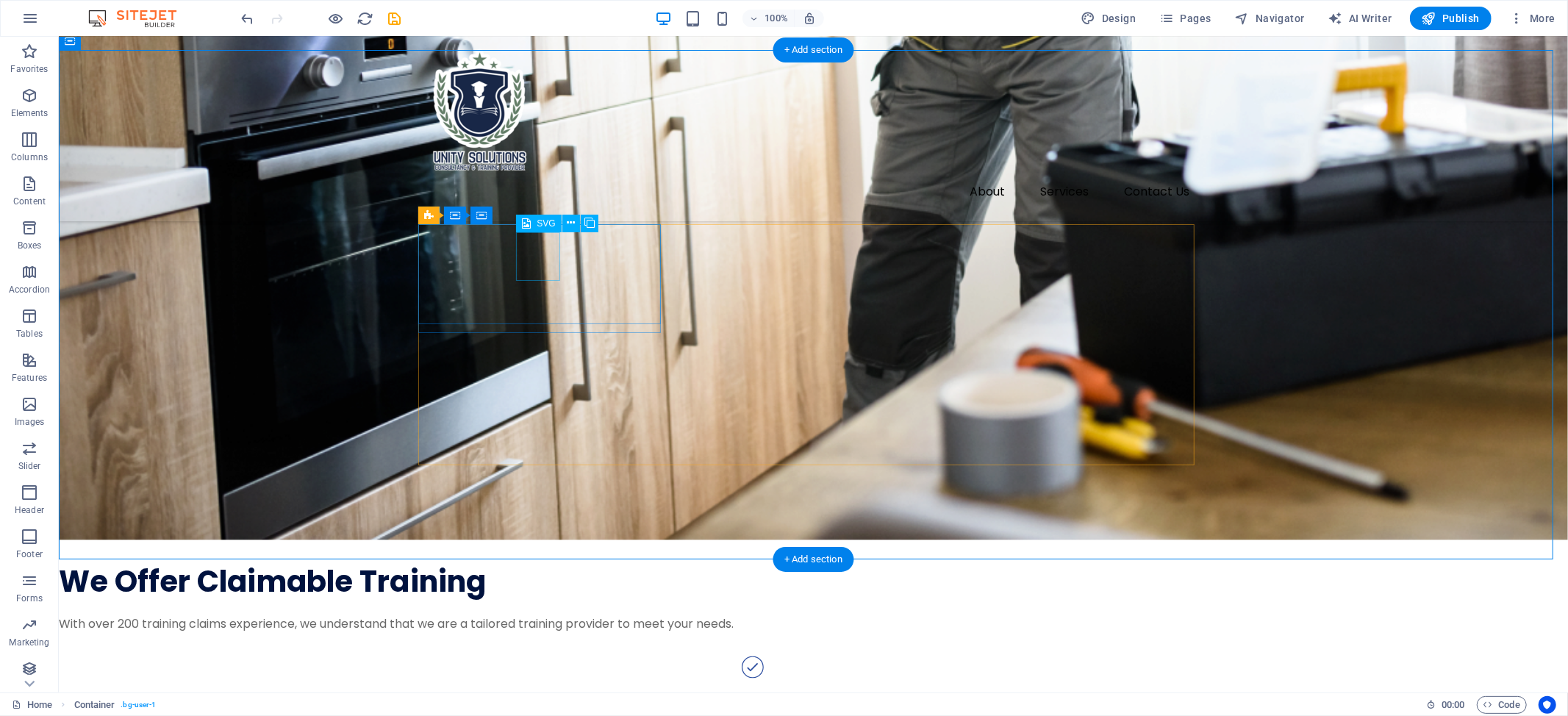
click at [535, 215] on div "SVG" at bounding box center [538, 222] width 44 height 17
click at [535, 222] on div "SVG" at bounding box center [538, 222] width 44 height 17
select select "xMidYMid"
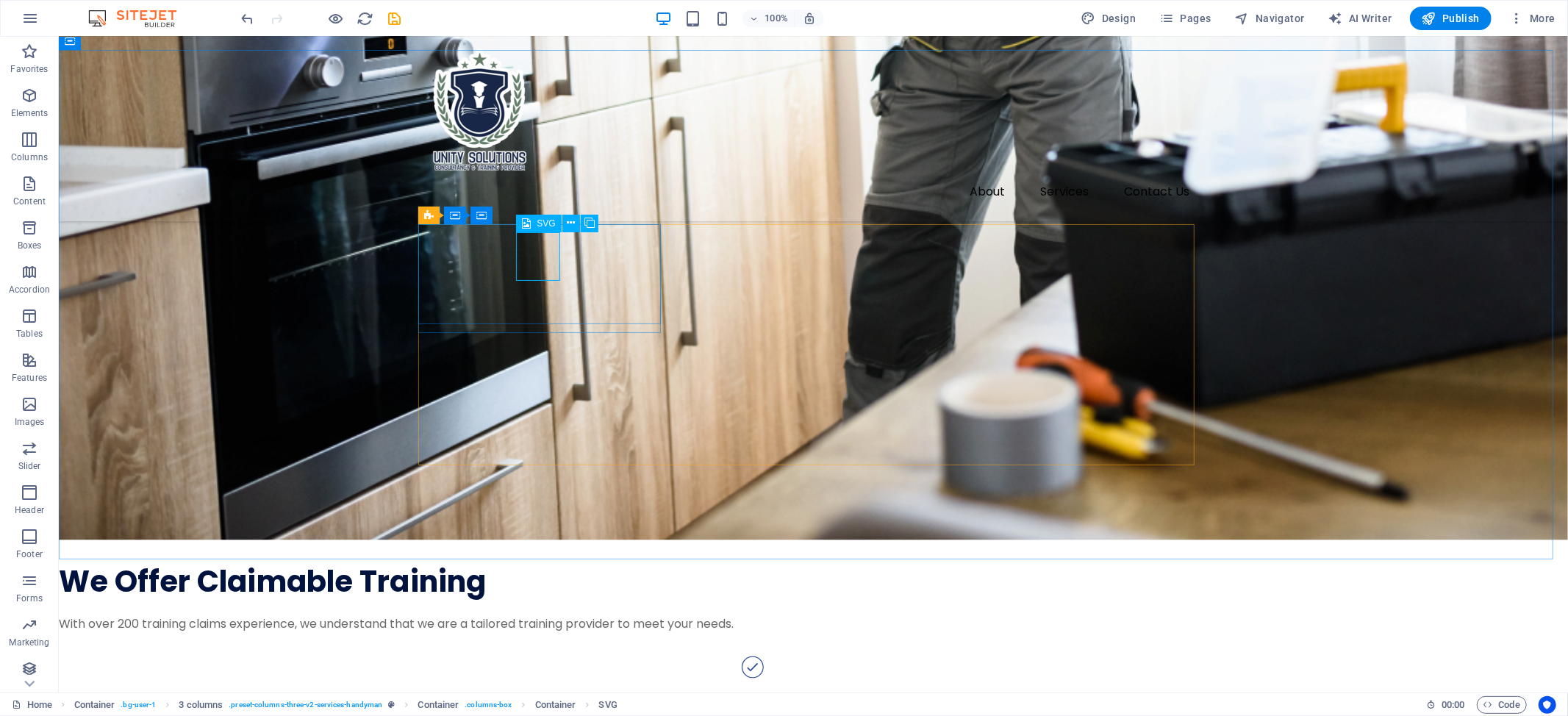
select select "px"
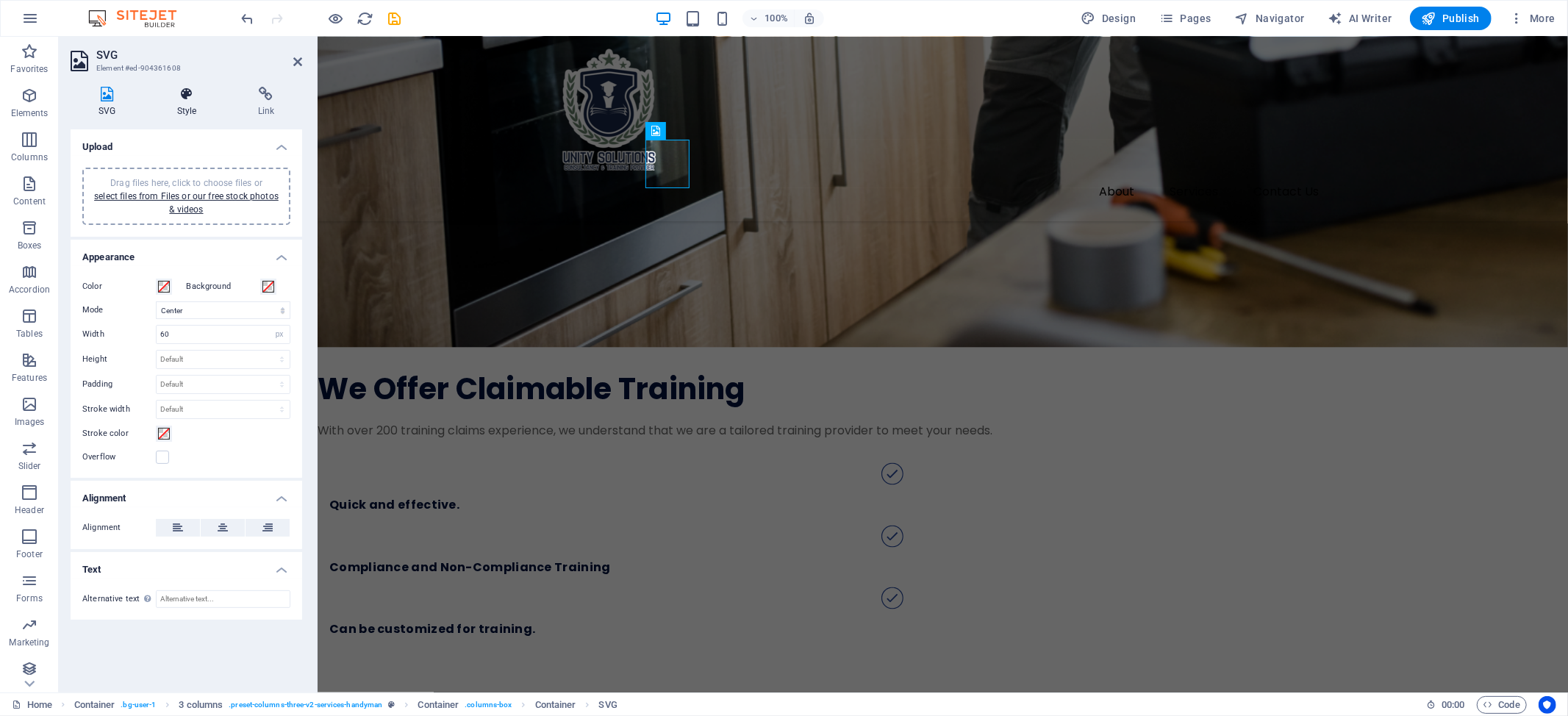
click at [187, 95] on icon at bounding box center [186, 94] width 75 height 15
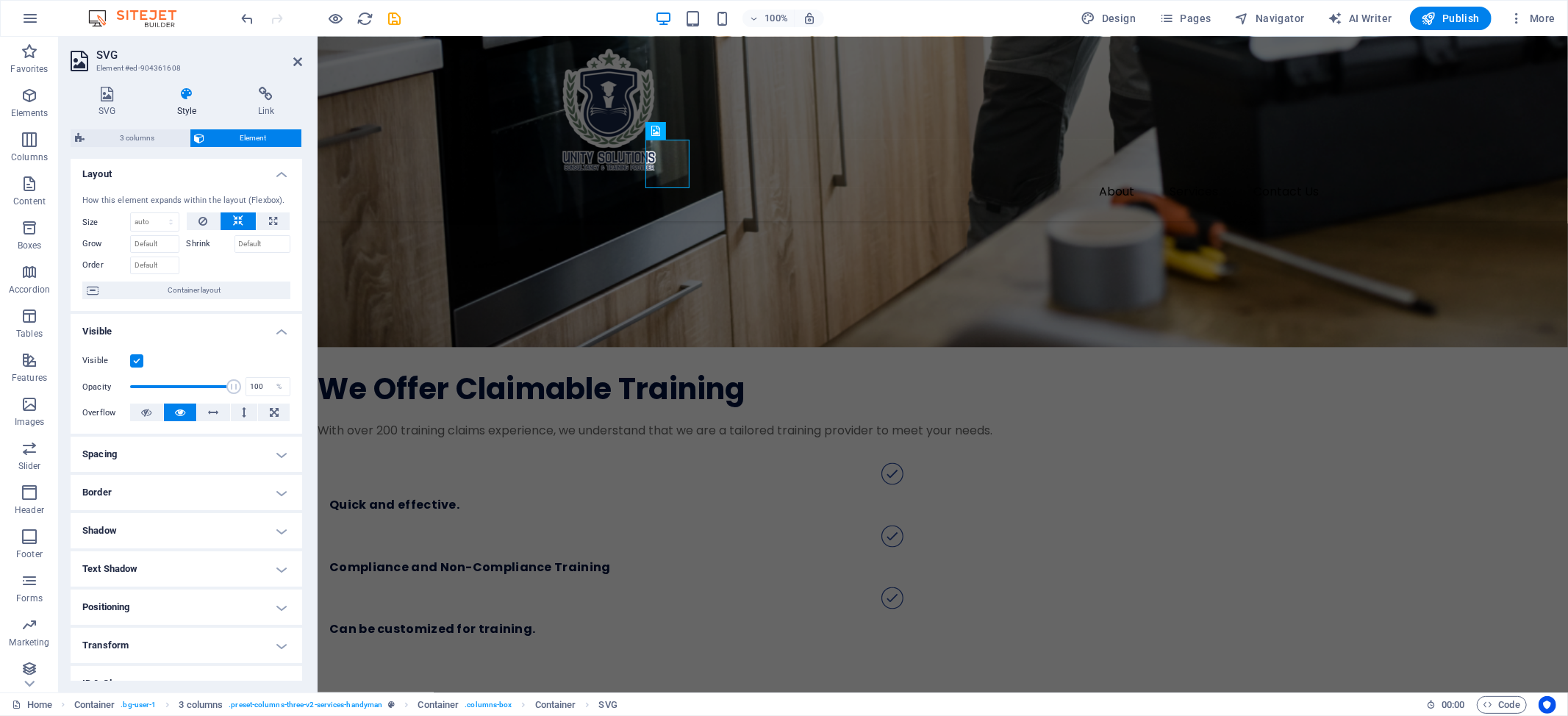
scroll to position [0, 0]
click at [109, 96] on icon at bounding box center [107, 94] width 73 height 15
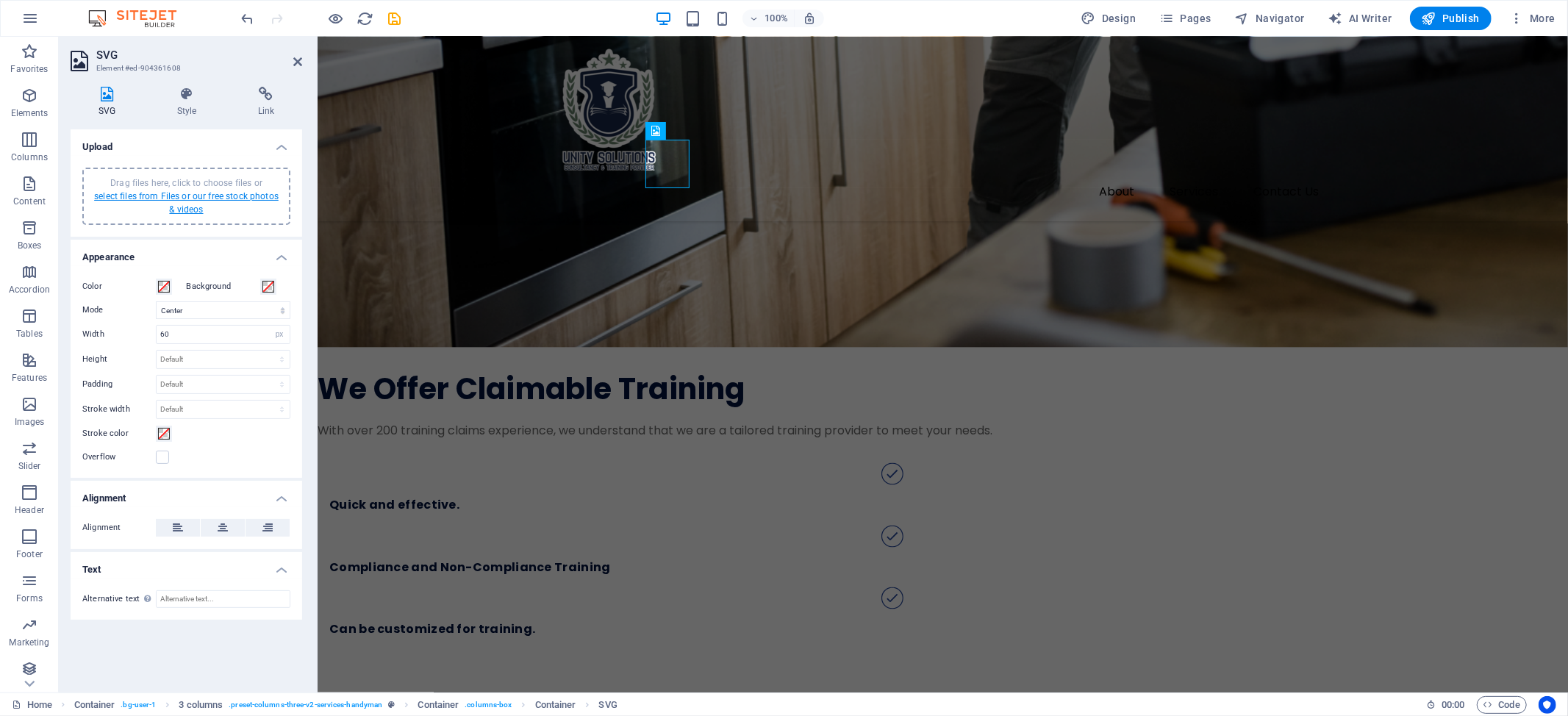
click at [130, 194] on link "select files from Files or our free stock photos & videos" at bounding box center [186, 203] width 185 height 24
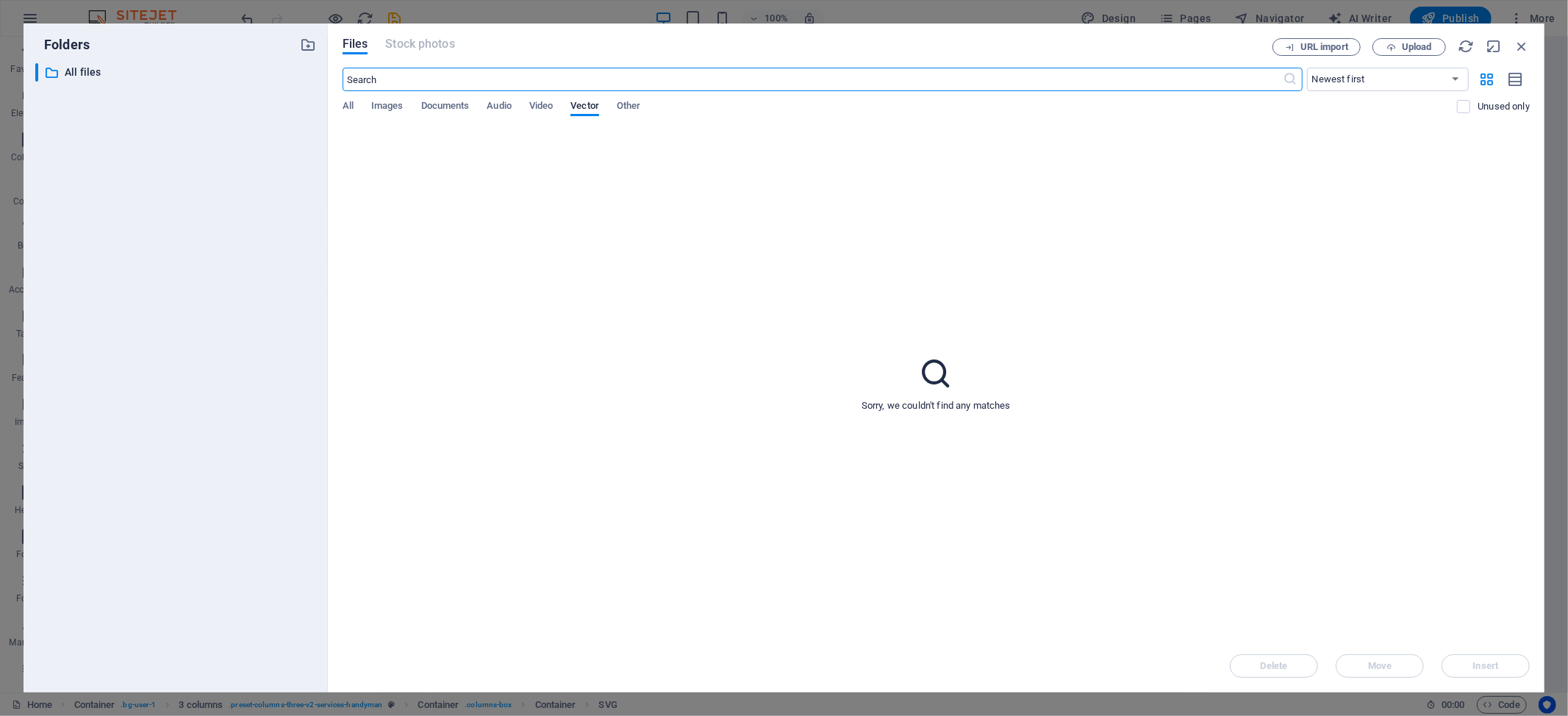
click at [382, 77] on input "text" at bounding box center [813, 79] width 941 height 24
type input "human"
click at [1394, 77] on select "Newest first Oldest first Name (A-Z) Name (Z-A) Size (0-9) Size (9-0) Resolutio…" at bounding box center [1388, 79] width 161 height 24
click at [959, 218] on div "Sorry, we couldn't find any matches" at bounding box center [936, 383] width 1187 height 512
click at [349, 101] on span "All" at bounding box center [348, 107] width 11 height 21
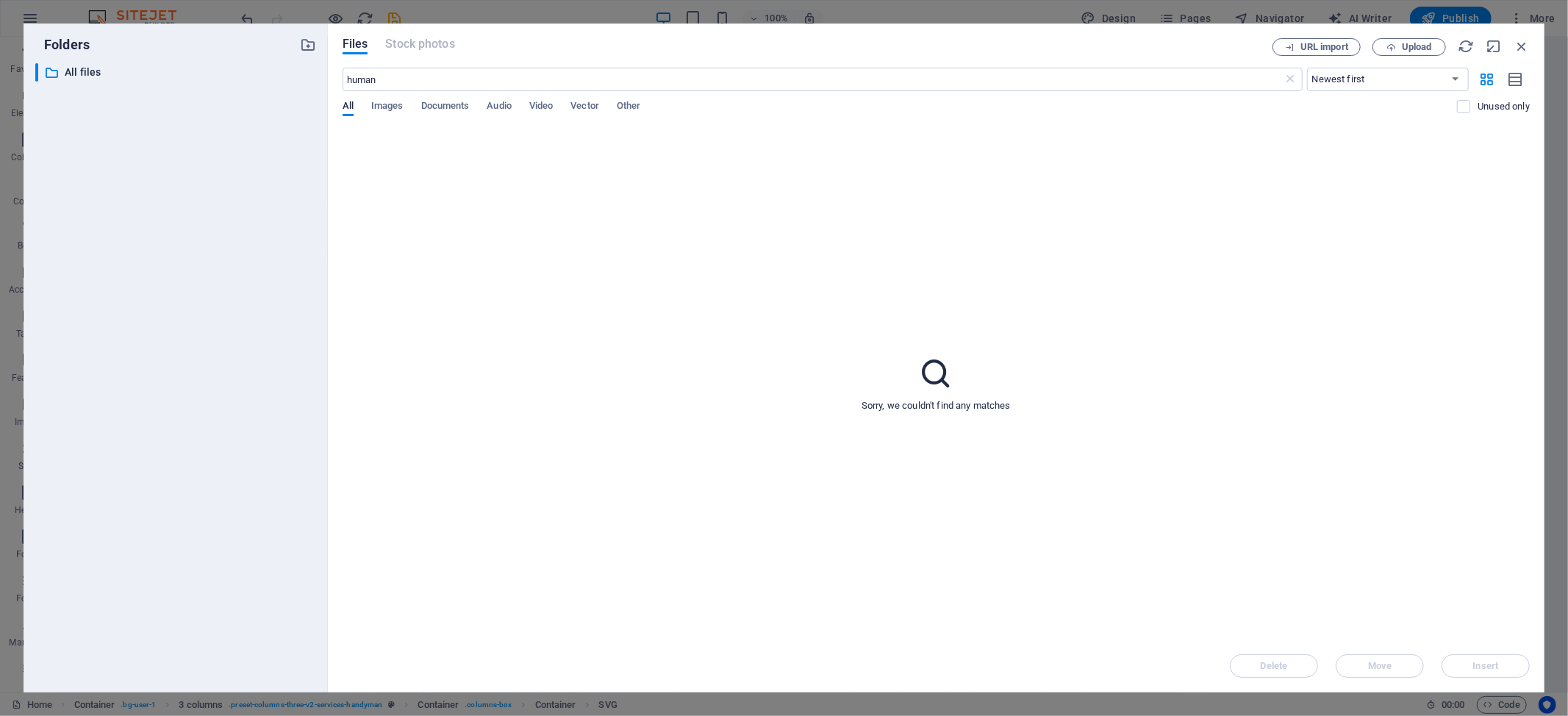
click at [381, 120] on div "All Images Documents Audio Video Vector Other" at bounding box center [900, 114] width 1115 height 28
click at [385, 115] on button "Images" at bounding box center [386, 108] width 32 height 16
click at [439, 101] on span "Documents" at bounding box center [445, 107] width 49 height 21
click at [533, 115] on button "Video" at bounding box center [541, 108] width 24 height 16
drag, startPoint x: 1526, startPoint y: 42, endPoint x: 1172, endPoint y: 22, distance: 354.6
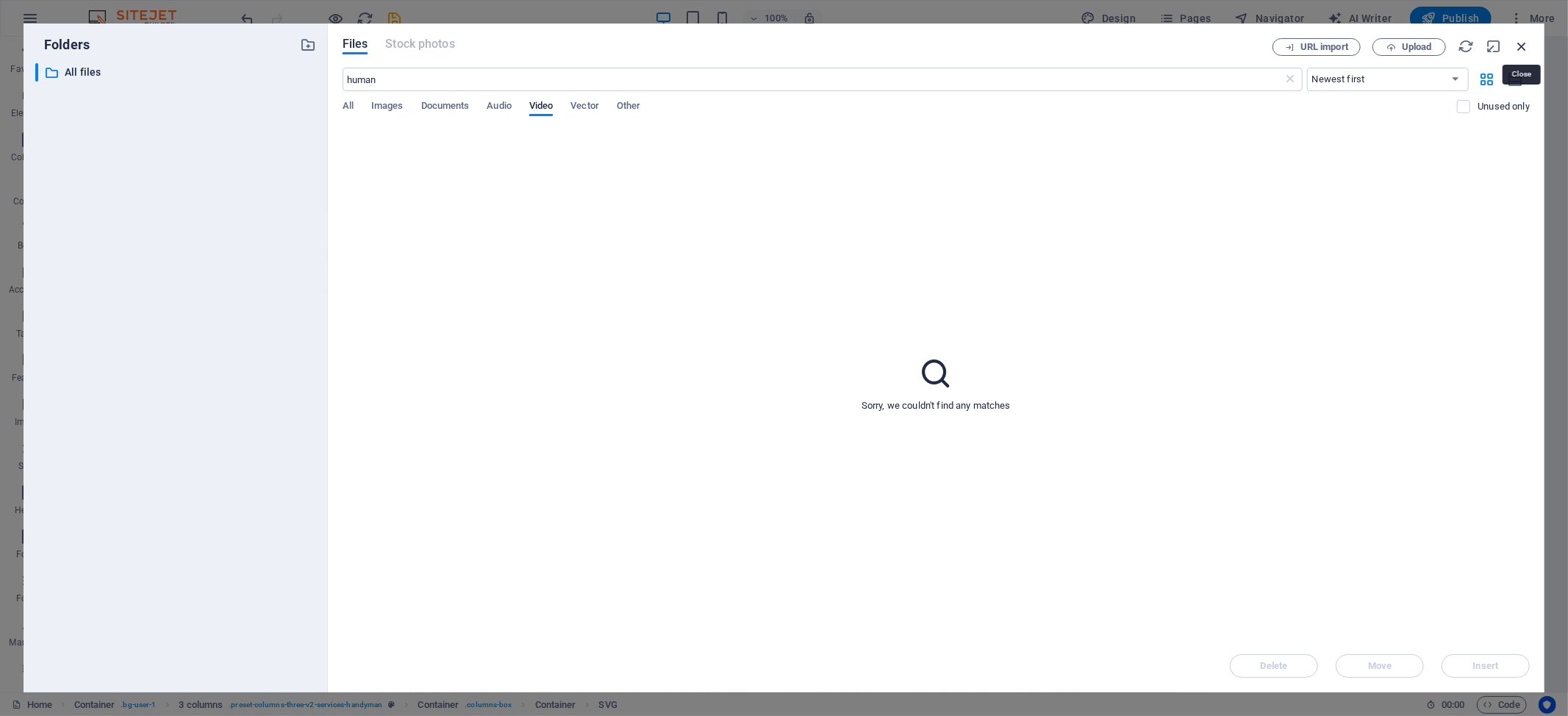
click at [1526, 42] on icon "button" at bounding box center [1522, 46] width 16 height 16
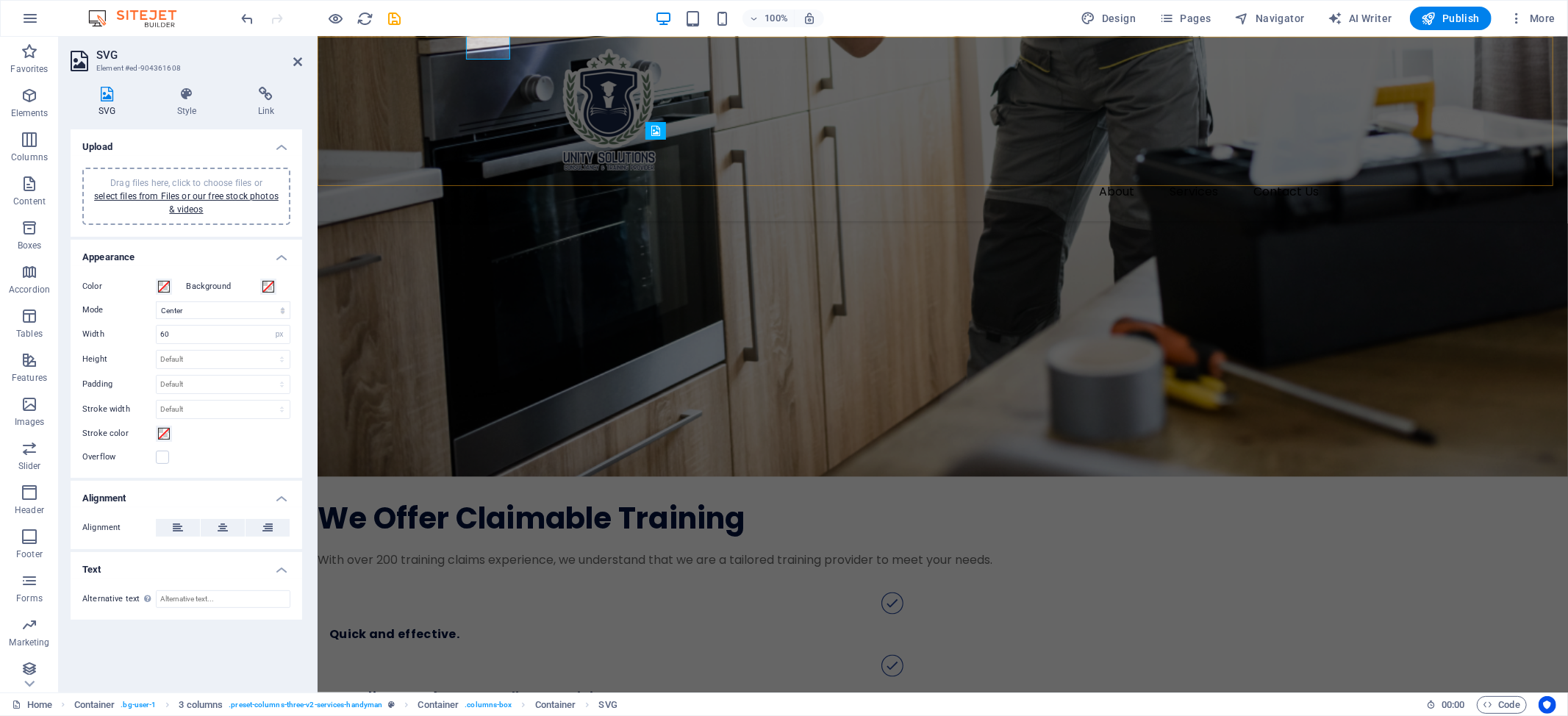
scroll to position [1686, 0]
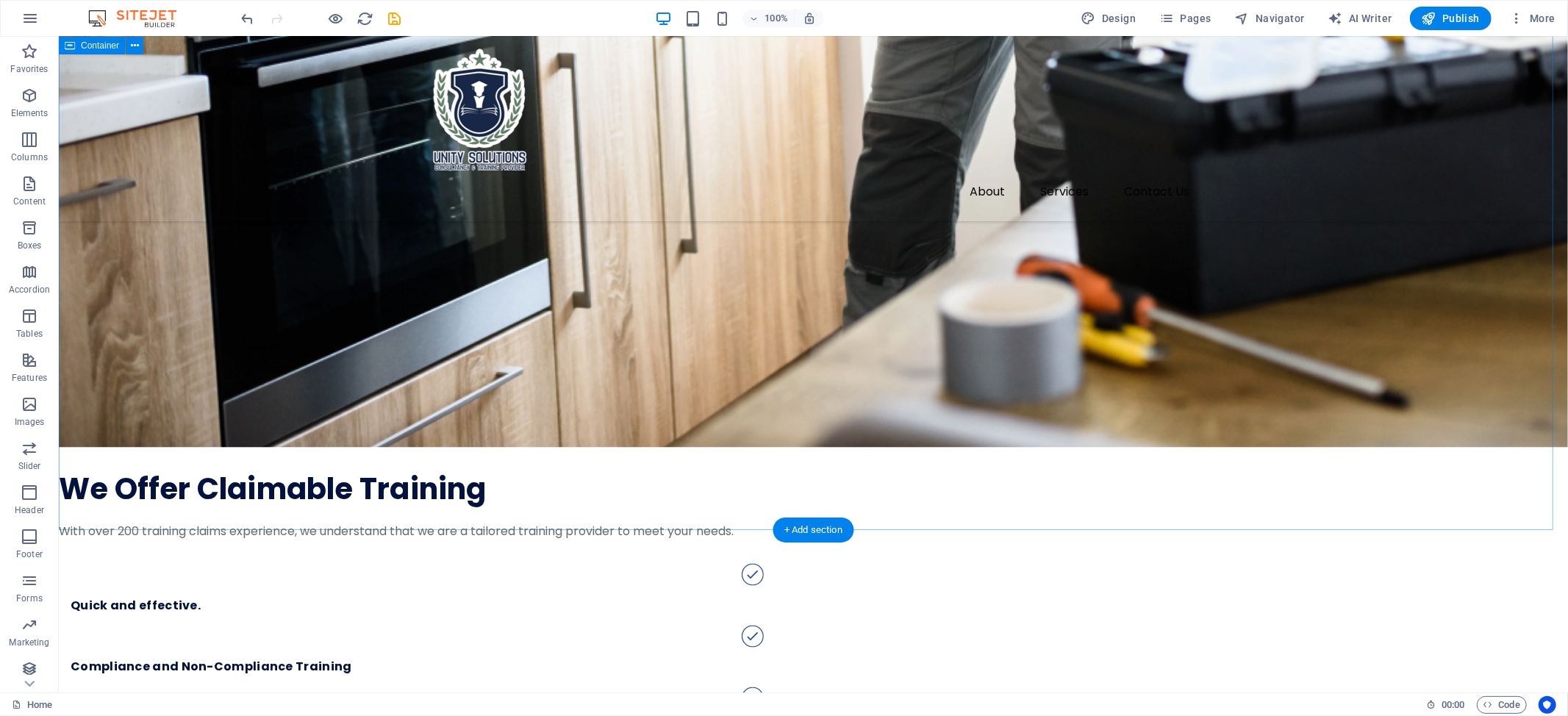
scroll to position [1680, 0]
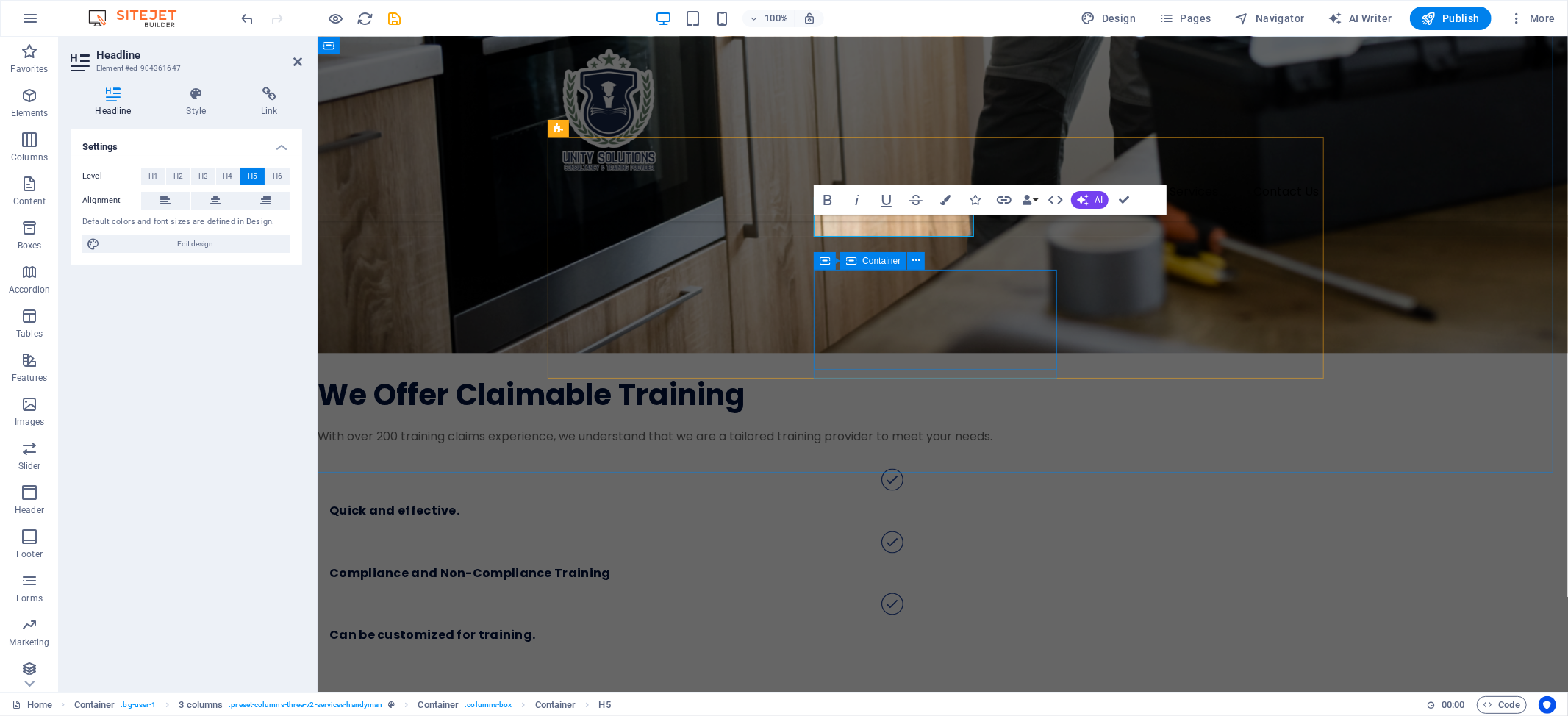
scroll to position [1682, 0]
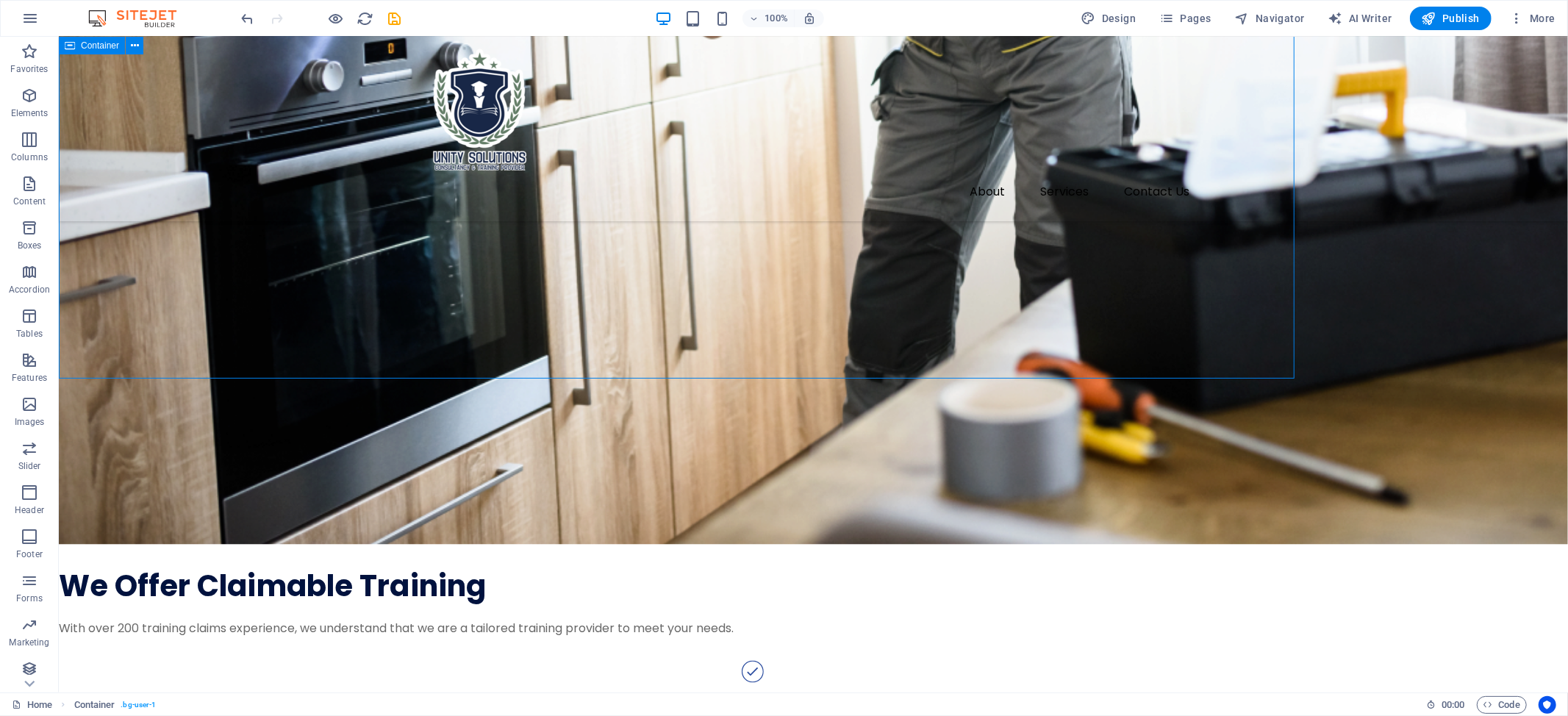
scroll to position [1774, 0]
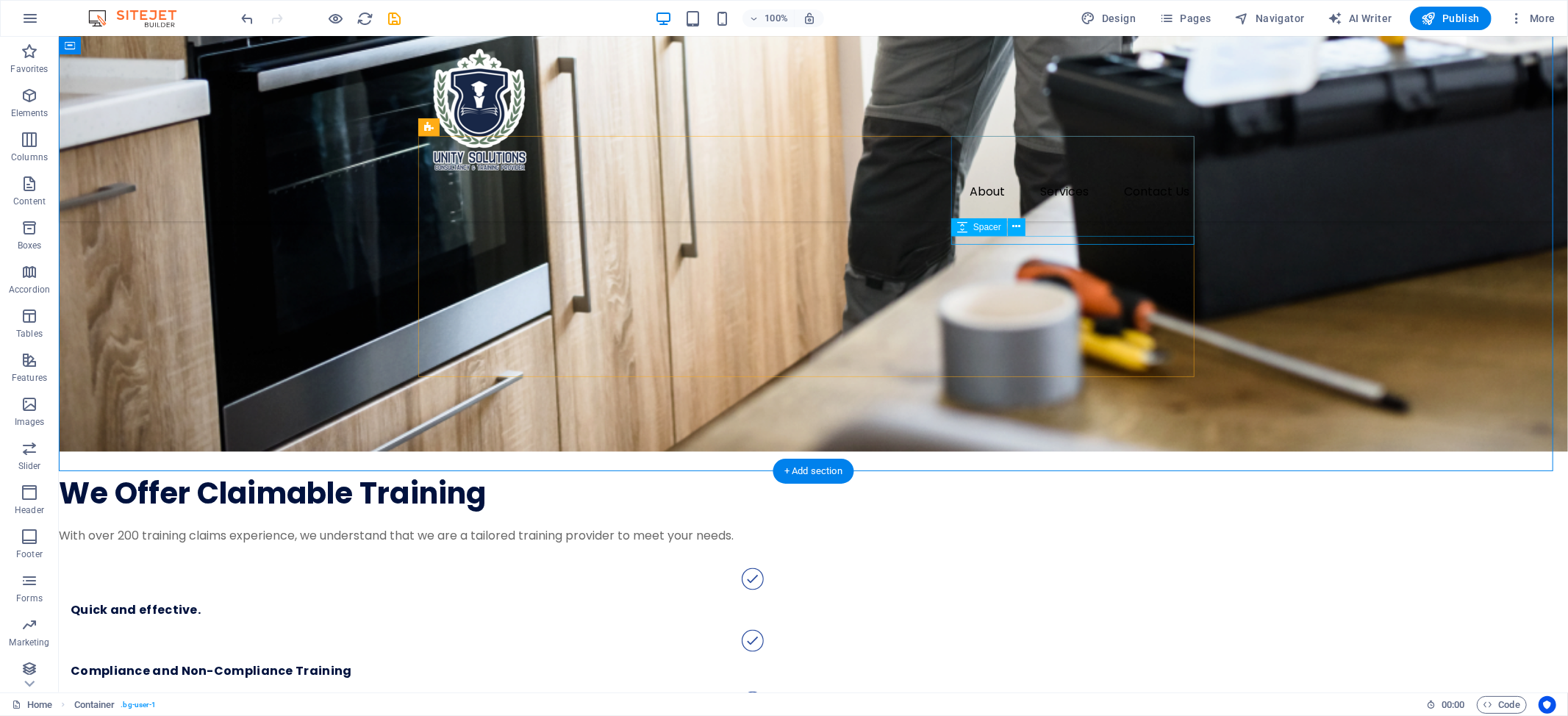
select select "px"
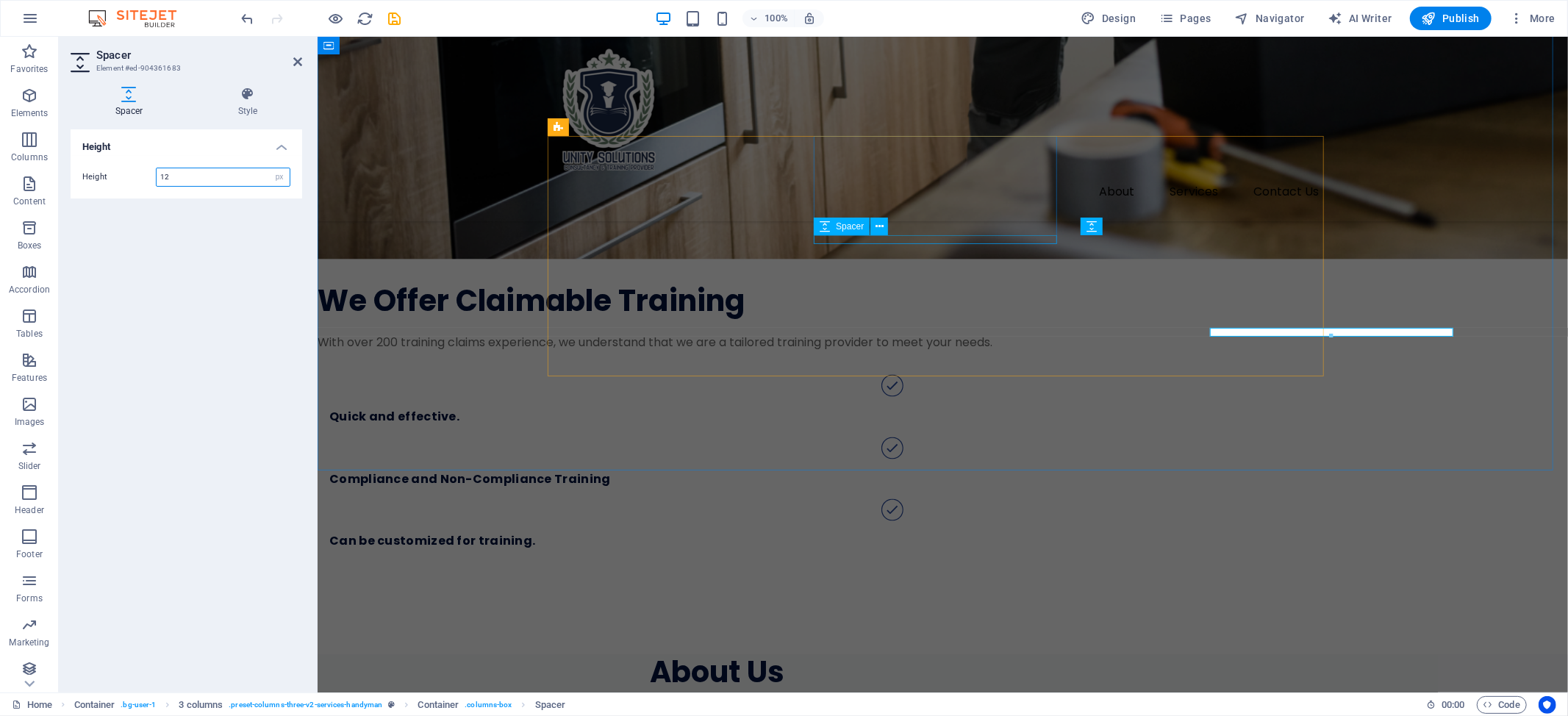
scroll to position [1682, 0]
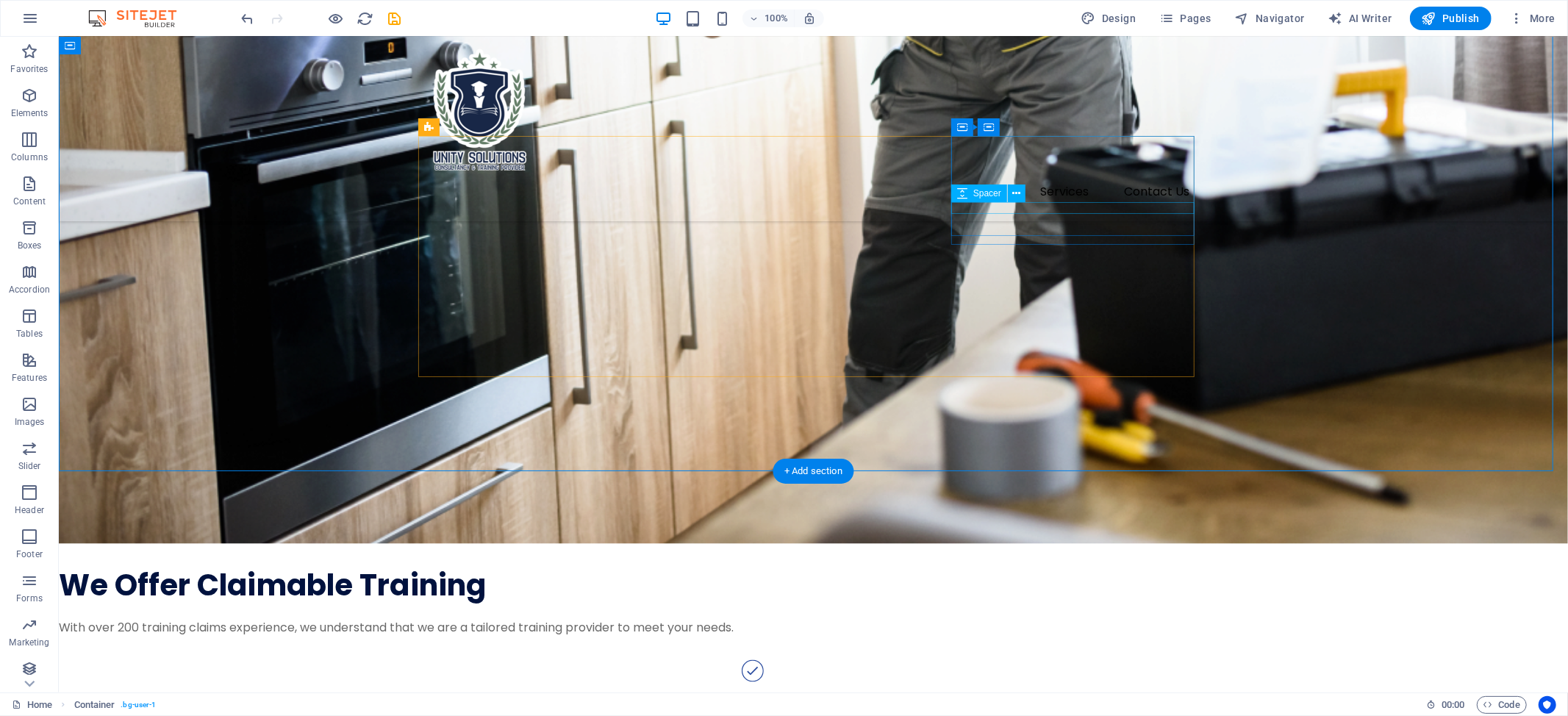
scroll to position [1774, 0]
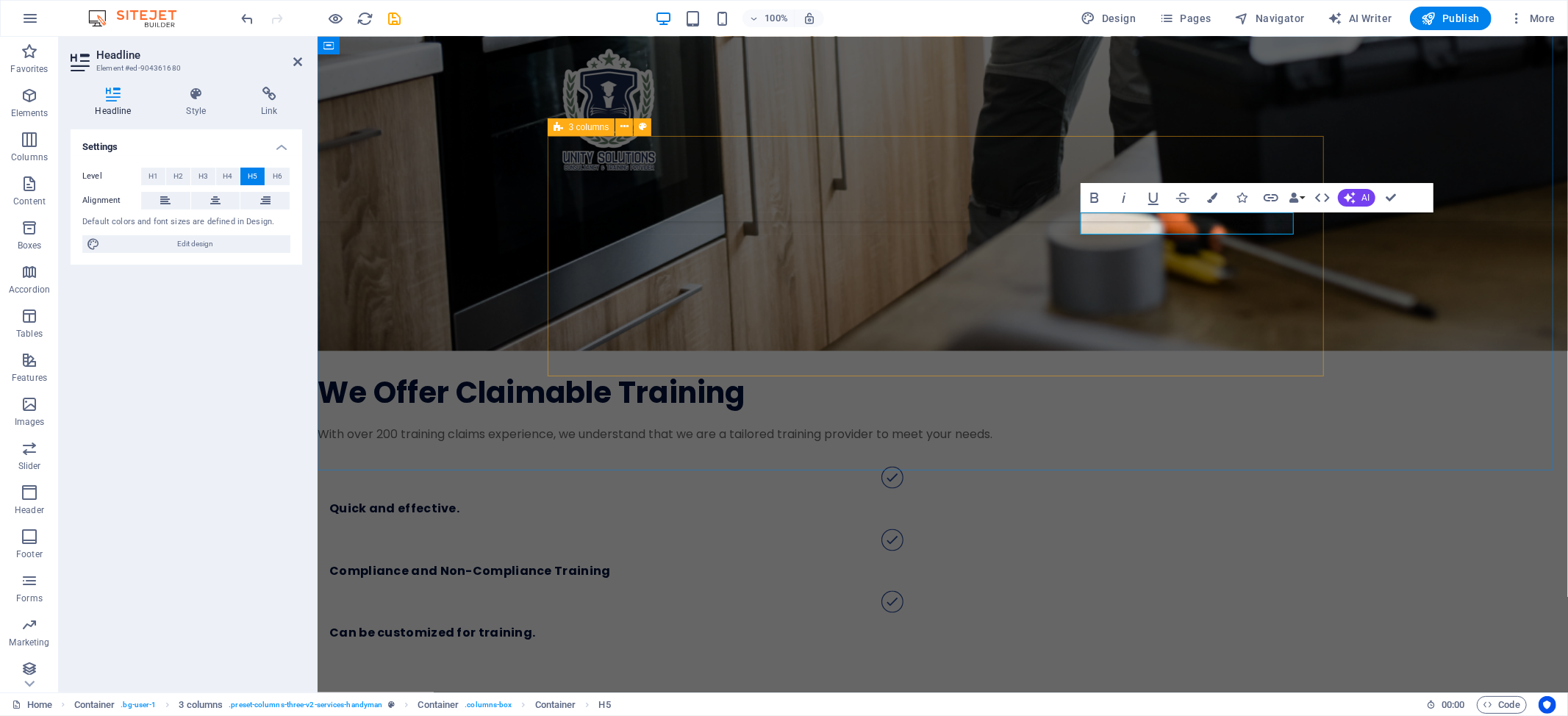
scroll to position [1683, 0]
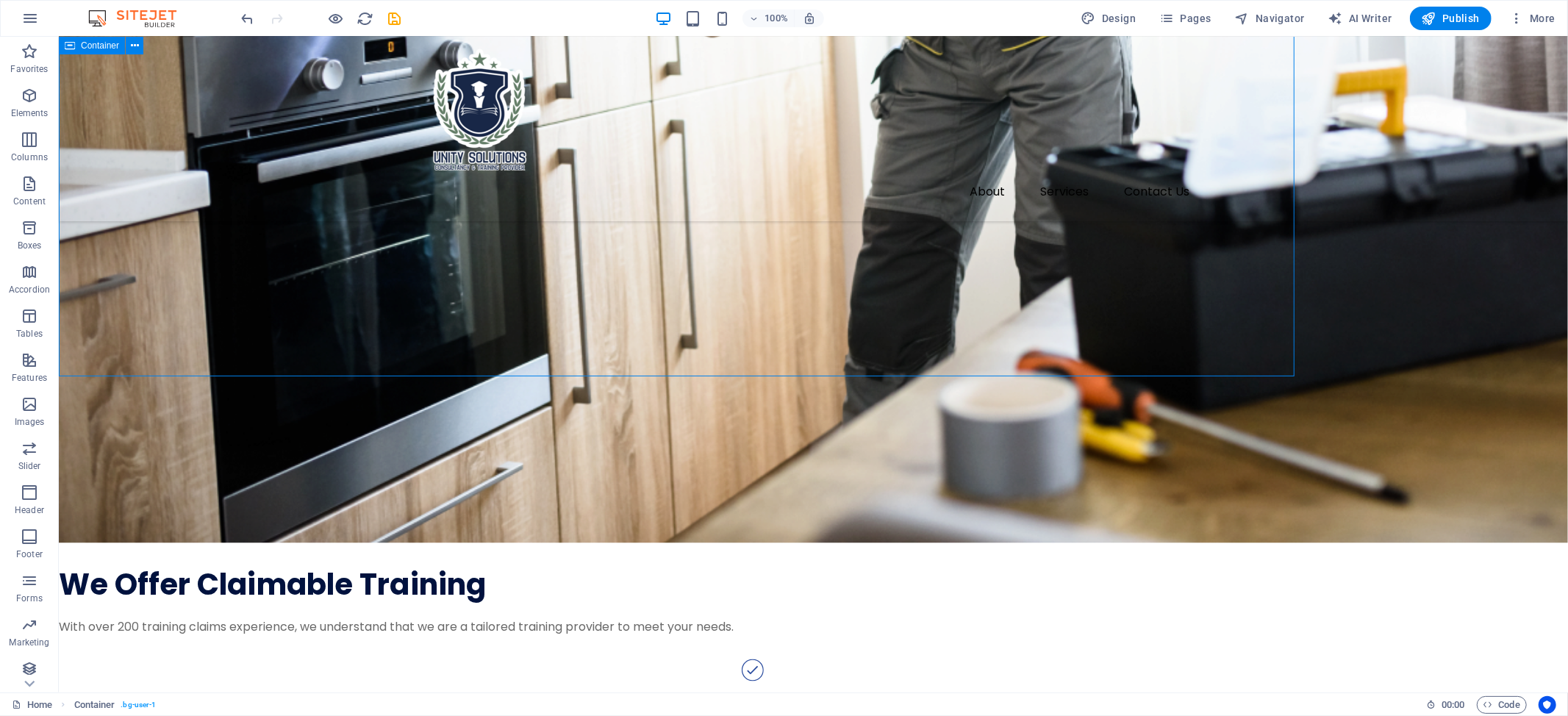
scroll to position [1776, 0]
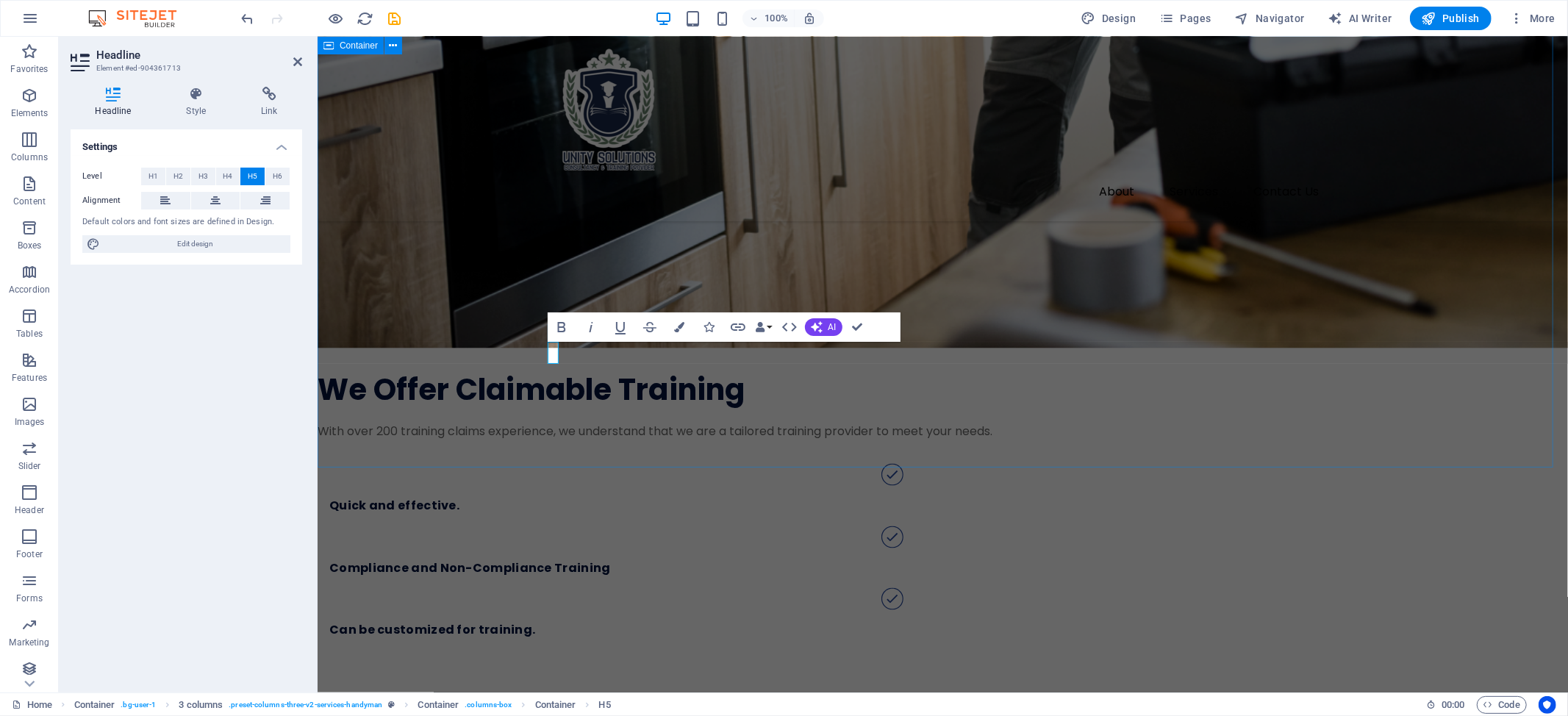
scroll to position [1686, 0]
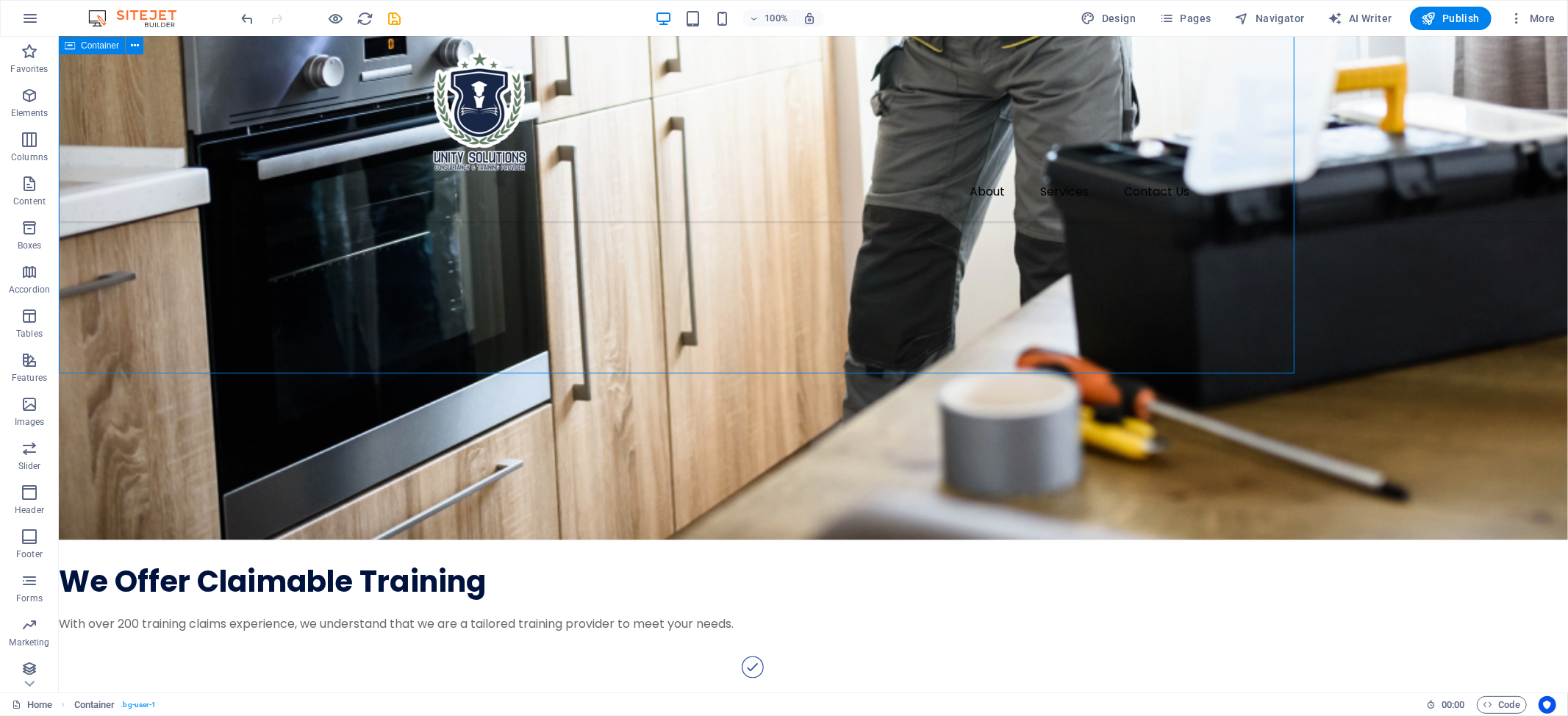
scroll to position [1779, 0]
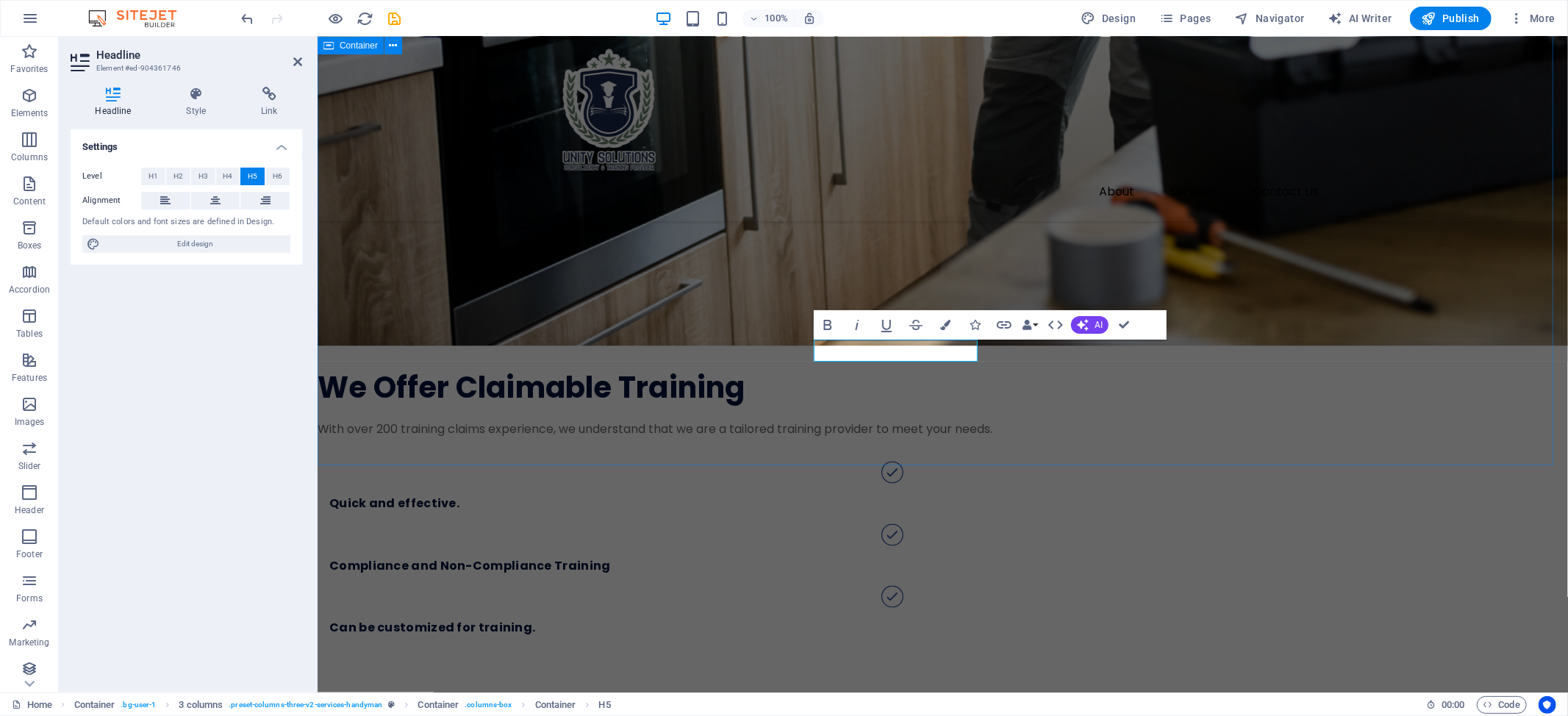
scroll to position [1688, 0]
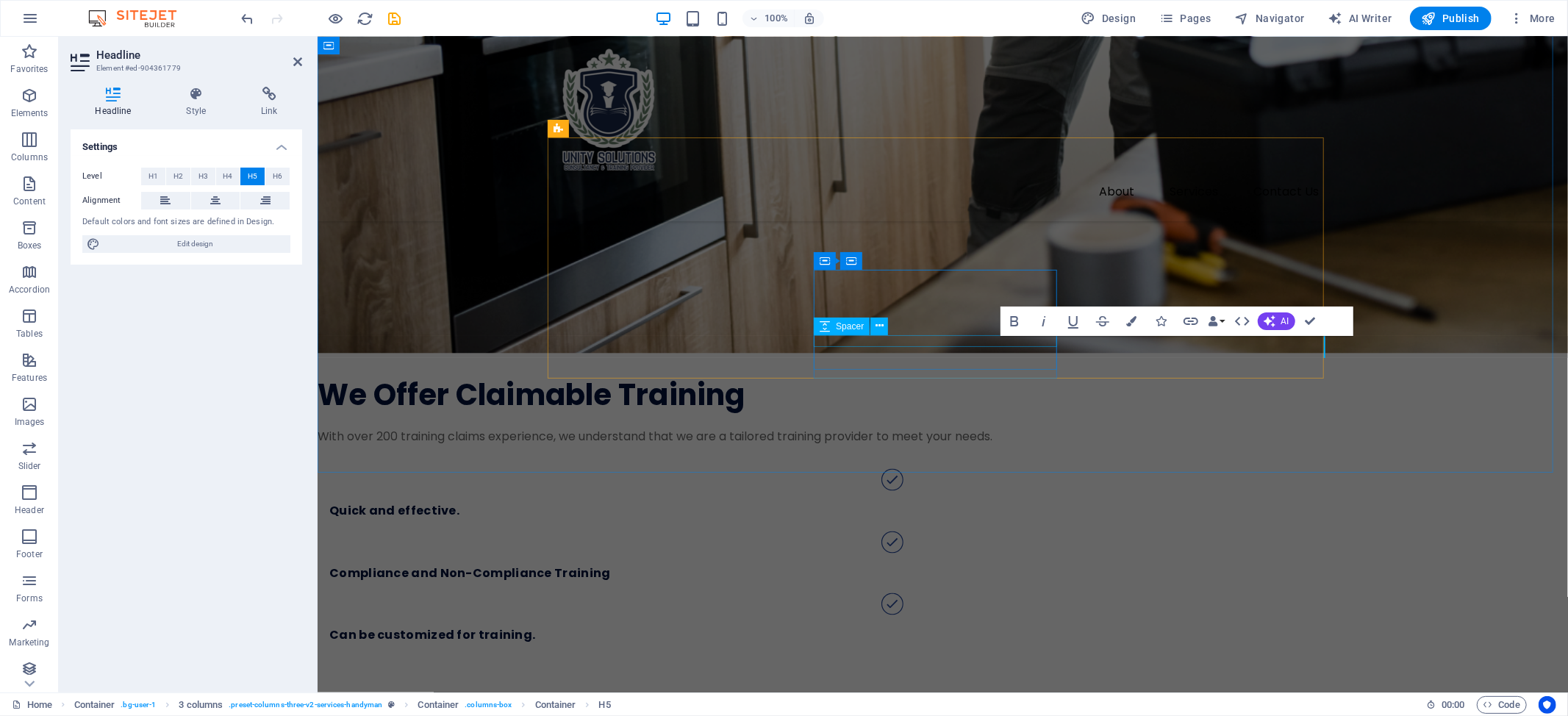
scroll to position [1692, 0]
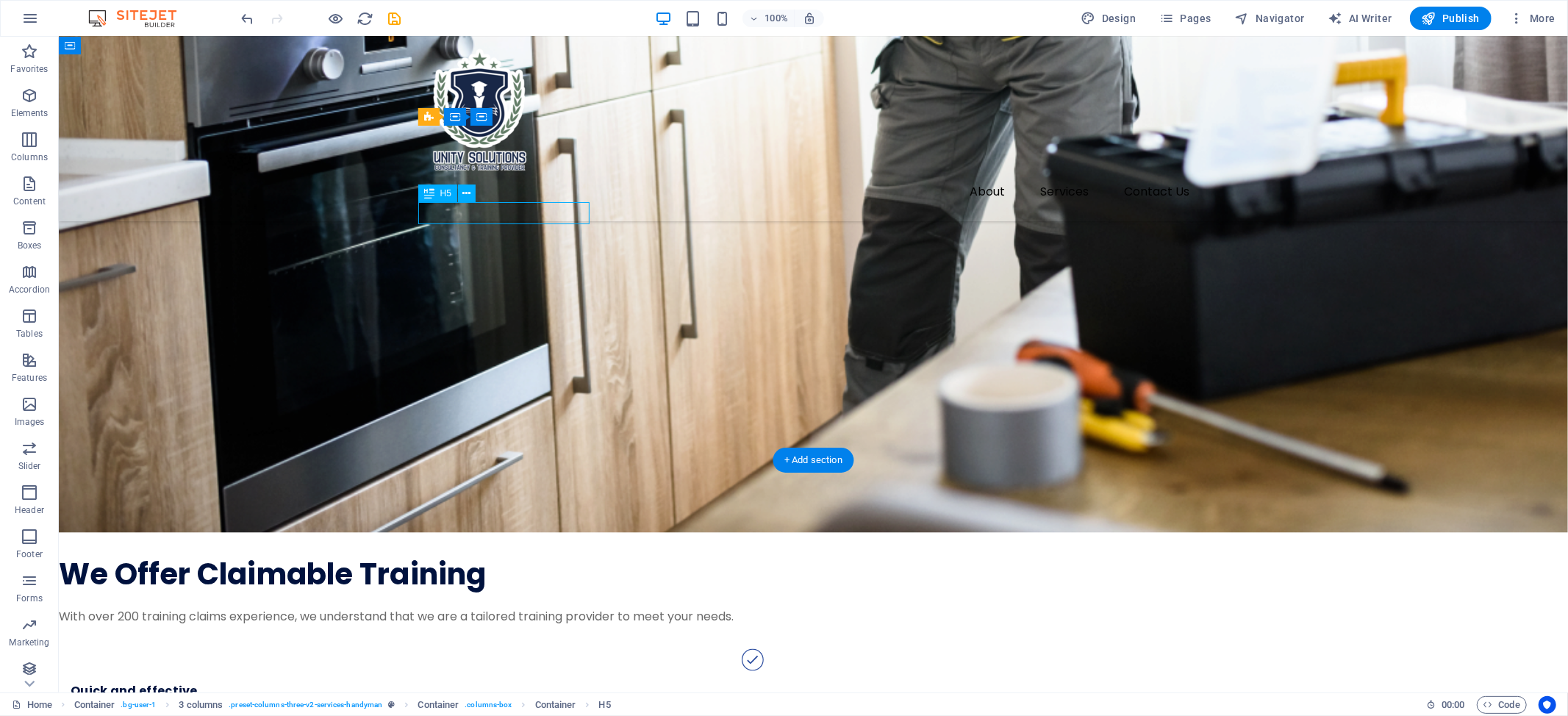
scroll to position [1, 0]
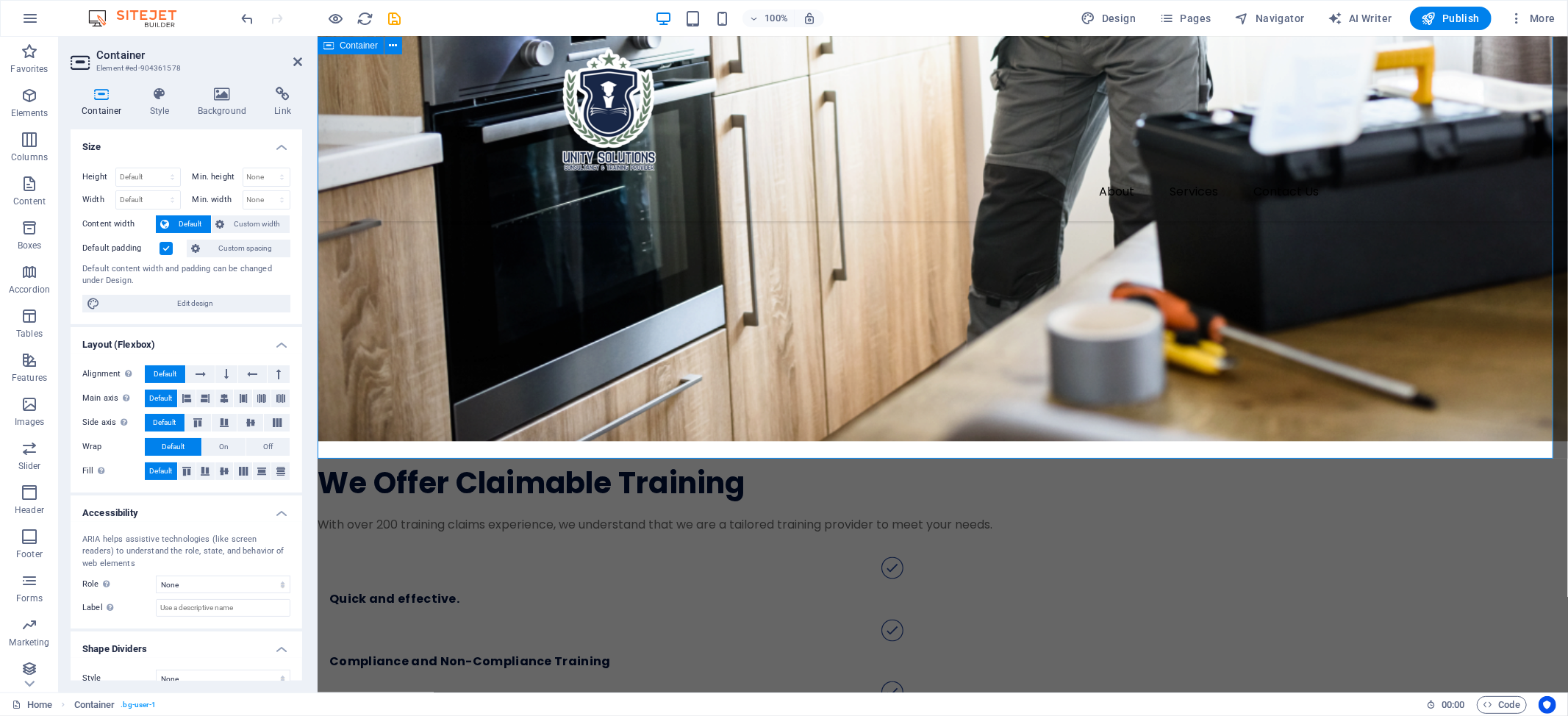
scroll to position [1498, 0]
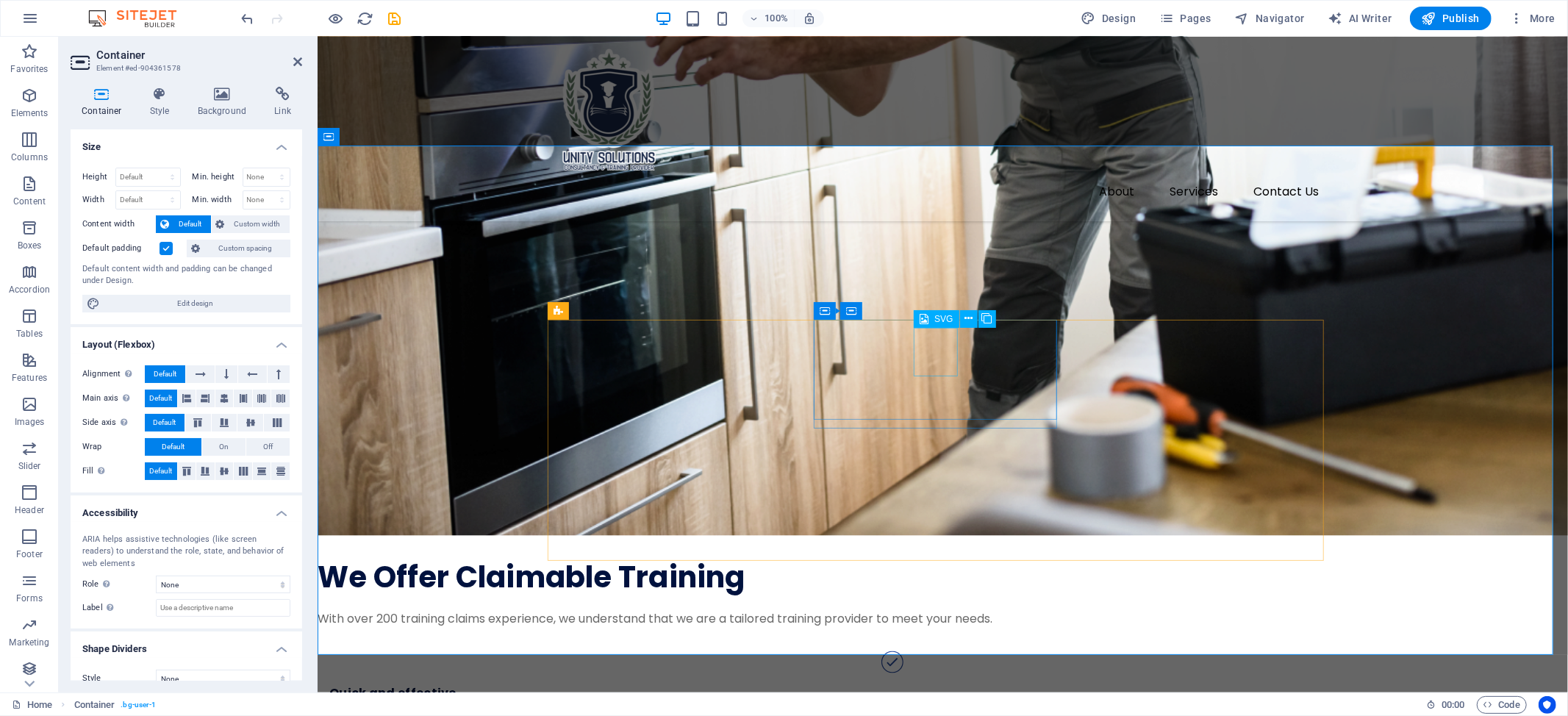
click at [950, 311] on div "SVG" at bounding box center [936, 318] width 44 height 17
click at [942, 321] on span "SVG" at bounding box center [943, 319] width 18 height 9
click at [935, 316] on span "SVG" at bounding box center [943, 319] width 18 height 9
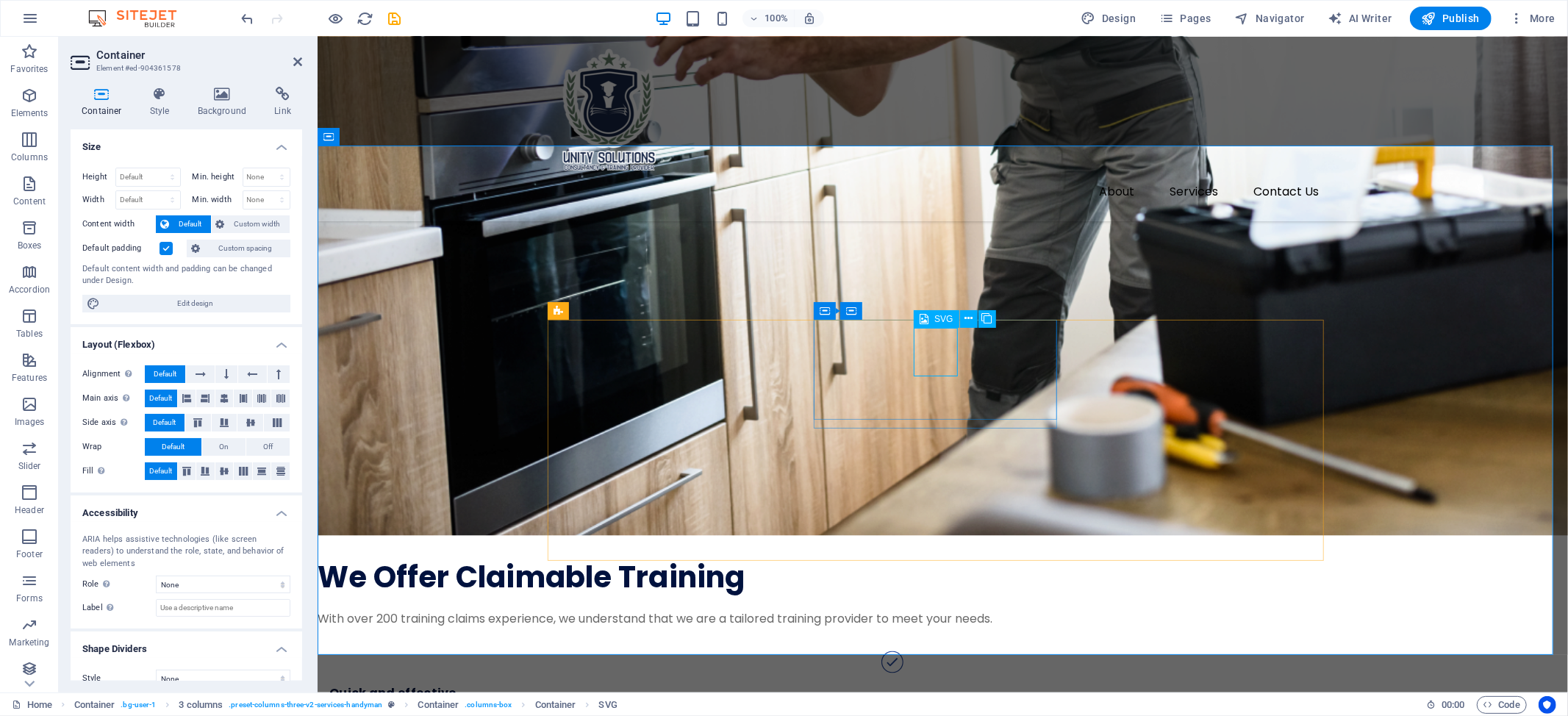
select select "xMidYMid"
select select "px"
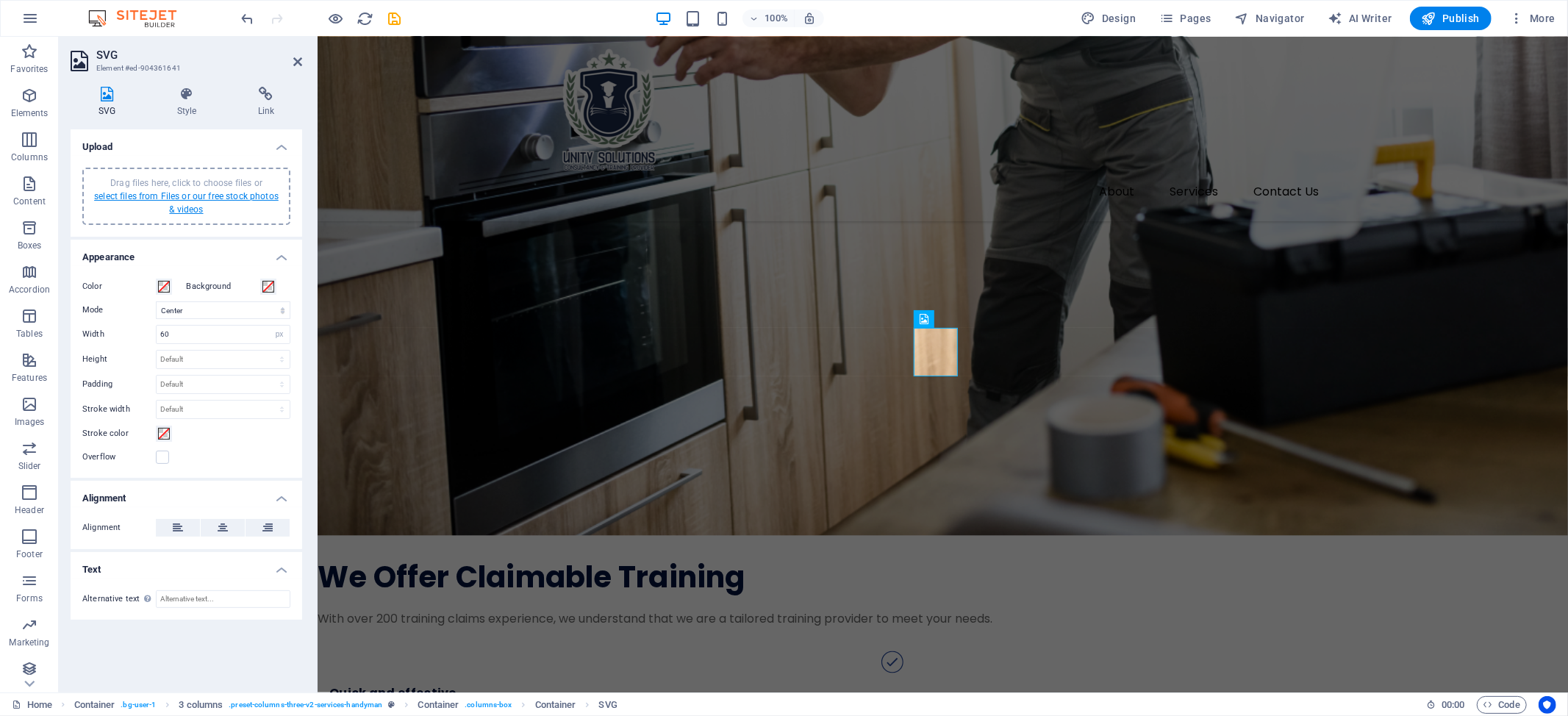
click at [172, 193] on link "select files from Files or our free stock photos & videos" at bounding box center [186, 203] width 185 height 24
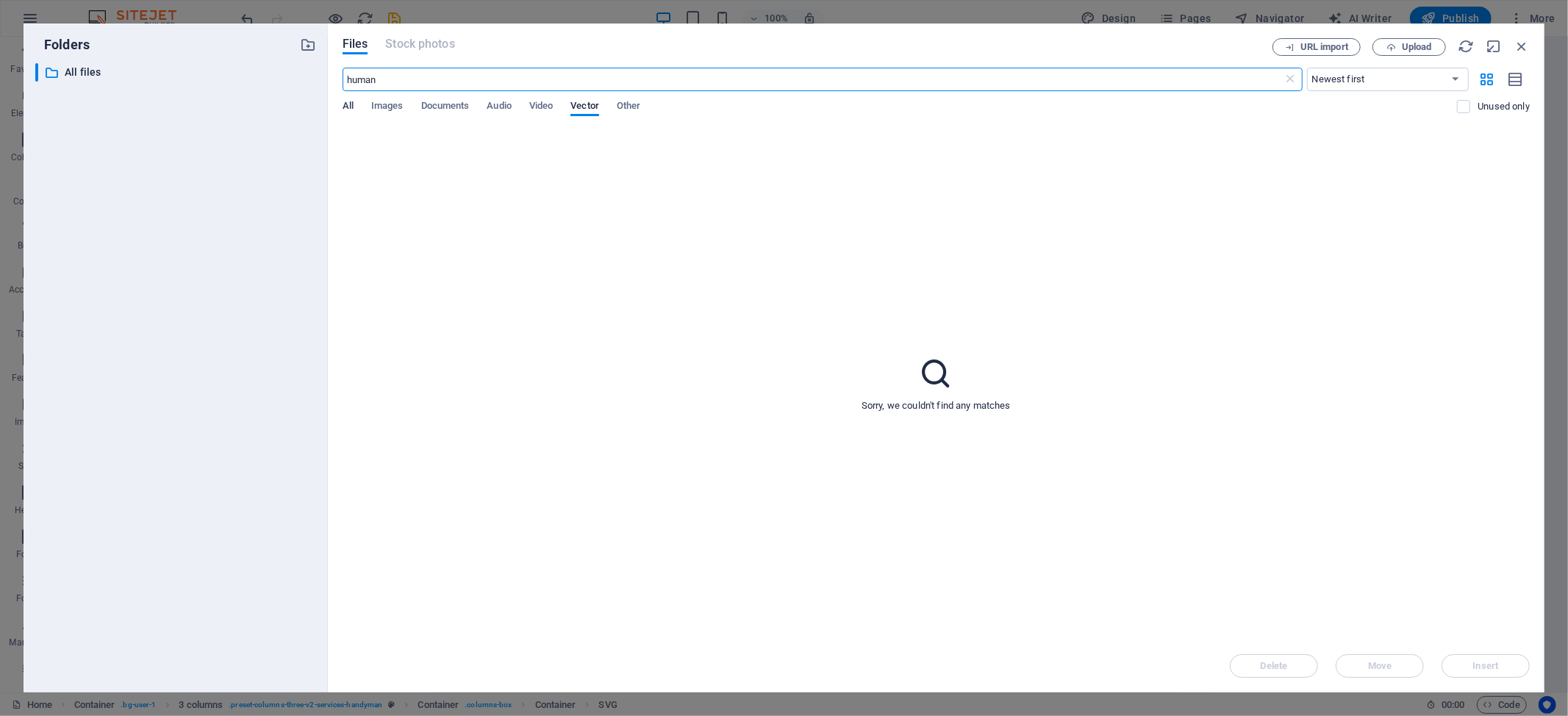
click at [350, 112] on span "All" at bounding box center [348, 107] width 11 height 21
click at [1403, 51] on span "Upload" at bounding box center [1416, 47] width 30 height 9
click at [1290, 601] on div "Sorry, we couldn't find any matches" at bounding box center [936, 383] width 1187 height 512
click at [1502, 635] on icon "button" at bounding box center [1502, 640] width 17 height 16
click at [379, 103] on span "Images" at bounding box center [386, 107] width 32 height 21
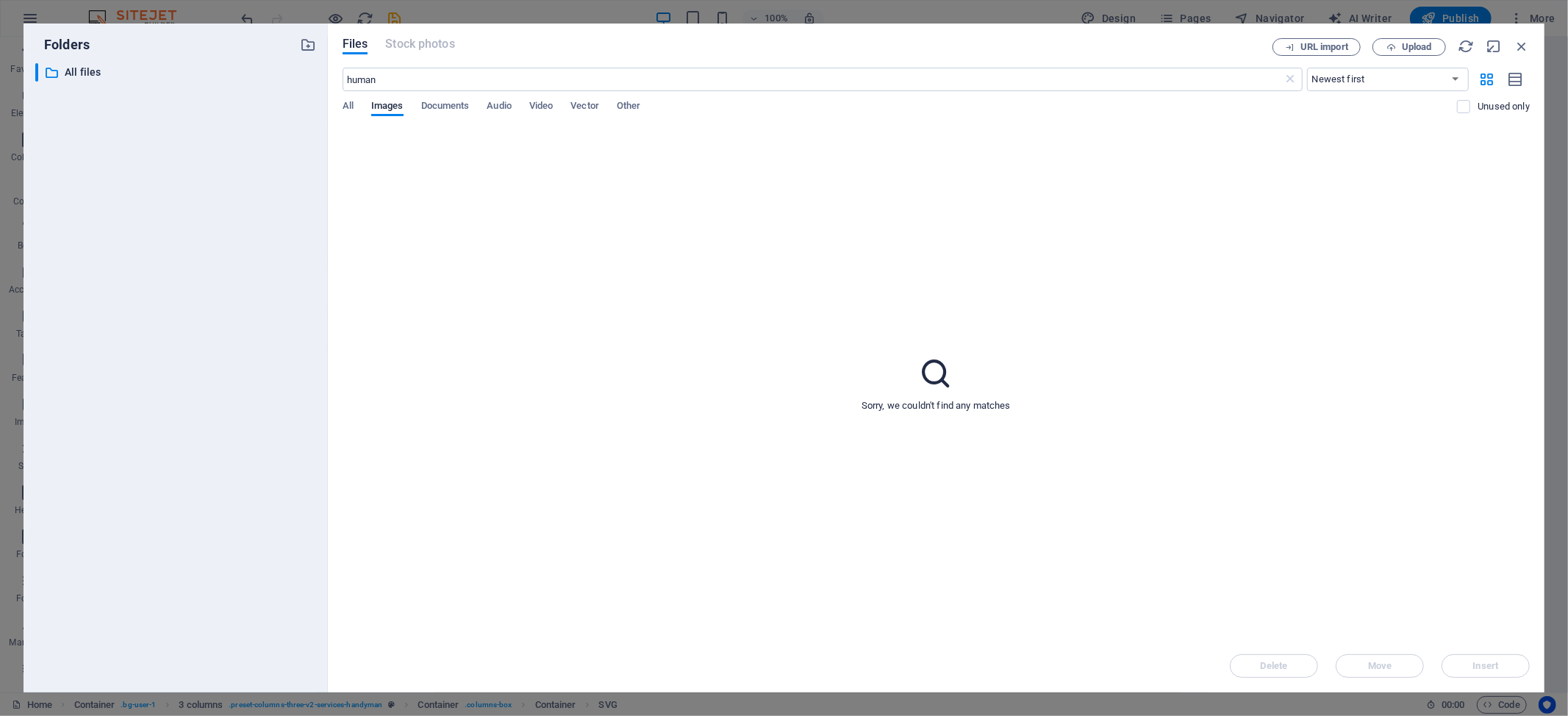
click at [1324, 225] on div "Sorry, we couldn't find any matches" at bounding box center [936, 383] width 1187 height 512
click at [1521, 42] on icon "button" at bounding box center [1522, 46] width 16 height 16
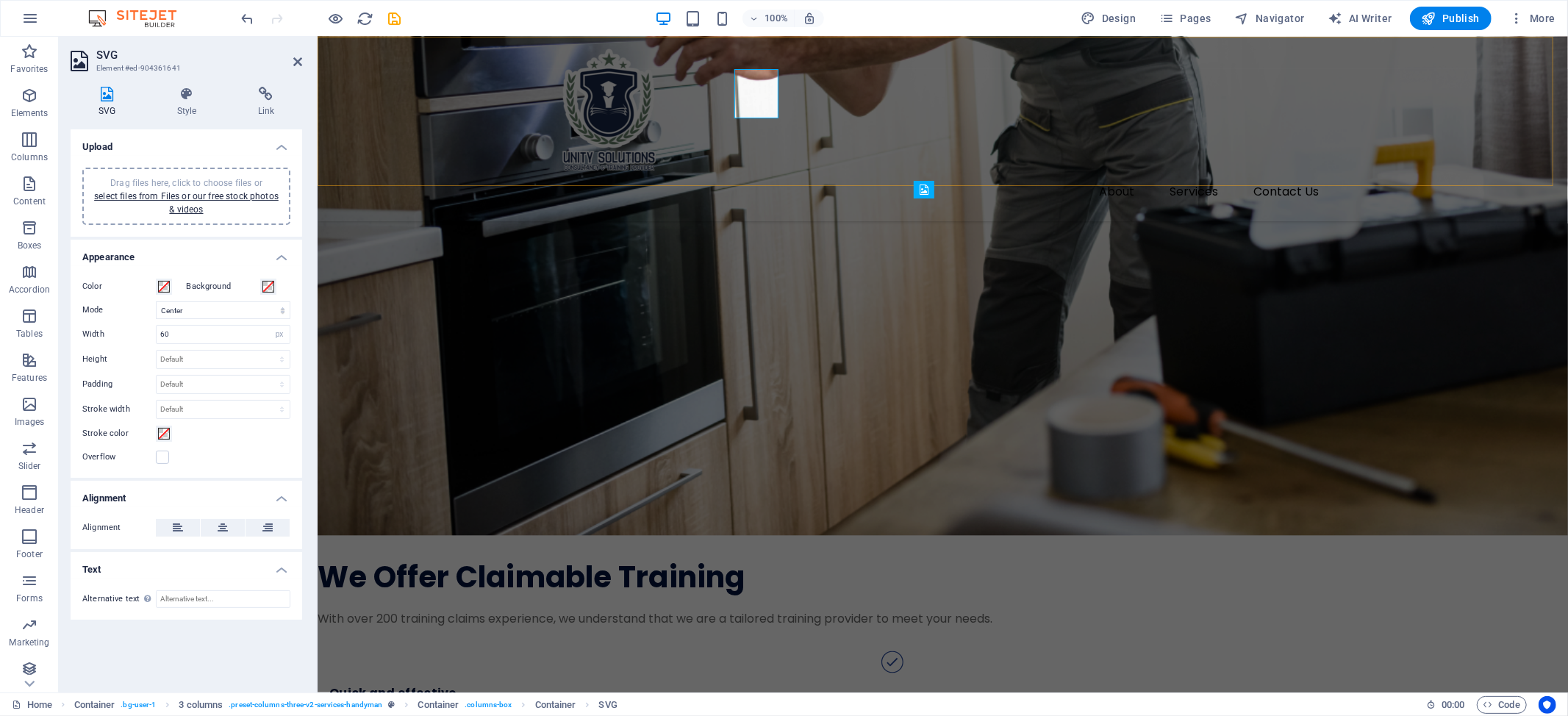
scroll to position [1627, 0]
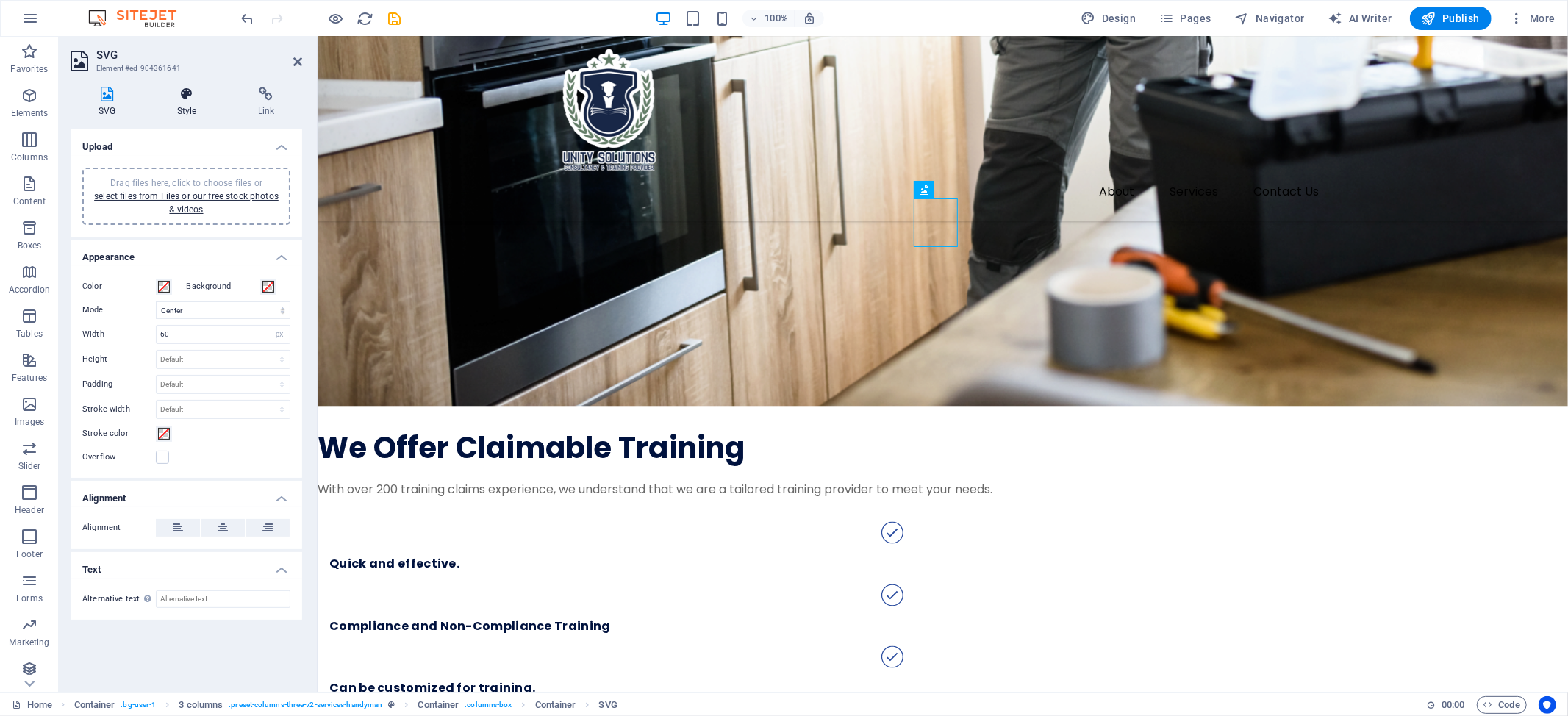
click at [180, 87] on icon at bounding box center [186, 94] width 75 height 15
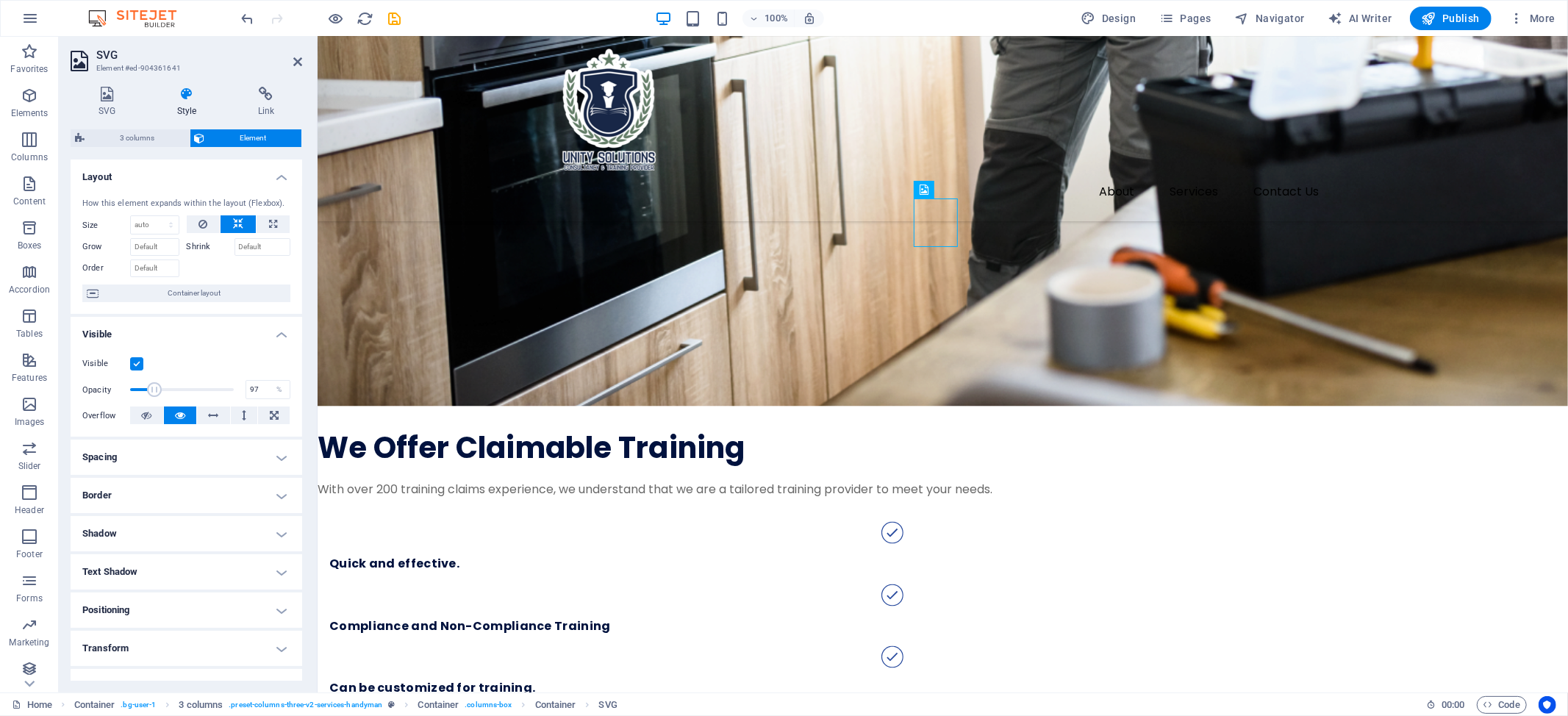
type input "100"
drag, startPoint x: 174, startPoint y: 386, endPoint x: 291, endPoint y: 363, distance: 119.2
click at [291, 363] on div "Visible Opacity 100 % Overflow" at bounding box center [186, 390] width 232 height 93
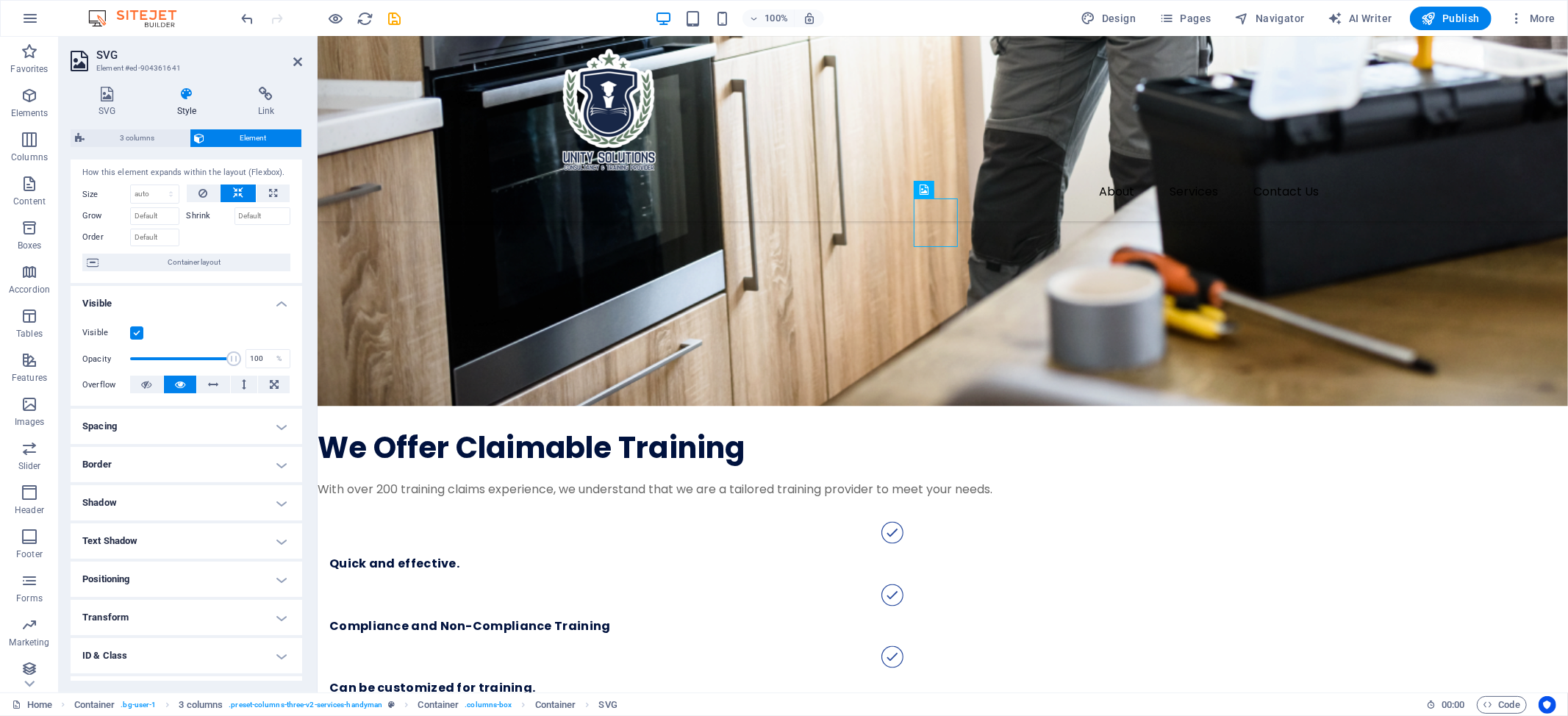
scroll to position [0, 0]
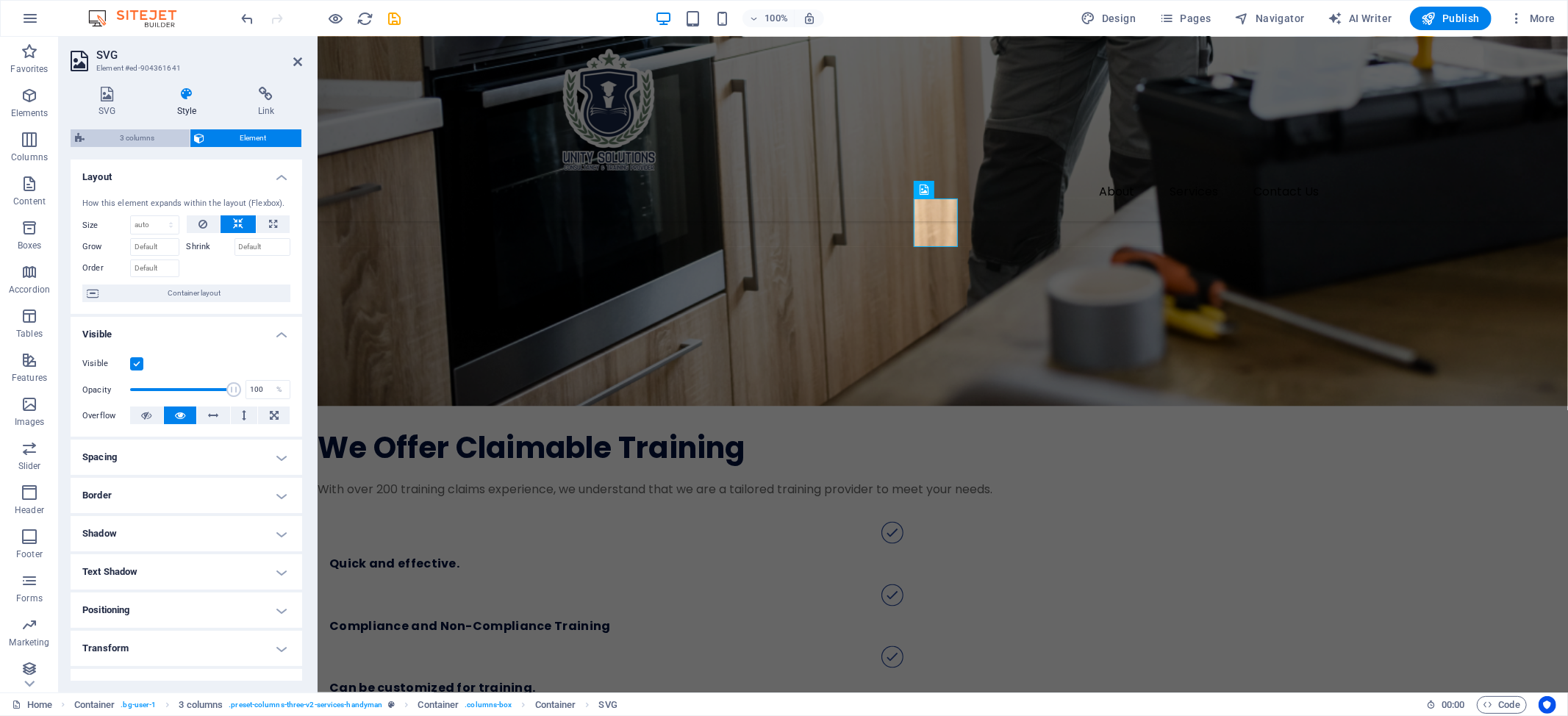
click at [133, 131] on span "3 columns" at bounding box center [137, 138] width 96 height 17
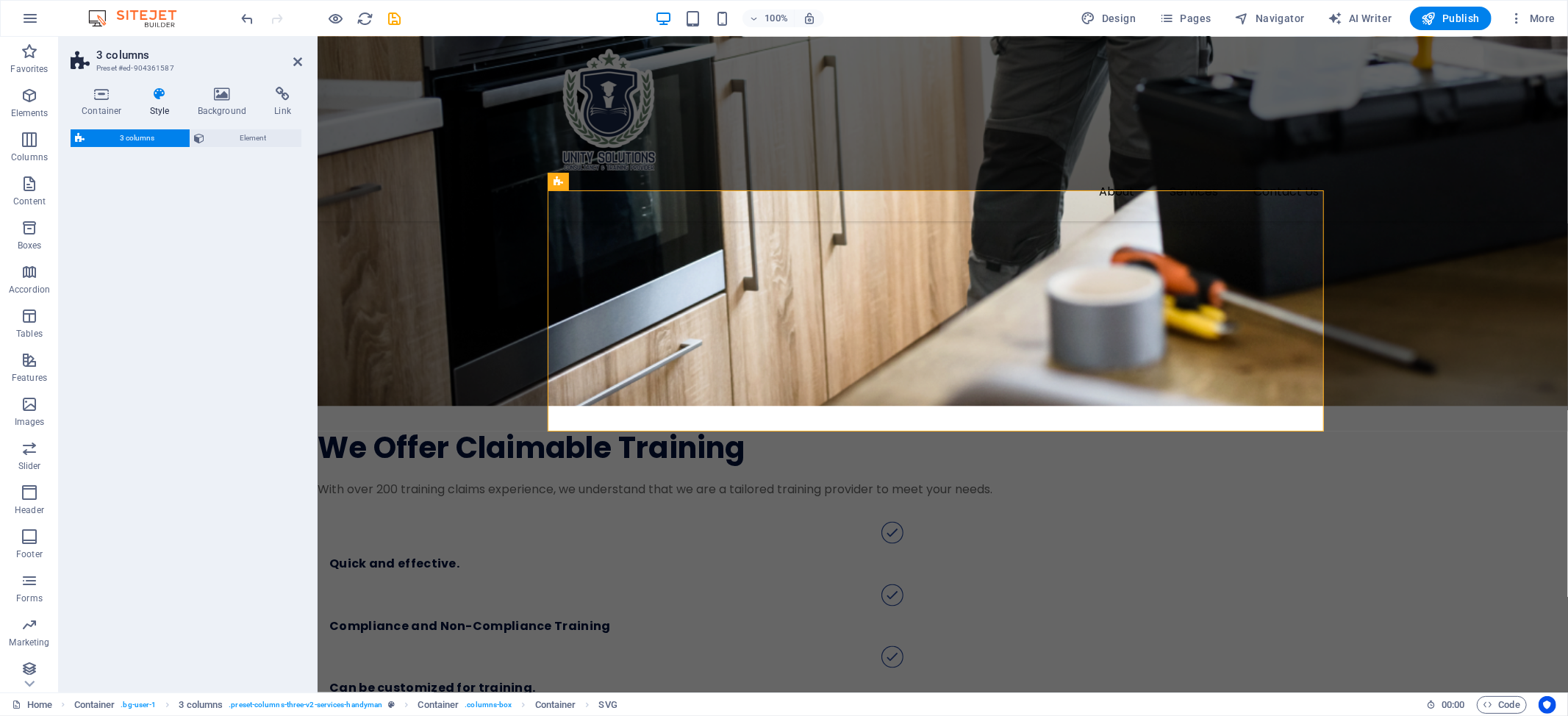
select select "rem"
select select "preset-columns-three-v2-services-handyman"
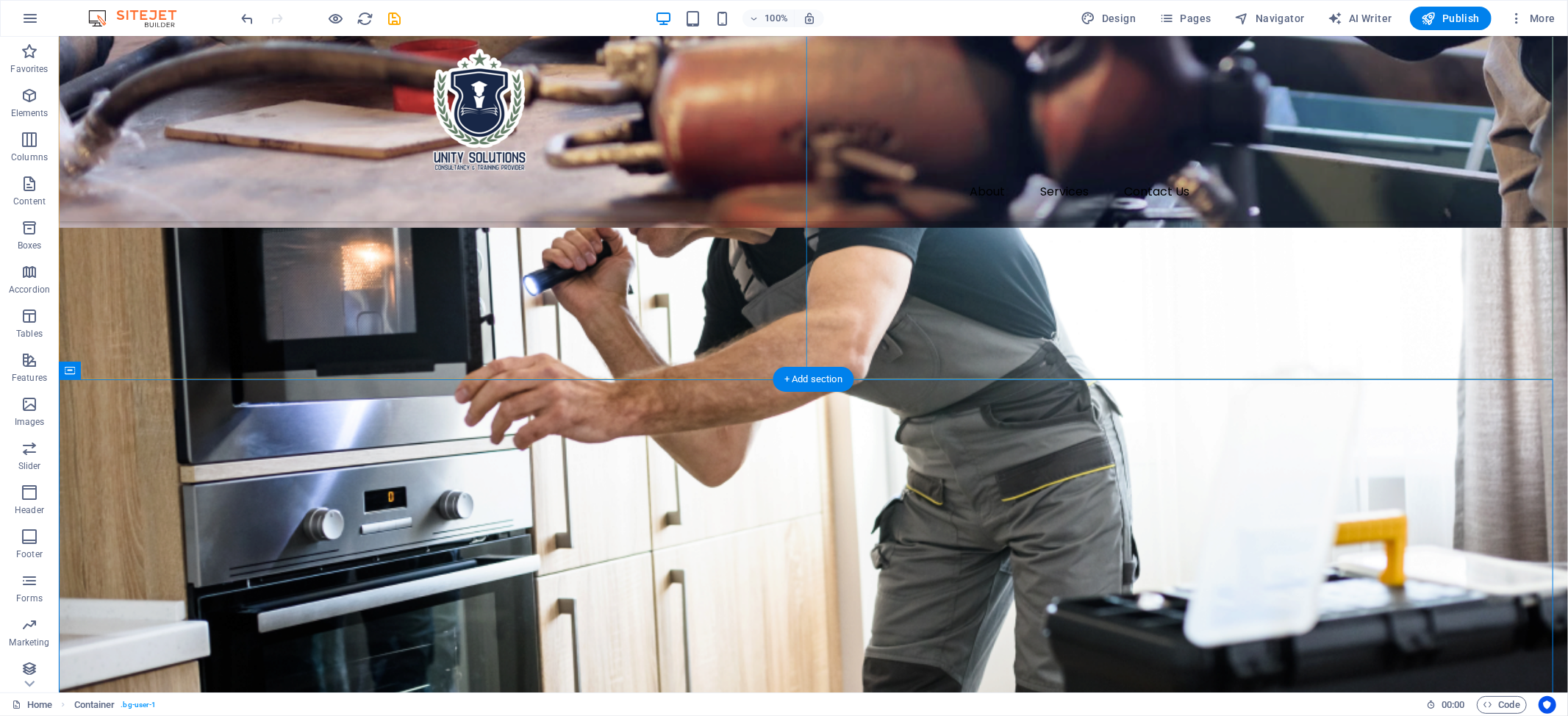
scroll to position [1439, 0]
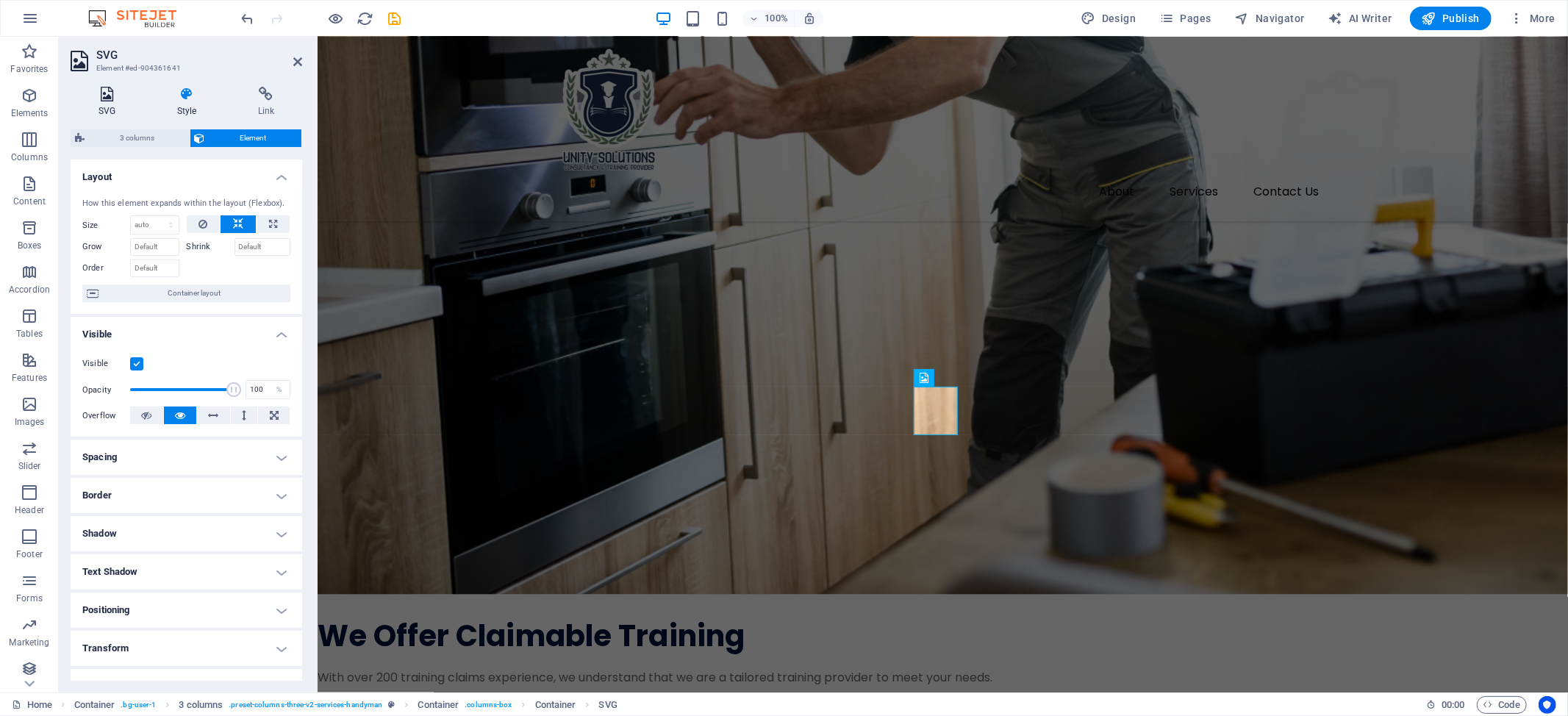
click at [112, 105] on h4 "SVG" at bounding box center [110, 101] width 78 height 30
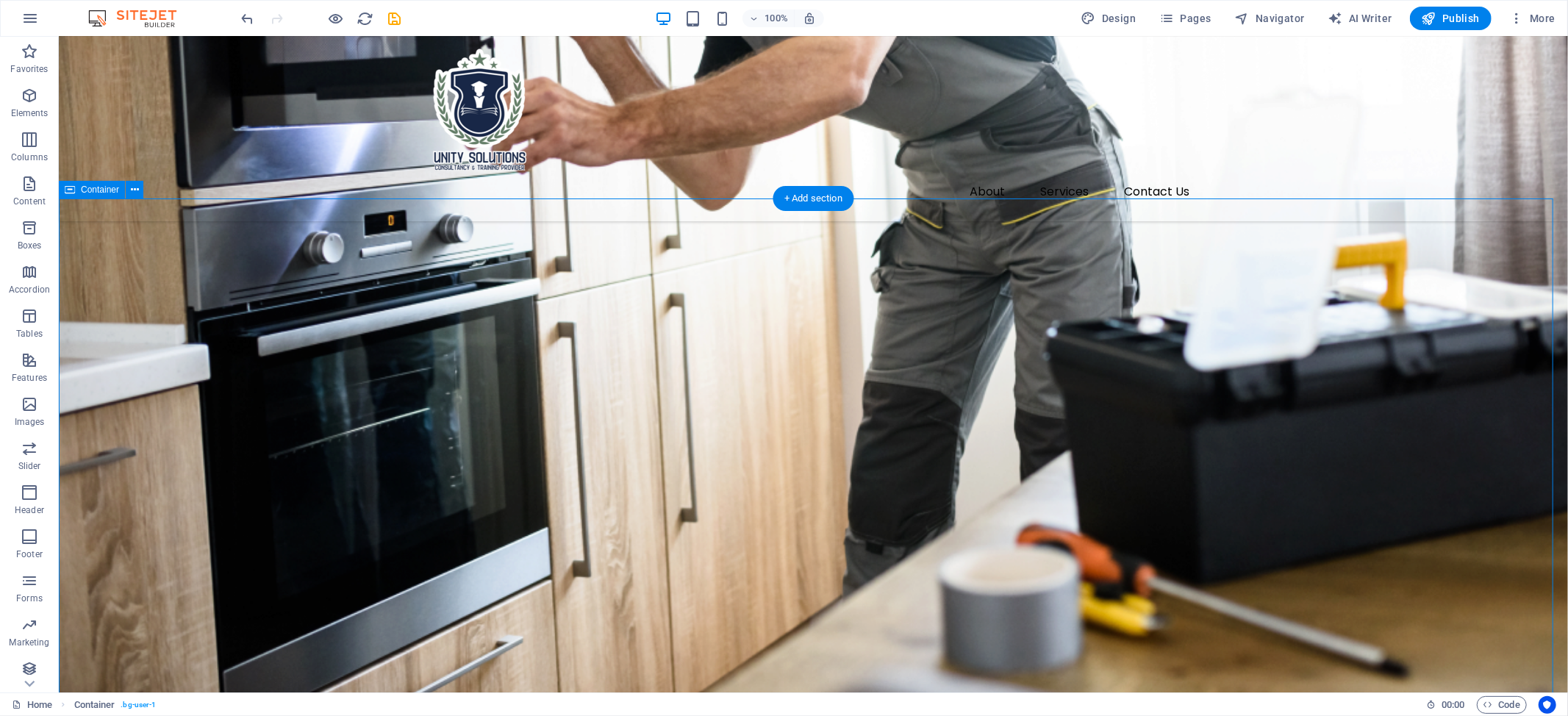
scroll to position [1537, 0]
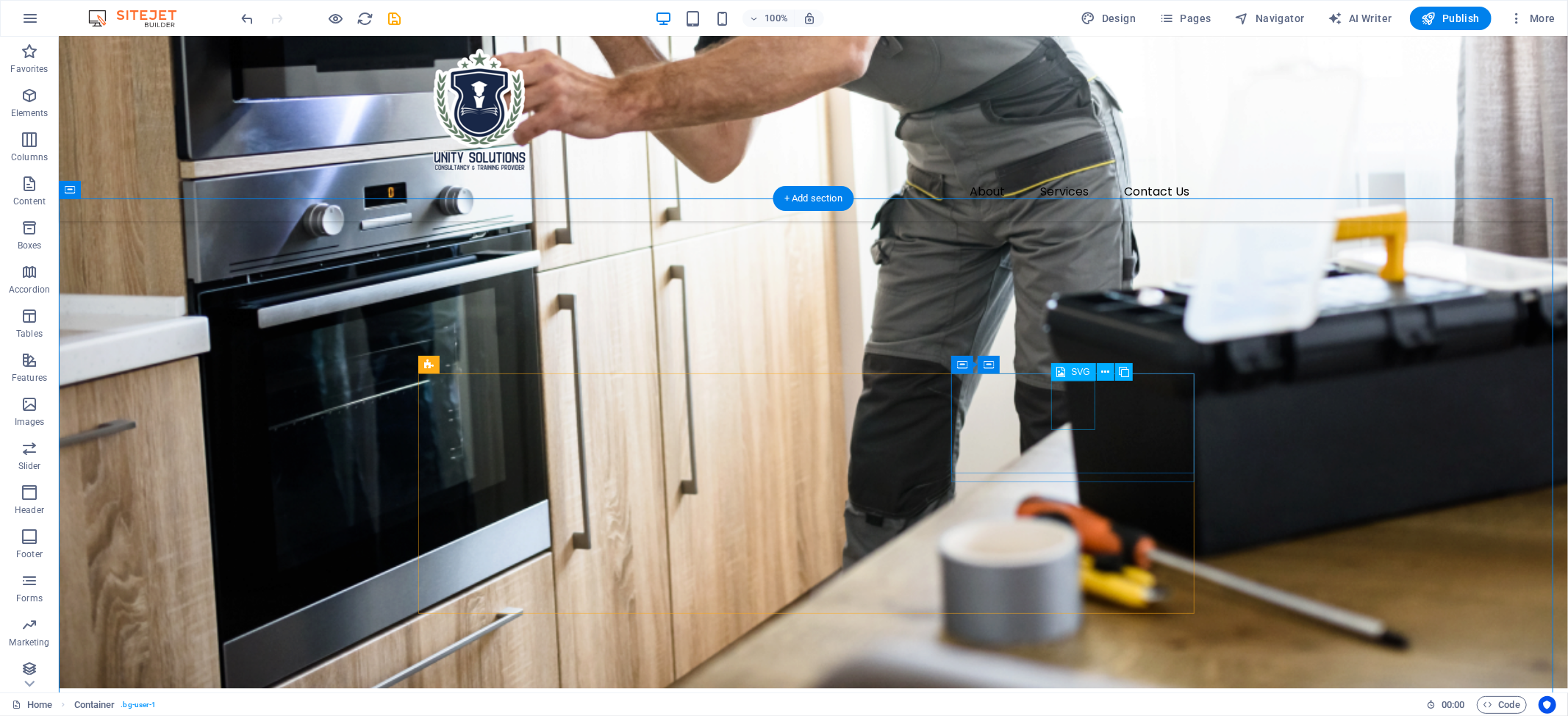
drag, startPoint x: 1076, startPoint y: 409, endPoint x: 587, endPoint y: 745, distance: 593.3
select select "xMidYMid"
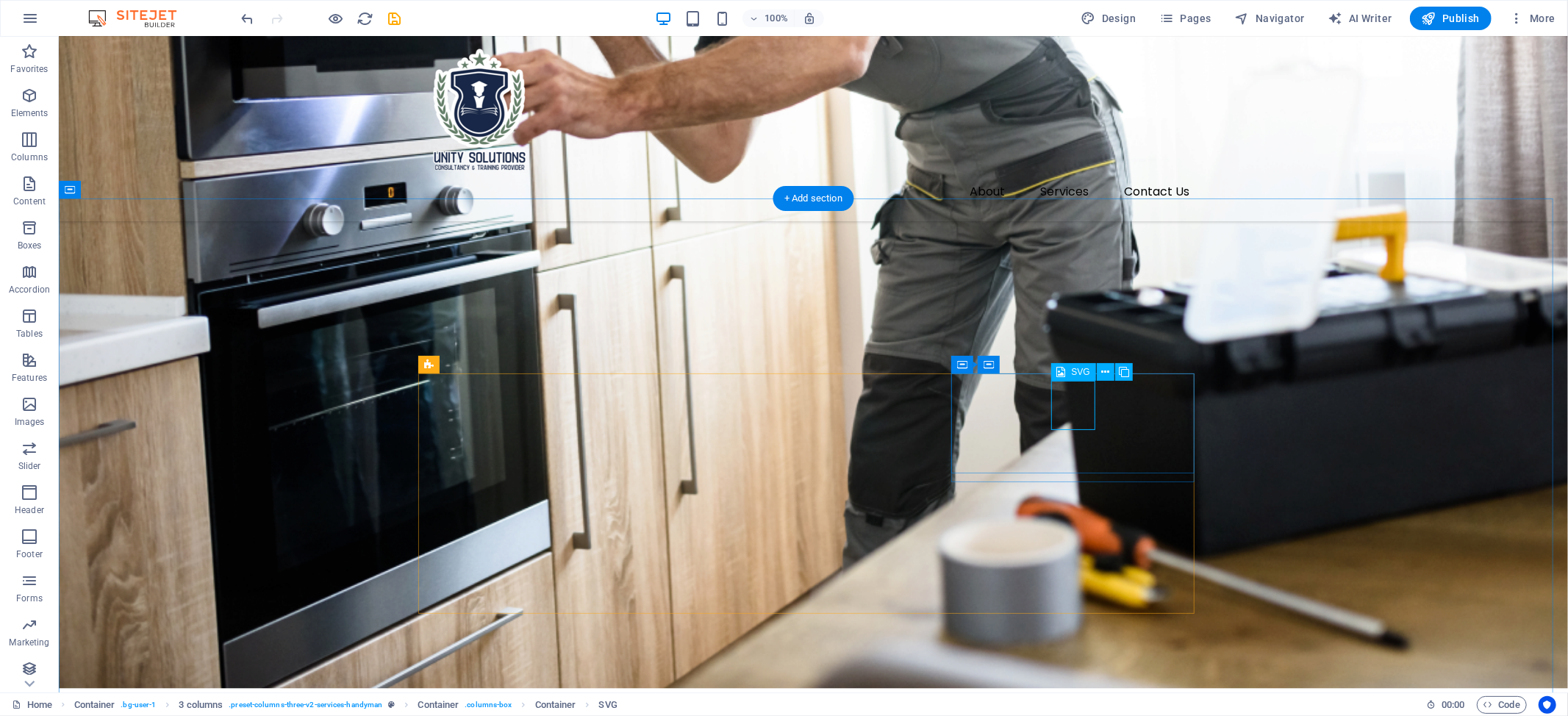
select select "px"
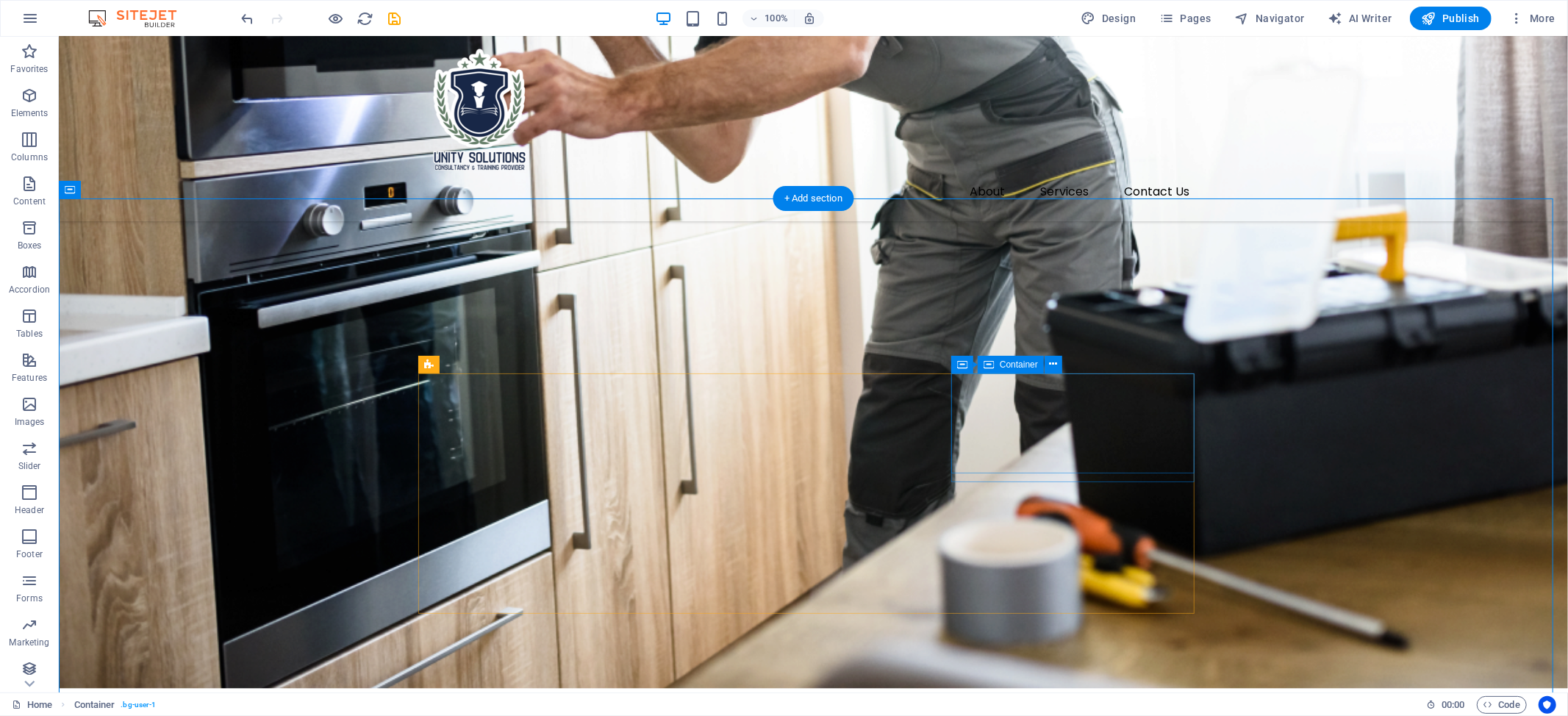
select select "xMidYMid"
select select "px"
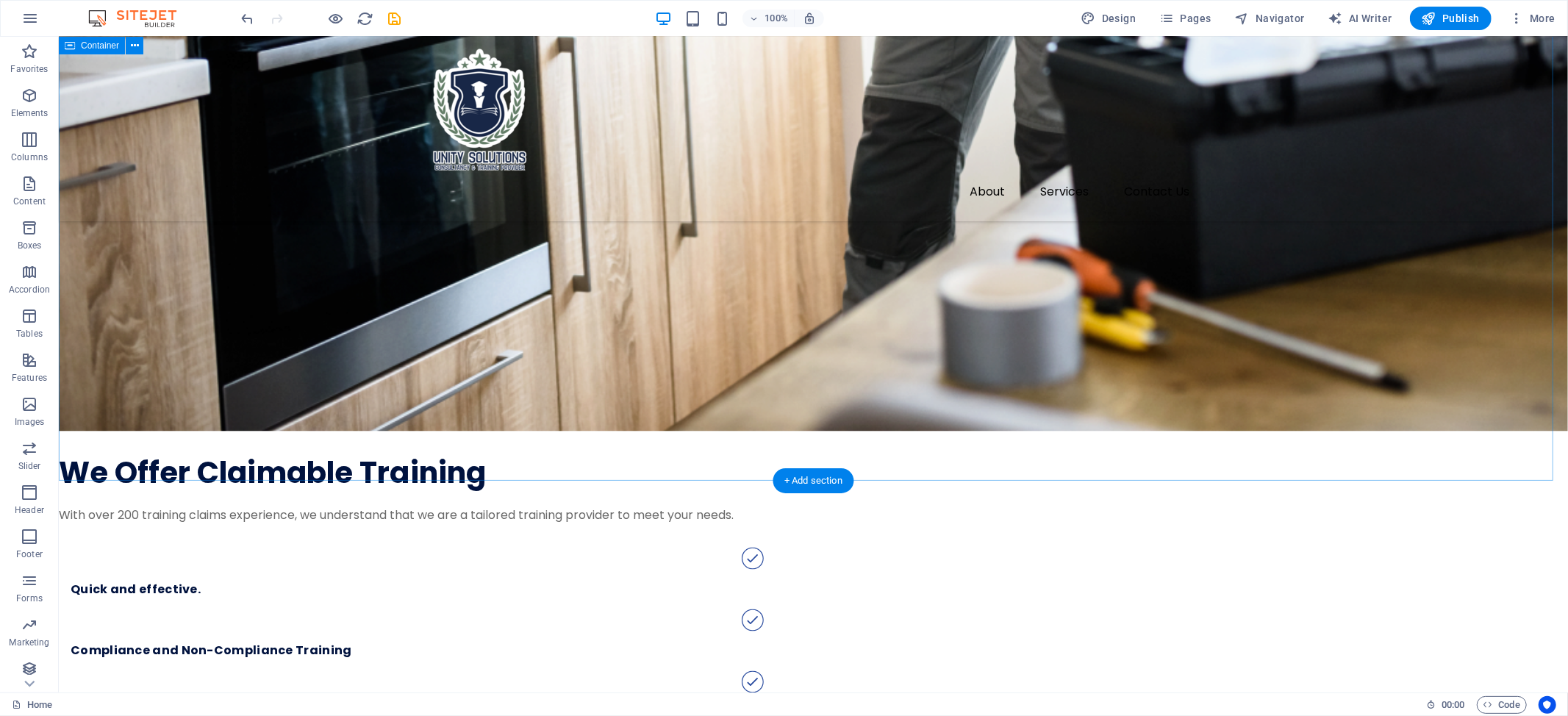
scroll to position [1764, 0]
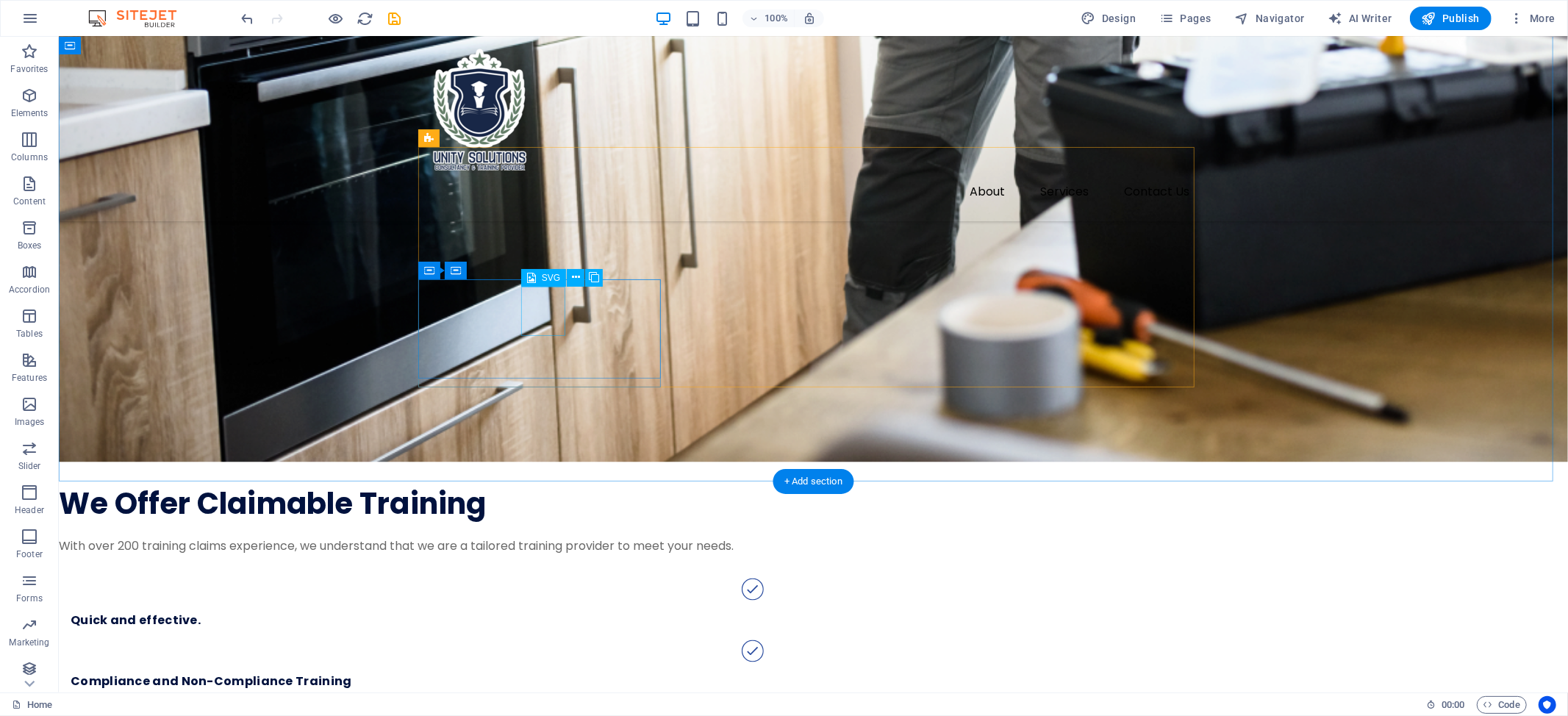
select select "xMidYMid"
select select "px"
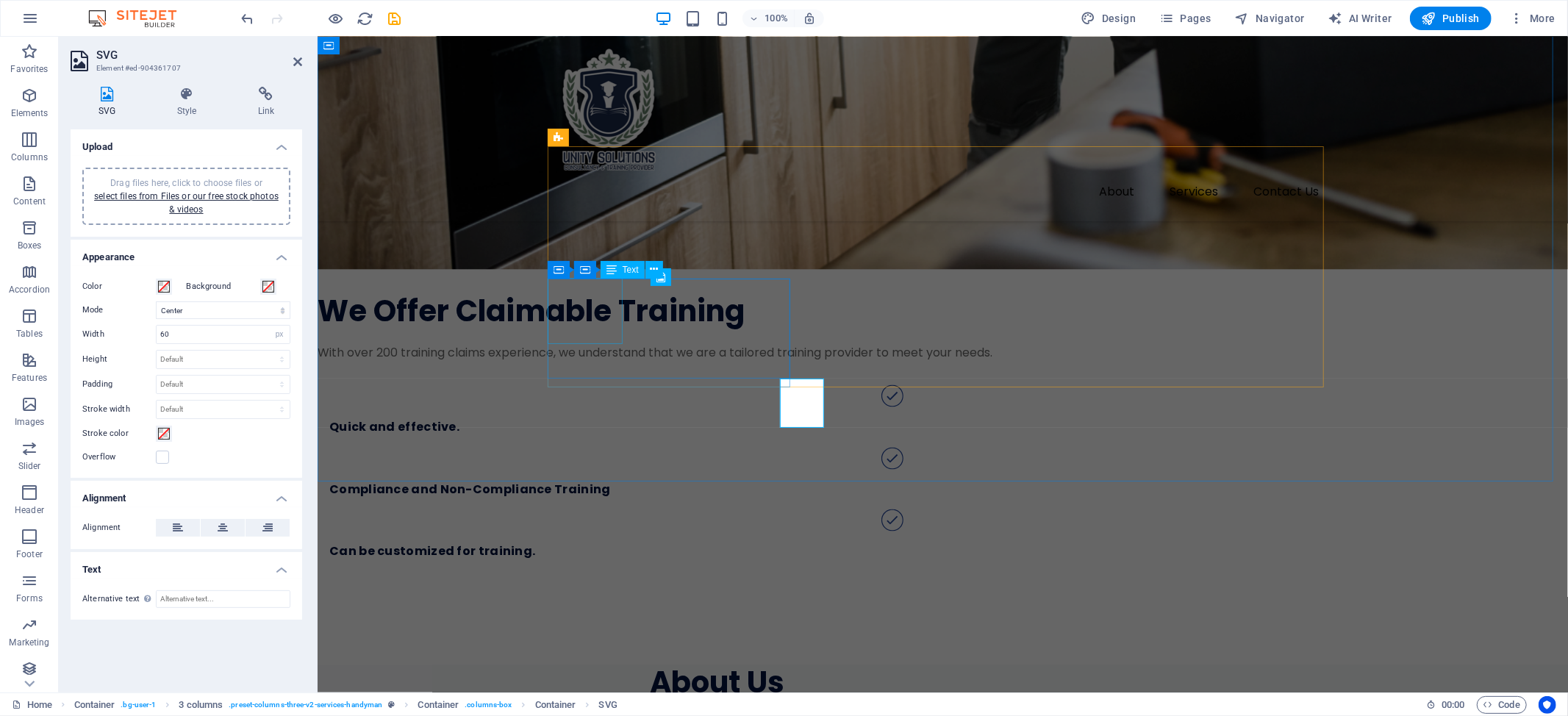
scroll to position [1671, 0]
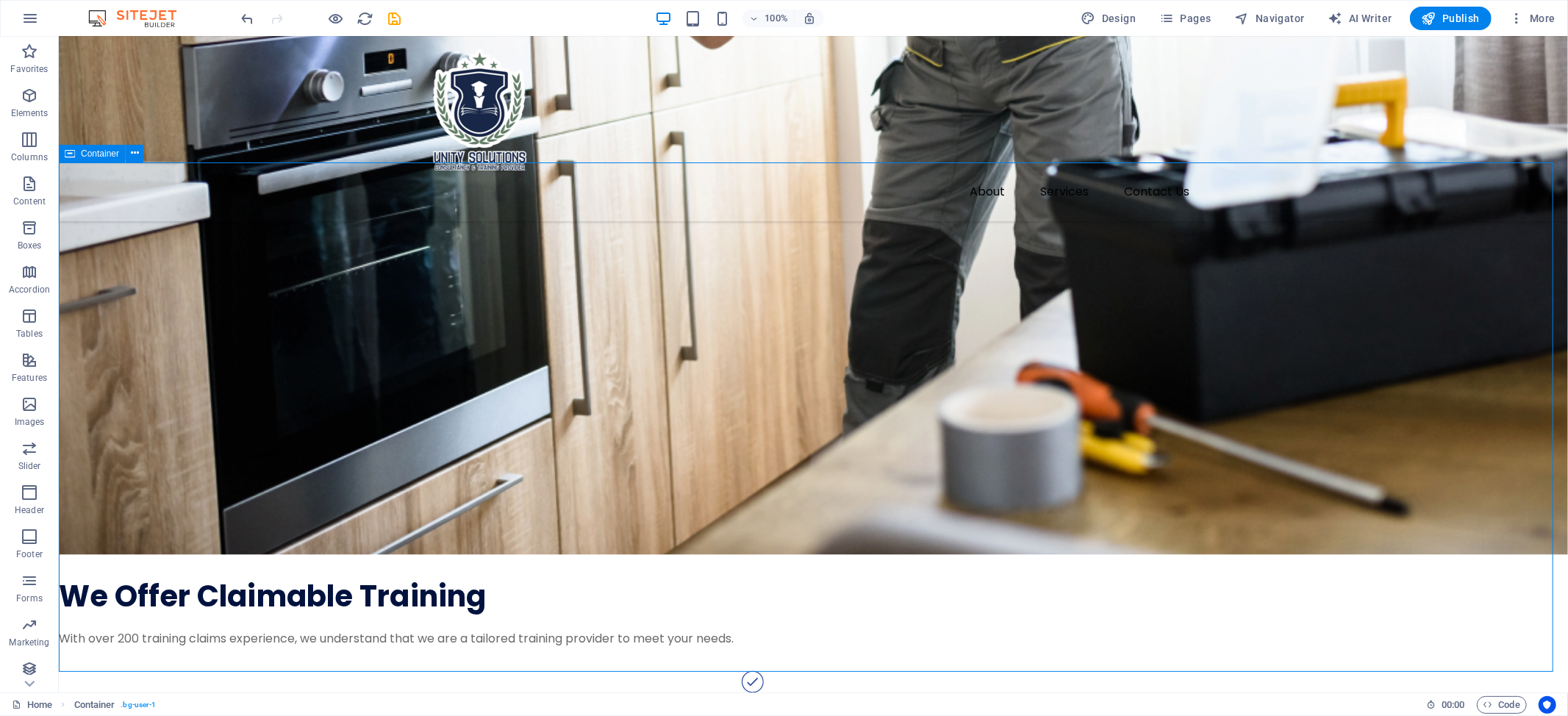
scroll to position [1574, 0]
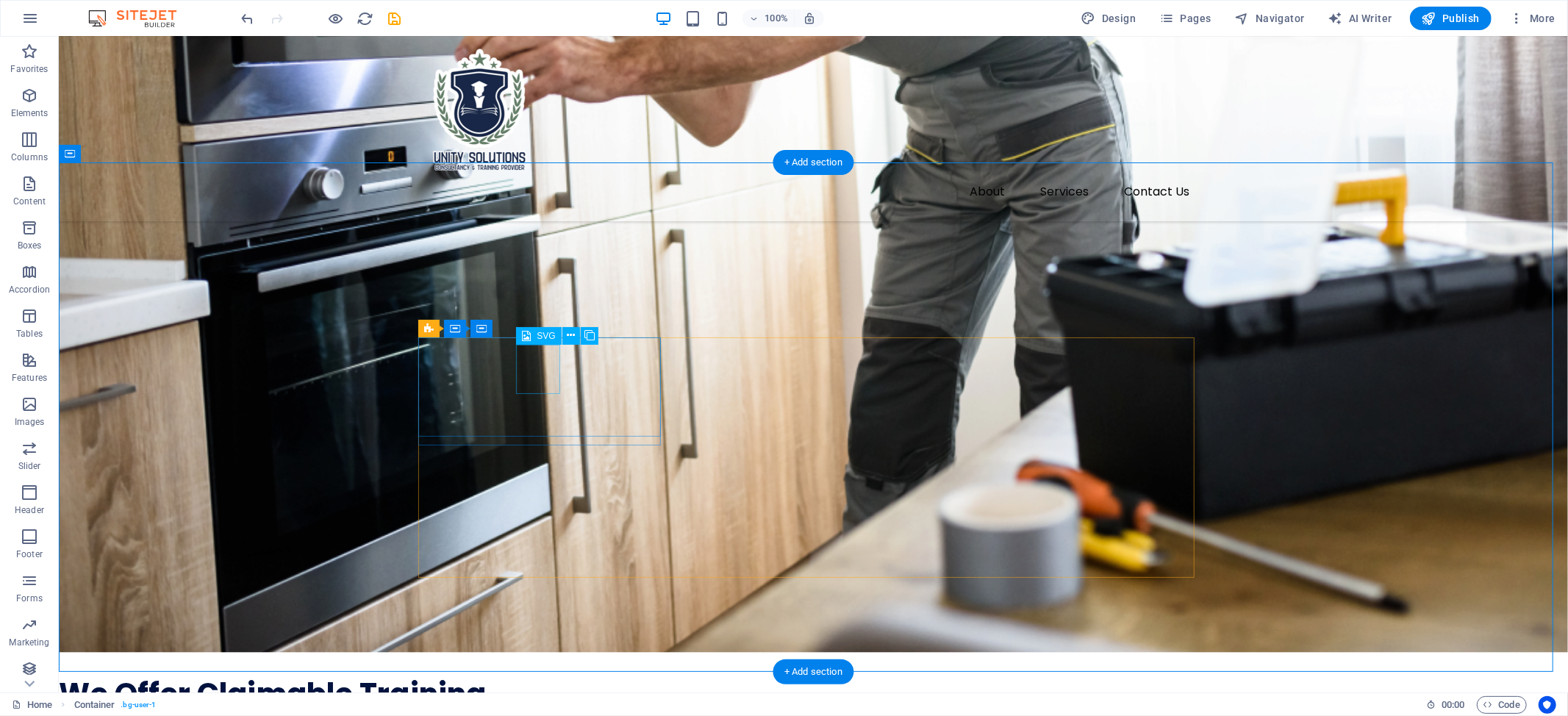
select select "xMidYMid"
select select "px"
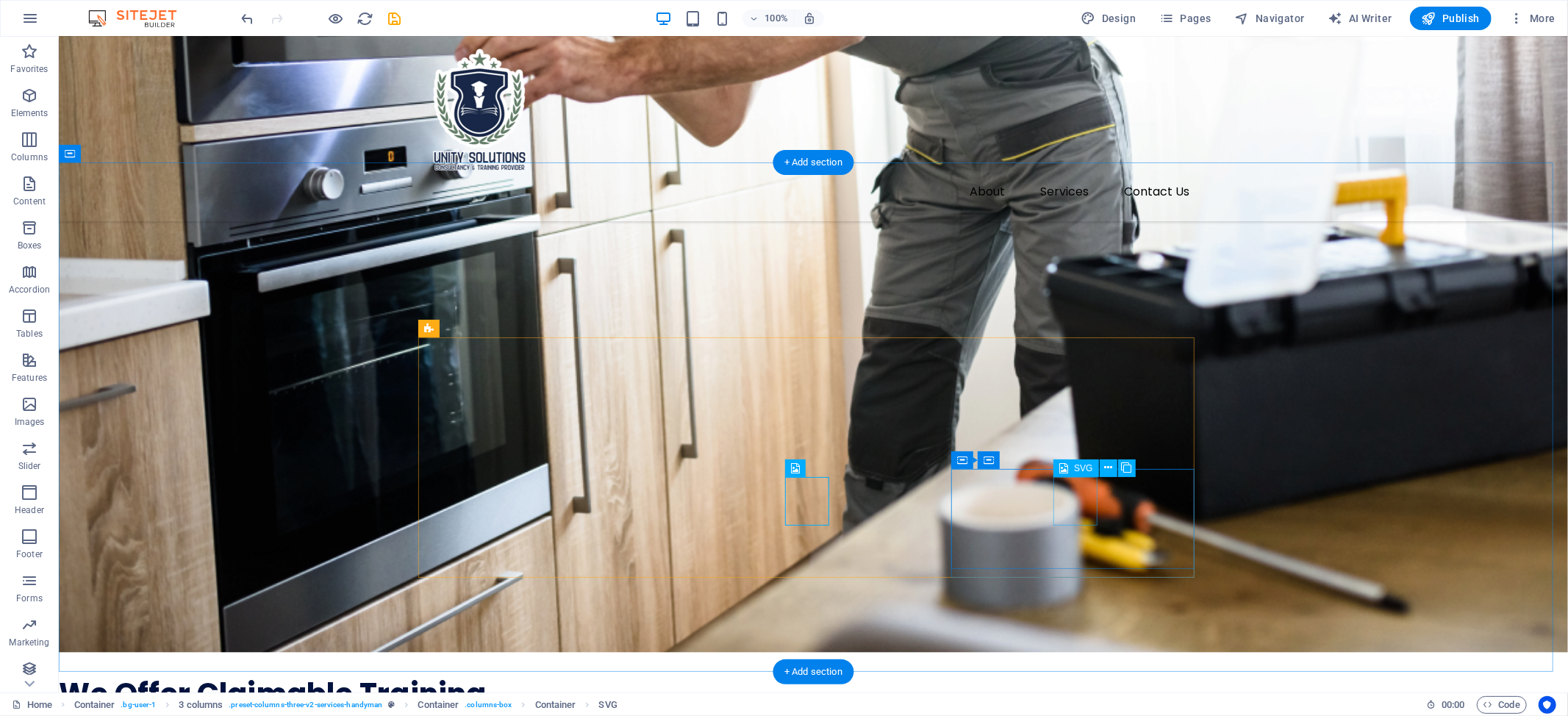
drag, startPoint x: 817, startPoint y: 510, endPoint x: 699, endPoint y: 751, distance: 268.3
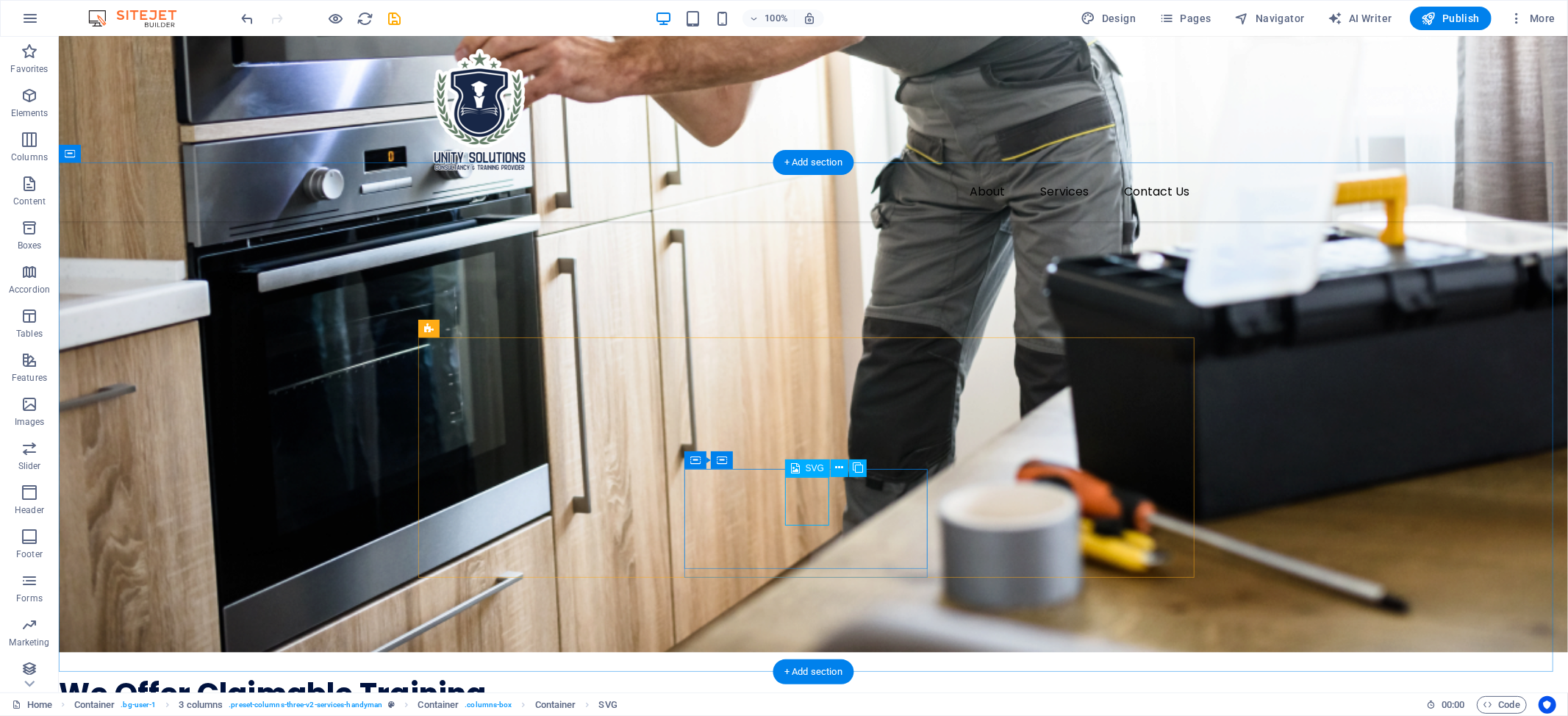
select select "xMidYMid"
select select "px"
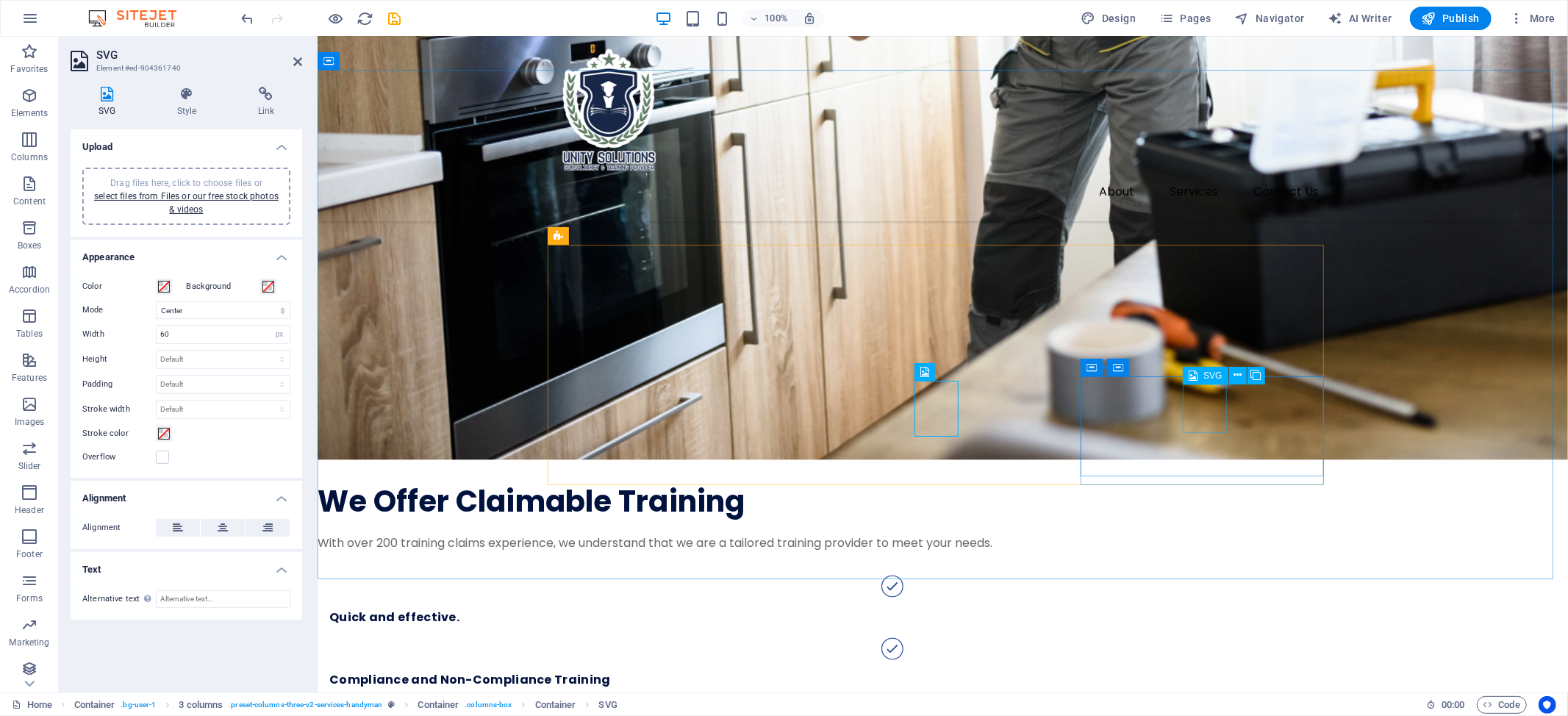
select select "xMidYMid"
select select "px"
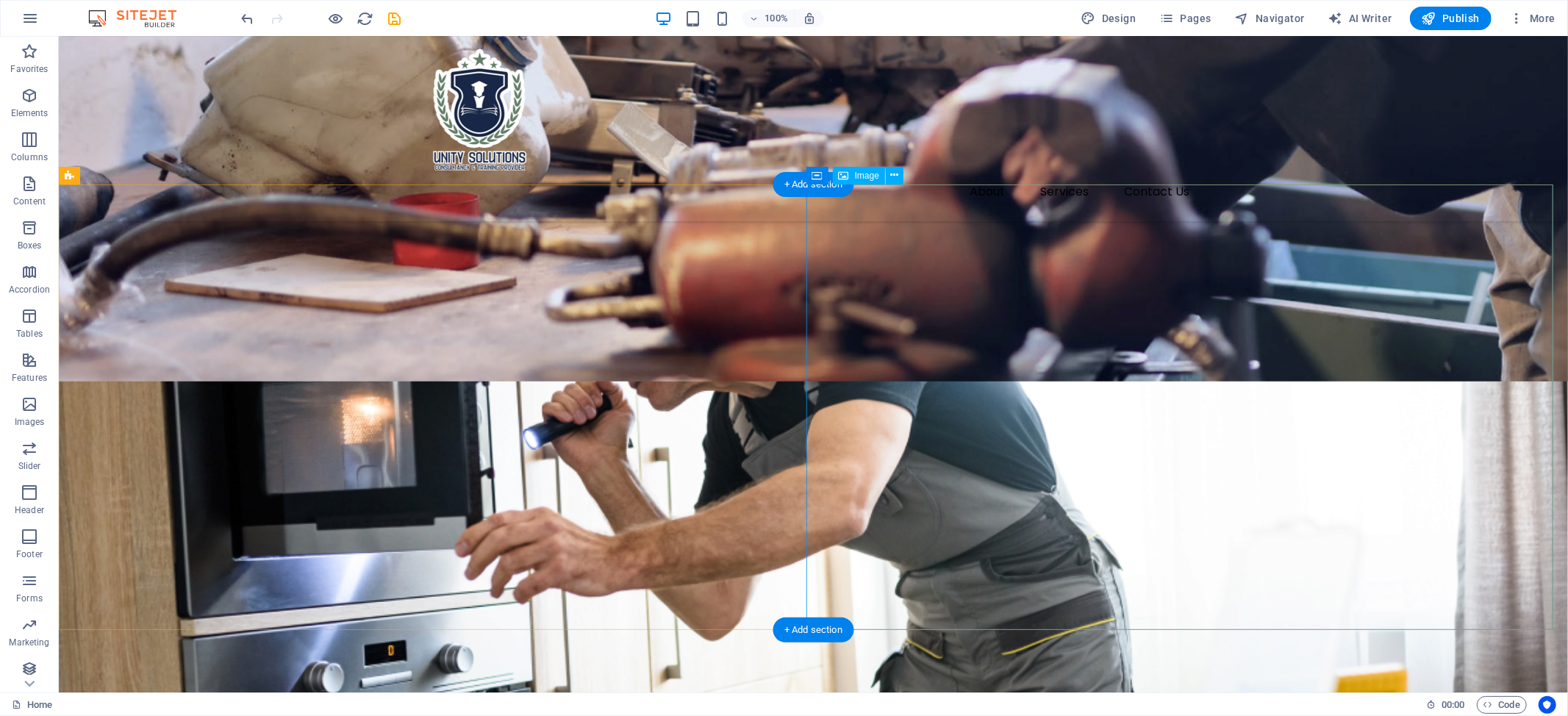
scroll to position [1182, 0]
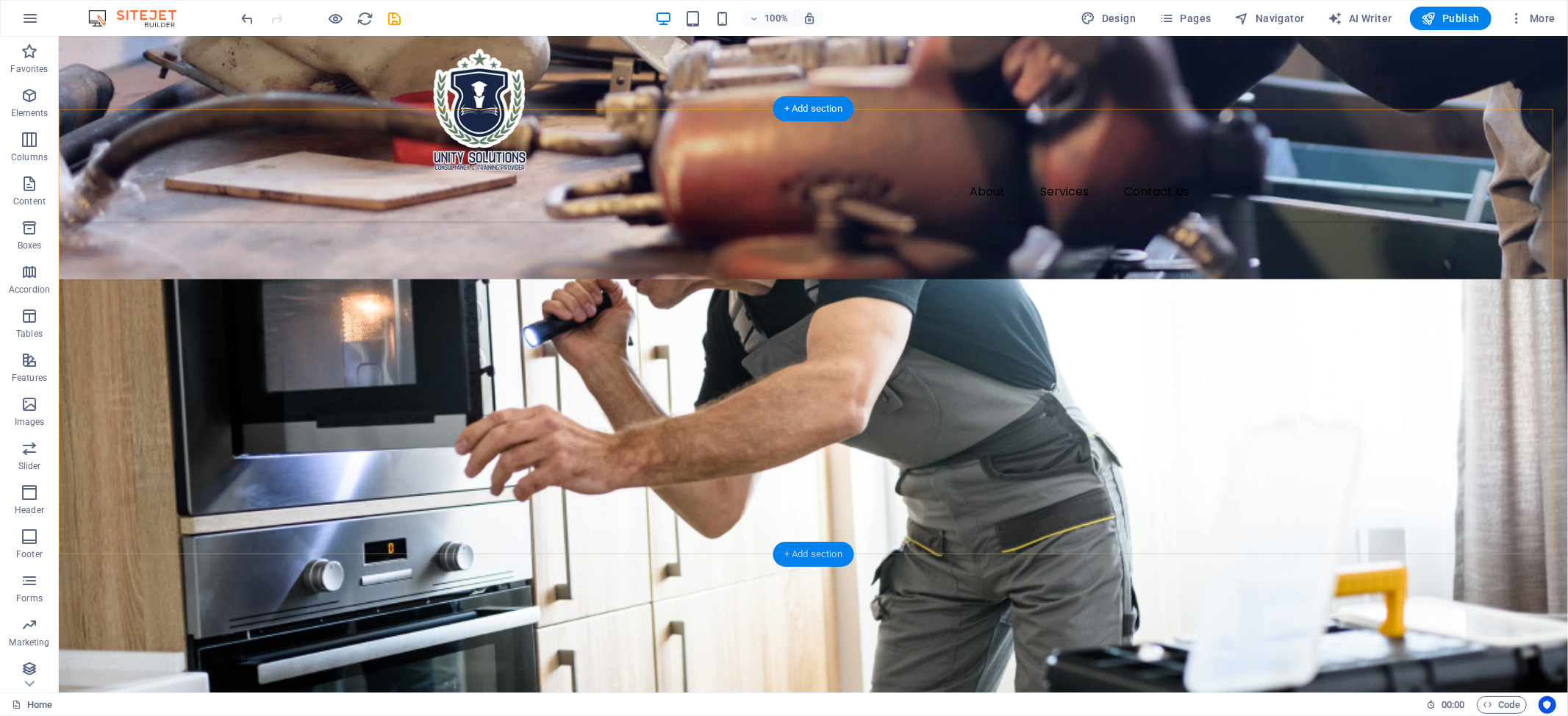
click at [840, 554] on div "+ Add section" at bounding box center [812, 554] width 82 height 25
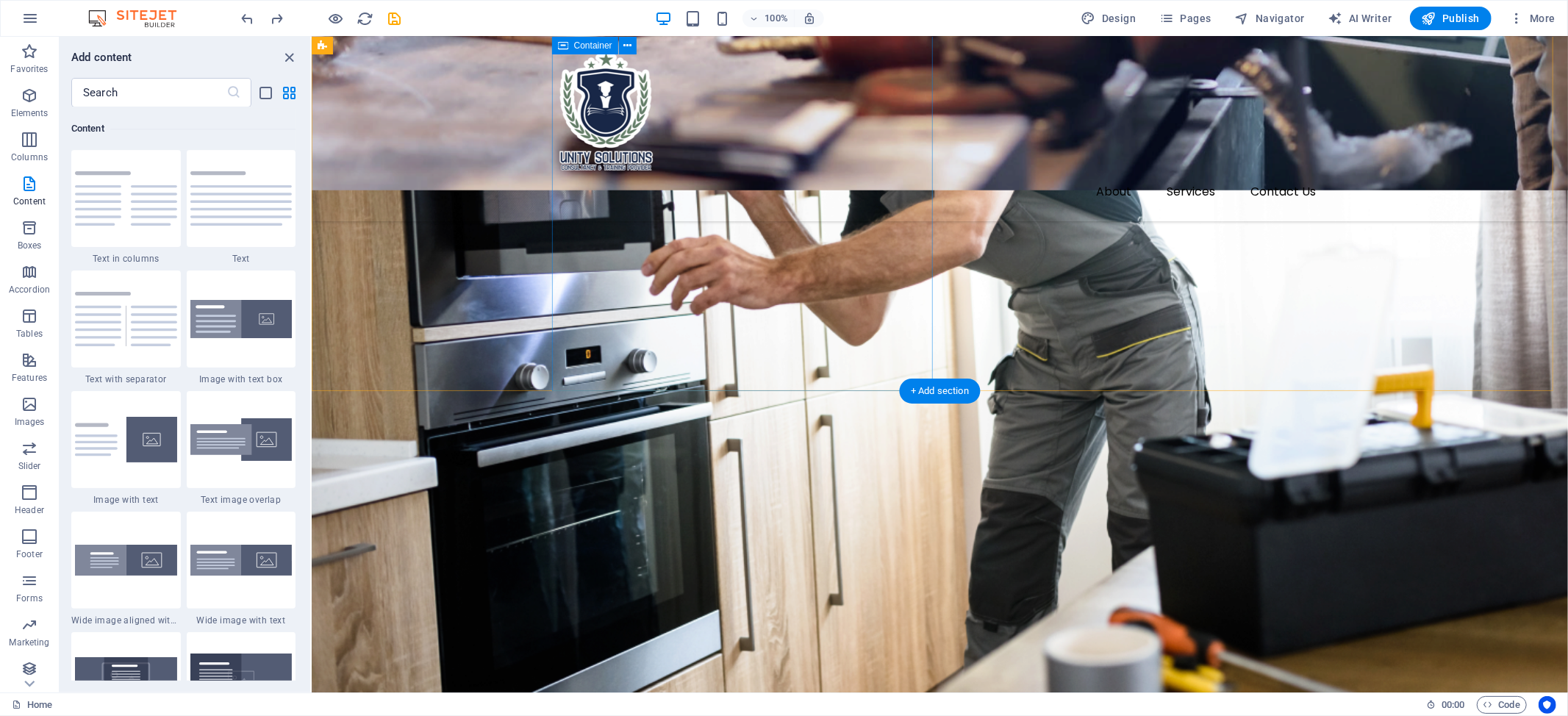
scroll to position [1228, 0]
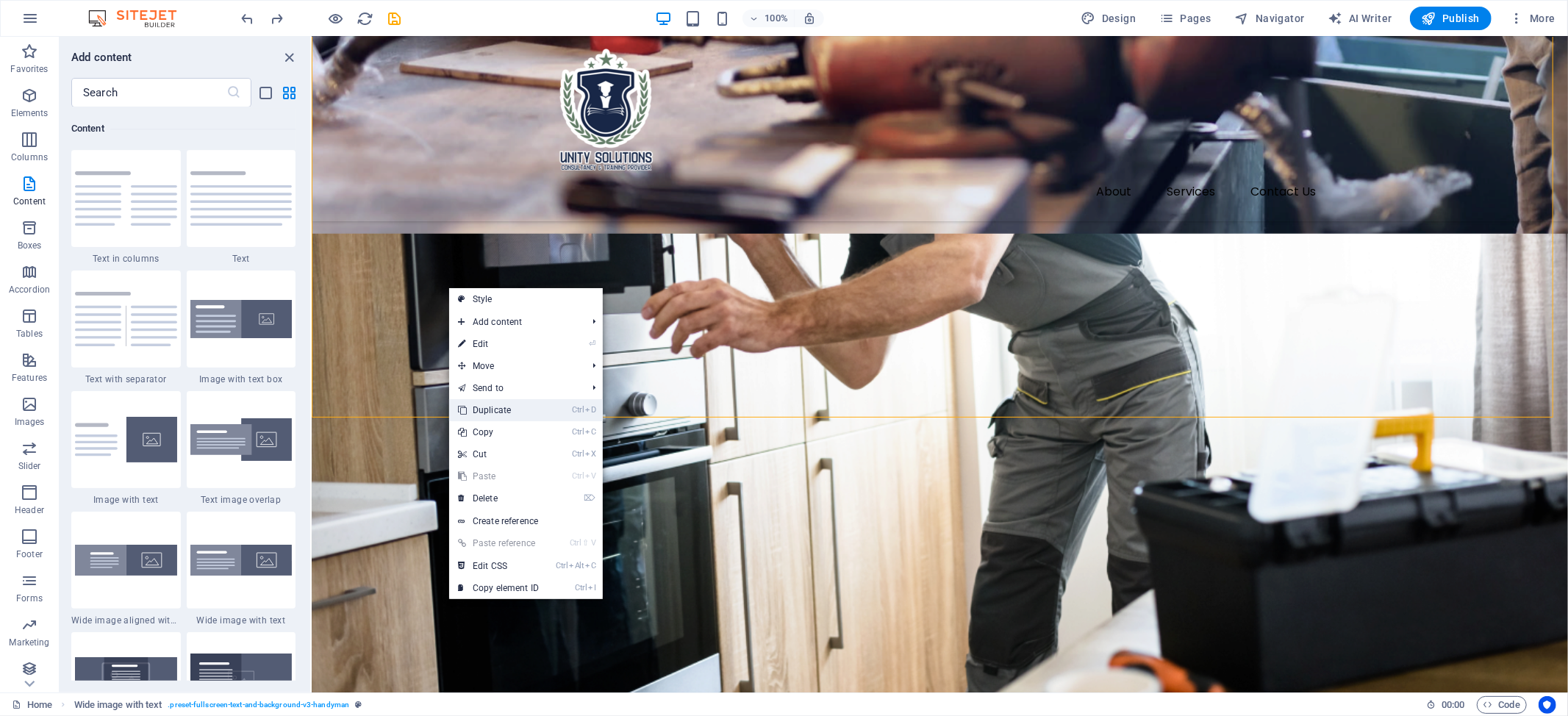
click at [517, 418] on link "Ctrl D Duplicate" at bounding box center [498, 409] width 99 height 22
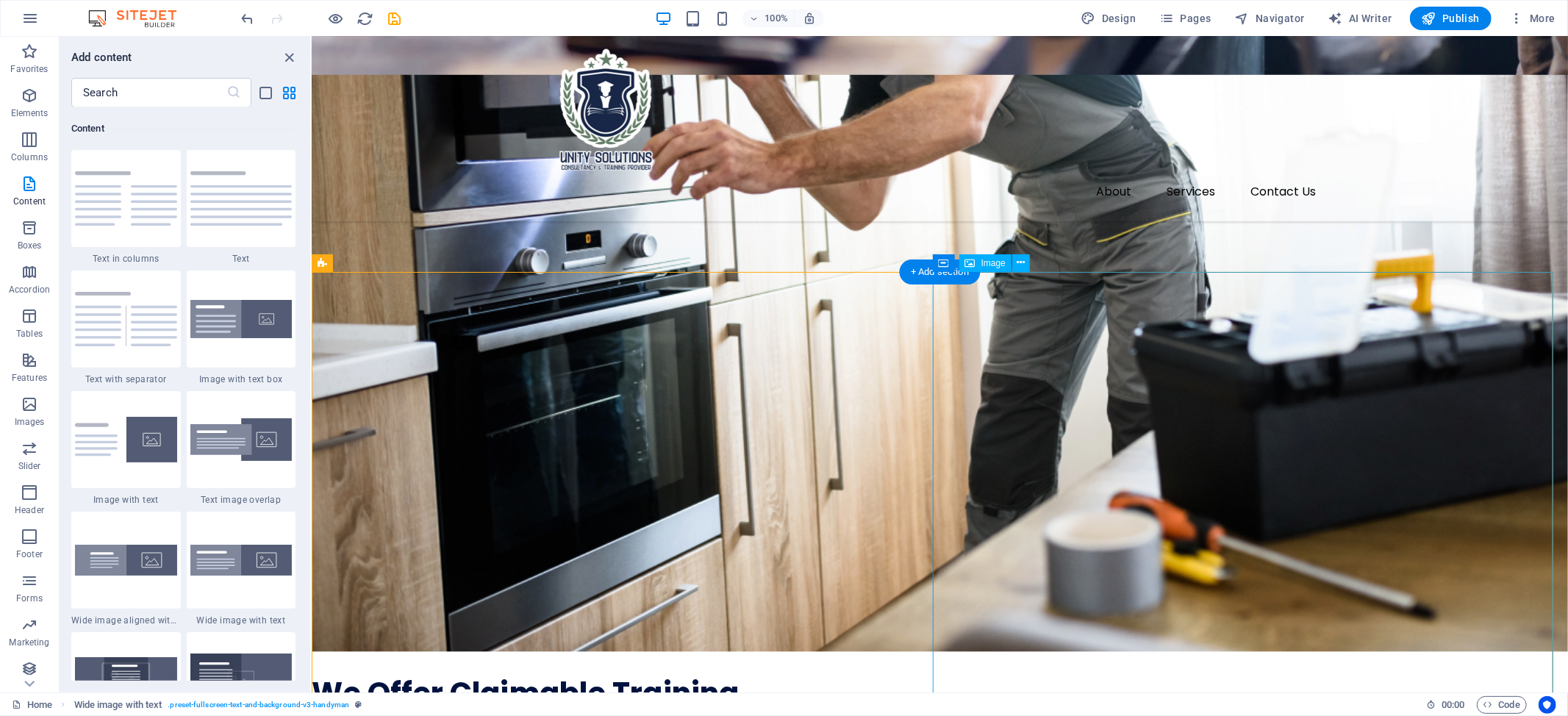
scroll to position [1424, 0]
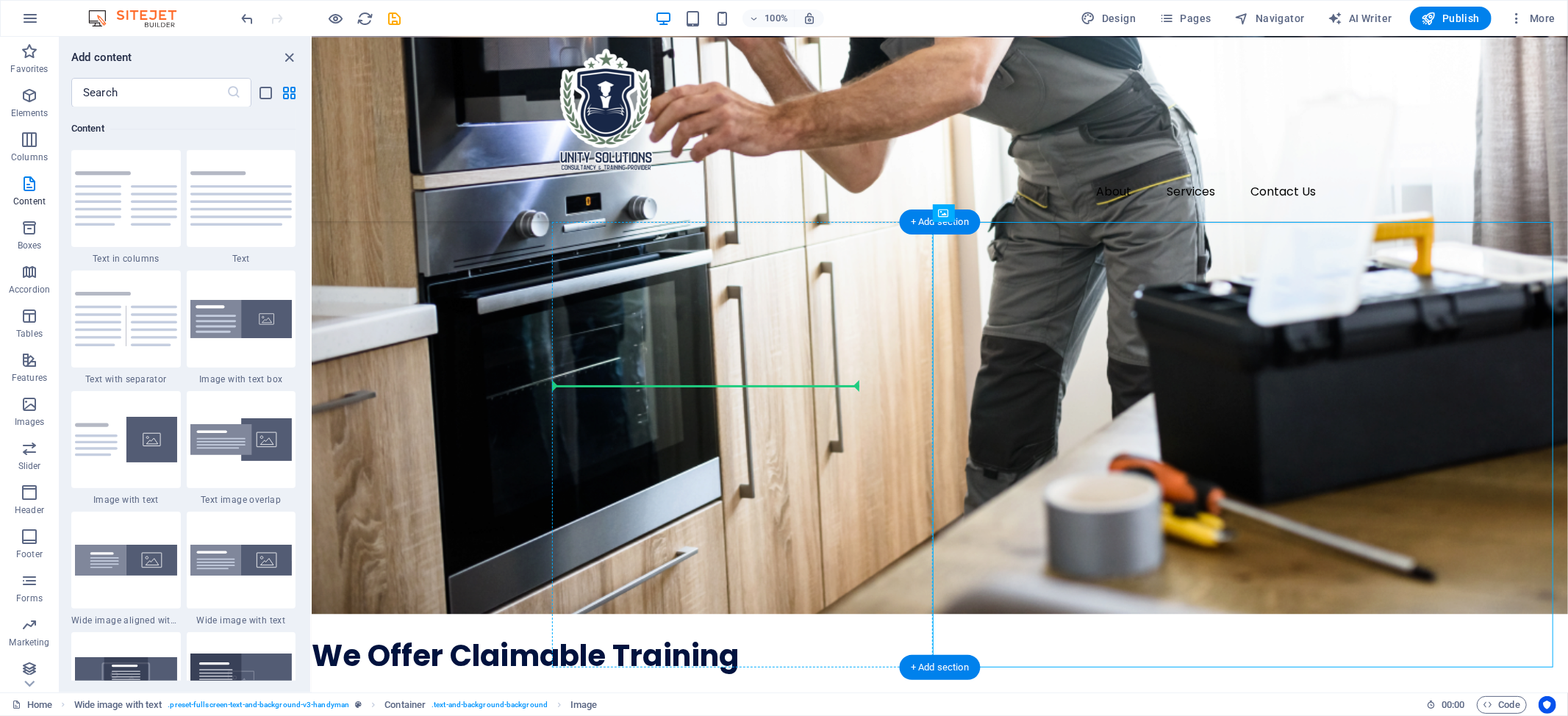
drag, startPoint x: 832, startPoint y: 403, endPoint x: 820, endPoint y: 353, distance: 51.4
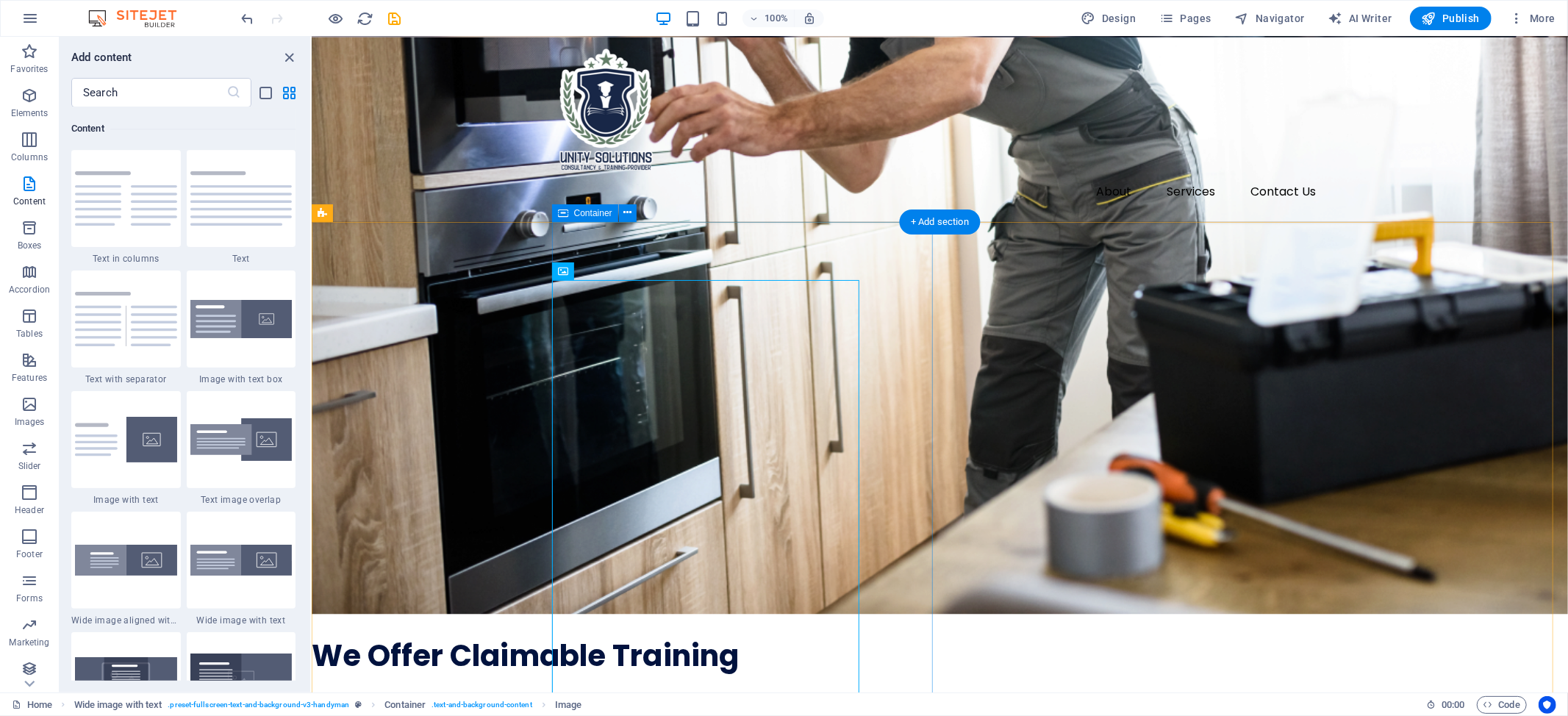
drag, startPoint x: 737, startPoint y: 392, endPoint x: 859, endPoint y: 379, distance: 122.7
drag, startPoint x: 682, startPoint y: 247, endPoint x: 1108, endPoint y: 268, distance: 426.5
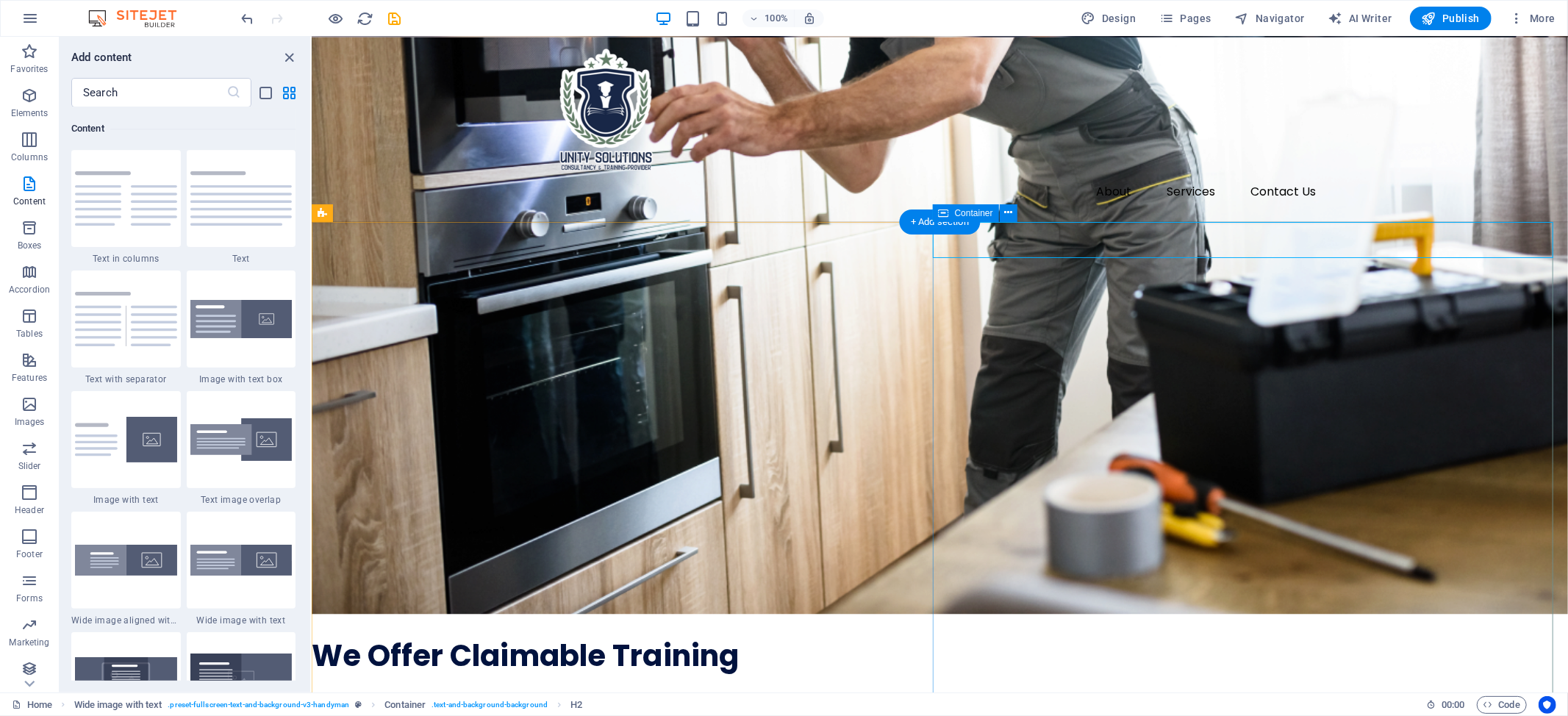
click at [751, 174] on nav "About Services Contact Us" at bounding box center [939, 191] width 776 height 35
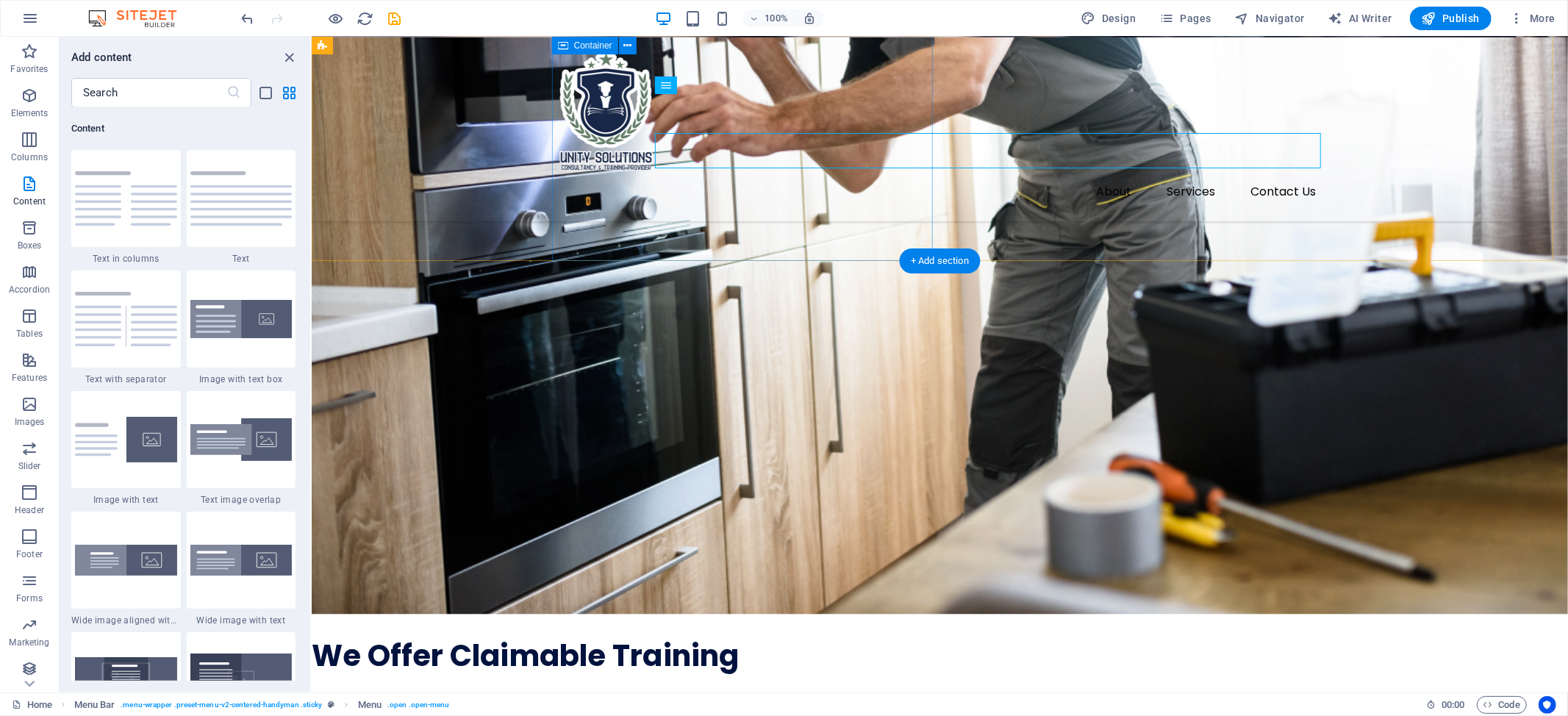
scroll to position [1228, 0]
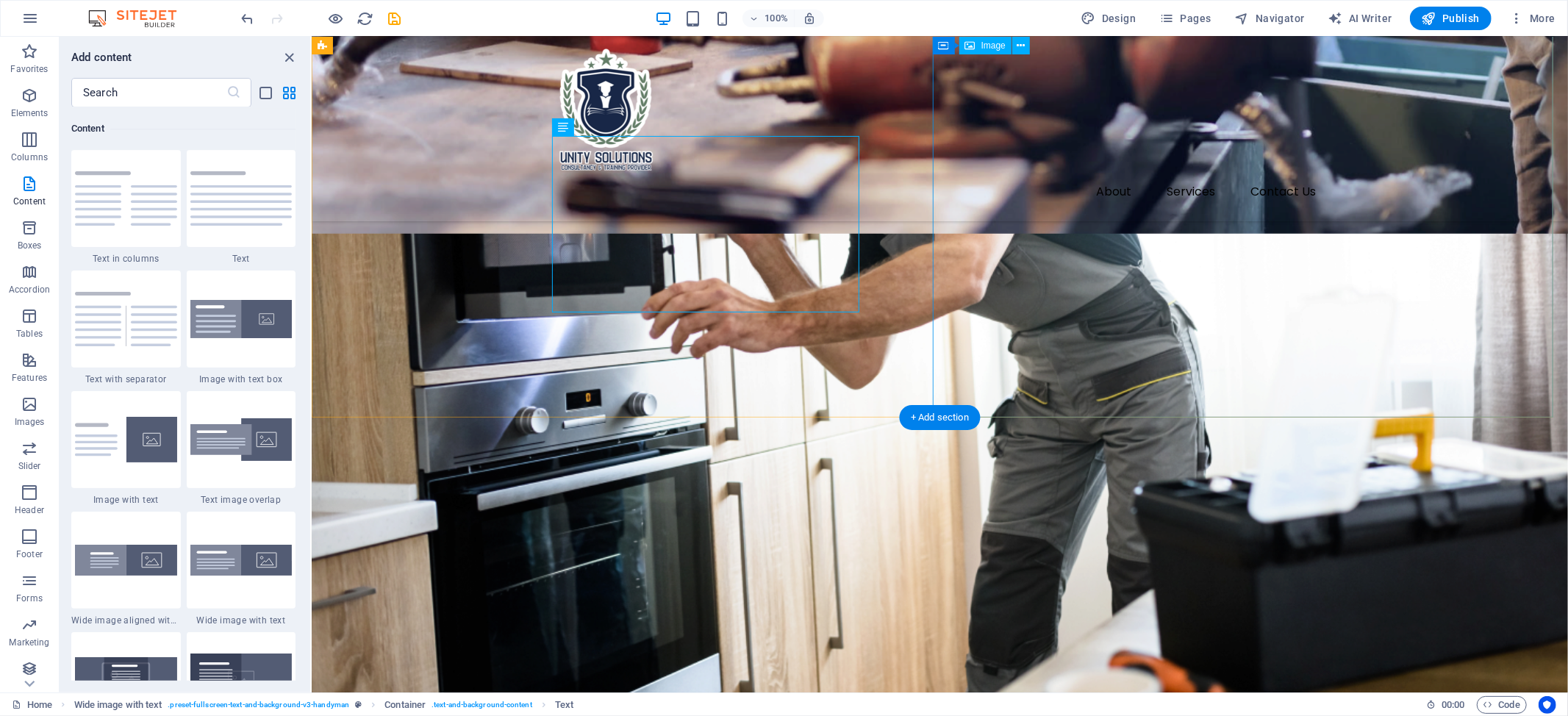
scroll to position [1326, 0]
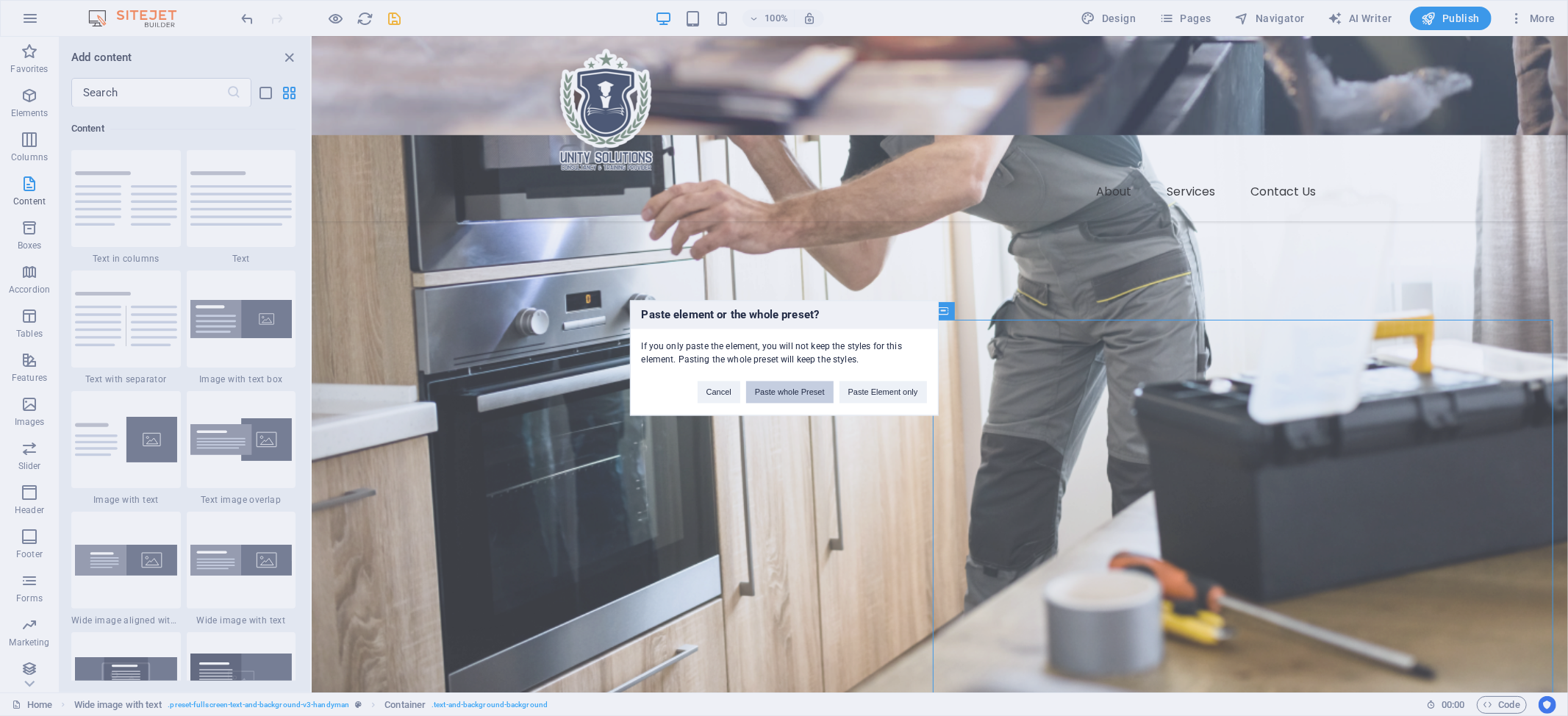
click at [798, 391] on button "Paste whole Preset" at bounding box center [789, 392] width 87 height 22
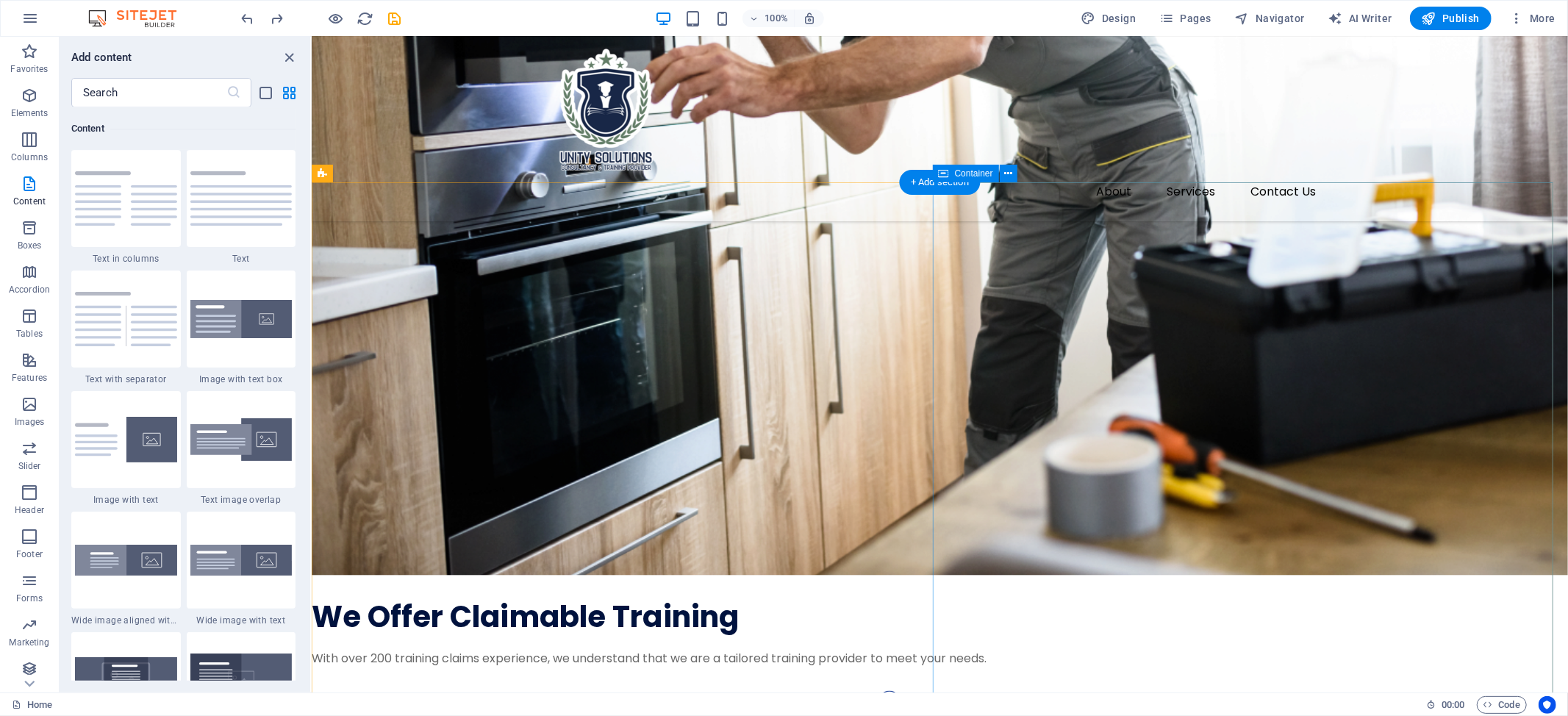
scroll to position [1559, 0]
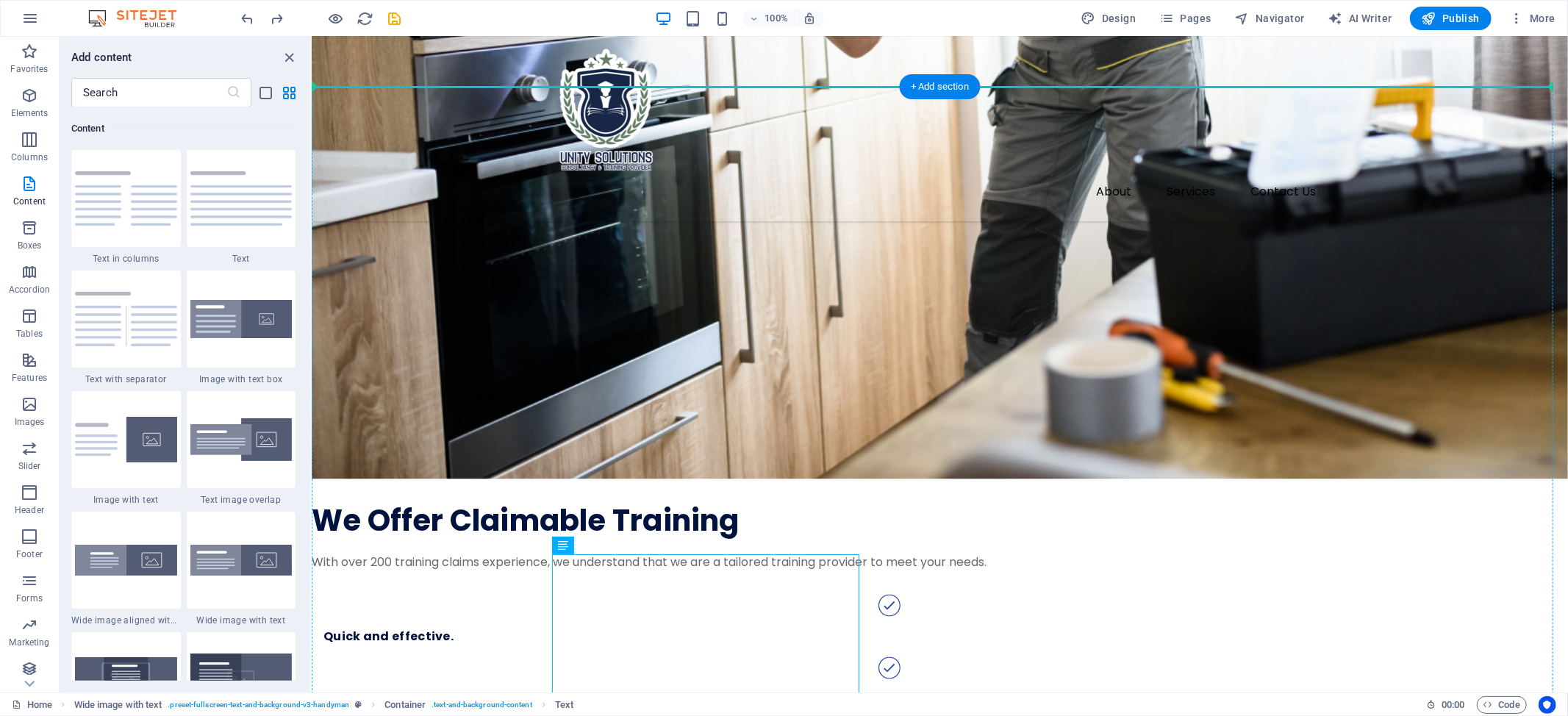
drag, startPoint x: 714, startPoint y: 612, endPoint x: 1112, endPoint y: 357, distance: 472.7
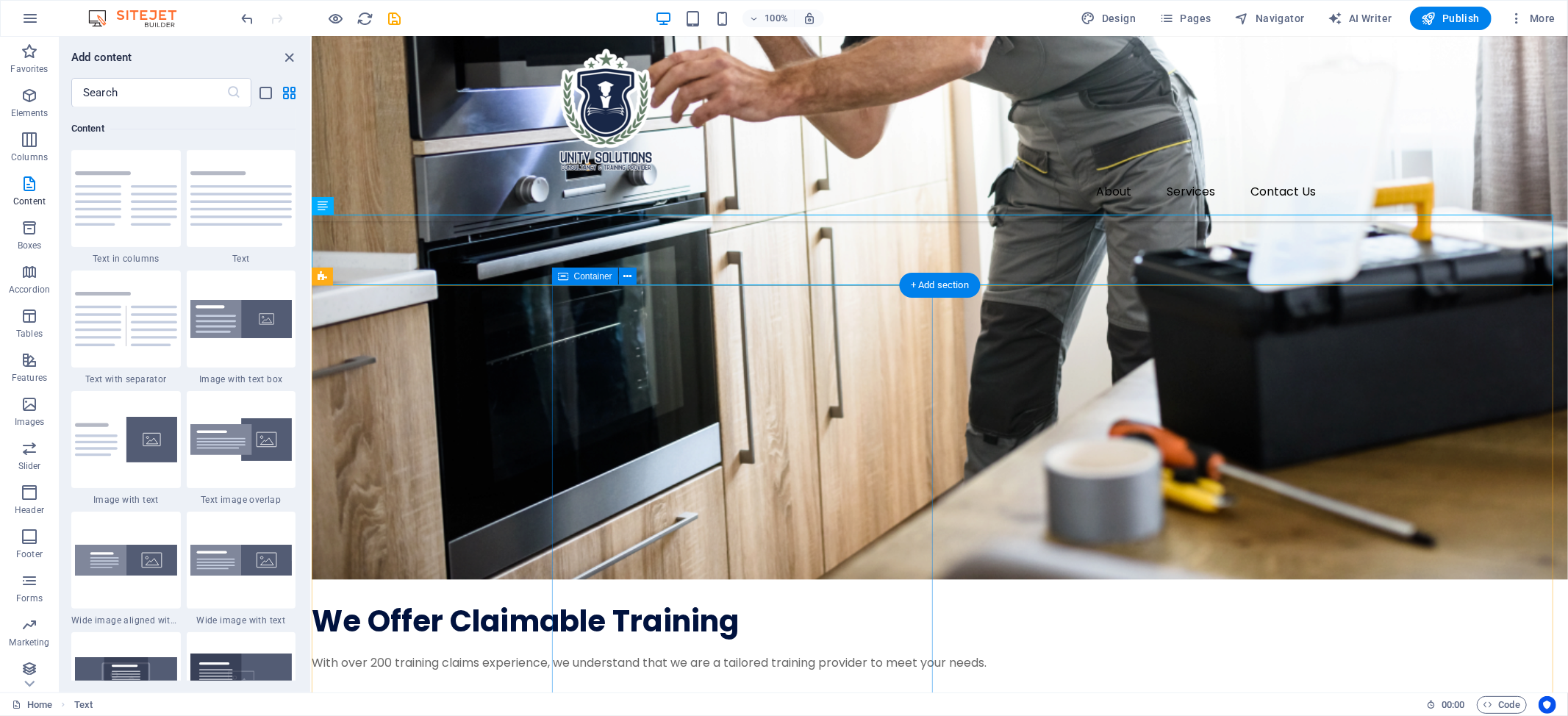
scroll to position [1363, 0]
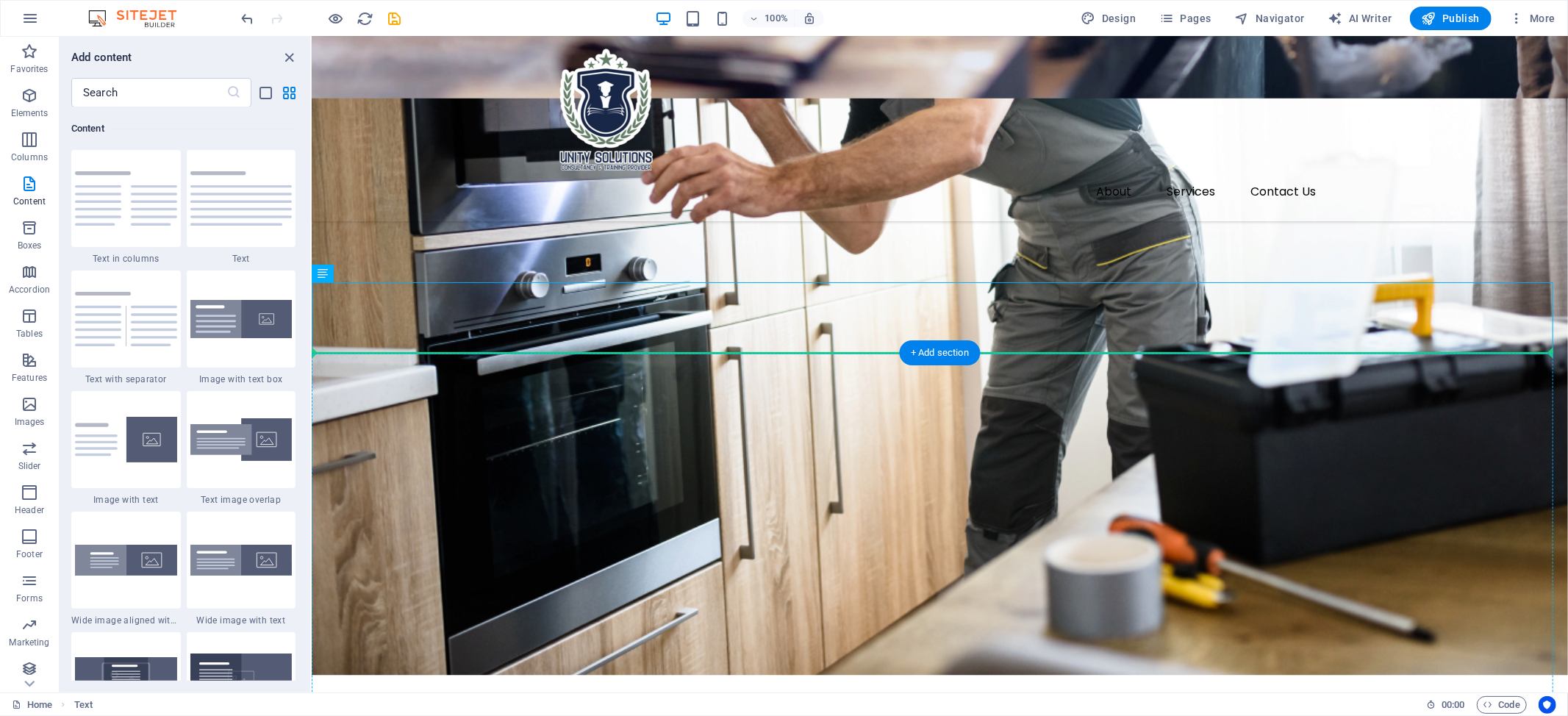
drag, startPoint x: 765, startPoint y: 318, endPoint x: 963, endPoint y: 447, distance: 236.3
drag, startPoint x: 817, startPoint y: 330, endPoint x: 1027, endPoint y: 500, distance: 270.2
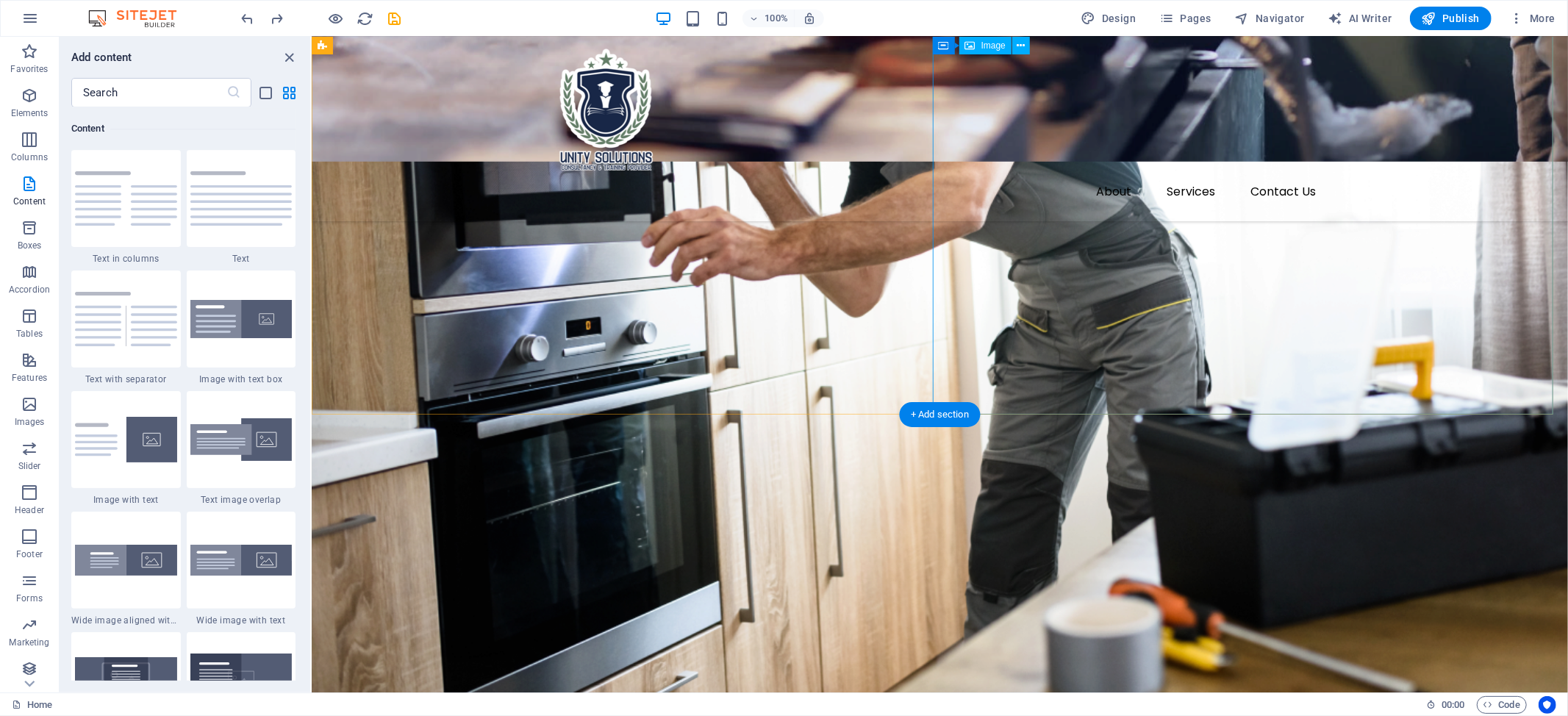
scroll to position [1200, 0]
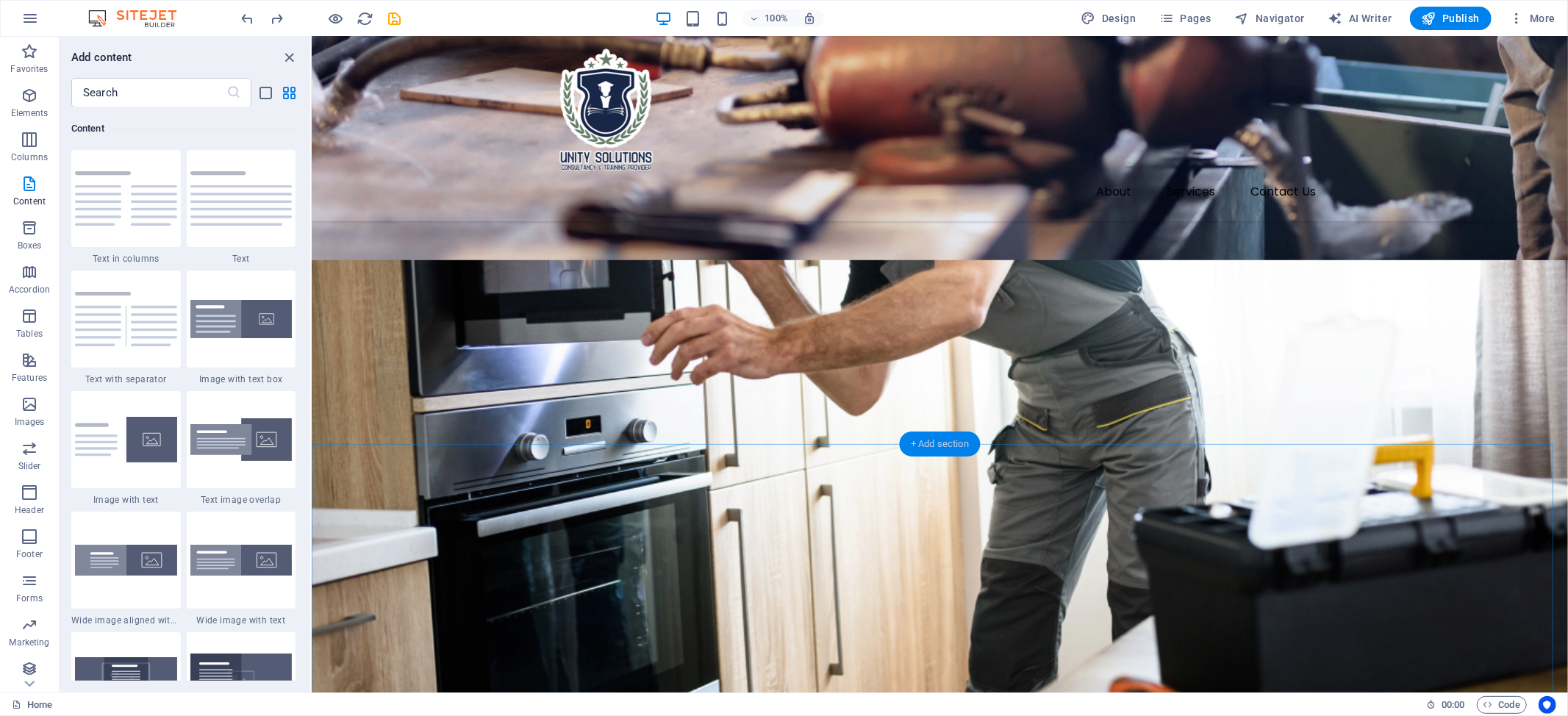
click at [915, 442] on div "+ Add section" at bounding box center [939, 444] width 82 height 25
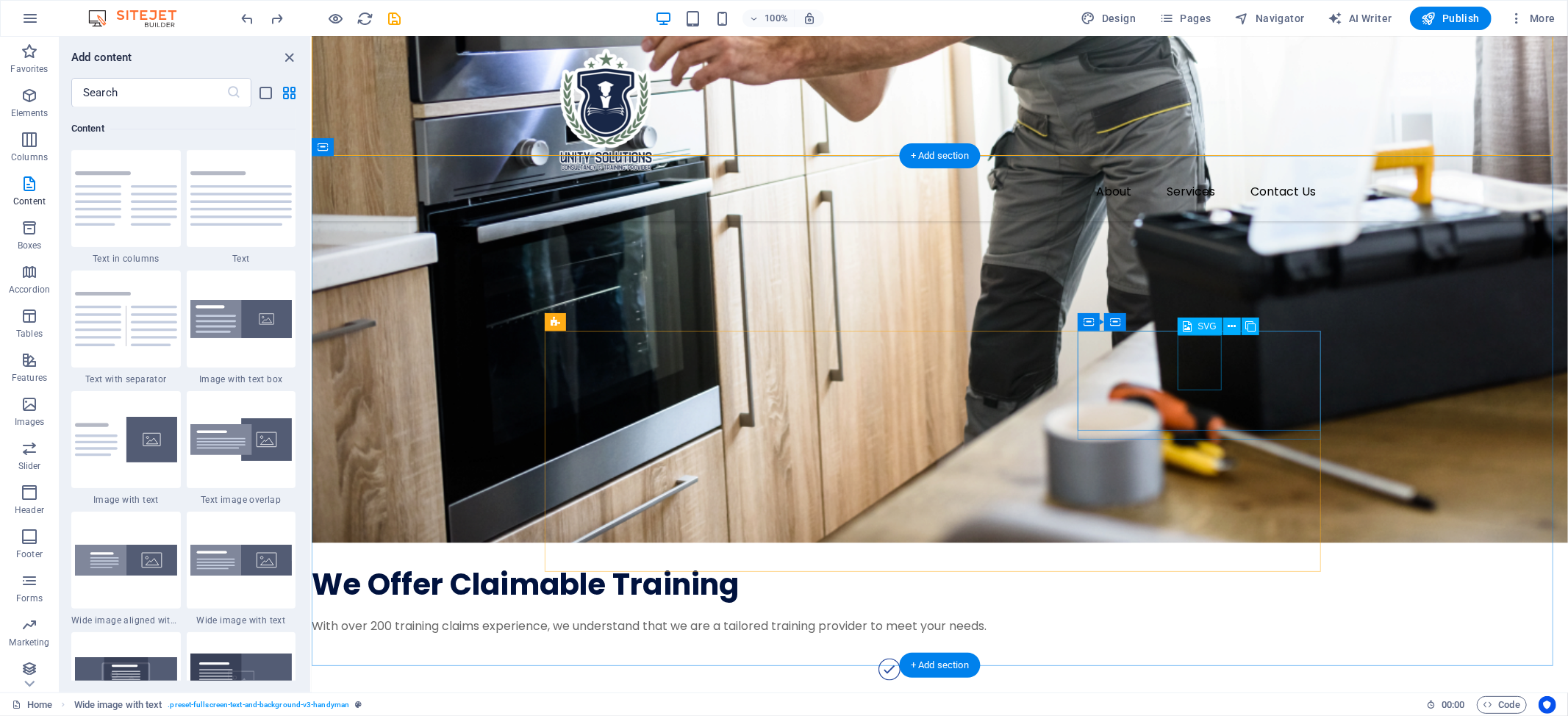
scroll to position [1397, 0]
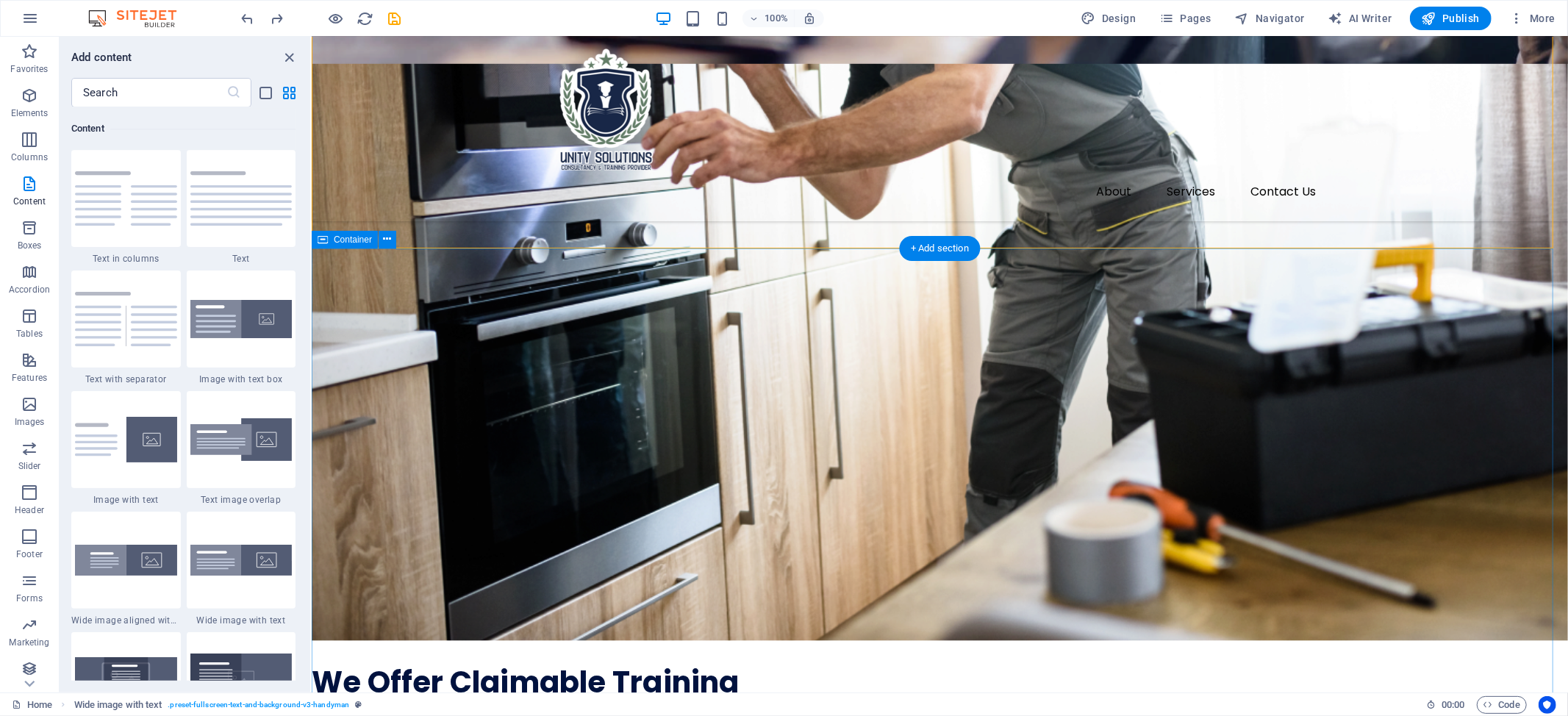
click at [944, 241] on div "+ Add section" at bounding box center [939, 248] width 82 height 25
click at [938, 250] on div "+ Add section" at bounding box center [939, 248] width 82 height 25
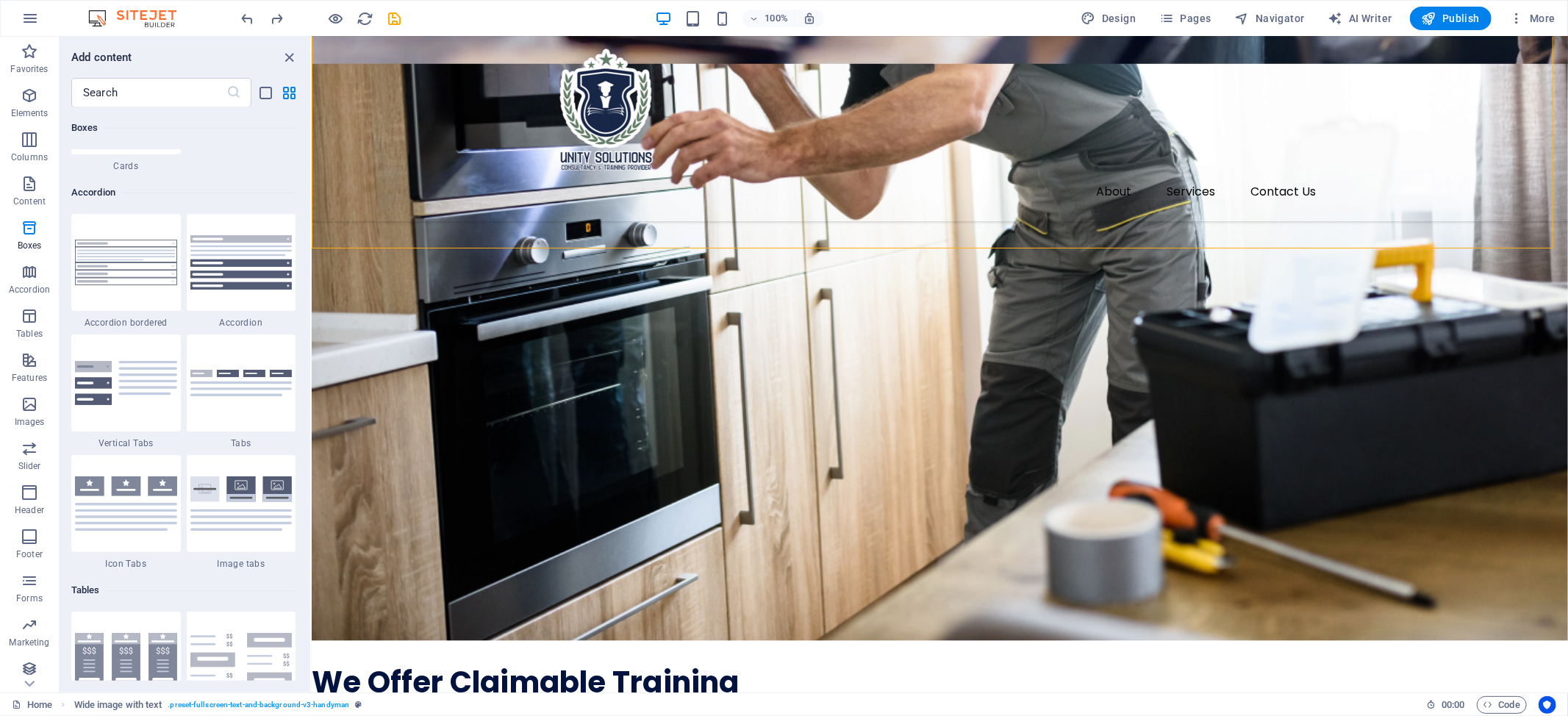
scroll to position [4629, 0]
click at [127, 104] on input "text" at bounding box center [149, 93] width 155 height 30
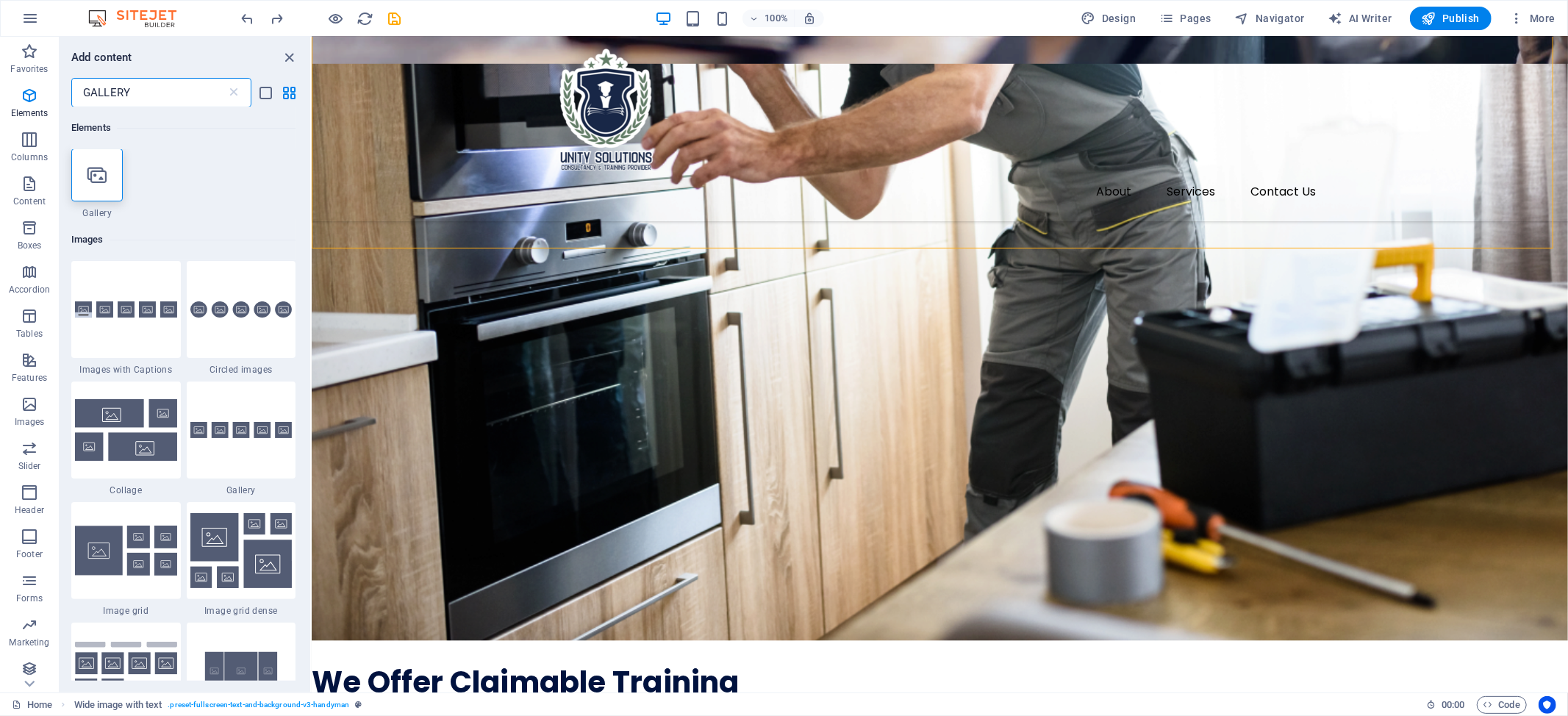
scroll to position [0, 0]
type input "GALLERY"
click at [139, 542] on img at bounding box center [126, 551] width 102 height 50
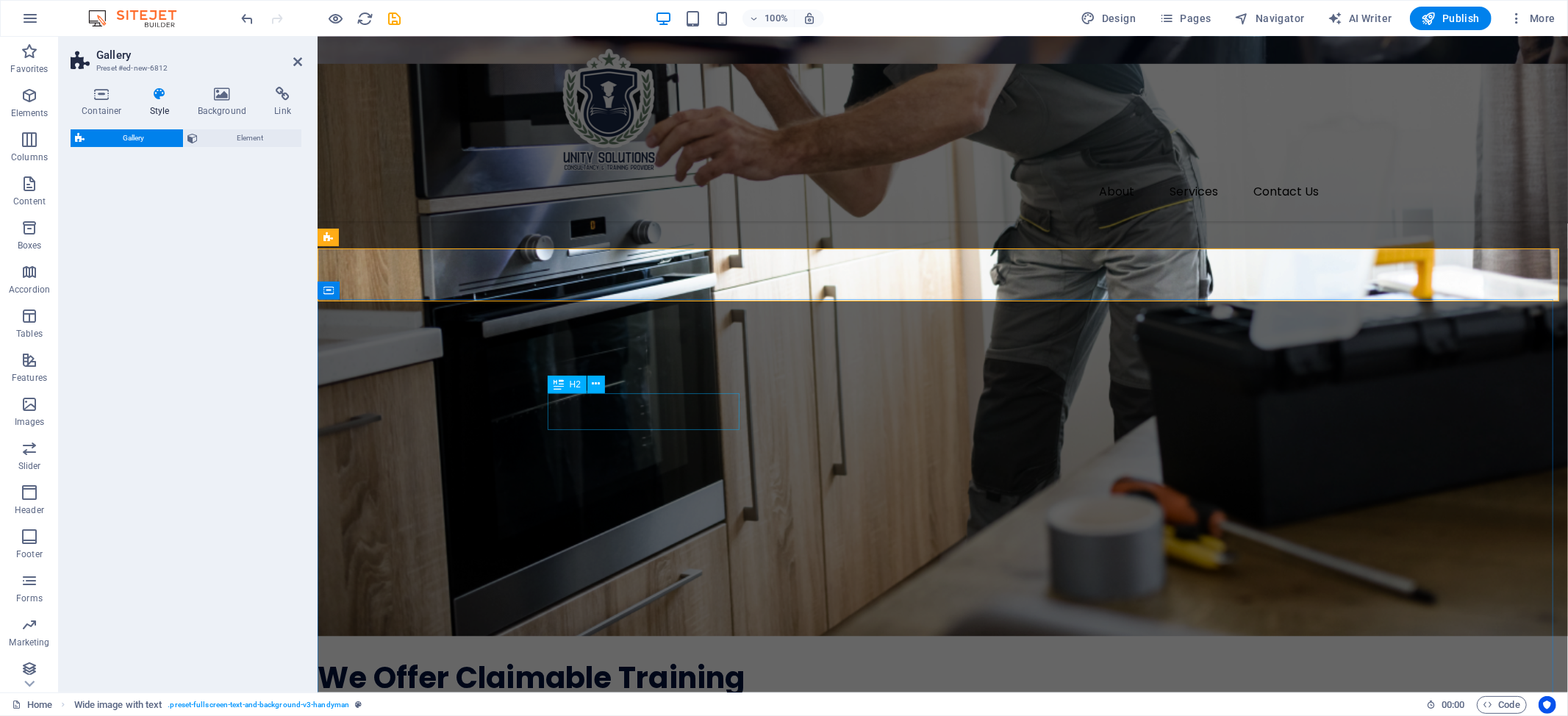
select select "rem"
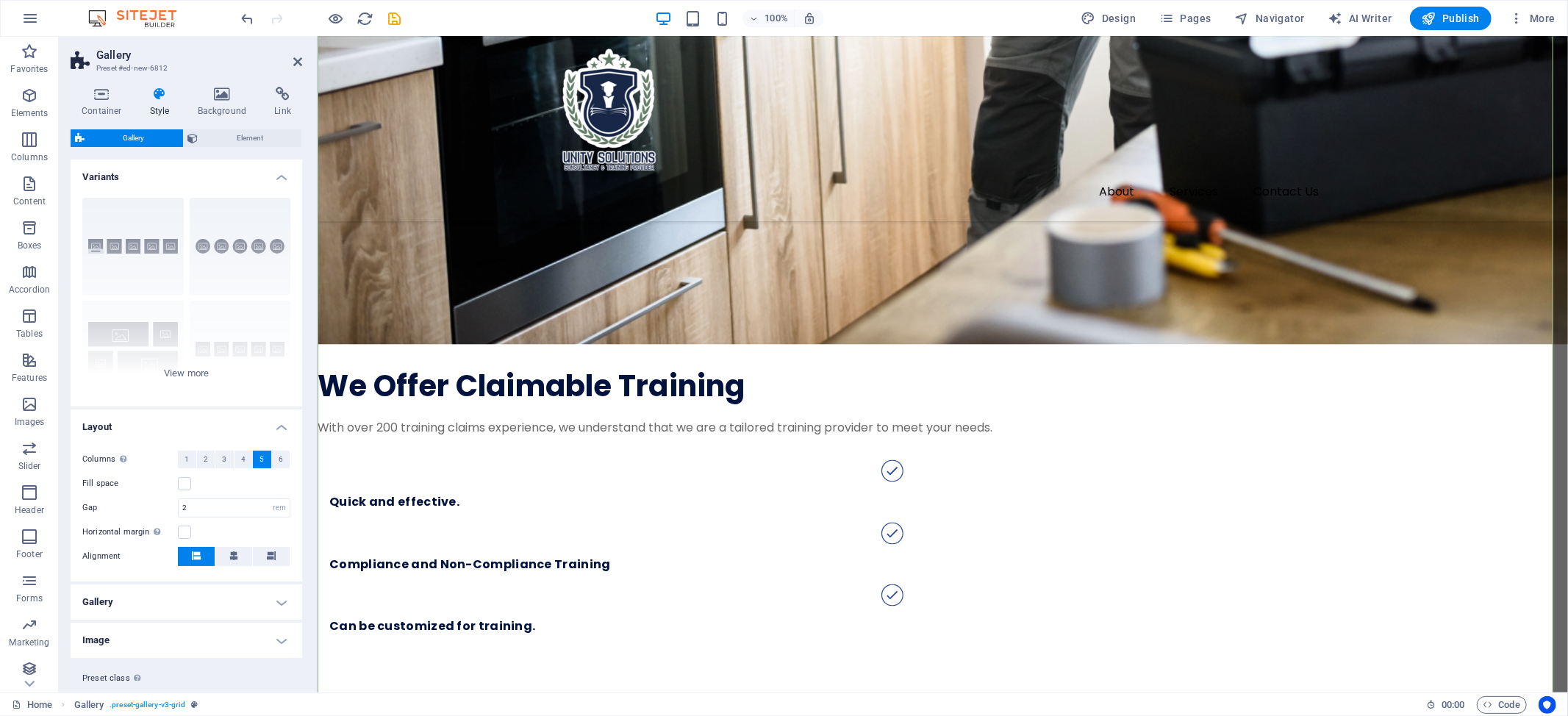
scroll to position [1691, 0]
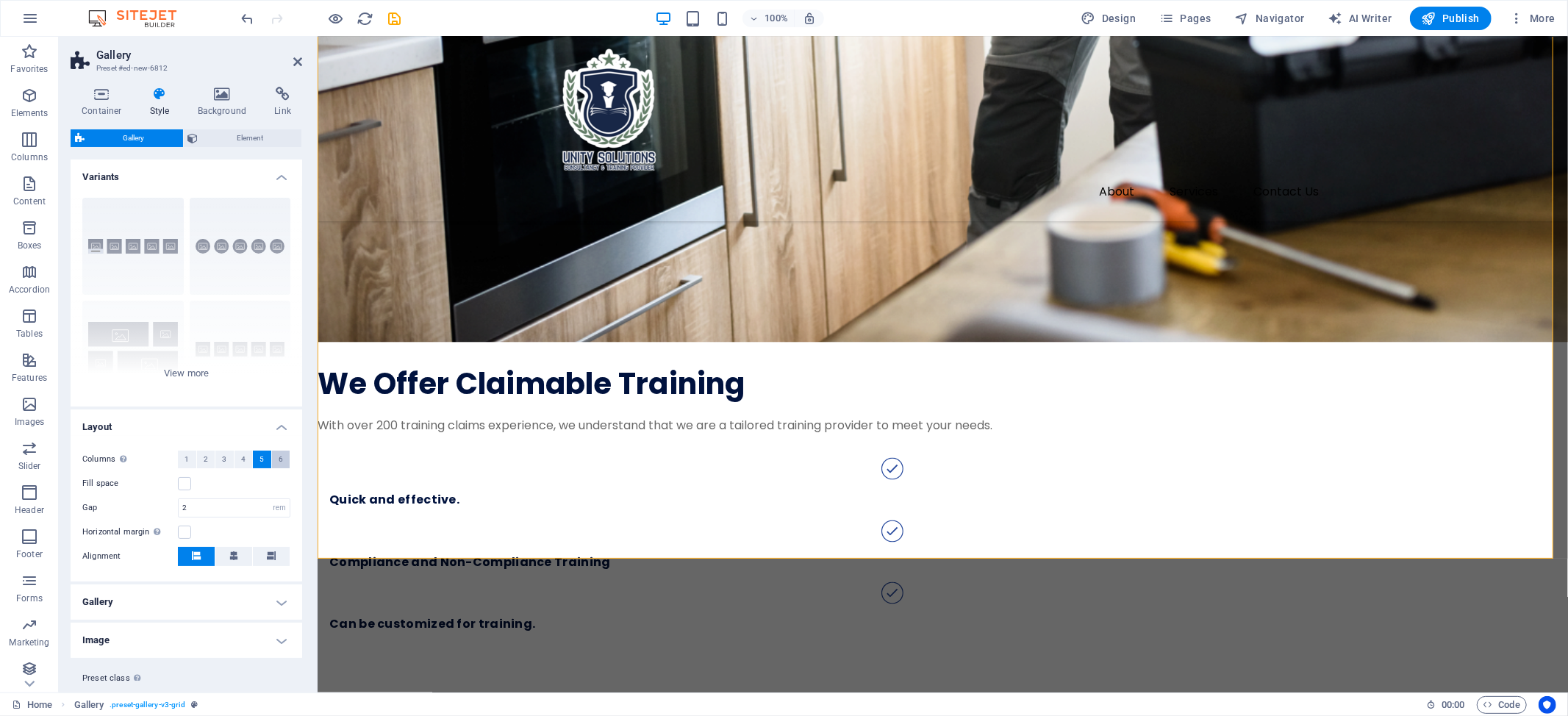
click at [281, 462] on button "6" at bounding box center [281, 459] width 18 height 17
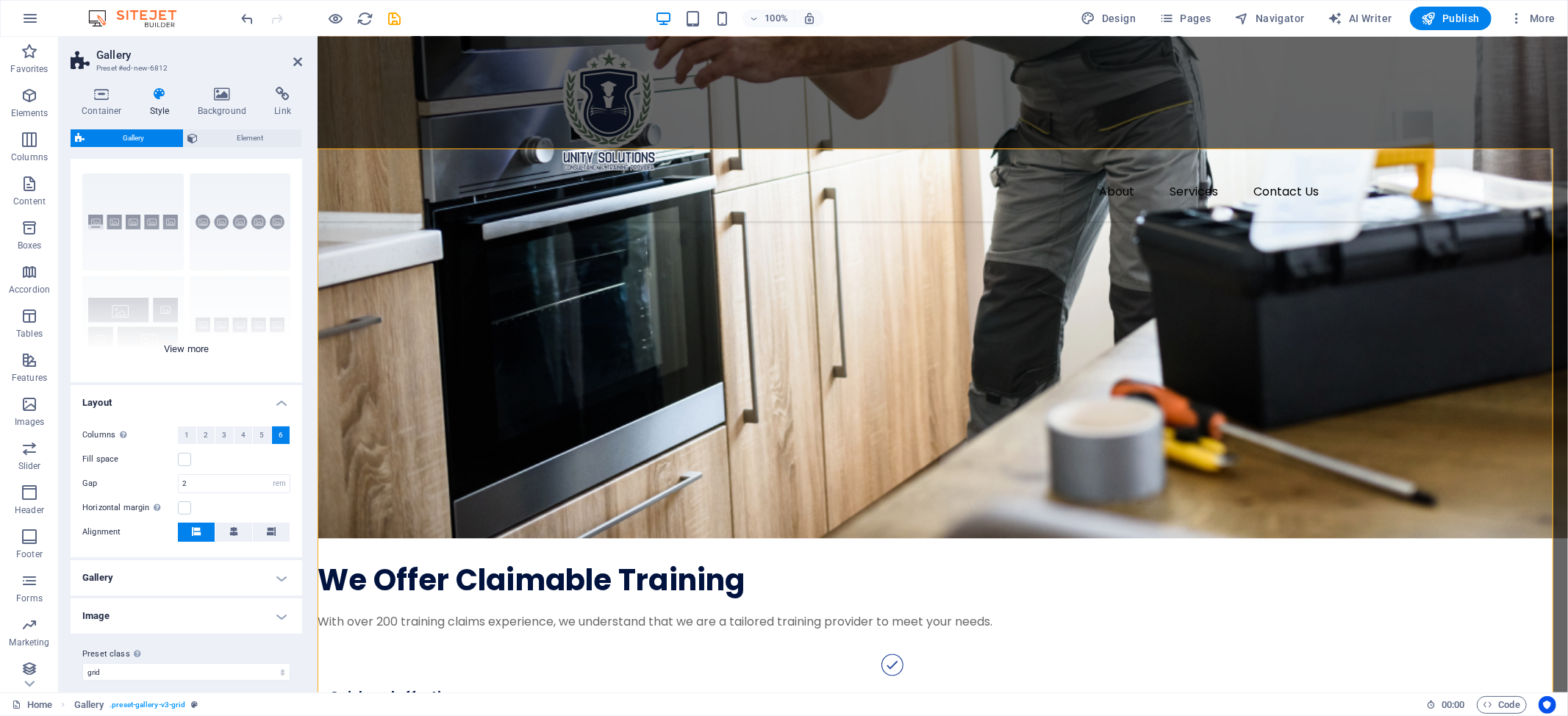
scroll to position [35, 0]
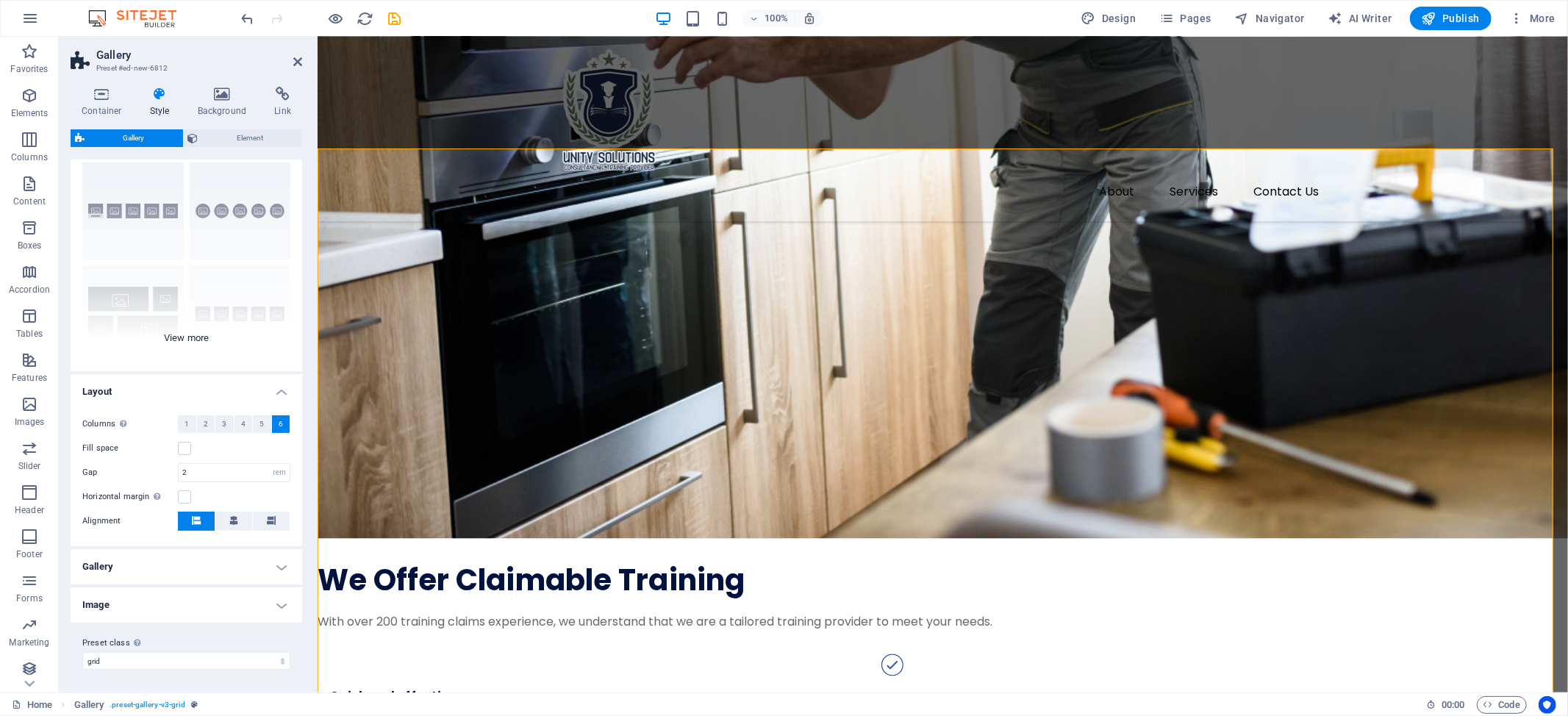
click at [171, 335] on div "Captions Circle Collage Default Grid Grid shifted" at bounding box center [186, 261] width 232 height 221
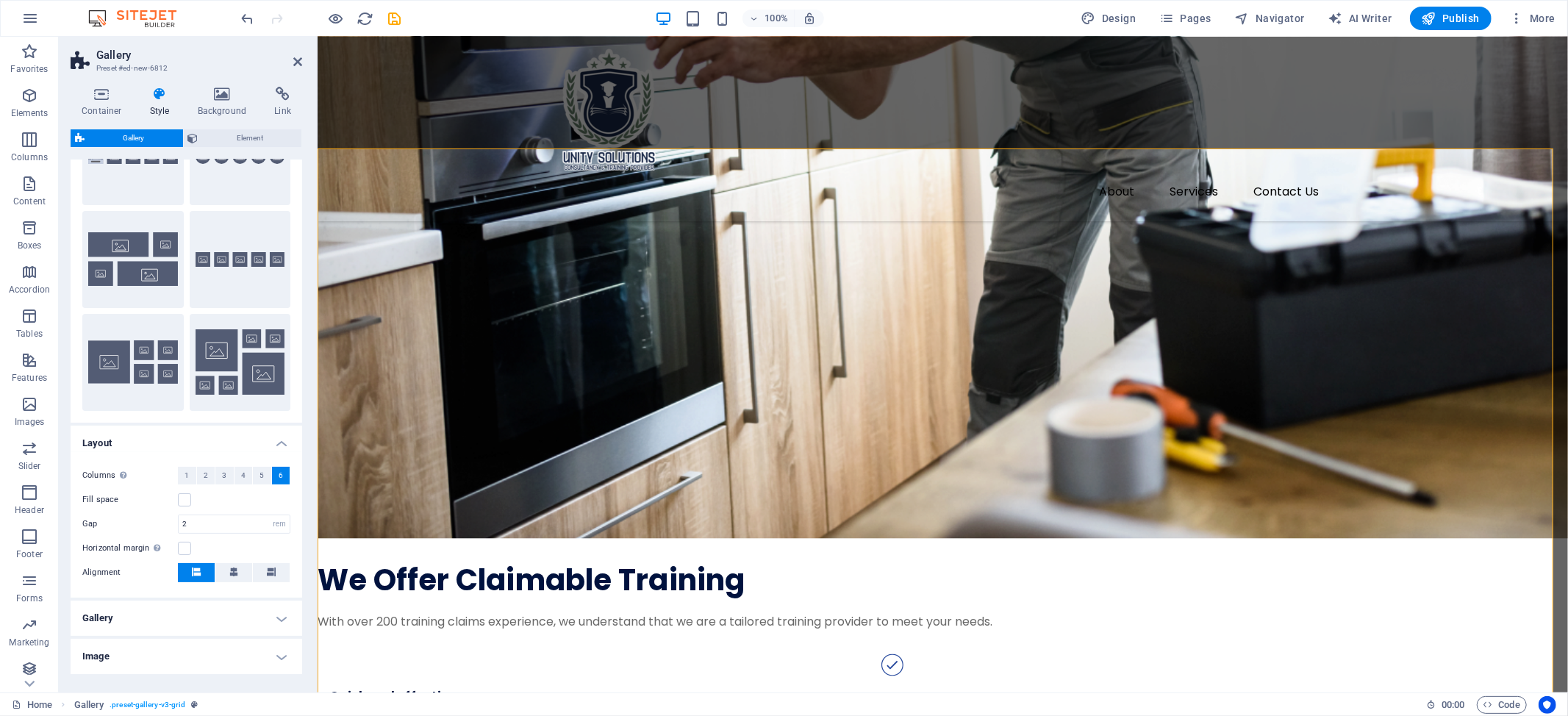
scroll to position [141, 0]
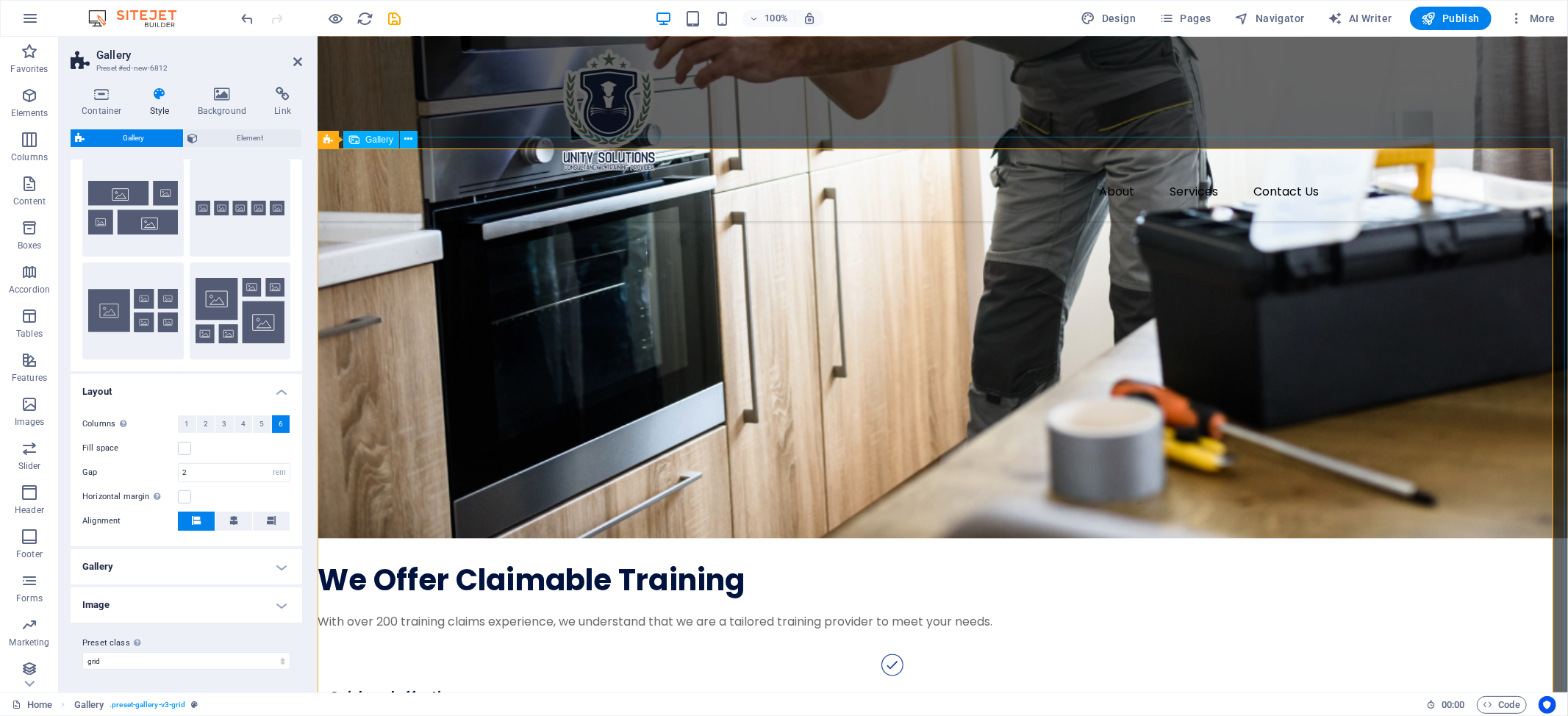
drag, startPoint x: 1479, startPoint y: 401, endPoint x: 1731, endPoint y: 395, distance: 252.1
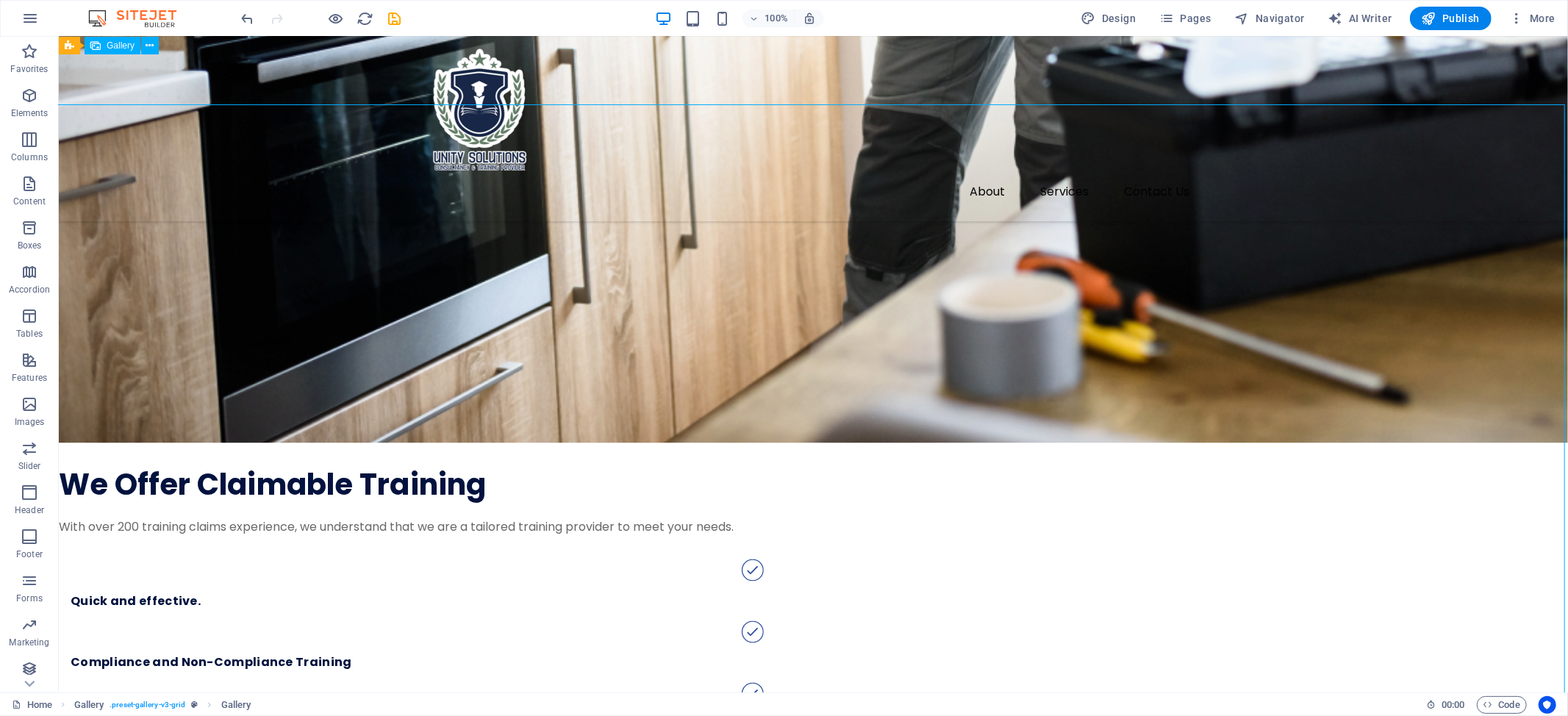
scroll to position [1495, 0]
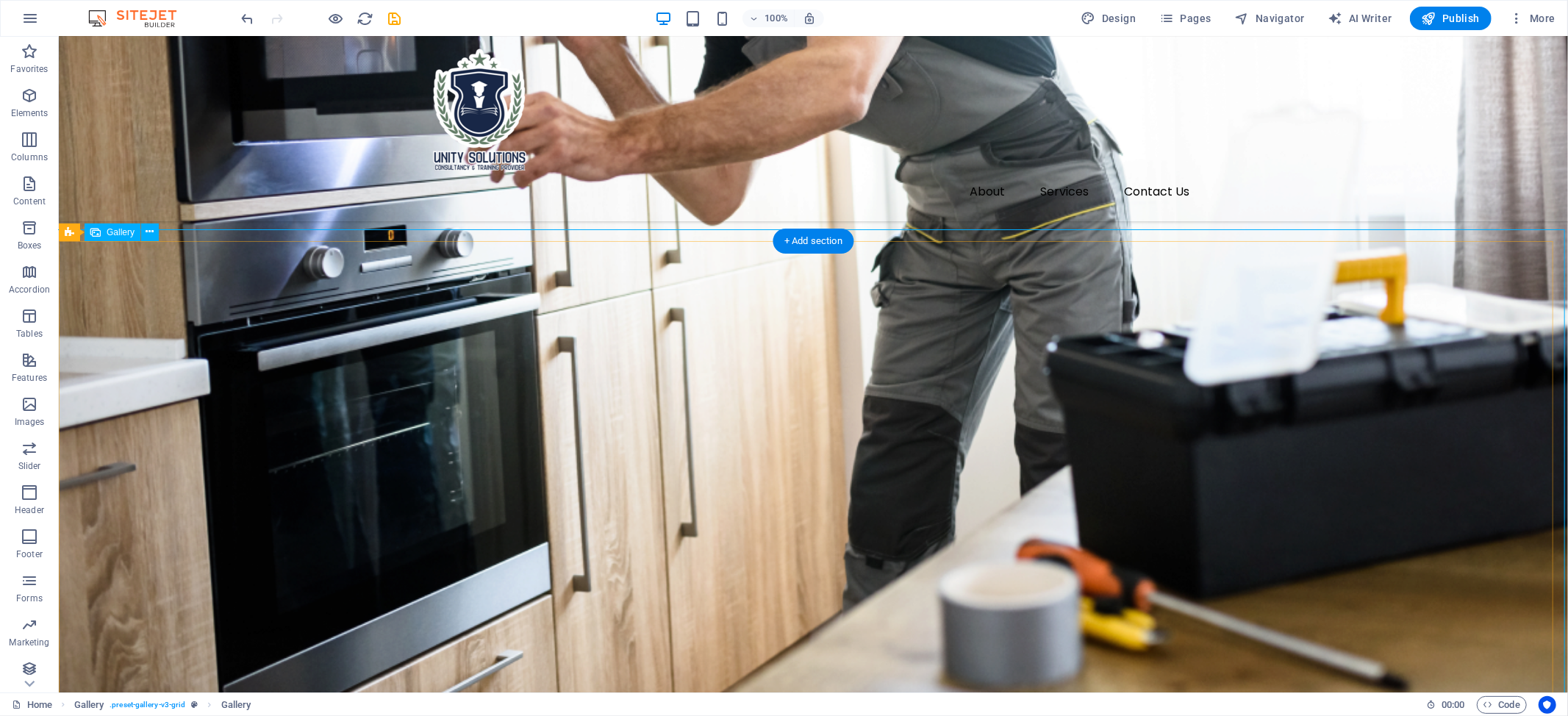
select select "4"
select select "px"
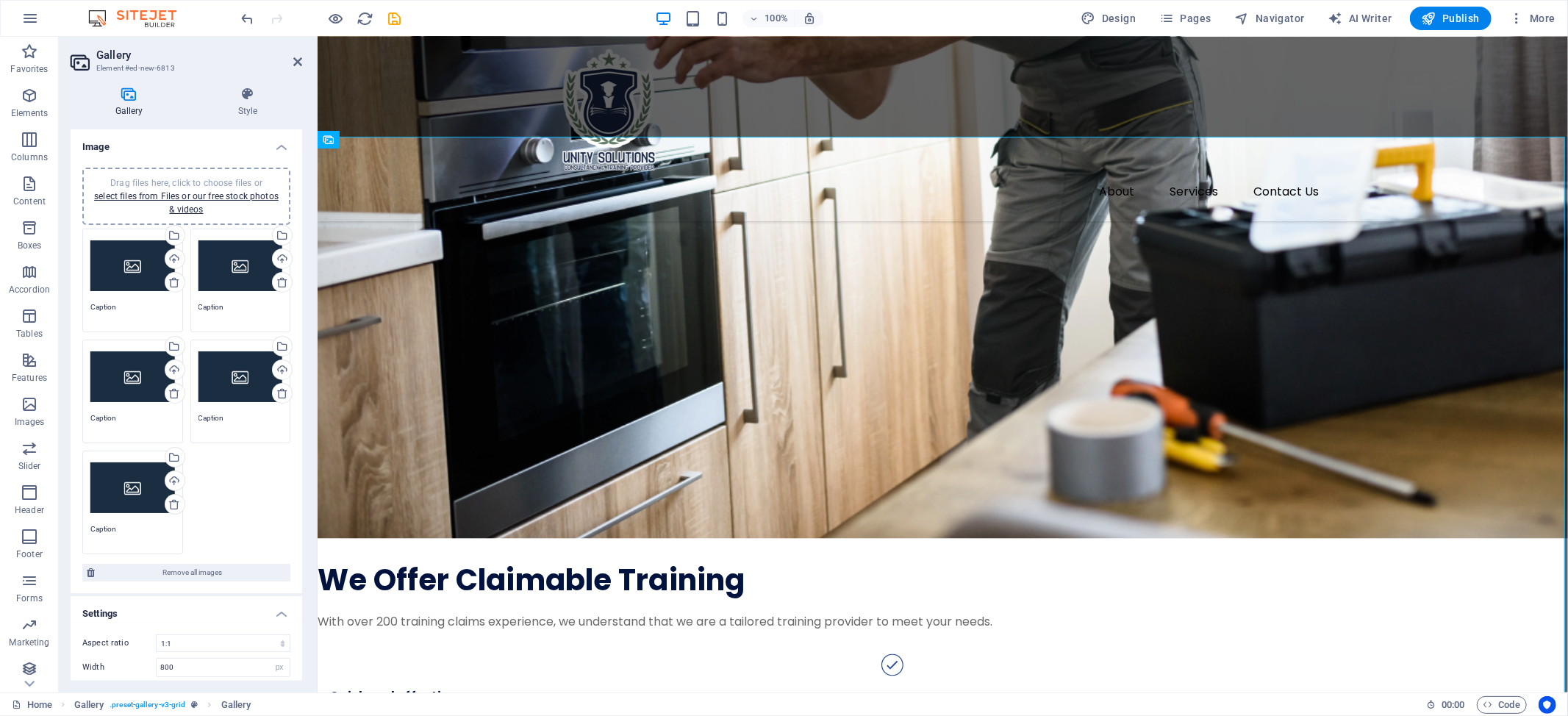
click at [242, 498] on div "Drag files here, click to choose files or select files from Files or our free s…" at bounding box center [185, 391] width 215 height 333
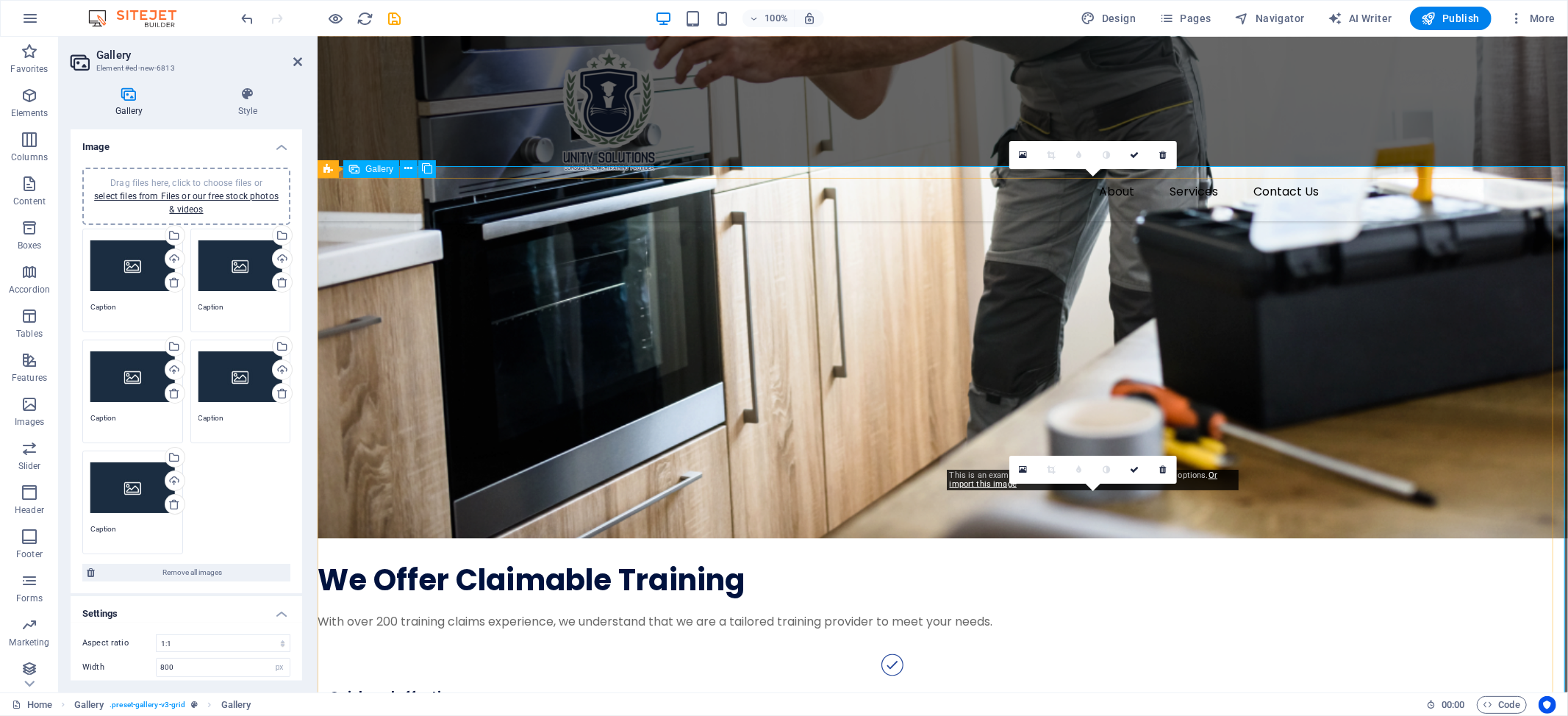
scroll to position [1299, 0]
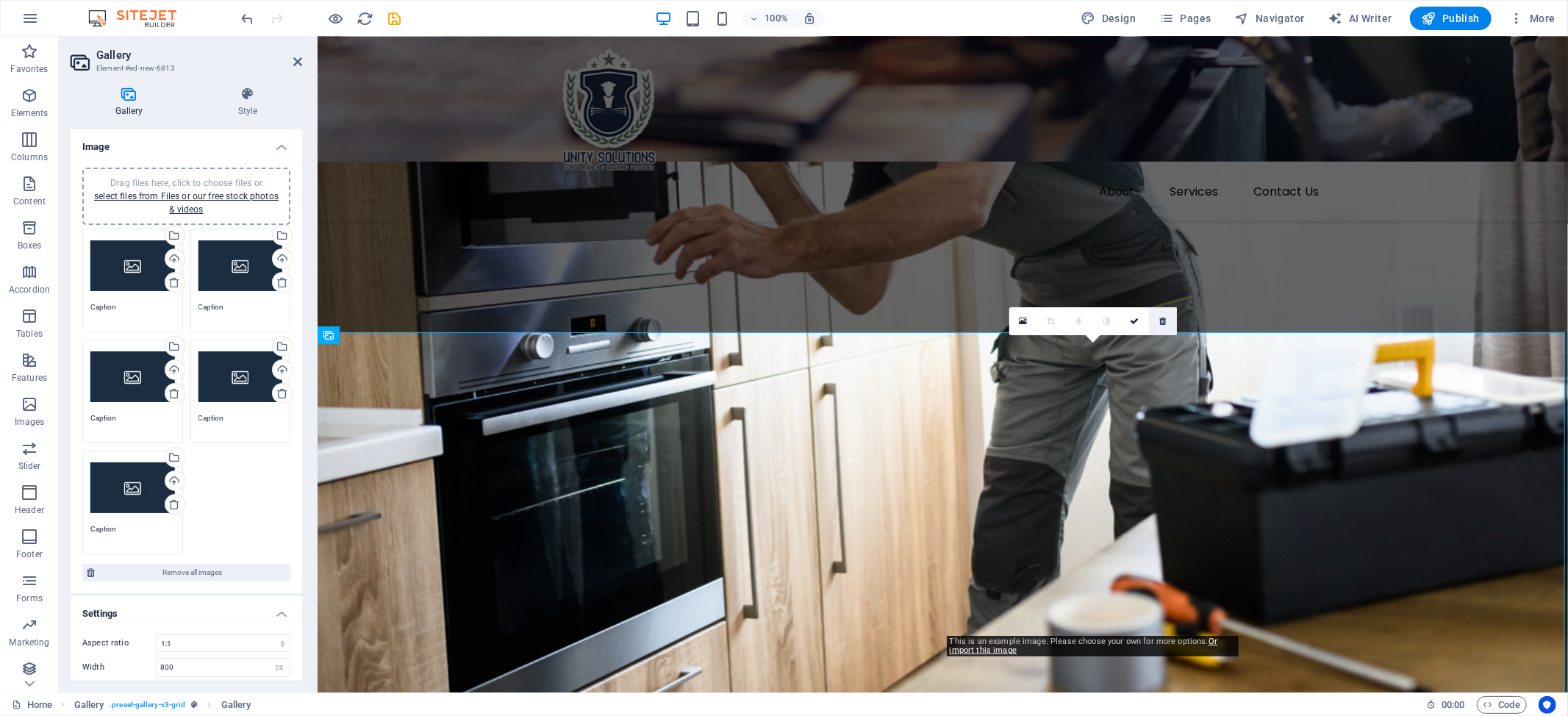
click at [1168, 317] on link at bounding box center [1163, 321] width 28 height 28
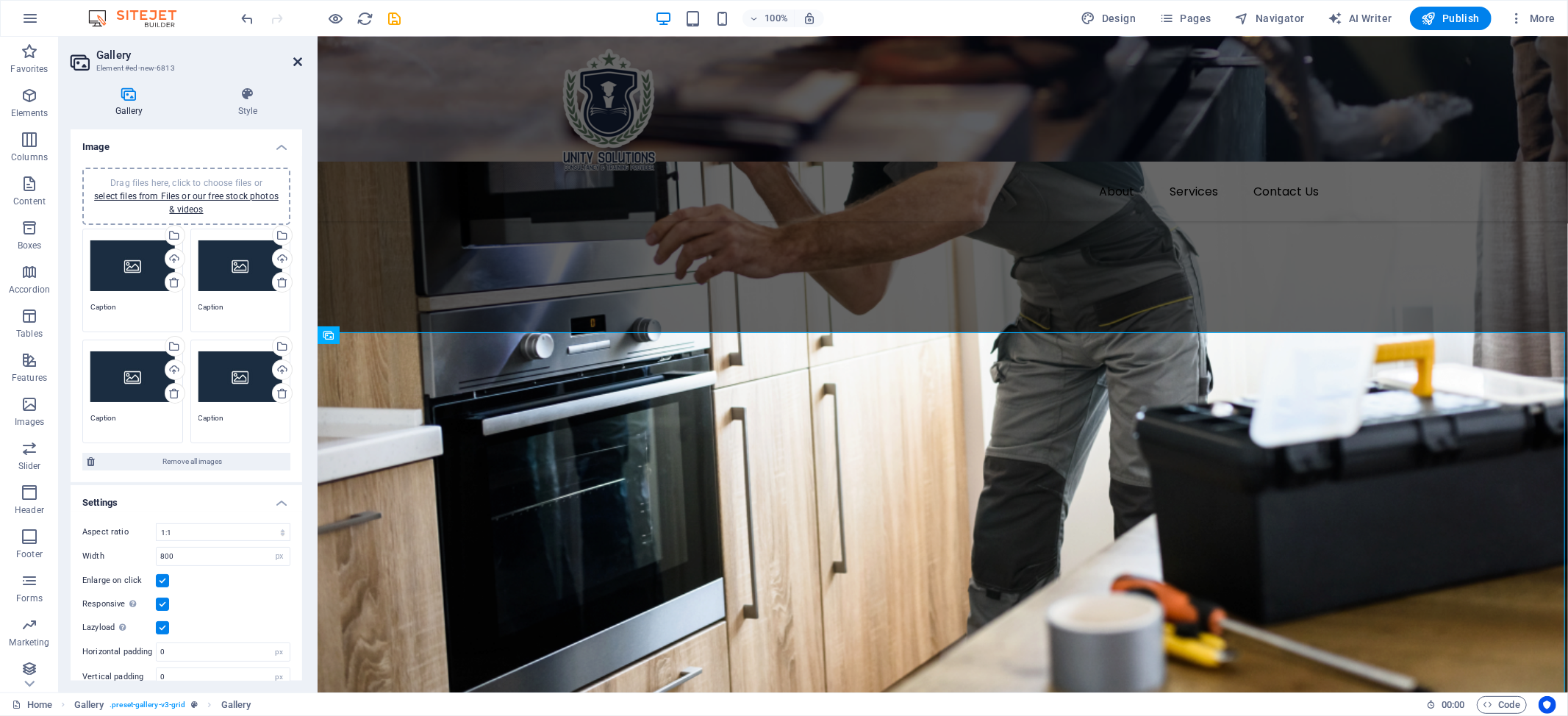
drag, startPoint x: 292, startPoint y: 64, endPoint x: 234, endPoint y: 28, distance: 68.3
click at [293, 64] on icon at bounding box center [297, 62] width 9 height 12
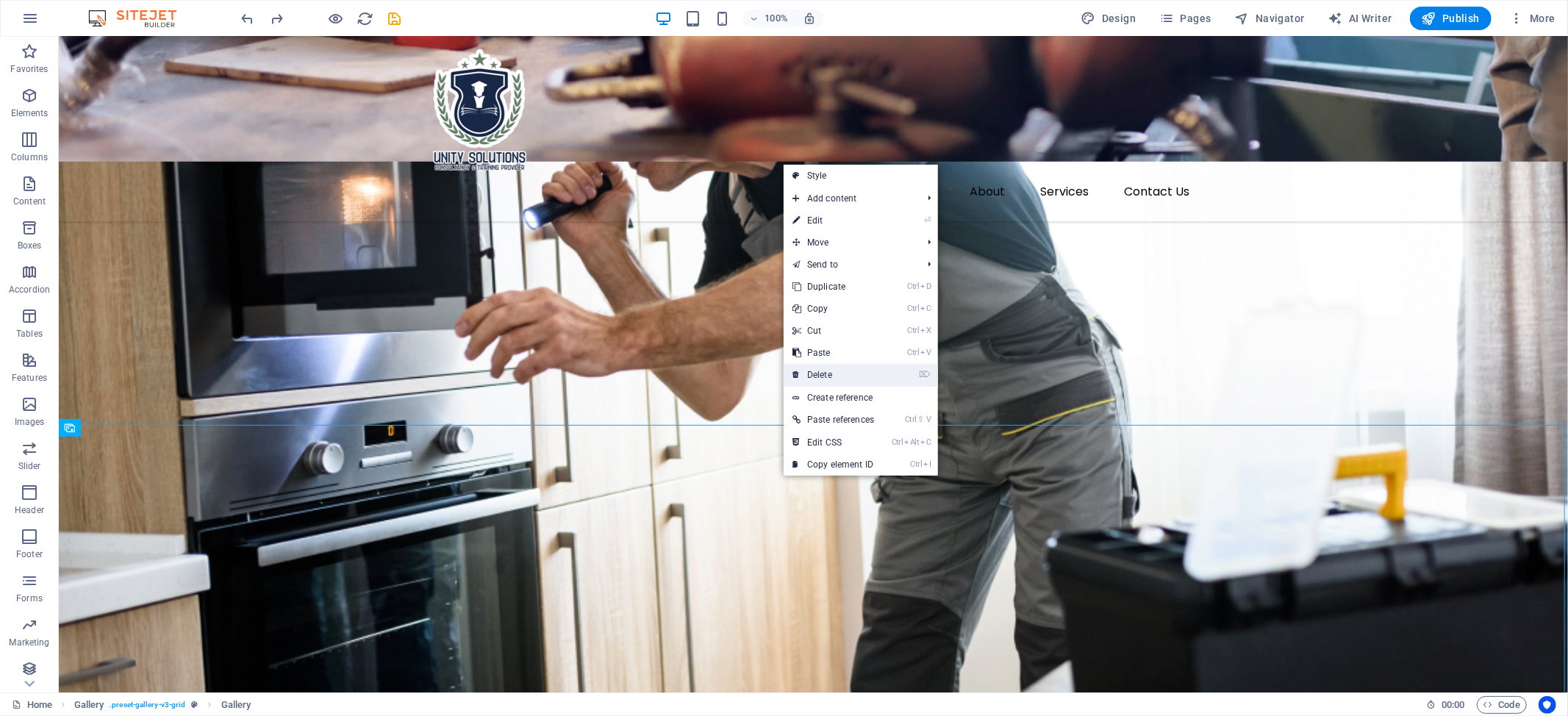
click at [859, 364] on link "⌦ Delete" at bounding box center [833, 375] width 99 height 22
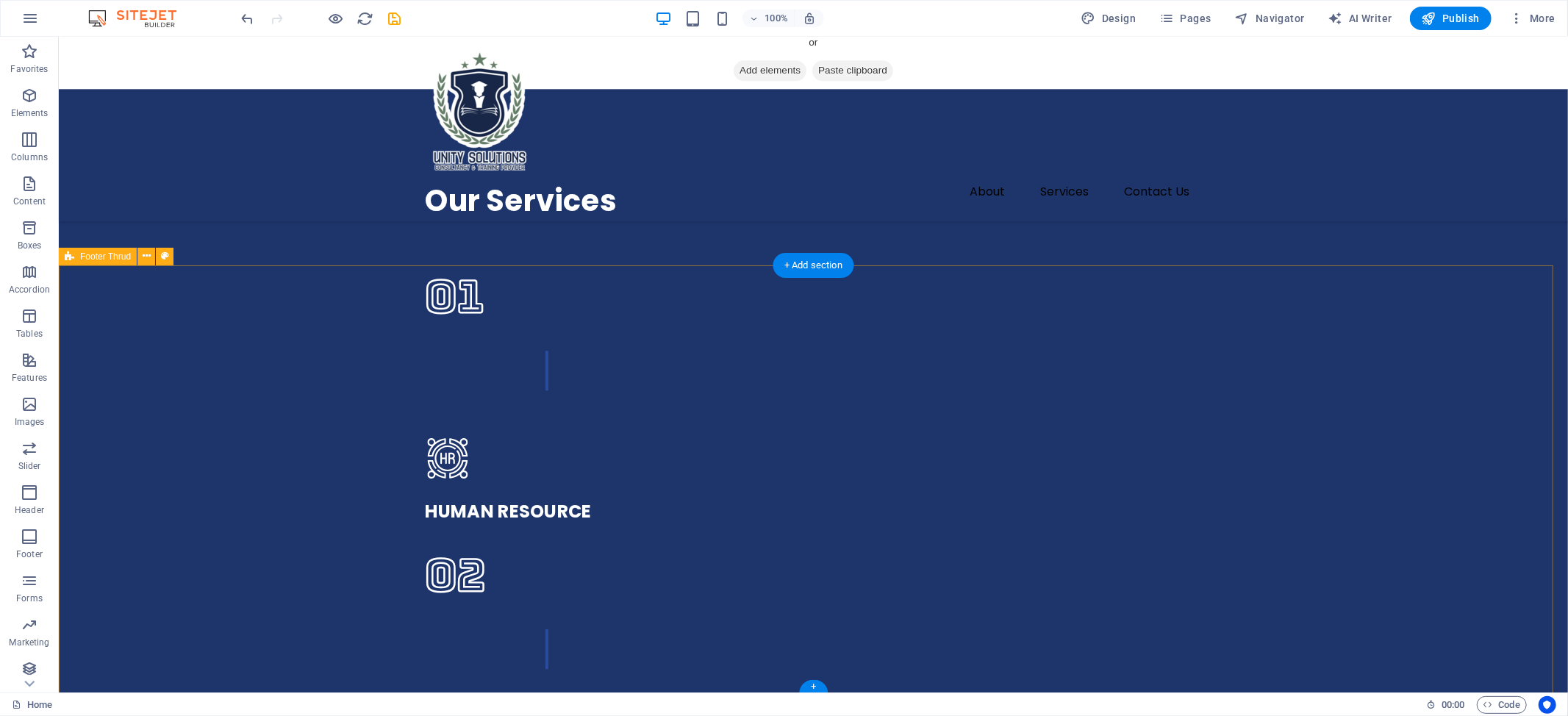
scroll to position [3231, 0]
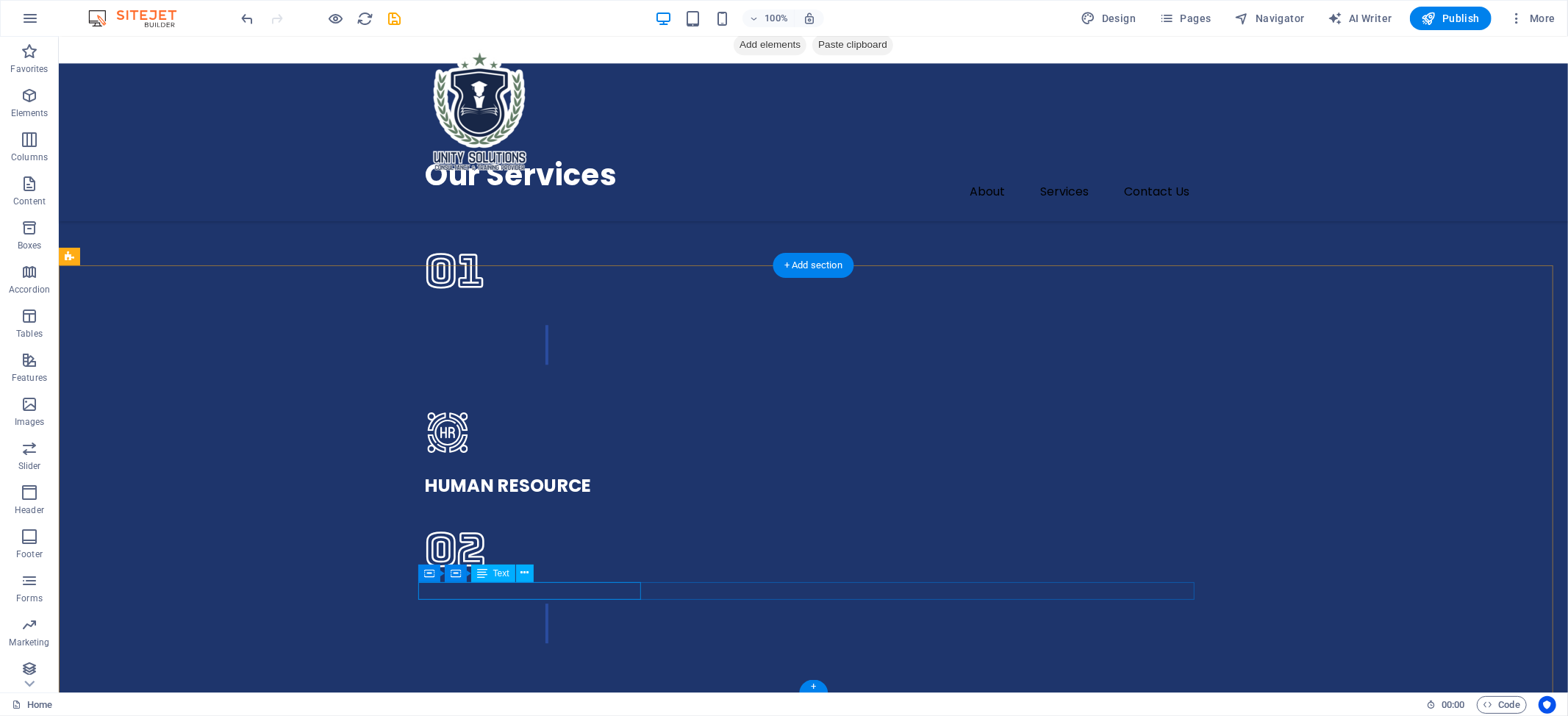
drag, startPoint x: 541, startPoint y: 597, endPoint x: 618, endPoint y: 622, distance: 81.0
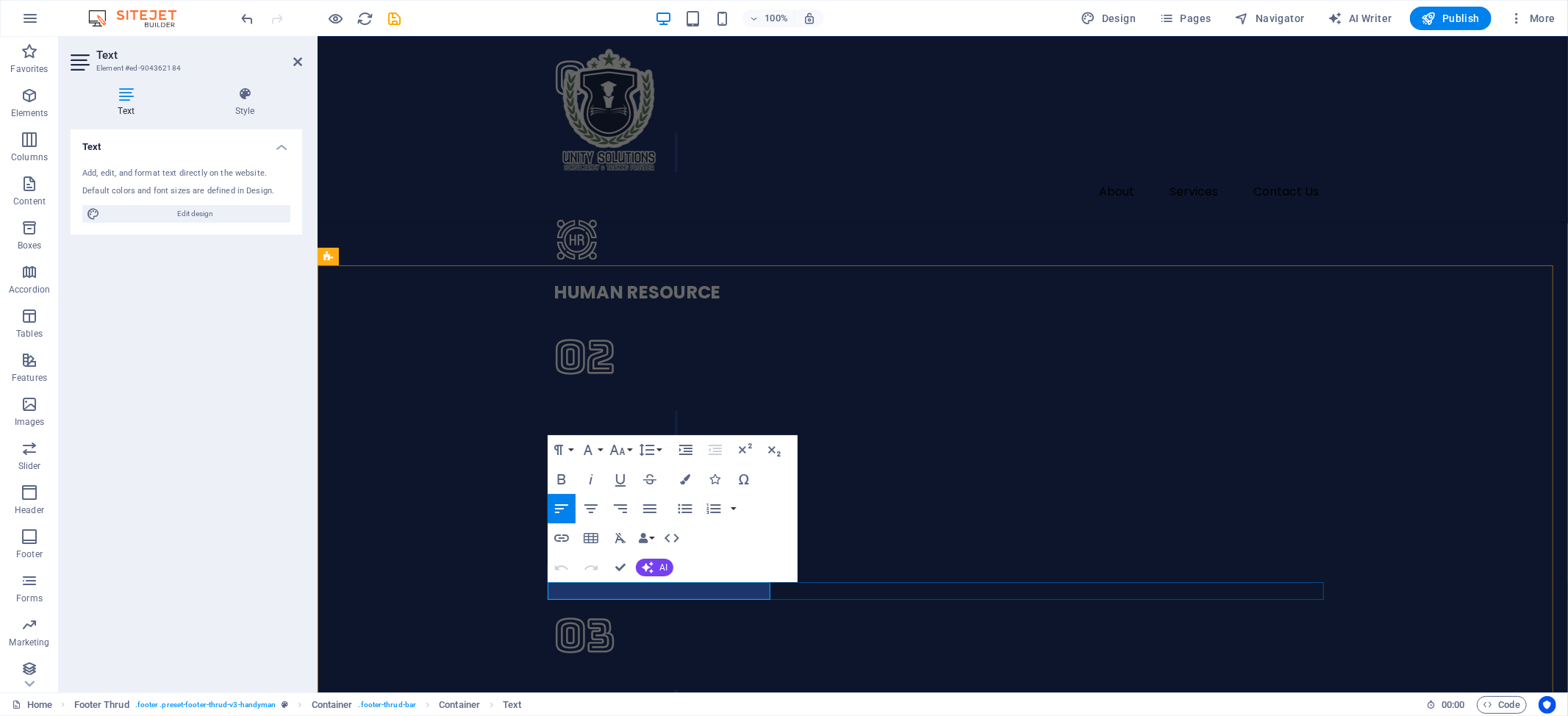
scroll to position [3131, 0]
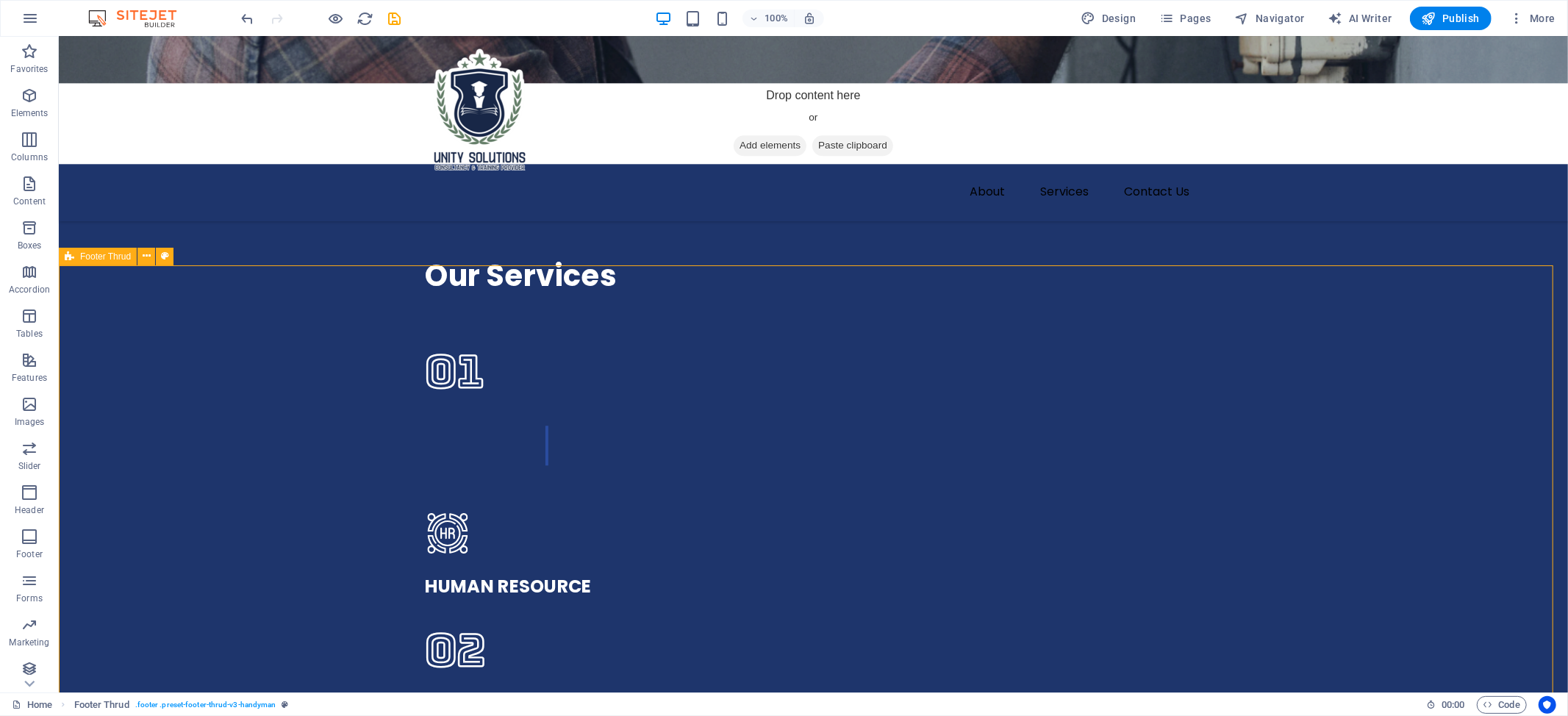
scroll to position [3231, 0]
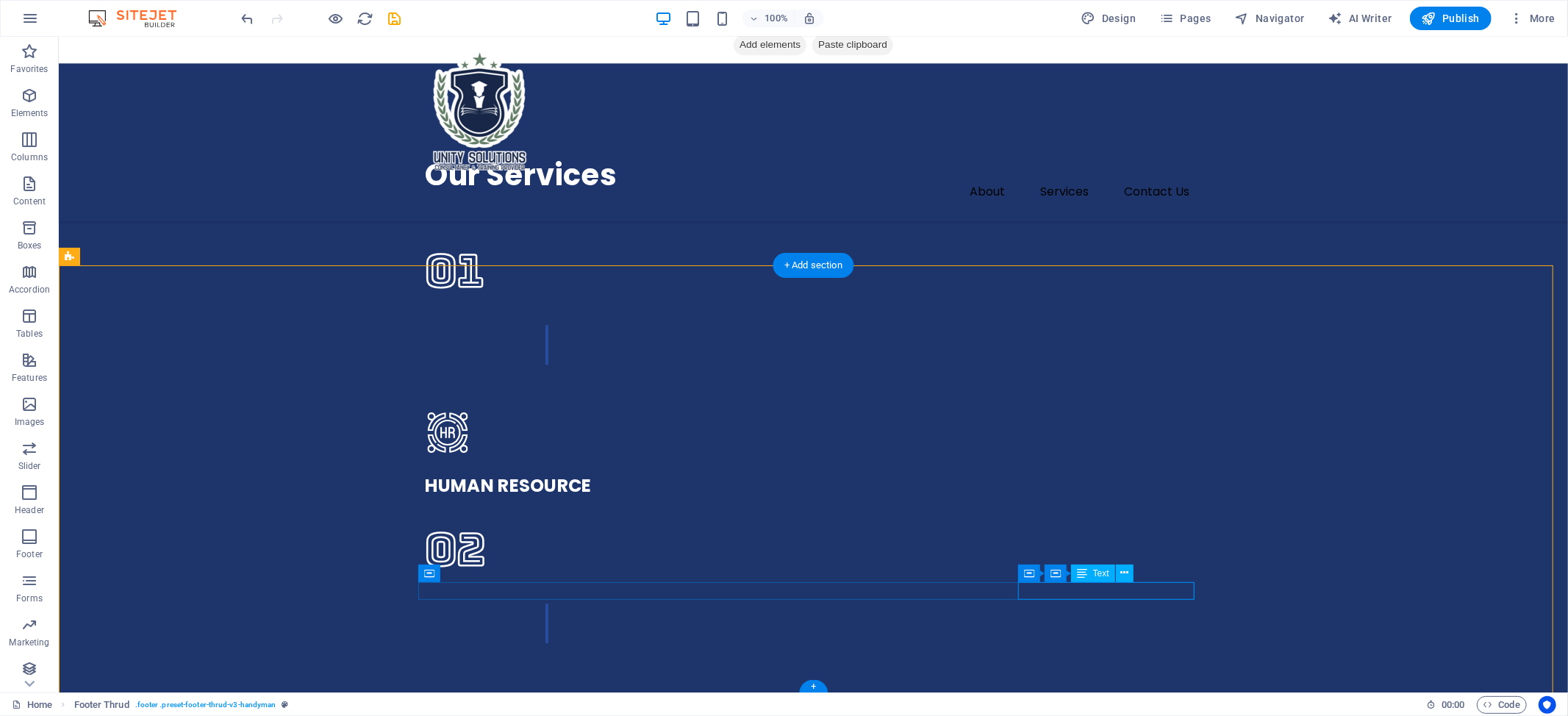
click at [1098, 569] on span "Text" at bounding box center [1101, 573] width 16 height 9
click at [1056, 572] on icon at bounding box center [1055, 573] width 10 height 17
click at [1027, 573] on icon at bounding box center [1029, 573] width 10 height 17
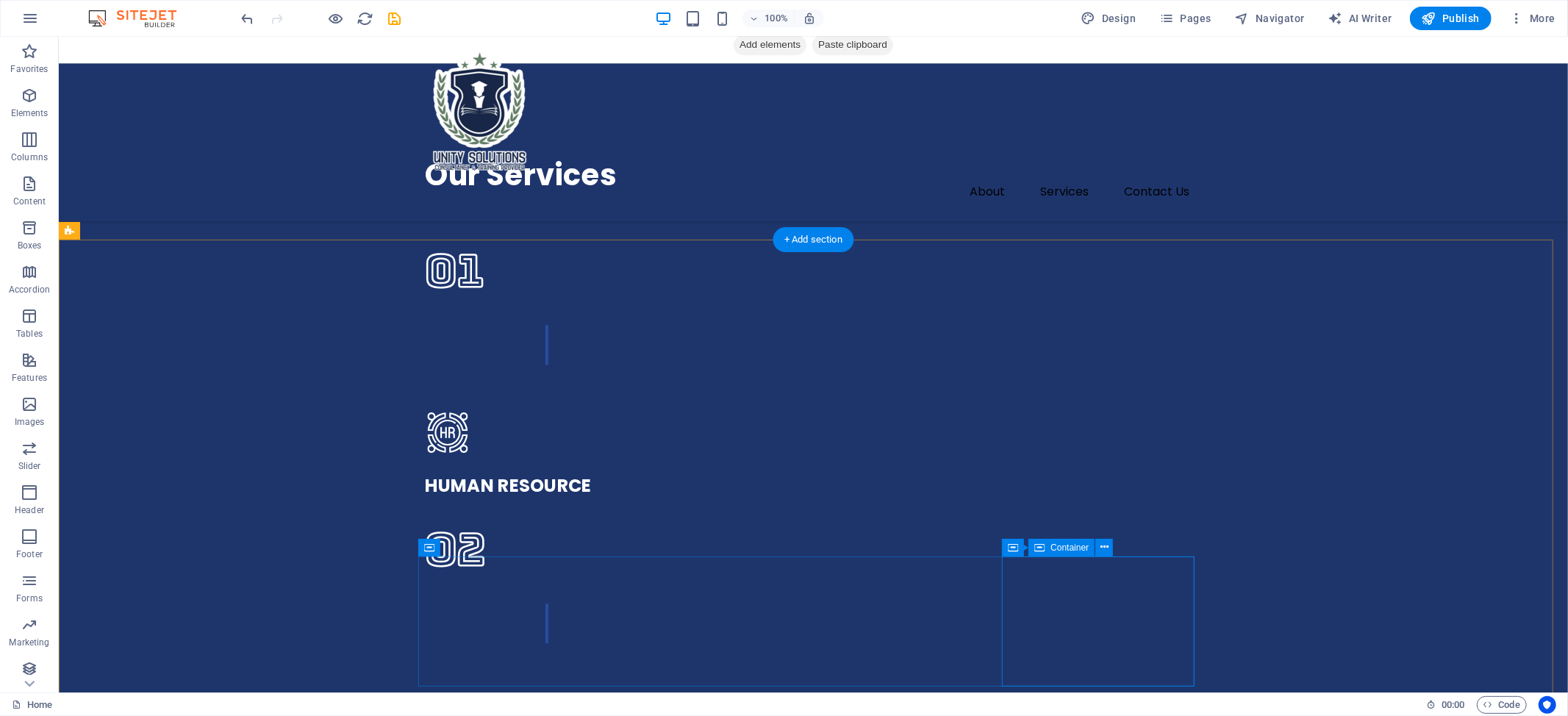
scroll to position [3330, 0]
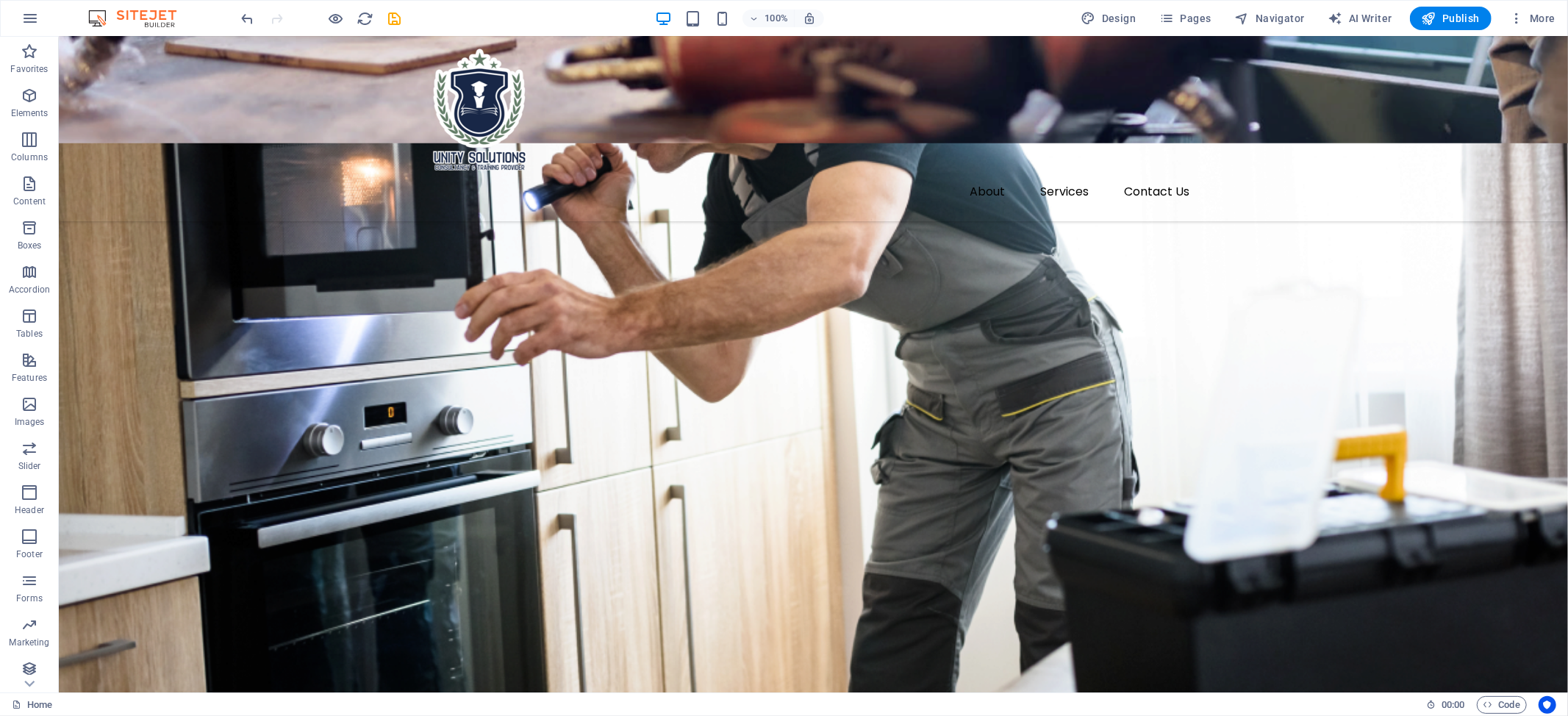
scroll to position [0, 0]
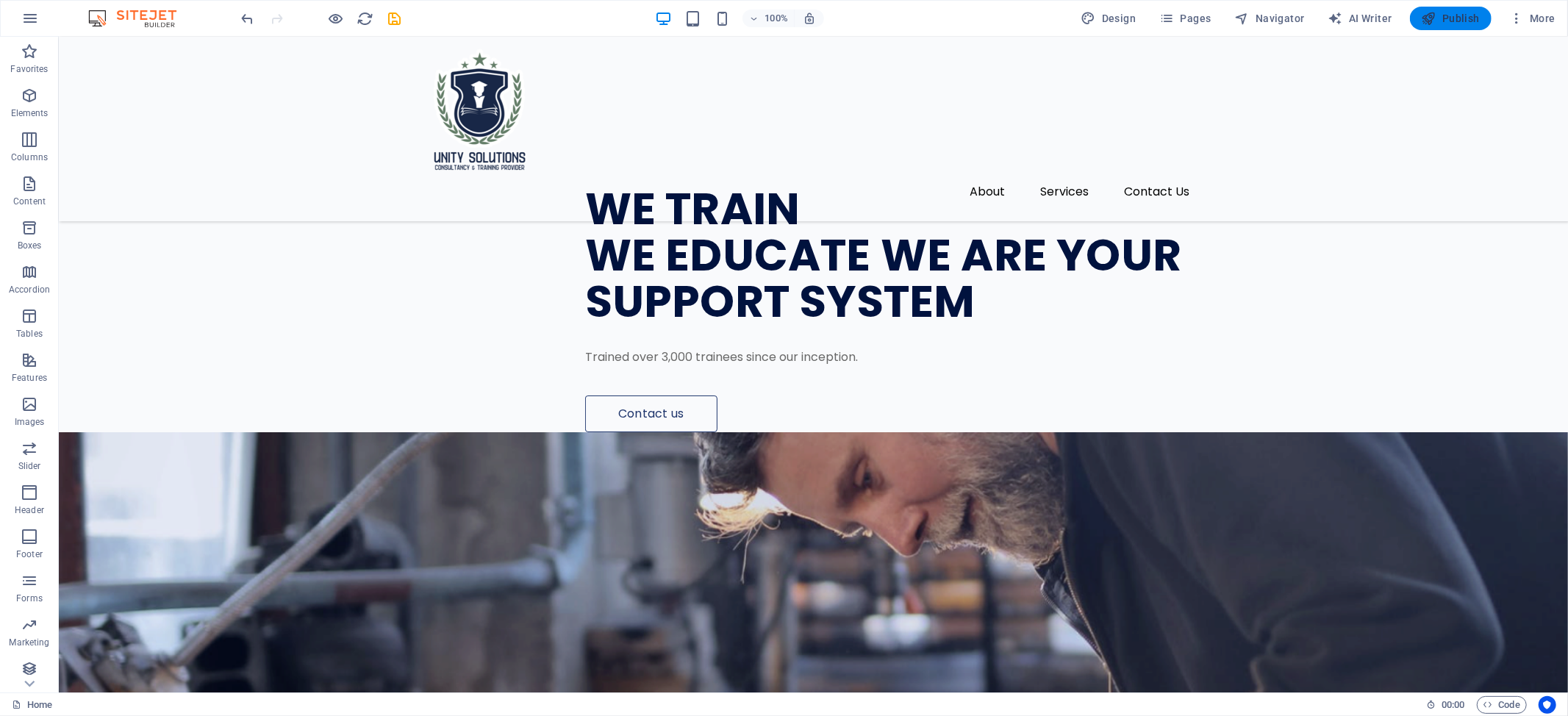
click at [1451, 16] on span "Publish" at bounding box center [1450, 18] width 58 height 15
click at [1051, 432] on figure at bounding box center [812, 667] width 1509 height 470
click at [1259, 432] on figure at bounding box center [812, 667] width 1509 height 470
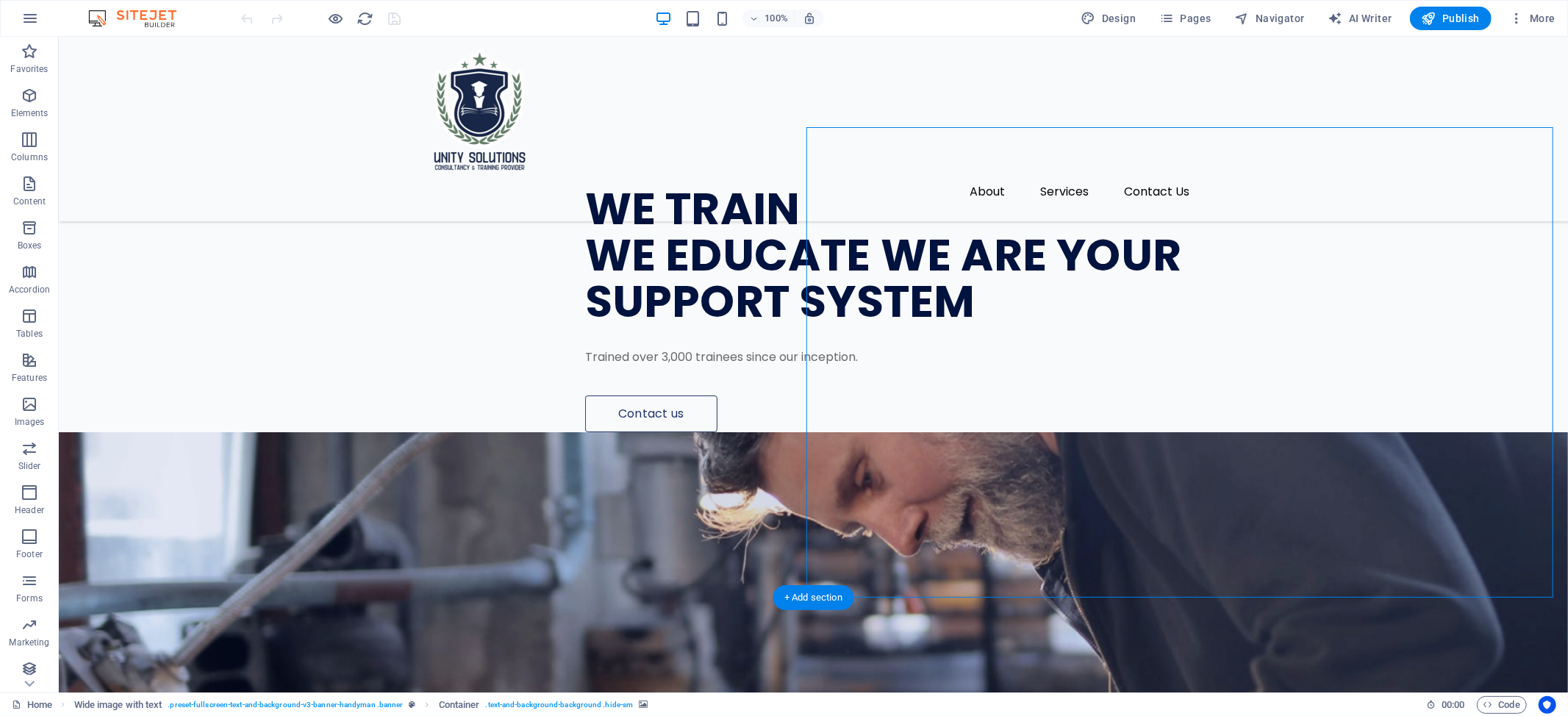
click at [1259, 432] on figure at bounding box center [812, 667] width 1509 height 470
select select "px"
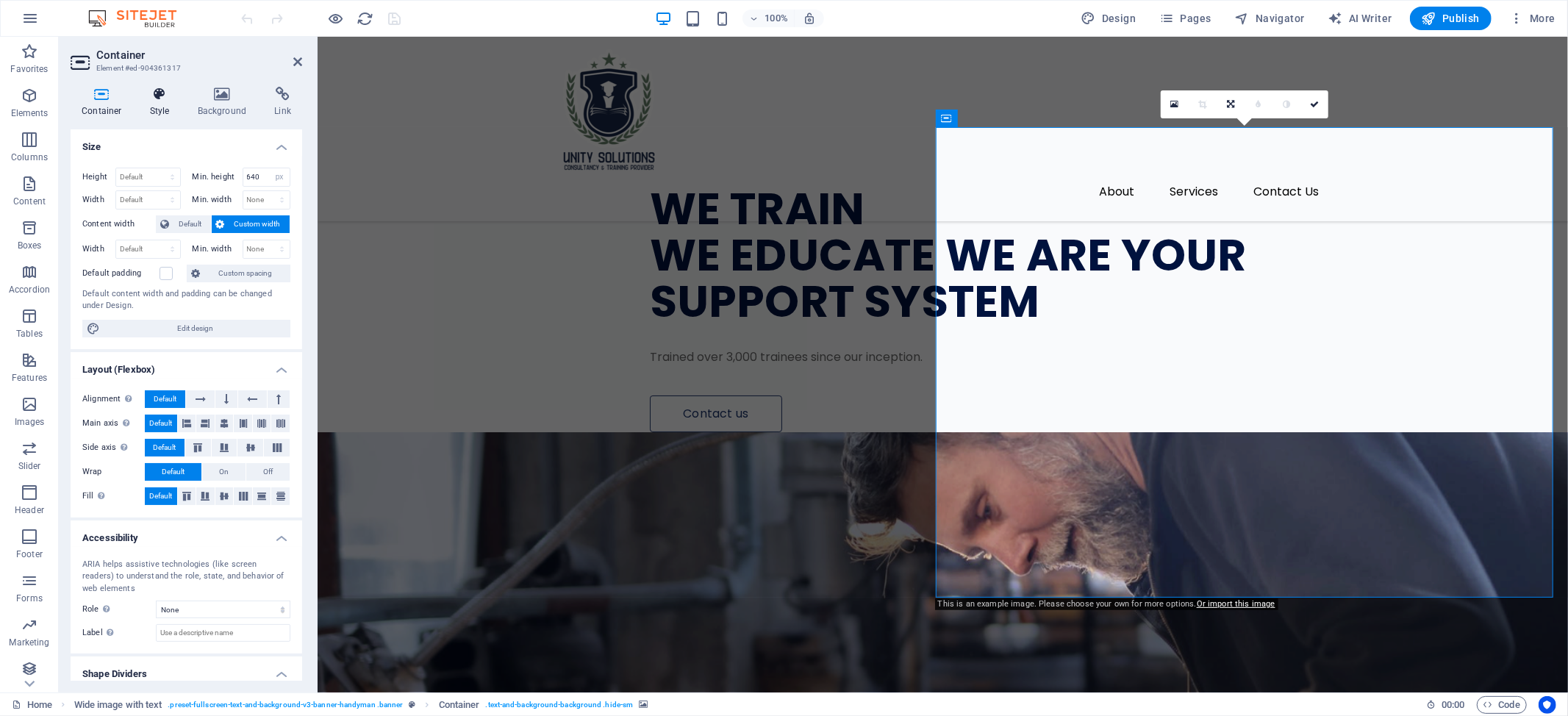
click at [148, 115] on h4 "Style" at bounding box center [163, 101] width 48 height 30
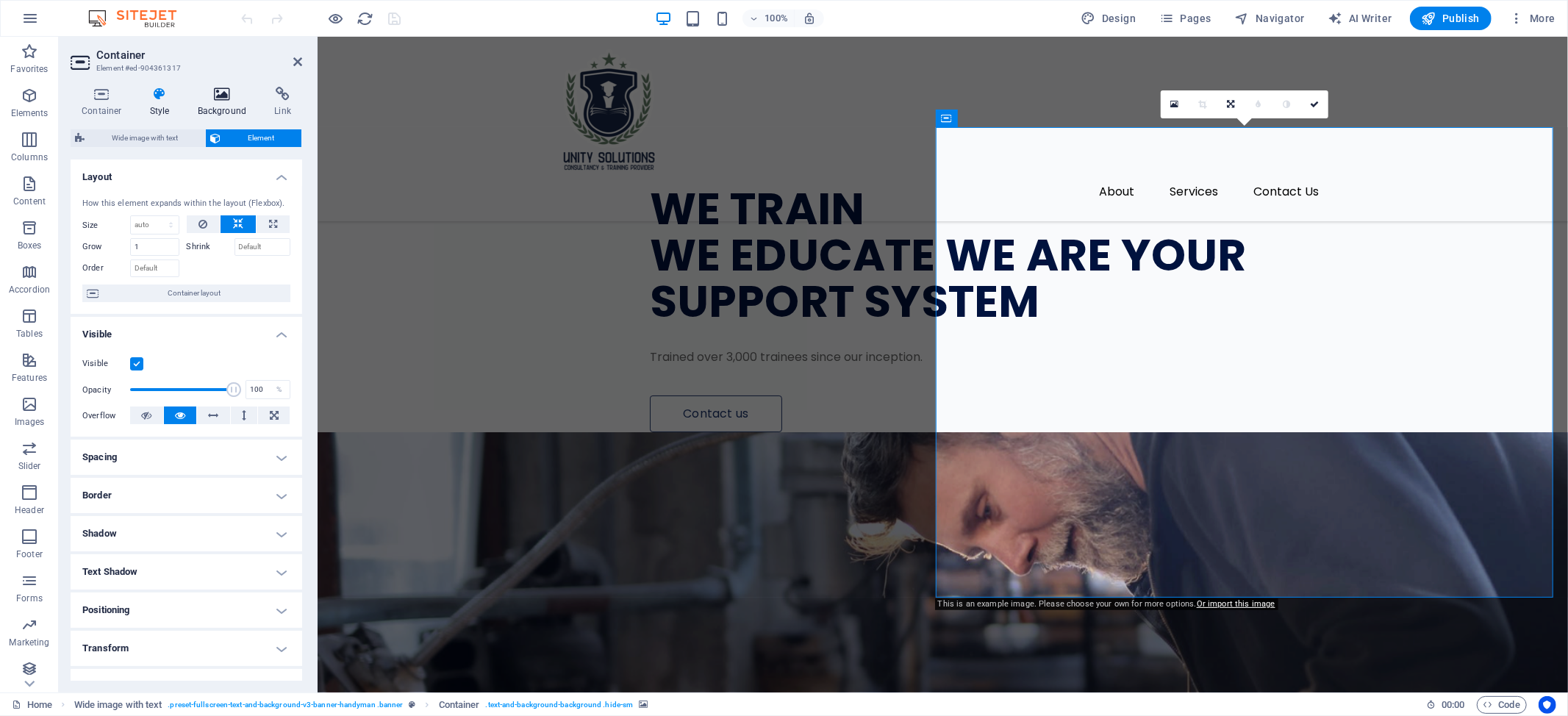
click at [218, 97] on icon at bounding box center [222, 94] width 72 height 15
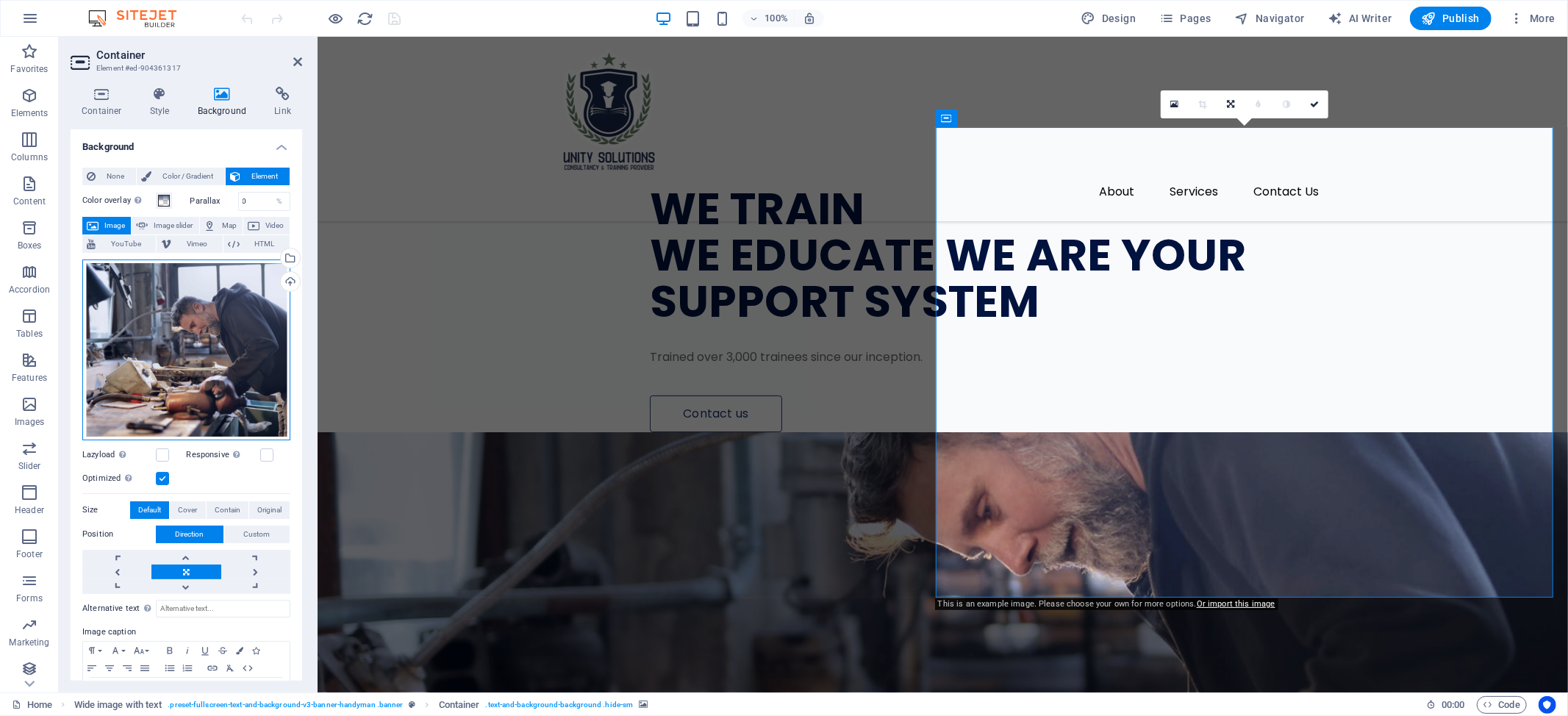
click at [227, 334] on div "Drag files here, click to choose files or select files from Files or our free s…" at bounding box center [186, 349] width 208 height 180
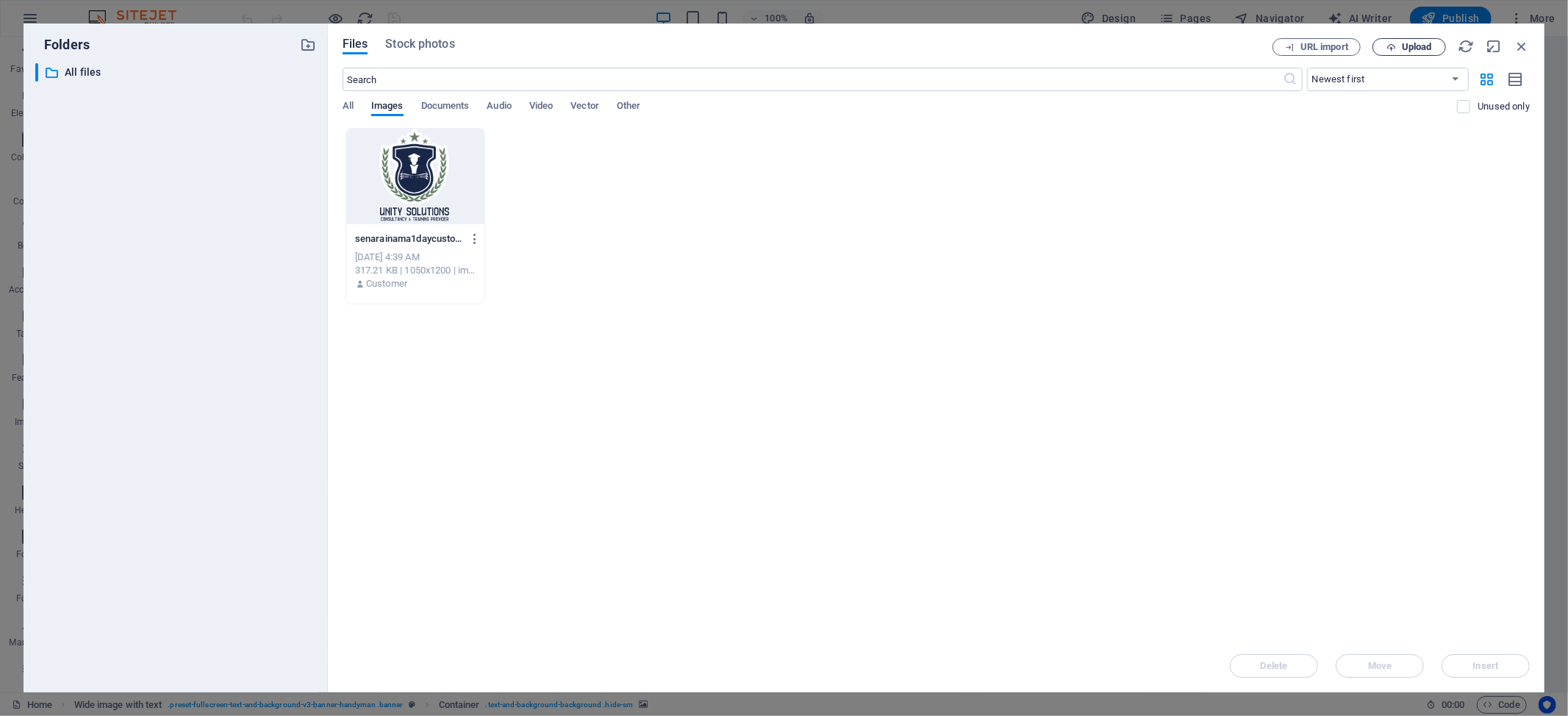
click at [1414, 47] on span "Upload" at bounding box center [1416, 47] width 30 height 9
